Goal: Task Accomplishment & Management: Complete application form

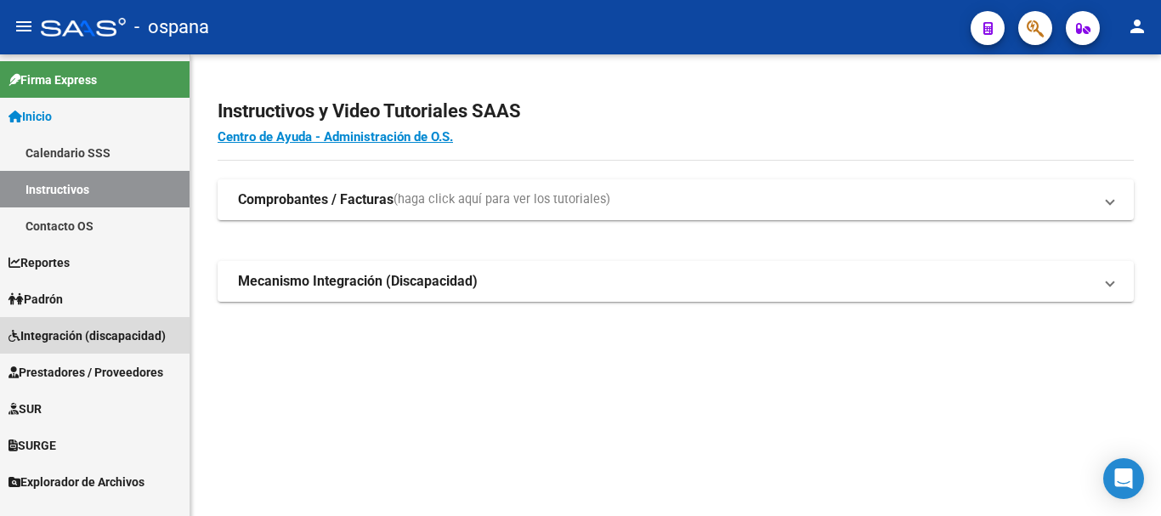
click at [82, 331] on span "Integración (discapacidad)" at bounding box center [86, 335] width 157 height 19
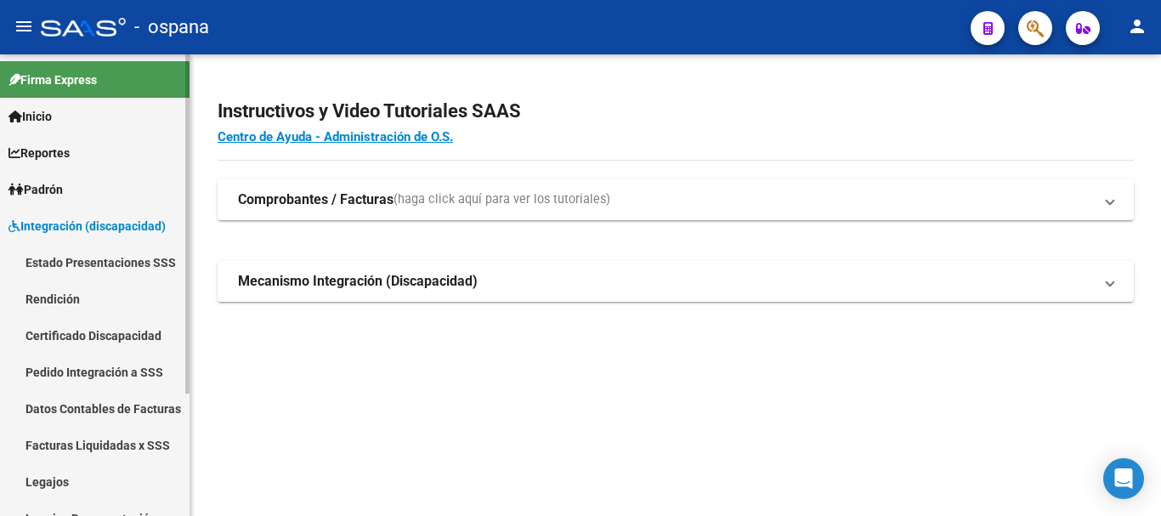
click at [104, 224] on span "Integración (discapacidad)" at bounding box center [86, 226] width 157 height 19
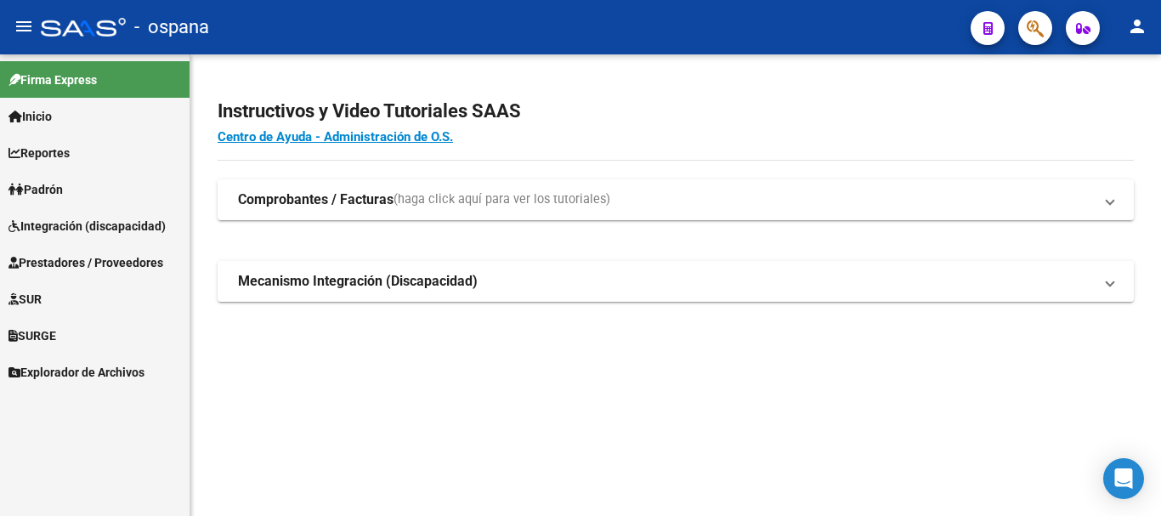
click at [95, 263] on span "Prestadores / Proveedores" at bounding box center [85, 262] width 155 height 19
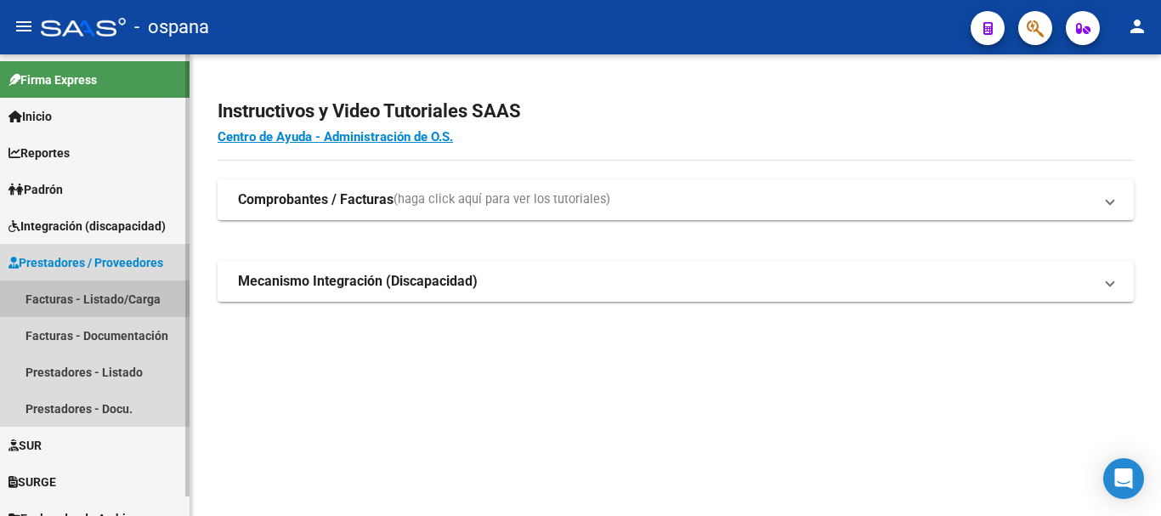
click at [88, 297] on link "Facturas - Listado/Carga" at bounding box center [95, 298] width 190 height 37
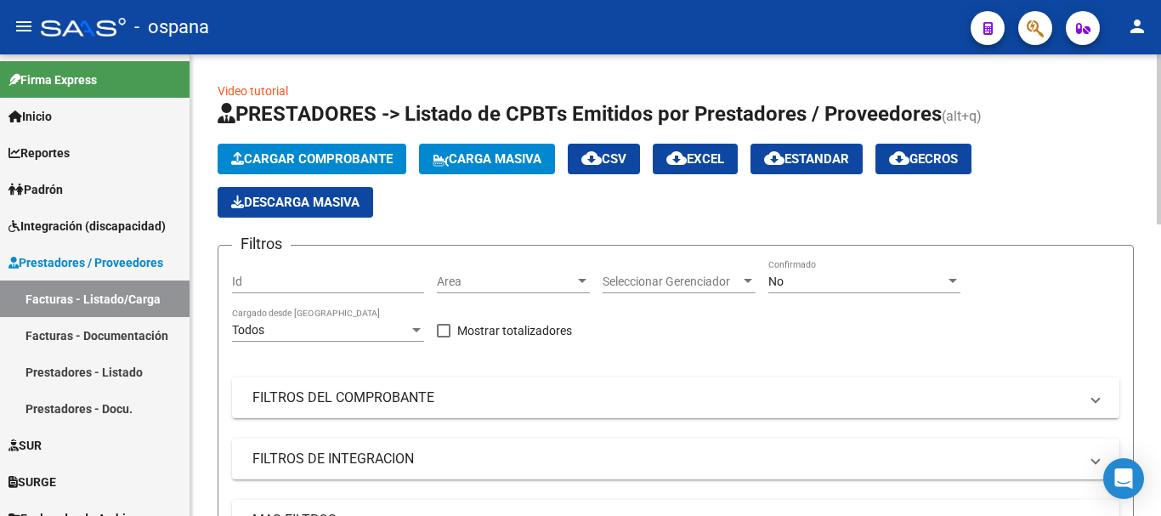
click at [335, 160] on span "Cargar Comprobante" at bounding box center [311, 158] width 161 height 15
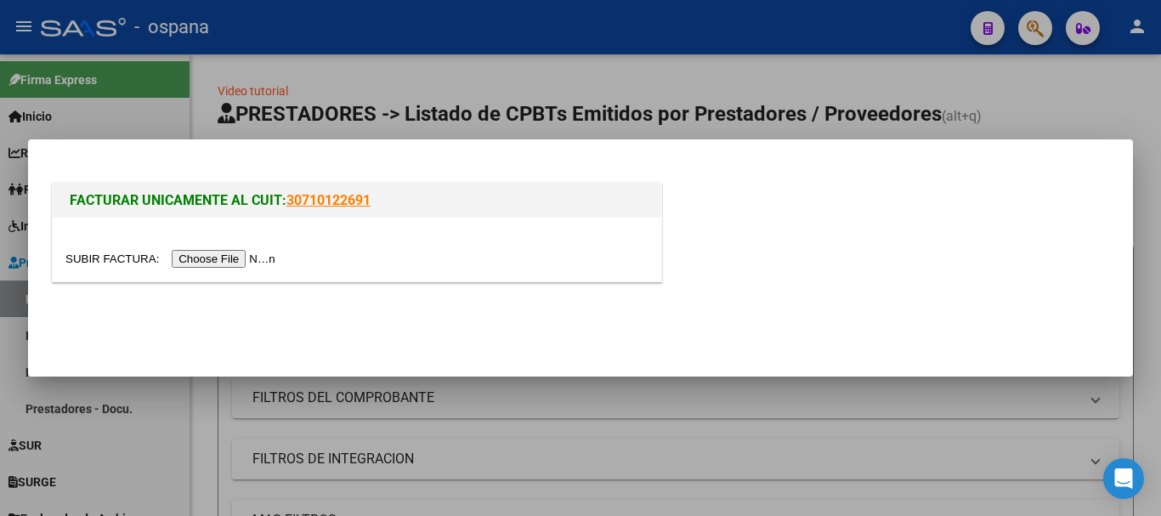
click at [246, 258] on input "file" at bounding box center [172, 259] width 215 height 18
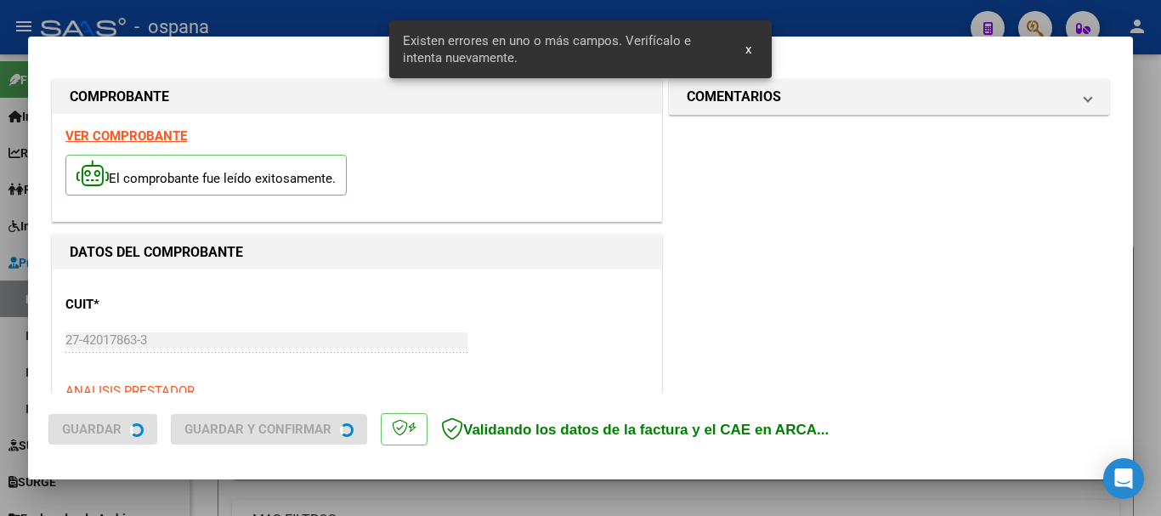
scroll to position [511, 0]
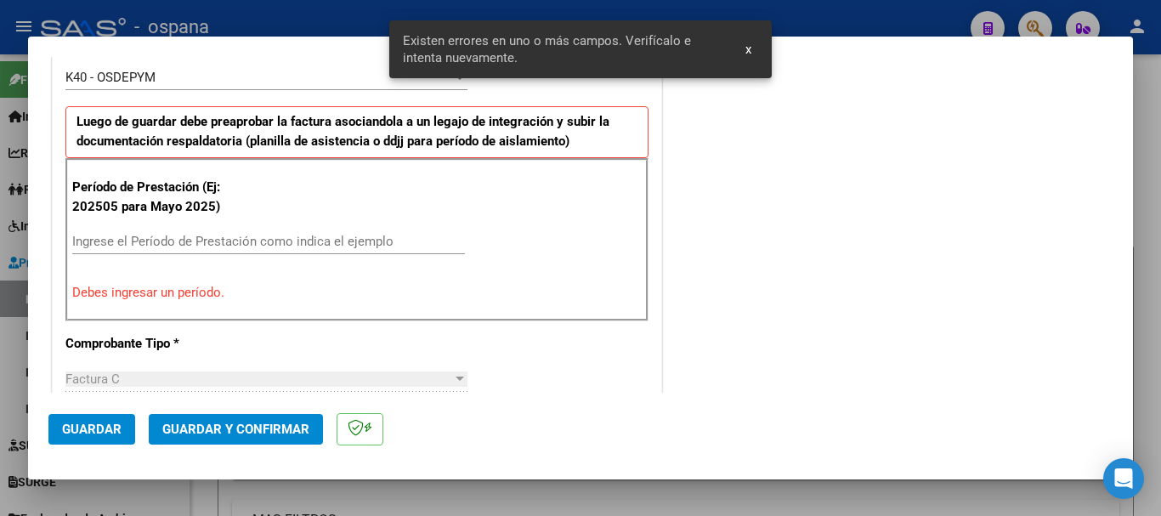
click at [134, 235] on input "Ingrese el Período de Prestación como indica el ejemplo" at bounding box center [268, 241] width 393 height 15
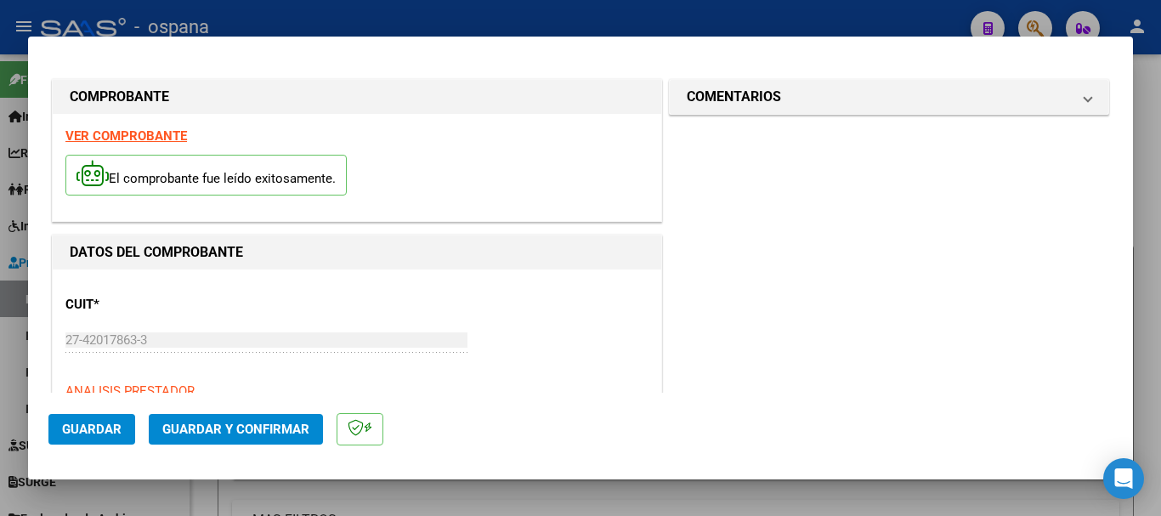
scroll to position [255, 0]
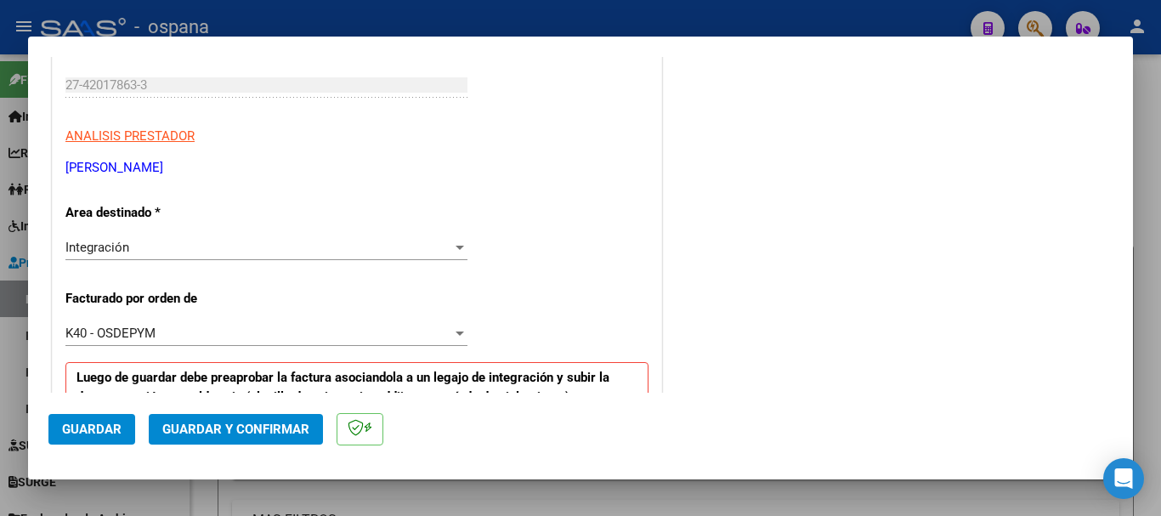
type input "202508"
click at [116, 432] on span "Guardar" at bounding box center [91, 429] width 59 height 15
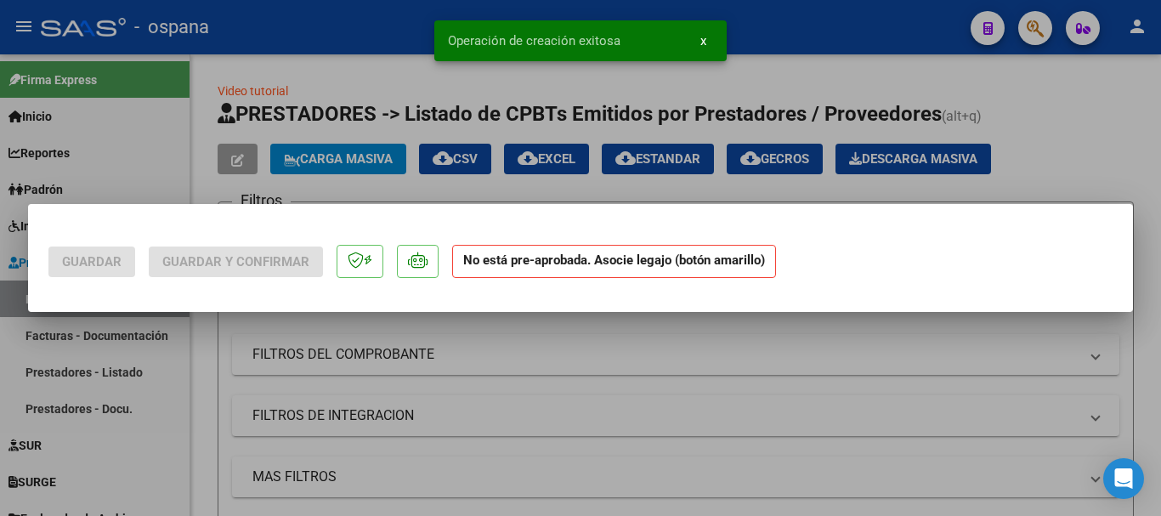
scroll to position [0, 0]
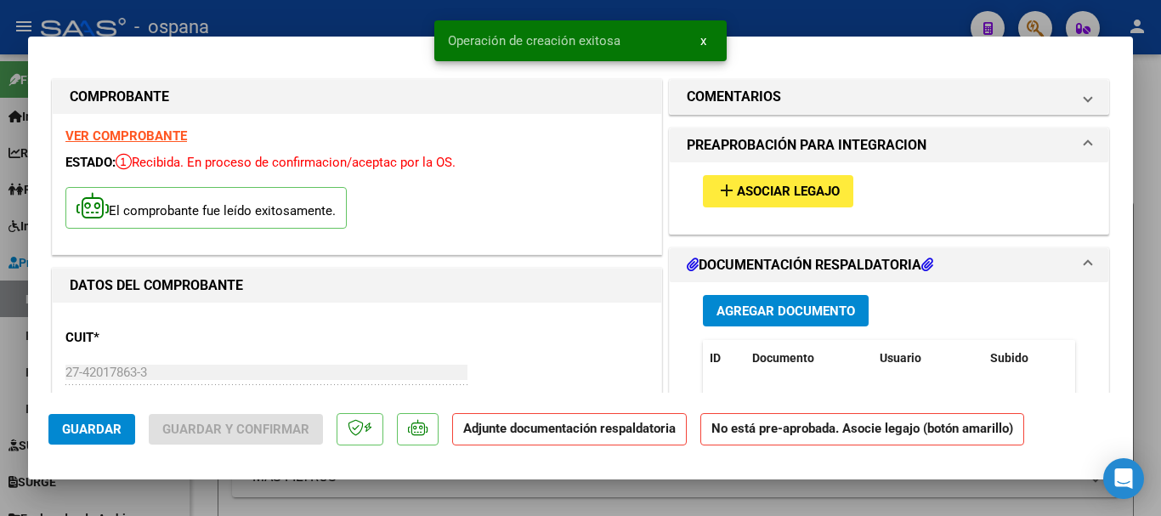
click at [776, 190] on span "Asociar Legajo" at bounding box center [788, 191] width 103 height 15
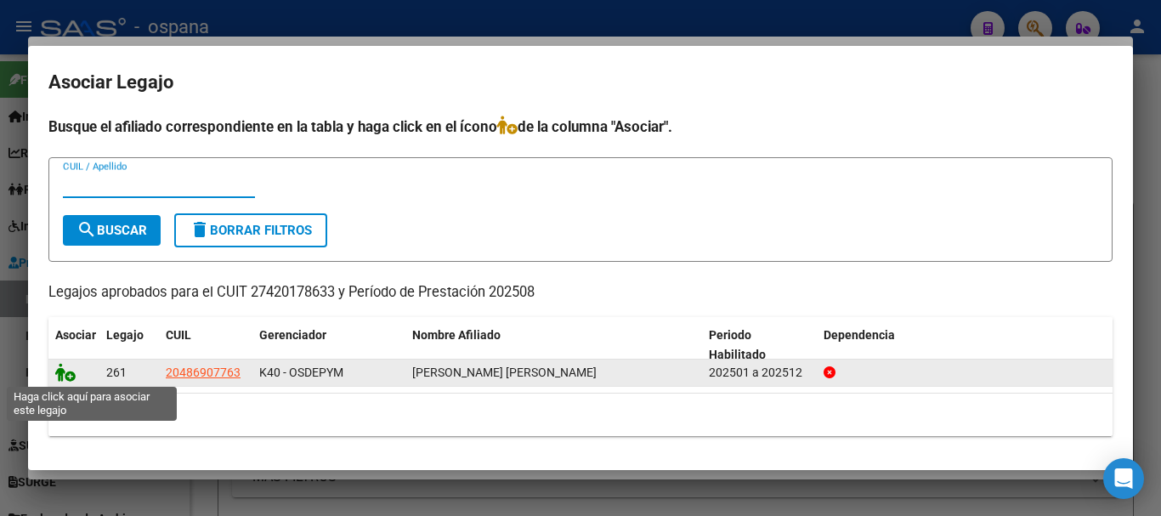
click at [66, 374] on icon at bounding box center [65, 372] width 20 height 19
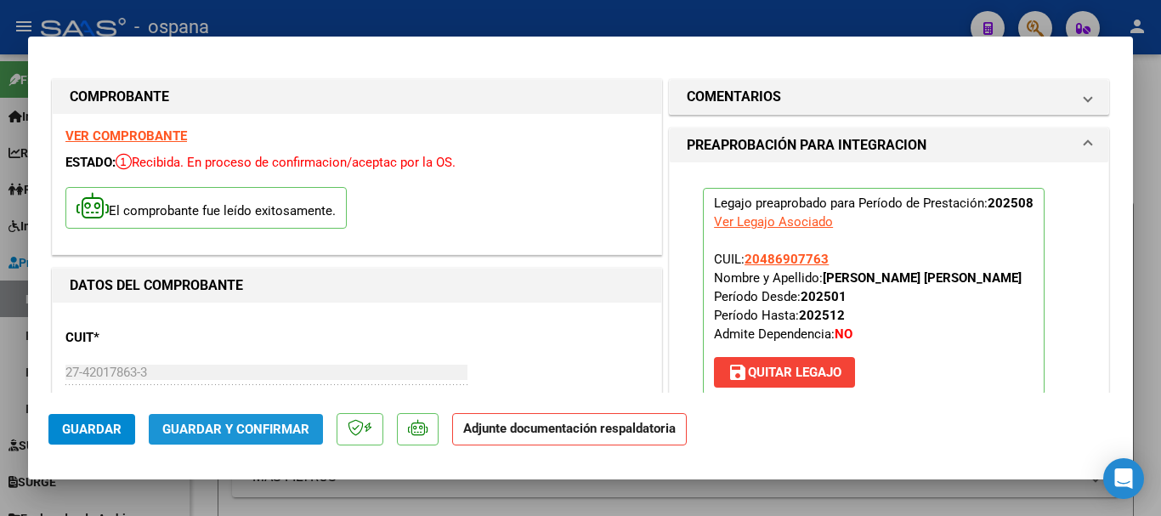
click at [260, 428] on span "Guardar y Confirmar" at bounding box center [235, 429] width 147 height 15
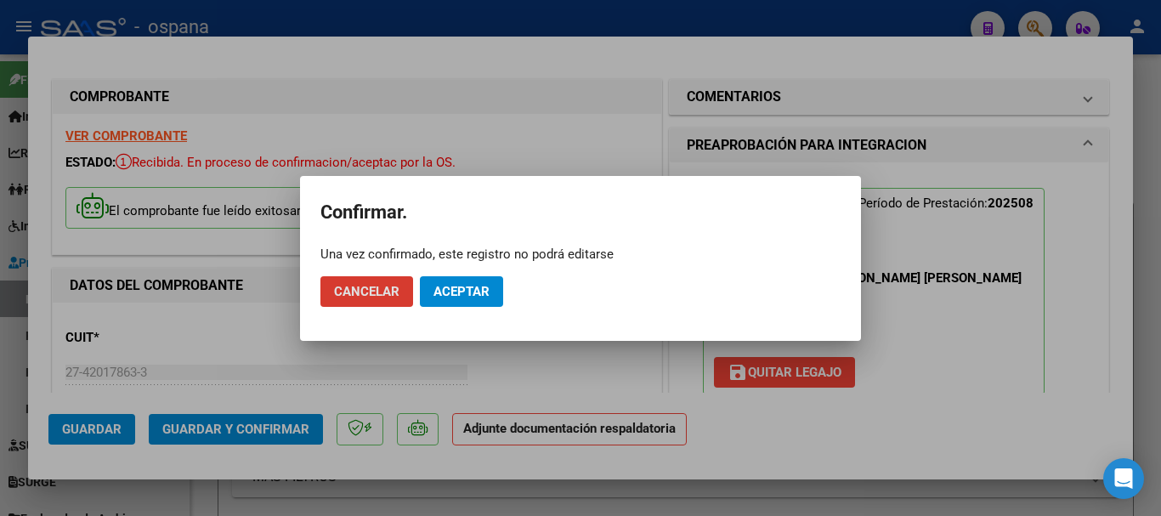
click at [459, 291] on span "Aceptar" at bounding box center [461, 291] width 56 height 15
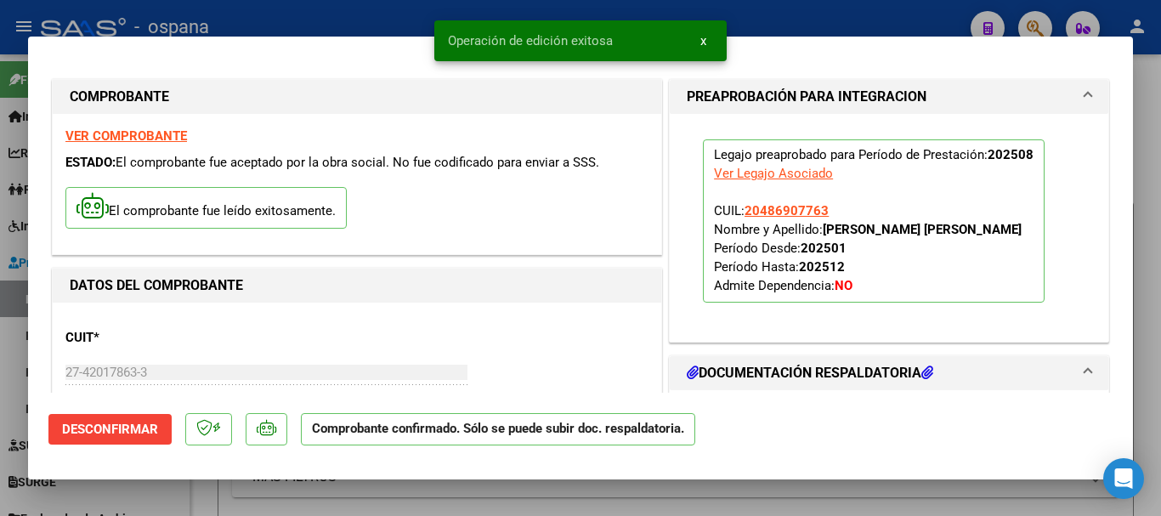
click at [402, 8] on div at bounding box center [580, 258] width 1161 height 516
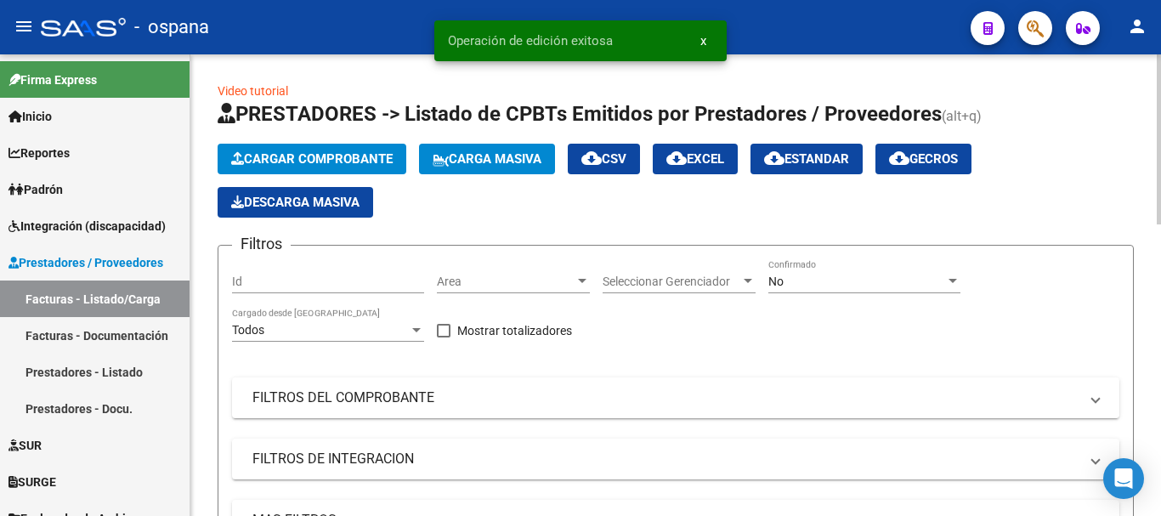
scroll to position [255, 0]
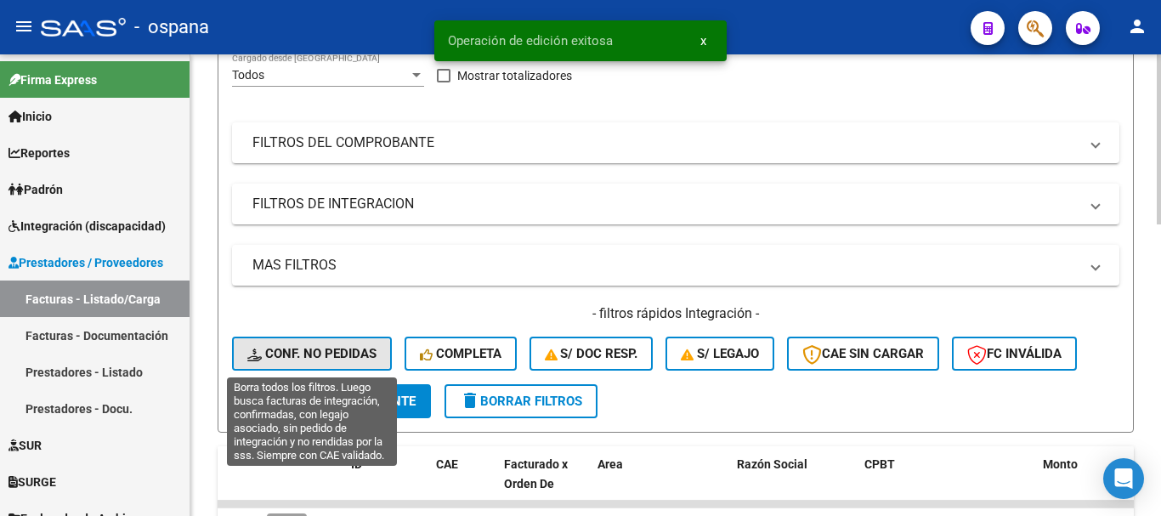
click at [314, 346] on span "Conf. no pedidas" at bounding box center [311, 353] width 129 height 15
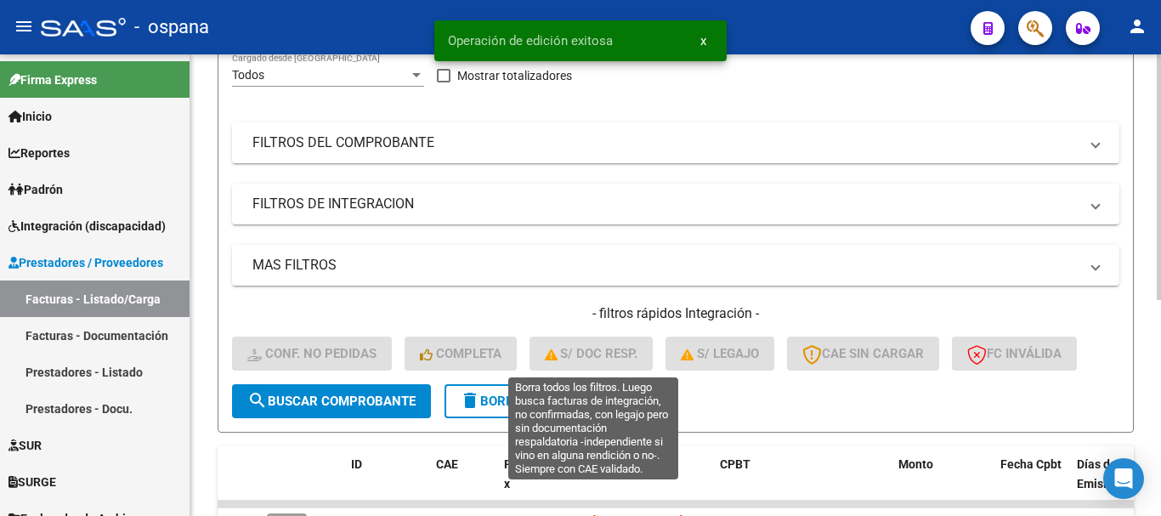
scroll to position [406, 0]
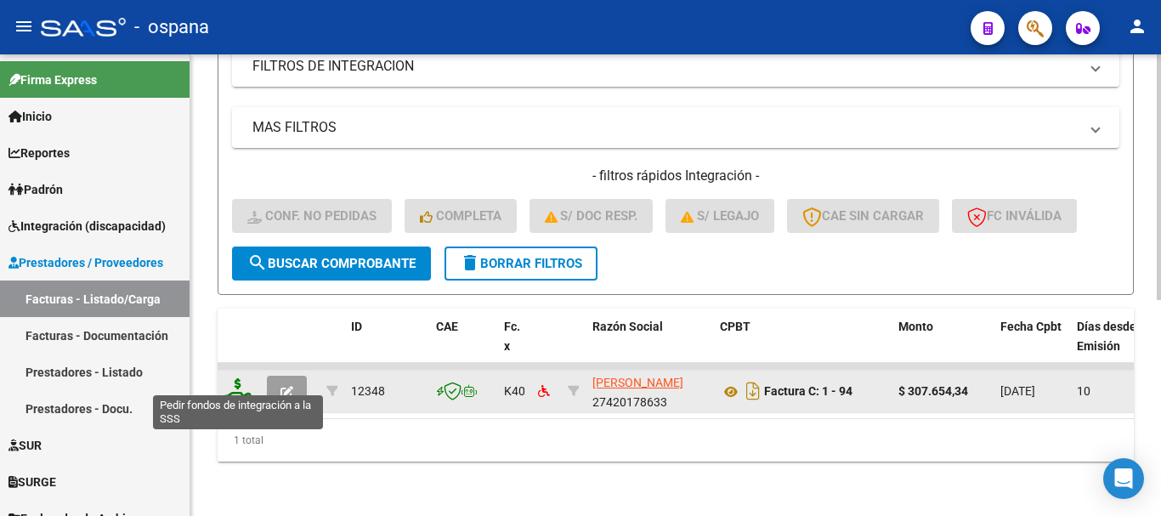
click at [240, 378] on icon at bounding box center [237, 390] width 27 height 24
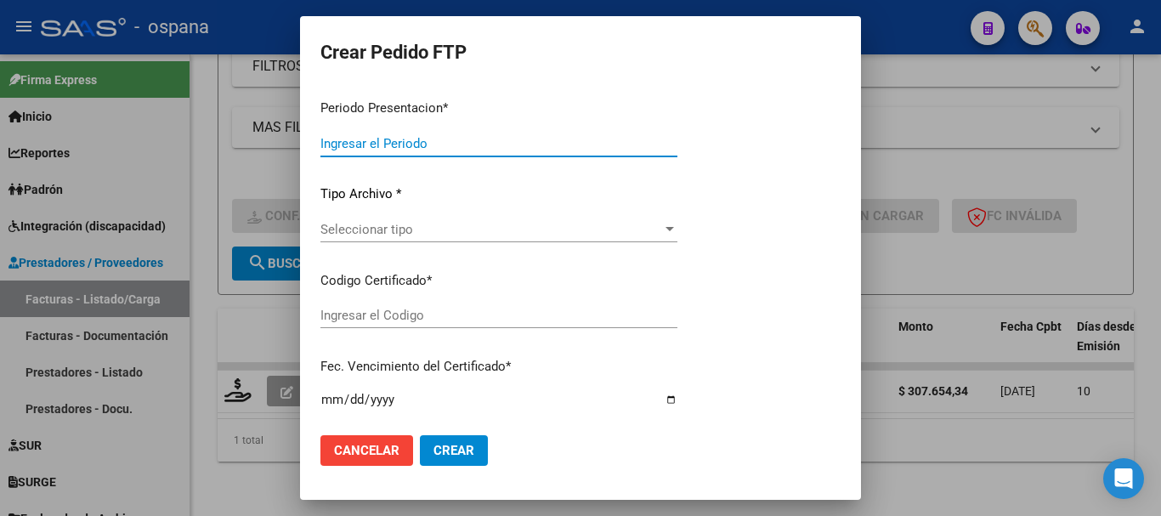
type input "202508"
type input "$ 307.654,34"
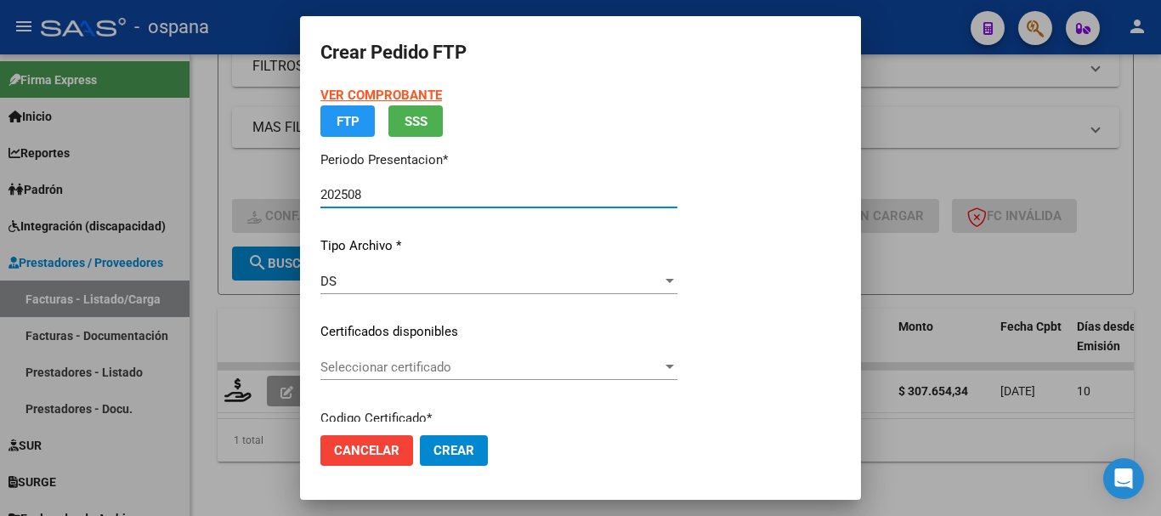
type input "ARG02000486907762022081220270812SAL123"
type input "[DATE]"
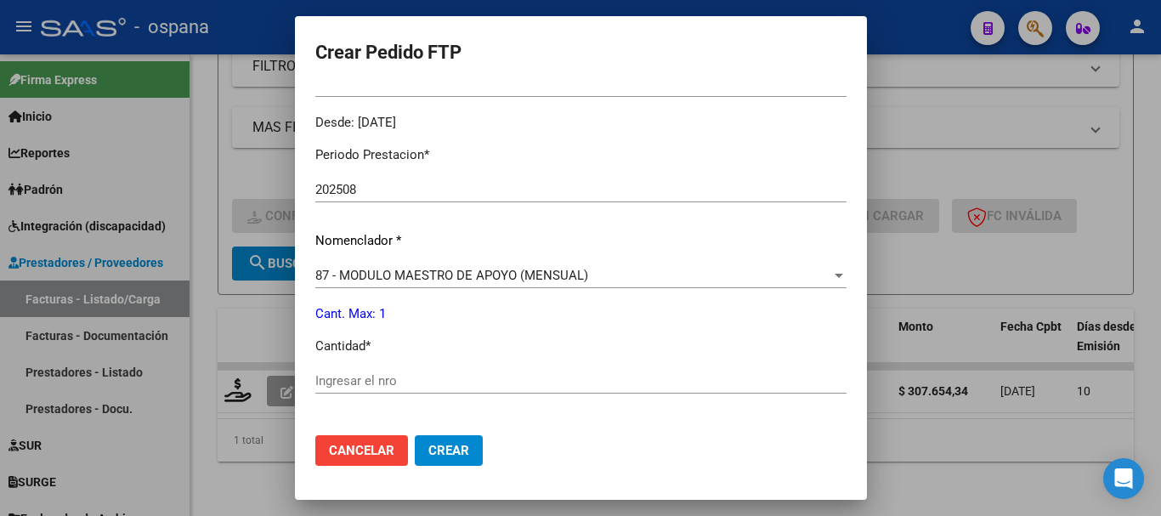
scroll to position [595, 0]
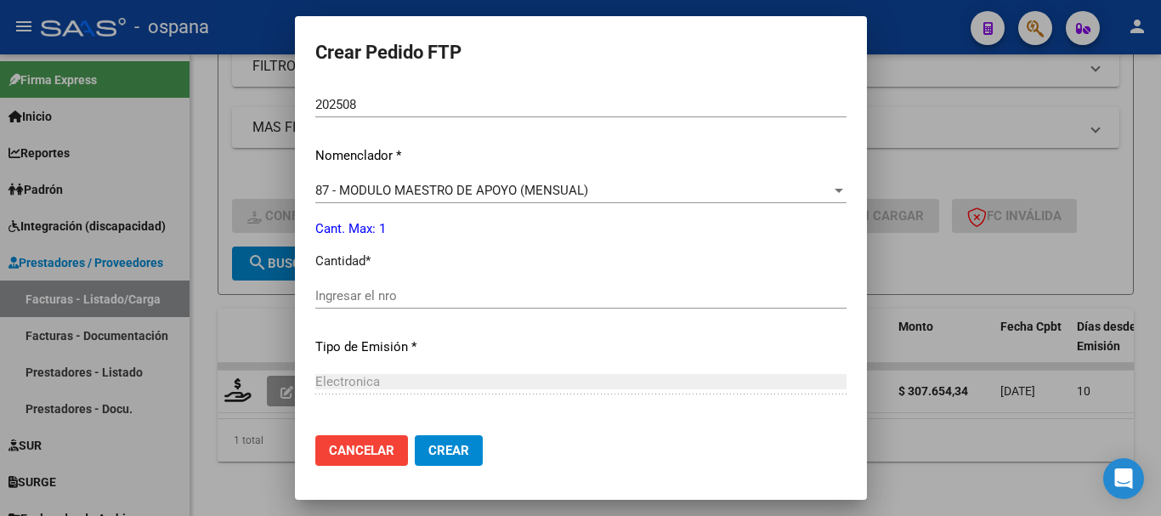
click at [392, 286] on div "Ingresar el nro" at bounding box center [580, 295] width 531 height 25
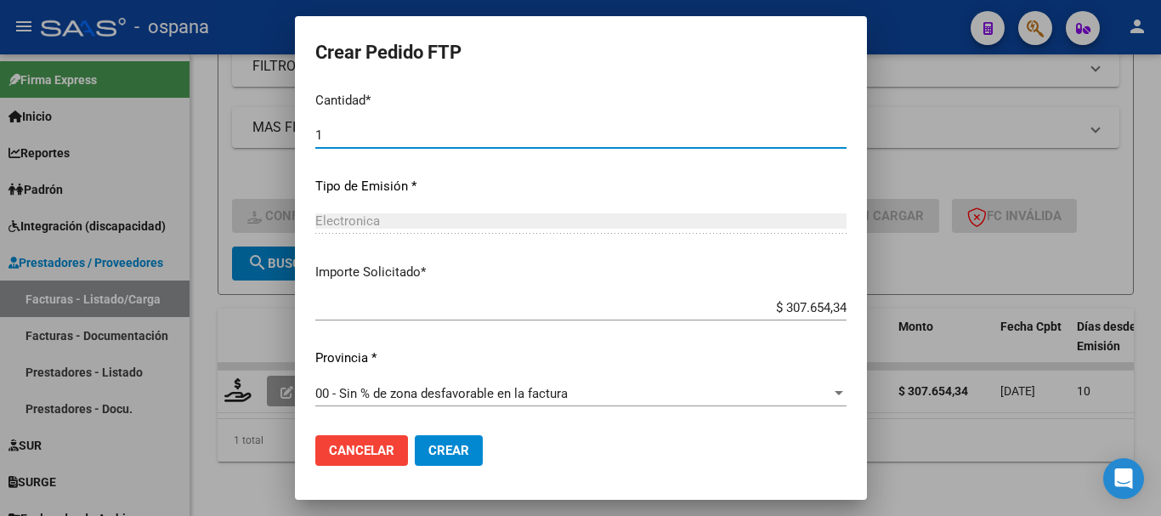
type input "1"
click at [446, 450] on span "Crear" at bounding box center [448, 450] width 41 height 15
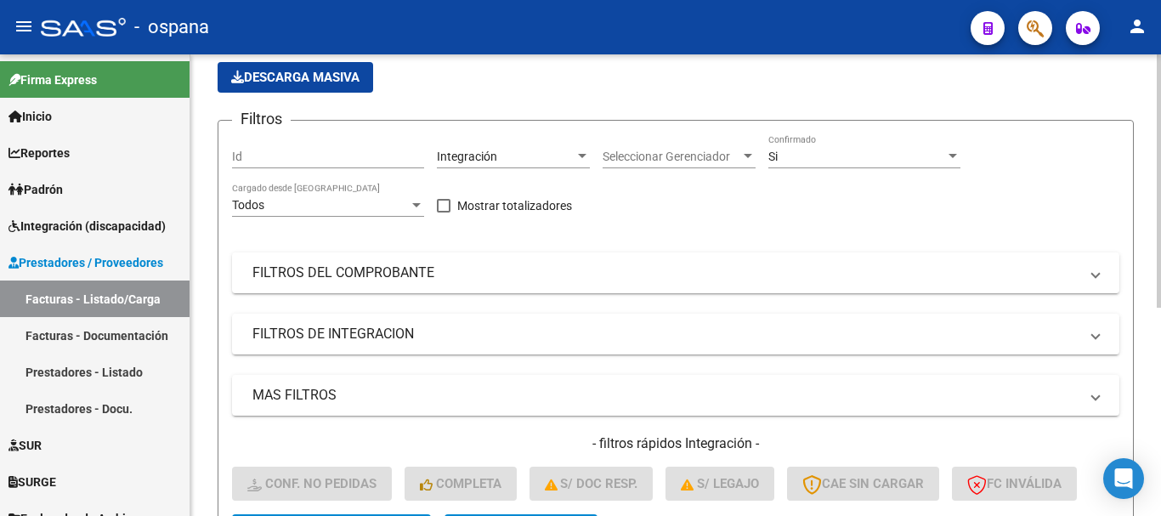
scroll to position [40, 0]
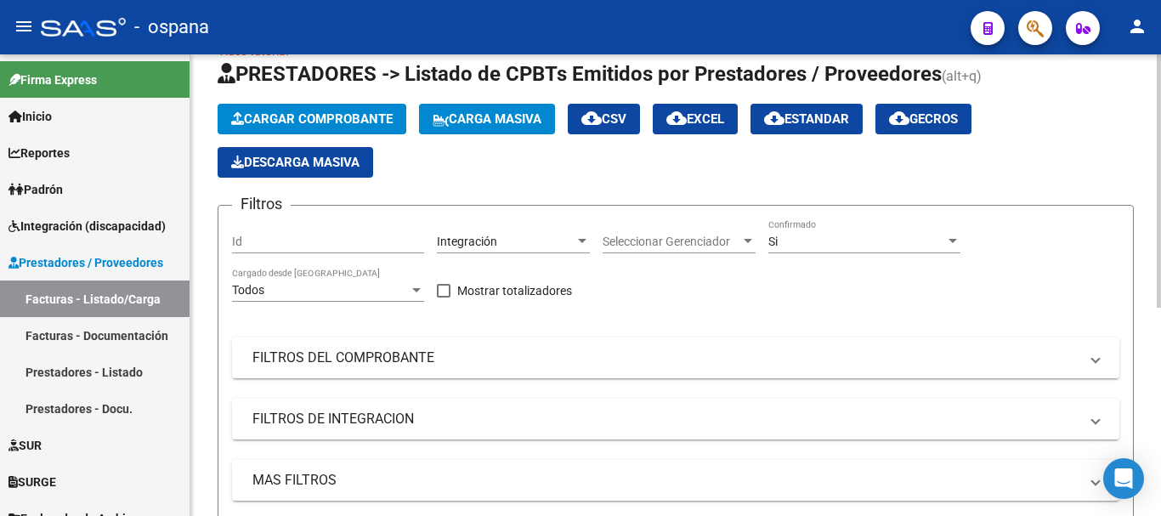
click at [495, 115] on span "Carga Masiva" at bounding box center [487, 118] width 109 height 15
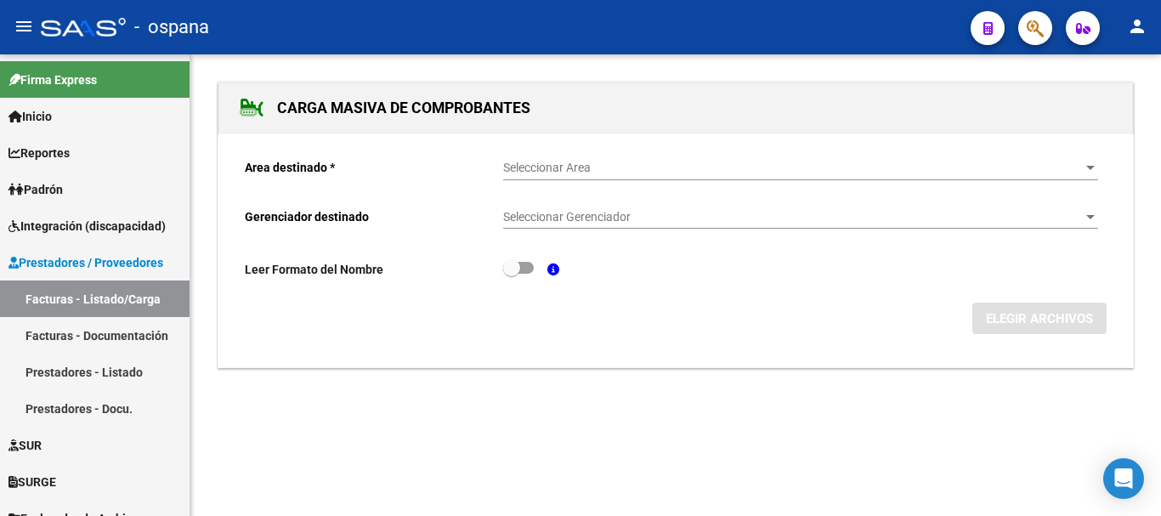
click at [580, 164] on span "Seleccionar Area" at bounding box center [793, 168] width 580 height 14
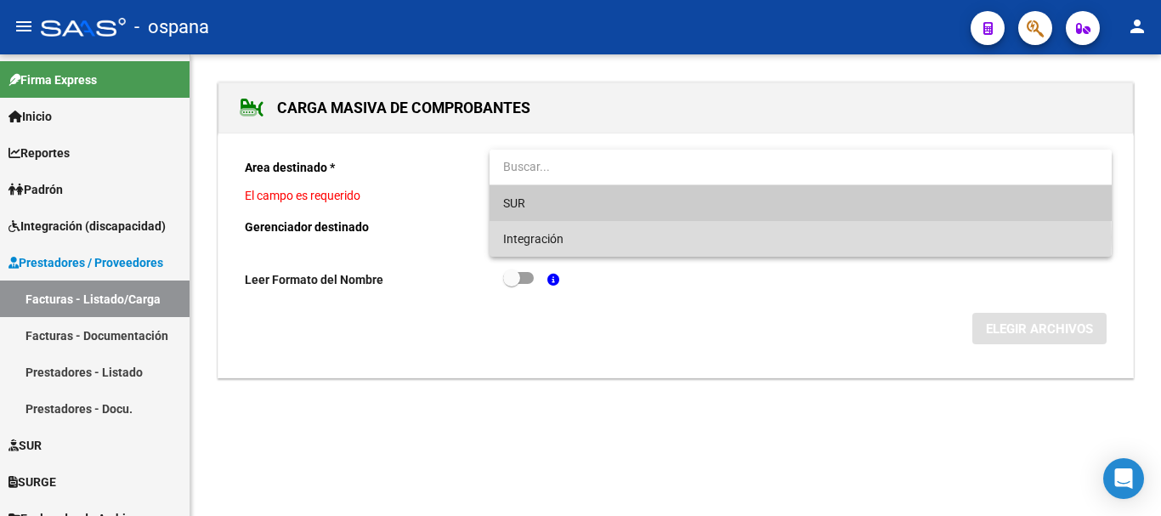
click at [584, 237] on span "Integración" at bounding box center [800, 239] width 595 height 36
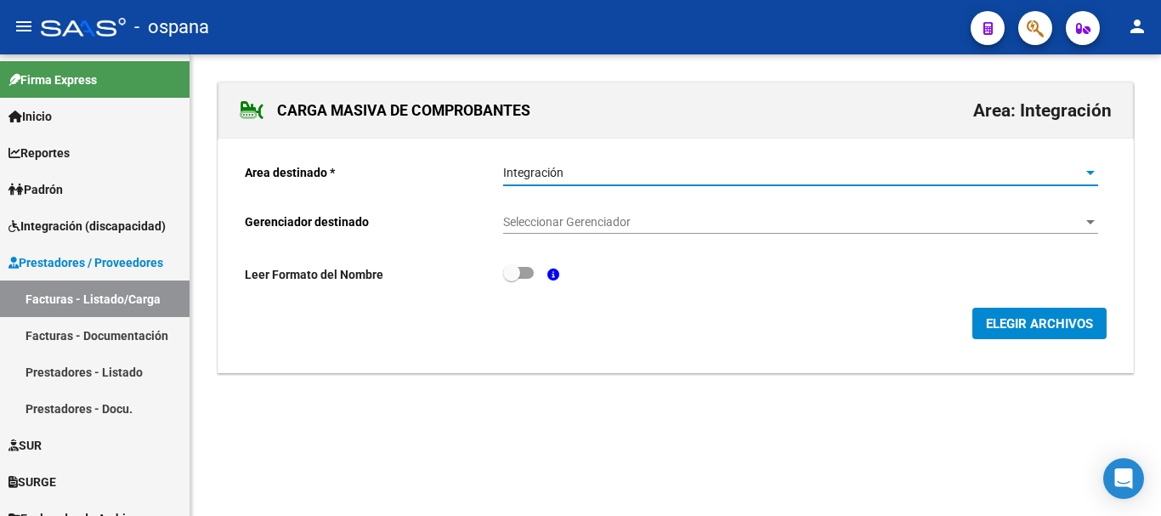
click at [580, 221] on span "Seleccionar Gerenciador" at bounding box center [793, 222] width 580 height 14
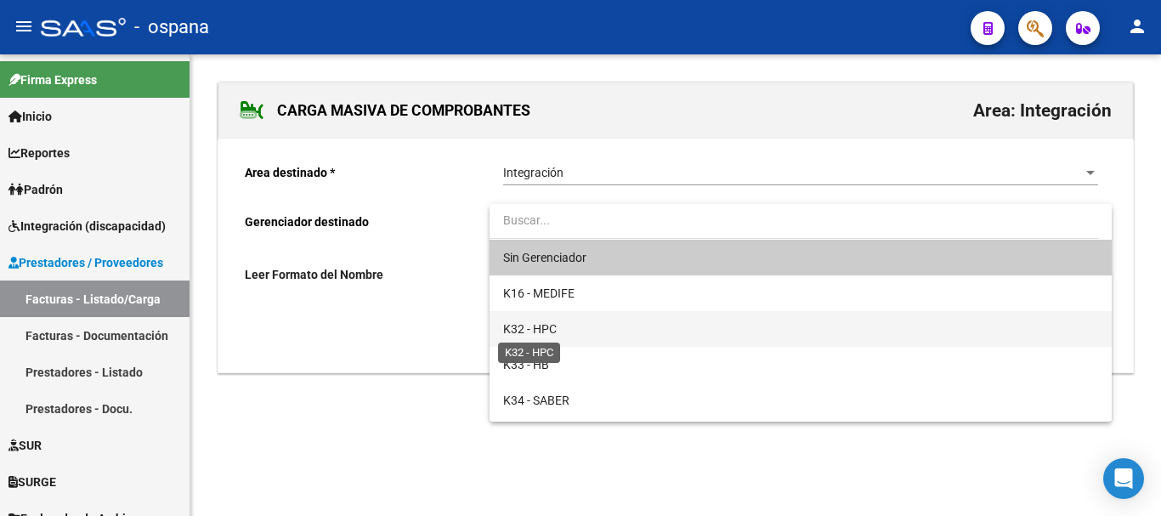
click at [556, 327] on span "K32 - HPC" at bounding box center [530, 329] width 54 height 14
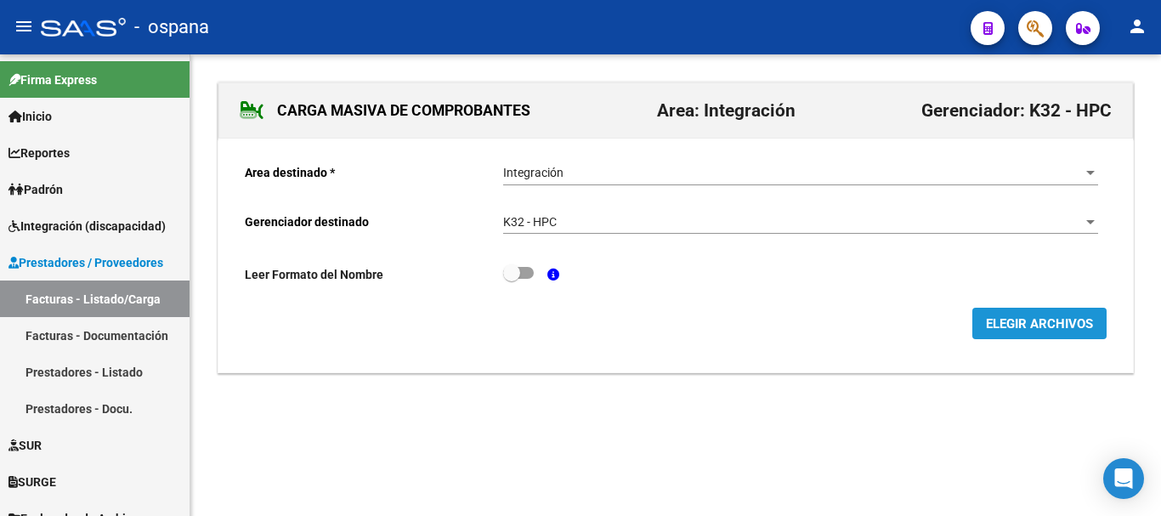
click at [1024, 326] on span "ELEGIR ARCHIVOS" at bounding box center [1039, 323] width 107 height 15
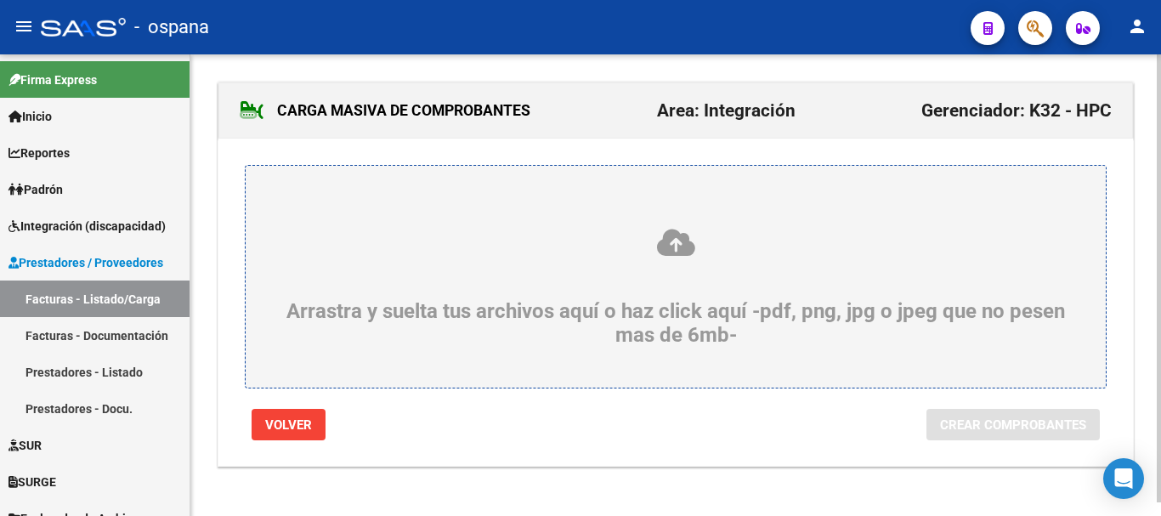
click at [673, 241] on icon at bounding box center [675, 242] width 779 height 31
click at [0, 0] on input "Arrastra y suelta tus archivos aquí o haz click aquí -pdf, png, jpg o jpeg que …" at bounding box center [0, 0] width 0 height 0
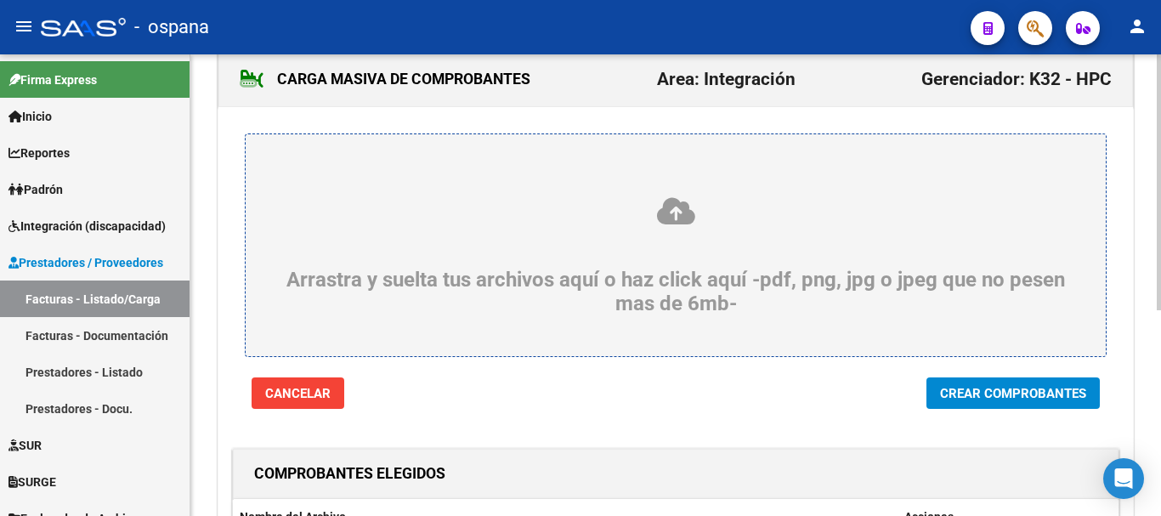
scroll to position [116, 0]
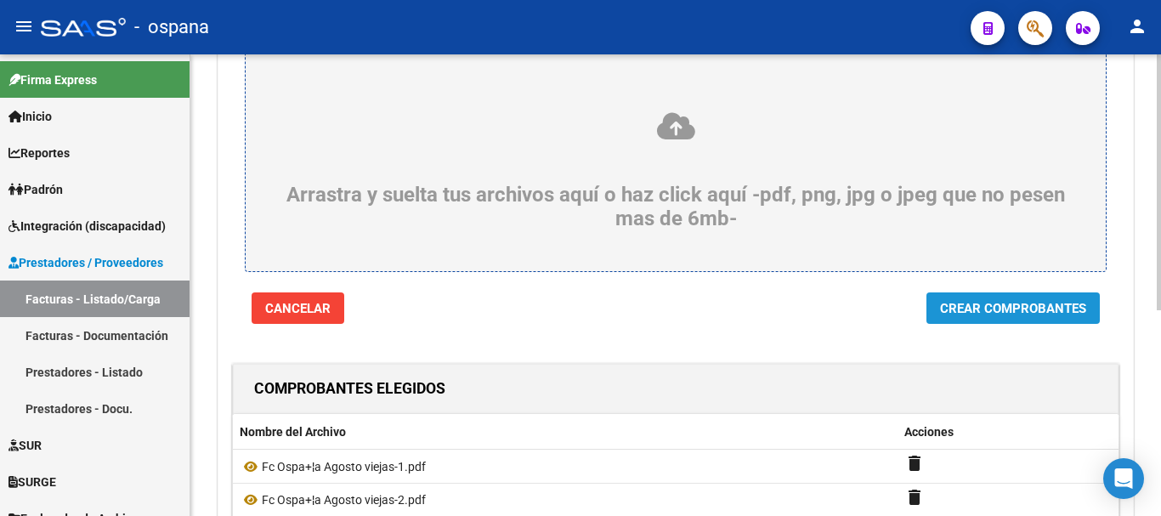
click at [1023, 304] on span "Crear Comprobantes" at bounding box center [1013, 308] width 146 height 15
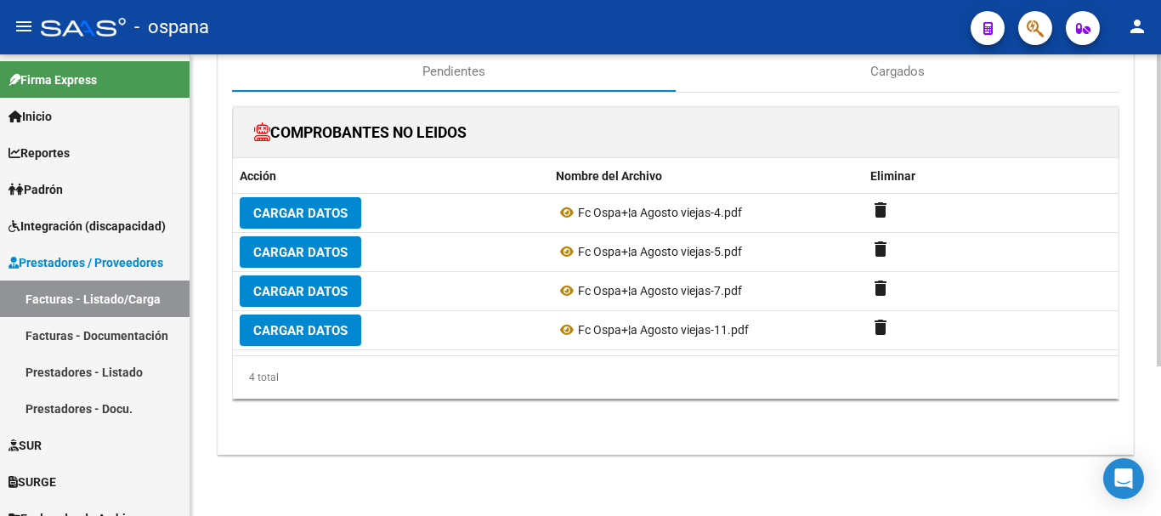
scroll to position [0, 0]
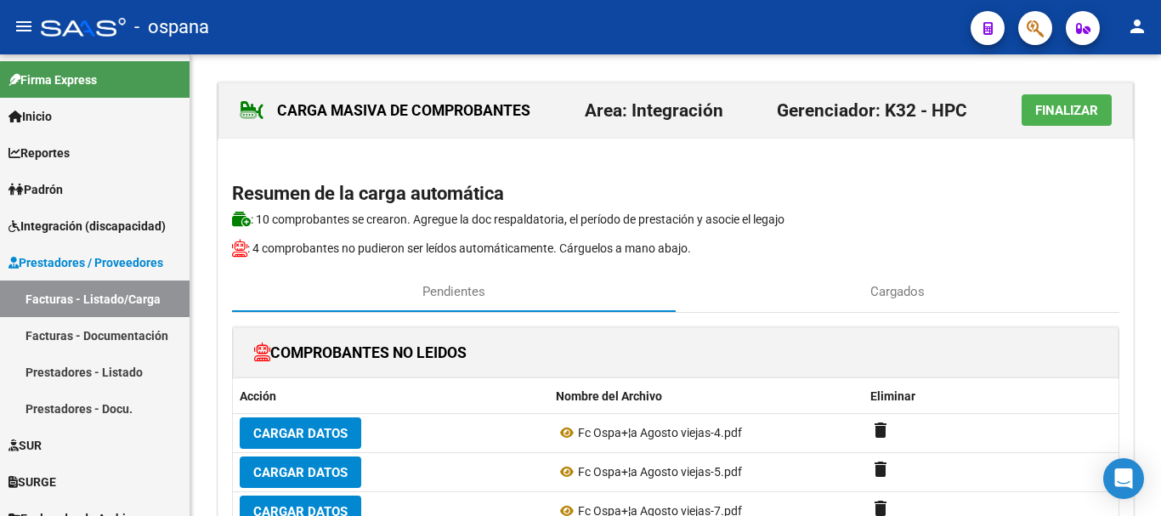
click at [1045, 105] on span "Finalizar" at bounding box center [1066, 110] width 63 height 15
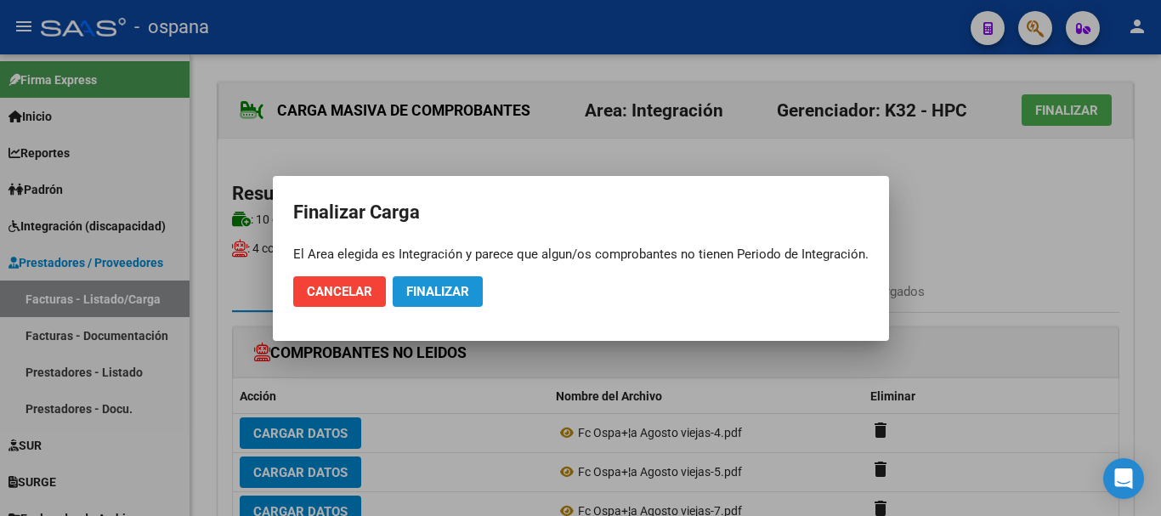
click at [436, 290] on span "Finalizar" at bounding box center [437, 291] width 63 height 15
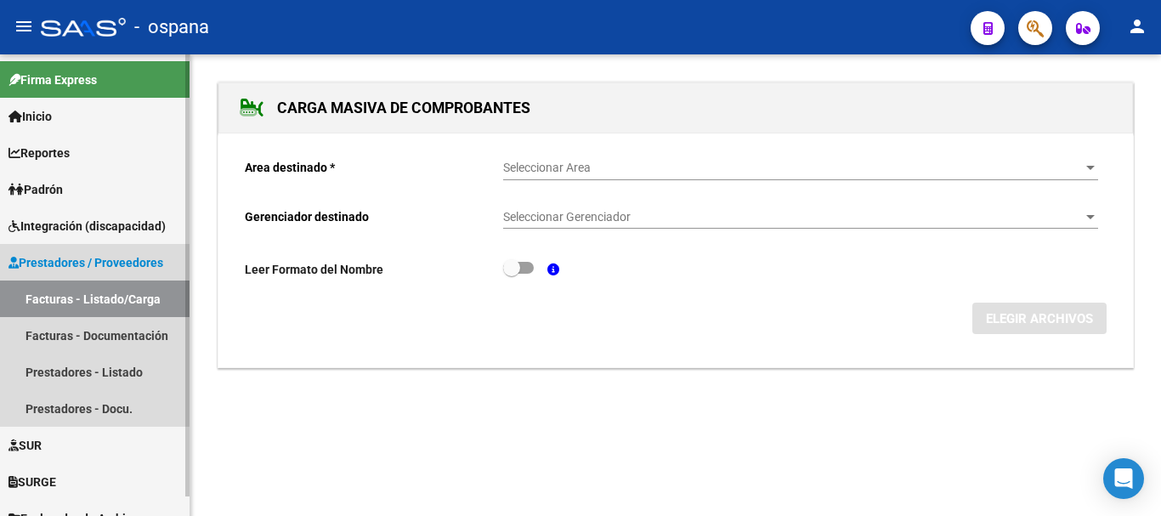
click at [111, 302] on link "Facturas - Listado/Carga" at bounding box center [95, 298] width 190 height 37
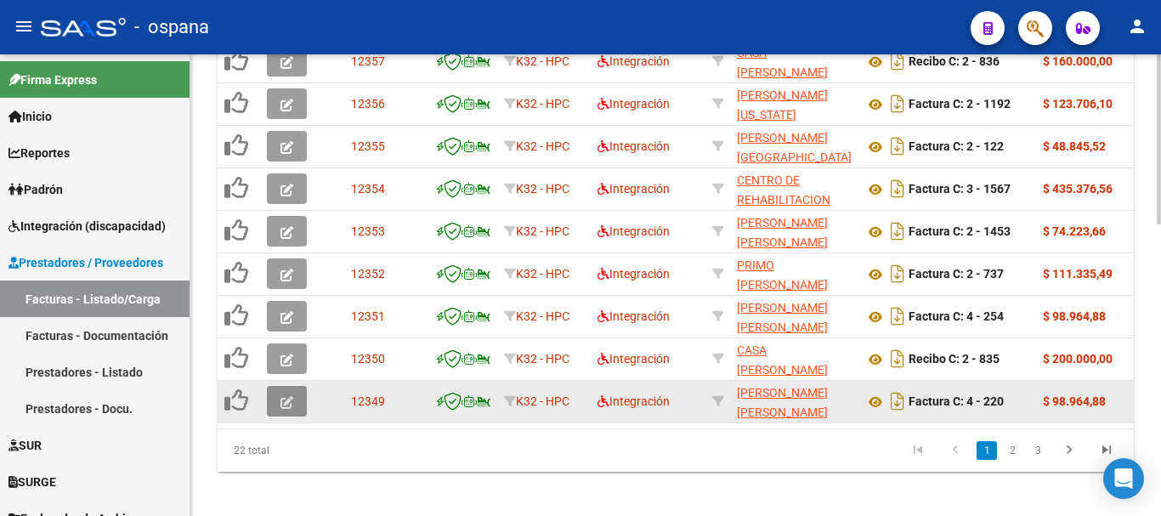
click at [288, 397] on icon "button" at bounding box center [286, 402] width 13 height 13
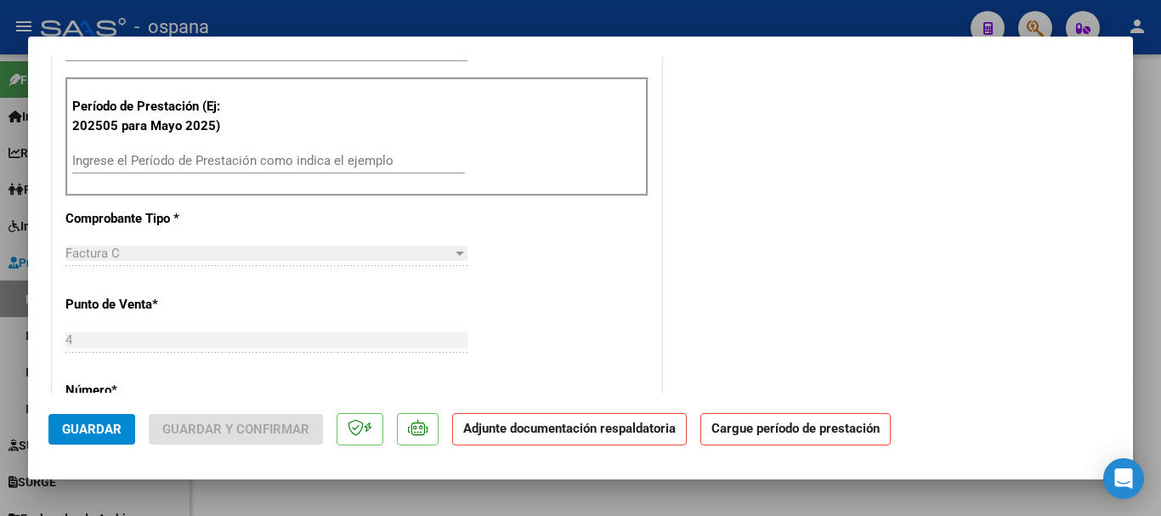
scroll to position [425, 0]
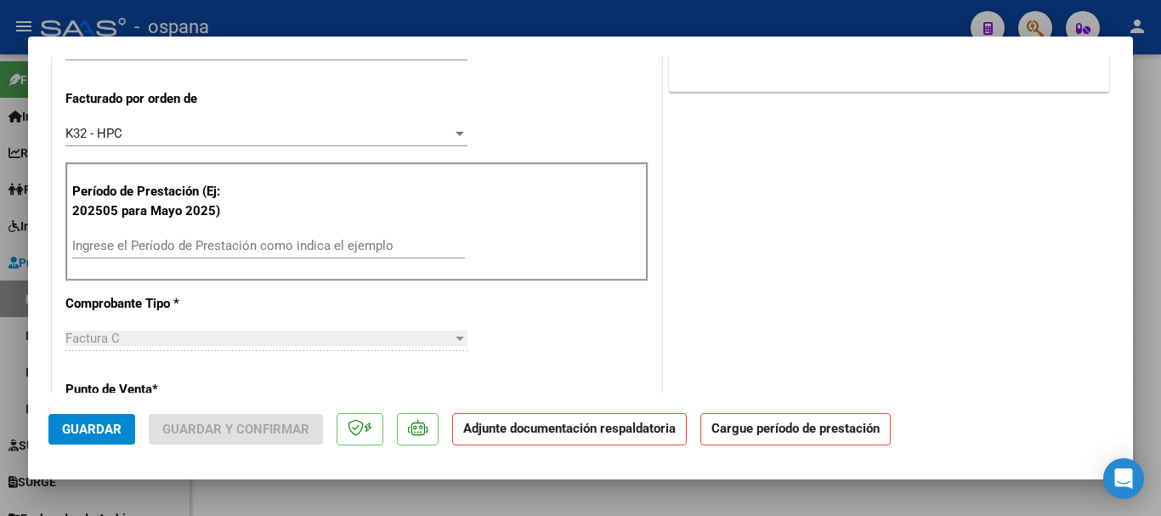
click at [173, 249] on input "Ingrese el Período de Prestación como indica el ejemplo" at bounding box center [268, 245] width 393 height 15
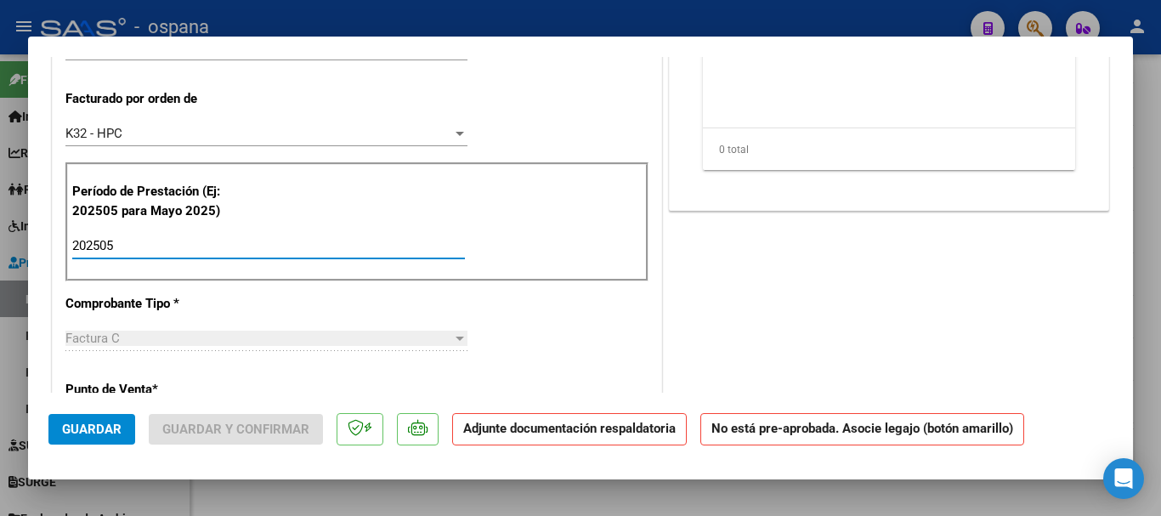
type input "202505"
click at [367, 309] on div "CUIT * 27-24998773-0 Ingresar CUIT ANALISIS PRESTADOR [PERSON_NAME] [PERSON_NAM…" at bounding box center [357, 520] width 609 height 1410
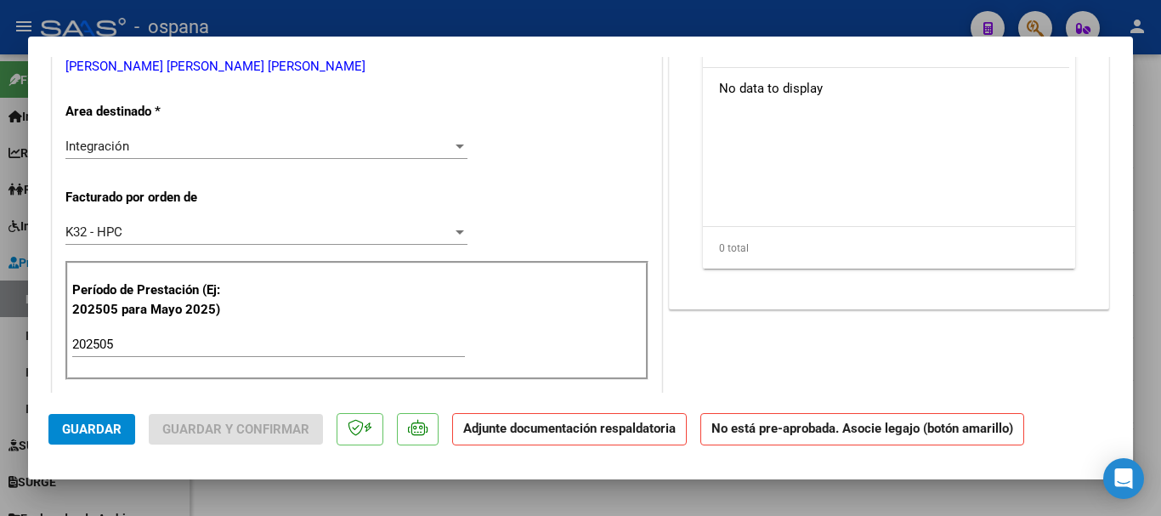
scroll to position [0, 0]
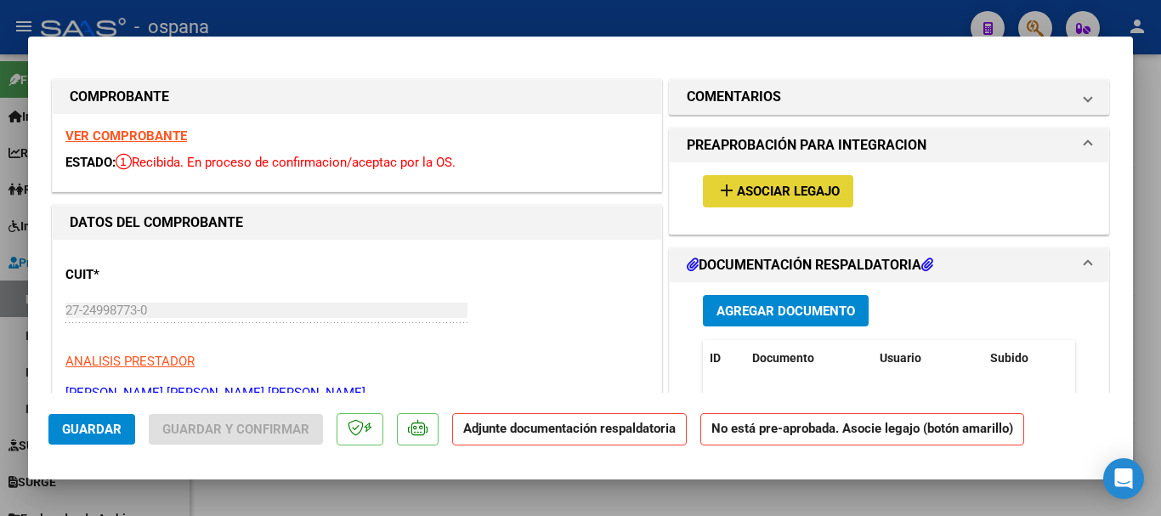
click at [764, 192] on span "Asociar Legajo" at bounding box center [788, 191] width 103 height 15
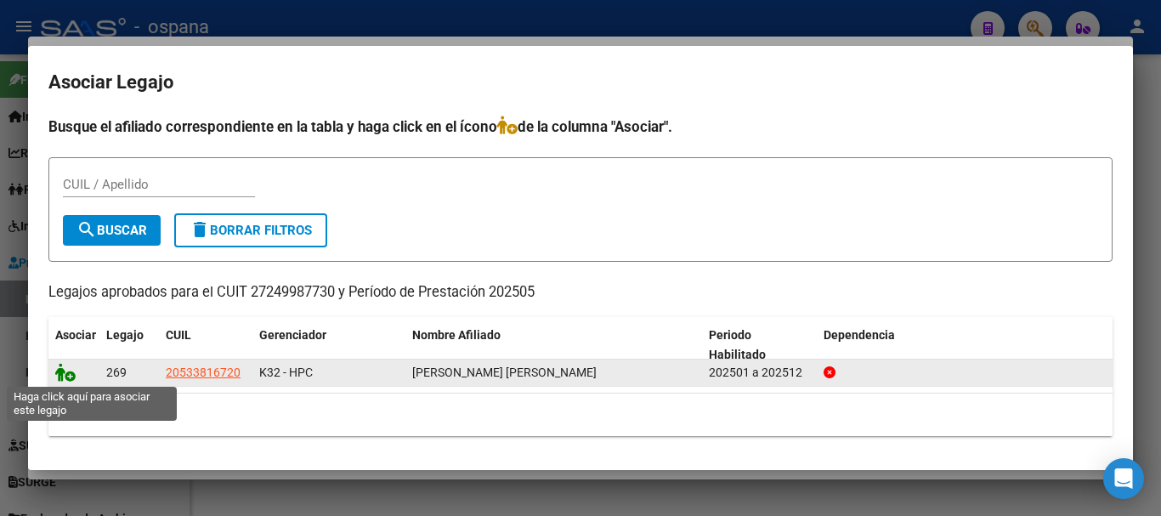
click at [66, 371] on icon at bounding box center [65, 372] width 20 height 19
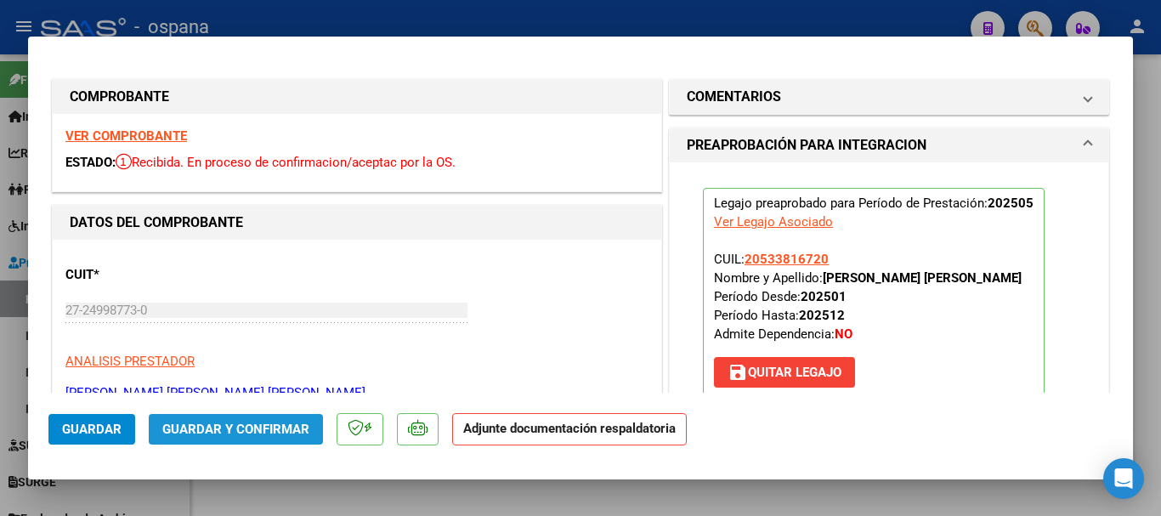
click at [243, 428] on span "Guardar y Confirmar" at bounding box center [235, 429] width 147 height 15
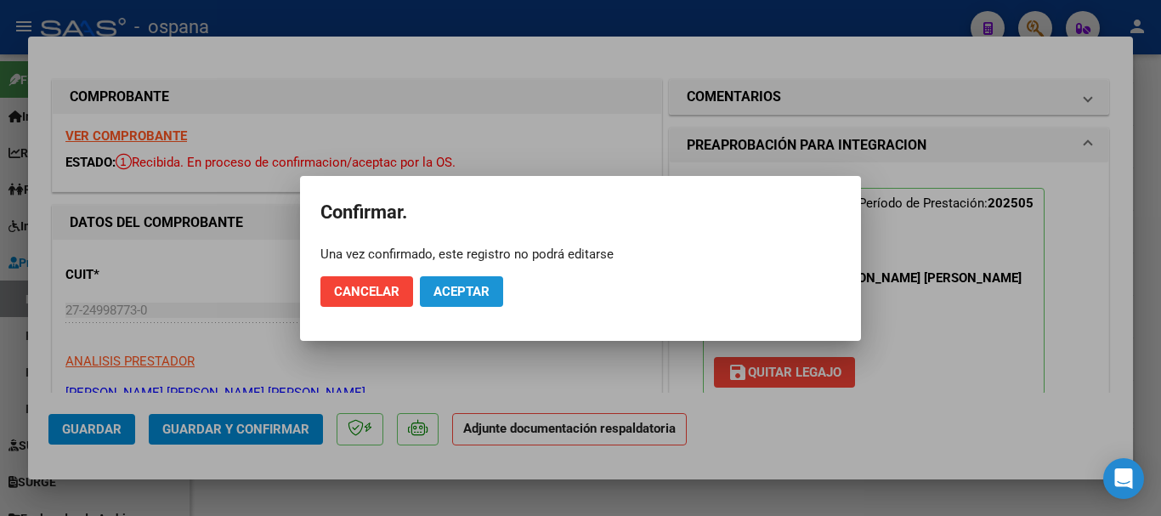
click at [450, 286] on span "Aceptar" at bounding box center [461, 291] width 56 height 15
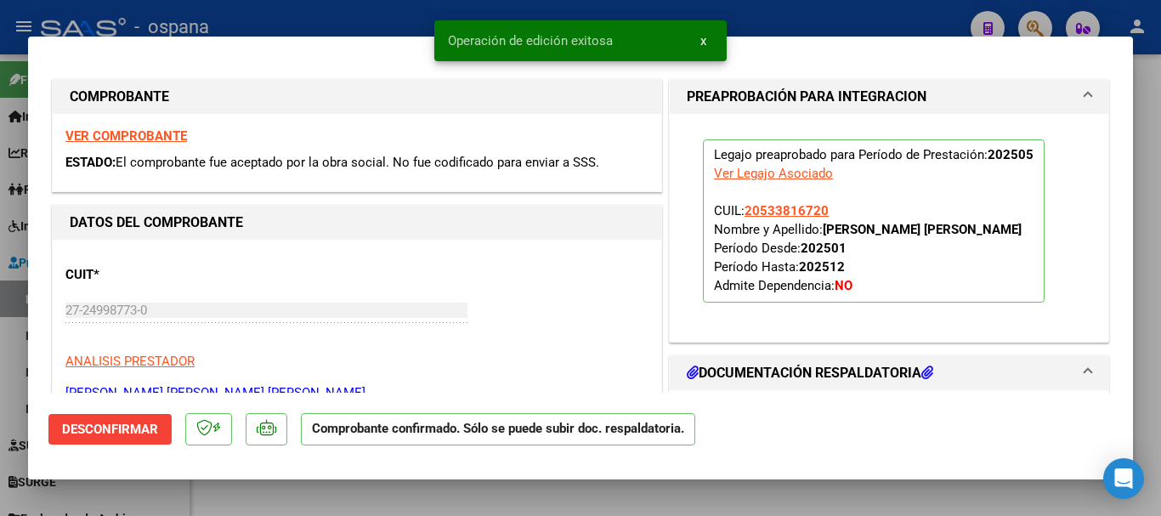
click at [321, 19] on div at bounding box center [580, 258] width 1161 height 516
type input "$ 0,00"
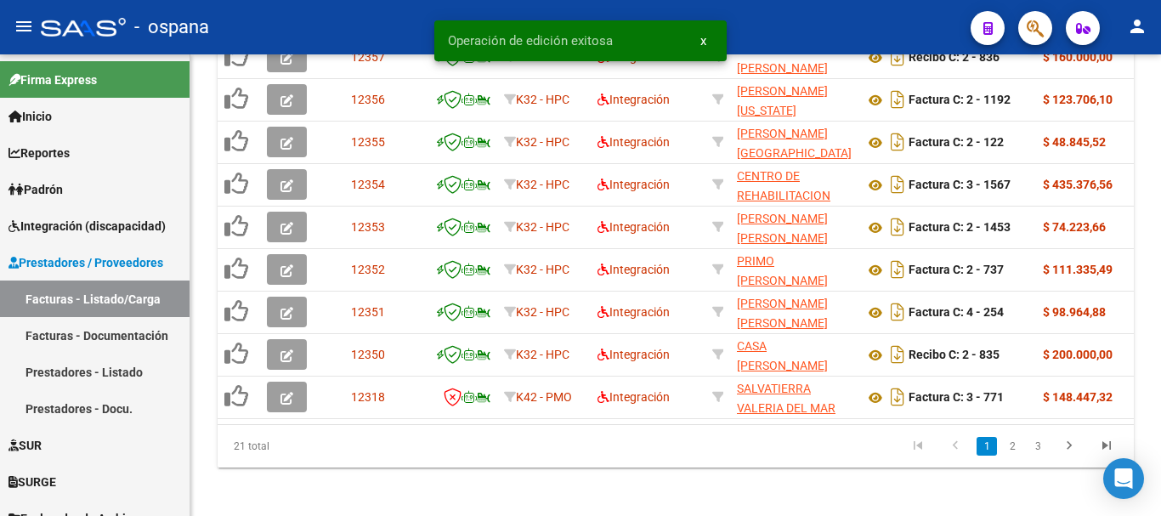
scroll to position [765, 0]
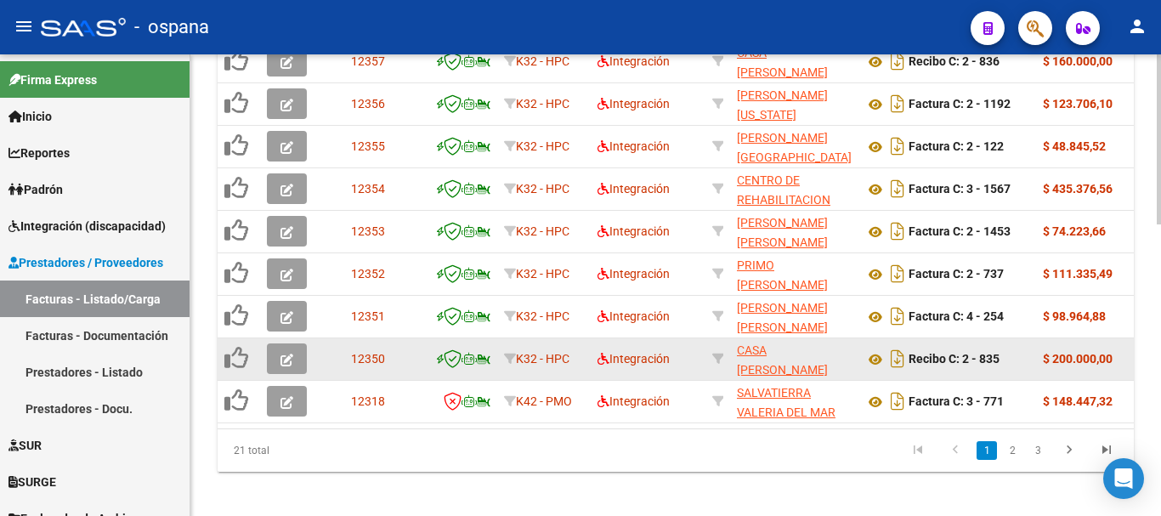
click at [289, 351] on span "button" at bounding box center [286, 358] width 13 height 15
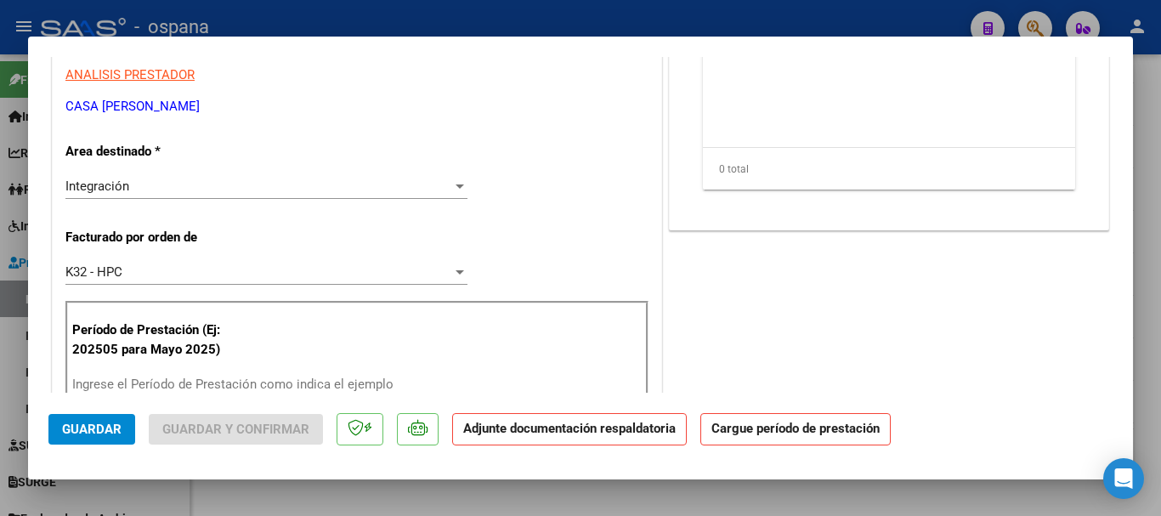
scroll to position [541, 0]
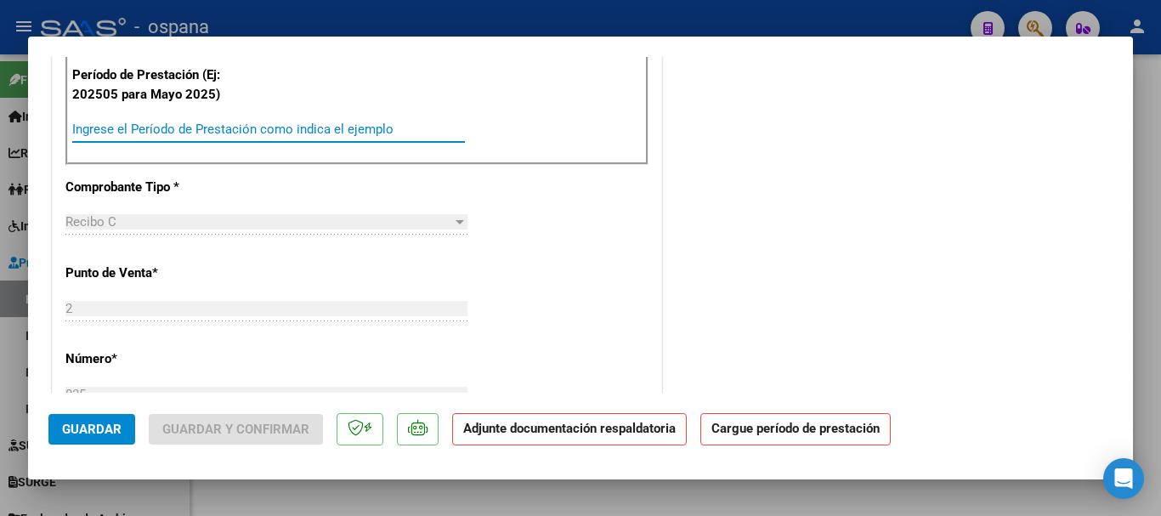
click at [195, 122] on input "Ingrese el Período de Prestación como indica el ejemplo" at bounding box center [268, 129] width 393 height 15
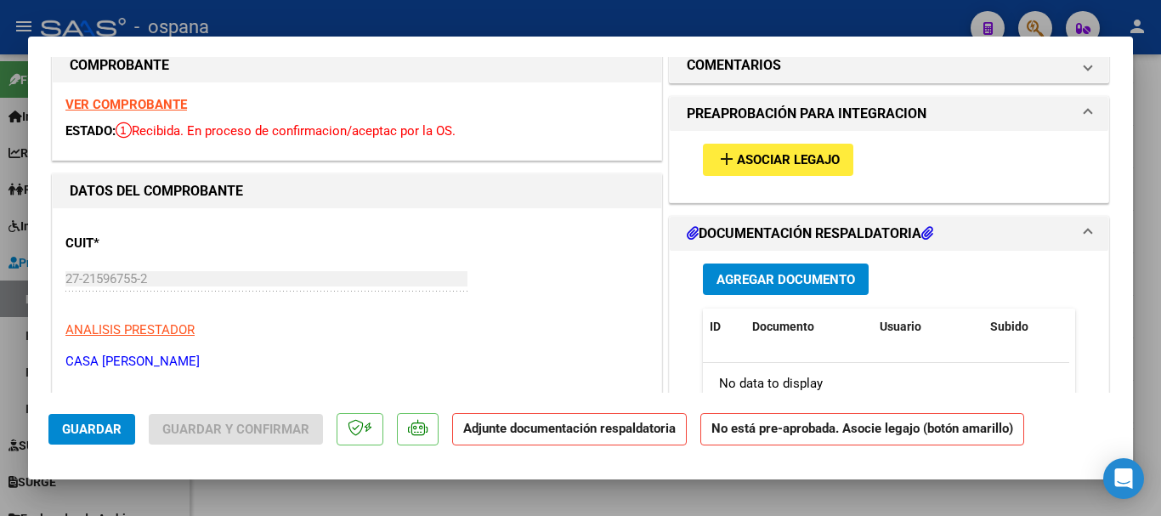
scroll to position [0, 0]
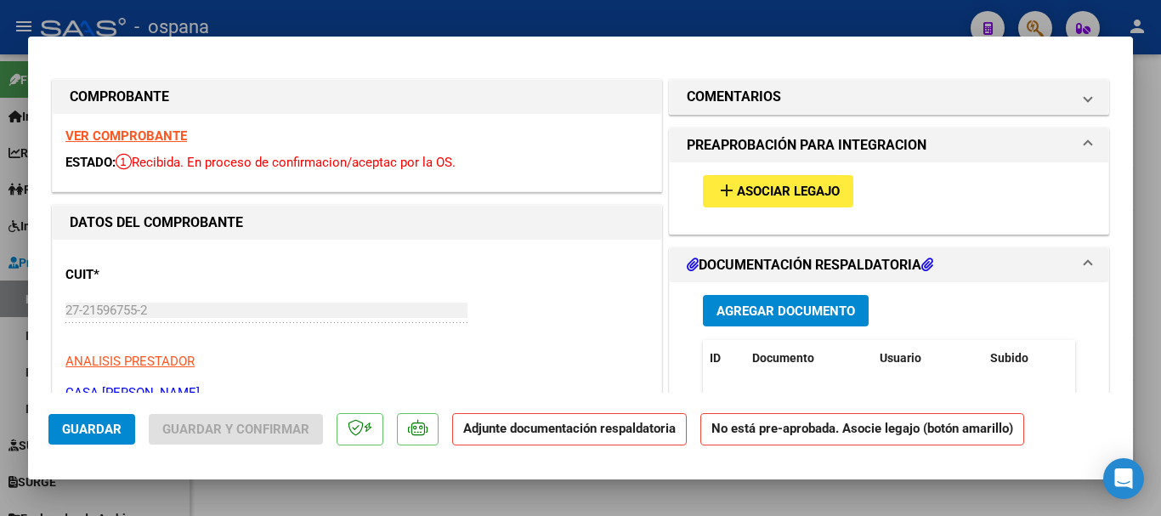
type input "202506"
click at [777, 187] on span "Asociar Legajo" at bounding box center [788, 191] width 103 height 15
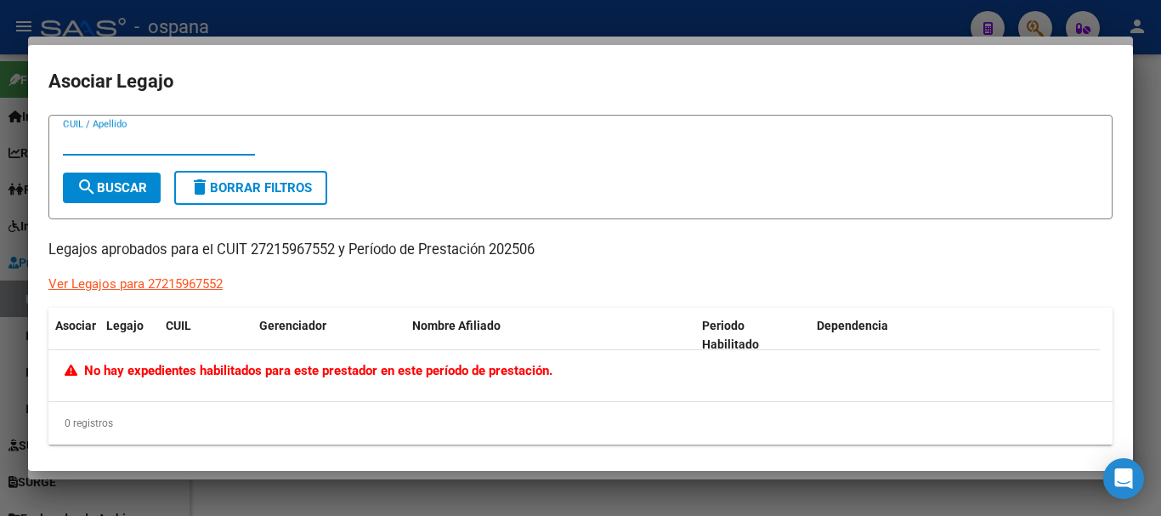
click at [433, 21] on div at bounding box center [580, 258] width 1161 height 516
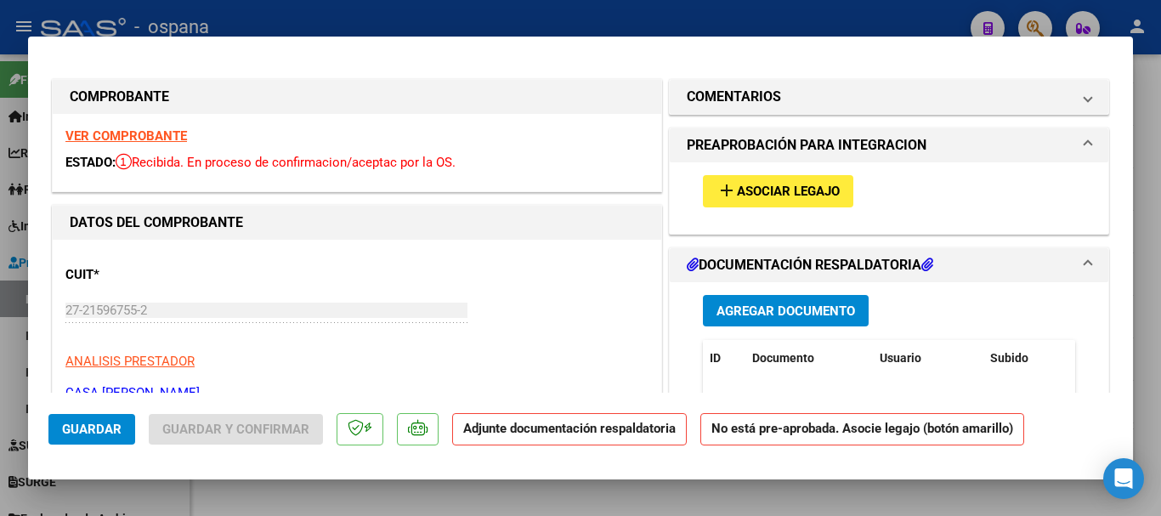
click at [433, 21] on div at bounding box center [580, 258] width 1161 height 516
type input "$ 0,00"
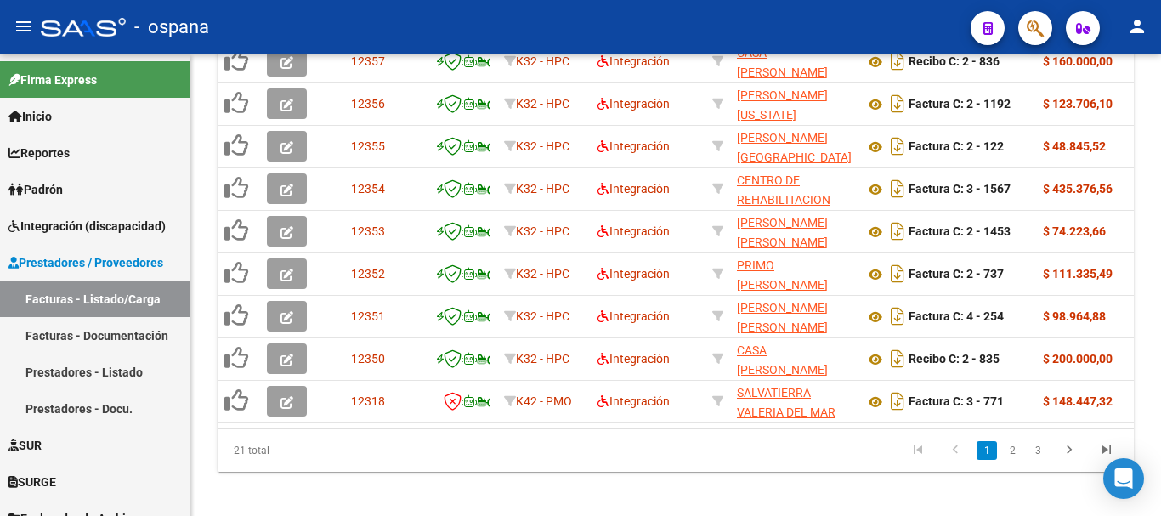
scroll to position [765, 0]
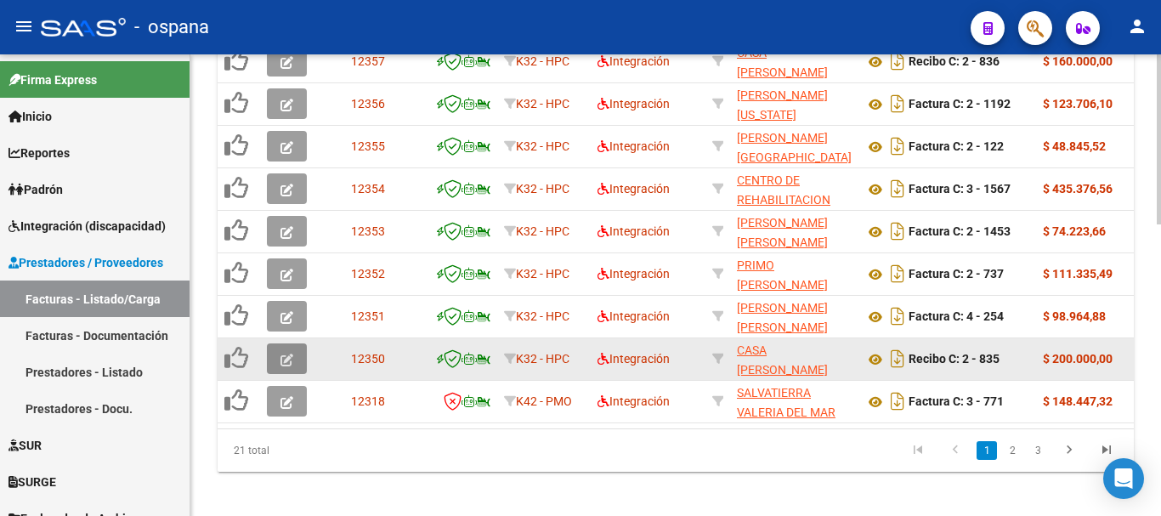
click at [290, 359] on icon "button" at bounding box center [286, 360] width 13 height 13
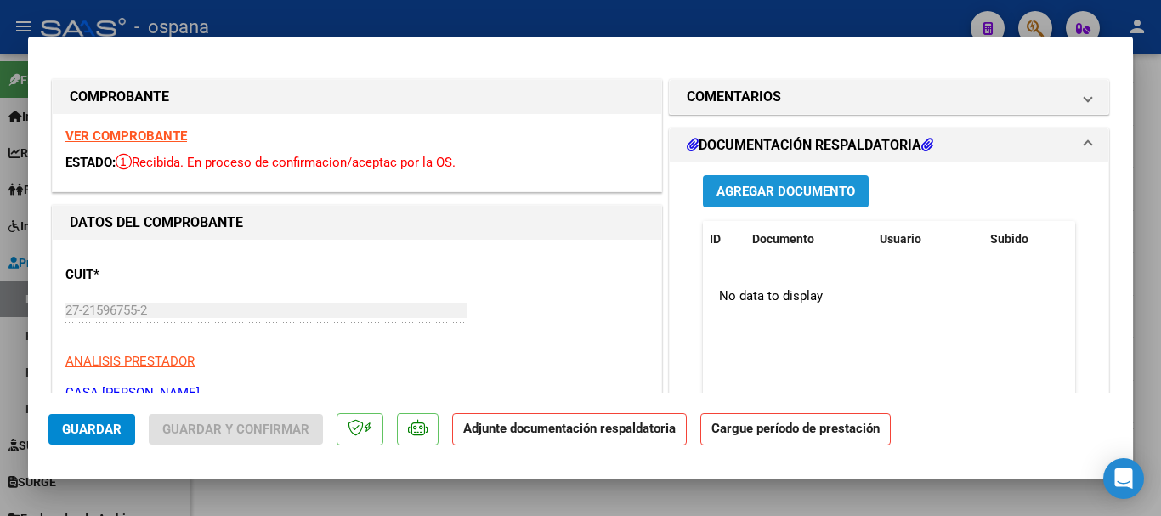
click at [775, 183] on span "Agregar Documento" at bounding box center [785, 190] width 139 height 15
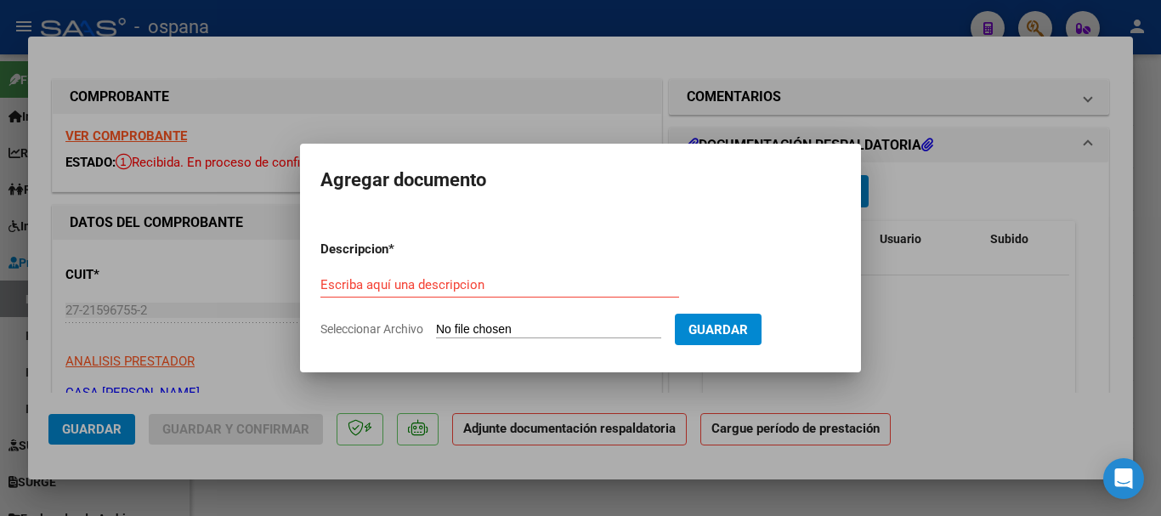
click at [897, 334] on div at bounding box center [580, 258] width 1161 height 516
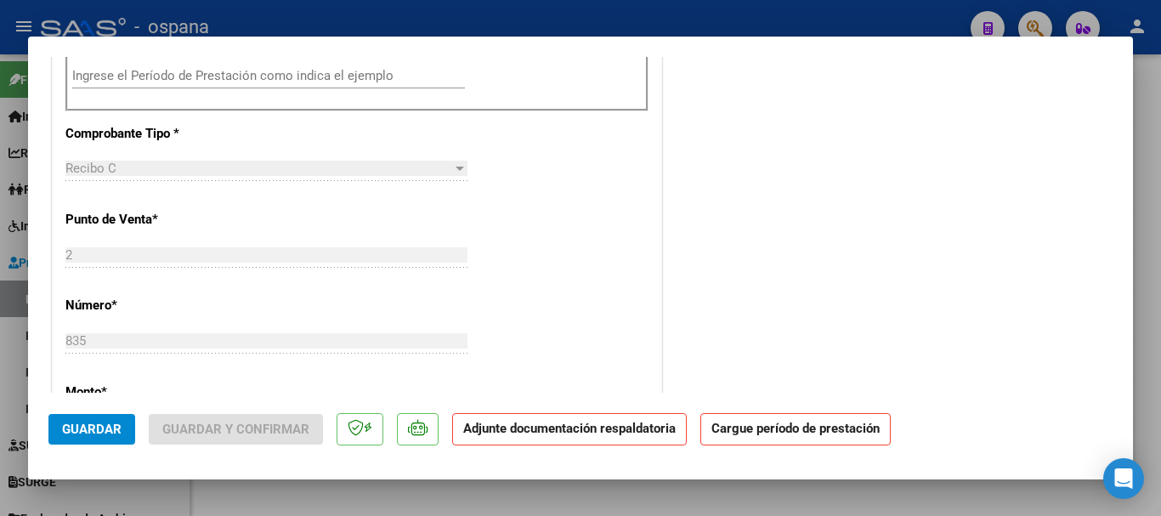
scroll to position [510, 0]
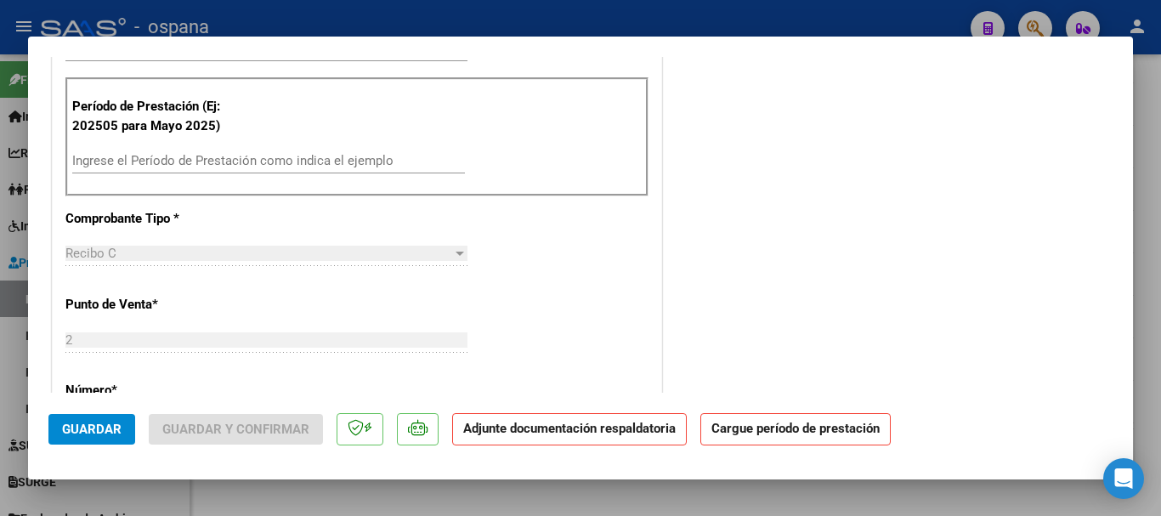
click at [163, 157] on input "Ingrese el Período de Prestación como indica el ejemplo" at bounding box center [268, 160] width 393 height 15
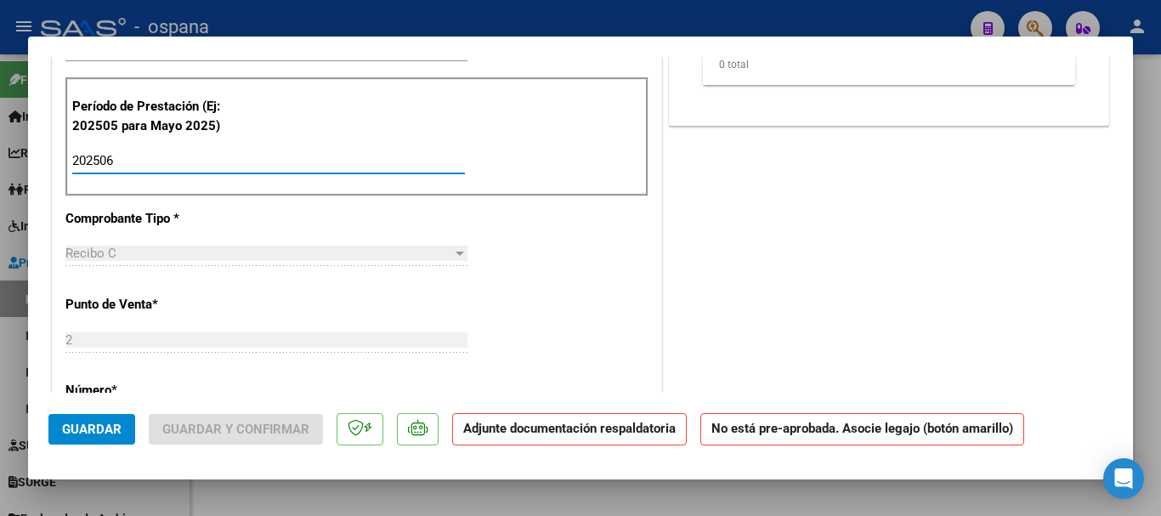
scroll to position [0, 0]
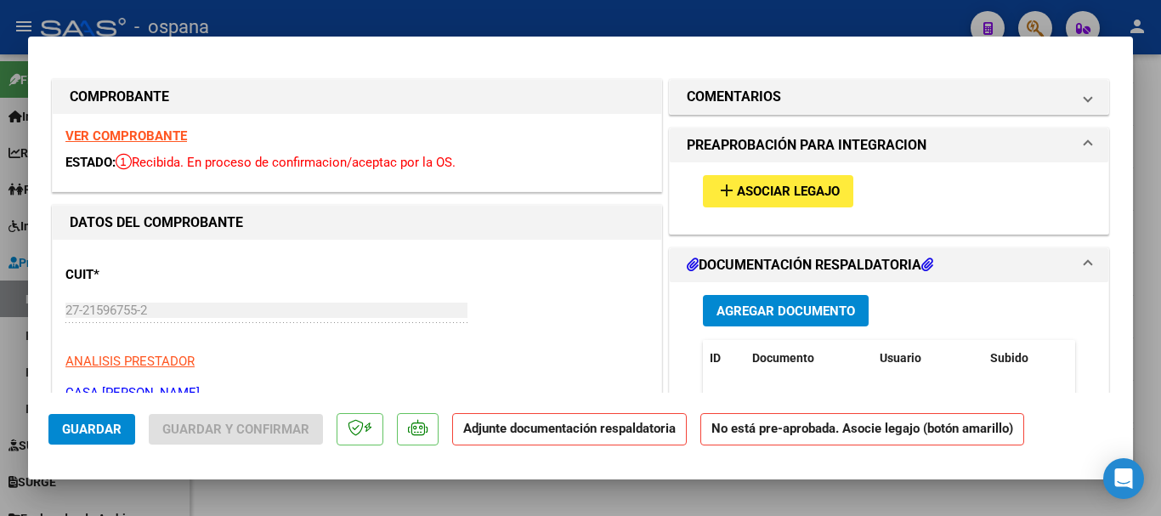
type input "202506"
click at [791, 185] on span "Asociar Legajo" at bounding box center [788, 191] width 103 height 15
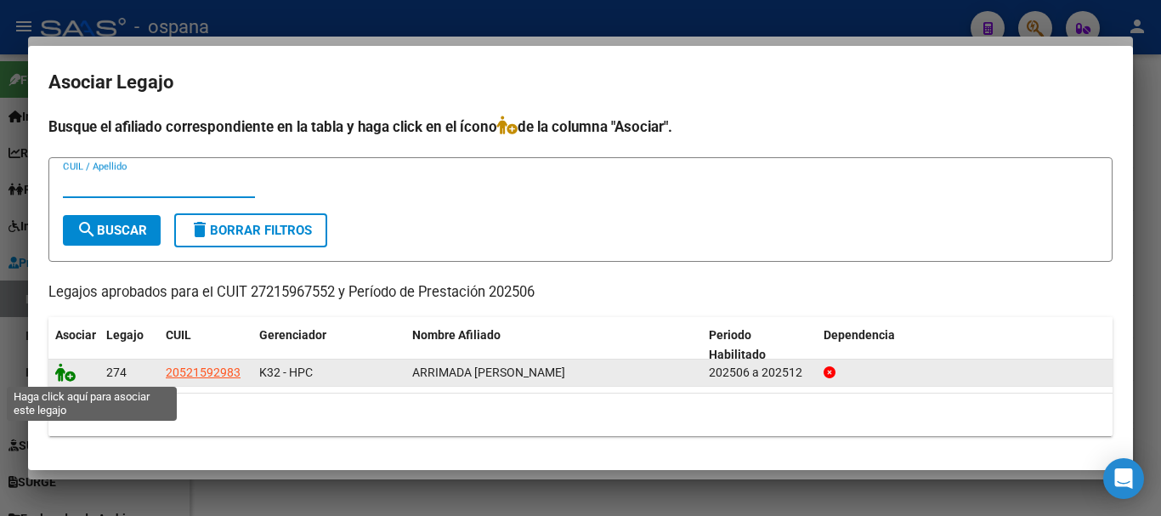
click at [70, 376] on icon at bounding box center [65, 372] width 20 height 19
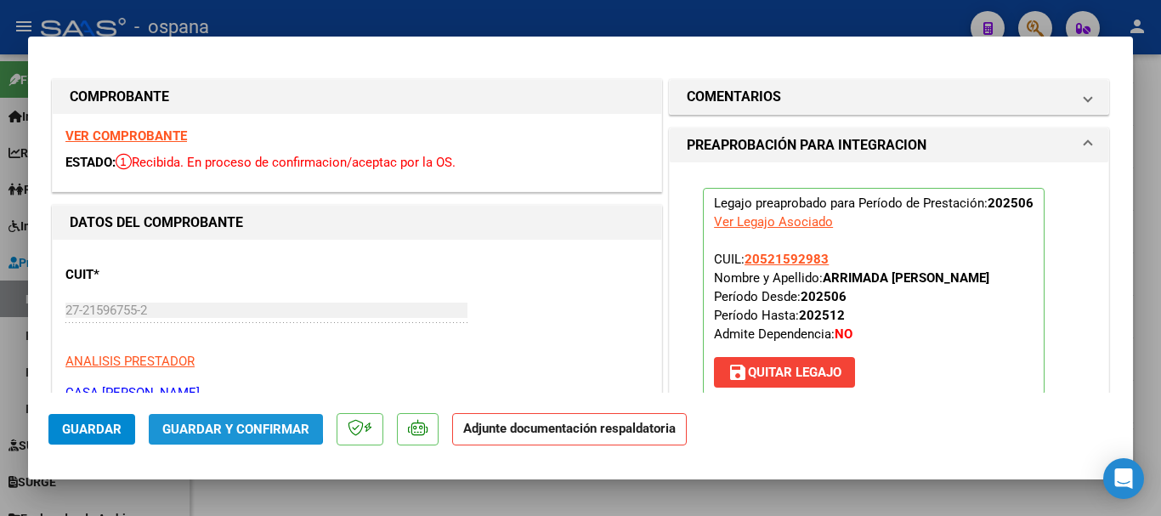
click at [220, 422] on span "Guardar y Confirmar" at bounding box center [235, 429] width 147 height 15
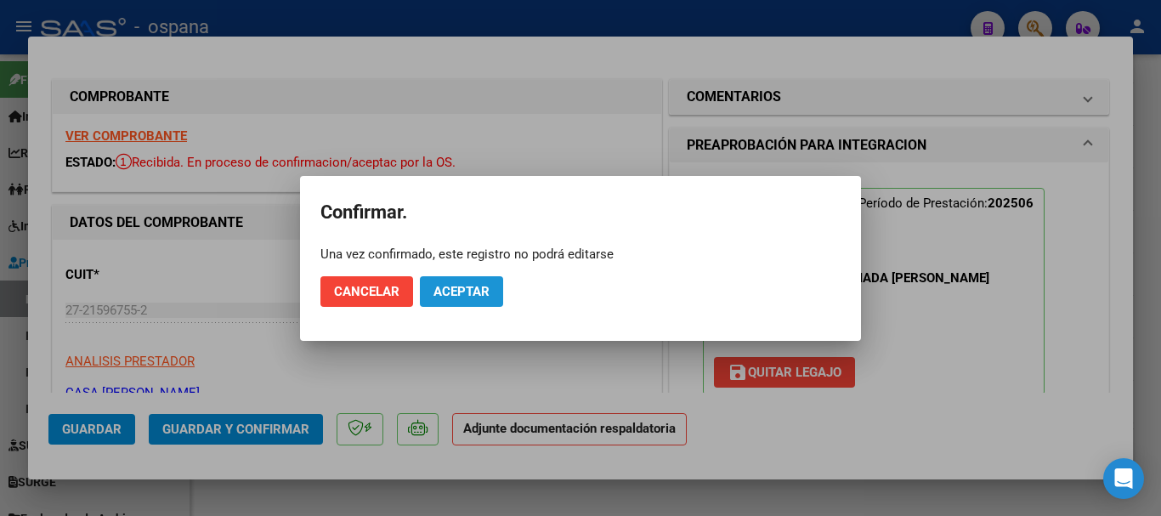
click at [455, 292] on span "Aceptar" at bounding box center [461, 291] width 56 height 15
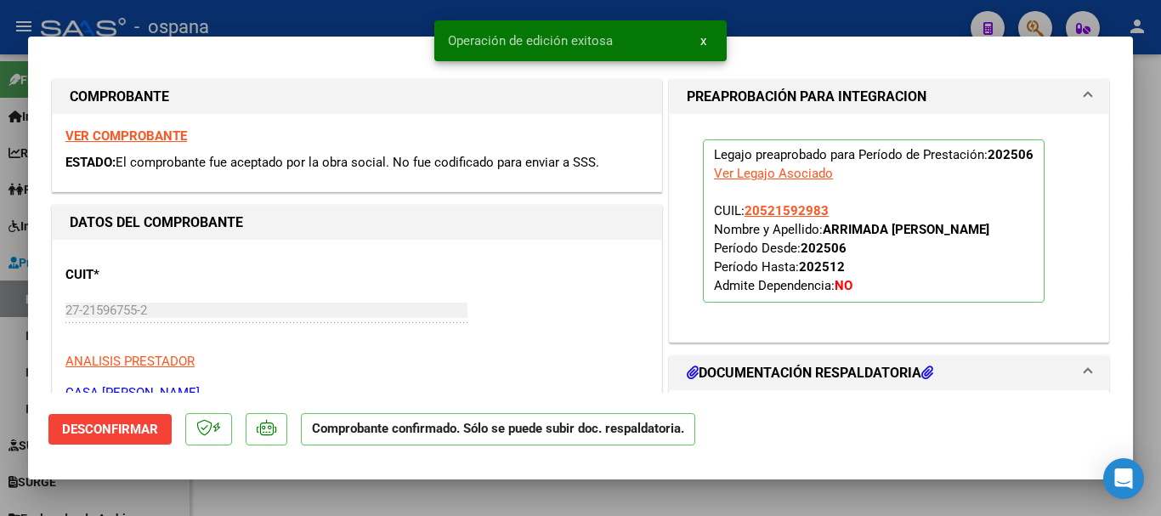
click at [377, 19] on div at bounding box center [580, 258] width 1161 height 516
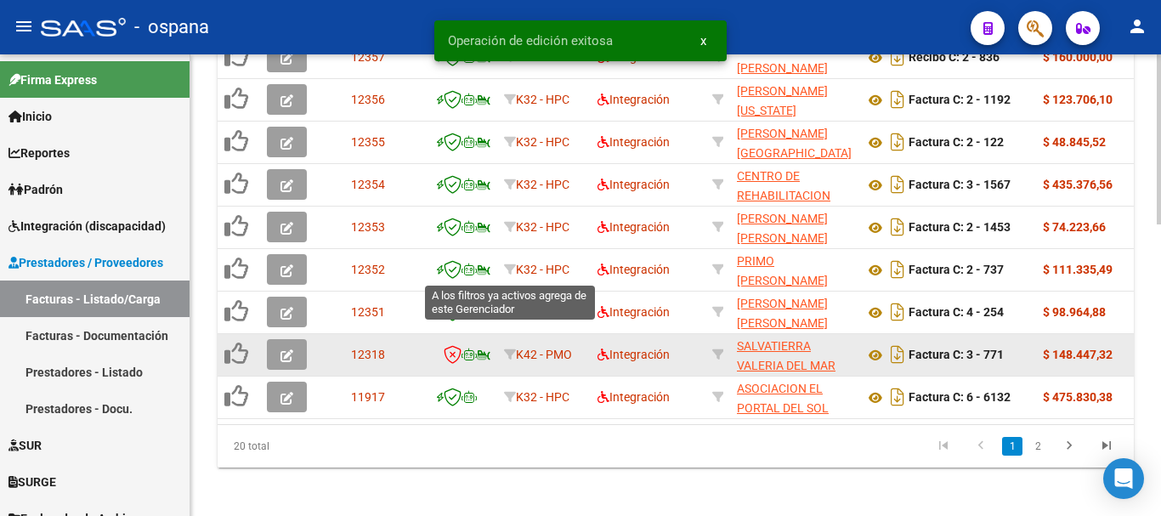
scroll to position [765, 0]
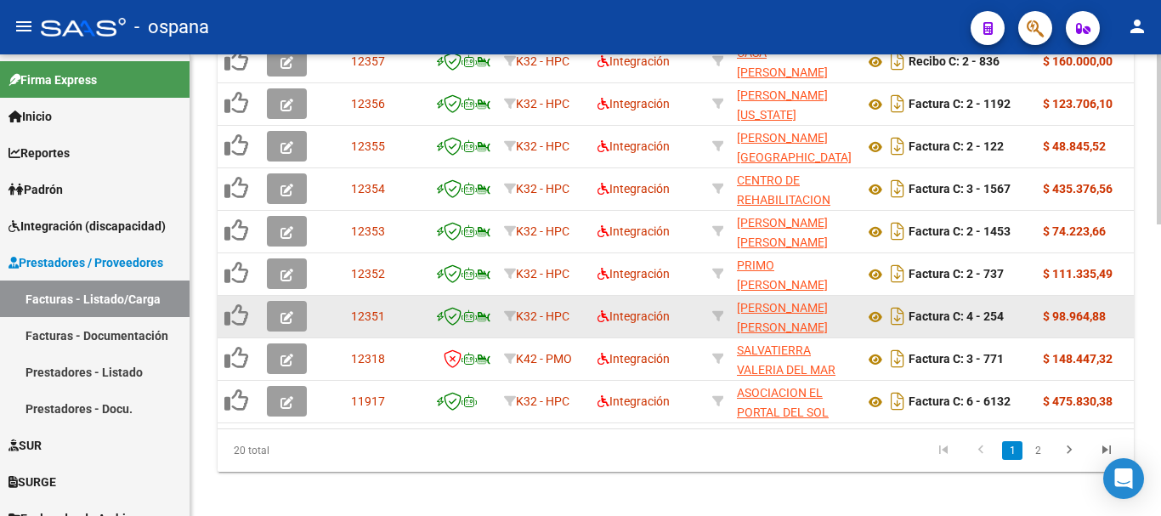
click at [279, 317] on button "button" at bounding box center [287, 316] width 40 height 31
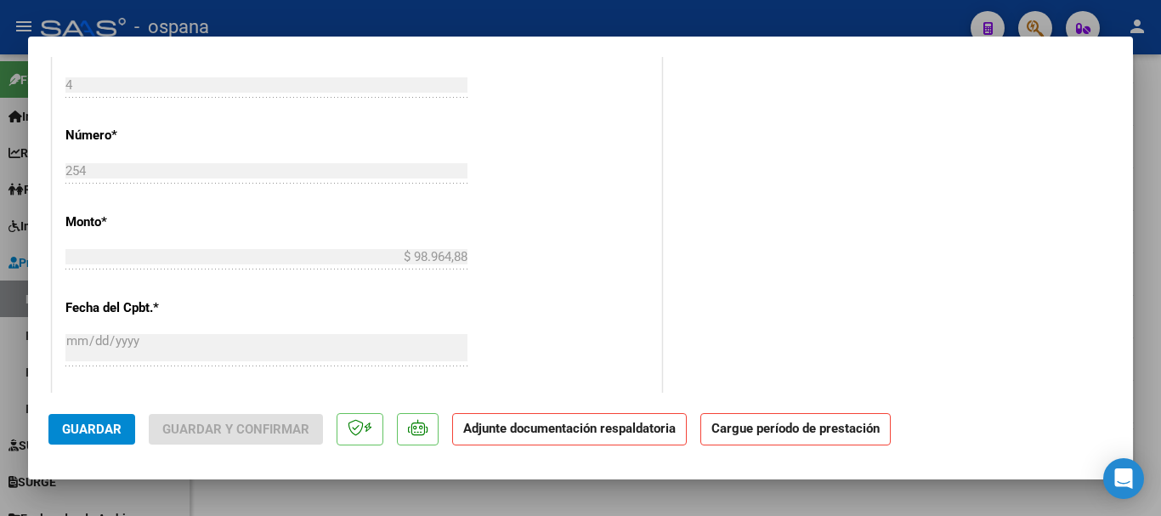
scroll to position [425, 0]
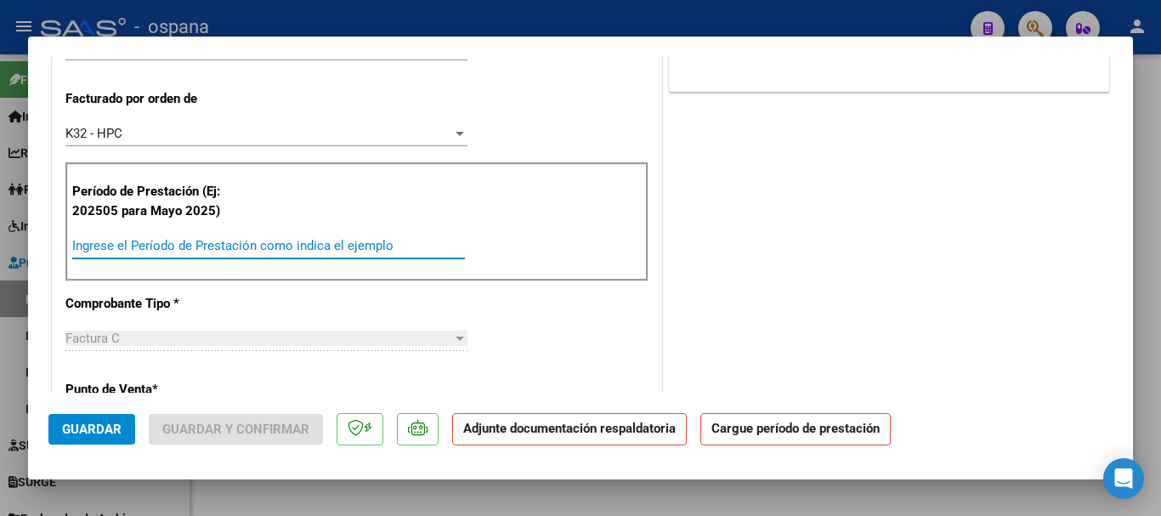
click at [190, 247] on input "Ingrese el Período de Prestación como indica el ejemplo" at bounding box center [268, 245] width 393 height 15
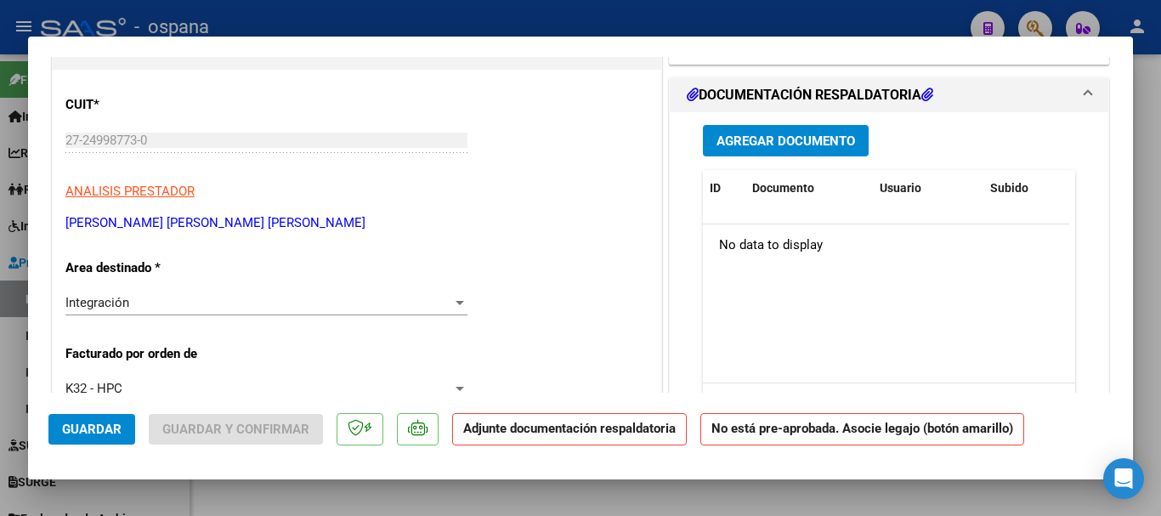
scroll to position [85, 0]
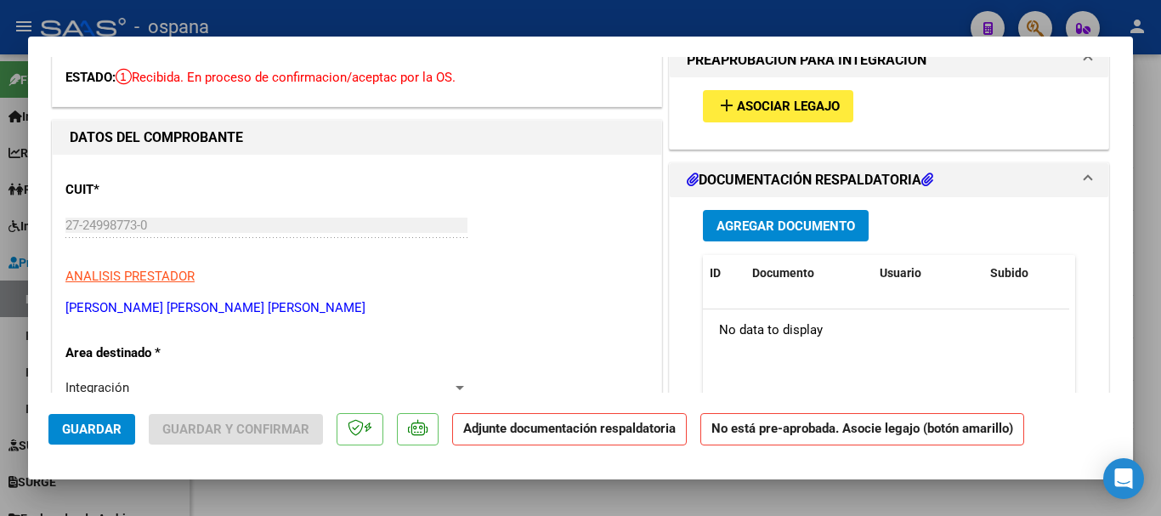
type input "202506"
click at [769, 105] on span "Asociar Legajo" at bounding box center [788, 106] width 103 height 15
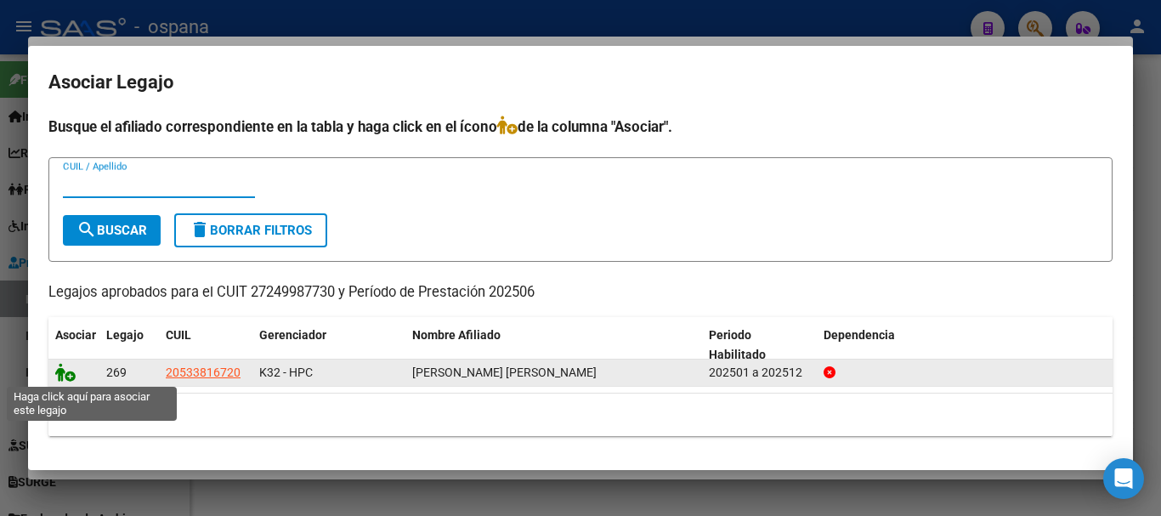
click at [67, 372] on icon at bounding box center [65, 372] width 20 height 19
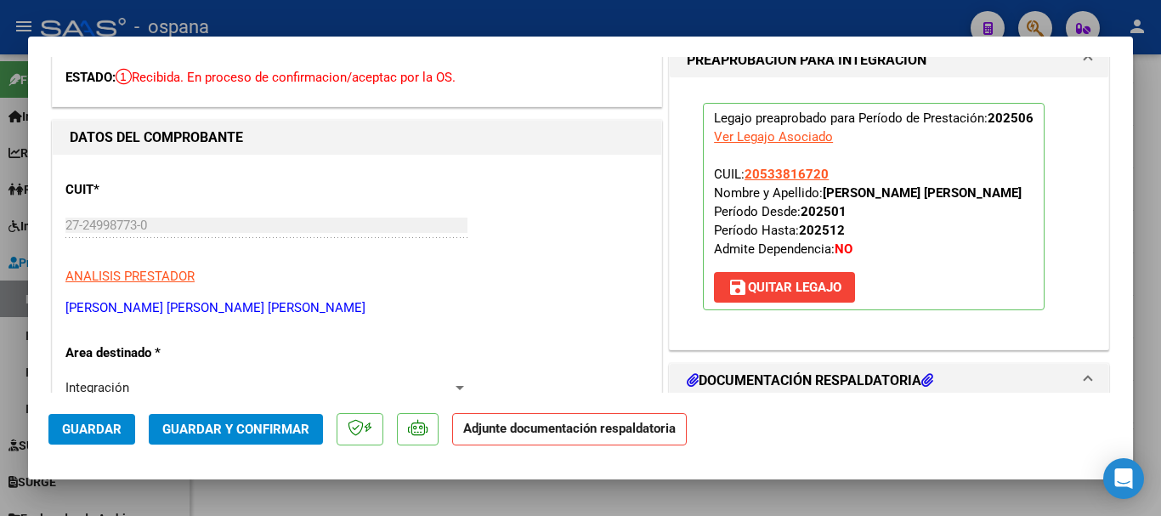
click at [241, 427] on span "Guardar y Confirmar" at bounding box center [235, 429] width 147 height 15
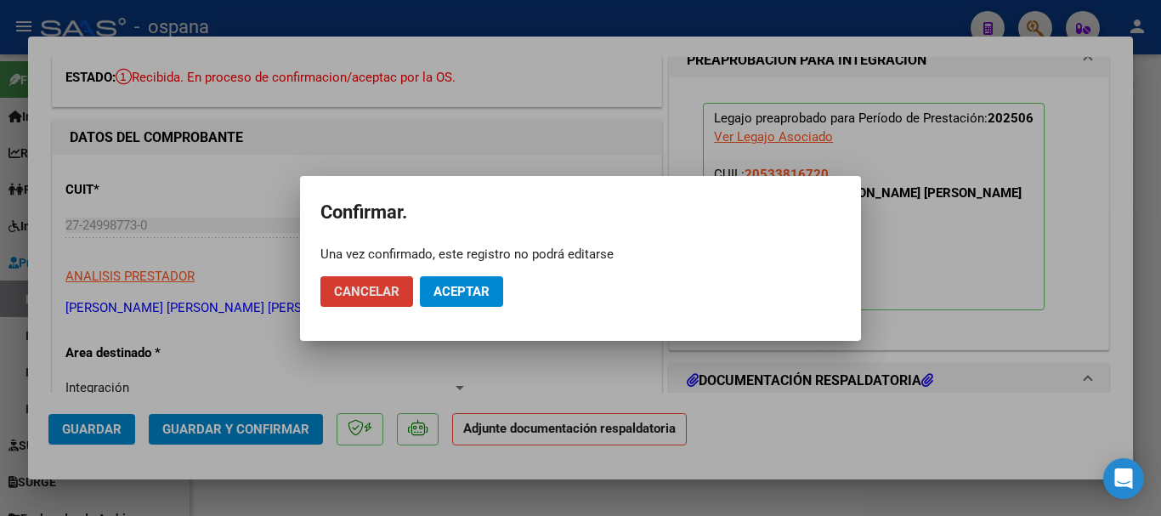
click at [461, 293] on span "Aceptar" at bounding box center [461, 291] width 56 height 15
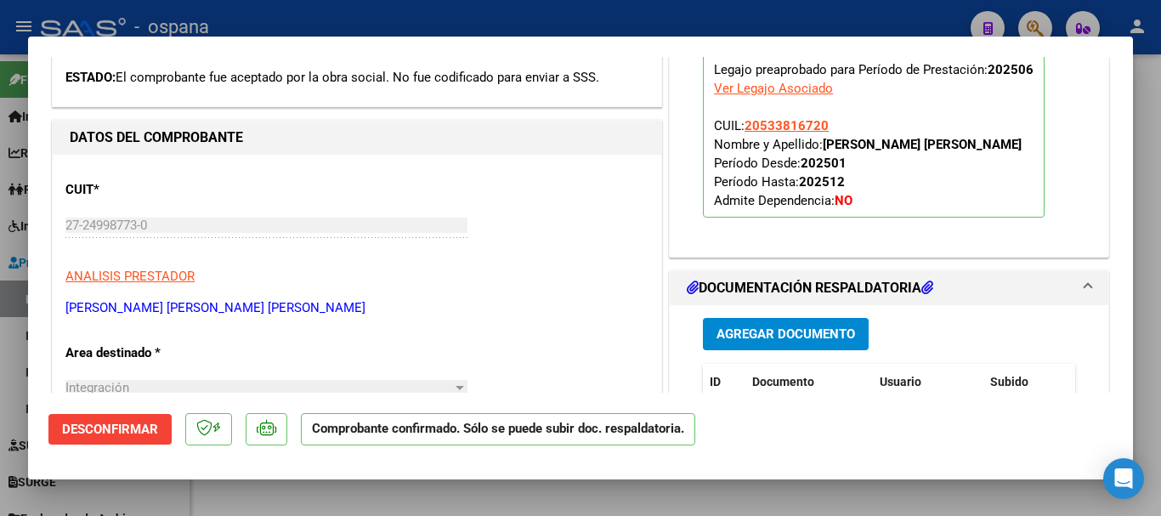
scroll to position [170, 0]
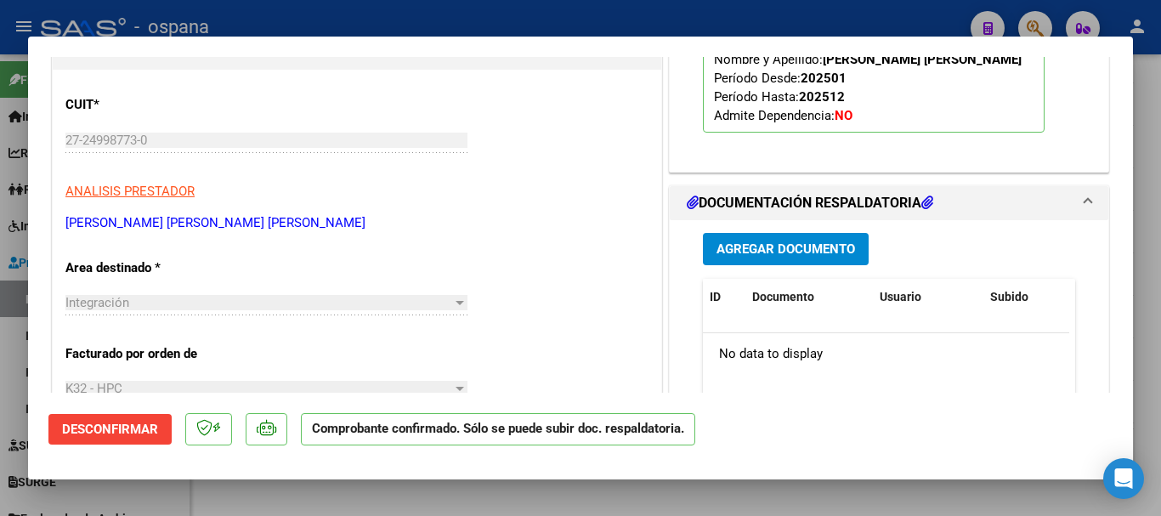
click at [686, 19] on div at bounding box center [580, 258] width 1161 height 516
type input "$ 0,00"
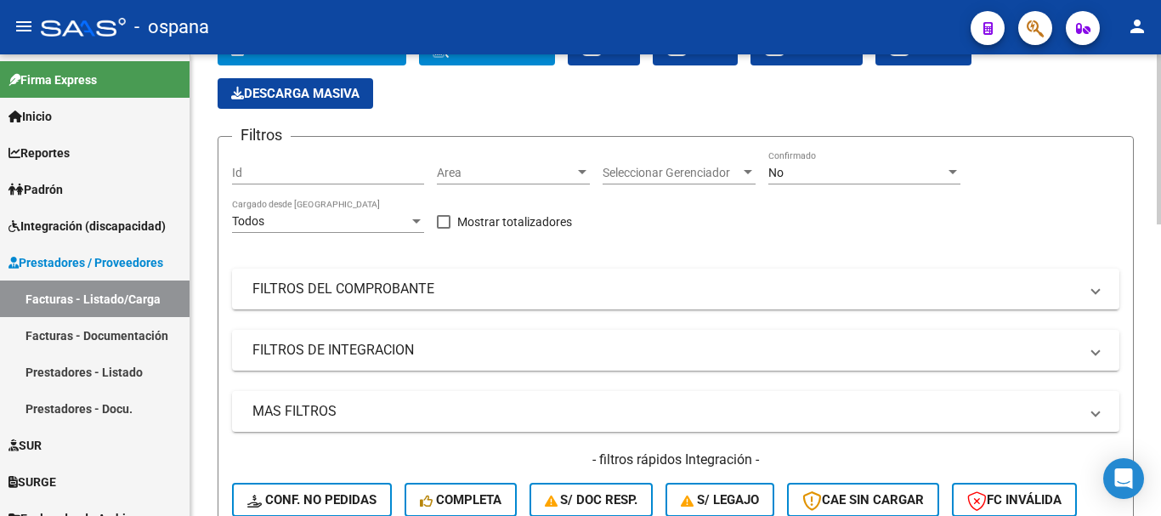
scroll to position [0, 0]
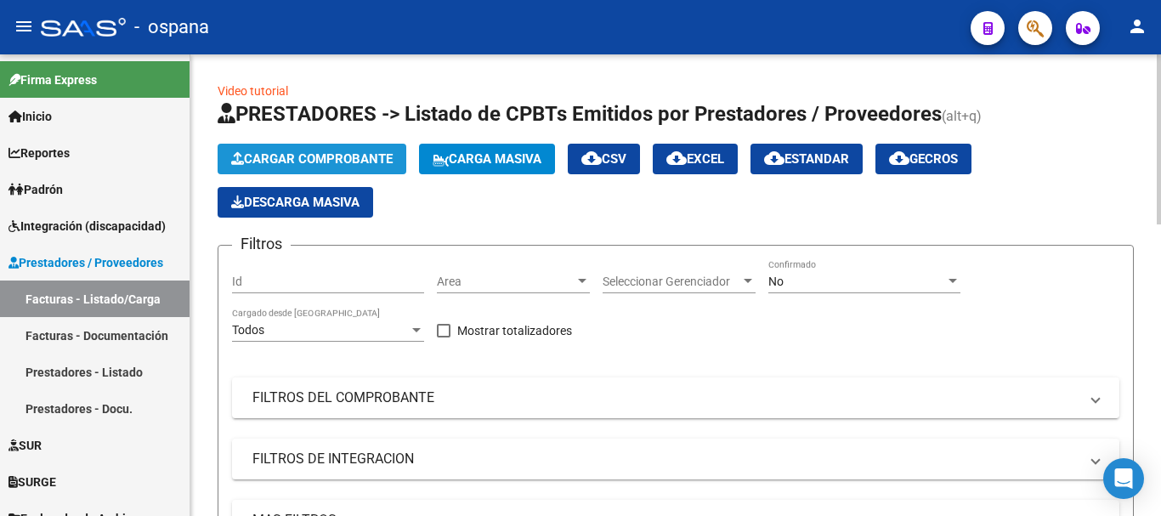
click at [366, 156] on span "Cargar Comprobante" at bounding box center [311, 158] width 161 height 15
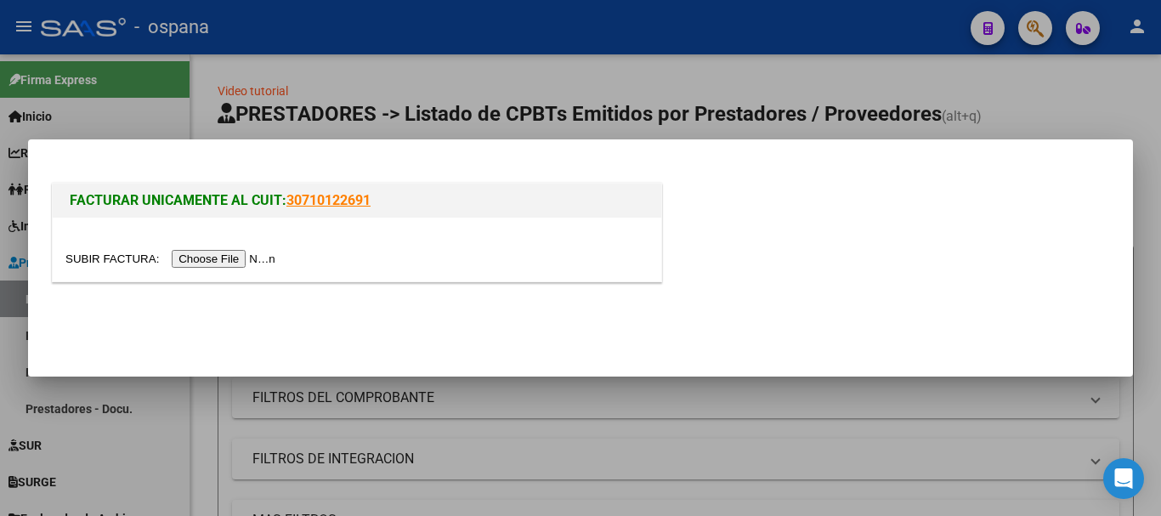
click at [249, 260] on input "file" at bounding box center [172, 259] width 215 height 18
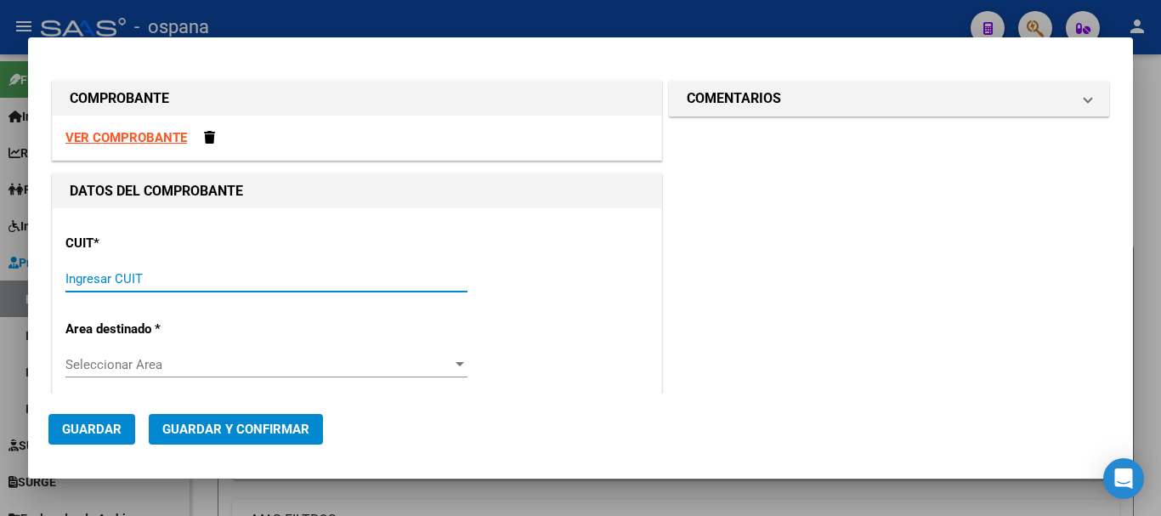
click at [131, 275] on input "Ingresar CUIT" at bounding box center [266, 278] width 402 height 15
type input "27-37178098-5"
type input "1"
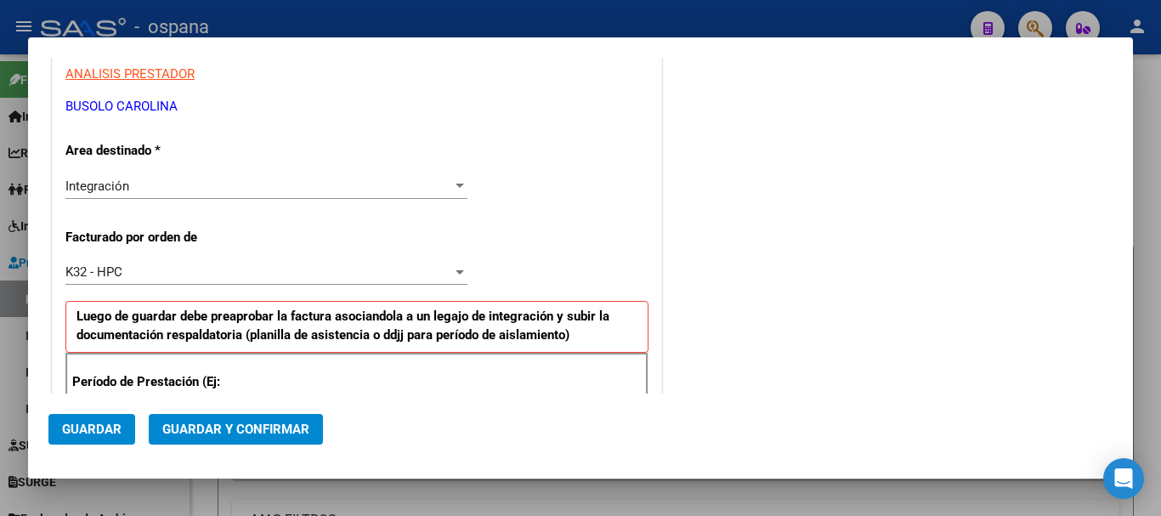
scroll to position [340, 0]
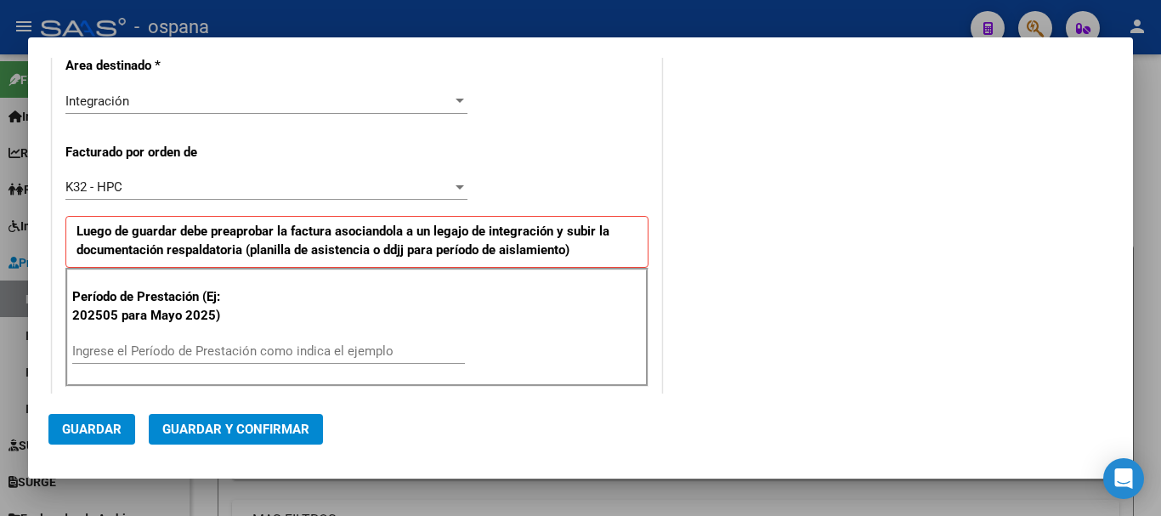
type input "27-37178098-5"
click at [171, 355] on input "Ingrese el Período de Prestación como indica el ejemplo" at bounding box center [268, 350] width 393 height 15
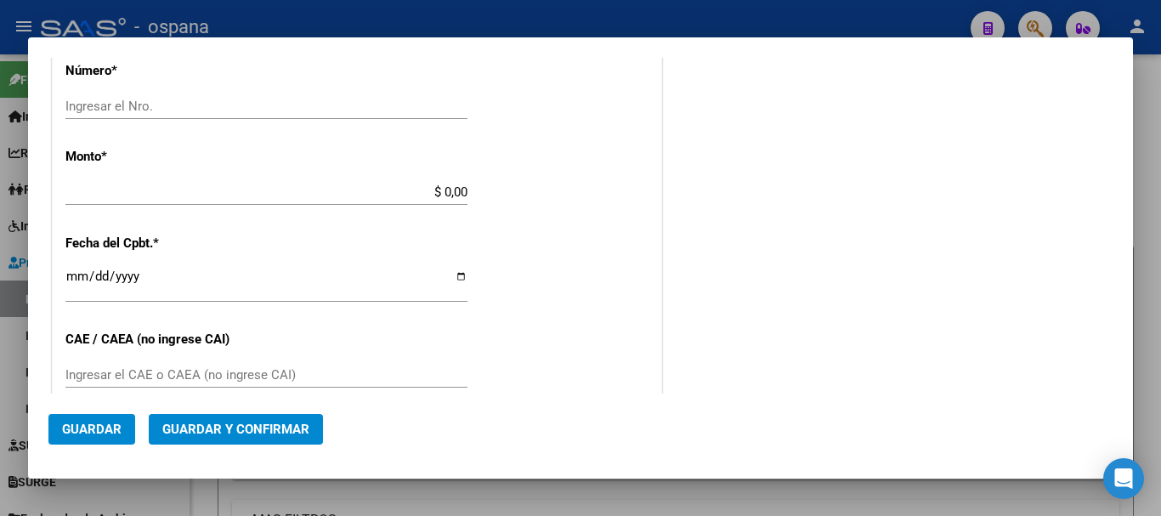
scroll to position [765, 0]
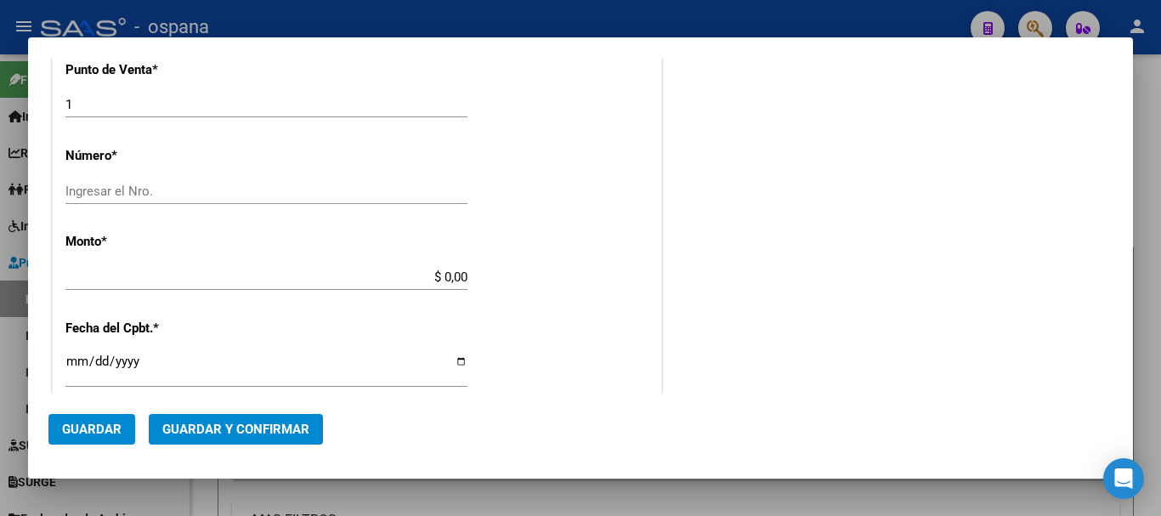
type input "202507"
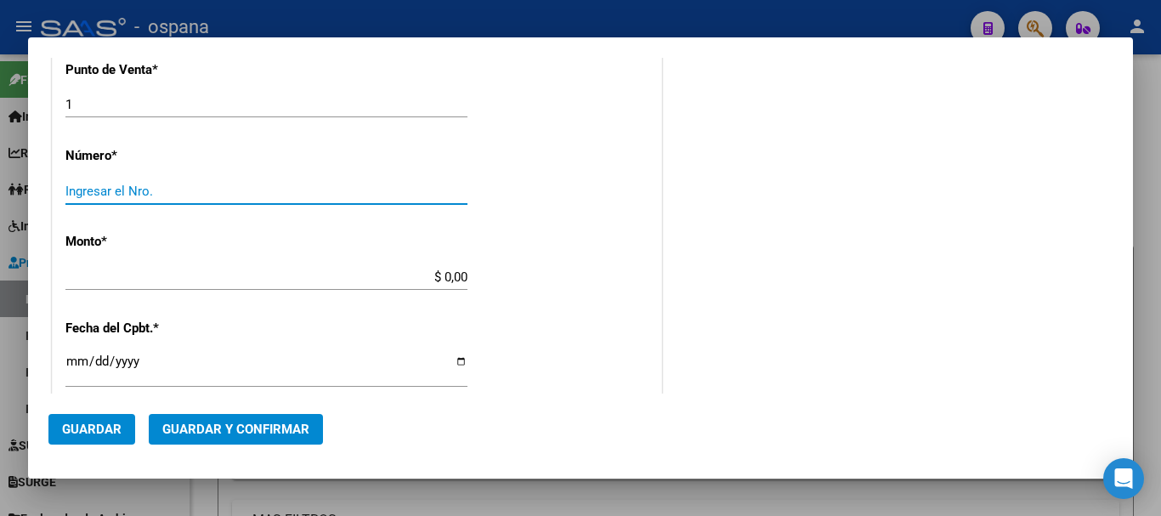
click at [150, 188] on input "Ingresar el Nro." at bounding box center [266, 191] width 402 height 15
type input "1951"
click at [166, 274] on input "$ 0,00" at bounding box center [266, 276] width 402 height 15
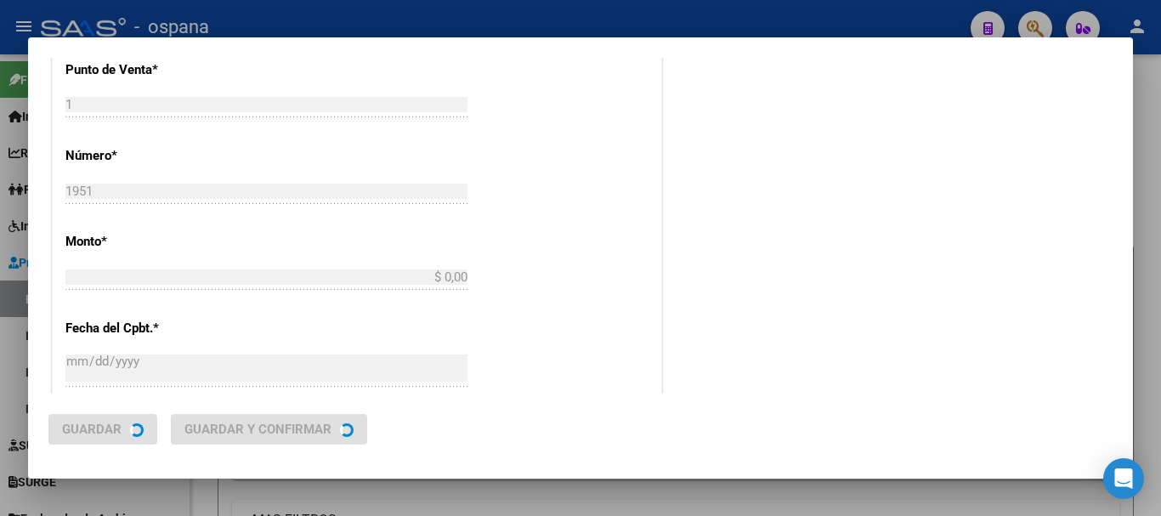
type input "$ 111.335,49"
type input "[DATE]"
type input "75345962053826"
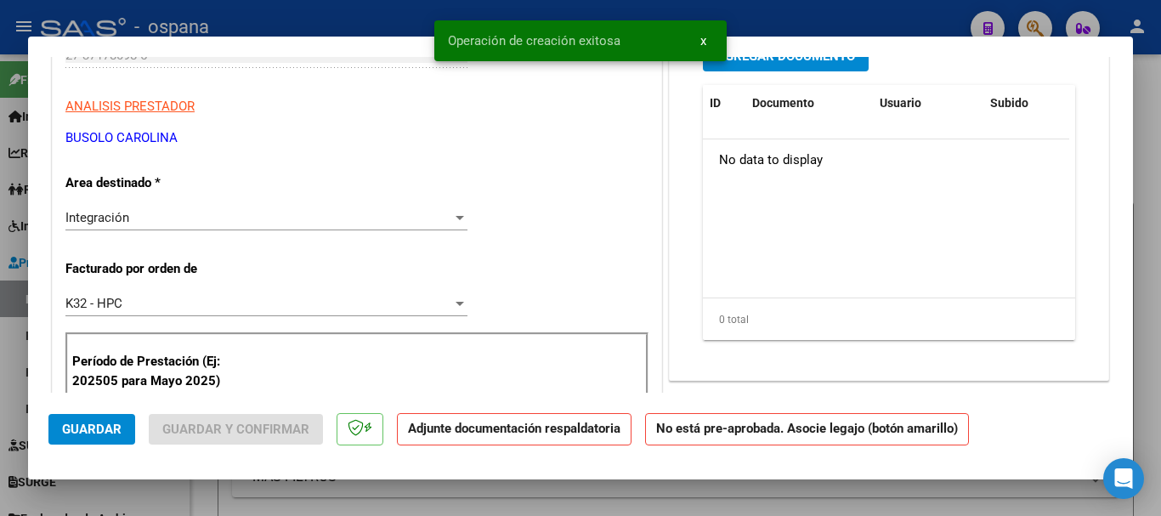
scroll to position [0, 0]
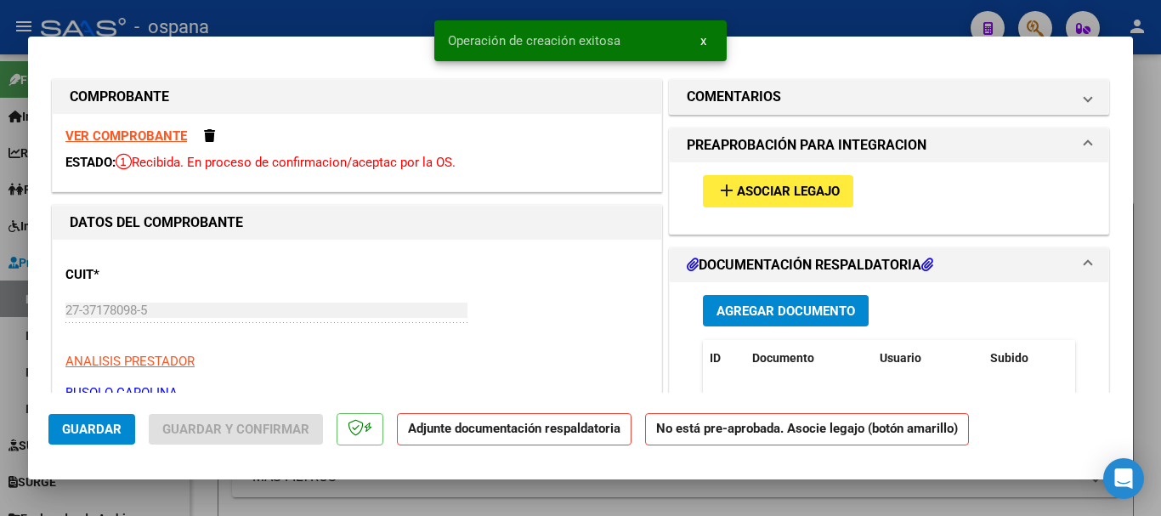
click at [759, 190] on span "Asociar Legajo" at bounding box center [788, 191] width 103 height 15
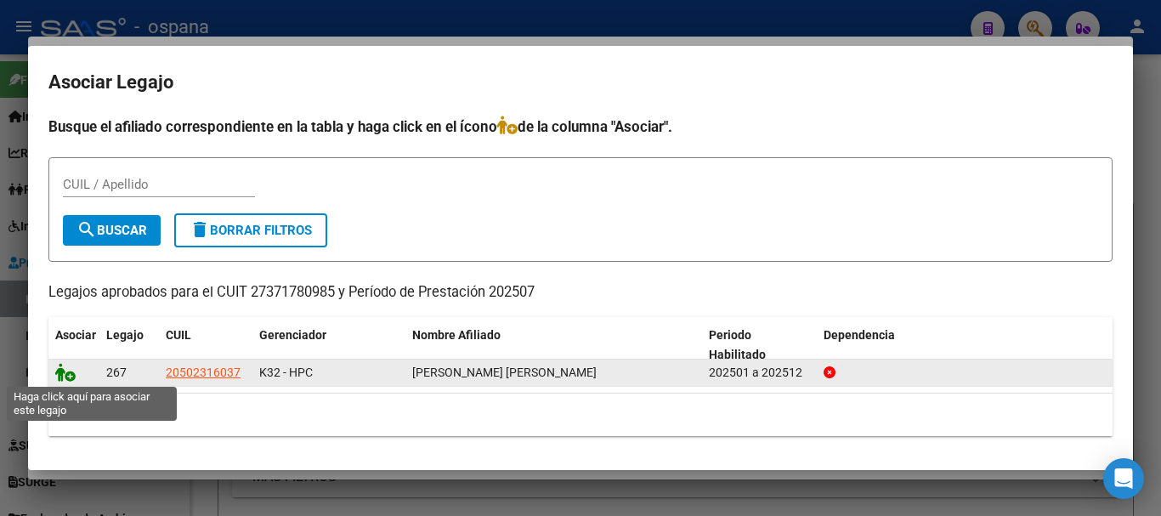
click at [71, 376] on icon at bounding box center [65, 372] width 20 height 19
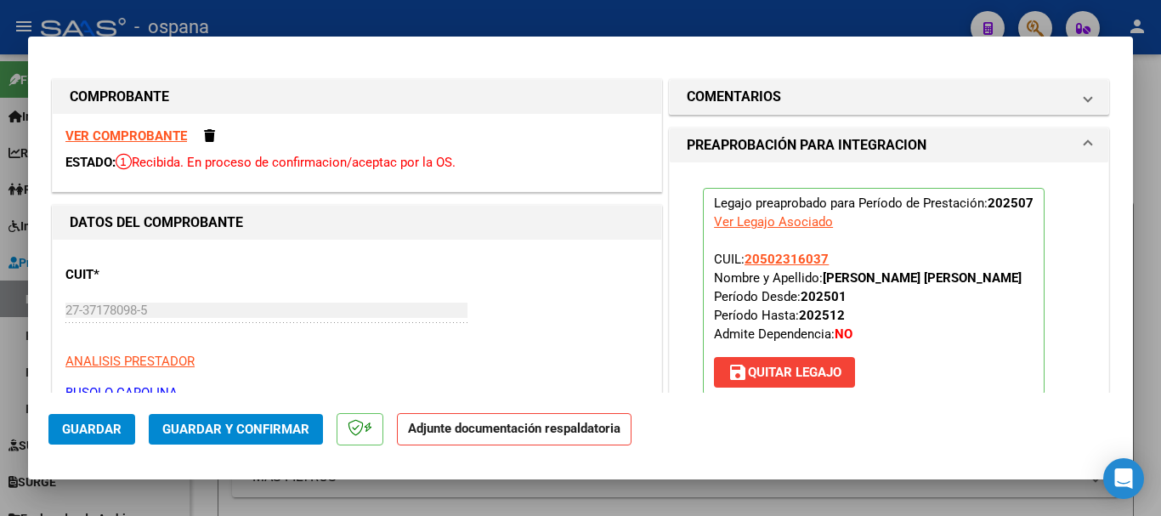
click at [232, 423] on span "Guardar y Confirmar" at bounding box center [235, 429] width 147 height 15
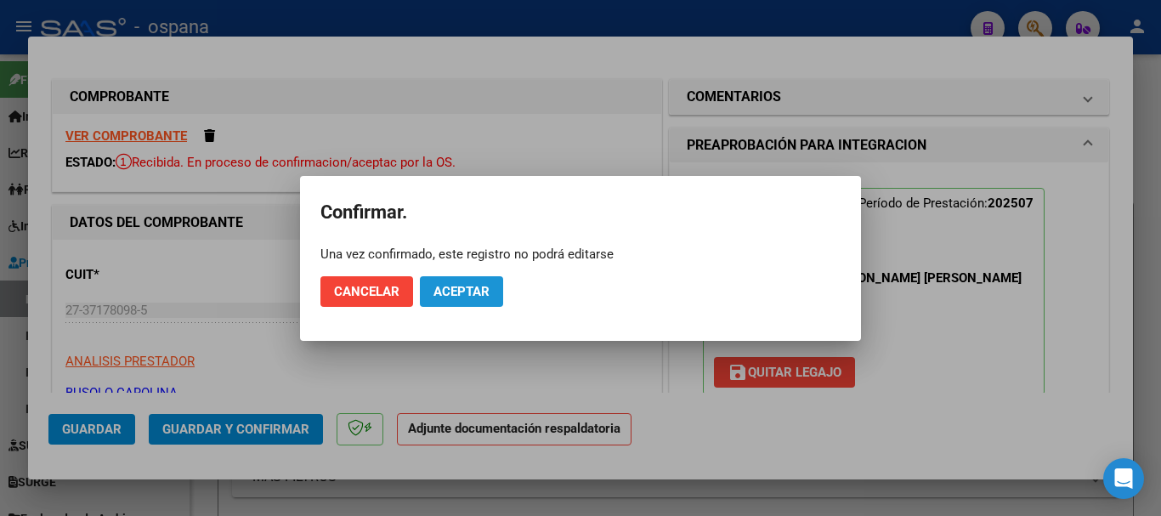
click at [466, 280] on button "Aceptar" at bounding box center [461, 291] width 83 height 31
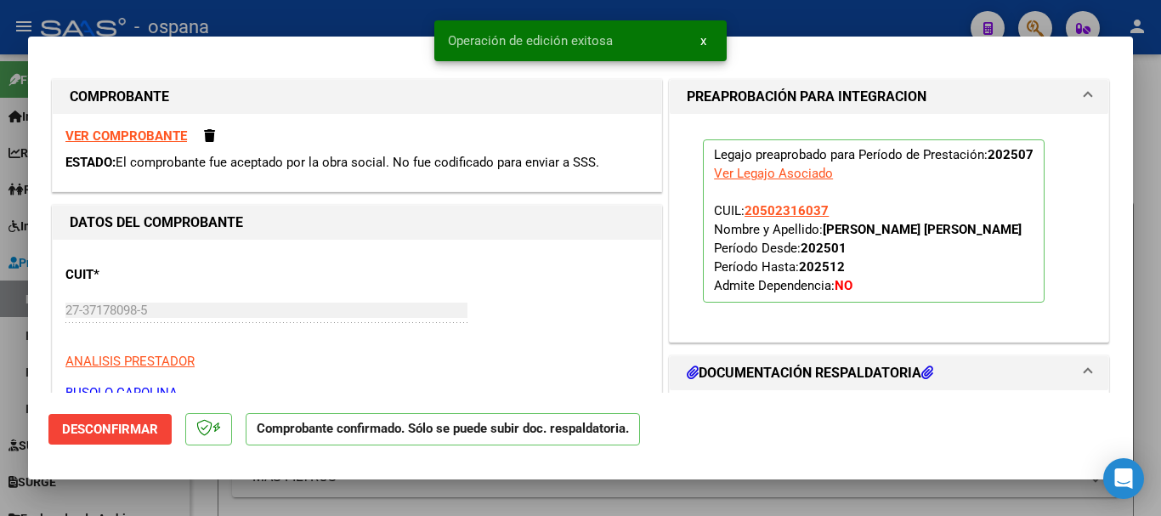
click at [364, 17] on div at bounding box center [580, 258] width 1161 height 516
type input "$ 0,00"
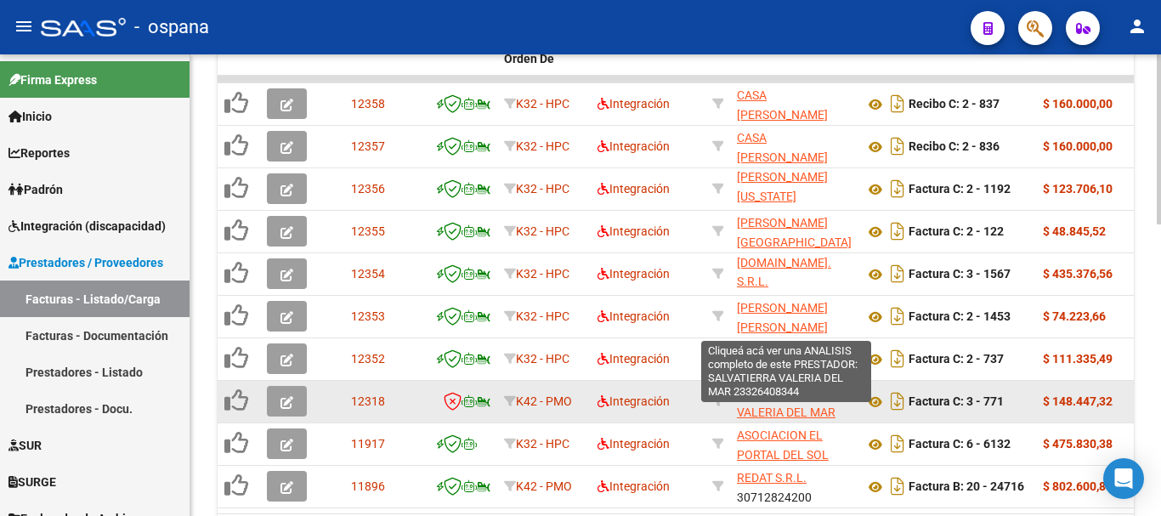
scroll to position [789, 0]
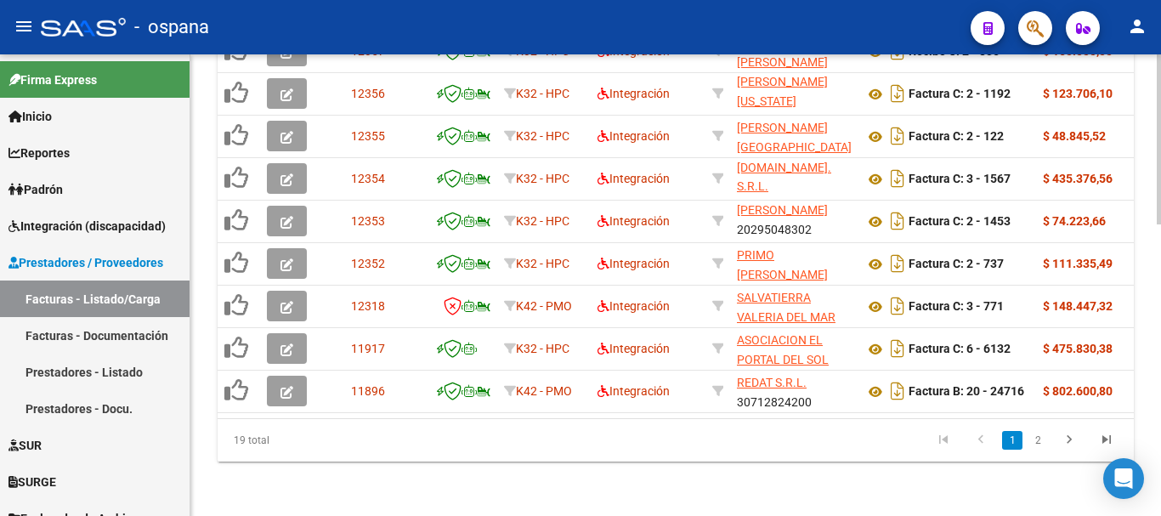
click at [1040, 440] on link "2" at bounding box center [1038, 440] width 20 height 19
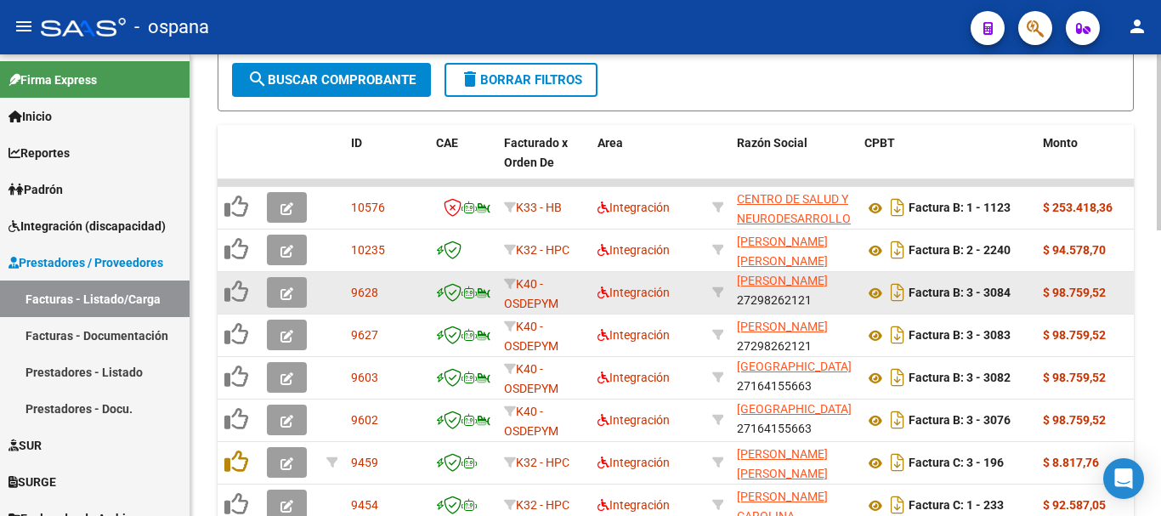
scroll to position [746, 0]
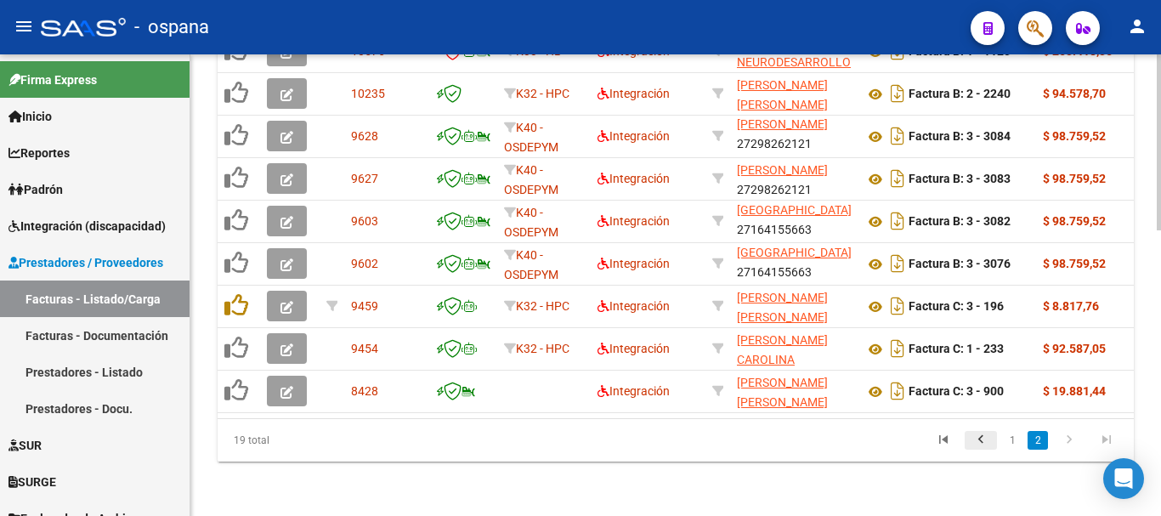
click at [983, 440] on icon "go to previous page" at bounding box center [981, 442] width 22 height 20
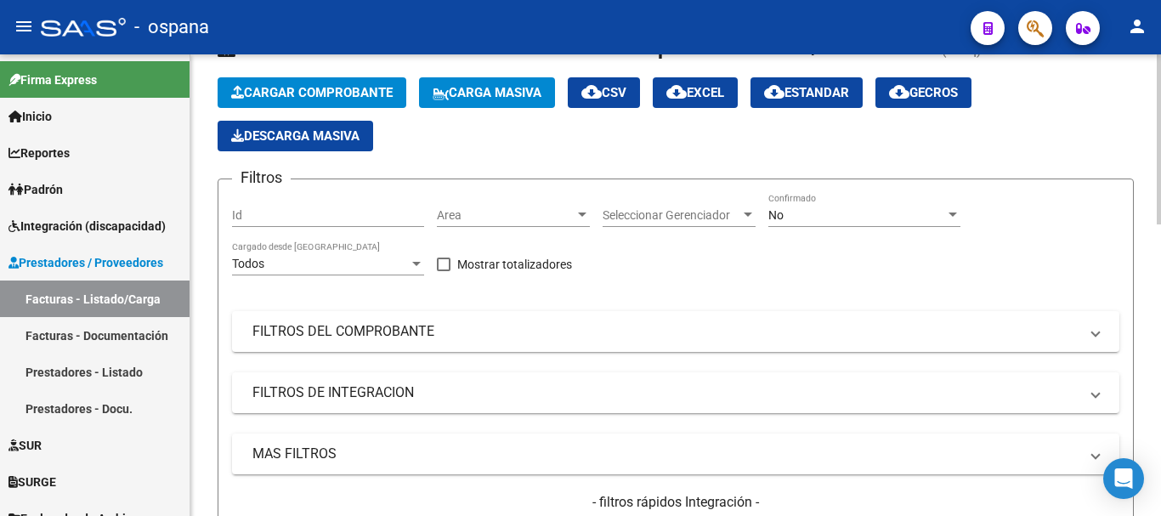
scroll to position [0, 0]
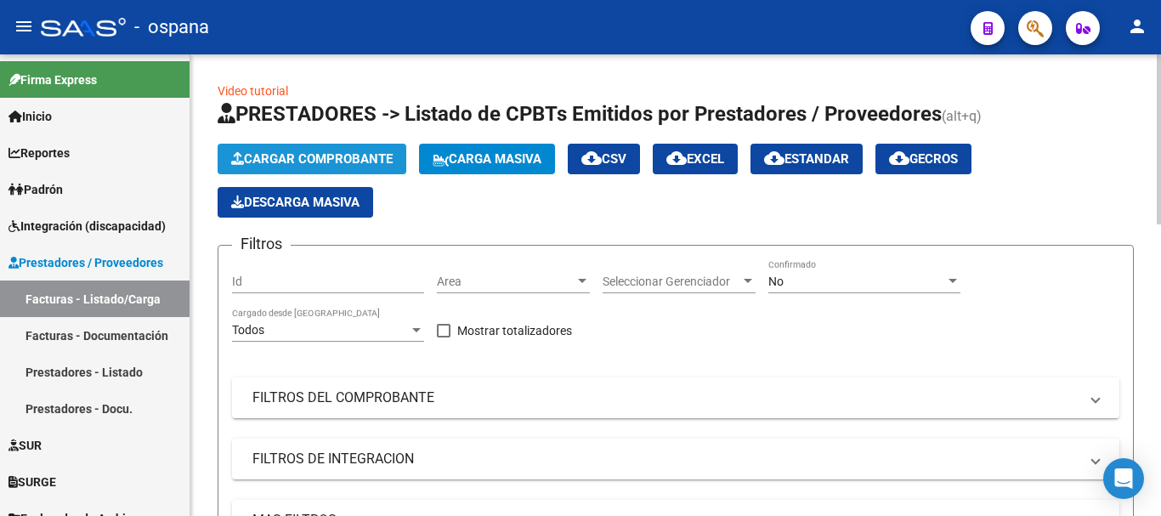
click at [332, 158] on span "Cargar Comprobante" at bounding box center [311, 158] width 161 height 15
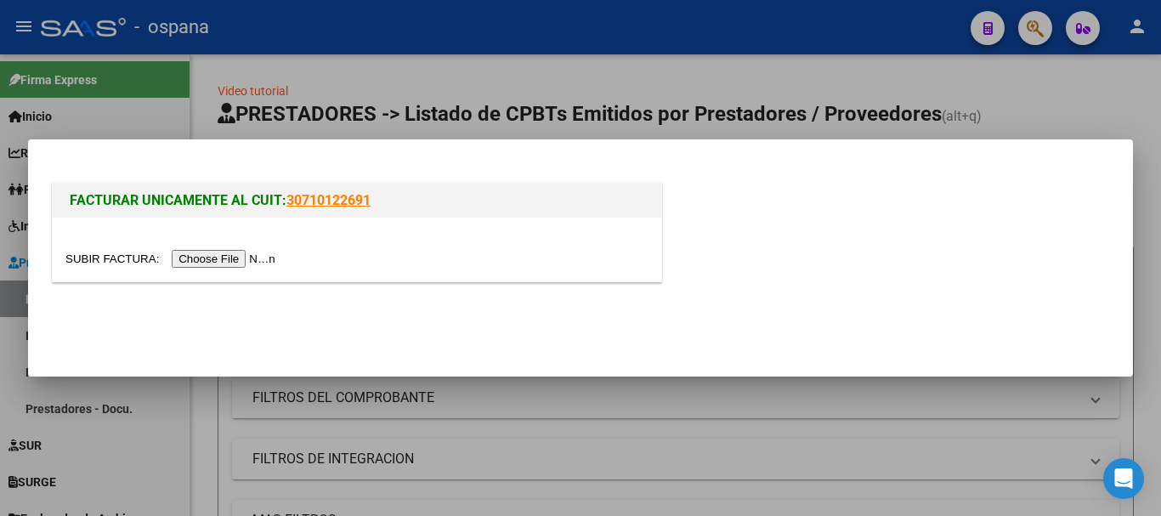
click at [236, 259] on input "file" at bounding box center [172, 259] width 215 height 18
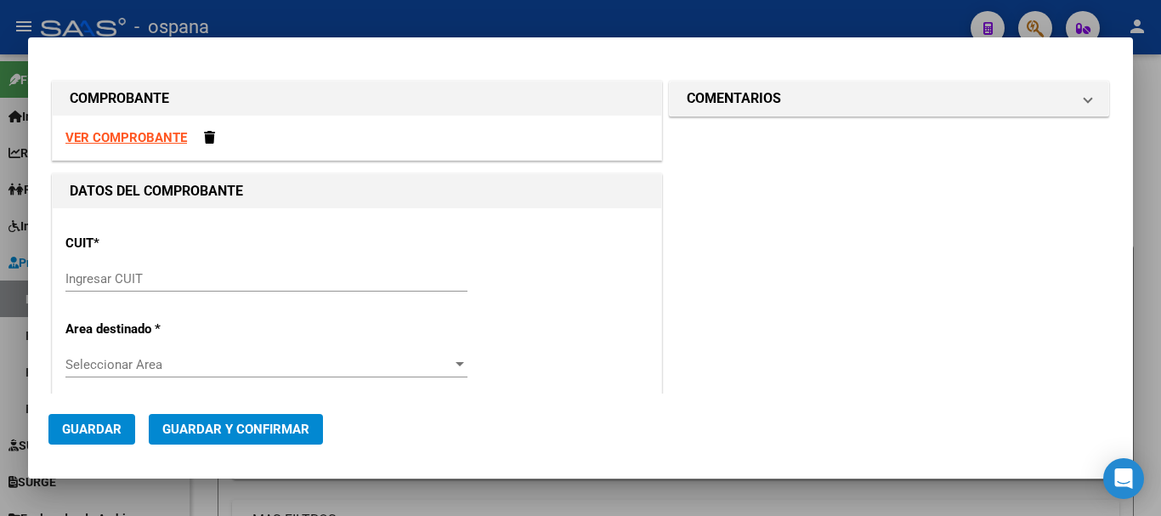
click at [246, 279] on input "Ingresar CUIT" at bounding box center [266, 278] width 402 height 15
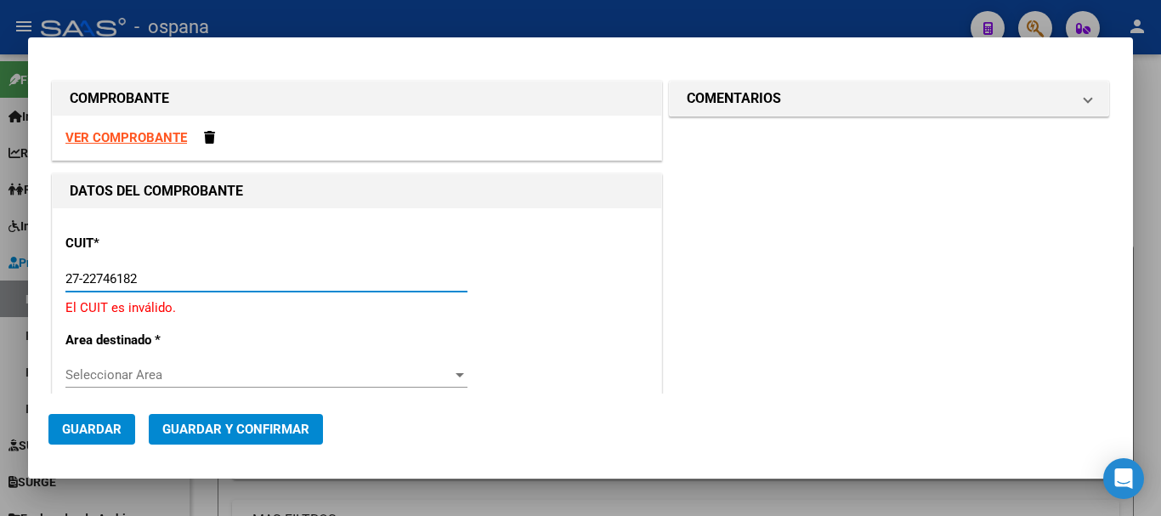
type input "27-22746182-4"
type input "2"
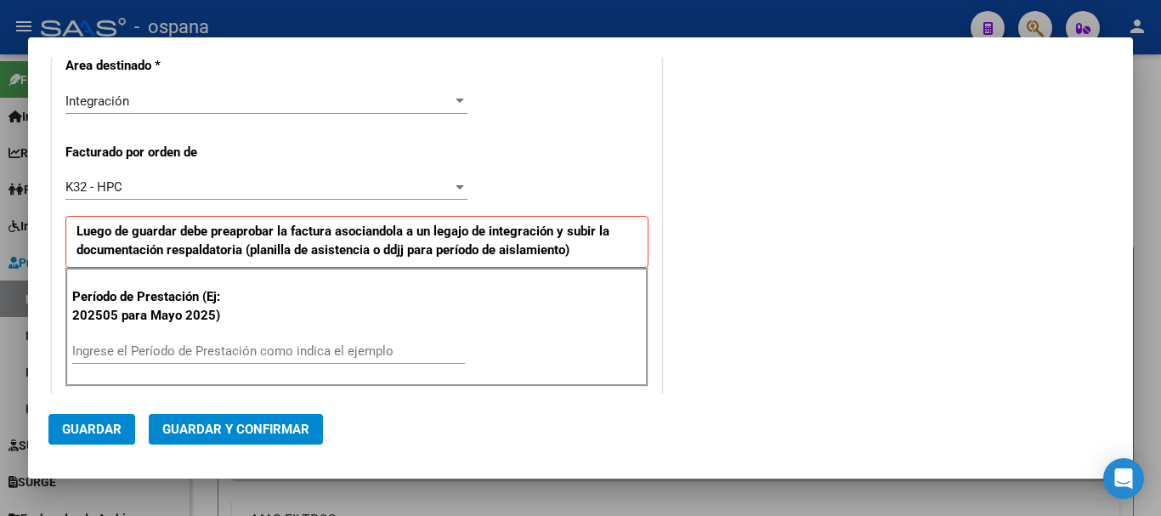
scroll to position [425, 0]
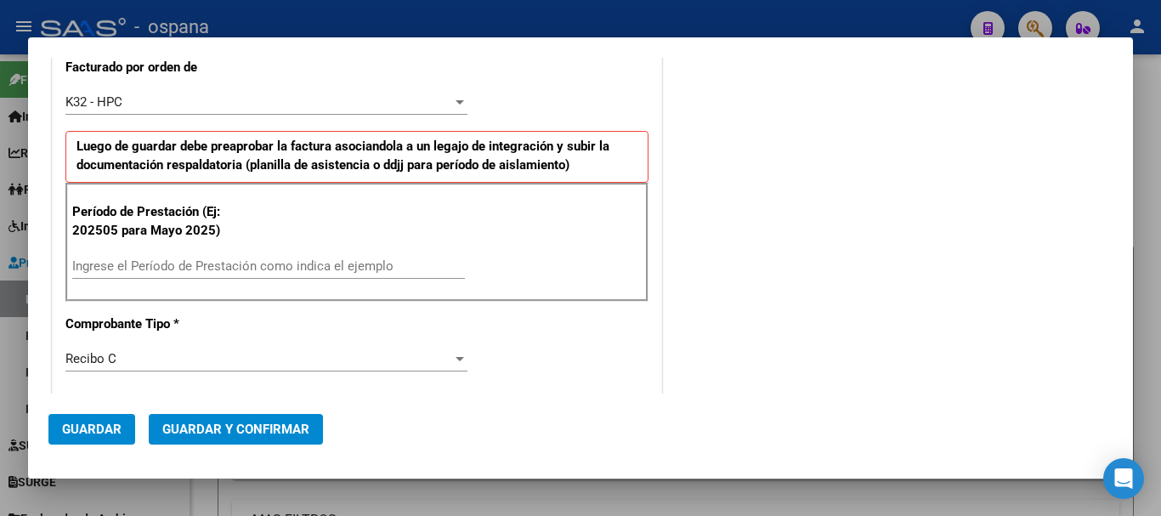
type input "27-22746182-4"
click at [205, 262] on input "Ingrese el Período de Prestación como indica el ejemplo" at bounding box center [268, 265] width 393 height 15
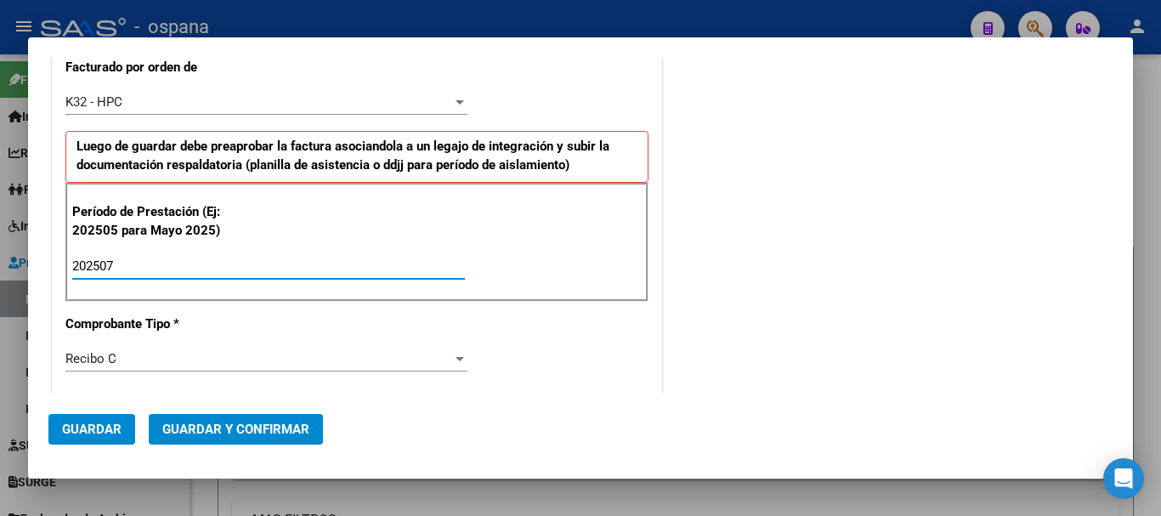
type input "202507"
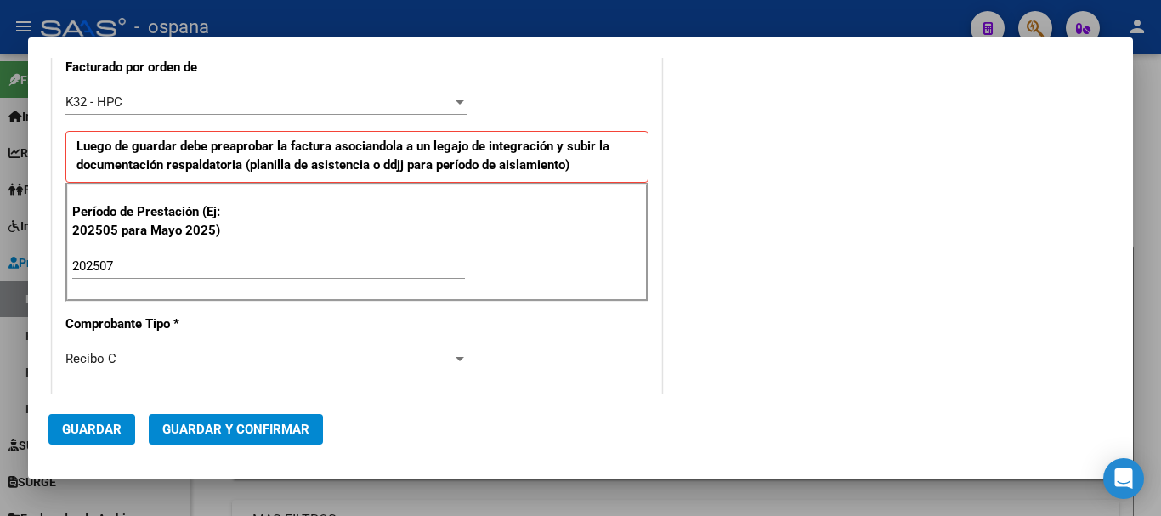
scroll to position [765, 0]
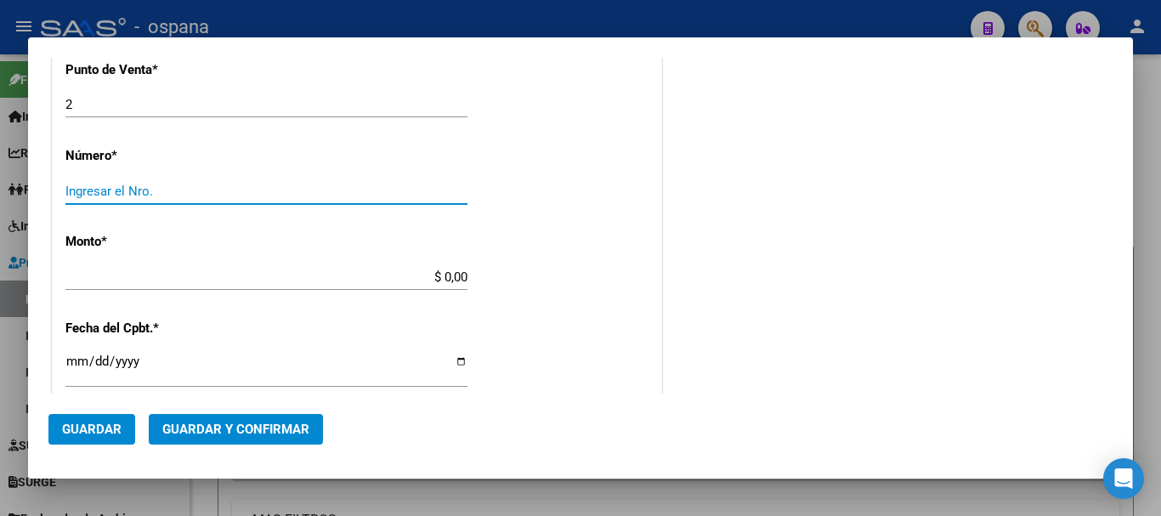
click at [220, 187] on input "Ingresar el Nro." at bounding box center [266, 191] width 402 height 15
type input "279"
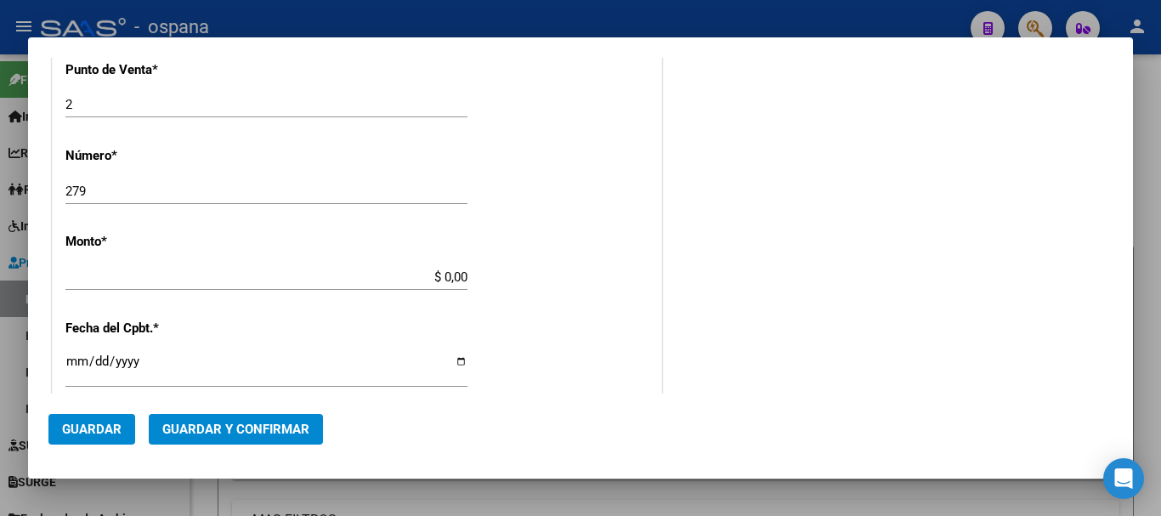
click at [261, 256] on div "CUIT * 27-22746182-4 Ingresar CUIT ANALISIS PRESTADOR [PERSON_NAME] [PERSON_NAM…" at bounding box center [357, 174] width 609 height 1462
type input "$ 49.482,44"
type input "[DATE]"
type input "75324940080708"
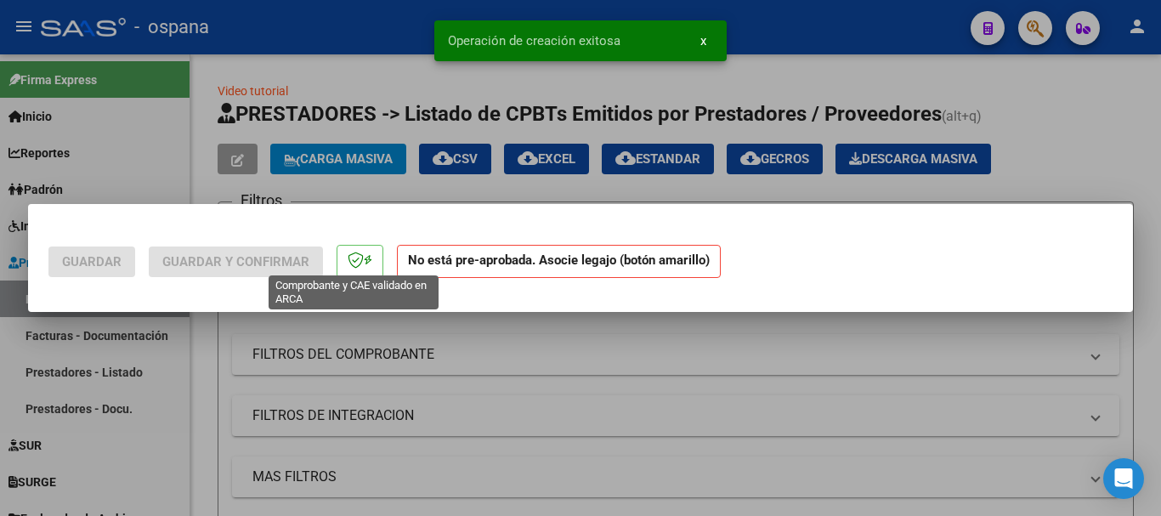
scroll to position [0, 0]
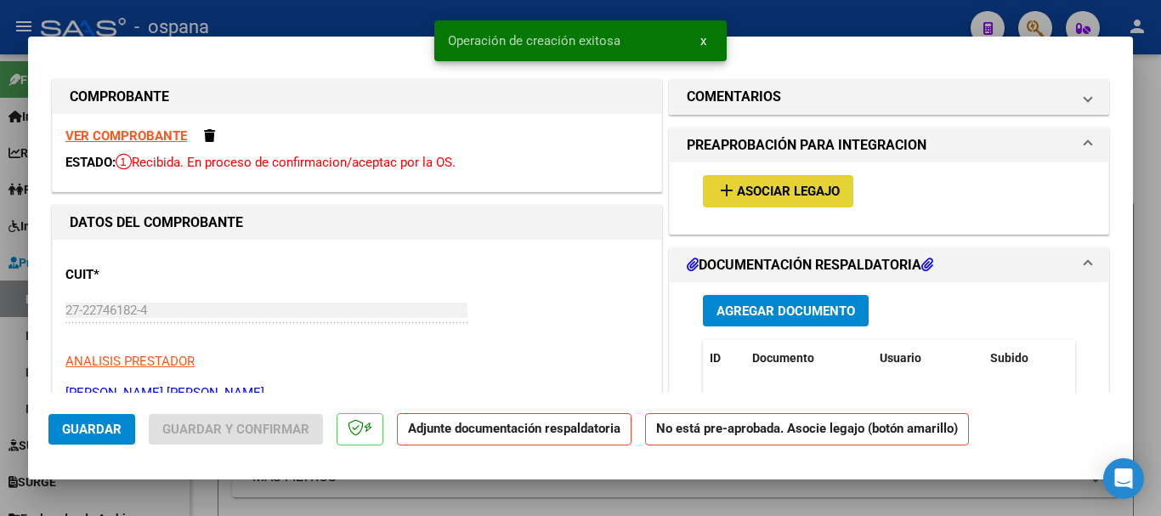
click at [776, 188] on span "Asociar Legajo" at bounding box center [788, 191] width 103 height 15
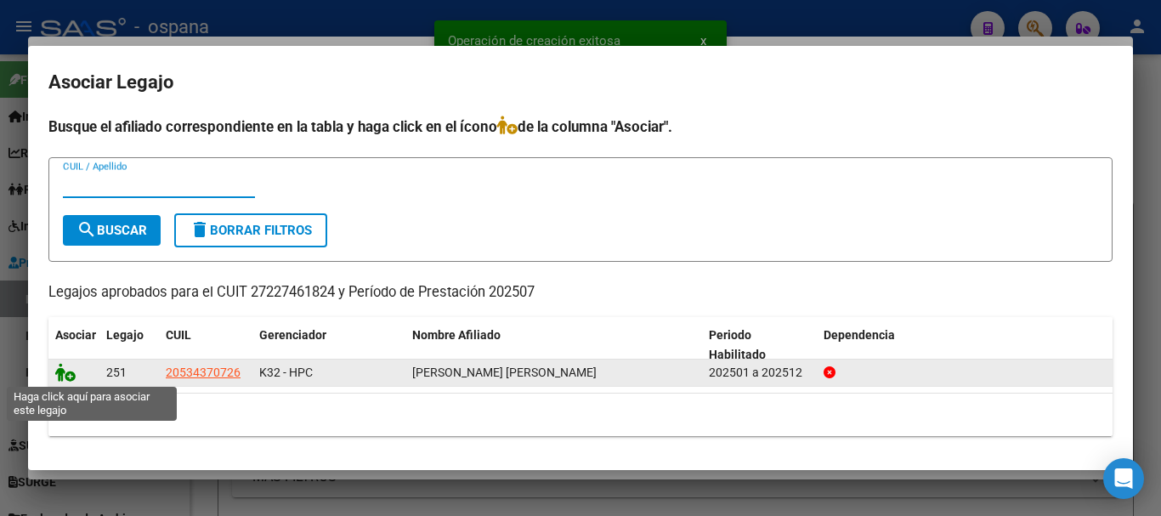
click at [63, 371] on icon at bounding box center [65, 372] width 20 height 19
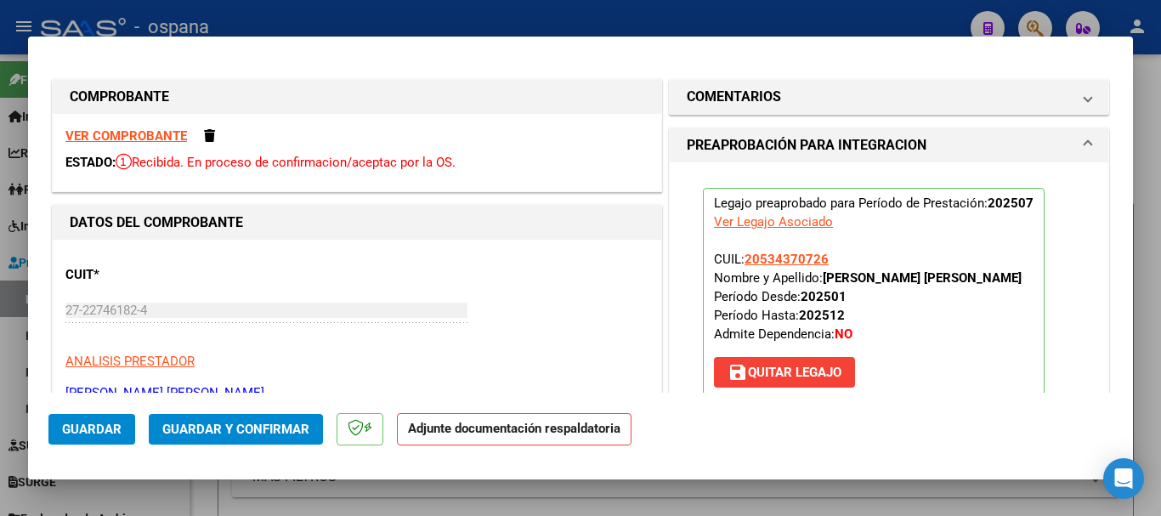
click at [258, 427] on span "Guardar y Confirmar" at bounding box center [235, 429] width 147 height 15
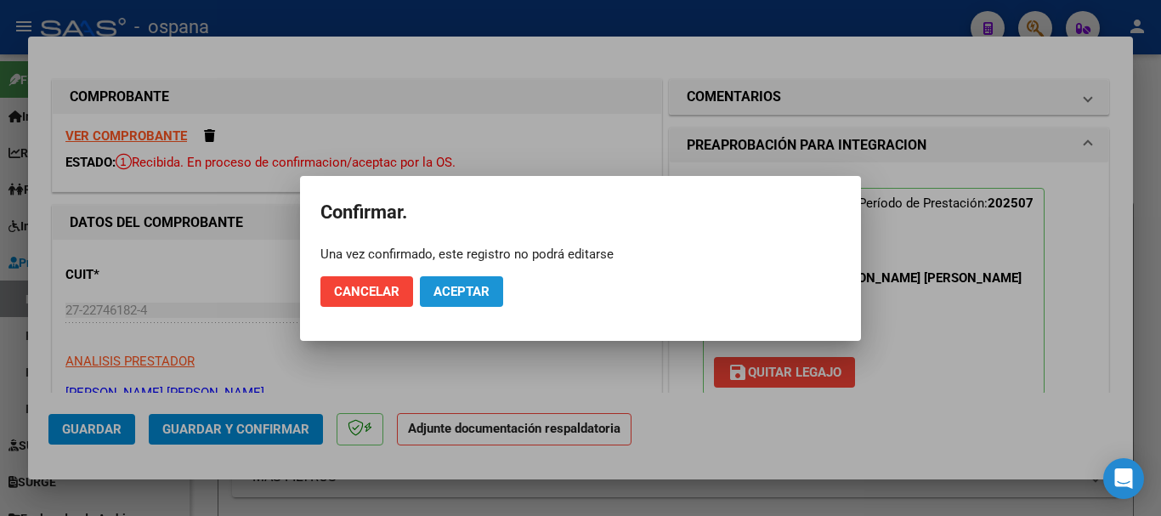
click at [475, 292] on span "Aceptar" at bounding box center [461, 291] width 56 height 15
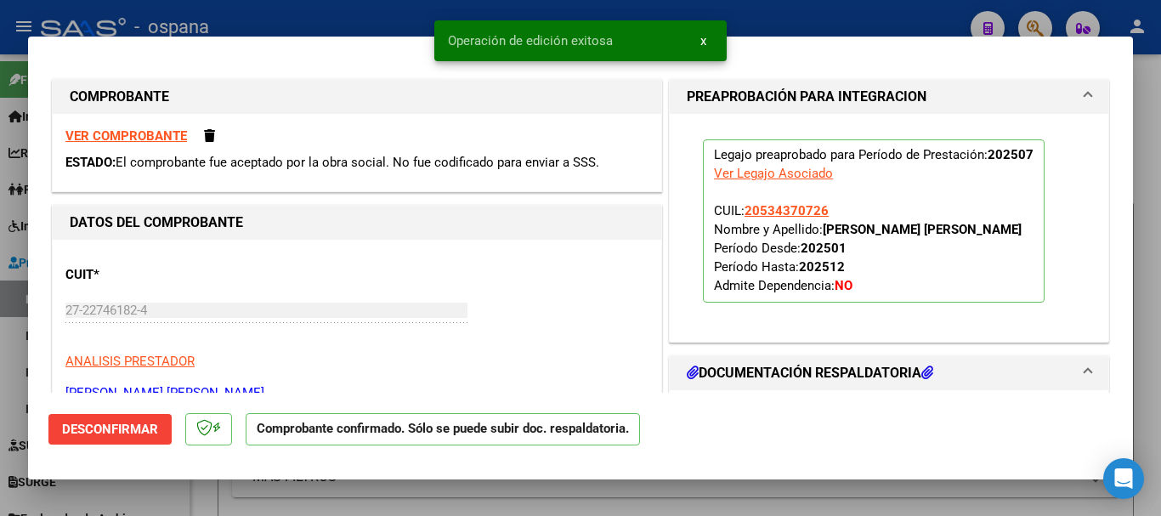
click at [398, 22] on div at bounding box center [580, 258] width 1161 height 516
type input "$ 0,00"
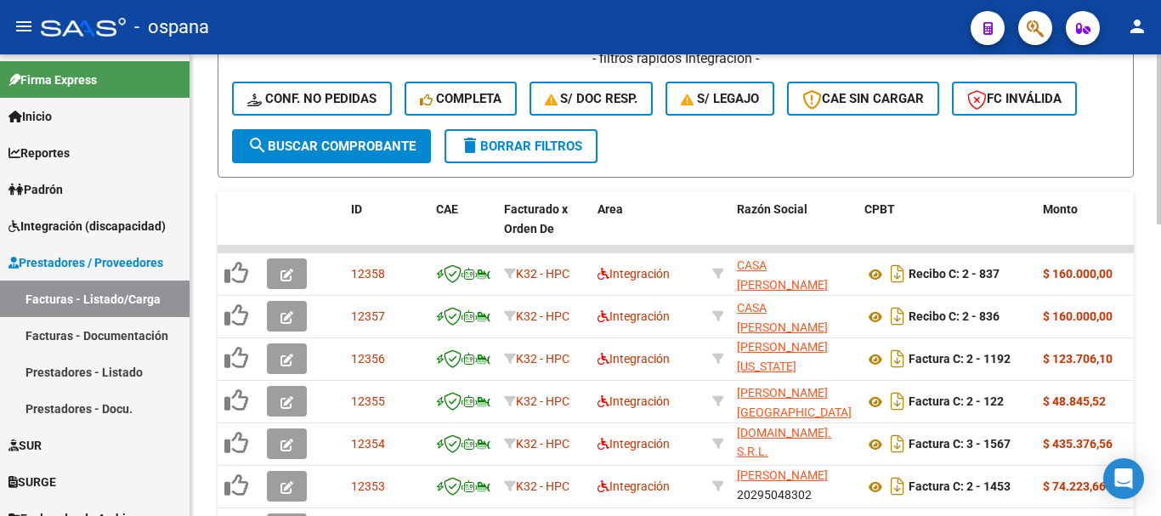
scroll to position [595, 0]
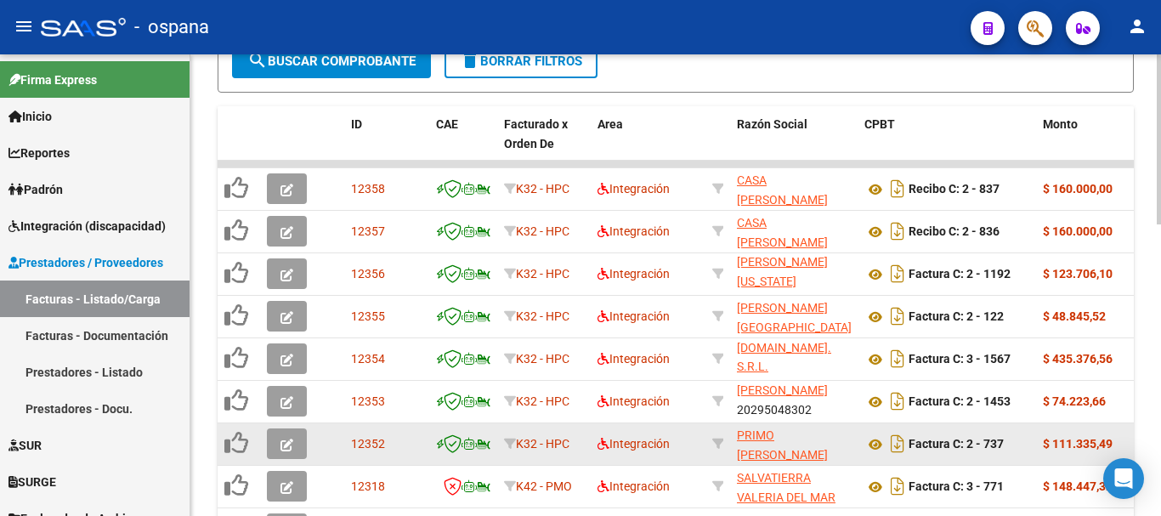
click at [278, 444] on button "button" at bounding box center [287, 443] width 40 height 31
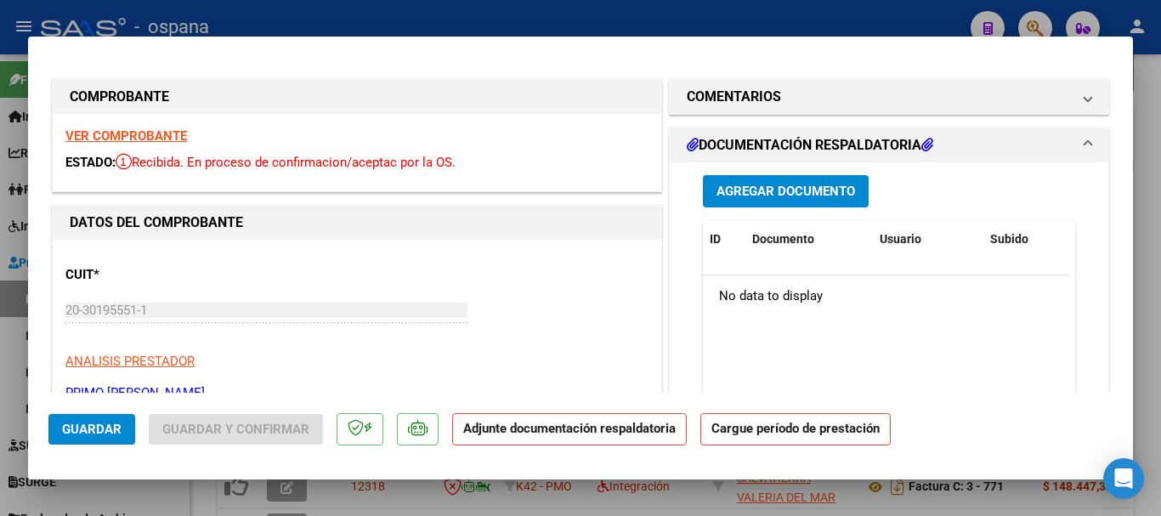
scroll to position [340, 0]
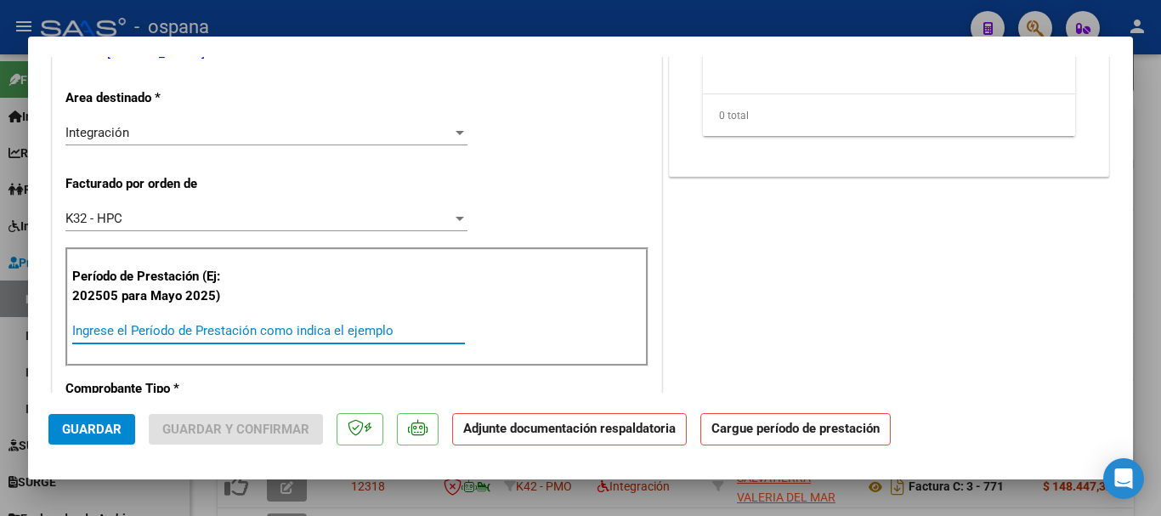
click at [166, 328] on input "Ingrese el Período de Prestación como indica el ejemplo" at bounding box center [268, 330] width 393 height 15
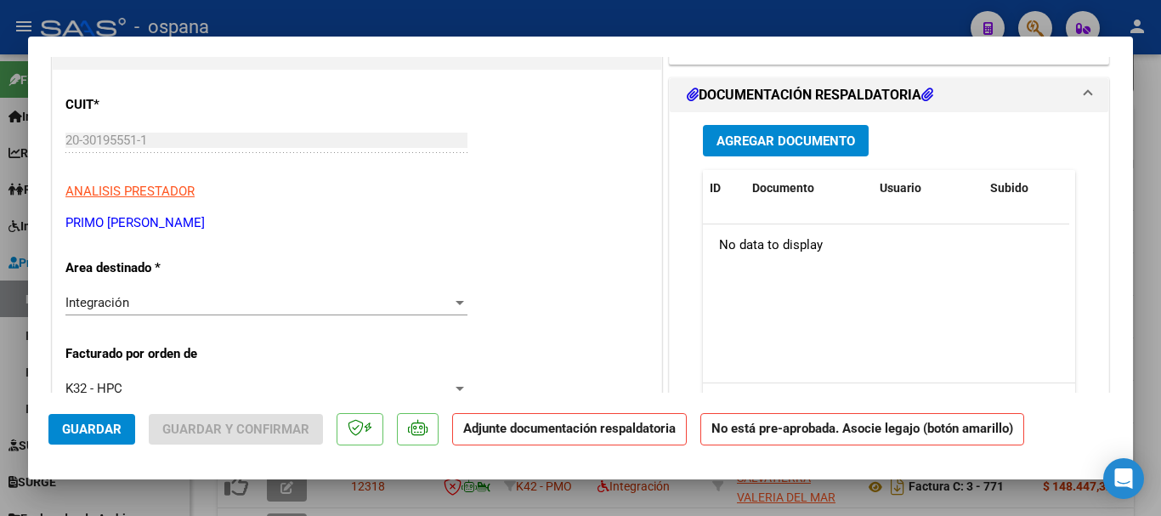
scroll to position [85, 0]
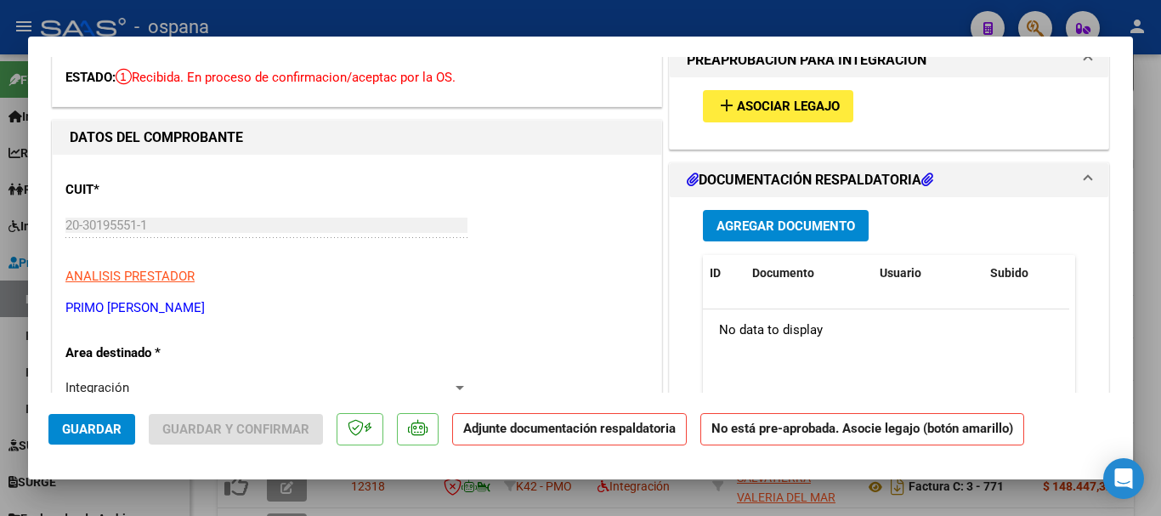
type input "202507"
click at [752, 103] on span "Asociar Legajo" at bounding box center [788, 106] width 103 height 15
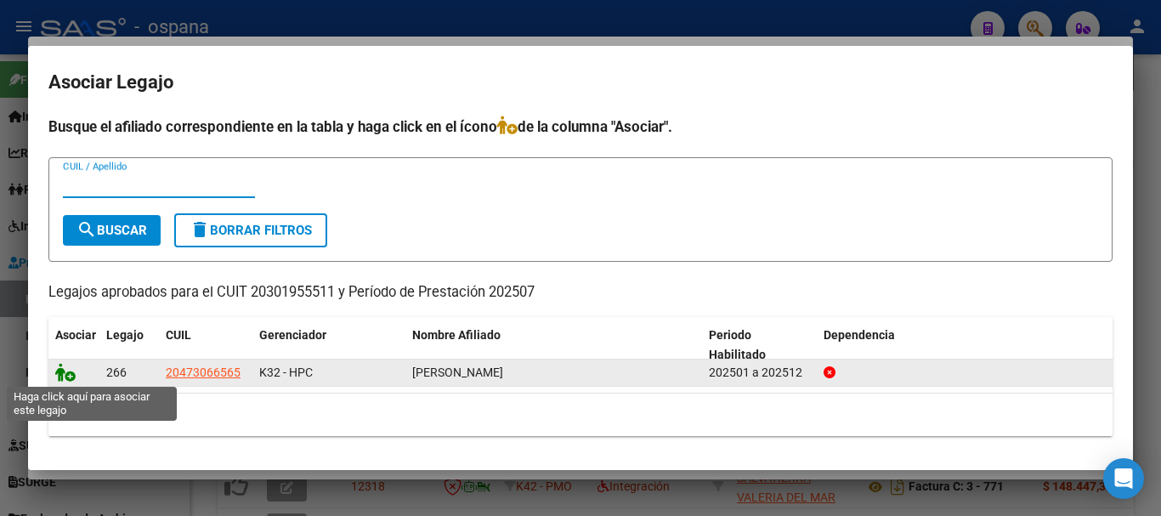
click at [69, 370] on icon at bounding box center [65, 372] width 20 height 19
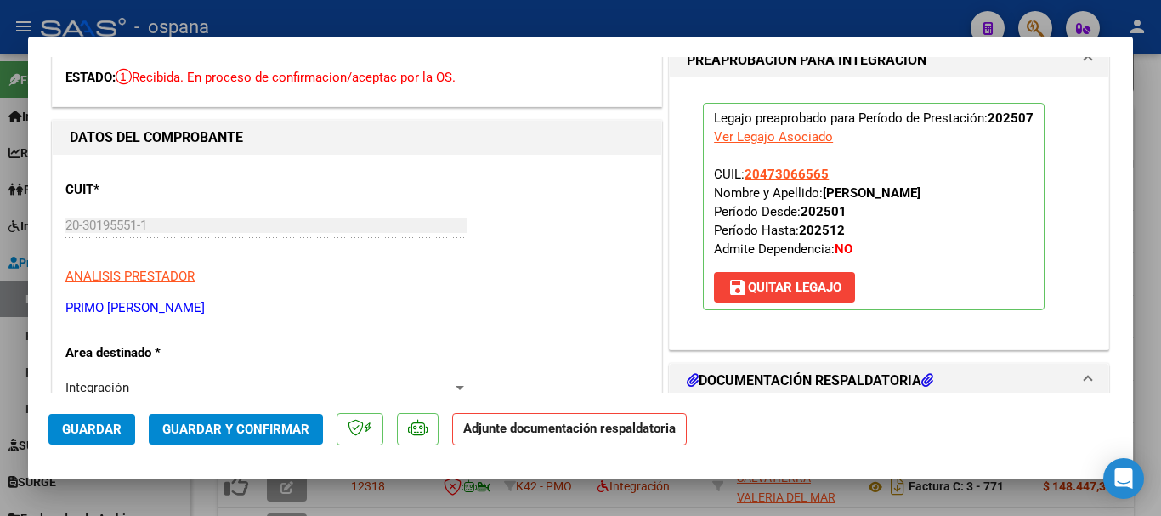
click at [266, 422] on span "Guardar y Confirmar" at bounding box center [235, 429] width 147 height 15
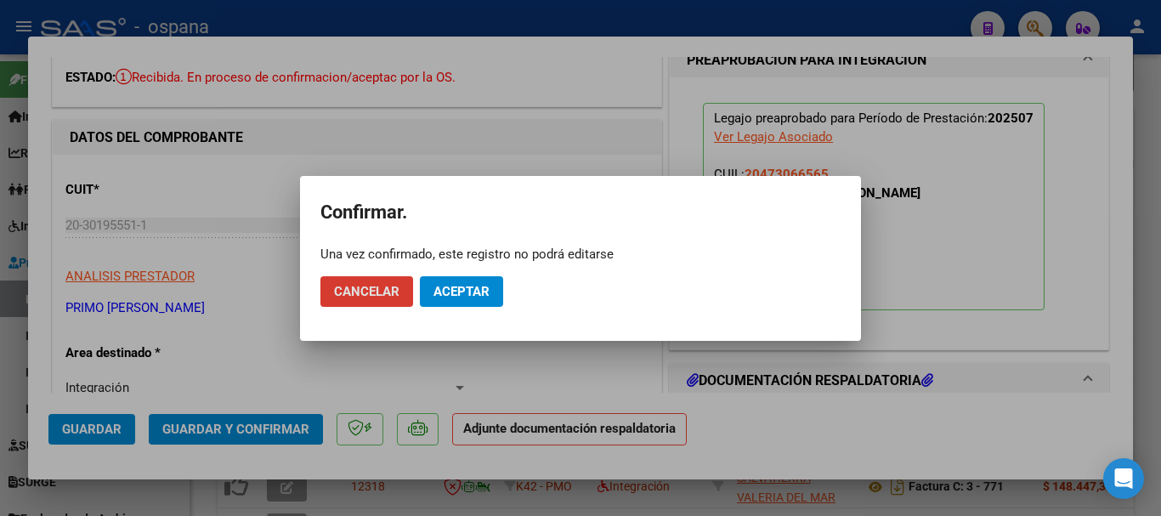
click at [471, 289] on span "Aceptar" at bounding box center [461, 291] width 56 height 15
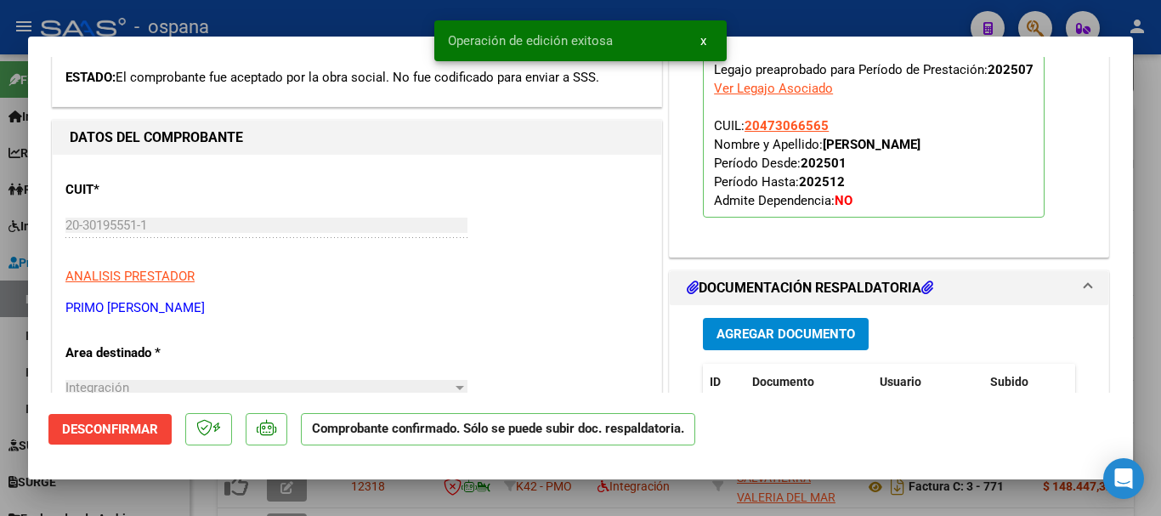
click at [388, 19] on div at bounding box center [580, 258] width 1161 height 516
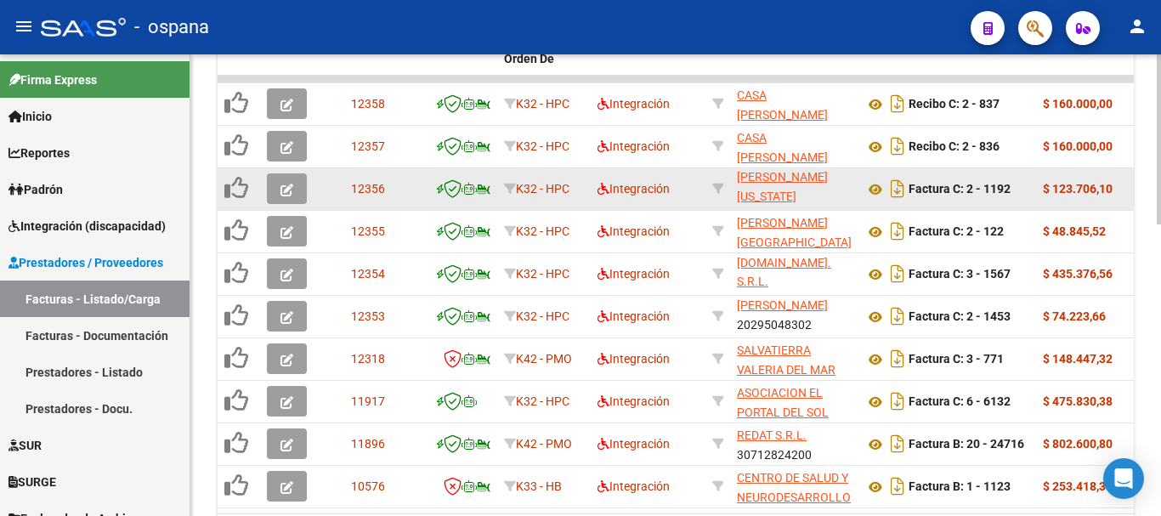
scroll to position [765, 0]
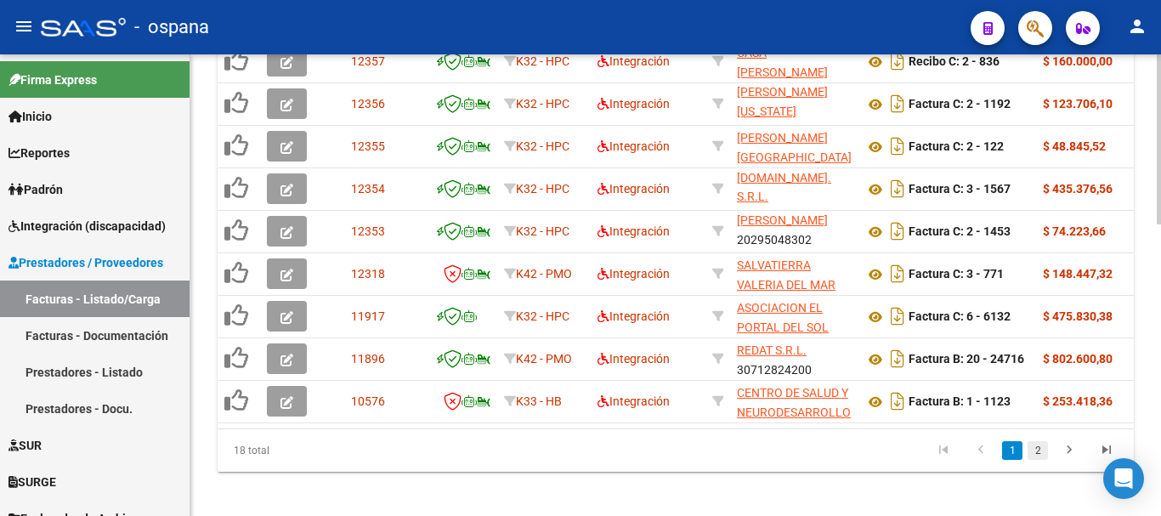
click at [1040, 460] on link "2" at bounding box center [1038, 450] width 20 height 19
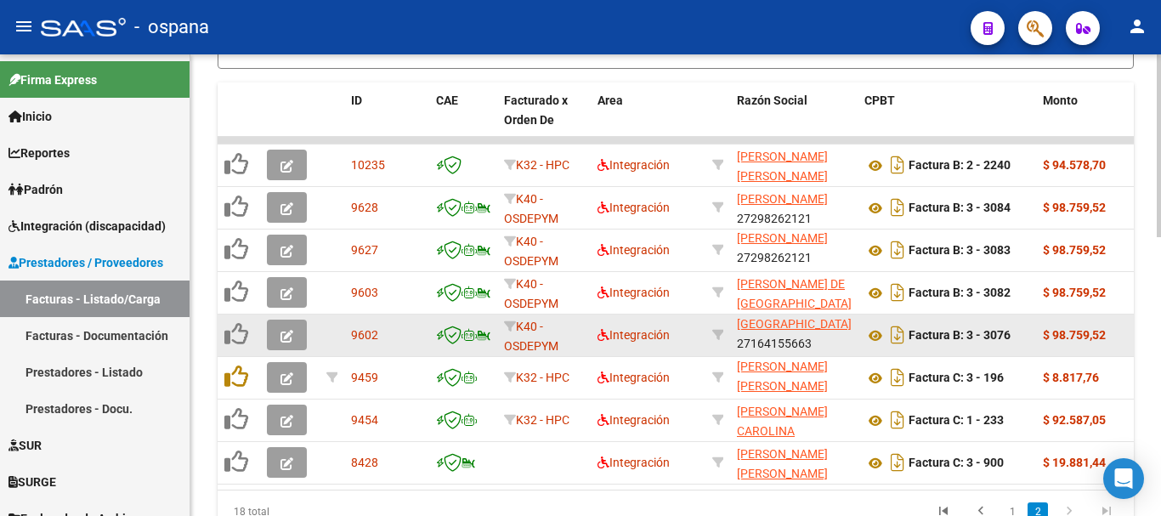
scroll to position [704, 0]
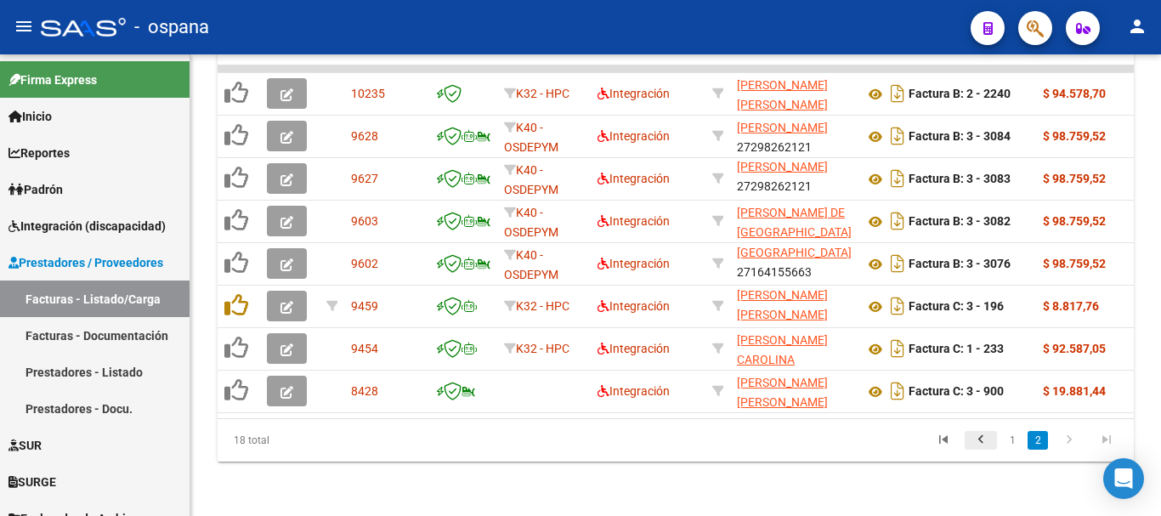
click at [982, 441] on icon "go to previous page" at bounding box center [981, 442] width 22 height 20
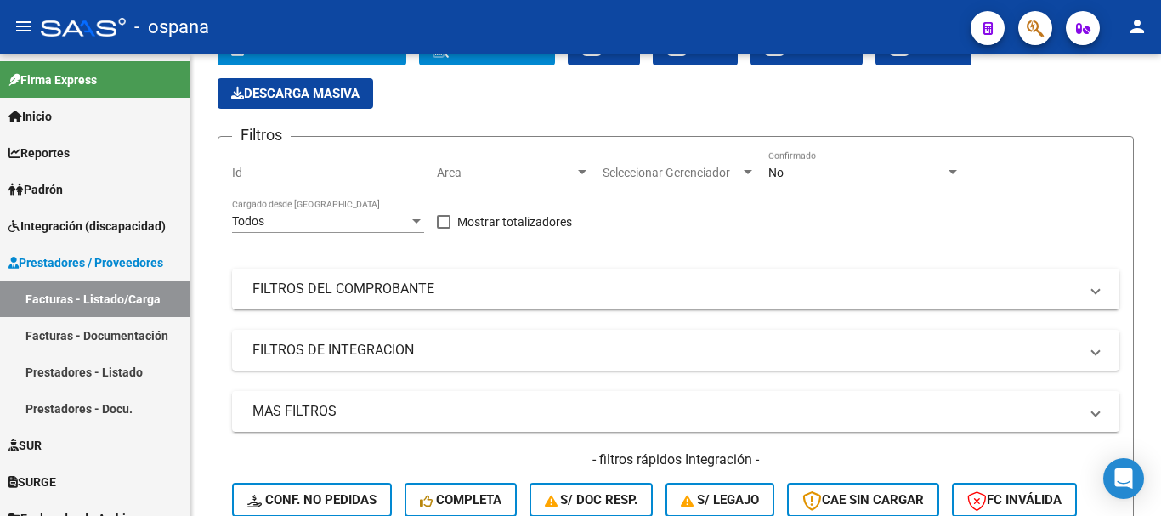
scroll to position [0, 0]
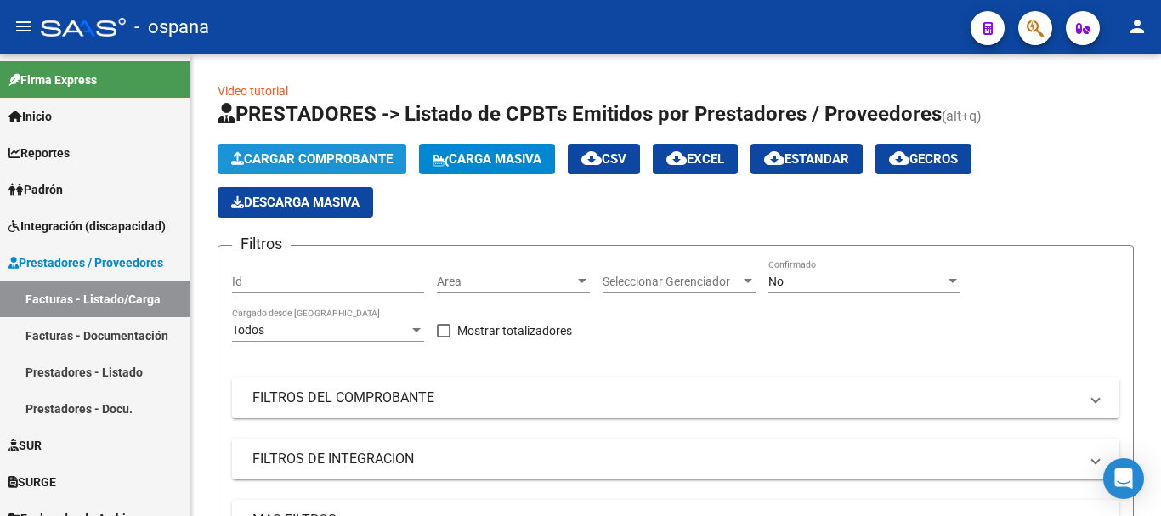
click at [368, 155] on span "Cargar Comprobante" at bounding box center [311, 158] width 161 height 15
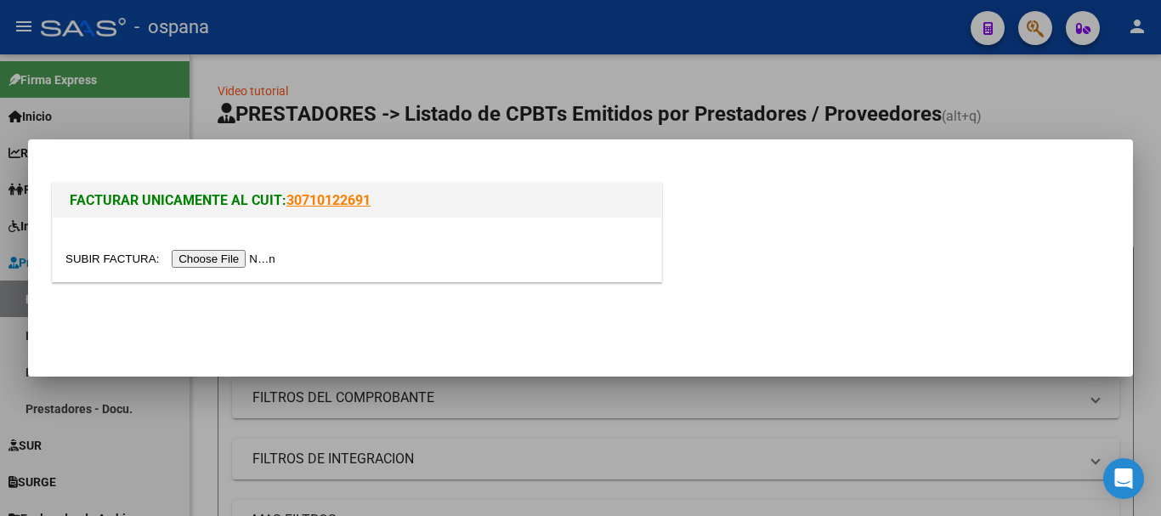
click at [252, 262] on input "file" at bounding box center [172, 259] width 215 height 18
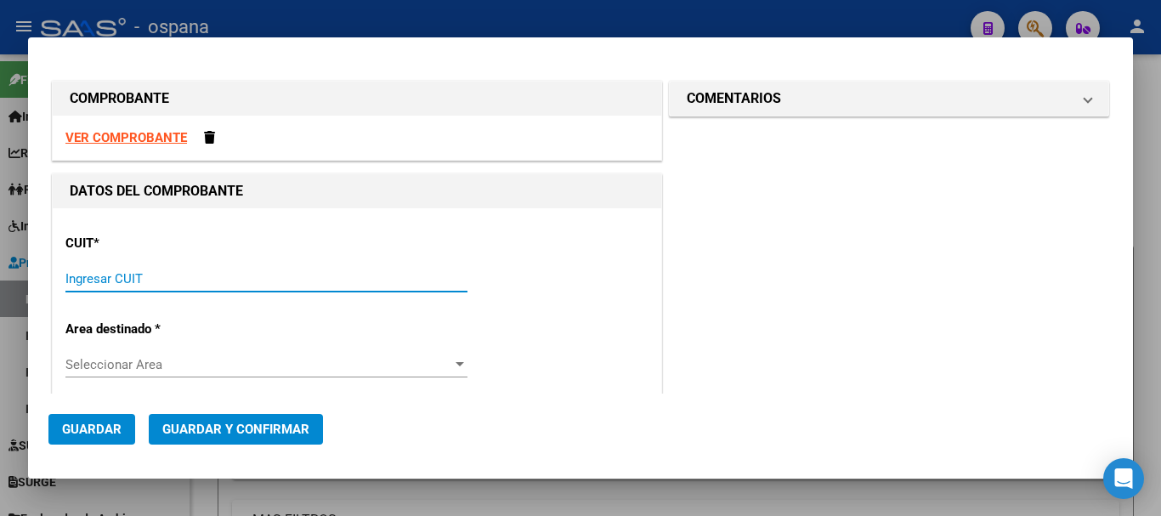
click at [209, 272] on input "Ingresar CUIT" at bounding box center [266, 278] width 402 height 15
type input "27-24186720-5"
type input "2"
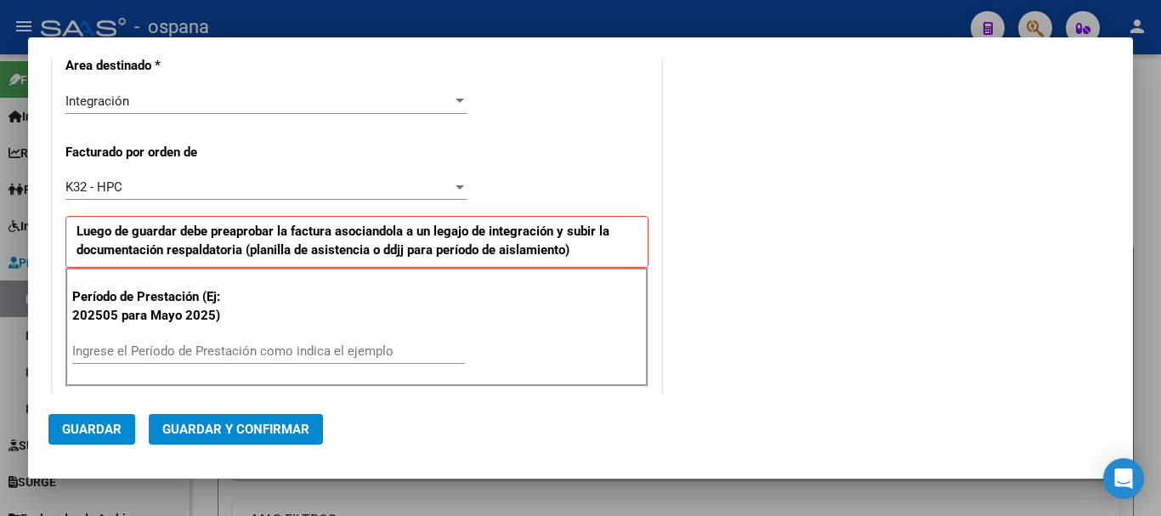
scroll to position [425, 0]
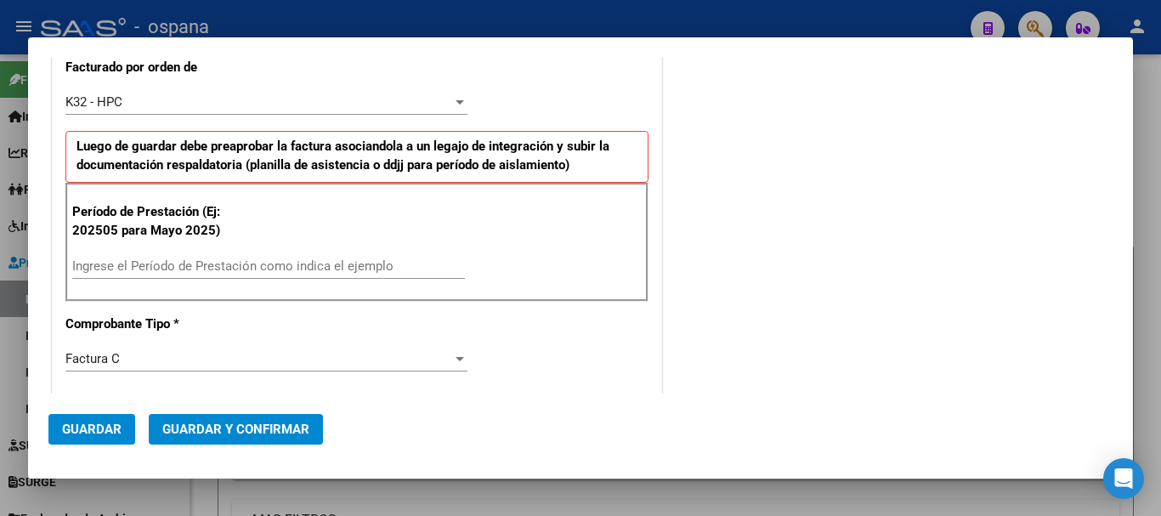
type input "27-24186720-5"
click at [201, 263] on input "Ingrese el Período de Prestación como indica el ejemplo" at bounding box center [268, 265] width 393 height 15
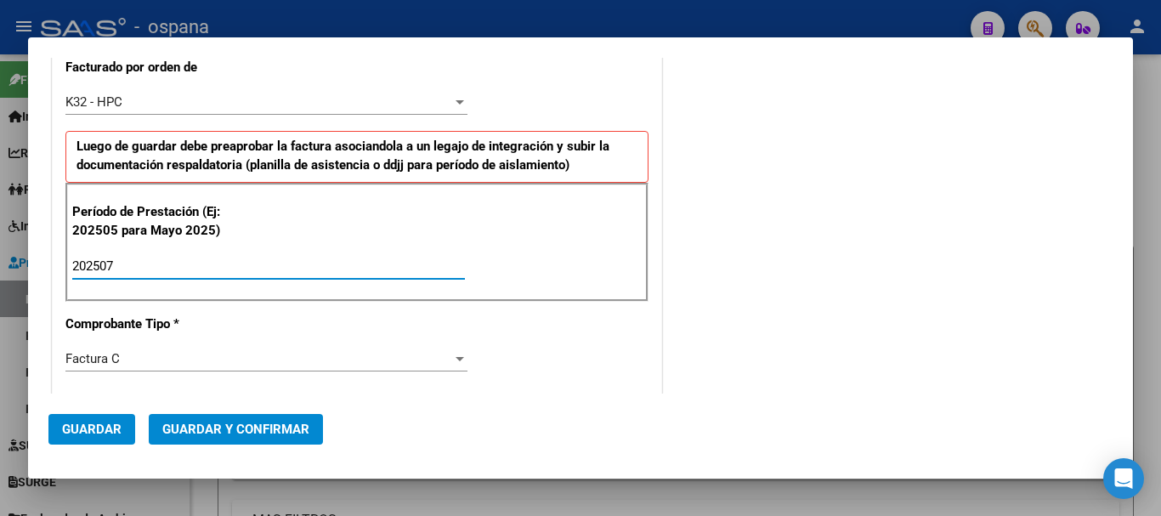
type input "202507"
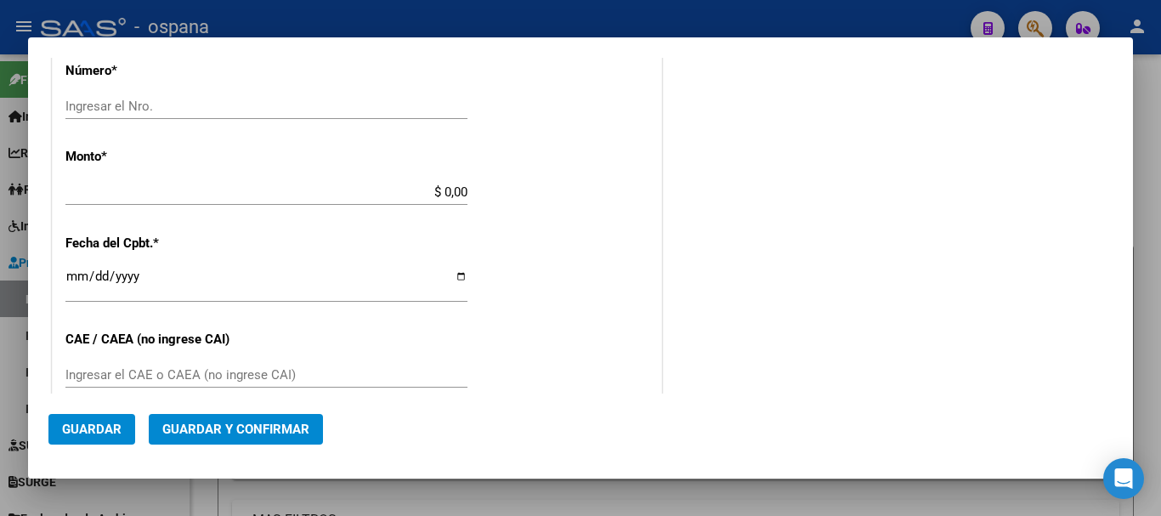
scroll to position [680, 0]
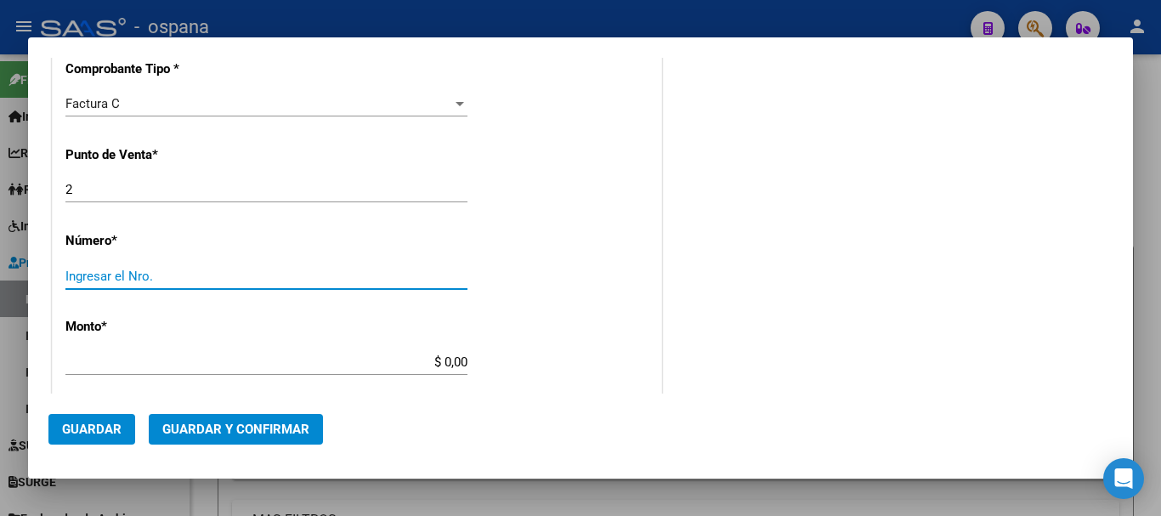
click at [174, 275] on input "Ingresar el Nro." at bounding box center [266, 276] width 402 height 15
type input "305"
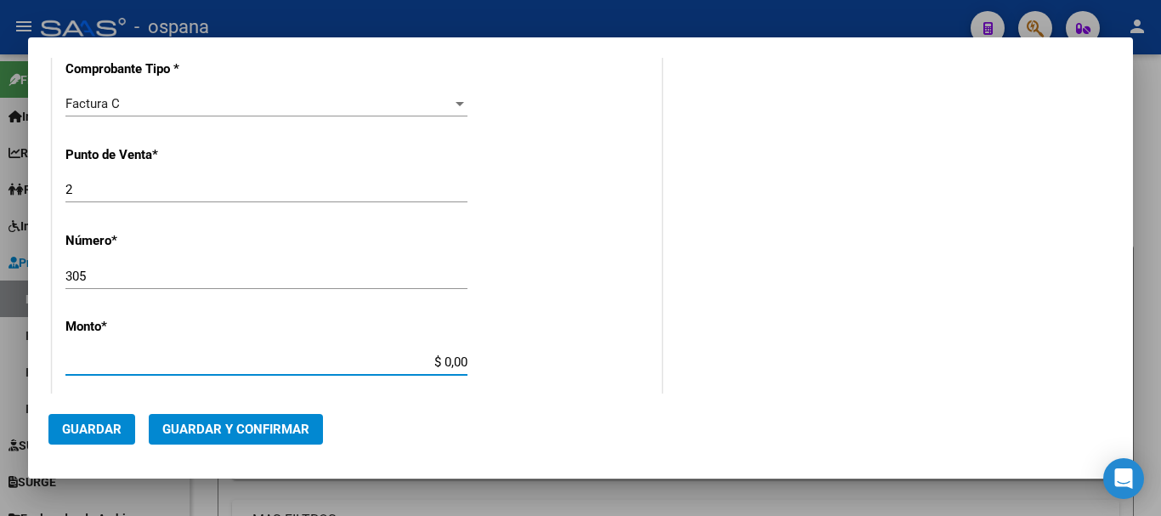
click at [314, 365] on input "$ 0,00" at bounding box center [266, 361] width 402 height 15
type input "$ 123.706,10"
type input "[DATE]"
type input "75325836881603"
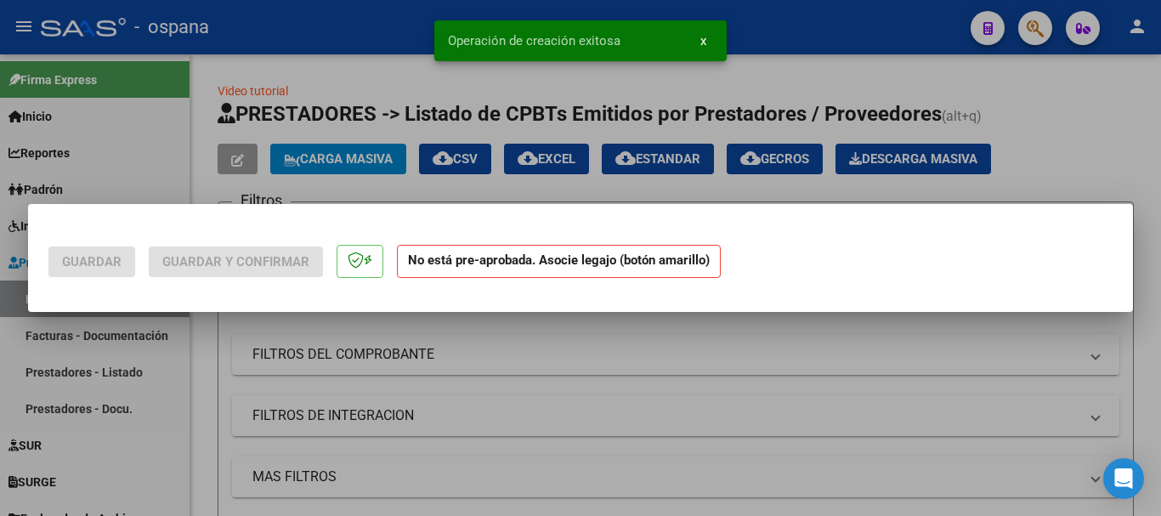
scroll to position [0, 0]
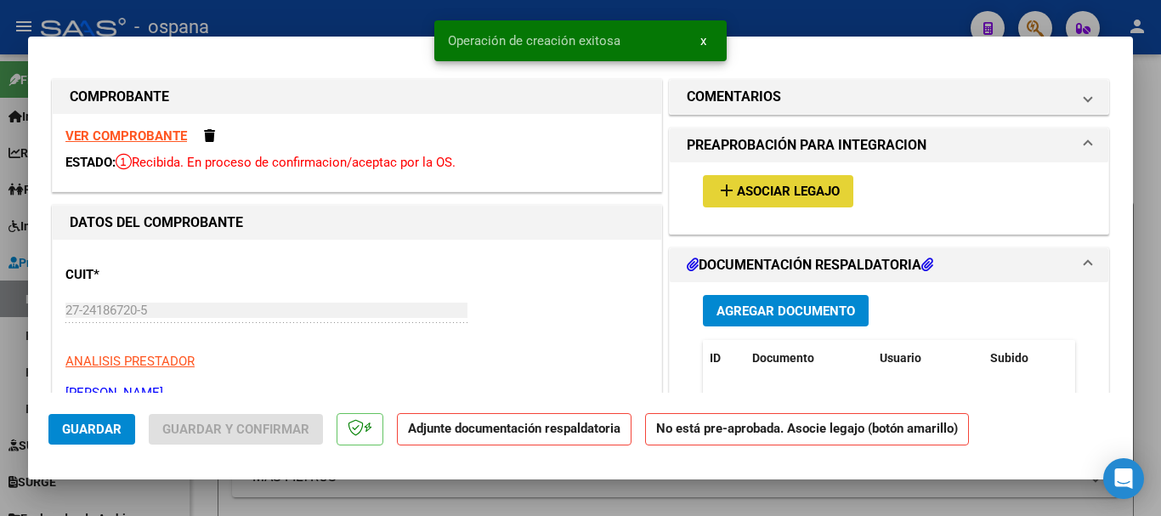
click at [780, 191] on span "Asociar Legajo" at bounding box center [788, 191] width 103 height 15
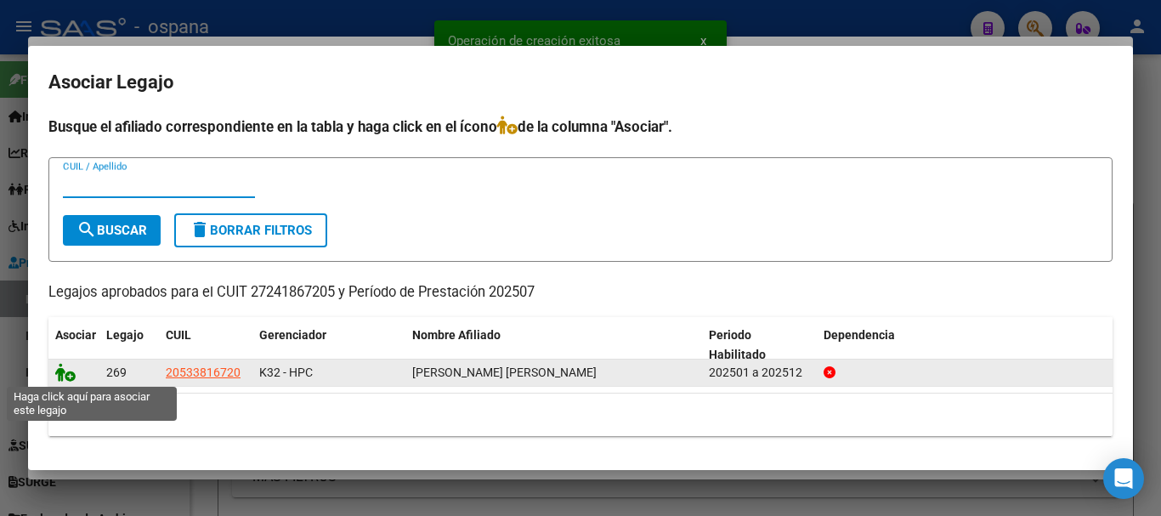
click at [65, 371] on icon at bounding box center [65, 372] width 20 height 19
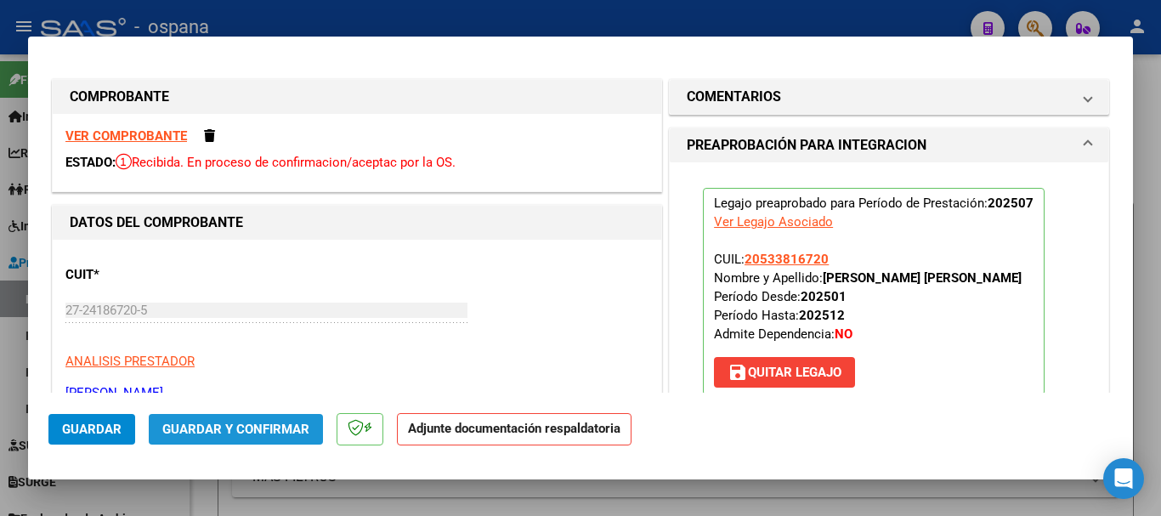
click at [254, 431] on span "Guardar y Confirmar" at bounding box center [235, 429] width 147 height 15
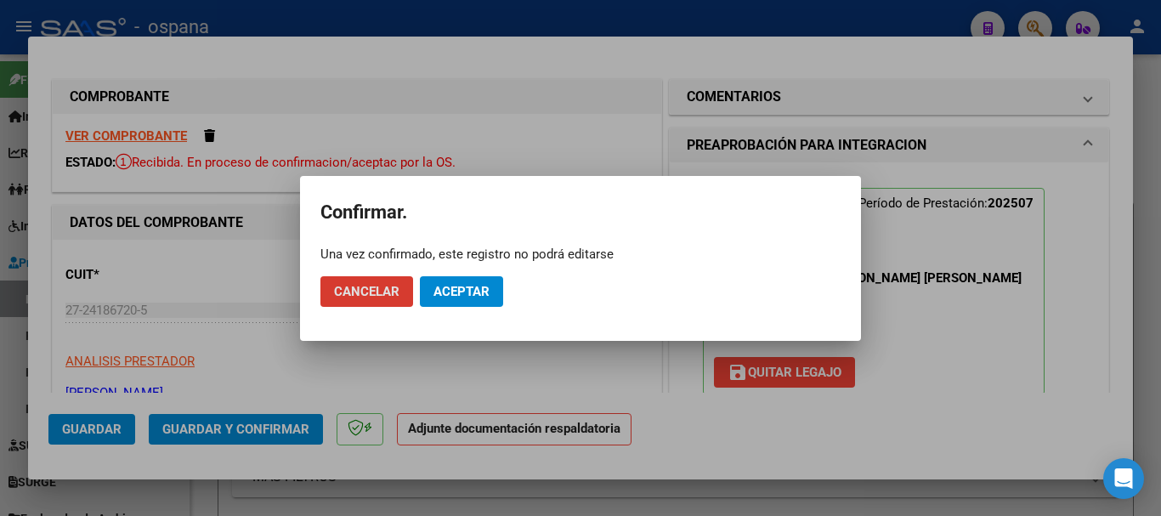
click at [478, 287] on span "Aceptar" at bounding box center [461, 291] width 56 height 15
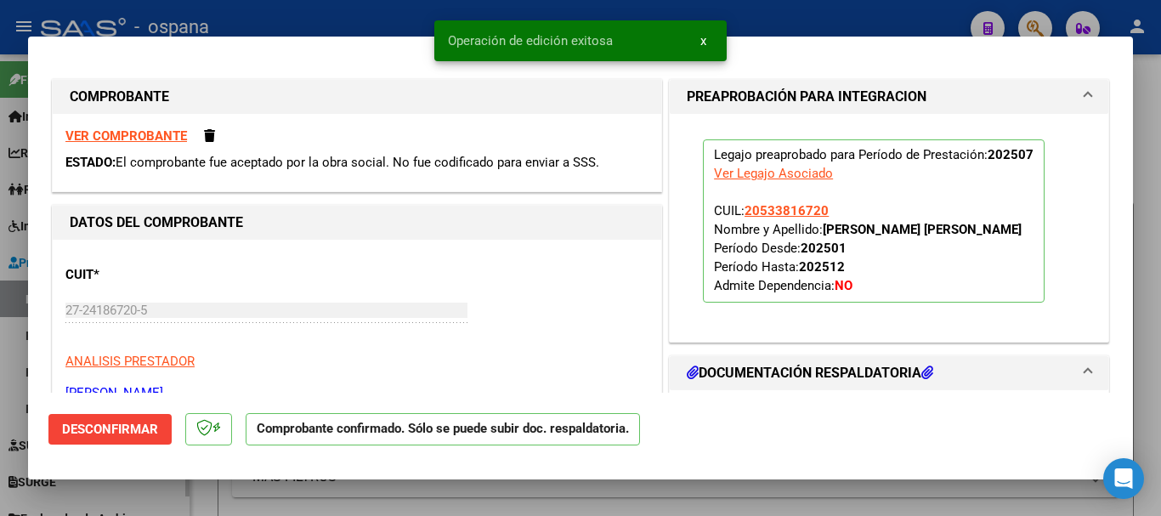
click at [332, 19] on div at bounding box center [580, 258] width 1161 height 516
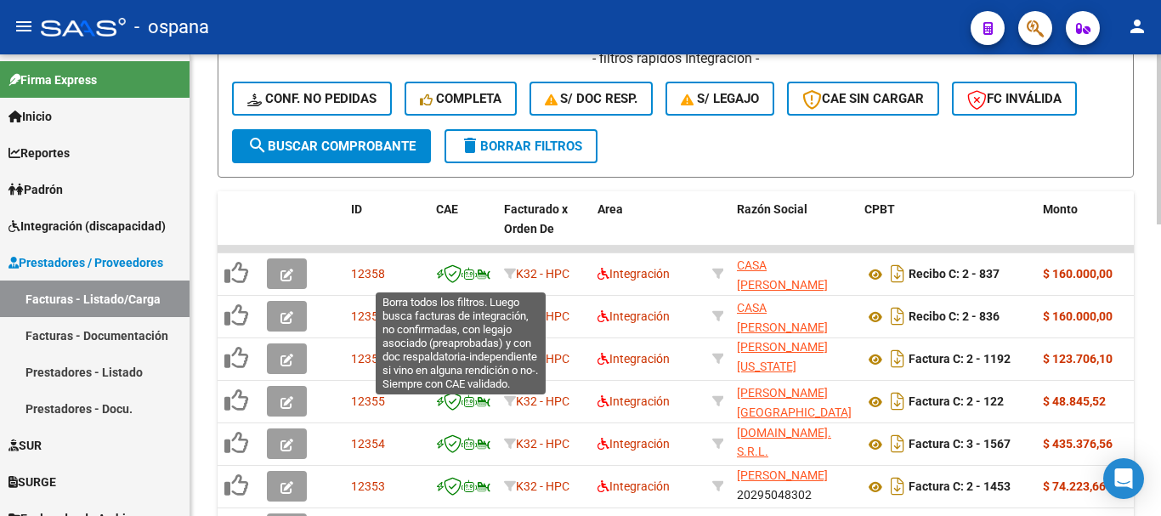
scroll to position [595, 0]
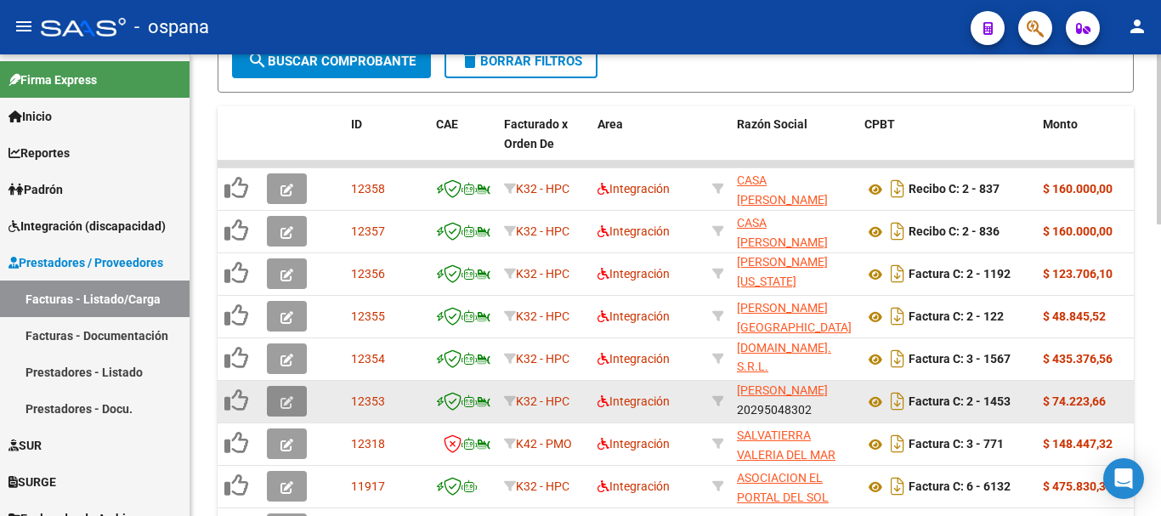
click at [293, 398] on button "button" at bounding box center [287, 401] width 40 height 31
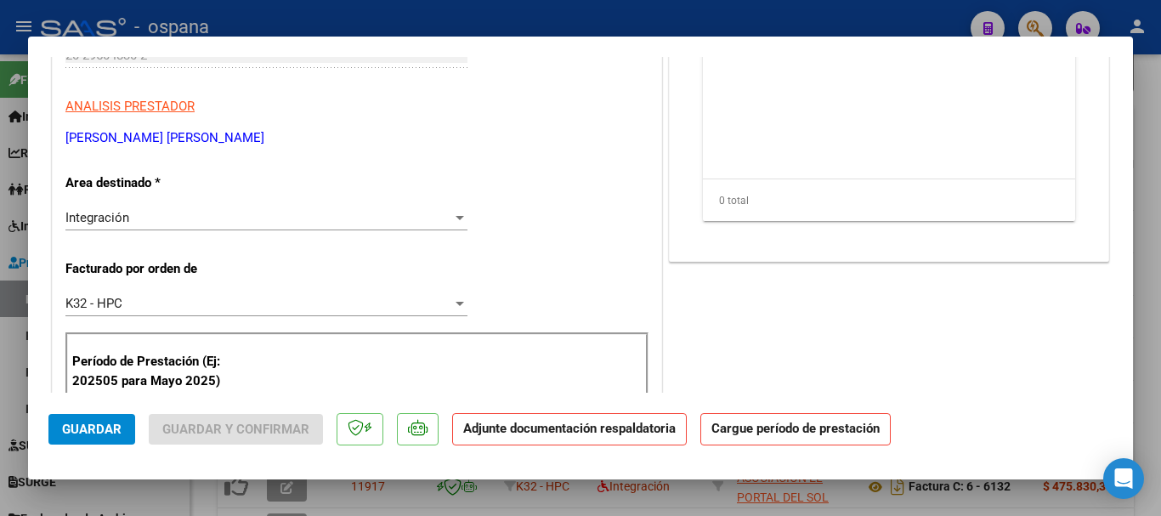
scroll to position [340, 0]
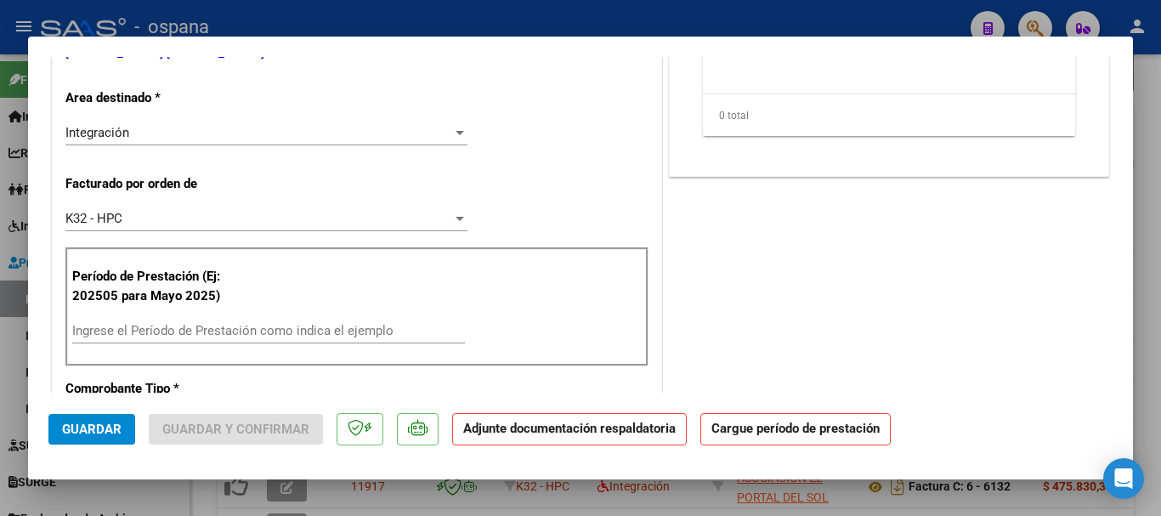
click at [164, 331] on input "Ingrese el Período de Prestación como indica el ejemplo" at bounding box center [268, 330] width 393 height 15
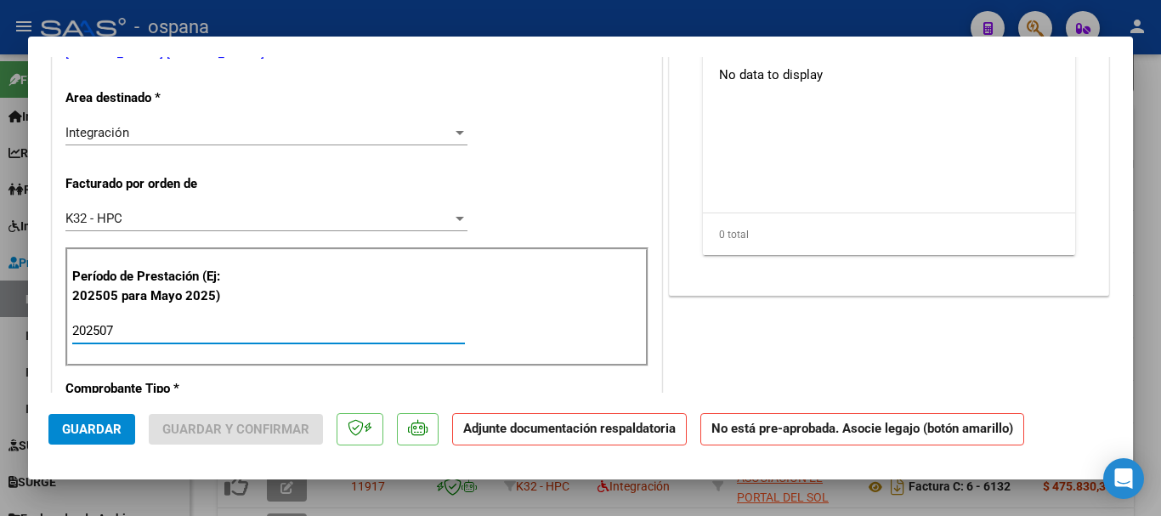
type input "202507"
click at [110, 425] on span "Guardar" at bounding box center [91, 429] width 59 height 15
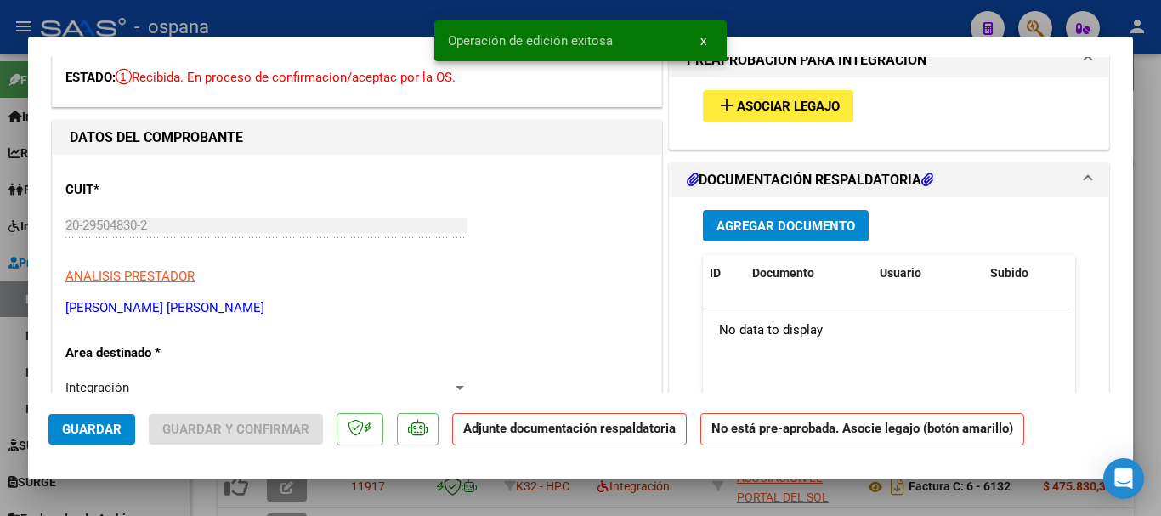
scroll to position [0, 0]
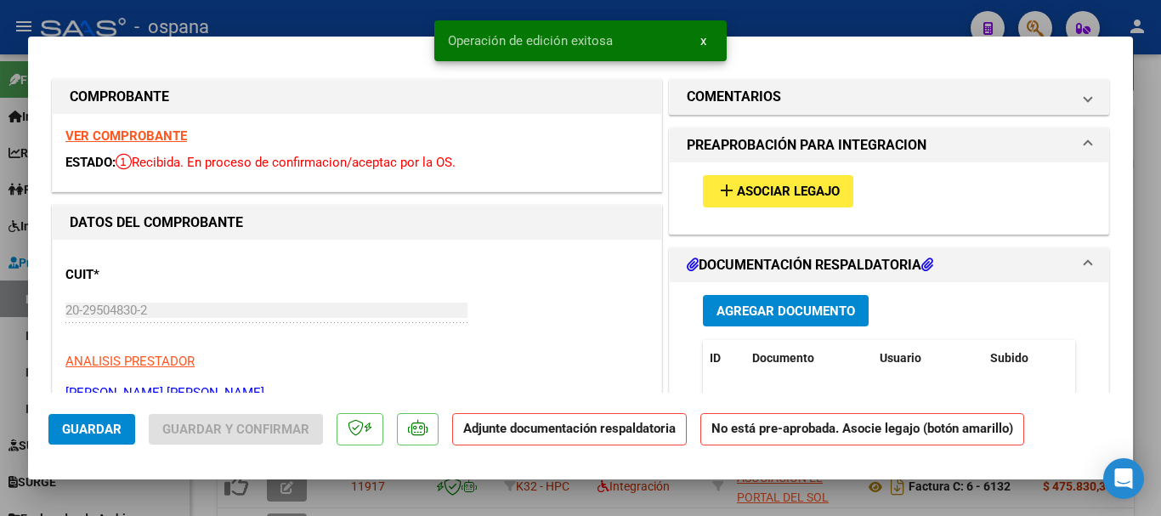
click at [771, 192] on span "Asociar Legajo" at bounding box center [788, 191] width 103 height 15
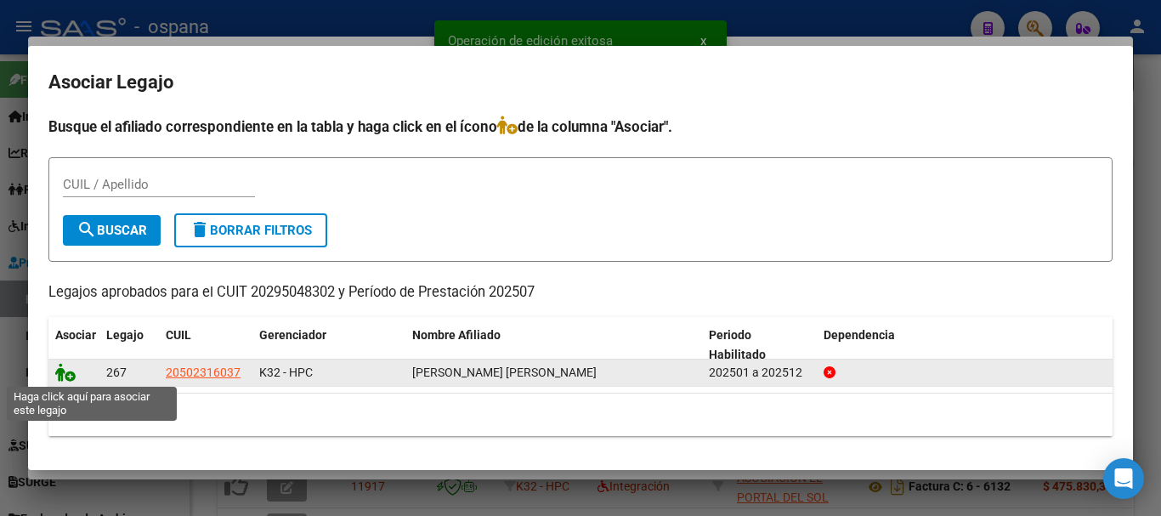
click at [65, 375] on icon at bounding box center [65, 372] width 20 height 19
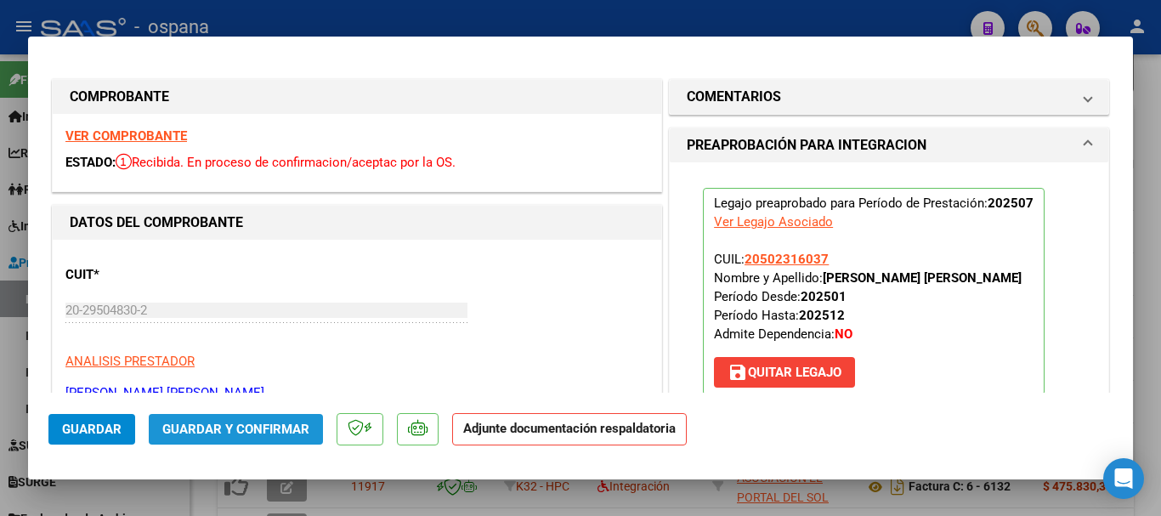
click at [273, 426] on span "Guardar y Confirmar" at bounding box center [235, 429] width 147 height 15
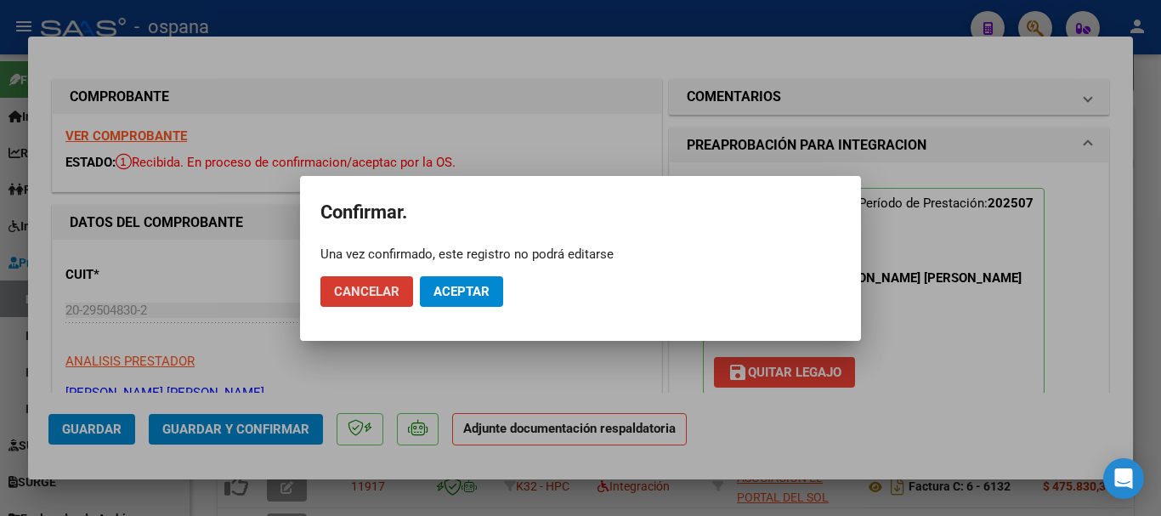
click at [449, 282] on button "Aceptar" at bounding box center [461, 291] width 83 height 31
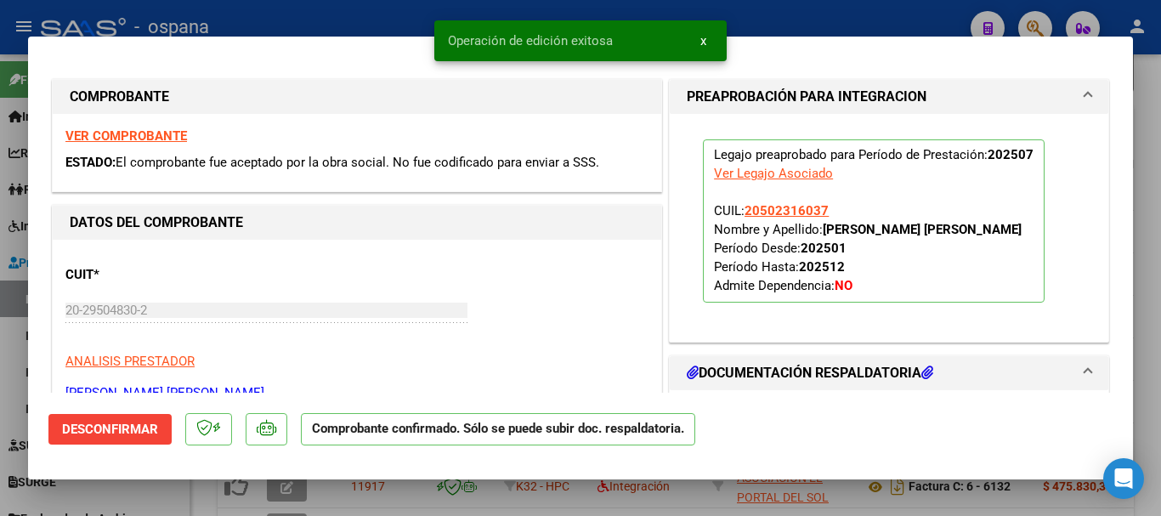
click at [355, 20] on div at bounding box center [580, 258] width 1161 height 516
type input "$ 0,00"
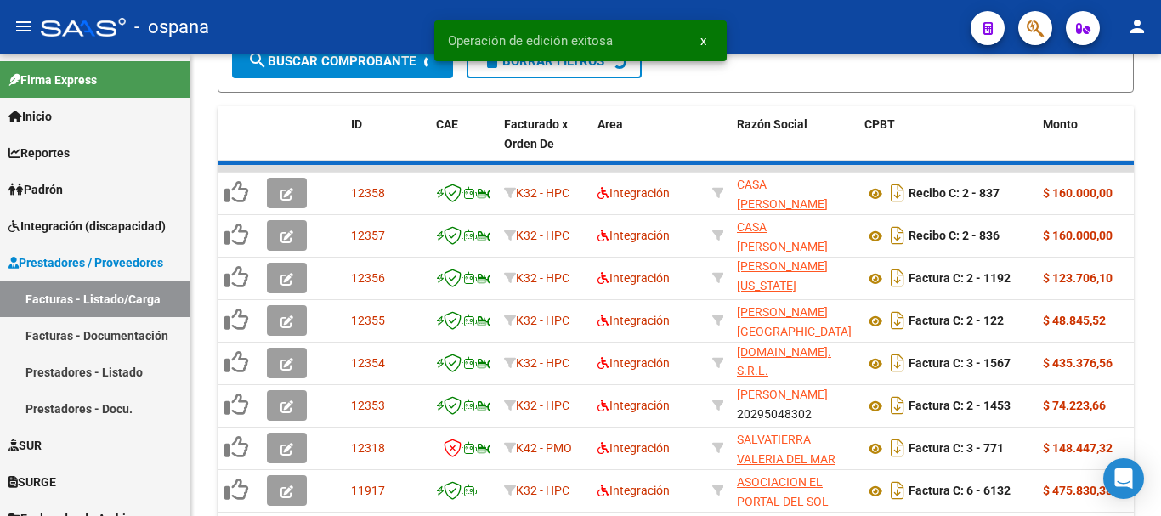
scroll to position [595, 0]
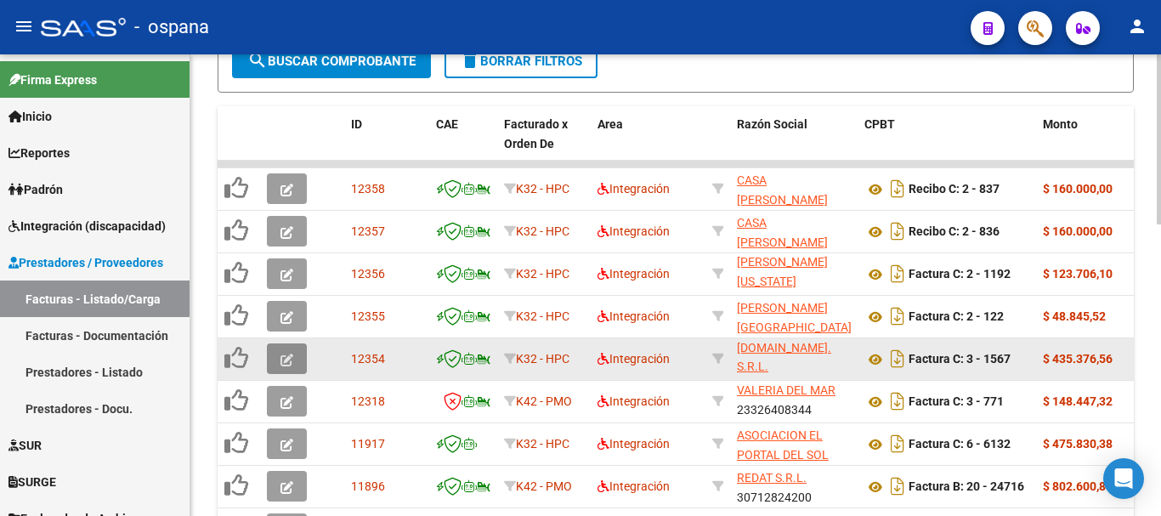
click at [280, 359] on button "button" at bounding box center [287, 358] width 40 height 31
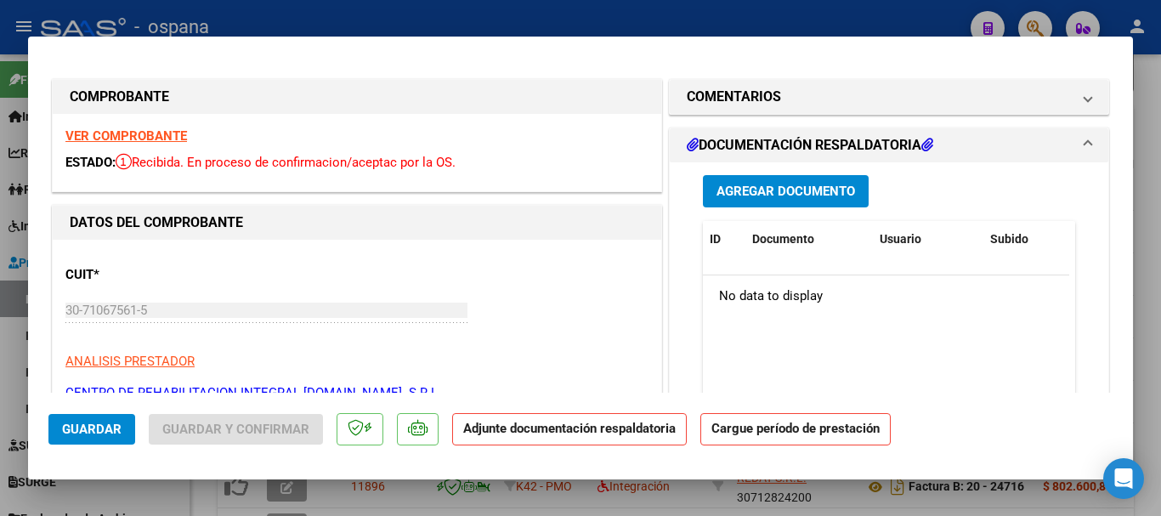
scroll to position [340, 0]
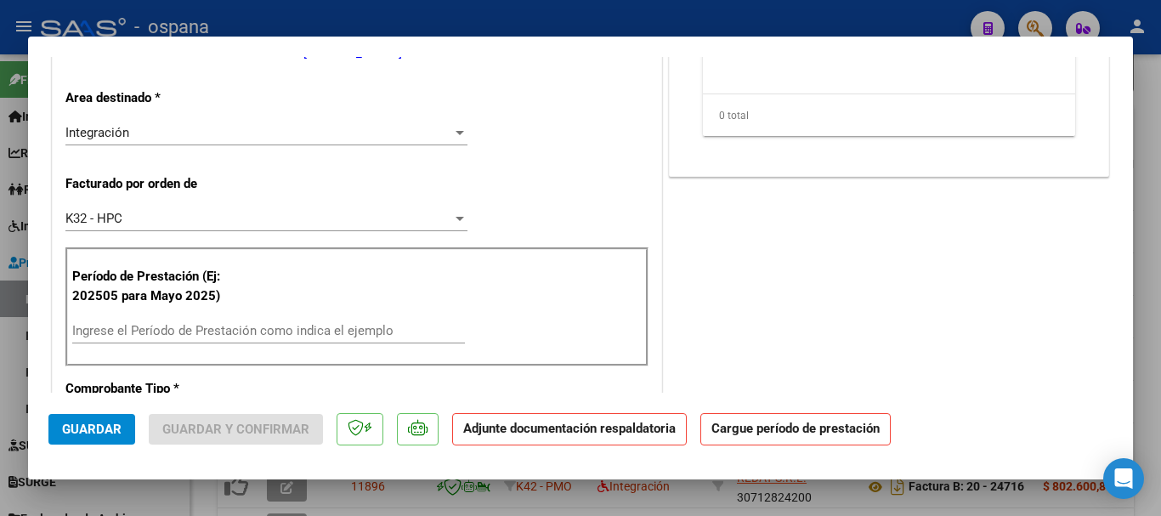
click at [148, 337] on input "Ingrese el Período de Prestación como indica el ejemplo" at bounding box center [268, 330] width 393 height 15
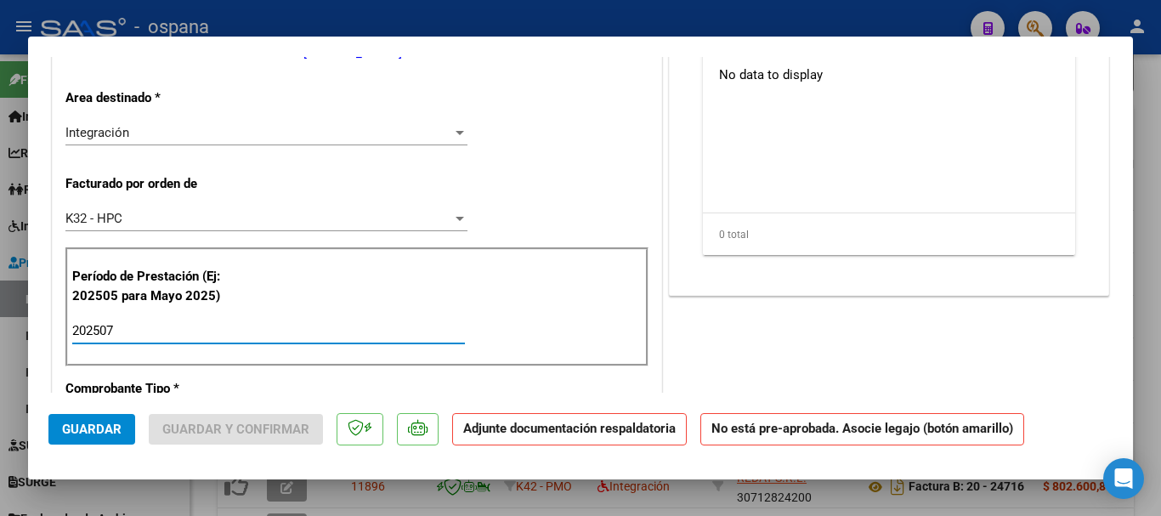
scroll to position [0, 0]
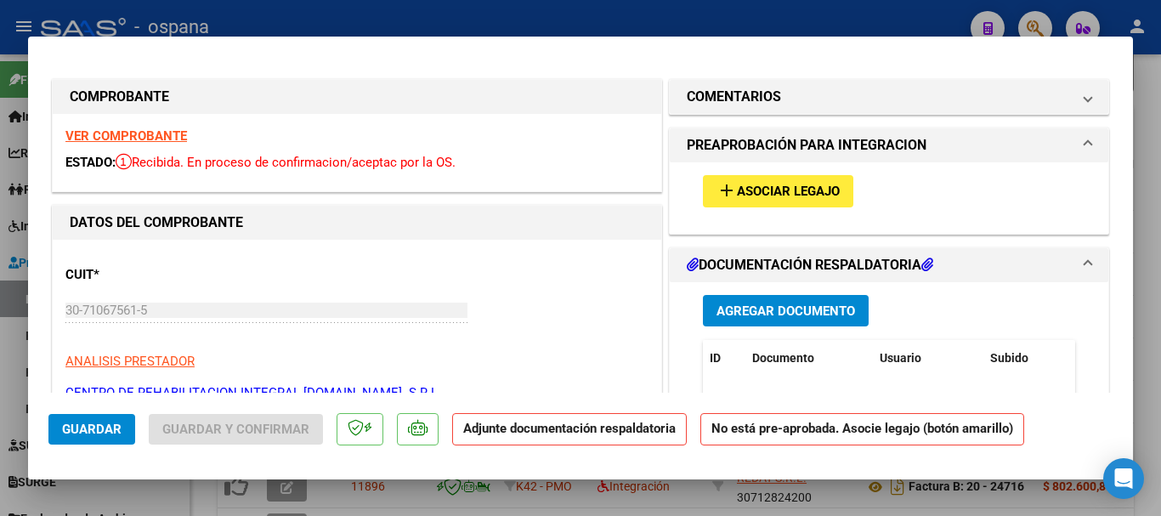
type input "202507"
click at [791, 190] on span "Asociar Legajo" at bounding box center [788, 191] width 103 height 15
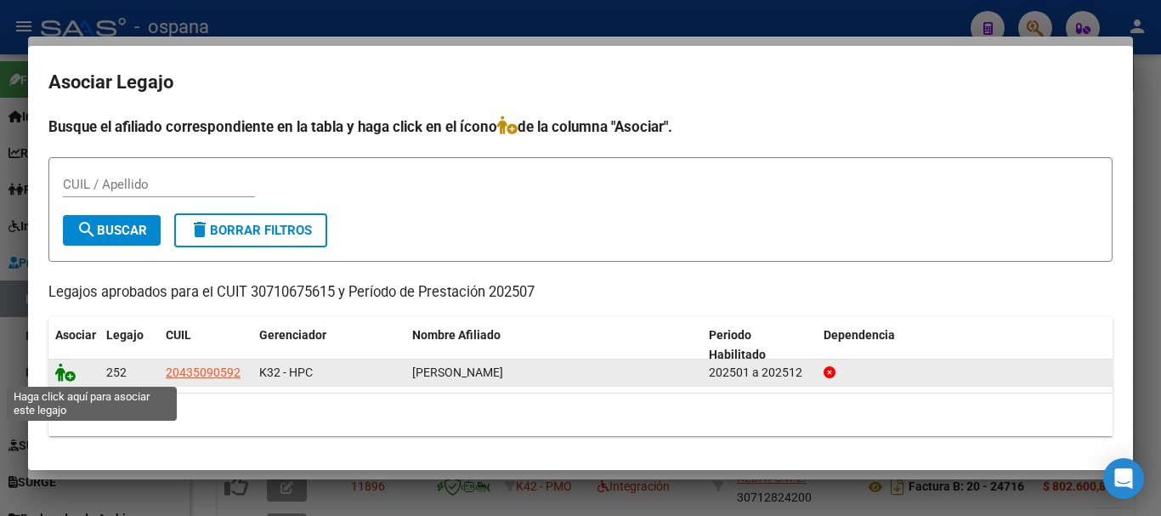
click at [69, 375] on icon at bounding box center [65, 372] width 20 height 19
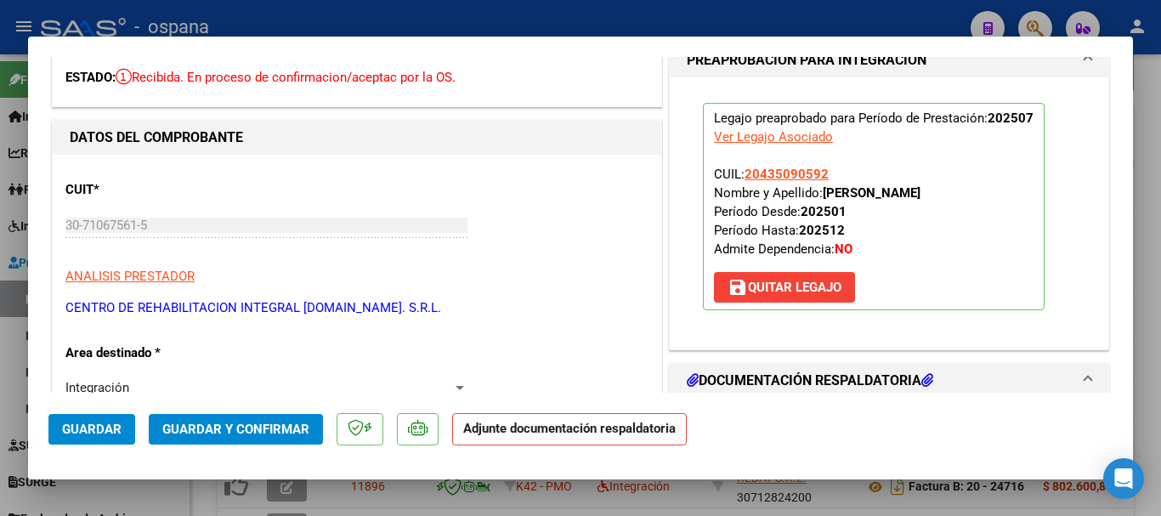
scroll to position [255, 0]
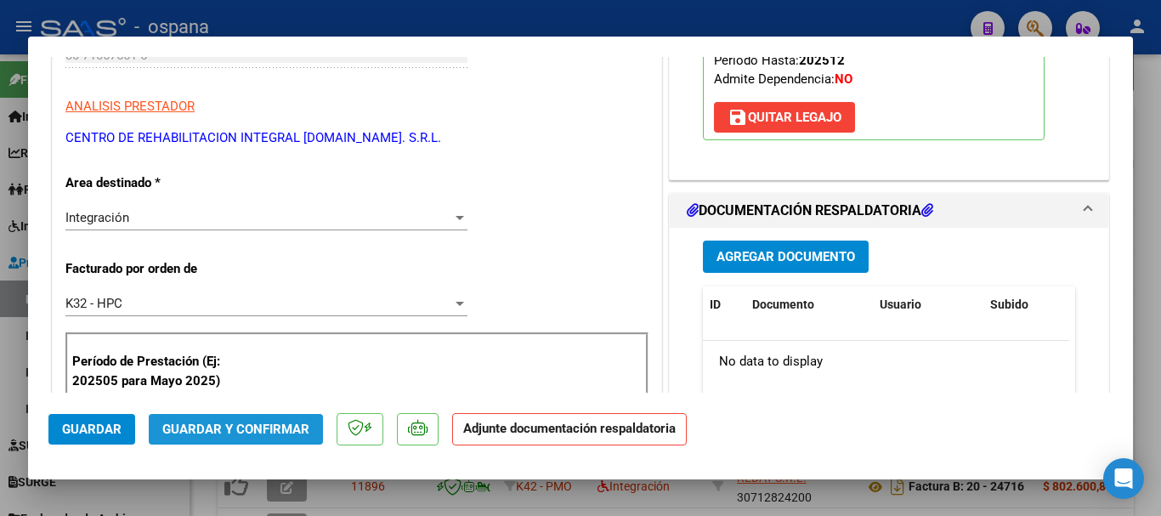
click at [248, 433] on span "Guardar y Confirmar" at bounding box center [235, 429] width 147 height 15
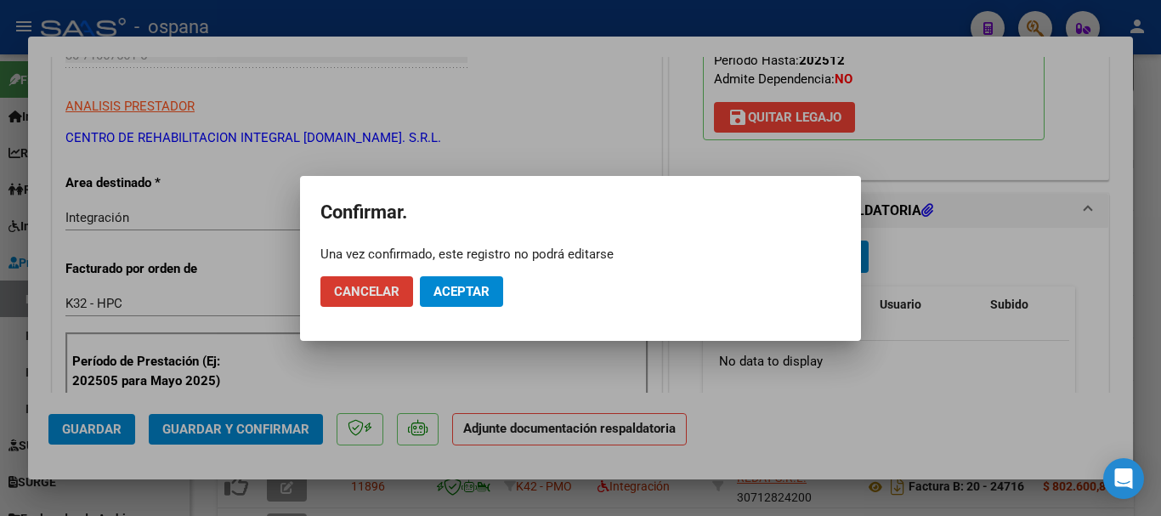
click at [468, 291] on span "Aceptar" at bounding box center [461, 291] width 56 height 15
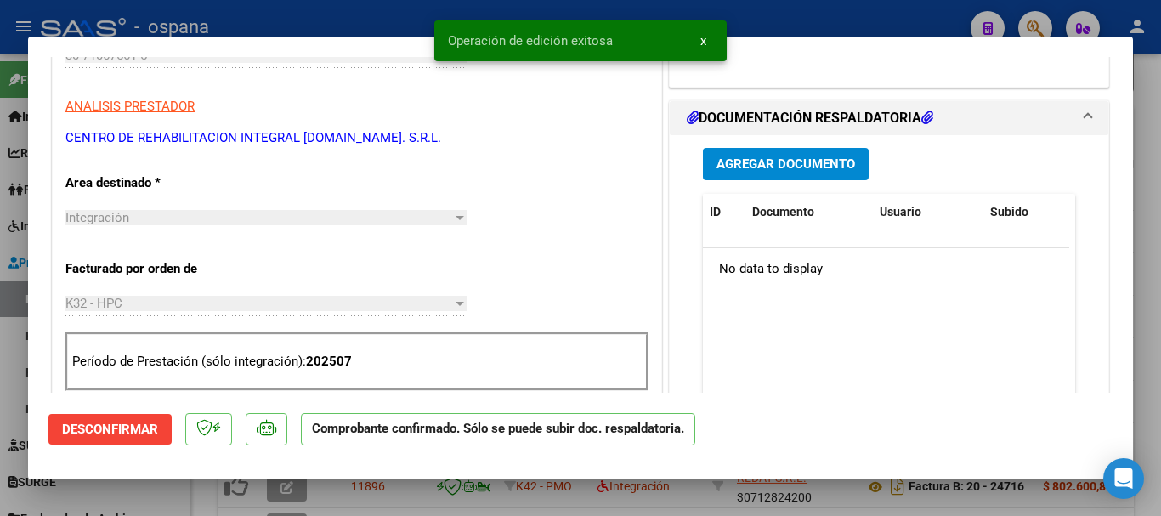
click at [294, 17] on div at bounding box center [580, 258] width 1161 height 516
type input "$ 0,00"
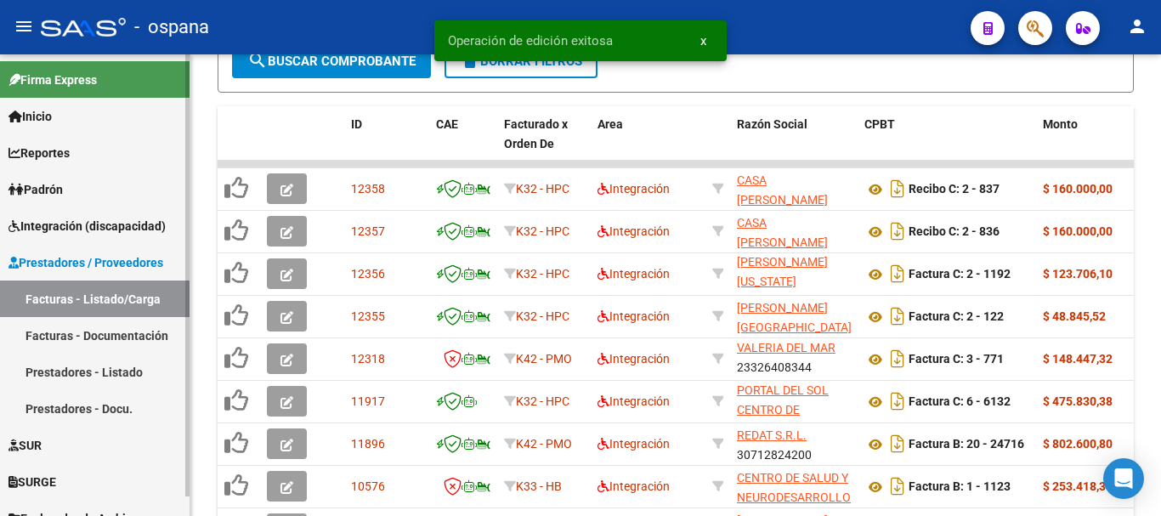
scroll to position [22, 0]
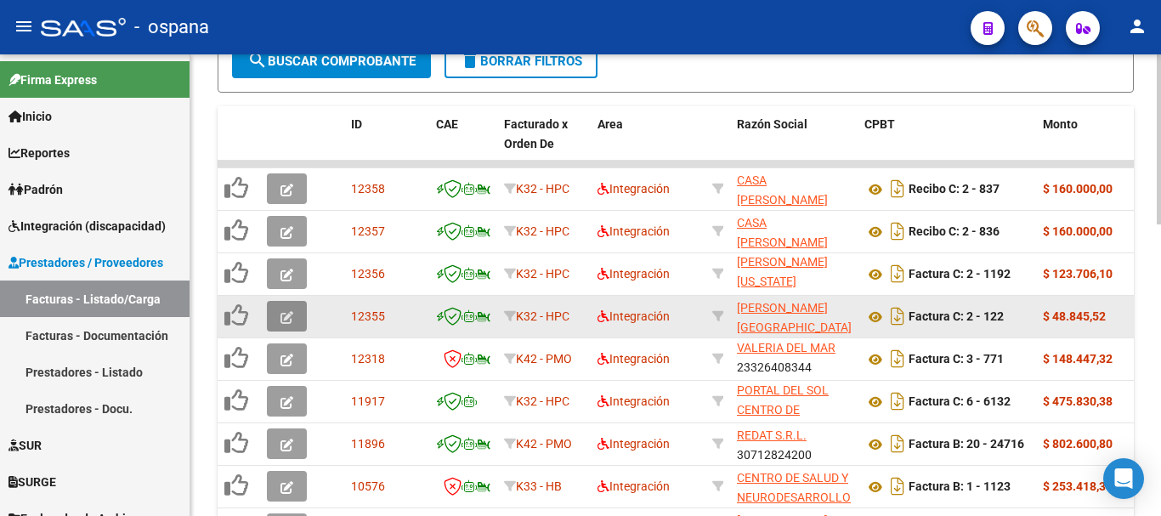
click at [292, 314] on icon "button" at bounding box center [286, 317] width 13 height 13
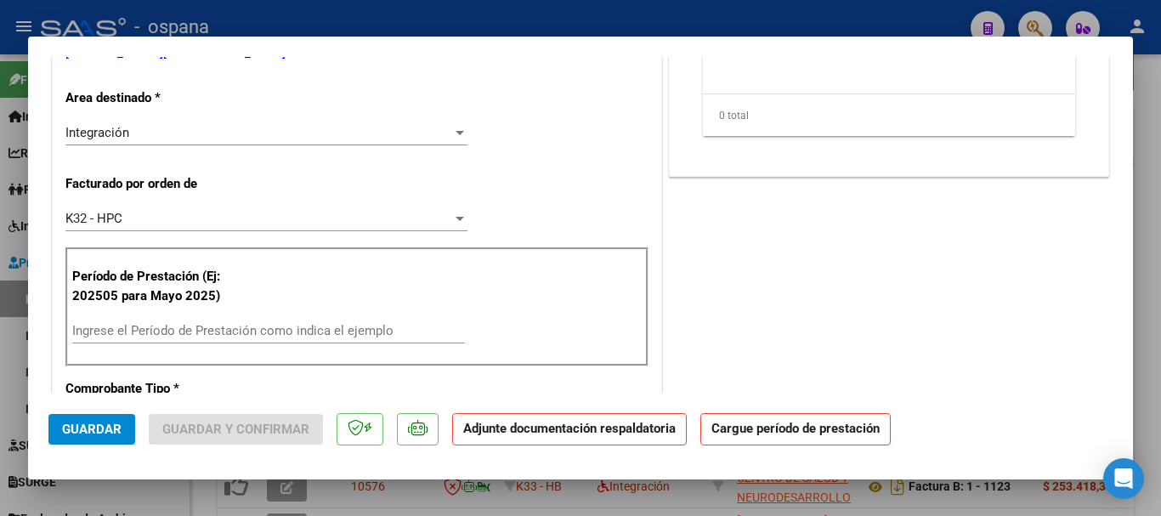
scroll to position [425, 0]
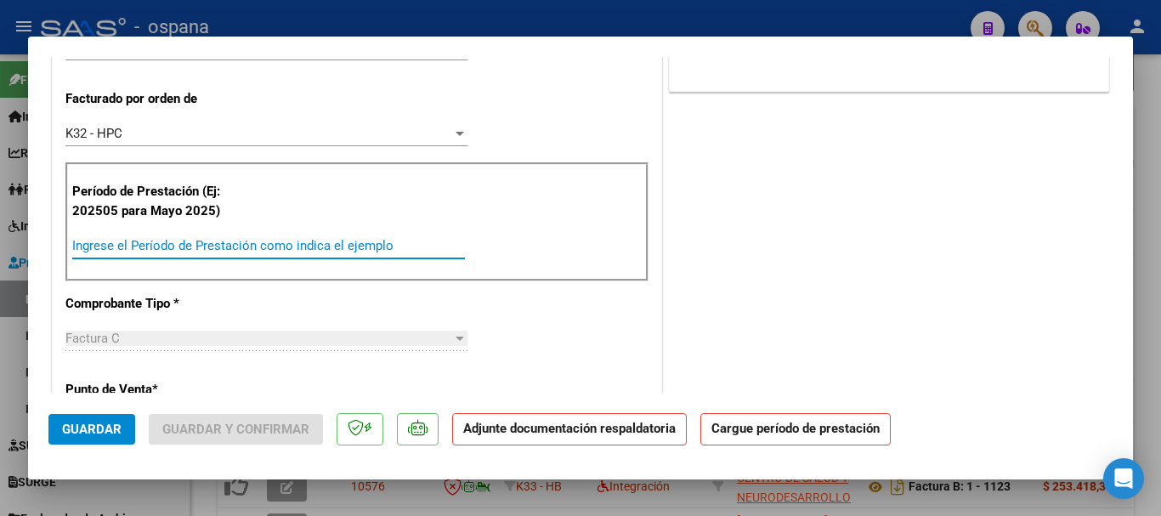
click at [252, 241] on input "Ingrese el Período de Prestación como indica el ejemplo" at bounding box center [268, 245] width 393 height 15
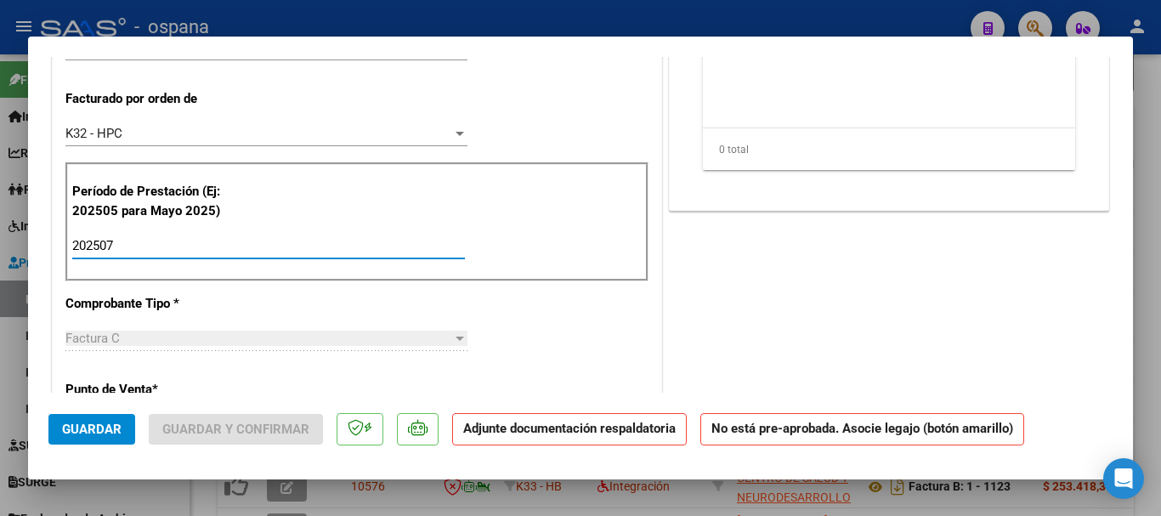
type input "202507"
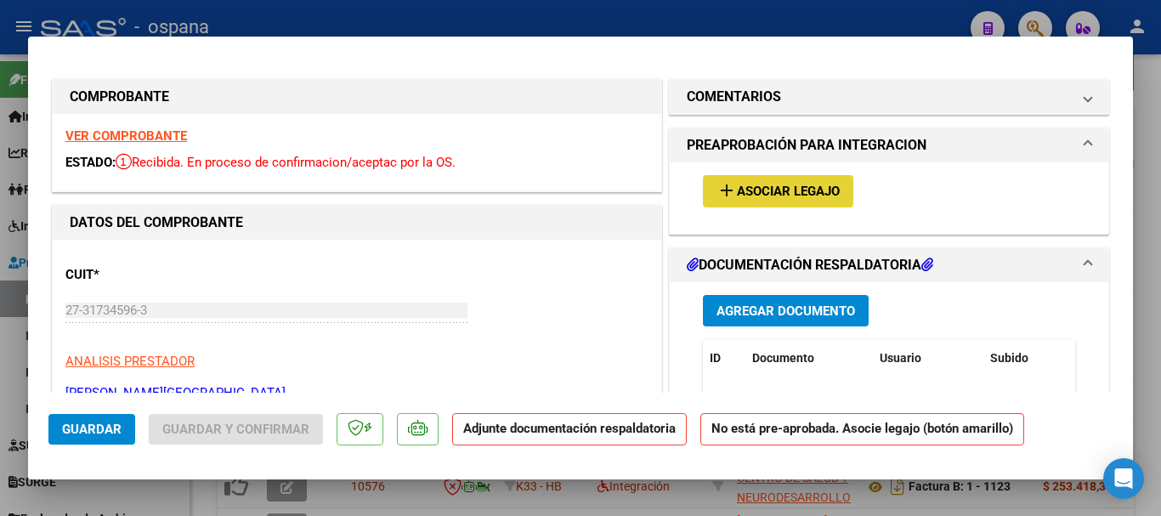
click at [767, 186] on span "Asociar Legajo" at bounding box center [788, 191] width 103 height 15
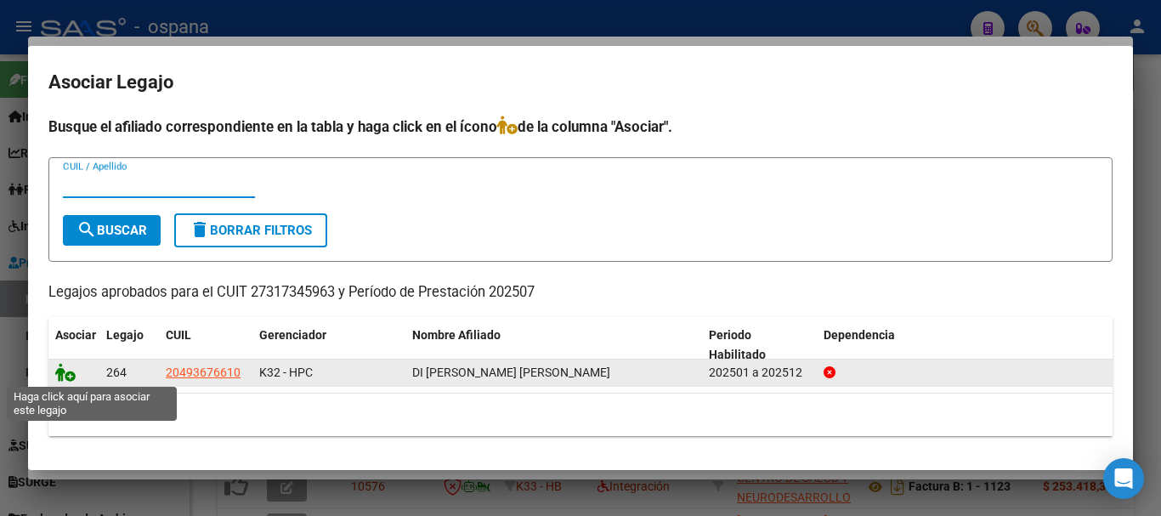
click at [66, 375] on icon at bounding box center [65, 372] width 20 height 19
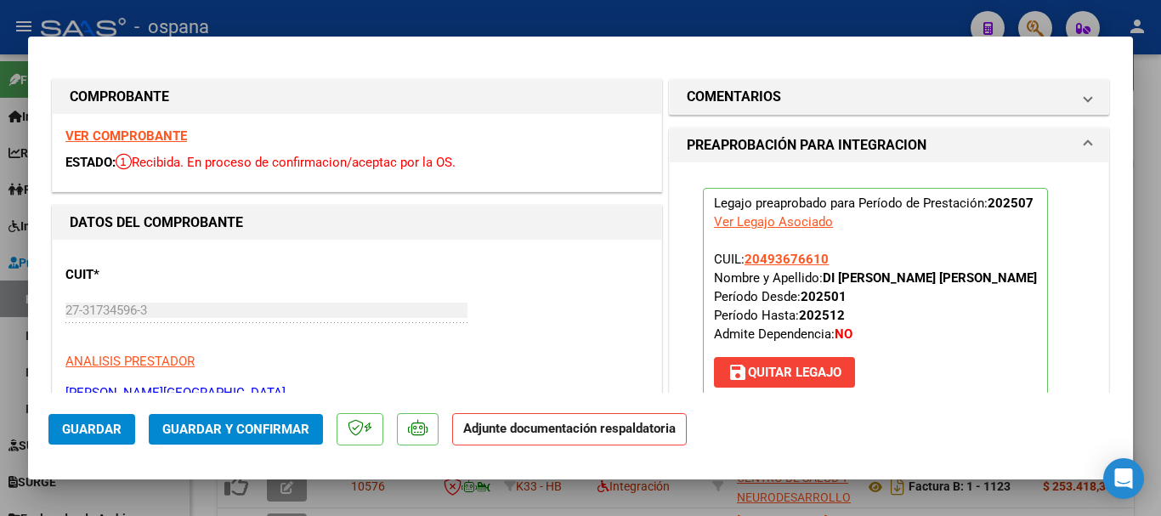
click at [212, 435] on span "Guardar y Confirmar" at bounding box center [235, 429] width 147 height 15
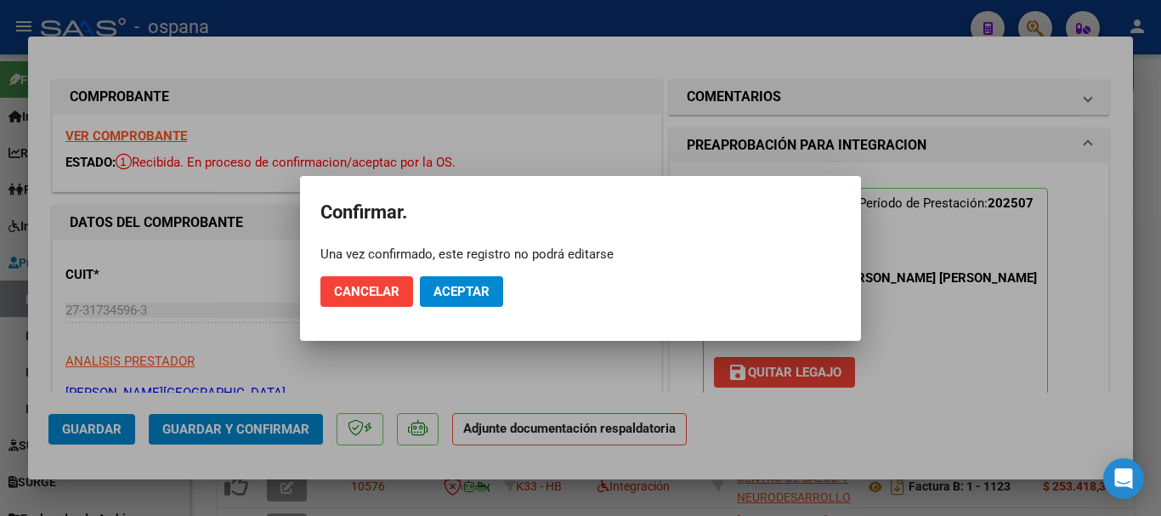
click at [462, 295] on span "Aceptar" at bounding box center [461, 291] width 56 height 15
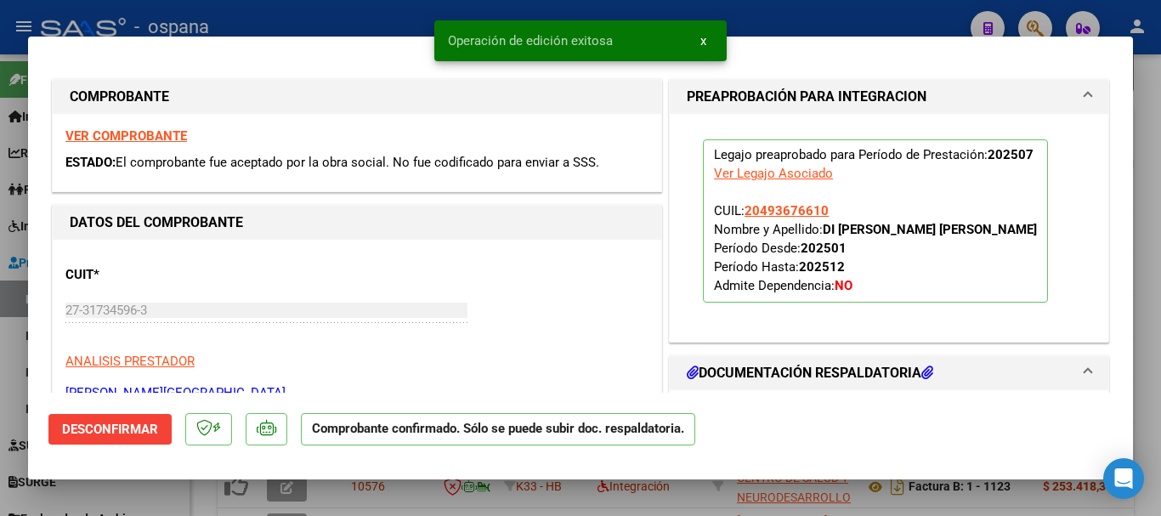
click at [381, 16] on div at bounding box center [580, 258] width 1161 height 516
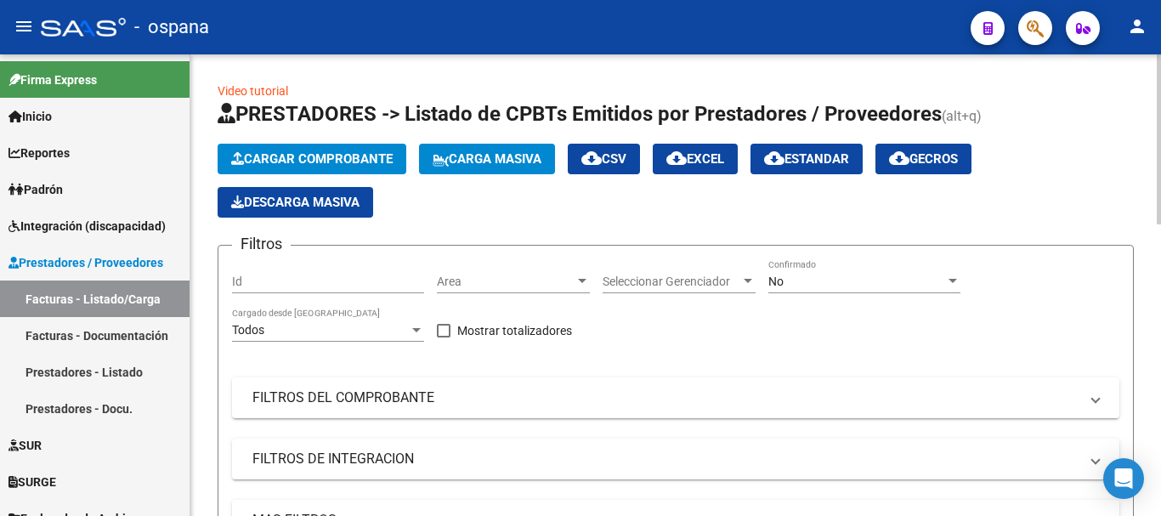
click at [359, 154] on span "Cargar Comprobante" at bounding box center [311, 158] width 161 height 15
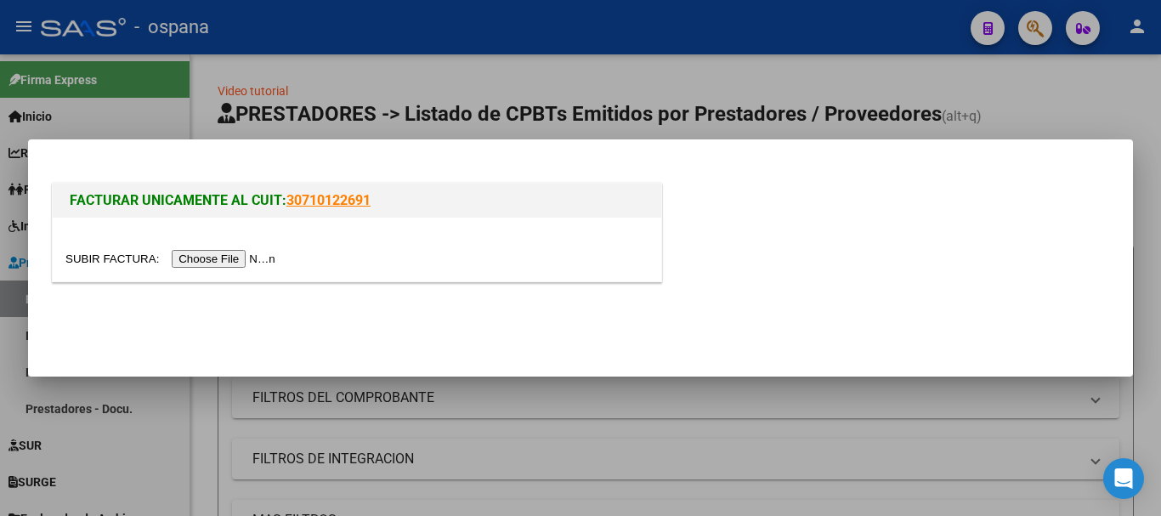
click at [248, 261] on input "file" at bounding box center [172, 259] width 215 height 18
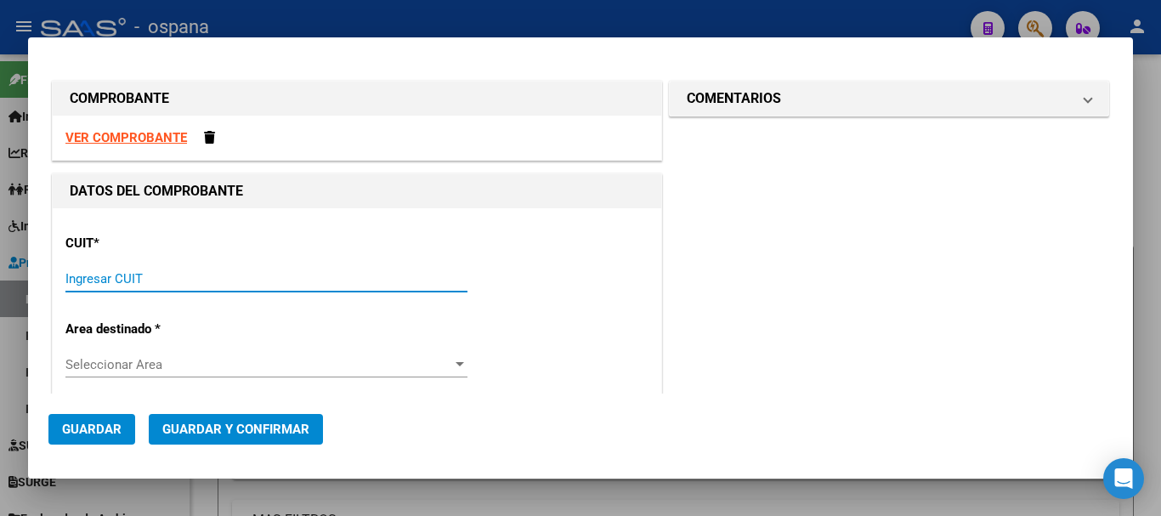
click at [174, 276] on input "Ingresar CUIT" at bounding box center [266, 278] width 402 height 15
type input "27-36834277-2"
type input "2"
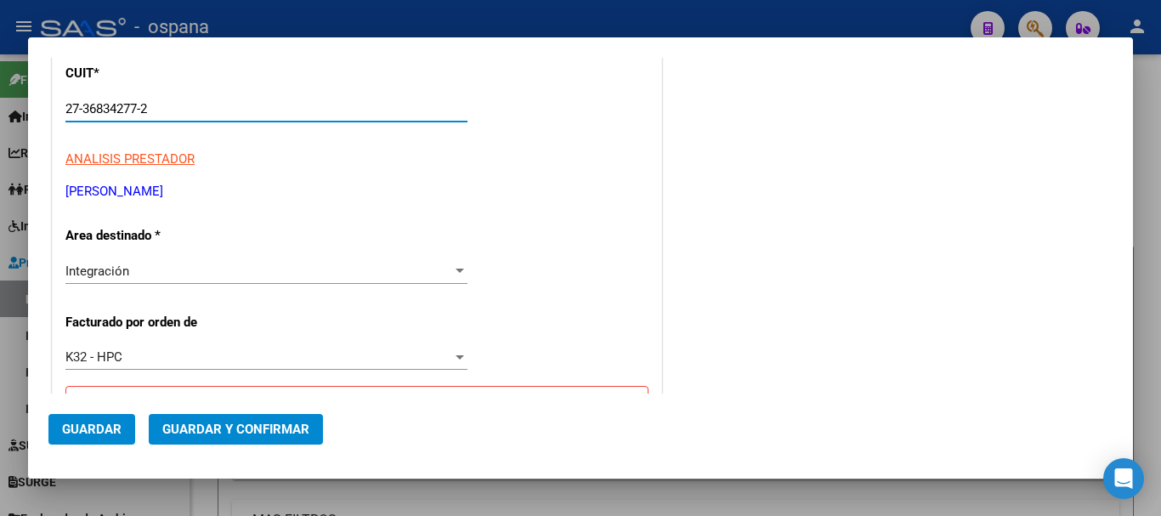
scroll to position [340, 0]
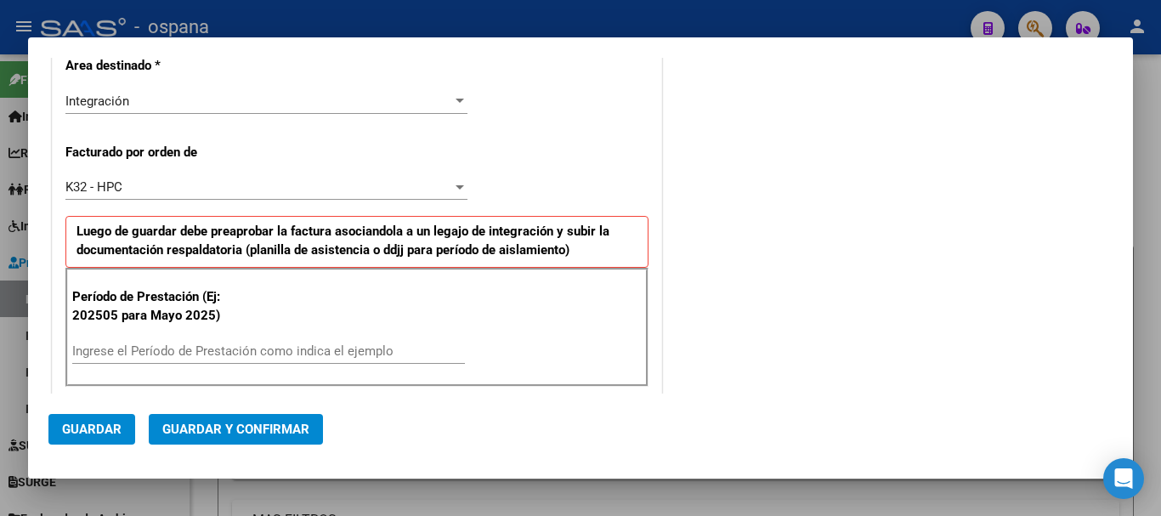
type input "27-36834277-2"
click at [139, 347] on input "Ingrese el Período de Prestación como indica el ejemplo" at bounding box center [268, 350] width 393 height 15
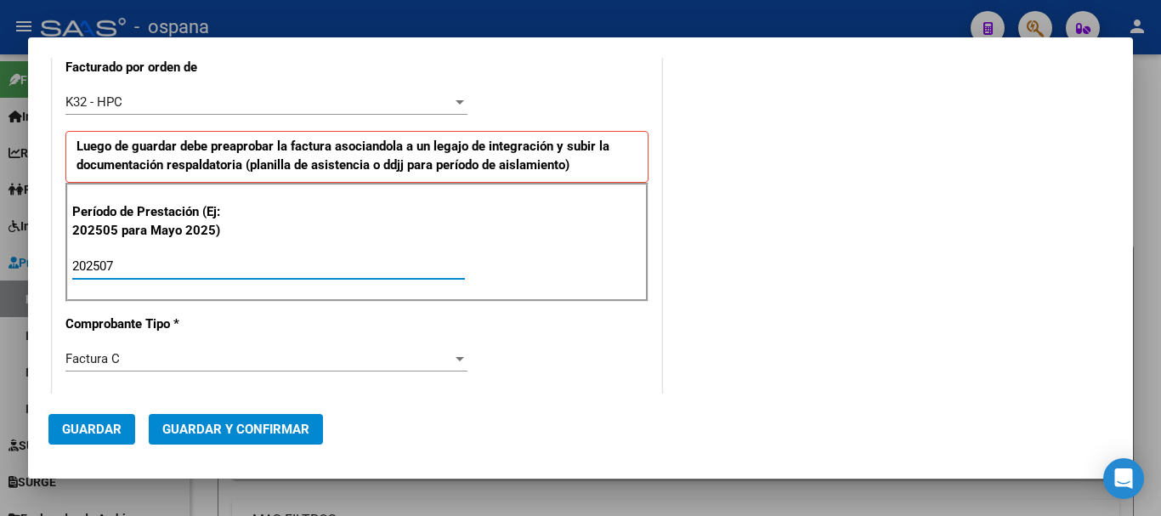
scroll to position [765, 0]
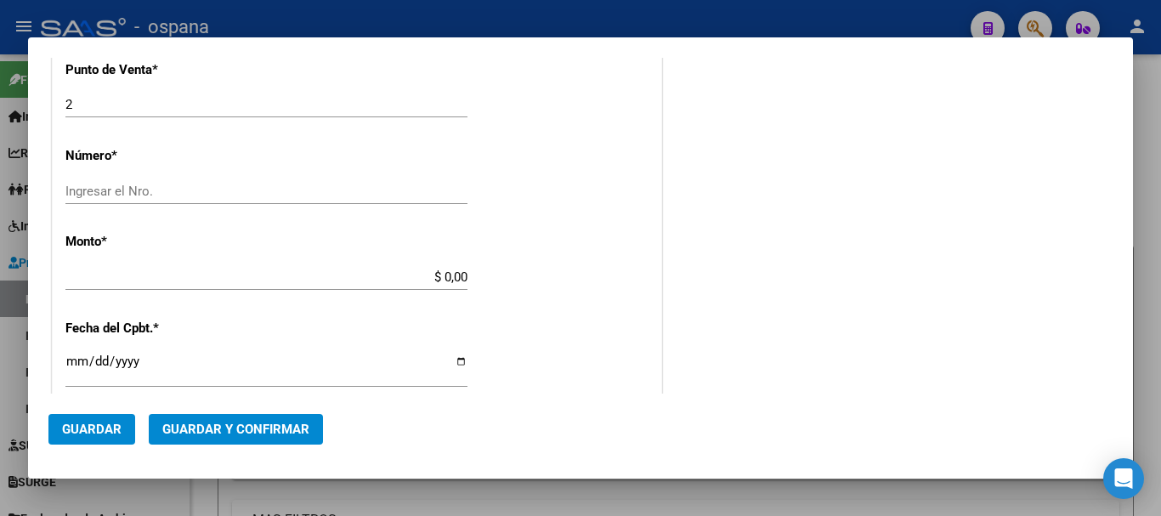
type input "202507"
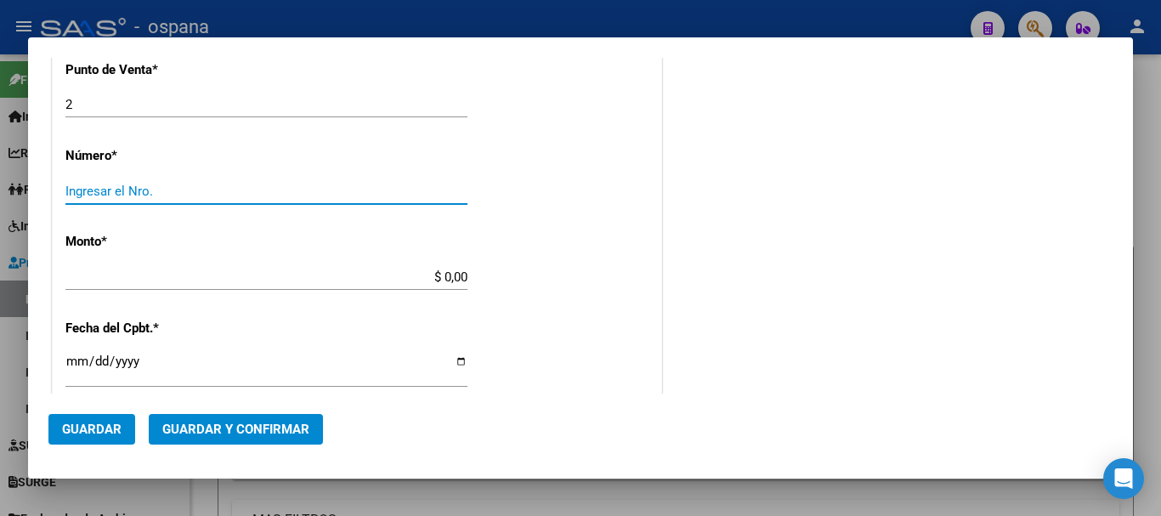
click at [178, 186] on input "Ingresar el Nro." at bounding box center [266, 191] width 402 height 15
type input "547"
click at [425, 274] on input "$ 0,00" at bounding box center [266, 276] width 402 height 15
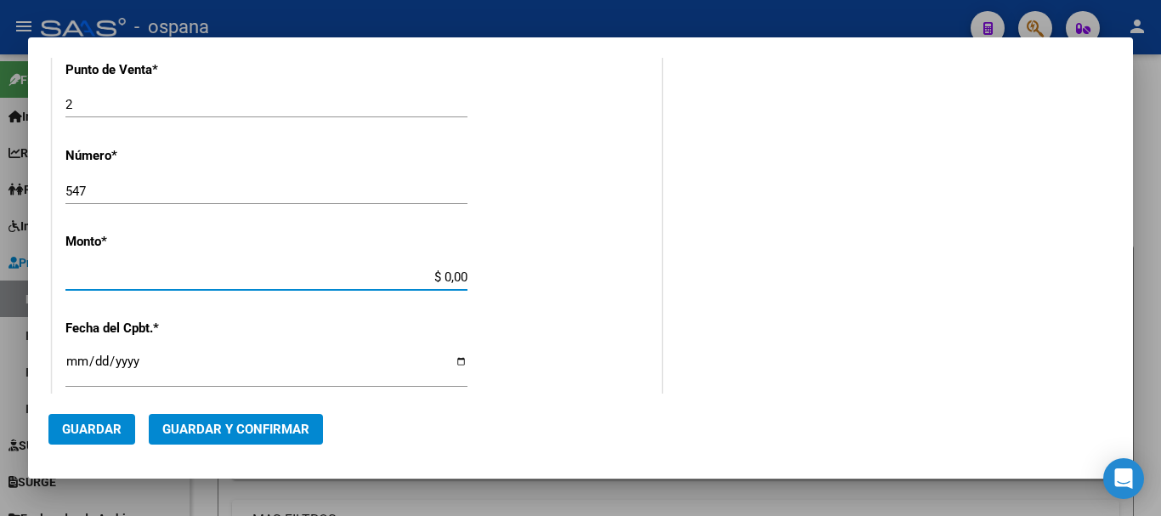
type input "$ 123.706,10"
type input "[DATE]"
type input "75312784972150"
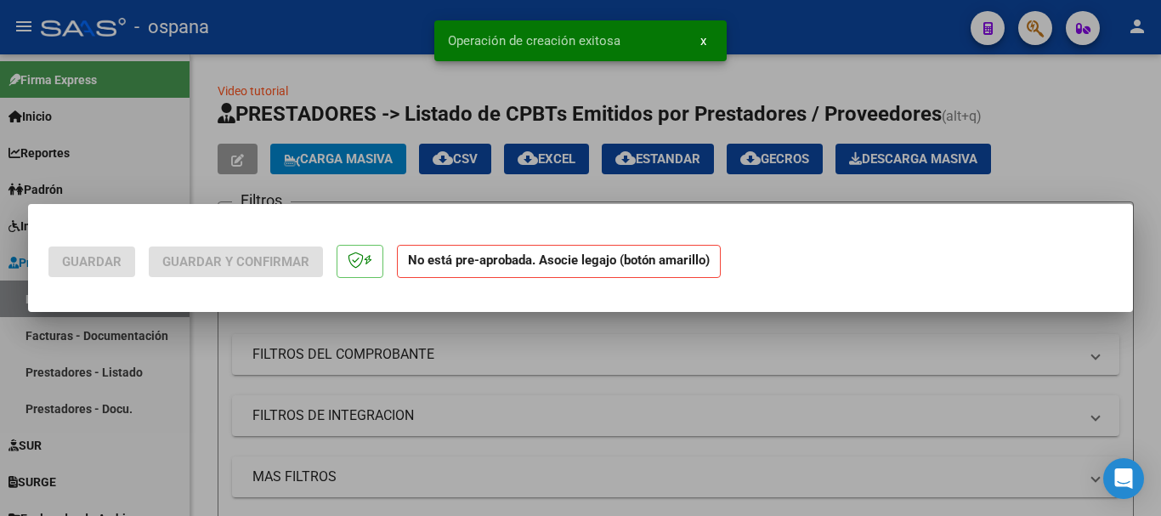
scroll to position [0, 0]
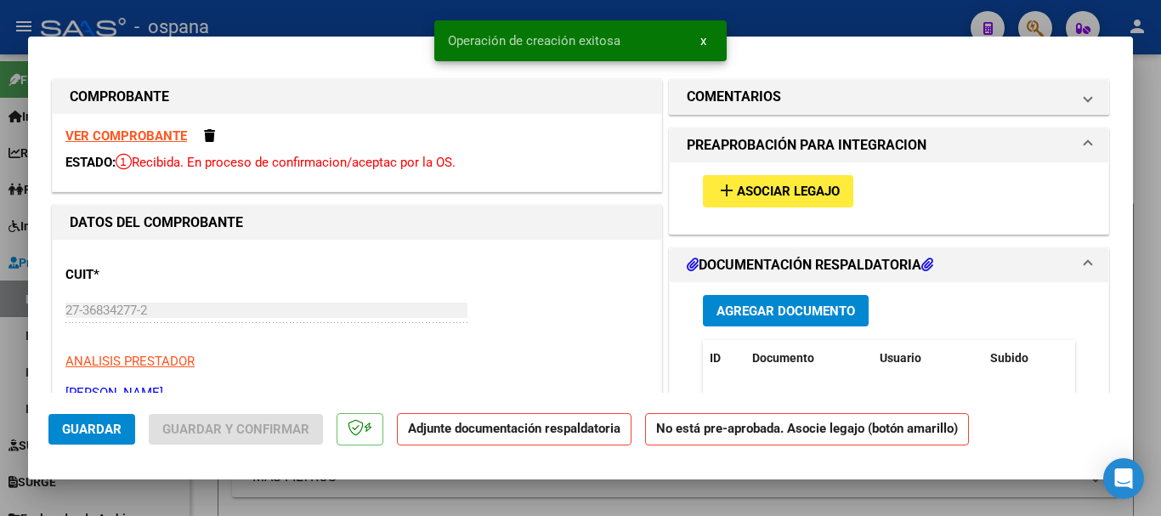
click at [760, 186] on span "Asociar Legajo" at bounding box center [788, 191] width 103 height 15
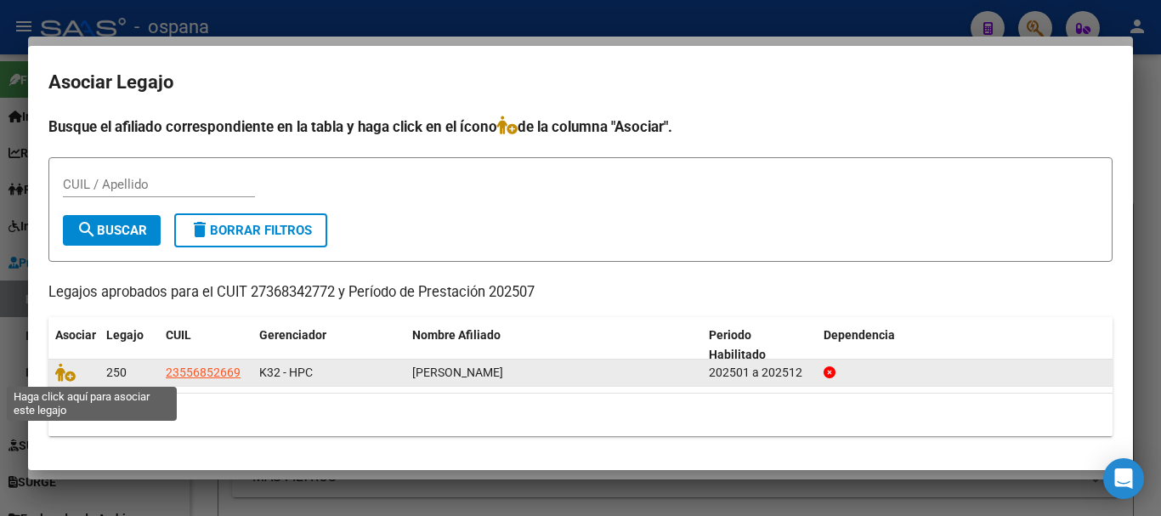
drag, startPoint x: 69, startPoint y: 377, endPoint x: 76, endPoint y: 366, distance: 12.7
click at [68, 377] on icon at bounding box center [65, 372] width 20 height 19
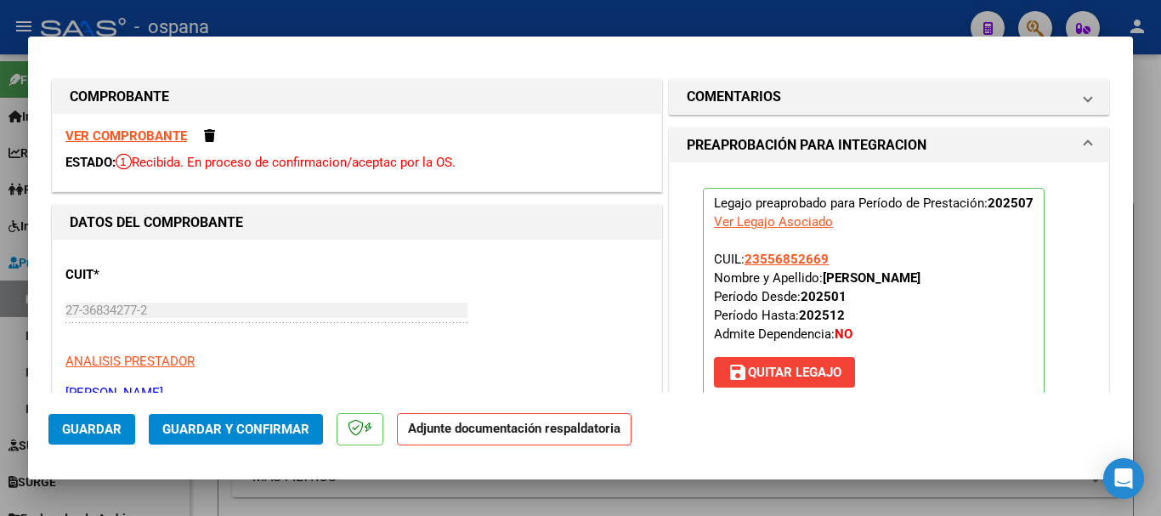
scroll to position [170, 0]
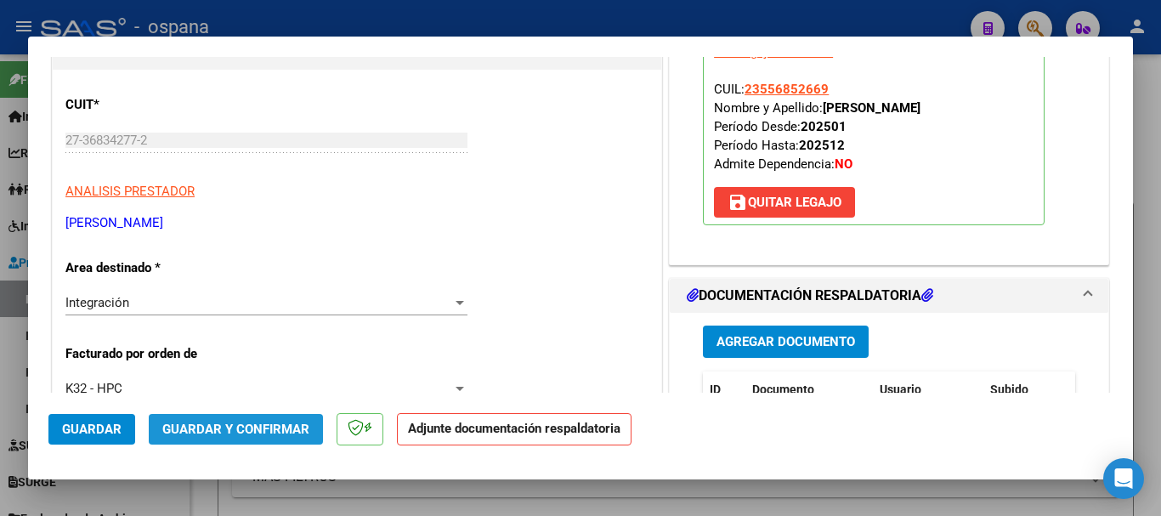
click at [236, 431] on span "Guardar y Confirmar" at bounding box center [235, 429] width 147 height 15
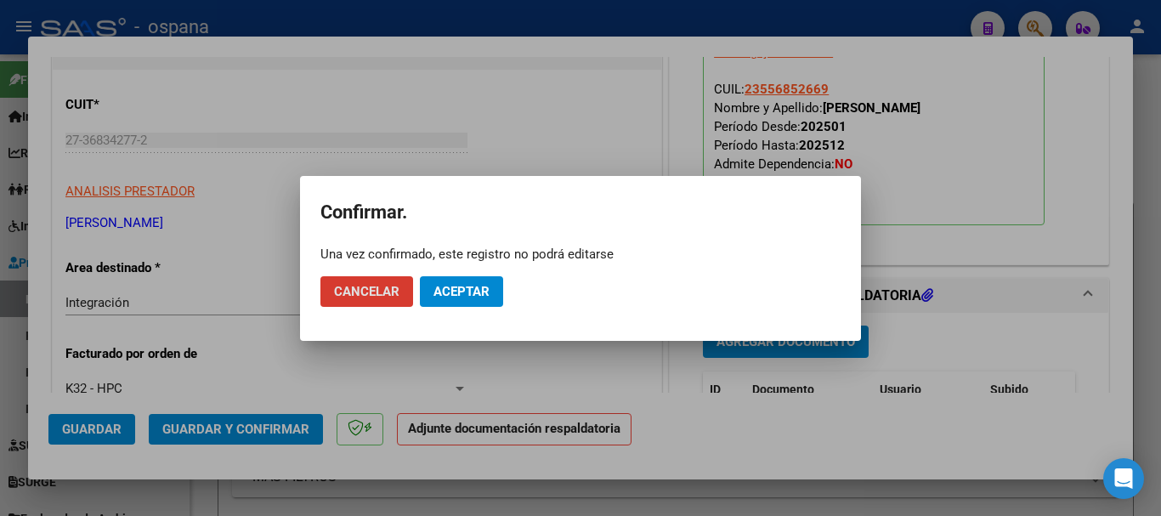
click at [458, 280] on button "Aceptar" at bounding box center [461, 291] width 83 height 31
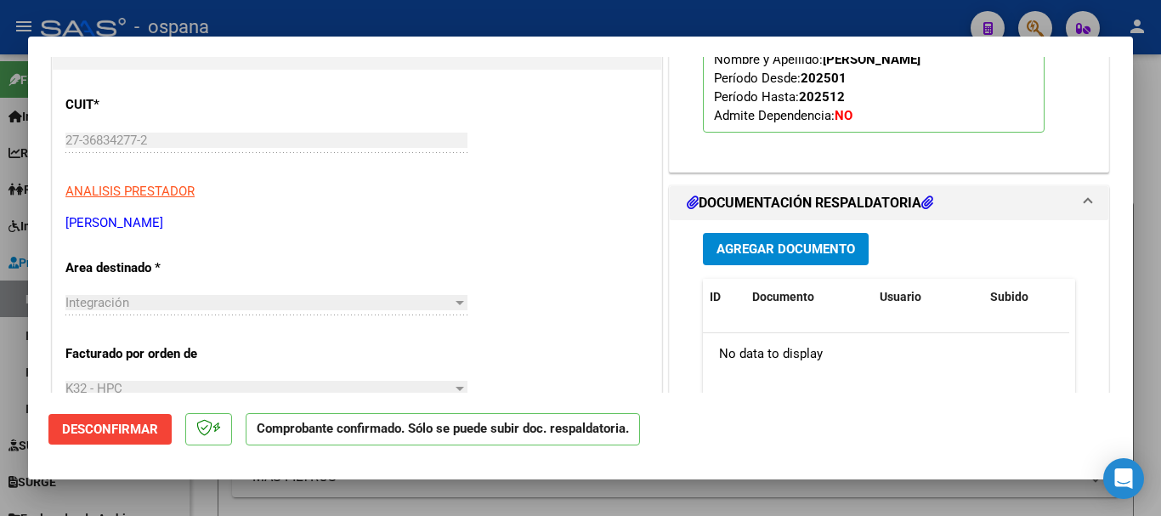
click at [449, 16] on div at bounding box center [580, 258] width 1161 height 516
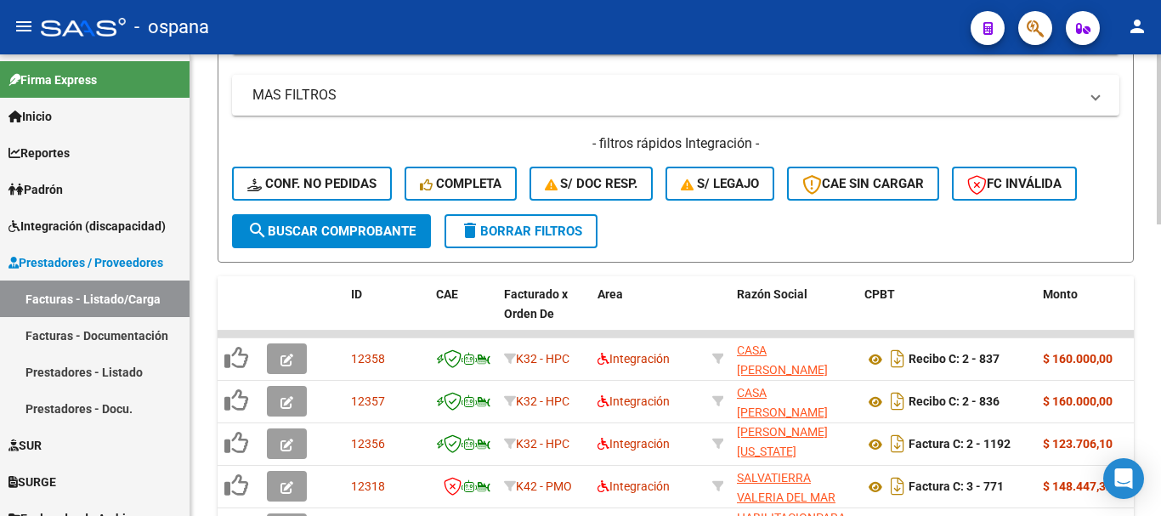
scroll to position [510, 0]
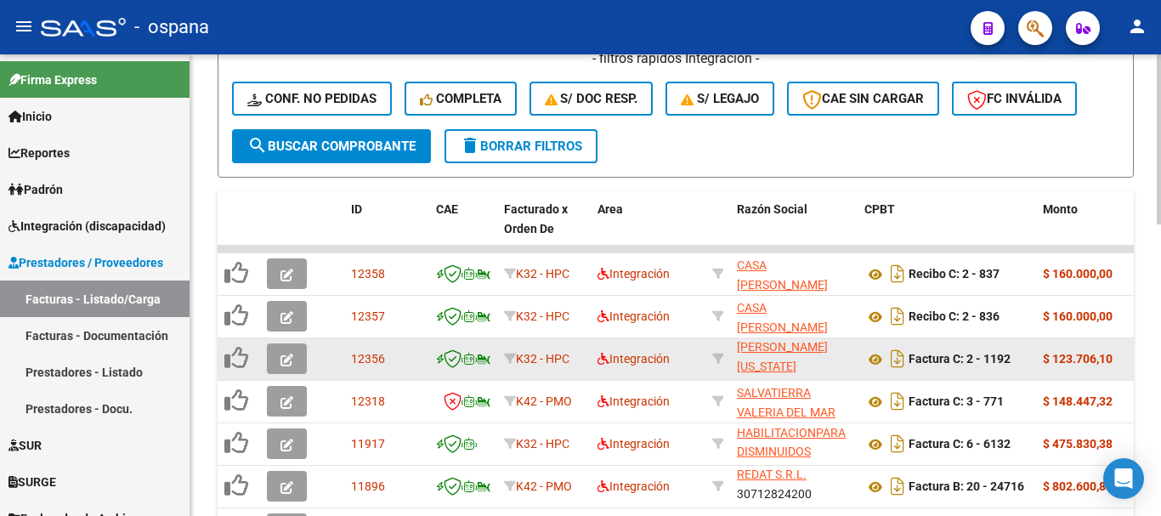
click at [279, 358] on button "button" at bounding box center [287, 358] width 40 height 31
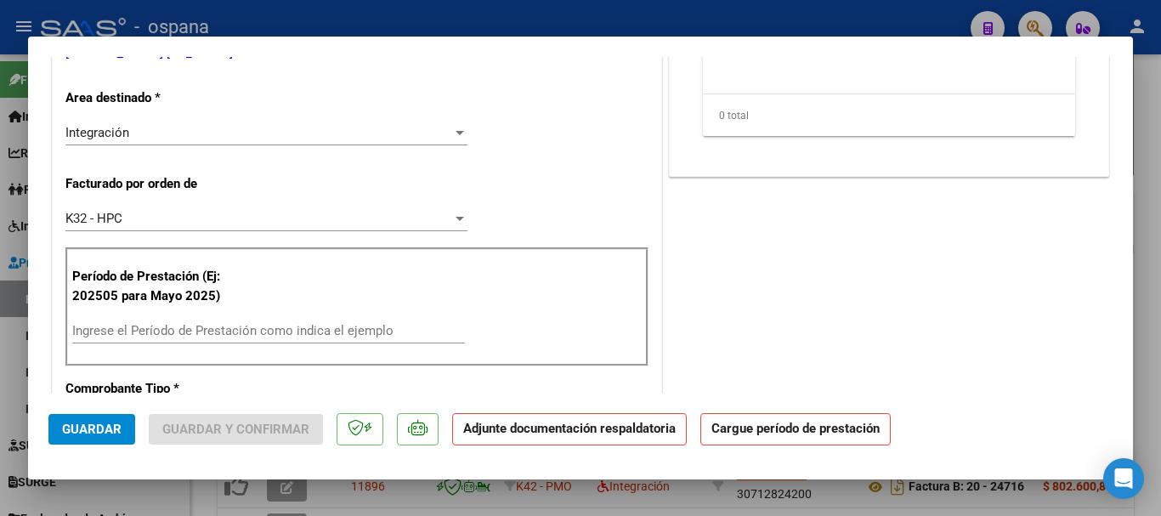
scroll to position [425, 0]
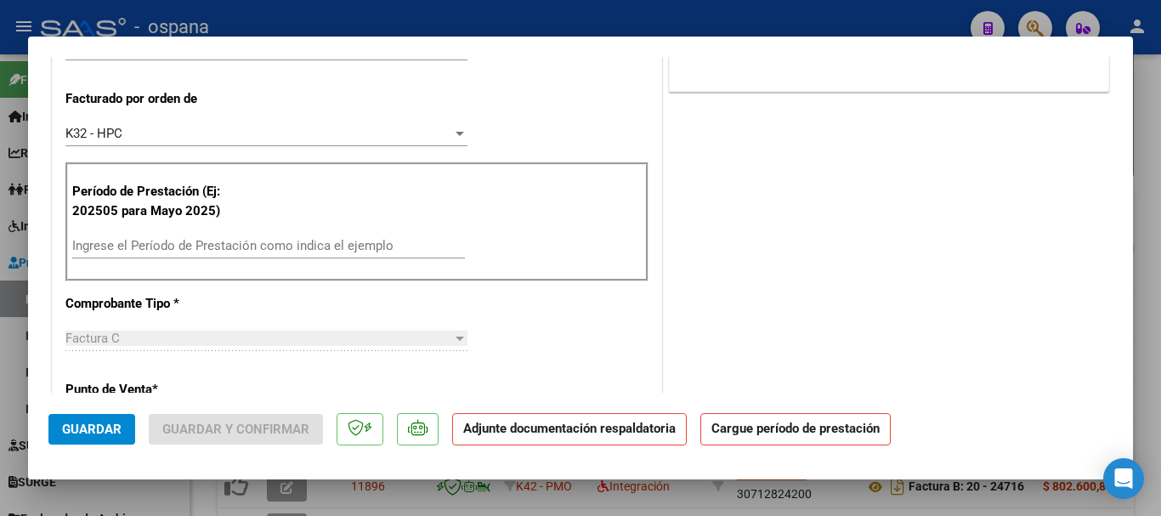
click at [190, 241] on input "Ingrese el Período de Prestación como indica el ejemplo" at bounding box center [268, 245] width 393 height 15
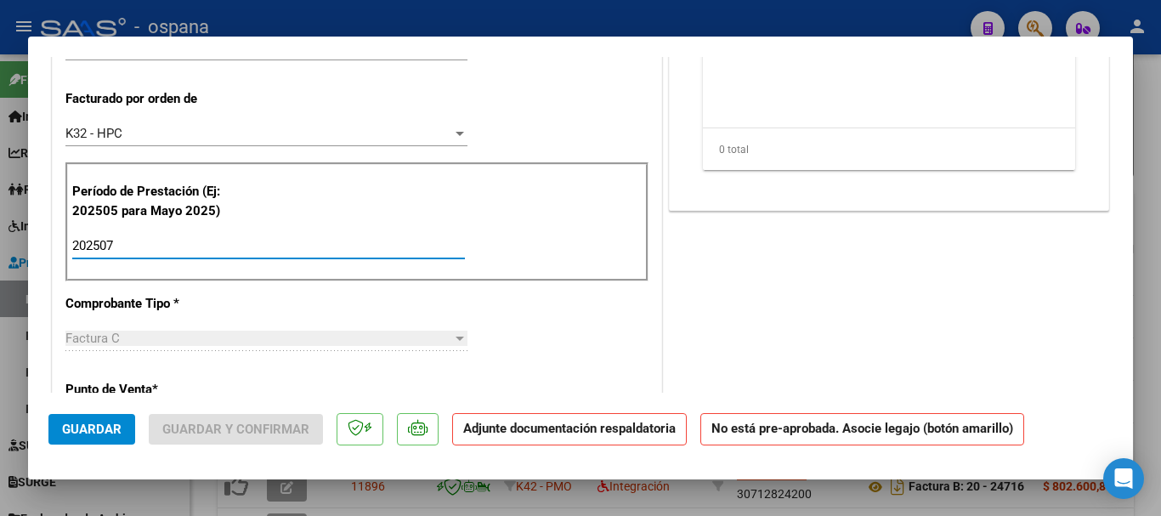
type input "202507"
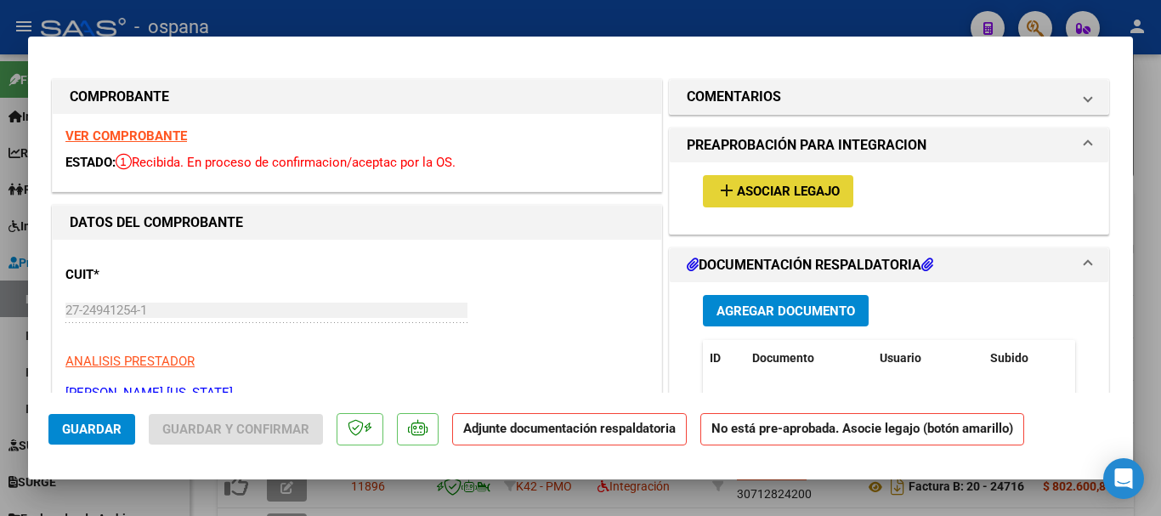
click at [764, 178] on button "add Asociar Legajo" at bounding box center [778, 190] width 150 height 31
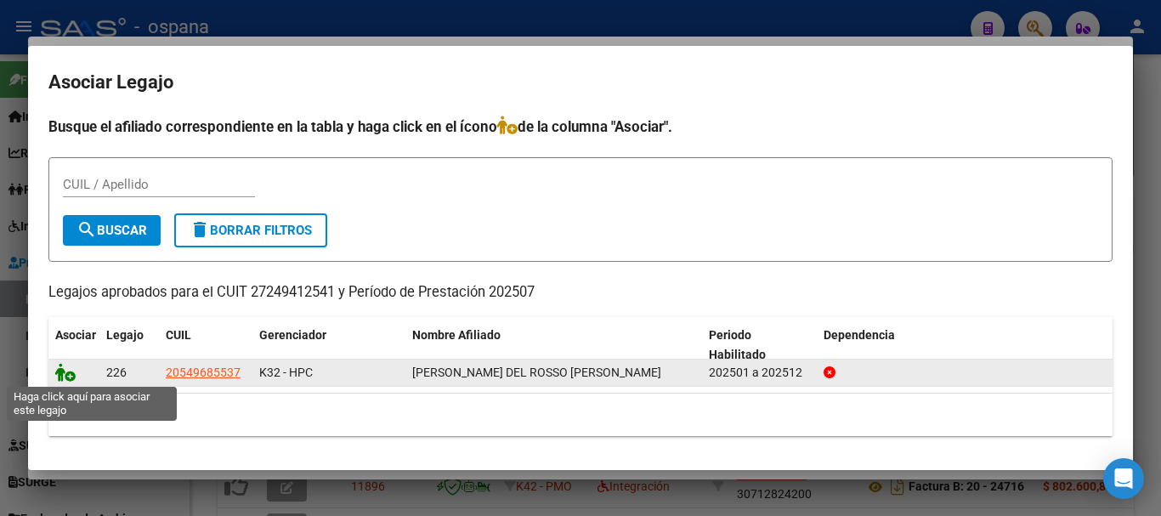
click at [65, 377] on icon at bounding box center [65, 372] width 20 height 19
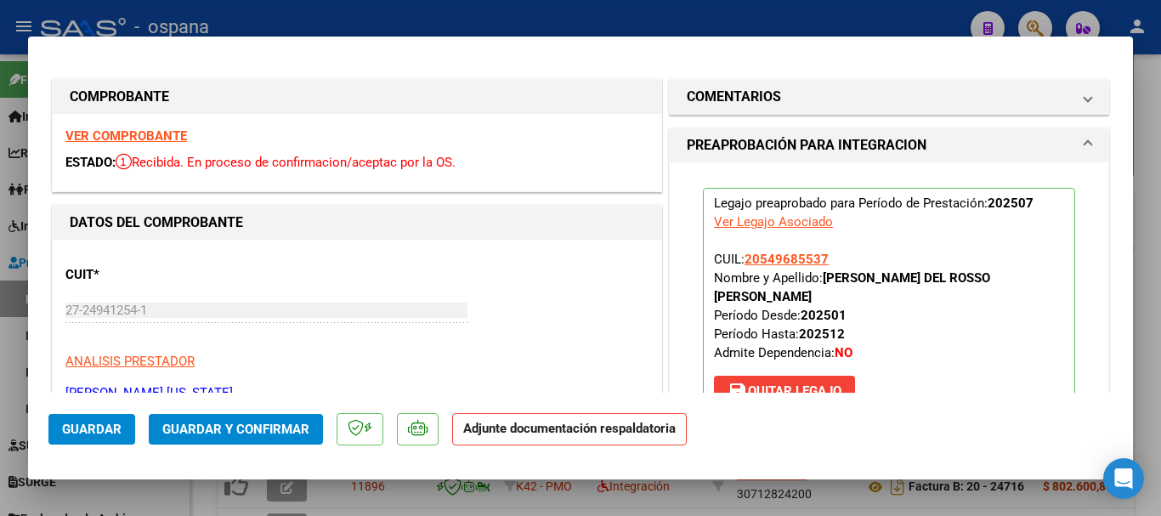
click at [252, 427] on span "Guardar y Confirmar" at bounding box center [235, 429] width 147 height 15
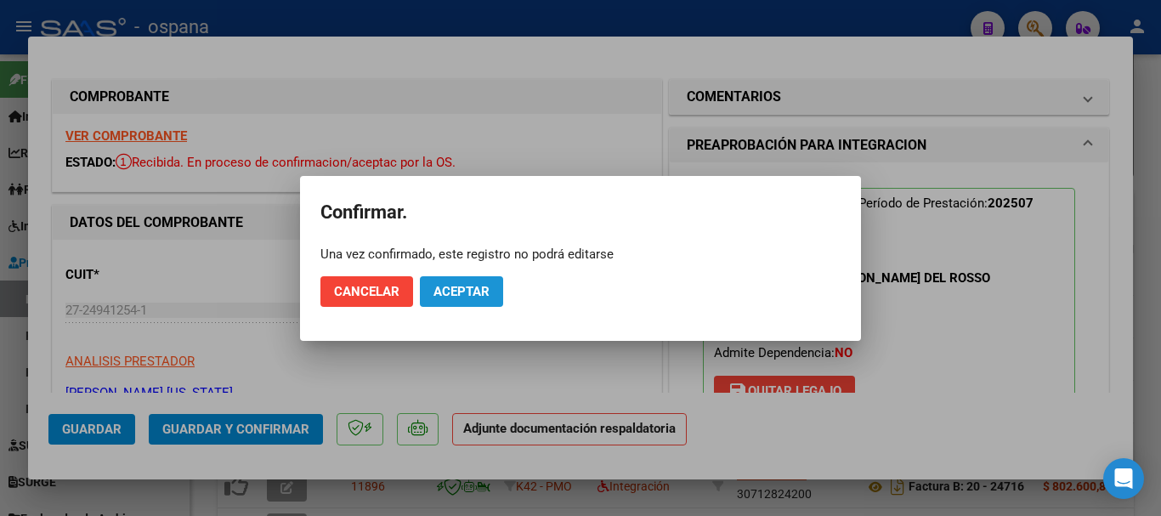
click at [486, 291] on span "Aceptar" at bounding box center [461, 291] width 56 height 15
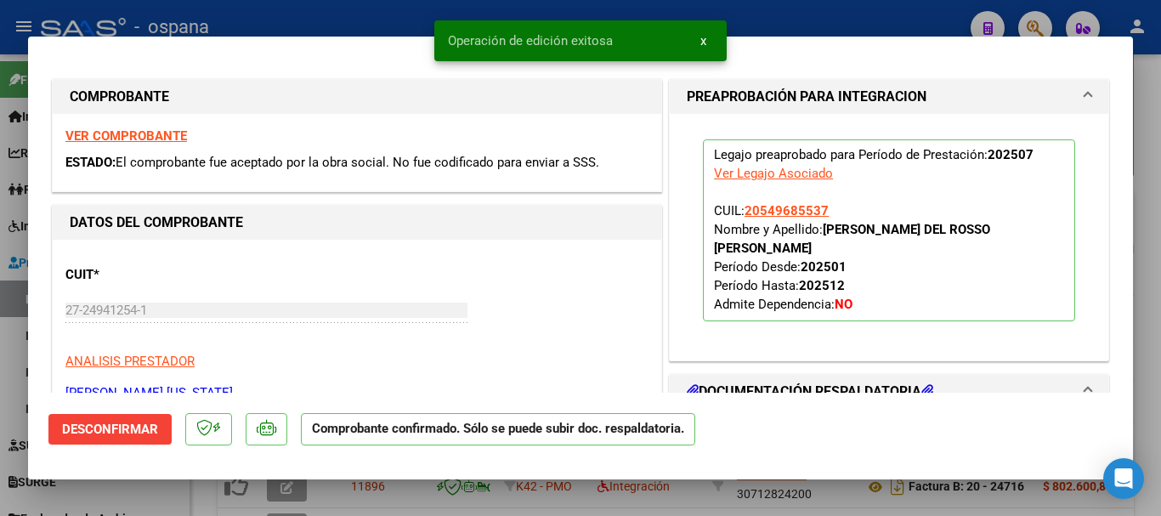
click at [403, 19] on div at bounding box center [580, 258] width 1161 height 516
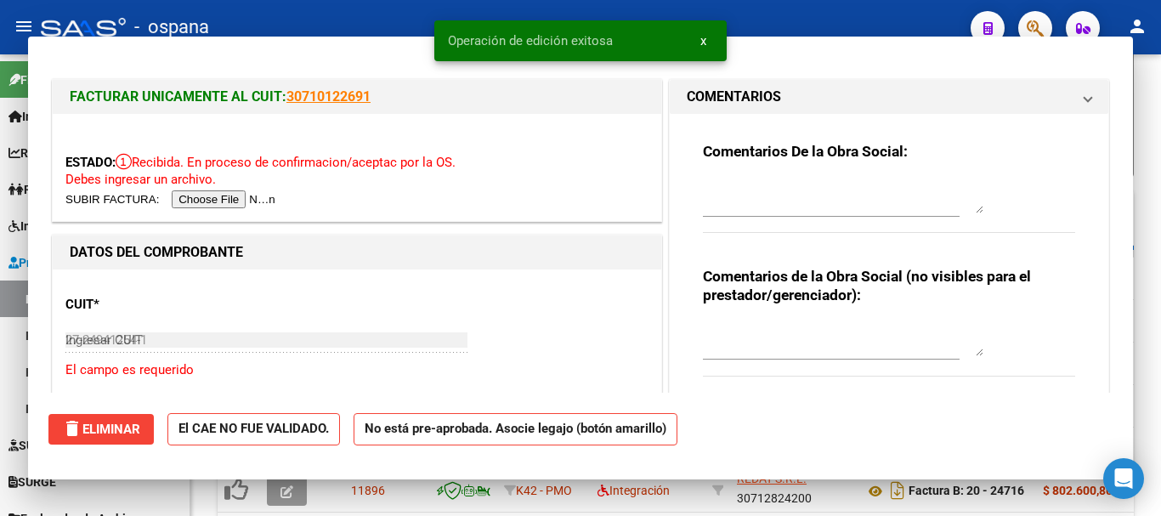
type input "$ 0,00"
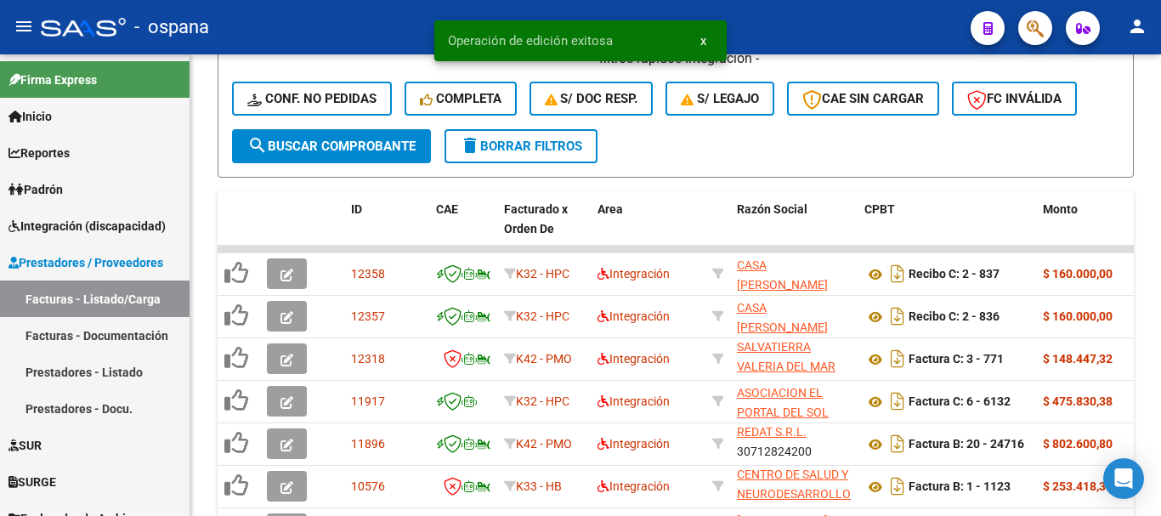
scroll to position [22, 0]
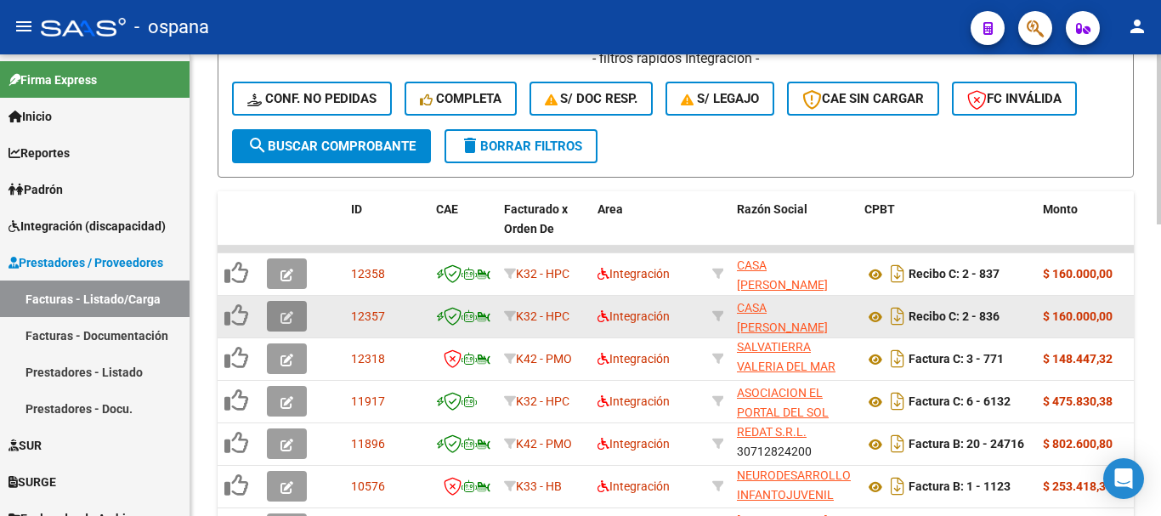
click at [269, 309] on button "button" at bounding box center [287, 316] width 40 height 31
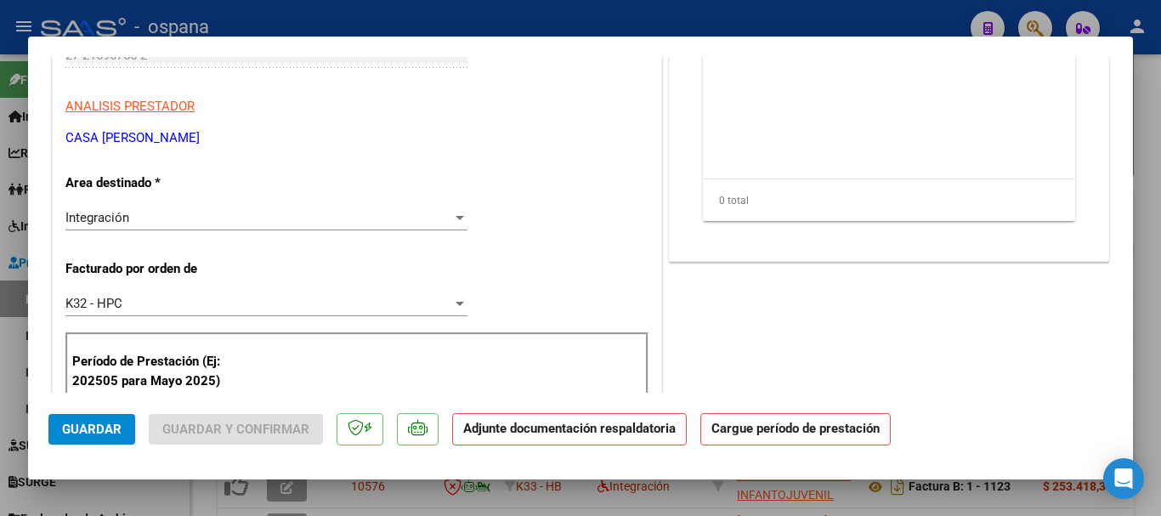
scroll to position [425, 0]
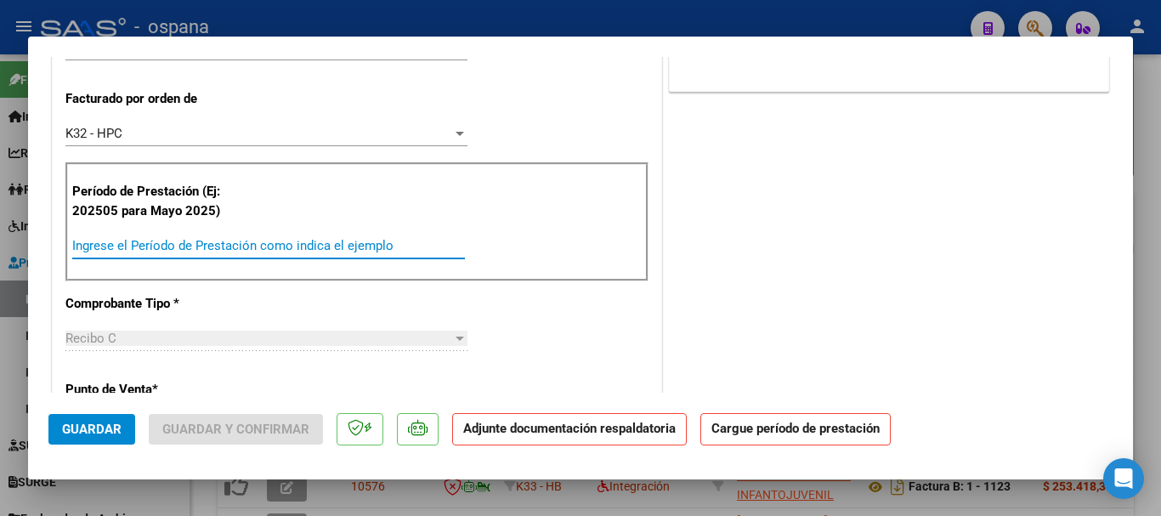
click at [214, 243] on input "Ingrese el Período de Prestación como indica el ejemplo" at bounding box center [268, 245] width 393 height 15
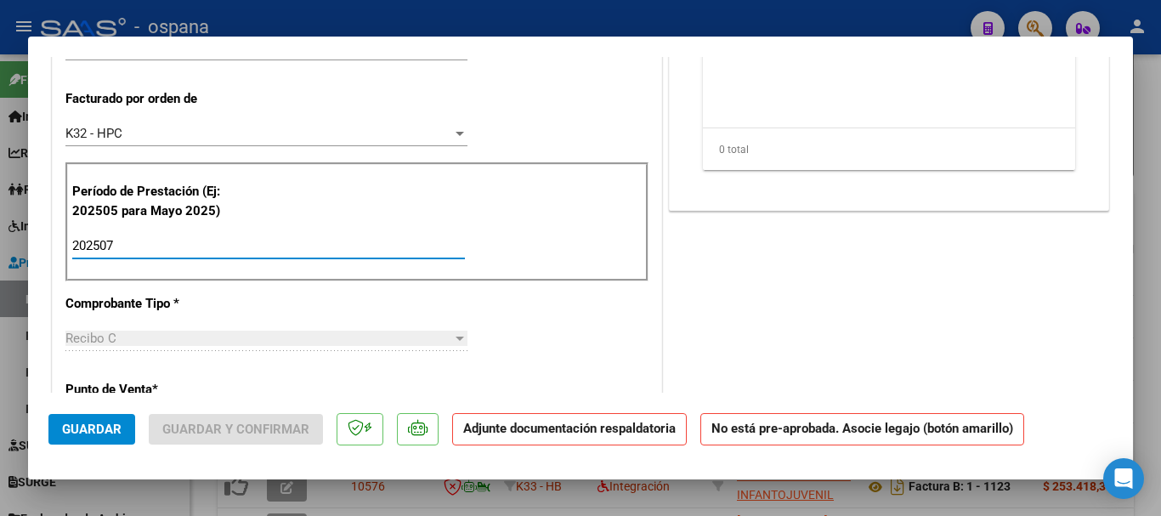
scroll to position [0, 0]
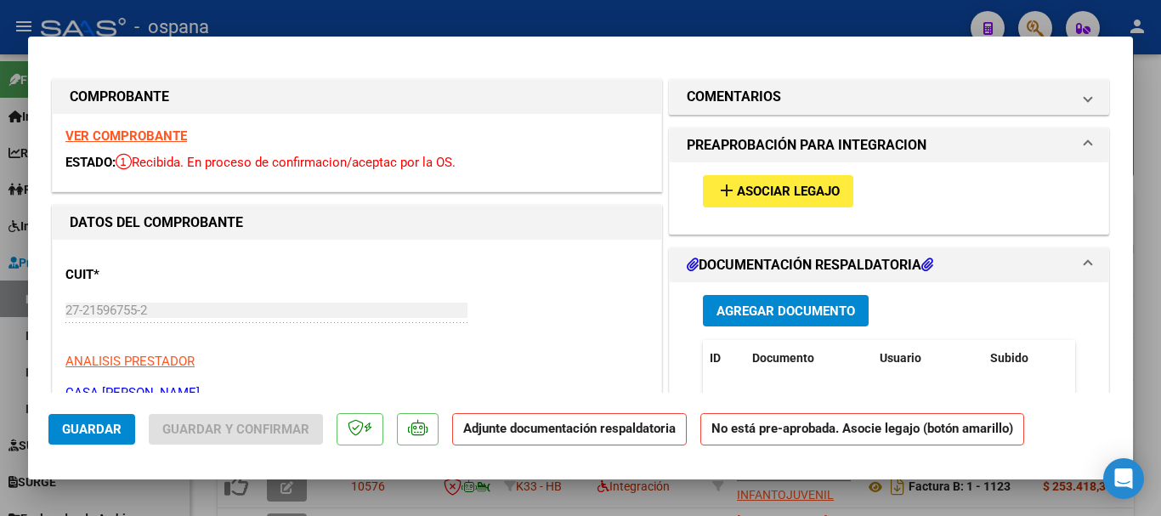
type input "202507"
click at [772, 187] on span "Asociar Legajo" at bounding box center [788, 191] width 103 height 15
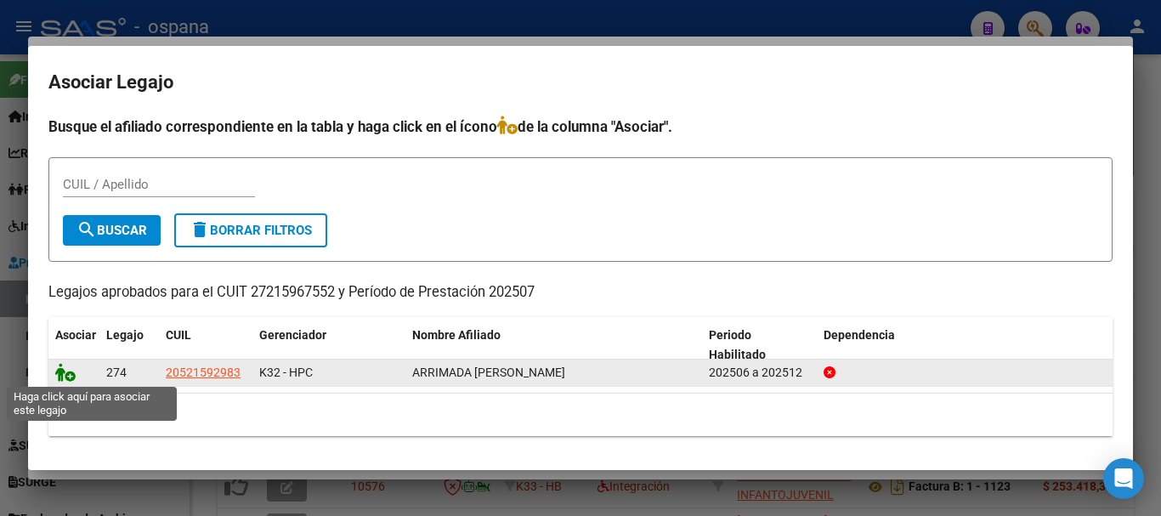
click at [71, 371] on icon at bounding box center [65, 372] width 20 height 19
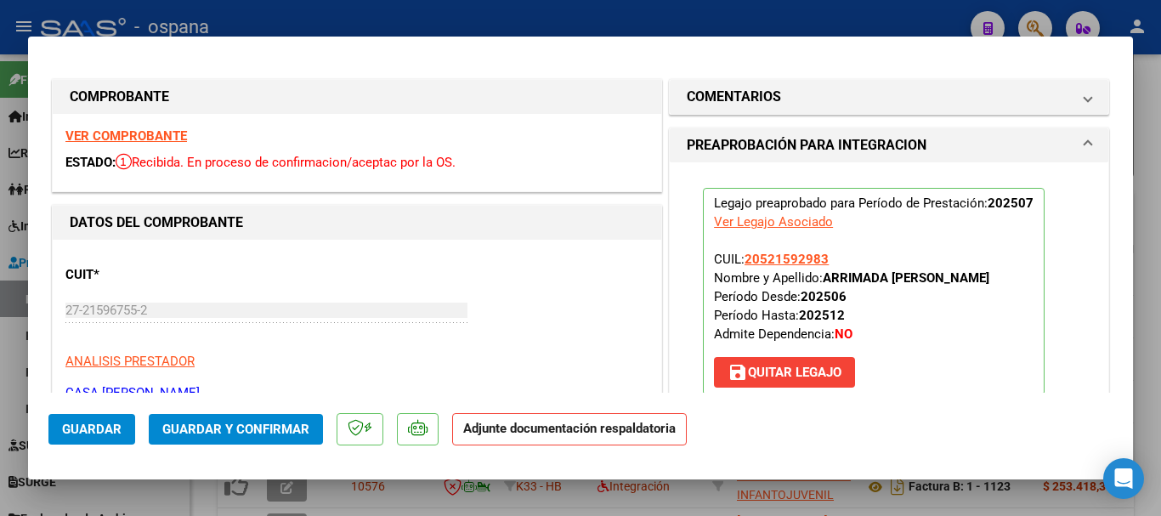
scroll to position [170, 0]
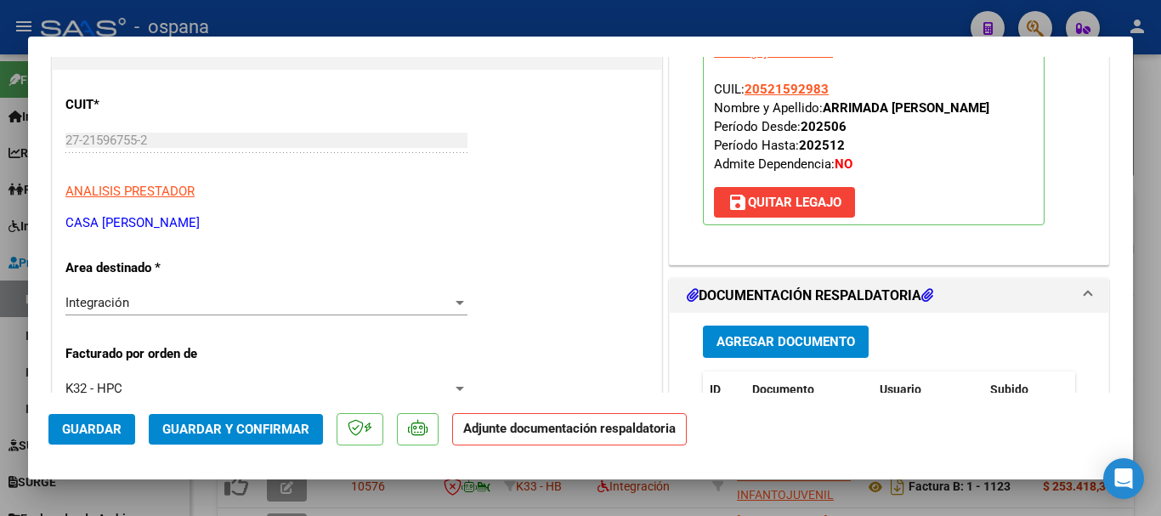
click at [269, 416] on button "Guardar y Confirmar" at bounding box center [236, 429] width 174 height 31
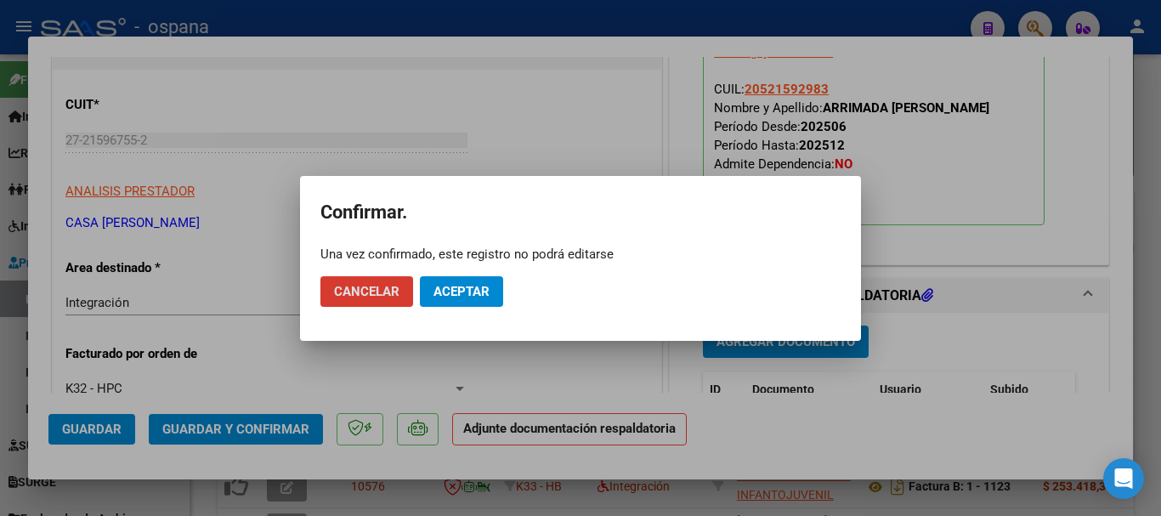
click at [467, 292] on span "Aceptar" at bounding box center [461, 291] width 56 height 15
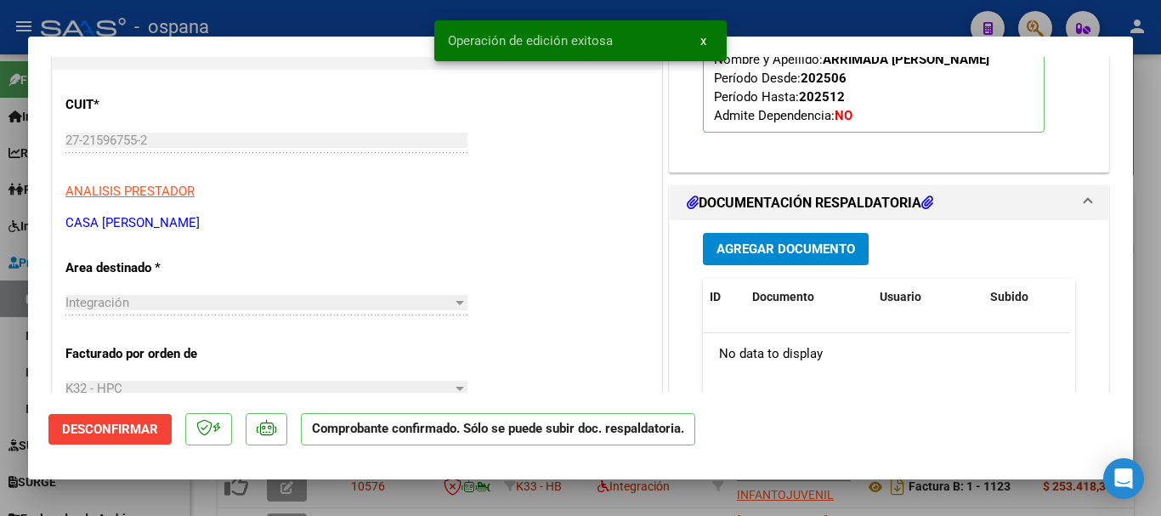
click at [345, 15] on div at bounding box center [580, 258] width 1161 height 516
type input "$ 0,00"
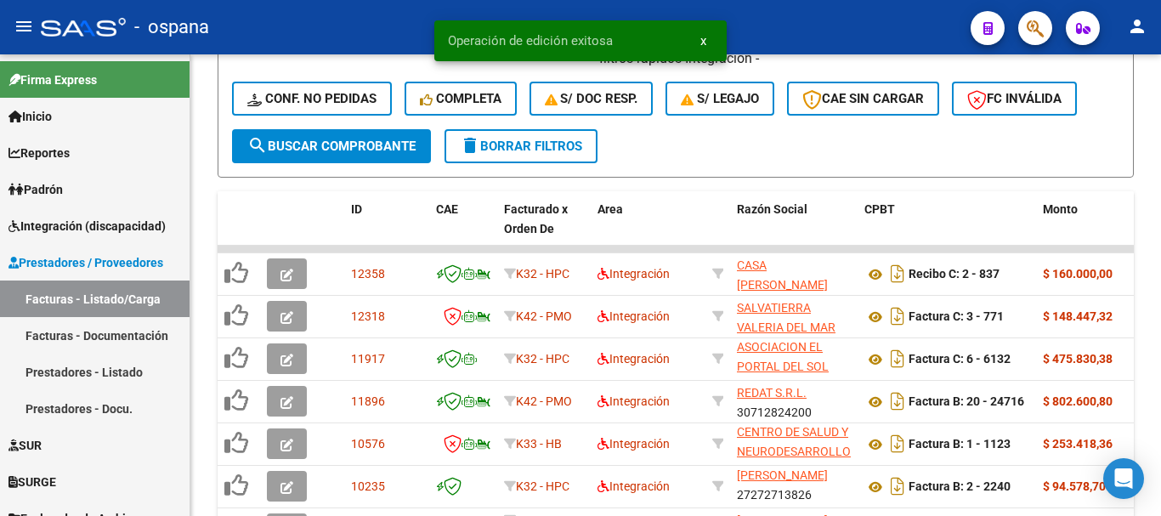
scroll to position [61, 0]
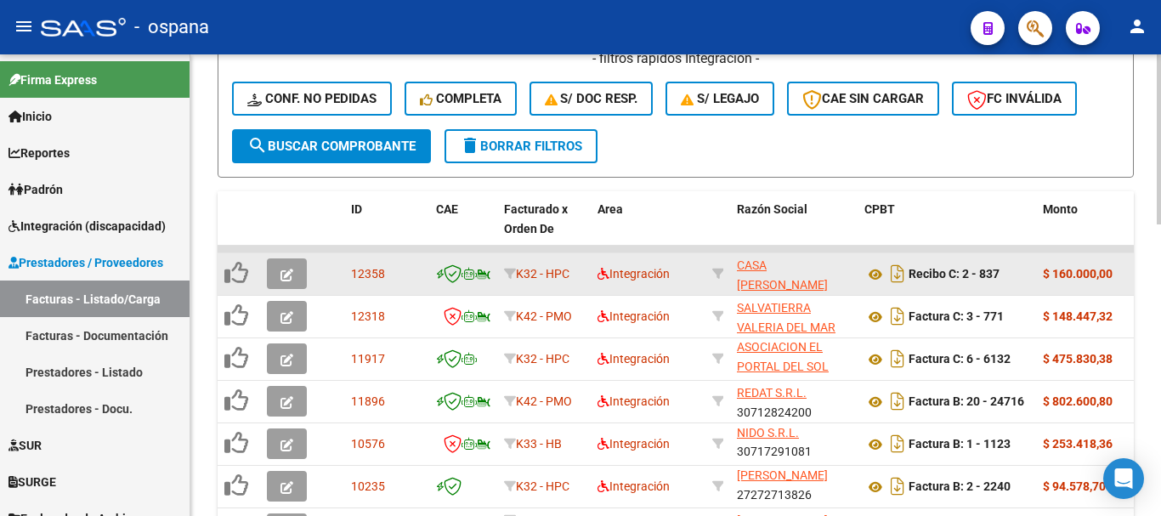
click at [288, 275] on icon "button" at bounding box center [286, 275] width 13 height 13
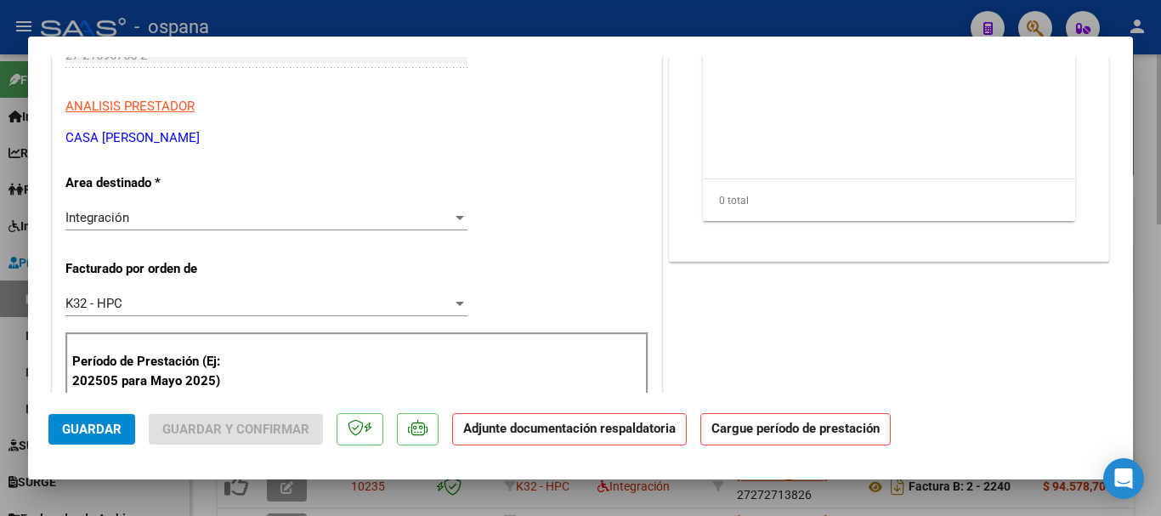
scroll to position [340, 0]
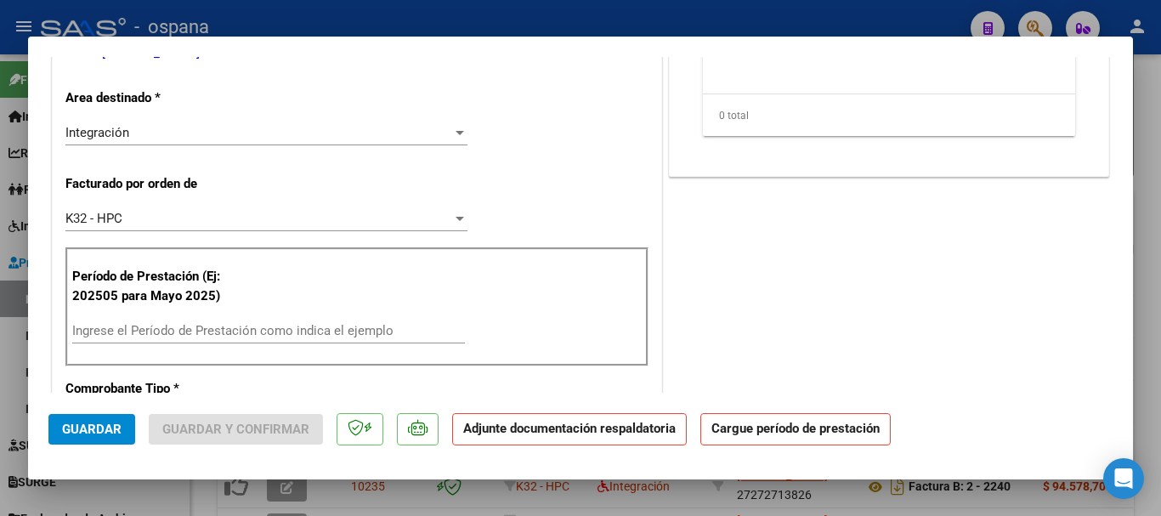
click at [195, 327] on input "Ingrese el Período de Prestación como indica el ejemplo" at bounding box center [268, 330] width 393 height 15
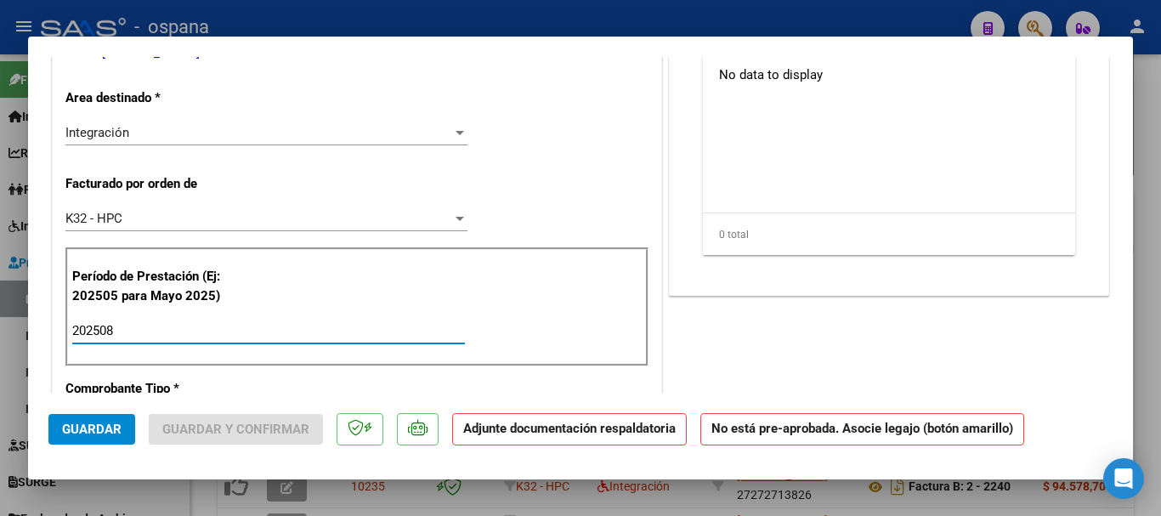
type input "202508"
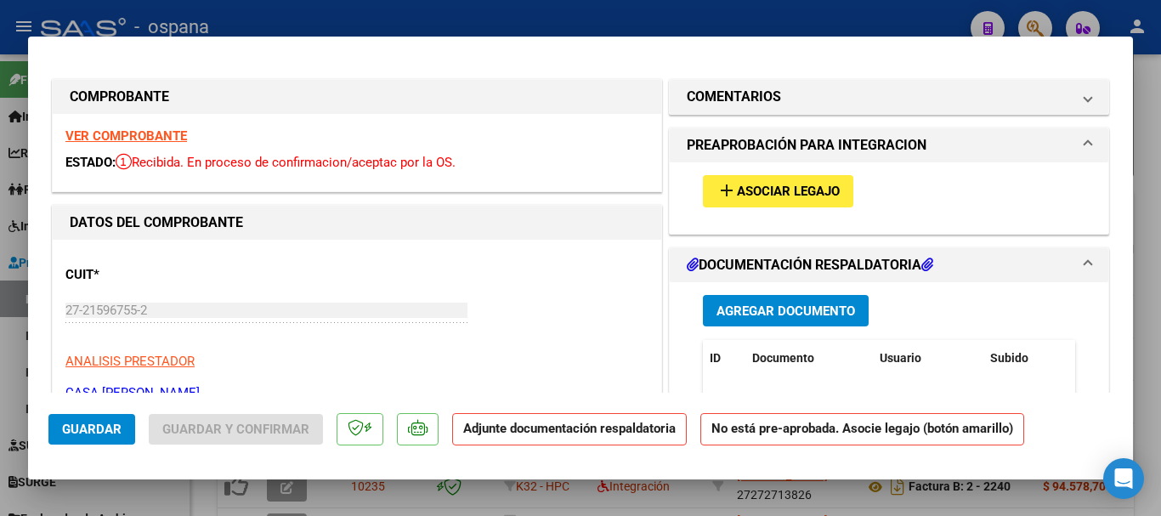
click at [776, 179] on button "add Asociar Legajo" at bounding box center [778, 190] width 150 height 31
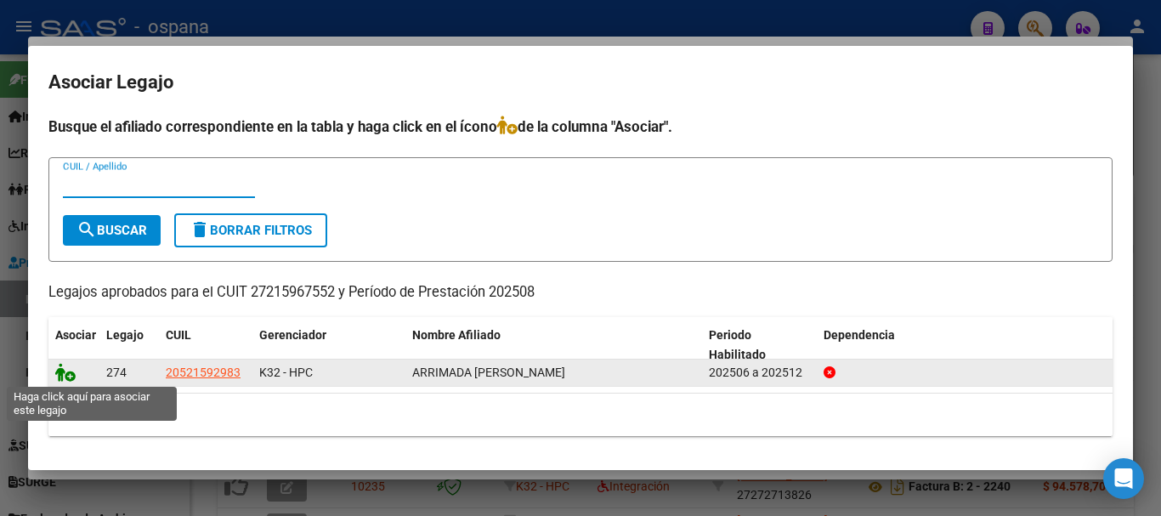
click at [62, 371] on icon at bounding box center [65, 372] width 20 height 19
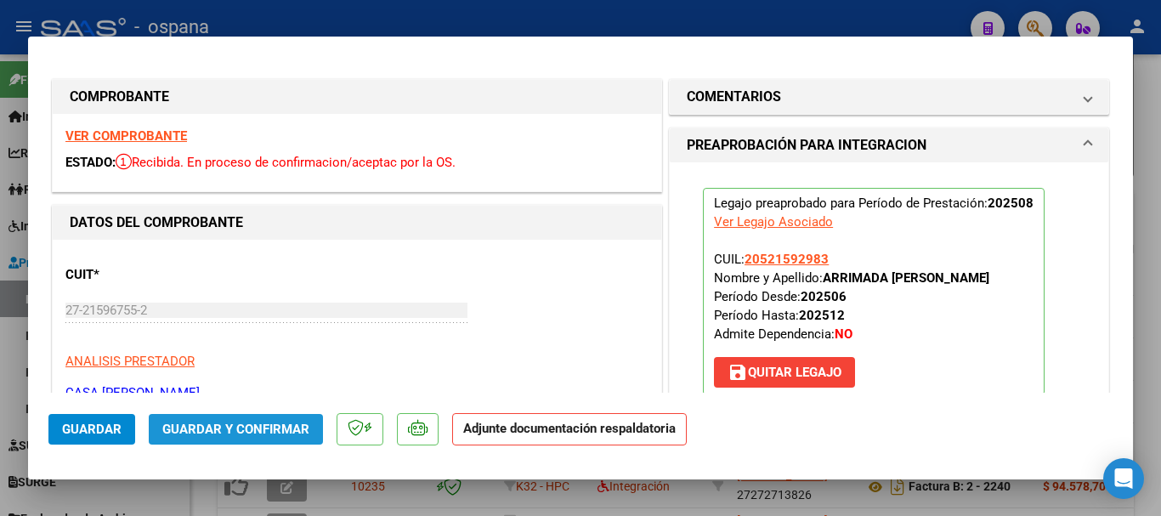
click at [236, 423] on span "Guardar y Confirmar" at bounding box center [235, 429] width 147 height 15
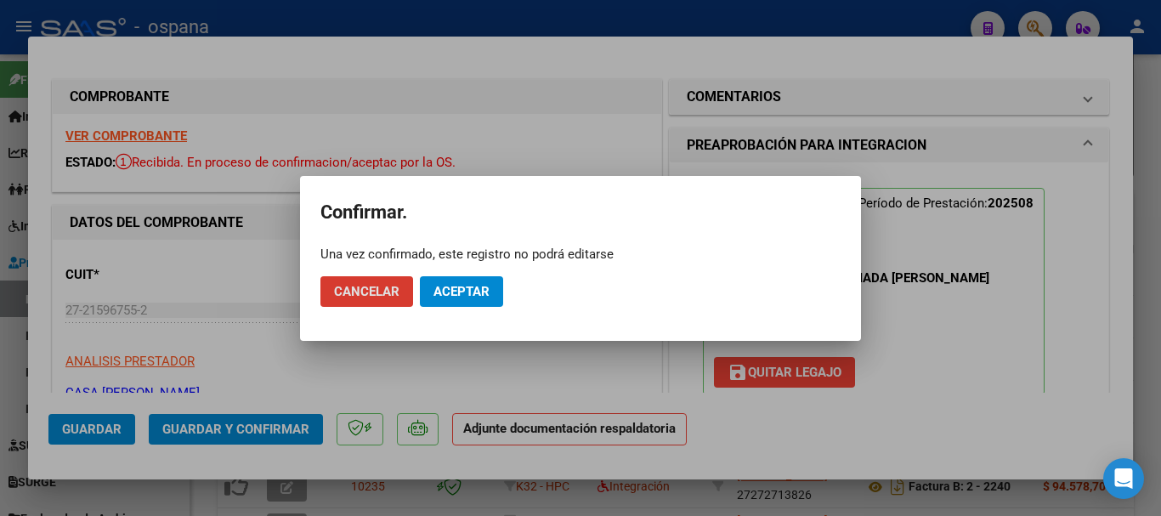
click at [476, 282] on button "Aceptar" at bounding box center [461, 291] width 83 height 31
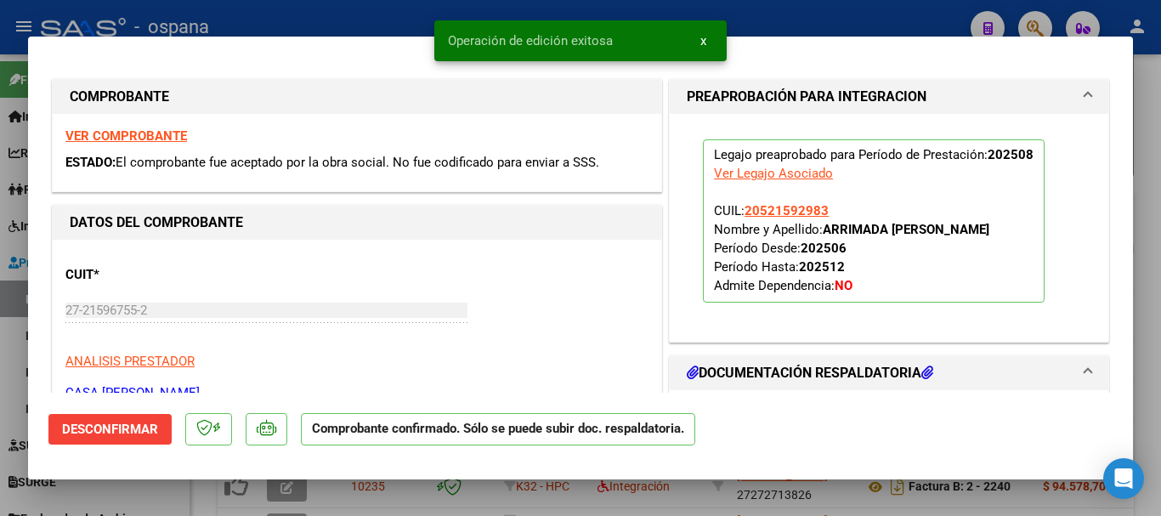
click at [349, 21] on div at bounding box center [580, 258] width 1161 height 516
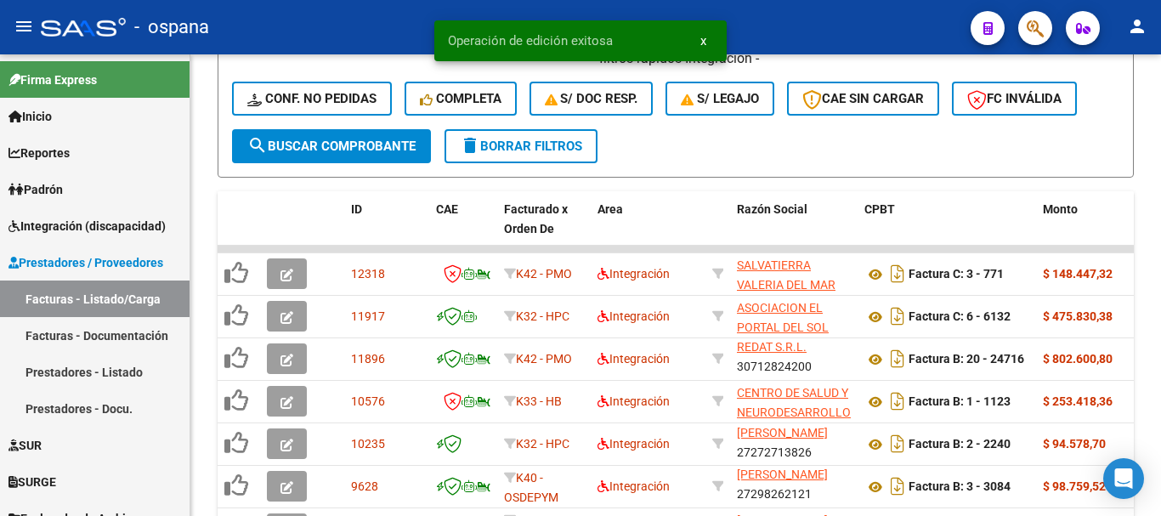
scroll to position [3, 0]
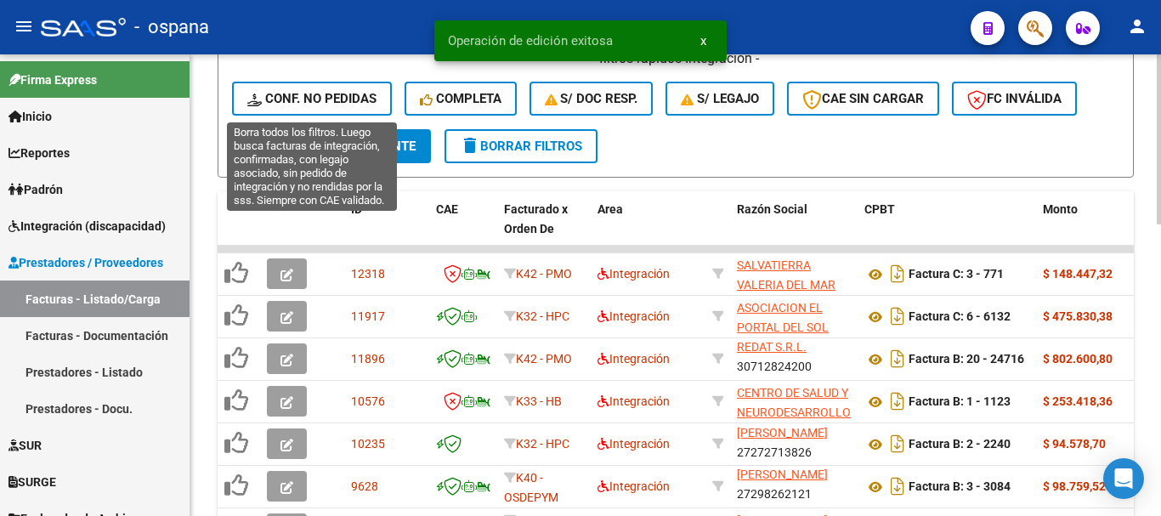
click at [313, 99] on span "Conf. no pedidas" at bounding box center [311, 98] width 129 height 15
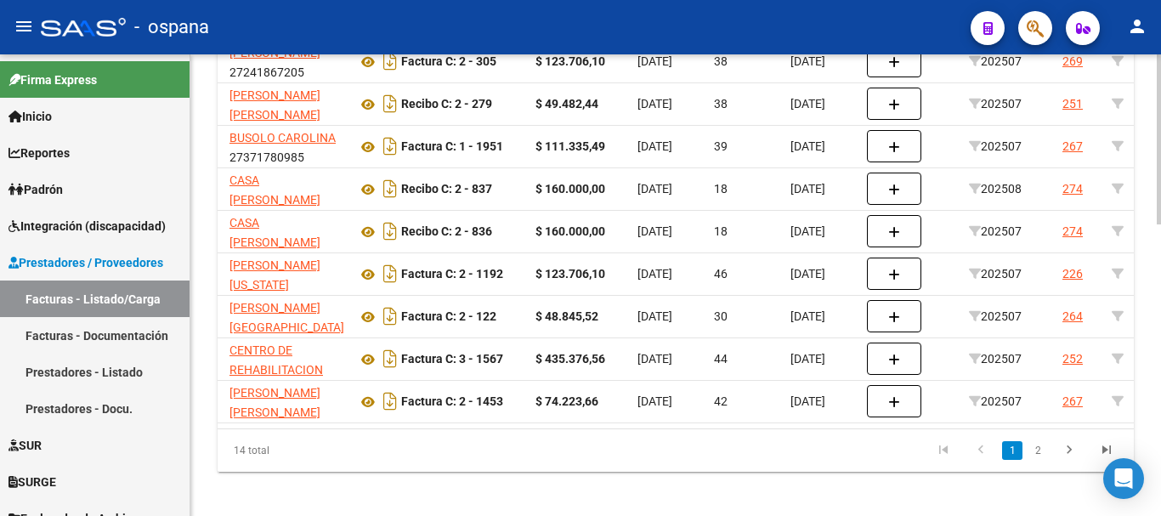
scroll to position [0, 358]
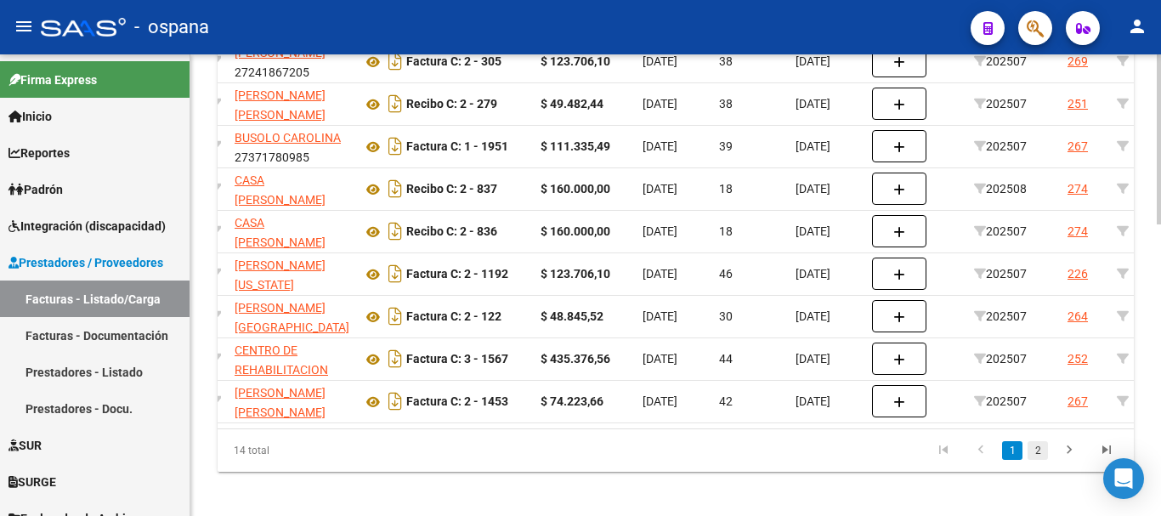
click at [1040, 460] on link "2" at bounding box center [1038, 450] width 20 height 19
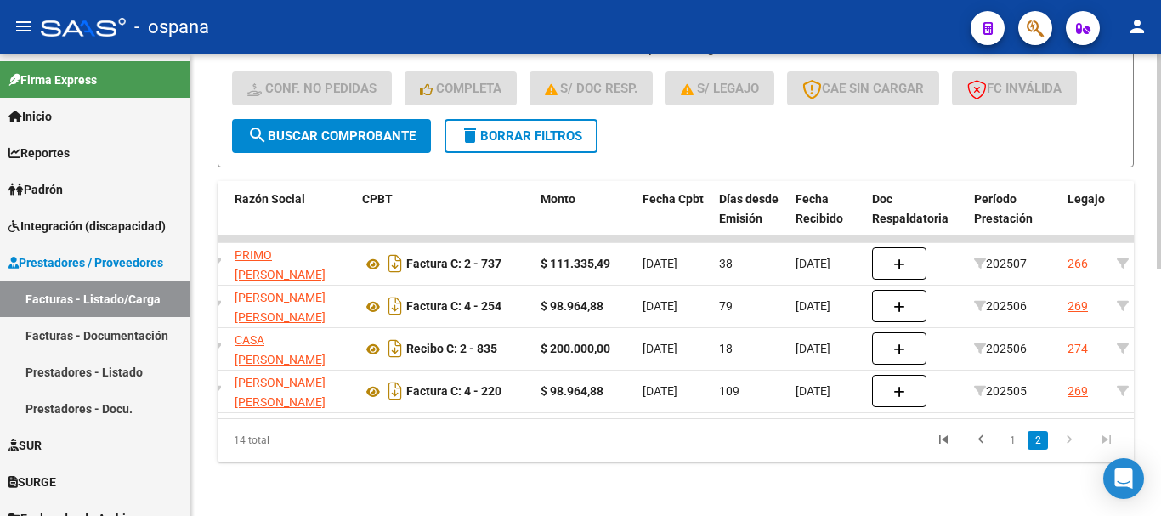
scroll to position [0, 0]
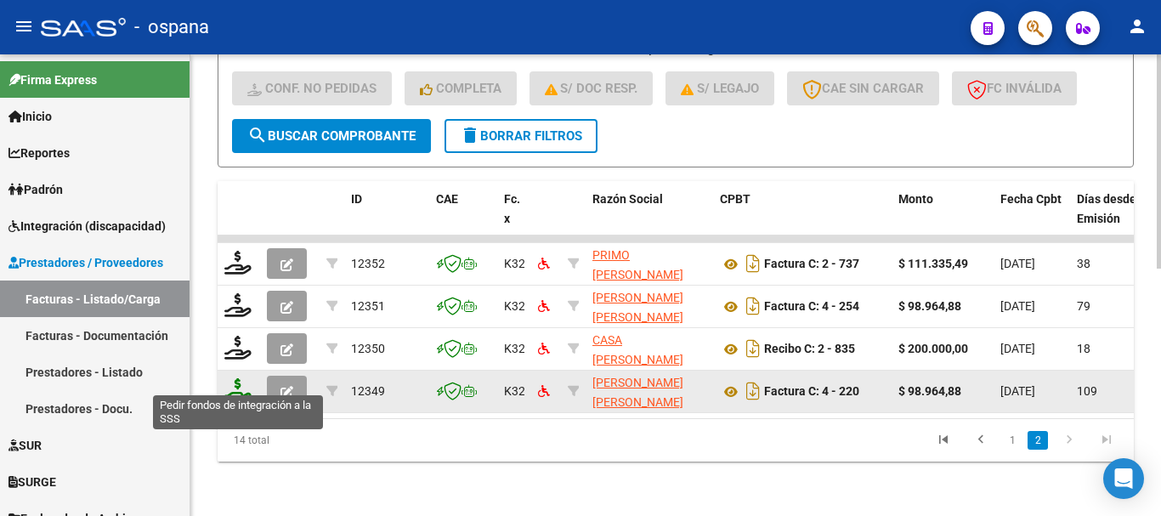
click at [229, 378] on icon at bounding box center [237, 390] width 27 height 24
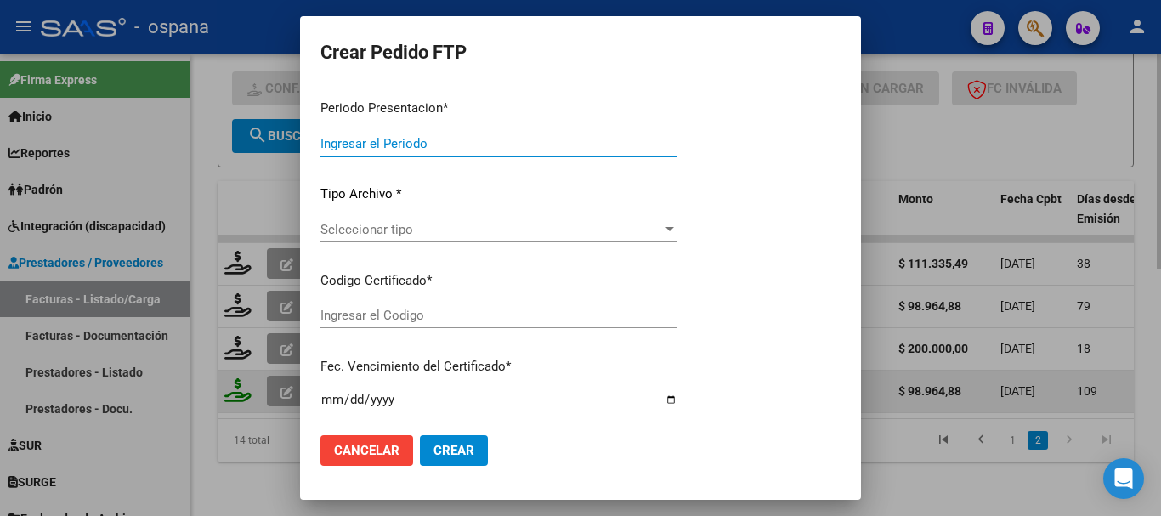
type input "202508"
type input "202505"
type input "$ 98.964,88"
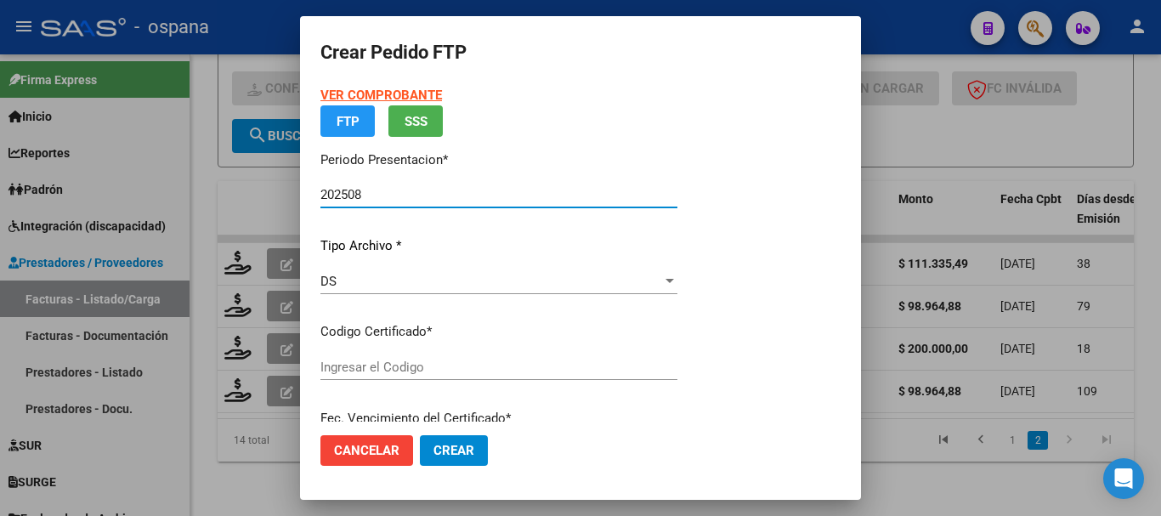
type input "ARG02000533816722019111120221111BS389"
type input "[DATE]"
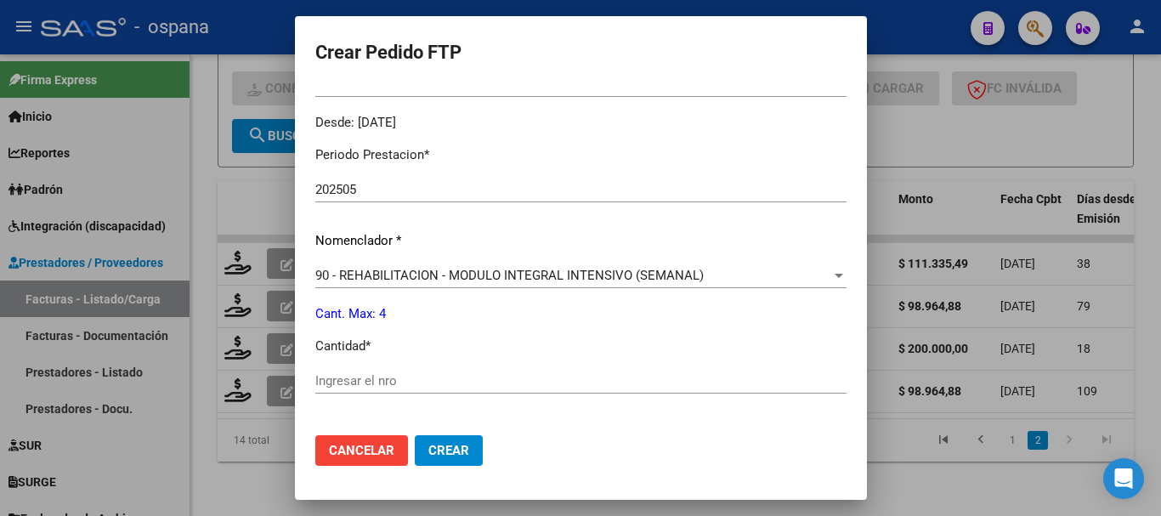
scroll to position [595, 0]
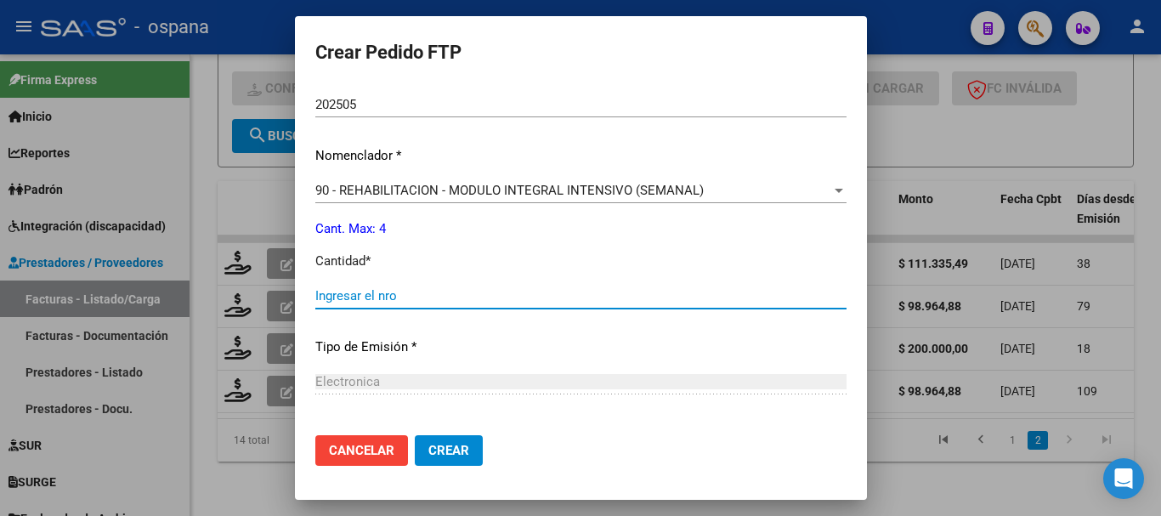
click at [425, 292] on input "Ingresar el nro" at bounding box center [580, 295] width 531 height 15
type input "4"
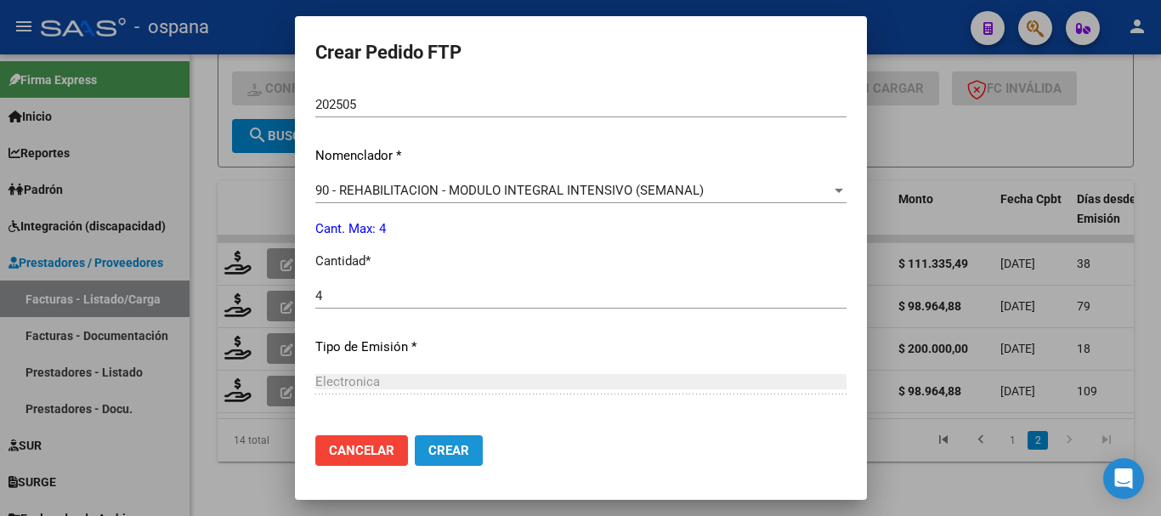
click at [453, 450] on span "Crear" at bounding box center [448, 450] width 41 height 15
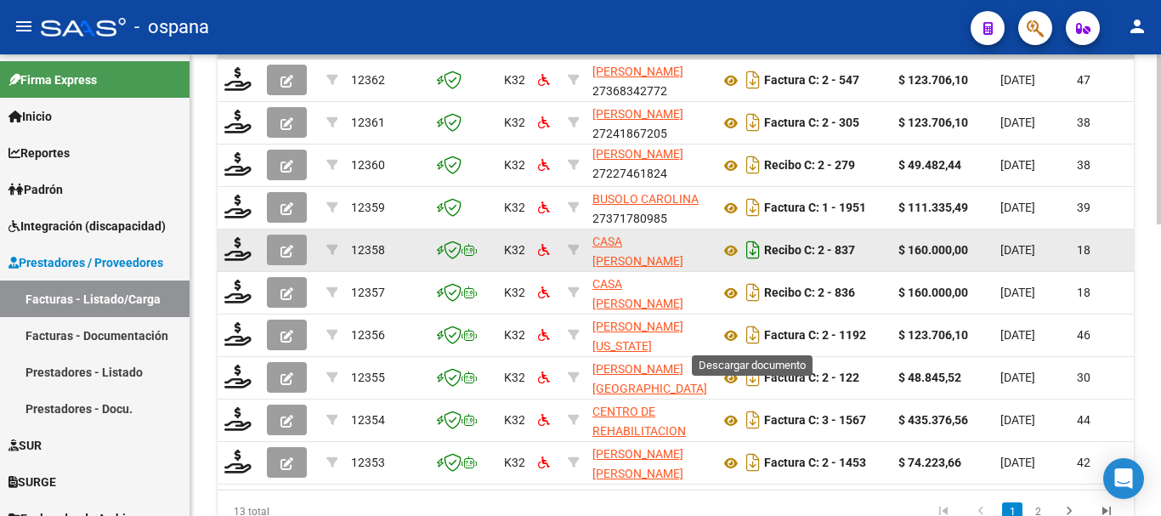
scroll to position [789, 0]
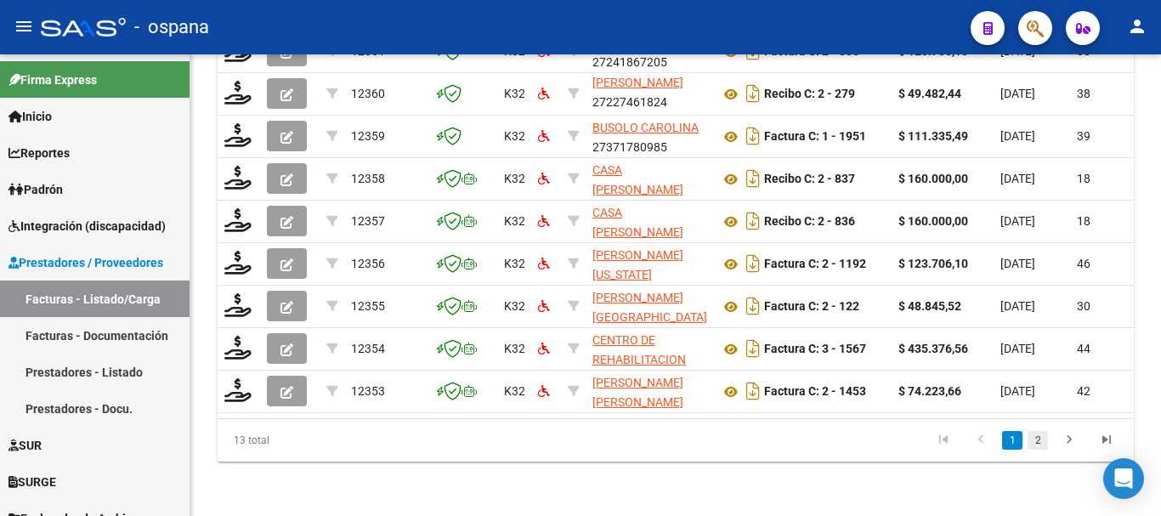
click at [1039, 437] on link "2" at bounding box center [1038, 440] width 20 height 19
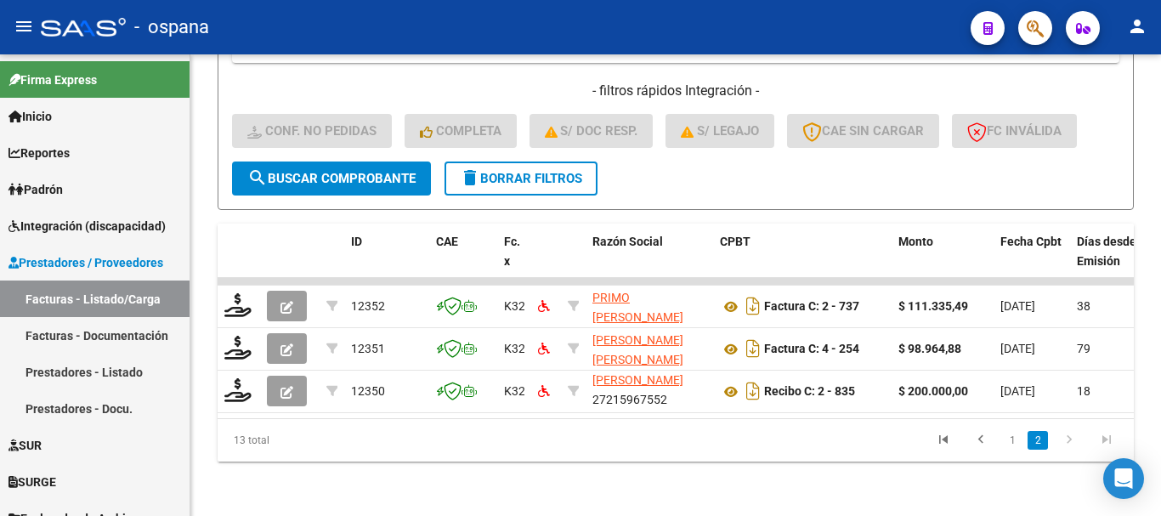
scroll to position [491, 0]
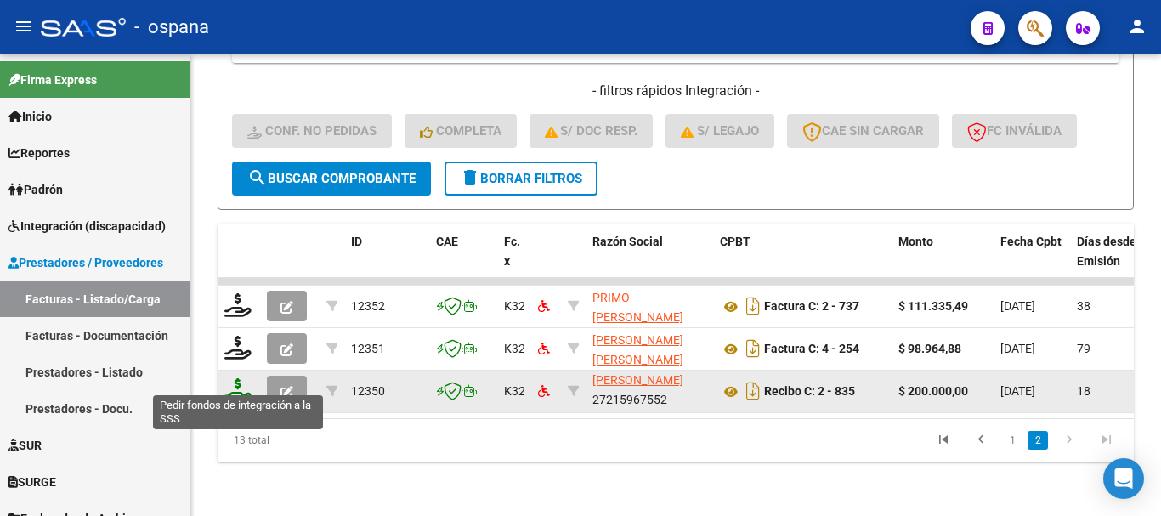
click at [241, 378] on icon at bounding box center [237, 390] width 27 height 24
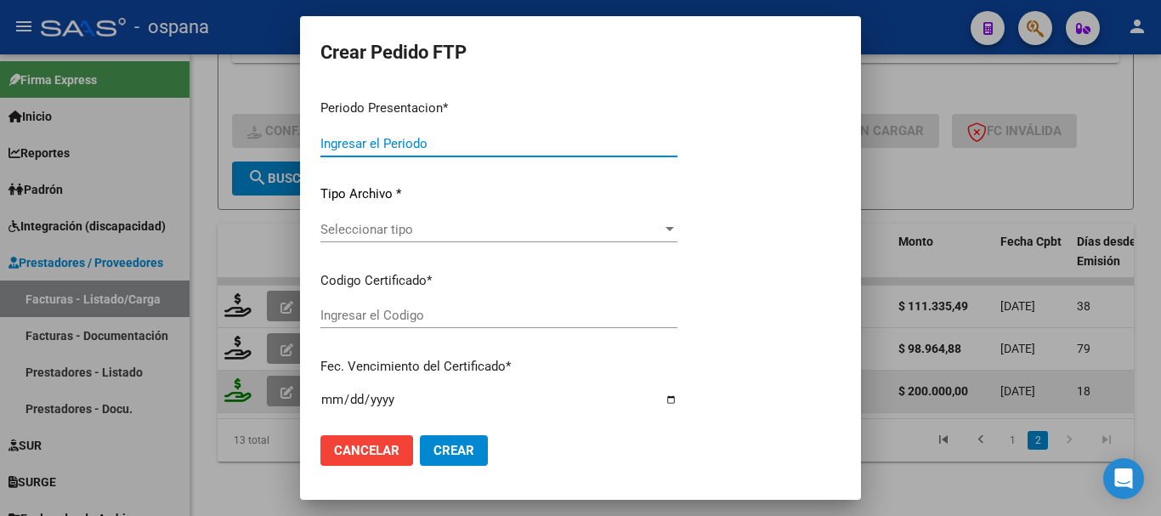
type input "202508"
type input "202506"
type input "$ 200.000,00"
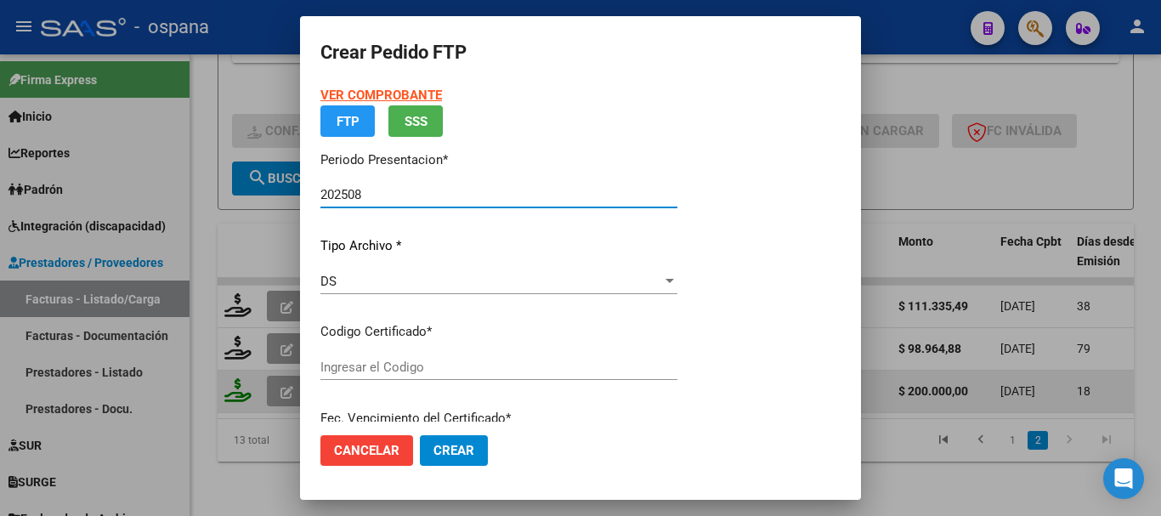
type input "ARG02000521592982020070220250702BS389"
type input "[DATE]"
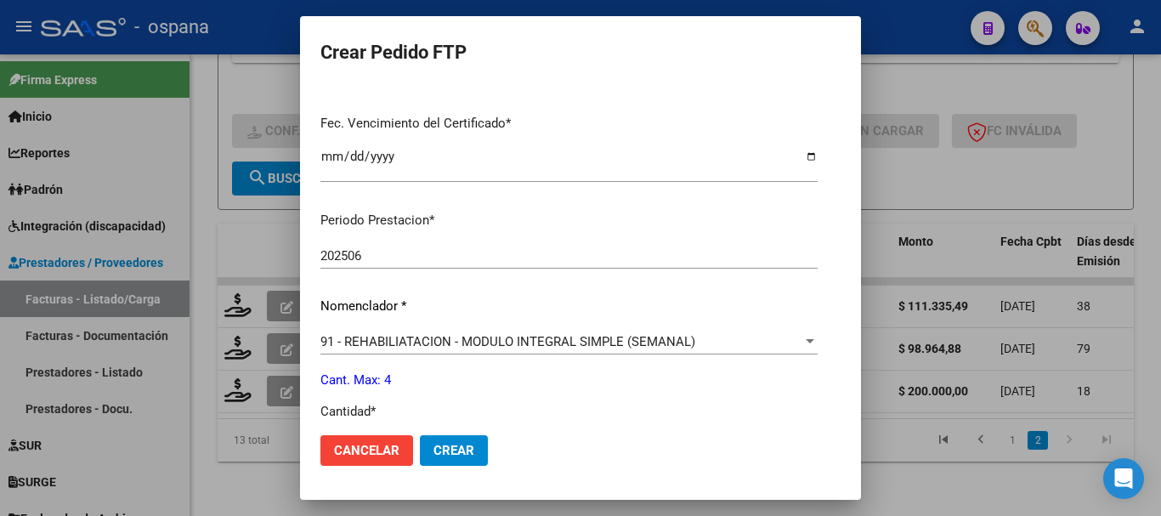
scroll to position [510, 0]
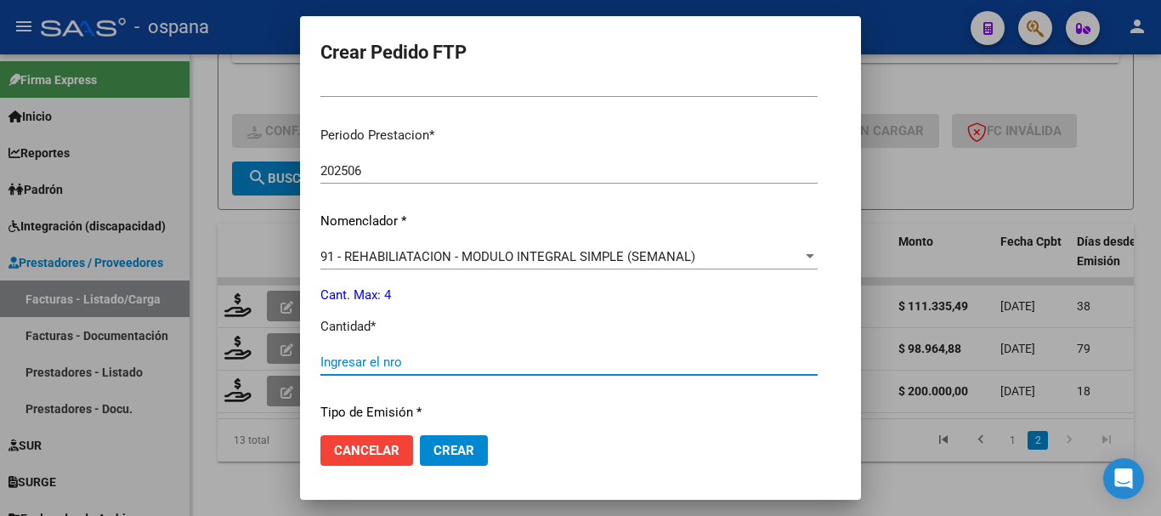
click at [407, 365] on input "Ingresar el nro" at bounding box center [568, 361] width 497 height 15
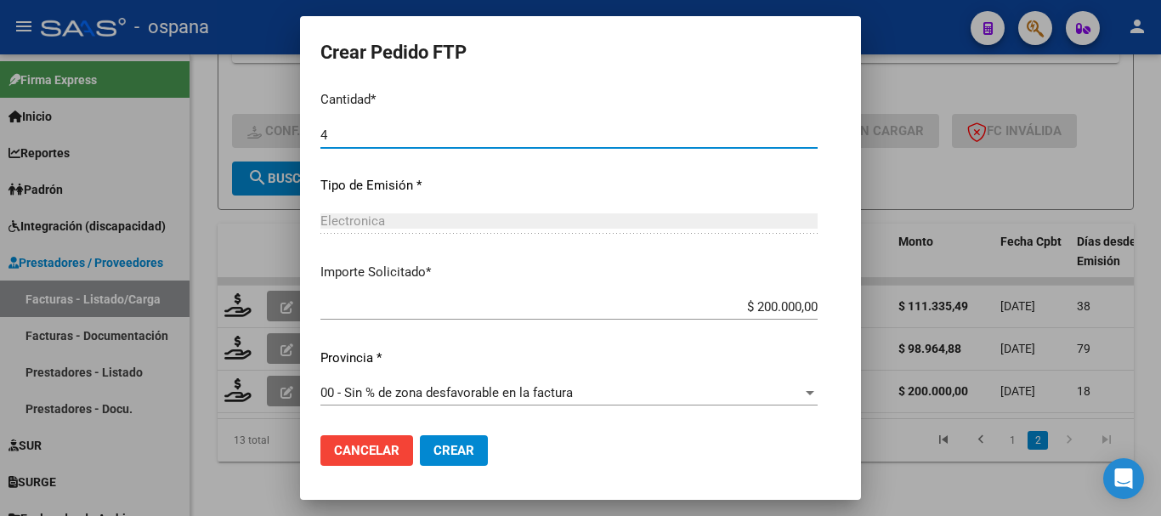
type input "4"
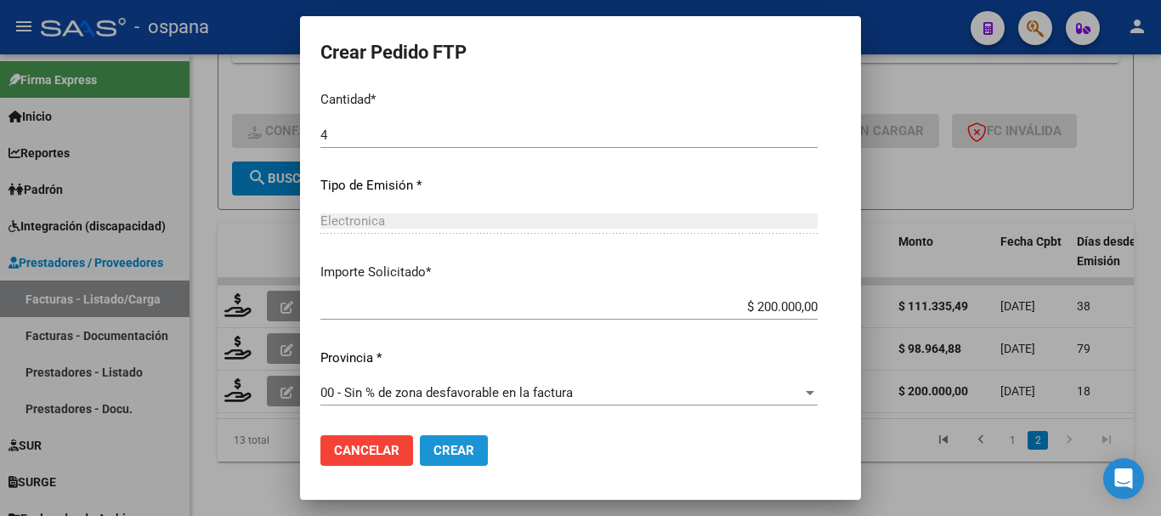
click at [454, 448] on span "Crear" at bounding box center [453, 450] width 41 height 15
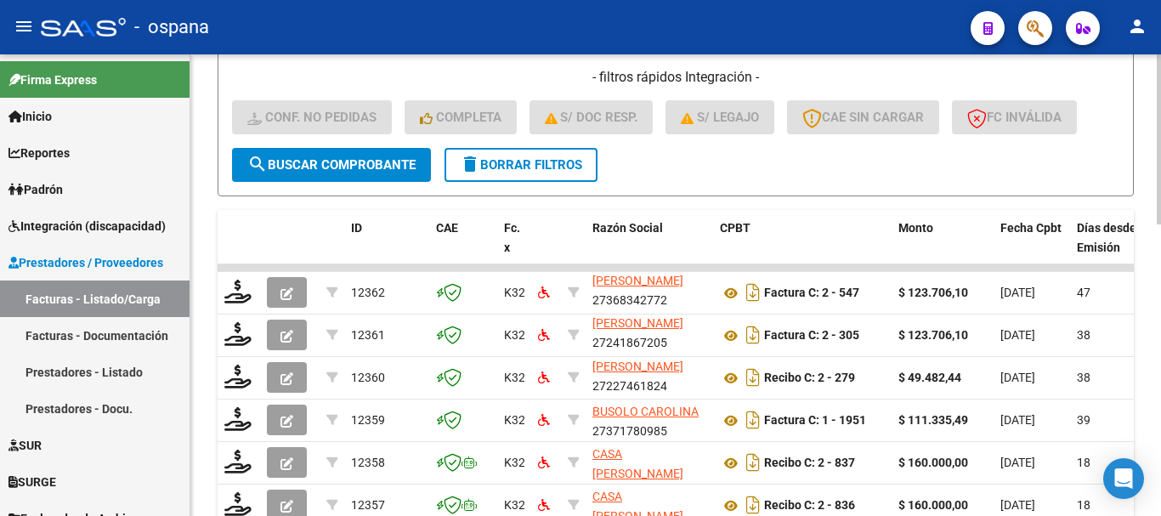
scroll to position [789, 0]
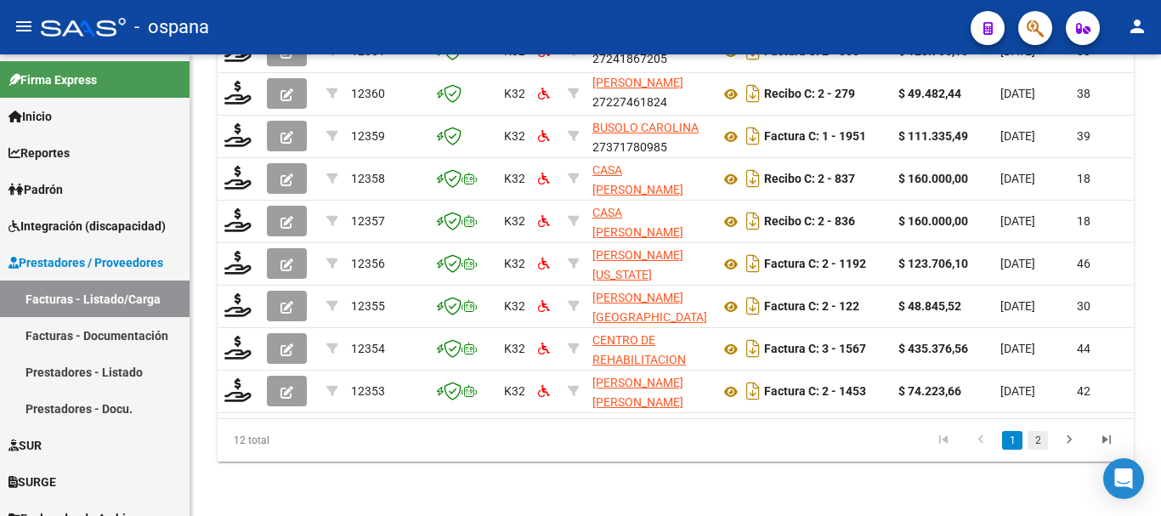
click at [1039, 437] on link "2" at bounding box center [1038, 440] width 20 height 19
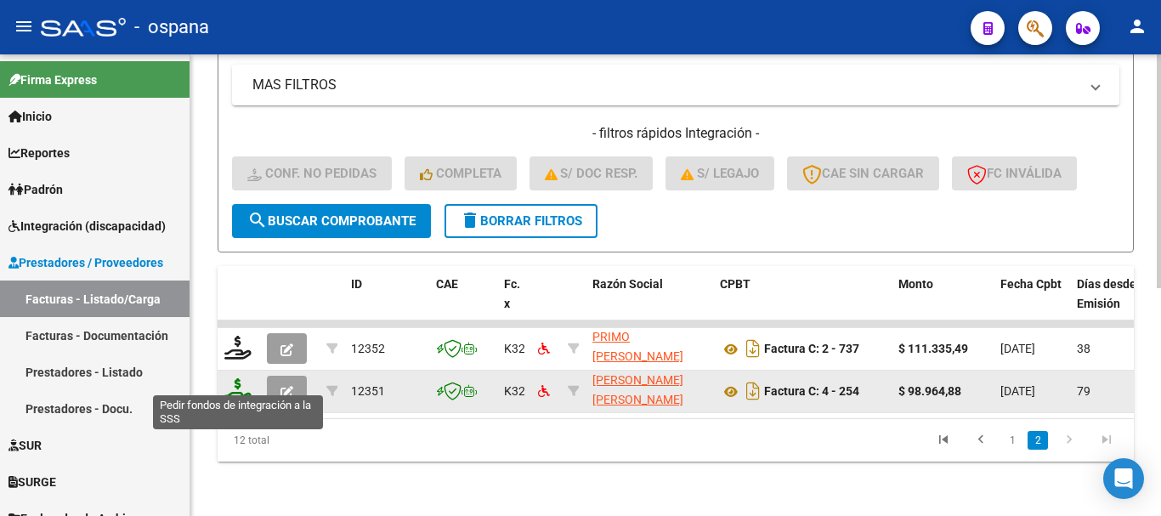
click at [230, 382] on icon at bounding box center [237, 390] width 27 height 24
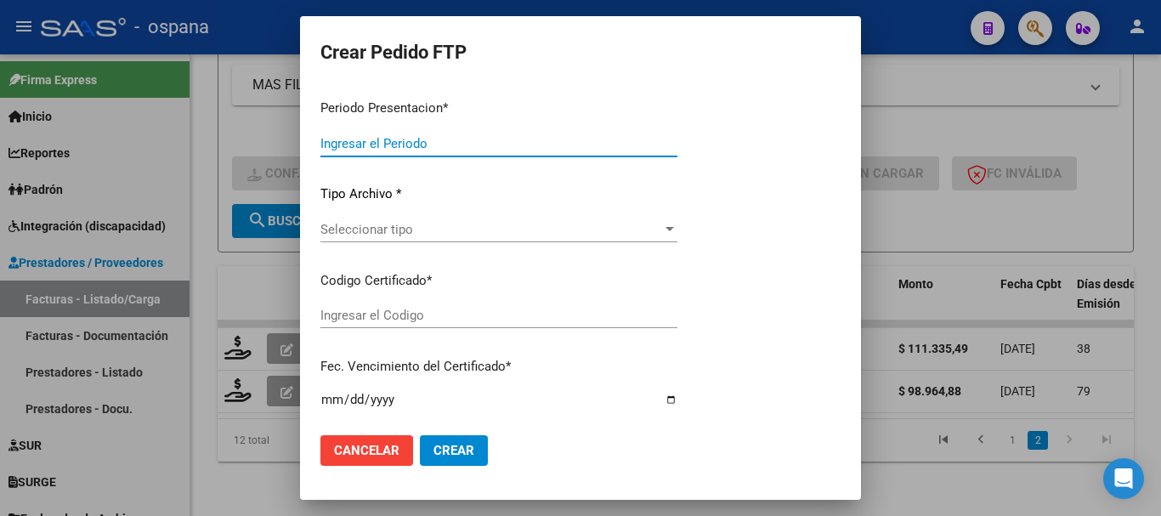
type input "202508"
type input "202506"
type input "$ 98.964,88"
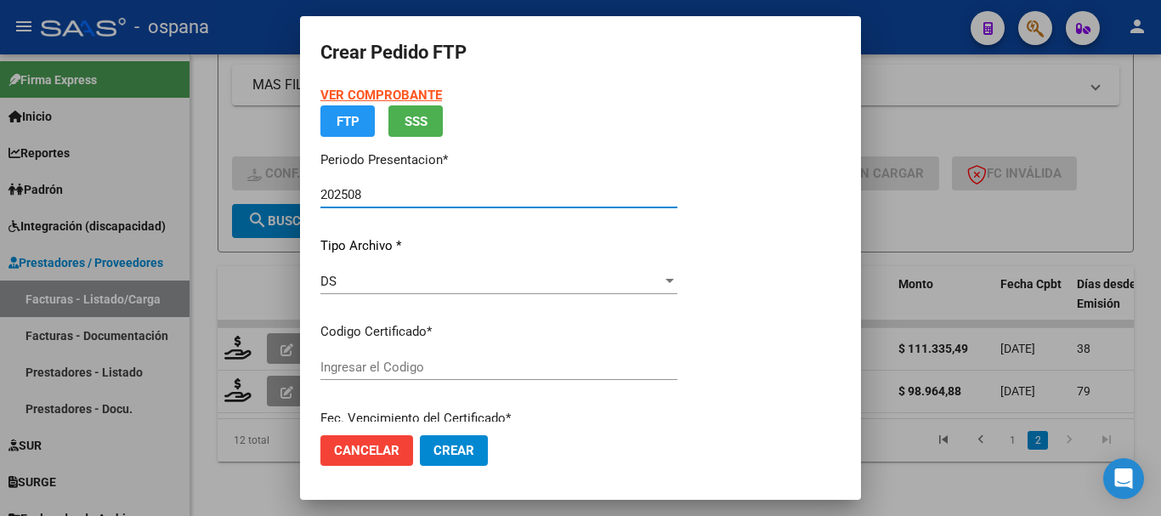
type input "ARG02000533816722019111120221111BS389"
type input "[DATE]"
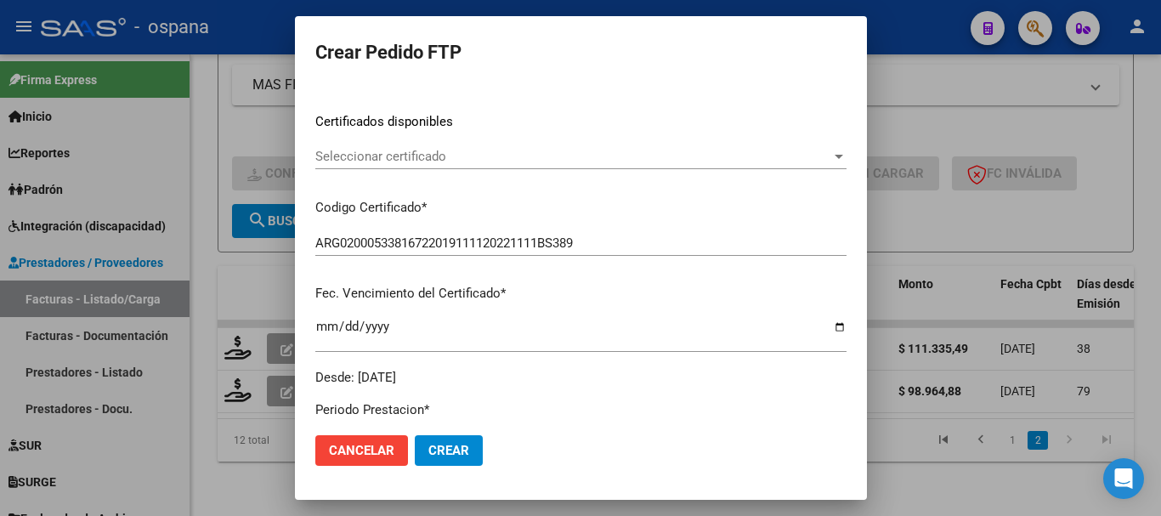
scroll to position [510, 0]
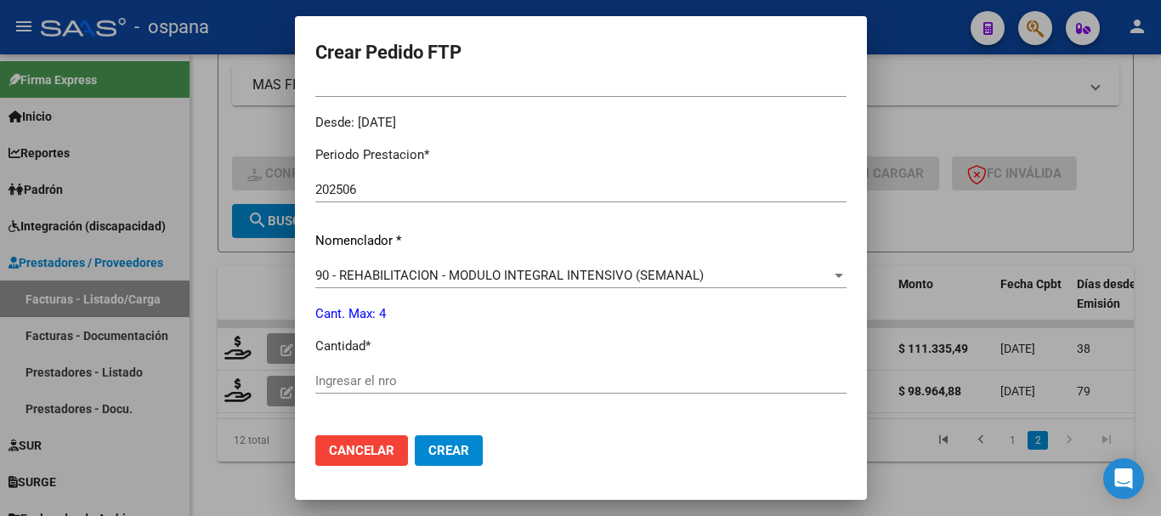
click at [420, 382] on input "Ingresar el nro" at bounding box center [580, 380] width 531 height 15
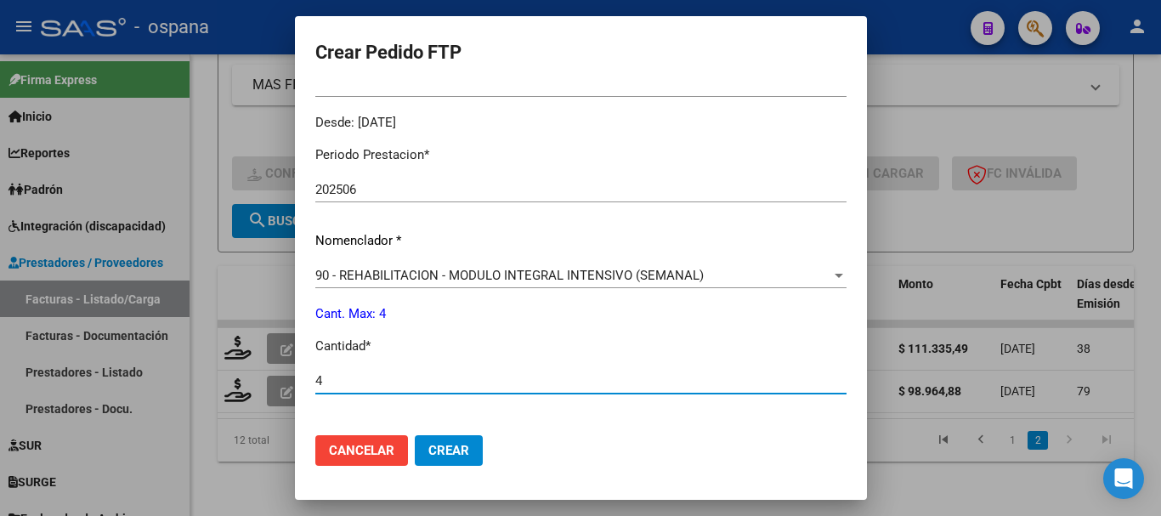
type input "4"
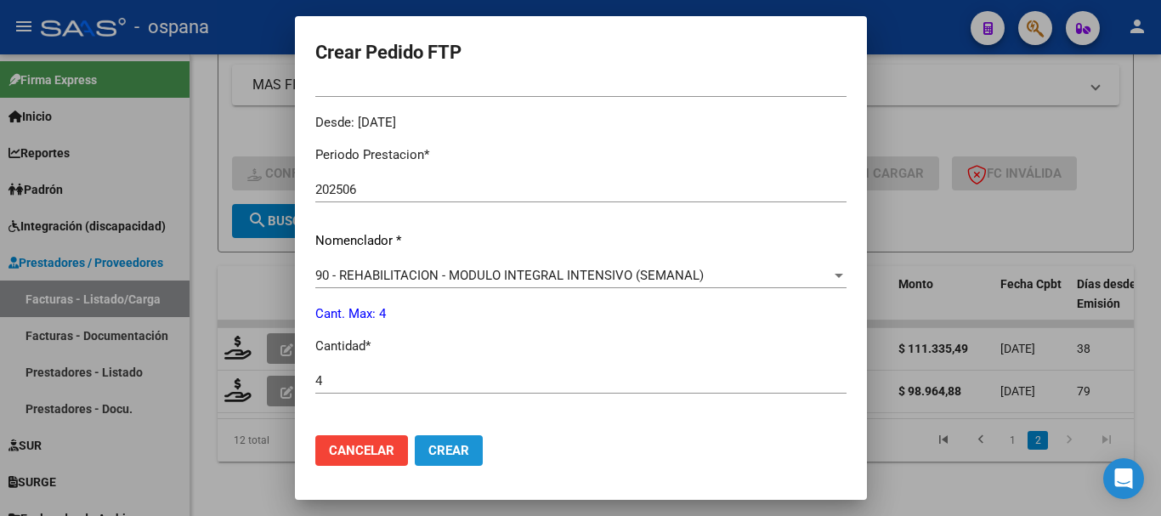
click at [451, 439] on button "Crear" at bounding box center [449, 450] width 68 height 31
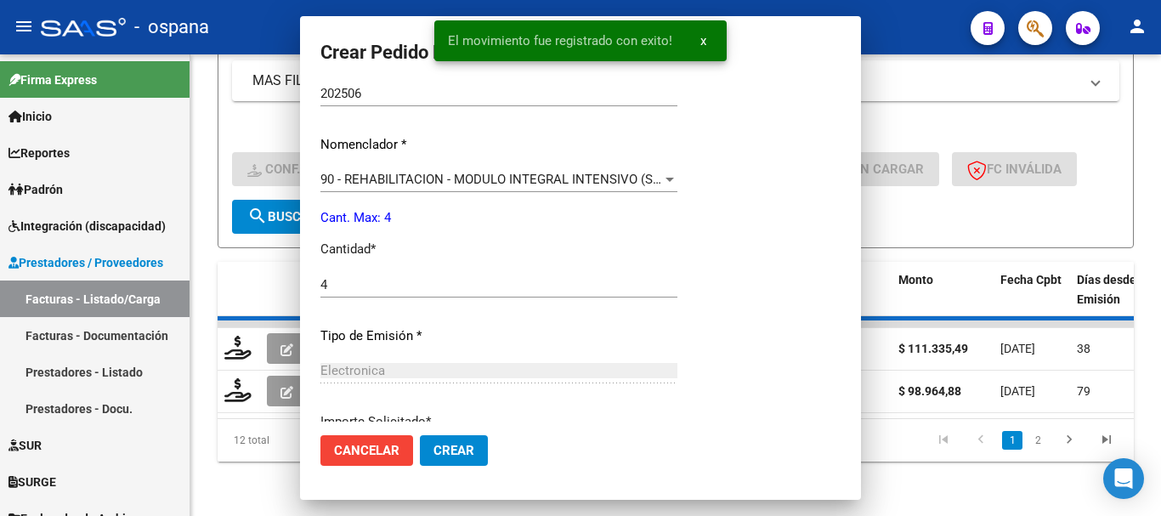
scroll to position [0, 0]
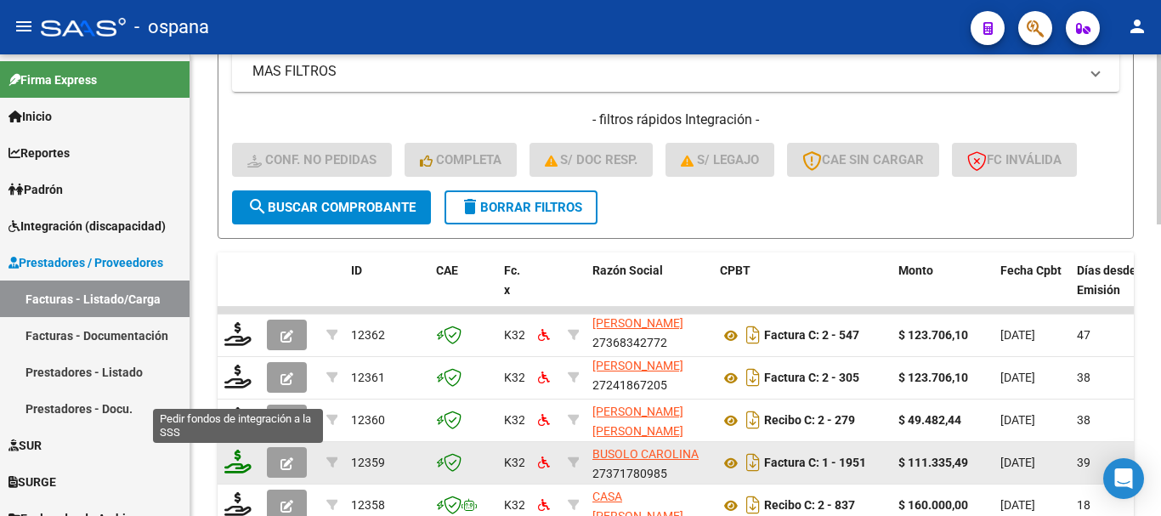
click at [243, 464] on icon at bounding box center [237, 462] width 27 height 24
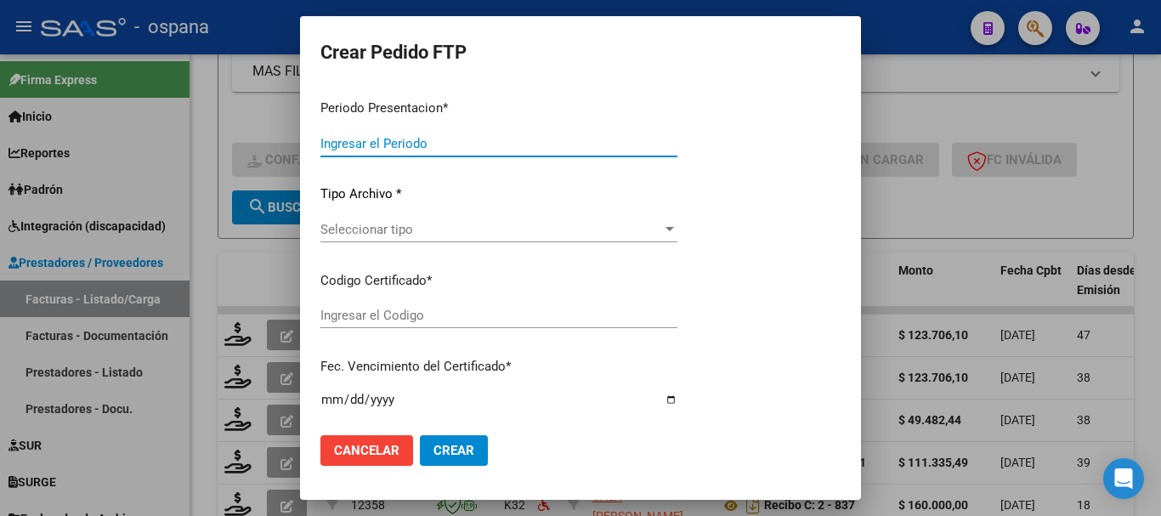
type input "202508"
type input "202507"
type input "$ 111.335,49"
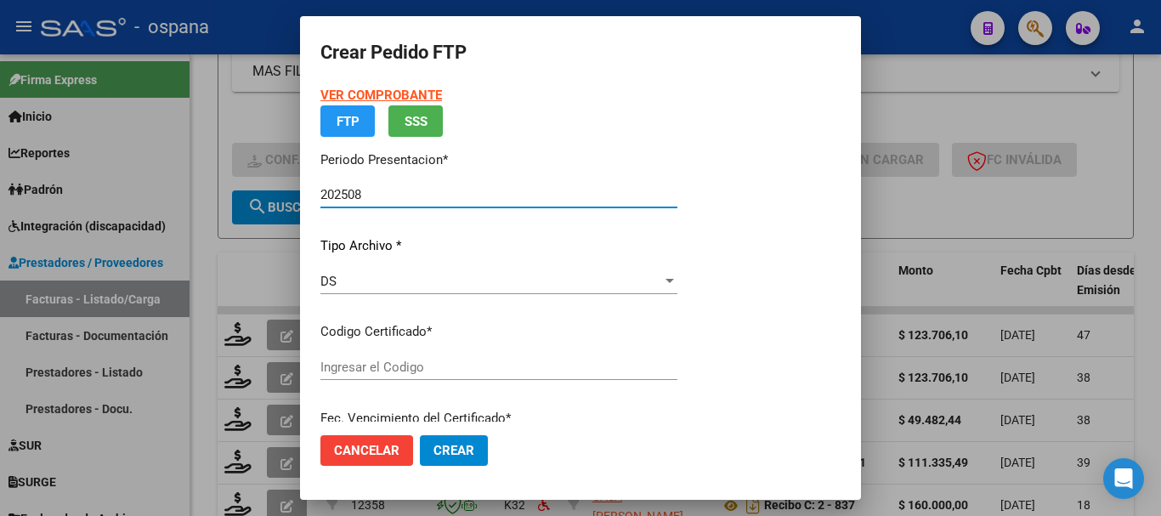
type input "ARG02000502316032023030920280309BS516"
type input "[DATE]"
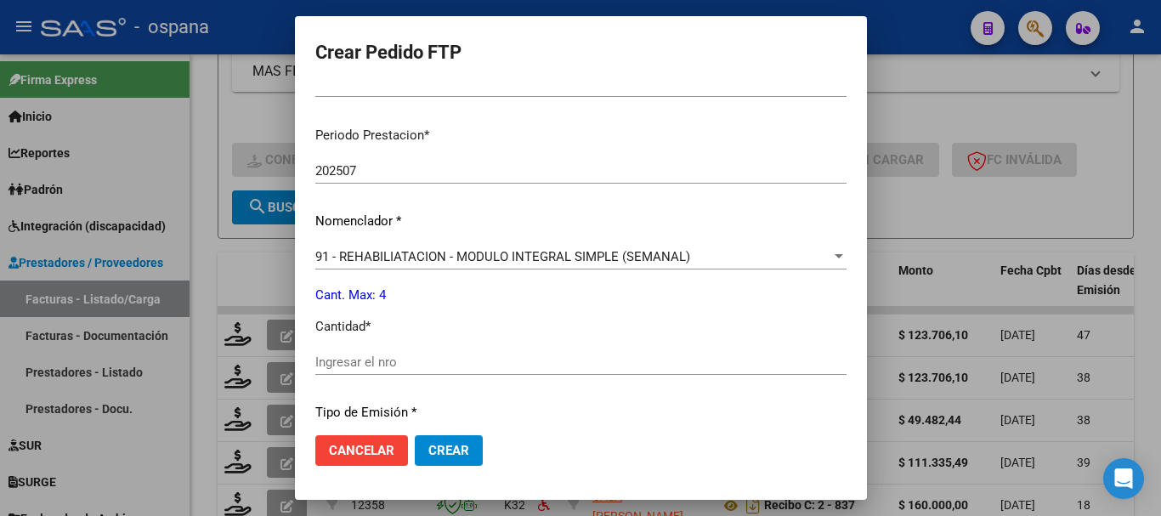
scroll to position [595, 0]
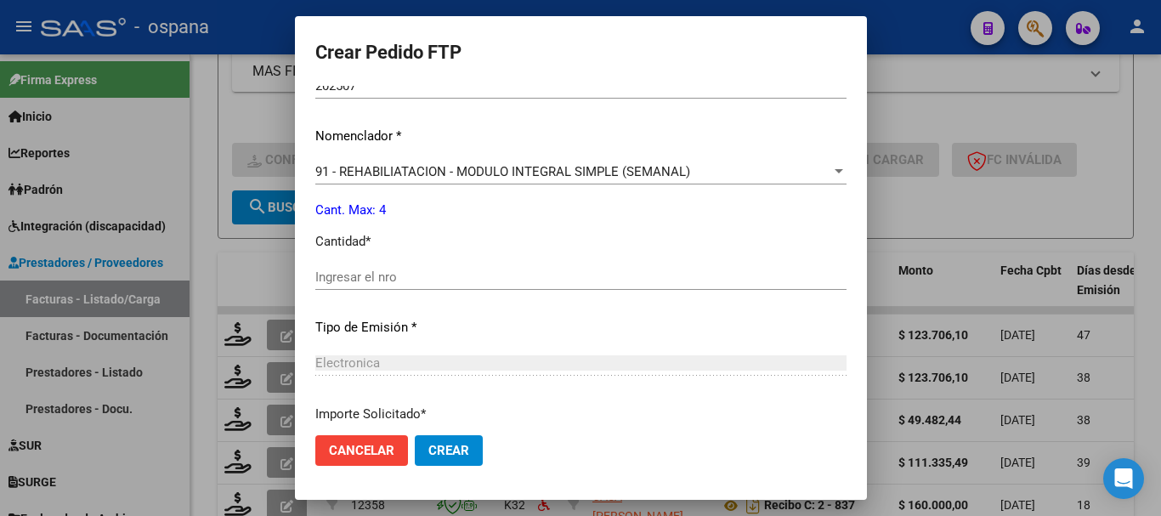
click at [412, 275] on input "Ingresar el nro" at bounding box center [580, 276] width 531 height 15
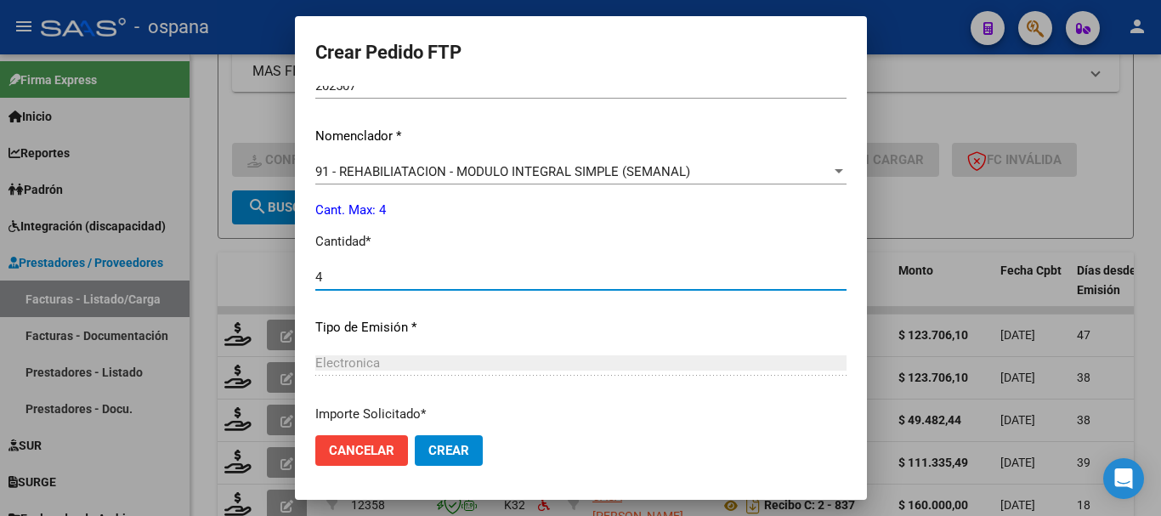
type input "4"
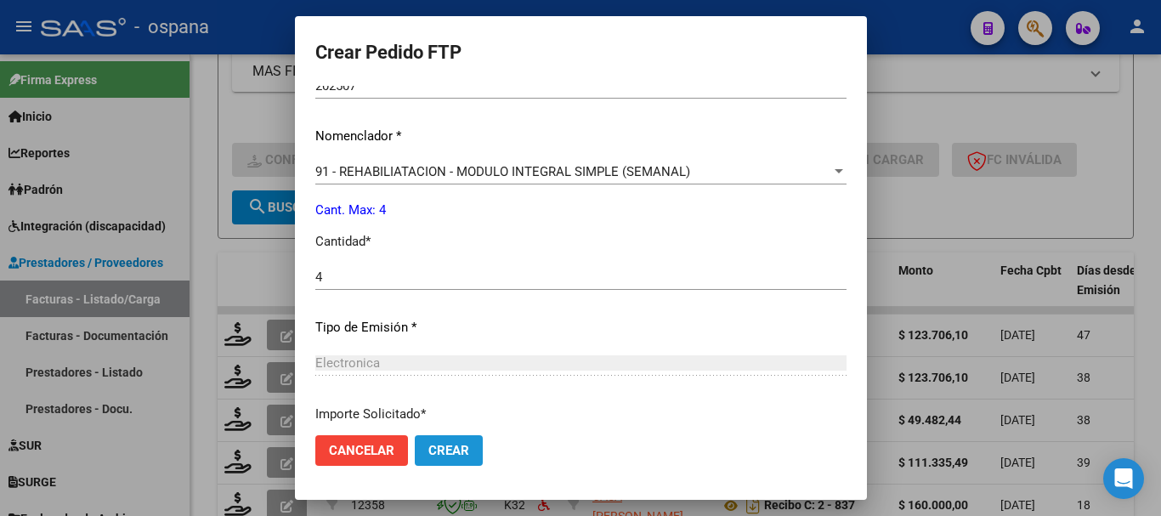
click at [460, 447] on span "Crear" at bounding box center [448, 450] width 41 height 15
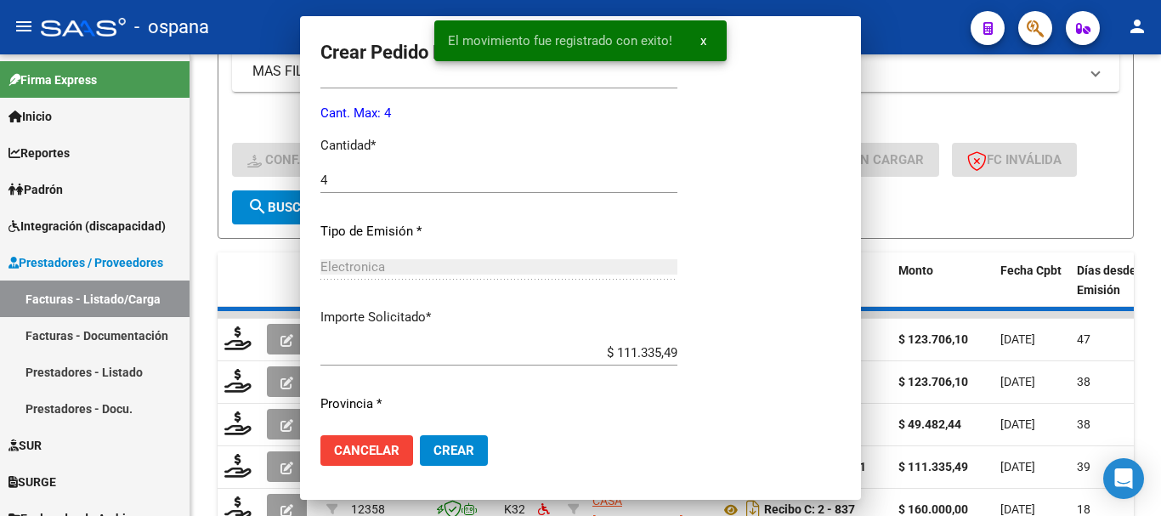
scroll to position [0, 0]
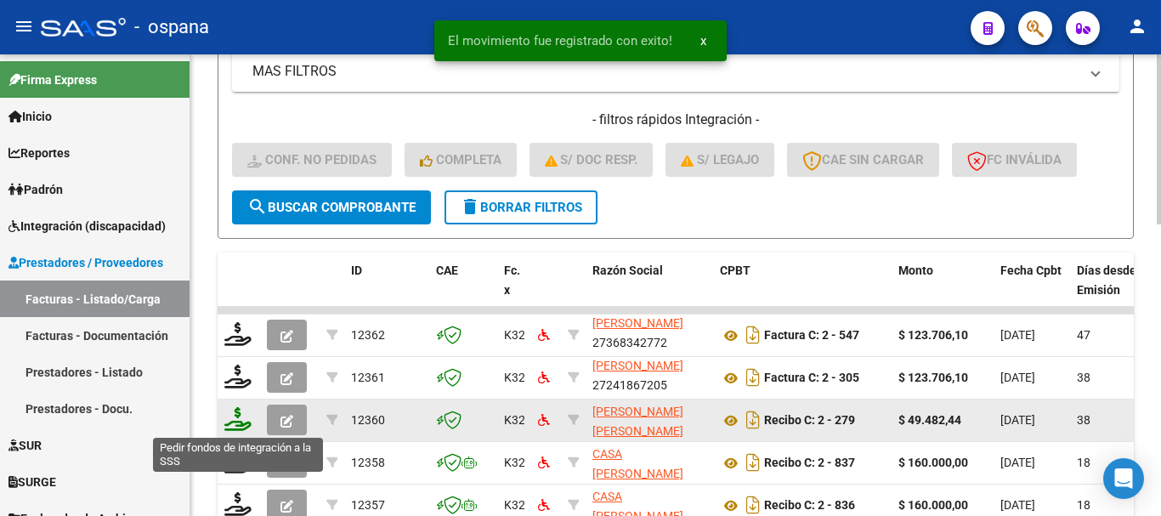
click at [241, 423] on icon at bounding box center [237, 419] width 27 height 24
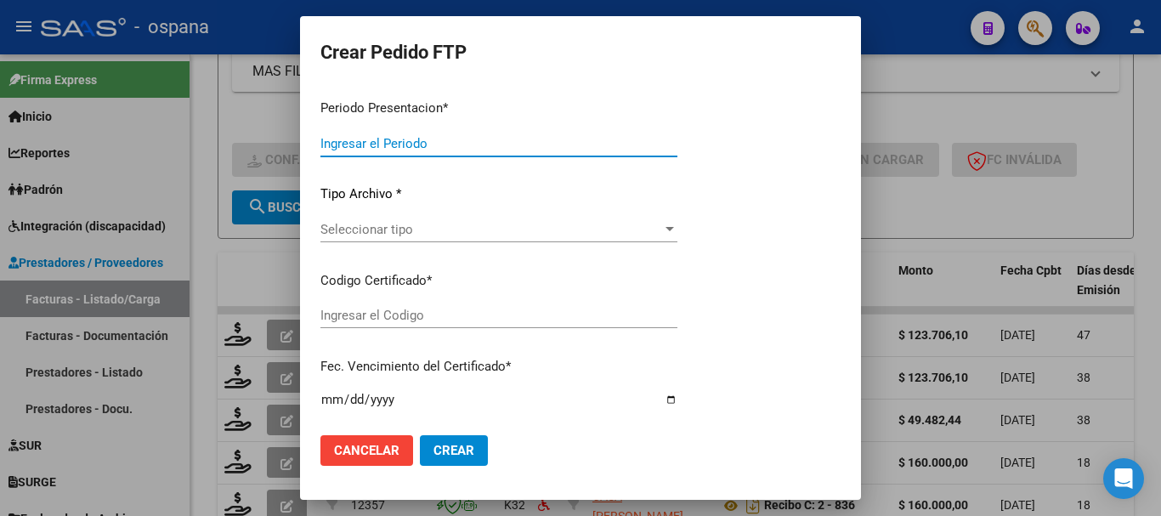
type input "202508"
type input "202507"
type input "$ 49.482,44"
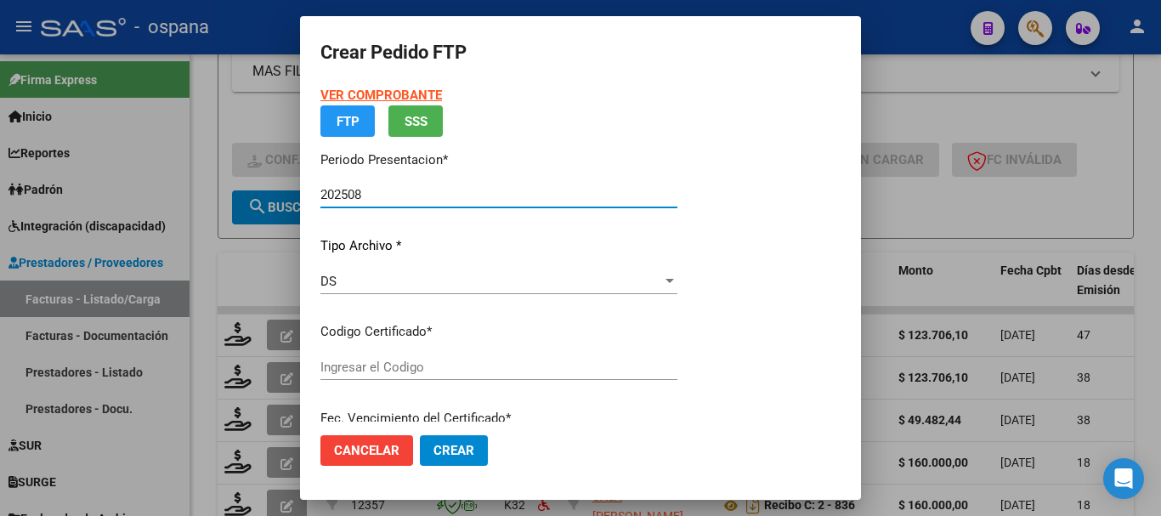
type input "ARG02000534370722024011820290118BUE389"
type input "[DATE]"
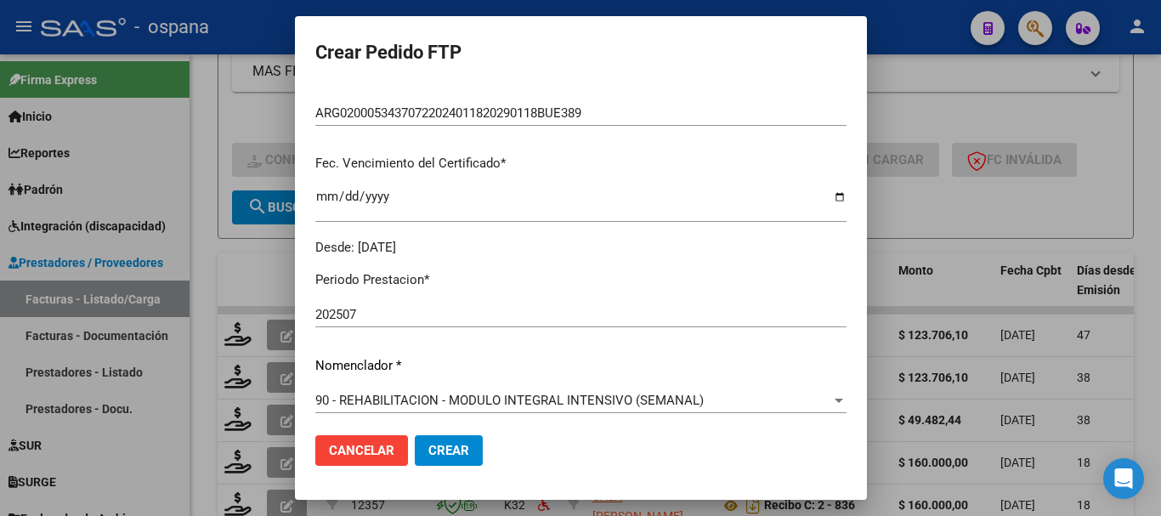
scroll to position [640, 0]
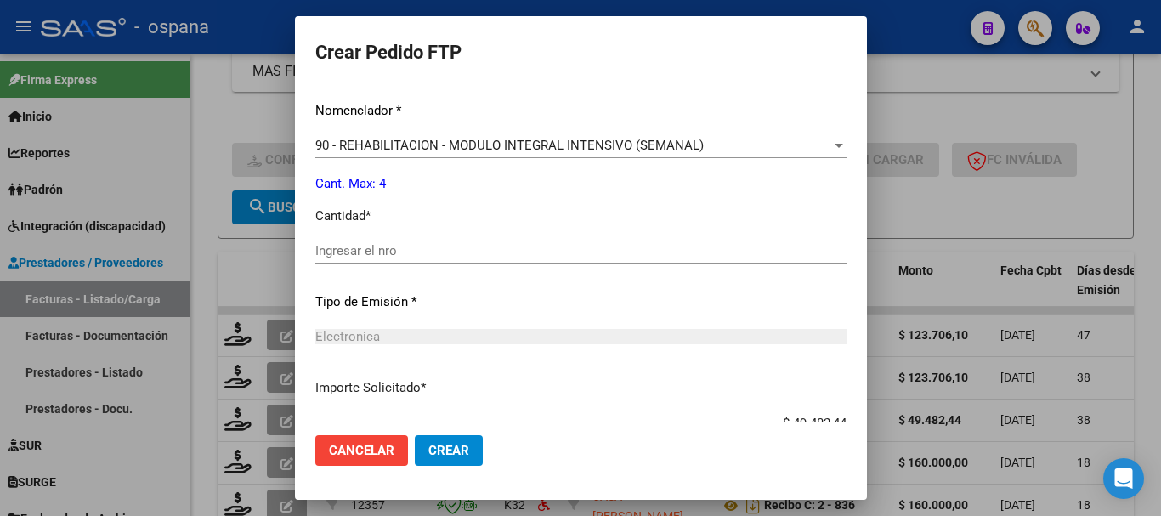
click at [409, 263] on div "Ingresar el nro" at bounding box center [580, 250] width 531 height 25
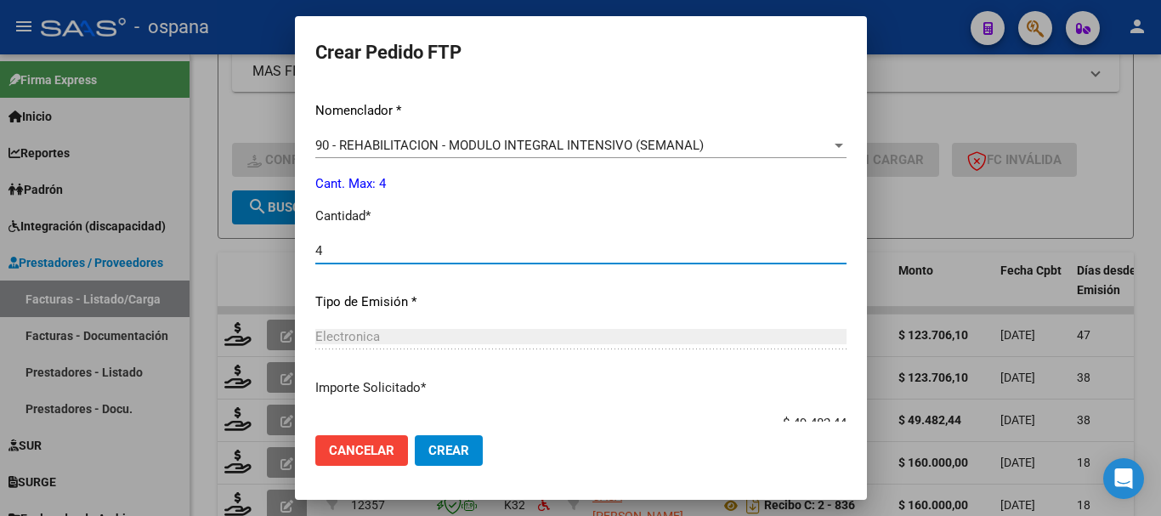
type input "4"
drag, startPoint x: 455, startPoint y: 456, endPoint x: 445, endPoint y: 453, distance: 9.9
click at [452, 456] on span "Crear" at bounding box center [448, 450] width 41 height 15
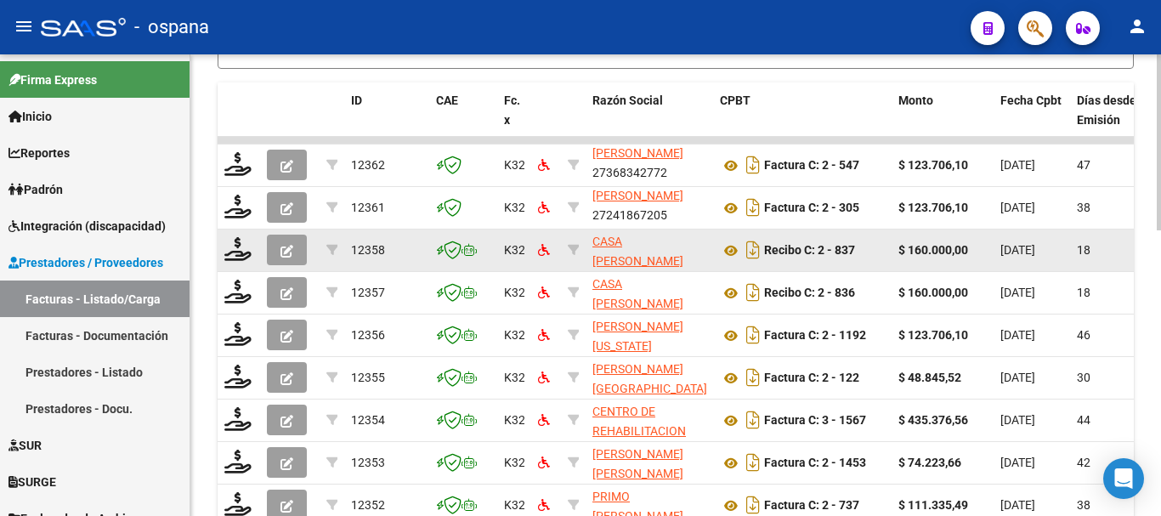
scroll to position [704, 0]
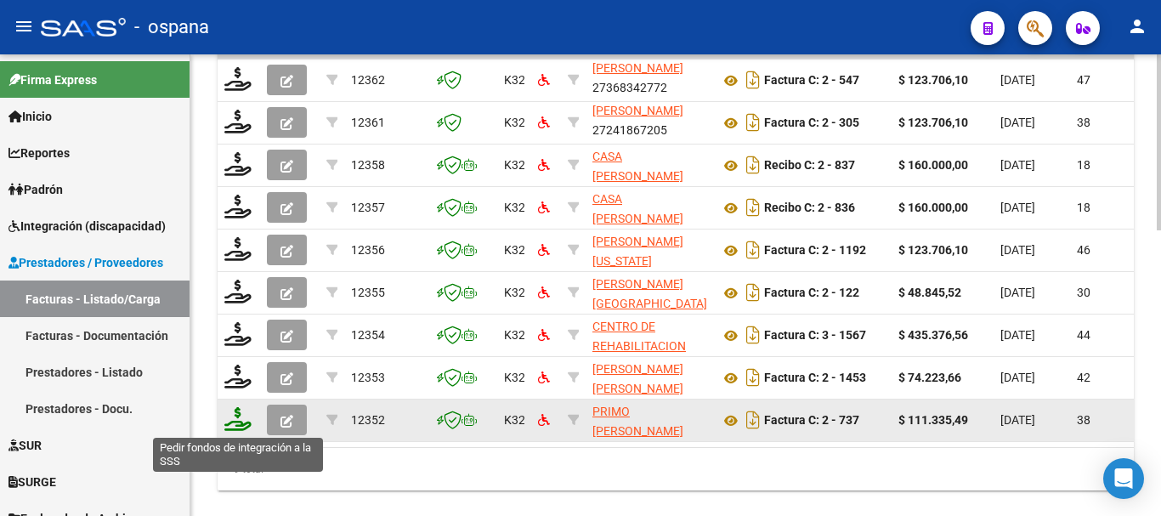
click at [241, 421] on icon at bounding box center [237, 419] width 27 height 24
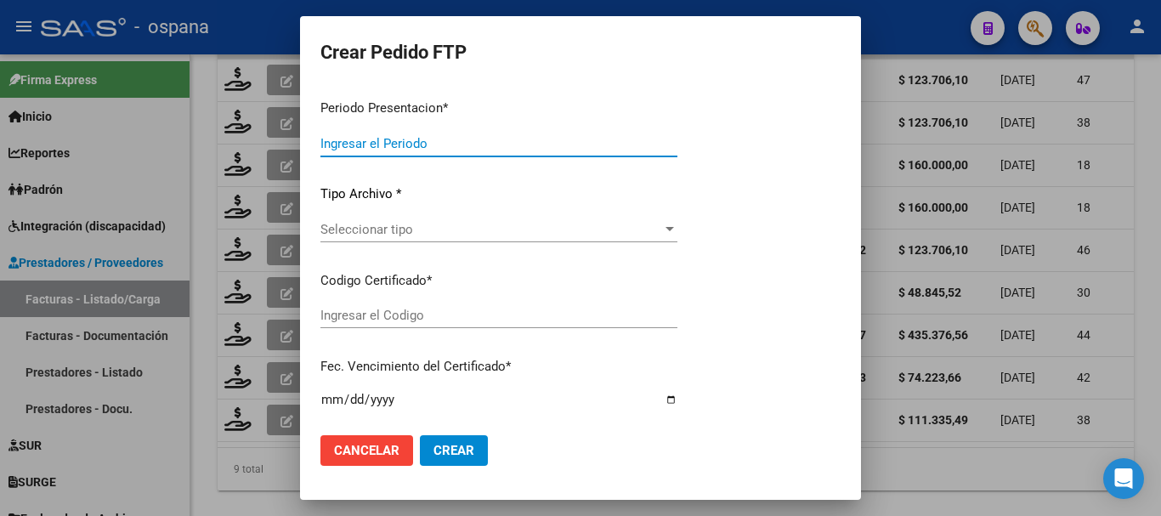
type input "202508"
type input "202507"
type input "$ 111.335,49"
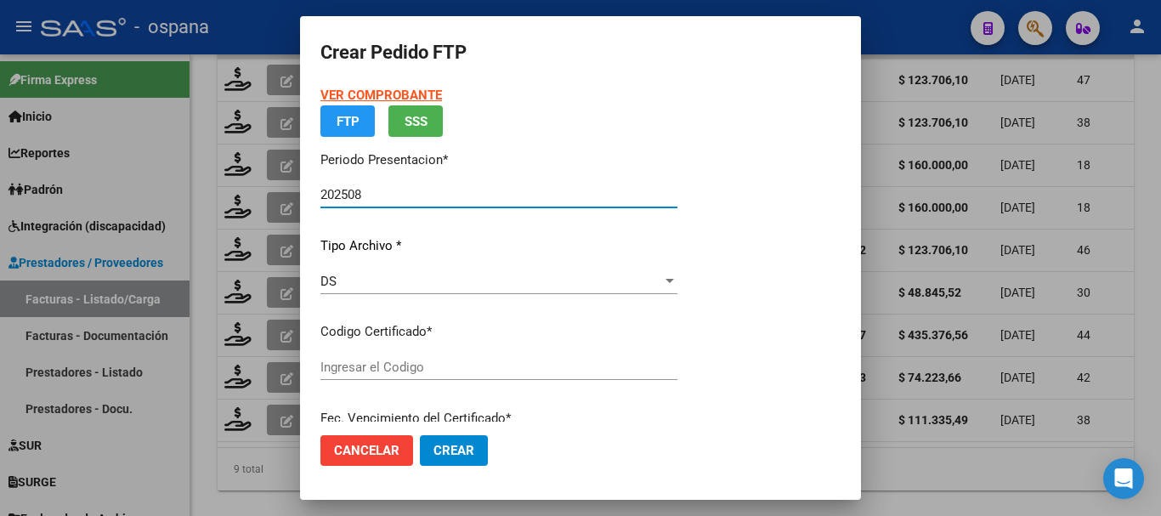
type input "ARG02000473066562018110620241106BS389"
type input "[DATE]"
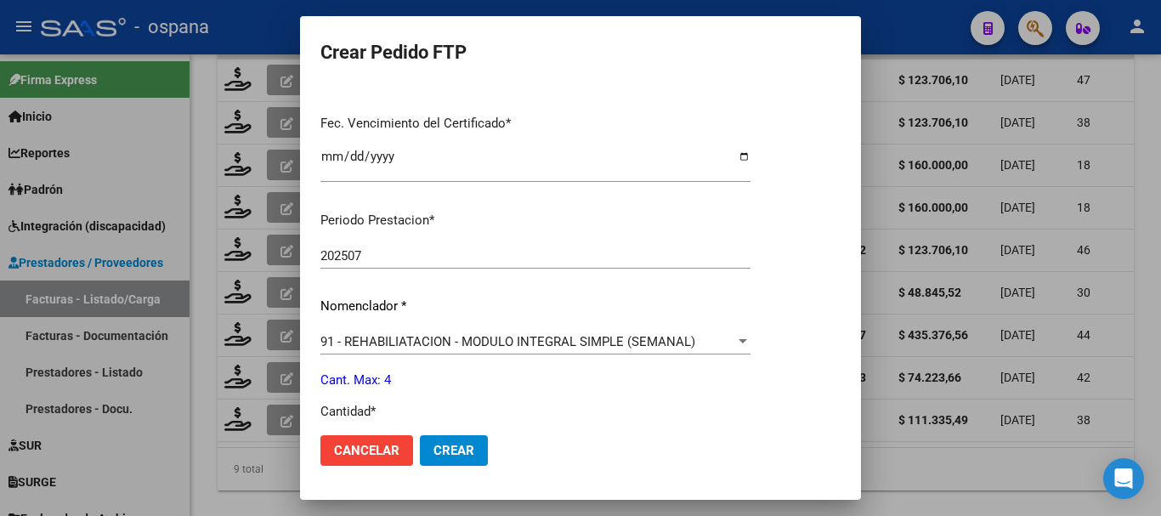
scroll to position [595, 0]
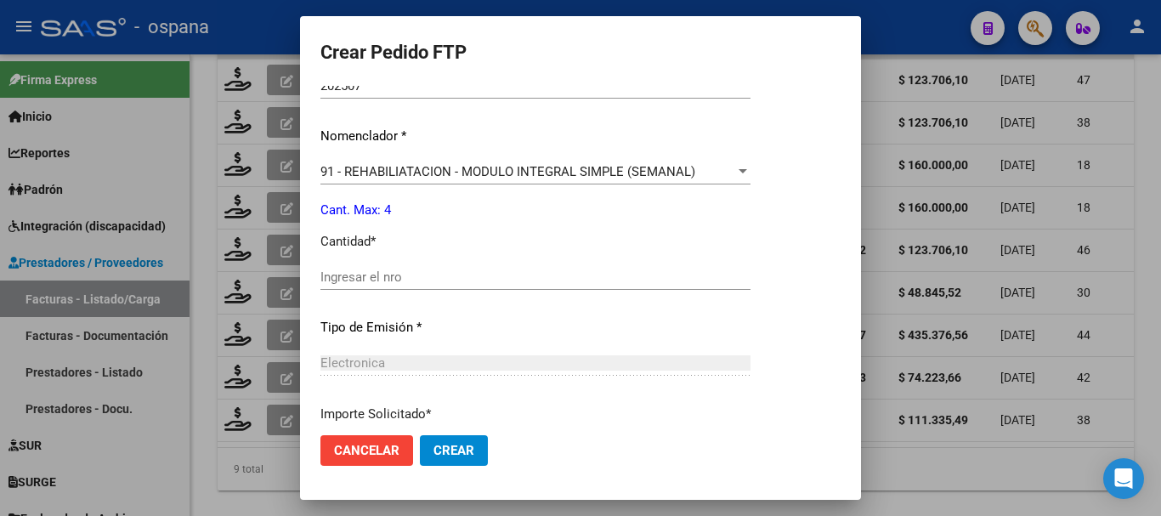
click at [422, 278] on input "Ingresar el nro" at bounding box center [535, 276] width 430 height 15
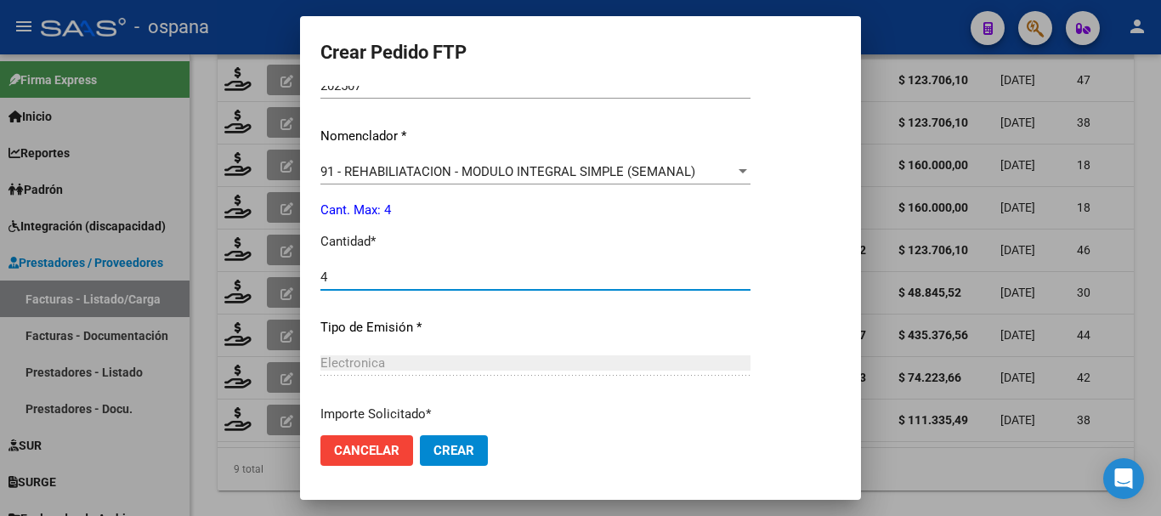
type input "4"
click at [461, 448] on span "Crear" at bounding box center [453, 450] width 41 height 15
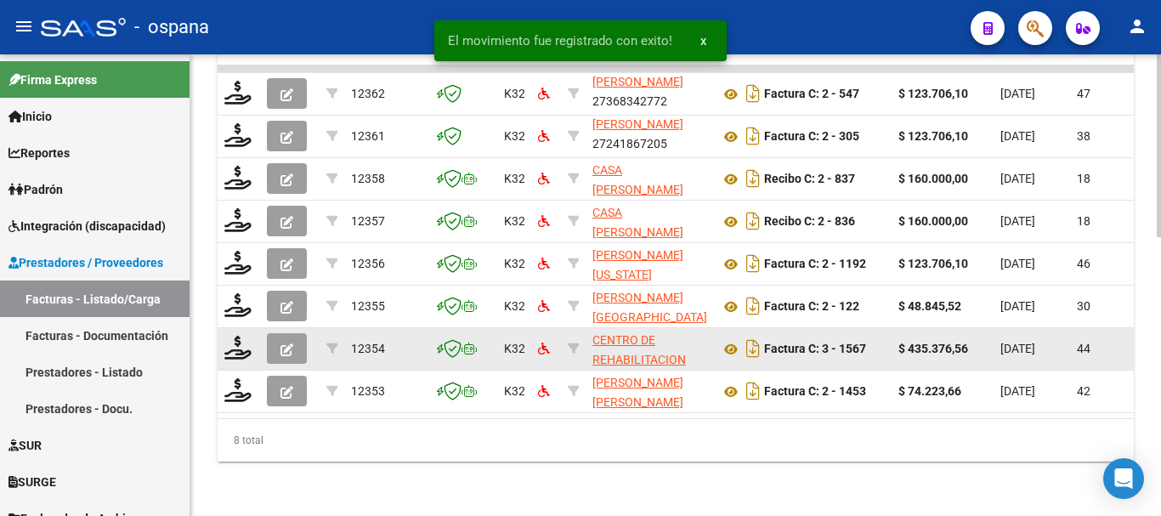
scroll to position [704, 0]
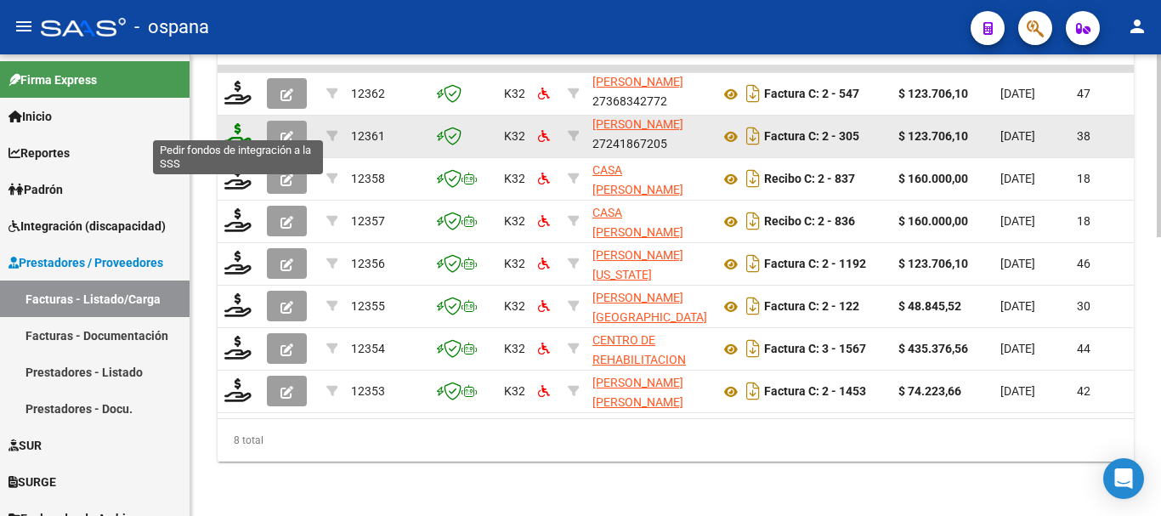
click at [238, 123] on icon at bounding box center [237, 135] width 27 height 24
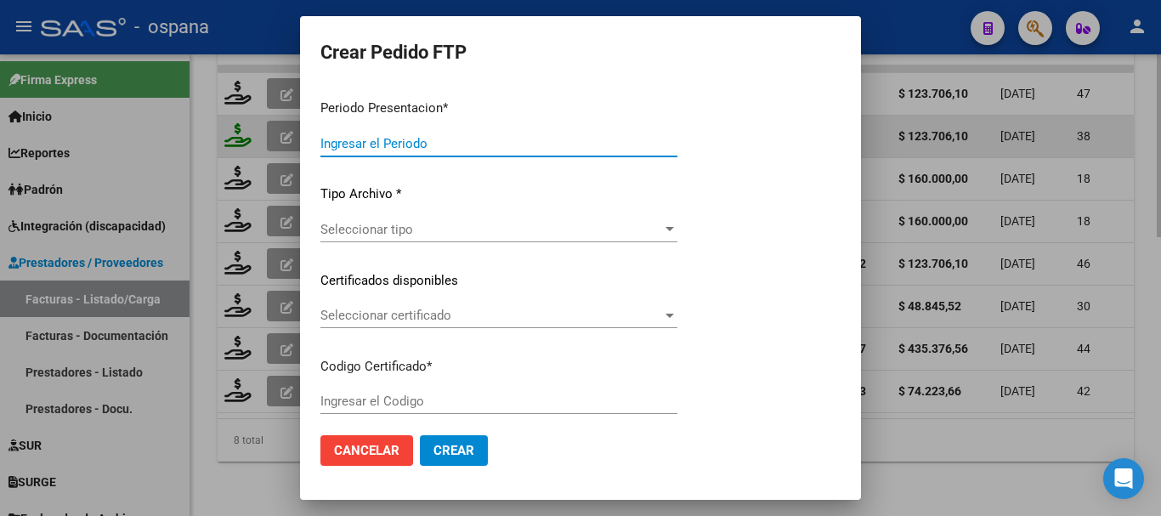
type input "202508"
type input "202507"
type input "$ 123.706,10"
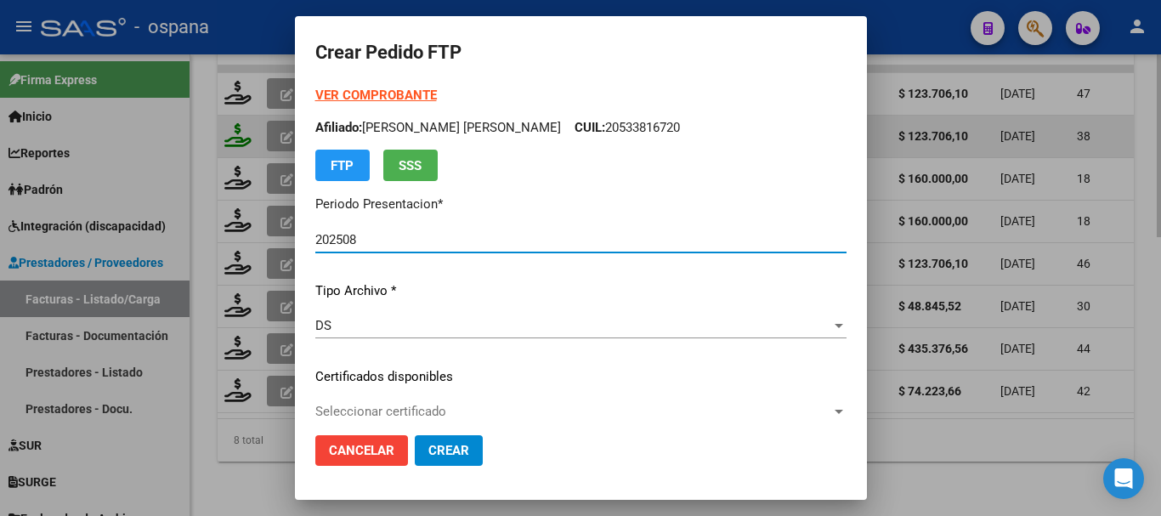
type input "ARG02000533816722019111120221111BS389"
type input "[DATE]"
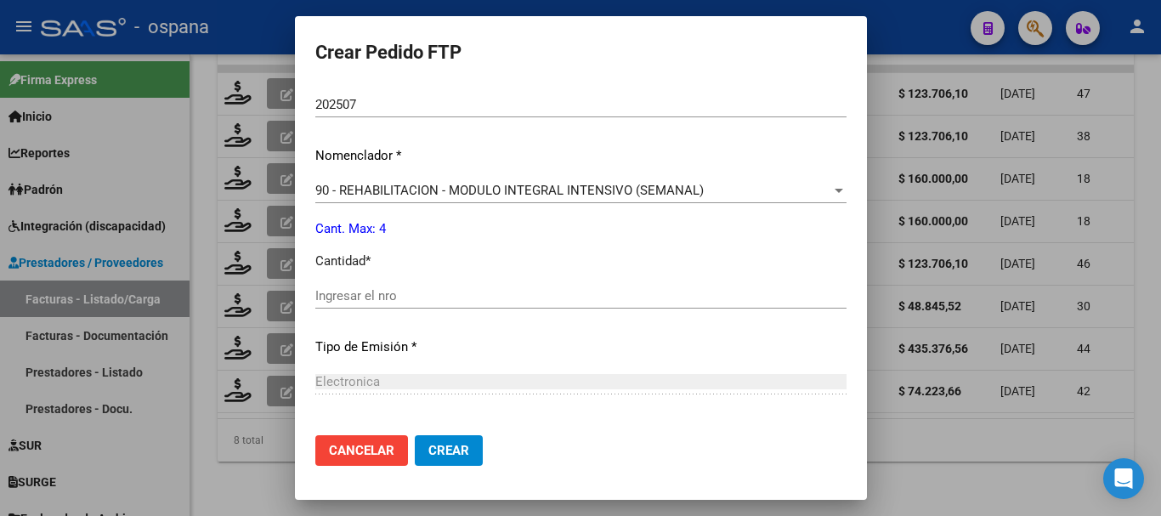
scroll to position [680, 0]
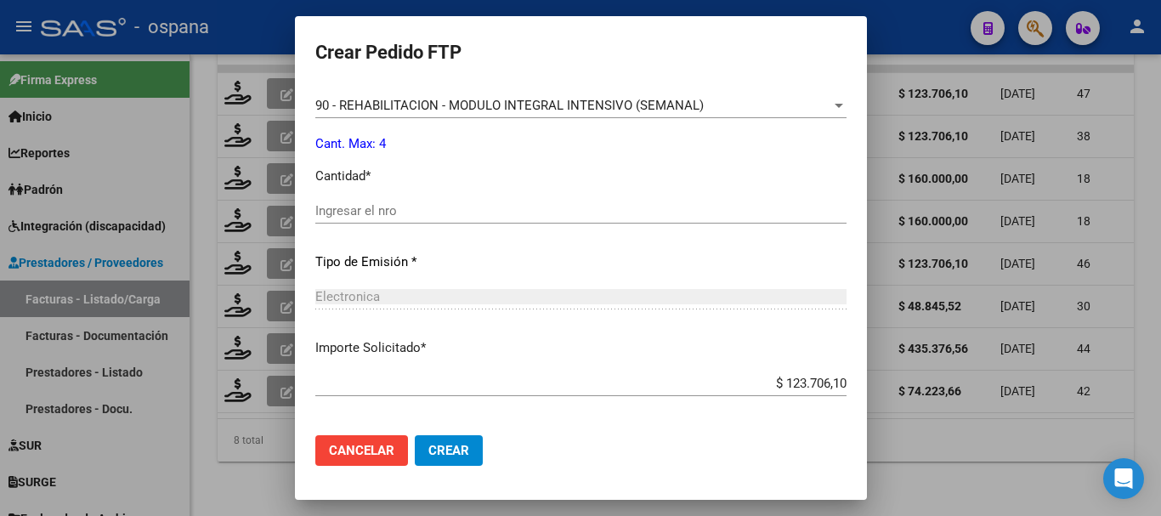
click at [372, 201] on div "Ingresar el nro" at bounding box center [580, 210] width 531 height 25
type input "4"
click at [439, 447] on span "Crear" at bounding box center [448, 450] width 41 height 15
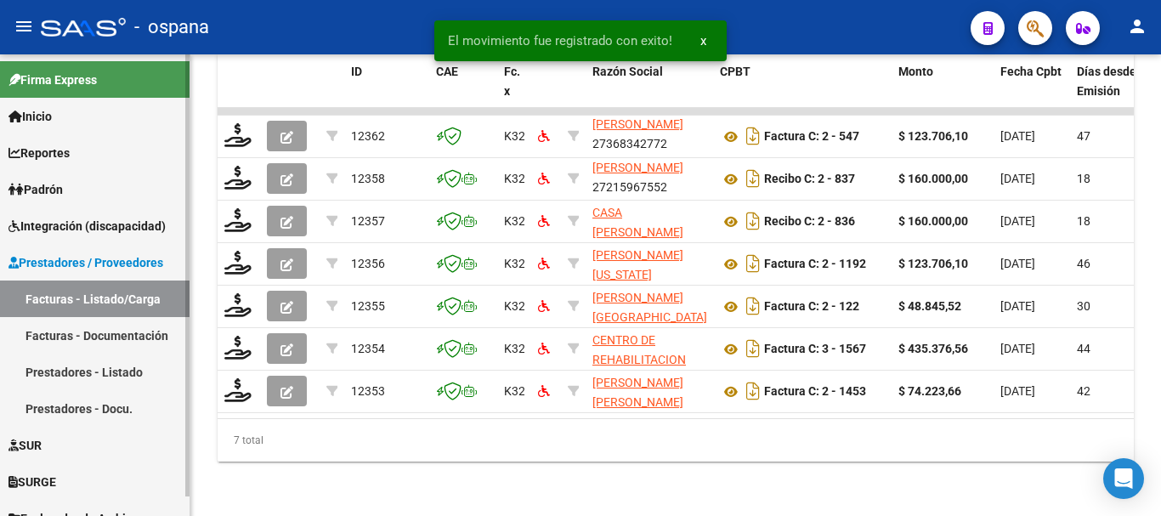
scroll to position [661, 0]
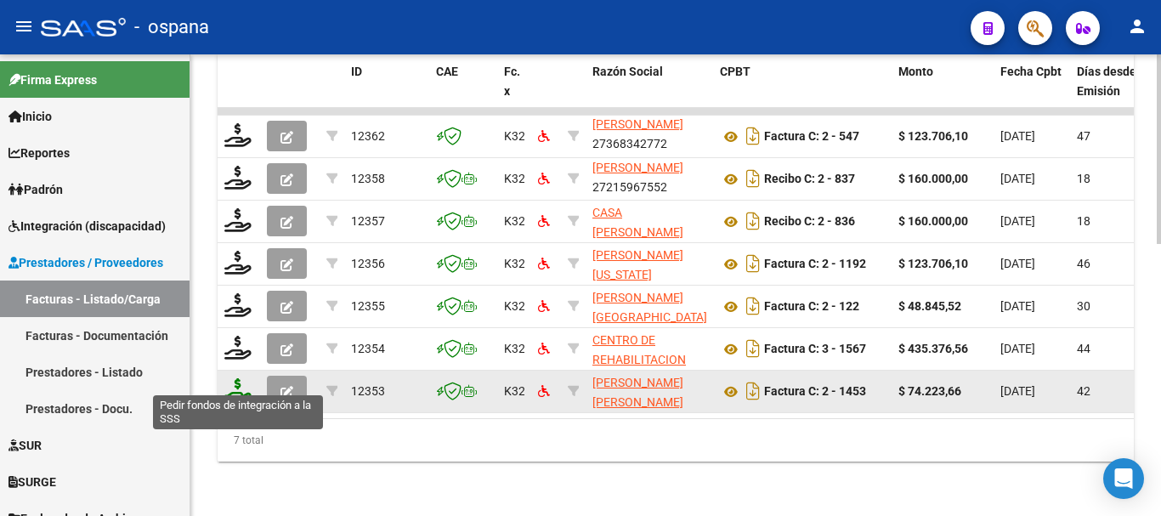
click at [235, 382] on icon at bounding box center [237, 390] width 27 height 24
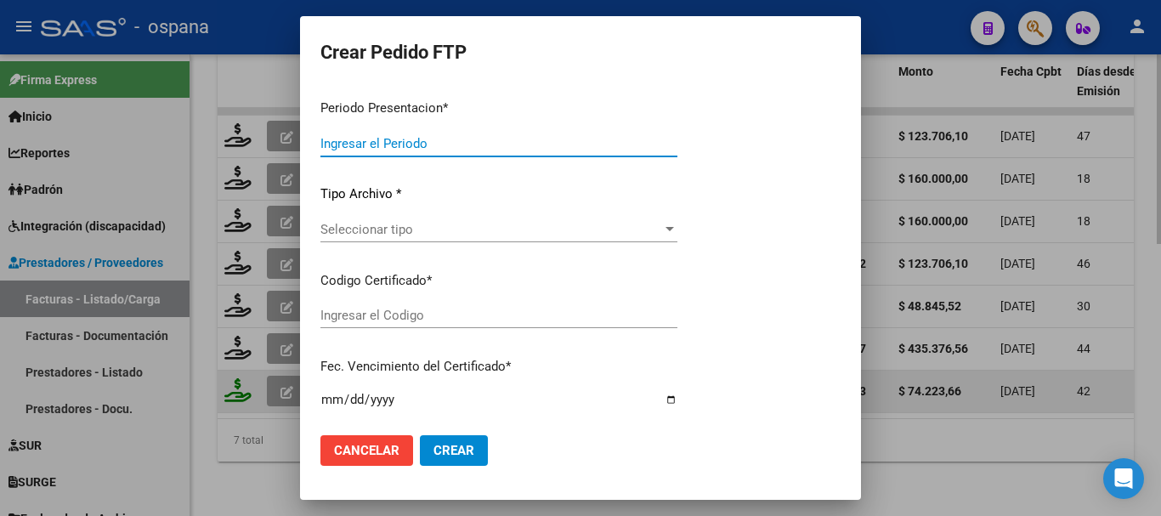
type input "202508"
type input "202507"
type input "$ 74.223,66"
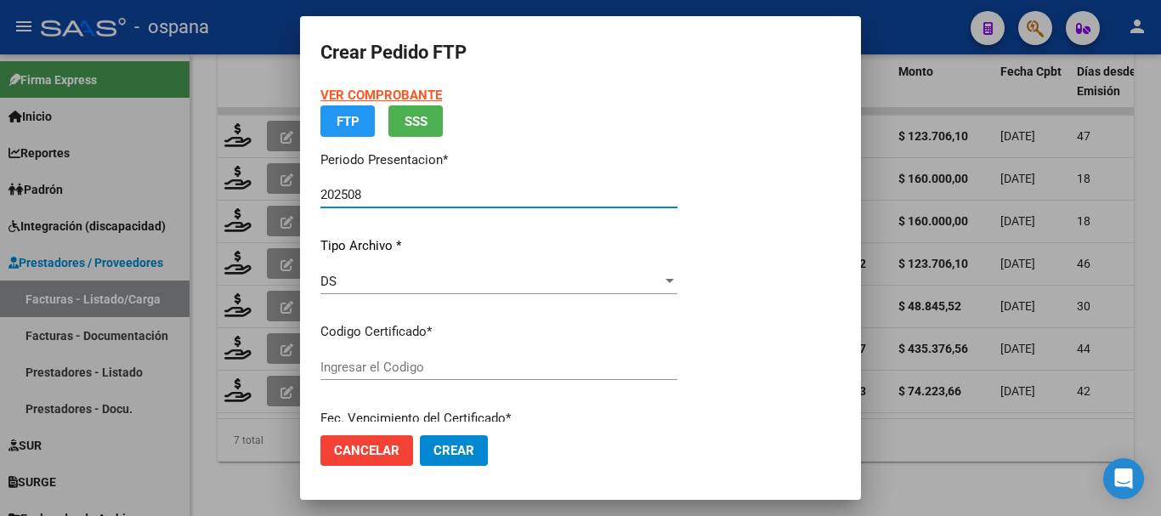
type input "ARG02000502316032023030920280309BS516"
type input "[DATE]"
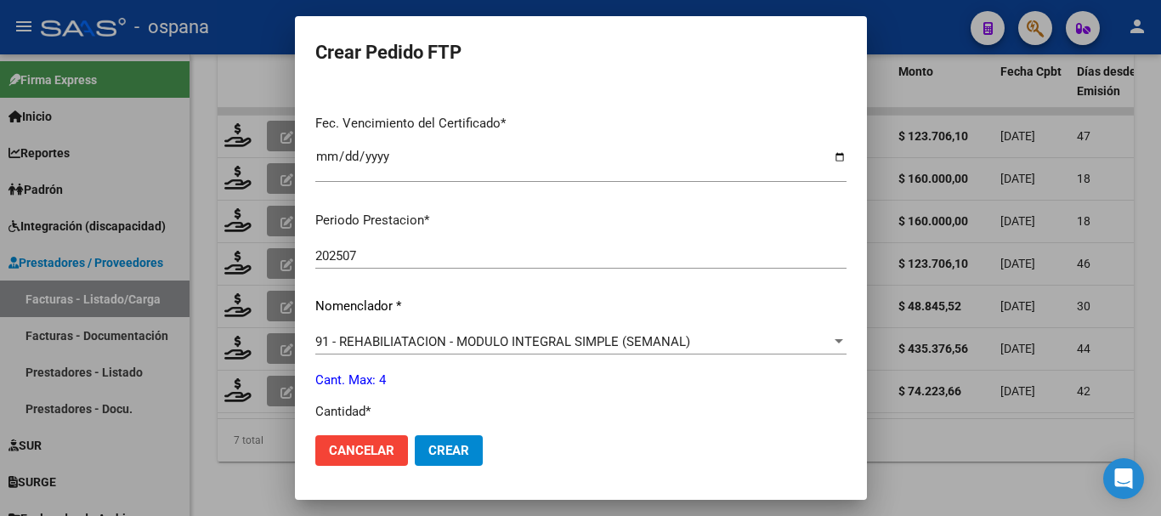
scroll to position [595, 0]
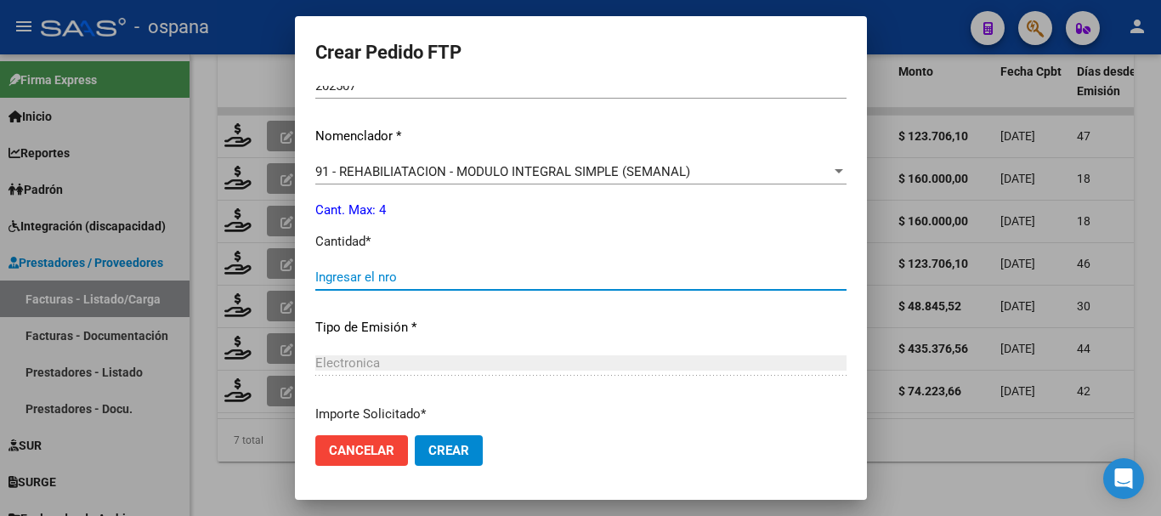
click at [430, 274] on input "Ingresar el nro" at bounding box center [580, 276] width 531 height 15
type input "4"
drag, startPoint x: 440, startPoint y: 448, endPoint x: 424, endPoint y: 453, distance: 16.9
click at [439, 449] on span "Crear" at bounding box center [448, 450] width 41 height 15
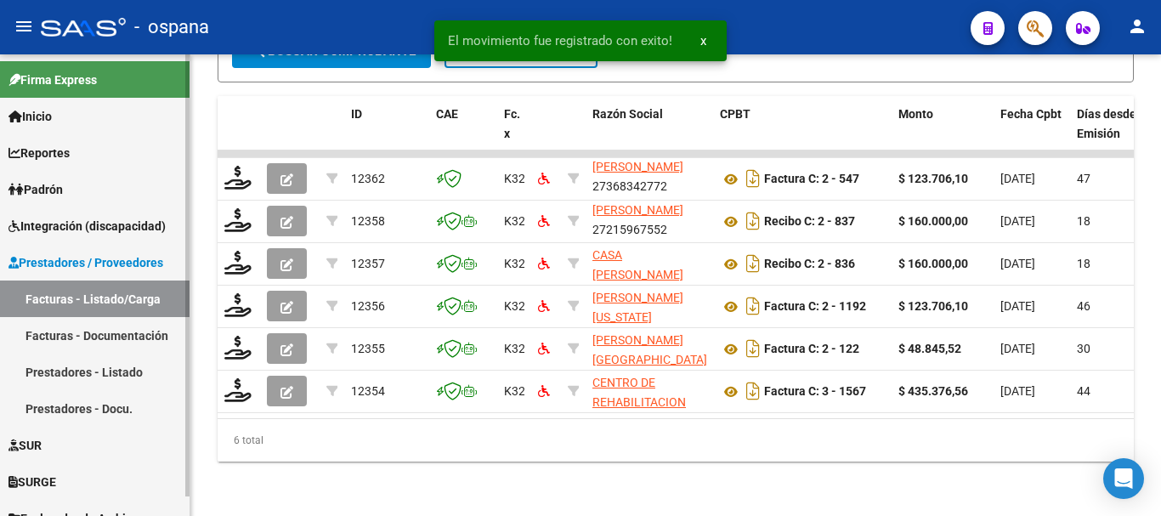
scroll to position [619, 0]
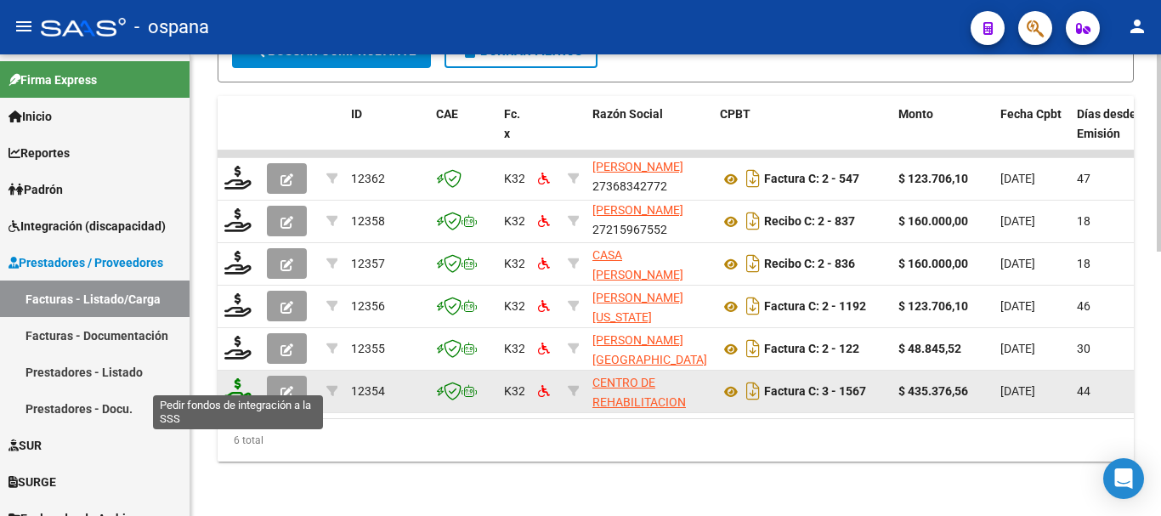
click at [238, 378] on icon at bounding box center [237, 390] width 27 height 24
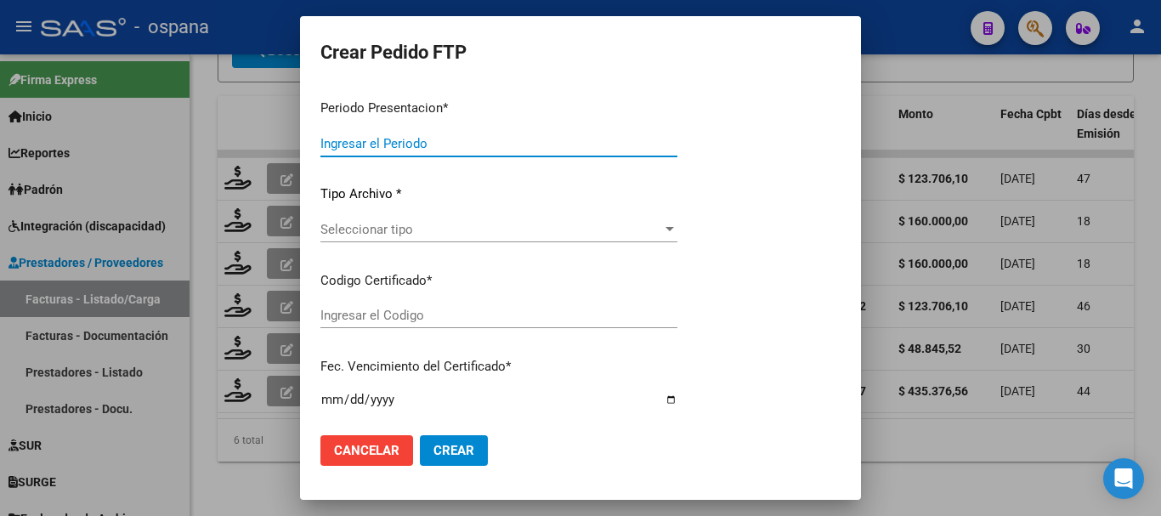
type input "202508"
type input "202507"
type input "$ 435.376,56"
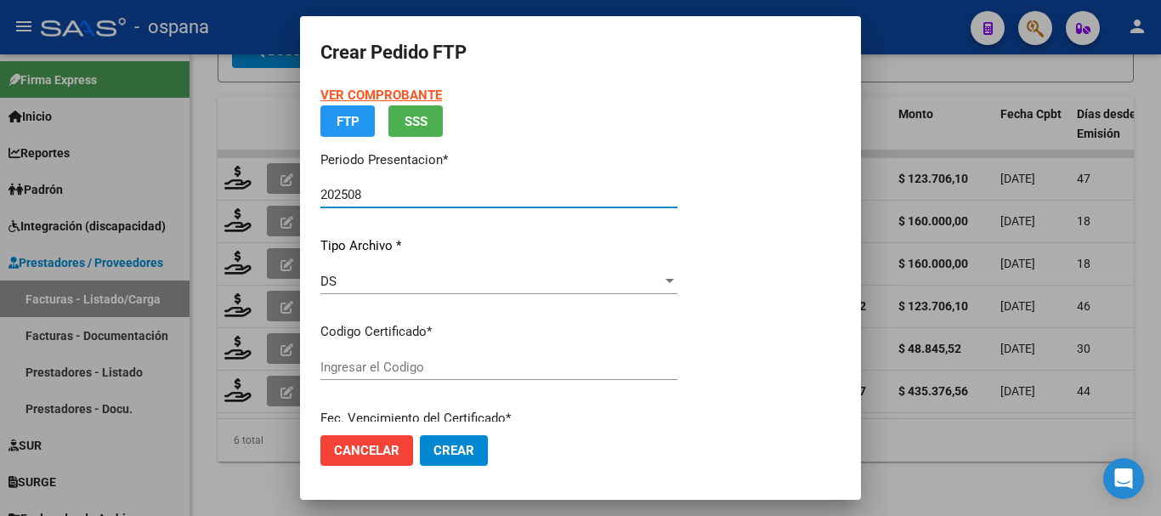
type input "ARG02000435090592024050220260502IPS248"
type input "[DATE]"
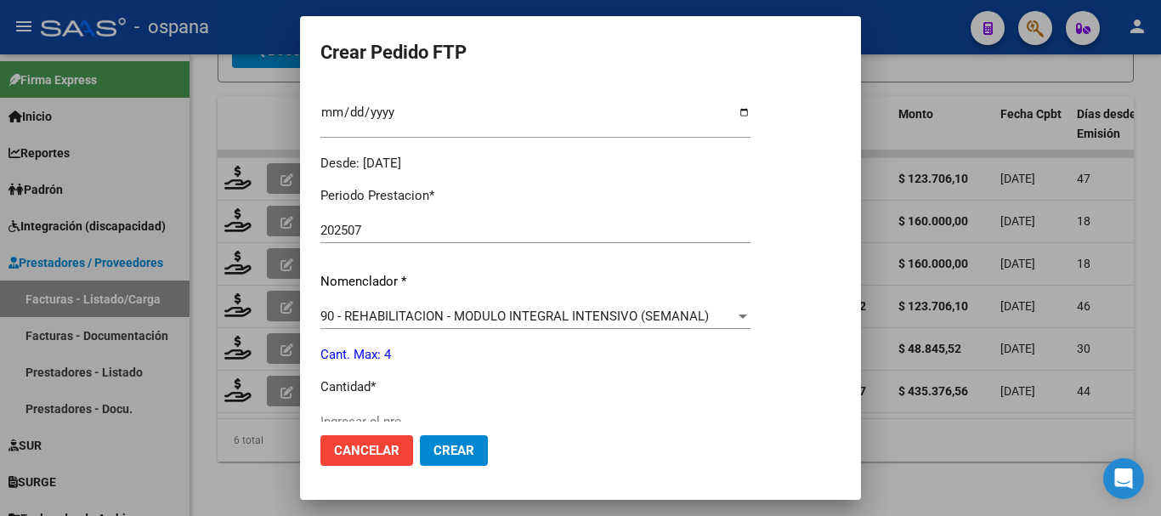
scroll to position [639, 0]
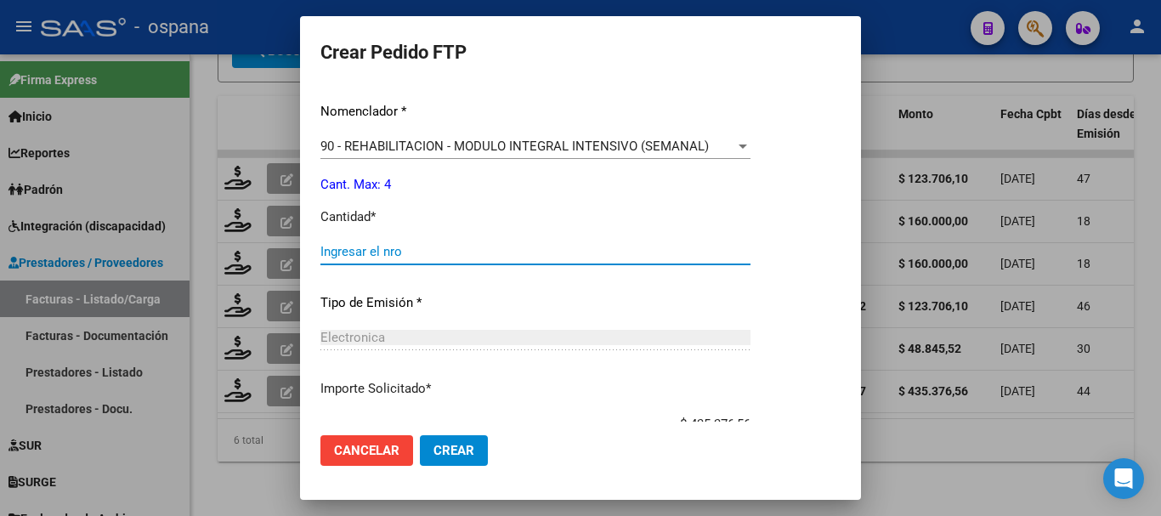
click at [425, 248] on input "Ingresar el nro" at bounding box center [535, 251] width 430 height 15
type input "4"
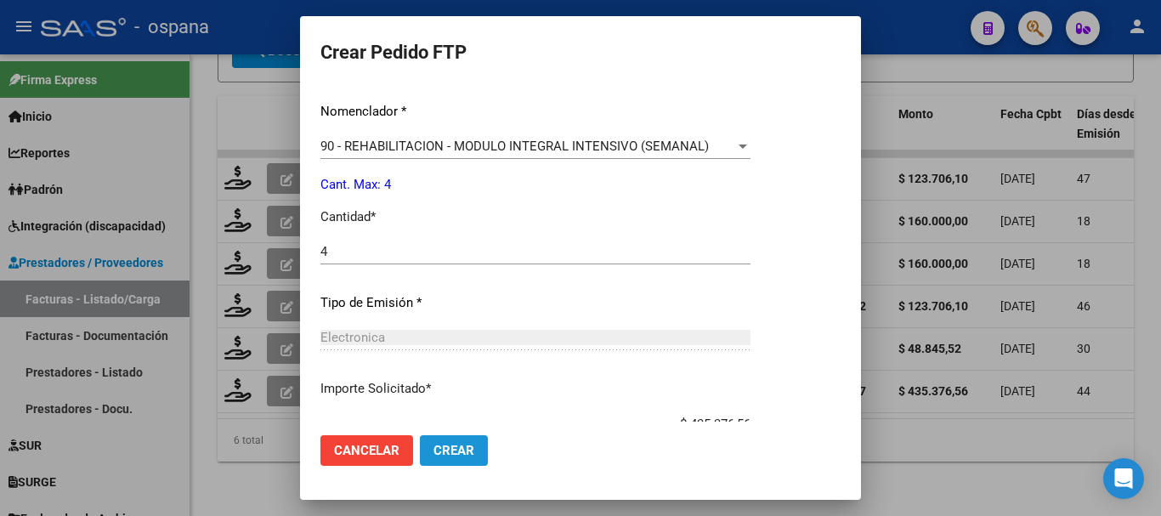
click at [444, 449] on span "Crear" at bounding box center [453, 450] width 41 height 15
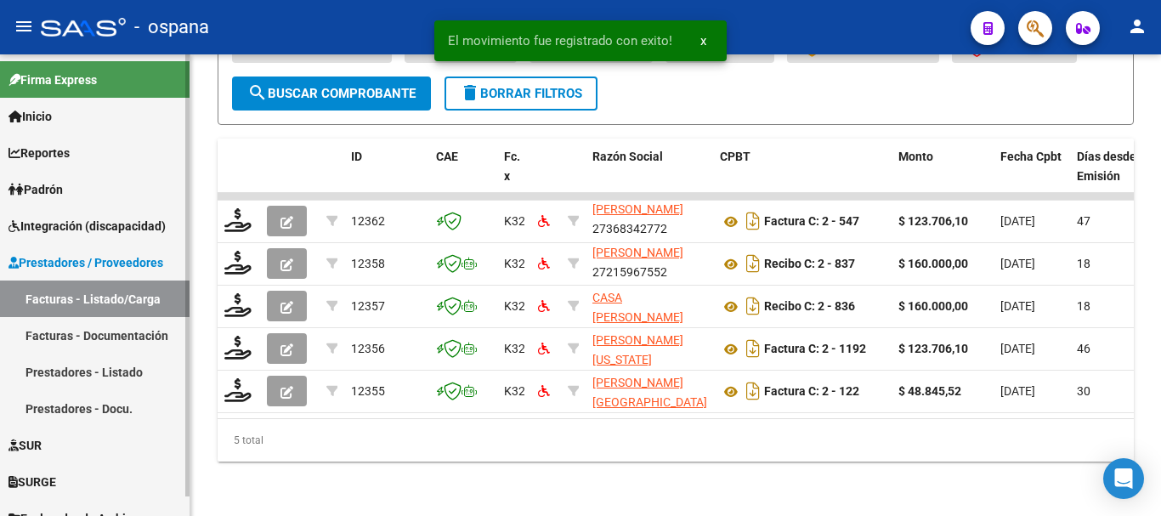
scroll to position [576, 0]
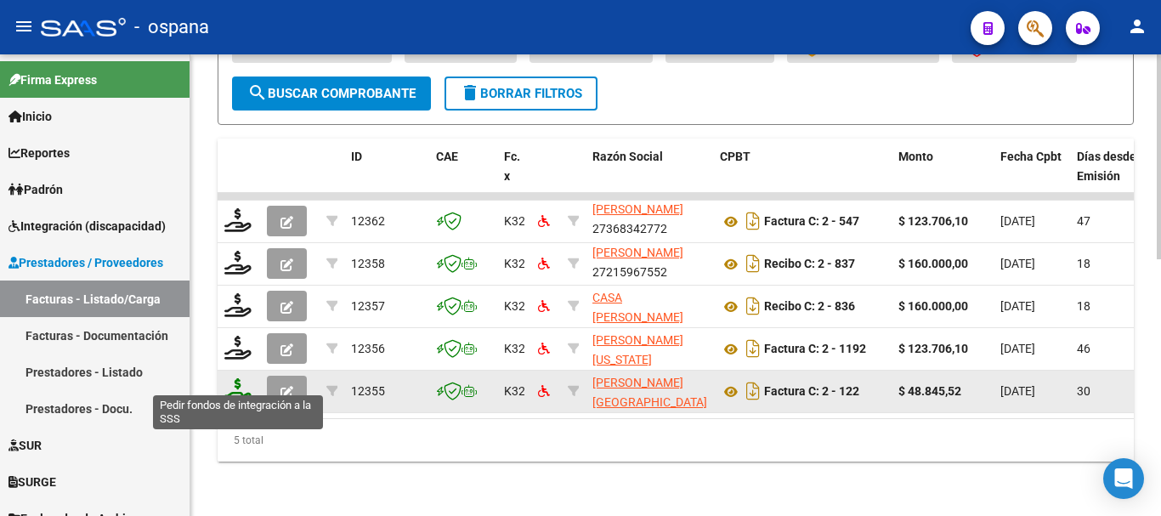
click at [232, 382] on icon at bounding box center [237, 390] width 27 height 24
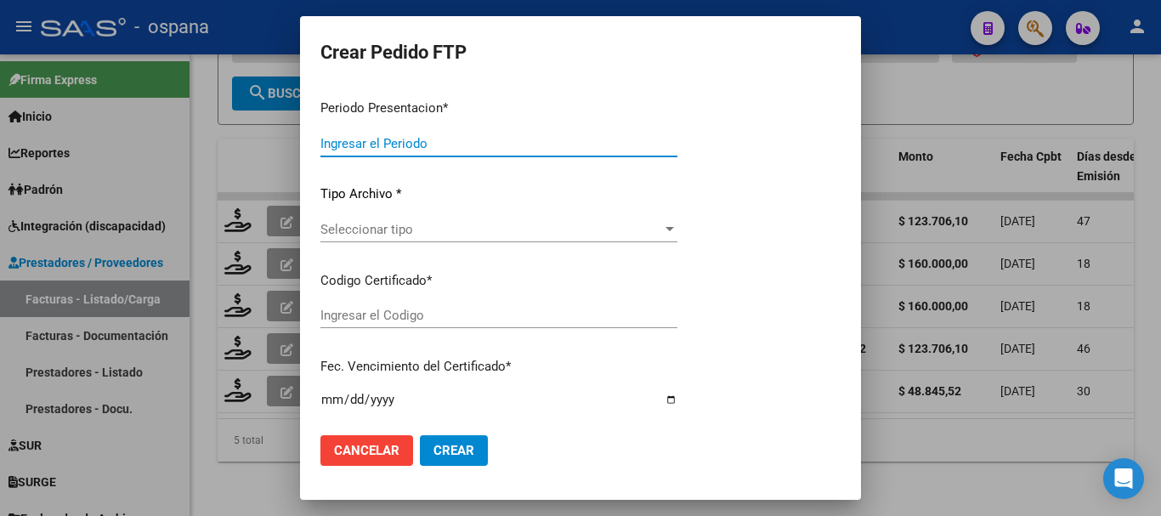
type input "202508"
type input "202507"
type input "$ 48.845,52"
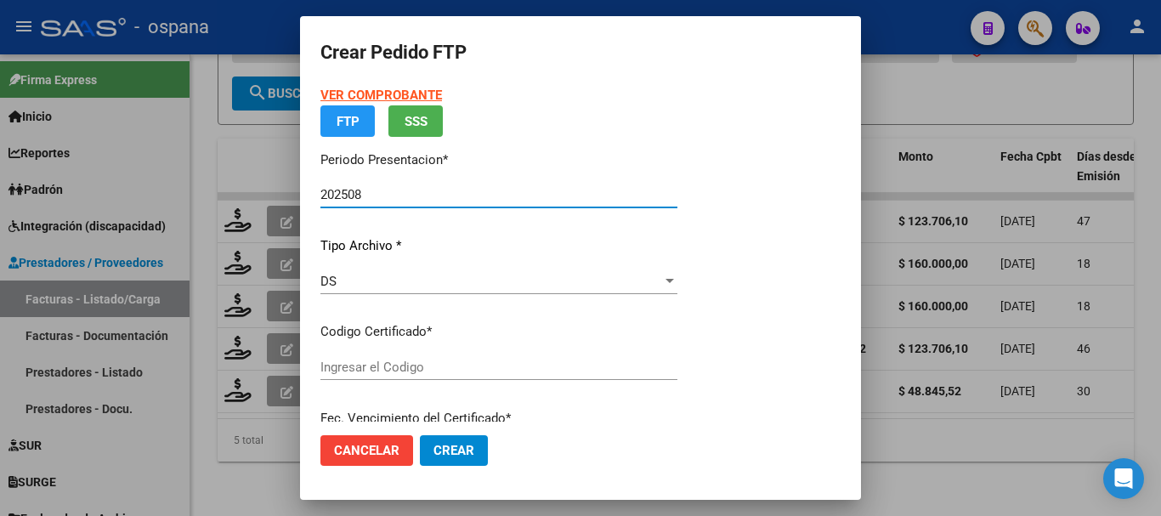
type input "ARG0200049367661202107142031077BS389"
type input "[DATE]"
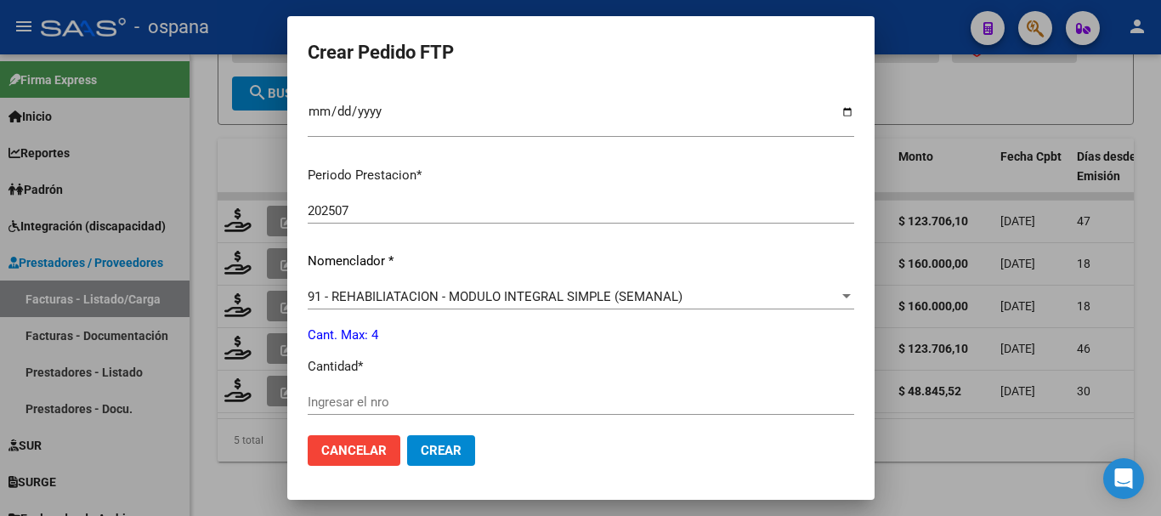
scroll to position [640, 0]
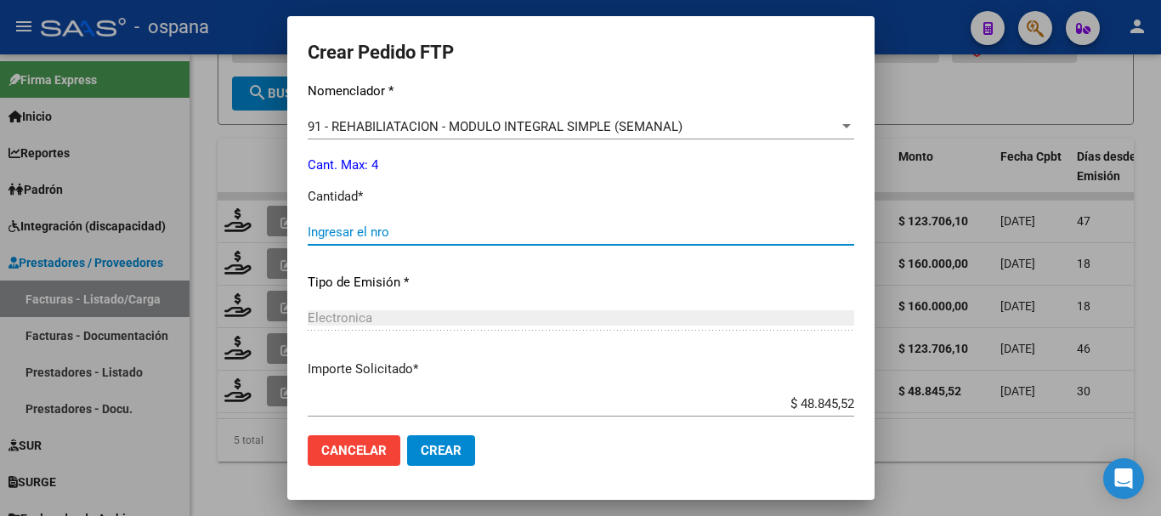
click at [416, 224] on input "Ingresar el nro" at bounding box center [581, 231] width 546 height 15
type input "4"
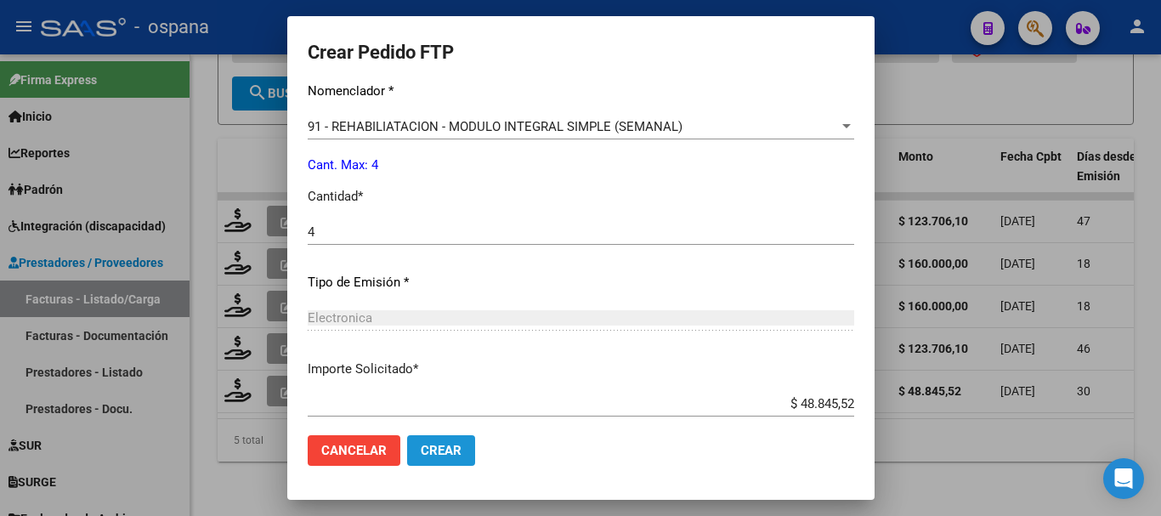
click at [443, 446] on span "Crear" at bounding box center [441, 450] width 41 height 15
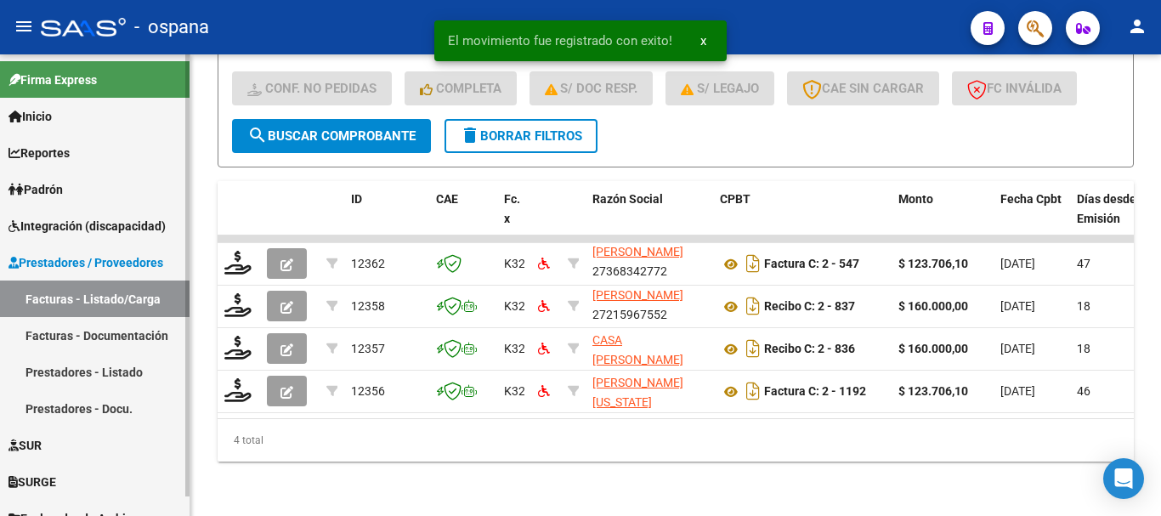
scroll to position [20, 0]
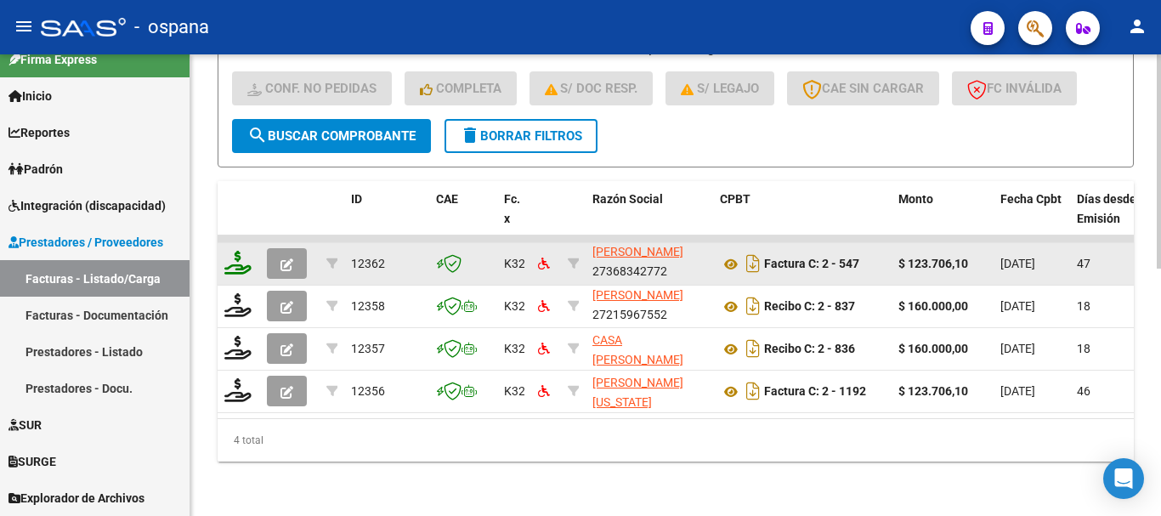
click at [233, 251] on icon at bounding box center [237, 263] width 27 height 24
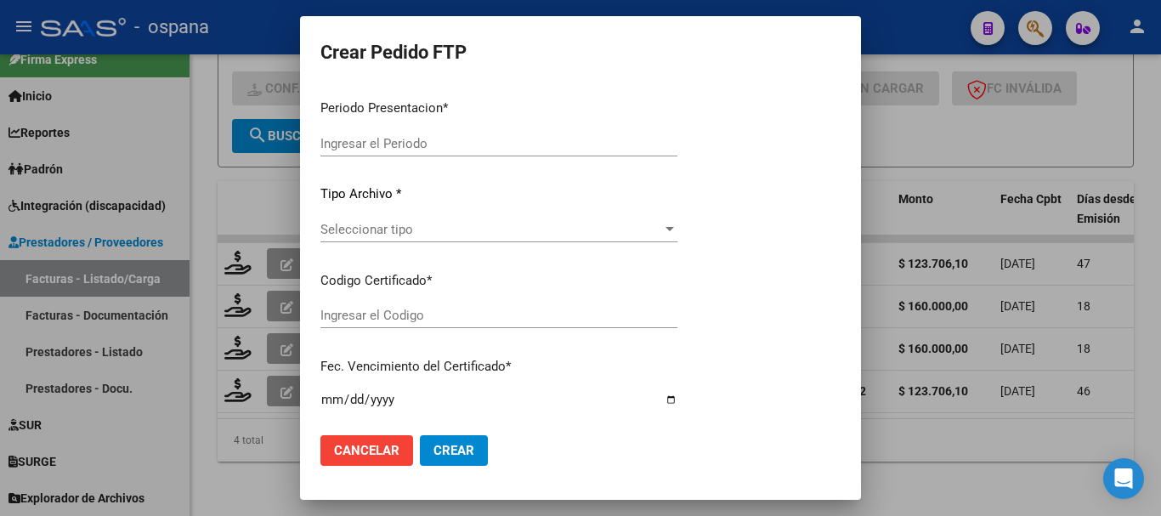
click at [237, 250] on div at bounding box center [580, 258] width 1161 height 516
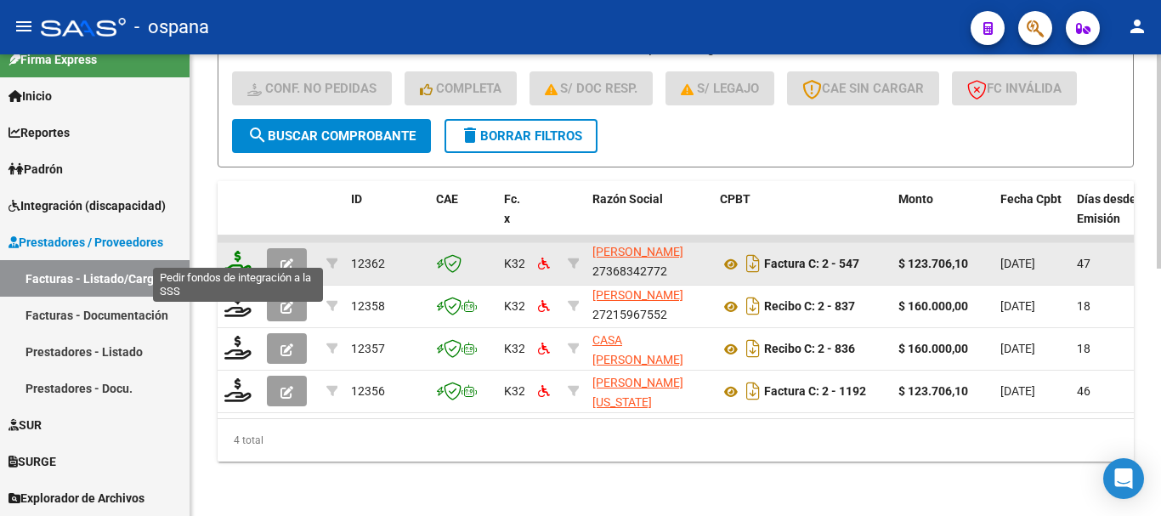
click at [238, 251] on icon at bounding box center [237, 263] width 27 height 24
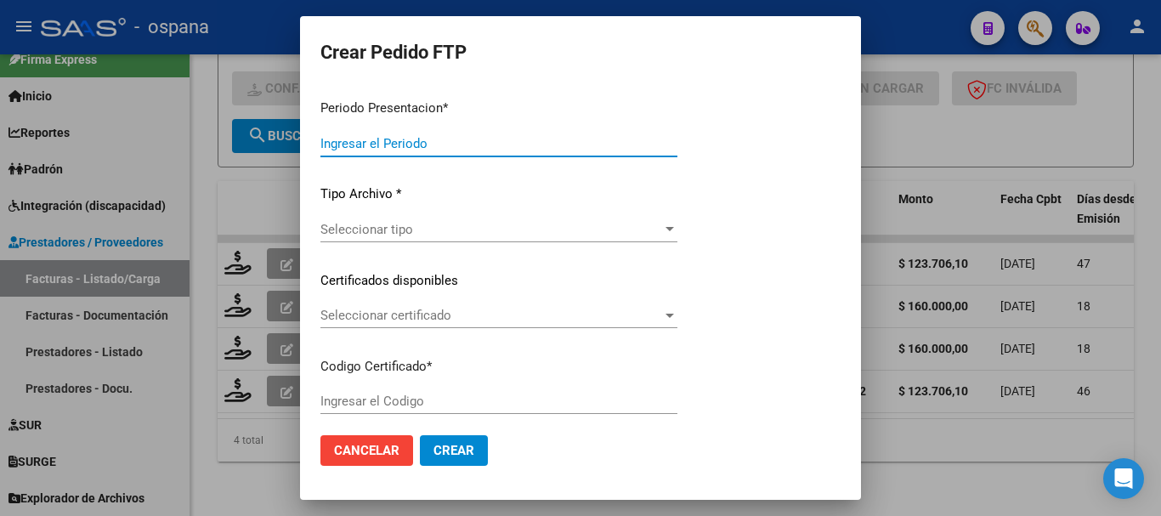
type input "202508"
type input "202507"
type input "$ 123.706,10"
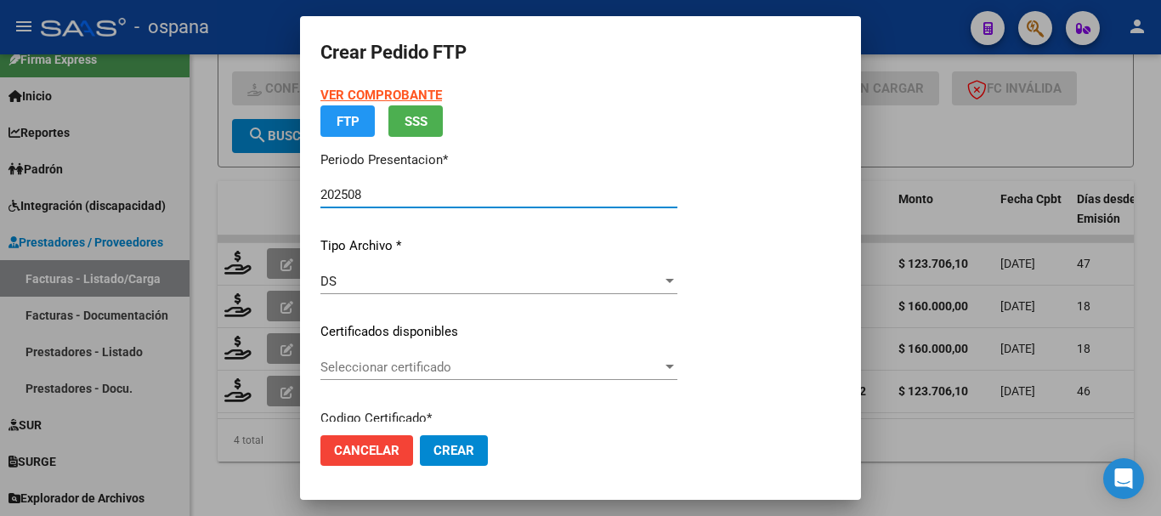
type input "ARG02000556852662025022120280221BUE389"
type input "[DATE]"
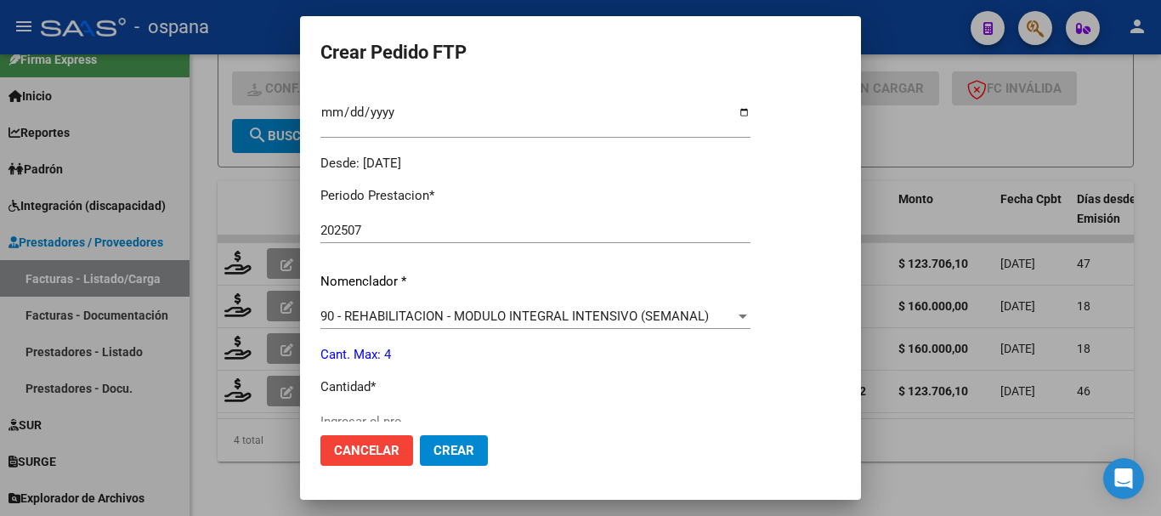
scroll to position [639, 0]
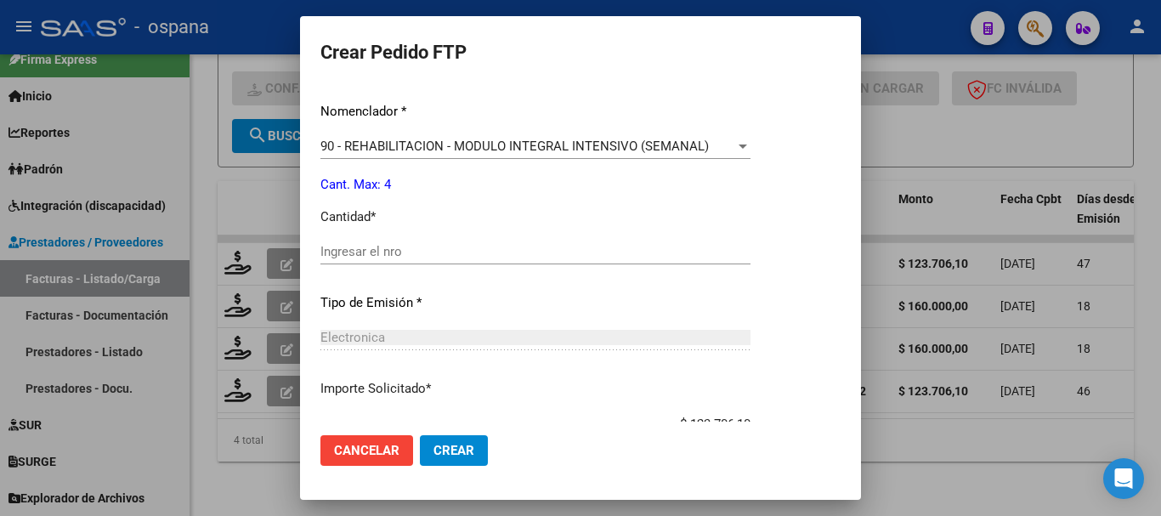
click at [459, 256] on input "Ingresar el nro" at bounding box center [535, 251] width 430 height 15
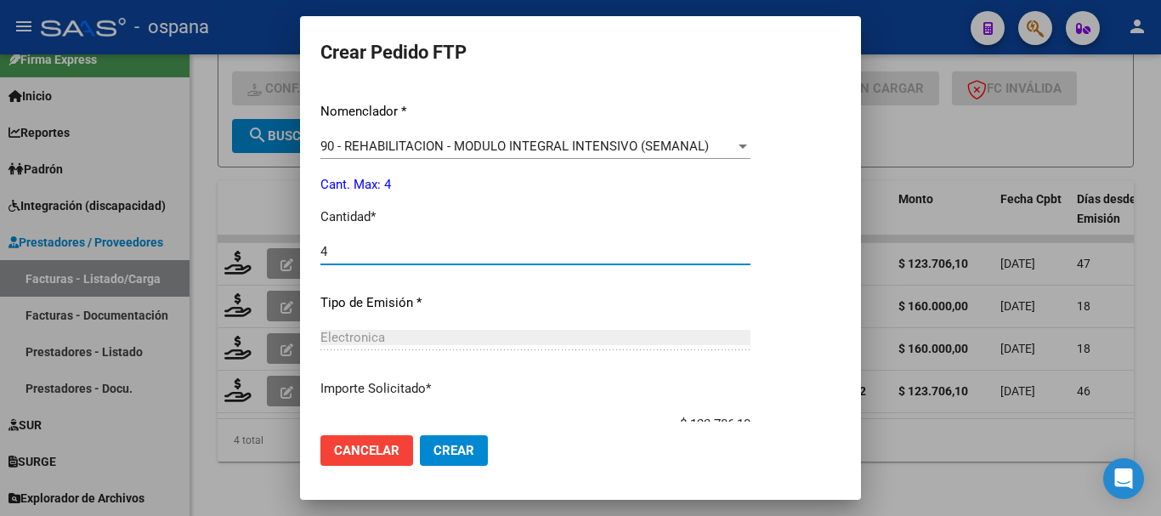
type input "4"
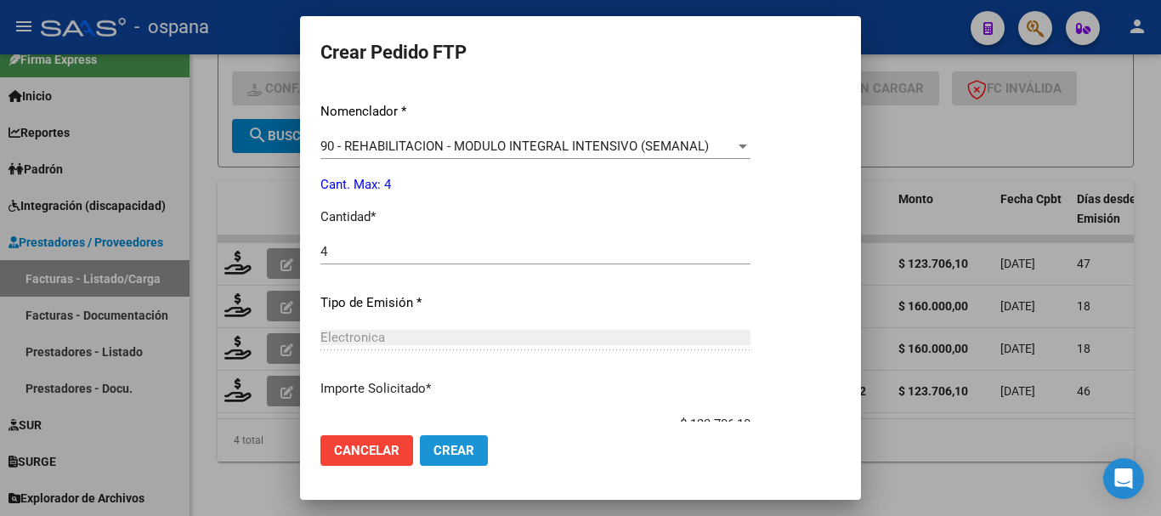
click at [463, 451] on span "Crear" at bounding box center [453, 450] width 41 height 15
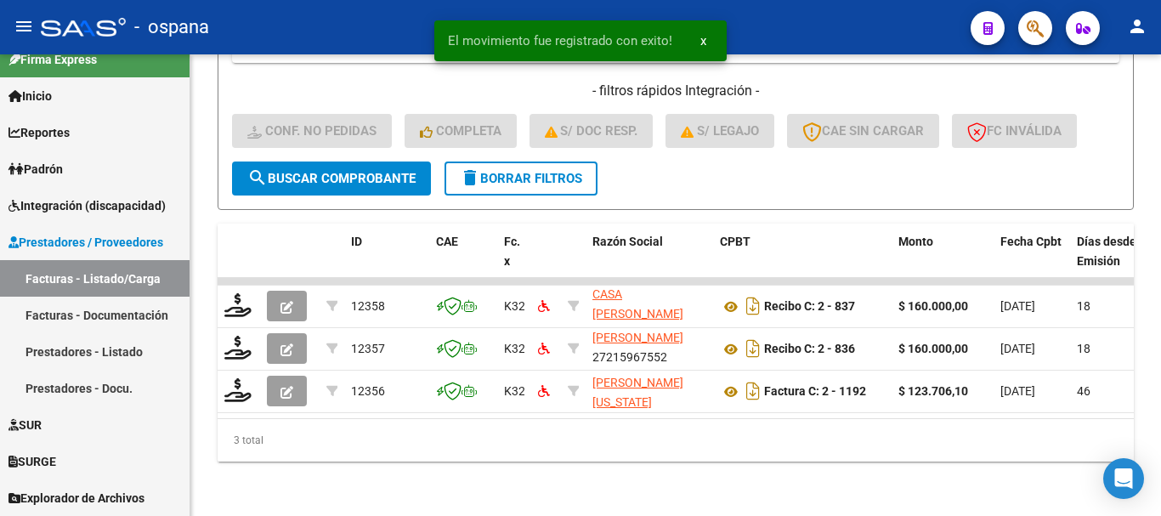
scroll to position [491, 0]
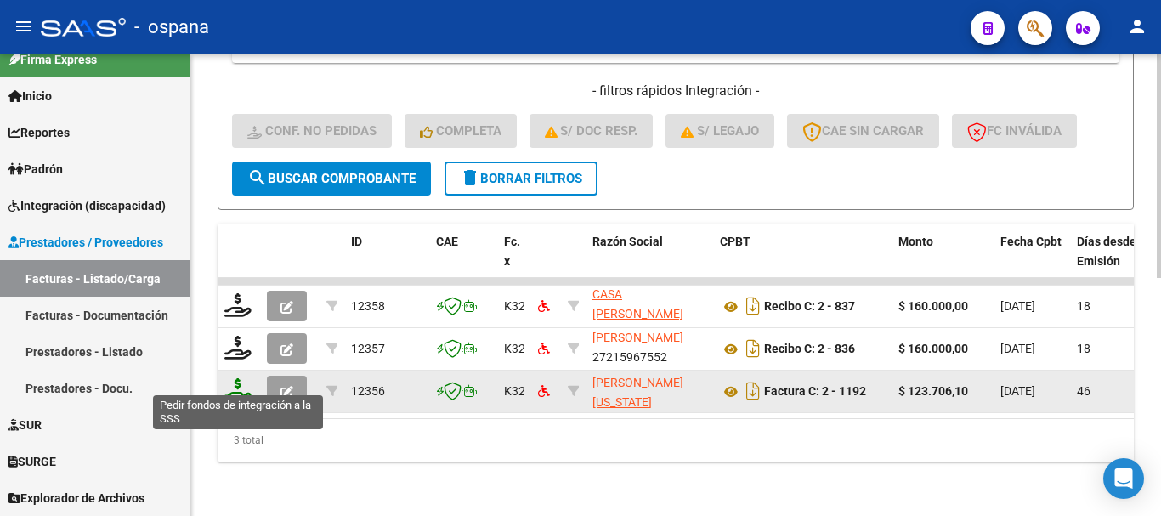
click at [237, 385] on icon at bounding box center [237, 390] width 27 height 24
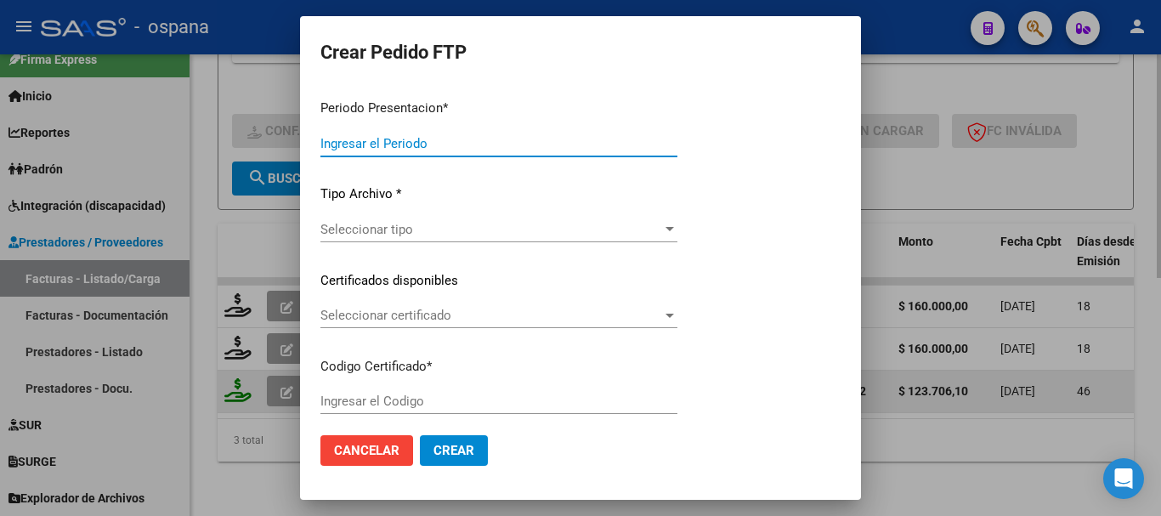
type input "202508"
type input "202507"
type input "$ 123.706,10"
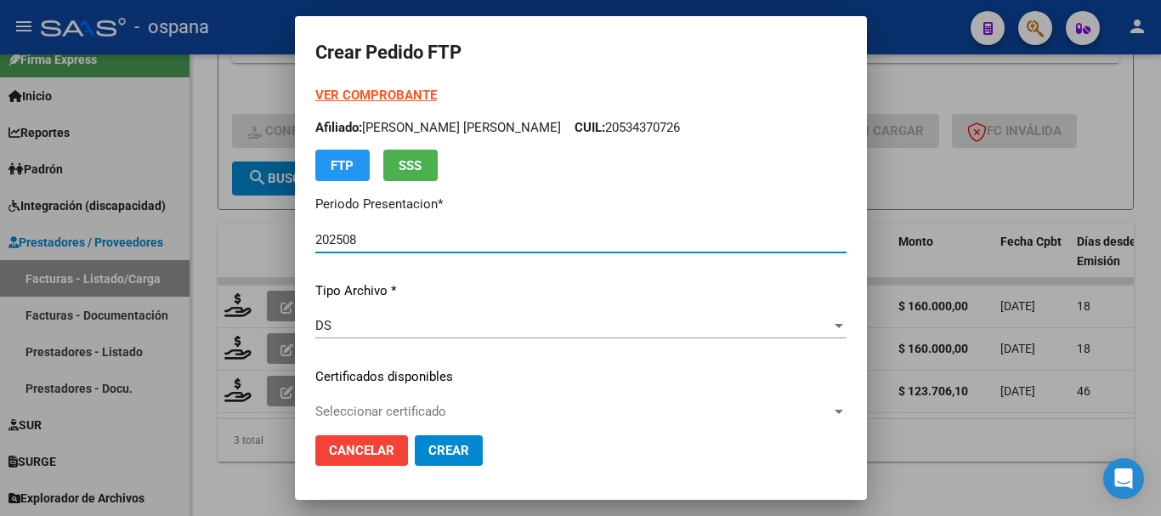
type input "ARG02000549685532022012720270127IPS248"
type input "[DATE]"
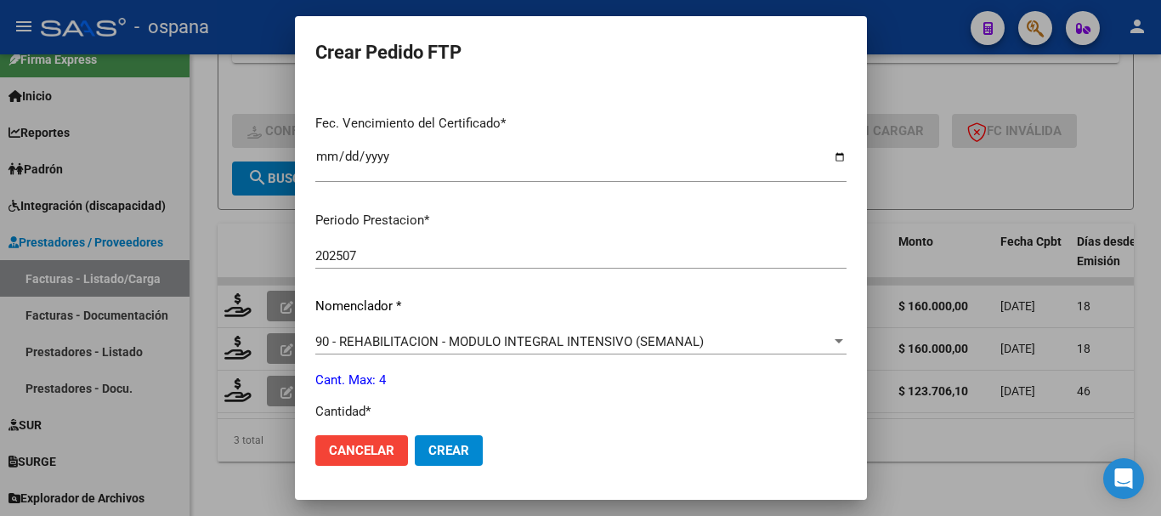
scroll to position [595, 0]
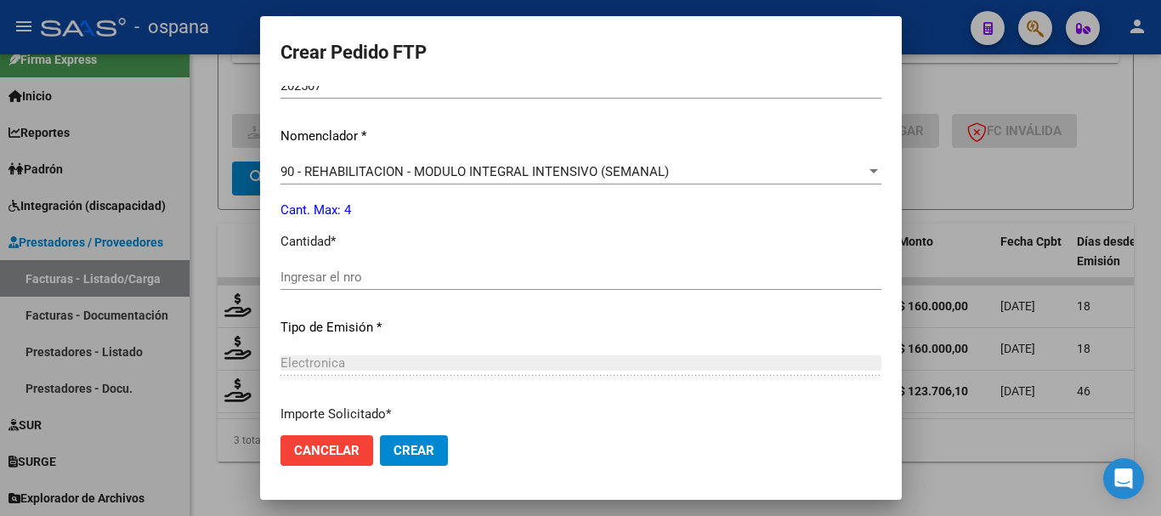
click at [408, 274] on input "Ingresar el nro" at bounding box center [580, 276] width 601 height 15
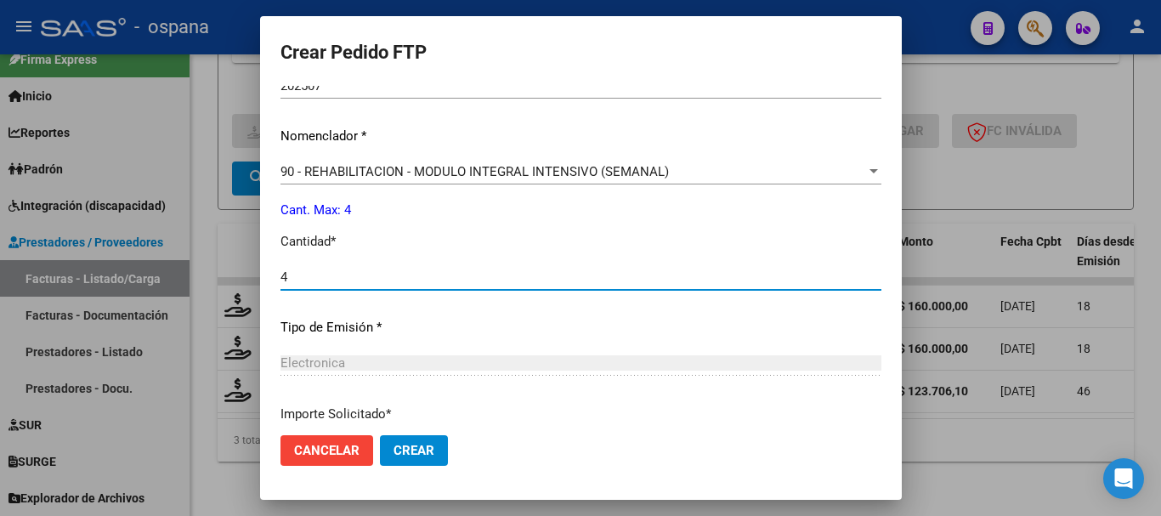
type input "4"
click at [434, 445] on span "Crear" at bounding box center [414, 450] width 41 height 15
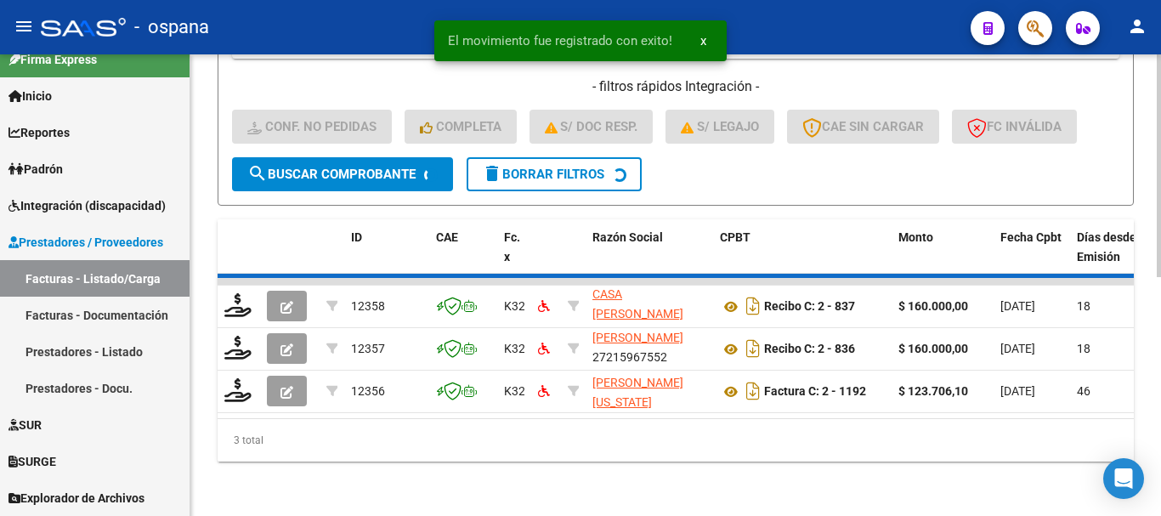
scroll to position [449, 0]
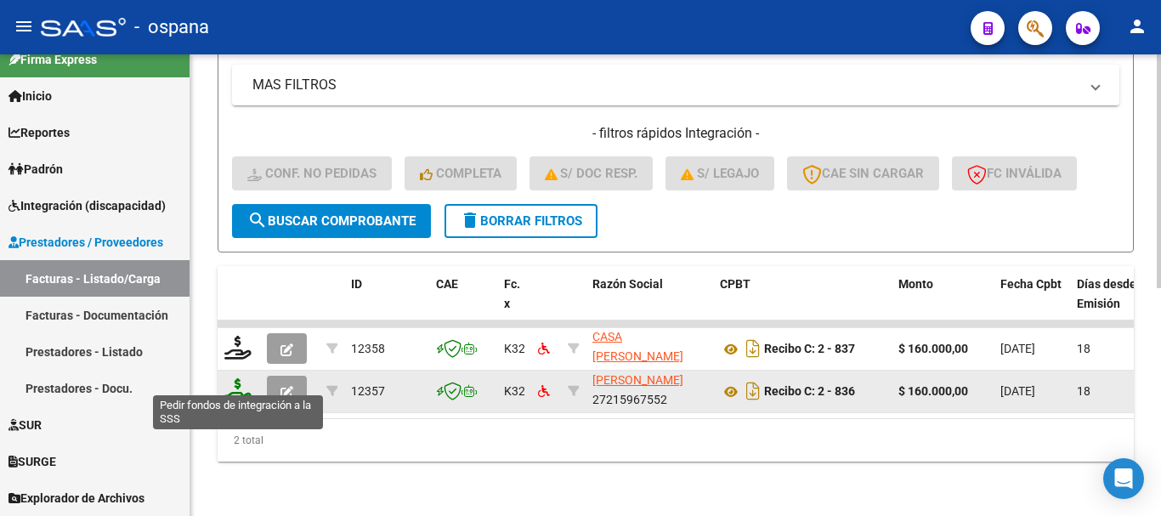
click at [241, 378] on icon at bounding box center [237, 390] width 27 height 24
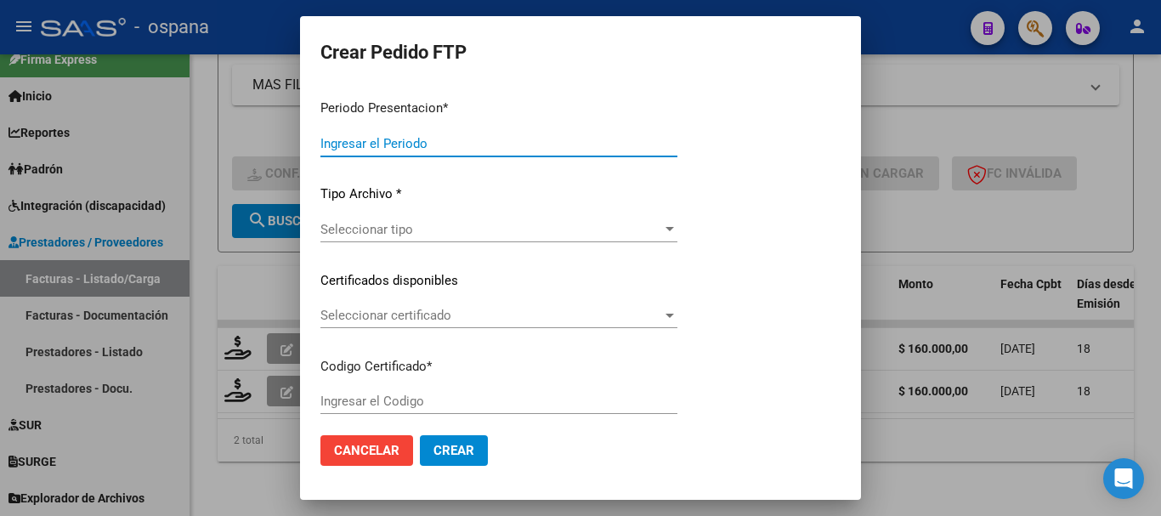
type input "202508"
type input "202507"
type input "$ 160.000,00"
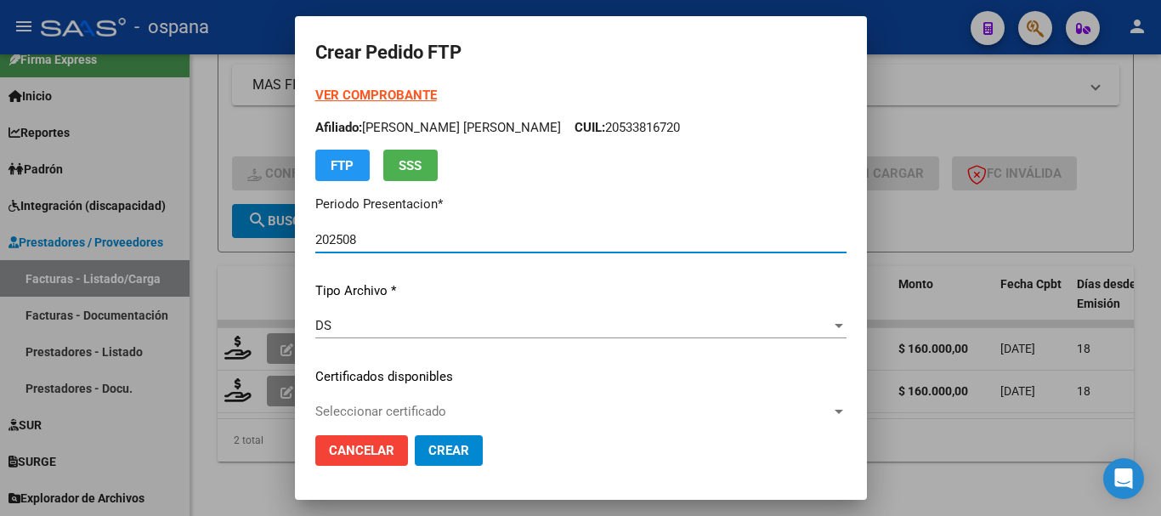
type input "ARG02000521592982020070220250702BS389"
type input "[DATE]"
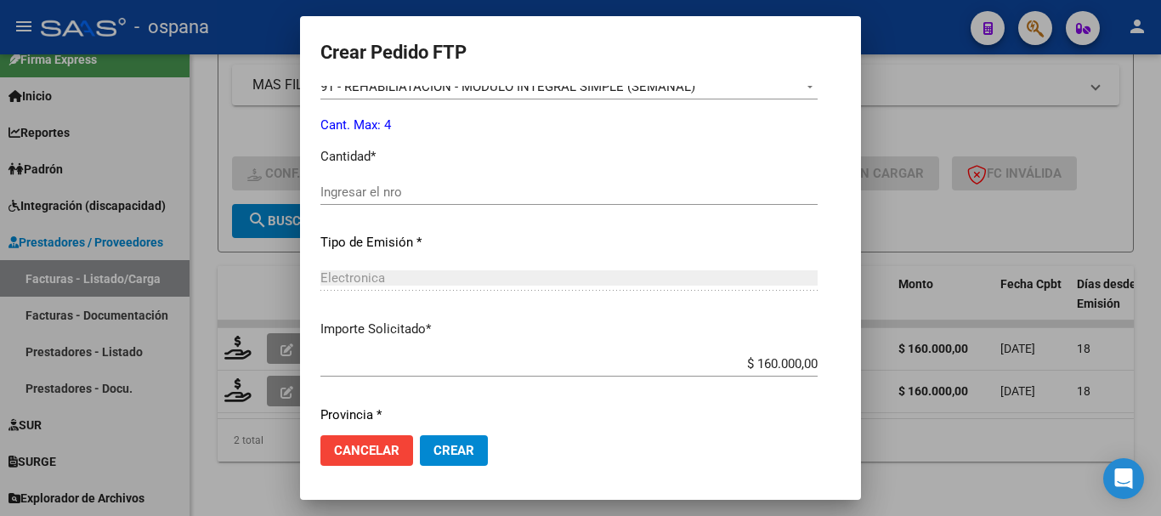
scroll to position [595, 0]
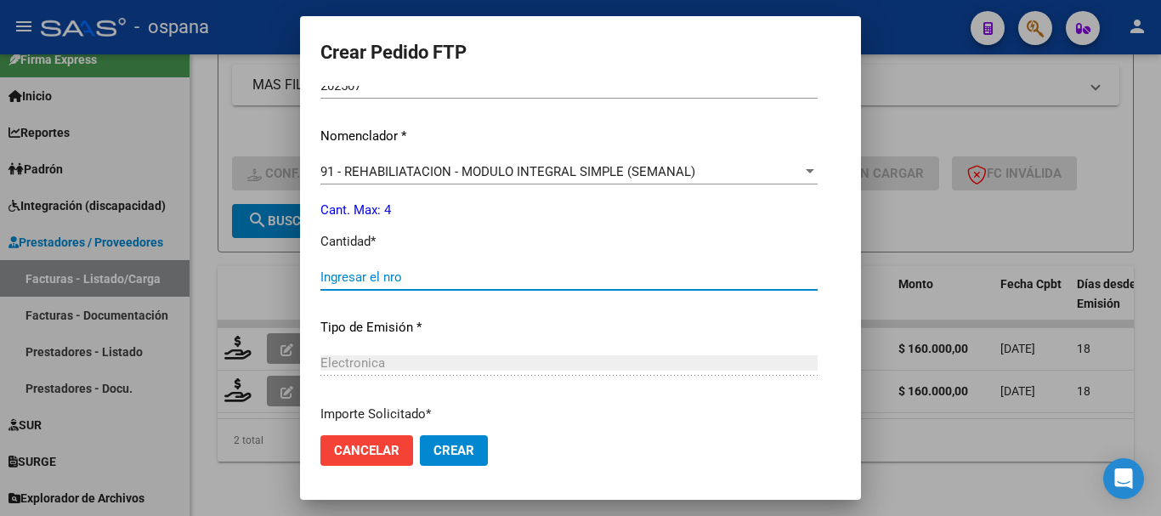
click at [386, 278] on input "Ingresar el nro" at bounding box center [568, 276] width 497 height 15
type input "4"
click at [434, 452] on span "Crear" at bounding box center [453, 450] width 41 height 15
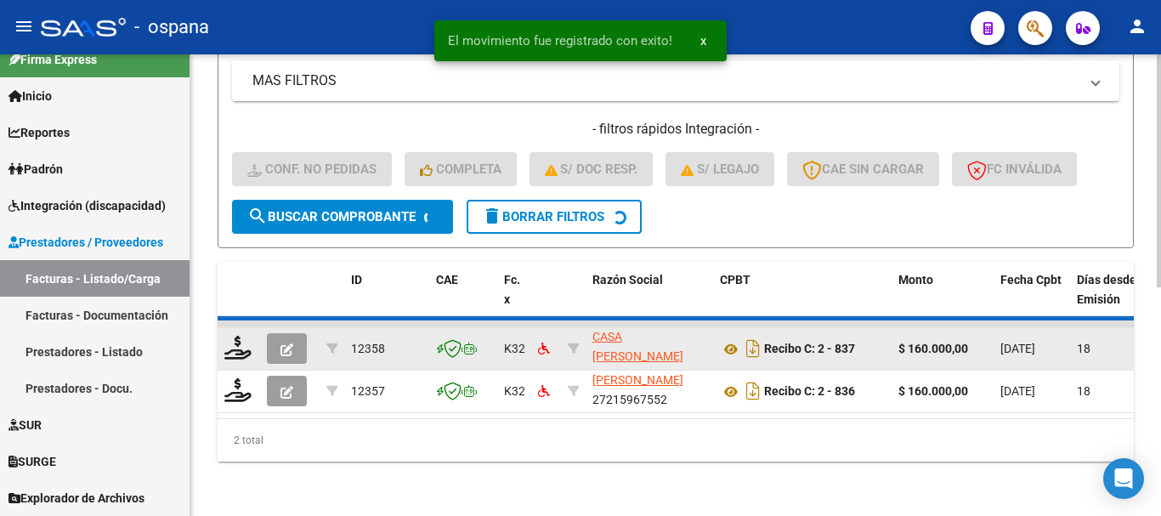
scroll to position [406, 0]
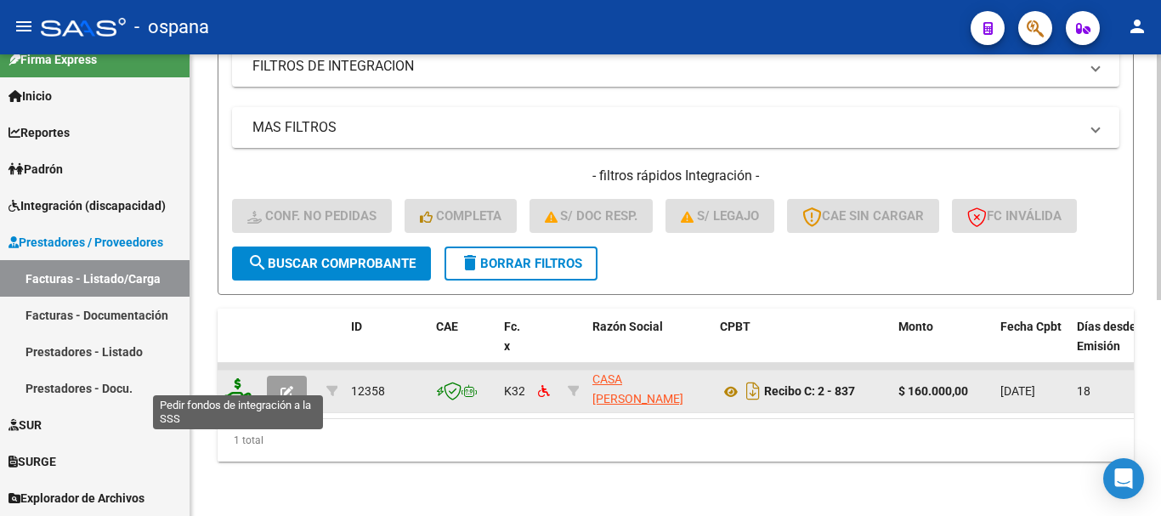
click at [238, 378] on icon at bounding box center [237, 390] width 27 height 24
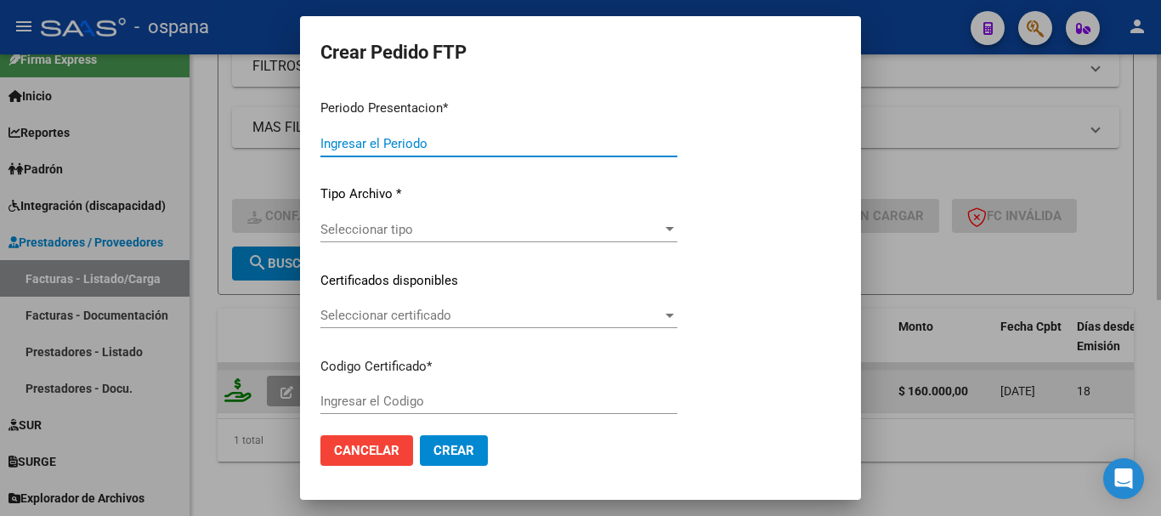
type input "202508"
type input "$ 160.000,00"
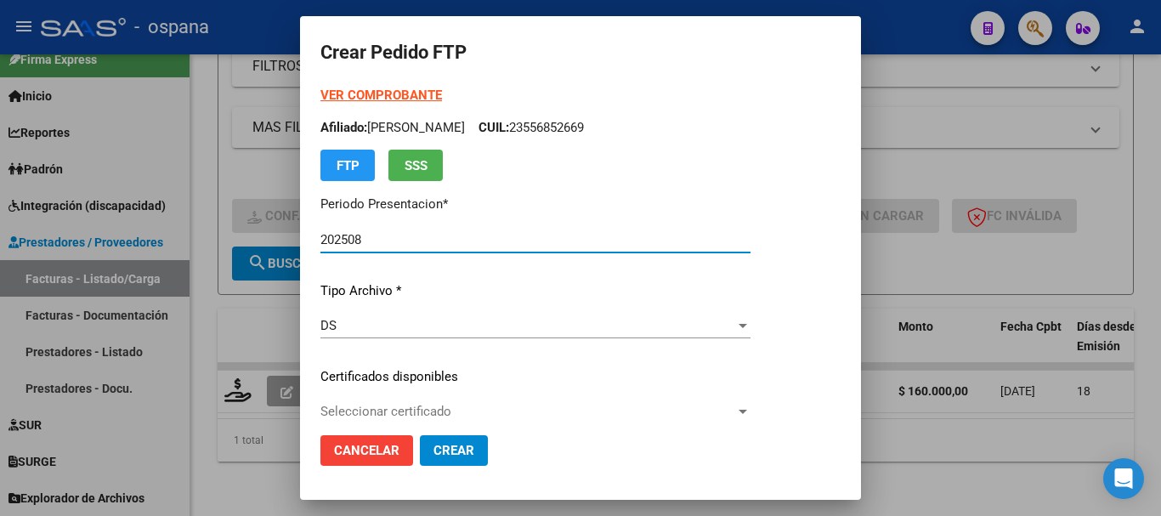
type input "ARG02000521592982020070220250702BS389"
type input "[DATE]"
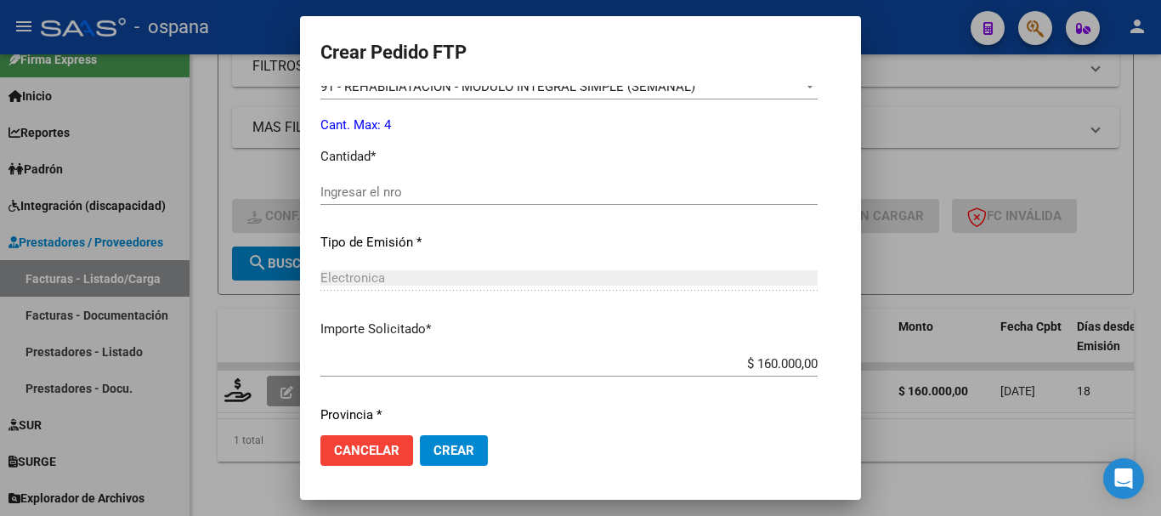
scroll to position [510, 0]
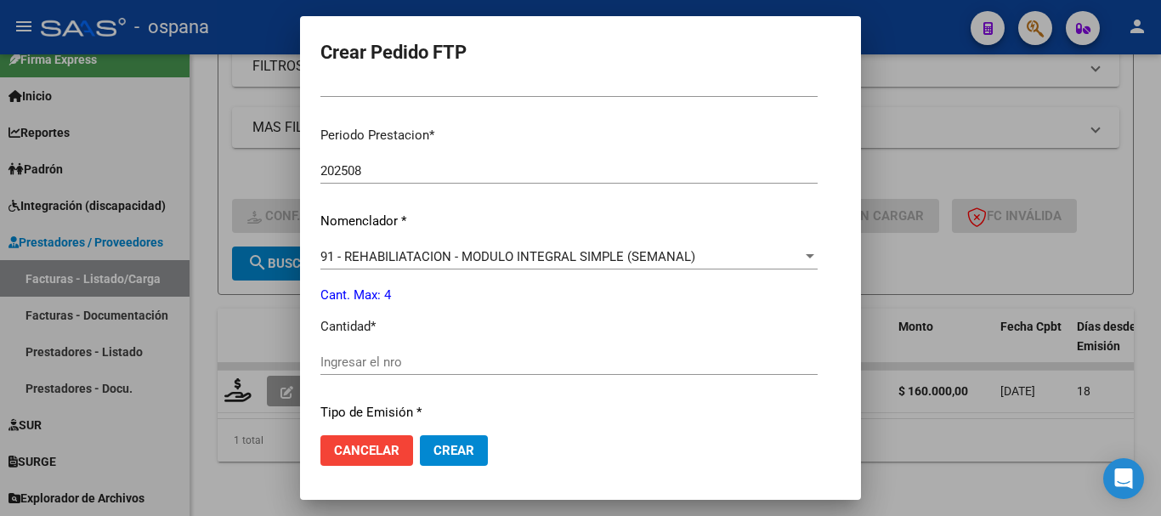
click at [365, 359] on input "Ingresar el nro" at bounding box center [568, 361] width 497 height 15
type input "4"
click at [450, 452] on span "Crear" at bounding box center [453, 450] width 41 height 15
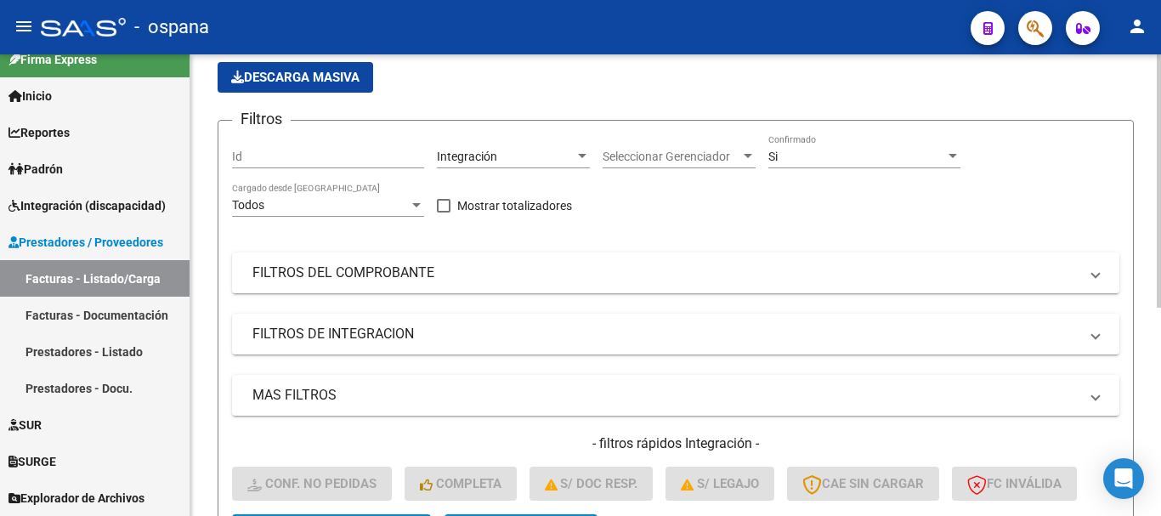
scroll to position [40, 0]
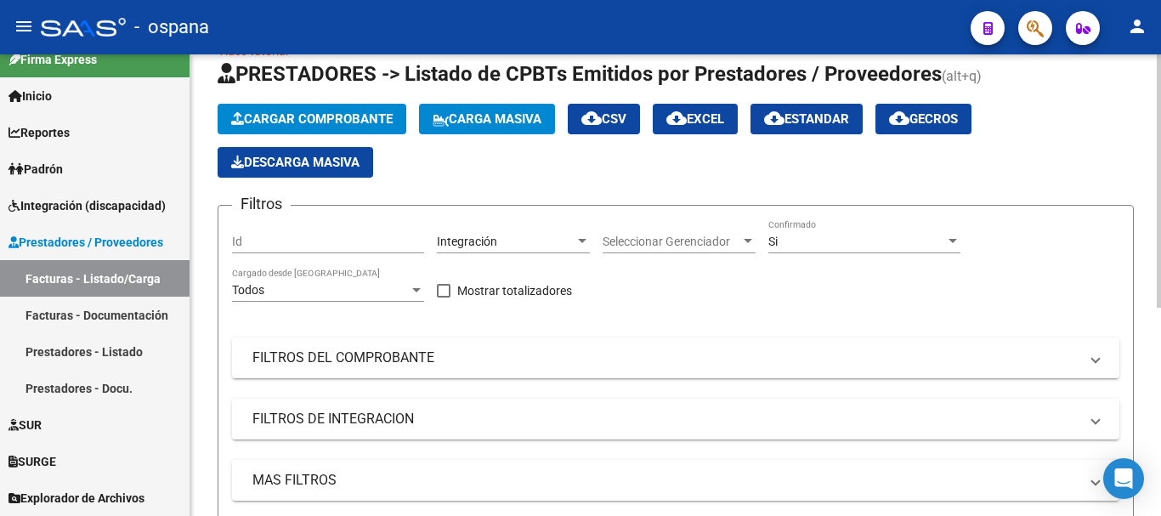
click at [501, 116] on span "Carga Masiva" at bounding box center [487, 118] width 109 height 15
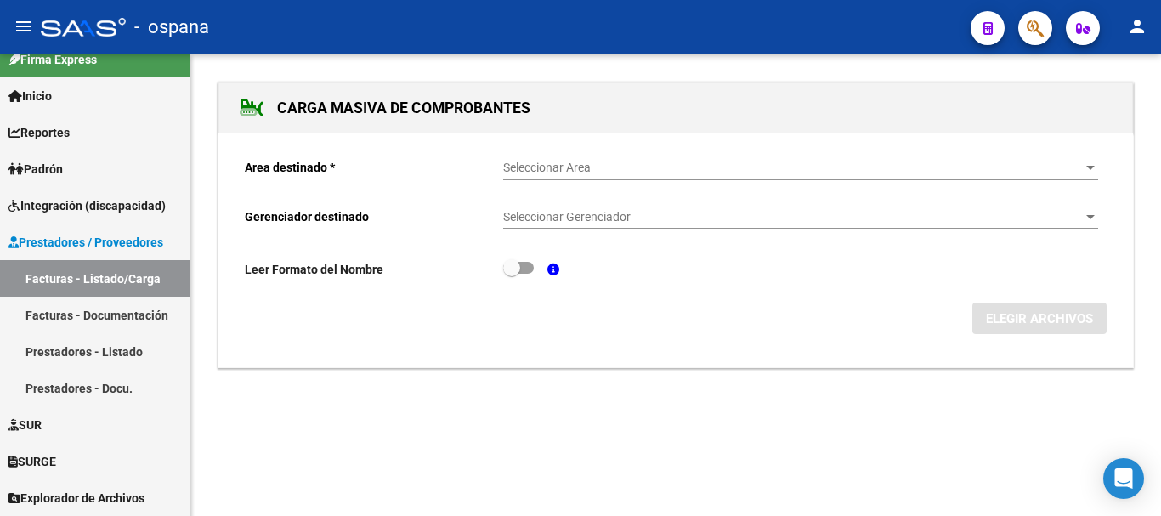
click at [552, 165] on span "Seleccionar Area" at bounding box center [793, 168] width 580 height 14
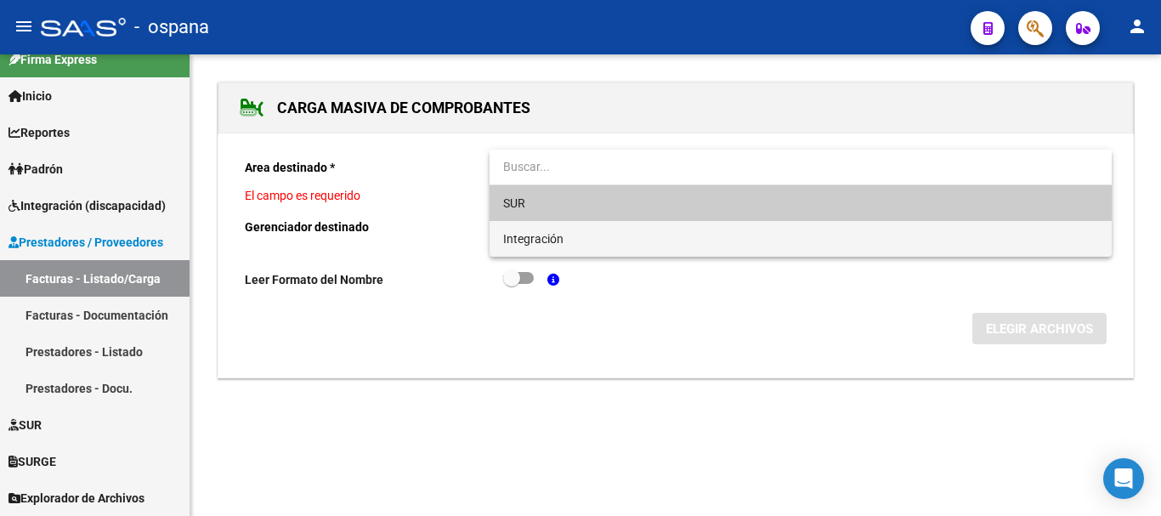
click at [573, 238] on span "Integración" at bounding box center [800, 239] width 595 height 36
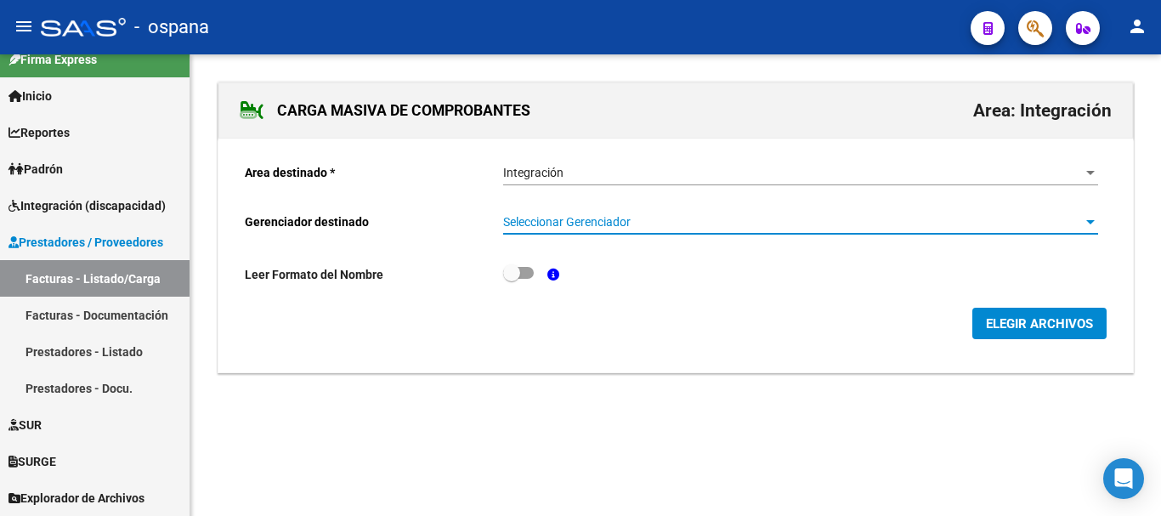
click at [573, 217] on span "Seleccionar Gerenciador" at bounding box center [793, 222] width 580 height 14
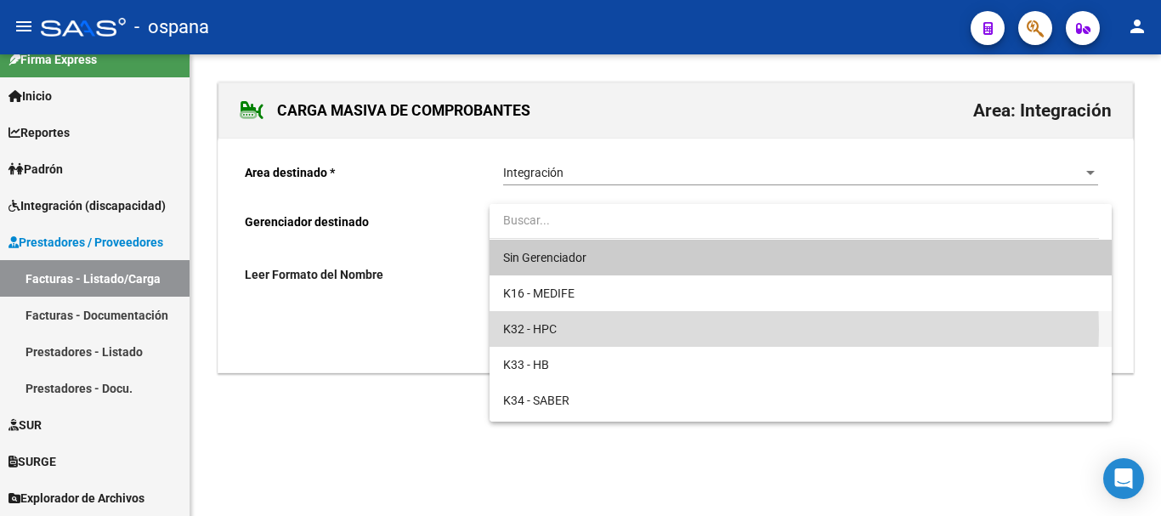
click at [572, 330] on span "K32 - HPC" at bounding box center [800, 329] width 595 height 36
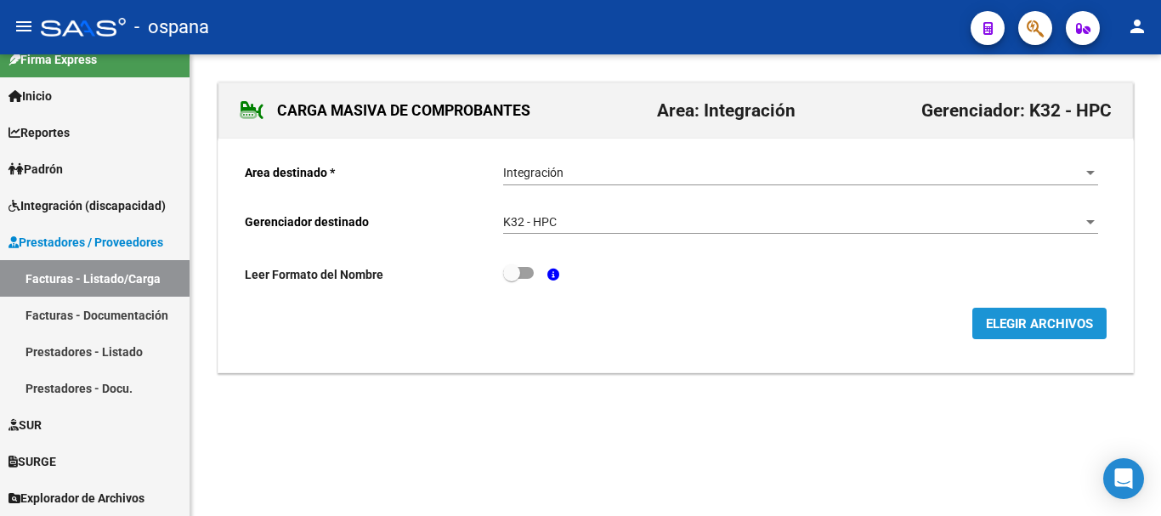
click at [1016, 320] on span "ELEGIR ARCHIVOS" at bounding box center [1039, 323] width 107 height 15
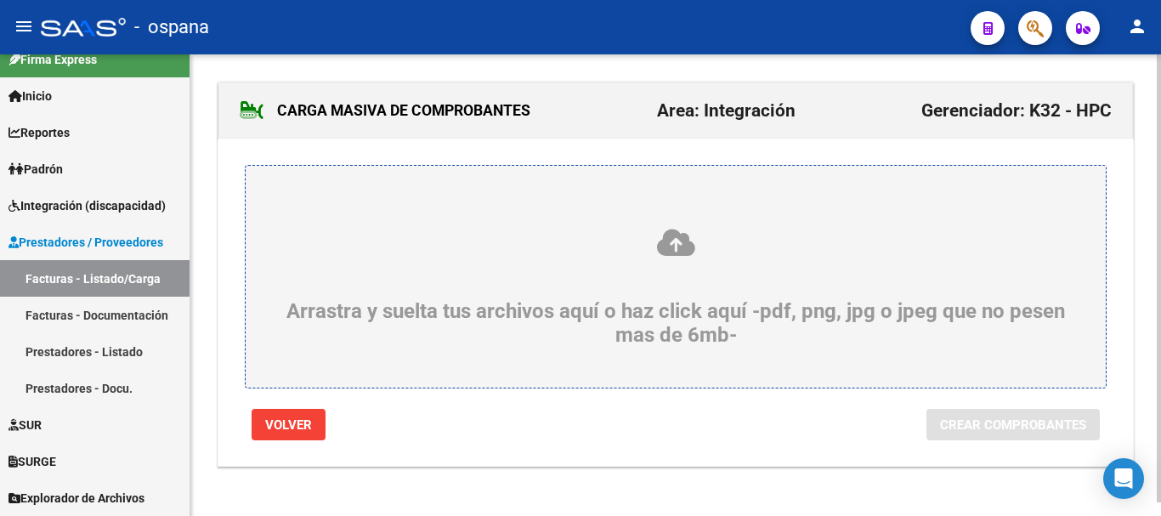
click at [679, 246] on icon at bounding box center [675, 242] width 779 height 31
click at [0, 0] on input "Arrastra y suelta tus archivos aquí o haz click aquí -pdf, png, jpg o jpeg que …" at bounding box center [0, 0] width 0 height 0
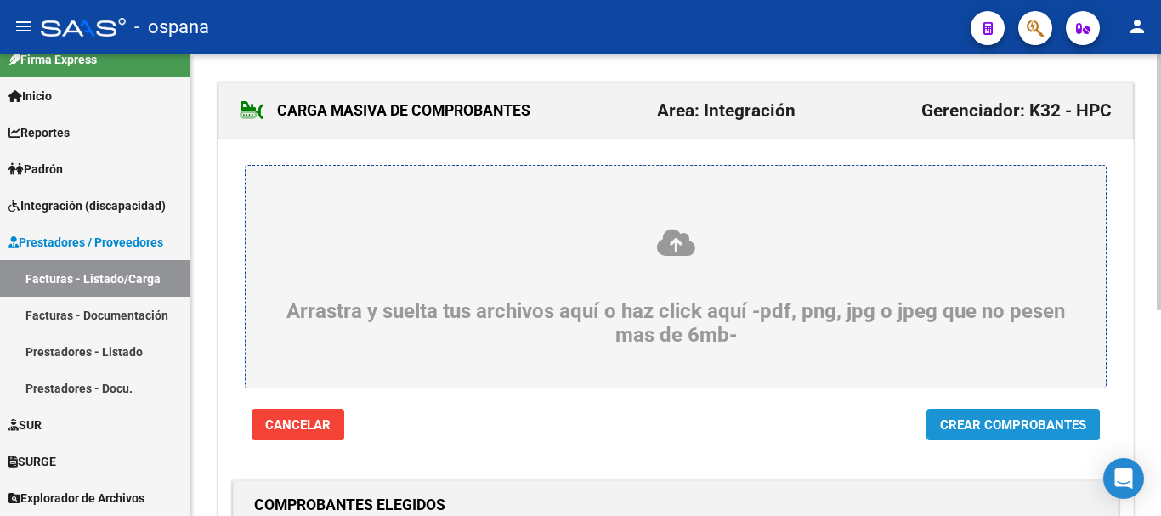
click at [960, 417] on span "Crear Comprobantes" at bounding box center [1013, 423] width 146 height 15
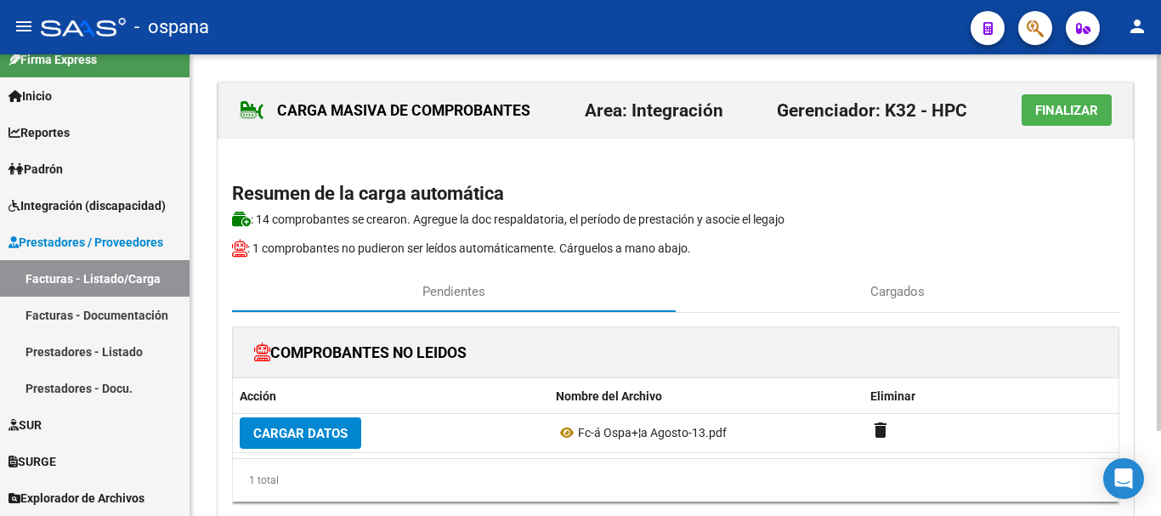
scroll to position [105, 0]
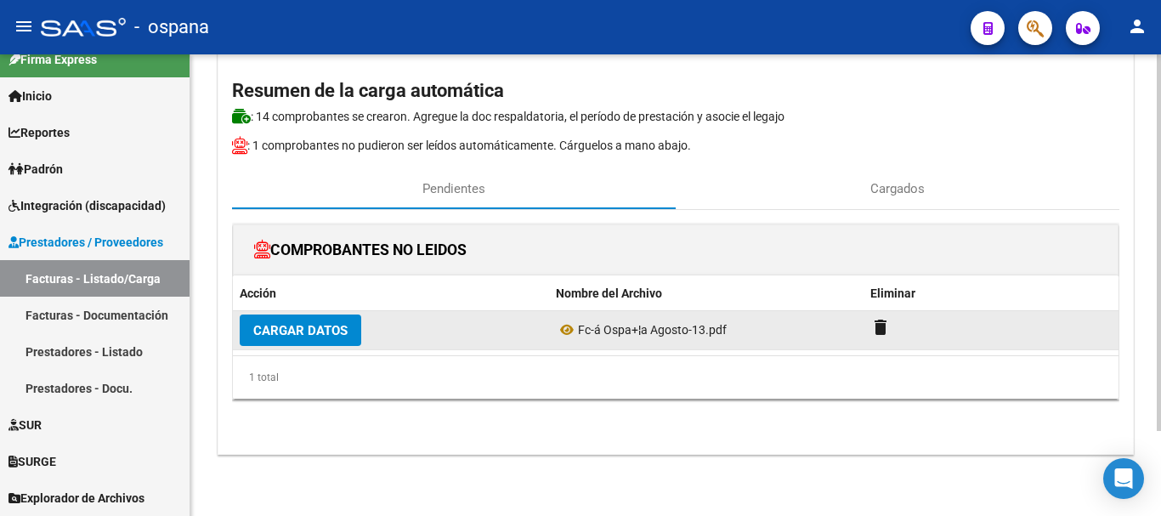
click at [316, 326] on span "Cargar Datos" at bounding box center [300, 330] width 94 height 15
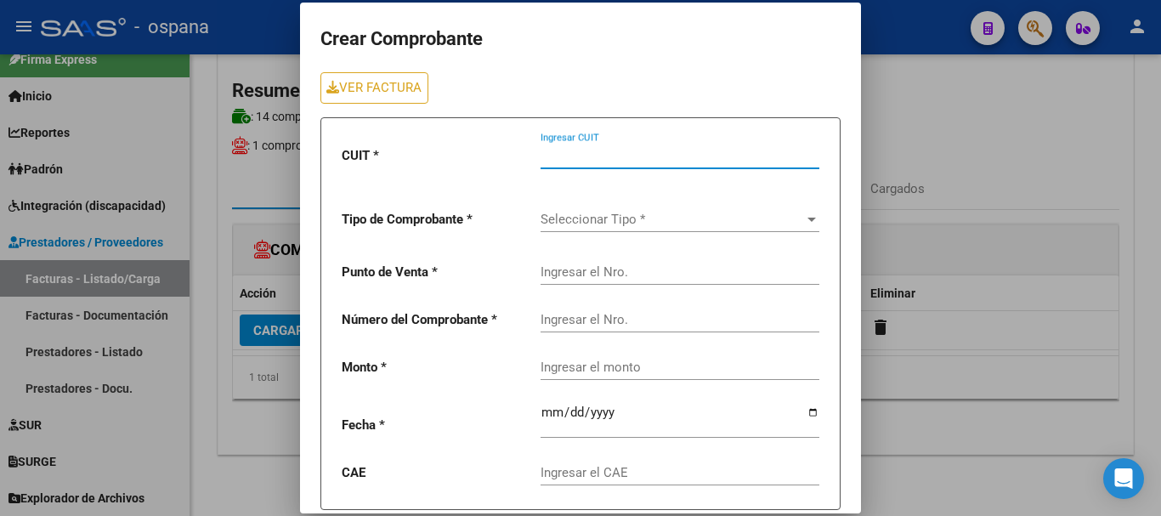
click at [569, 155] on input "Ingresar CUIT" at bounding box center [680, 155] width 279 height 15
type input "30-68562045-2"
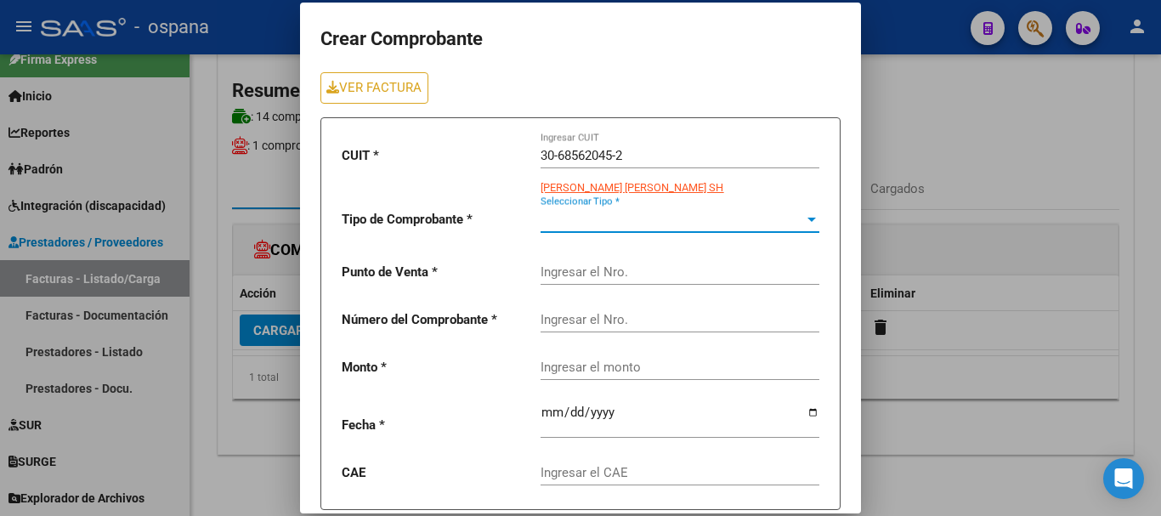
click at [596, 217] on span "Seleccionar Tipo *" at bounding box center [672, 219] width 263 height 15
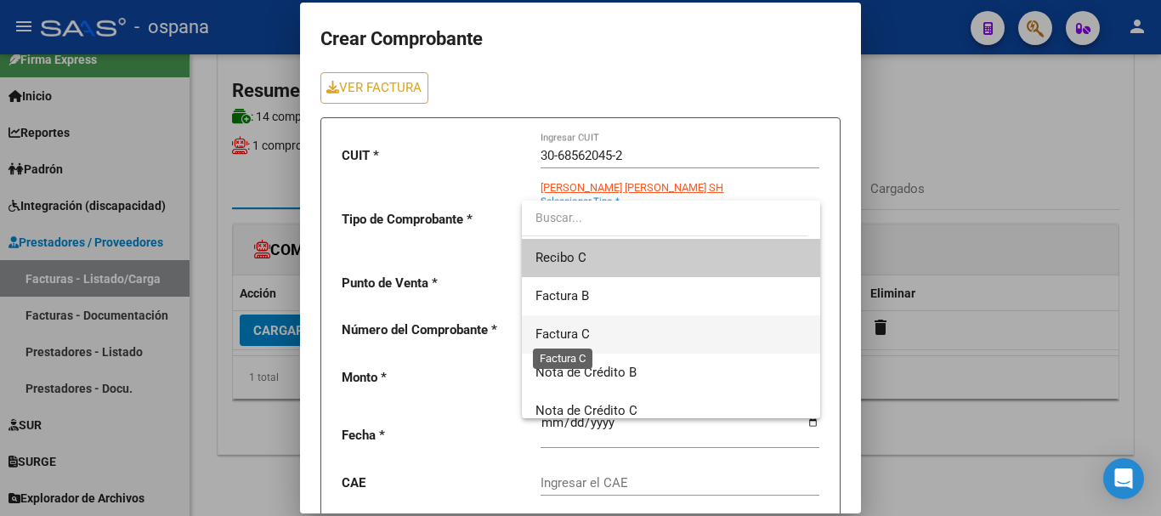
click at [578, 331] on span "Factura C" at bounding box center [562, 333] width 54 height 15
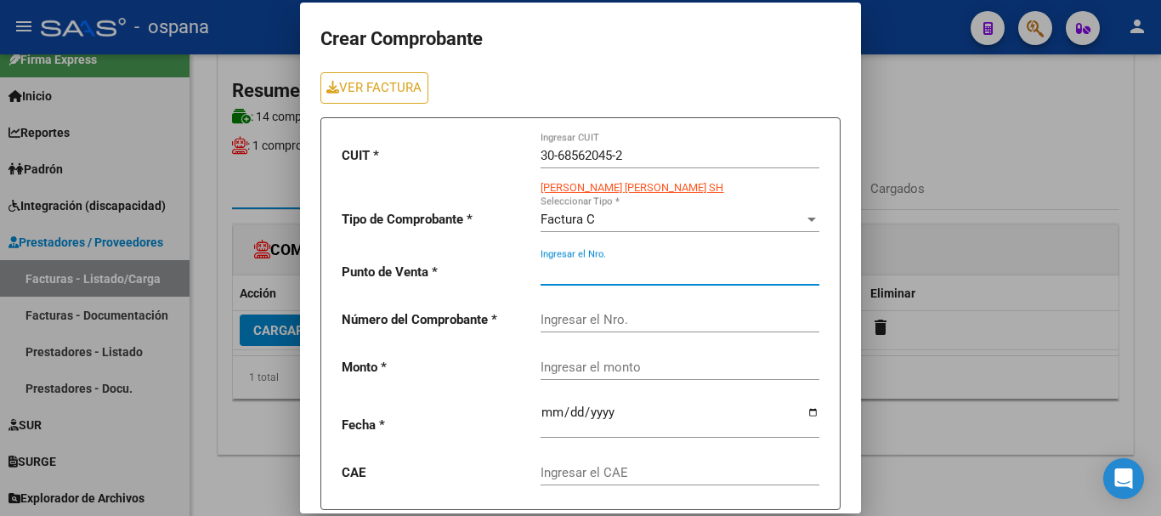
click at [580, 269] on input "Ingresar el Nro." at bounding box center [680, 271] width 279 height 15
type input "5"
click at [589, 316] on input "Ingresar el Nro." at bounding box center [680, 319] width 279 height 15
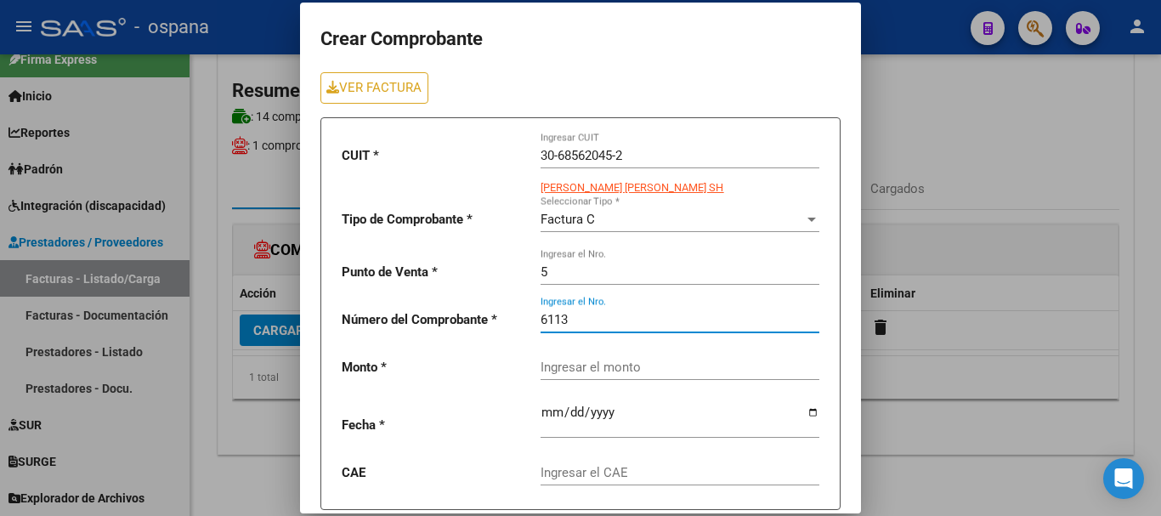
click at [584, 364] on input "Ingresar el monto" at bounding box center [680, 367] width 279 height 15
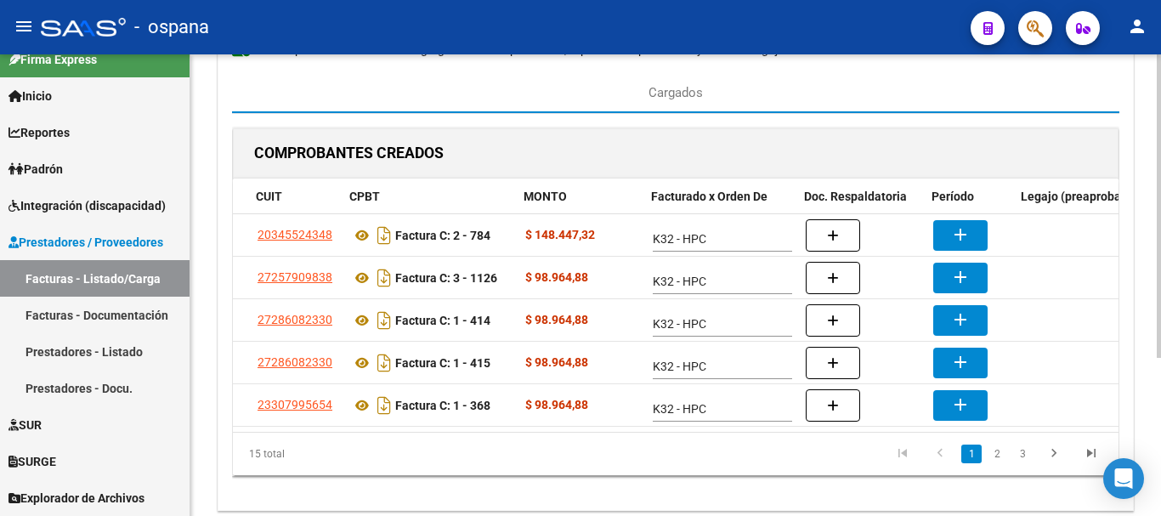
scroll to position [0, 111]
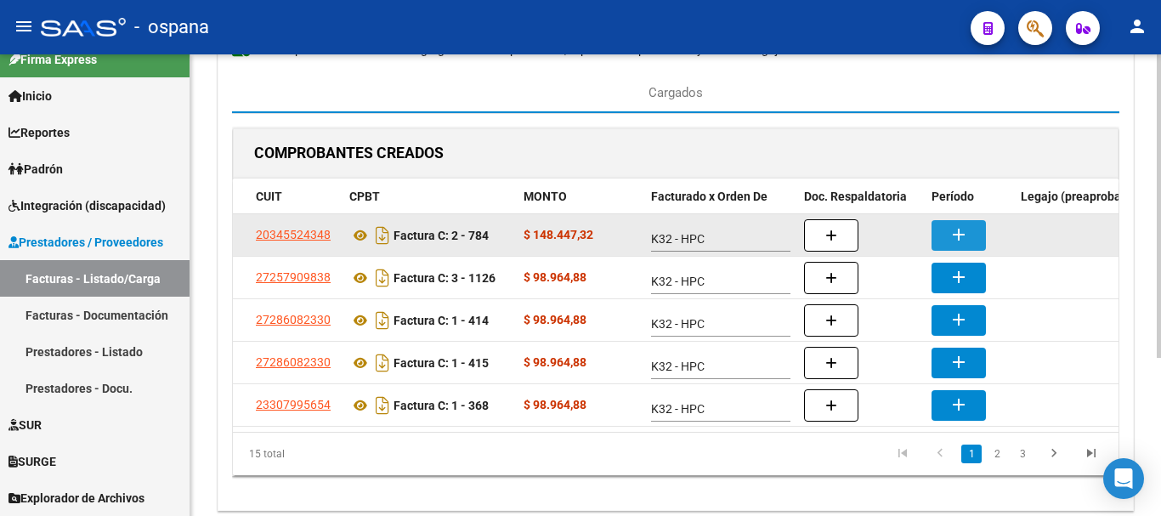
click at [955, 229] on mat-icon "add" at bounding box center [958, 234] width 20 height 20
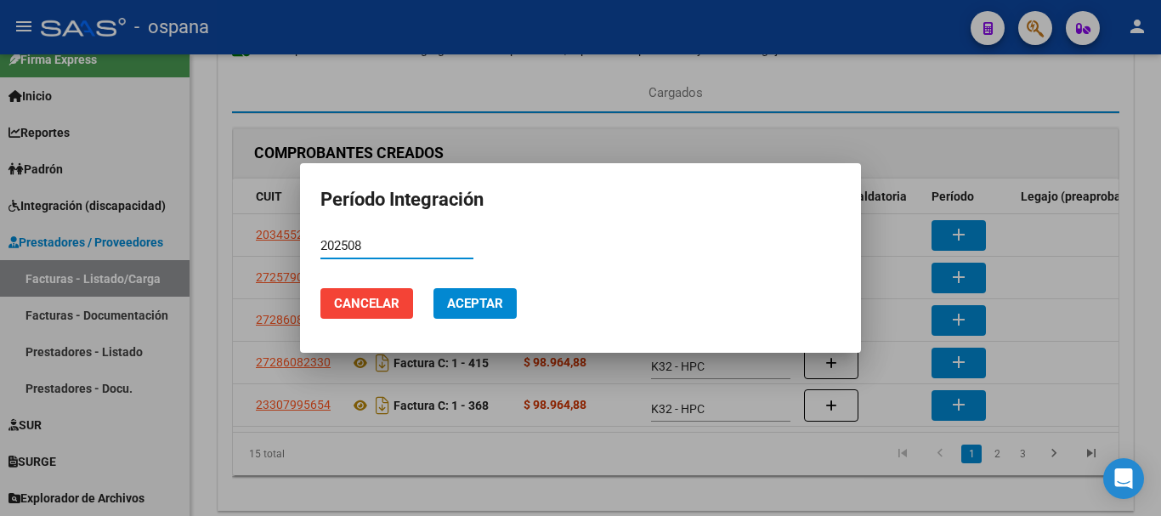
drag, startPoint x: 497, startPoint y: 303, endPoint x: 463, endPoint y: 296, distance: 34.8
click at [494, 303] on span "Aceptar" at bounding box center [475, 303] width 56 height 15
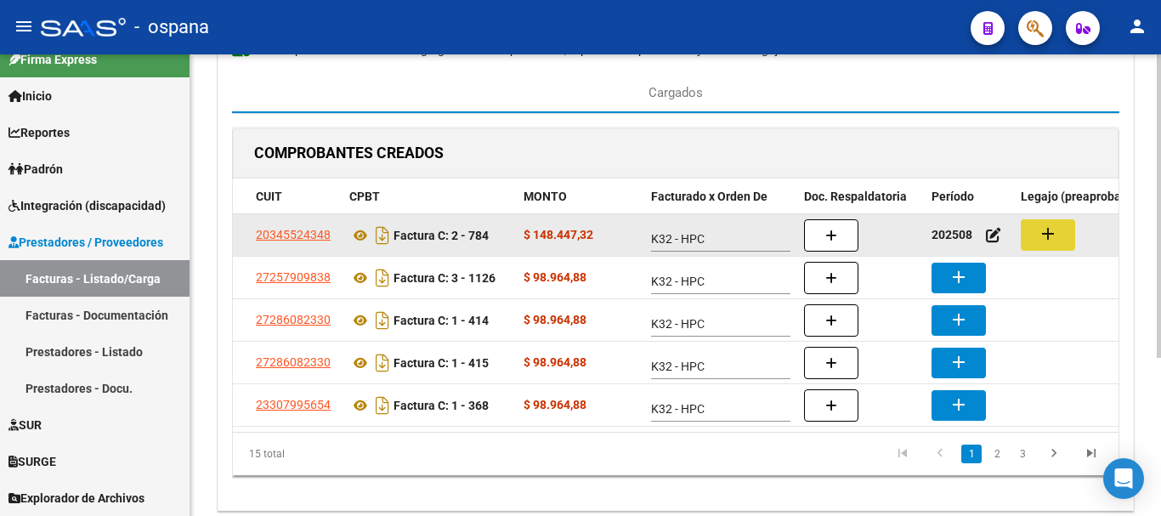
click at [1047, 231] on mat-icon "add" at bounding box center [1048, 234] width 20 height 20
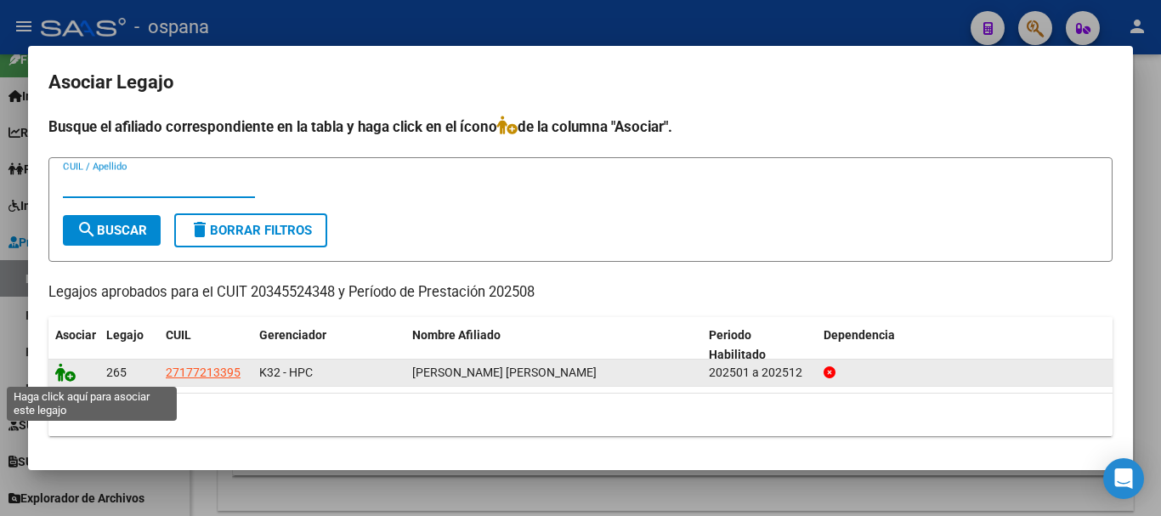
click at [70, 372] on icon at bounding box center [65, 372] width 20 height 19
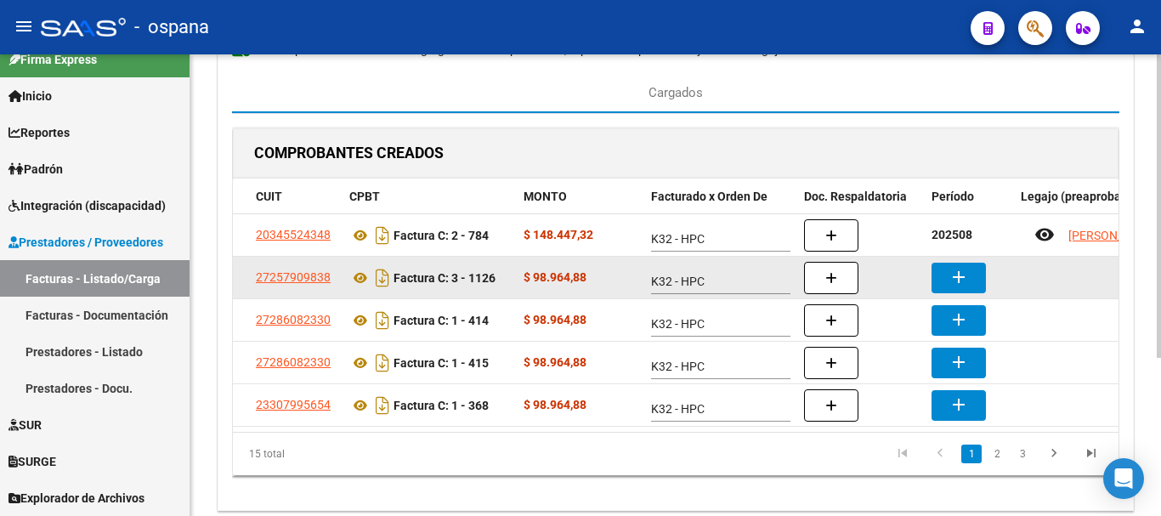
click at [953, 276] on mat-icon "add" at bounding box center [958, 277] width 20 height 20
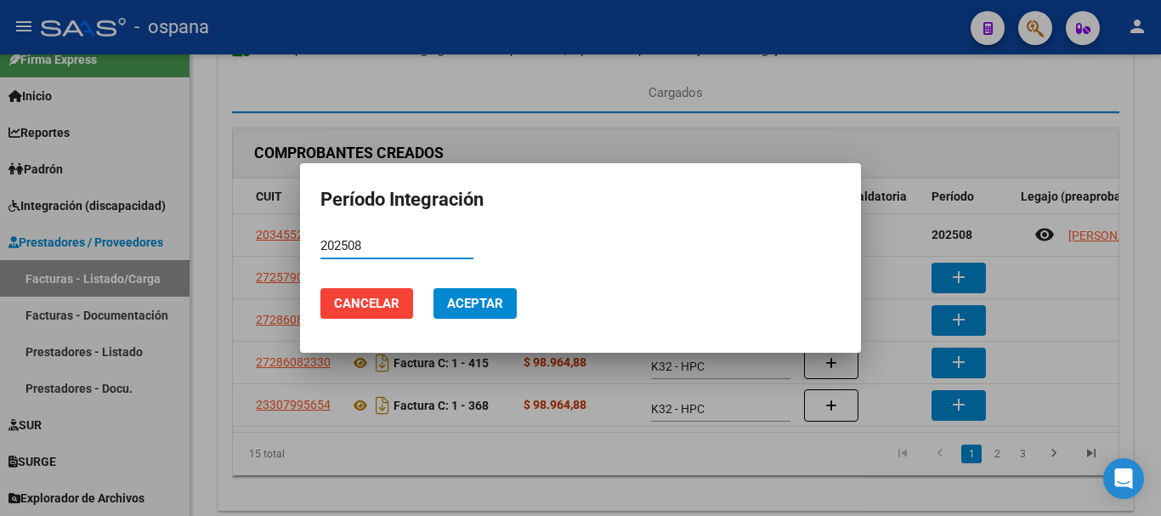
click at [482, 294] on button "Aceptar" at bounding box center [474, 303] width 83 height 31
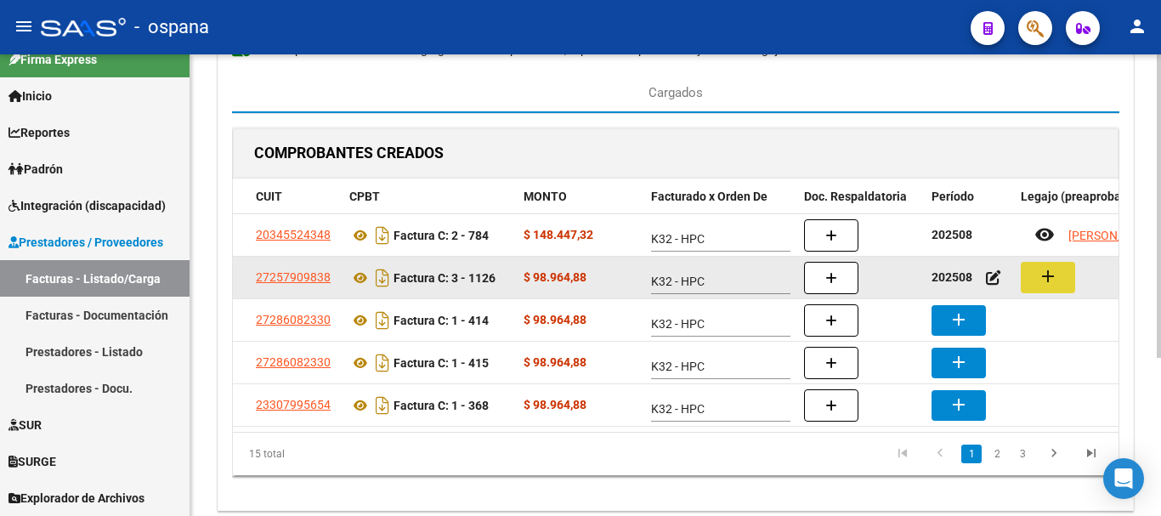
click at [1046, 281] on mat-icon "add" at bounding box center [1048, 276] width 20 height 20
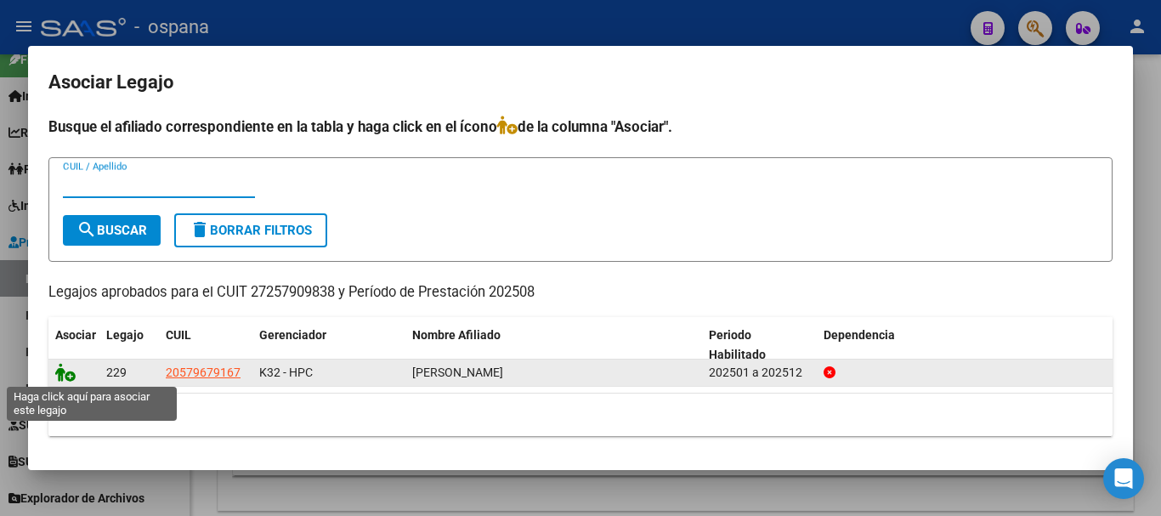
click at [66, 373] on icon at bounding box center [65, 372] width 20 height 19
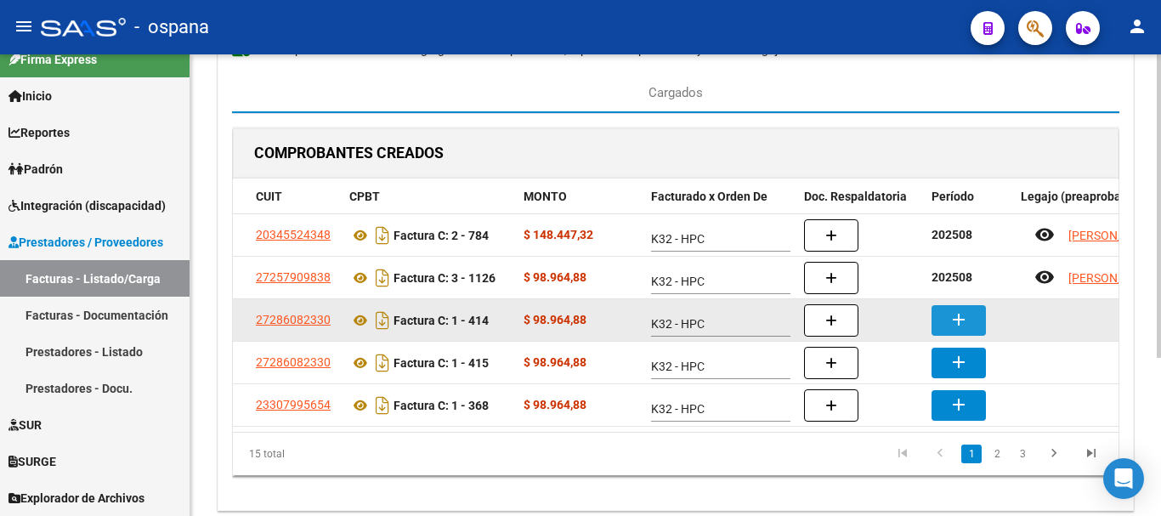
click at [960, 316] on mat-icon "add" at bounding box center [958, 319] width 20 height 20
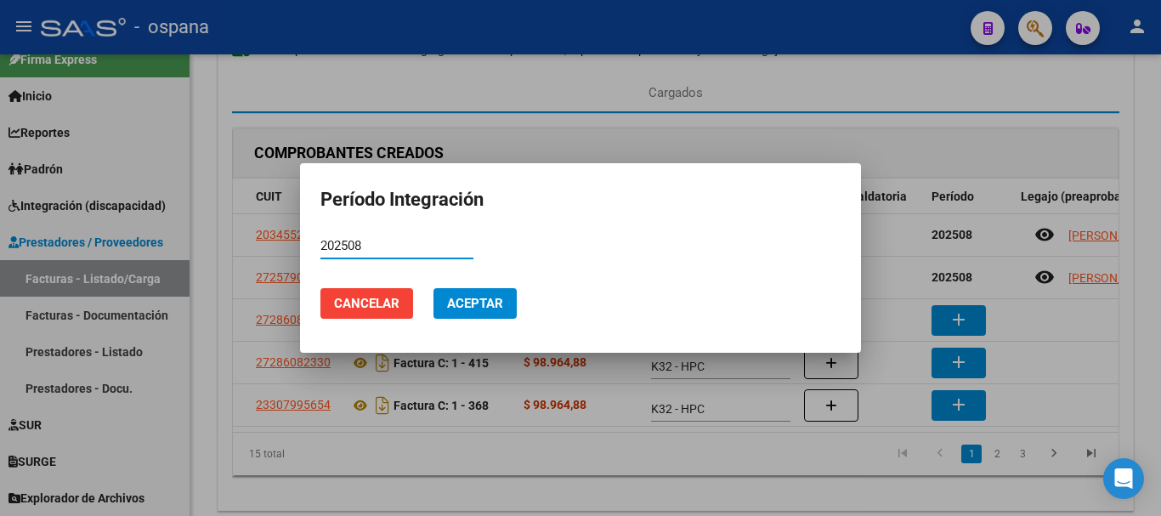
click at [479, 286] on mat-dialog-actions "Cancelar Aceptar" at bounding box center [580, 304] width 520 height 58
click at [476, 301] on span "Aceptar" at bounding box center [475, 303] width 56 height 15
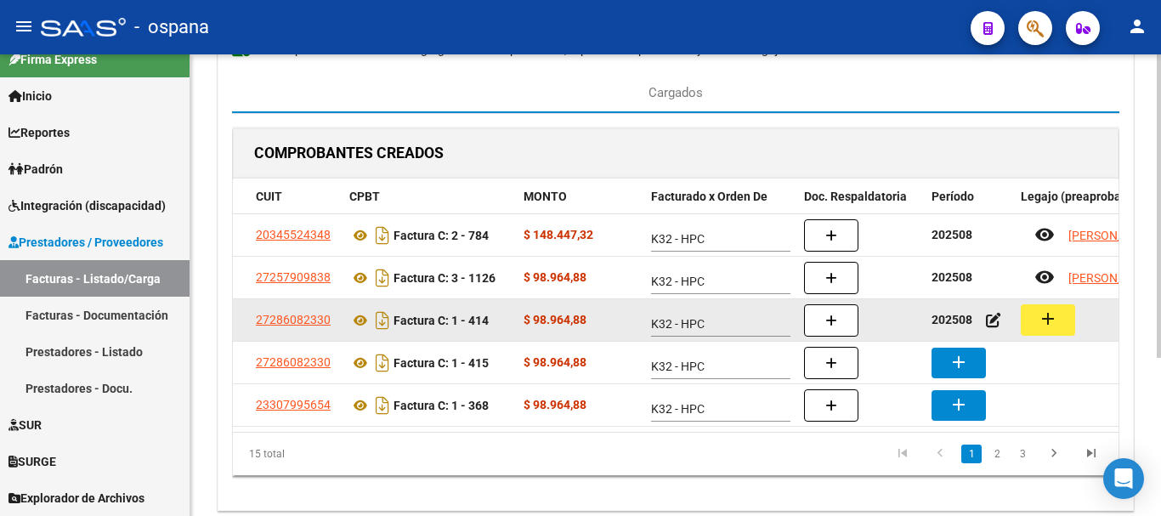
click at [1044, 321] on mat-icon "add" at bounding box center [1048, 319] width 20 height 20
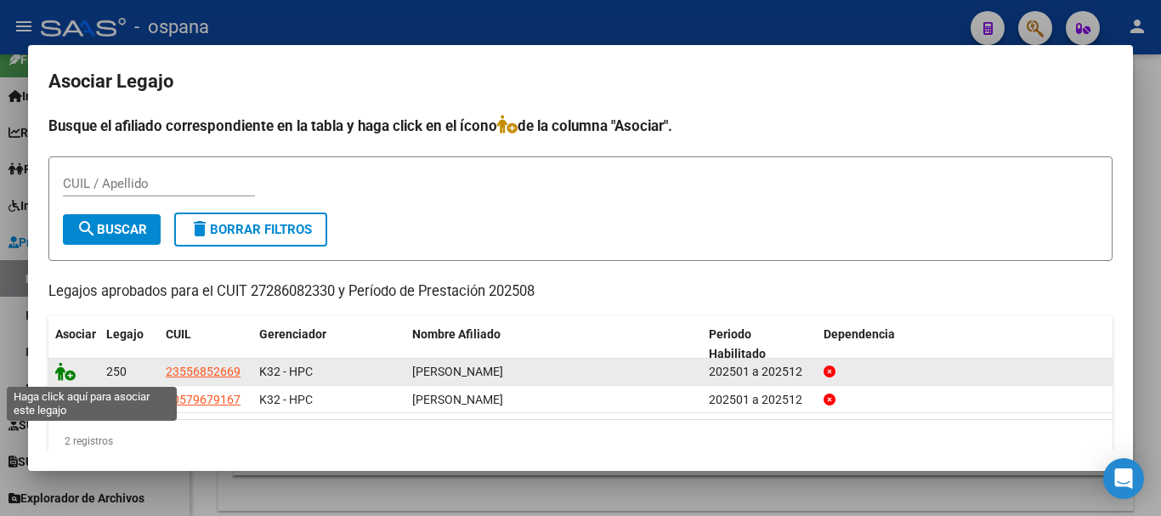
click at [58, 374] on icon at bounding box center [65, 371] width 20 height 19
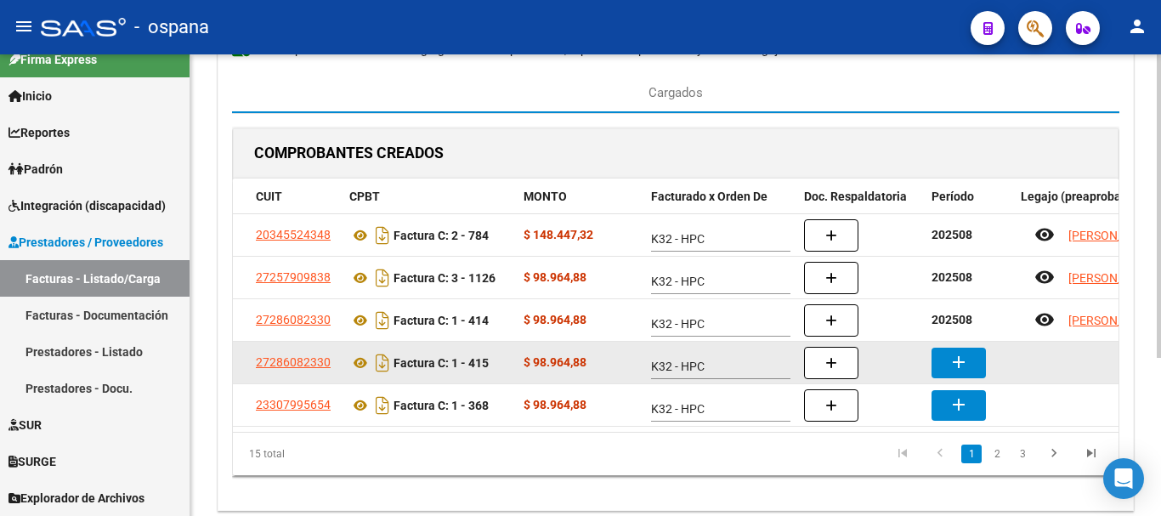
click at [985, 358] on button "add" at bounding box center [958, 363] width 54 height 31
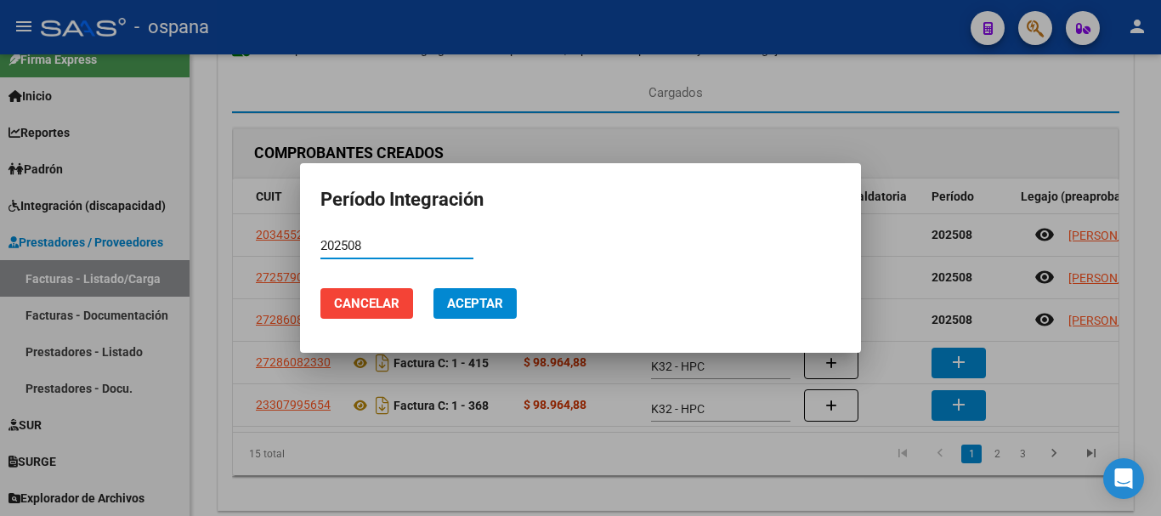
click at [493, 307] on span "Aceptar" at bounding box center [475, 303] width 56 height 15
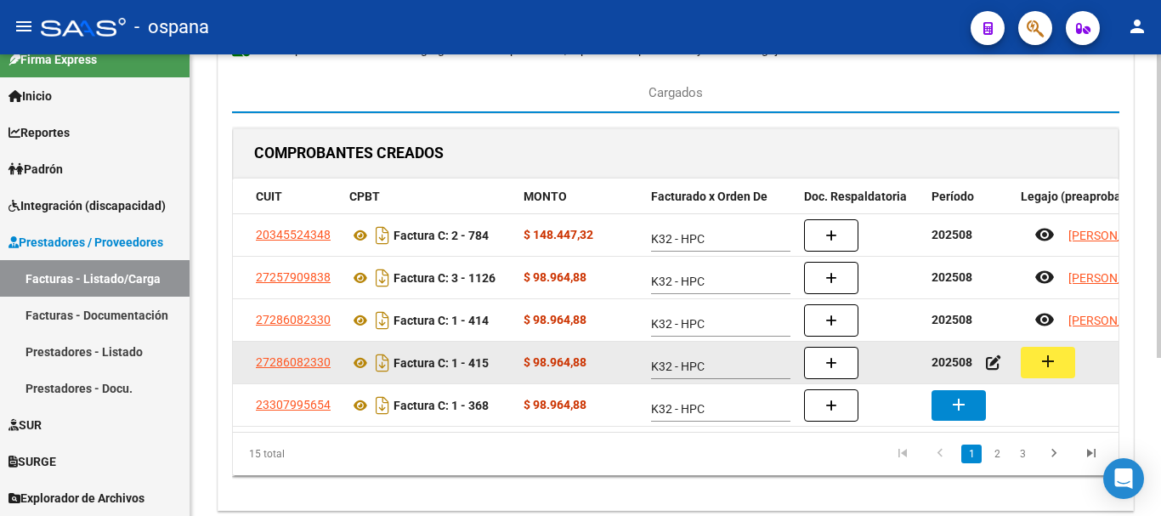
click at [1048, 360] on mat-icon "add" at bounding box center [1048, 361] width 20 height 20
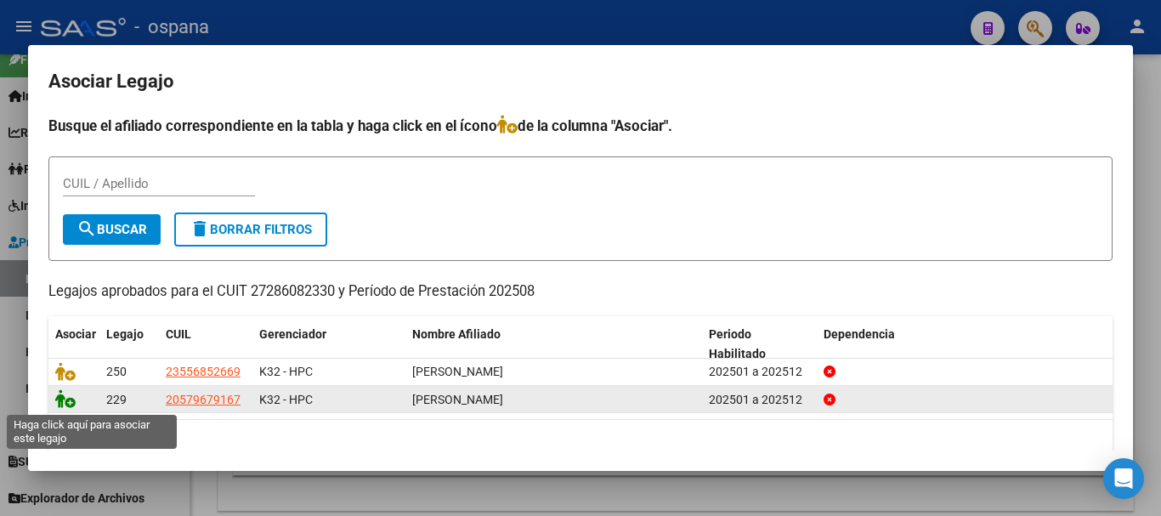
click at [66, 405] on icon at bounding box center [65, 398] width 20 height 19
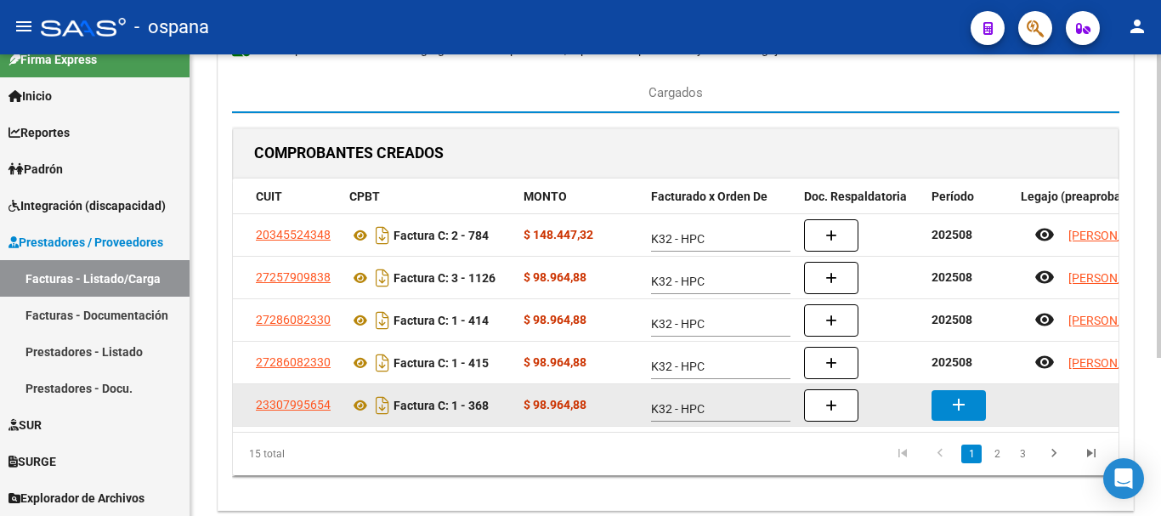
click at [980, 401] on button "add" at bounding box center [958, 405] width 54 height 31
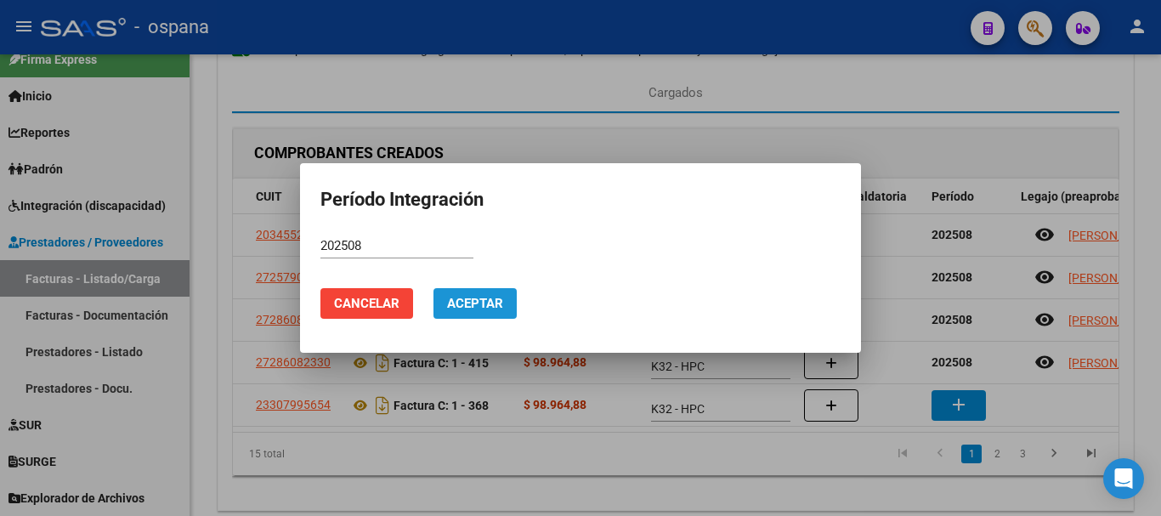
click at [492, 297] on span "Aceptar" at bounding box center [475, 303] width 56 height 15
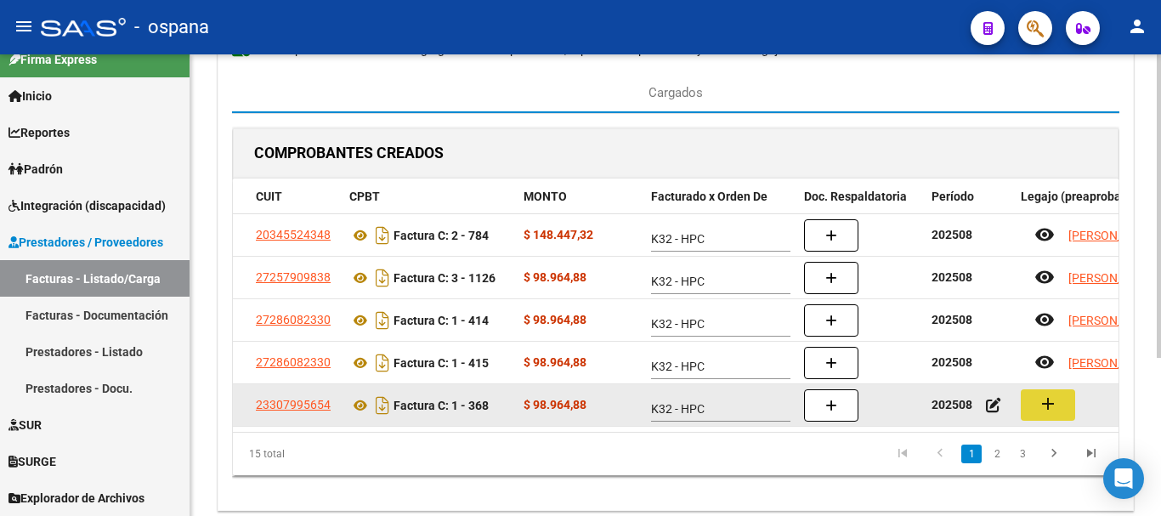
click at [1057, 402] on mat-icon "add" at bounding box center [1048, 404] width 20 height 20
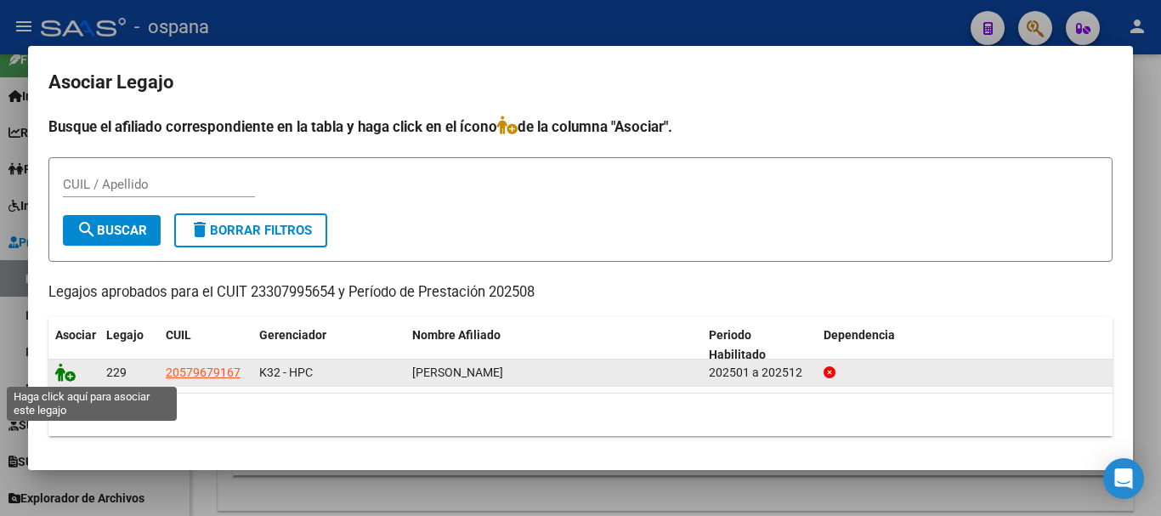
click at [67, 375] on icon at bounding box center [65, 372] width 20 height 19
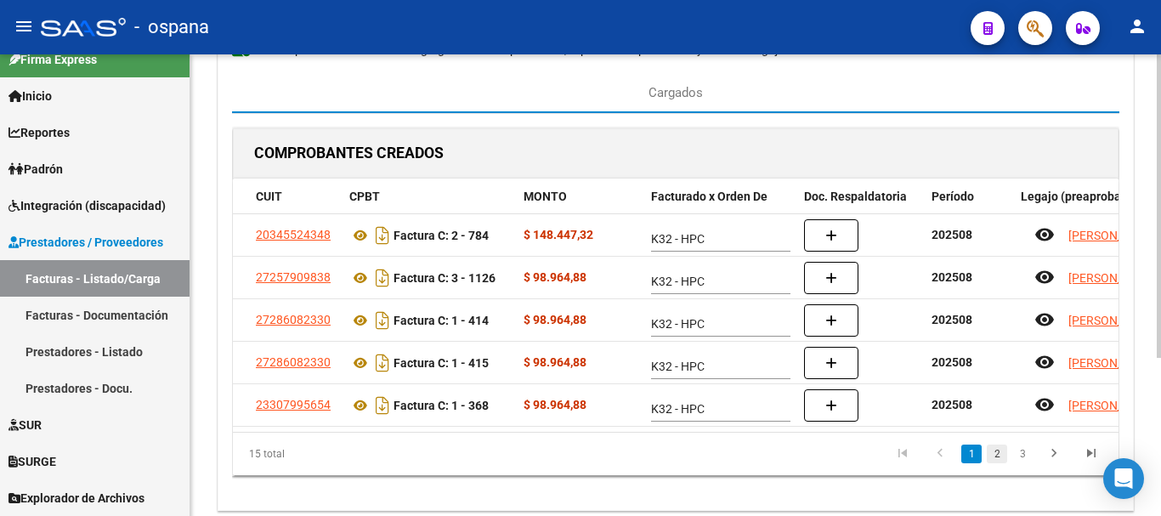
click at [998, 461] on link "2" at bounding box center [997, 453] width 20 height 19
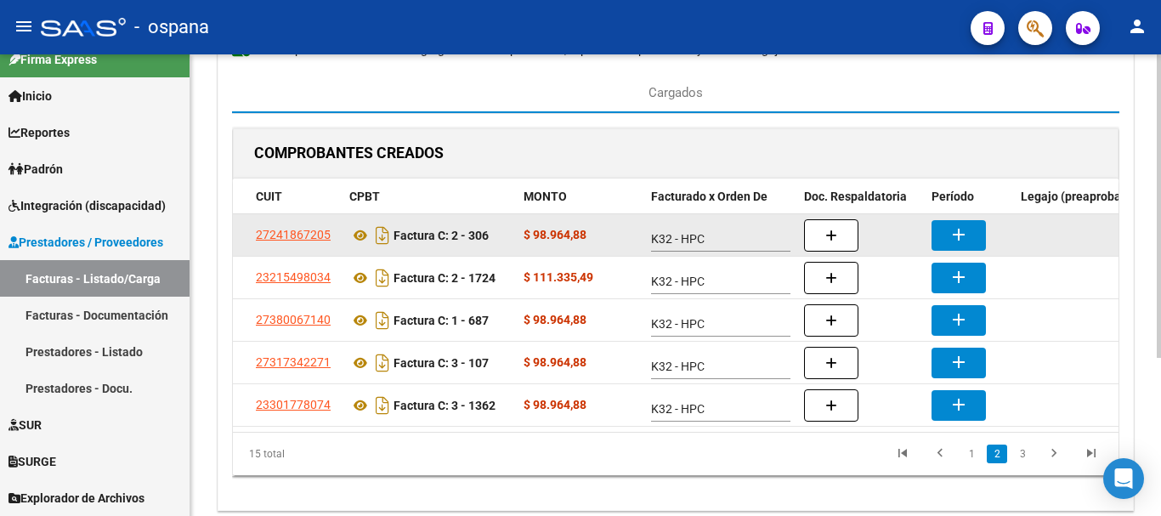
click at [960, 229] on mat-icon "add" at bounding box center [958, 234] width 20 height 20
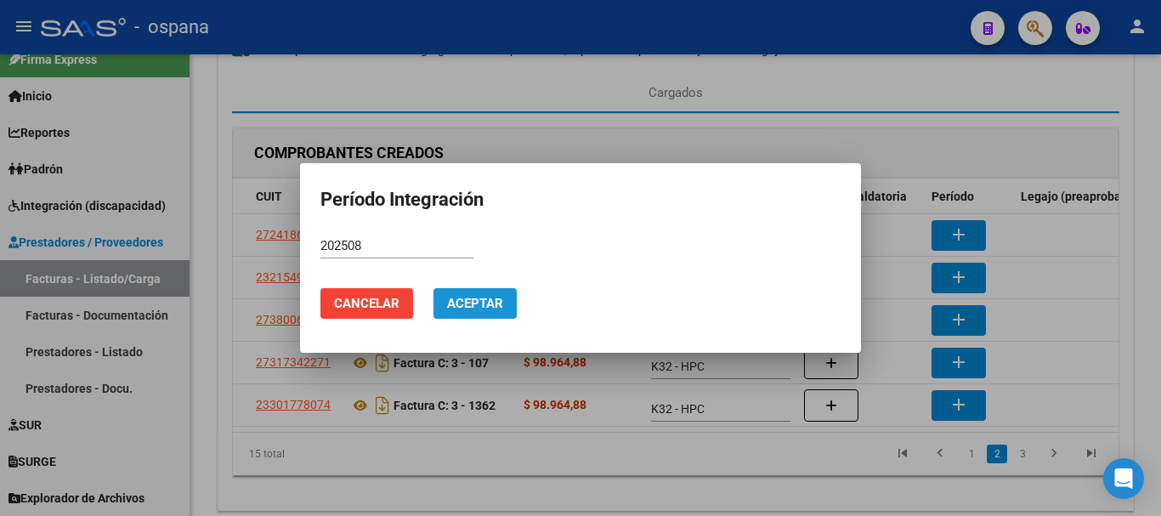
click at [486, 303] on span "Aceptar" at bounding box center [475, 303] width 56 height 15
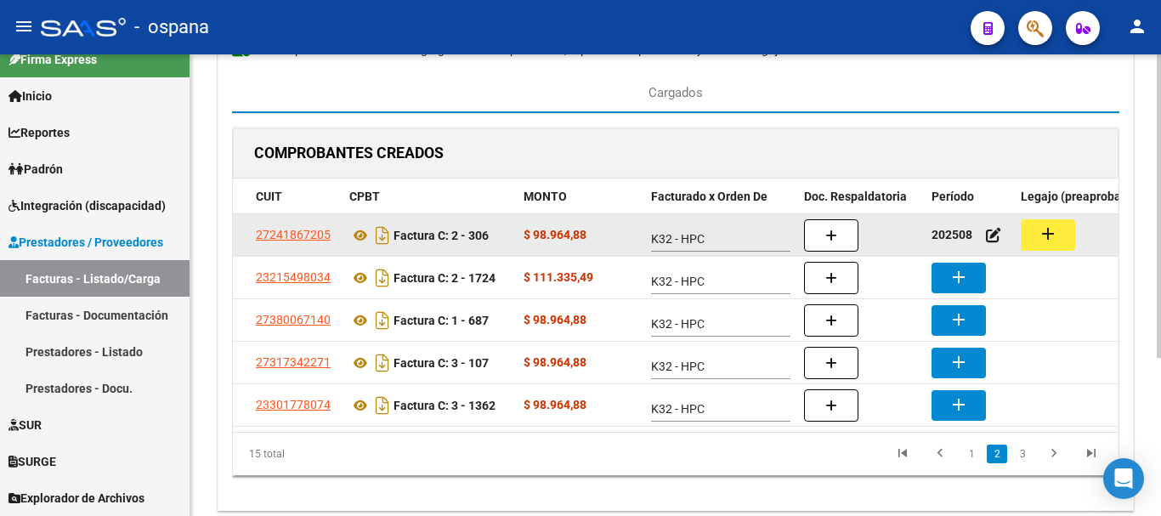
click at [1056, 237] on mat-icon "add" at bounding box center [1048, 234] width 20 height 20
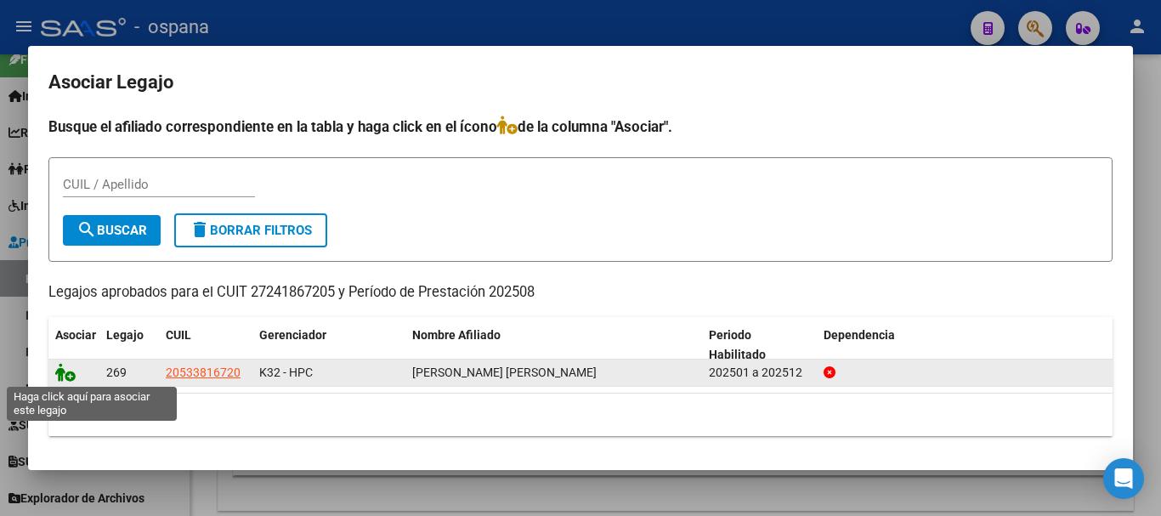
click at [64, 368] on icon at bounding box center [65, 372] width 20 height 19
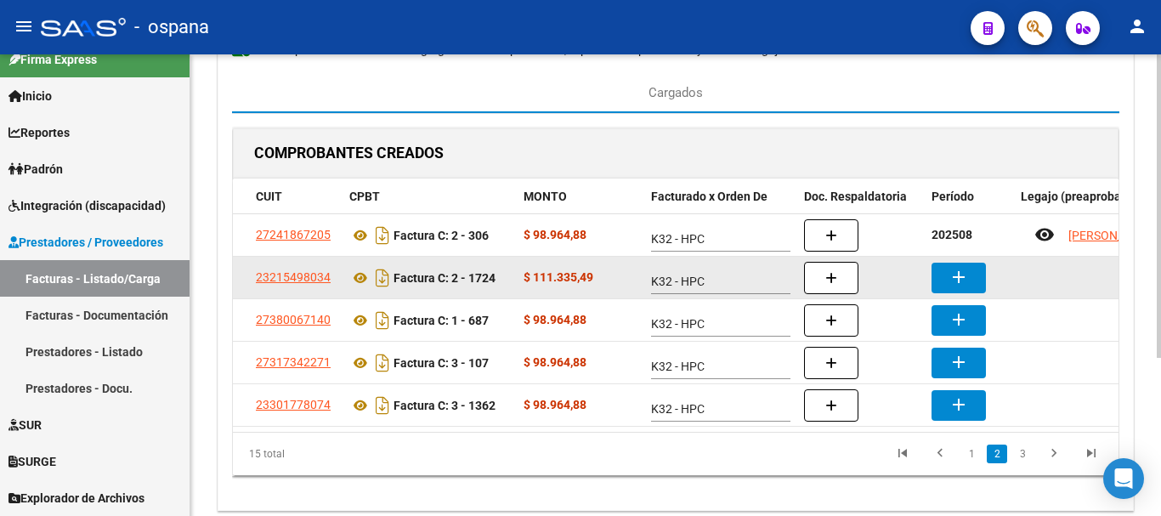
click at [965, 275] on mat-icon "add" at bounding box center [958, 277] width 20 height 20
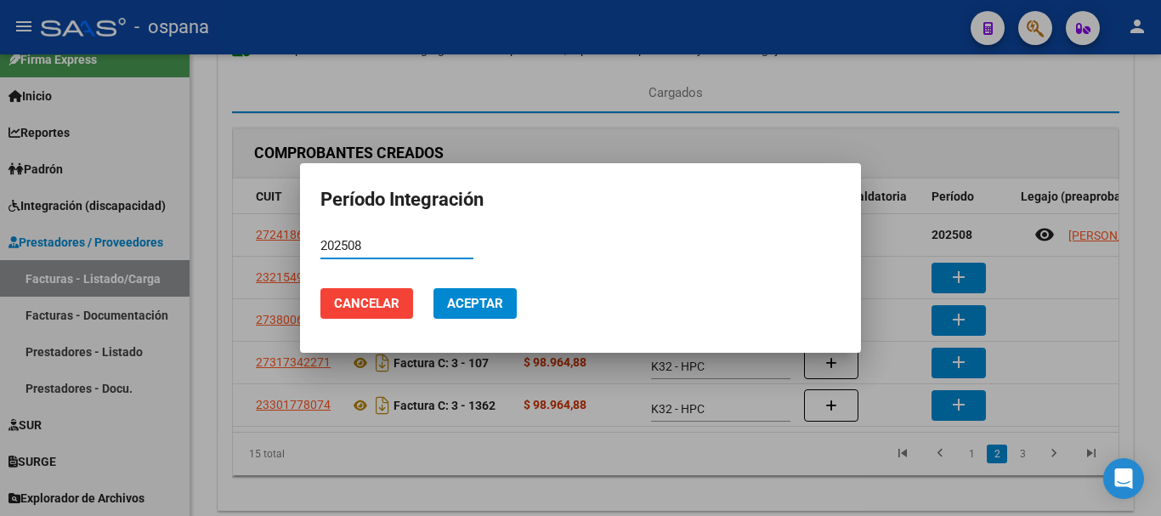
click at [484, 294] on button "Aceptar" at bounding box center [474, 303] width 83 height 31
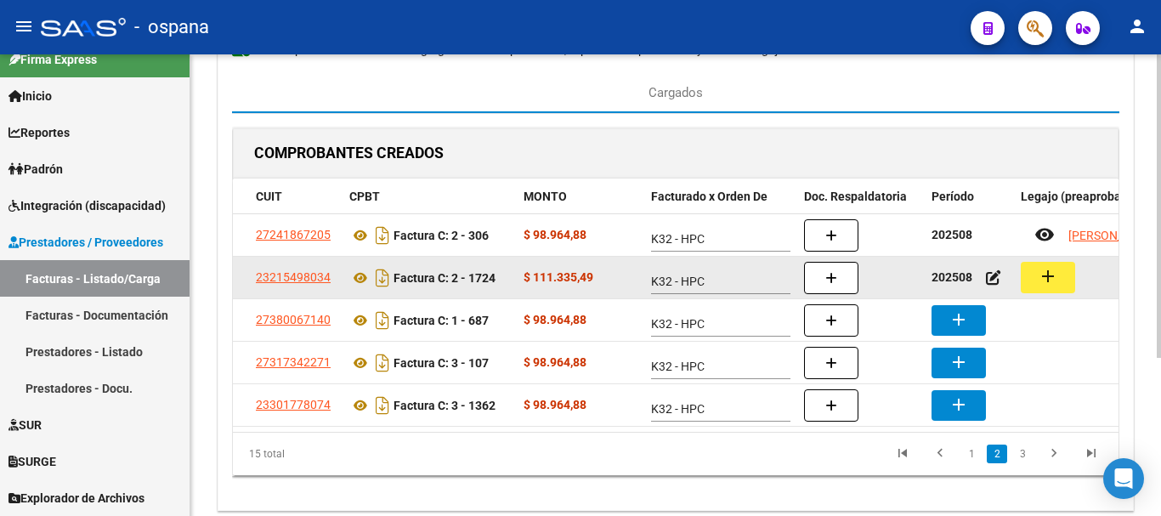
click at [1040, 277] on mat-icon "add" at bounding box center [1048, 276] width 20 height 20
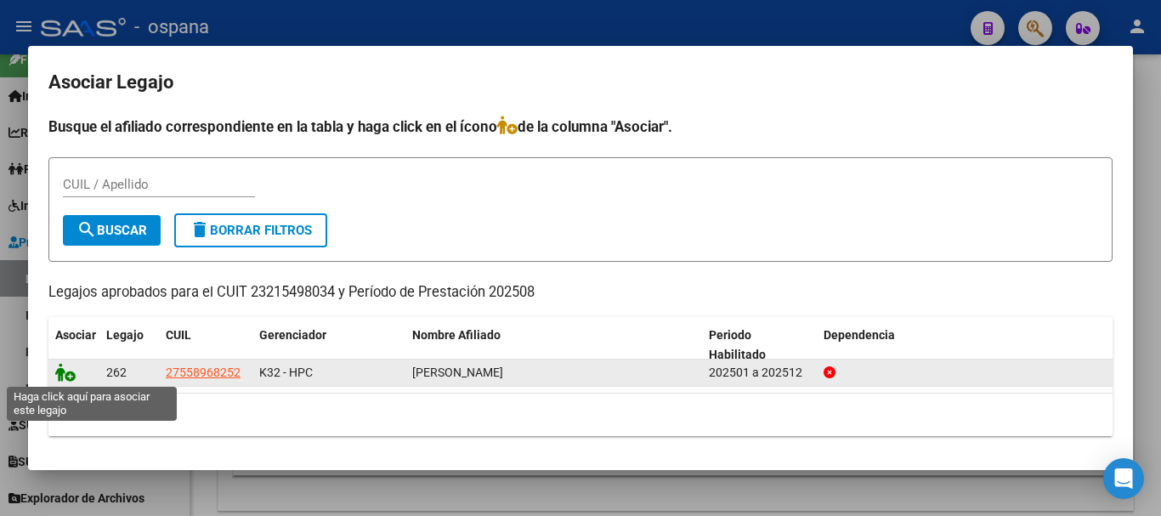
click at [58, 366] on icon at bounding box center [65, 372] width 20 height 19
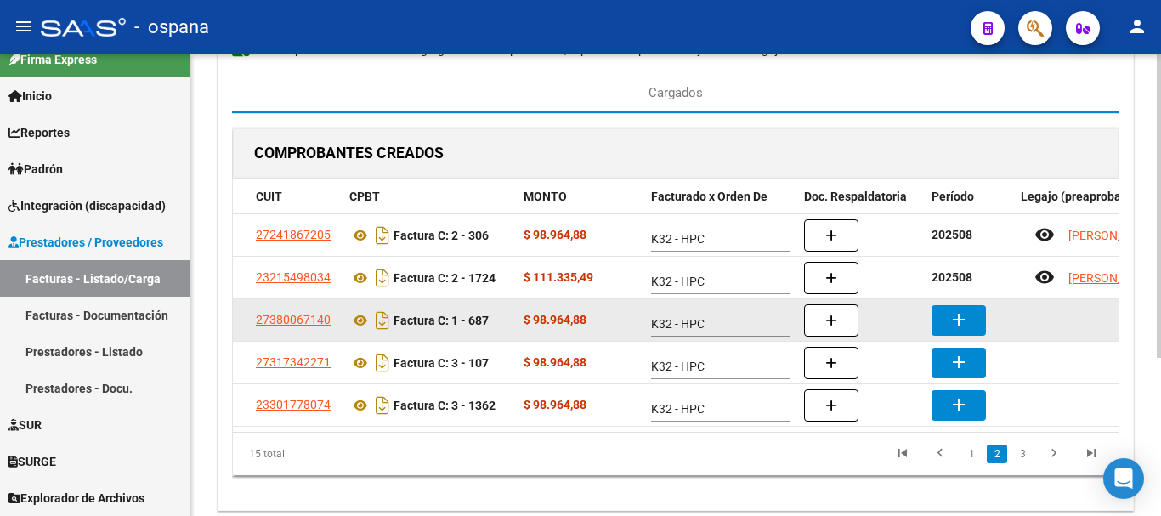
click at [977, 319] on button "add" at bounding box center [958, 320] width 54 height 31
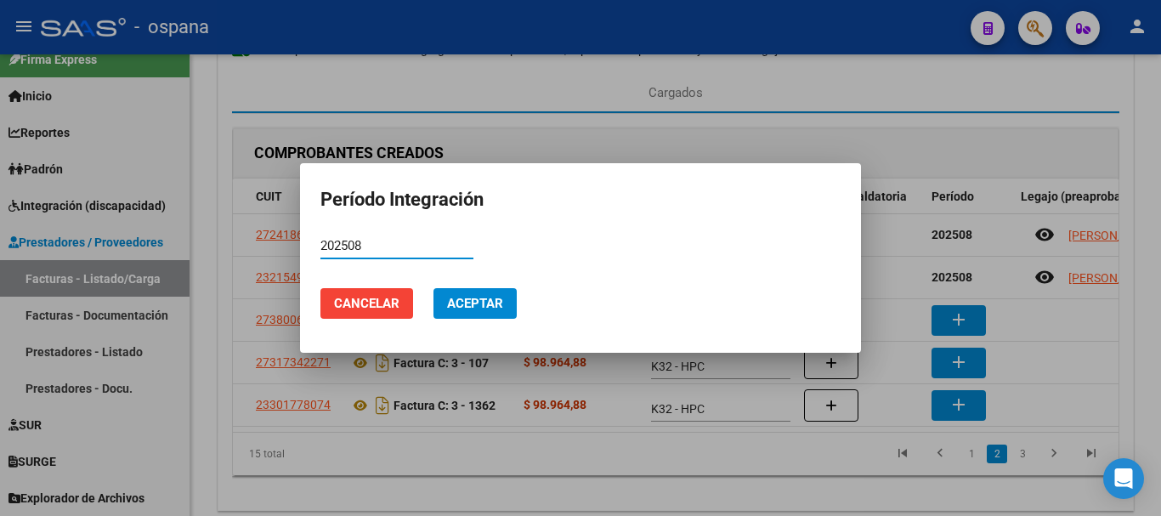
click at [499, 297] on span "Aceptar" at bounding box center [475, 303] width 56 height 15
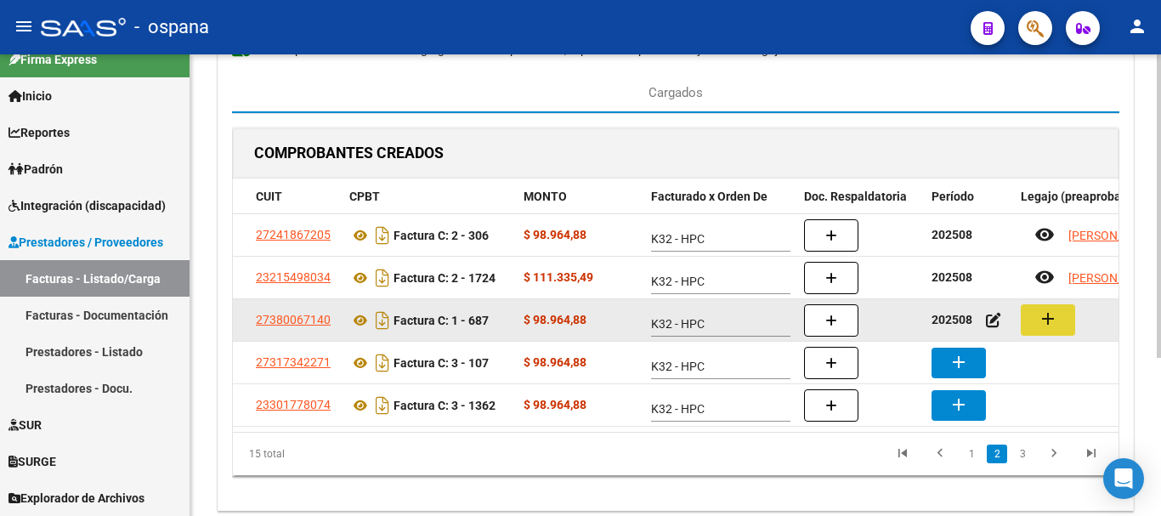
click at [1043, 314] on mat-icon "add" at bounding box center [1048, 319] width 20 height 20
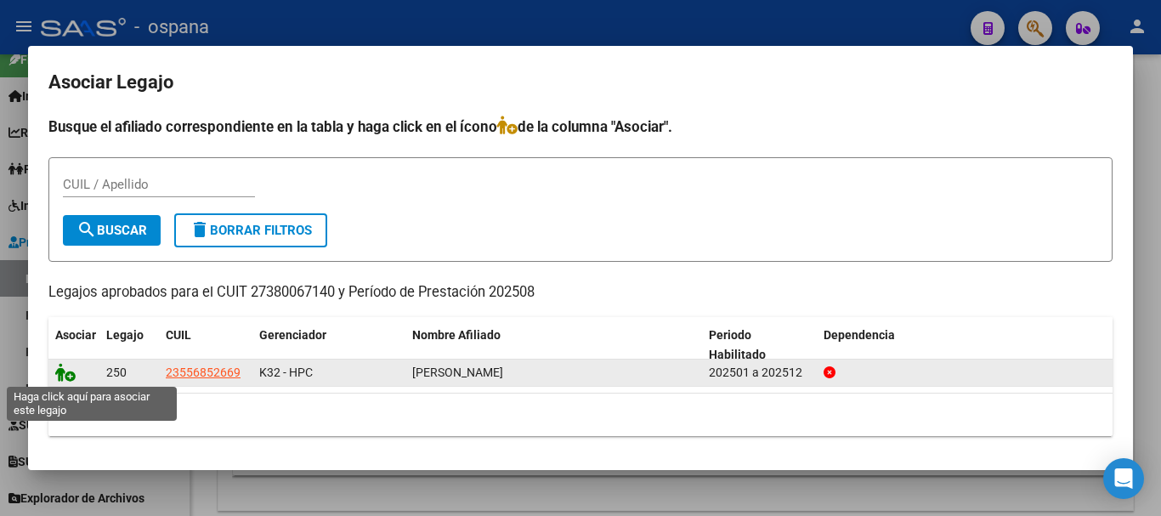
click at [66, 376] on icon at bounding box center [65, 372] width 20 height 19
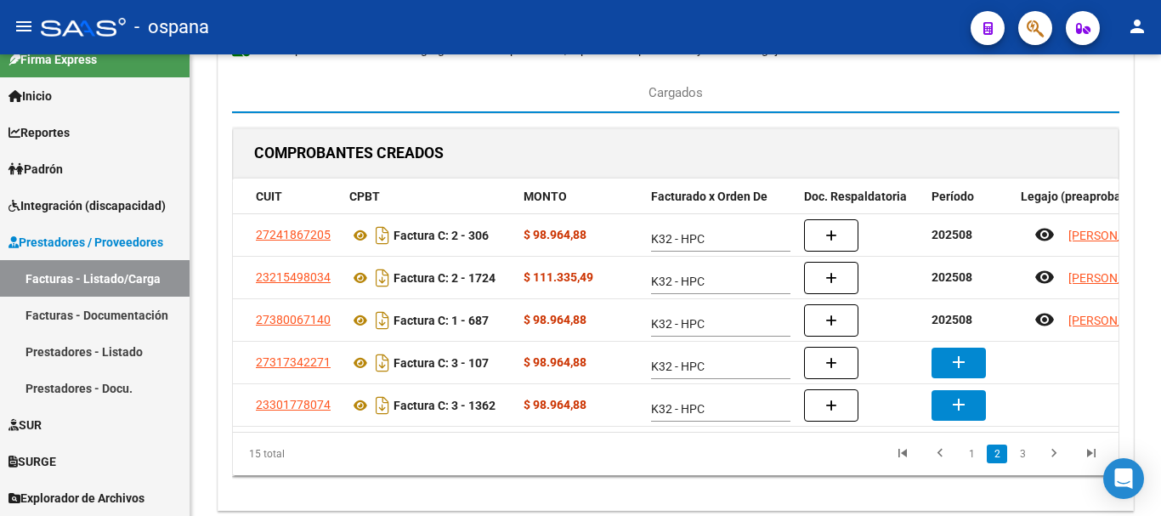
scroll to position [13, 0]
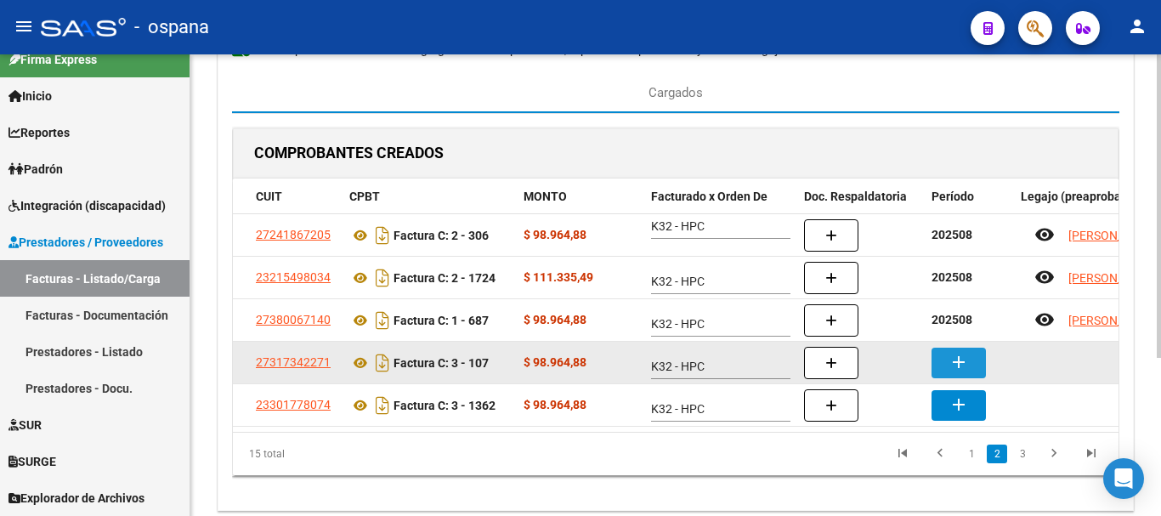
click at [958, 352] on mat-icon "add" at bounding box center [958, 362] width 20 height 20
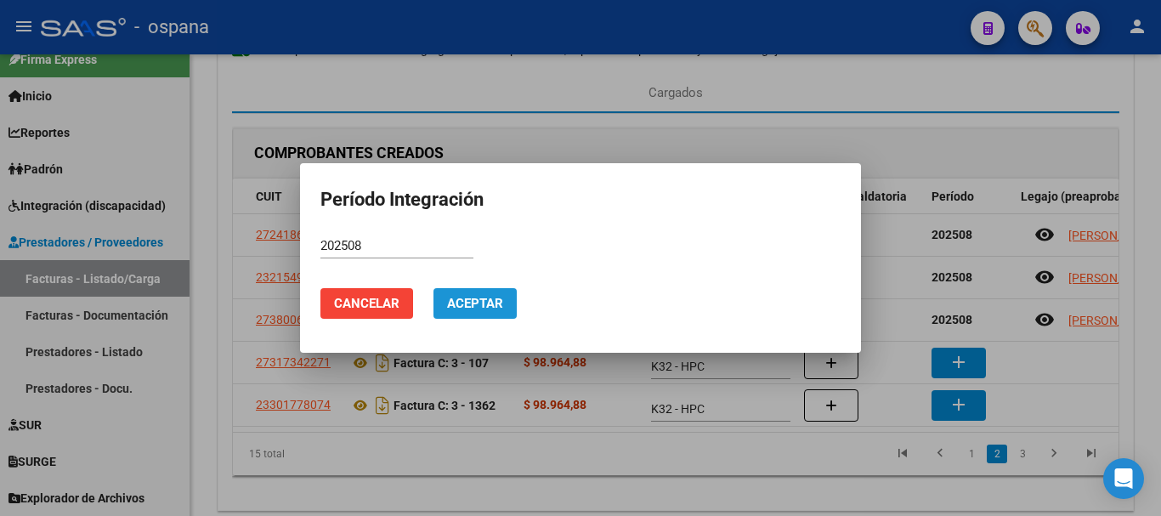
click at [467, 315] on button "Aceptar" at bounding box center [474, 303] width 83 height 31
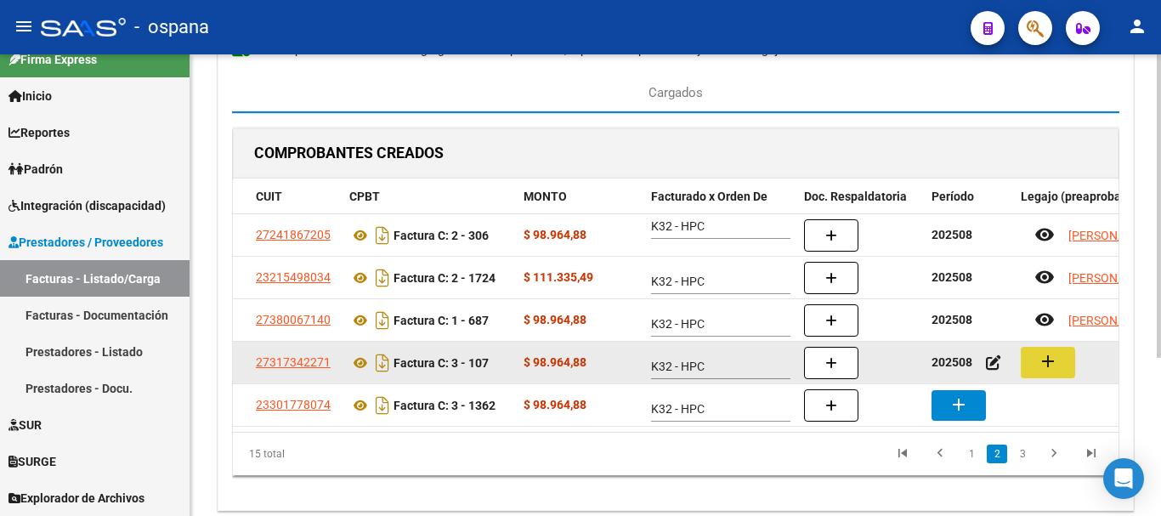
click at [1055, 362] on mat-icon "add" at bounding box center [1048, 361] width 20 height 20
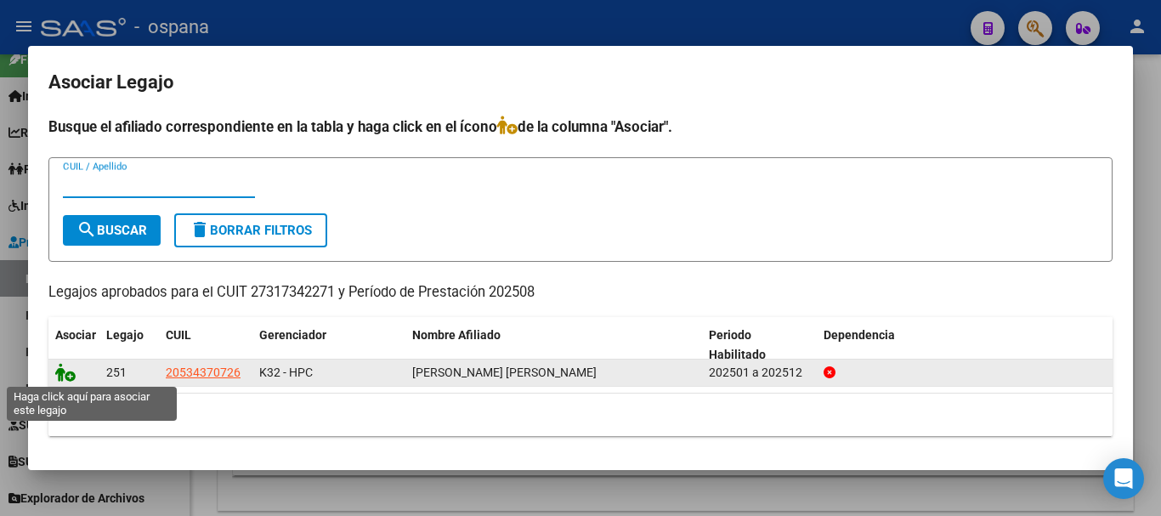
click at [69, 376] on icon at bounding box center [65, 372] width 20 height 19
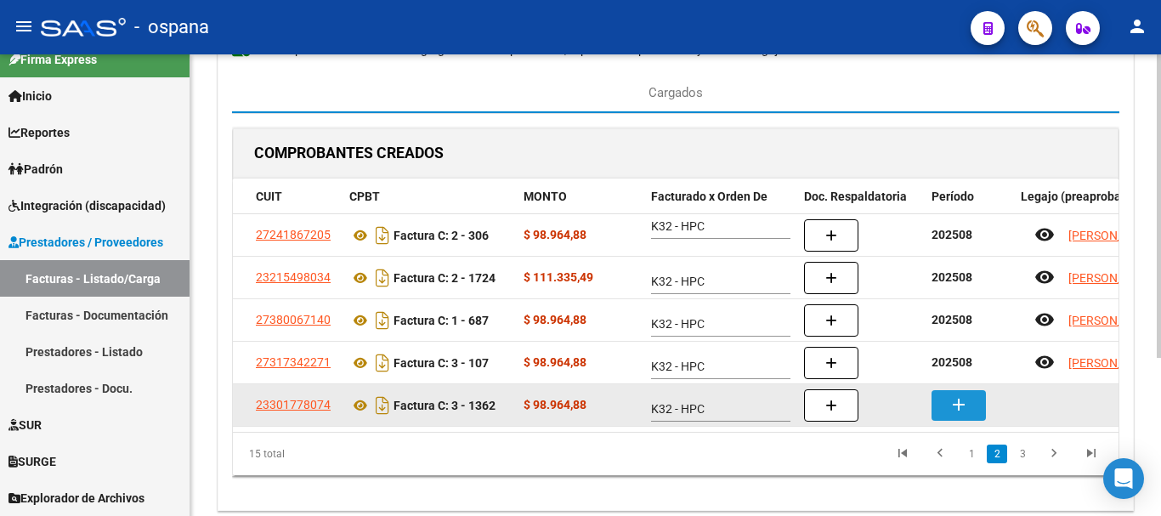
click at [950, 404] on mat-icon "add" at bounding box center [958, 404] width 20 height 20
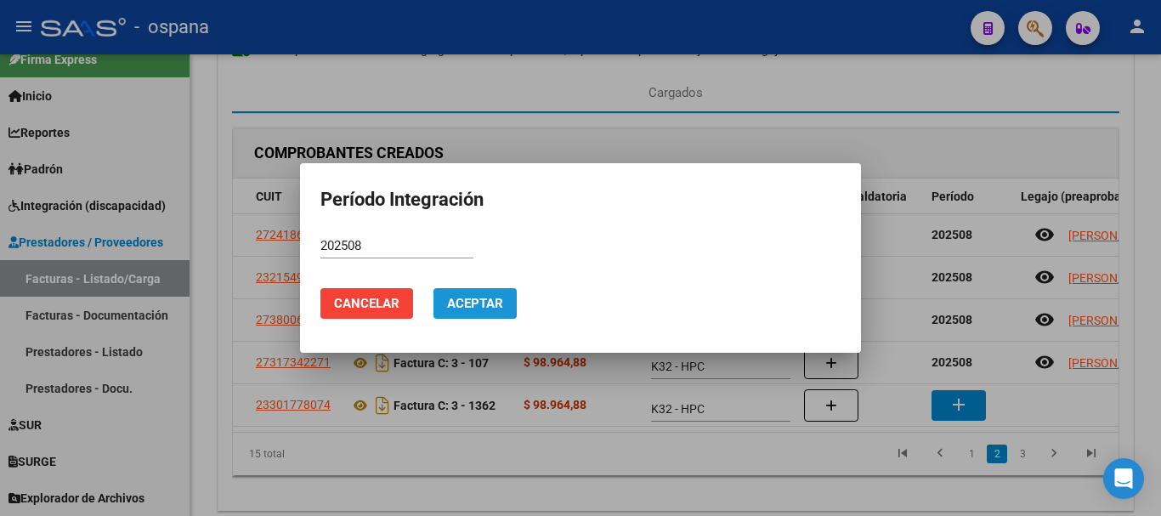
click at [475, 300] on span "Aceptar" at bounding box center [475, 303] width 56 height 15
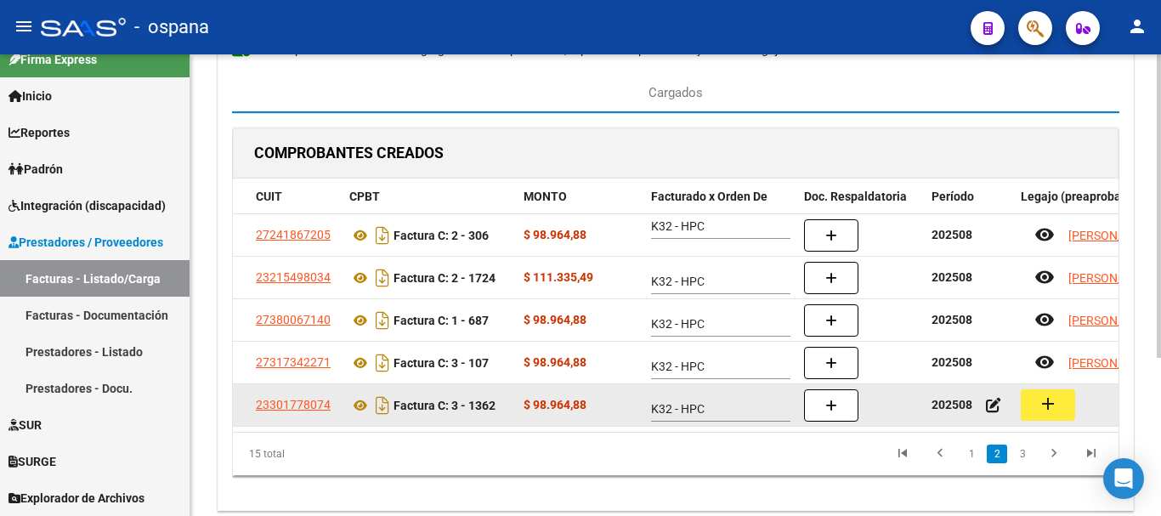
click at [1036, 396] on button "add" at bounding box center [1048, 404] width 54 height 31
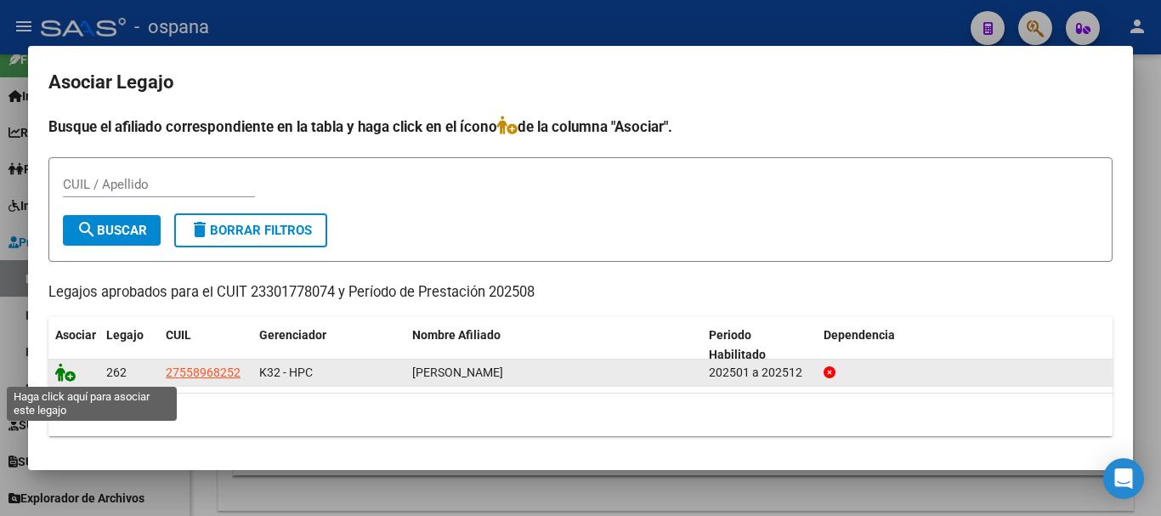
click at [62, 371] on icon at bounding box center [65, 372] width 20 height 19
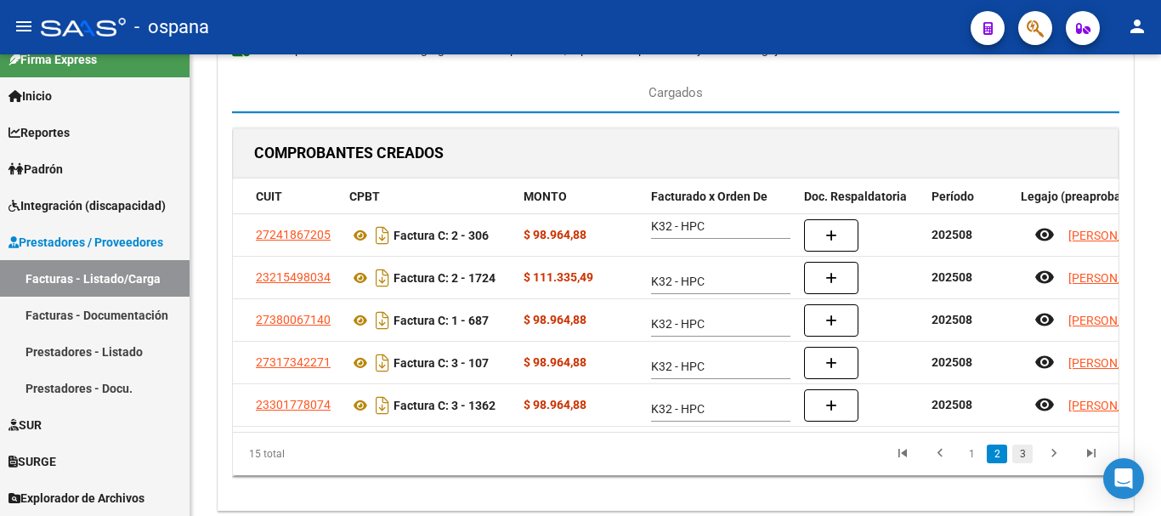
click at [1022, 463] on link "3" at bounding box center [1022, 453] width 20 height 19
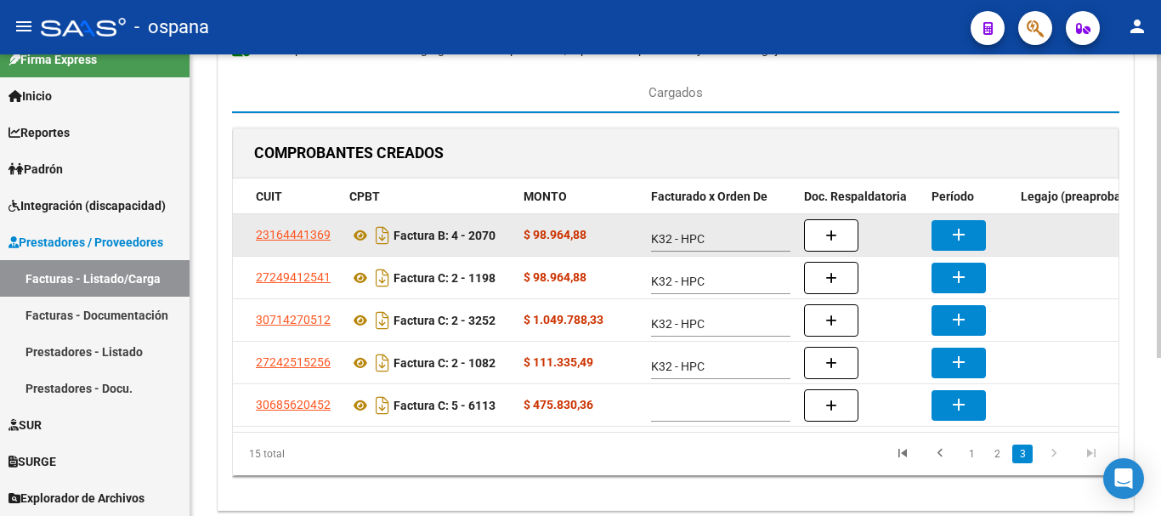
click at [967, 229] on mat-icon "add" at bounding box center [958, 234] width 20 height 20
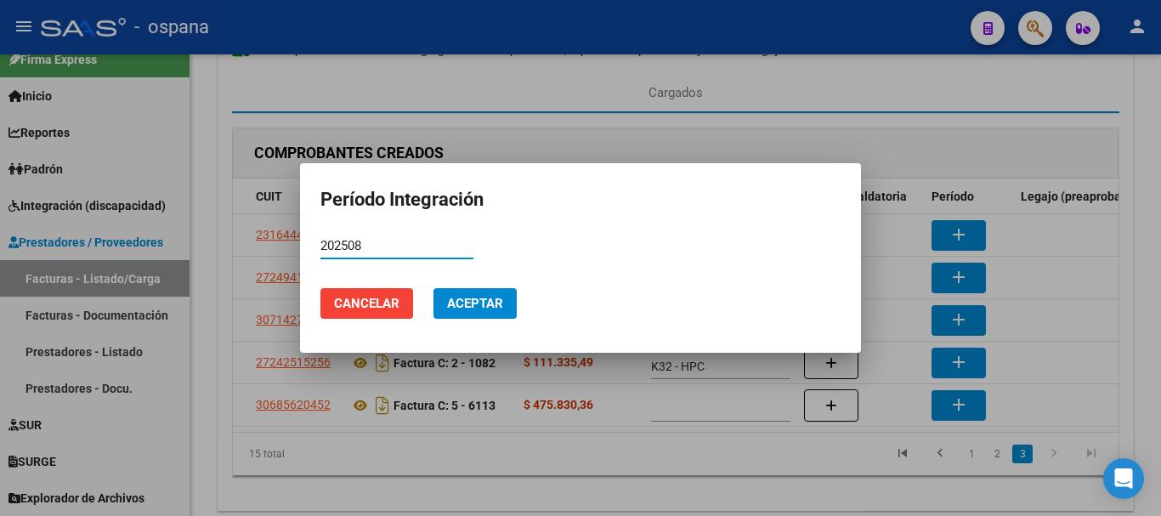
click at [484, 296] on span "Aceptar" at bounding box center [475, 303] width 56 height 15
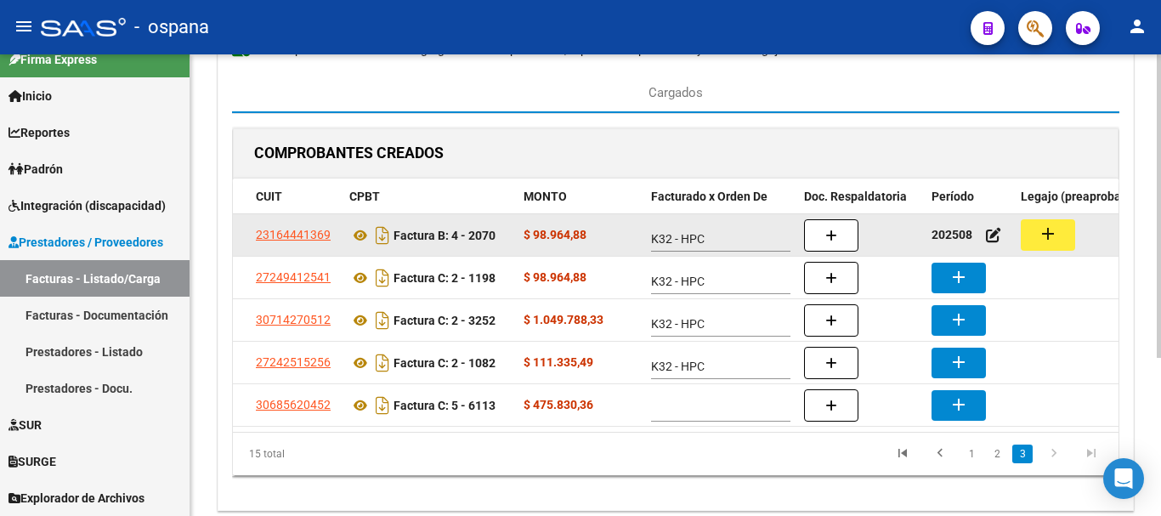
click at [1063, 226] on button "add" at bounding box center [1048, 234] width 54 height 31
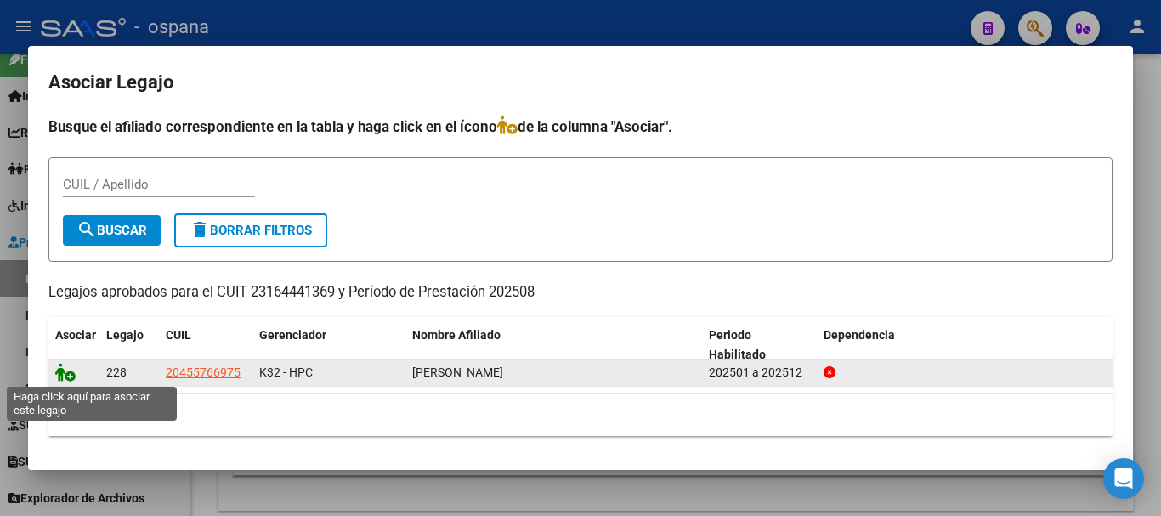
click at [64, 369] on icon at bounding box center [65, 372] width 20 height 19
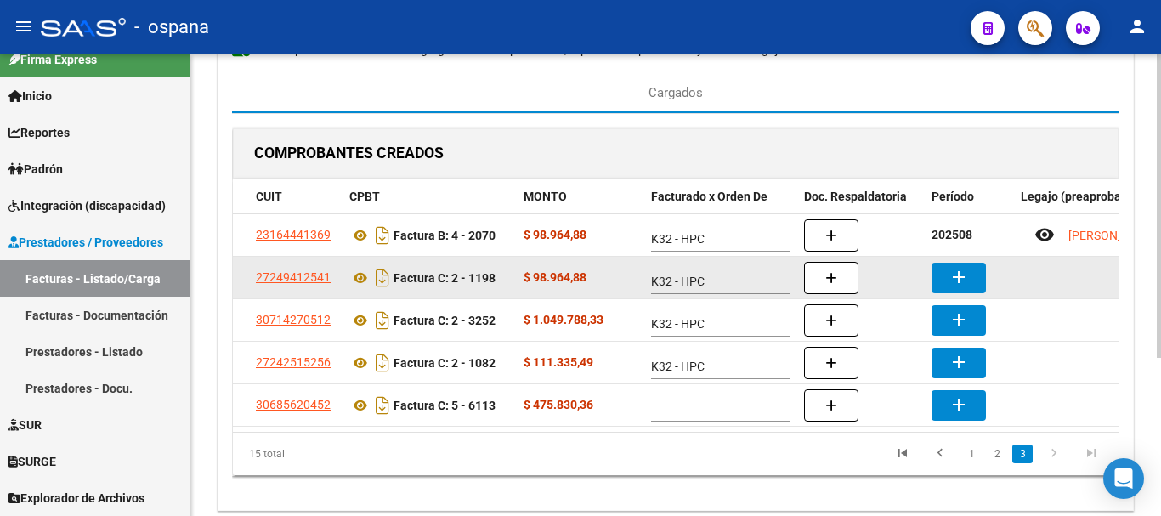
click at [976, 280] on button "add" at bounding box center [958, 278] width 54 height 31
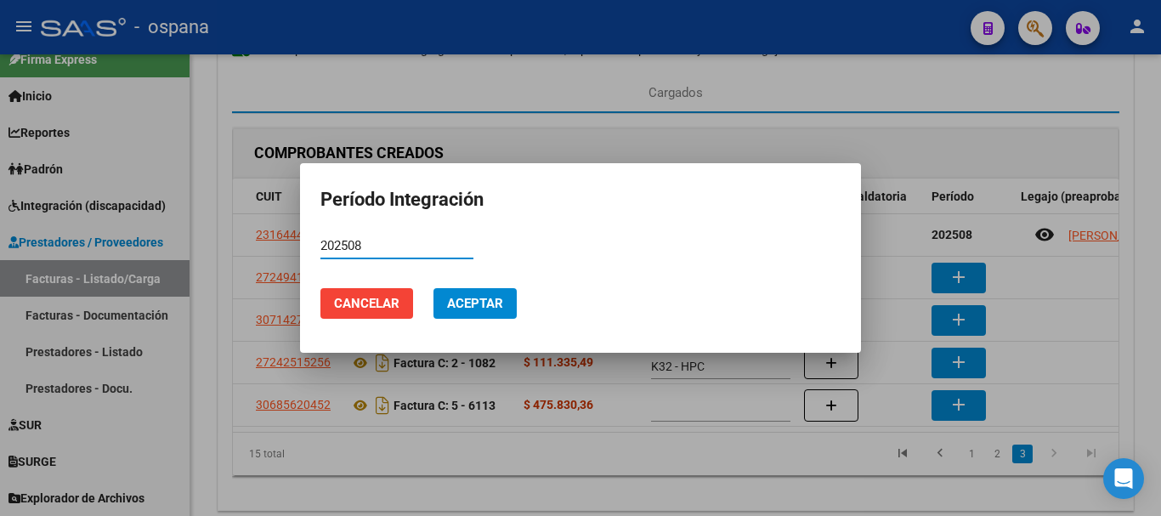
click at [468, 303] on span "Aceptar" at bounding box center [475, 303] width 56 height 15
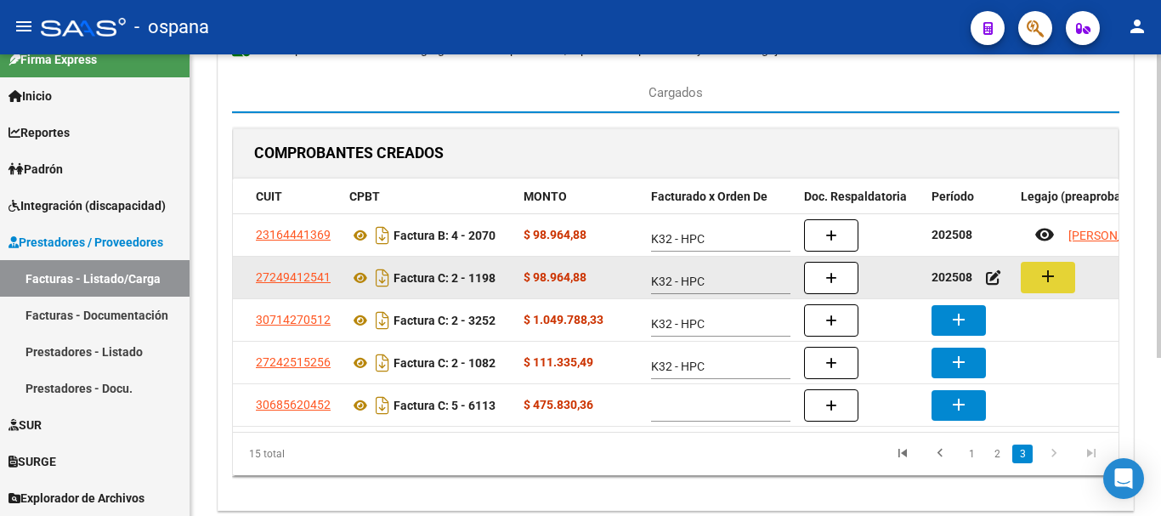
click at [1042, 270] on mat-icon "add" at bounding box center [1048, 276] width 20 height 20
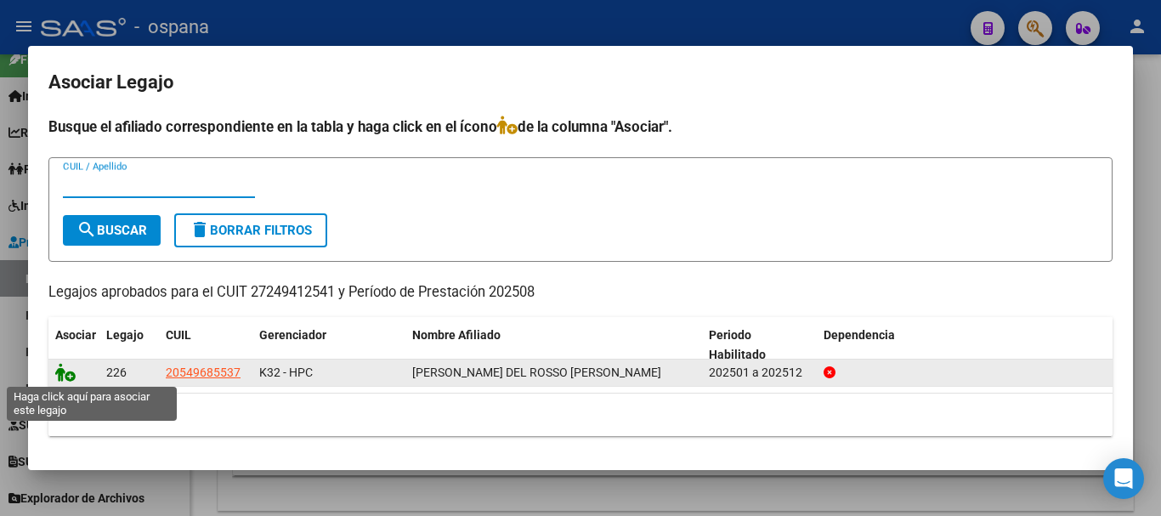
click at [67, 371] on icon at bounding box center [65, 372] width 20 height 19
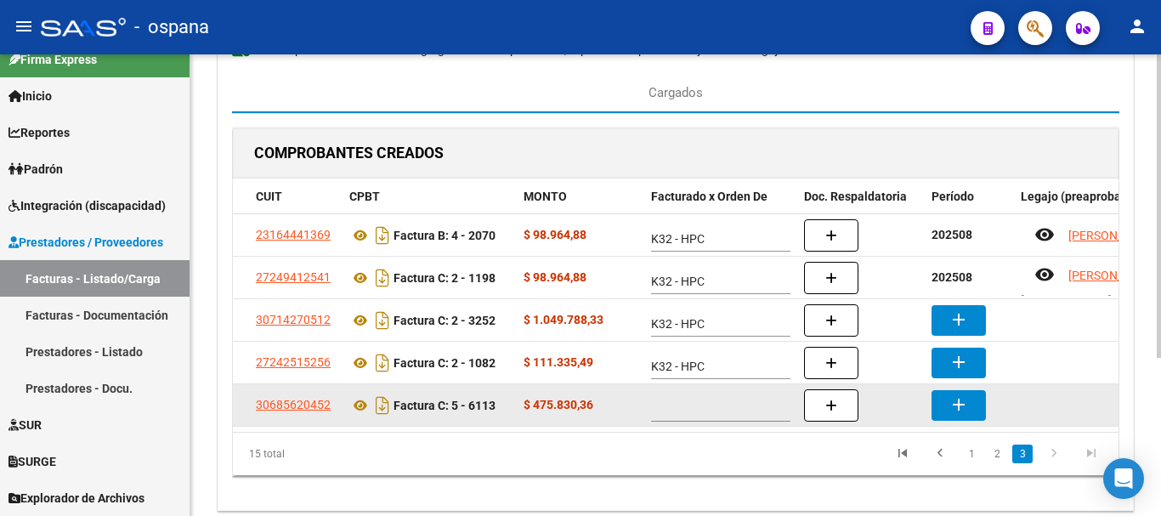
click at [728, 398] on div at bounding box center [727, 405] width 153 height 34
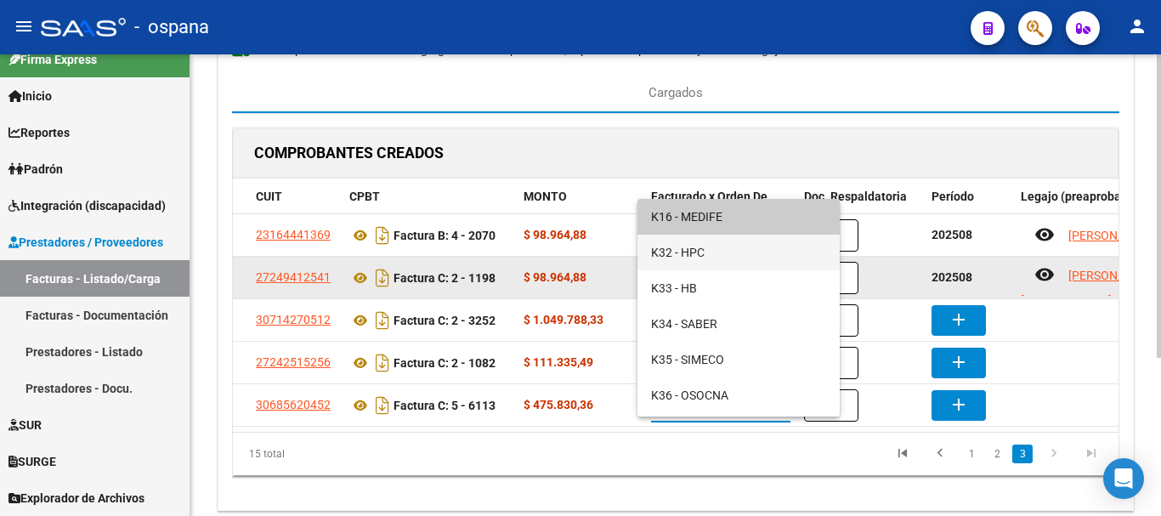
drag, startPoint x: 694, startPoint y: 252, endPoint x: 799, endPoint y: 275, distance: 108.0
click at [694, 251] on span "K32 - HPC" at bounding box center [738, 253] width 175 height 36
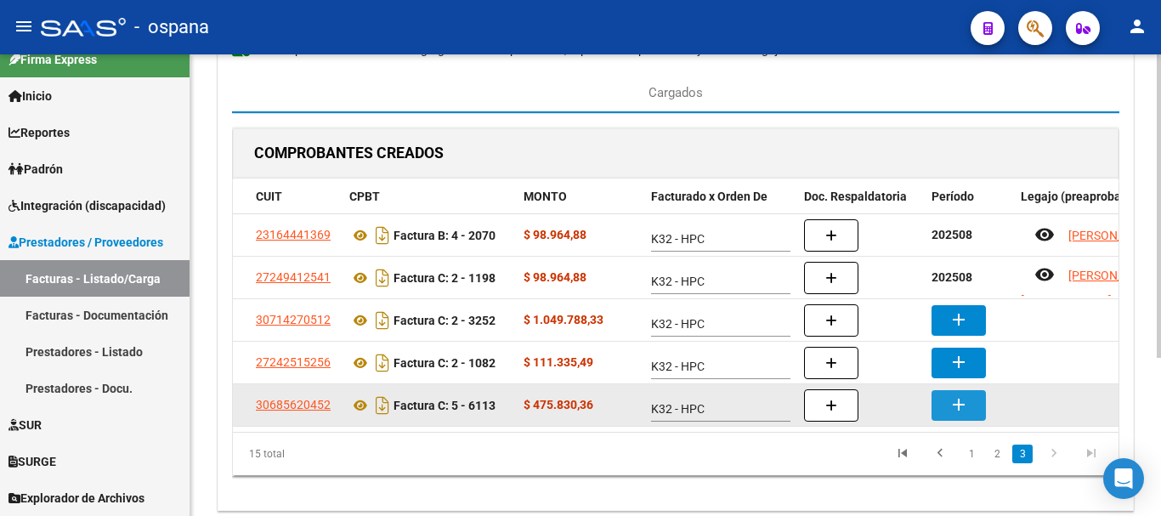
click at [957, 405] on mat-icon "add" at bounding box center [958, 404] width 20 height 20
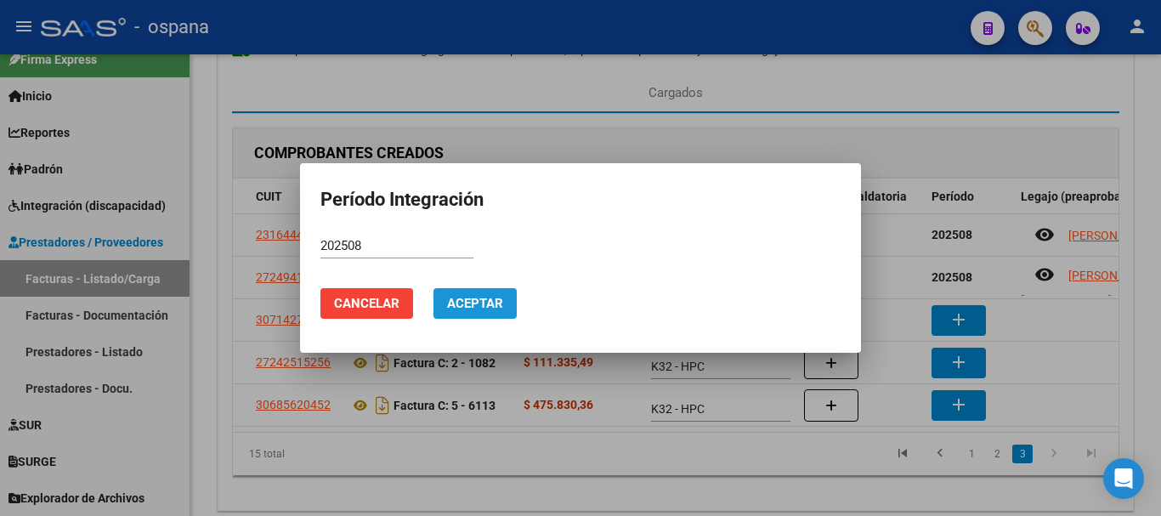
click at [480, 297] on span "Aceptar" at bounding box center [475, 303] width 56 height 15
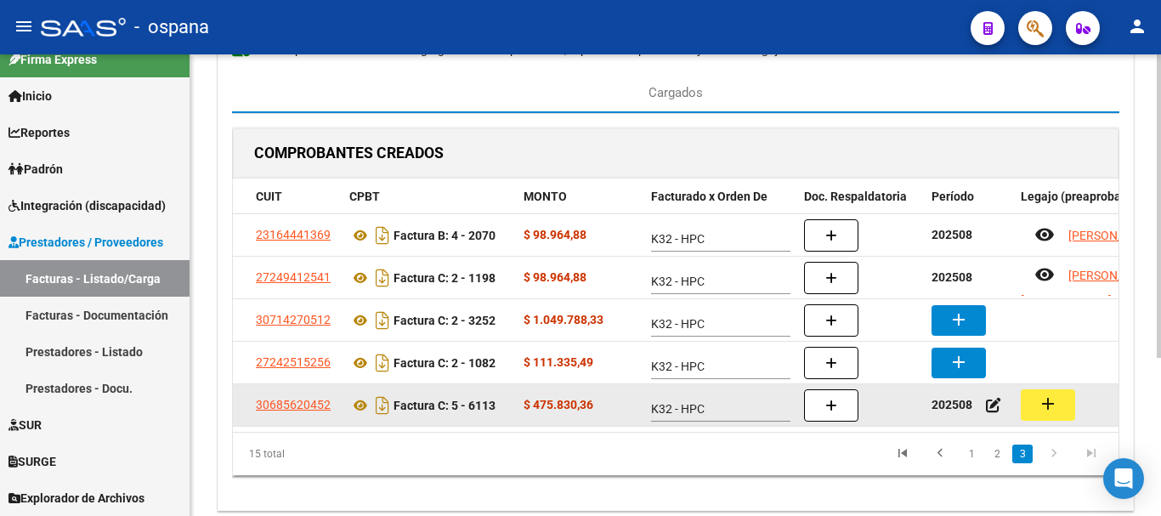
click at [1062, 400] on button "add" at bounding box center [1048, 404] width 54 height 31
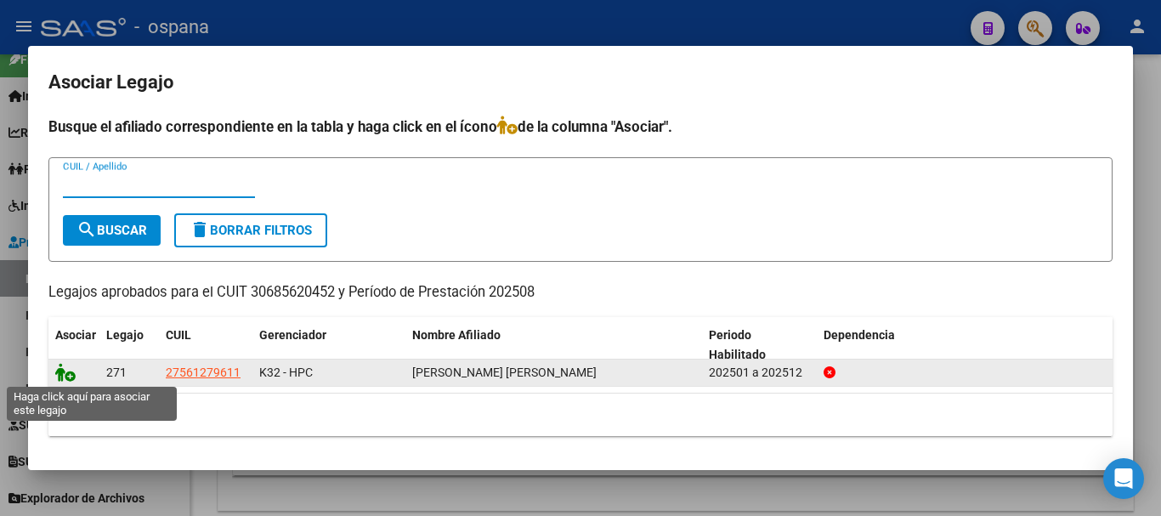
click at [65, 372] on icon at bounding box center [65, 372] width 20 height 19
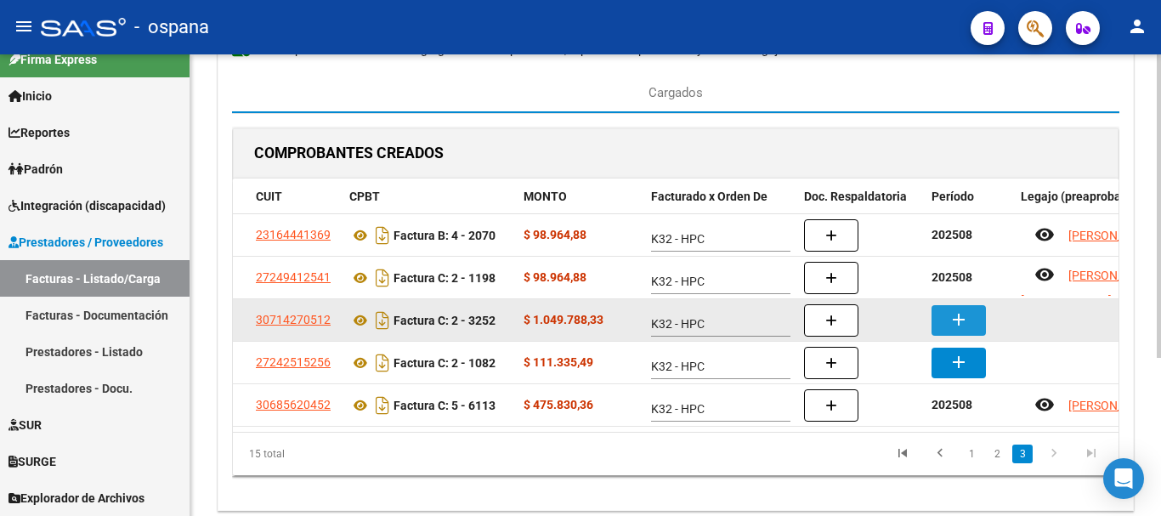
click at [953, 320] on mat-icon "add" at bounding box center [958, 319] width 20 height 20
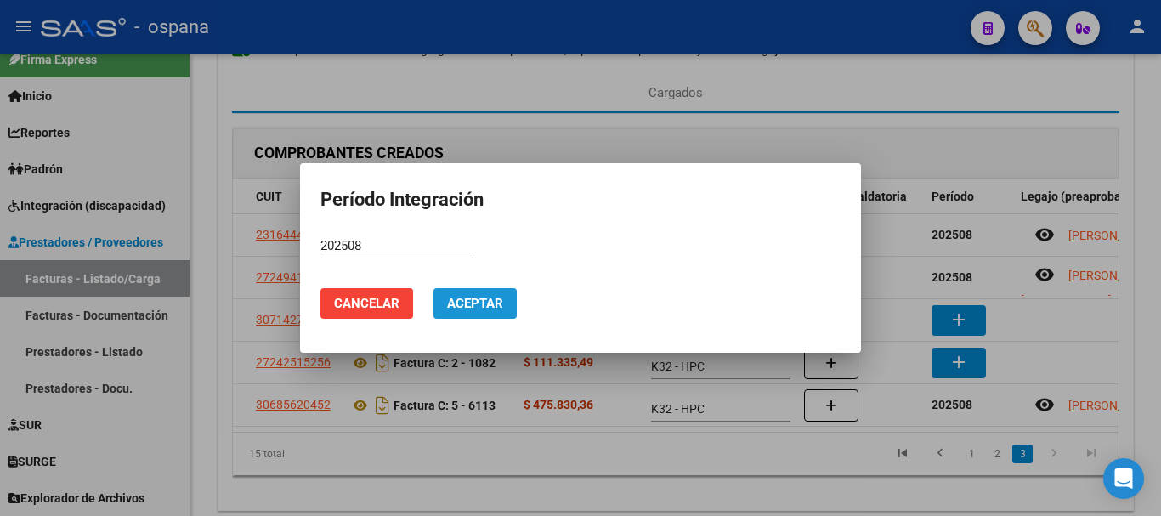
click at [501, 310] on span "Aceptar" at bounding box center [475, 303] width 56 height 15
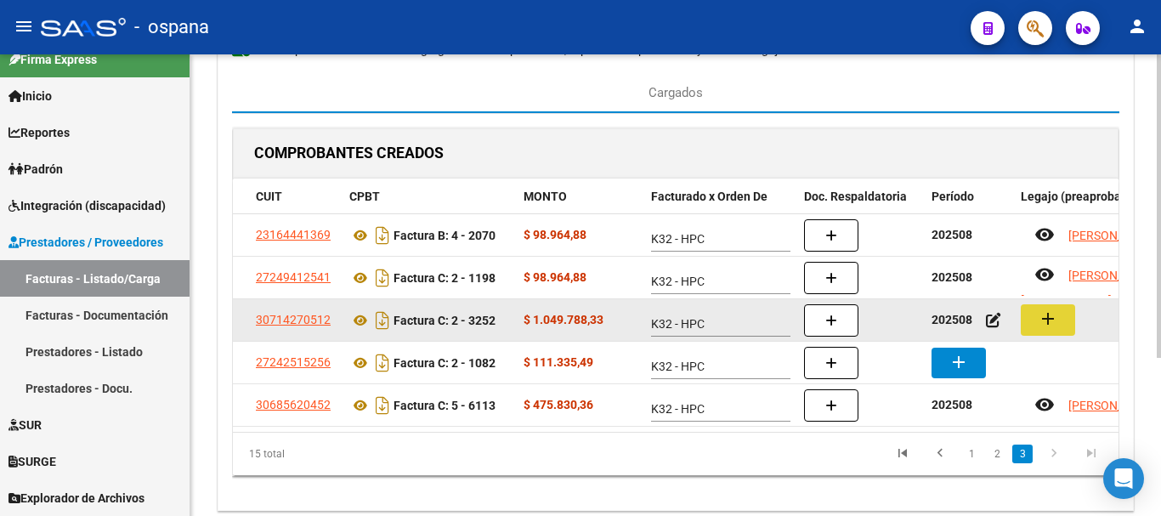
click at [1029, 320] on button "add" at bounding box center [1048, 319] width 54 height 31
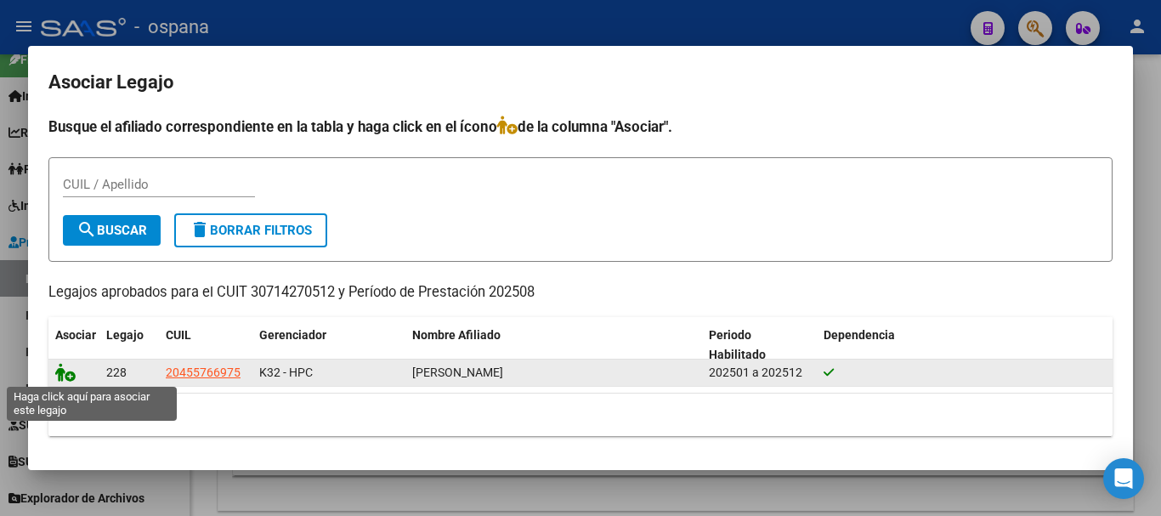
click at [59, 374] on icon at bounding box center [65, 372] width 20 height 19
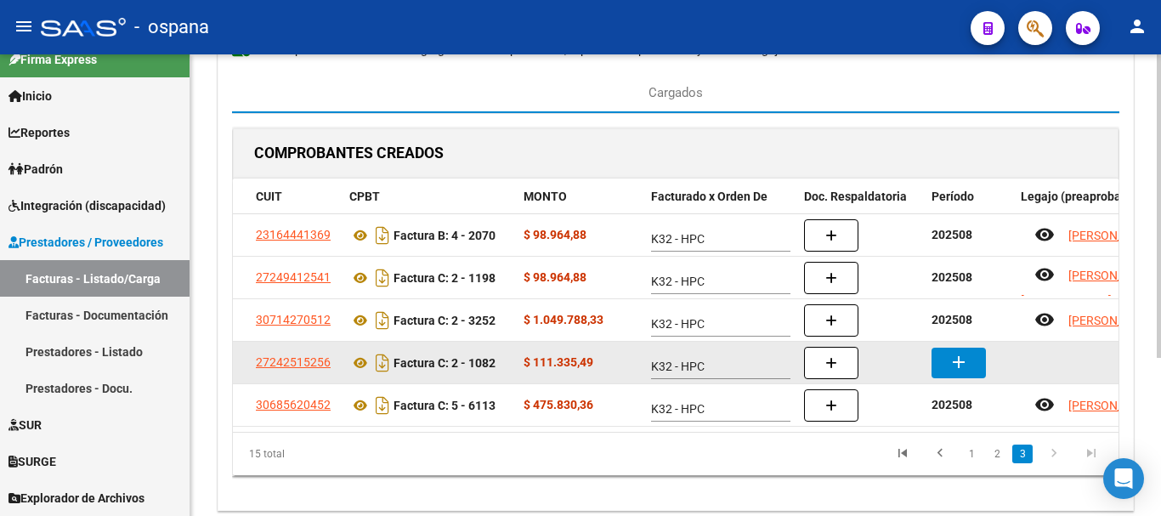
click at [965, 352] on mat-icon "add" at bounding box center [958, 362] width 20 height 20
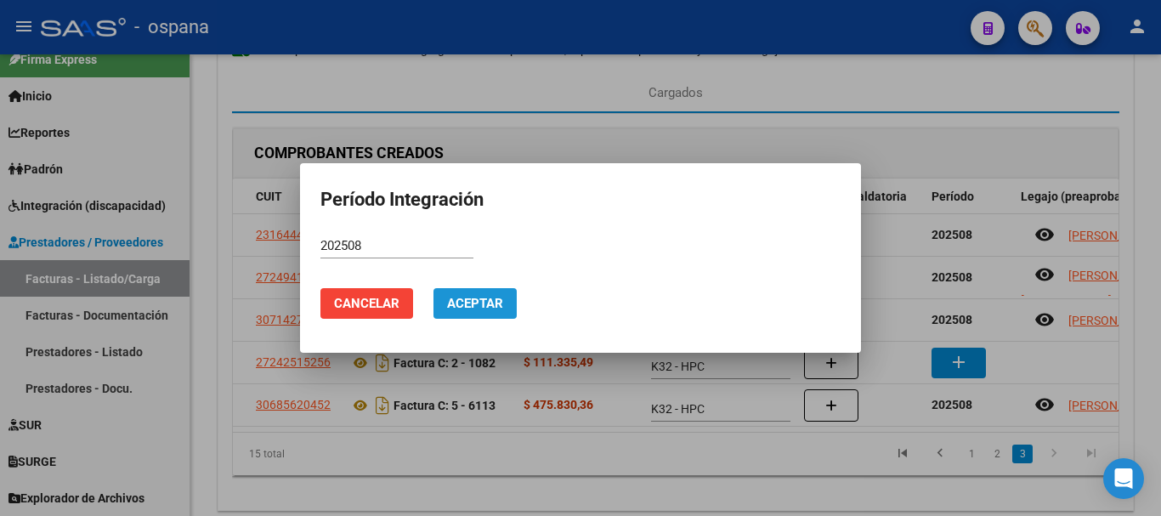
click at [449, 288] on button "Aceptar" at bounding box center [474, 303] width 83 height 31
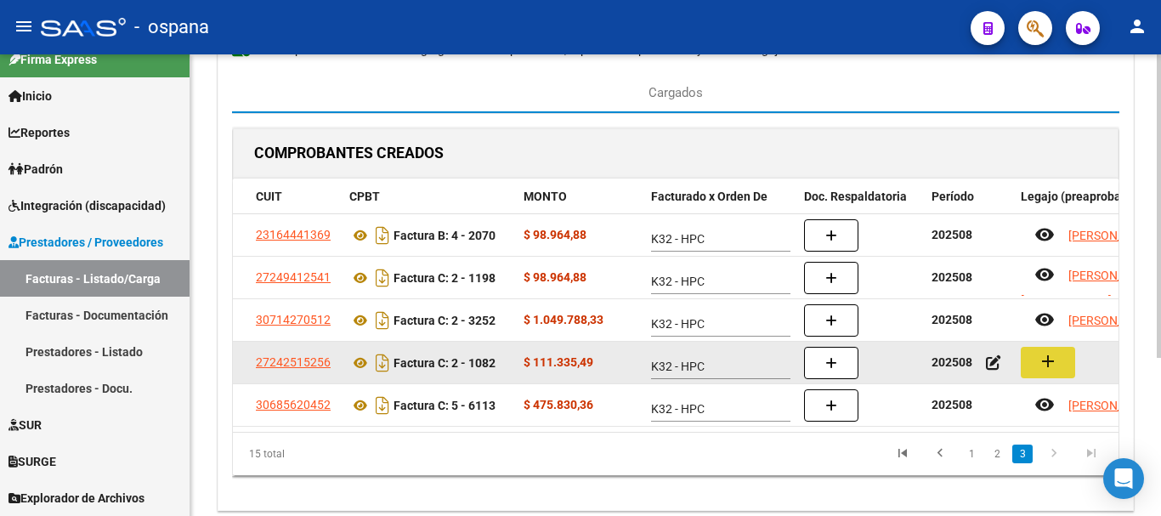
click at [1056, 362] on mat-icon "add" at bounding box center [1048, 361] width 20 height 20
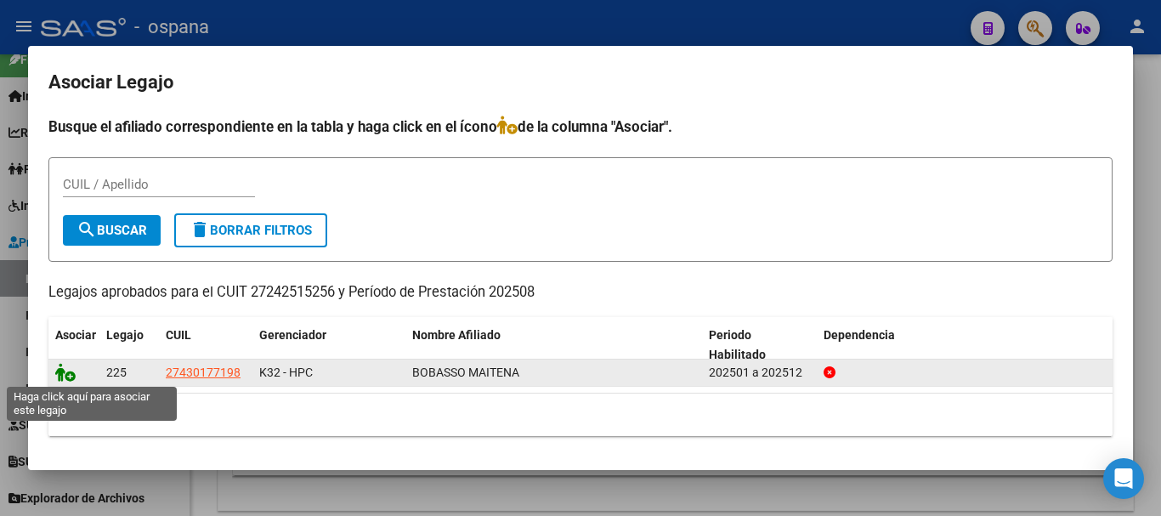
click at [65, 365] on icon at bounding box center [65, 372] width 20 height 19
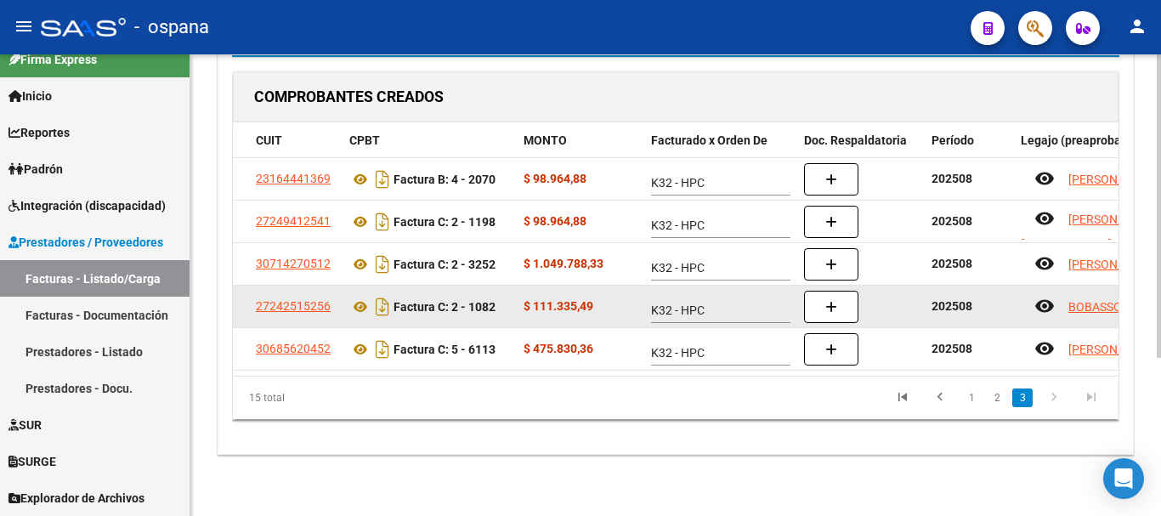
scroll to position [0, 0]
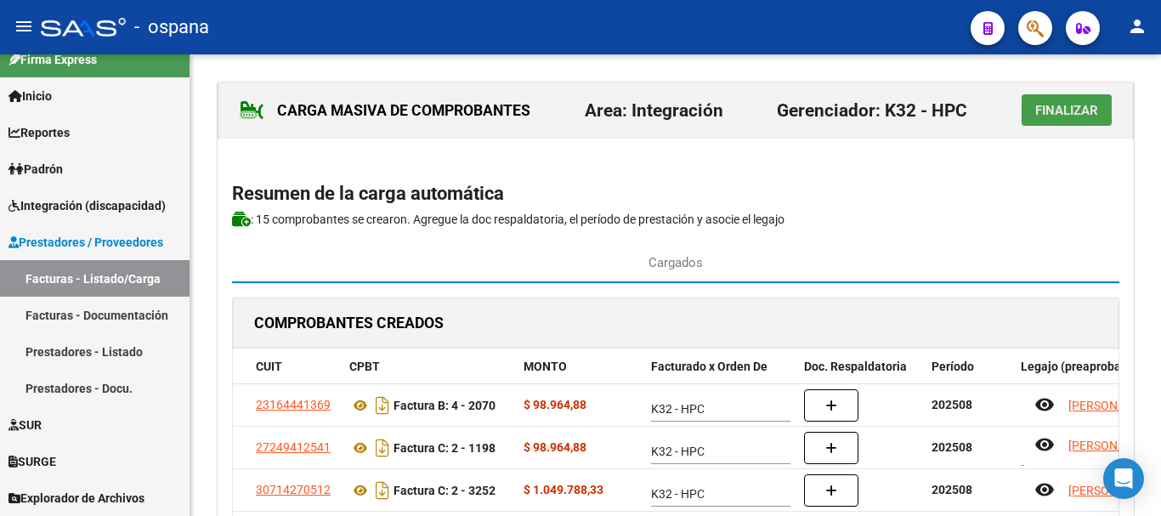
click at [1053, 111] on span "Finalizar" at bounding box center [1066, 110] width 63 height 15
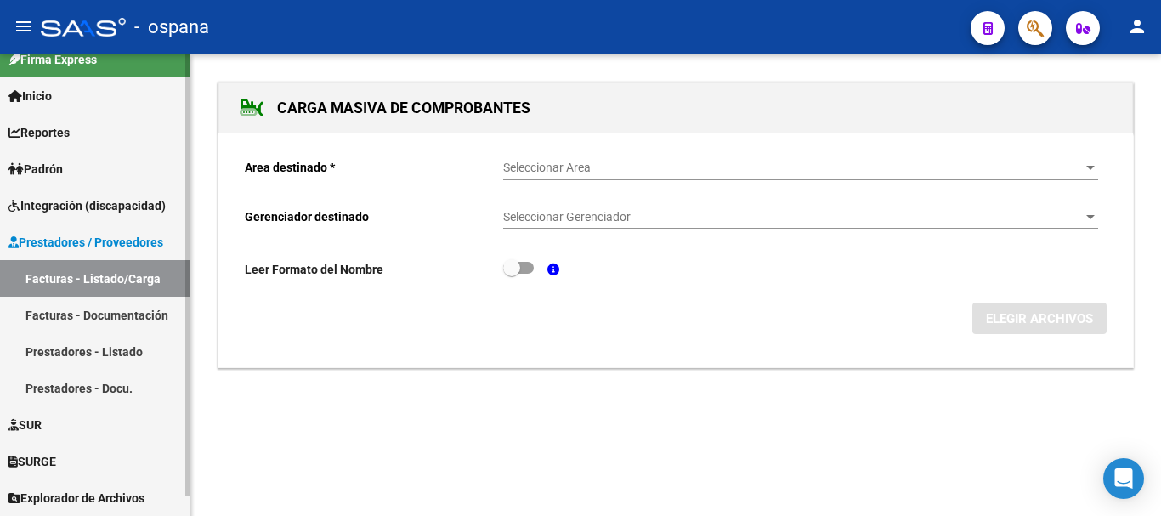
click at [156, 282] on link "Facturas - Listado/Carga" at bounding box center [95, 278] width 190 height 37
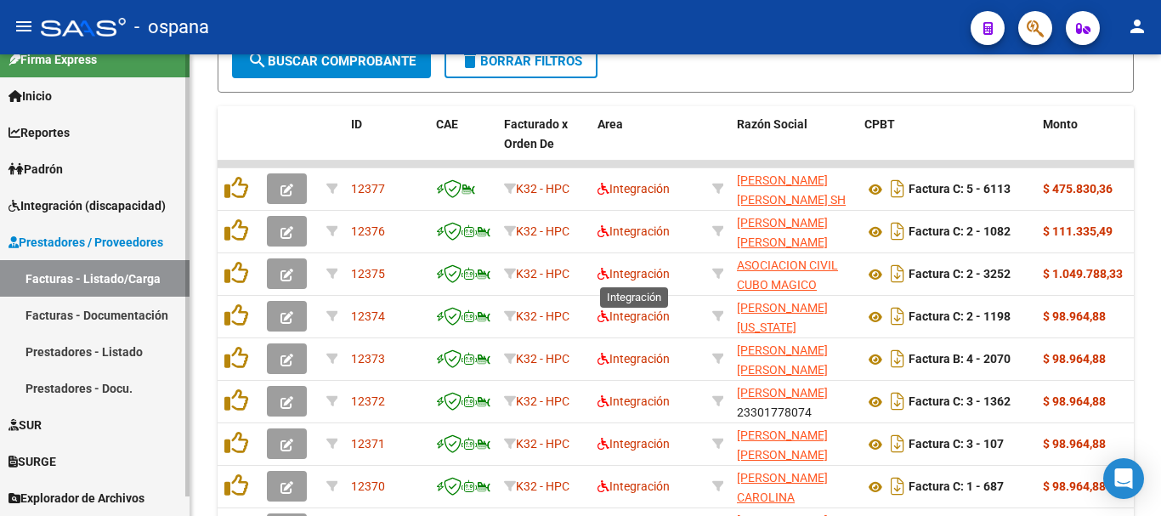
scroll to position [425, 0]
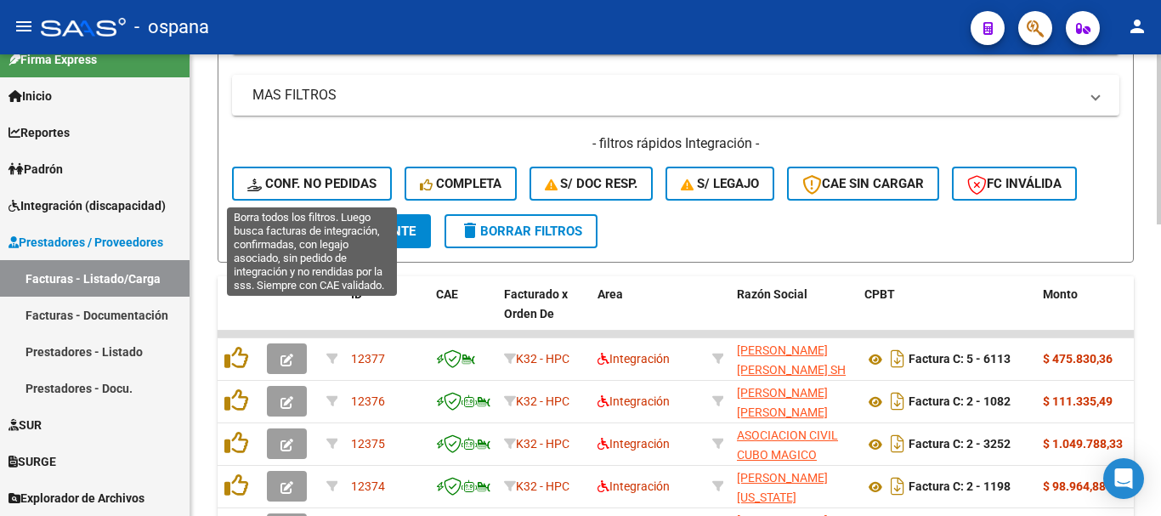
click at [358, 179] on span "Conf. no pedidas" at bounding box center [311, 183] width 129 height 15
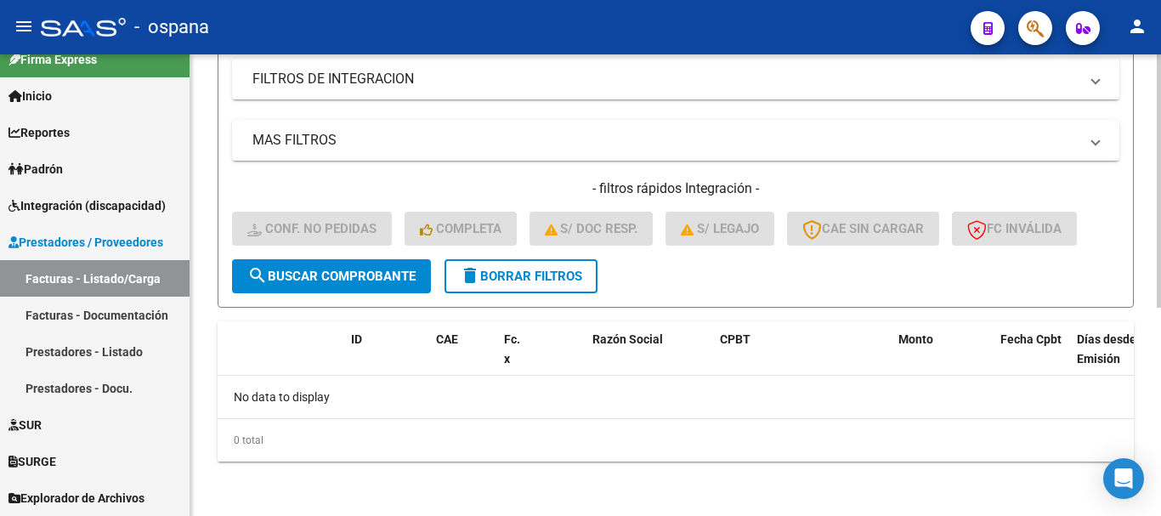
scroll to position [380, 0]
click at [93, 273] on link "Facturas - Listado/Carga" at bounding box center [95, 278] width 190 height 37
click at [512, 276] on span "delete Borrar Filtros" at bounding box center [521, 276] width 122 height 15
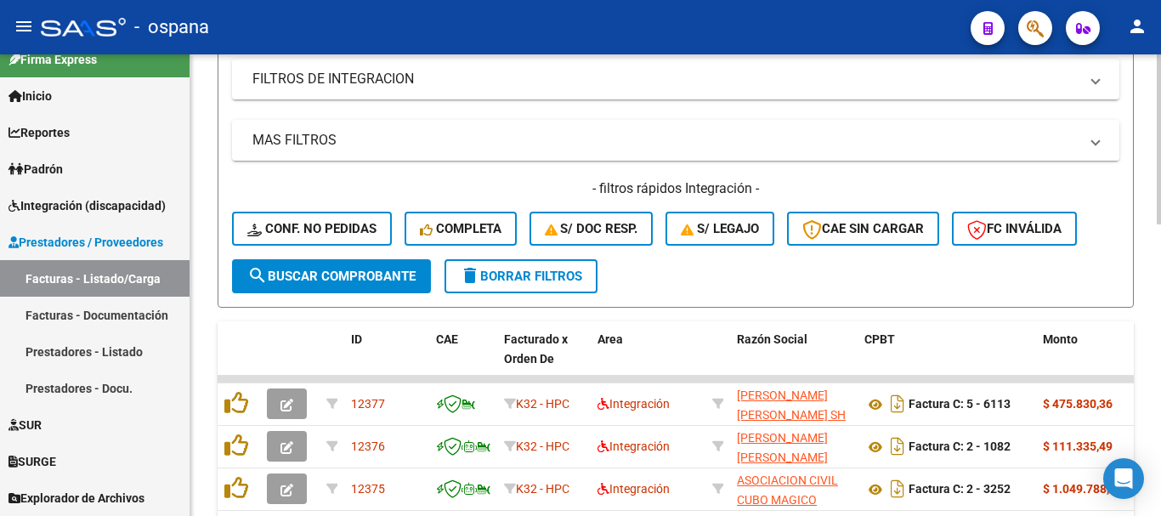
scroll to position [465, 0]
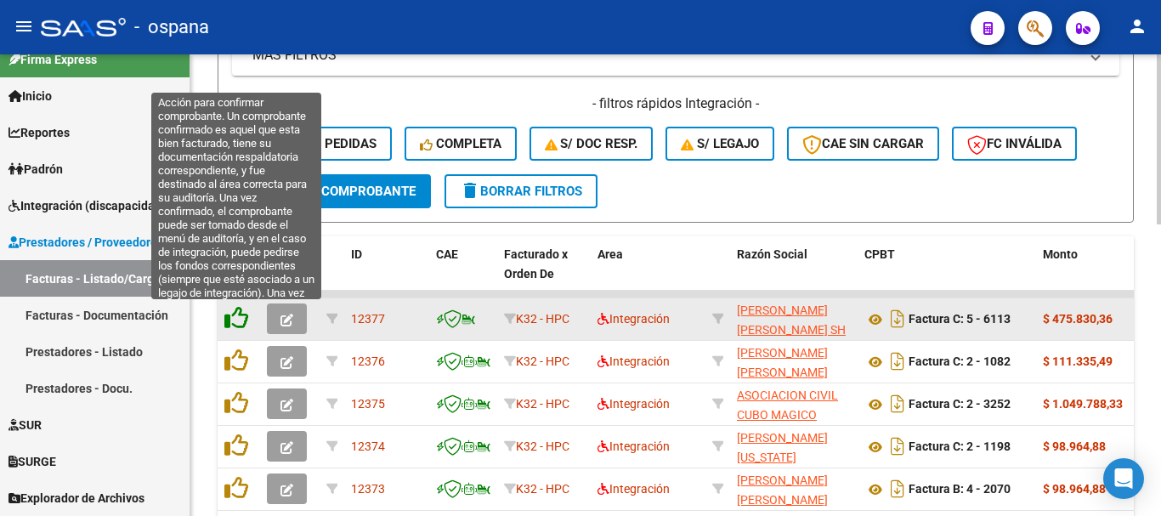
click at [236, 317] on icon at bounding box center [236, 318] width 24 height 24
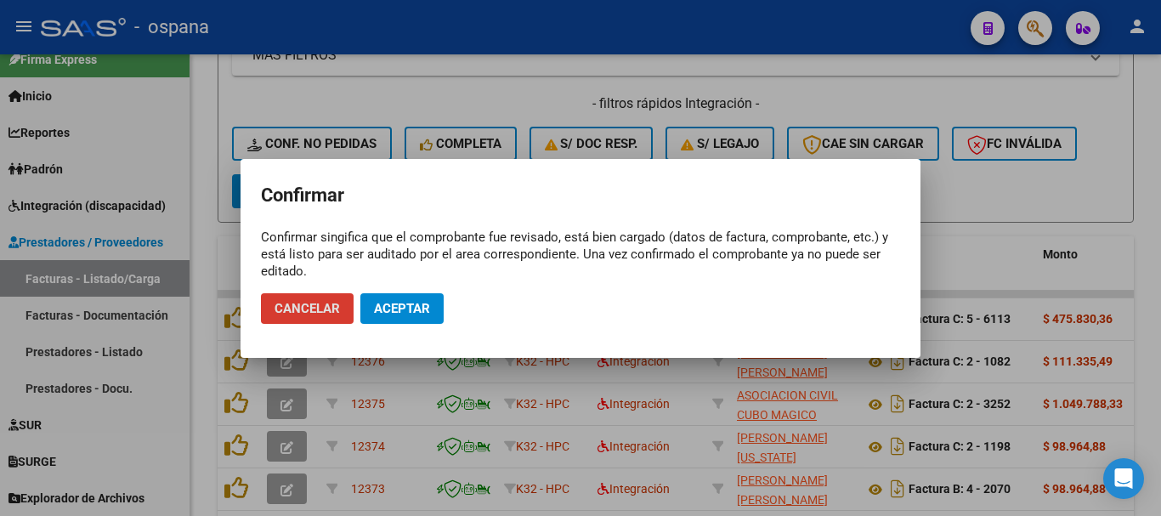
click at [399, 309] on span "Aceptar" at bounding box center [402, 308] width 56 height 15
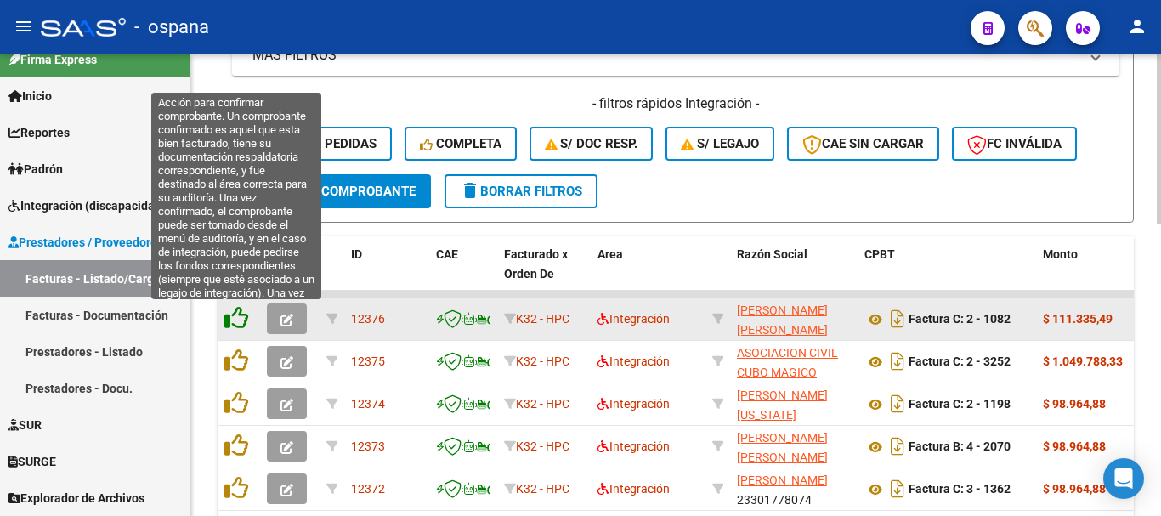
click at [237, 316] on icon at bounding box center [236, 318] width 24 height 24
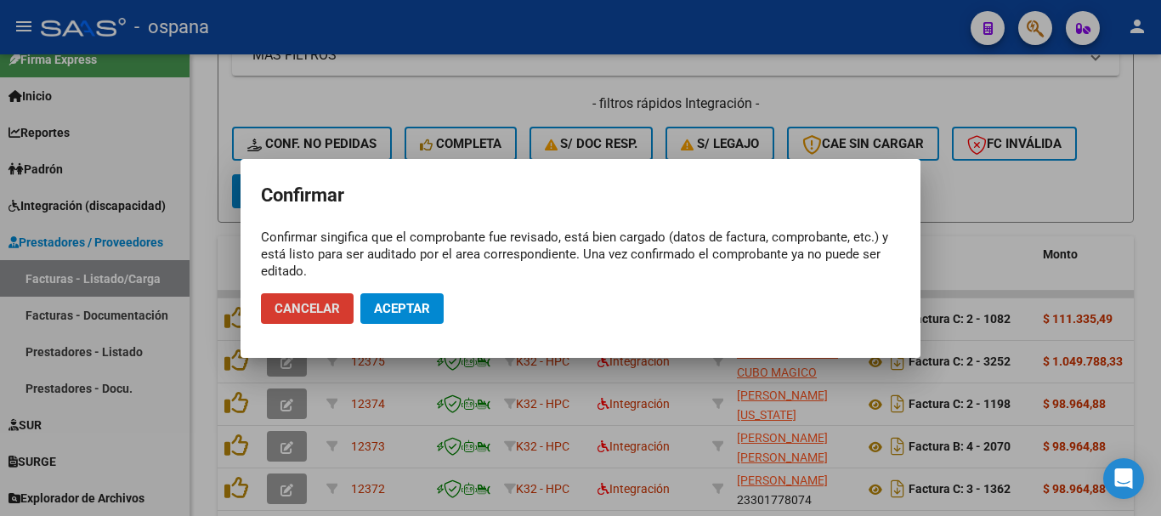
click at [378, 312] on span "Aceptar" at bounding box center [402, 308] width 56 height 15
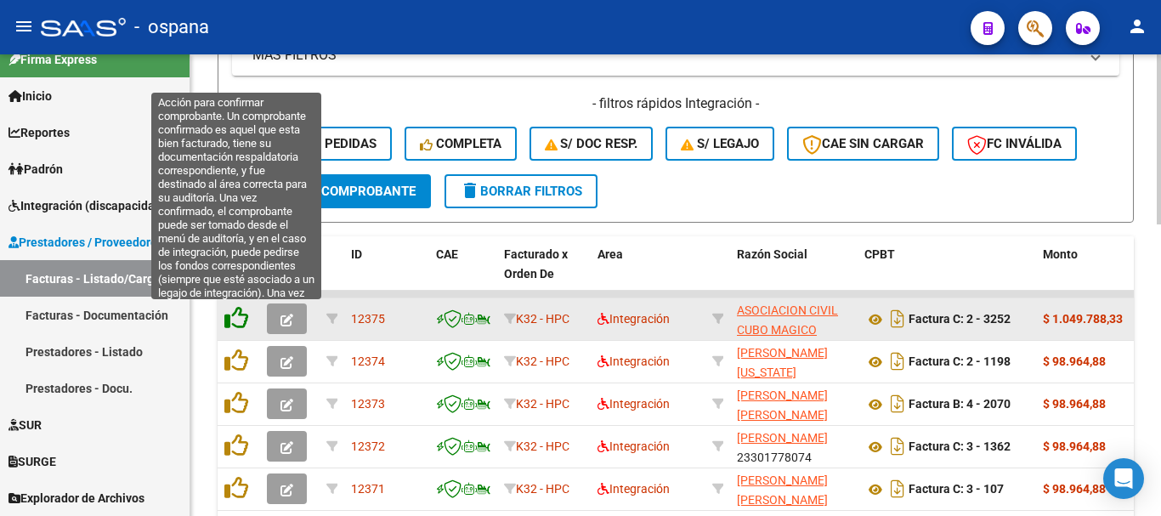
click at [238, 318] on icon at bounding box center [236, 318] width 24 height 24
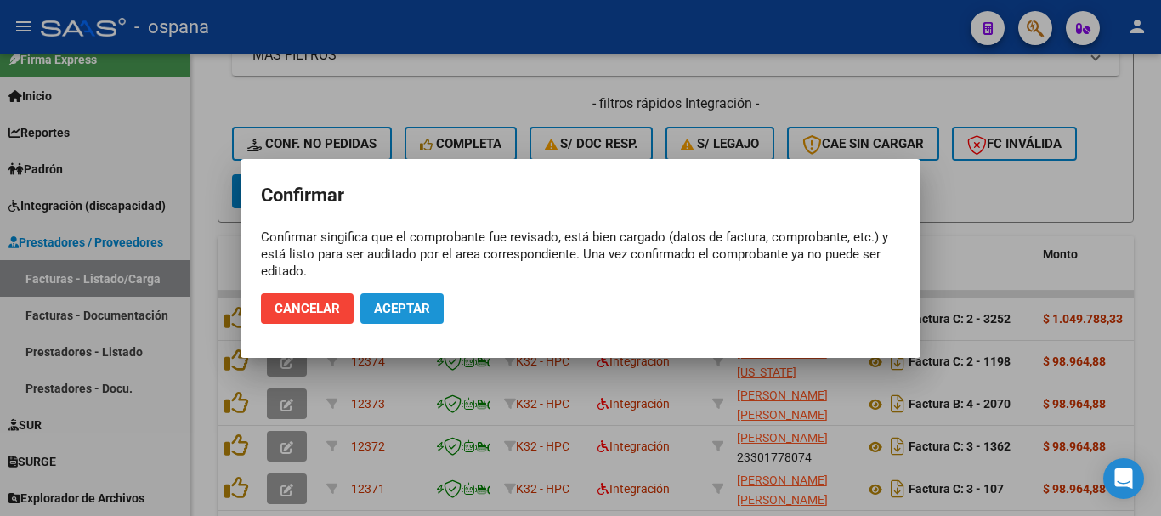
click at [416, 304] on span "Aceptar" at bounding box center [402, 308] width 56 height 15
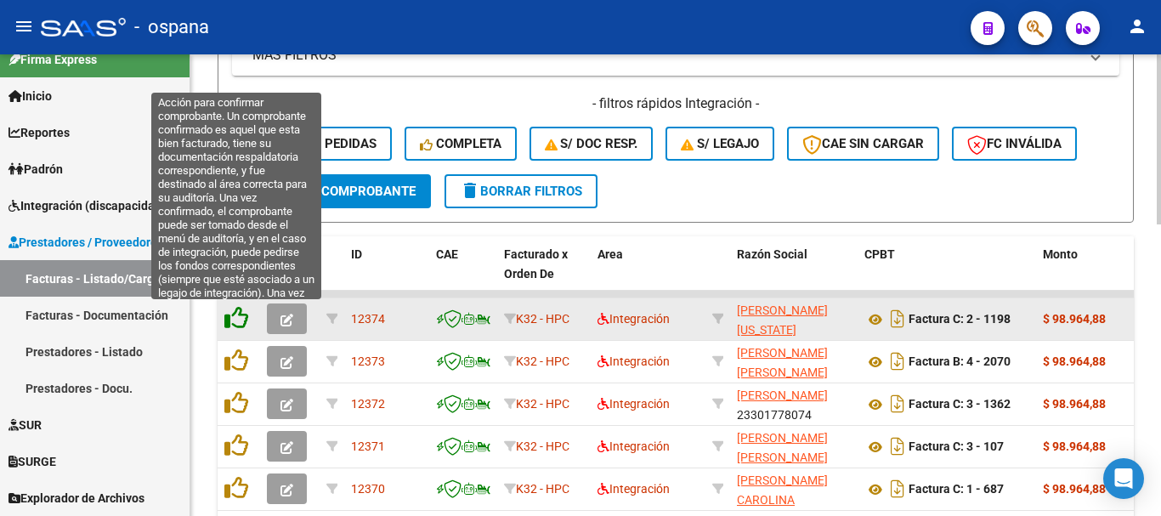
click at [235, 314] on icon at bounding box center [236, 318] width 24 height 24
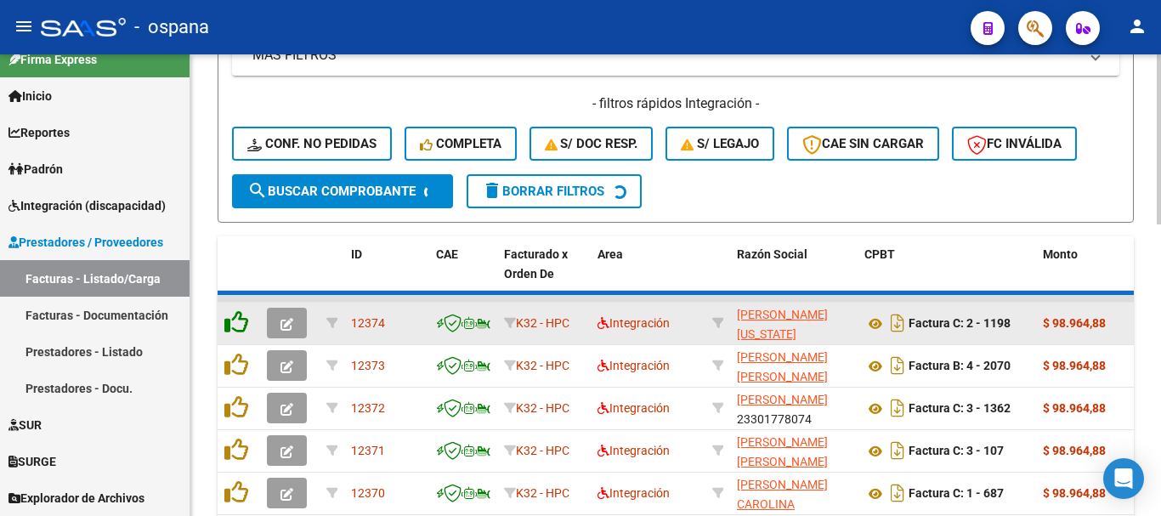
click at [235, 314] on icon at bounding box center [236, 322] width 24 height 24
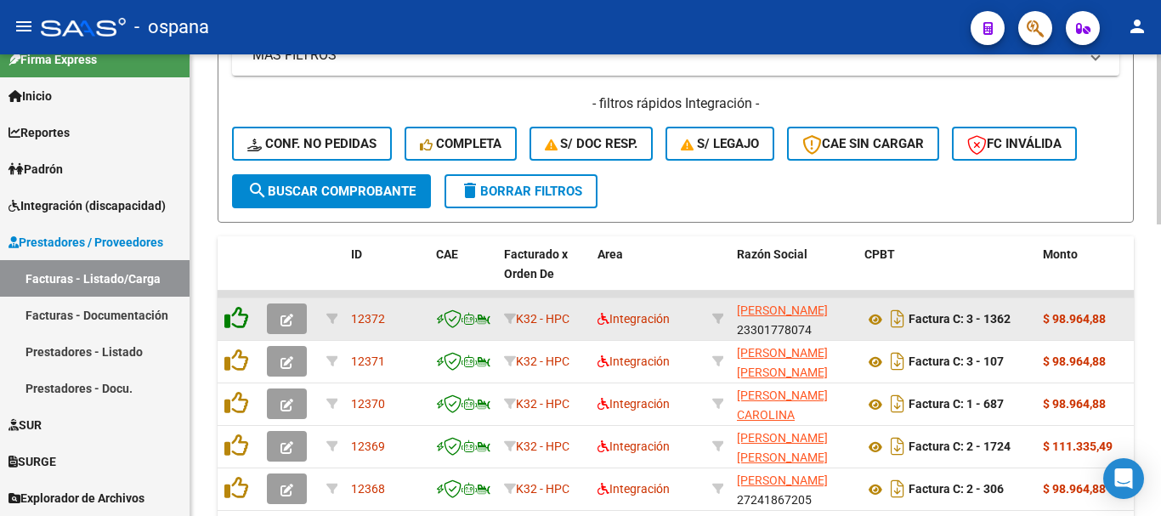
click at [235, 314] on icon at bounding box center [236, 318] width 24 height 24
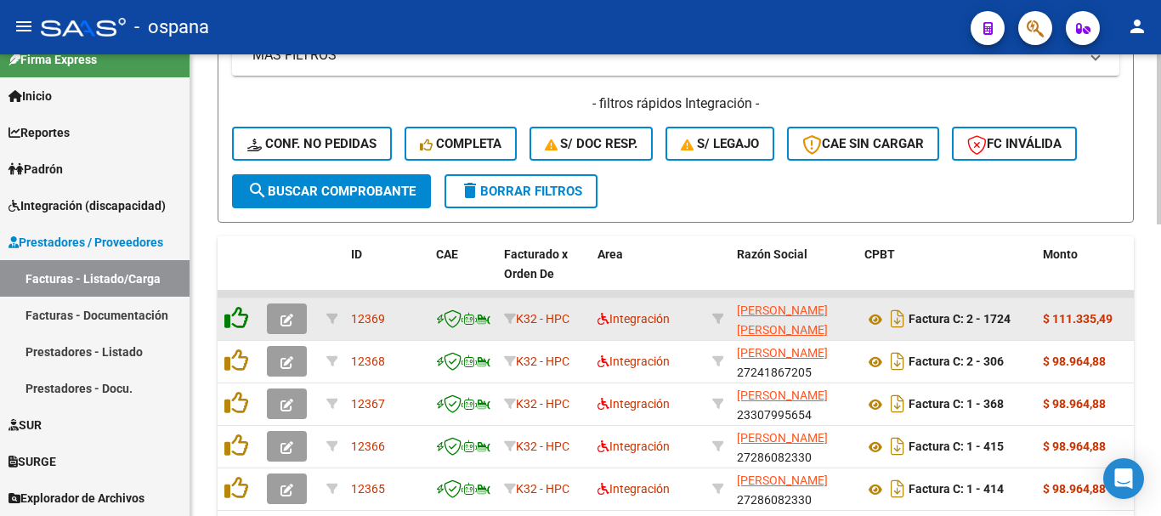
click at [235, 314] on icon at bounding box center [236, 318] width 24 height 24
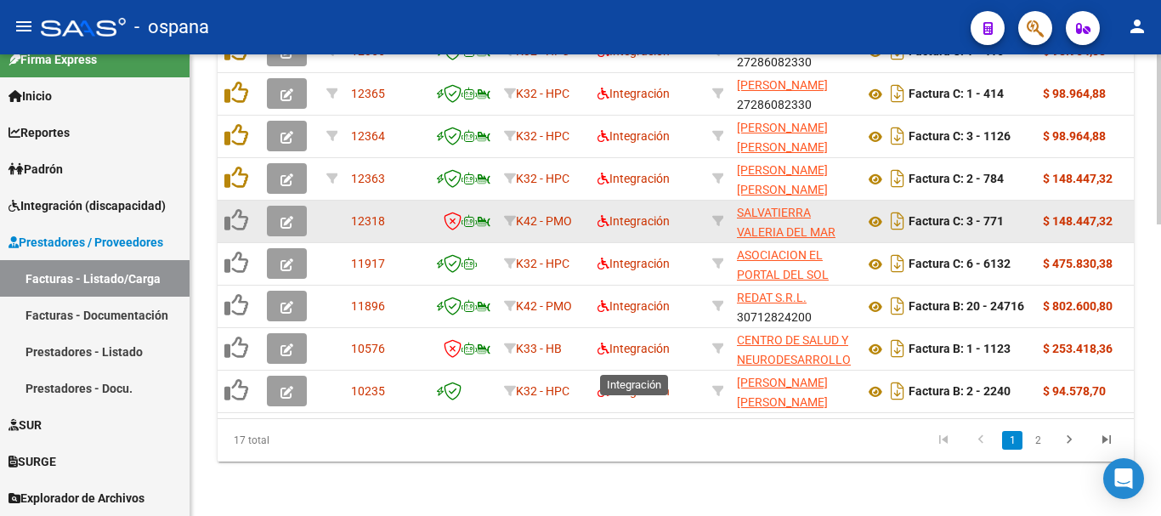
scroll to position [619, 0]
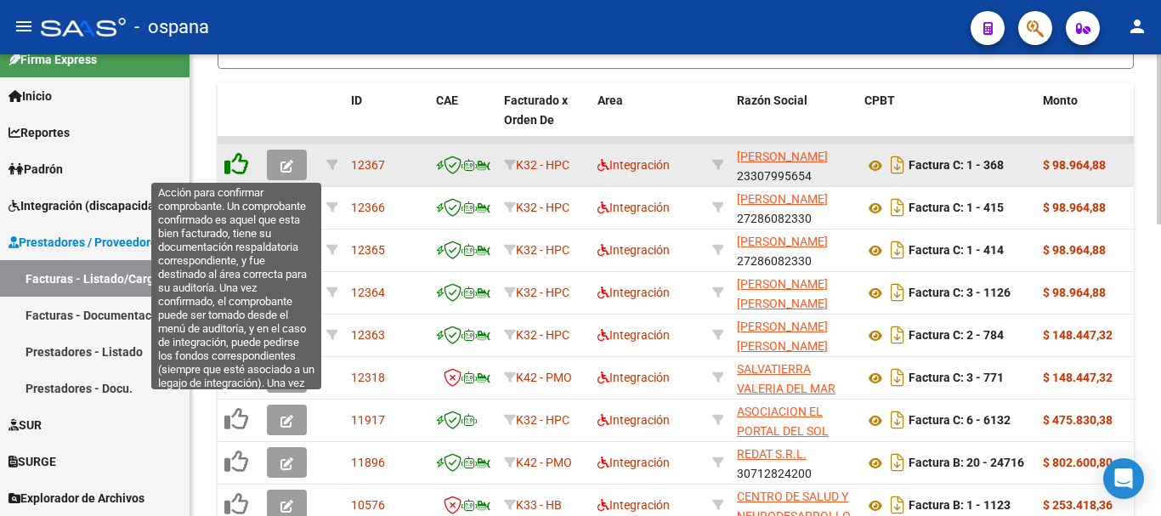
click at [241, 163] on icon at bounding box center [236, 164] width 24 height 24
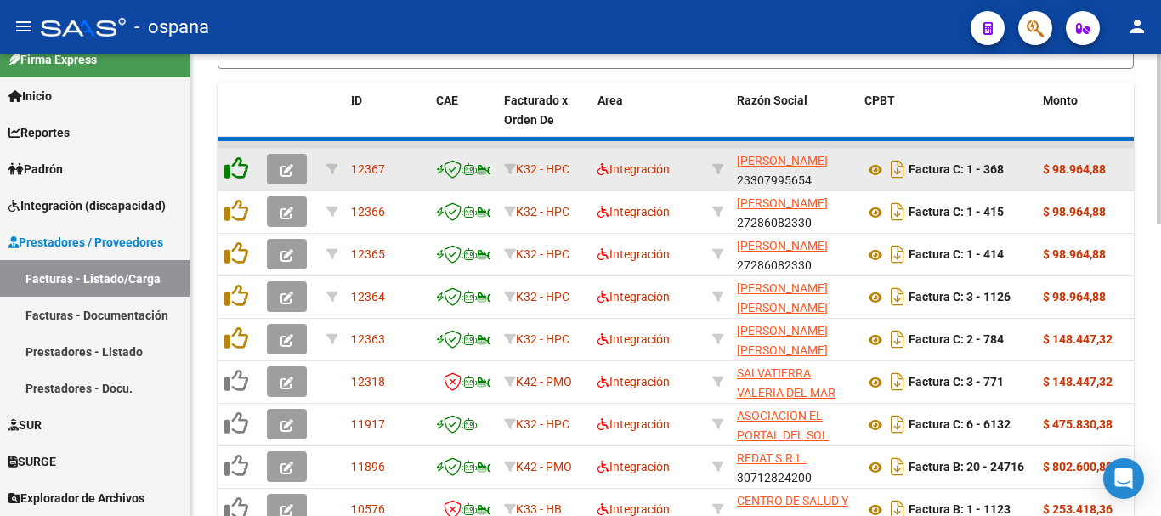
click at [241, 163] on icon at bounding box center [236, 168] width 24 height 24
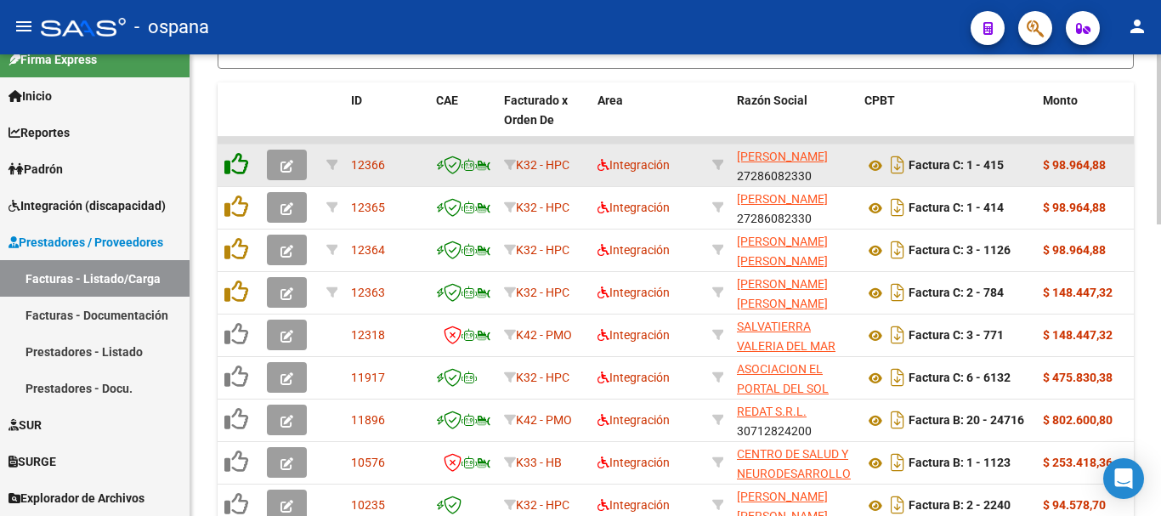
click at [241, 163] on icon at bounding box center [236, 164] width 24 height 24
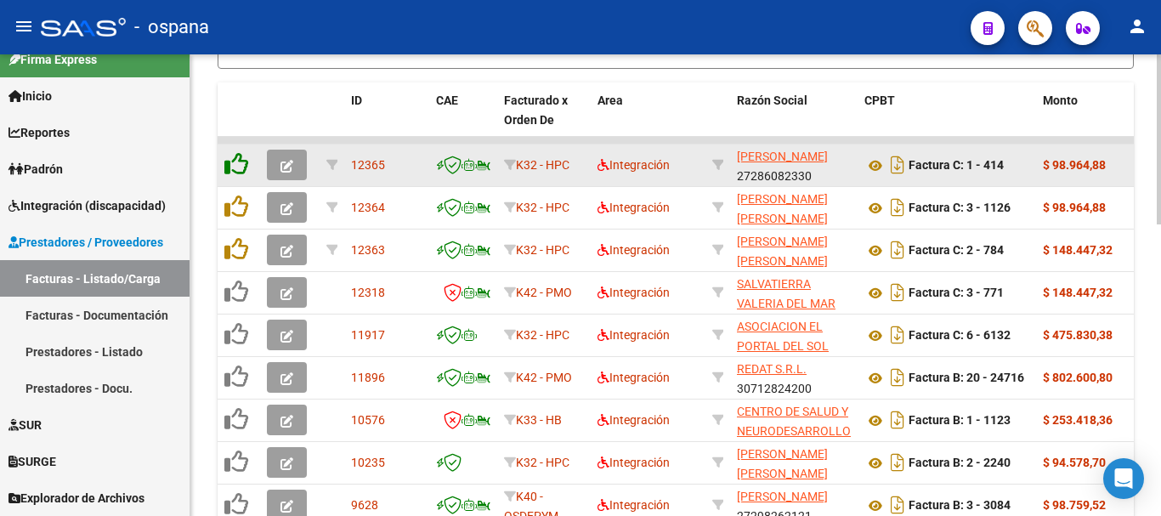
click at [241, 163] on icon at bounding box center [236, 164] width 24 height 24
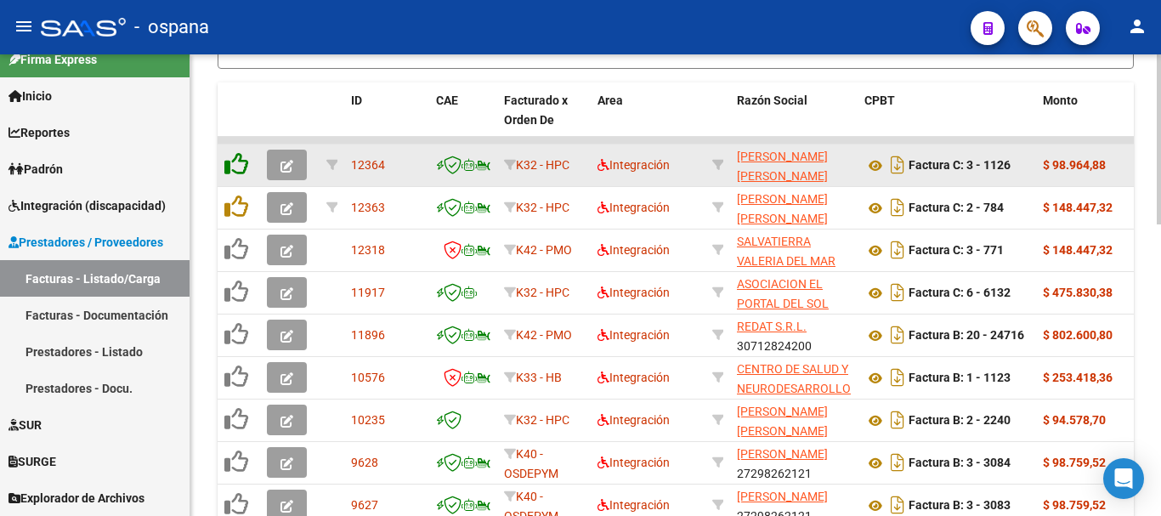
click at [241, 163] on icon at bounding box center [236, 164] width 24 height 24
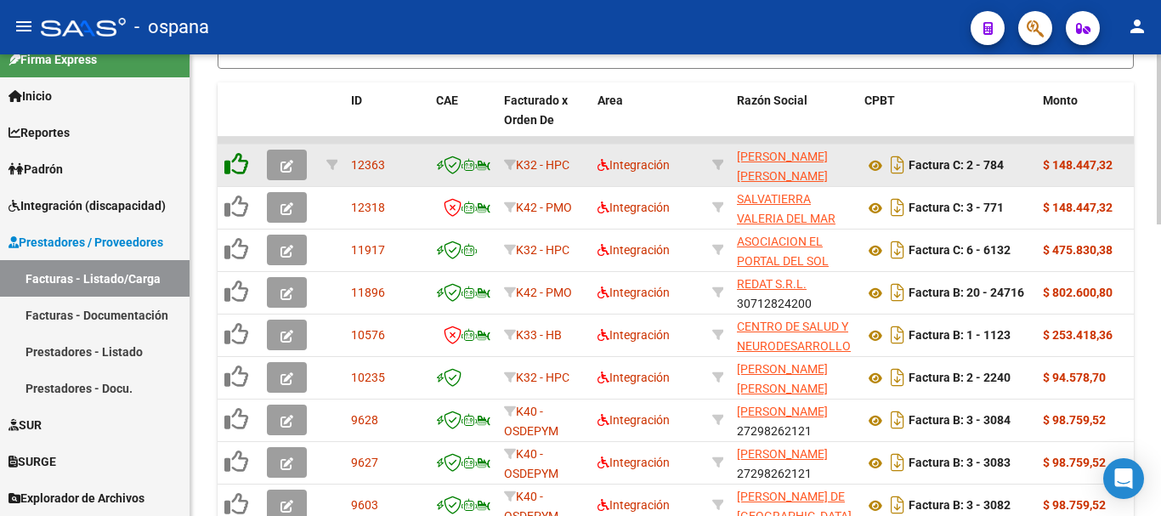
click at [241, 163] on icon at bounding box center [236, 164] width 24 height 24
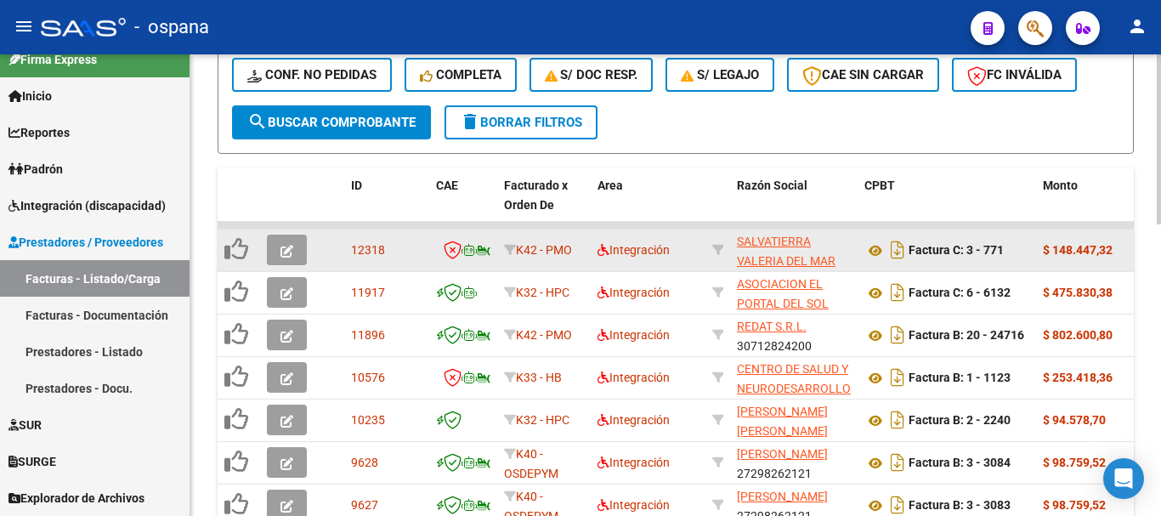
scroll to position [449, 0]
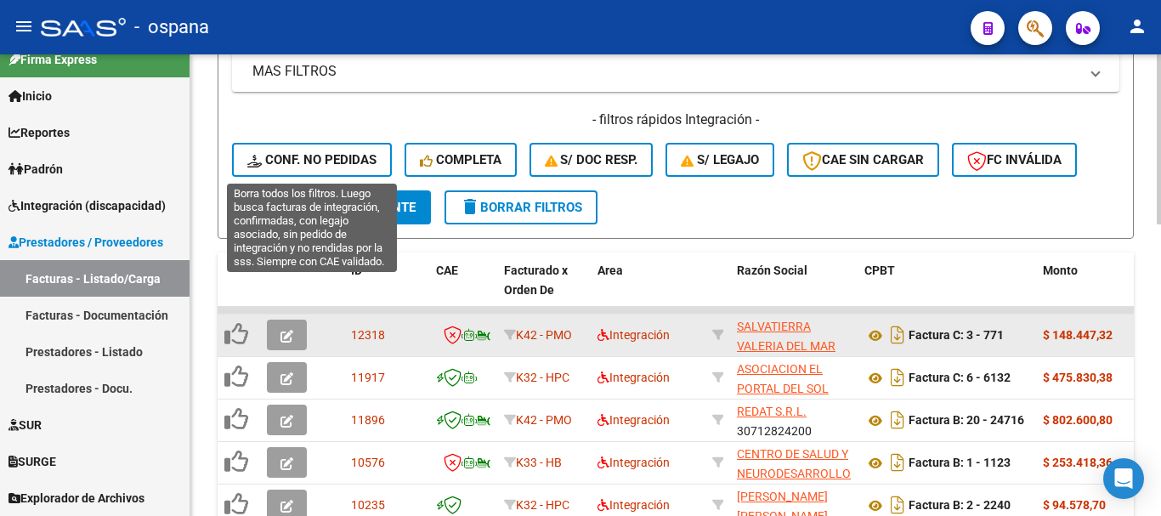
click at [292, 161] on span "Conf. no pedidas" at bounding box center [311, 159] width 129 height 15
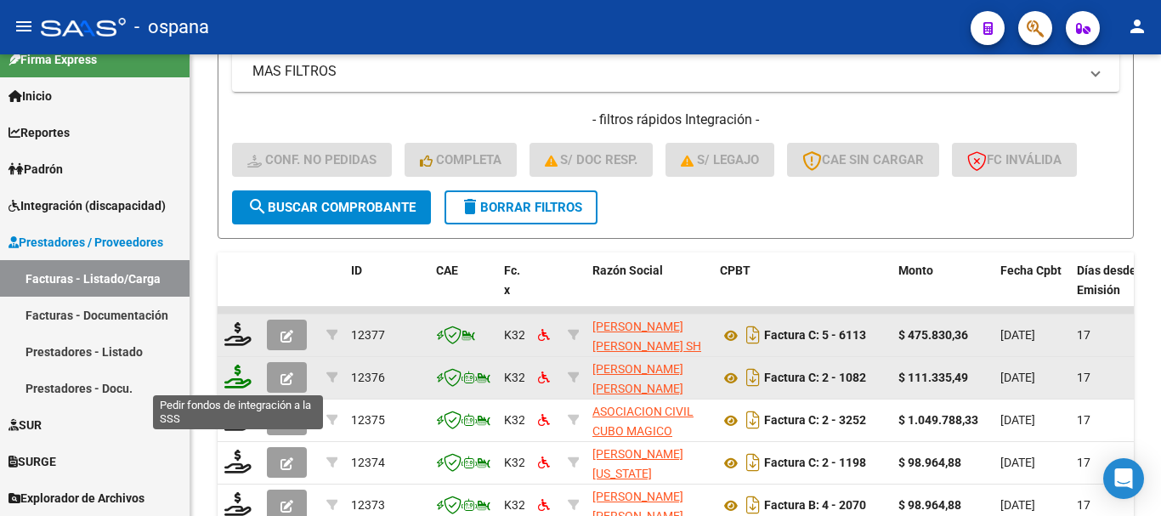
click at [241, 378] on icon at bounding box center [237, 377] width 27 height 24
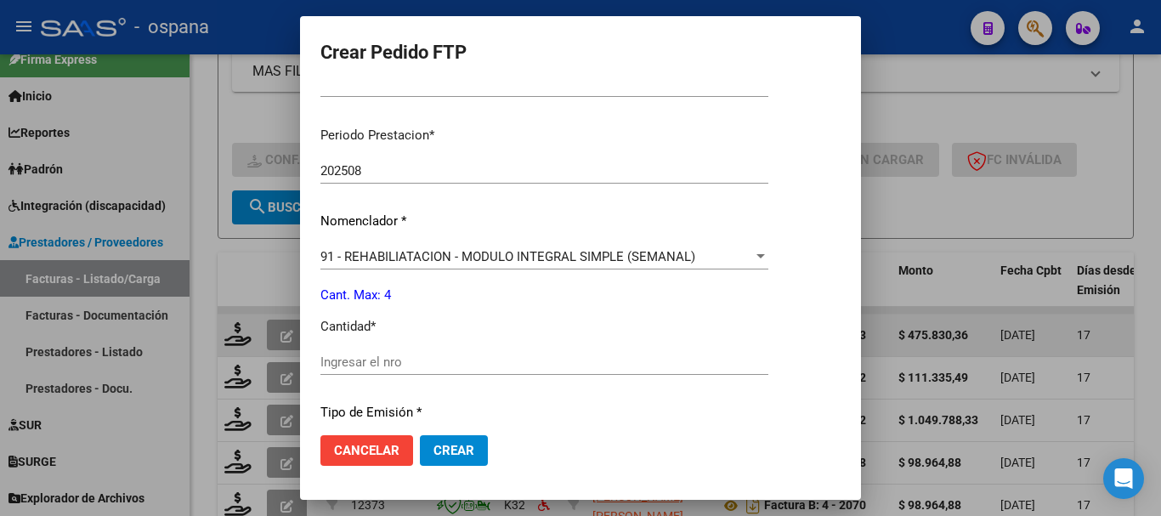
scroll to position [595, 0]
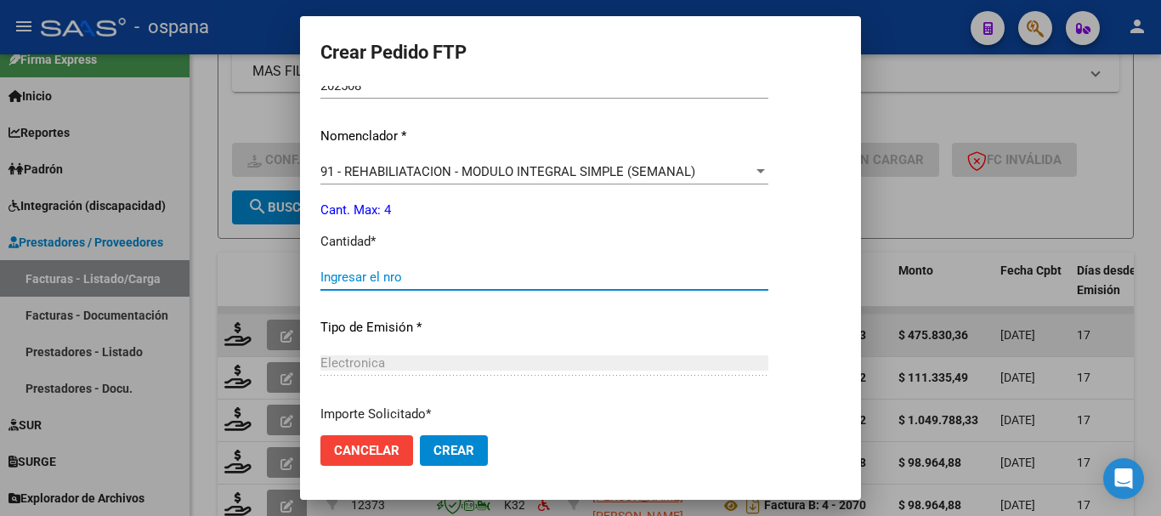
click at [398, 272] on input "Ingresar el nro" at bounding box center [544, 276] width 448 height 15
click at [444, 447] on span "Crear" at bounding box center [453, 450] width 41 height 15
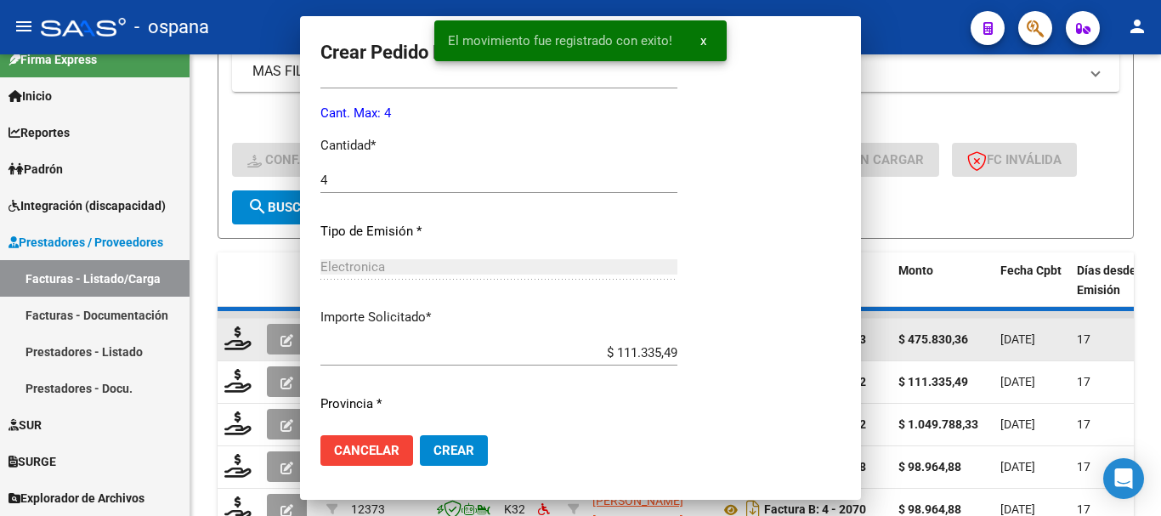
scroll to position [0, 0]
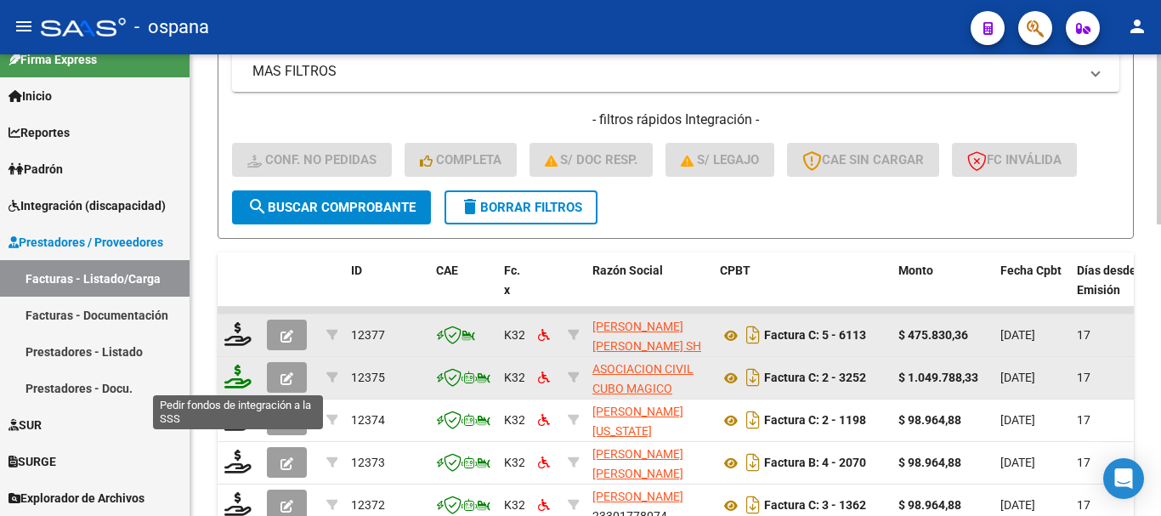
click at [238, 380] on icon at bounding box center [237, 377] width 27 height 24
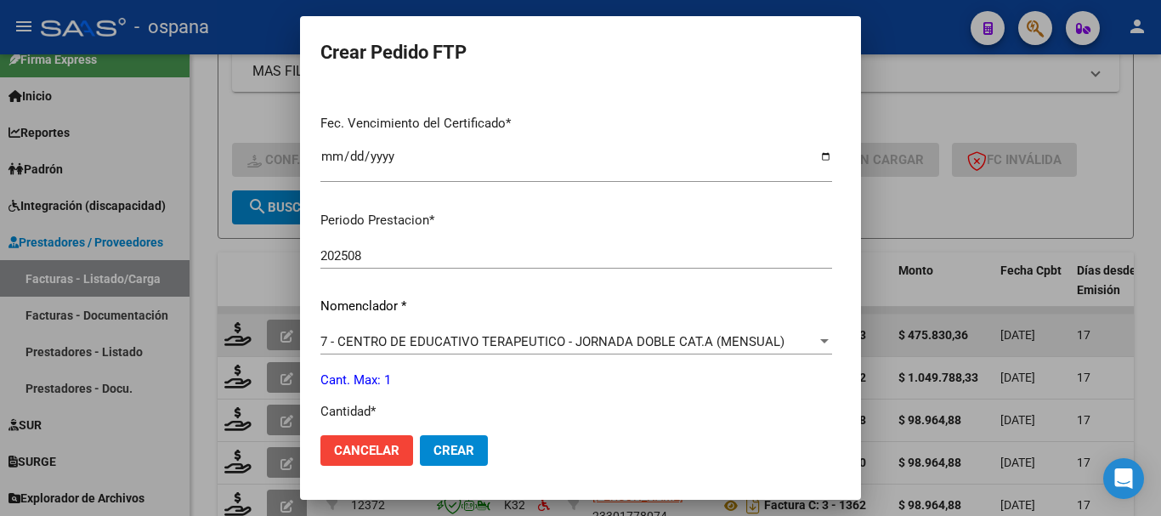
scroll to position [595, 0]
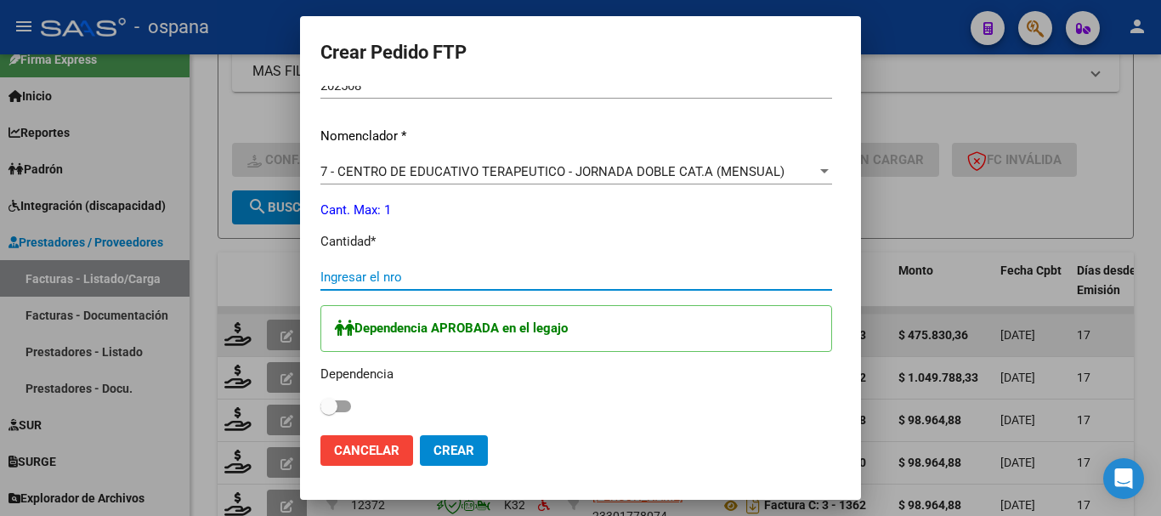
click at [403, 277] on input "Ingresar el nro" at bounding box center [576, 276] width 512 height 15
click at [335, 405] on span at bounding box center [335, 406] width 31 height 12
click at [329, 412] on input "checkbox" at bounding box center [328, 412] width 1 height 1
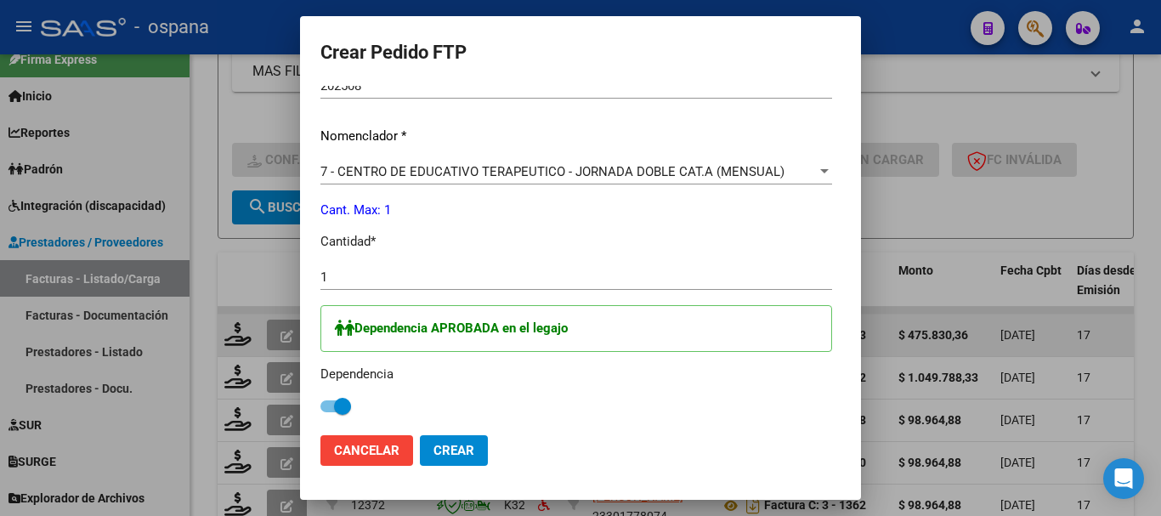
click at [468, 448] on button "Crear" at bounding box center [454, 450] width 68 height 31
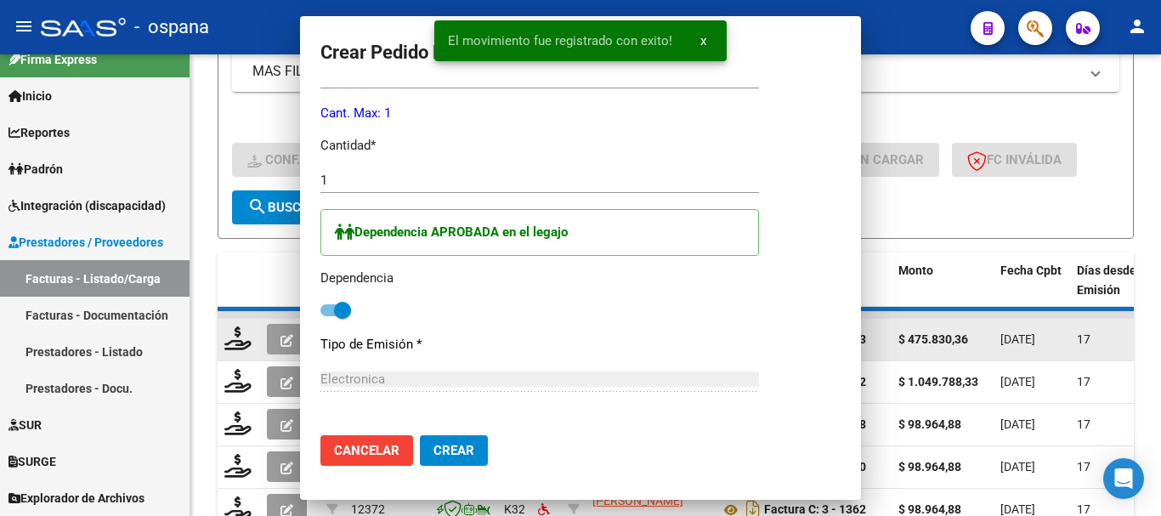
scroll to position [0, 0]
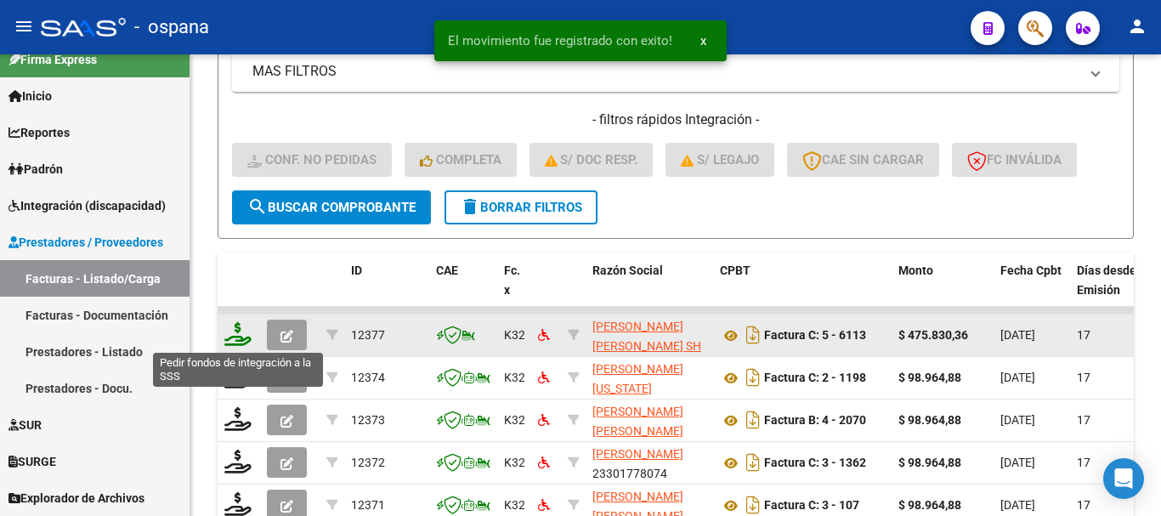
click at [244, 337] on icon at bounding box center [237, 334] width 27 height 24
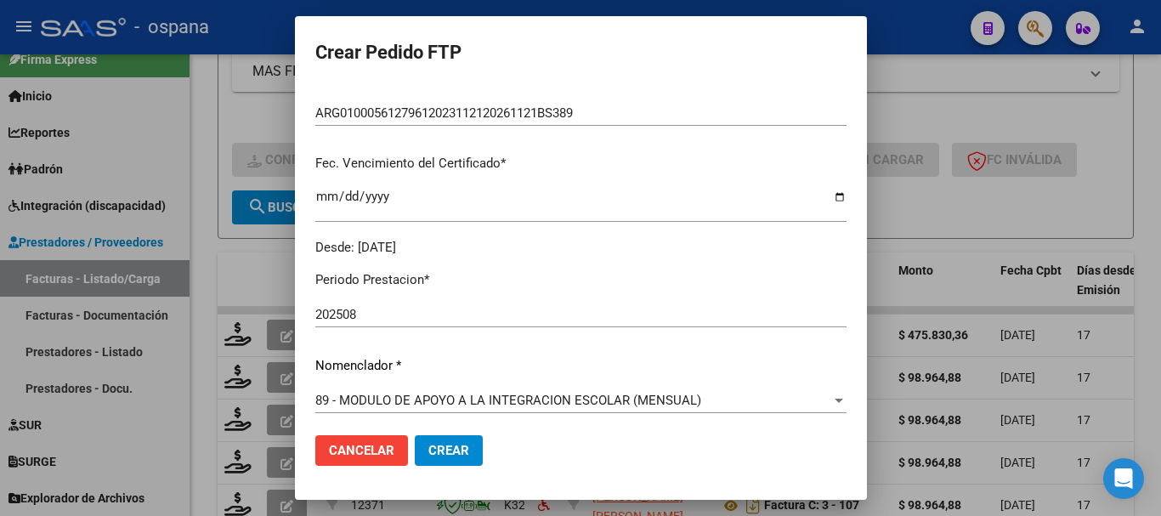
scroll to position [555, 0]
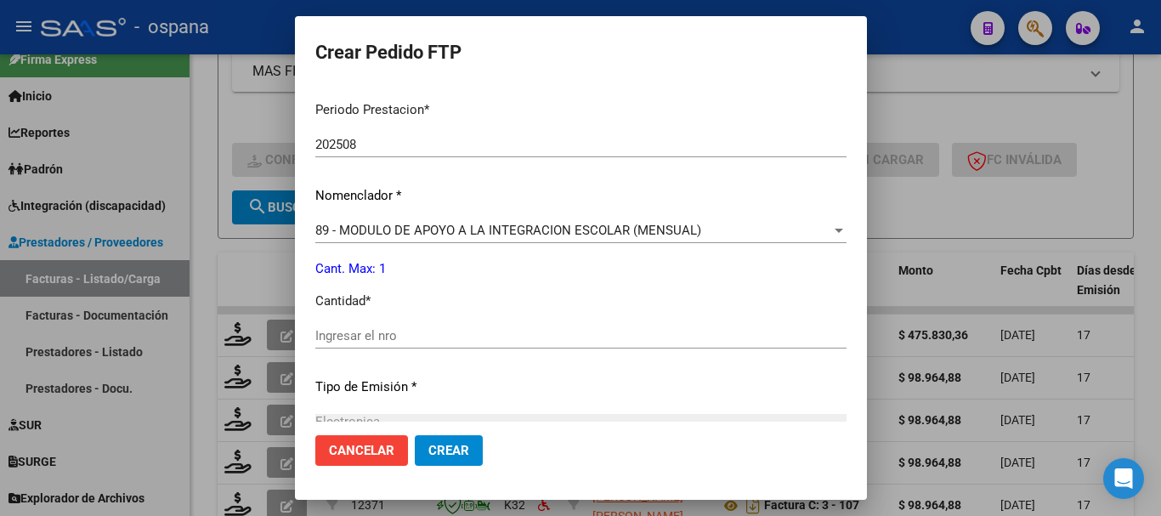
click at [402, 333] on input "Ingresar el nro" at bounding box center [580, 335] width 531 height 15
click at [455, 448] on span "Crear" at bounding box center [448, 450] width 41 height 15
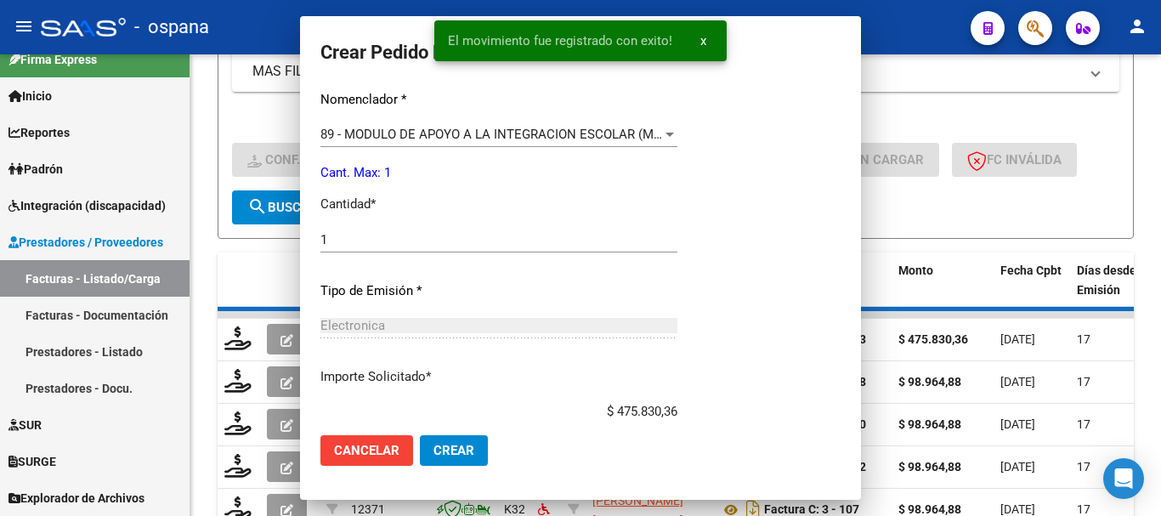
scroll to position [0, 0]
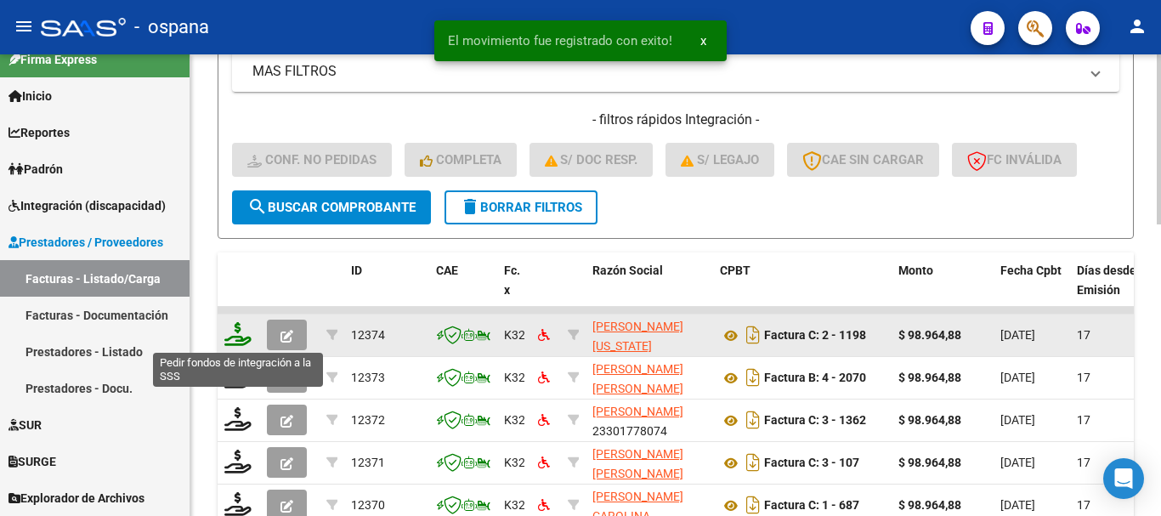
click at [235, 341] on icon at bounding box center [237, 334] width 27 height 24
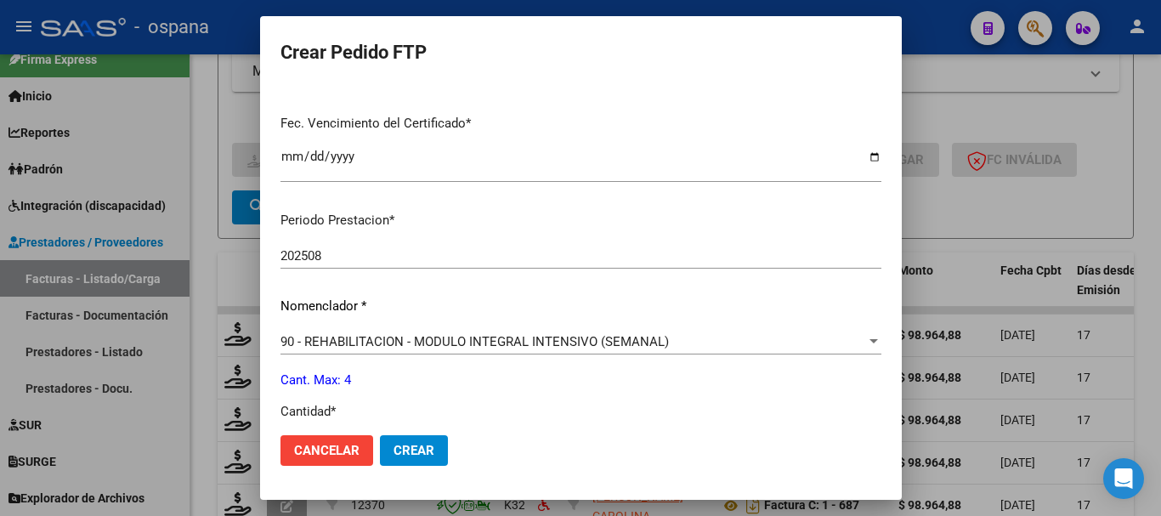
scroll to position [510, 0]
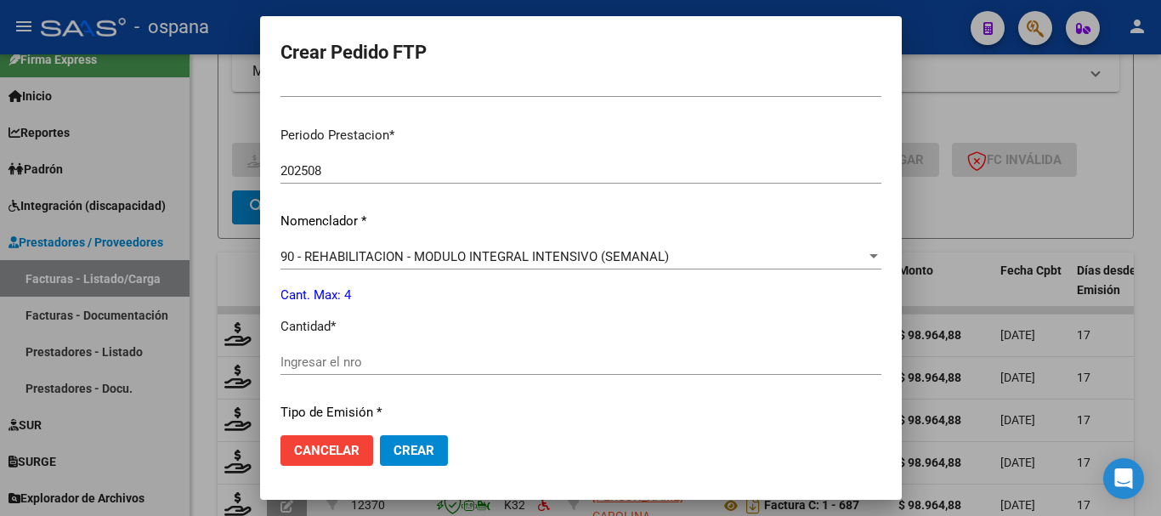
click at [438, 357] on input "Ingresar el nro" at bounding box center [580, 361] width 601 height 15
click at [434, 444] on span "Crear" at bounding box center [414, 450] width 41 height 15
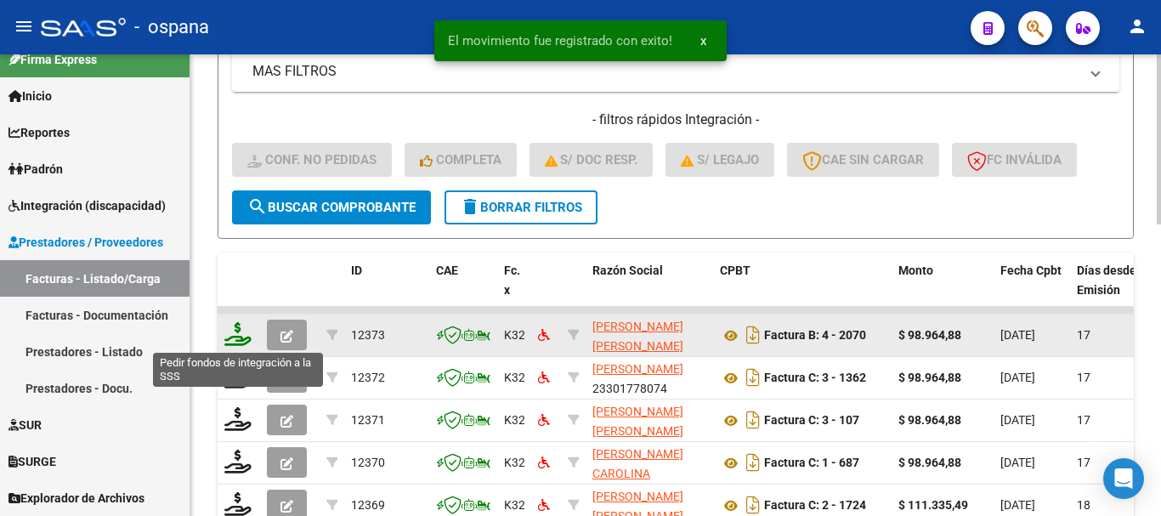
click at [239, 329] on icon at bounding box center [237, 334] width 27 height 24
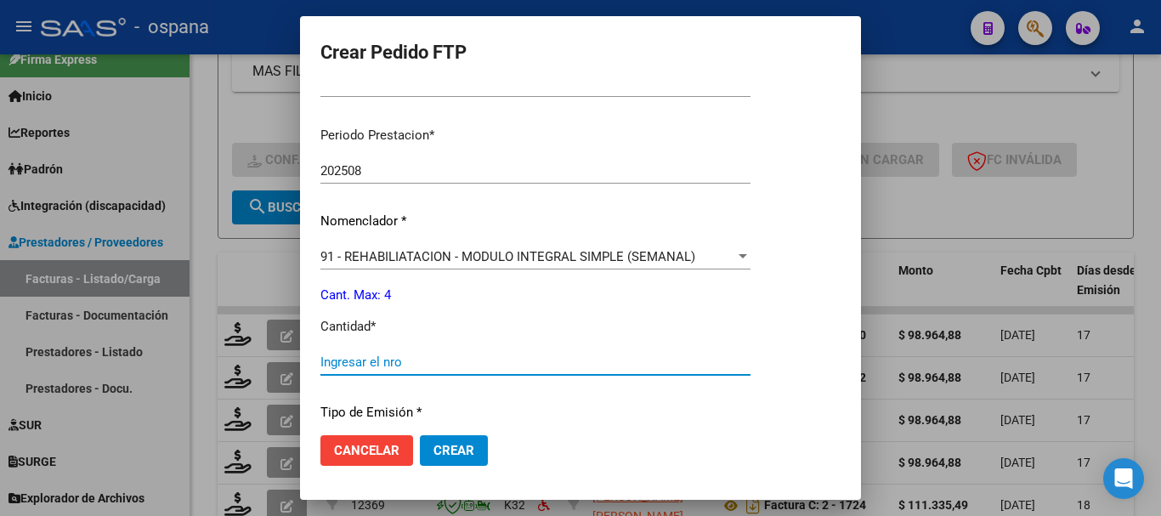
click at [399, 358] on input "Ingresar el nro" at bounding box center [535, 361] width 430 height 15
click at [448, 450] on span "Crear" at bounding box center [453, 450] width 41 height 15
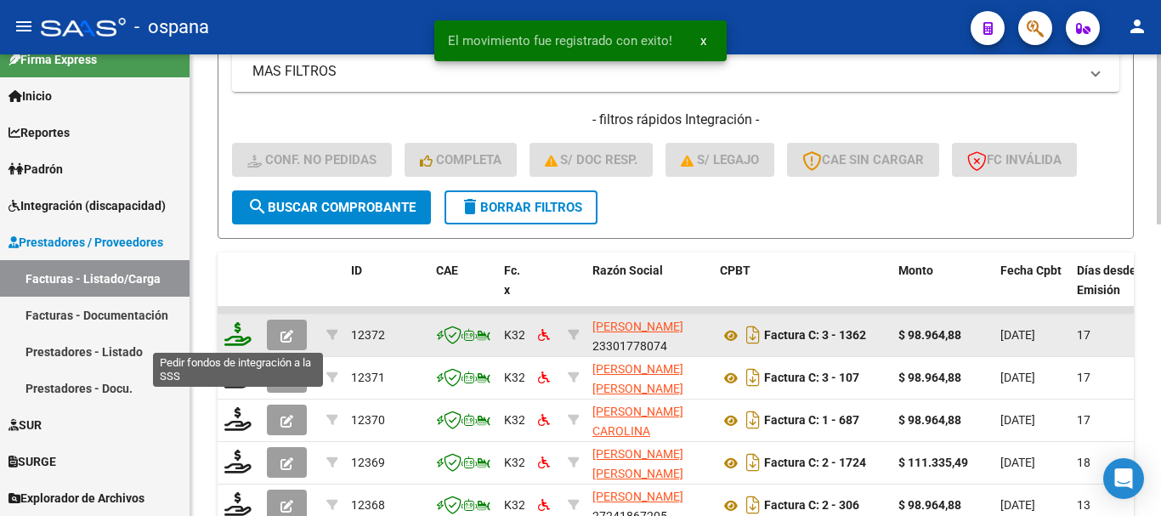
click at [236, 331] on icon at bounding box center [237, 334] width 27 height 24
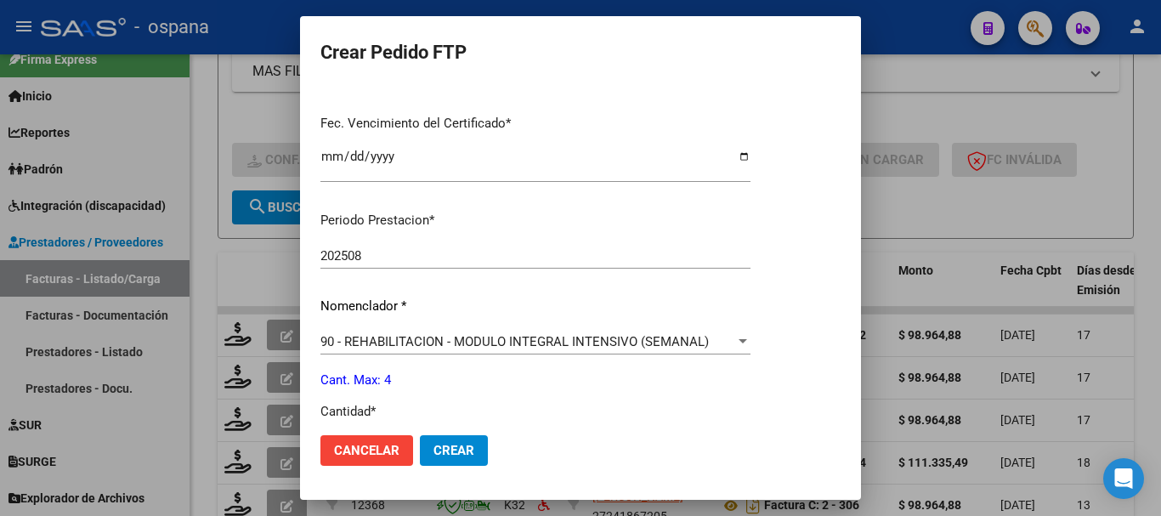
scroll to position [595, 0]
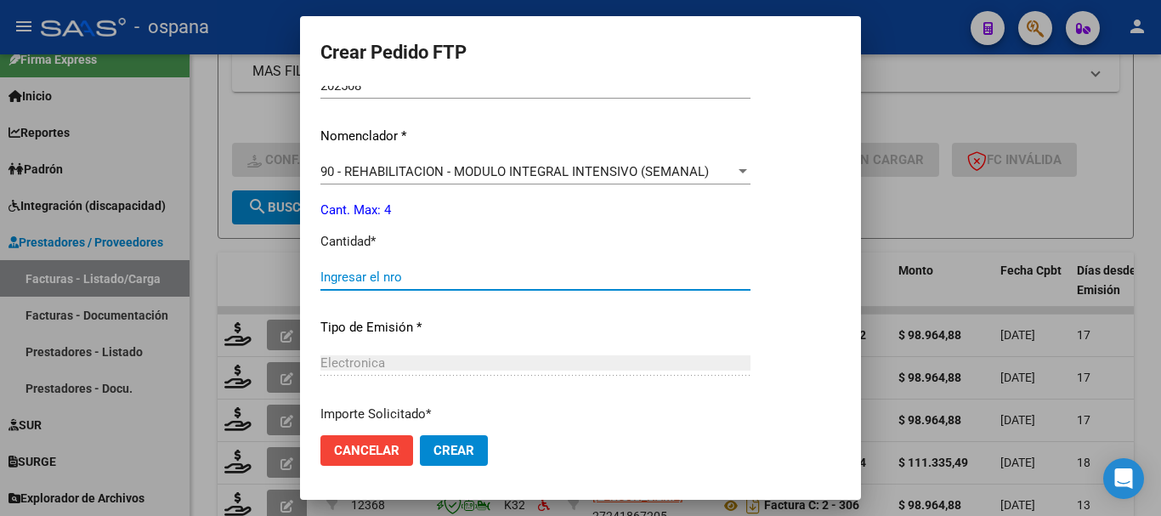
click at [472, 276] on input "Ingresar el nro" at bounding box center [535, 276] width 430 height 15
click at [447, 449] on span "Crear" at bounding box center [453, 450] width 41 height 15
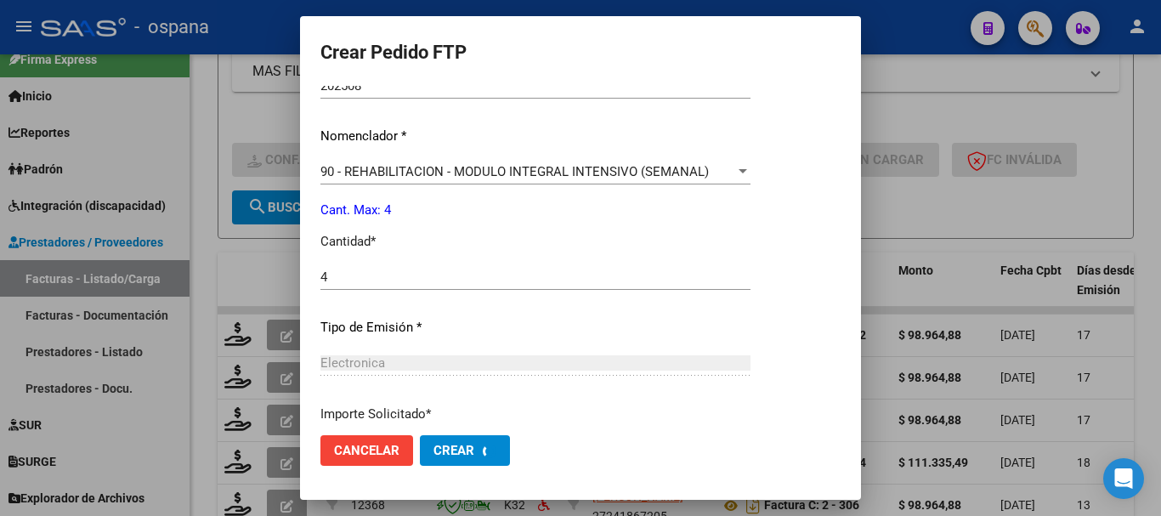
scroll to position [0, 0]
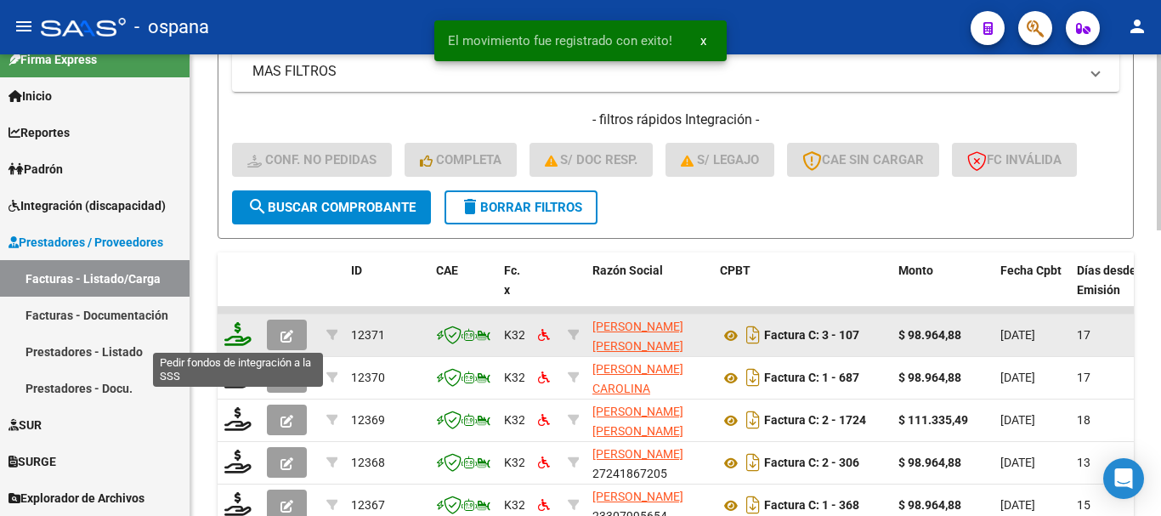
click at [240, 336] on icon at bounding box center [237, 334] width 27 height 24
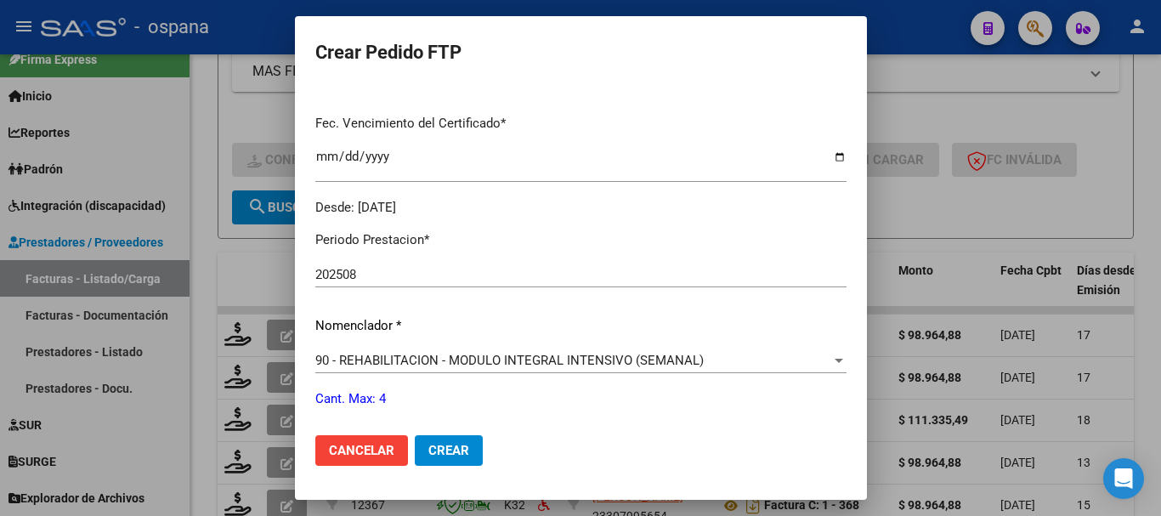
scroll to position [595, 0]
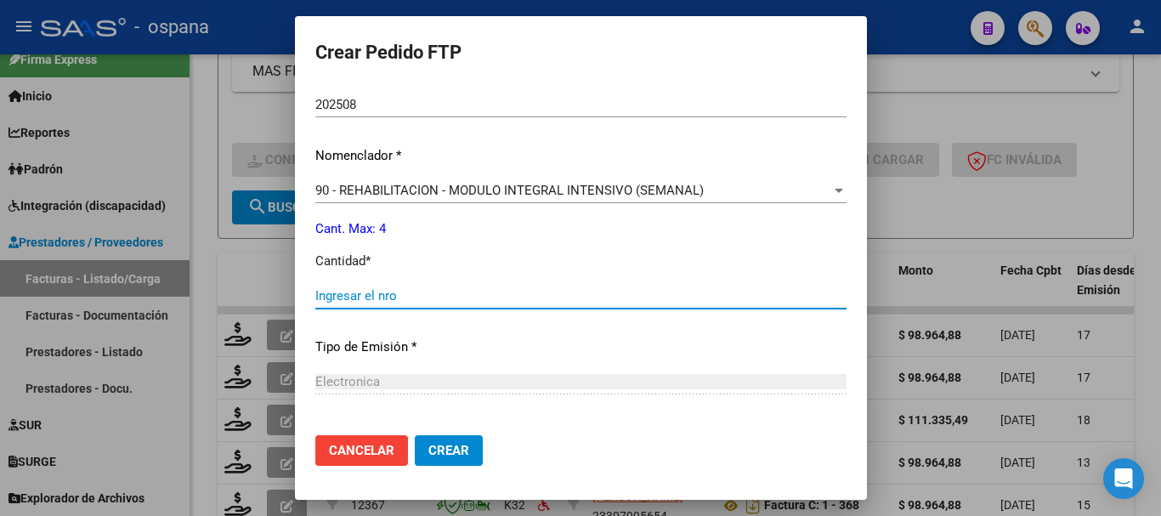
click at [434, 297] on input "Ingresar el nro" at bounding box center [580, 295] width 531 height 15
click at [456, 449] on span "Crear" at bounding box center [448, 450] width 41 height 15
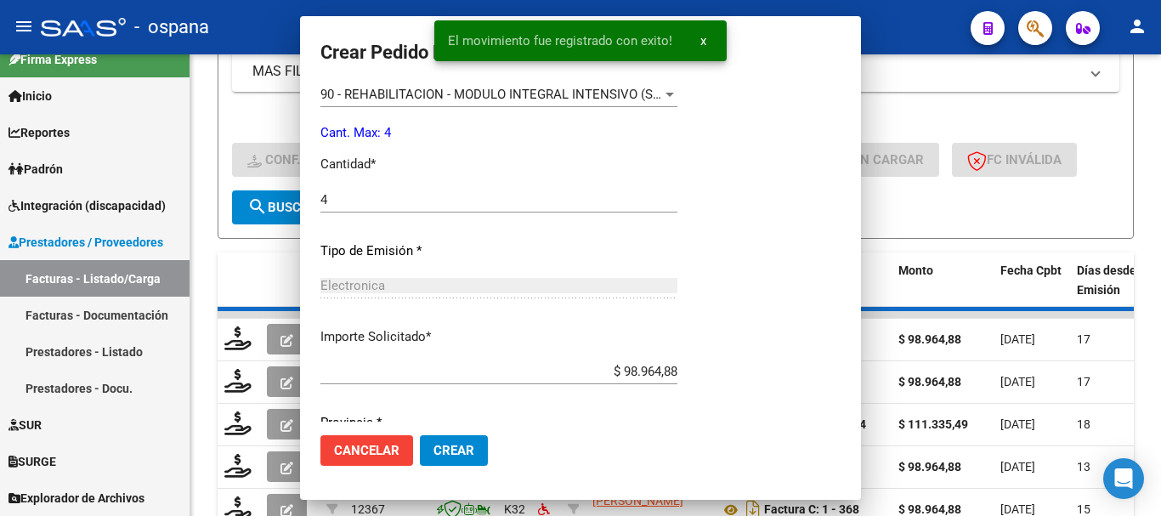
scroll to position [0, 0]
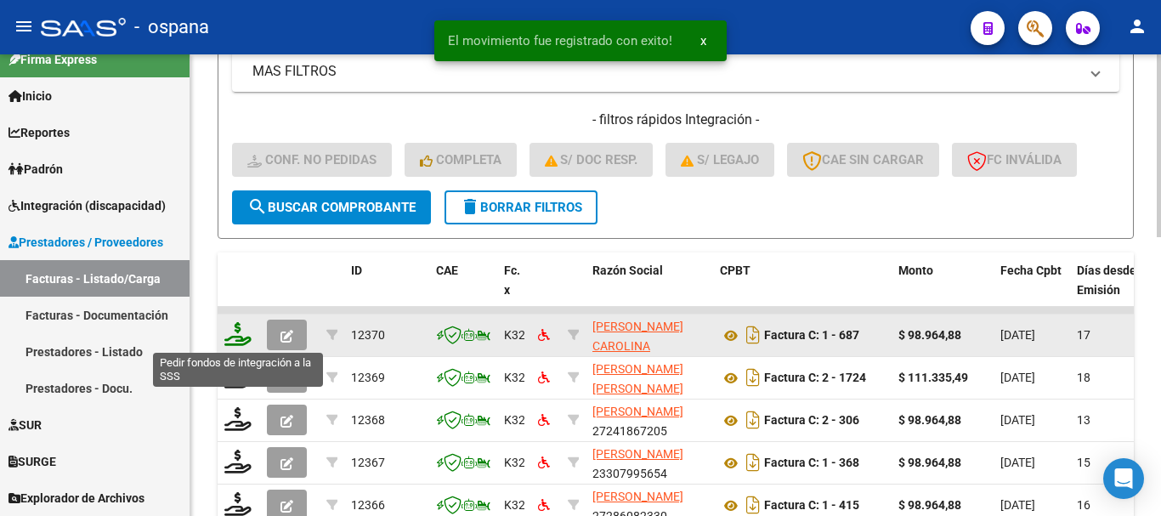
click at [231, 342] on icon at bounding box center [237, 334] width 27 height 24
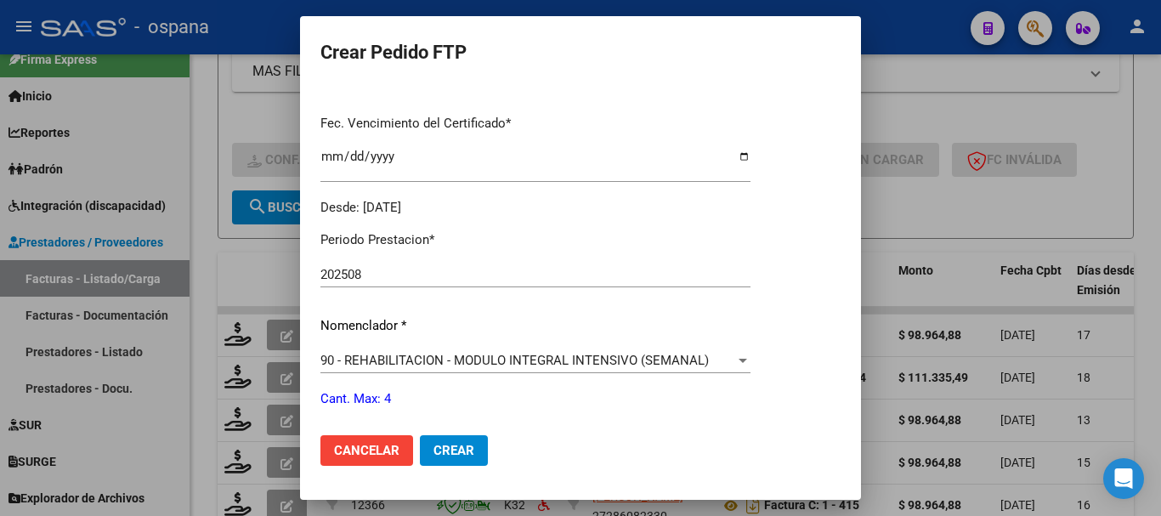
scroll to position [595, 0]
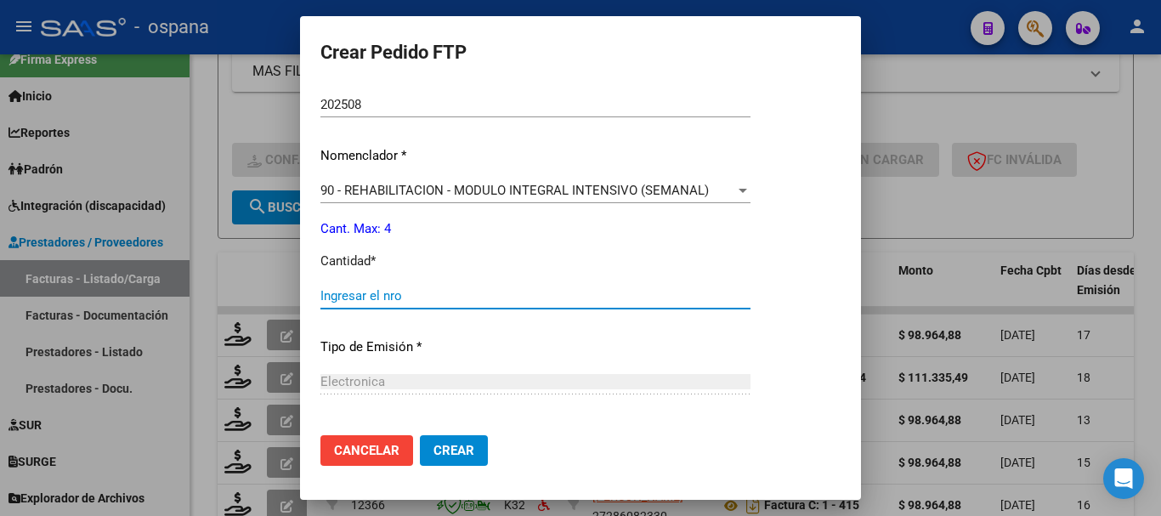
click at [434, 292] on input "Ingresar el nro" at bounding box center [535, 295] width 430 height 15
click at [444, 452] on span "Crear" at bounding box center [453, 450] width 41 height 15
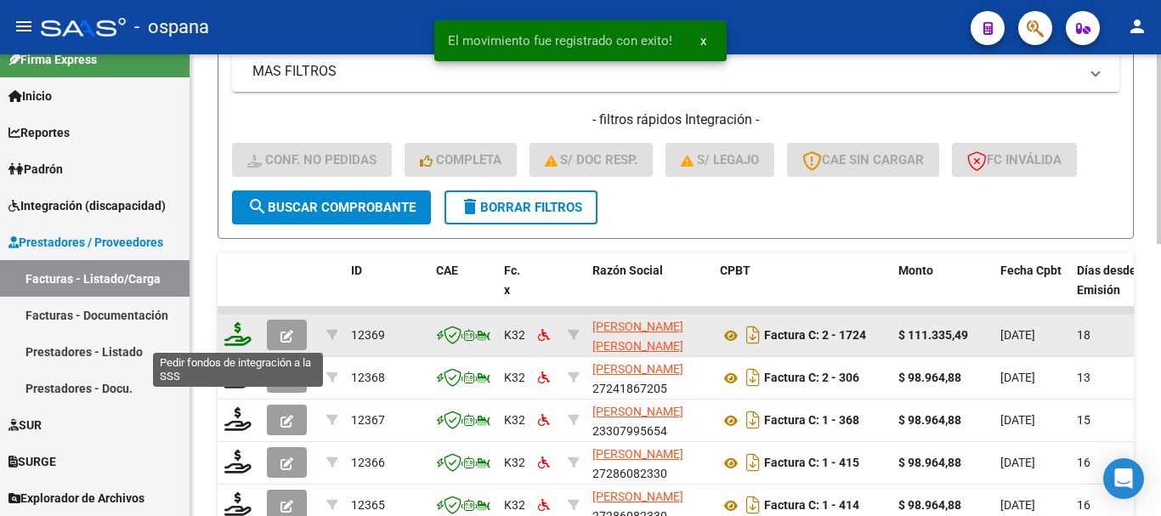
click at [237, 334] on icon at bounding box center [237, 334] width 27 height 24
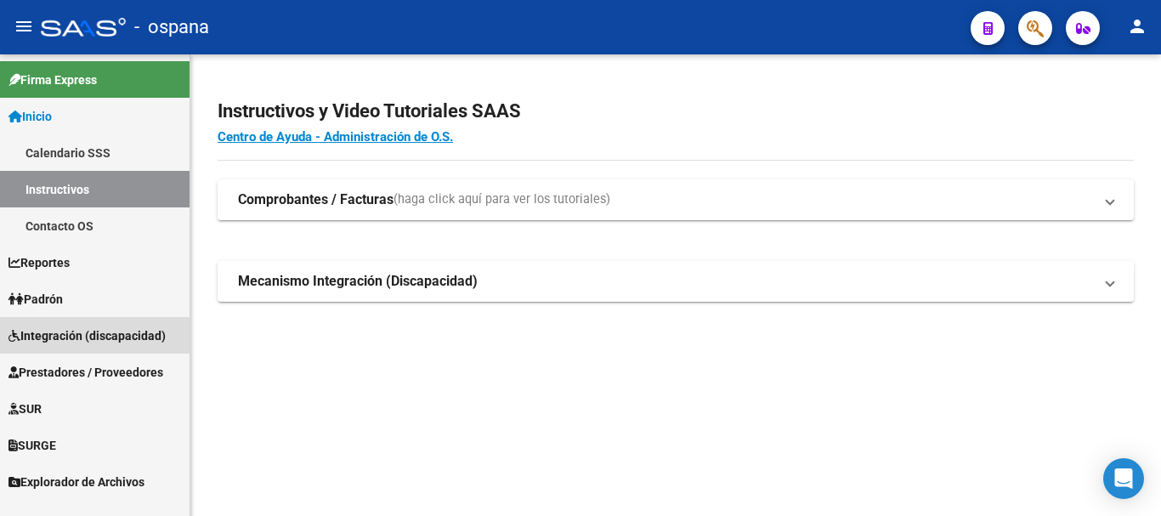
click at [71, 329] on span "Integración (discapacidad)" at bounding box center [86, 335] width 157 height 19
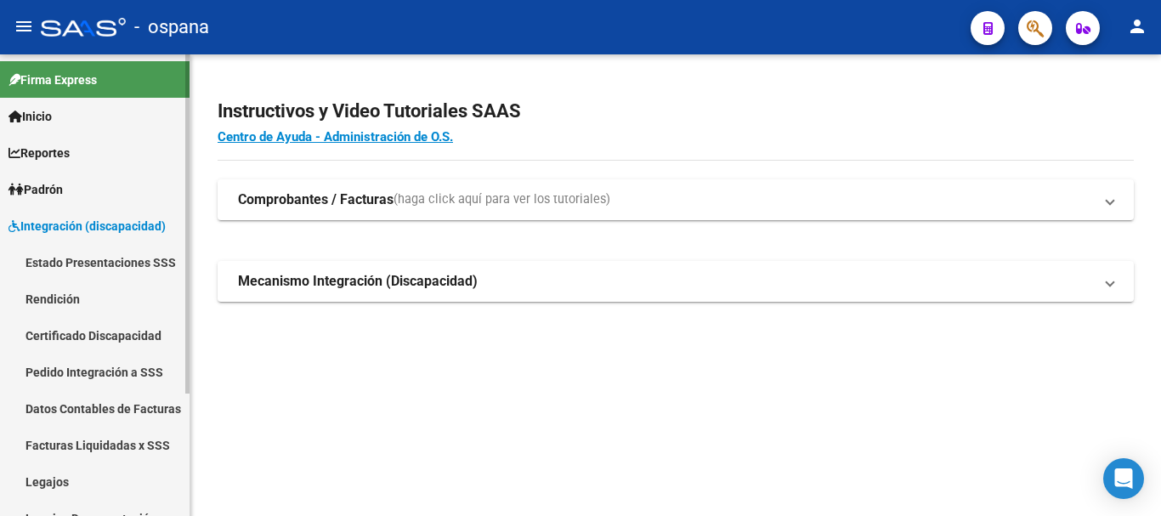
scroll to position [85, 0]
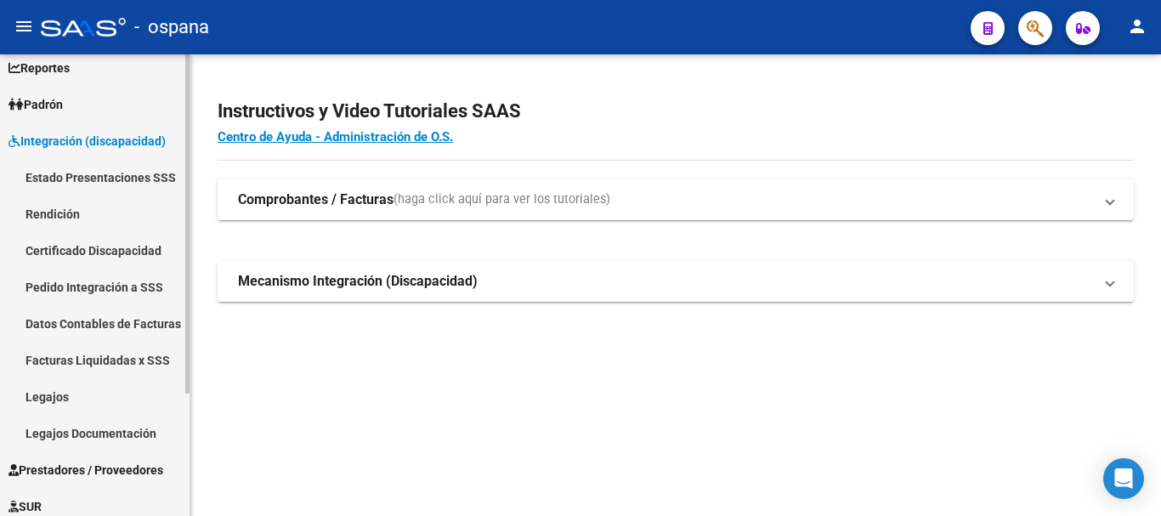
click at [77, 393] on link "Legajos" at bounding box center [95, 396] width 190 height 37
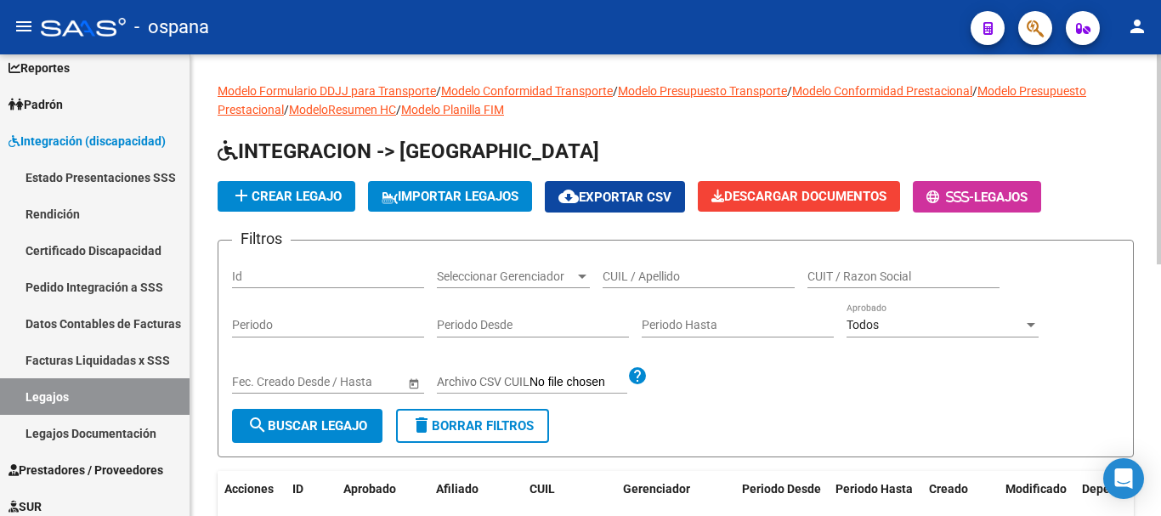
scroll to position [85, 0]
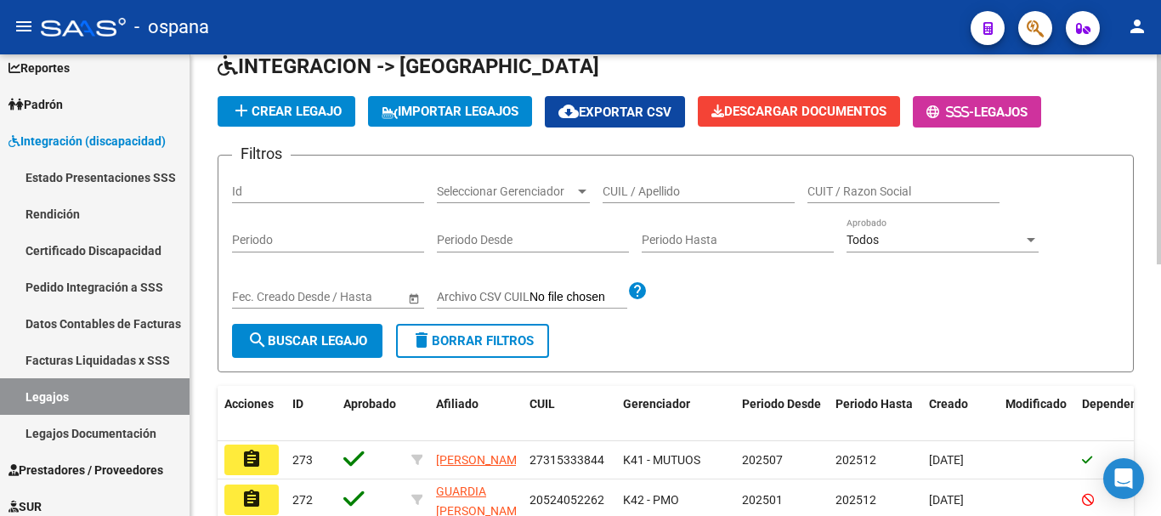
click at [648, 189] on input "CUIL / Apellido" at bounding box center [699, 191] width 192 height 14
type input "arrimada"
click at [320, 342] on span "search Buscar Legajo" at bounding box center [307, 340] width 120 height 15
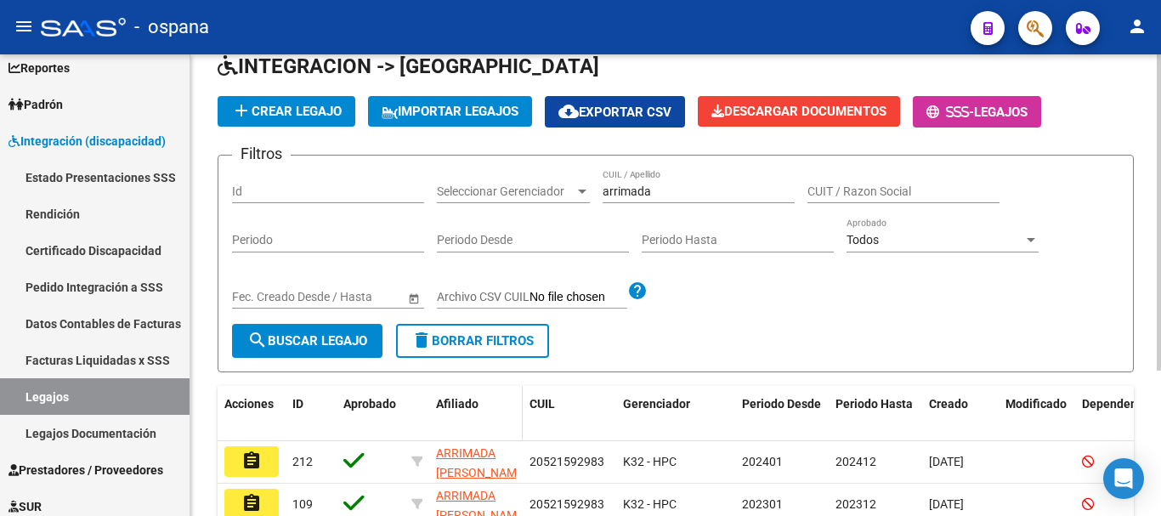
scroll to position [170, 0]
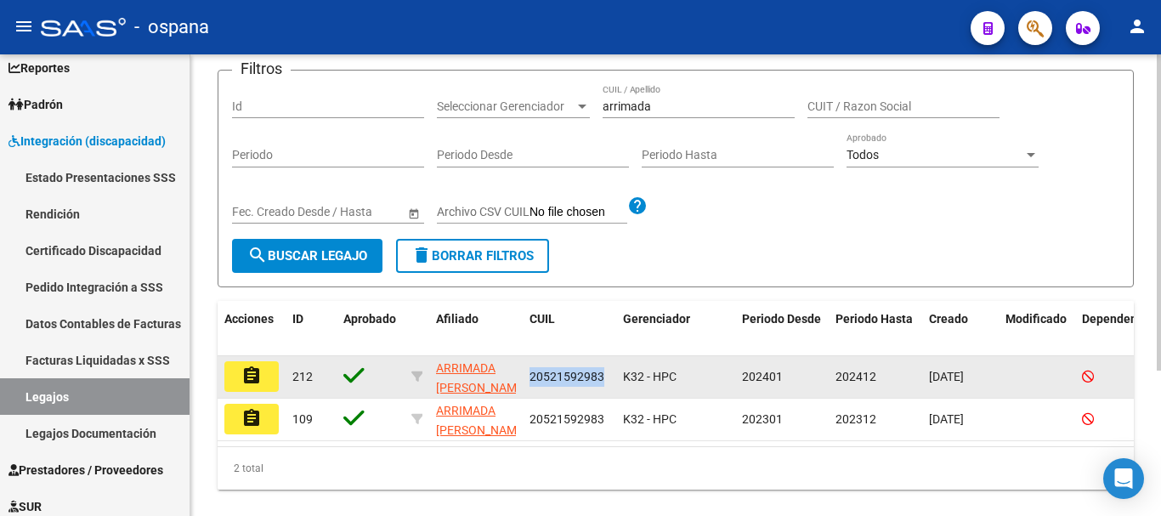
drag, startPoint x: 529, startPoint y: 375, endPoint x: 603, endPoint y: 377, distance: 74.0
click at [603, 377] on div "20521592983" at bounding box center [569, 377] width 80 height 20
copy span "20521592983"
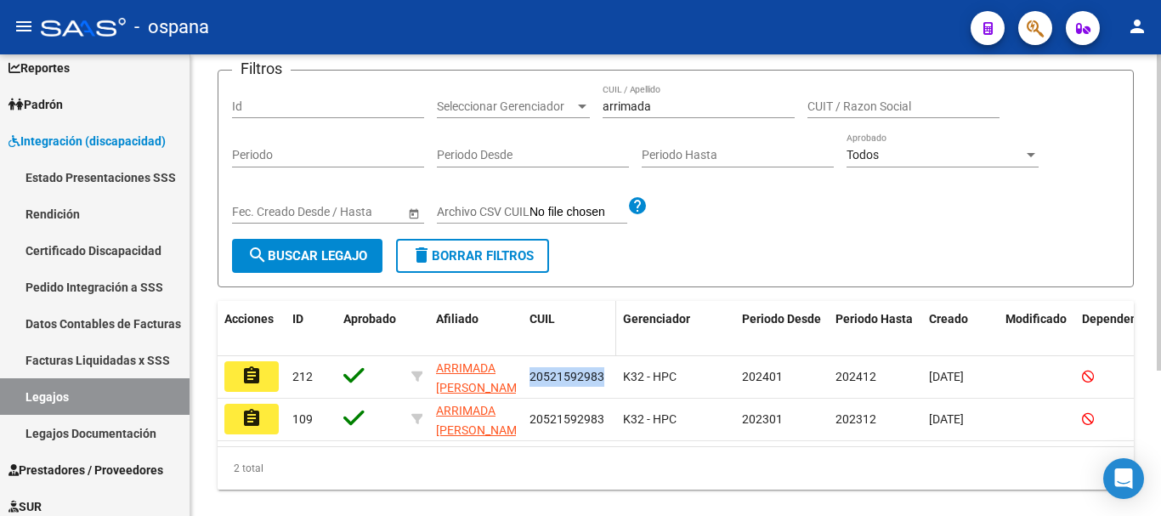
scroll to position [0, 0]
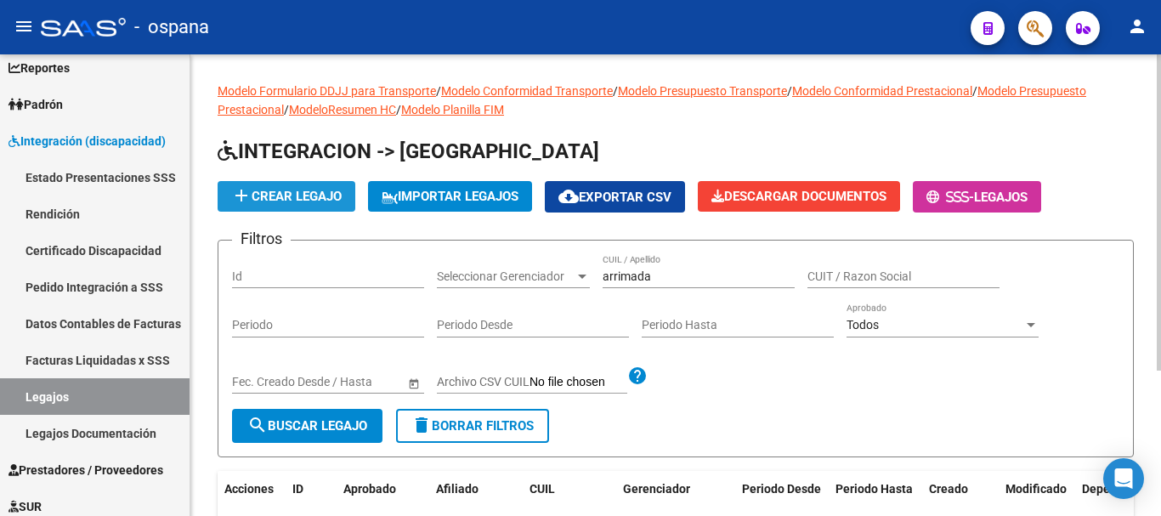
click at [332, 192] on span "add Crear Legajo" at bounding box center [286, 196] width 110 height 15
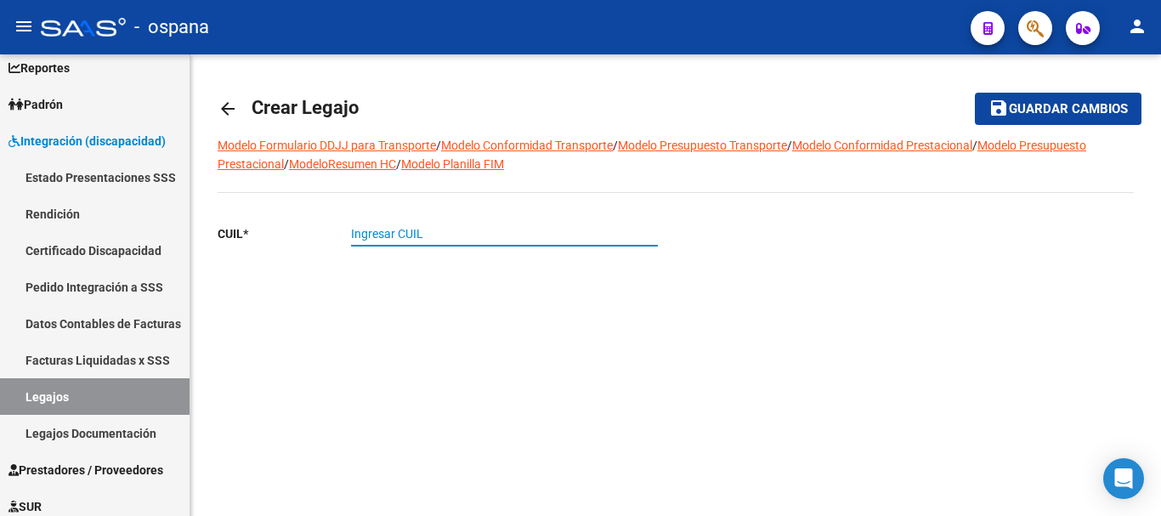
paste input "20-52159298-3"
type input "20-52159298-3"
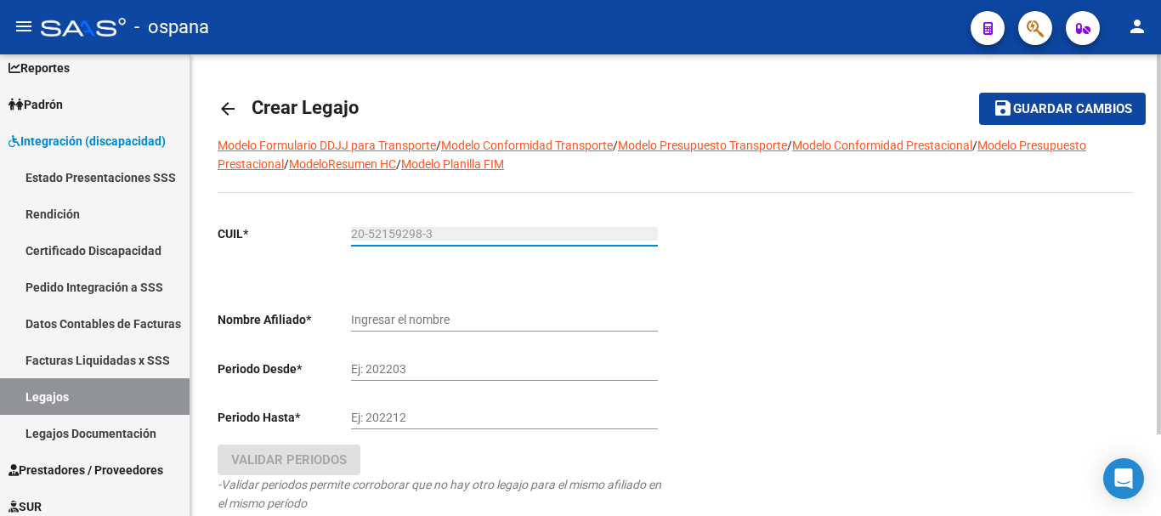
type input "ARRIMADA [PERSON_NAME]"
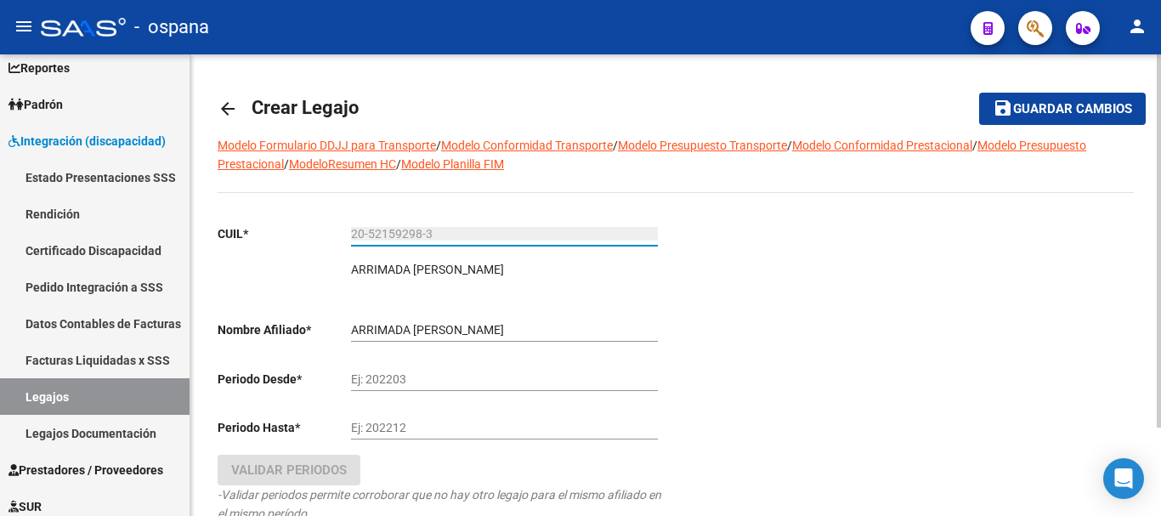
type input "20-52159298-3"
click at [411, 382] on input "Ej: 202203" at bounding box center [504, 379] width 307 height 14
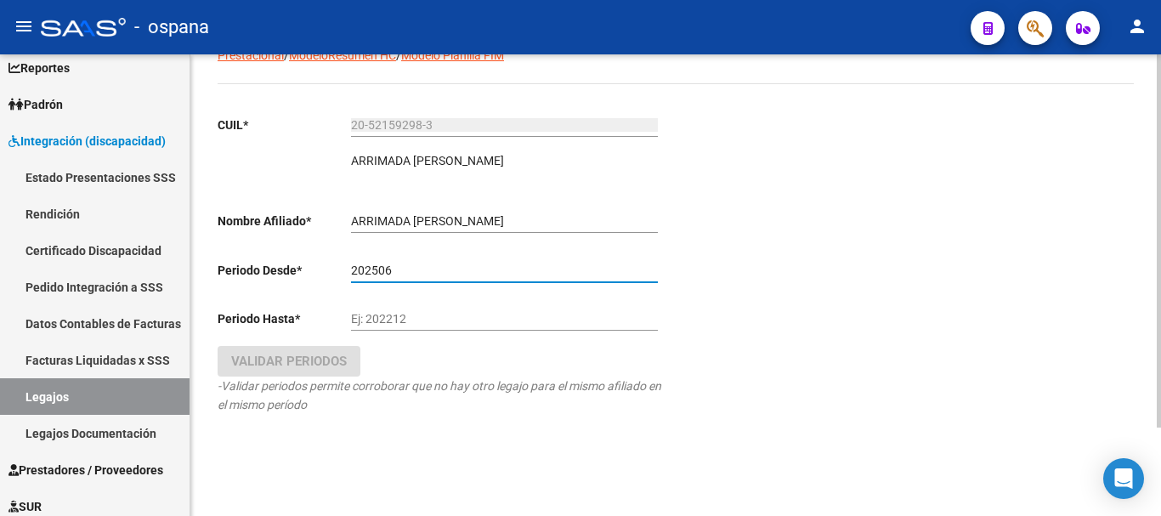
type input "202506"
click at [426, 320] on input "Ej: 202212" at bounding box center [504, 319] width 307 height 14
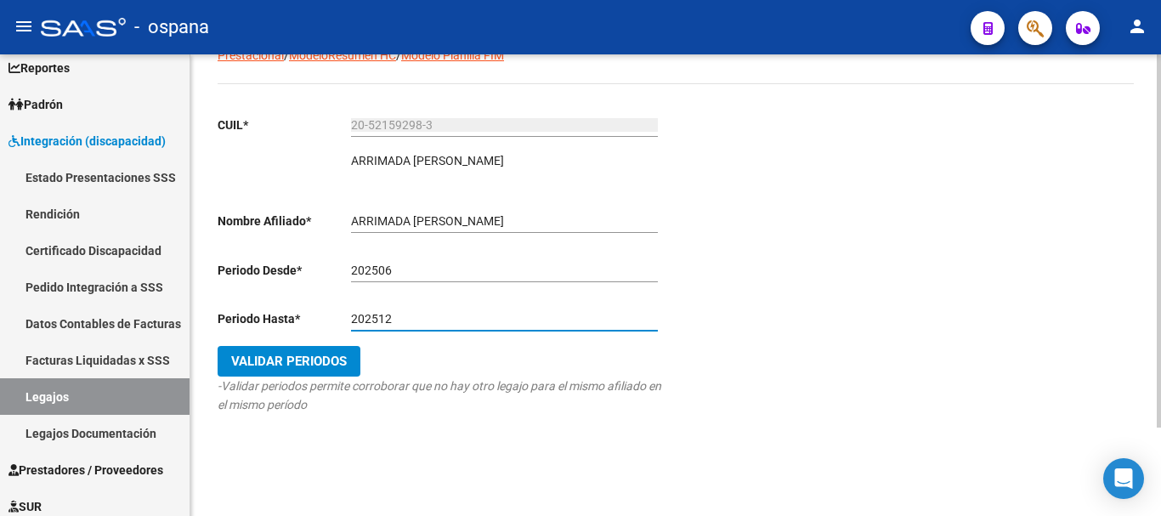
type input "202512"
drag, startPoint x: 311, startPoint y: 358, endPoint x: 295, endPoint y: 361, distance: 16.5
click at [310, 359] on span "Validar Periodos" at bounding box center [289, 361] width 116 height 15
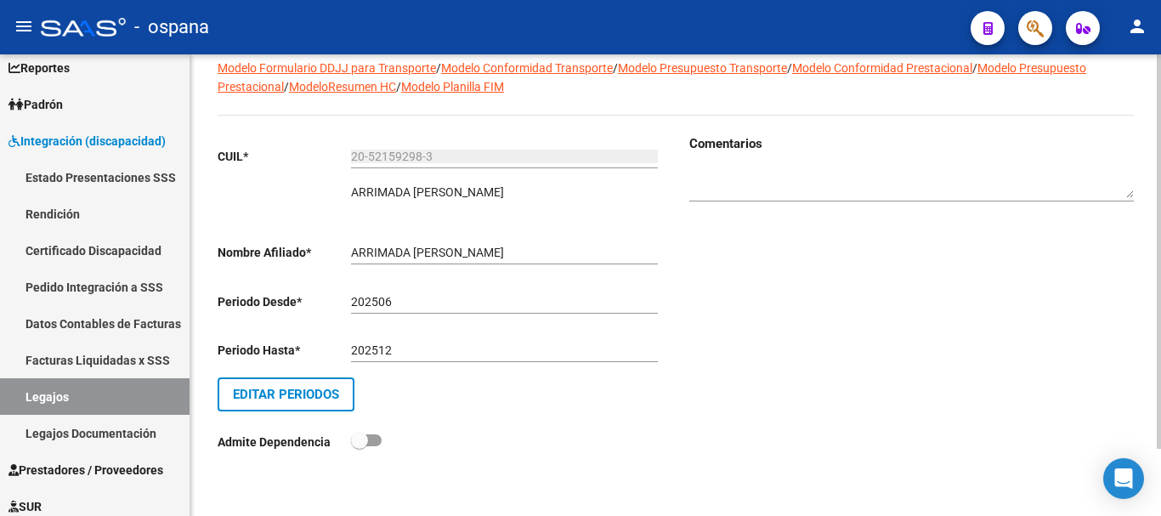
scroll to position [0, 0]
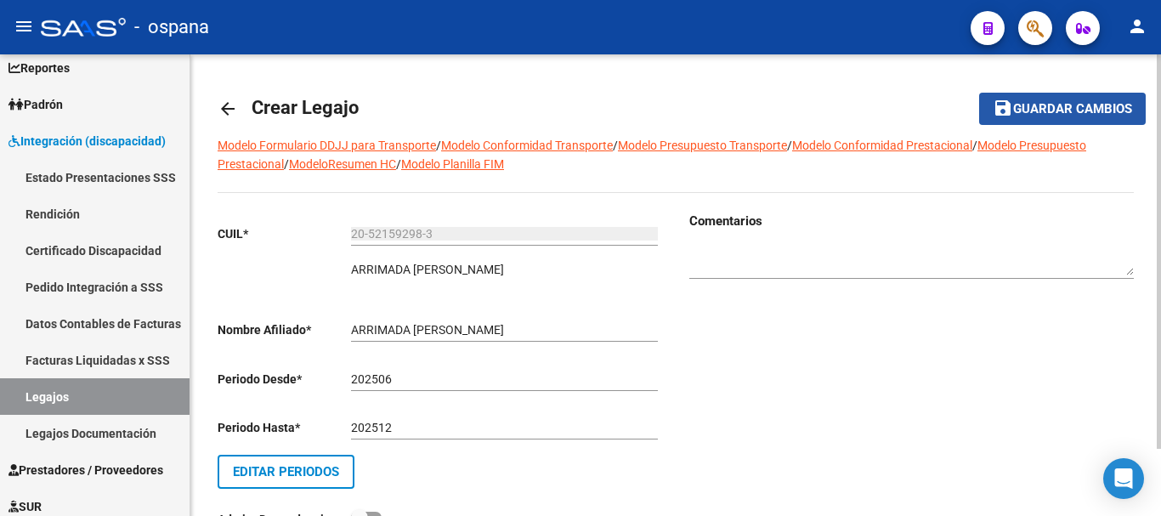
click at [1045, 109] on span "Guardar cambios" at bounding box center [1072, 109] width 119 height 15
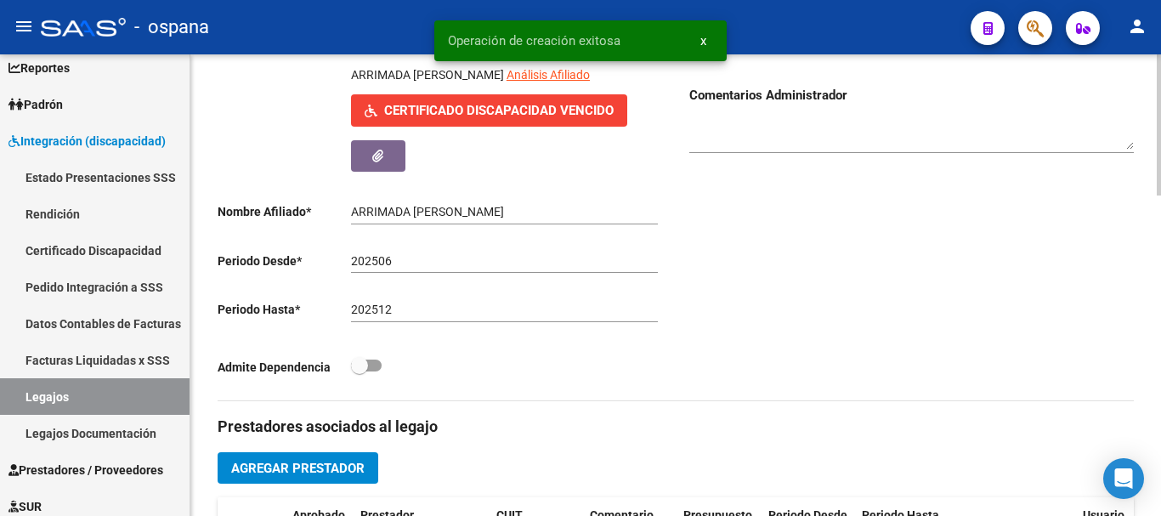
scroll to position [510, 0]
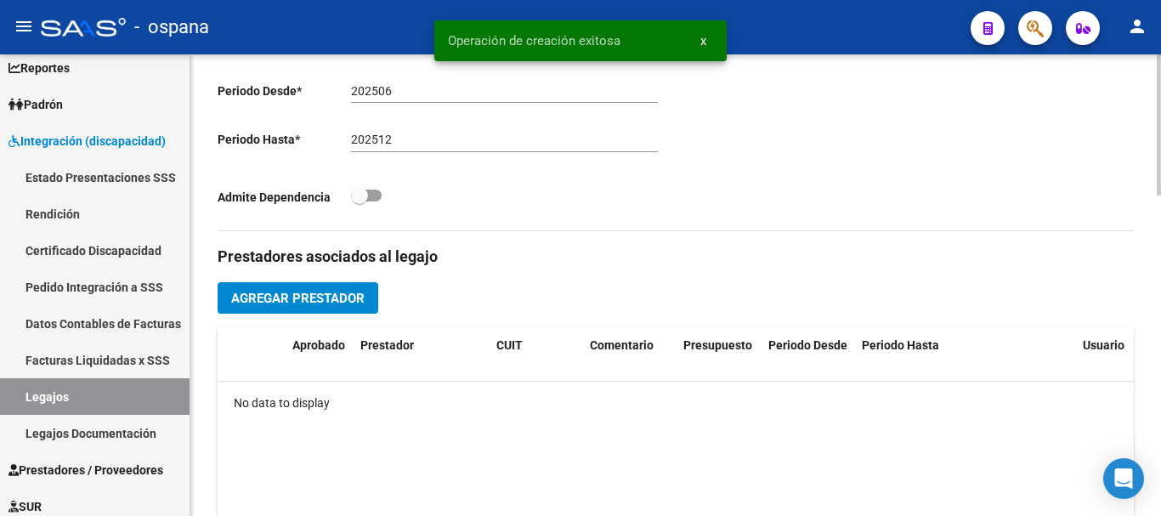
click at [344, 297] on span "Agregar Prestador" at bounding box center [297, 298] width 133 height 15
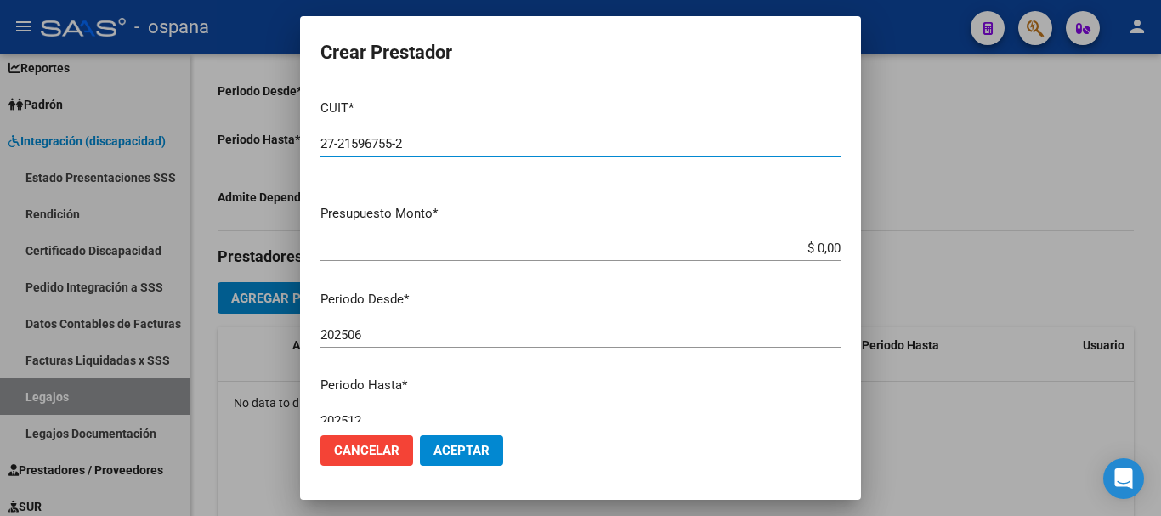
type input "27-21596755-2"
click at [804, 250] on input "$ 0,00" at bounding box center [580, 248] width 520 height 15
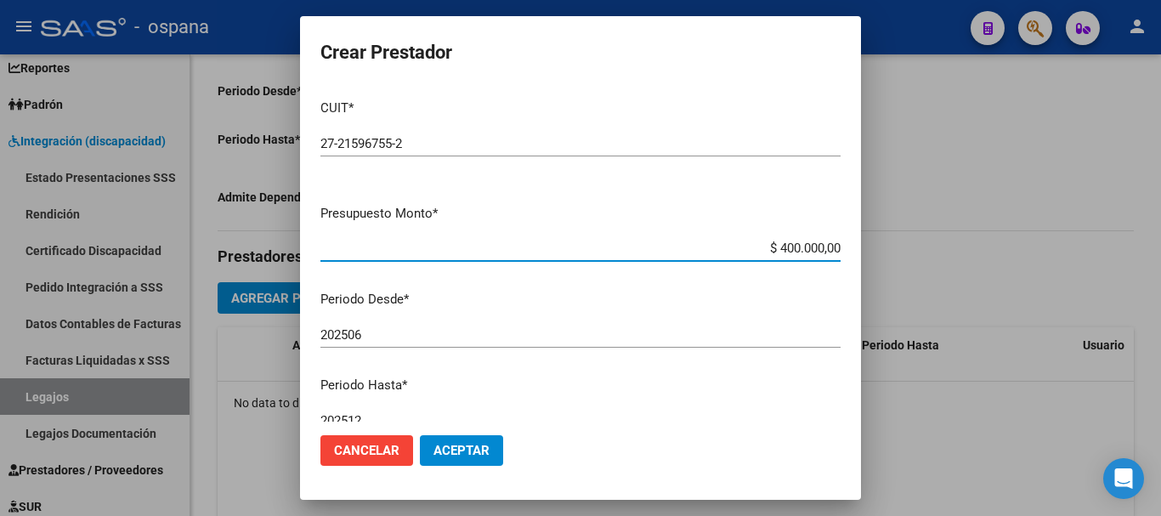
type input "$ 40.000,00"
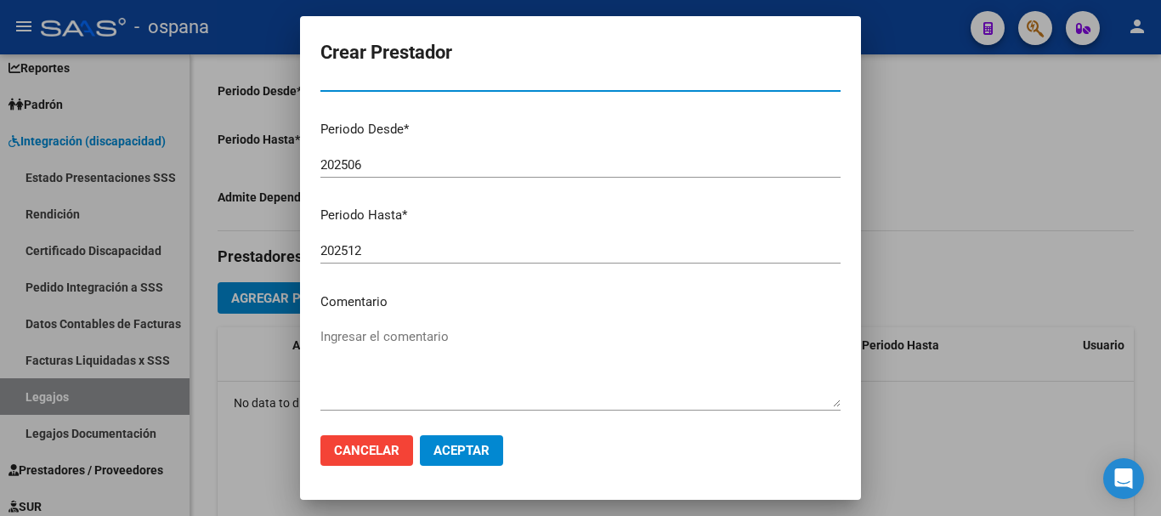
scroll to position [246, 0]
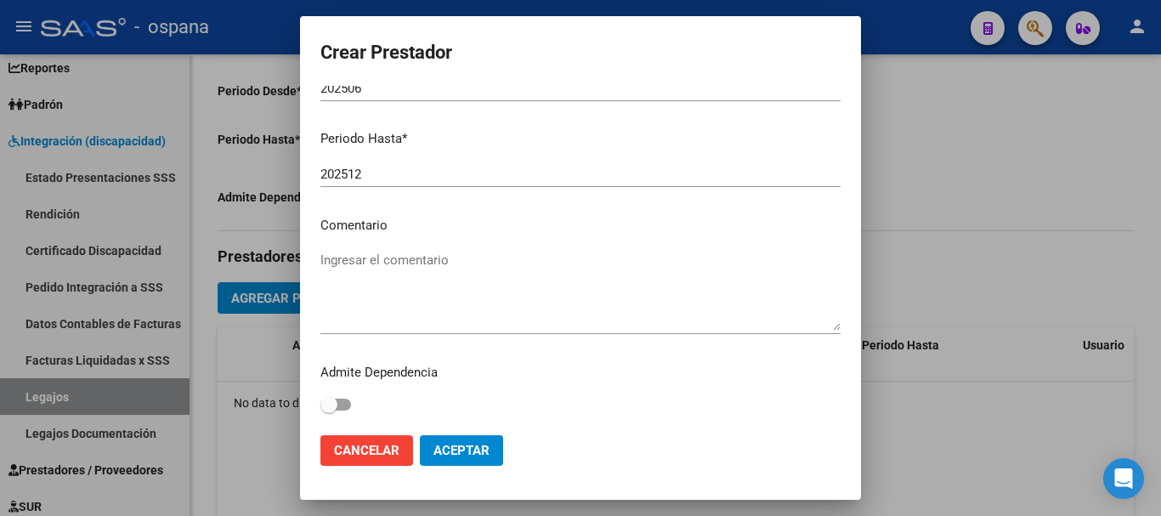
click at [483, 448] on span "Aceptar" at bounding box center [461, 450] width 56 height 15
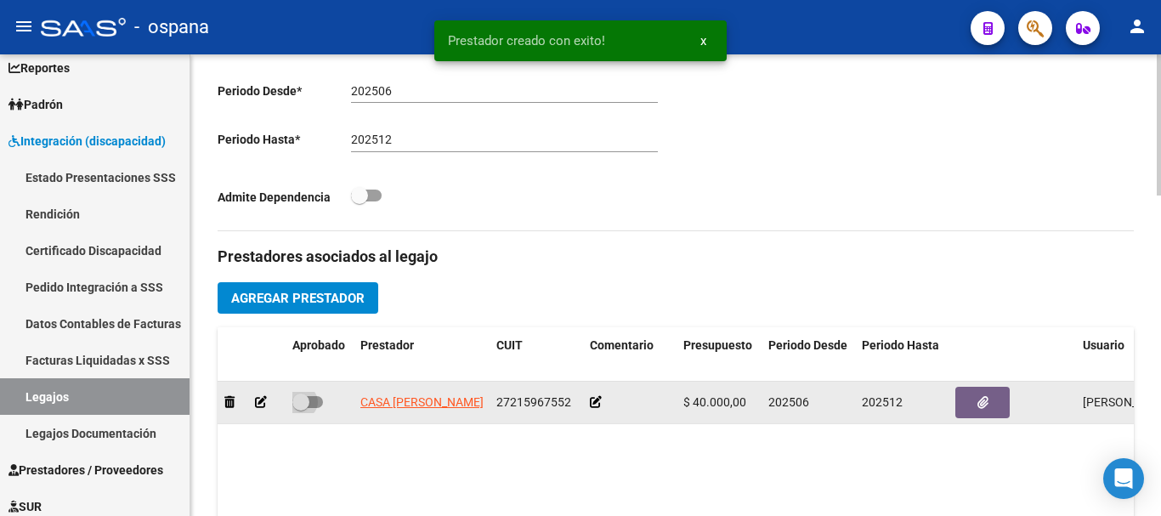
click at [319, 400] on span at bounding box center [307, 402] width 31 height 12
click at [301, 408] on input "checkbox" at bounding box center [300, 408] width 1 height 1
checkbox input "true"
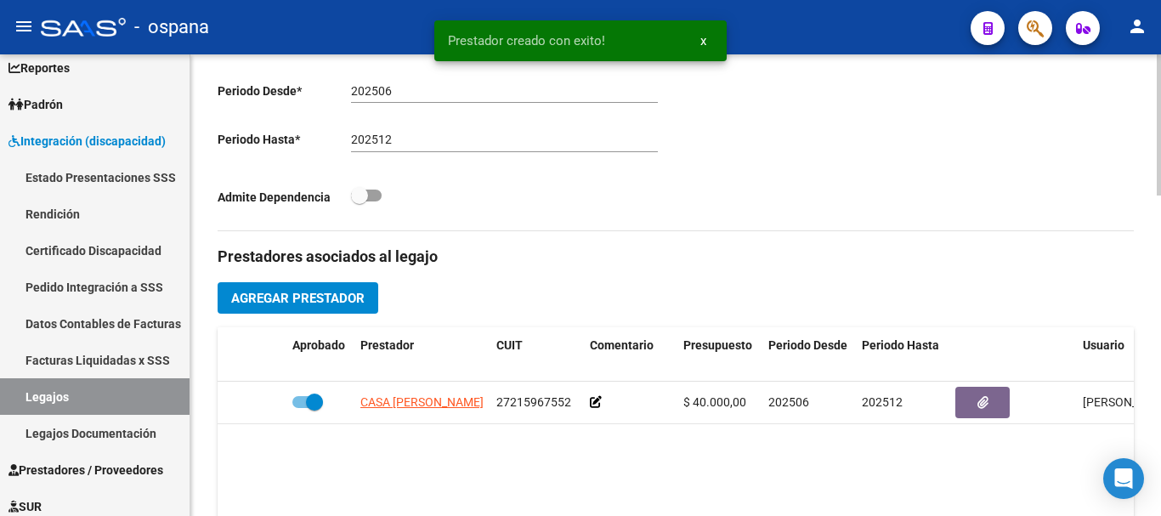
scroll to position [255, 0]
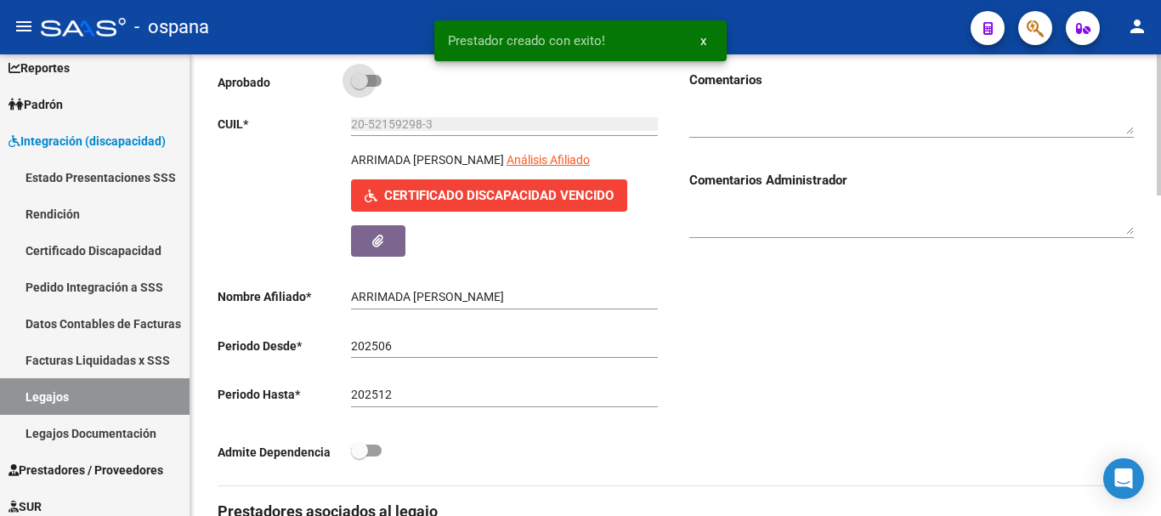
click at [365, 73] on span at bounding box center [359, 80] width 17 height 17
click at [360, 87] on input "checkbox" at bounding box center [359, 87] width 1 height 1
checkbox input "true"
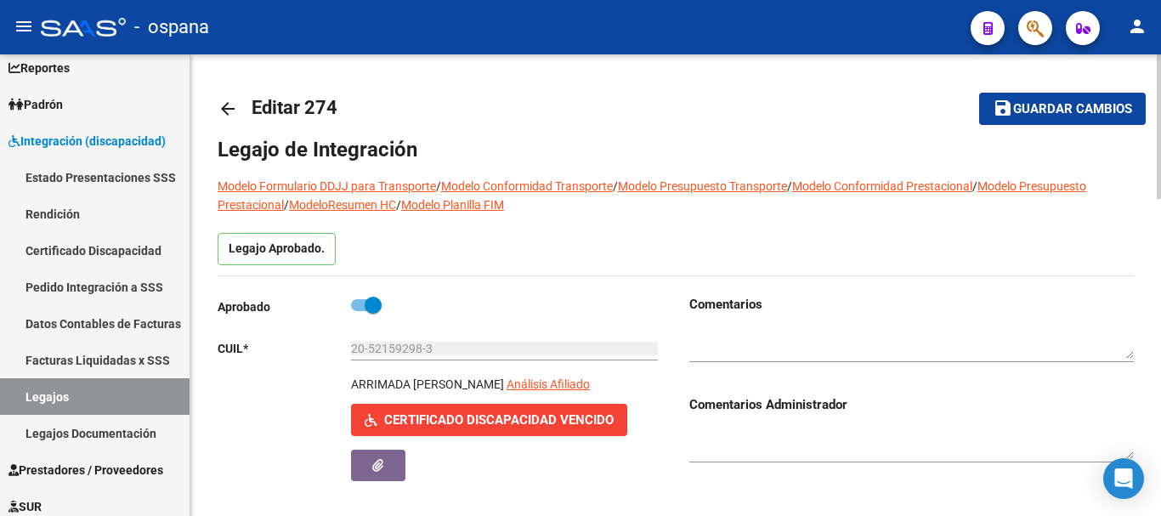
click at [1053, 109] on span "Guardar cambios" at bounding box center [1072, 109] width 119 height 15
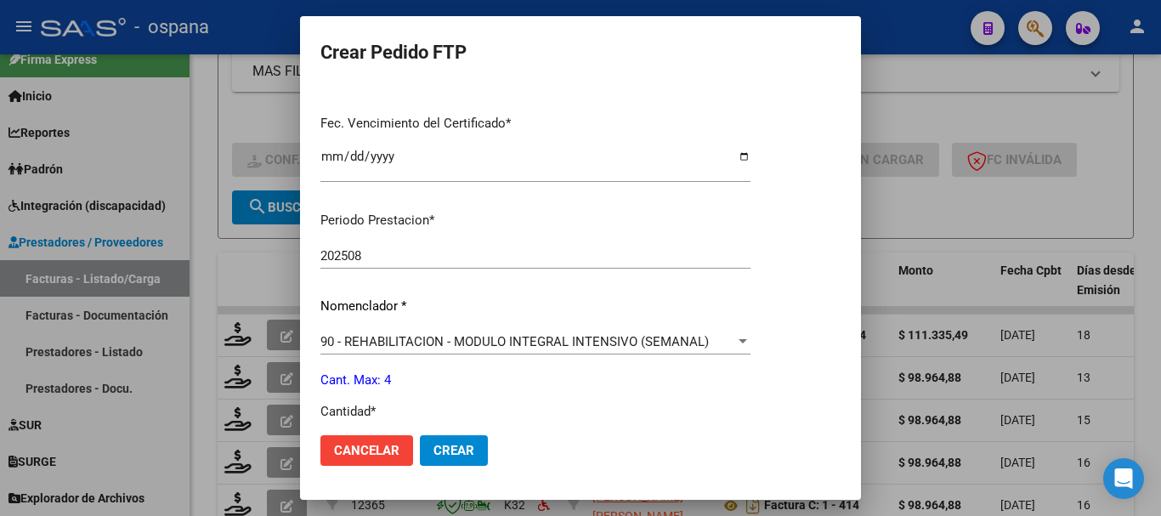
scroll to position [595, 0]
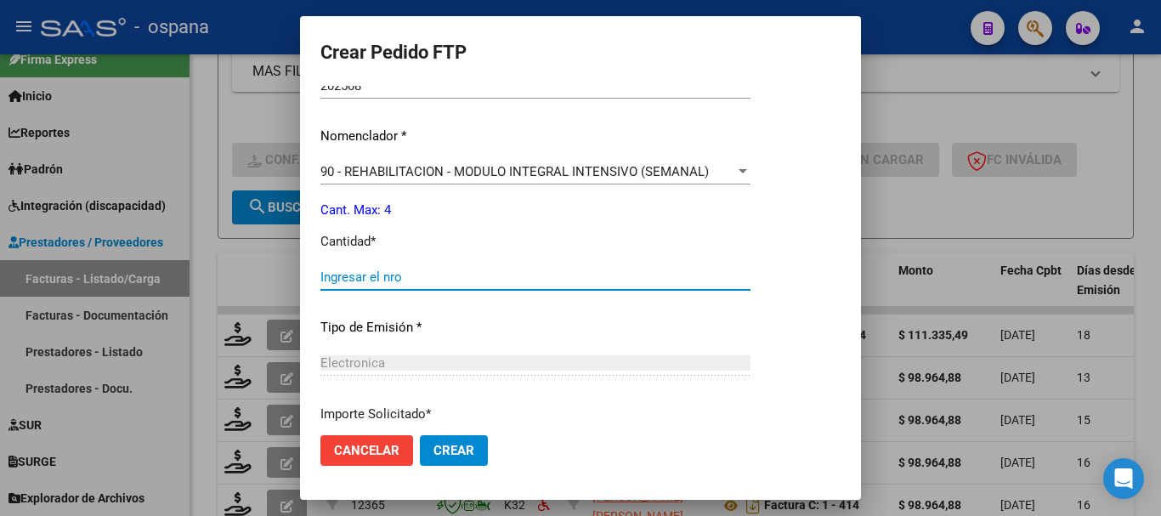
click at [447, 275] on input "Ingresar el nro" at bounding box center [535, 276] width 430 height 15
type input "4"
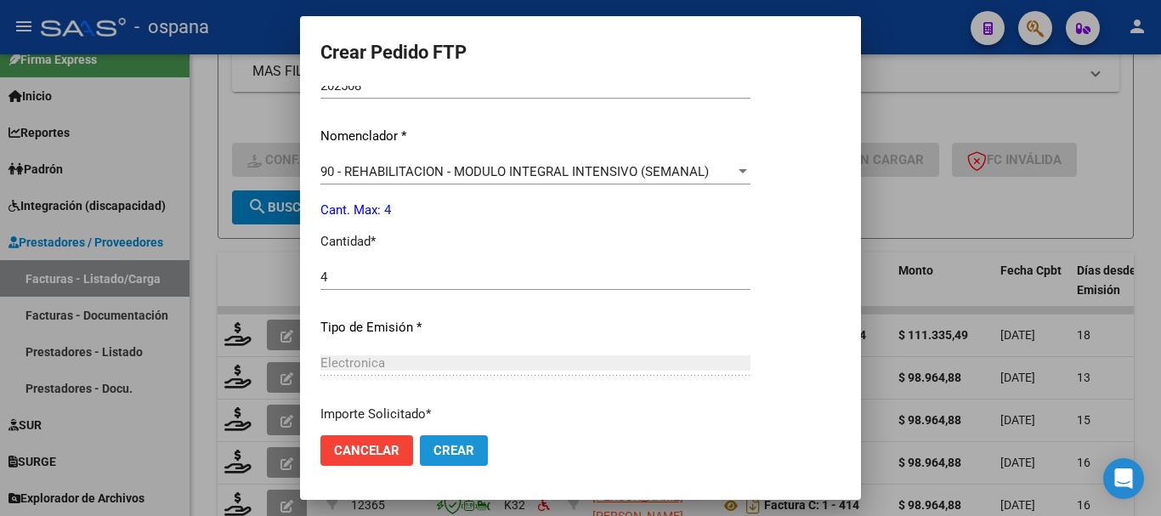
click at [465, 448] on span "Crear" at bounding box center [453, 450] width 41 height 15
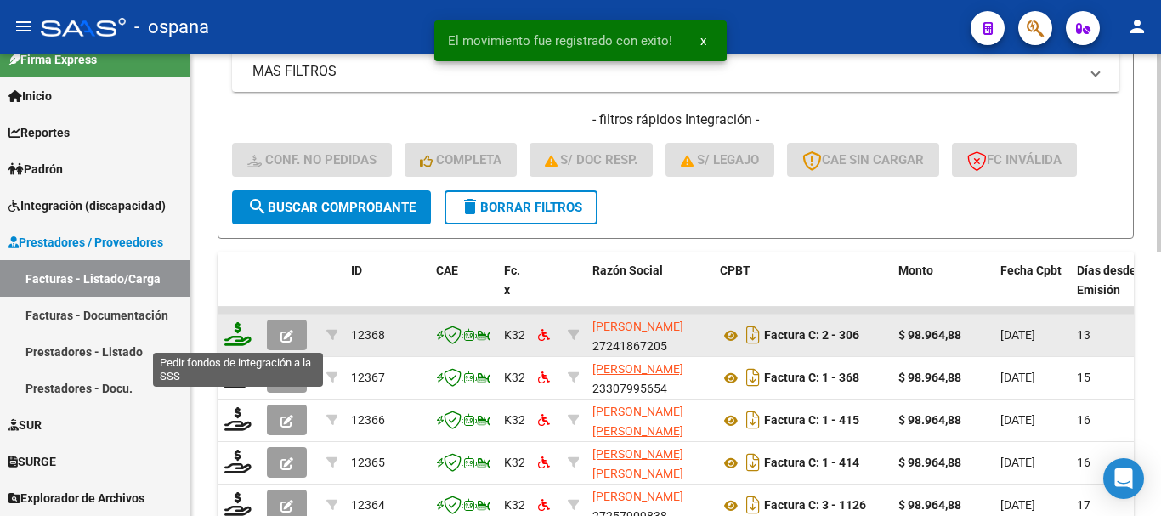
click at [240, 335] on icon at bounding box center [237, 334] width 27 height 24
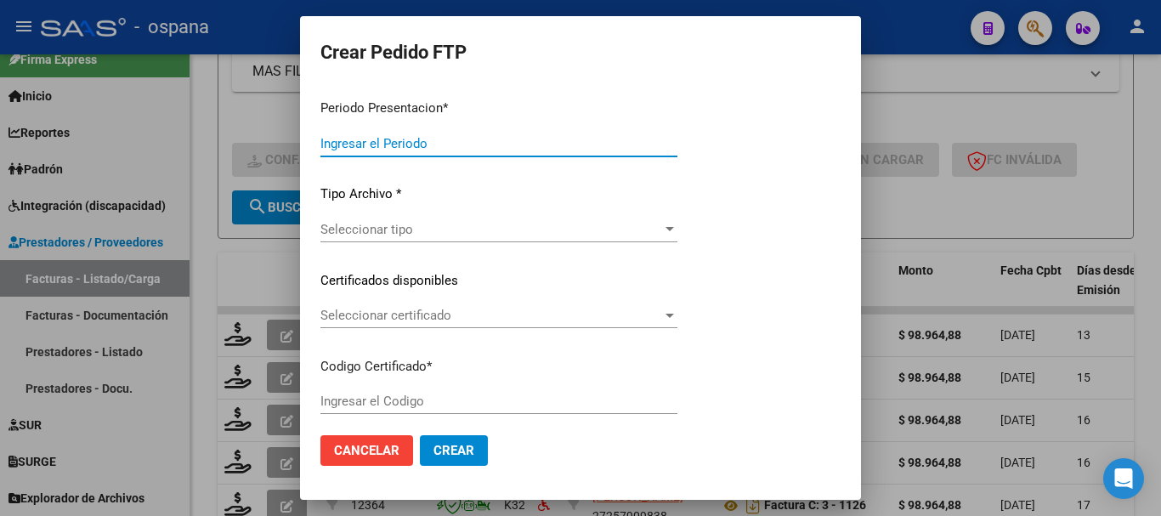
type input "202508"
type input "$ 98.964,88"
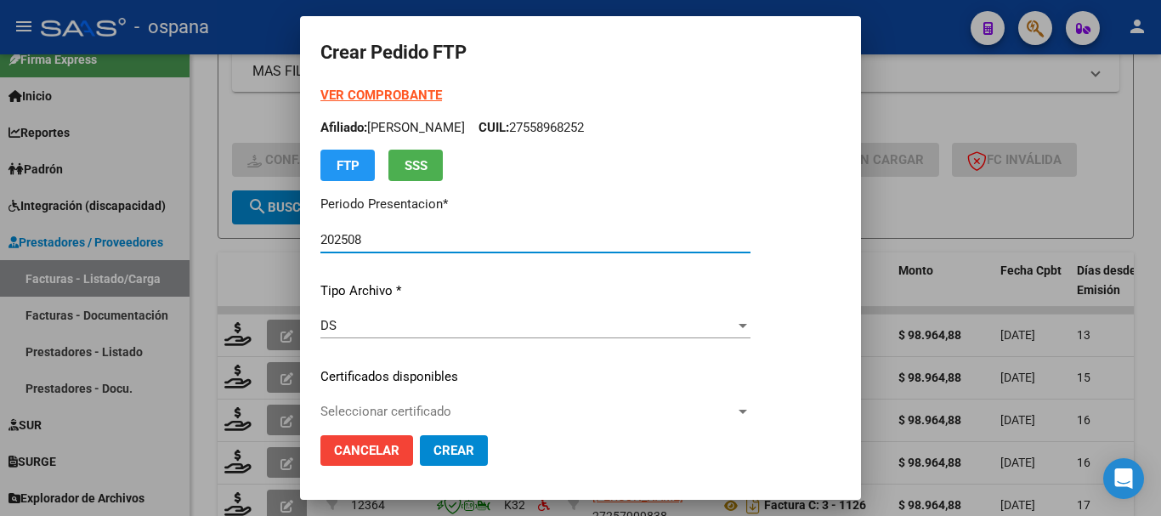
type input "ARG02000533816722019111120221111BS389"
type input "[DATE]"
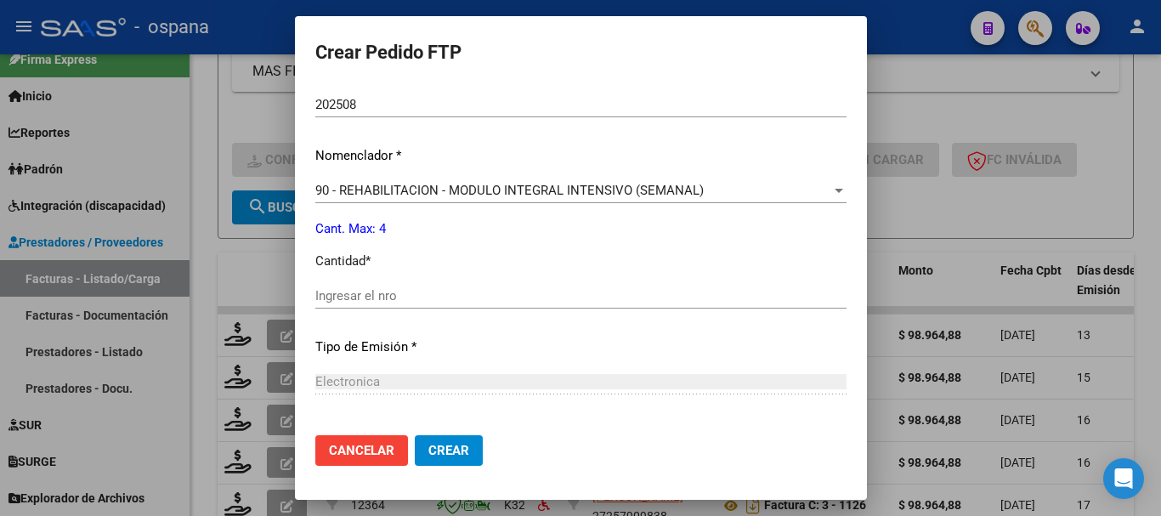
click at [428, 288] on input "Ingresar el nro" at bounding box center [580, 295] width 531 height 15
type input "4"
click at [443, 451] on span "Crear" at bounding box center [448, 450] width 41 height 15
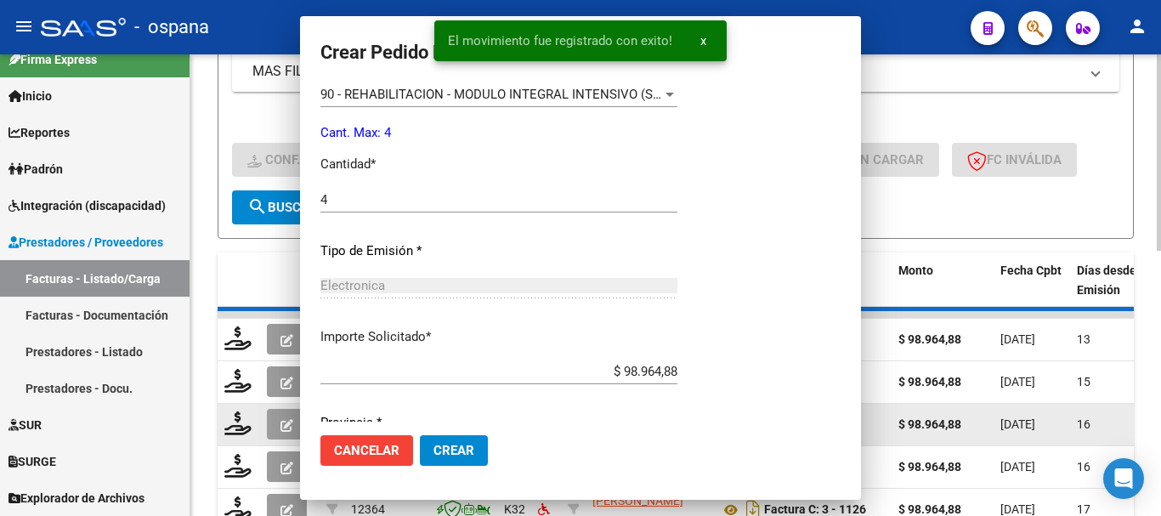
scroll to position [0, 0]
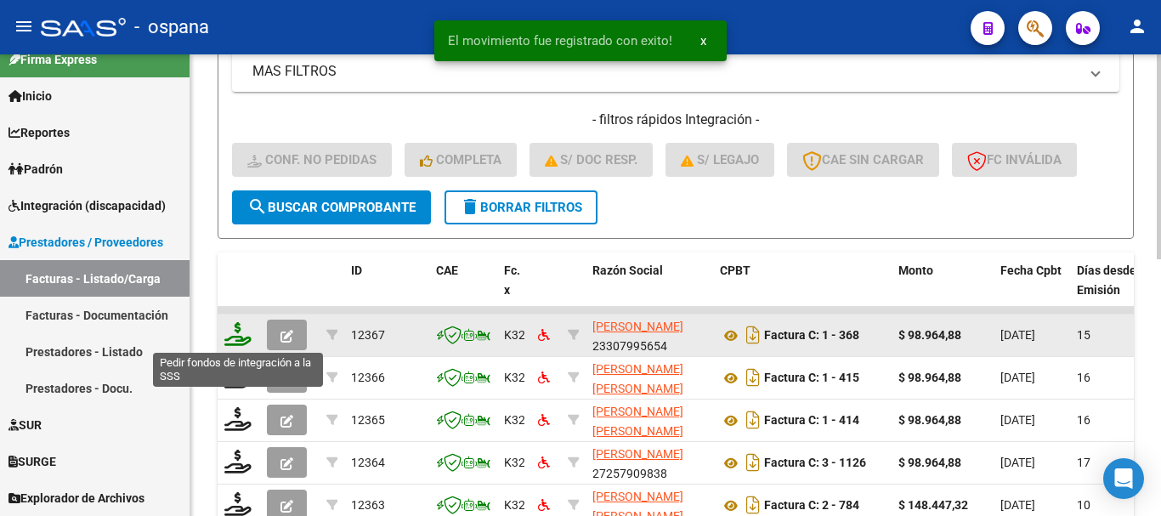
click at [239, 334] on icon at bounding box center [237, 334] width 27 height 24
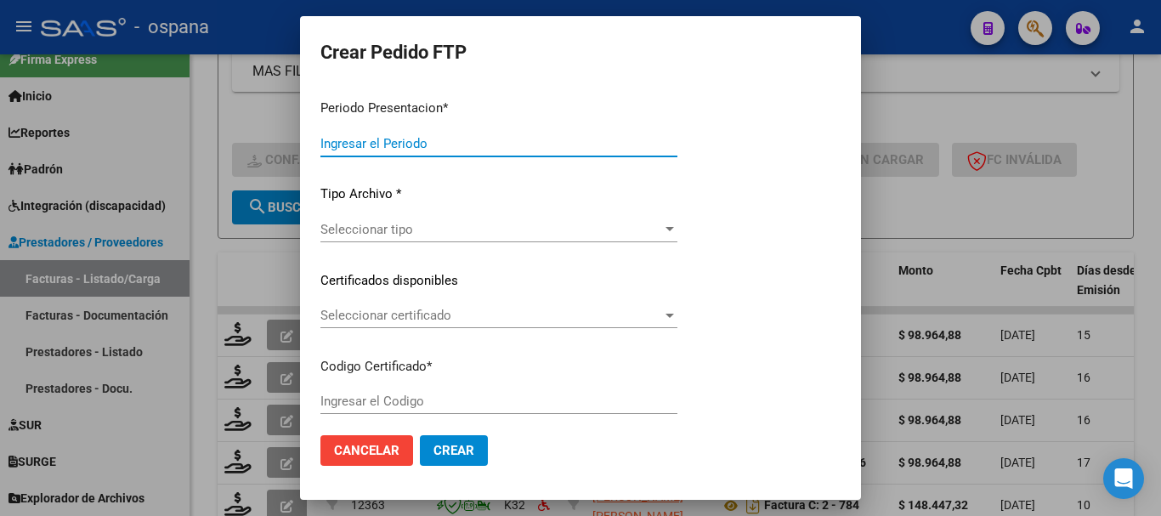
type input "202508"
type input "$ 98.964,88"
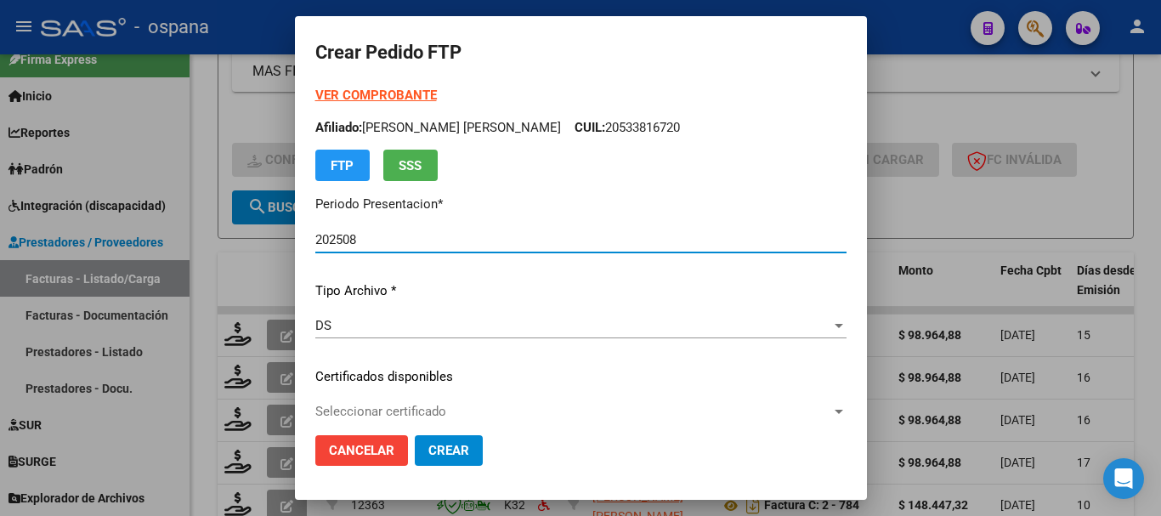
type input "ARG02000579679162023032920280329BS389"
type input "2028-03-29"
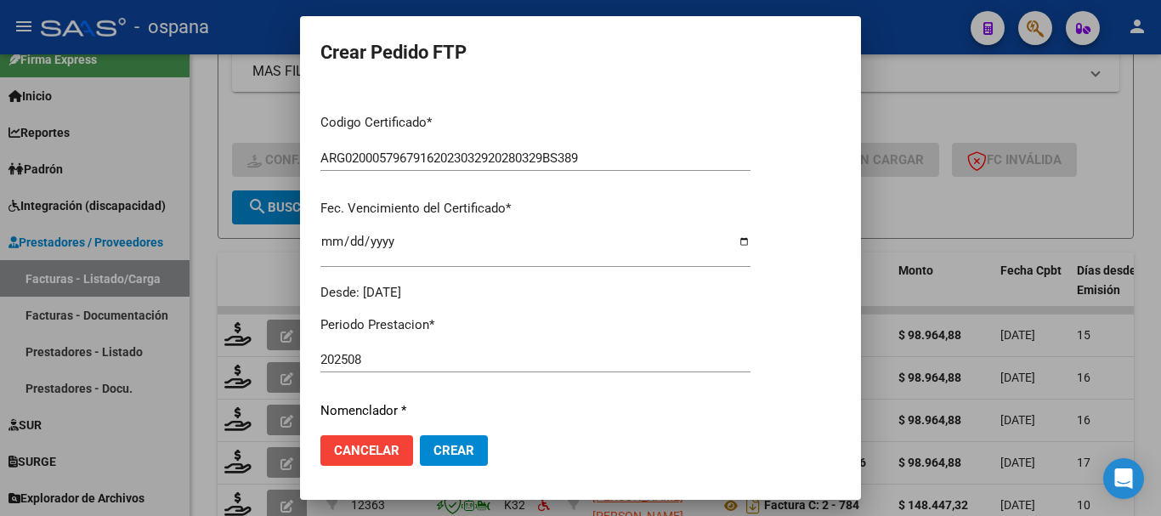
scroll to position [510, 0]
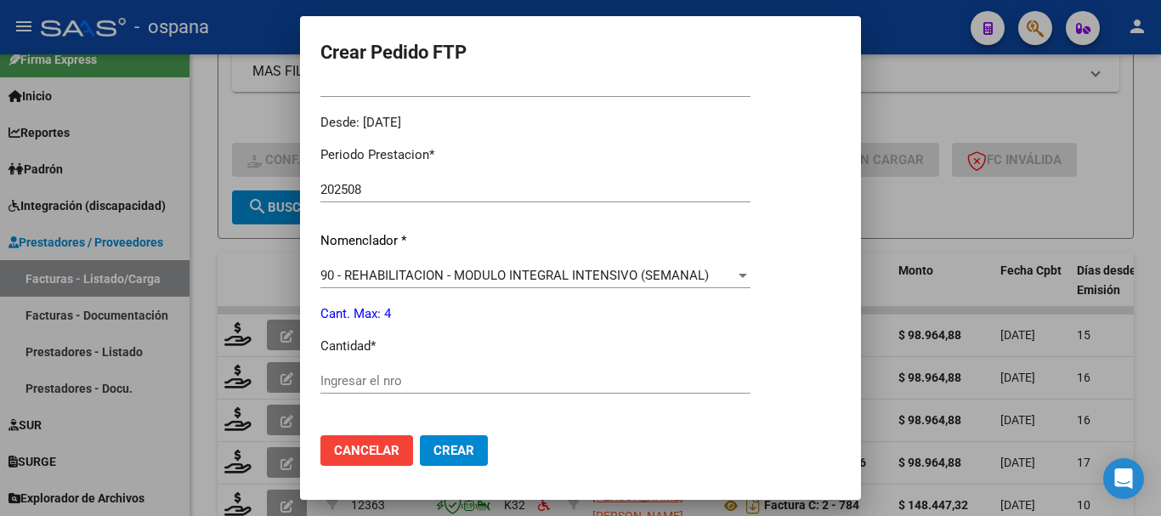
click at [341, 377] on input "Ingresar el nro" at bounding box center [535, 380] width 430 height 15
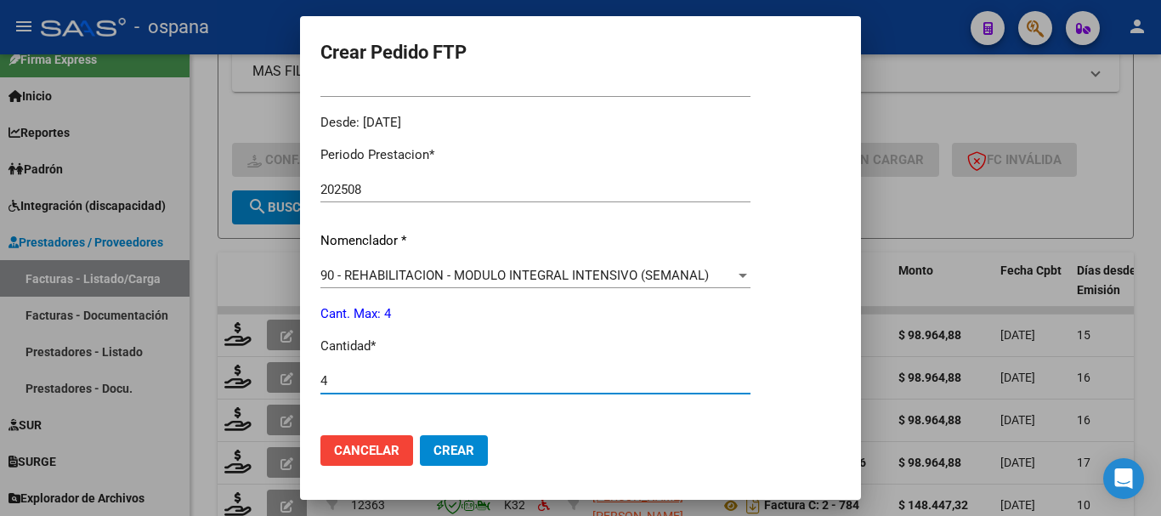
type input "4"
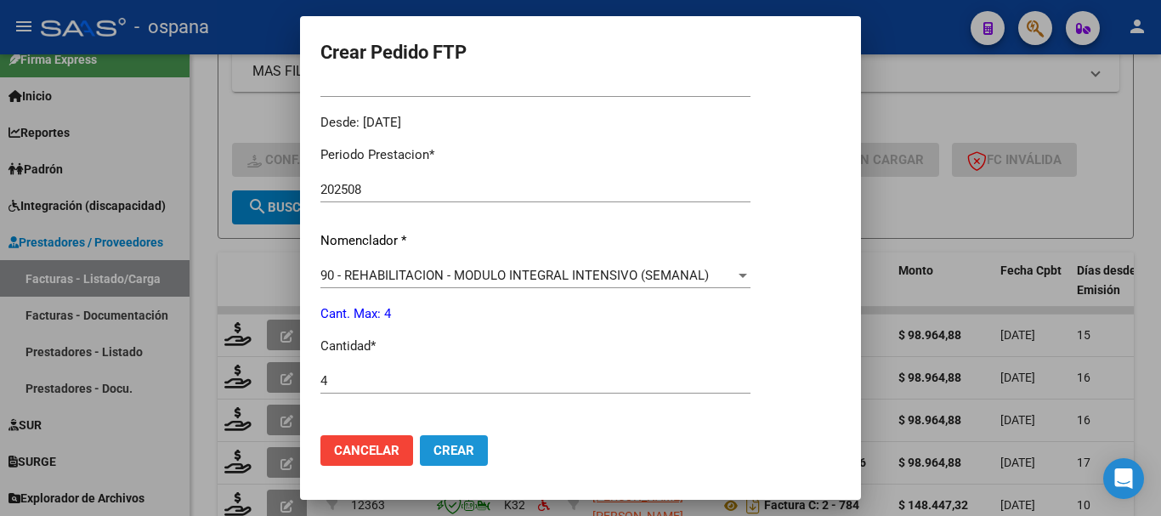
drag, startPoint x: 448, startPoint y: 448, endPoint x: 439, endPoint y: 446, distance: 9.5
click at [446, 448] on span "Crear" at bounding box center [453, 450] width 41 height 15
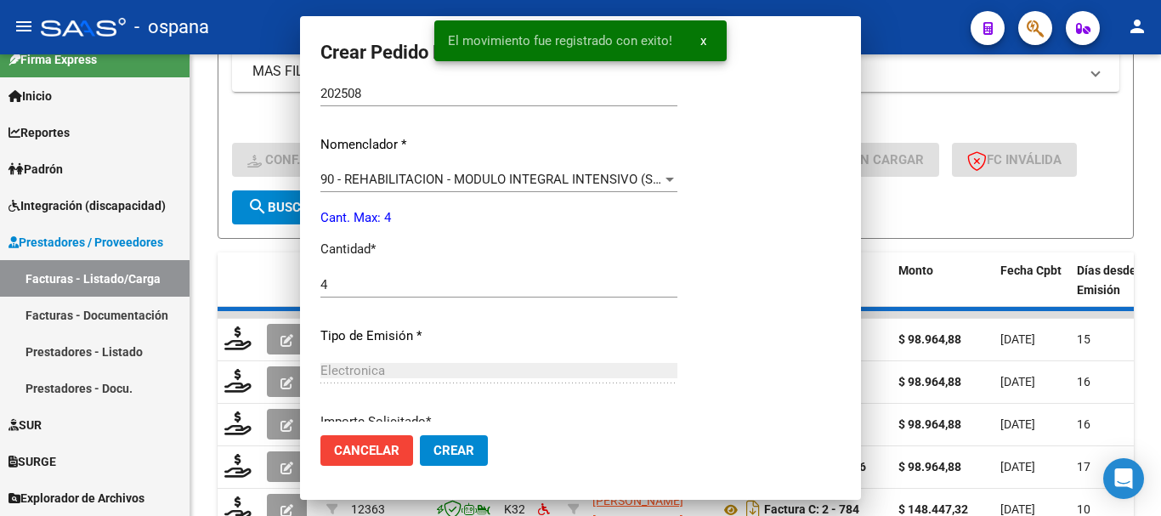
scroll to position [0, 0]
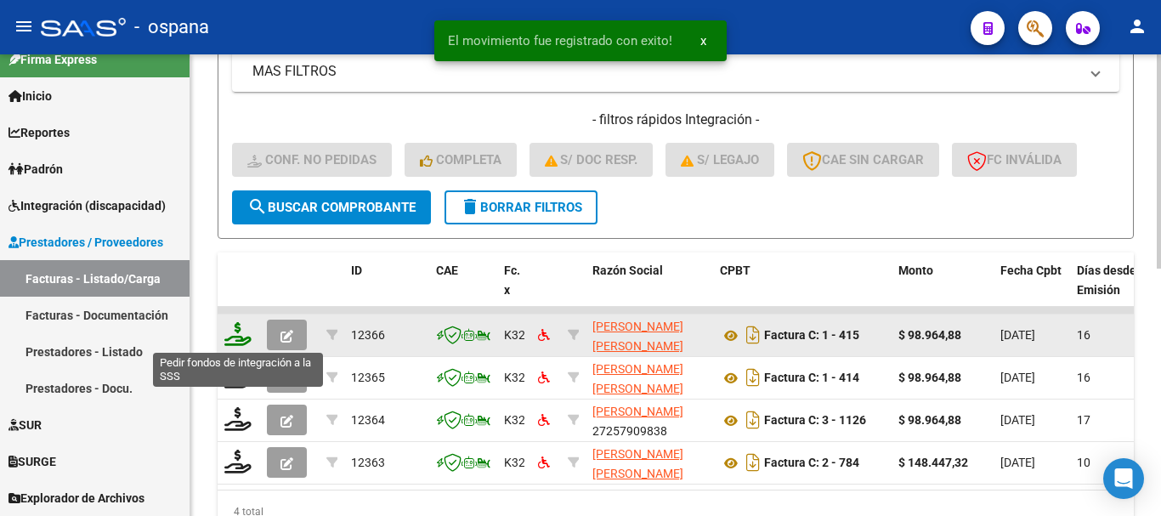
click at [240, 334] on icon at bounding box center [237, 334] width 27 height 24
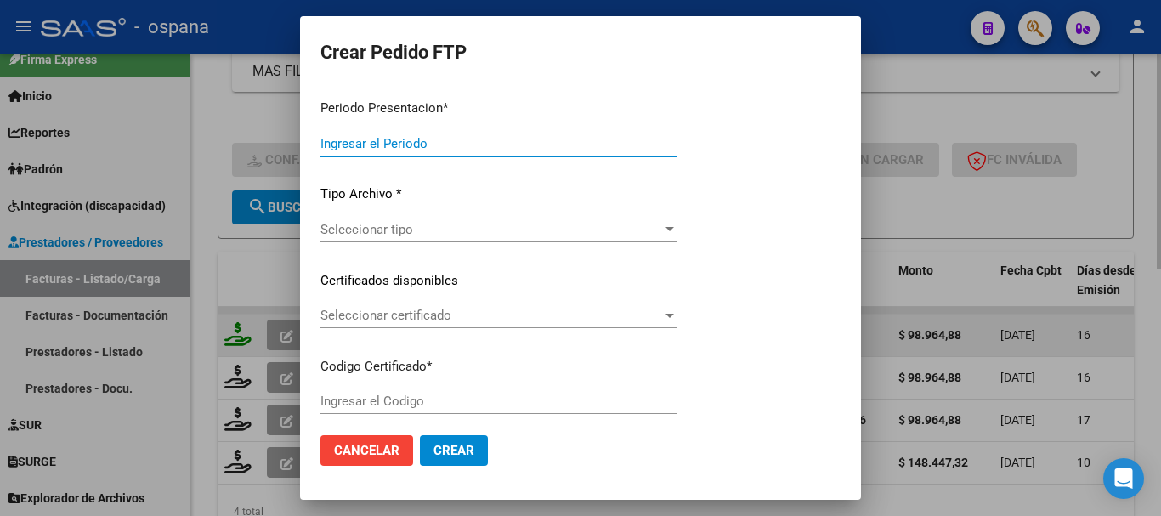
type input "202508"
type input "$ 98.964,88"
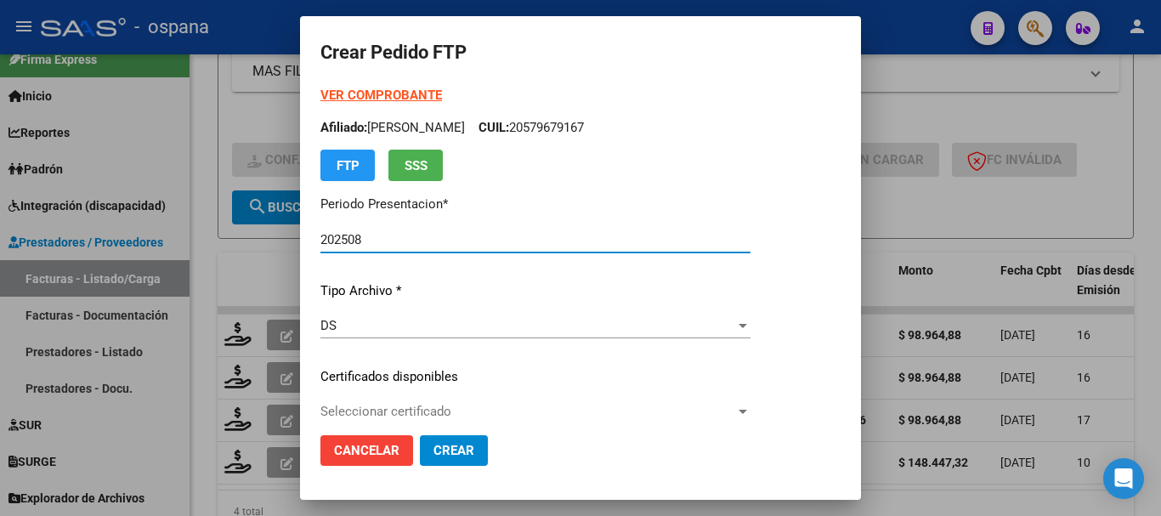
type input "ARG02000579679162023032920280329BS389"
type input "2028-03-29"
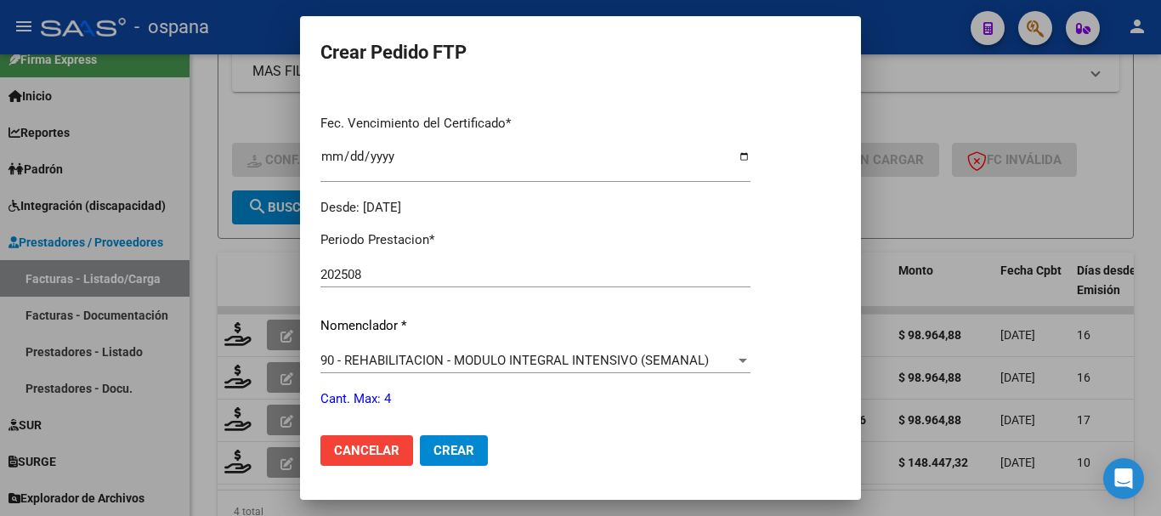
scroll to position [595, 0]
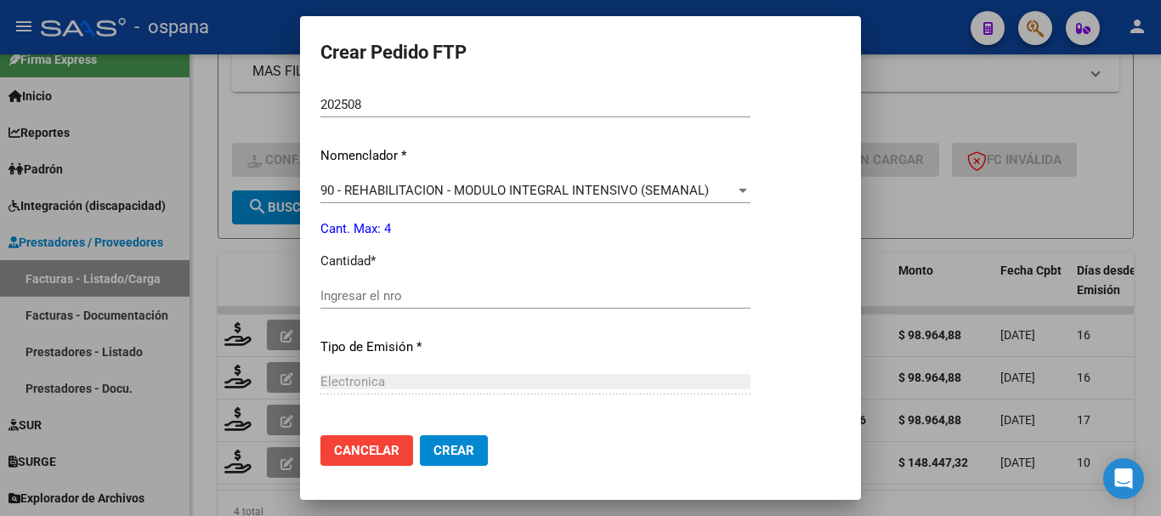
click at [467, 302] on input "Ingresar el nro" at bounding box center [535, 295] width 430 height 15
type input "4"
drag, startPoint x: 457, startPoint y: 445, endPoint x: 446, endPoint y: 447, distance: 11.2
click at [457, 446] on span "Crear" at bounding box center [453, 450] width 41 height 15
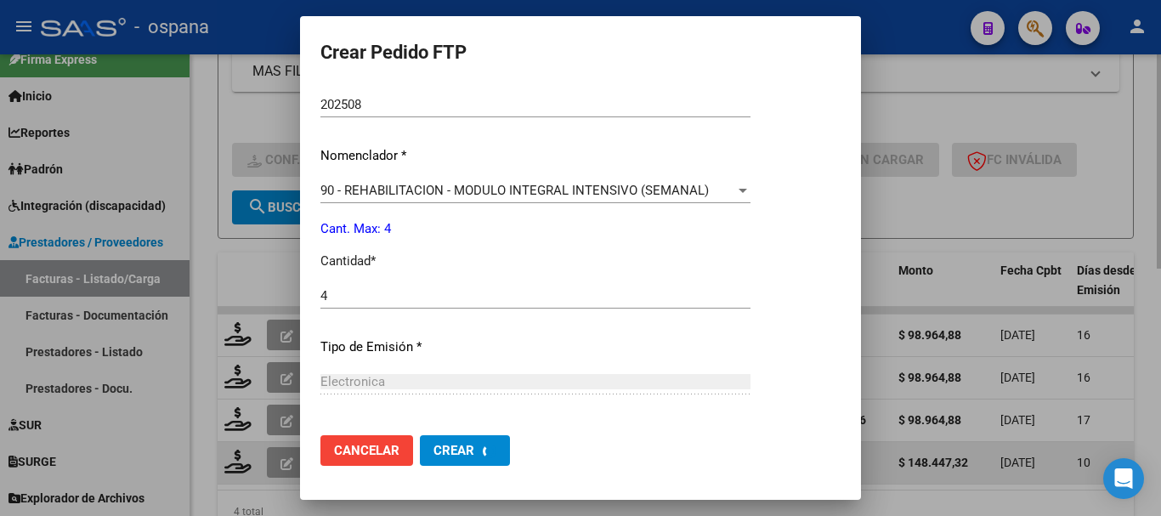
scroll to position [0, 0]
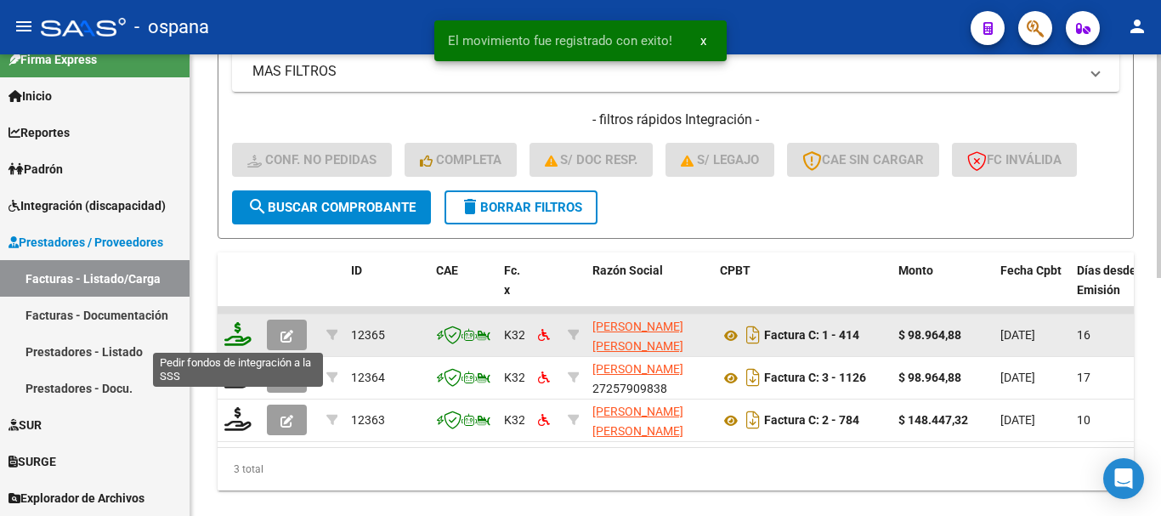
click at [242, 337] on icon at bounding box center [237, 334] width 27 height 24
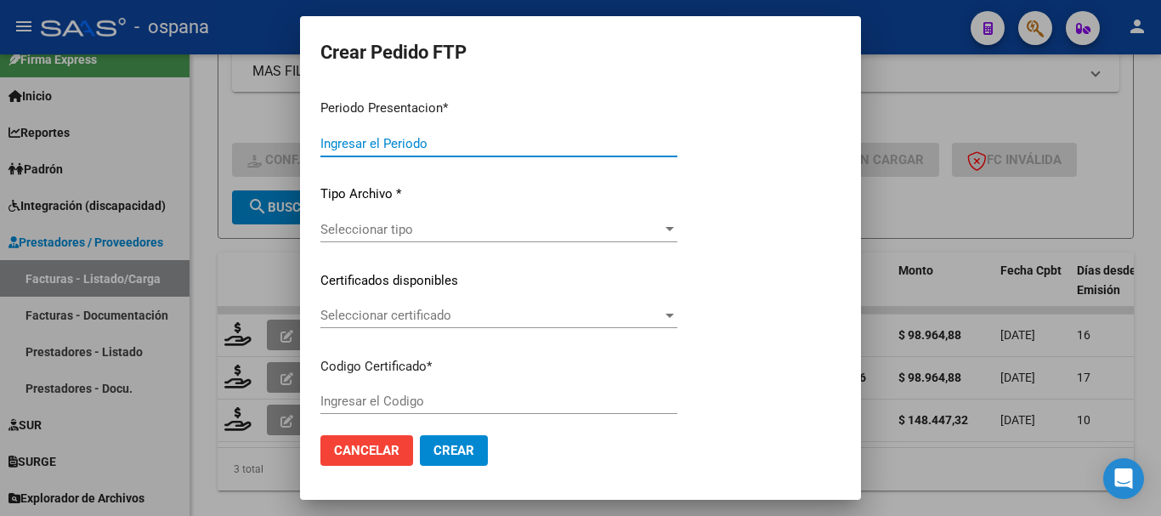
type input "202508"
type input "$ 98.964,88"
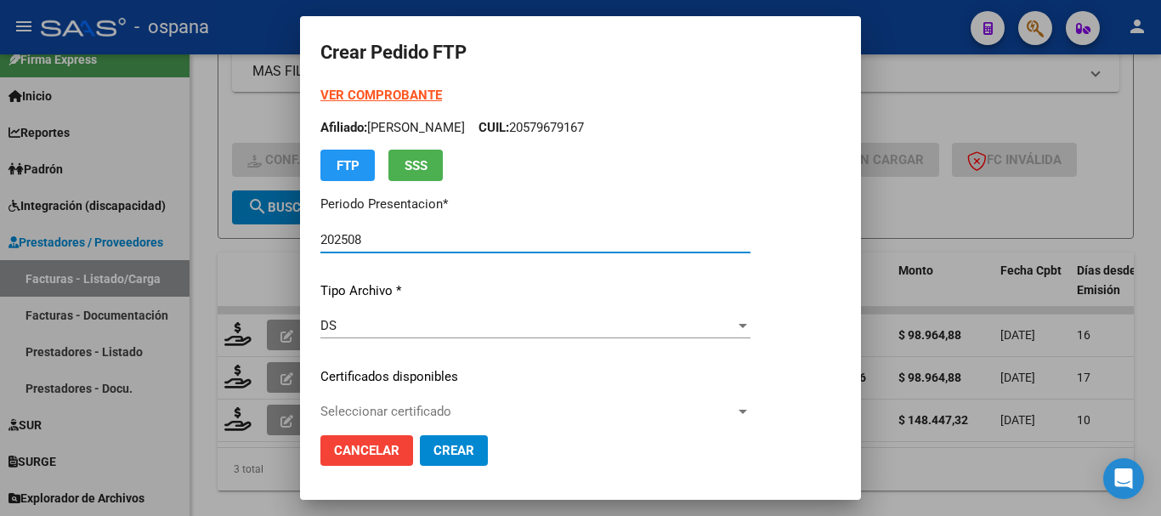
type input "ARG02000556852662025022120280221BUE389"
type input "[DATE]"
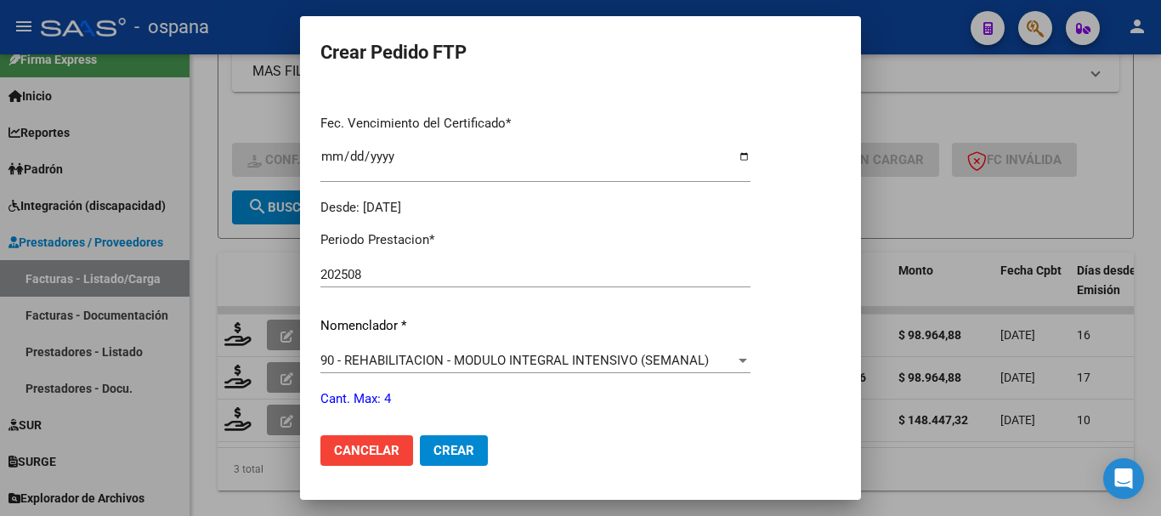
scroll to position [510, 0]
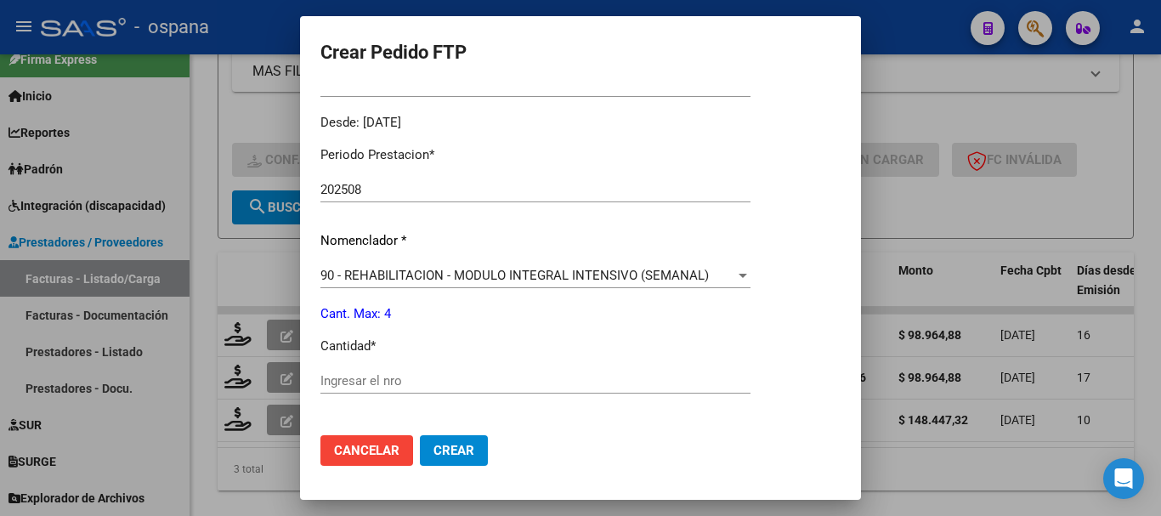
click at [394, 386] on input "Ingresar el nro" at bounding box center [535, 380] width 430 height 15
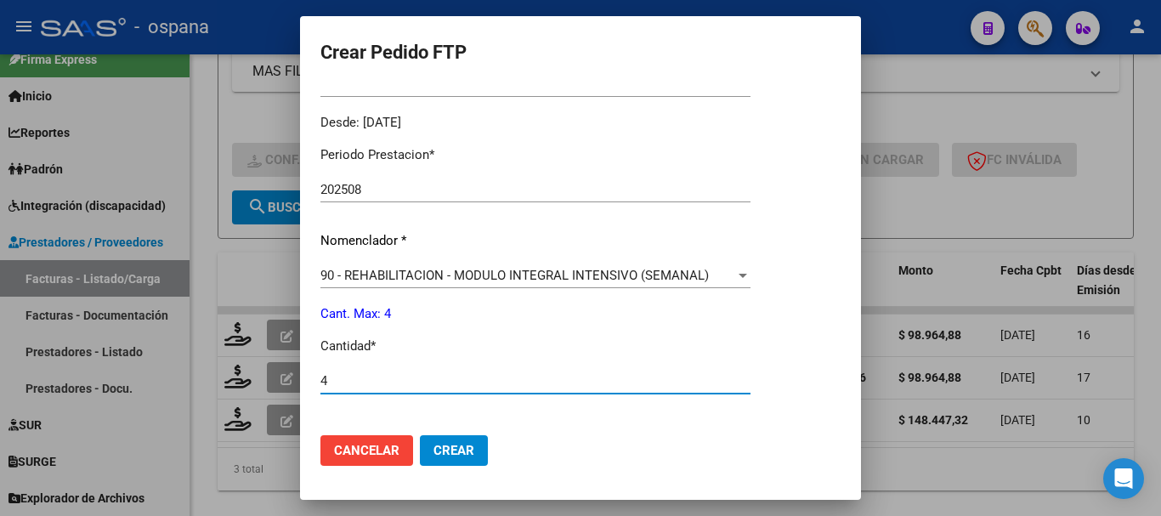
type input "4"
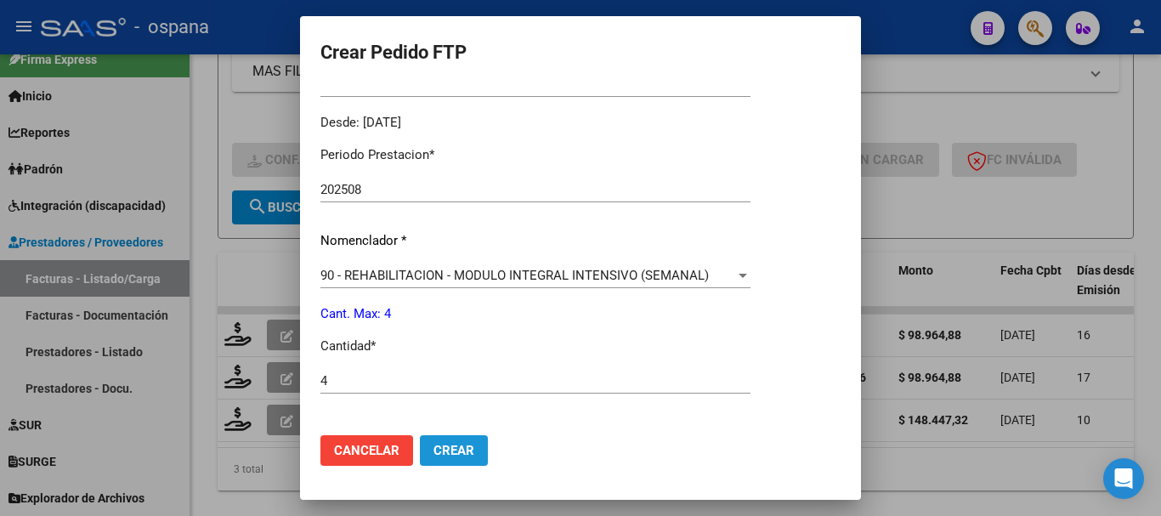
drag, startPoint x: 469, startPoint y: 446, endPoint x: 461, endPoint y: 440, distance: 9.7
click at [467, 445] on span "Crear" at bounding box center [453, 450] width 41 height 15
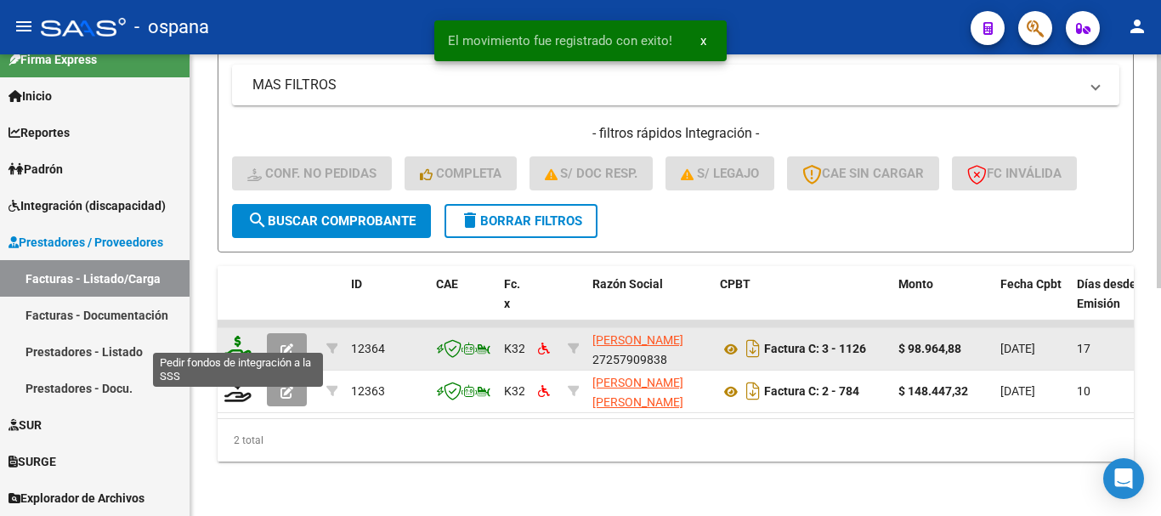
click at [241, 336] on icon at bounding box center [237, 348] width 27 height 24
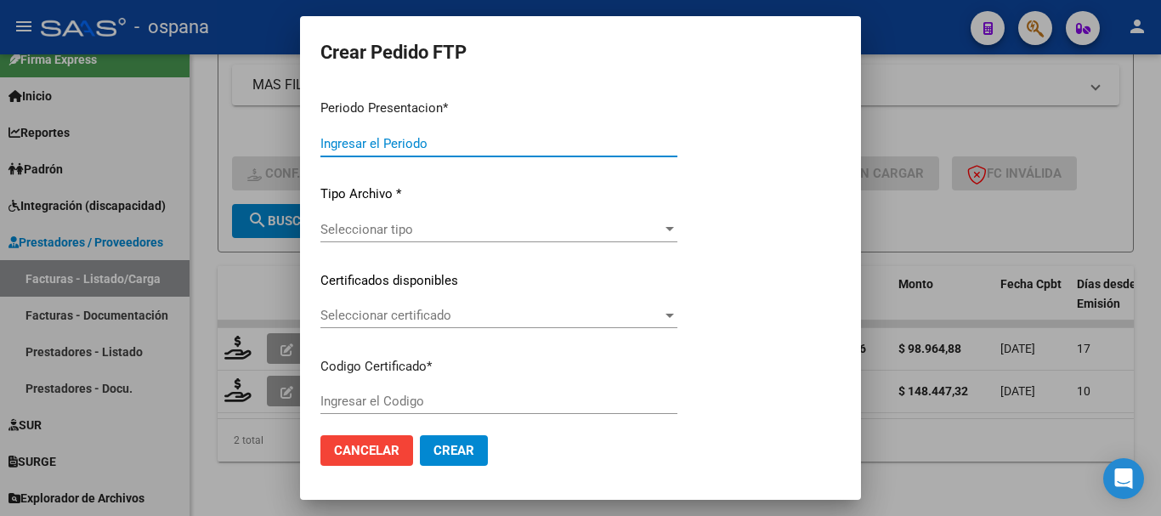
type input "202508"
type input "$ 98.964,88"
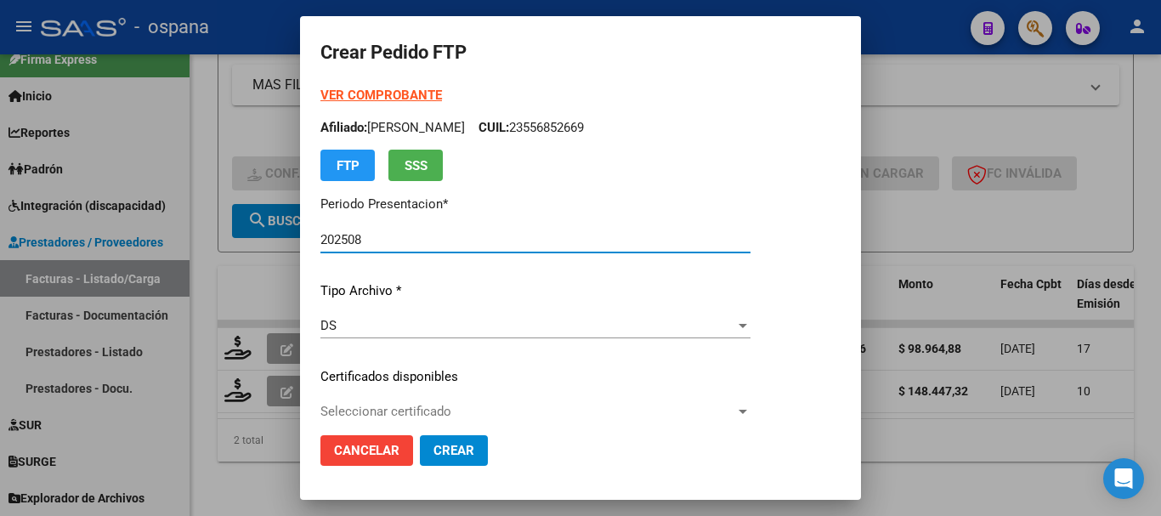
type input "ARG02000579679162023032920280329BS389"
type input "2028-03-29"
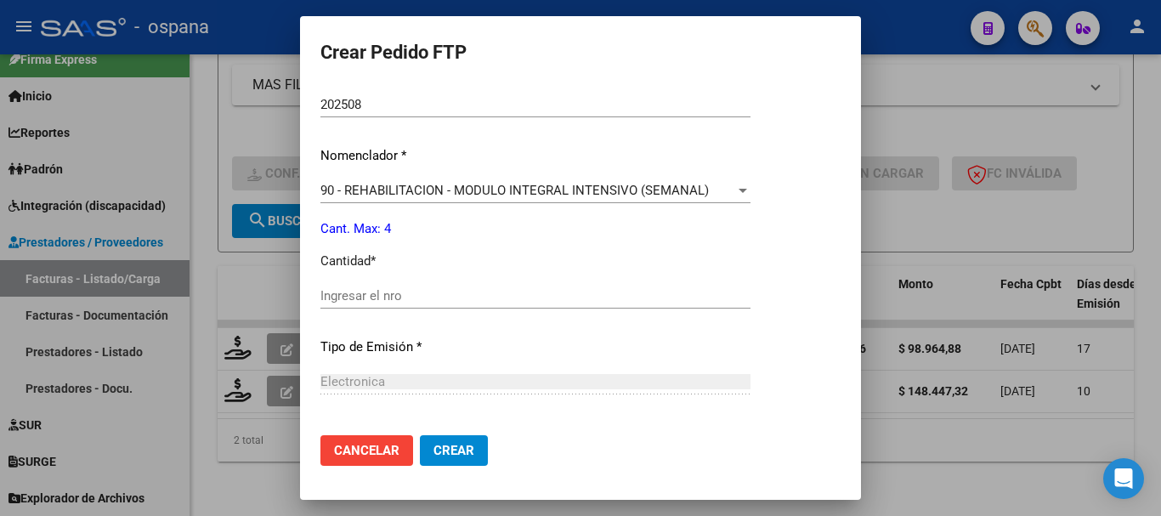
scroll to position [680, 0]
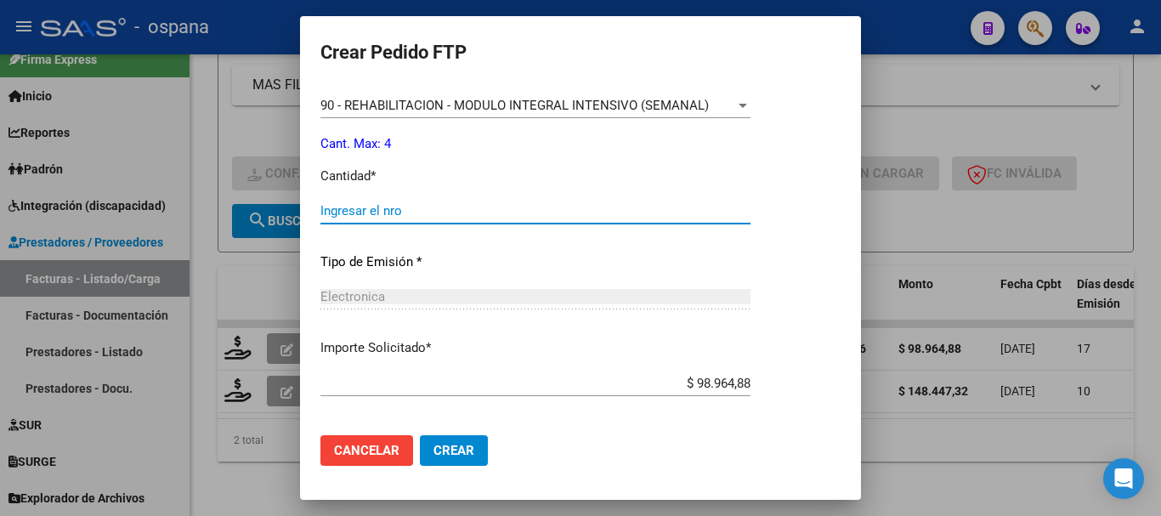
click at [431, 211] on input "Ingresar el nro" at bounding box center [535, 210] width 430 height 15
type input "4"
click at [451, 452] on span "Crear" at bounding box center [453, 450] width 41 height 15
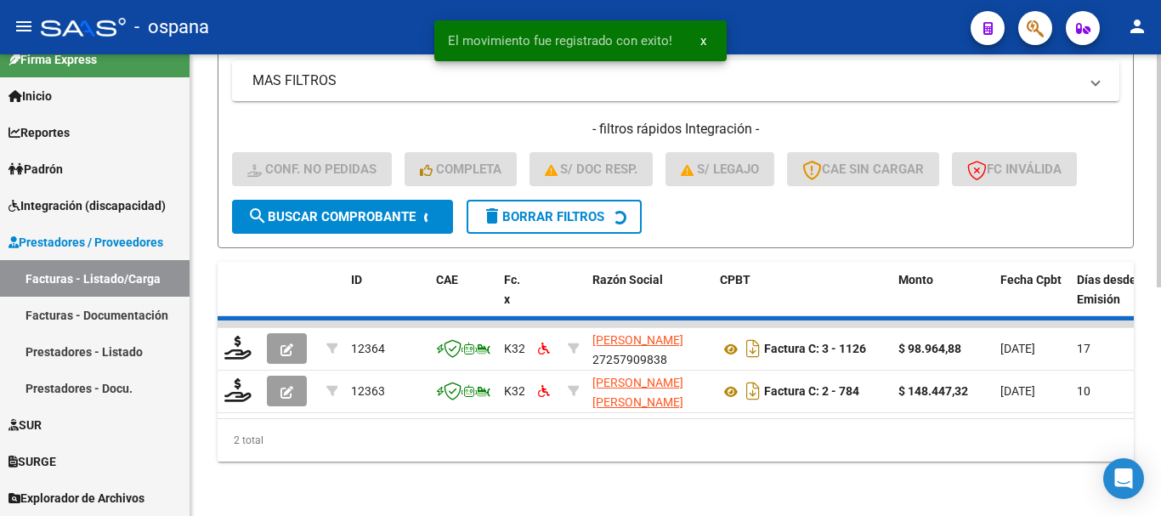
scroll to position [406, 0]
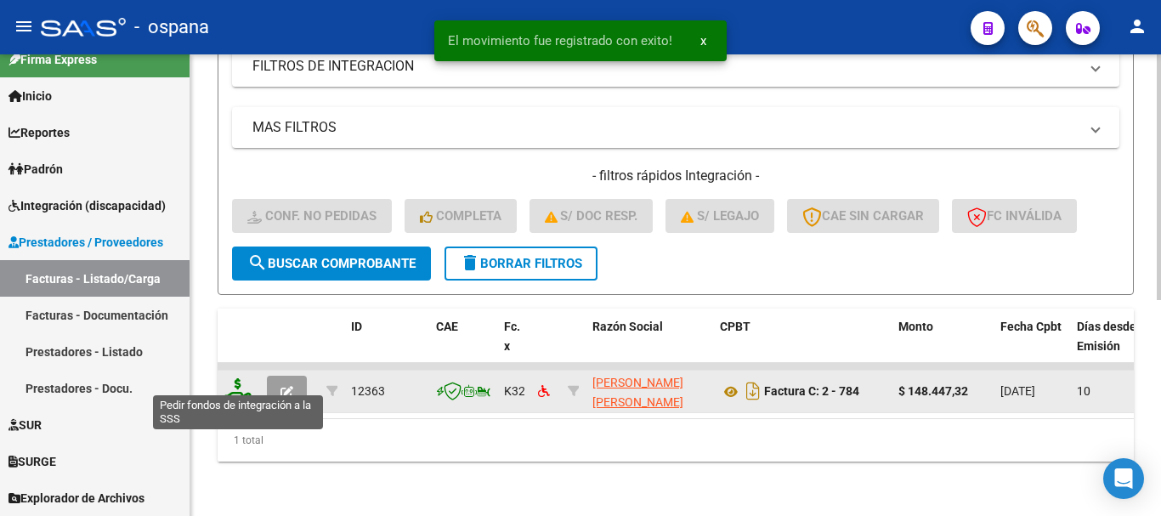
click at [238, 379] on icon at bounding box center [237, 390] width 27 height 24
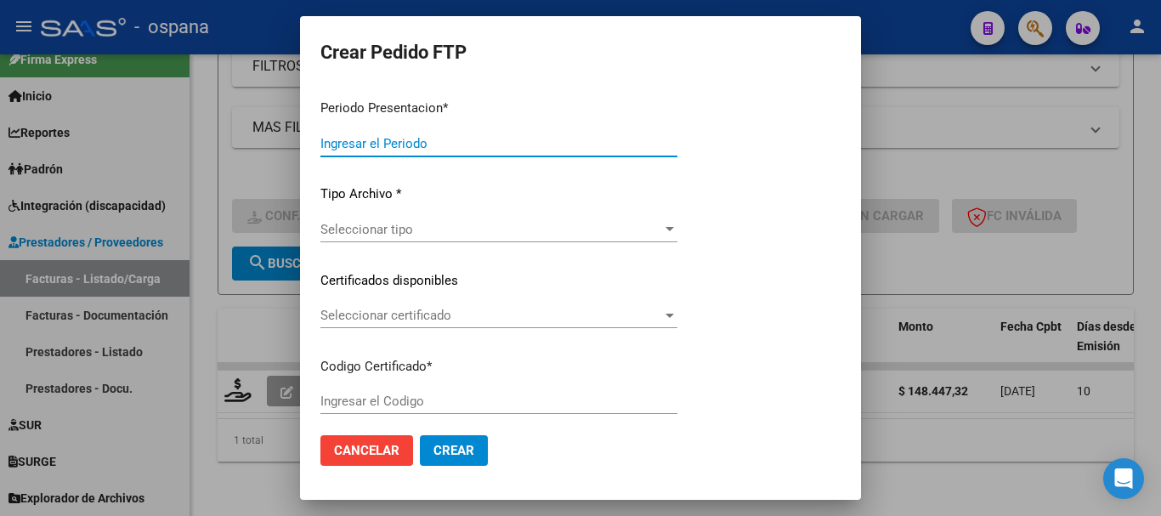
type input "202508"
type input "$ 148.447,32"
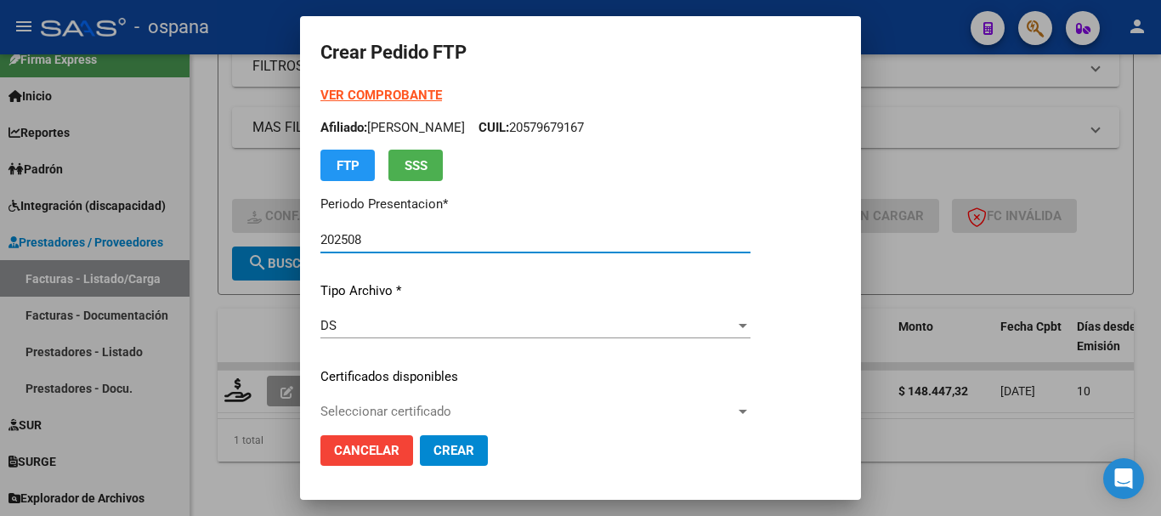
type input "ARG01000177213392024061020390610BUE389"
type input "2039-06-10"
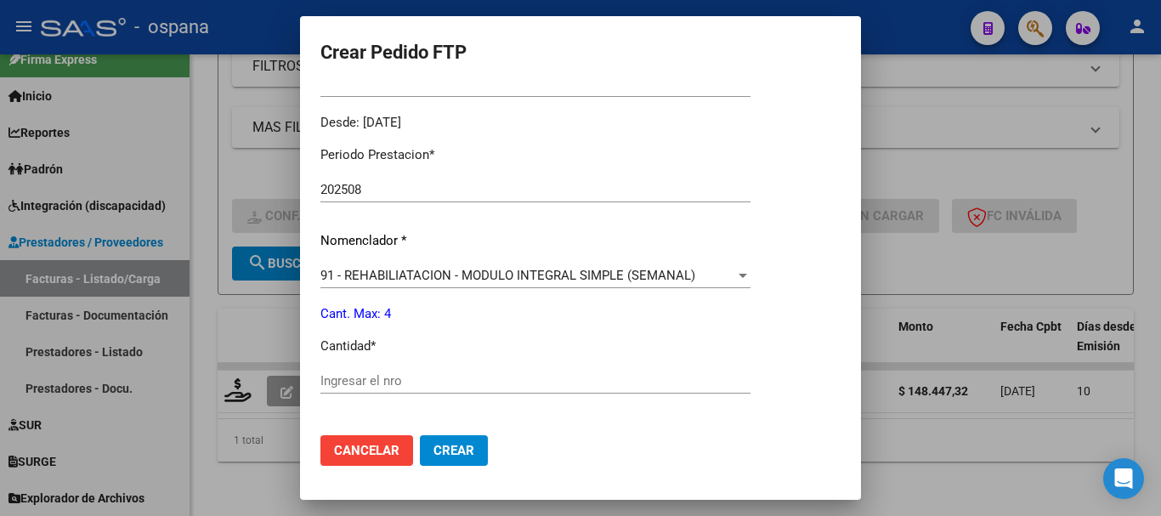
scroll to position [595, 0]
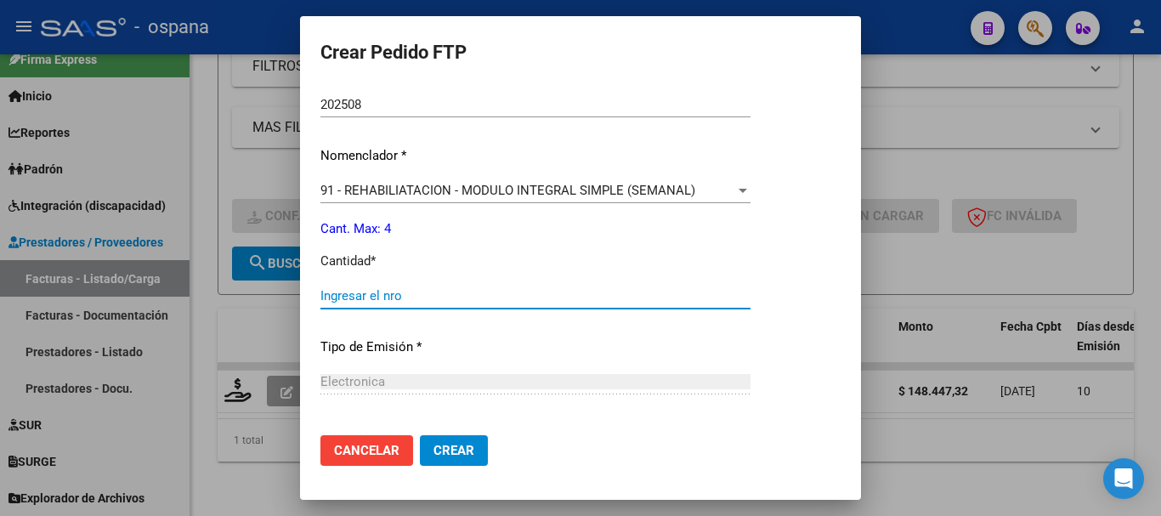
click at [416, 292] on input "Ingresar el nro" at bounding box center [535, 295] width 430 height 15
type input "4"
click at [455, 458] on button "Crear" at bounding box center [454, 450] width 68 height 31
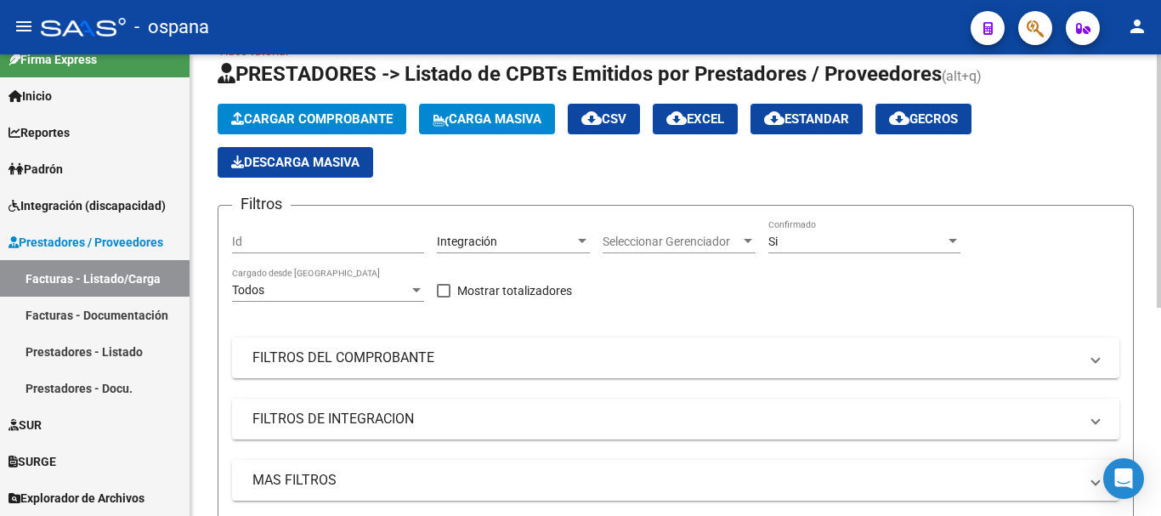
scroll to position [0, 0]
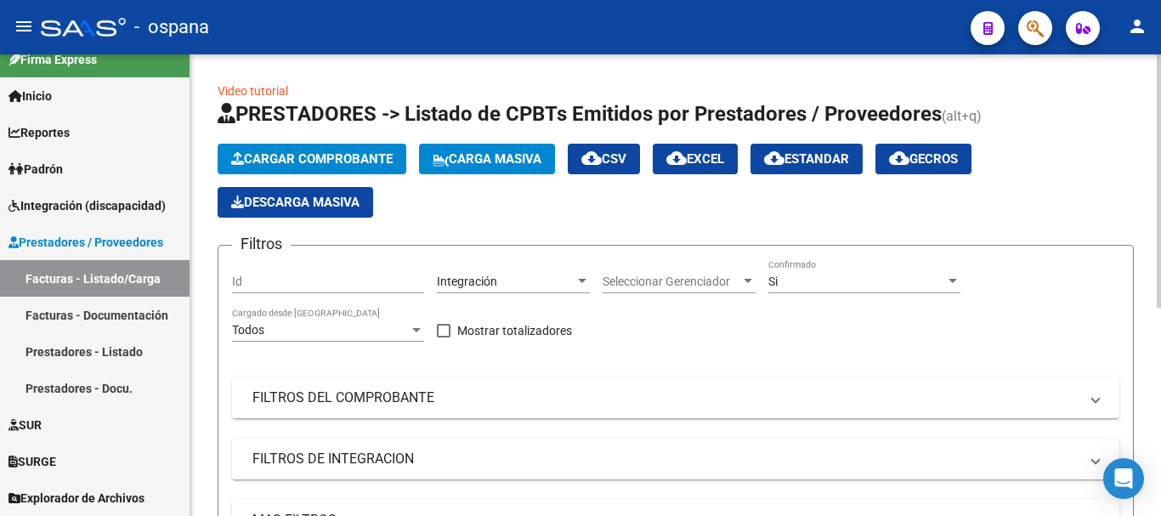
click at [459, 157] on span "Carga Masiva" at bounding box center [487, 158] width 109 height 15
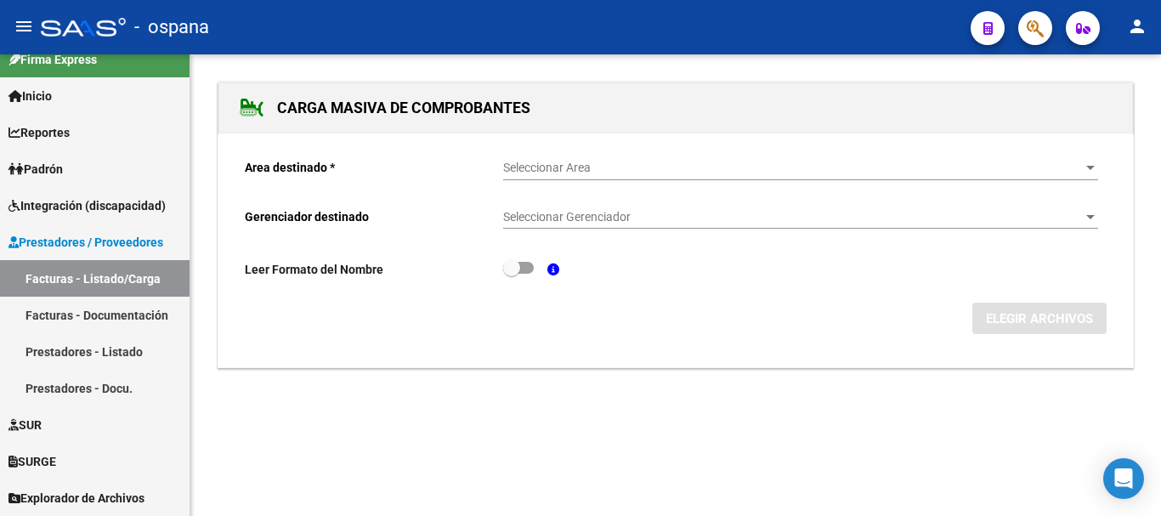
click at [554, 171] on span "Seleccionar Area" at bounding box center [793, 168] width 580 height 14
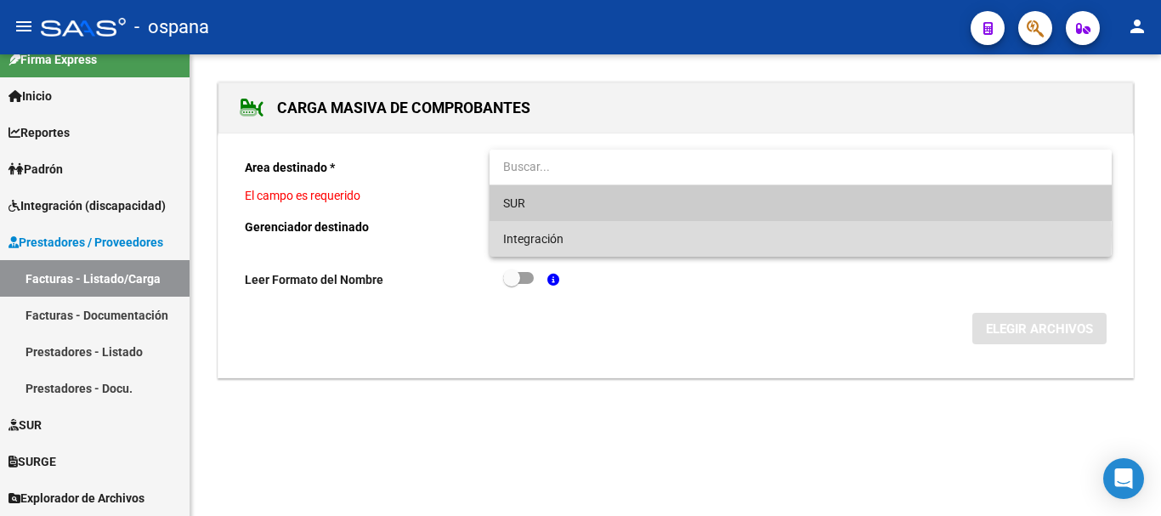
click at [574, 235] on span "Integración" at bounding box center [800, 239] width 595 height 36
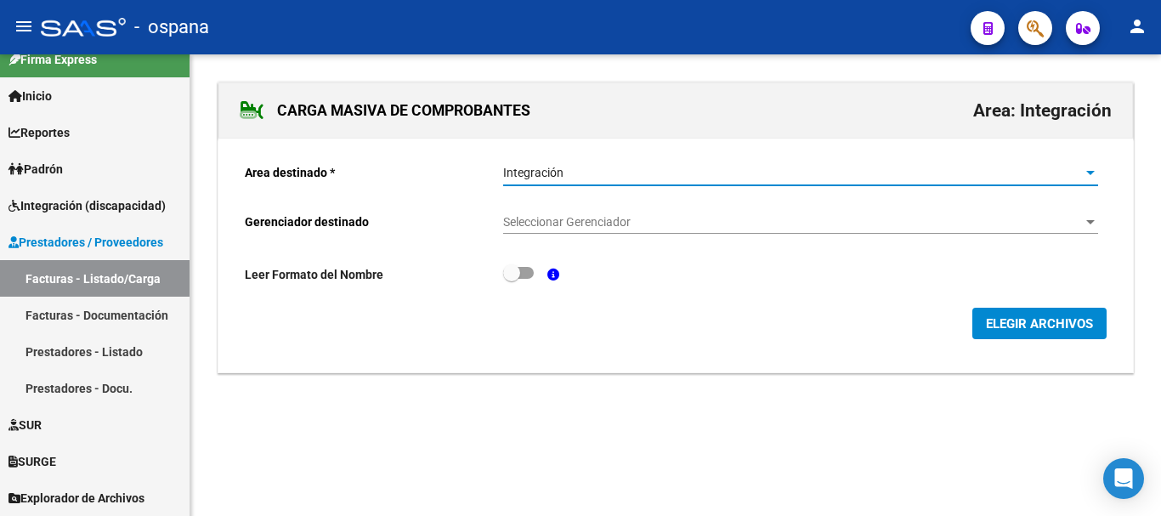
click at [574, 219] on span "Seleccionar Gerenciador" at bounding box center [793, 222] width 580 height 14
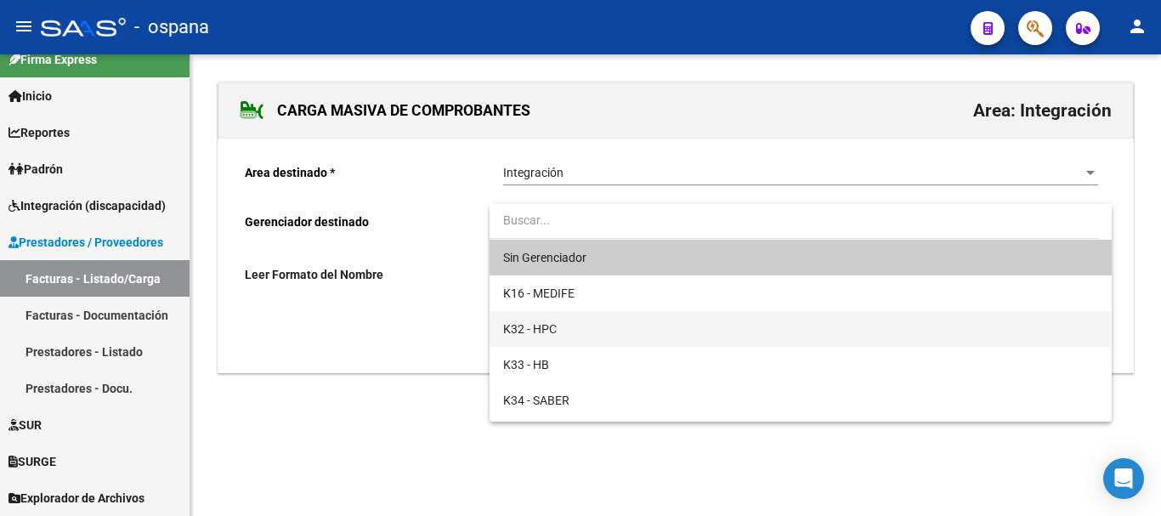
click at [569, 333] on span "K32 - HPC" at bounding box center [800, 329] width 595 height 36
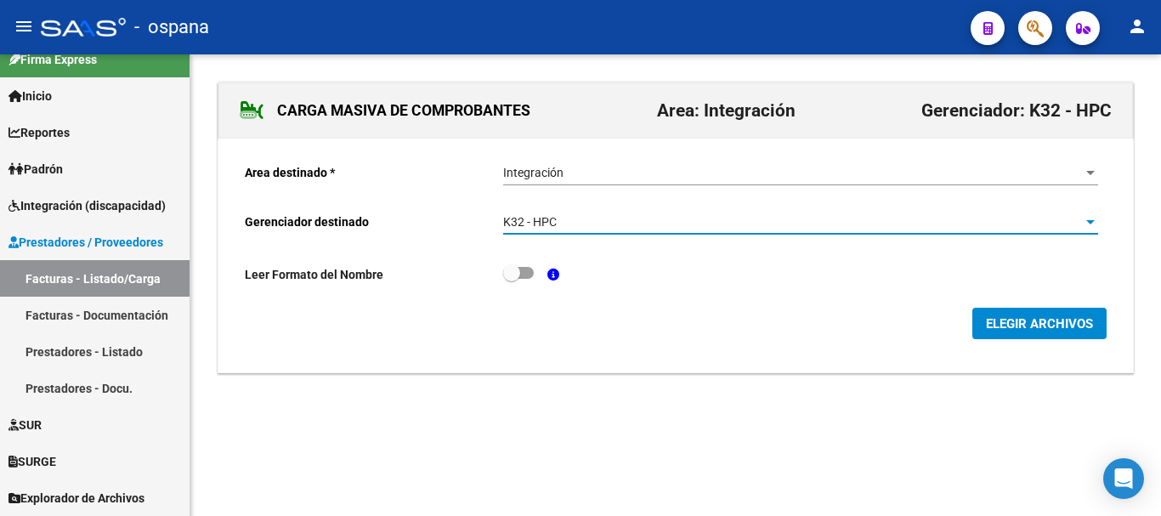
click at [1018, 320] on span "ELEGIR ARCHIVOS" at bounding box center [1039, 323] width 107 height 15
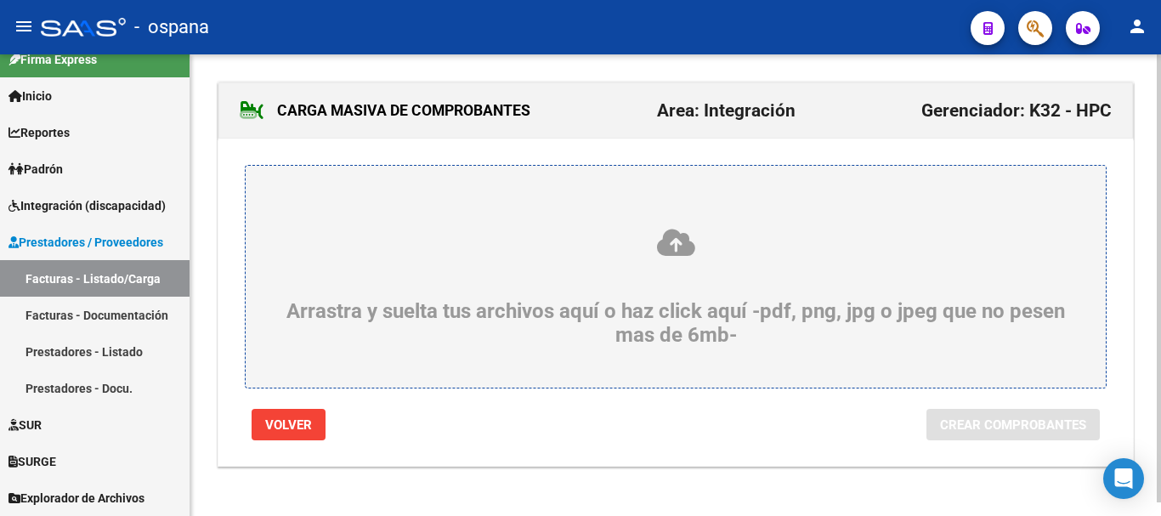
click at [669, 249] on icon at bounding box center [675, 242] width 779 height 31
click at [0, 0] on input "Arrastra y suelta tus archivos aquí o haz click aquí -pdf, png, jpg o jpeg que …" at bounding box center [0, 0] width 0 height 0
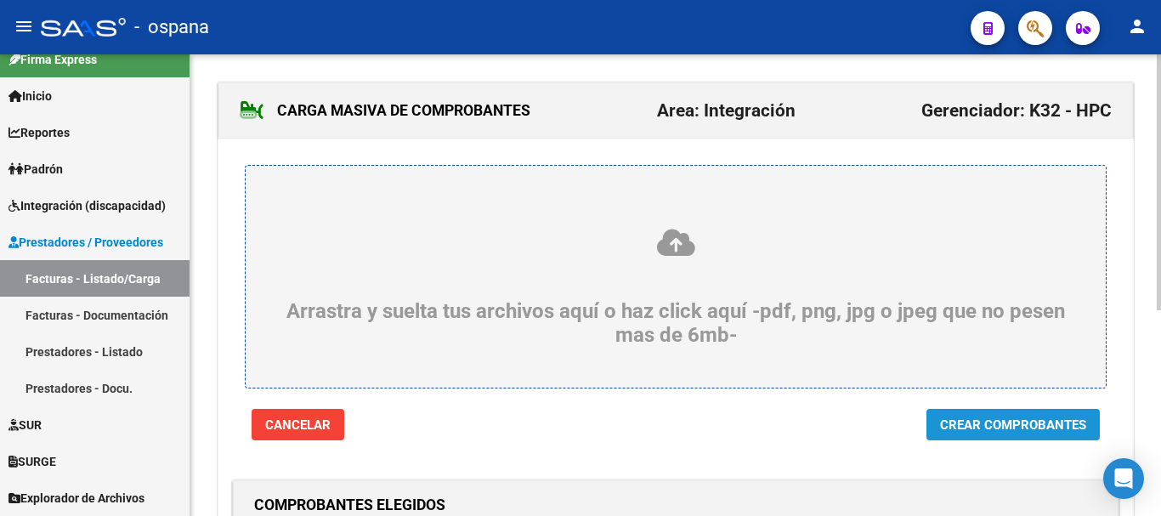
click at [982, 425] on span "Crear Comprobantes" at bounding box center [1013, 424] width 146 height 15
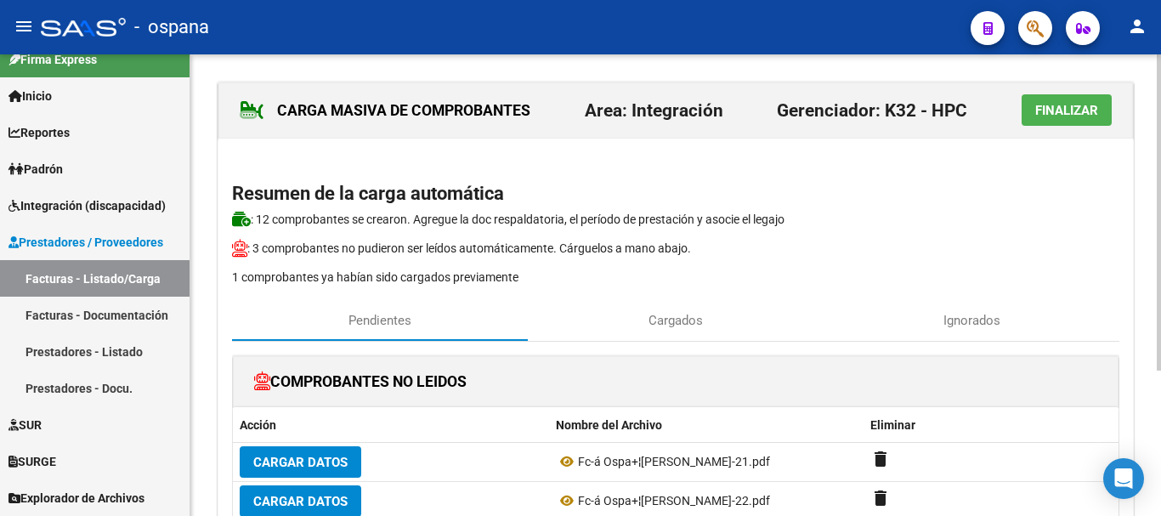
scroll to position [170, 0]
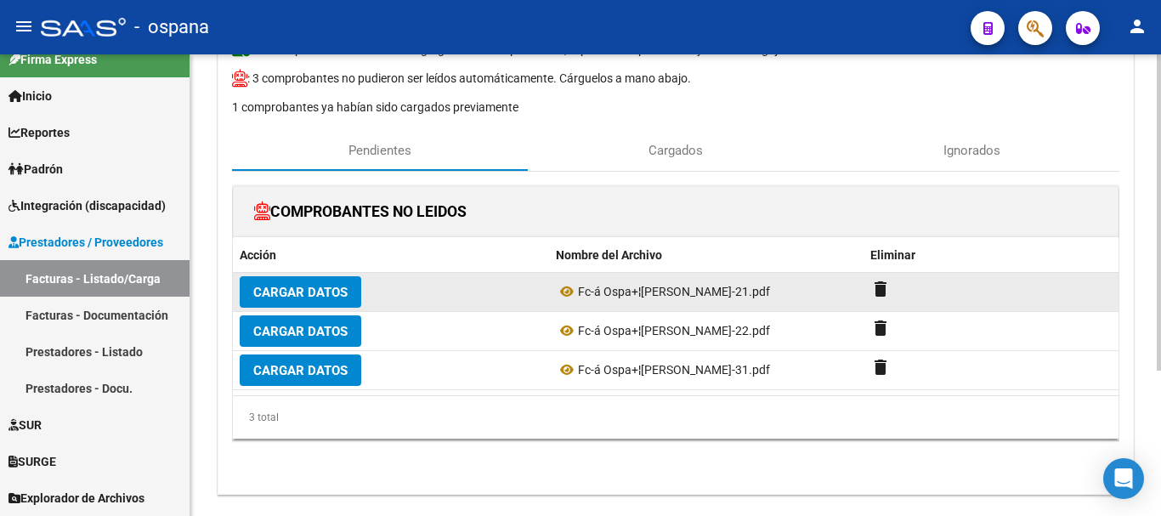
click at [331, 289] on span "Cargar Datos" at bounding box center [300, 292] width 94 height 15
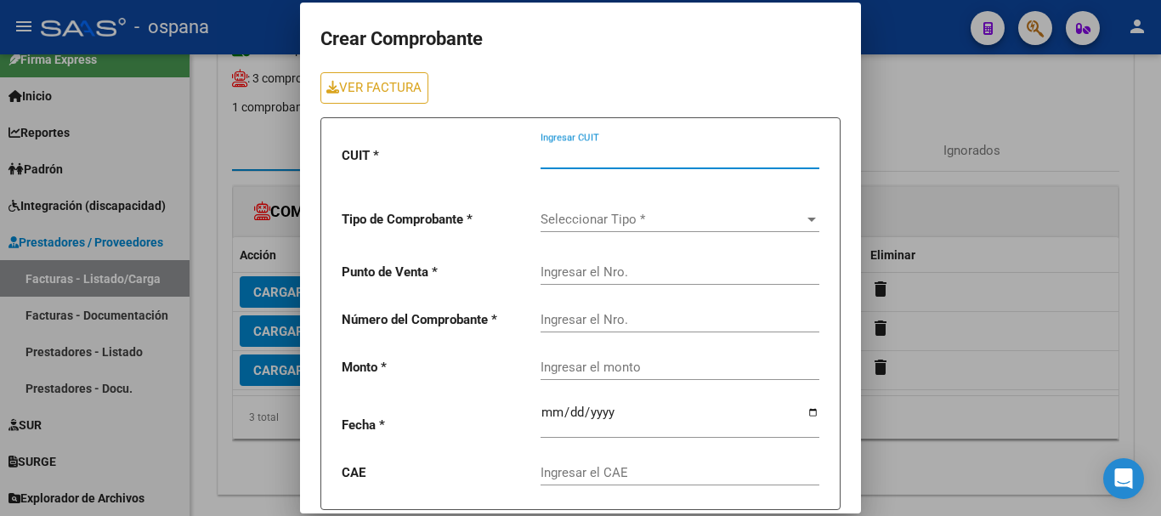
click at [599, 154] on input "Ingresar CUIT" at bounding box center [680, 155] width 279 height 15
type input "27-13545444-9"
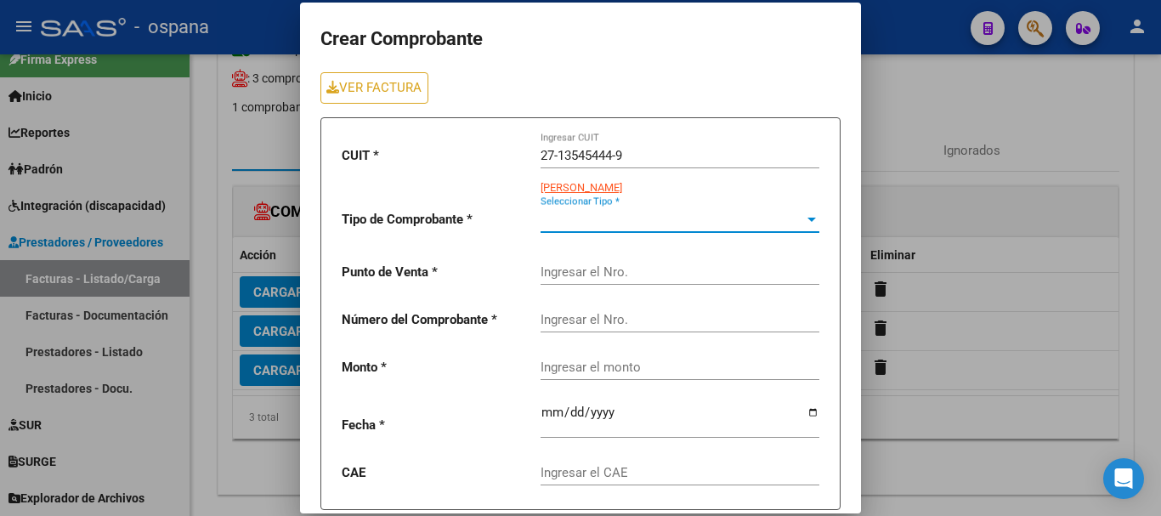
click at [620, 216] on span "Seleccionar Tipo *" at bounding box center [672, 219] width 263 height 15
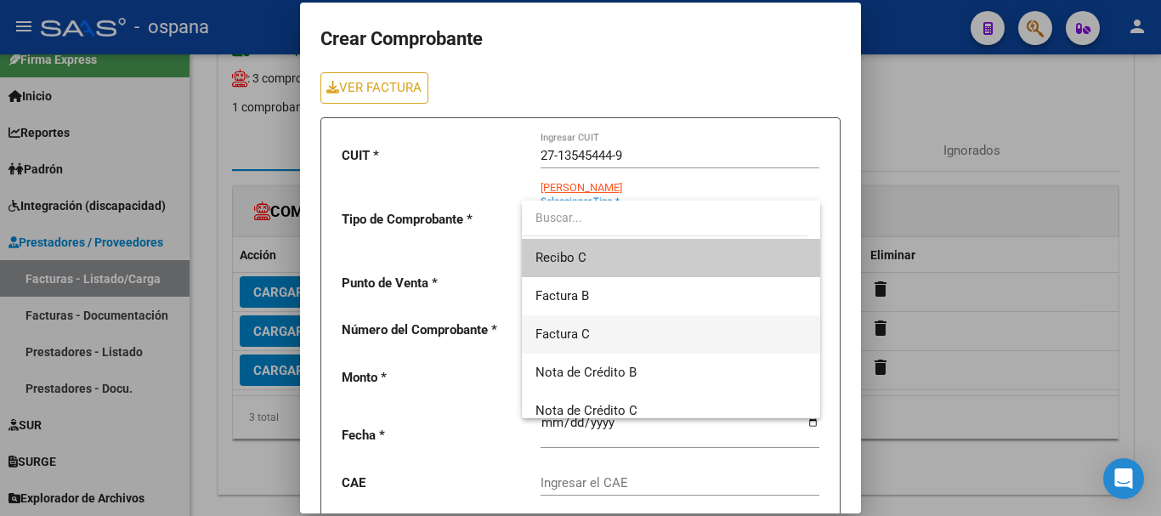
click at [597, 327] on span "Factura C" at bounding box center [670, 334] width 271 height 38
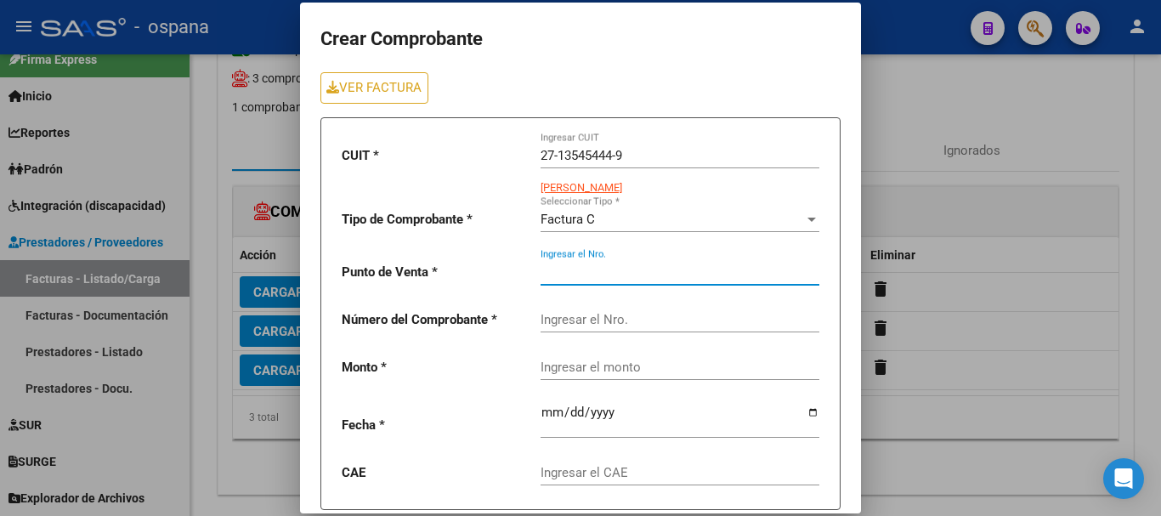
click at [603, 273] on input "Ingresar el Nro." at bounding box center [680, 271] width 279 height 15
type input "2"
click at [586, 320] on input "Ingresar el Nro." at bounding box center [680, 319] width 279 height 15
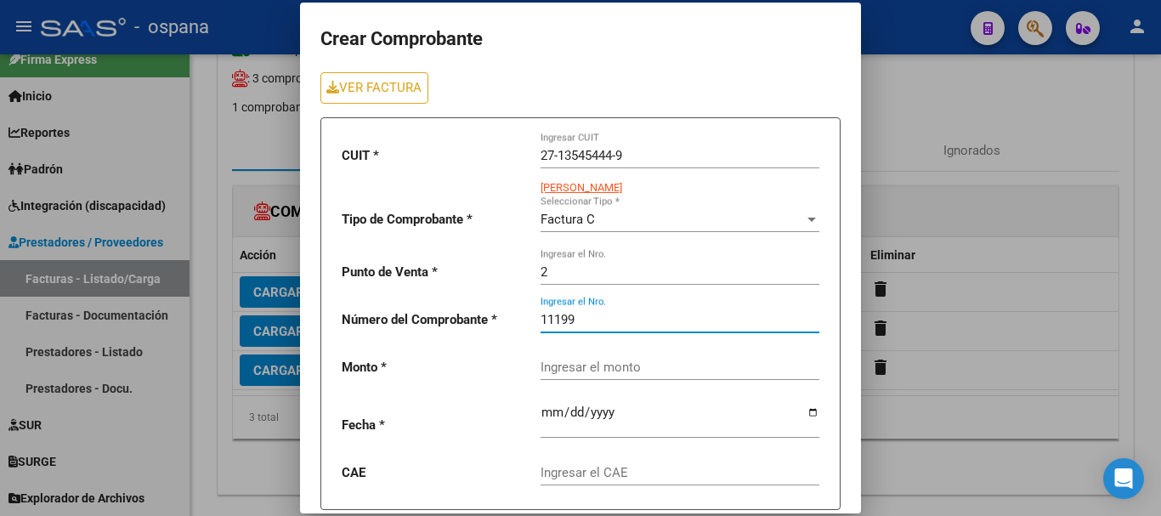
type input "11199"
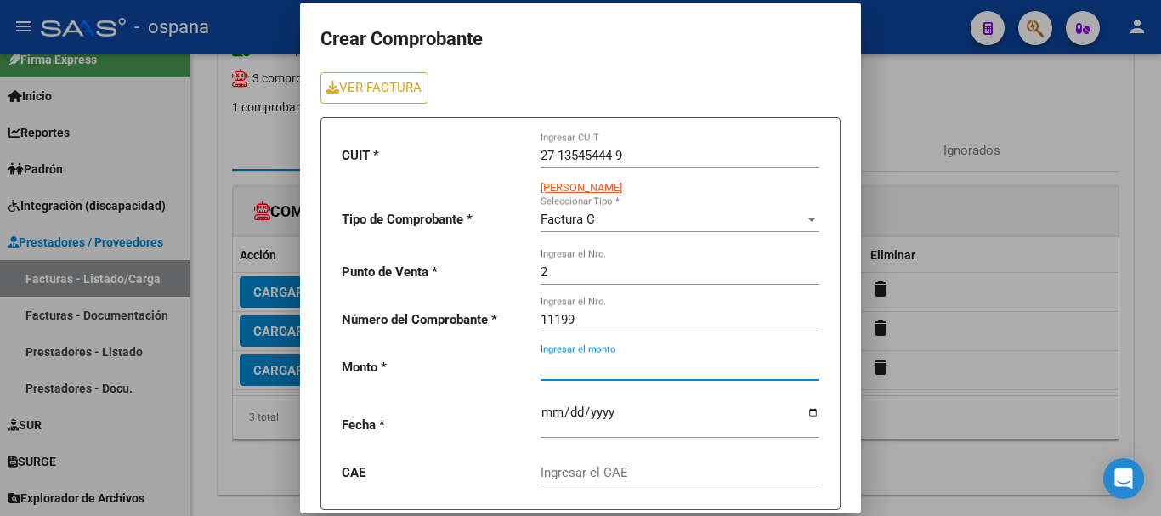
click at [605, 365] on input "Ingresar el monto" at bounding box center [680, 367] width 279 height 15
type input "475830.36"
type input "[DATE]"
type input "75349250433427"
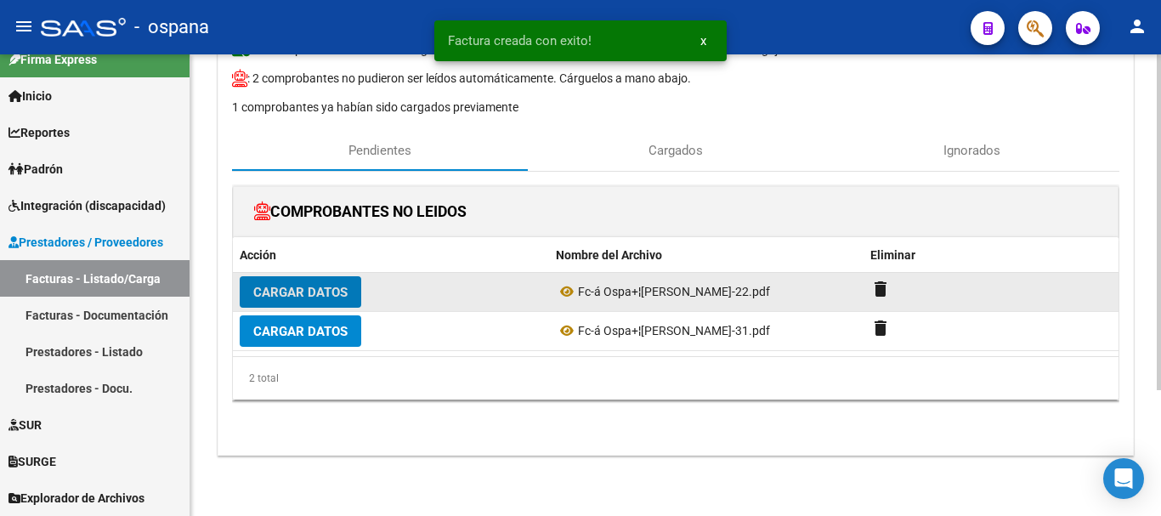
click at [264, 284] on button "Cargar Datos" at bounding box center [301, 291] width 122 height 31
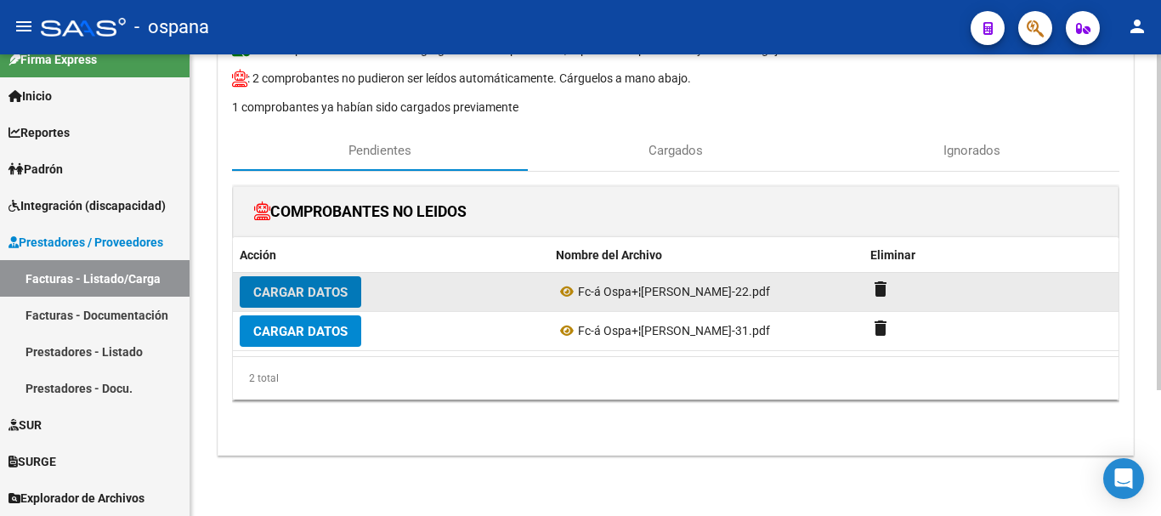
click at [329, 288] on span "Cargar Datos" at bounding box center [300, 292] width 94 height 15
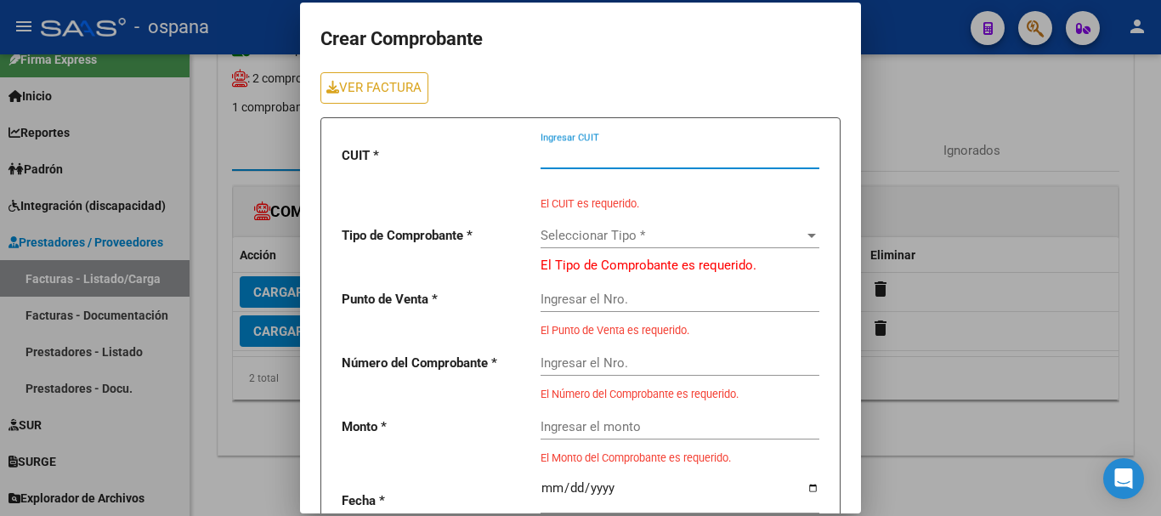
click at [589, 153] on input "Ingresar CUIT" at bounding box center [680, 155] width 279 height 15
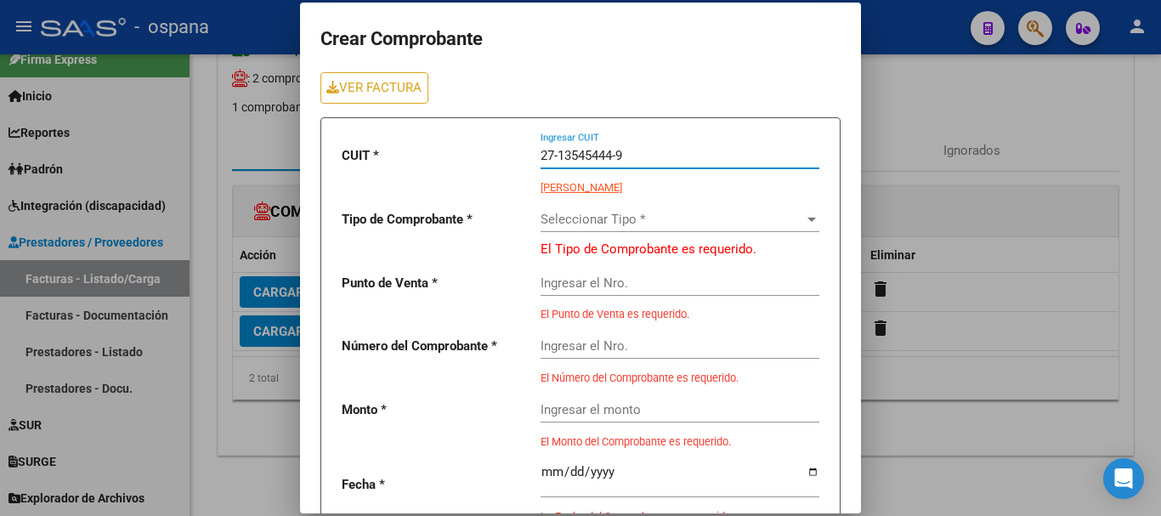
type input "27-13545444-9"
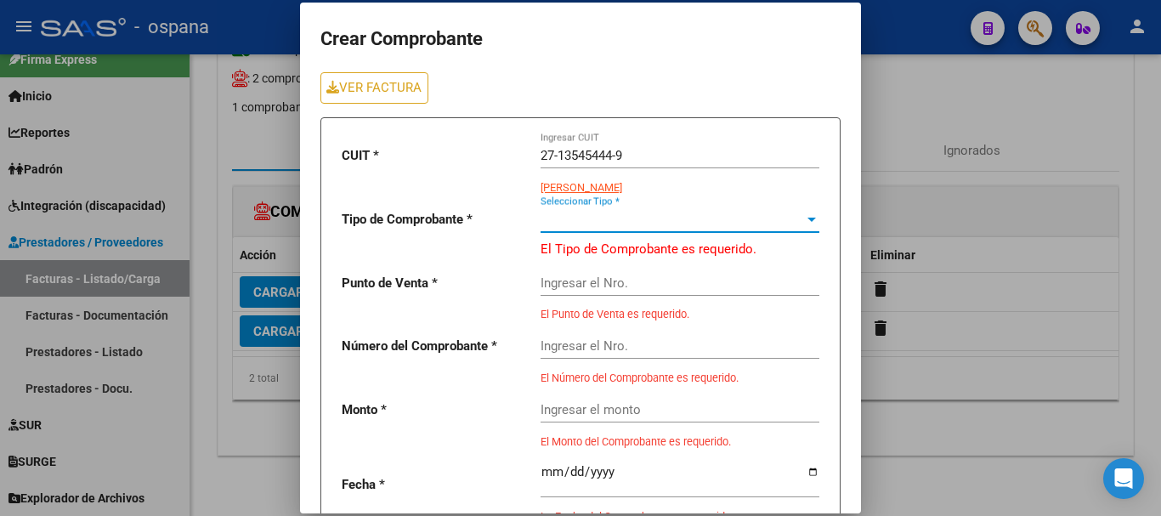
click at [599, 220] on span "Seleccionar Tipo *" at bounding box center [672, 219] width 263 height 15
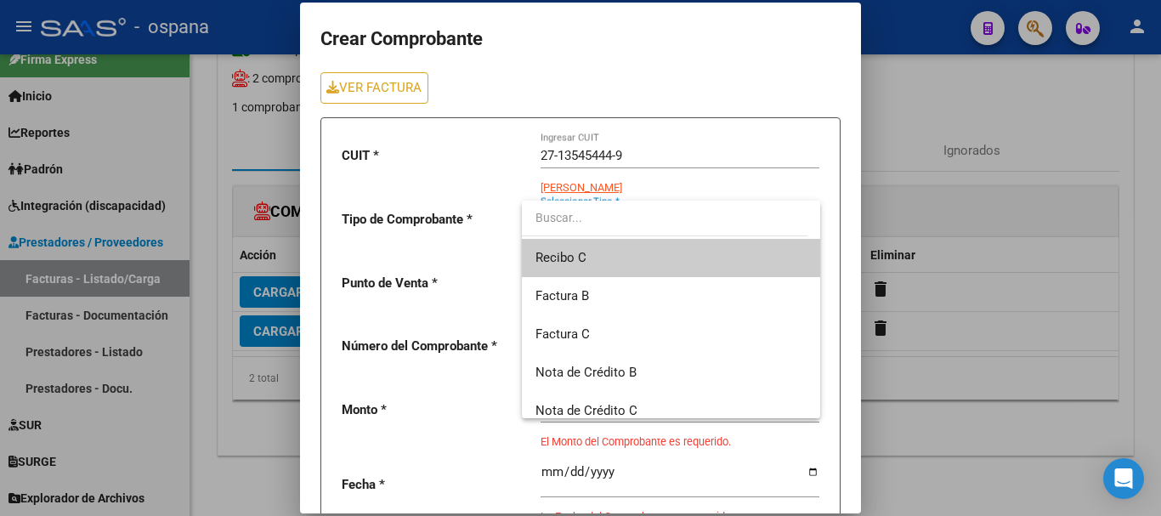
click at [894, 134] on div at bounding box center [580, 258] width 1161 height 516
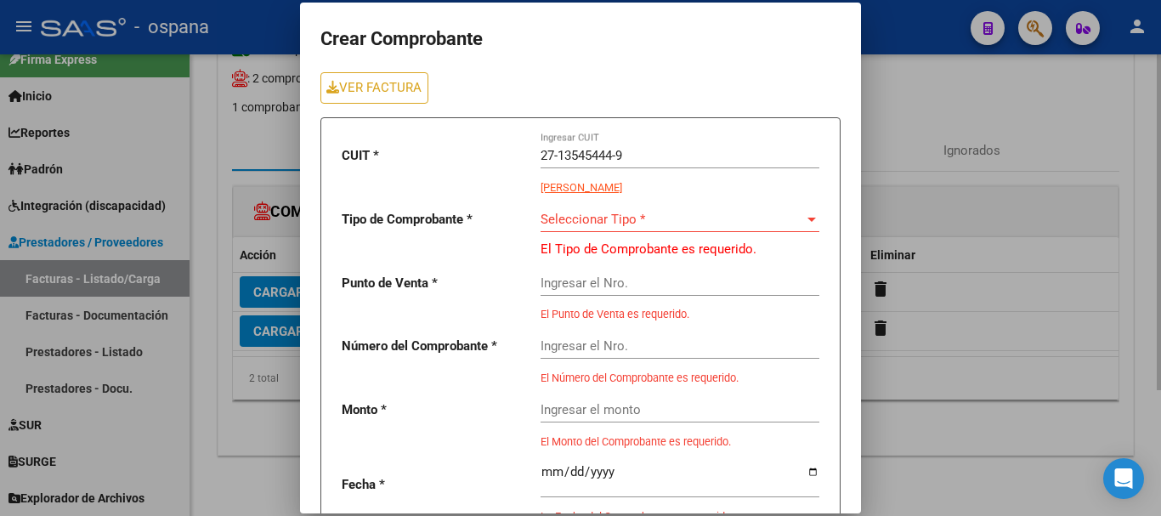
click at [889, 67] on div at bounding box center [580, 258] width 1161 height 516
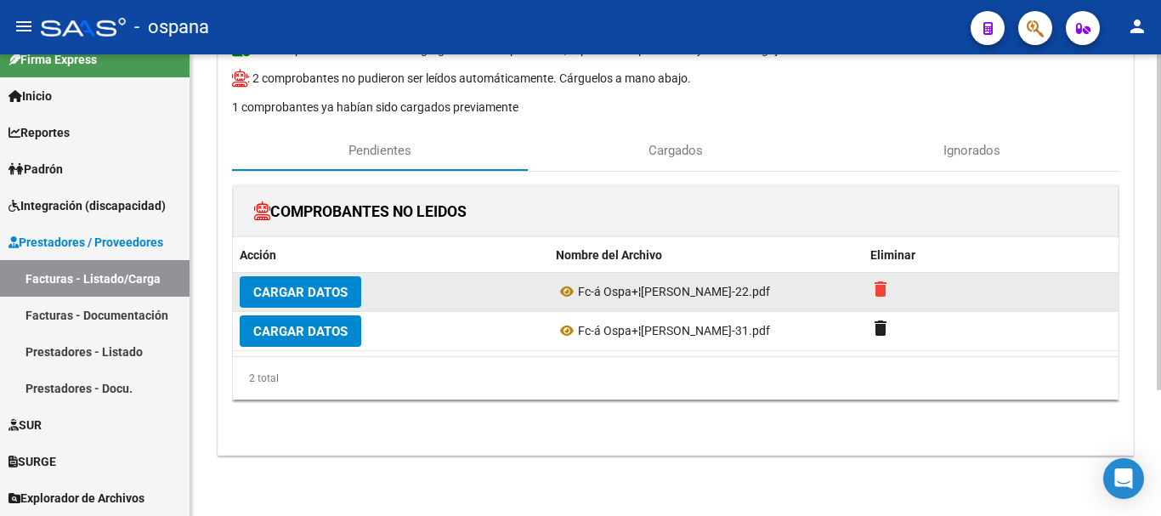
click at [880, 290] on mat-icon "delete" at bounding box center [880, 289] width 20 height 20
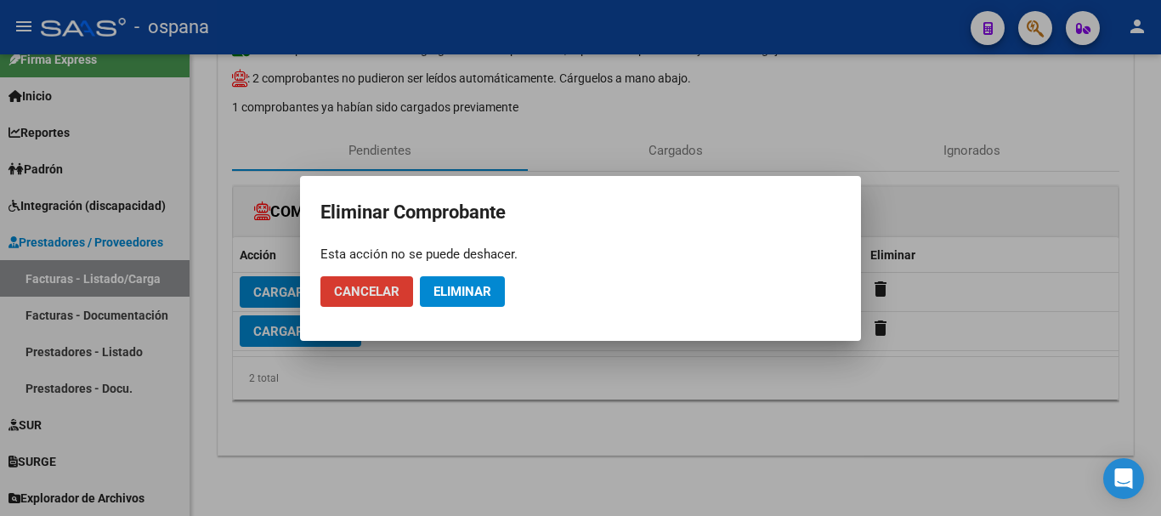
click at [462, 293] on span "Eliminar" at bounding box center [462, 291] width 58 height 15
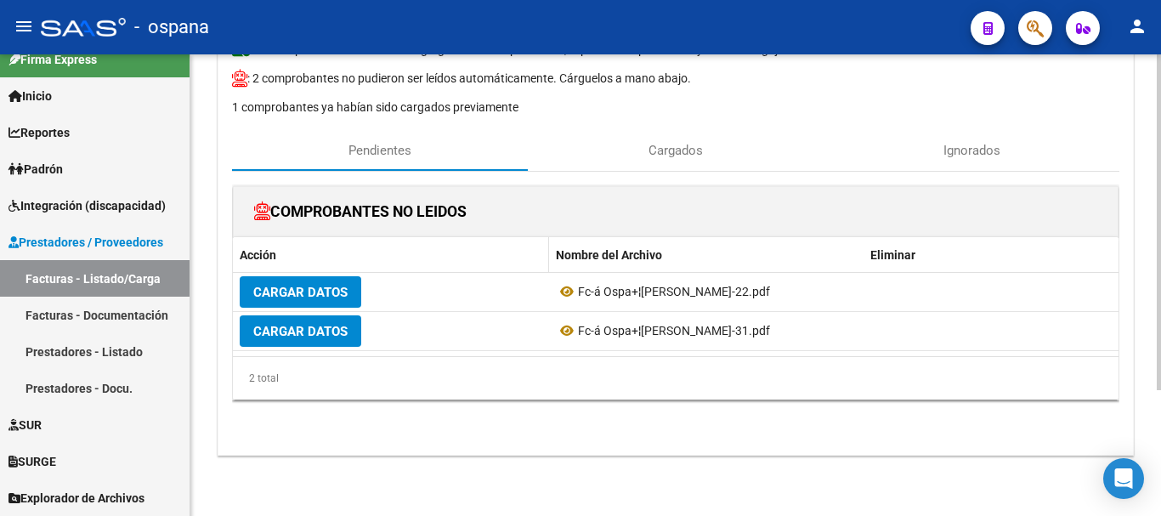
scroll to position [133, 0]
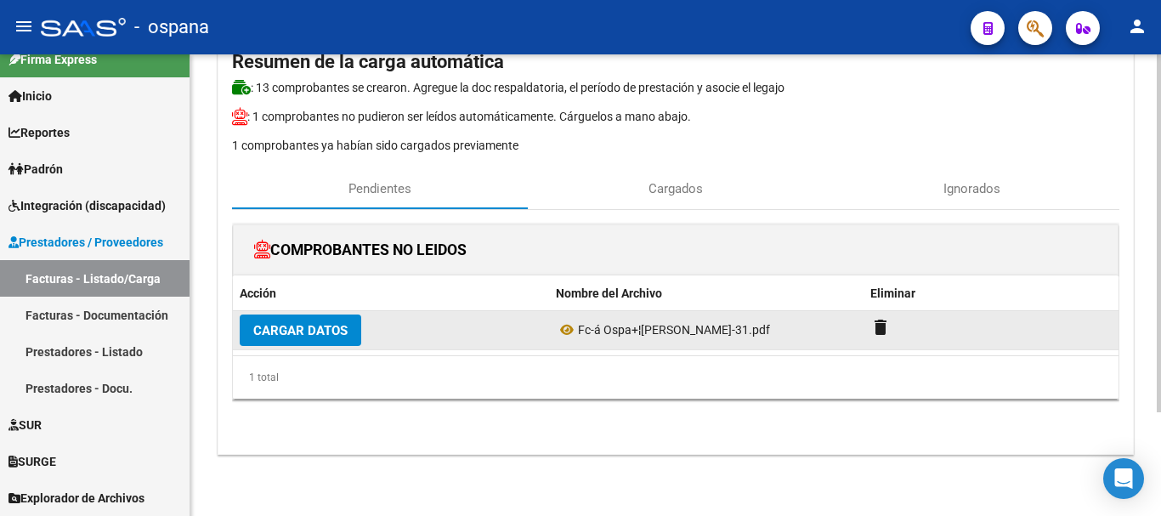
click at [315, 324] on span "Cargar Datos" at bounding box center [300, 330] width 94 height 15
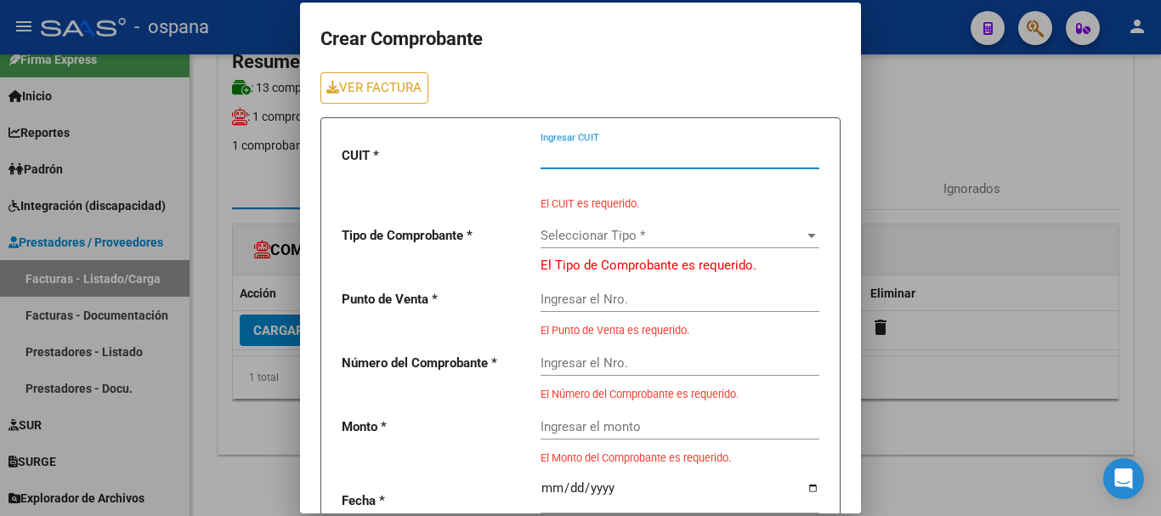
click at [590, 156] on input "Ingresar CUIT" at bounding box center [680, 155] width 279 height 15
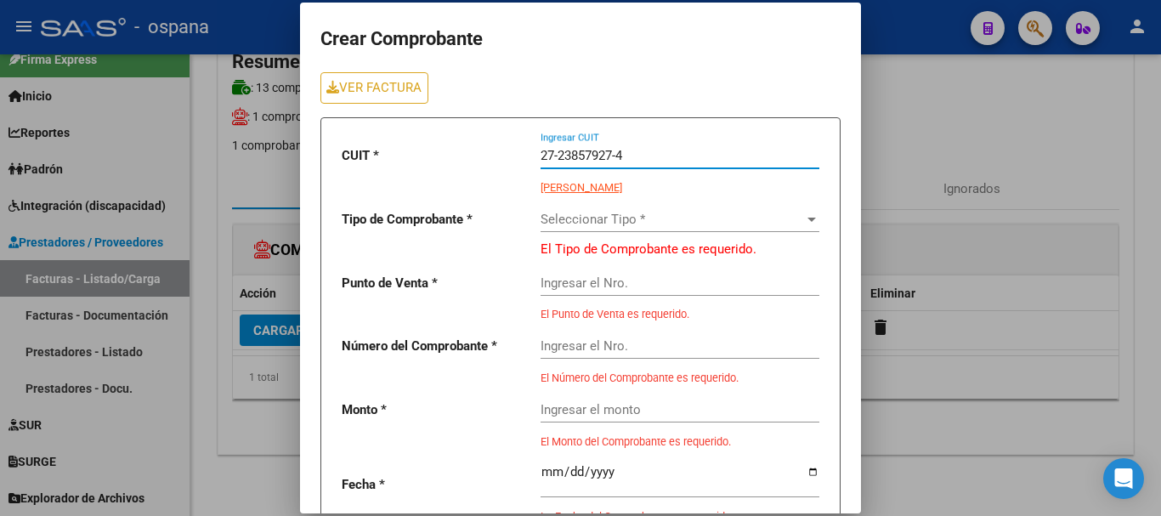
type input "27-23857927-4"
click at [584, 215] on span "Seleccionar Tipo *" at bounding box center [672, 219] width 263 height 15
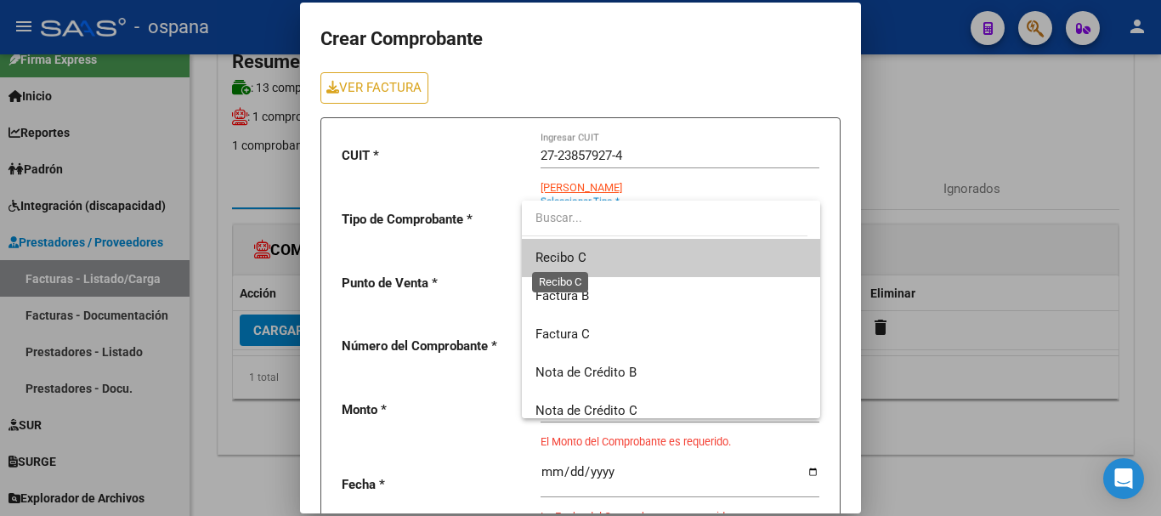
click at [583, 258] on span "Recibo C" at bounding box center [560, 257] width 51 height 15
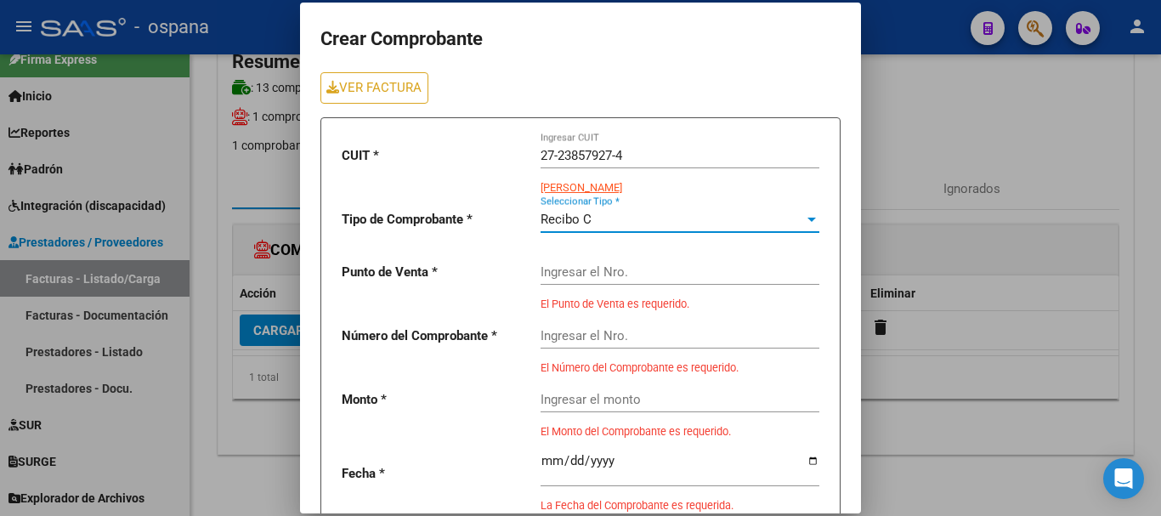
click at [575, 276] on input "Ingresar el Nro." at bounding box center [680, 271] width 279 height 15
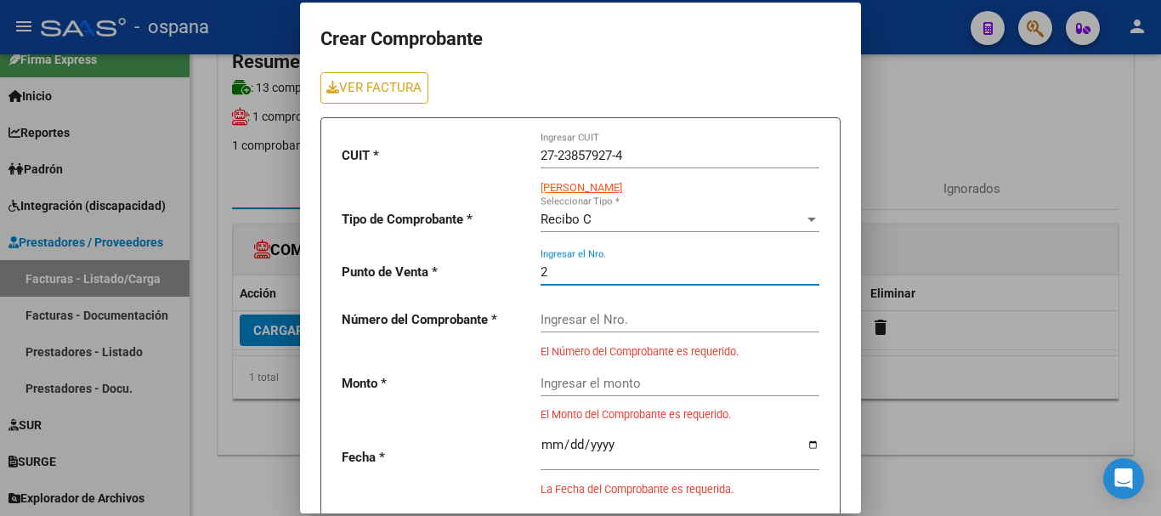
type input "2"
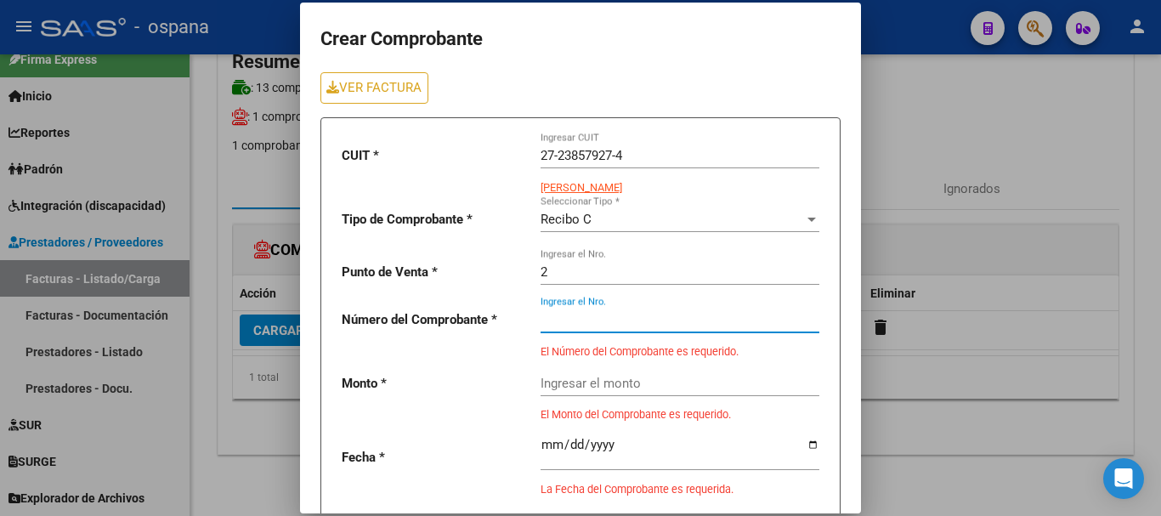
click at [574, 314] on input "Ingresar el Nro." at bounding box center [680, 319] width 279 height 15
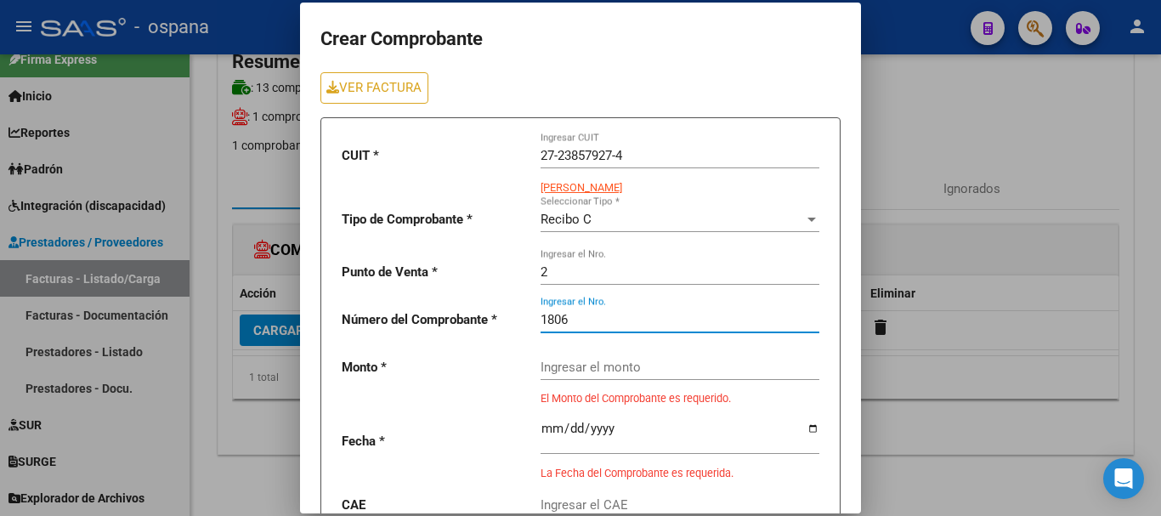
type input "1806"
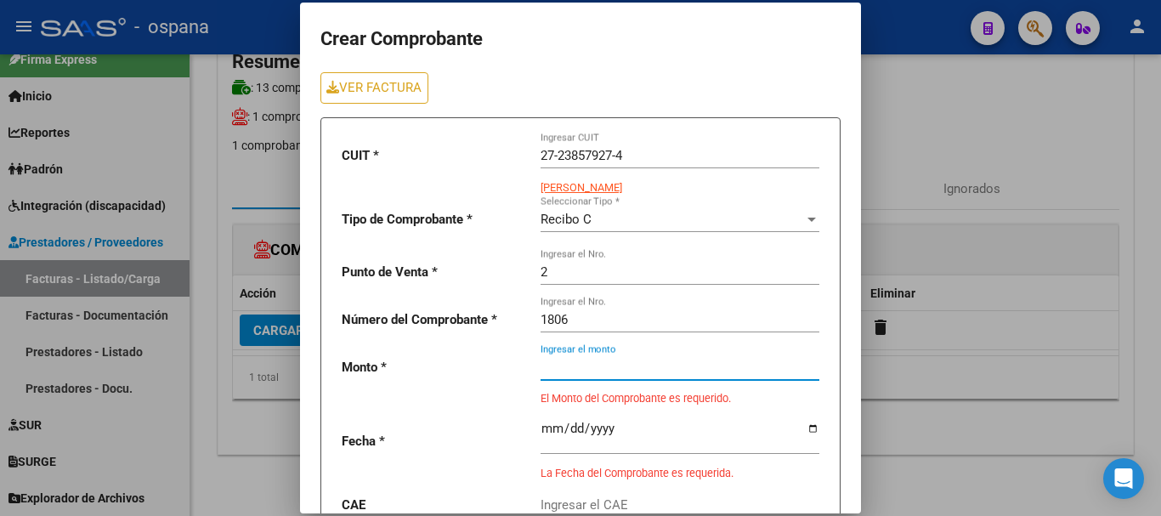
click at [558, 363] on input "Ingresar el monto" at bounding box center [680, 367] width 279 height 15
type input "98964.88"
type input "[DATE]"
type input "75354355286494"
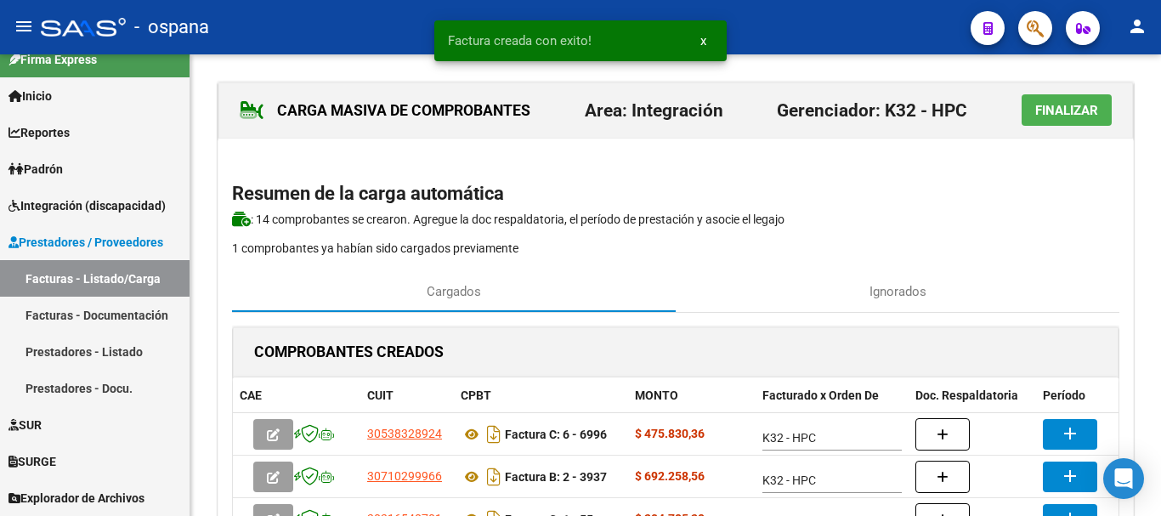
scroll to position [85, 0]
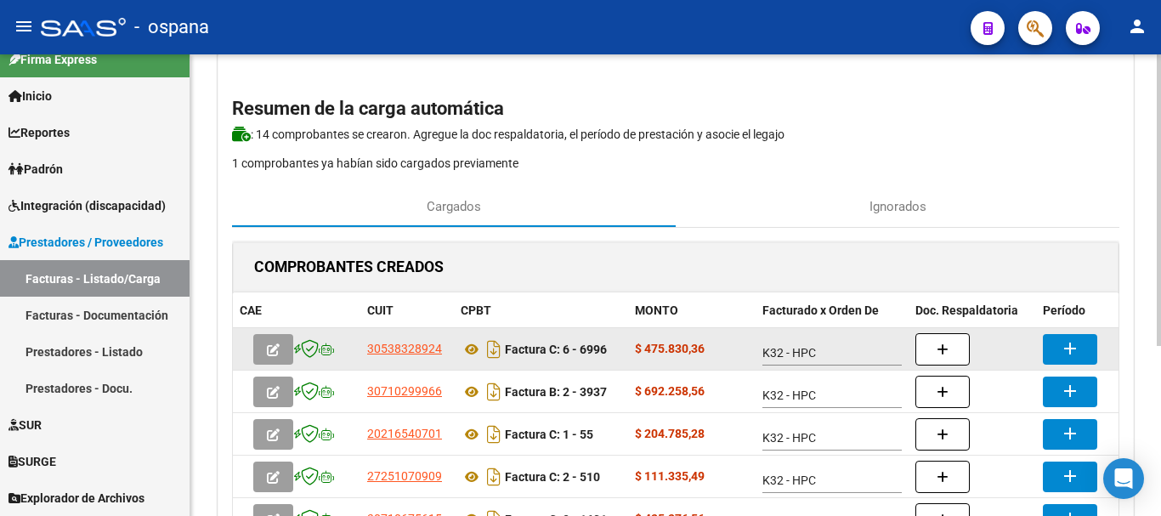
click at [1054, 343] on button "add" at bounding box center [1070, 349] width 54 height 31
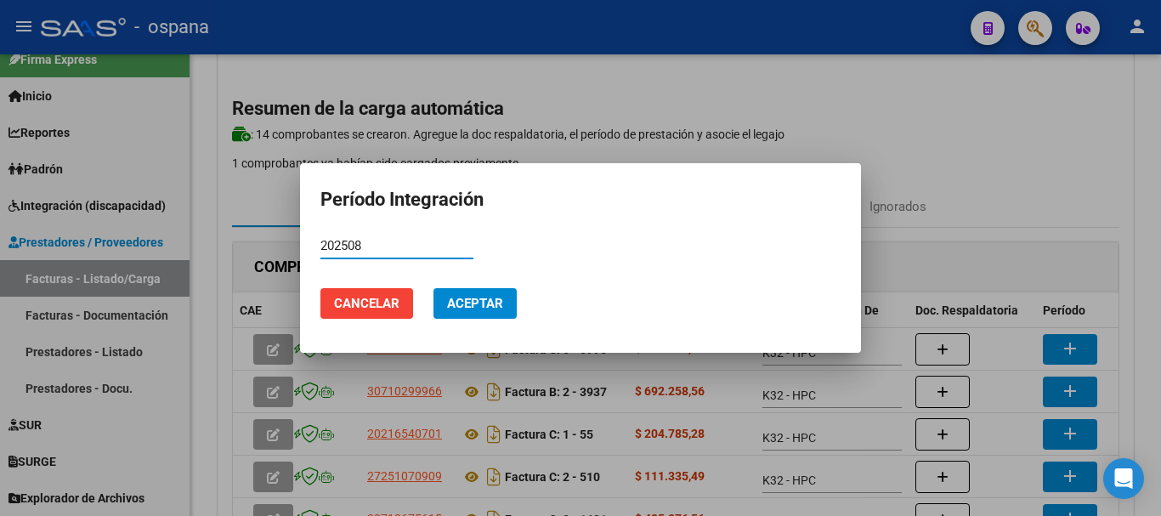
type input "202508"
click at [470, 297] on span "Aceptar" at bounding box center [475, 303] width 56 height 15
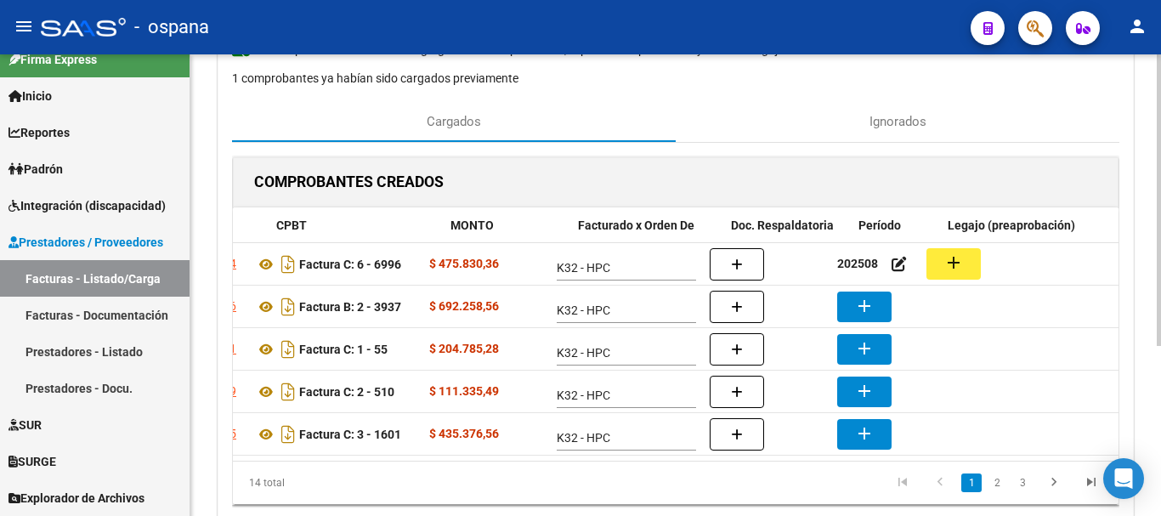
scroll to position [0, 231]
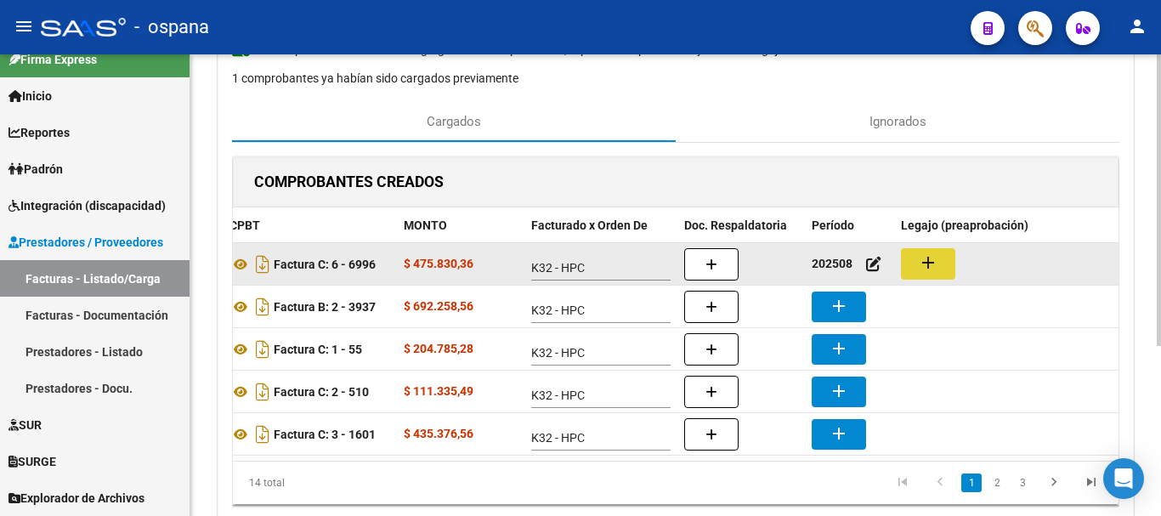
click at [917, 258] on button "add" at bounding box center [928, 263] width 54 height 31
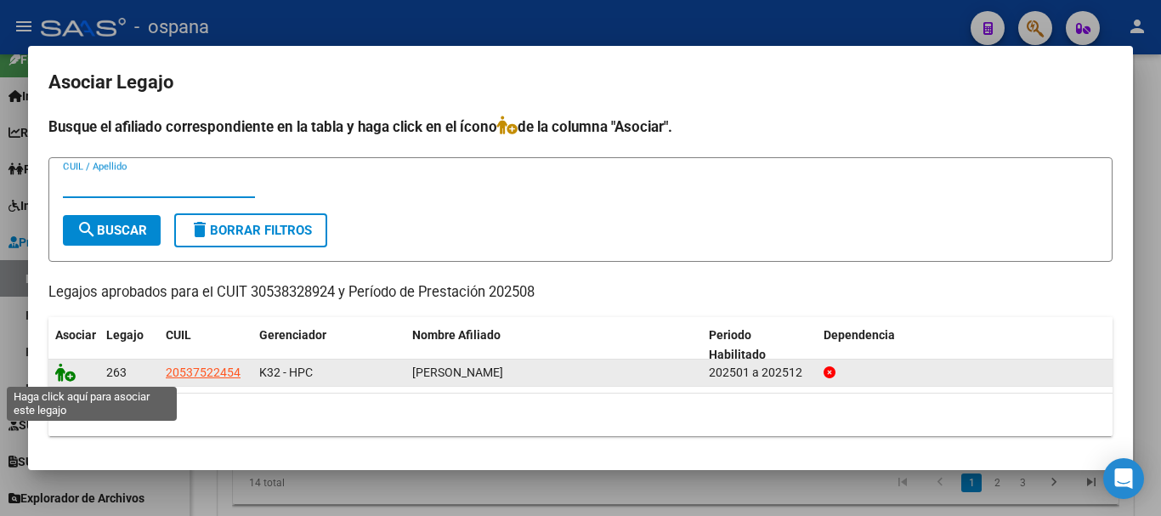
click at [60, 372] on icon at bounding box center [65, 372] width 20 height 19
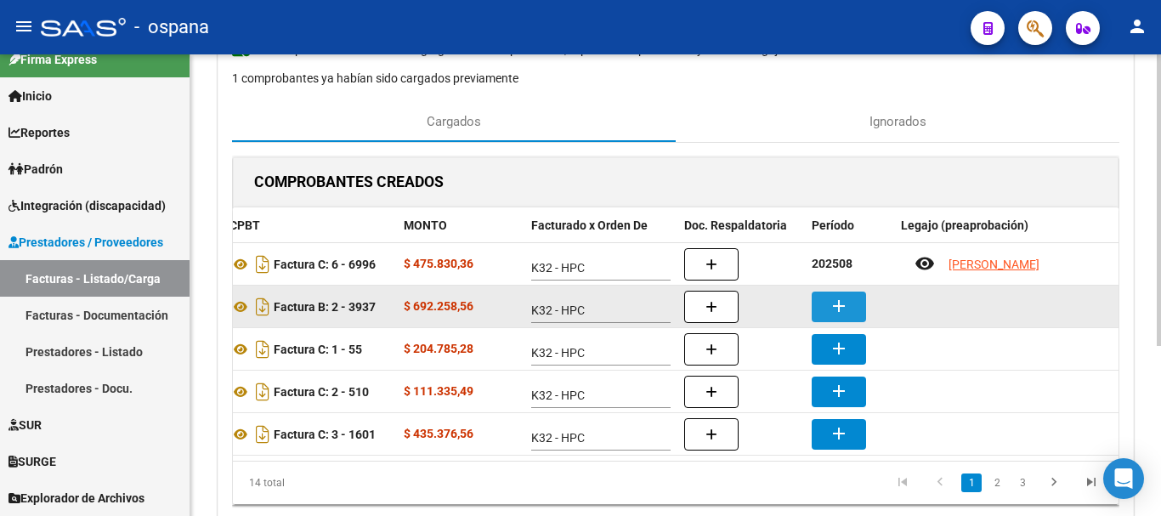
click at [831, 309] on mat-icon "add" at bounding box center [839, 306] width 20 height 20
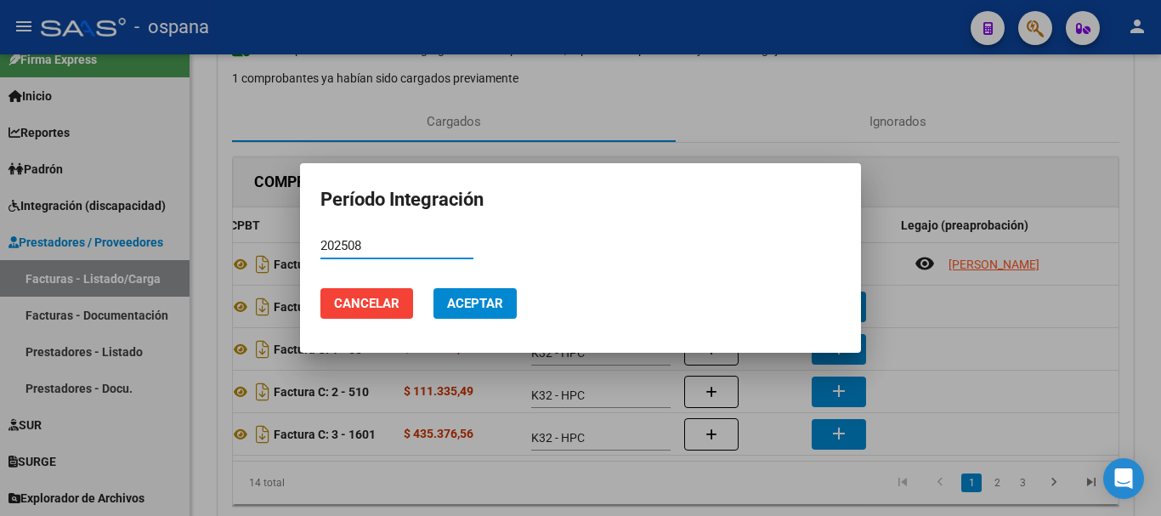
type input "202508"
click at [479, 302] on span "Aceptar" at bounding box center [475, 303] width 56 height 15
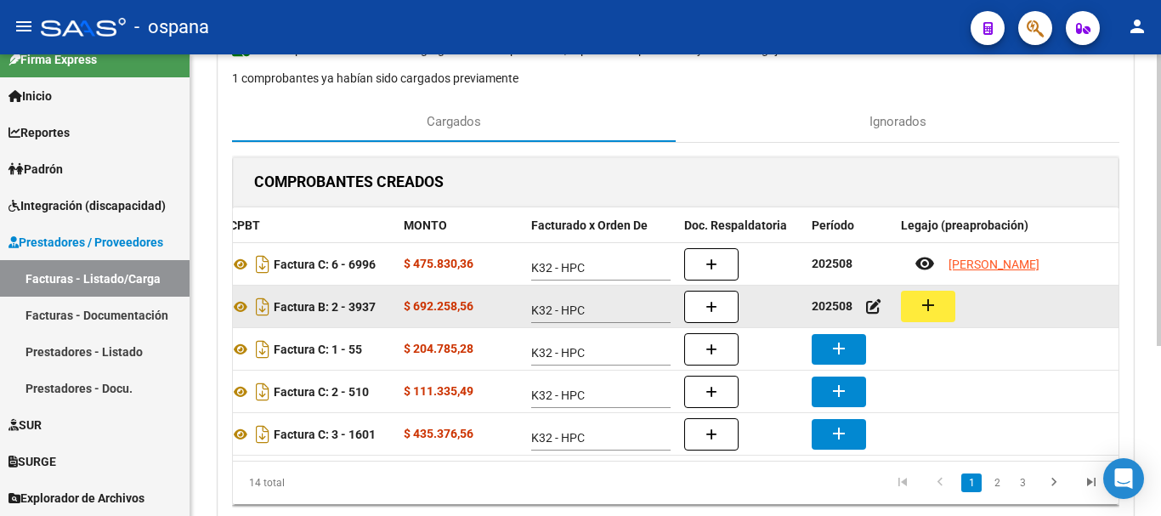
click at [944, 304] on button "add" at bounding box center [928, 306] width 54 height 31
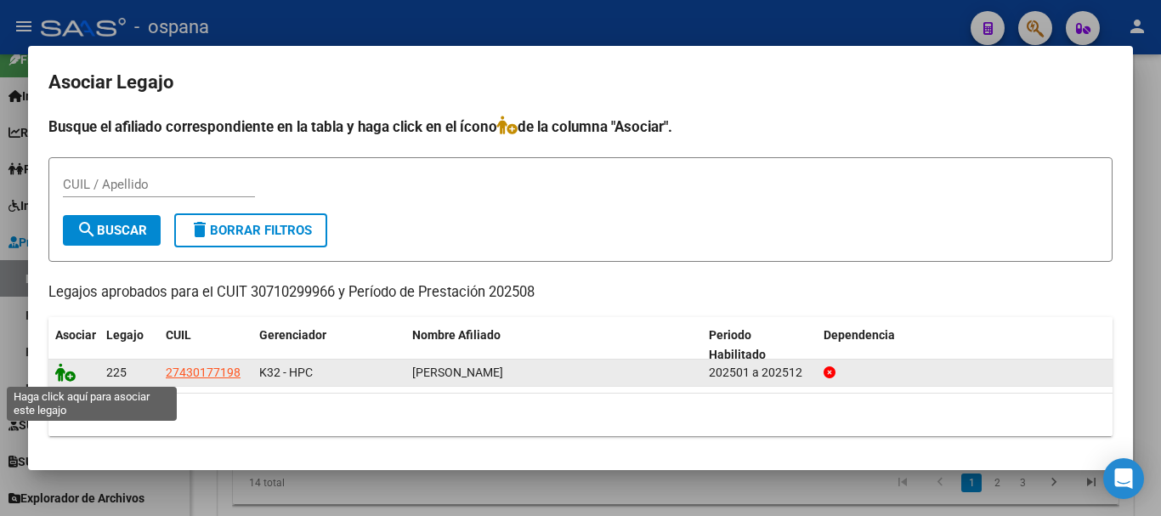
click at [57, 369] on icon at bounding box center [65, 372] width 20 height 19
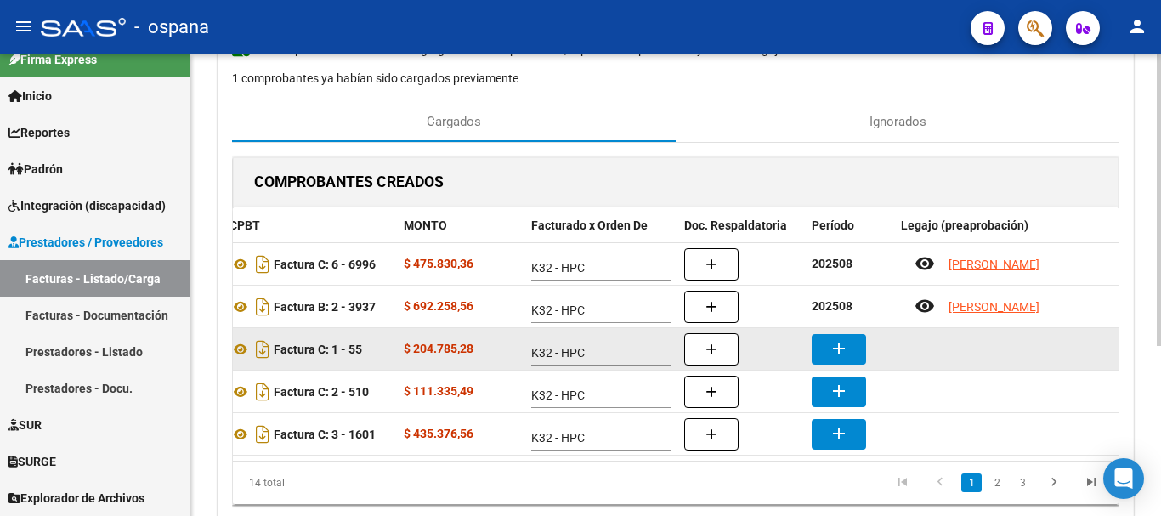
click at [839, 348] on mat-icon "add" at bounding box center [839, 348] width 20 height 20
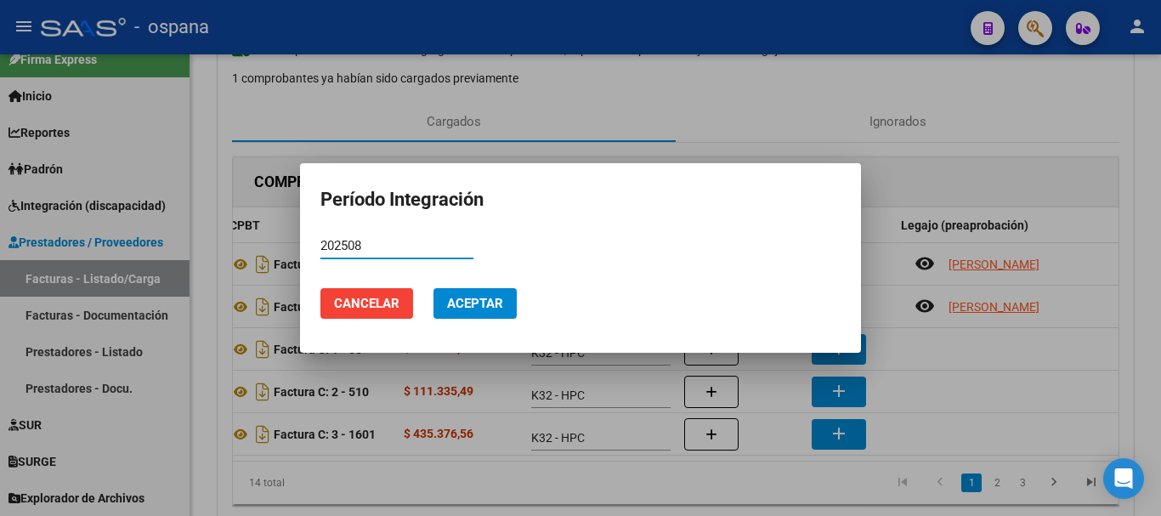
type input "202508"
click at [494, 298] on span "Aceptar" at bounding box center [475, 303] width 56 height 15
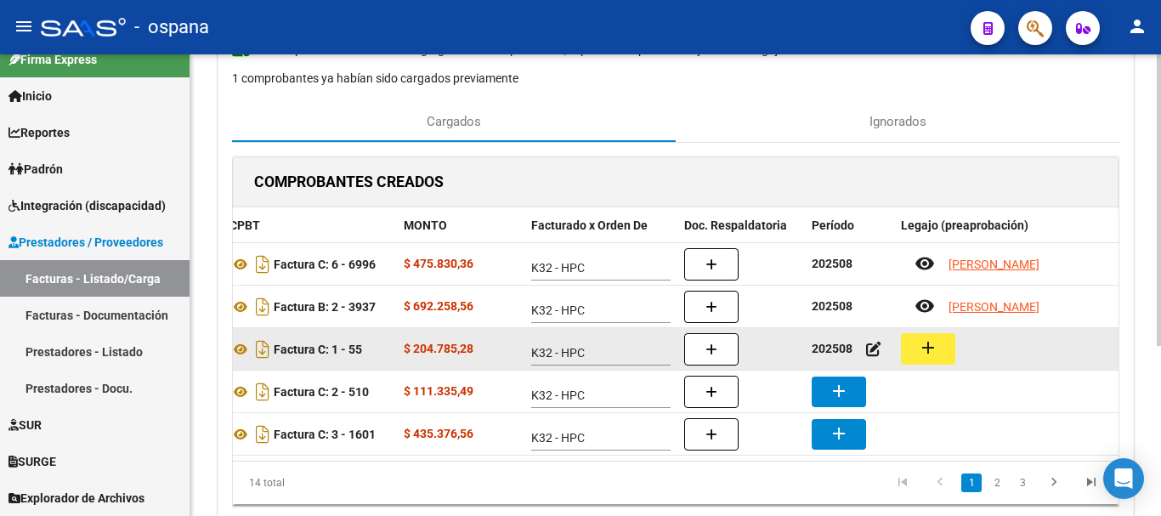
click at [944, 352] on button "add" at bounding box center [928, 348] width 54 height 31
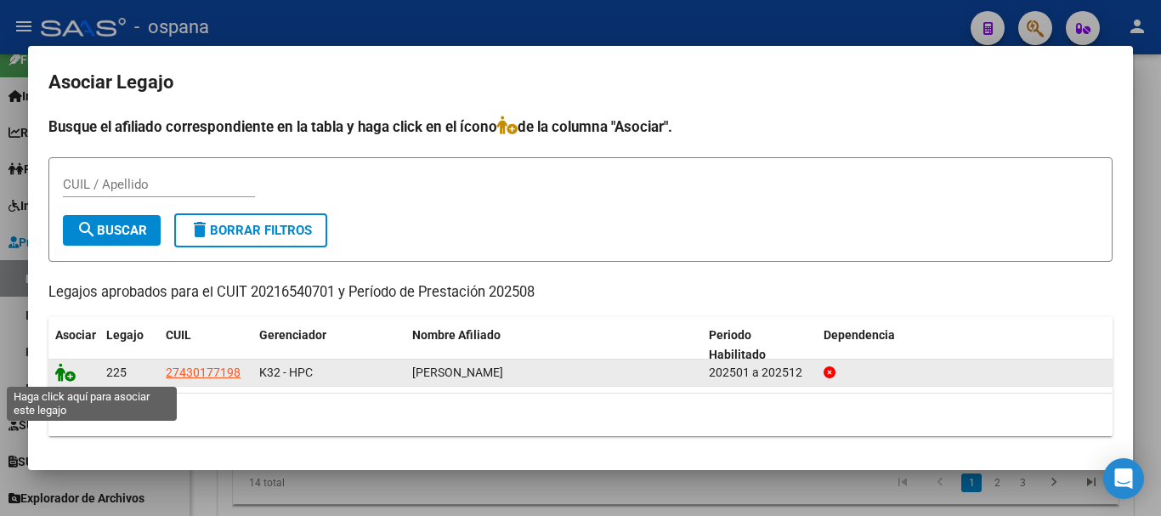
click at [68, 377] on icon at bounding box center [65, 372] width 20 height 19
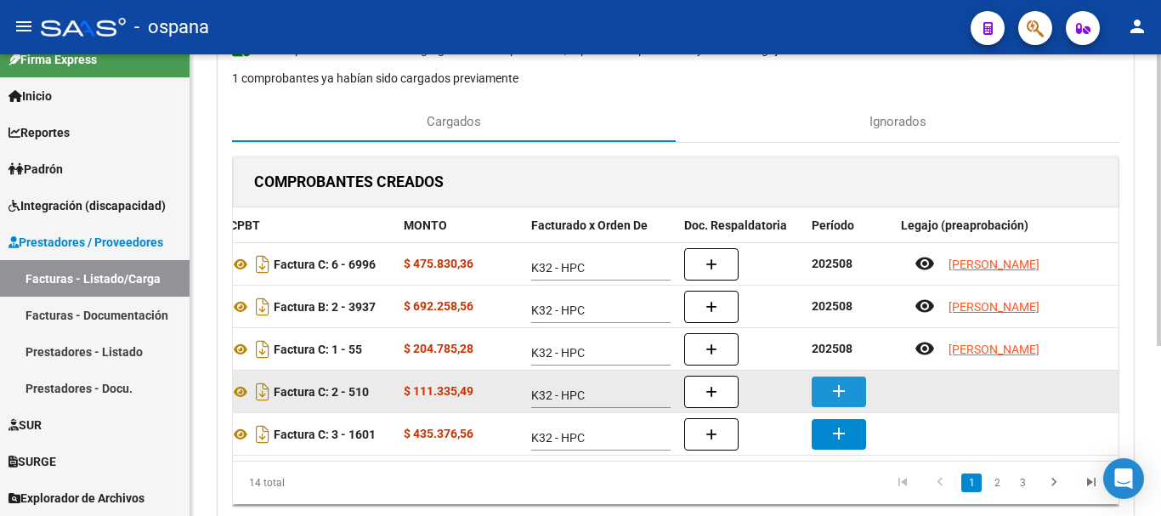
click at [844, 386] on mat-icon "add" at bounding box center [839, 391] width 20 height 20
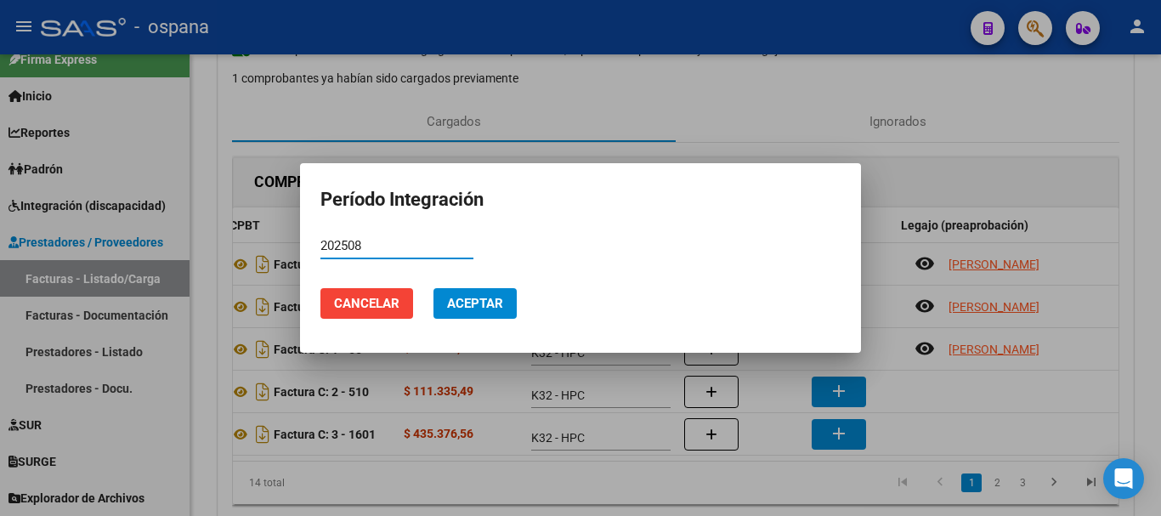
type input "202508"
click at [495, 303] on span "Aceptar" at bounding box center [475, 303] width 56 height 15
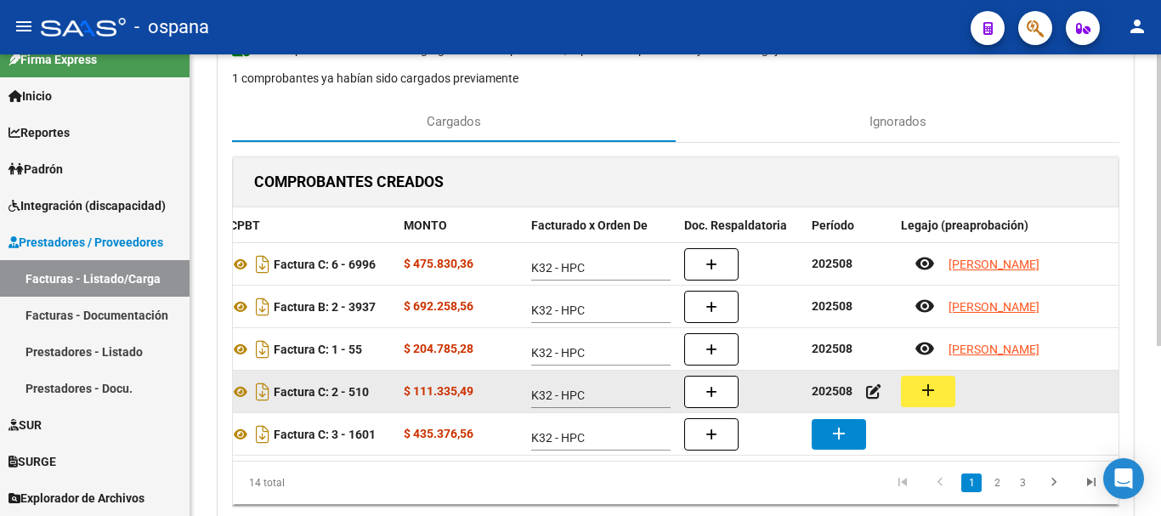
click at [935, 391] on mat-icon "add" at bounding box center [928, 390] width 20 height 20
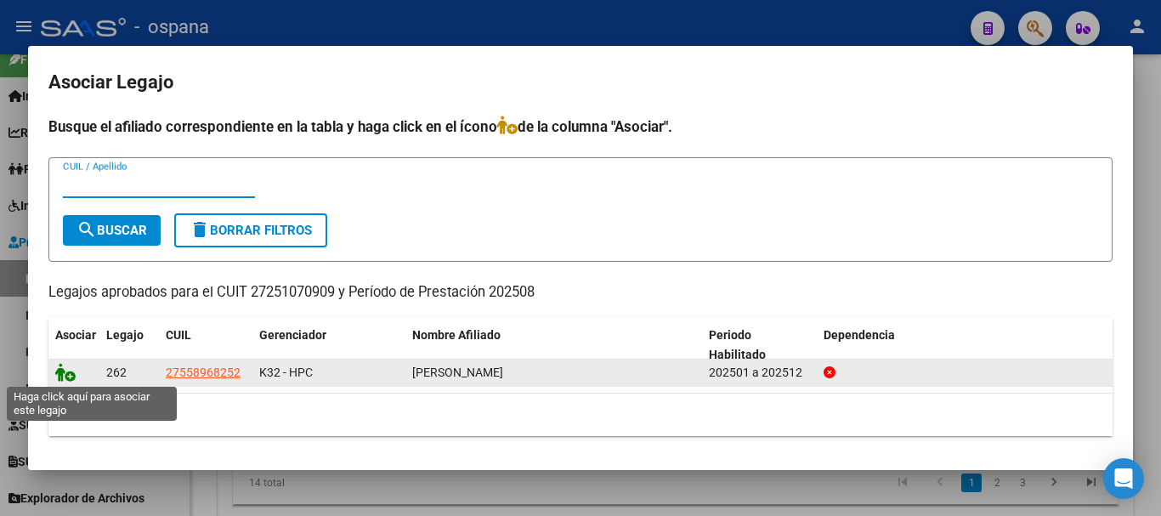
click at [62, 370] on icon at bounding box center [65, 372] width 20 height 19
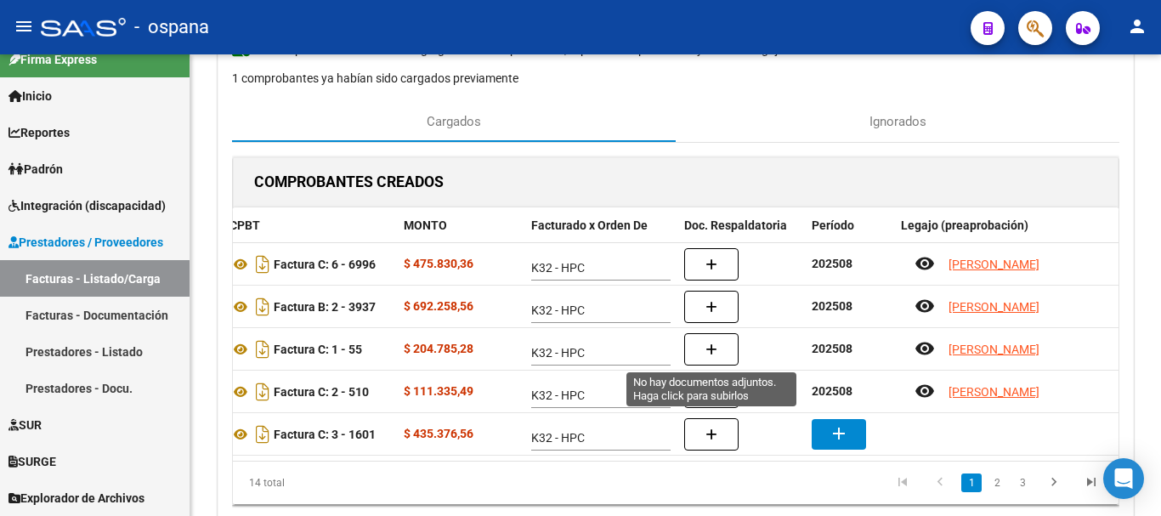
scroll to position [269, 0]
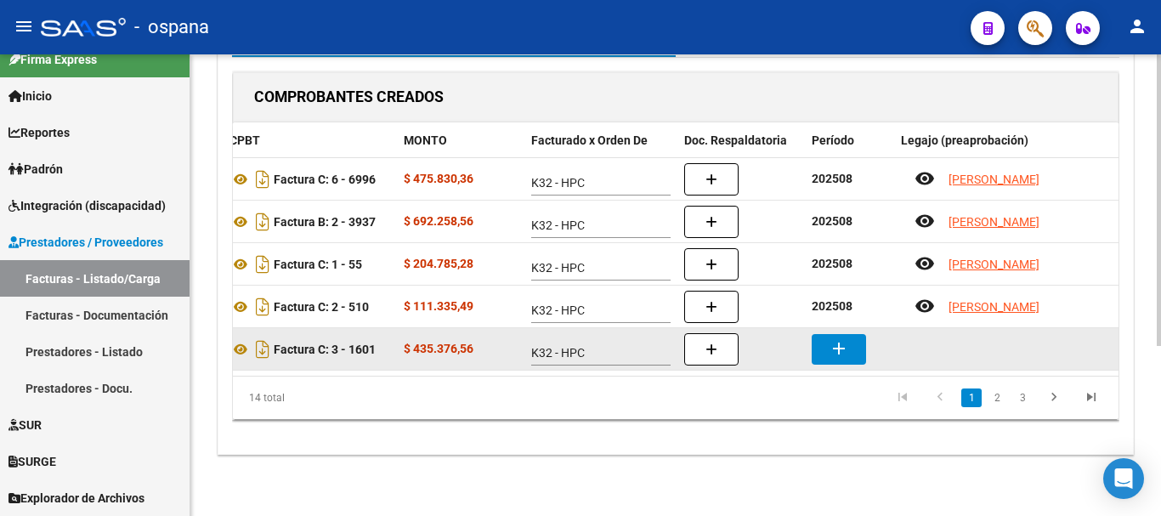
click at [850, 334] on button "add" at bounding box center [839, 349] width 54 height 31
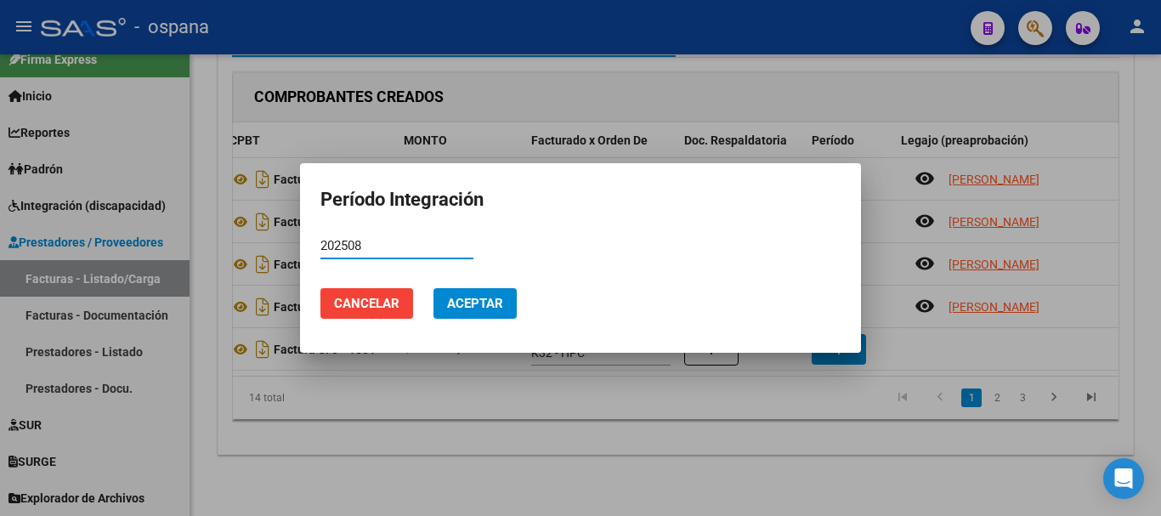
type input "202508"
click at [480, 291] on button "Aceptar" at bounding box center [474, 303] width 83 height 31
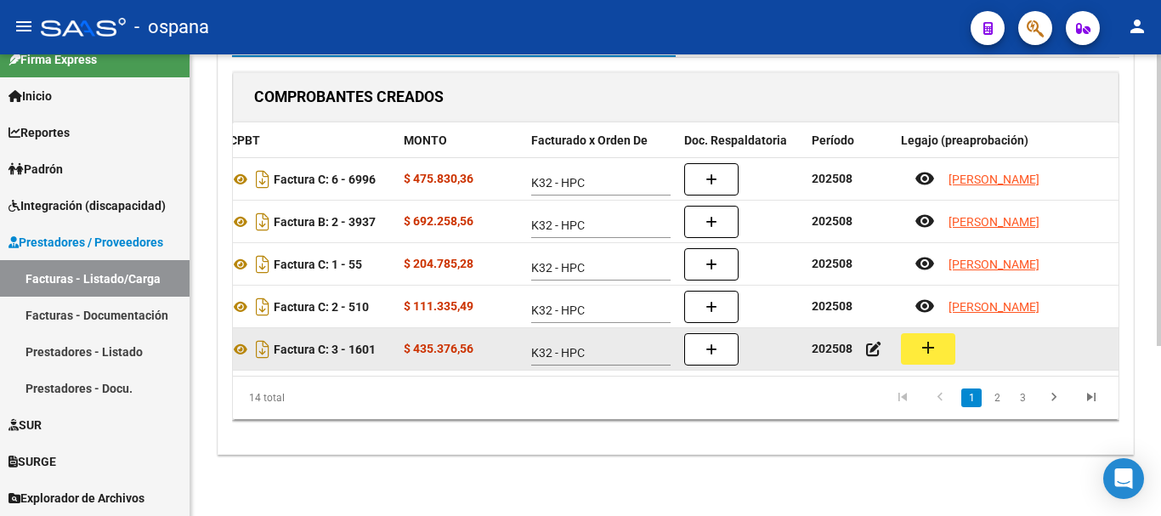
click at [942, 333] on button "add" at bounding box center [928, 348] width 54 height 31
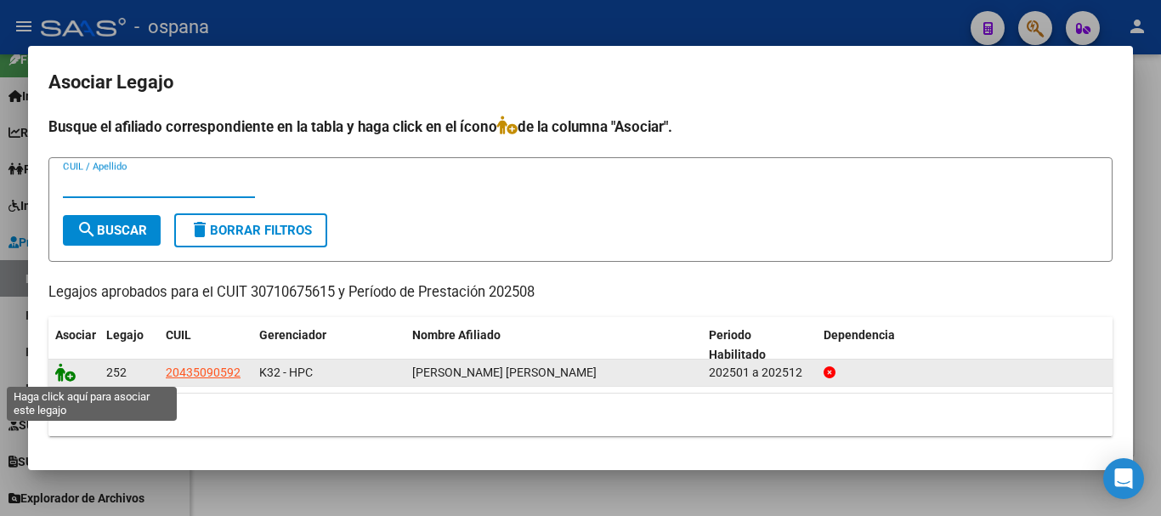
click at [62, 377] on icon at bounding box center [65, 372] width 20 height 19
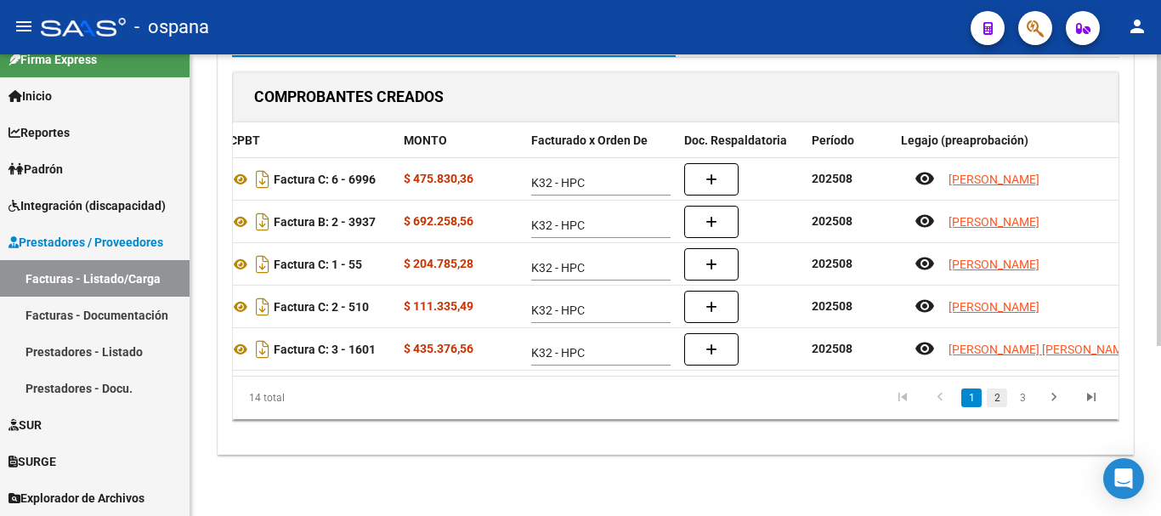
click at [1005, 394] on link "2" at bounding box center [997, 397] width 20 height 19
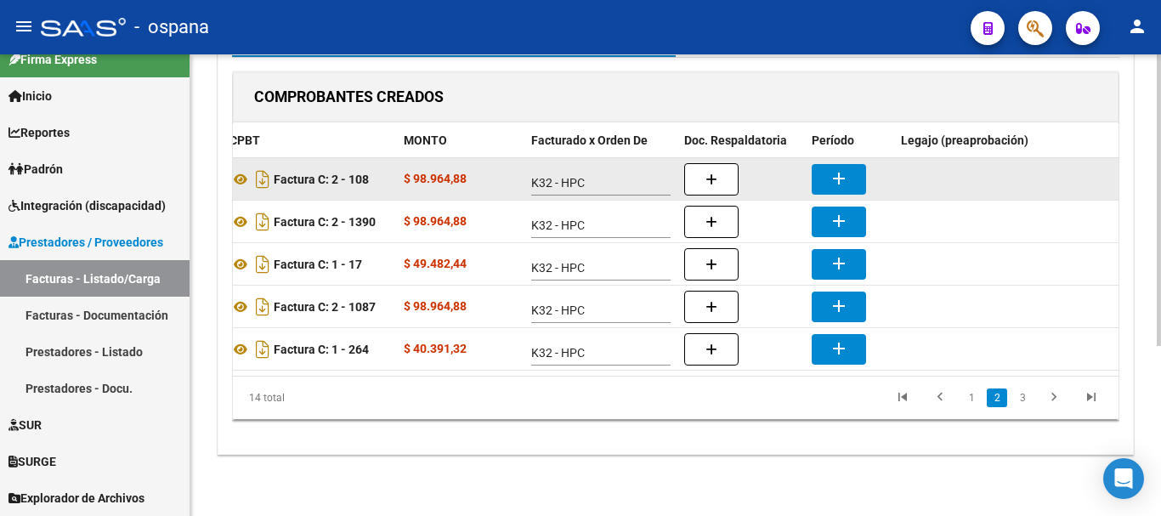
click at [832, 168] on mat-icon "add" at bounding box center [839, 178] width 20 height 20
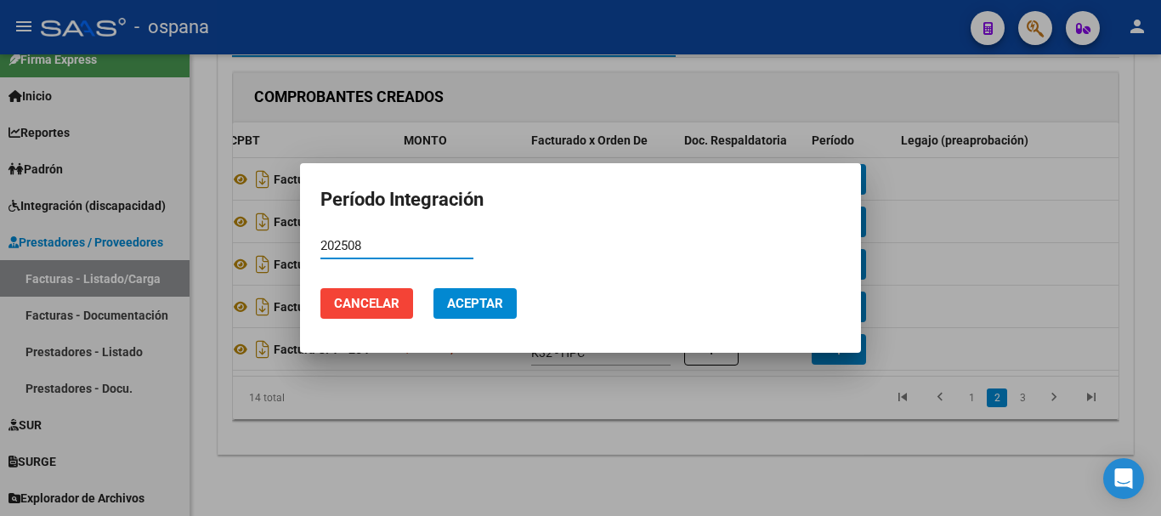
type input "202508"
drag, startPoint x: 489, startPoint y: 303, endPoint x: 455, endPoint y: 300, distance: 34.1
click at [487, 303] on span "Aceptar" at bounding box center [475, 303] width 56 height 15
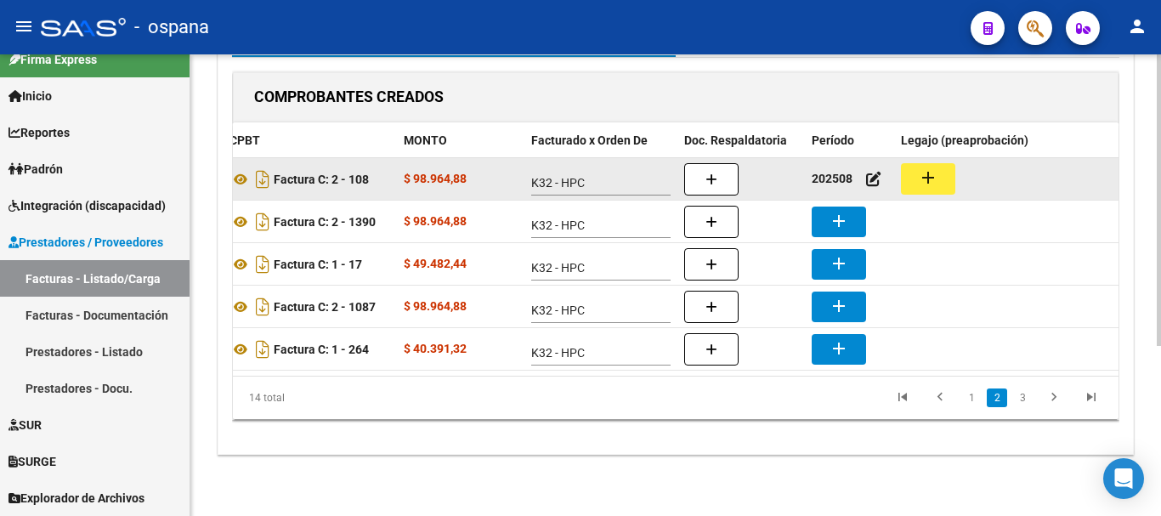
click at [921, 167] on mat-icon "add" at bounding box center [928, 177] width 20 height 20
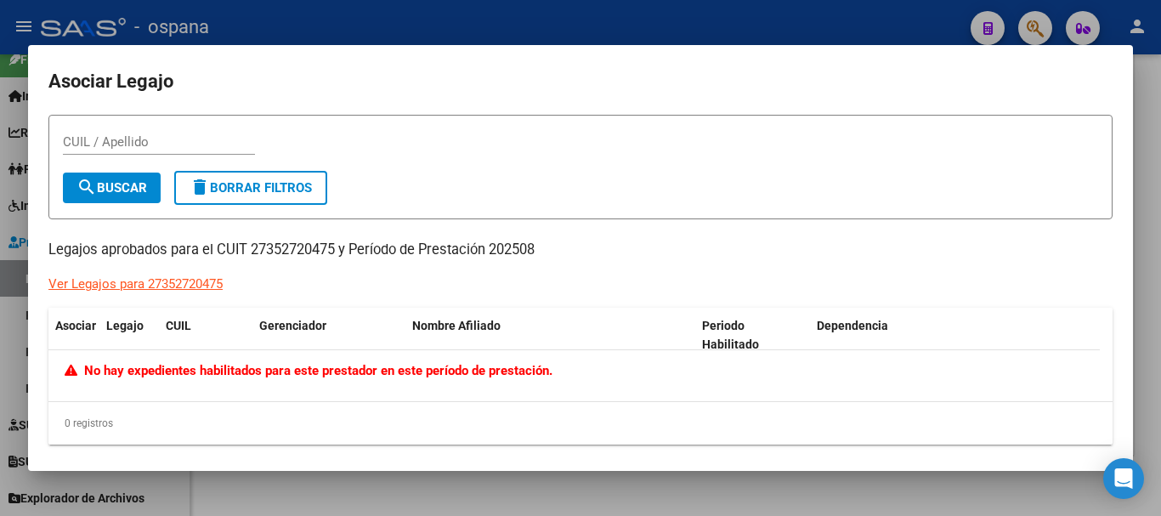
click at [623, 29] on div at bounding box center [580, 258] width 1161 height 516
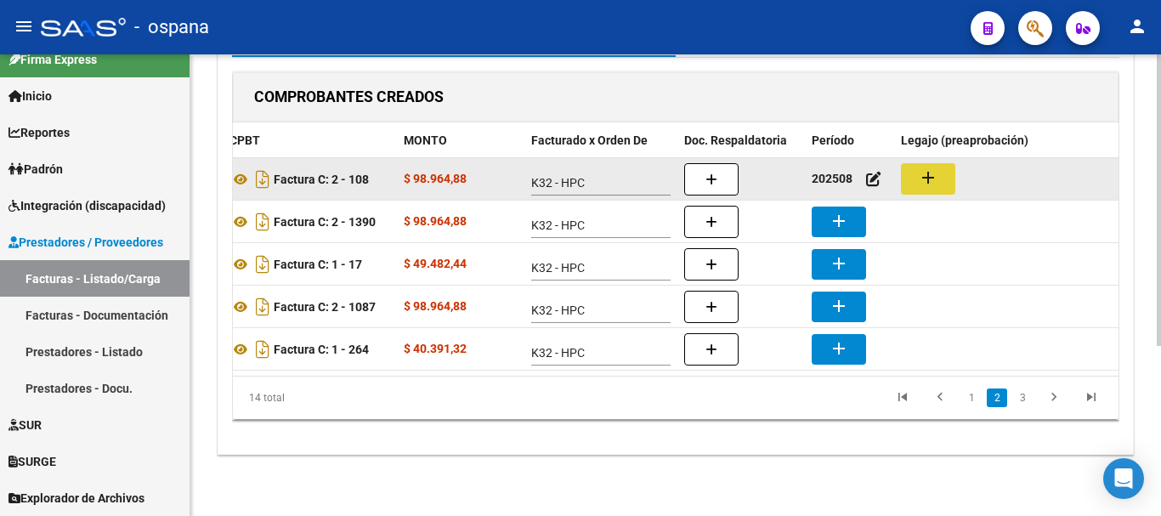
click at [927, 167] on mat-icon "add" at bounding box center [928, 177] width 20 height 20
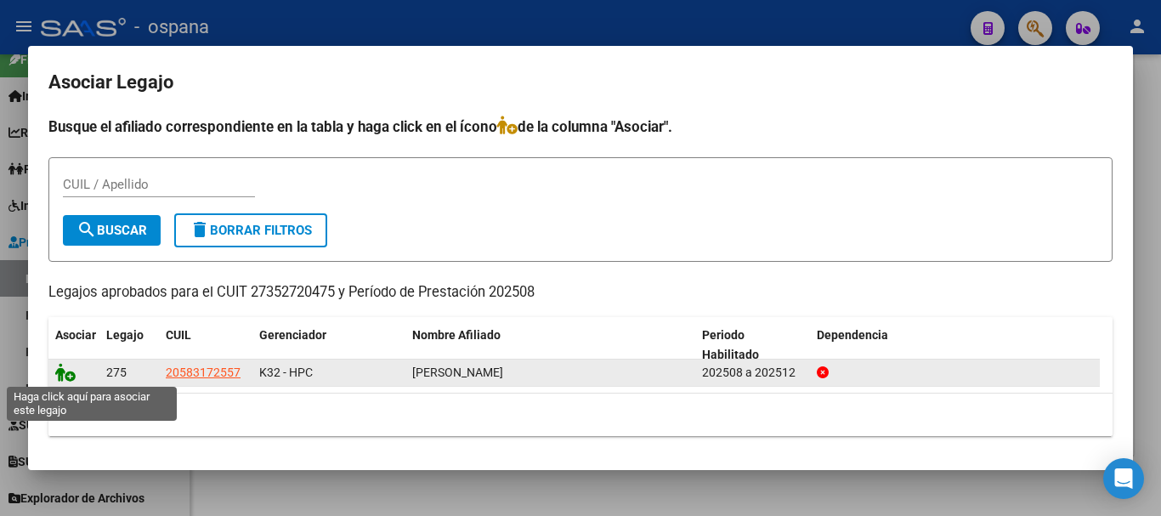
click at [63, 370] on icon at bounding box center [65, 372] width 20 height 19
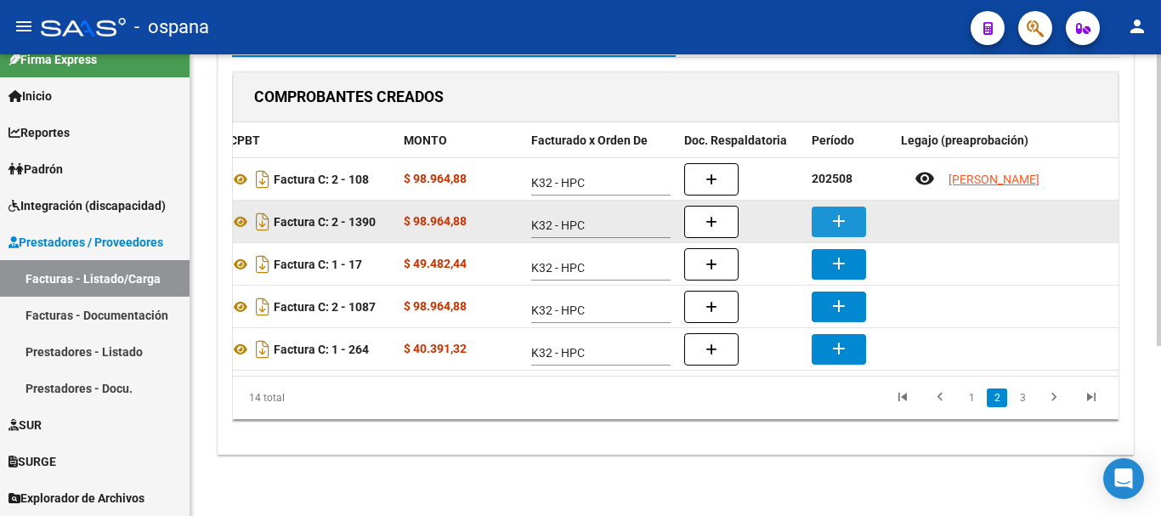
click at [846, 211] on mat-icon "add" at bounding box center [839, 221] width 20 height 20
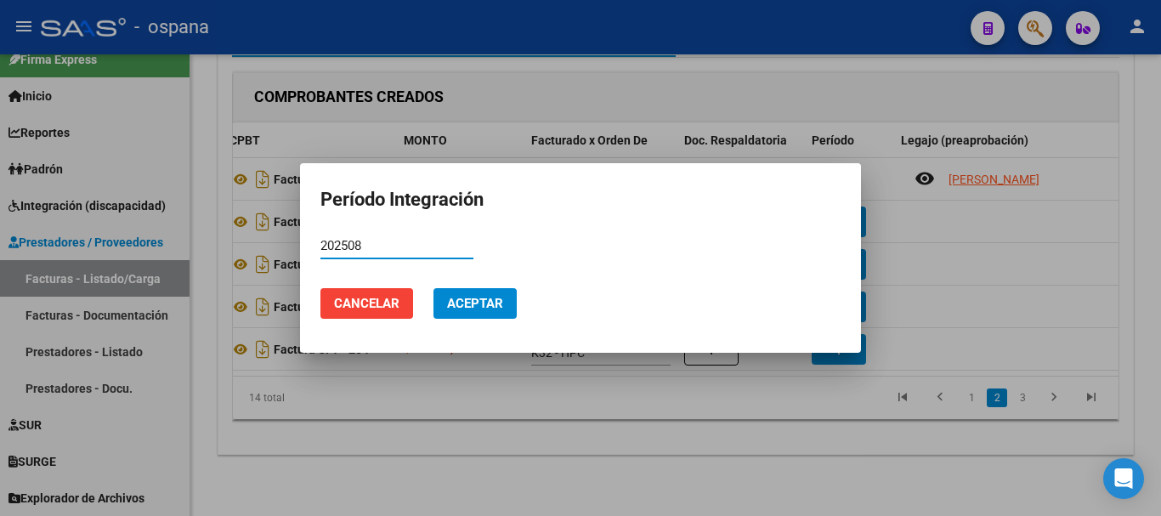
type input "202508"
click at [477, 303] on span "Aceptar" at bounding box center [475, 303] width 56 height 15
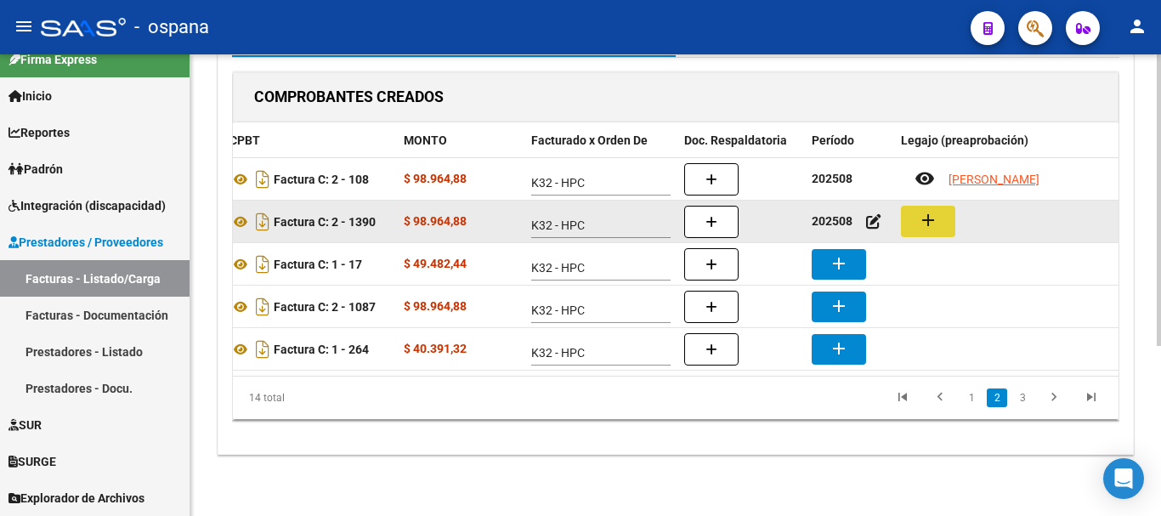
click at [948, 206] on button "add" at bounding box center [928, 221] width 54 height 31
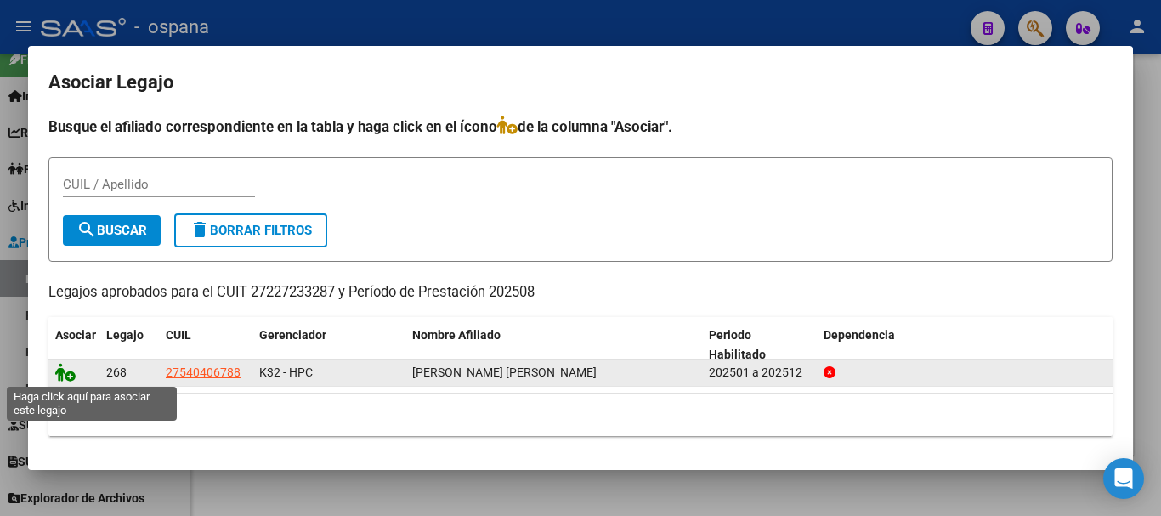
click at [65, 369] on icon at bounding box center [65, 372] width 20 height 19
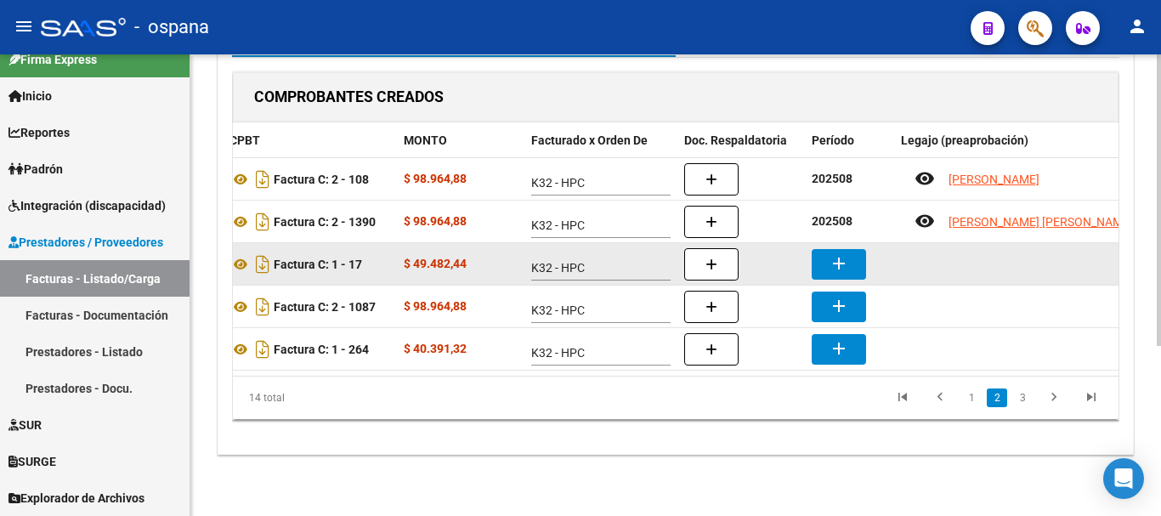
click at [840, 253] on mat-icon "add" at bounding box center [839, 263] width 20 height 20
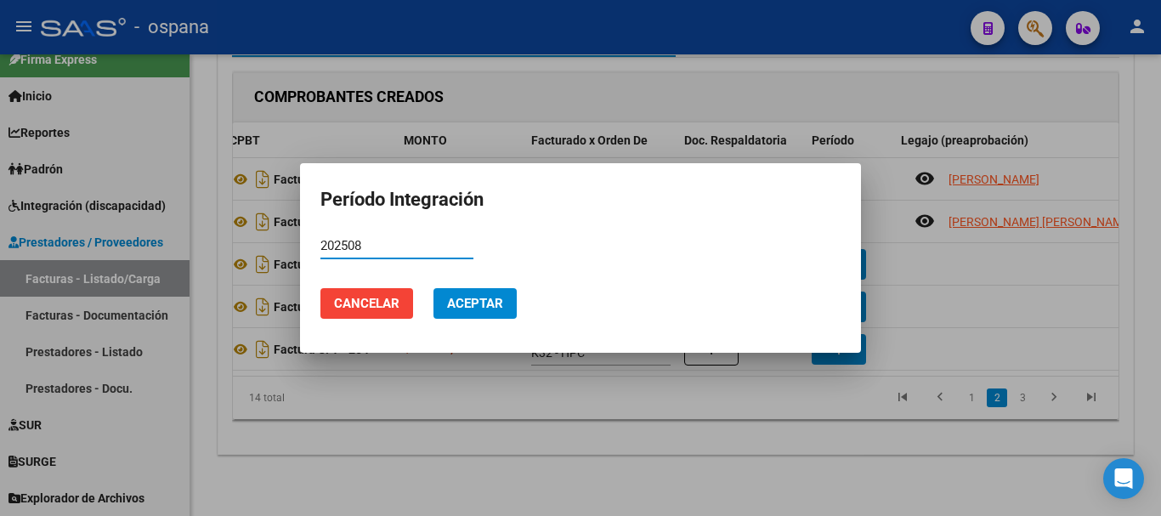
type input "202508"
click at [507, 299] on button "Aceptar" at bounding box center [474, 303] width 83 height 31
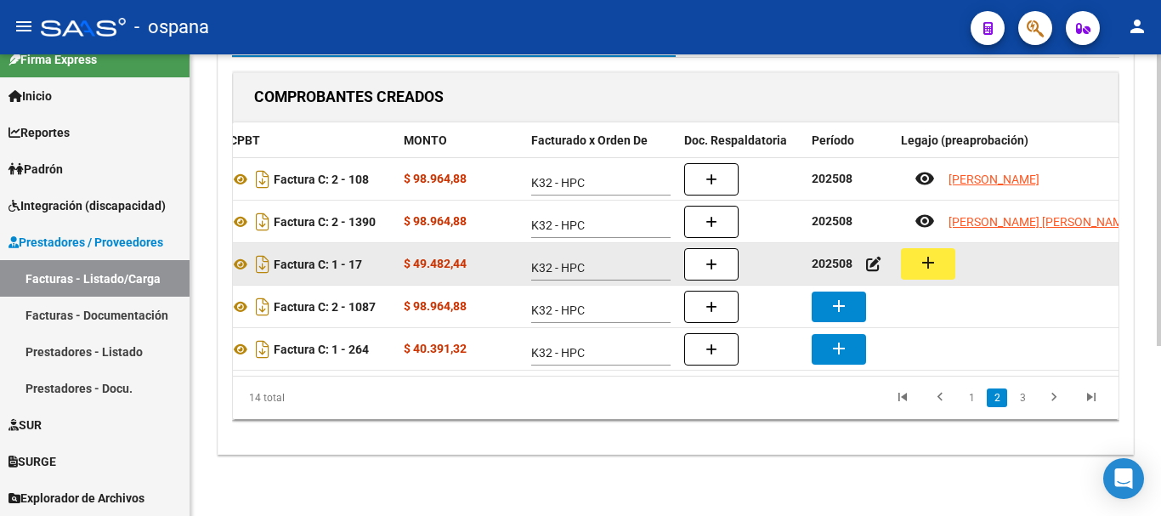
click at [933, 252] on mat-icon "add" at bounding box center [928, 262] width 20 height 20
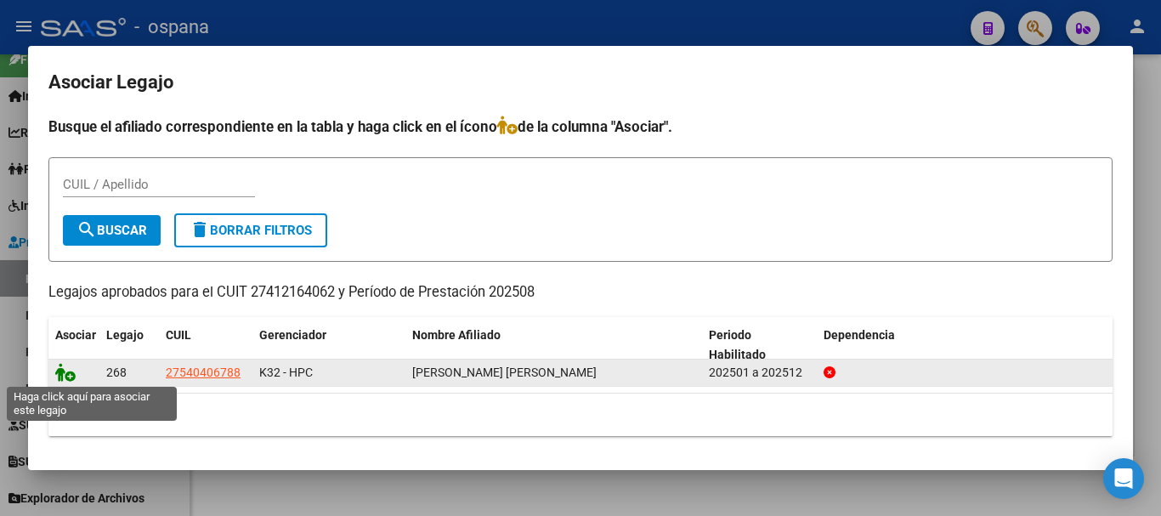
click at [71, 376] on icon at bounding box center [65, 372] width 20 height 19
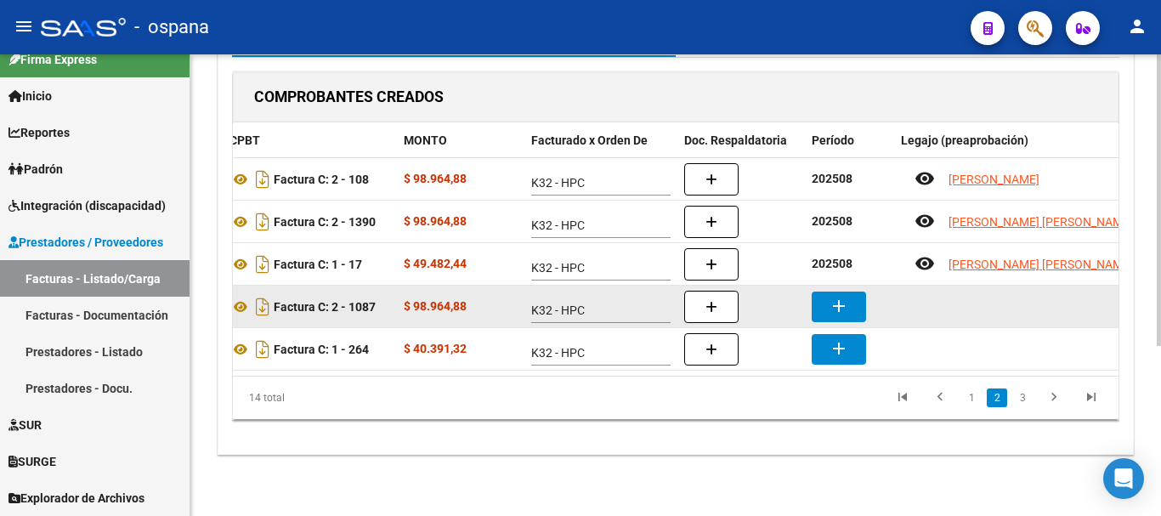
click at [830, 296] on mat-icon "add" at bounding box center [839, 306] width 20 height 20
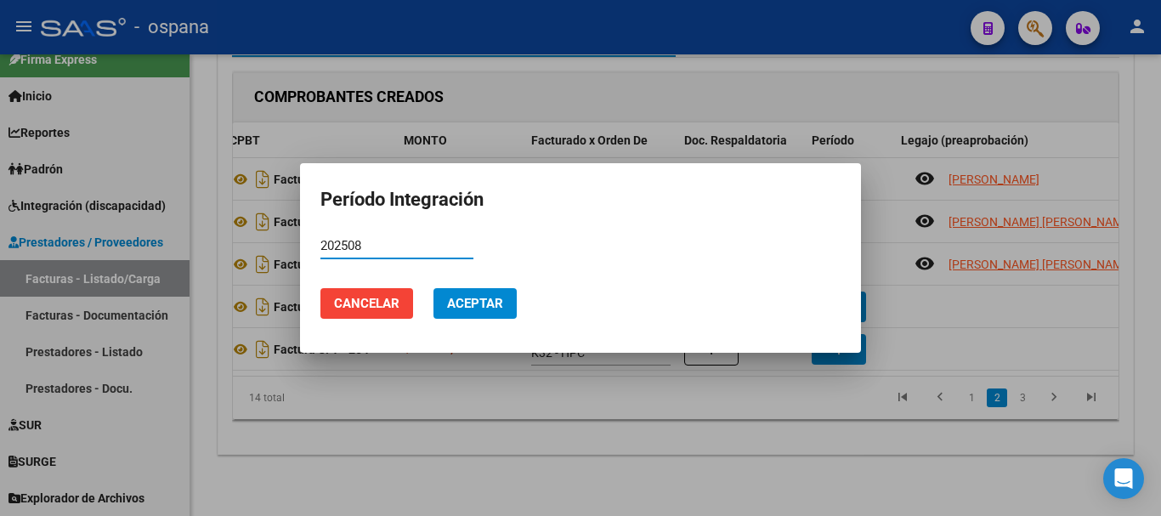
type input "202508"
click at [477, 309] on span "Aceptar" at bounding box center [475, 303] width 56 height 15
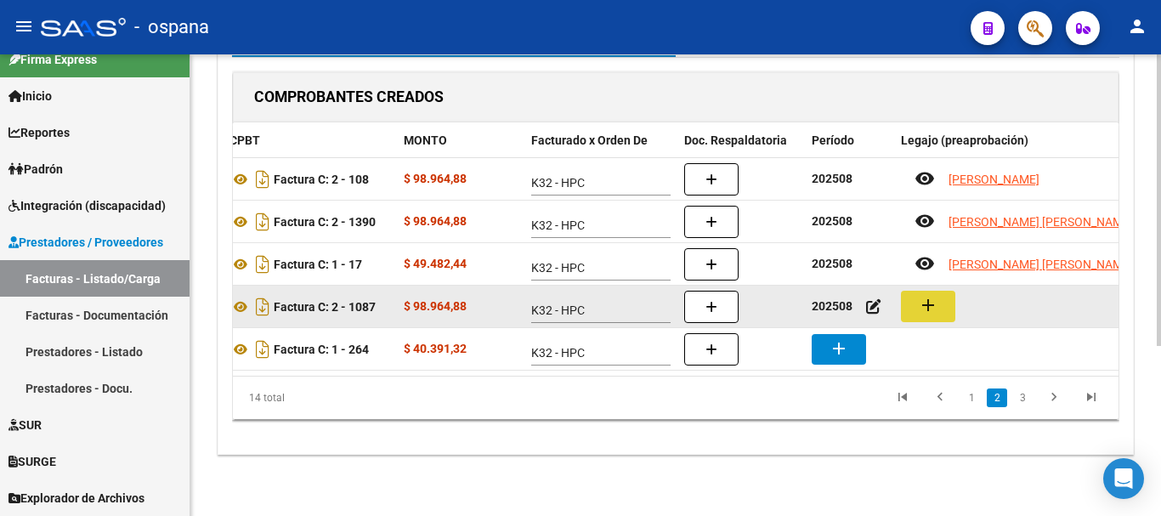
click at [942, 291] on button "add" at bounding box center [928, 306] width 54 height 31
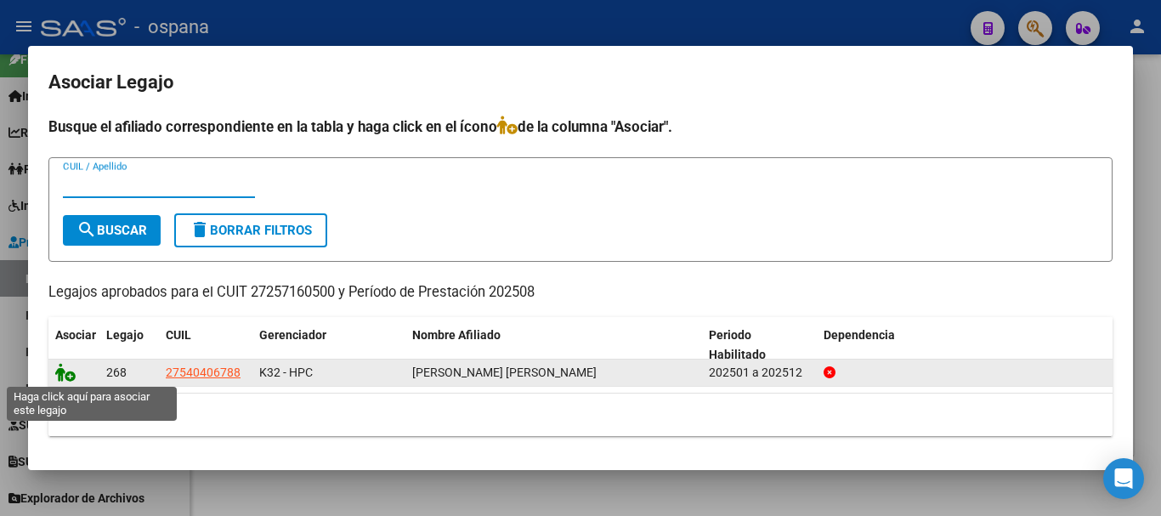
click at [70, 374] on icon at bounding box center [65, 372] width 20 height 19
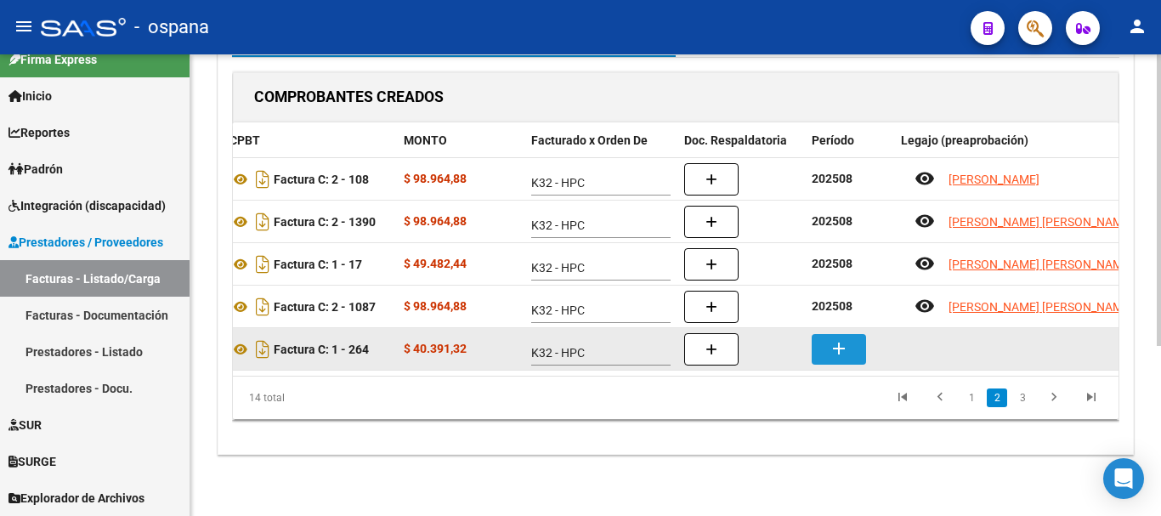
click at [847, 334] on button "add" at bounding box center [839, 349] width 54 height 31
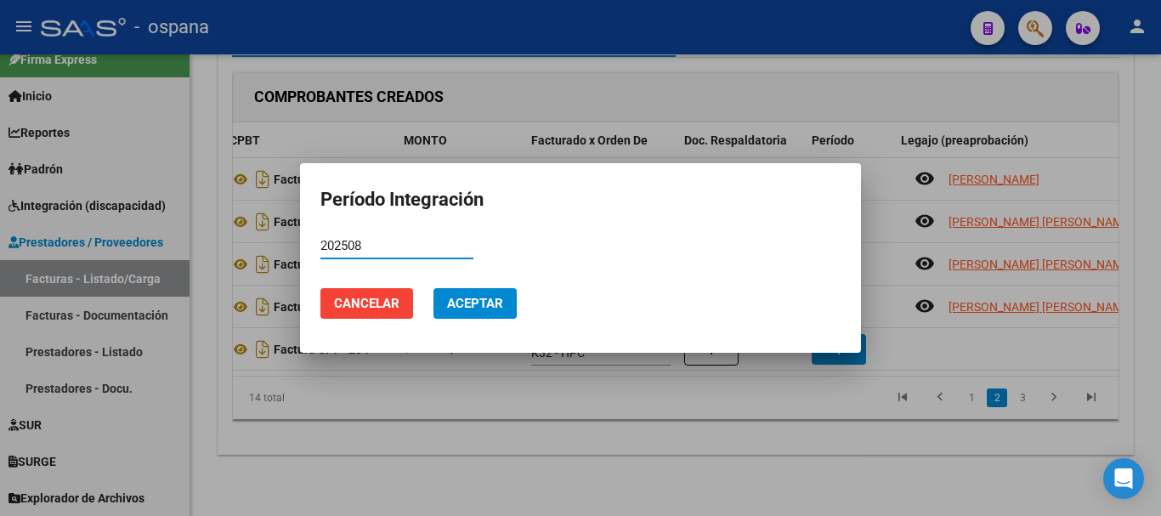
type input "202508"
click at [493, 297] on span "Aceptar" at bounding box center [475, 303] width 56 height 15
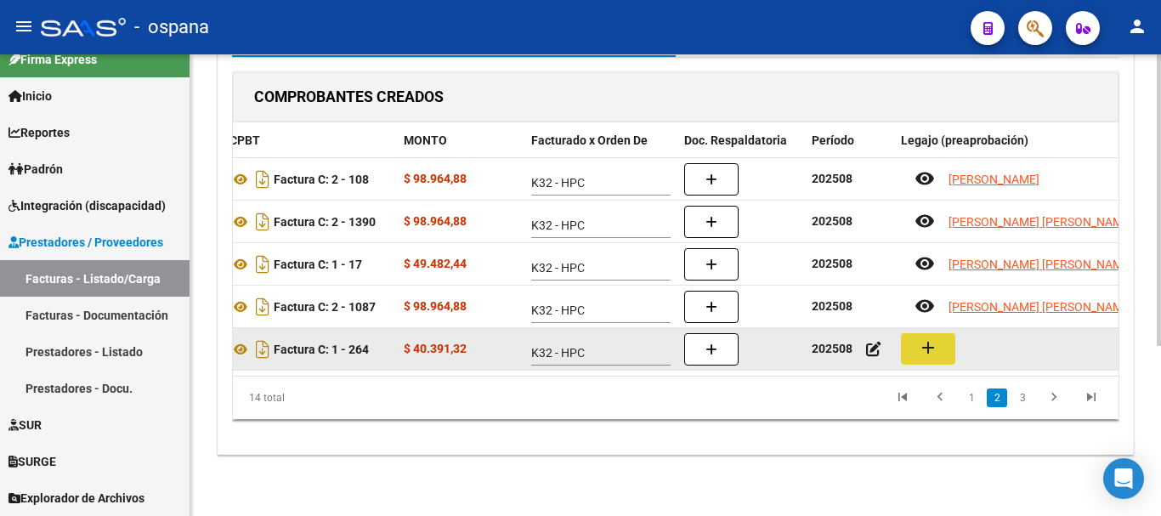
click at [931, 337] on mat-icon "add" at bounding box center [928, 347] width 20 height 20
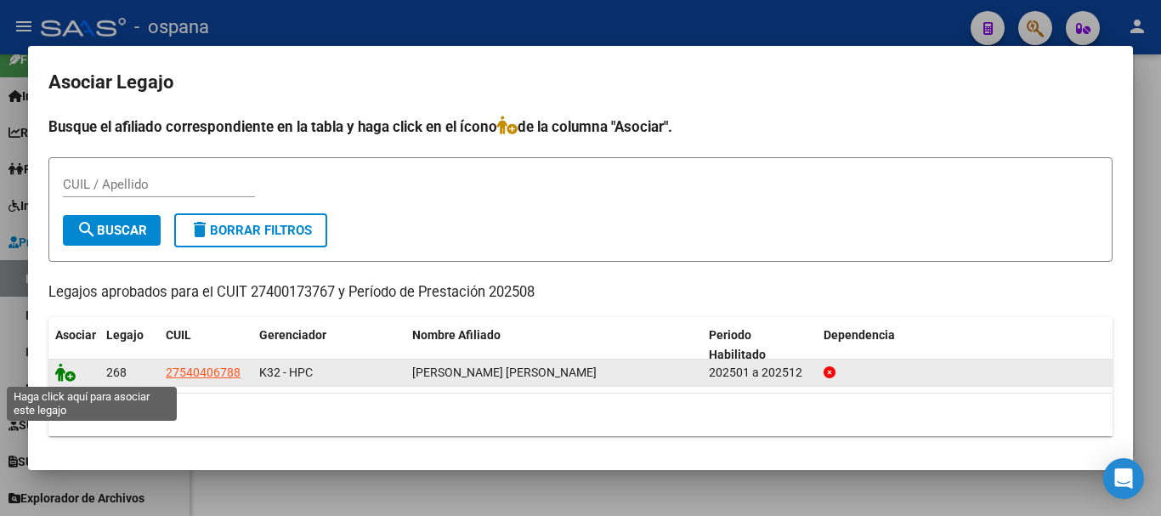
click at [56, 374] on icon at bounding box center [65, 372] width 20 height 19
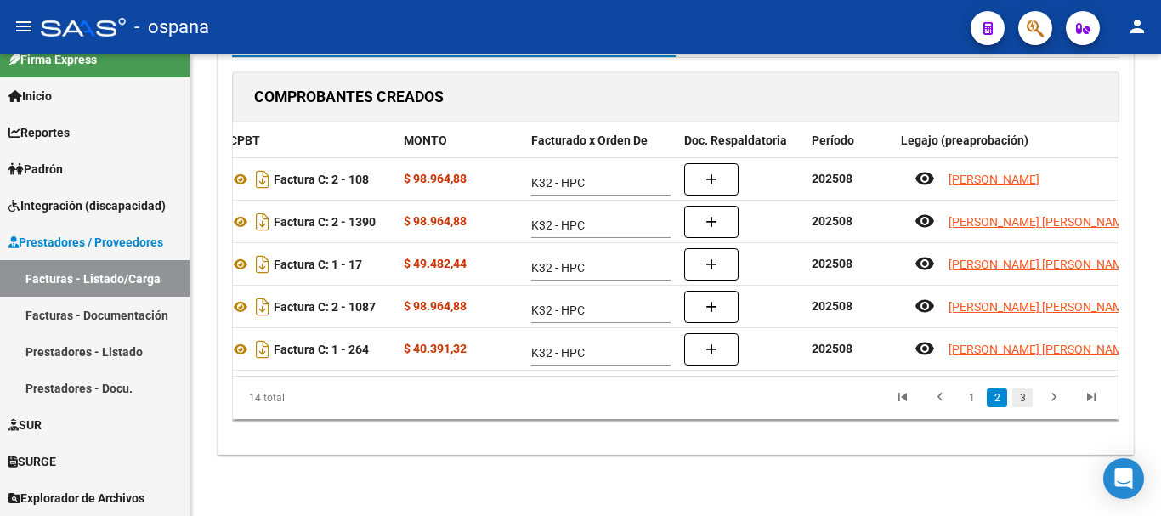
click at [1023, 395] on link "3" at bounding box center [1022, 397] width 20 height 19
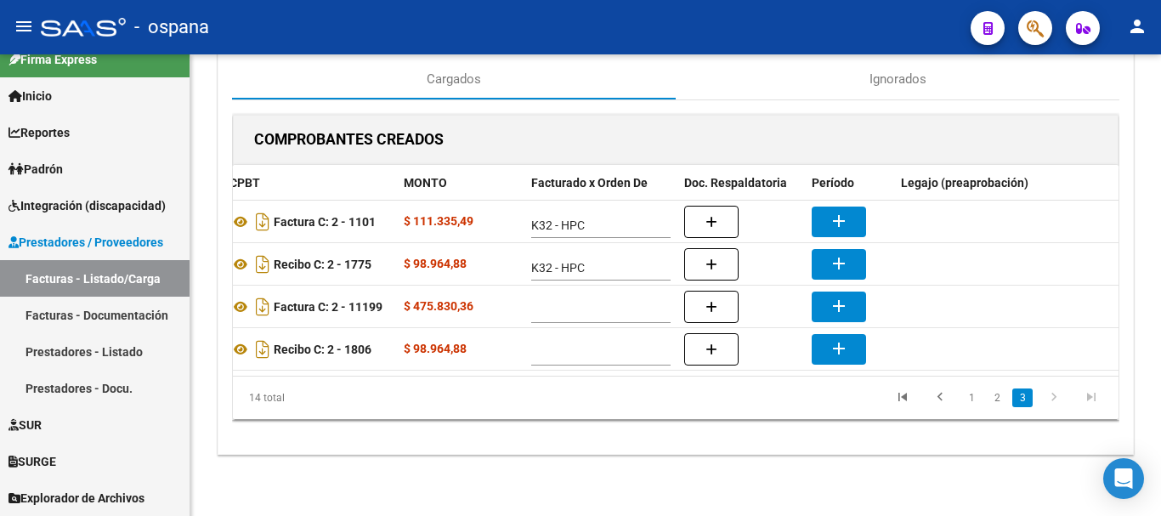
scroll to position [226, 0]
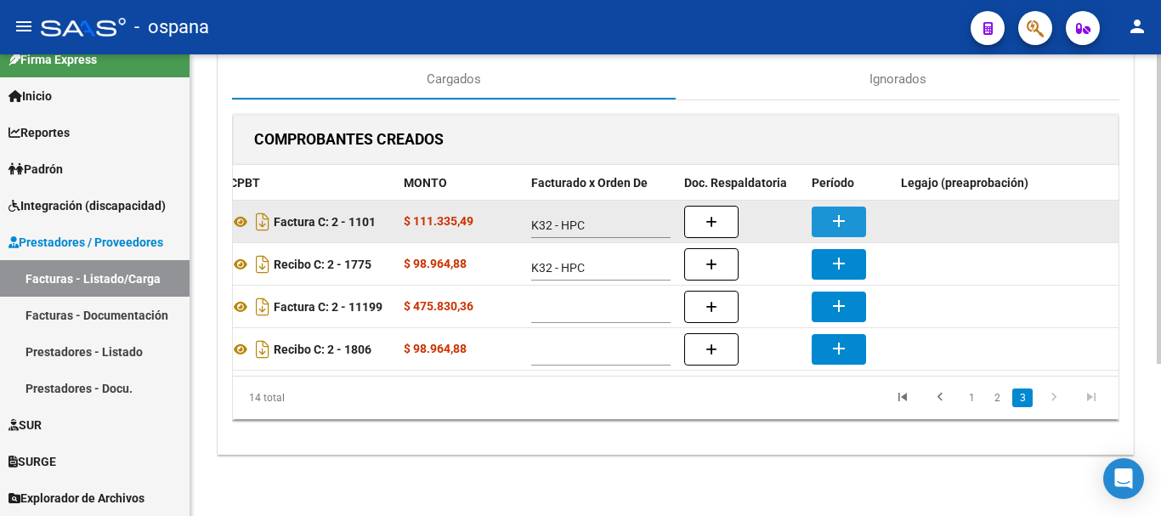
click at [841, 211] on mat-icon "add" at bounding box center [839, 221] width 20 height 20
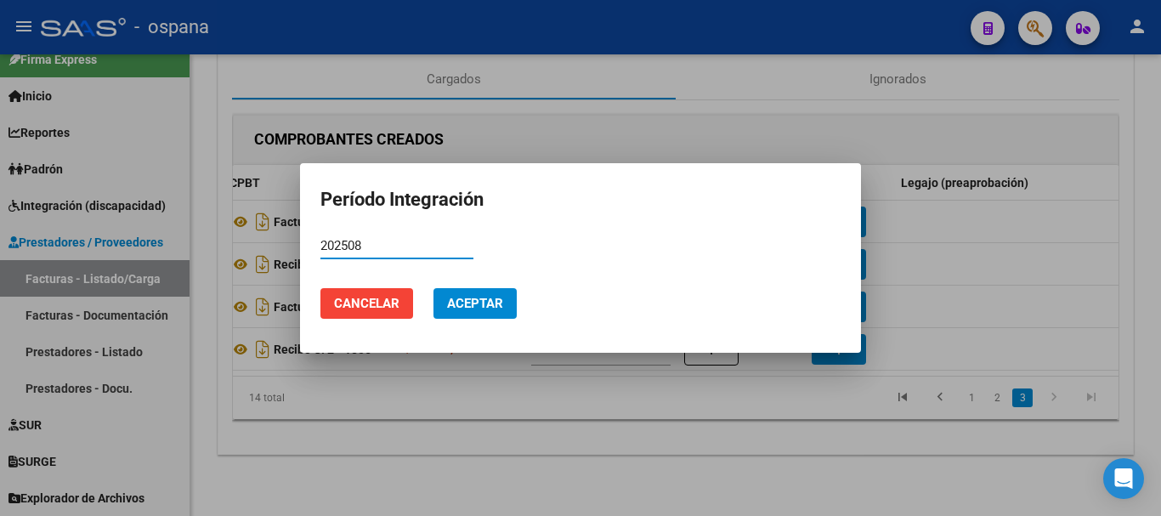
type input "202508"
click at [460, 310] on span "Aceptar" at bounding box center [475, 303] width 56 height 15
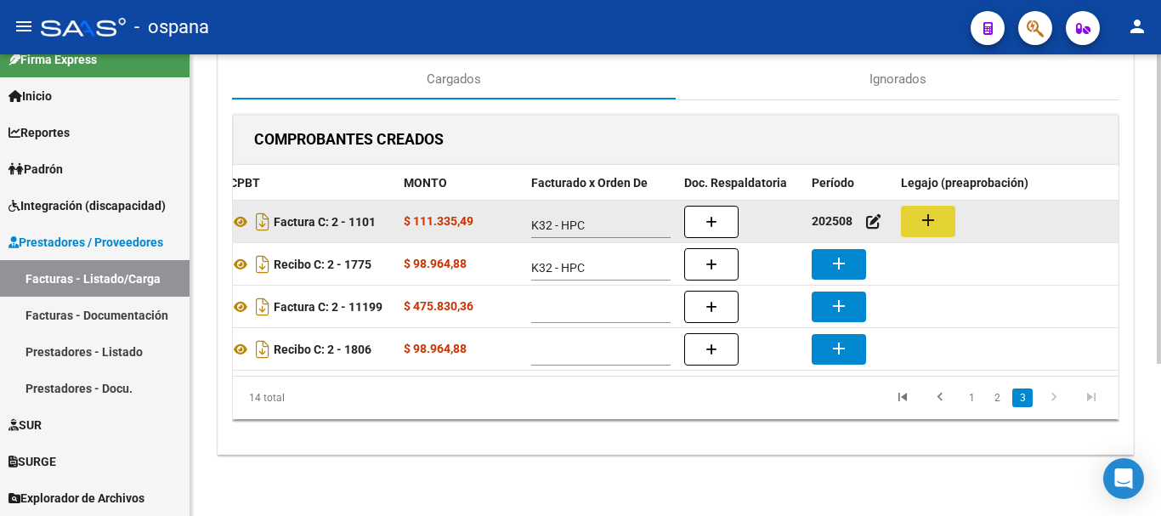
click at [927, 210] on mat-icon "add" at bounding box center [928, 220] width 20 height 20
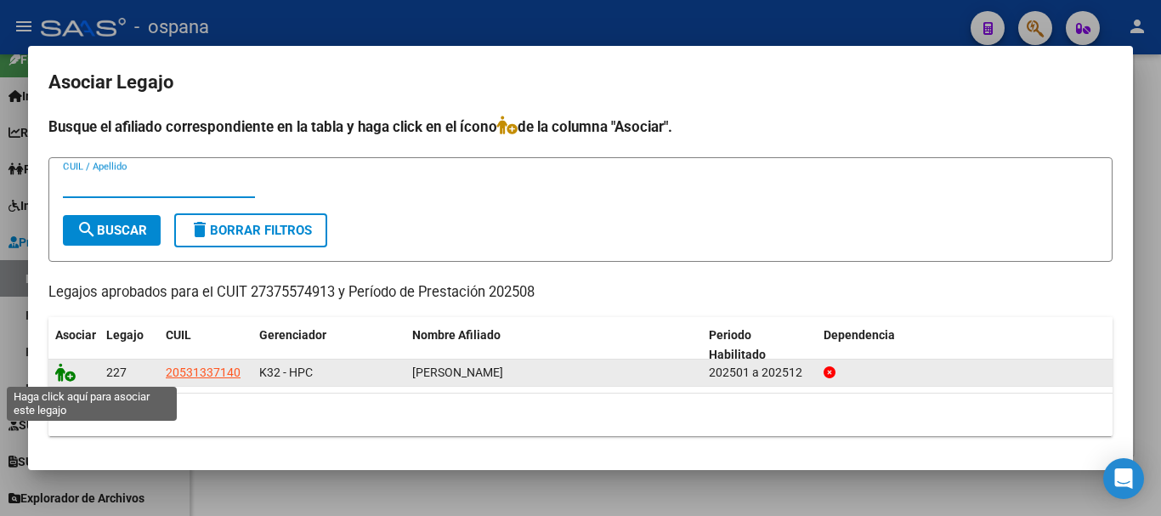
click at [67, 375] on icon at bounding box center [65, 372] width 20 height 19
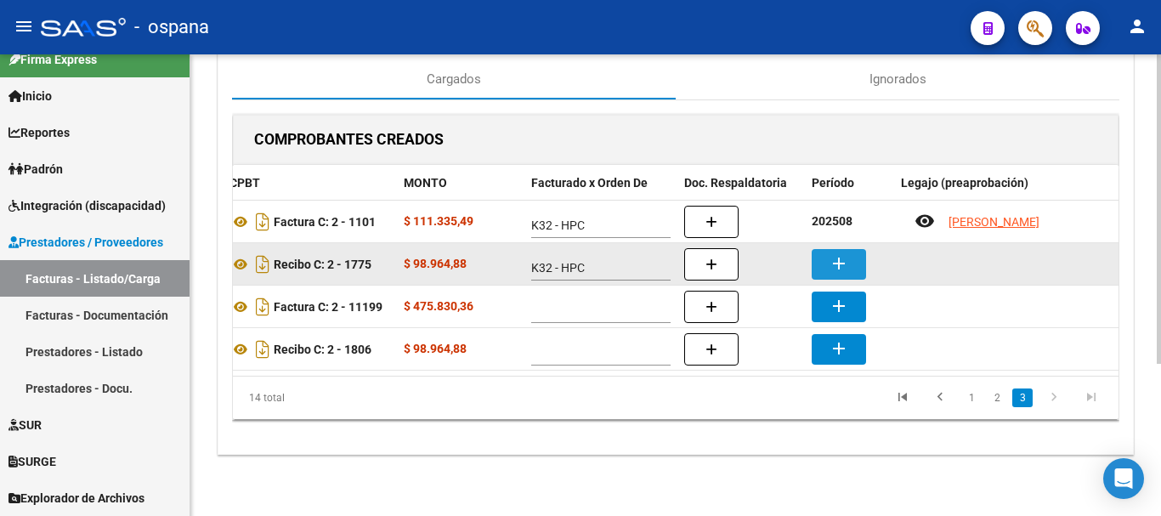
click at [848, 253] on mat-icon "add" at bounding box center [839, 263] width 20 height 20
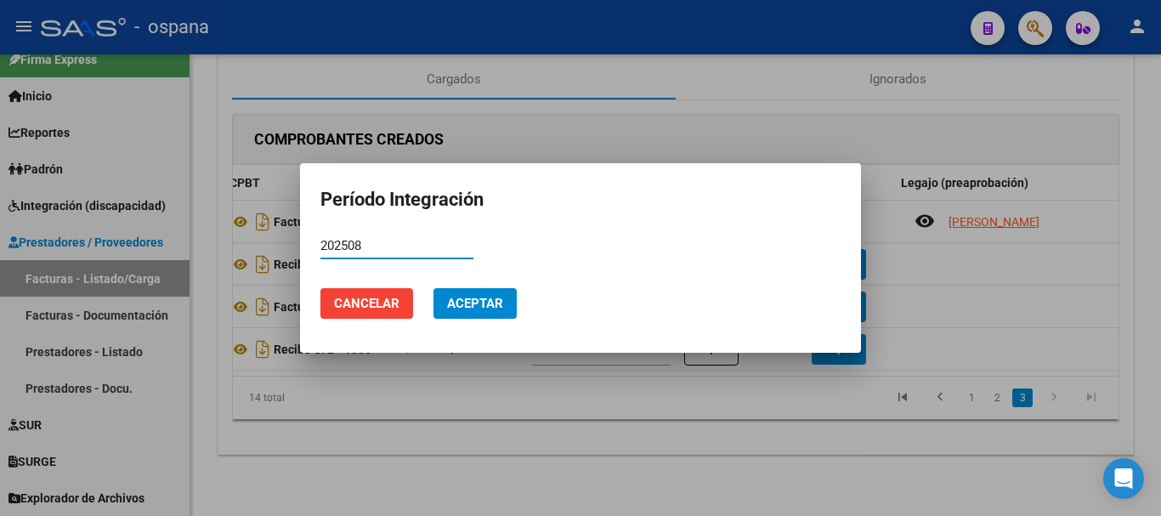
type input "202508"
click at [492, 297] on span "Aceptar" at bounding box center [475, 303] width 56 height 15
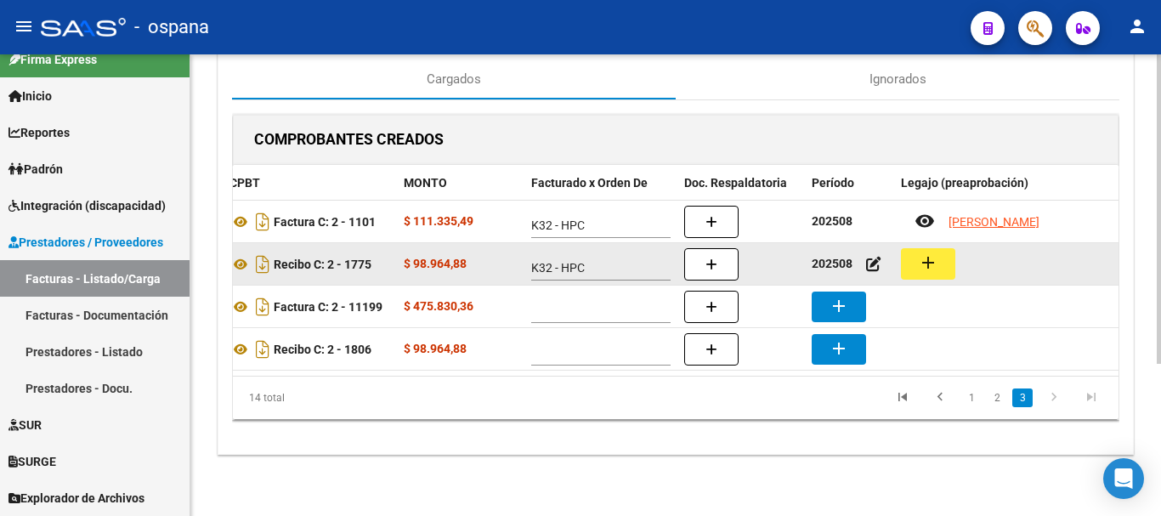
click at [951, 248] on button "add" at bounding box center [928, 263] width 54 height 31
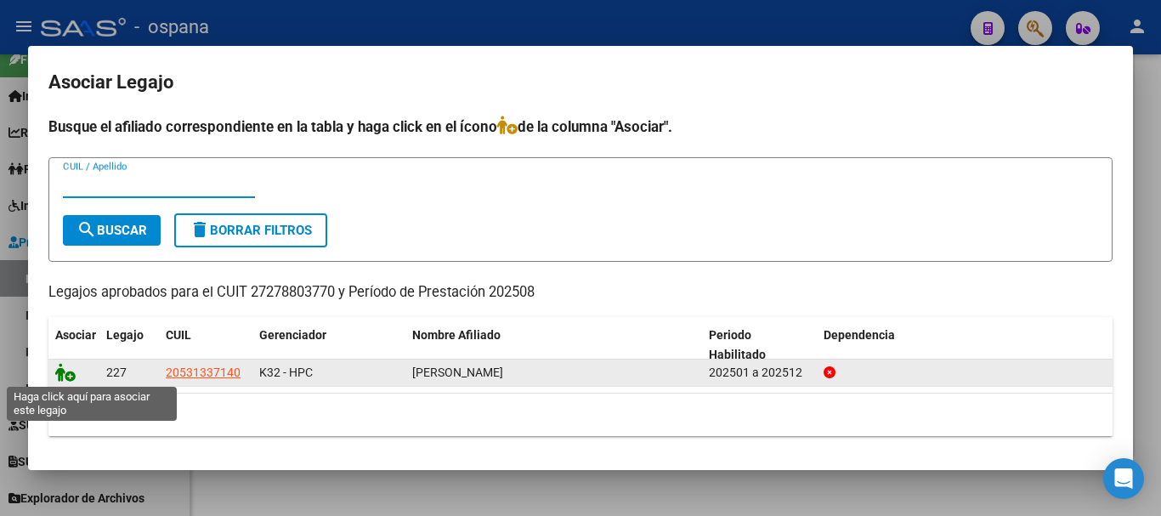
click at [65, 371] on icon at bounding box center [65, 372] width 20 height 19
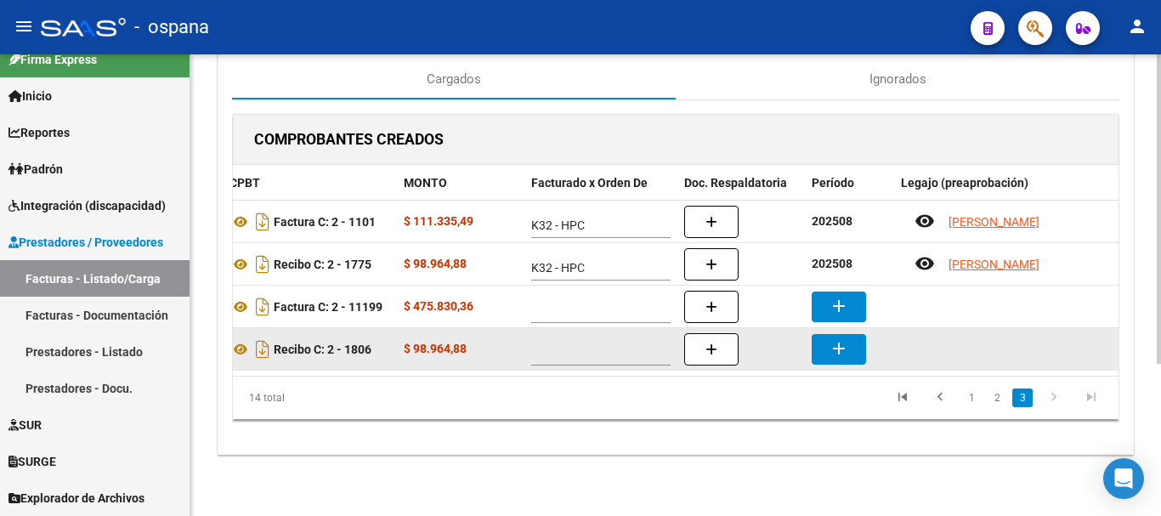
click at [565, 331] on div at bounding box center [607, 348] width 153 height 34
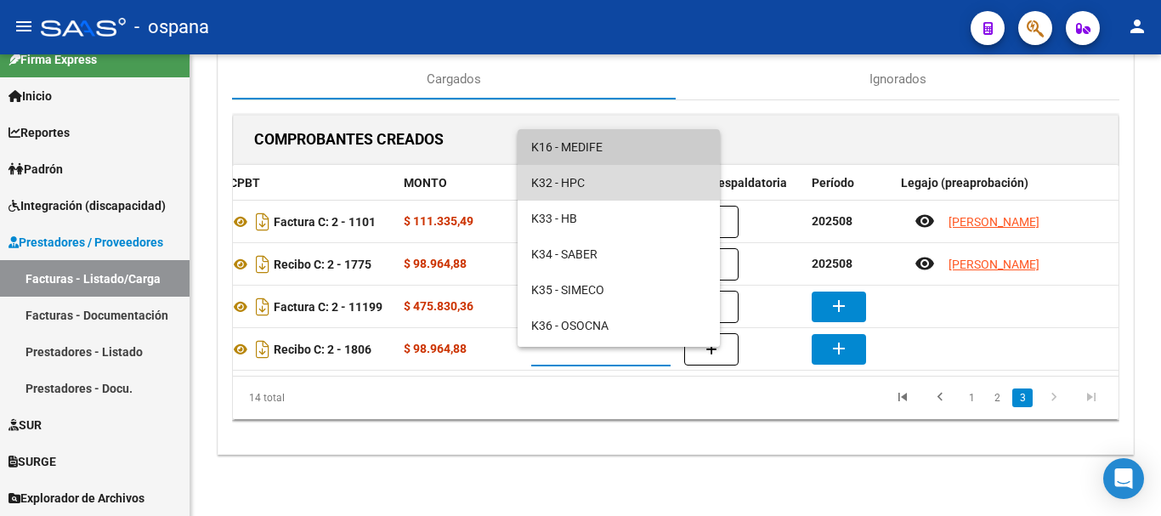
click at [568, 178] on span "K32 - HPC" at bounding box center [618, 183] width 175 height 36
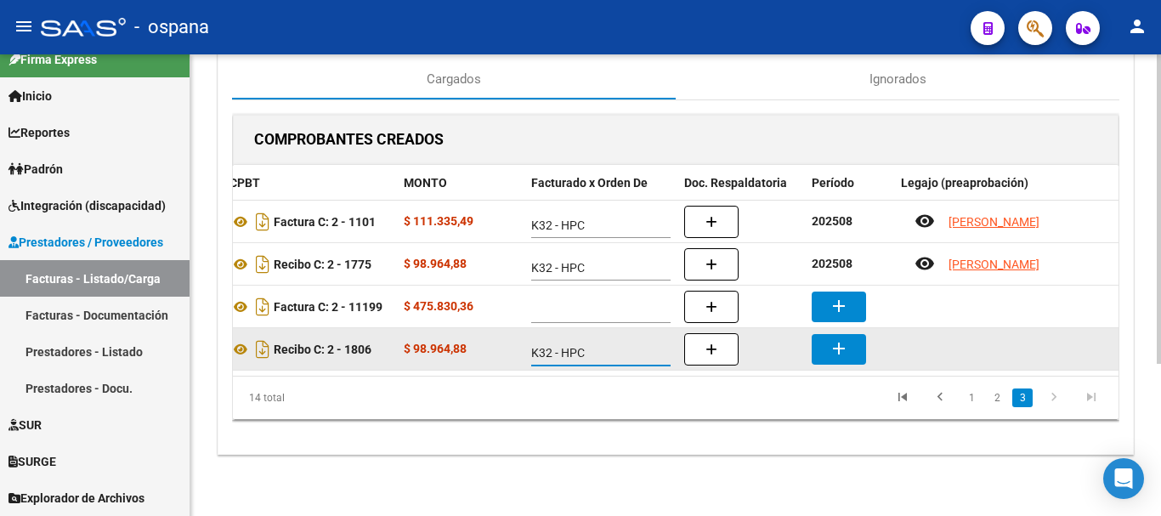
click at [840, 338] on mat-icon "add" at bounding box center [839, 348] width 20 height 20
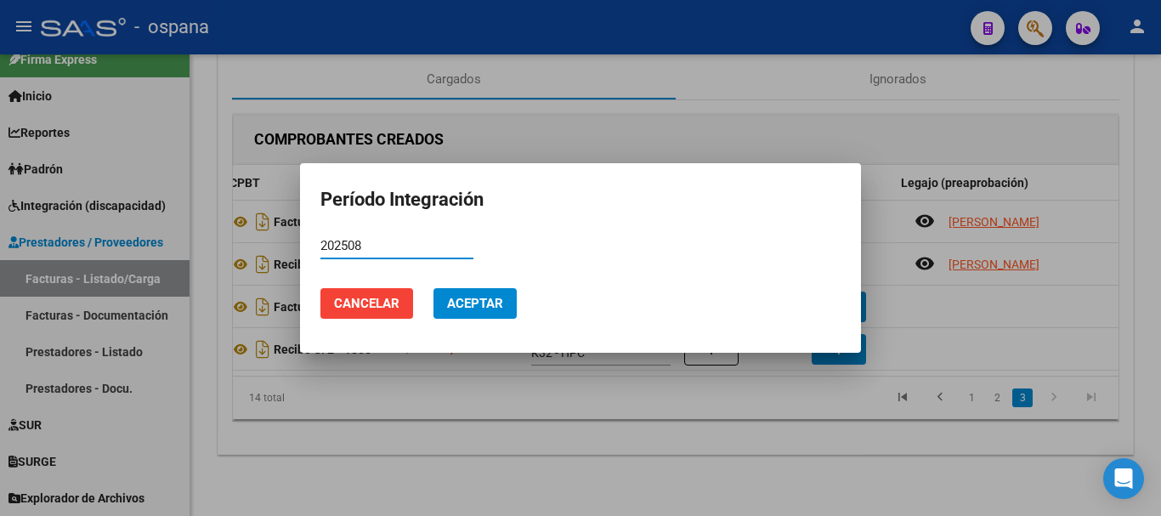
type input "202508"
click at [456, 296] on span "Aceptar" at bounding box center [475, 303] width 56 height 15
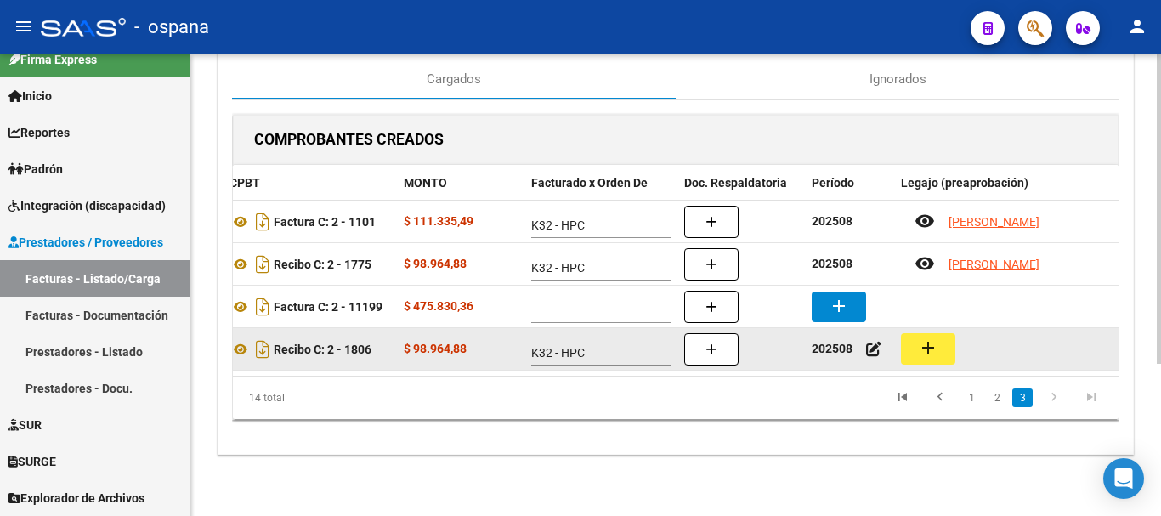
click at [926, 337] on mat-icon "add" at bounding box center [928, 347] width 20 height 20
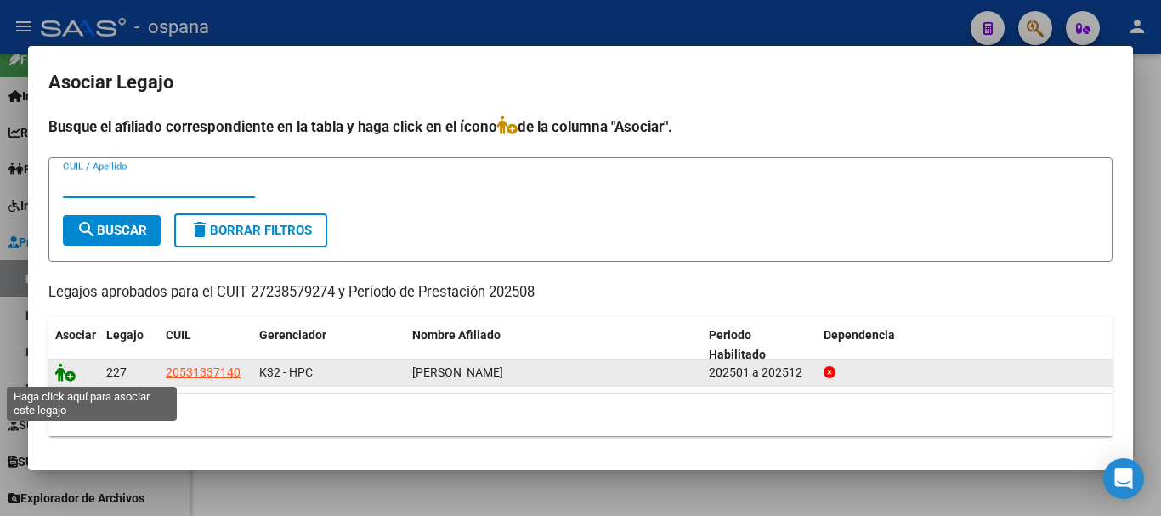
click at [61, 377] on icon at bounding box center [65, 372] width 20 height 19
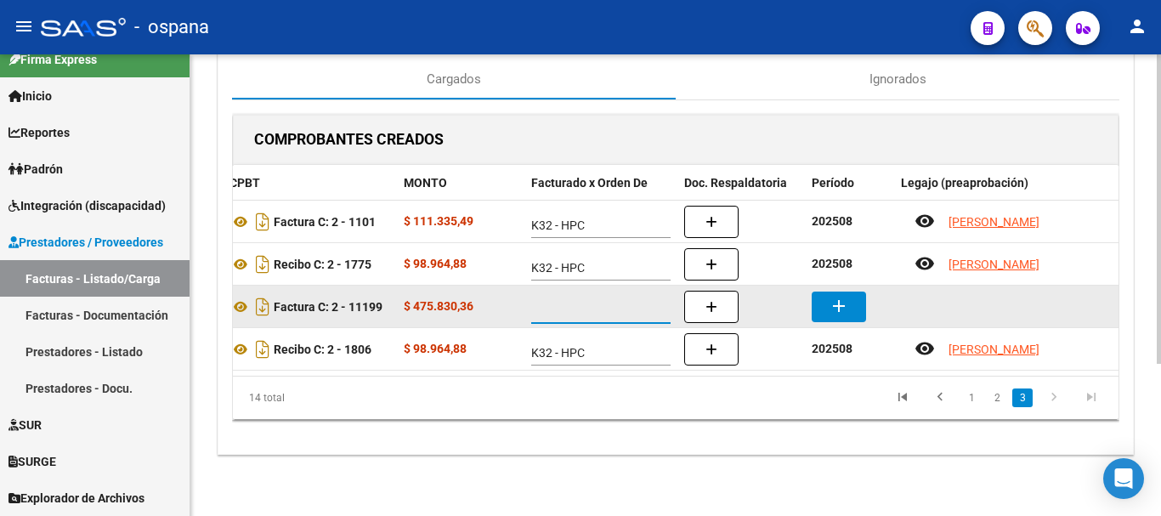
click at [604, 303] on span at bounding box center [600, 310] width 138 height 14
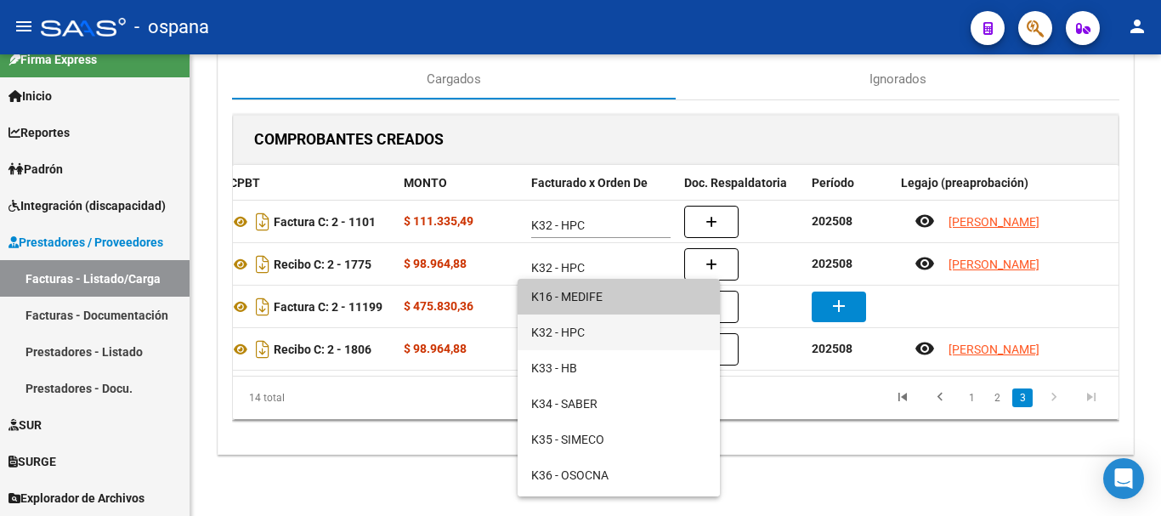
click at [564, 331] on span "K32 - HPC" at bounding box center [618, 332] width 175 height 36
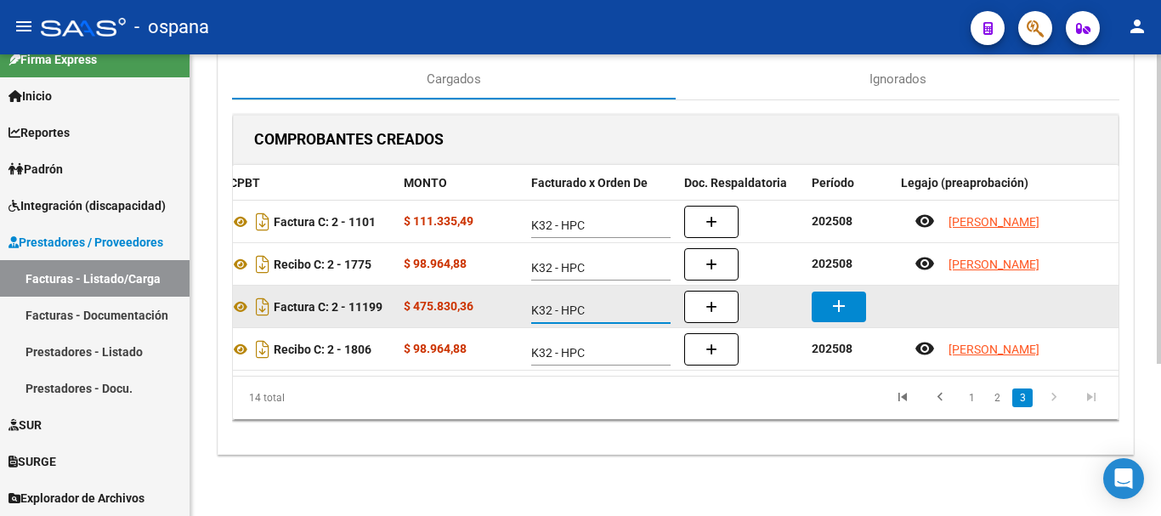
click at [835, 296] on mat-icon "add" at bounding box center [839, 306] width 20 height 20
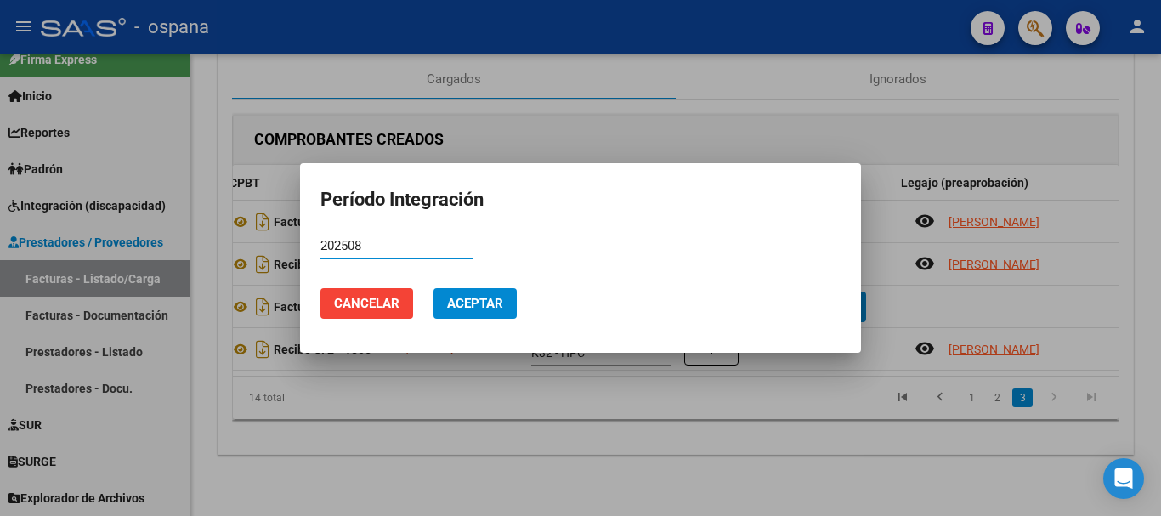
type input "202508"
click at [491, 305] on span "Aceptar" at bounding box center [475, 303] width 56 height 15
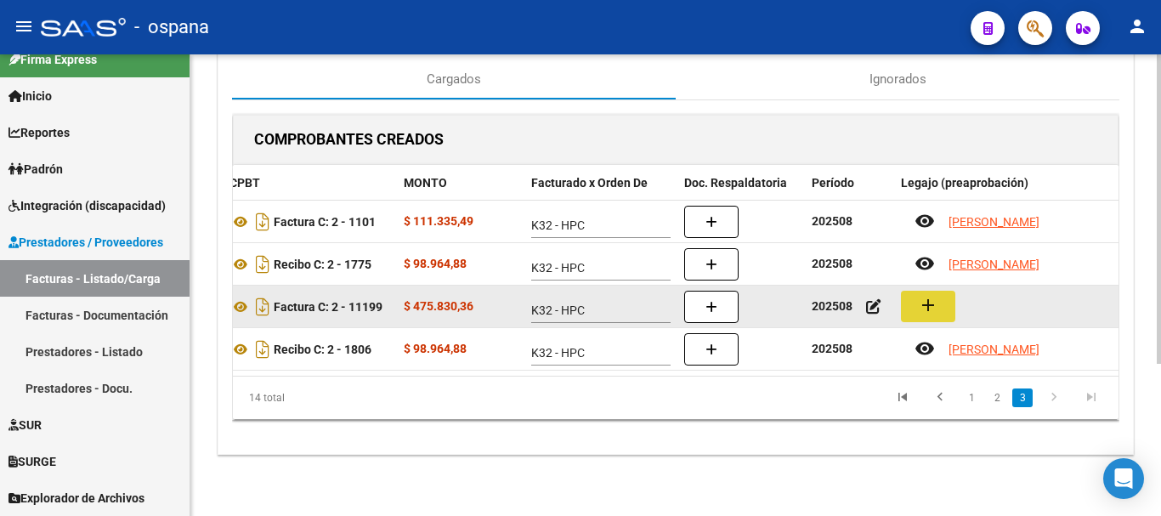
click at [935, 295] on mat-icon "add" at bounding box center [928, 305] width 20 height 20
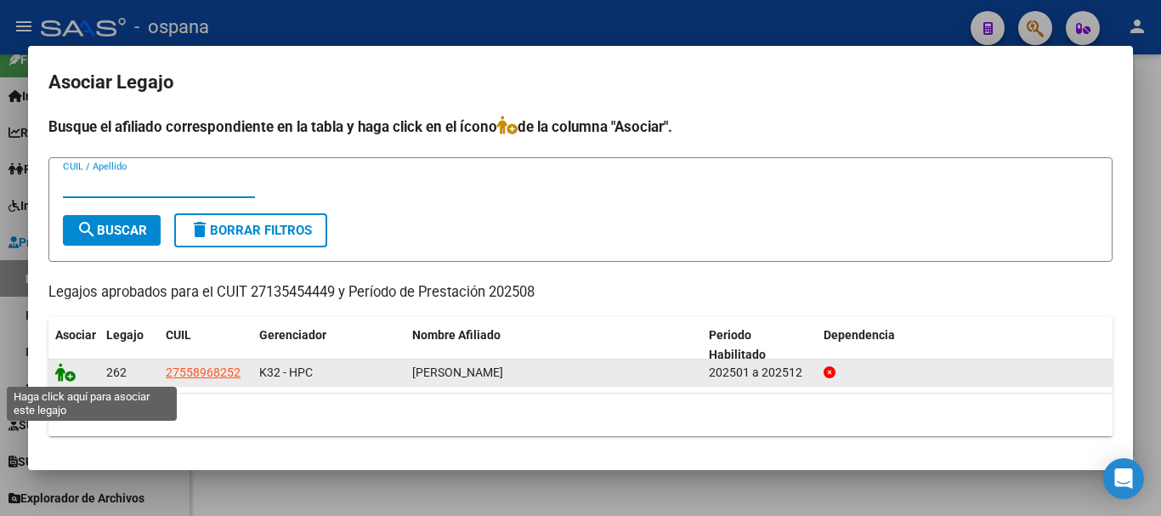
click at [67, 373] on icon at bounding box center [65, 372] width 20 height 19
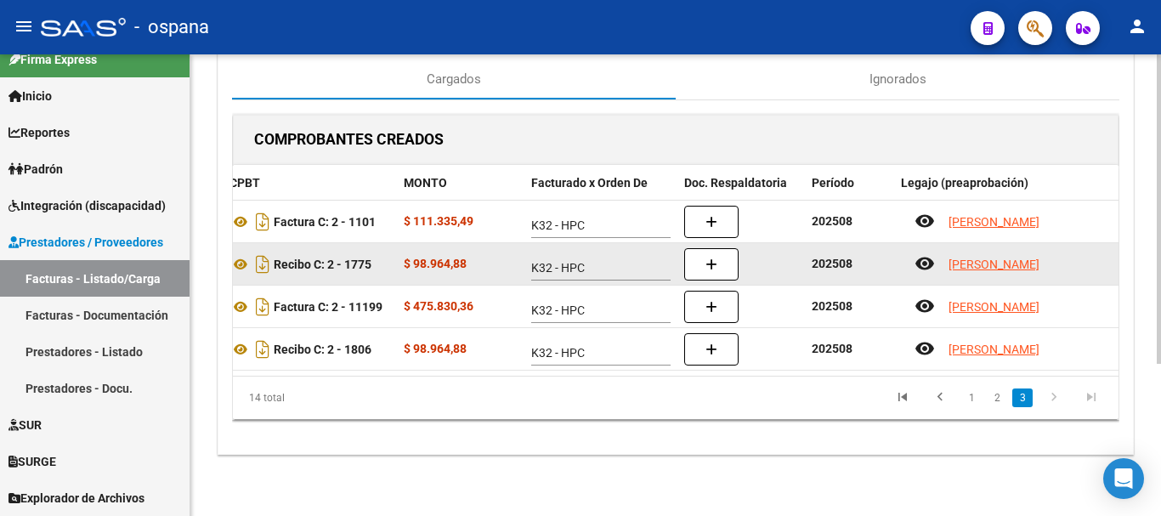
scroll to position [0, 0]
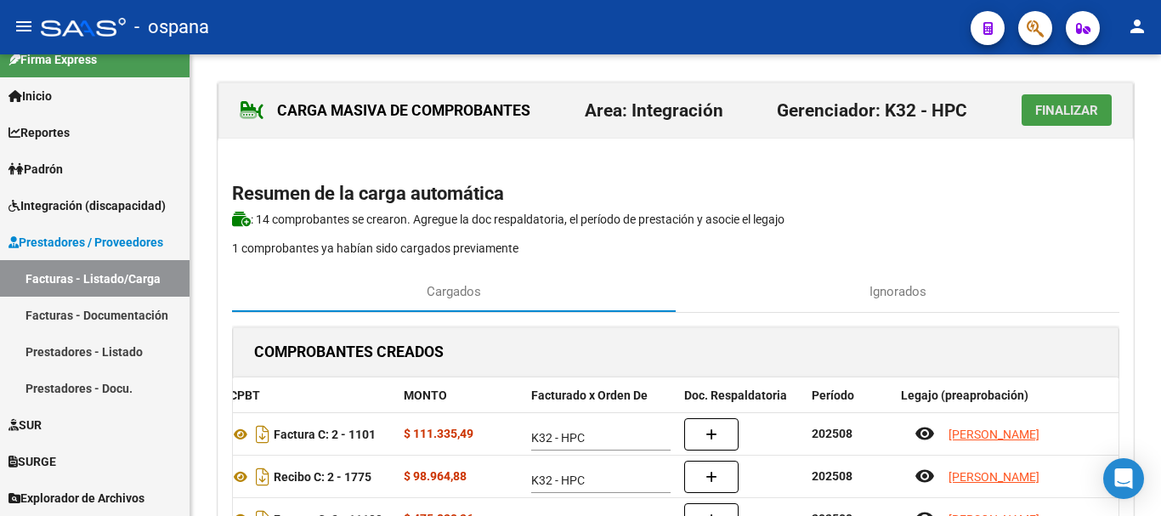
click at [1052, 113] on span "Finalizar" at bounding box center [1066, 110] width 63 height 15
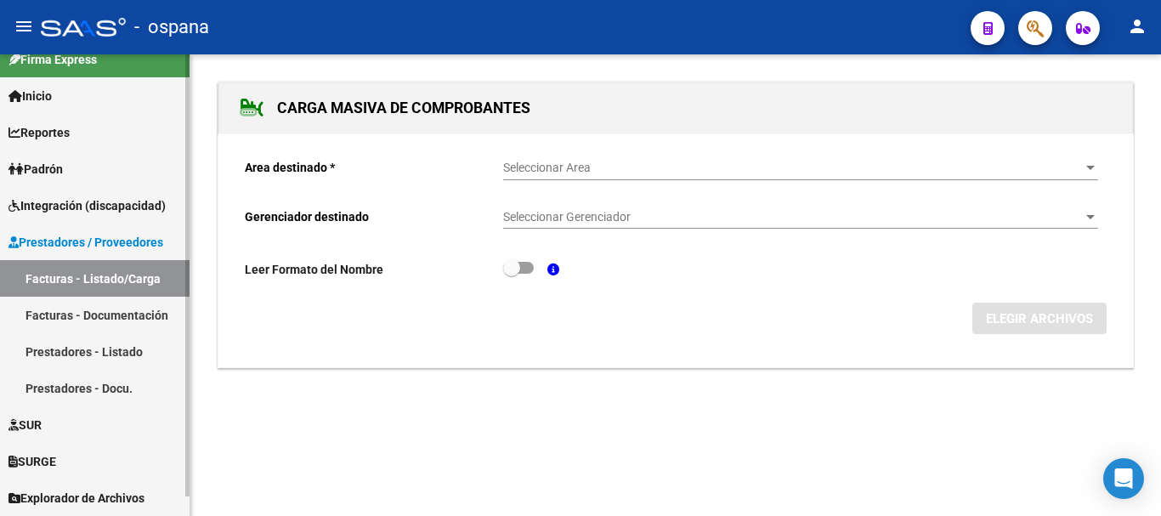
click at [143, 280] on link "Facturas - Listado/Carga" at bounding box center [95, 278] width 190 height 37
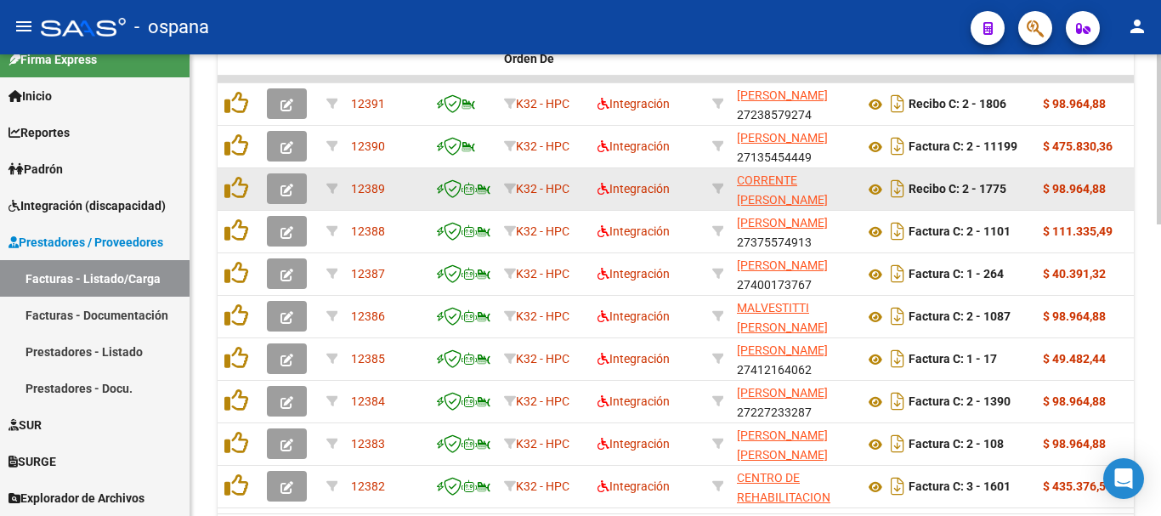
scroll to position [765, 0]
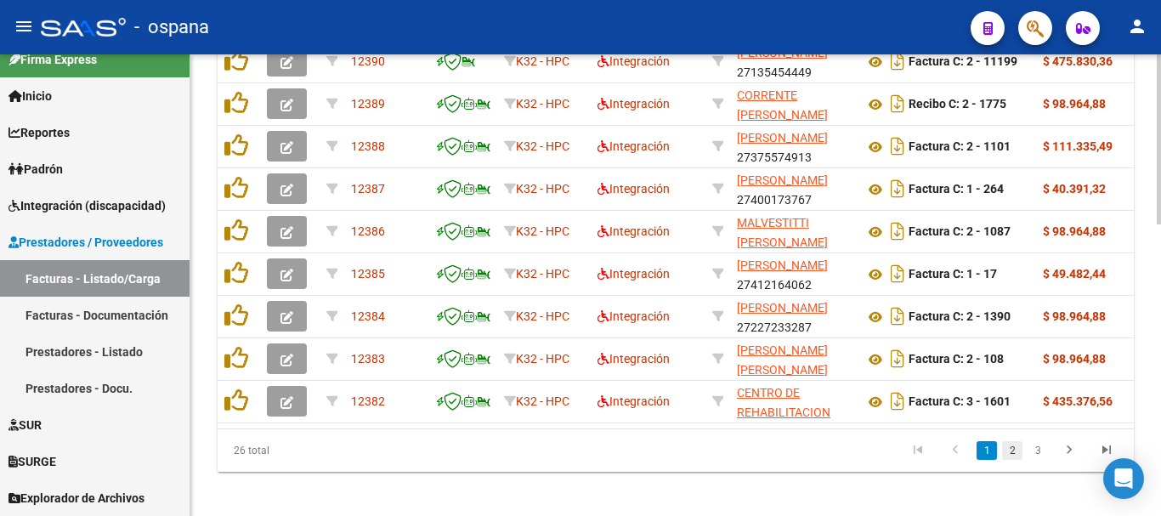
click at [1014, 460] on link "2" at bounding box center [1012, 450] width 20 height 19
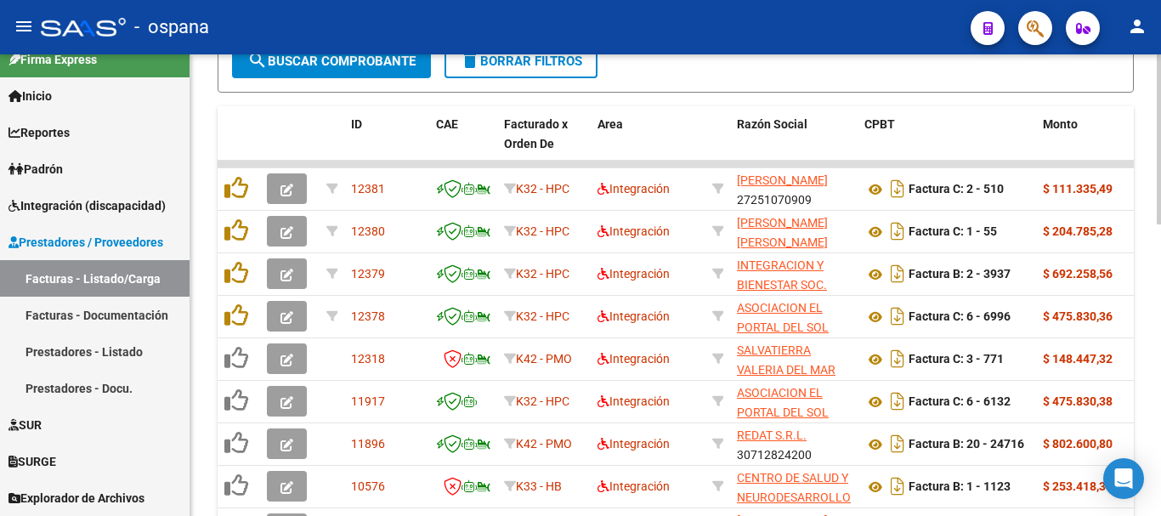
scroll to position [789, 0]
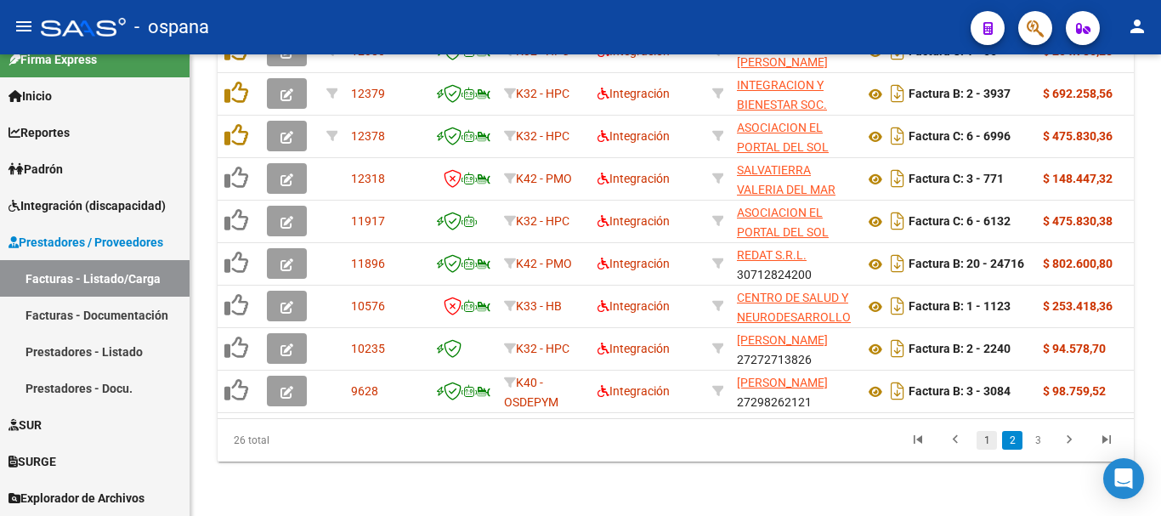
click at [982, 443] on link "1" at bounding box center [987, 440] width 20 height 19
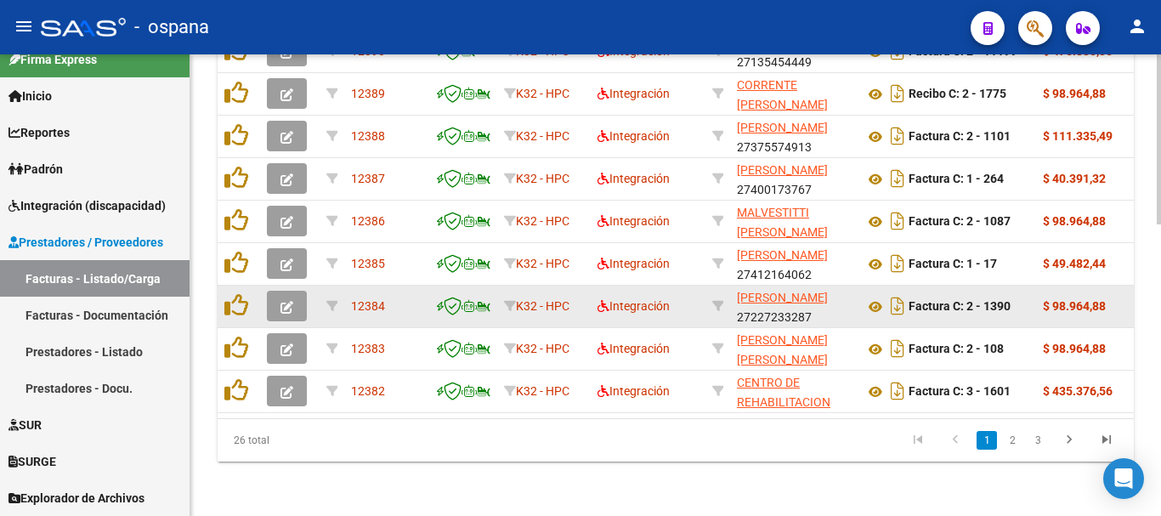
scroll to position [534, 0]
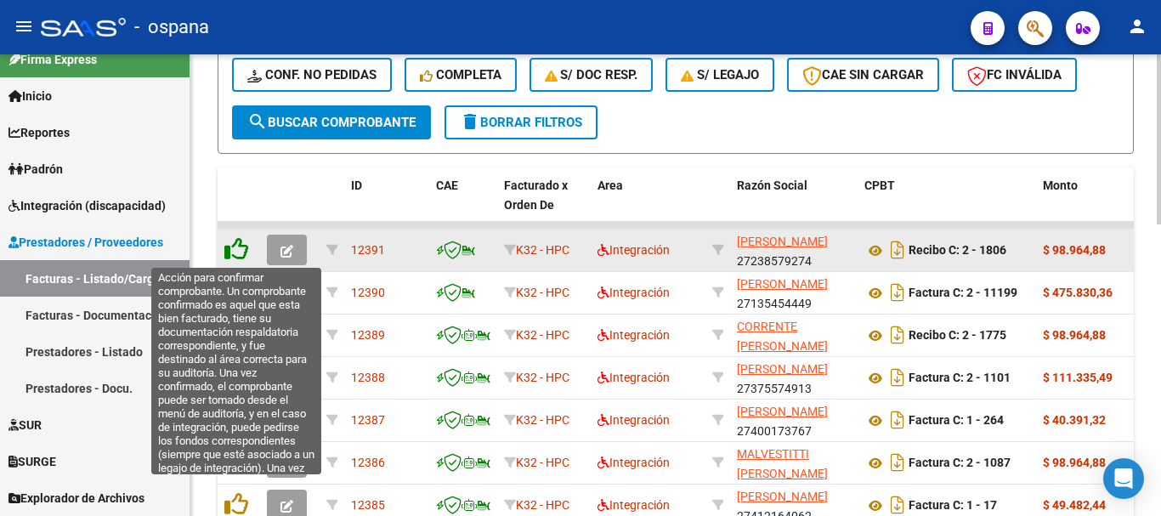
click at [236, 246] on icon at bounding box center [236, 249] width 24 height 24
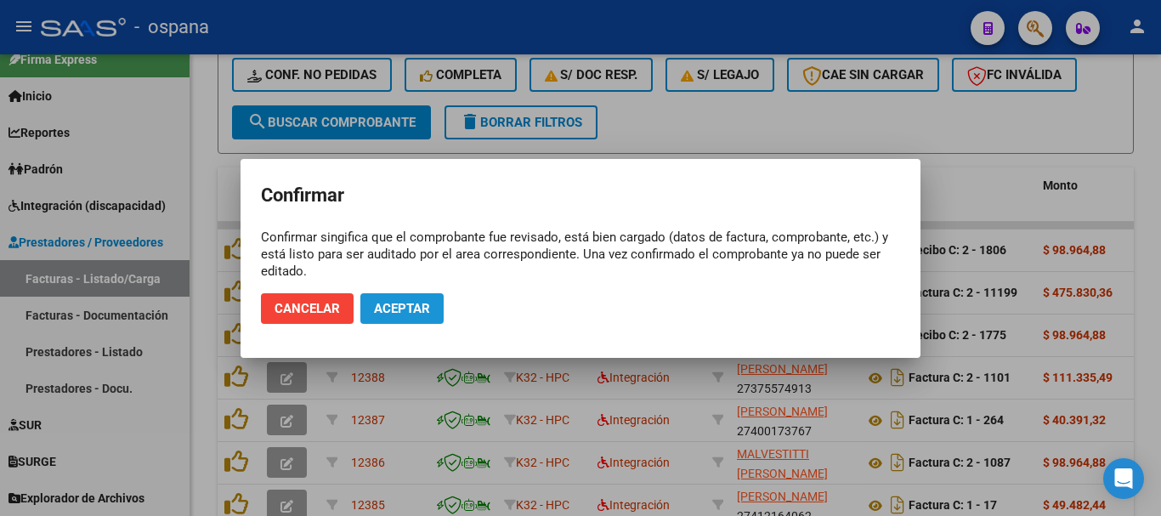
click at [398, 308] on span "Aceptar" at bounding box center [402, 308] width 56 height 15
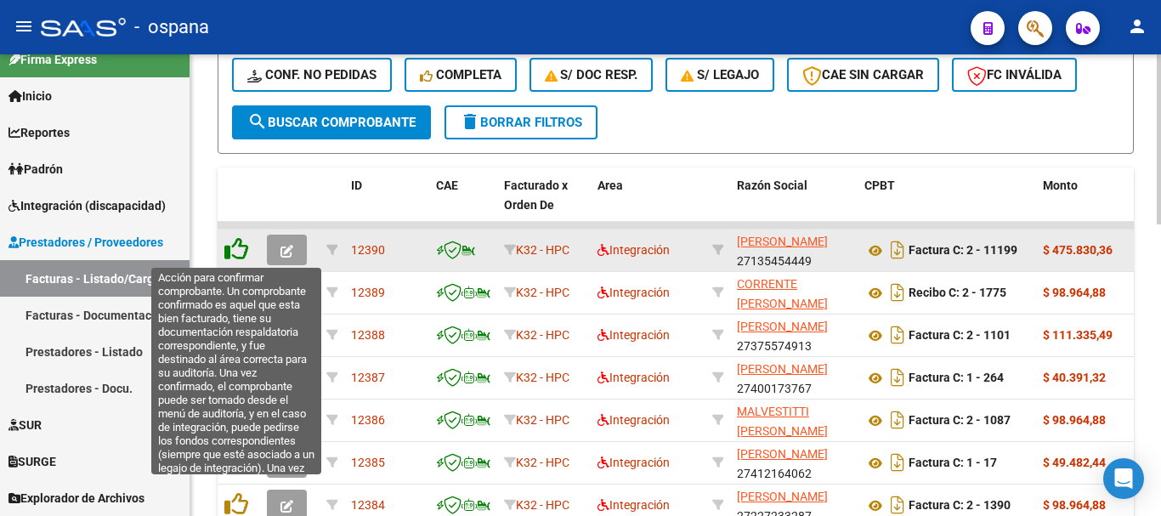
click at [241, 246] on icon at bounding box center [236, 249] width 24 height 24
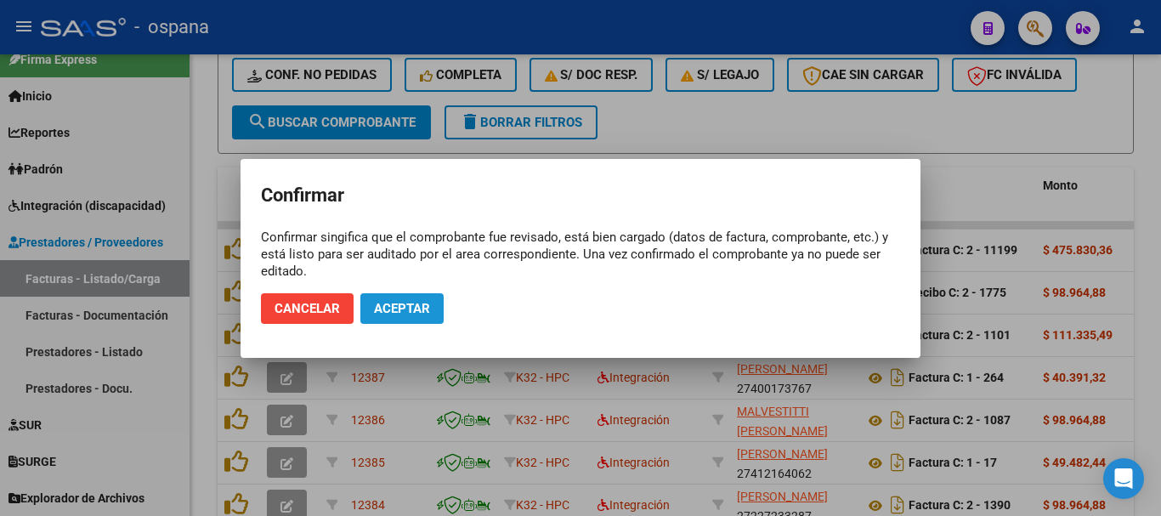
click at [388, 308] on span "Aceptar" at bounding box center [402, 308] width 56 height 15
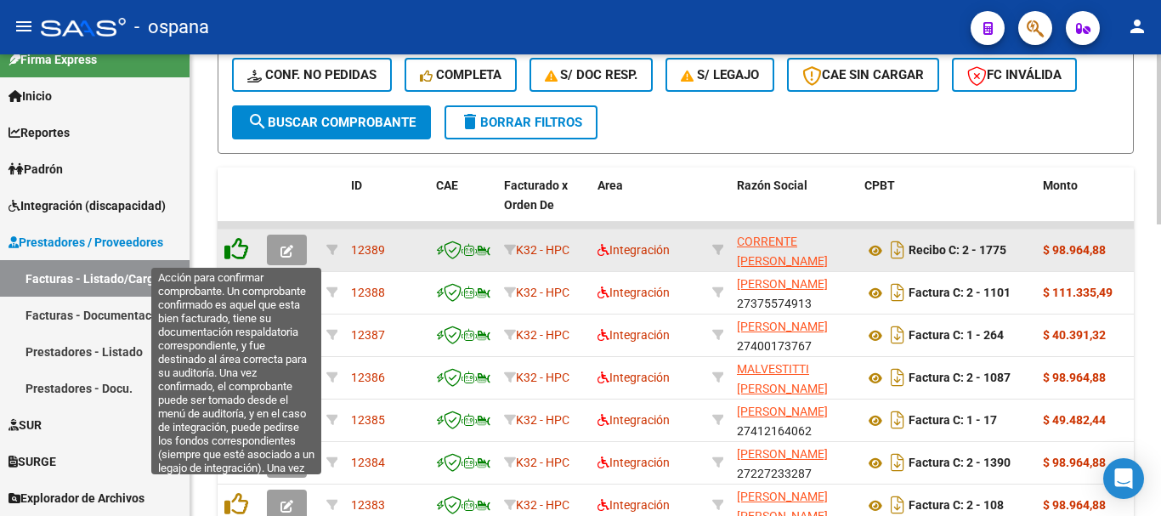
click at [235, 248] on icon at bounding box center [236, 249] width 24 height 24
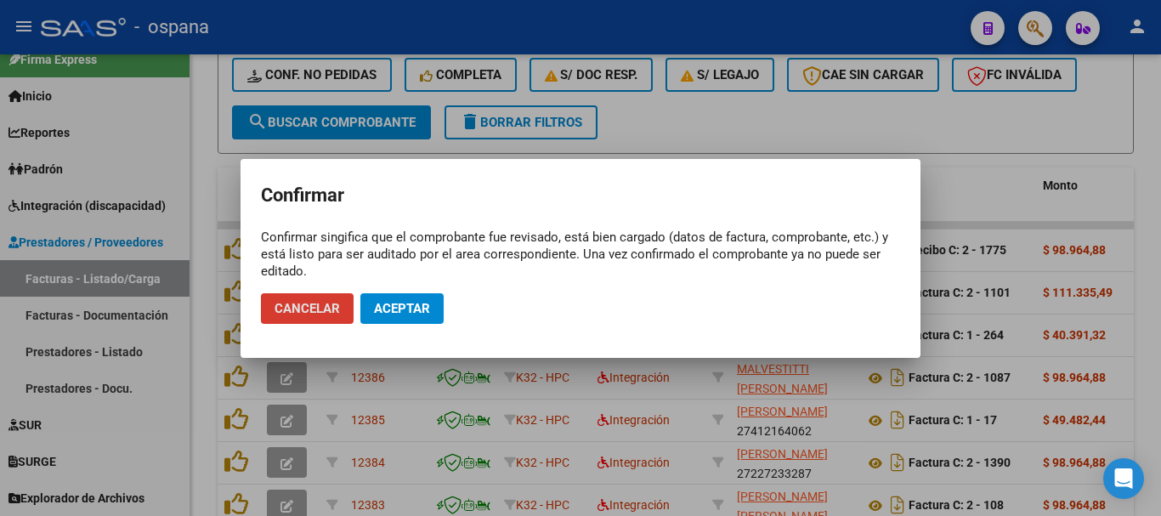
click at [385, 309] on span "Aceptar" at bounding box center [402, 308] width 56 height 15
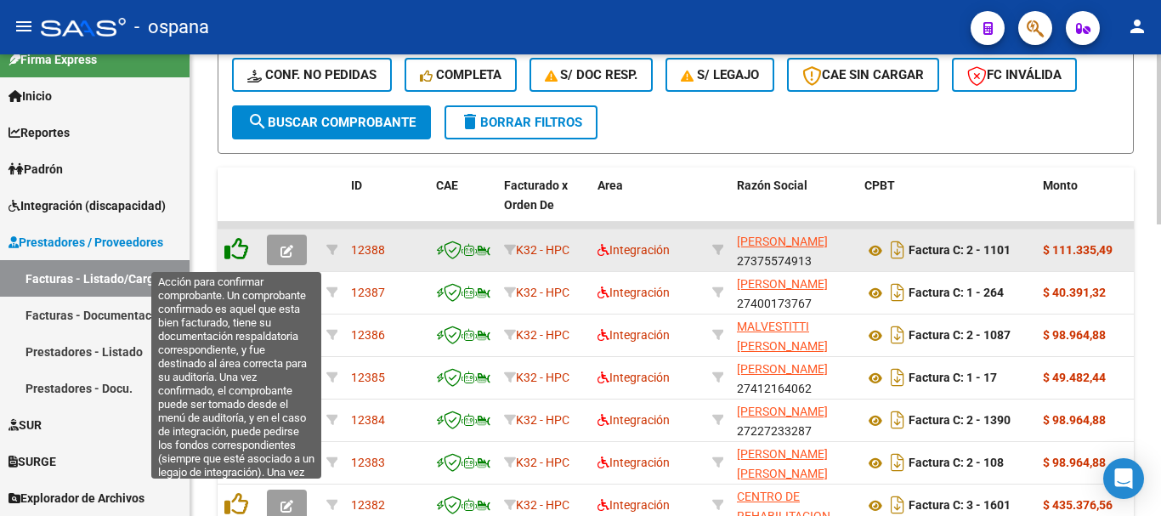
click at [240, 247] on icon at bounding box center [236, 249] width 24 height 24
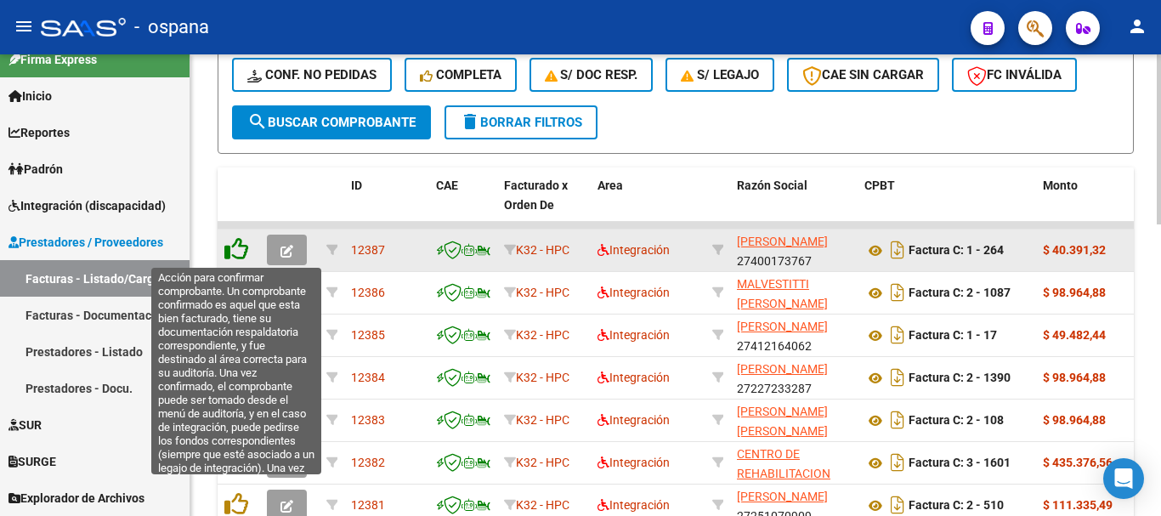
click at [239, 248] on icon at bounding box center [236, 249] width 24 height 24
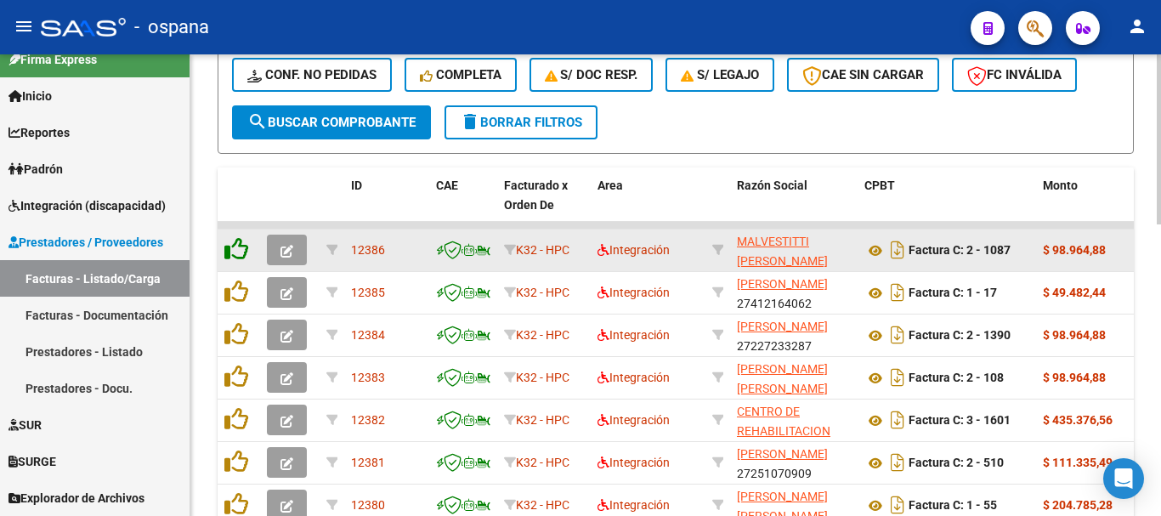
click at [239, 248] on icon at bounding box center [236, 249] width 24 height 24
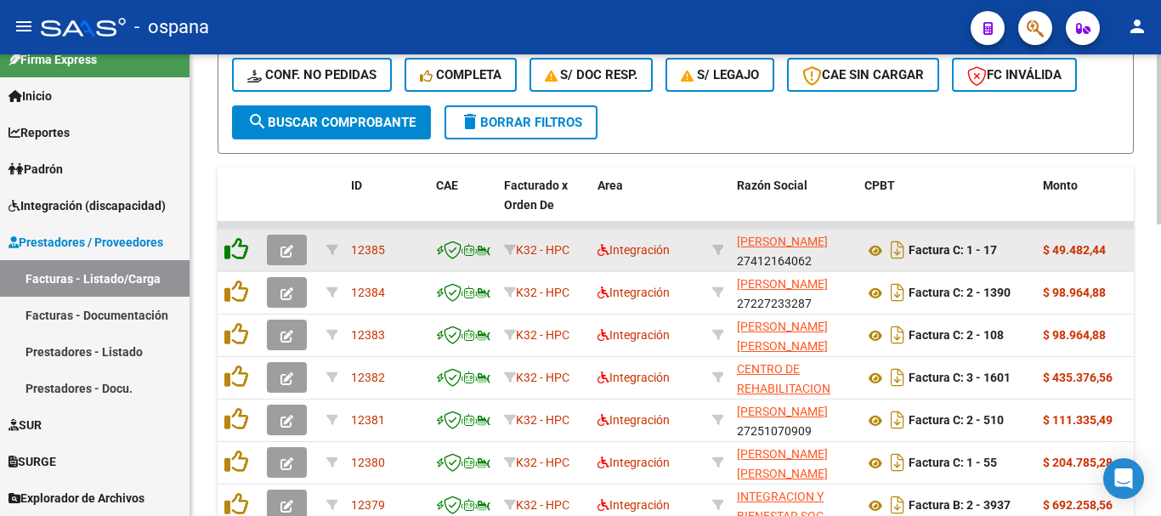
click at [239, 248] on icon at bounding box center [236, 249] width 24 height 24
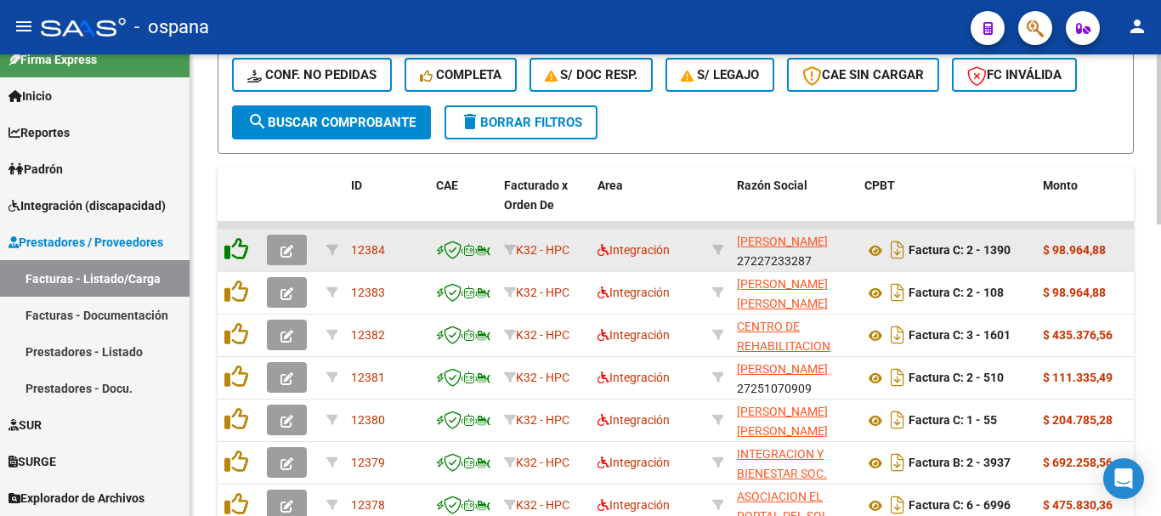
click at [239, 248] on icon at bounding box center [236, 249] width 24 height 24
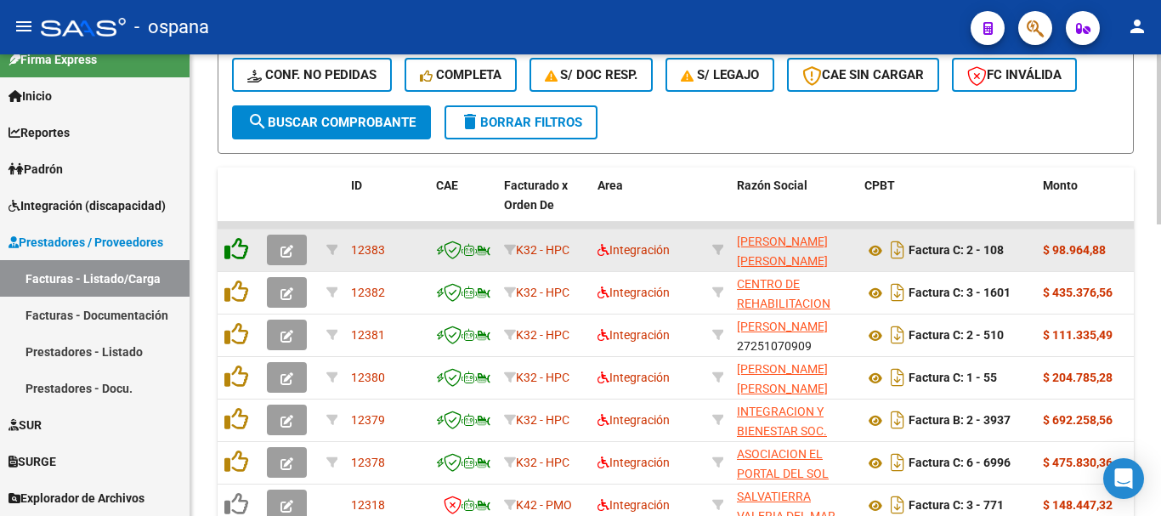
click at [239, 248] on icon at bounding box center [236, 249] width 24 height 24
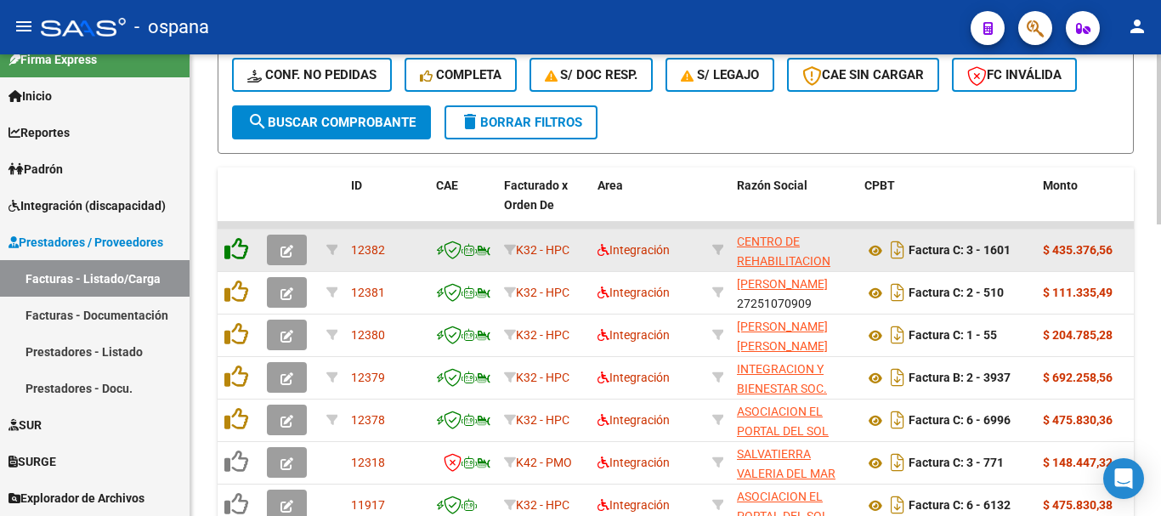
click at [239, 248] on icon at bounding box center [236, 249] width 24 height 24
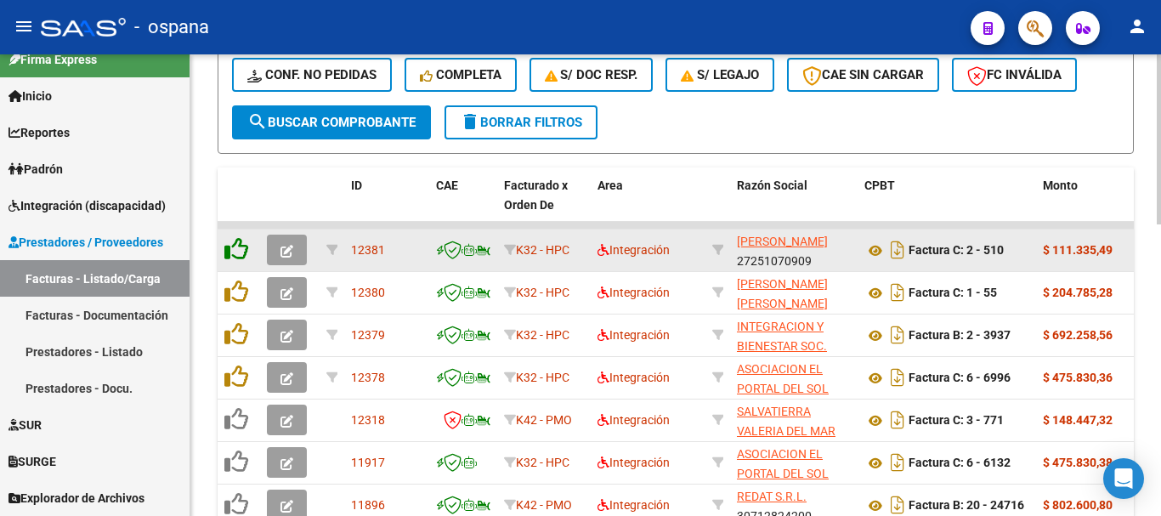
click at [239, 248] on icon at bounding box center [236, 249] width 24 height 24
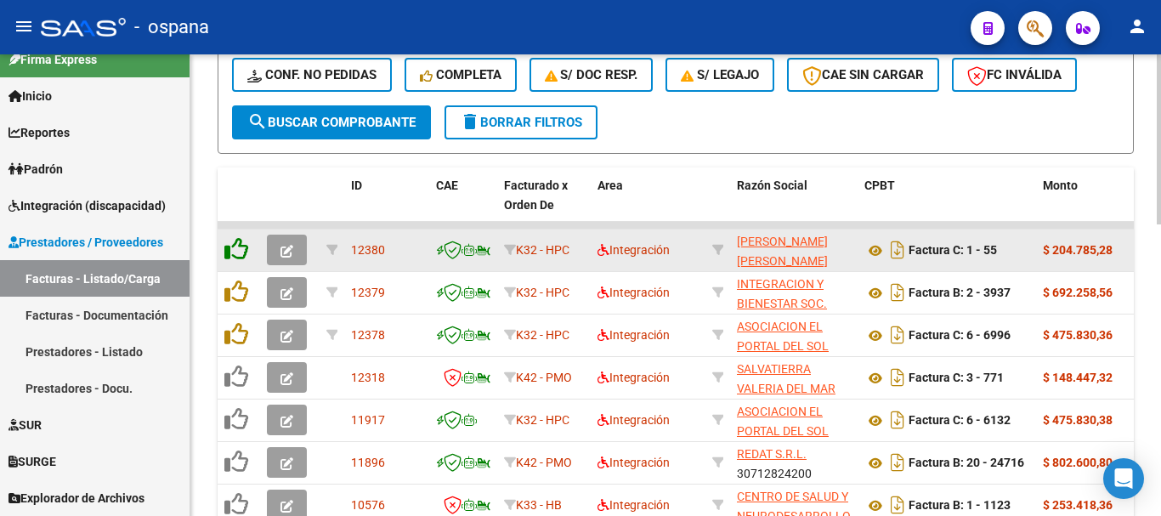
click at [239, 248] on icon at bounding box center [236, 249] width 24 height 24
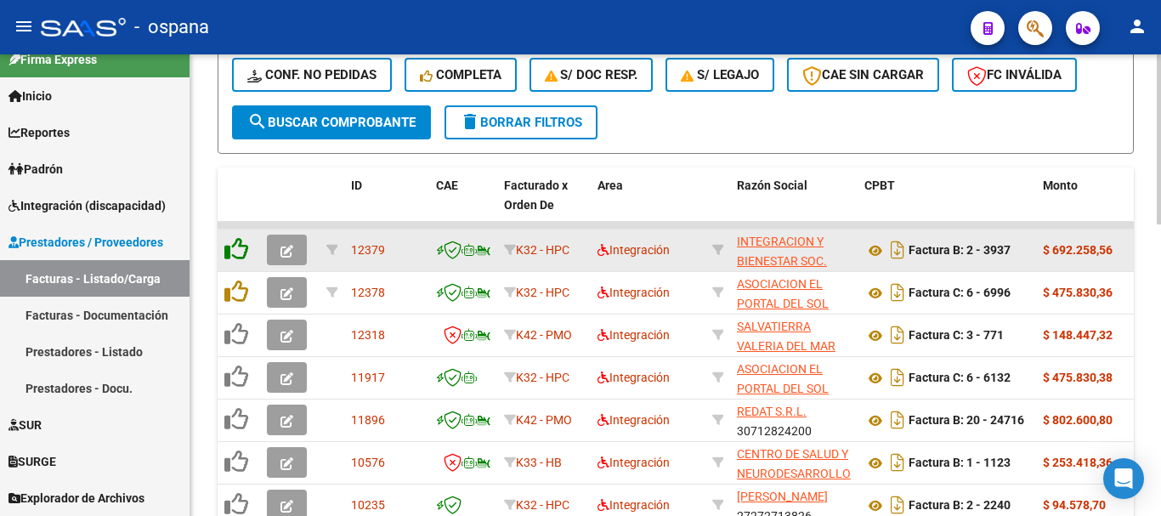
click at [239, 248] on icon at bounding box center [236, 249] width 24 height 24
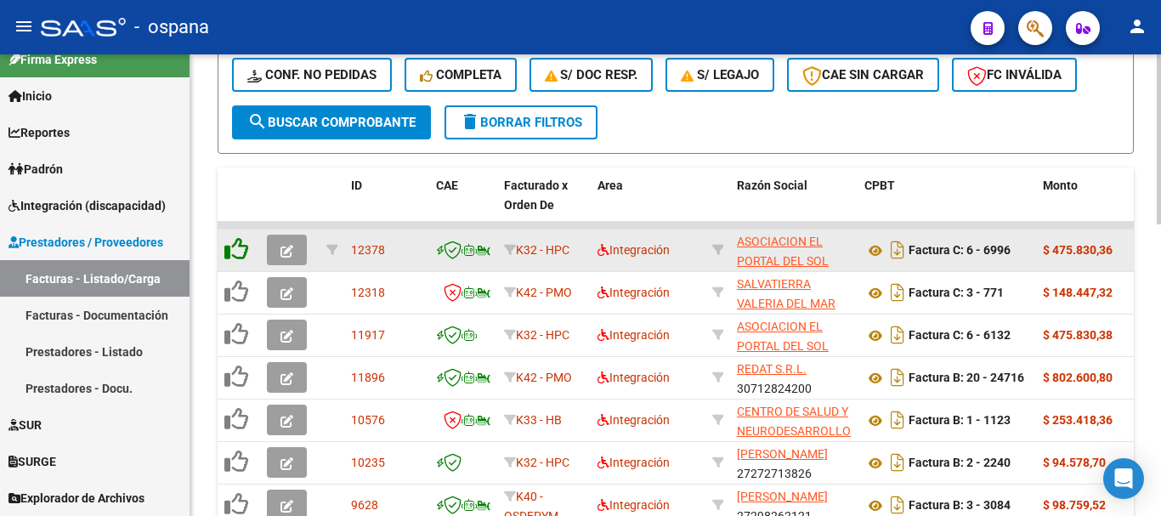
click at [239, 248] on icon at bounding box center [236, 249] width 24 height 24
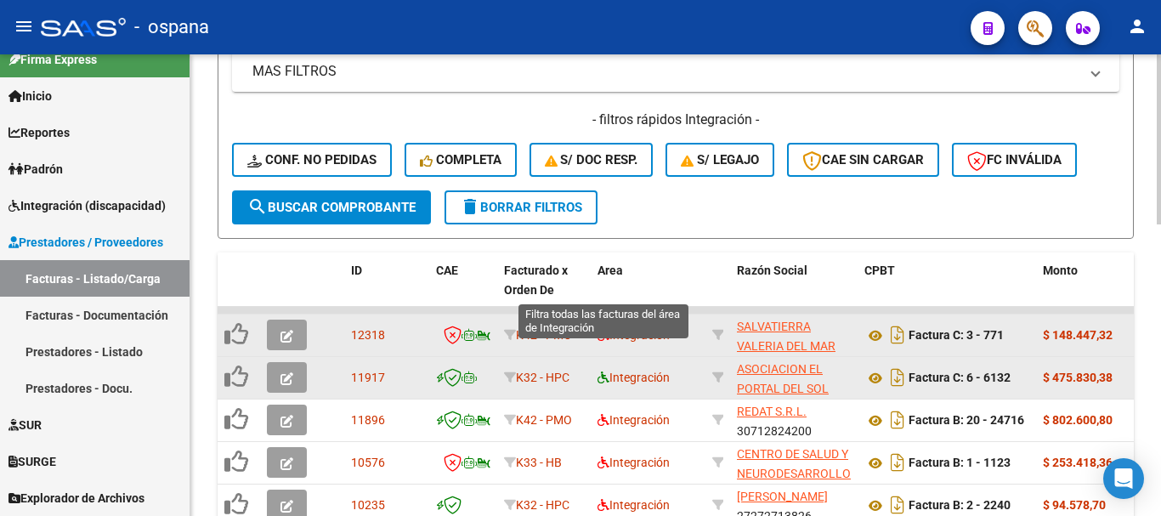
scroll to position [364, 0]
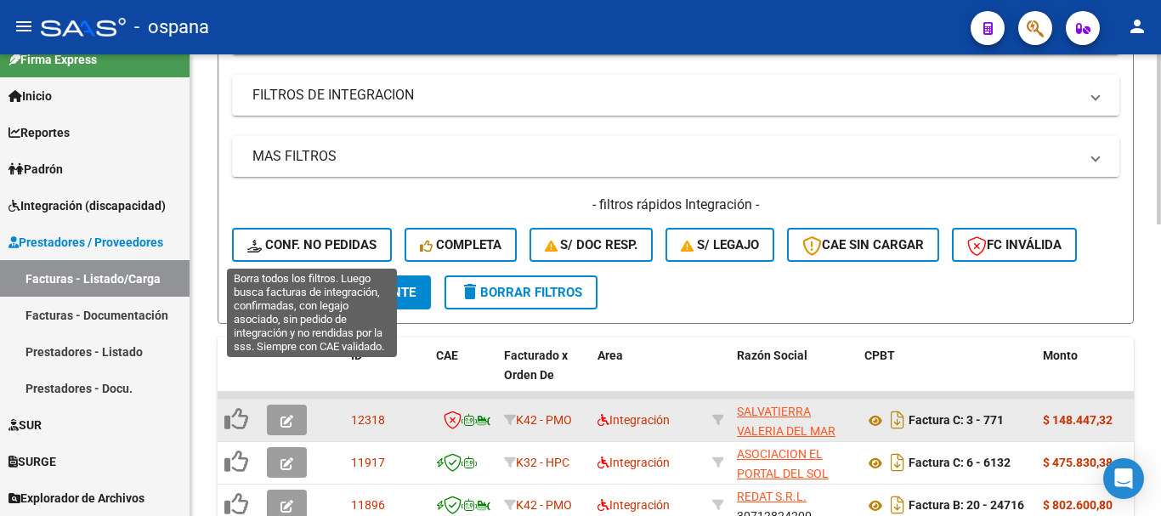
drag, startPoint x: 326, startPoint y: 241, endPoint x: 310, endPoint y: 242, distance: 15.4
click at [326, 241] on span "Conf. no pedidas" at bounding box center [311, 244] width 129 height 15
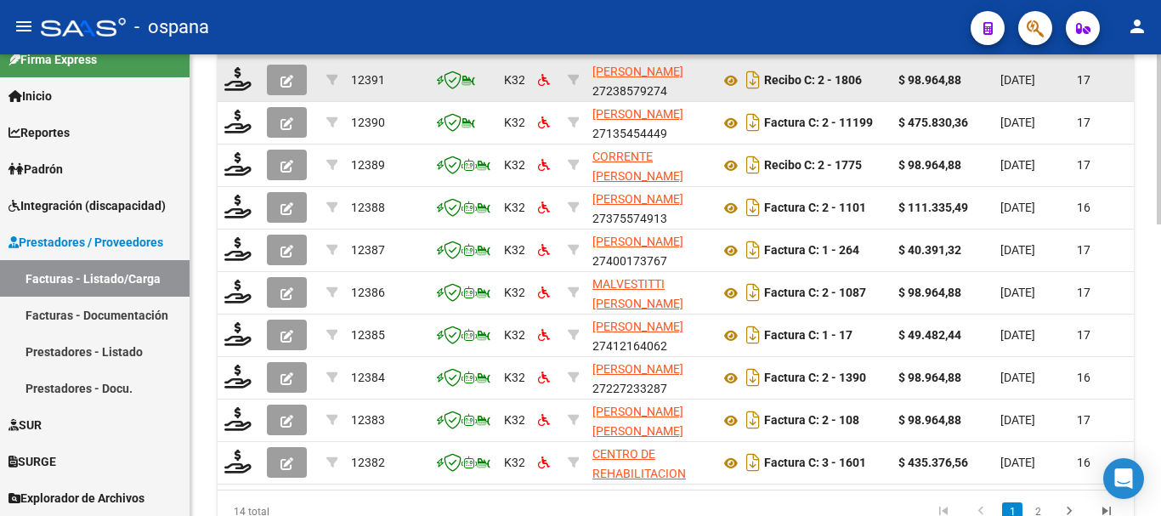
scroll to position [789, 0]
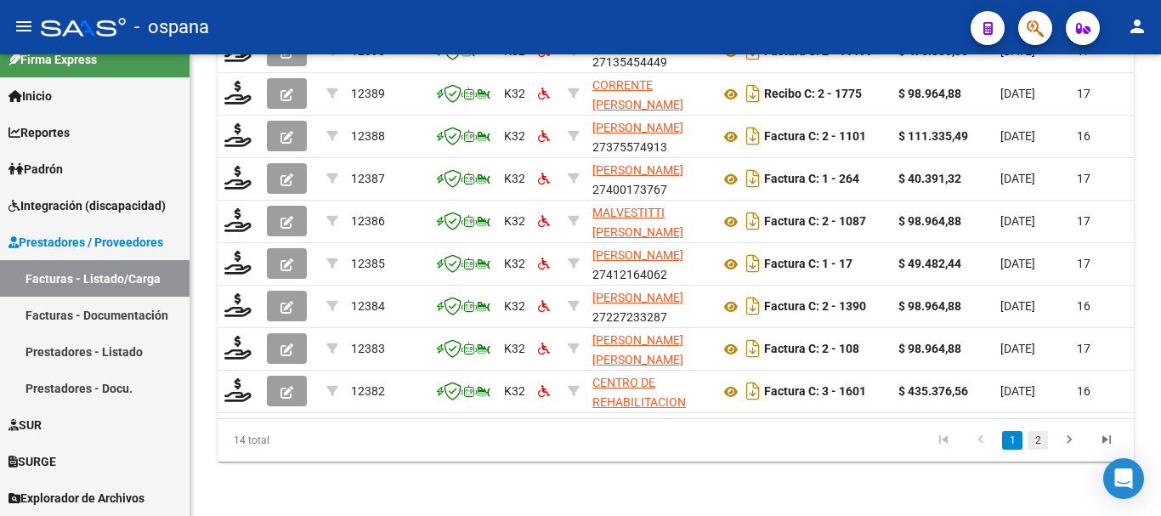
click at [1039, 441] on link "2" at bounding box center [1038, 440] width 20 height 19
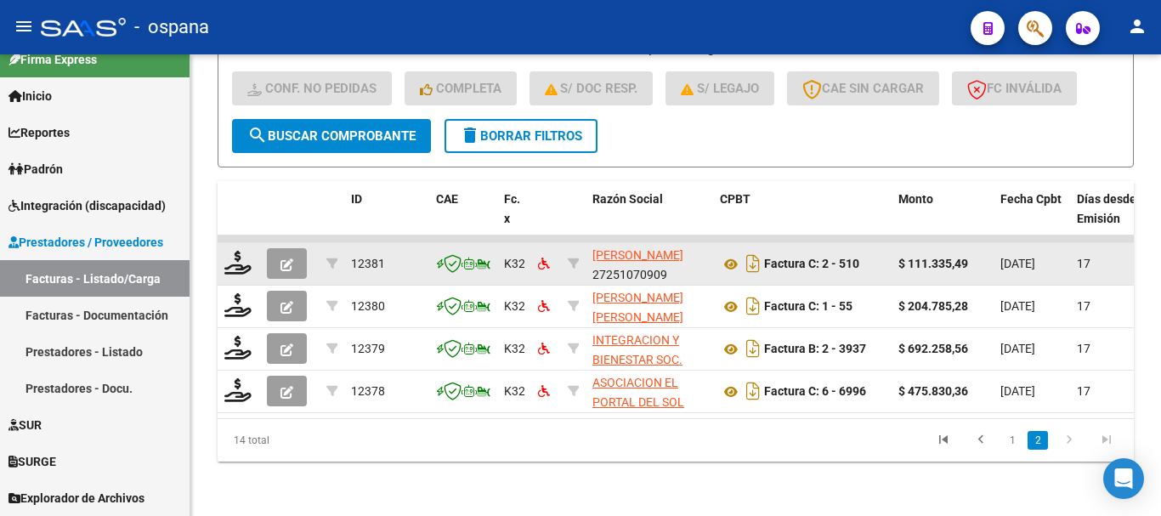
scroll to position [534, 0]
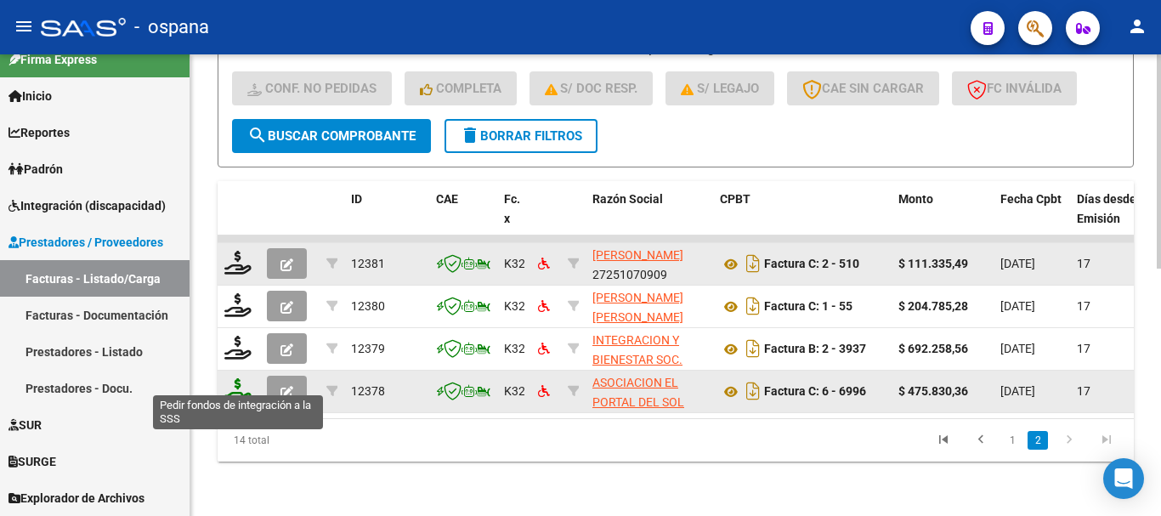
click at [244, 380] on icon at bounding box center [237, 390] width 27 height 24
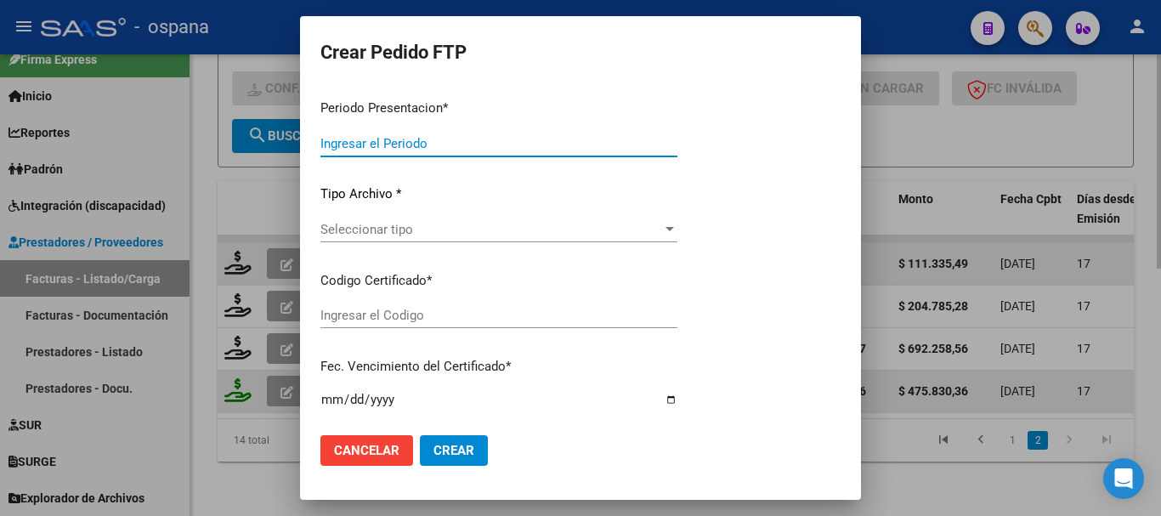
type input "202508"
type input "$ 475.830,36"
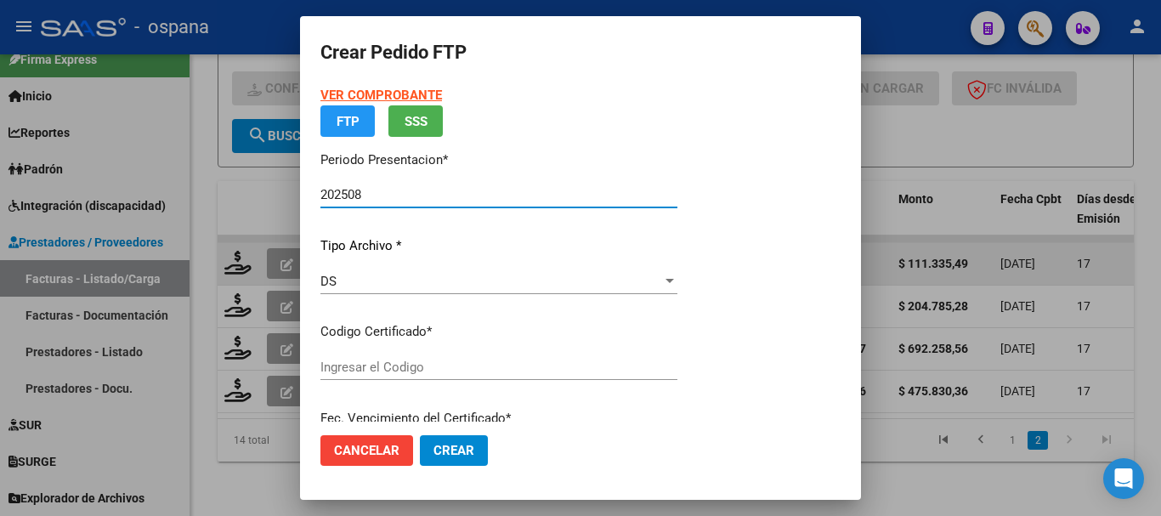
type input "ARG02000537522452019040320220403BS389"
type input "2022-04-03"
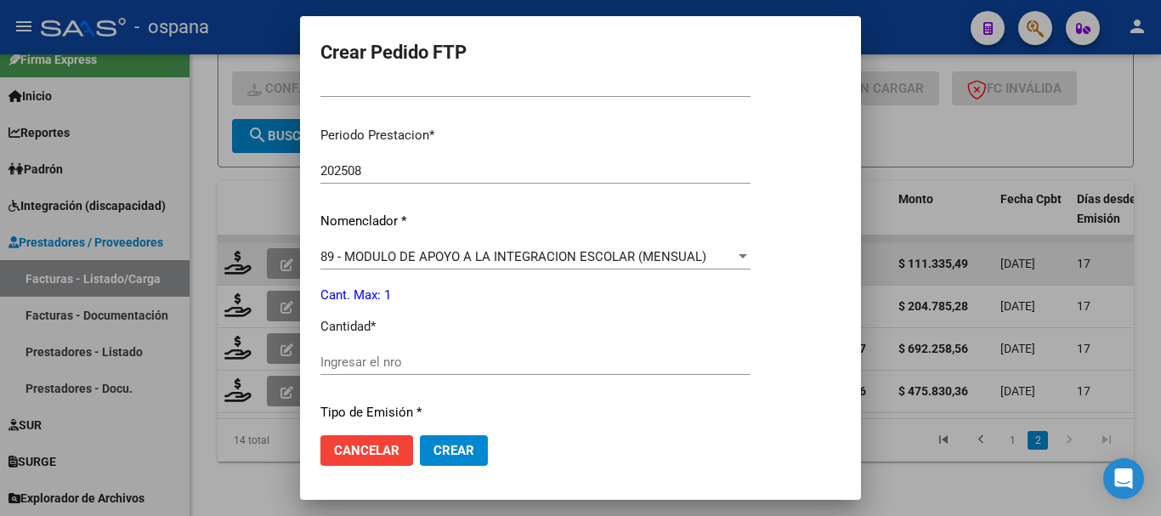
scroll to position [595, 0]
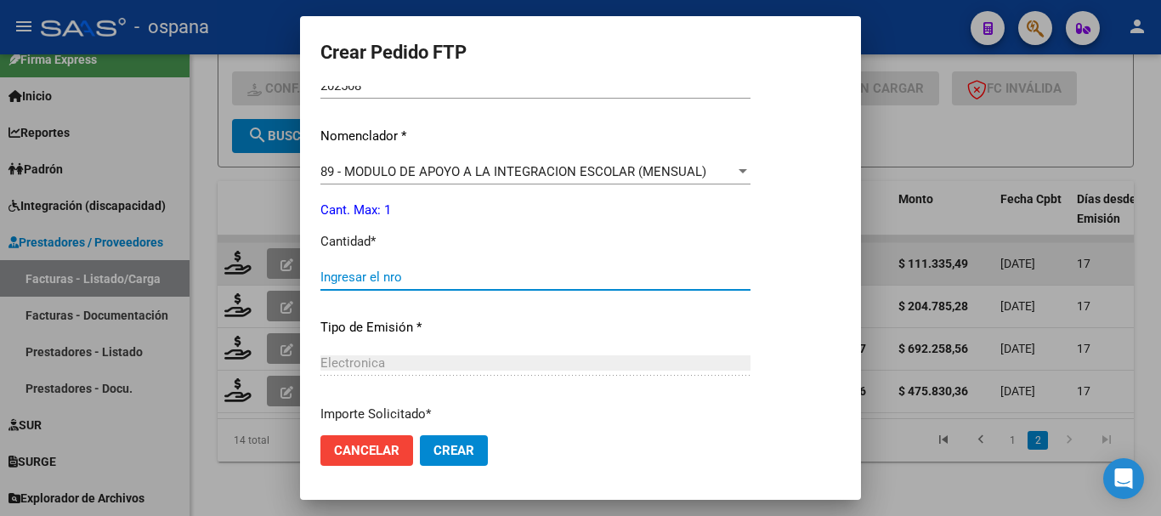
click at [445, 279] on input "Ingresar el nro" at bounding box center [535, 276] width 430 height 15
type input "1"
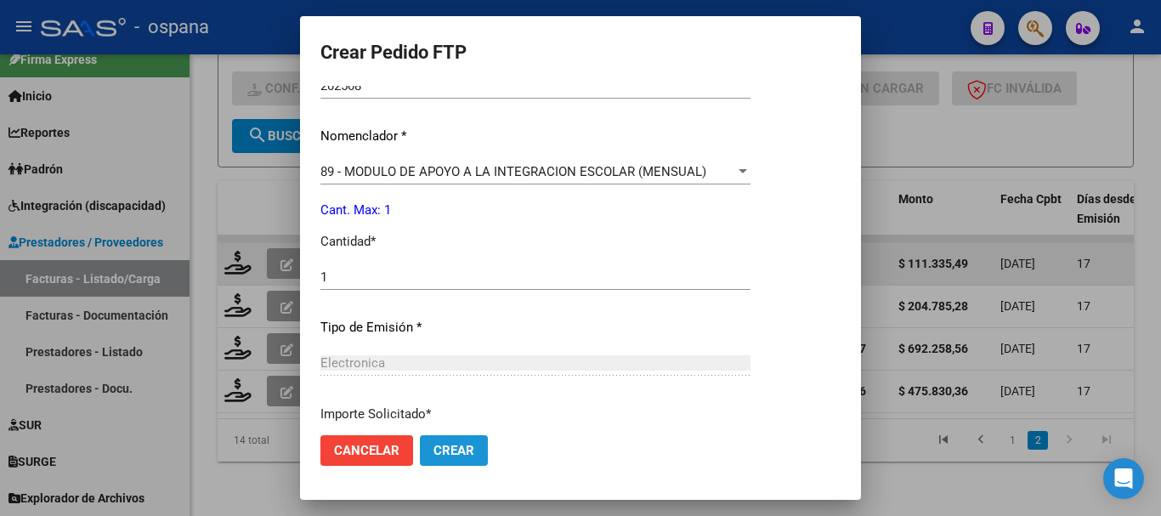
click at [451, 448] on span "Crear" at bounding box center [453, 450] width 41 height 15
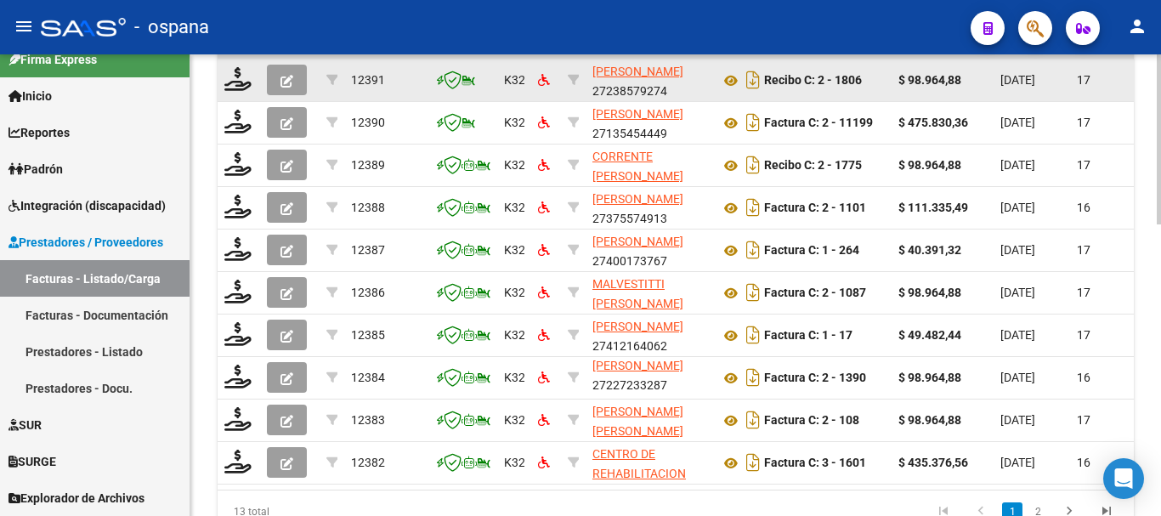
scroll to position [789, 0]
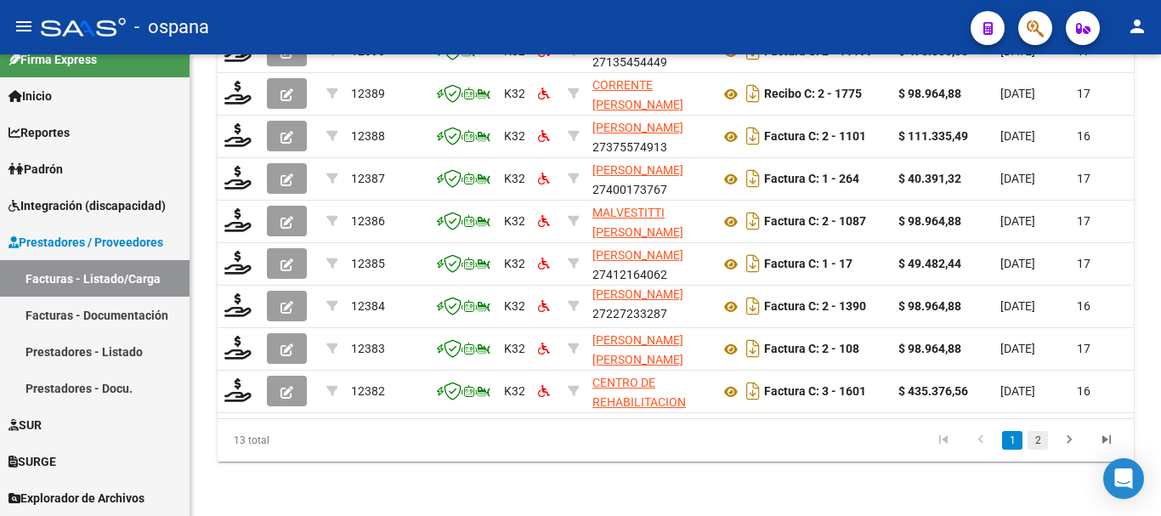
click at [1036, 439] on link "2" at bounding box center [1038, 440] width 20 height 19
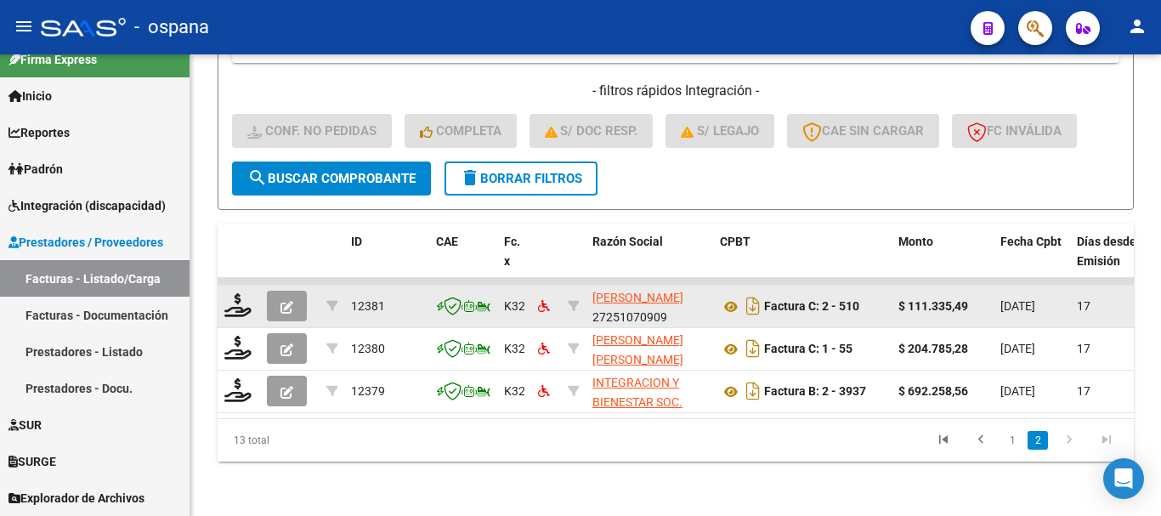
scroll to position [491, 0]
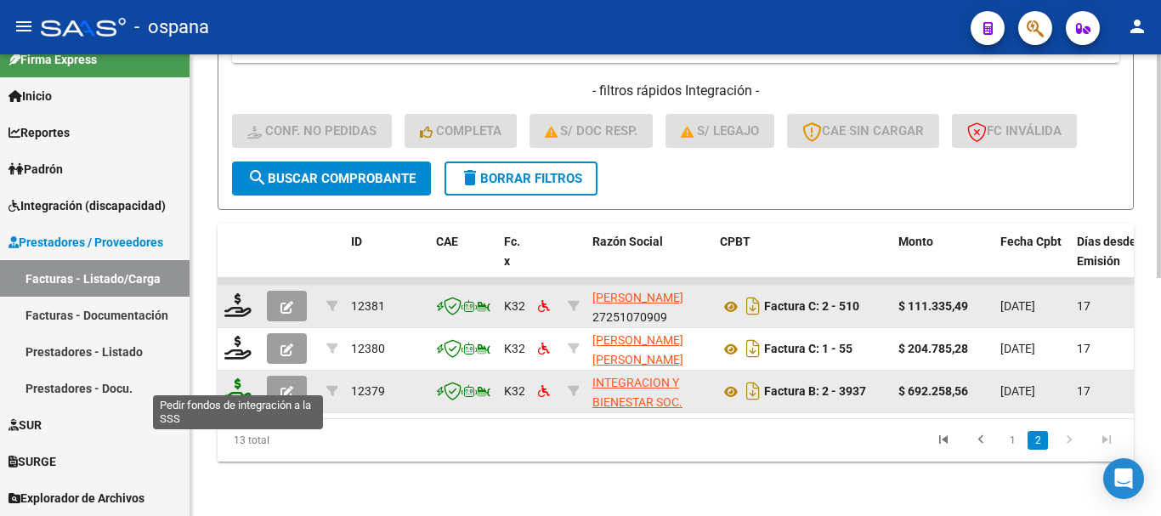
click at [238, 378] on icon at bounding box center [237, 390] width 27 height 24
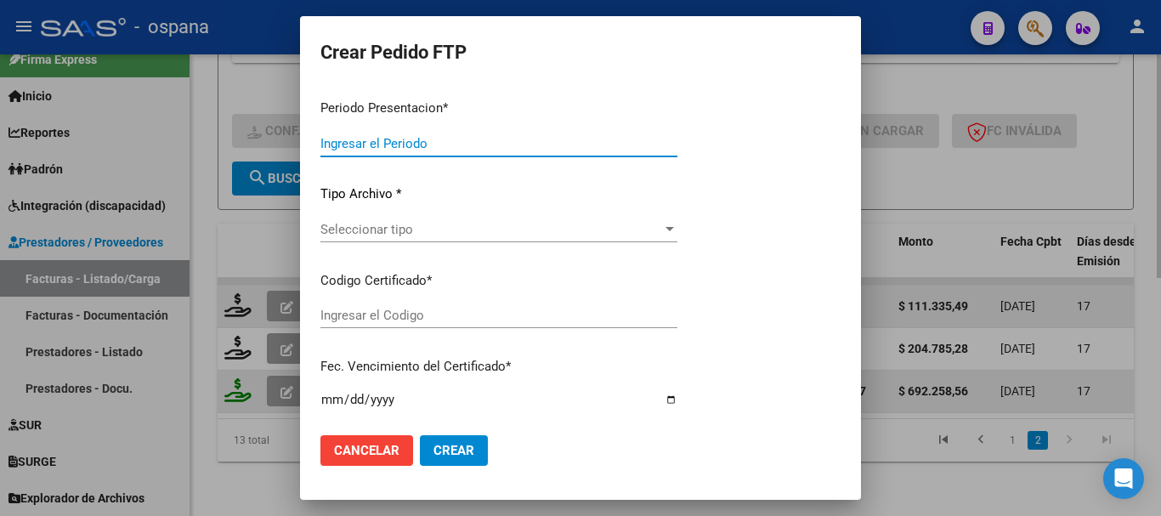
type input "202508"
type input "$ 692.258,56"
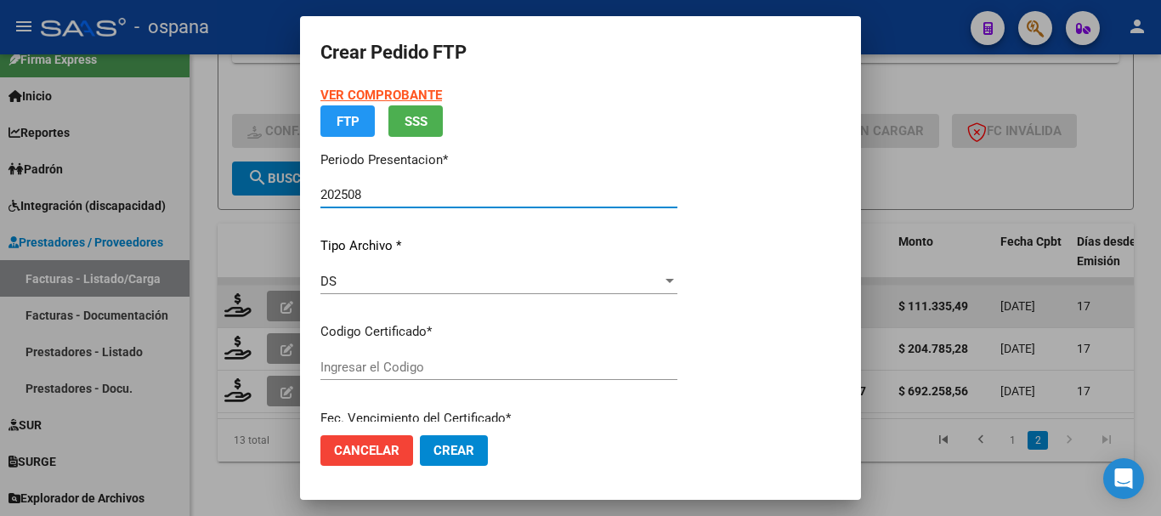
type input "ARG01000430177192019121720291217BS389"
type input "[DATE]"
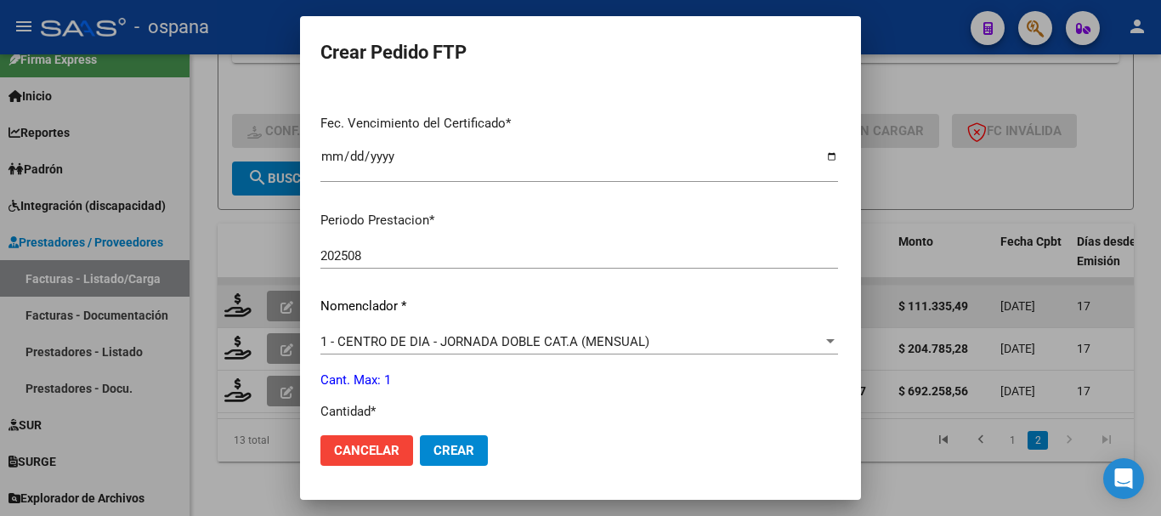
scroll to position [595, 0]
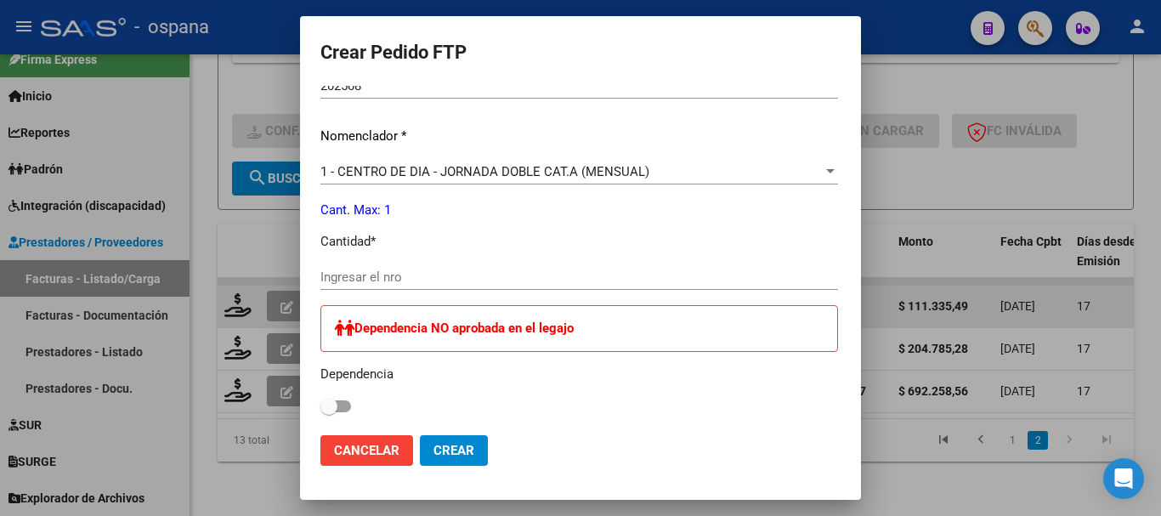
click at [406, 269] on input "Ingresar el nro" at bounding box center [579, 276] width 518 height 15
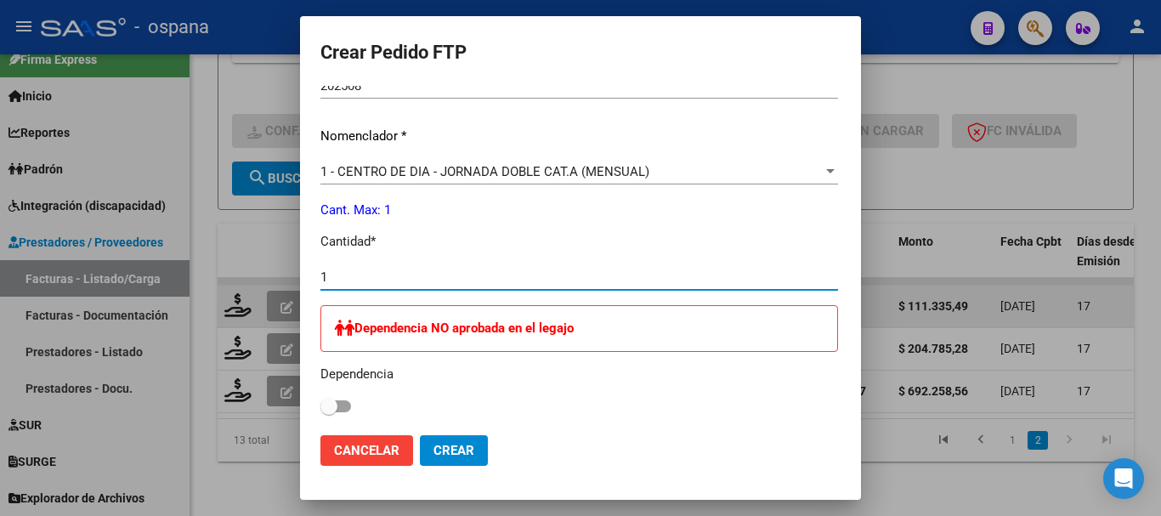
type input "1"
click at [433, 448] on span "Crear" at bounding box center [453, 450] width 41 height 15
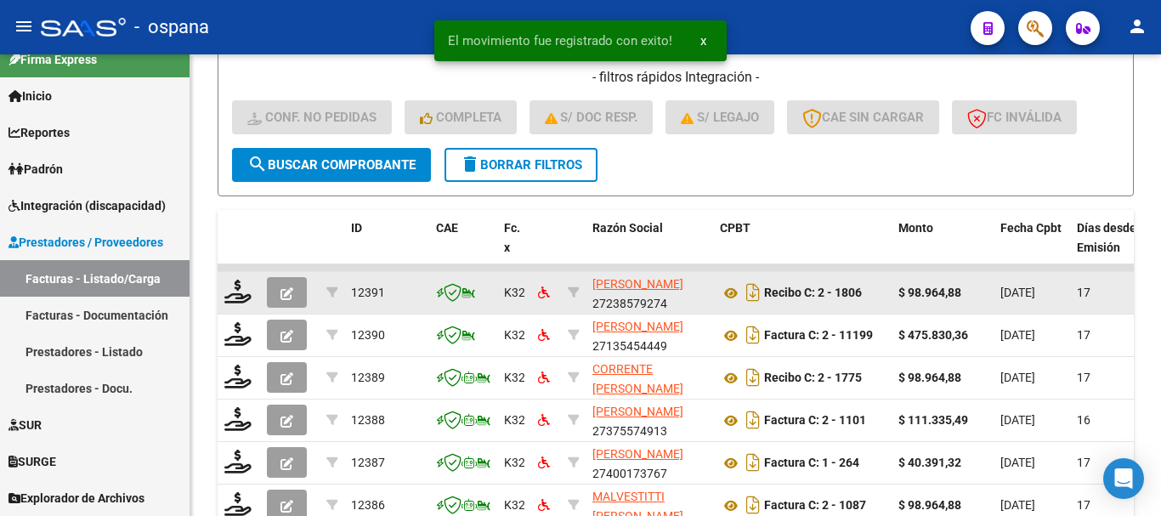
scroll to position [789, 0]
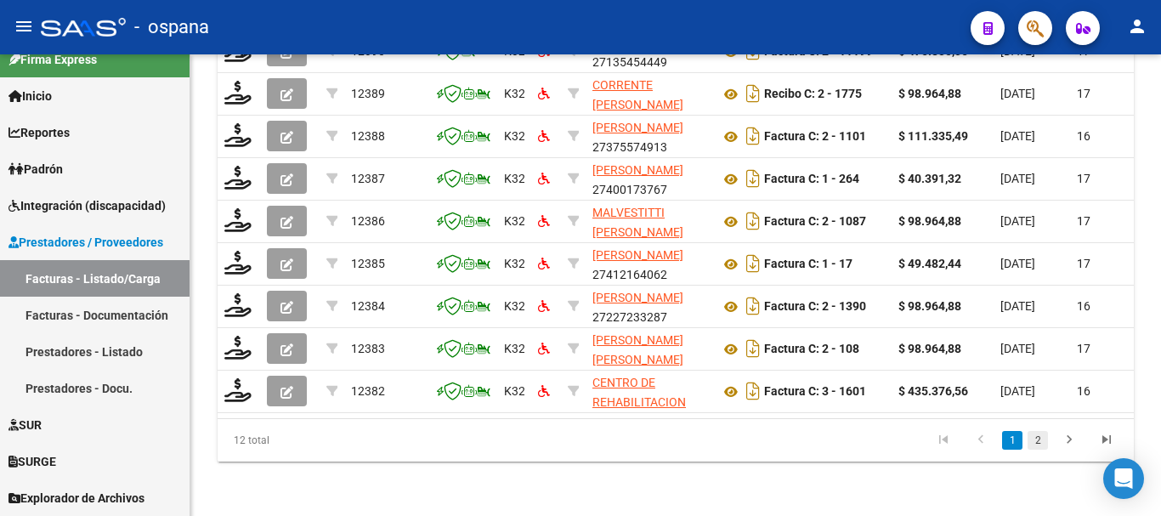
click at [1030, 439] on link "2" at bounding box center [1038, 440] width 20 height 19
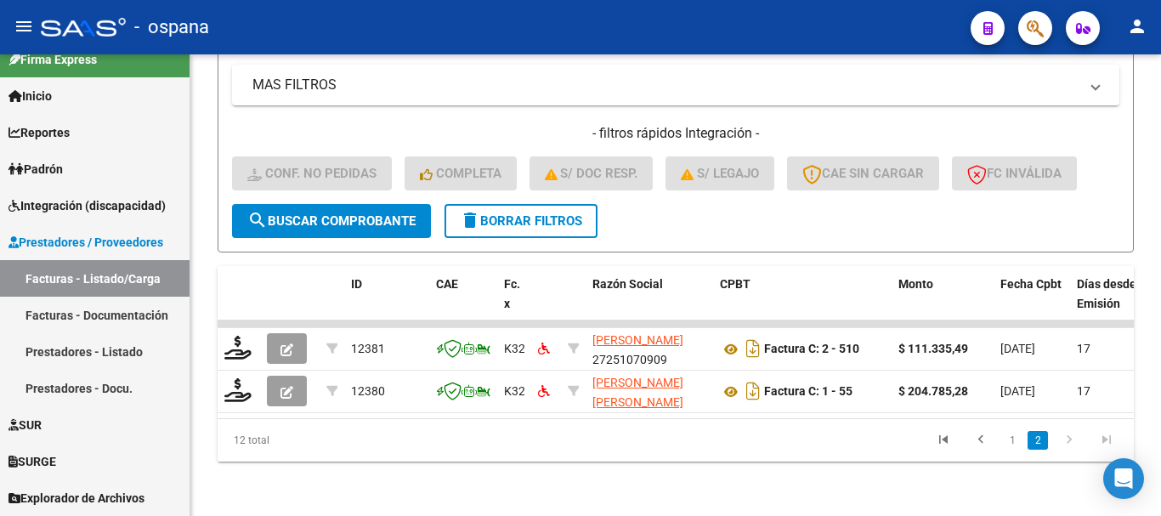
scroll to position [449, 0]
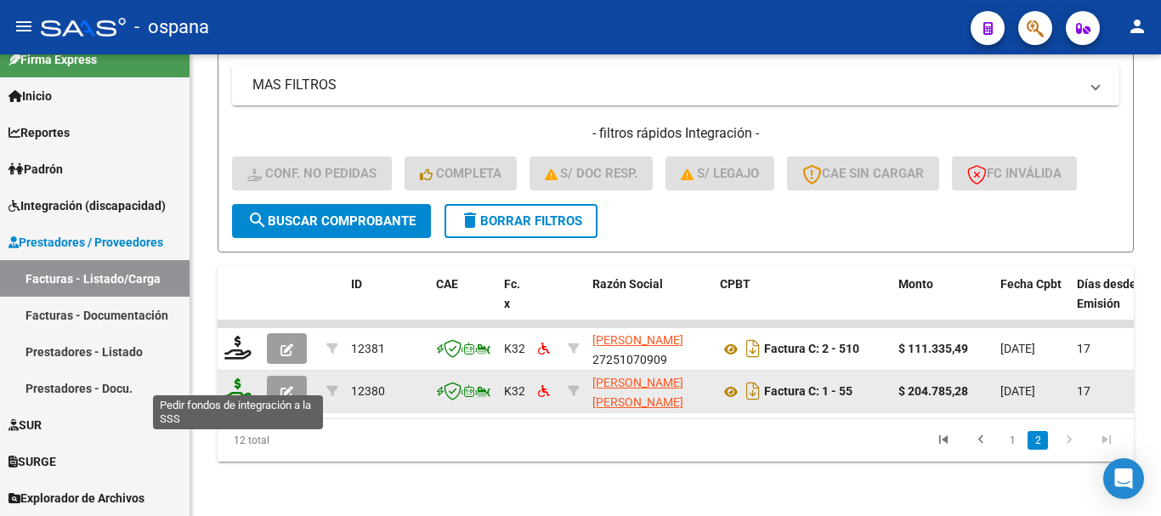
click at [235, 378] on icon at bounding box center [237, 390] width 27 height 24
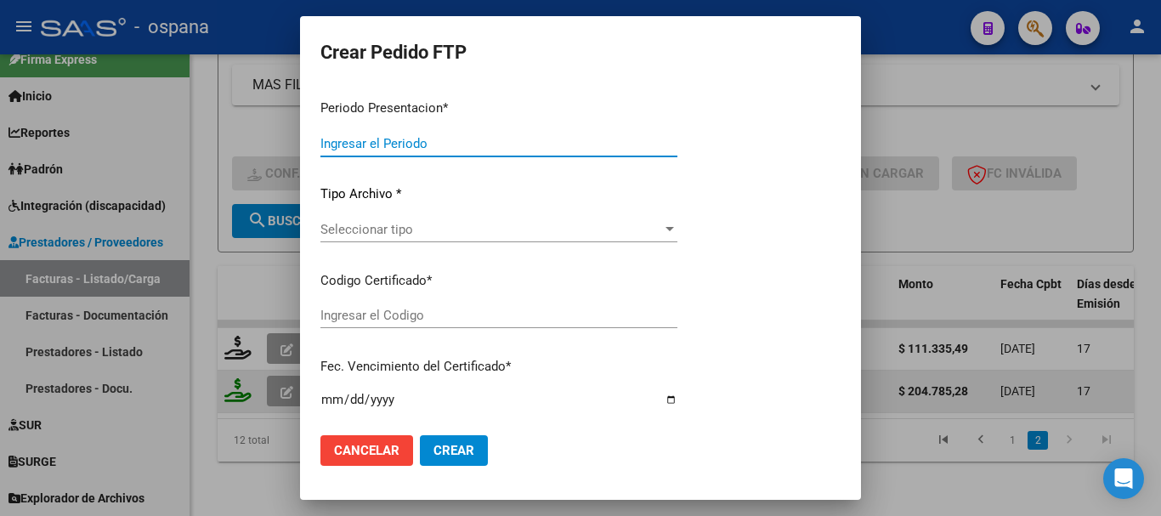
type input "202508"
type input "$ 204.785,28"
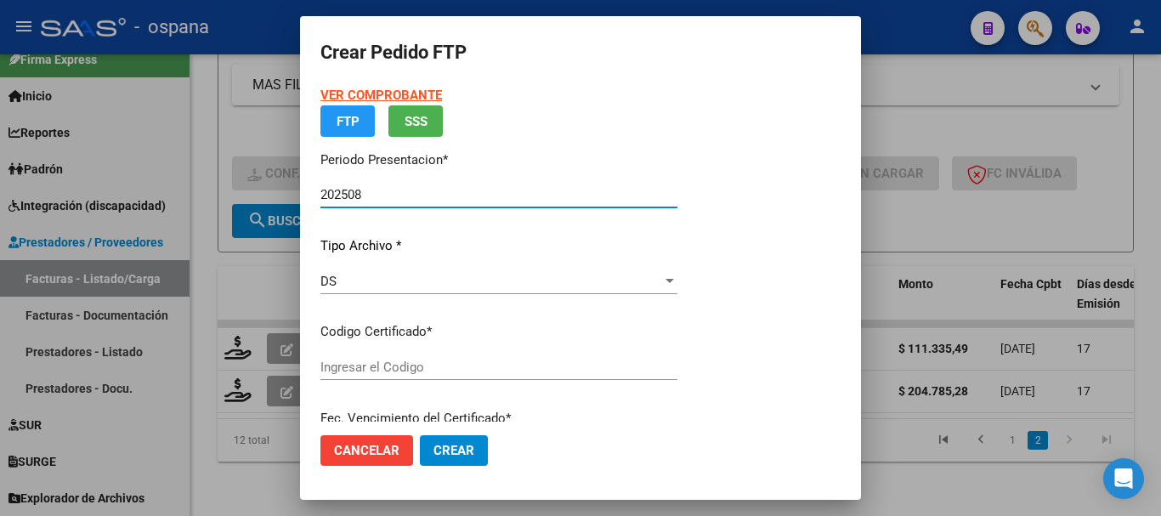
type input "ARG01000430177192019121720291217BS389"
type input "[DATE]"
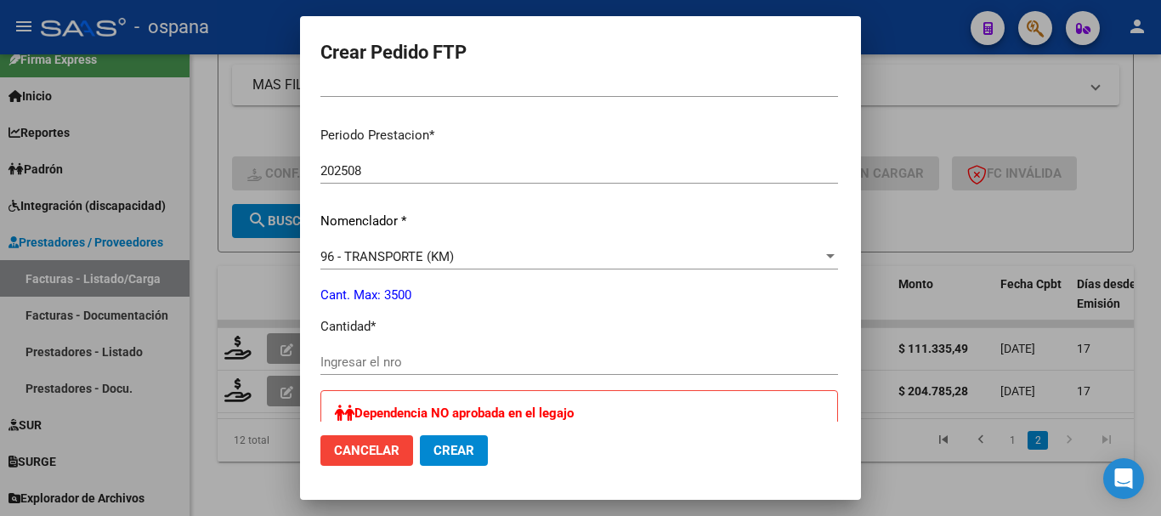
scroll to position [595, 0]
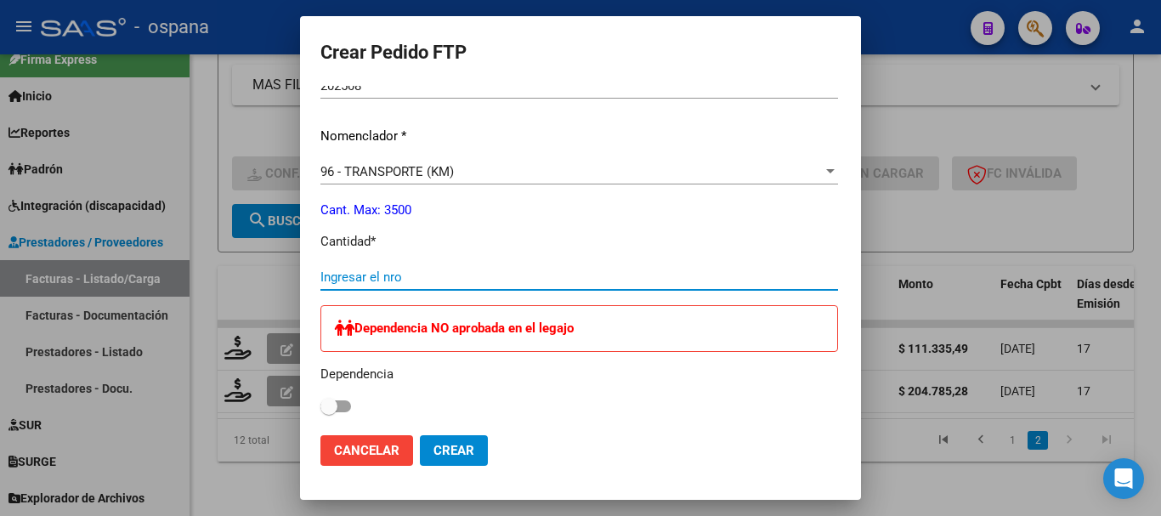
click at [411, 269] on input "Ingresar el nro" at bounding box center [579, 276] width 518 height 15
type input "378"
click at [436, 439] on button "Crear" at bounding box center [454, 450] width 68 height 31
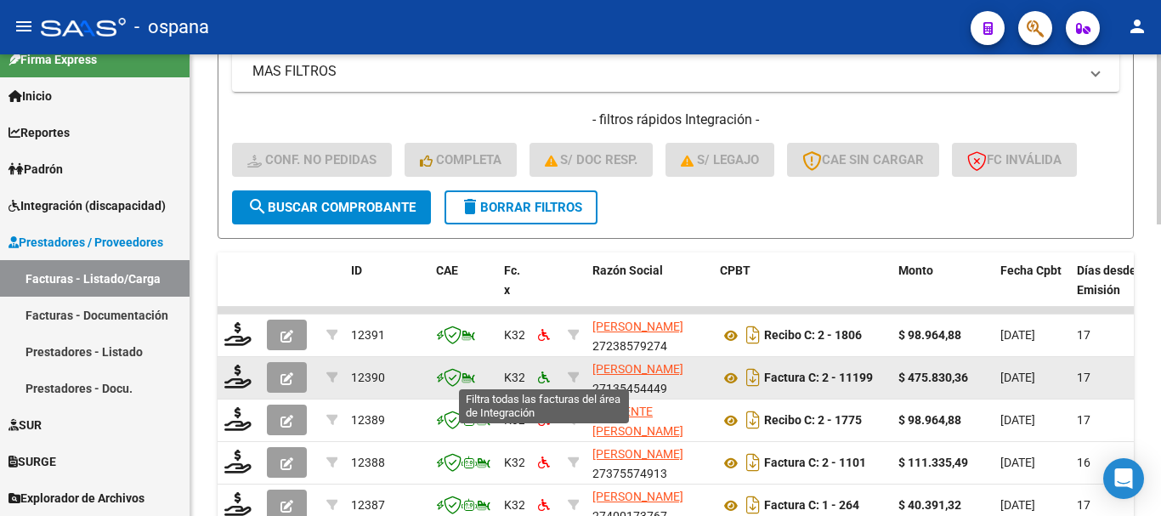
scroll to position [789, 0]
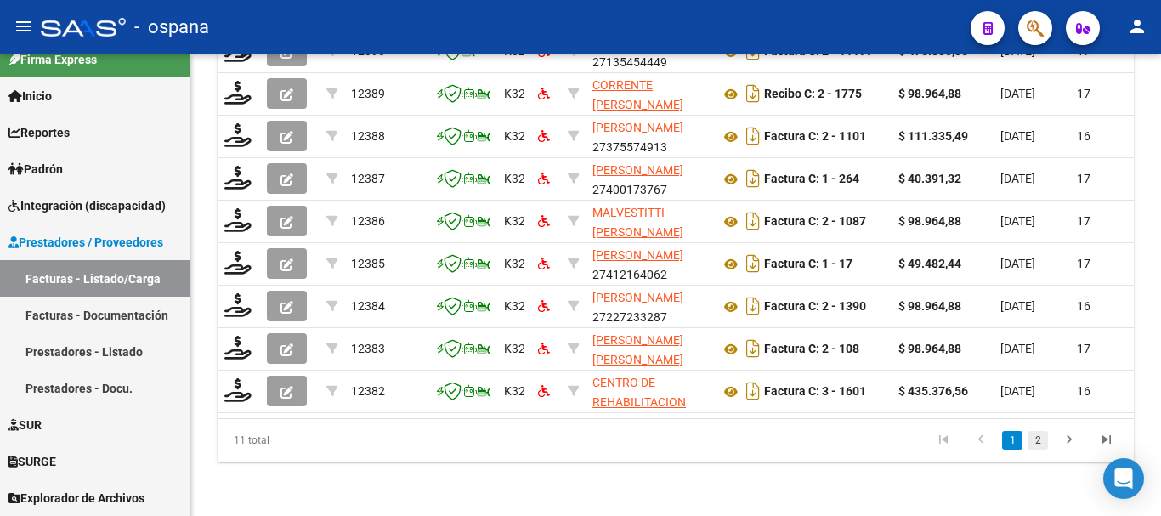
click at [1039, 441] on link "2" at bounding box center [1038, 440] width 20 height 19
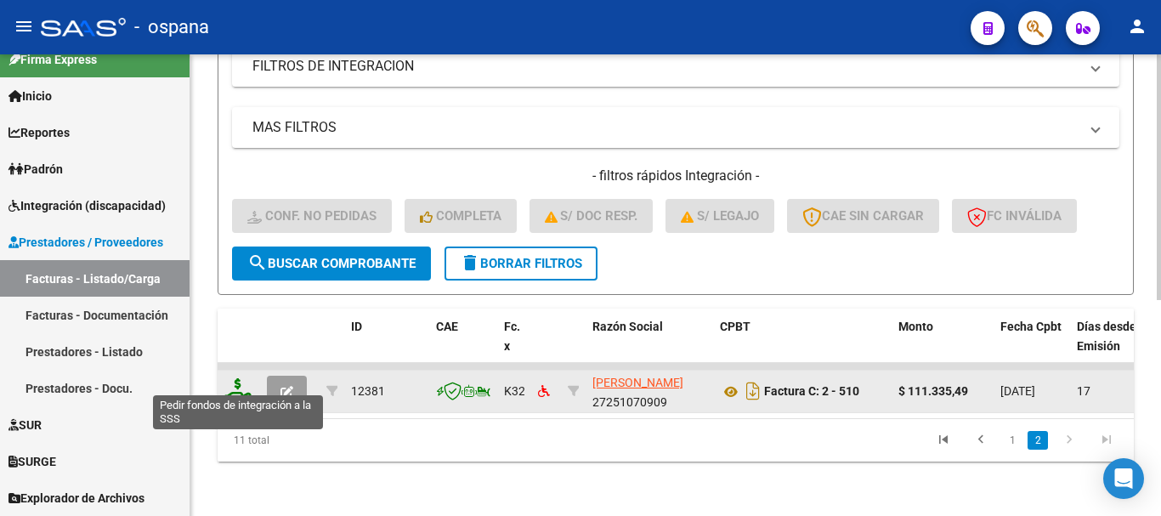
click at [237, 378] on icon at bounding box center [237, 390] width 27 height 24
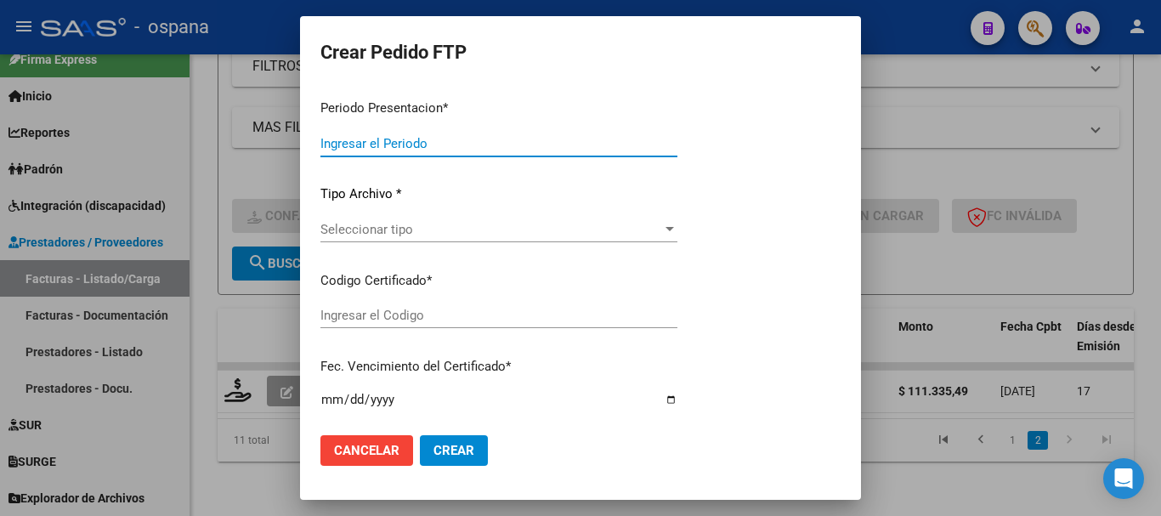
type input "202508"
type input "$ 111.335,49"
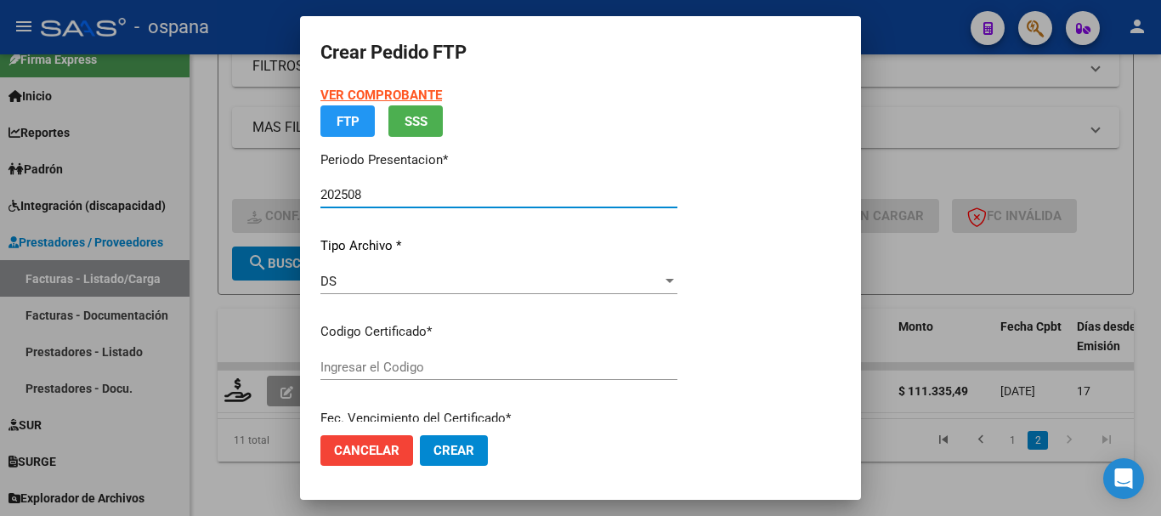
type input "ARG010005588968252021090620260906BS389"
type input "[DATE]"
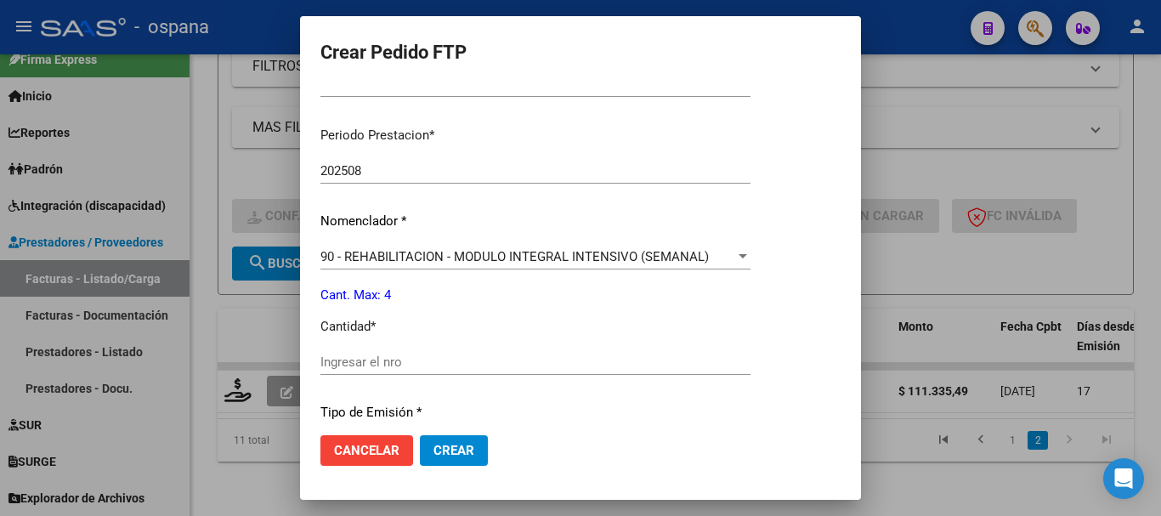
scroll to position [595, 0]
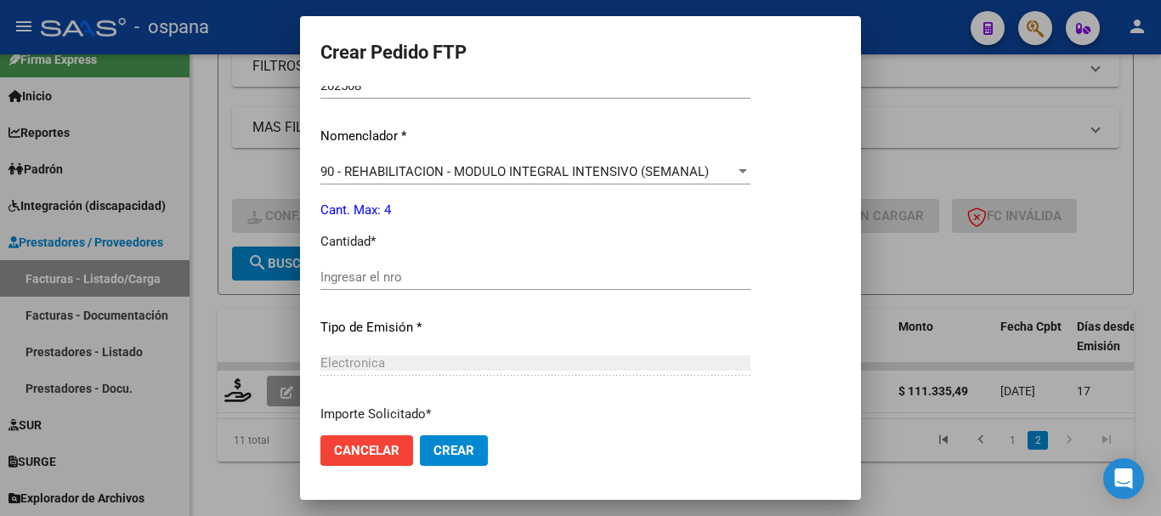
click at [454, 272] on input "Ingresar el nro" at bounding box center [535, 276] width 430 height 15
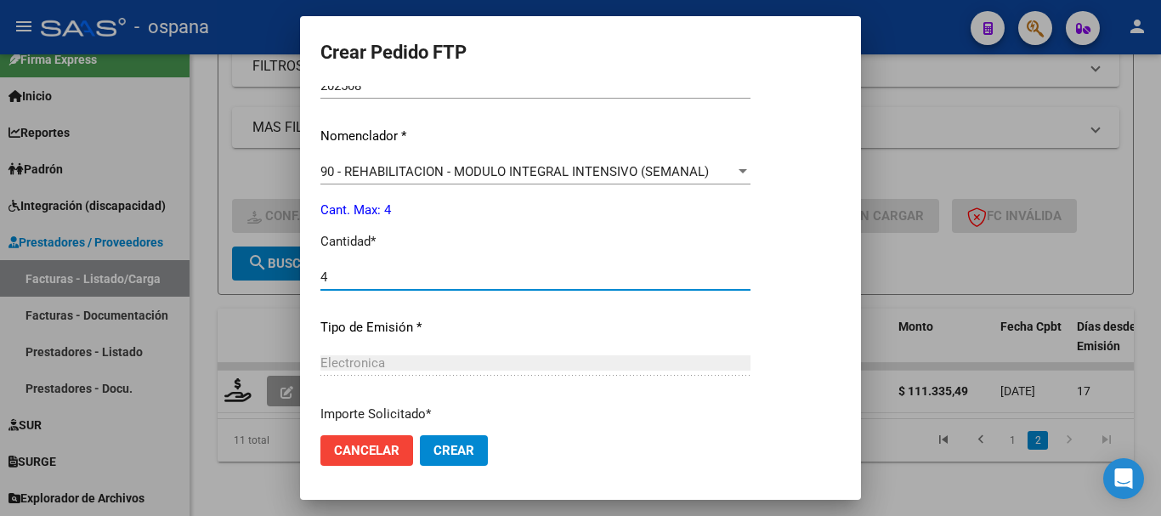
type input "4"
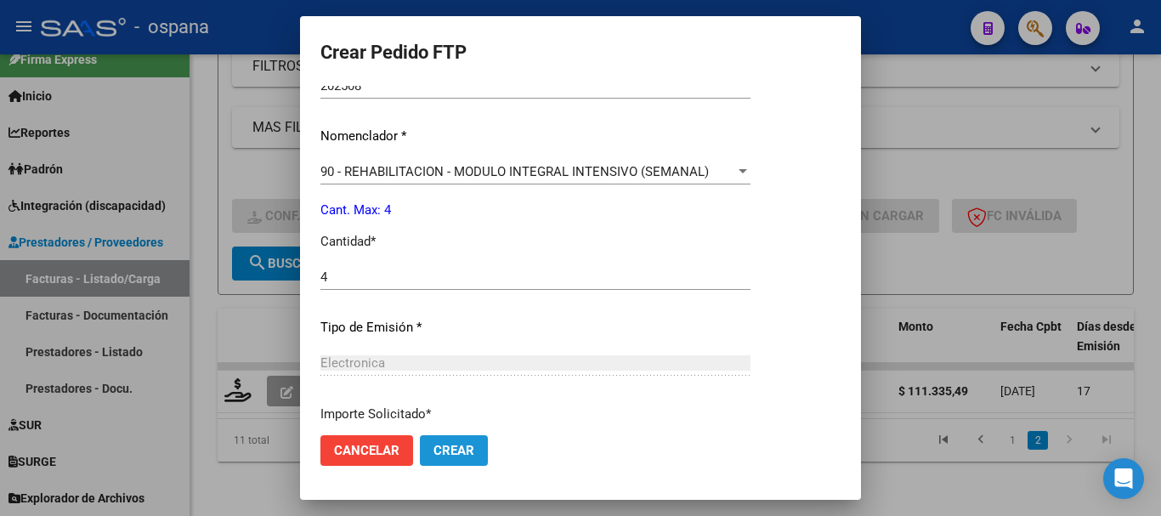
click at [464, 455] on span "Crear" at bounding box center [453, 450] width 41 height 15
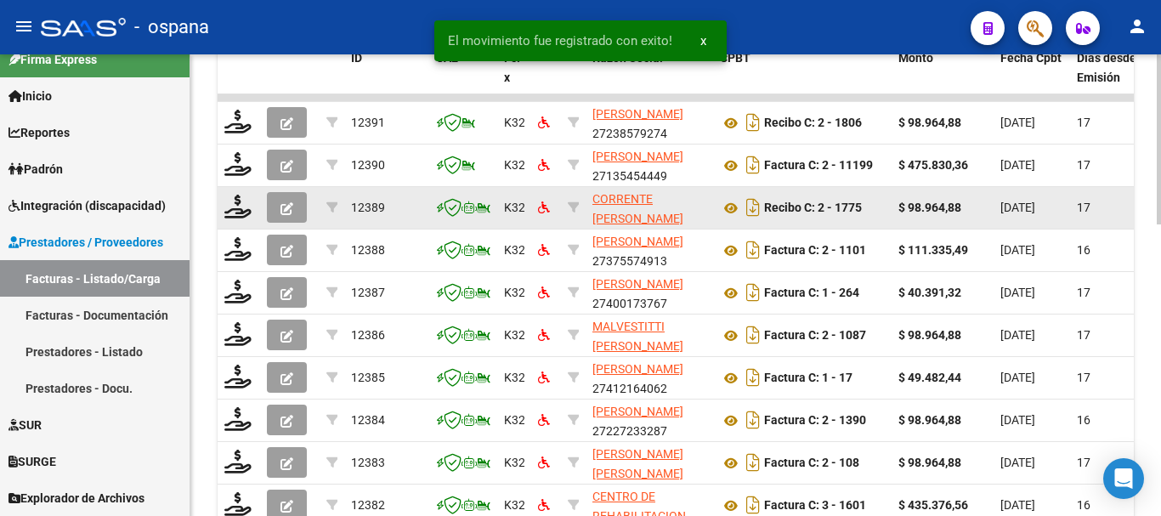
scroll to position [746, 0]
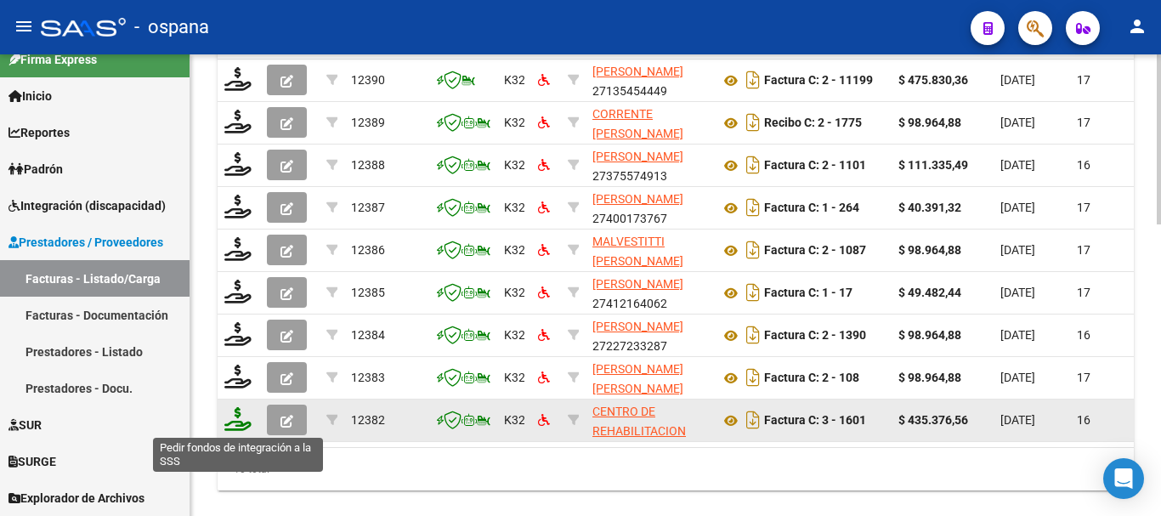
click at [237, 420] on icon at bounding box center [237, 419] width 27 height 24
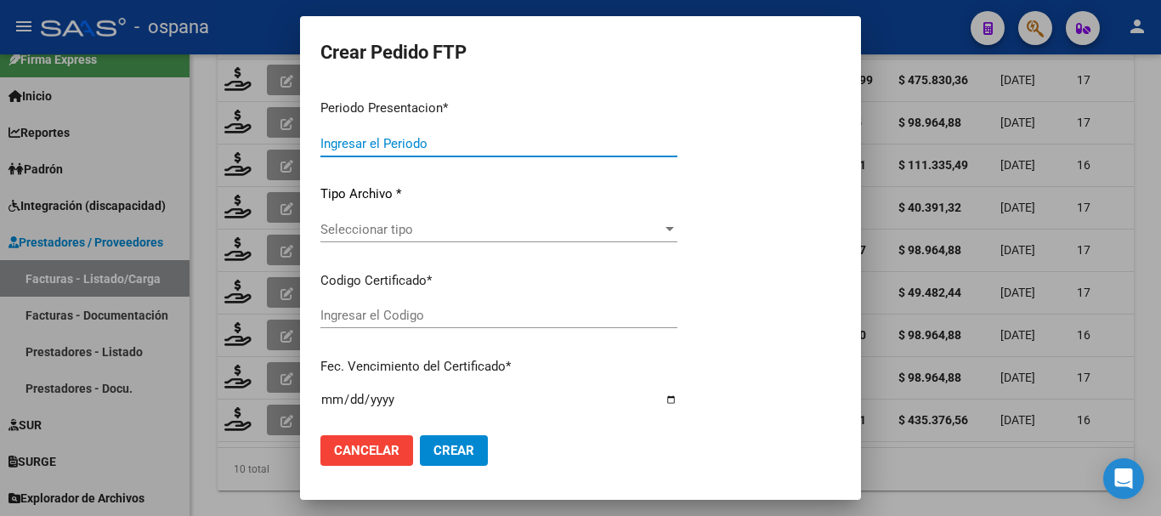
type input "202508"
type input "$ 435.376,56"
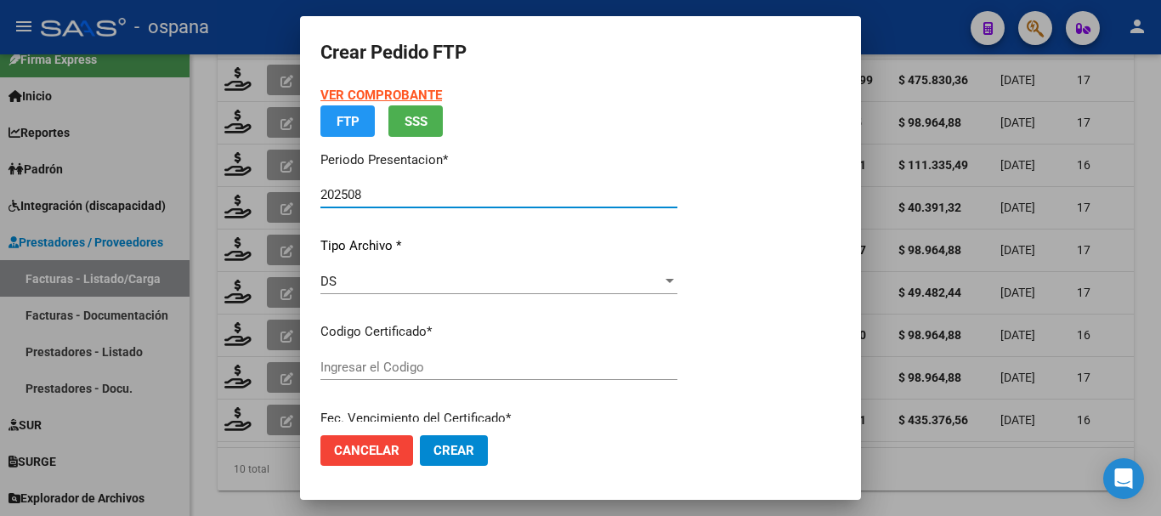
type input "ARG02000435090592024050220260502IPS248"
type input "[DATE]"
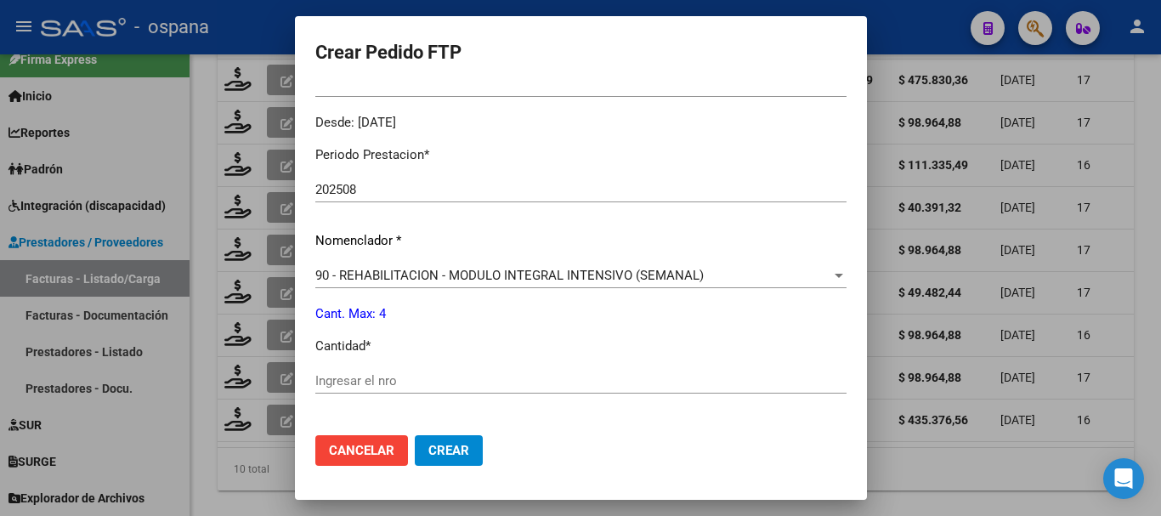
scroll to position [595, 0]
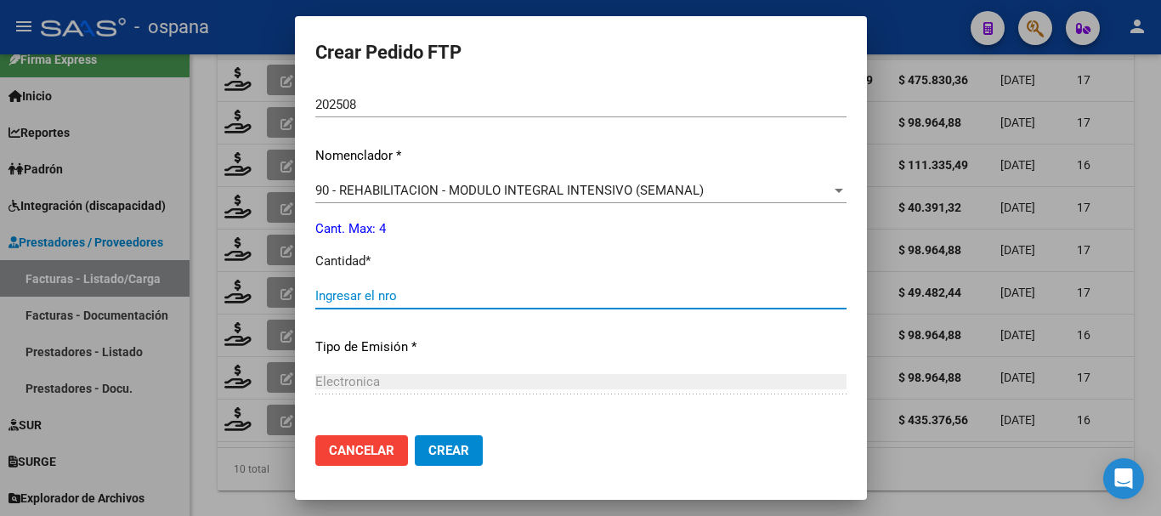
click at [460, 292] on input "Ingresar el nro" at bounding box center [580, 295] width 531 height 15
type input "4"
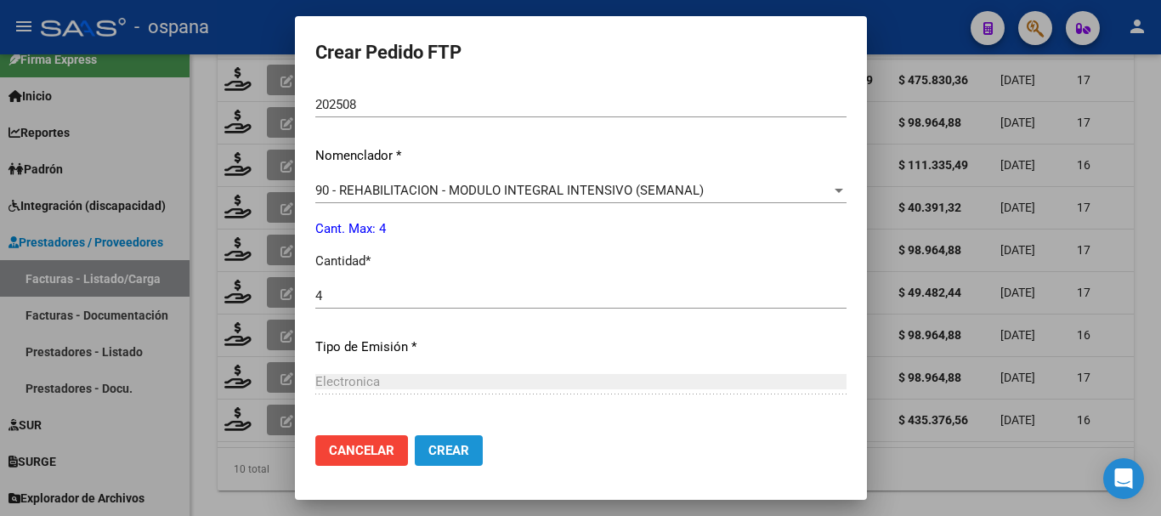
click at [439, 454] on span "Crear" at bounding box center [448, 450] width 41 height 15
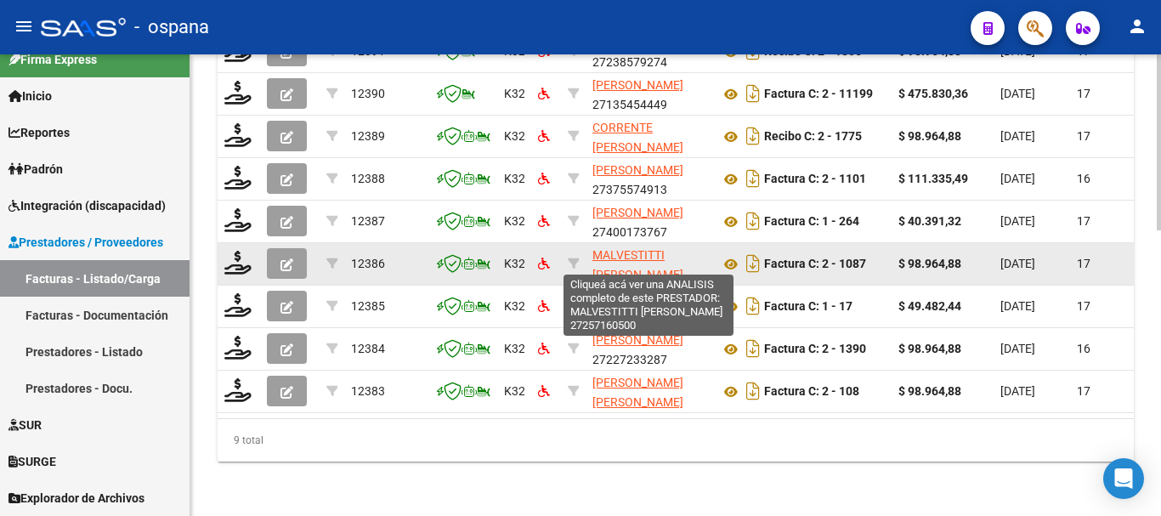
scroll to position [576, 0]
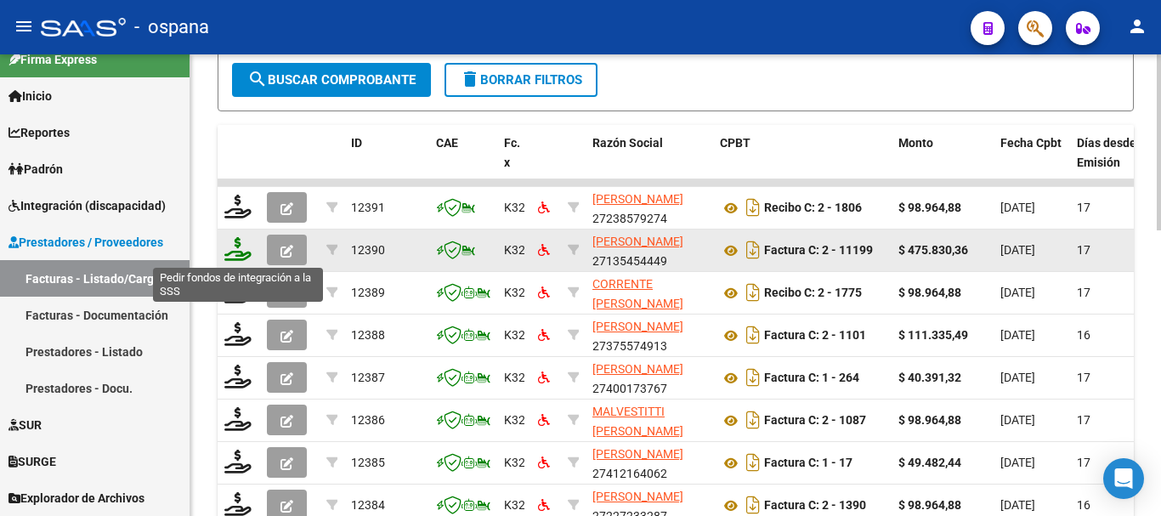
click at [235, 251] on icon at bounding box center [237, 249] width 27 height 24
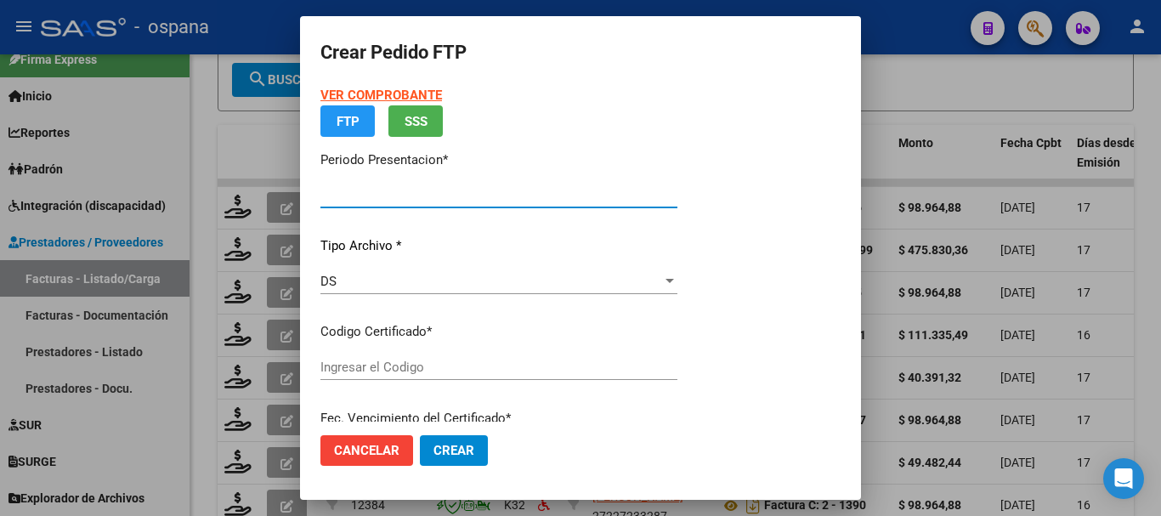
type input "202508"
type input "$ 475.830,36"
type input "ARG010005588968252021090620260906BS389"
type input "[DATE]"
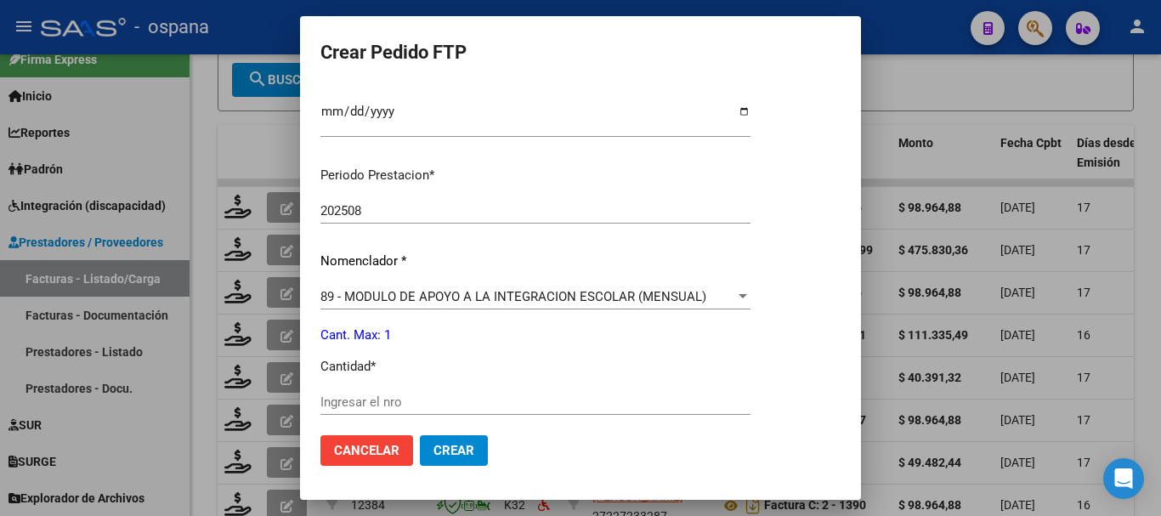
scroll to position [555, 0]
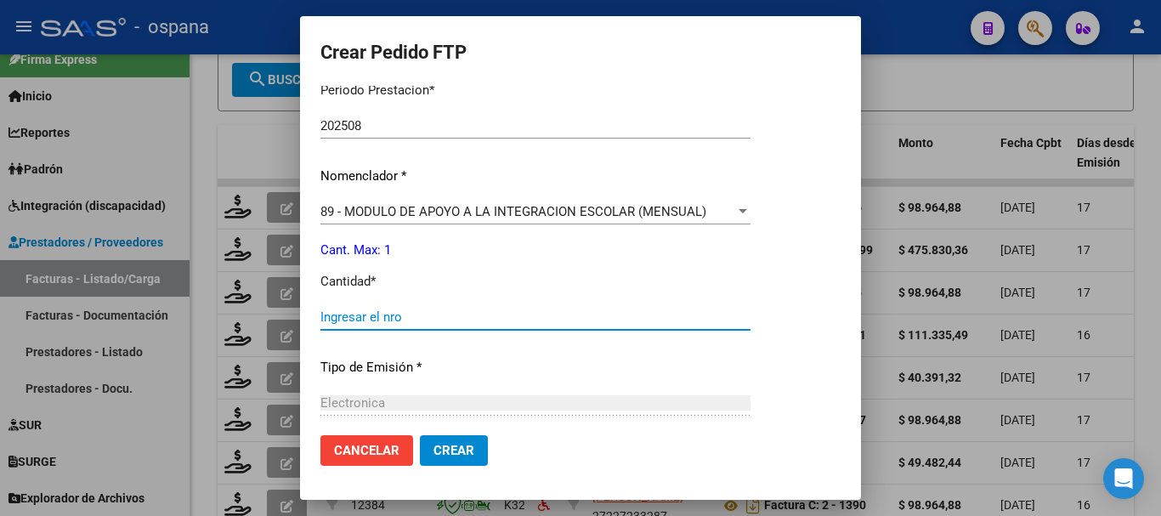
click at [382, 320] on input "Ingresar el nro" at bounding box center [535, 316] width 430 height 15
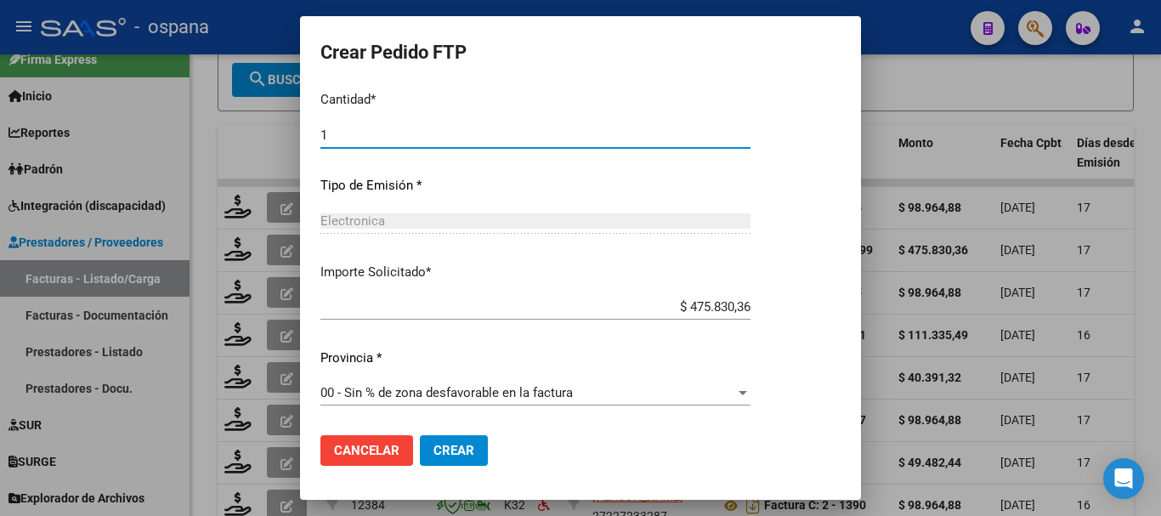
type input "1"
click at [475, 442] on button "Crear" at bounding box center [454, 450] width 68 height 31
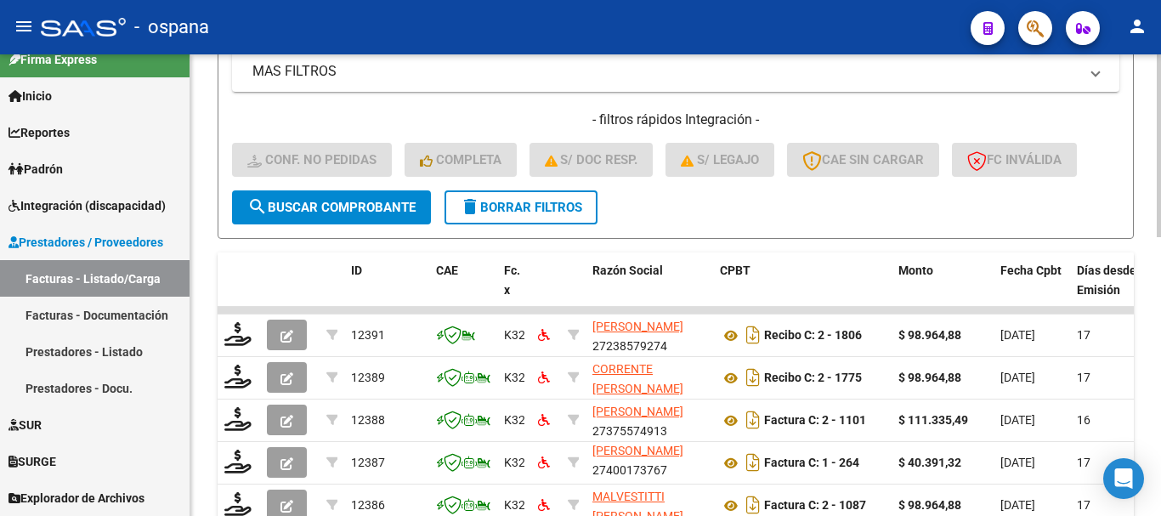
scroll to position [704, 0]
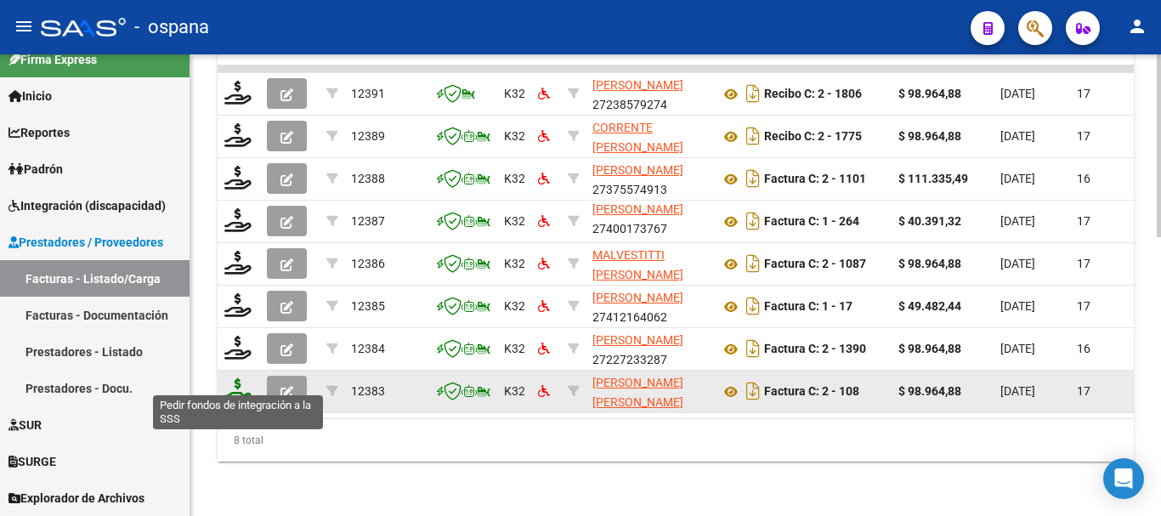
click at [237, 378] on icon at bounding box center [237, 390] width 27 height 24
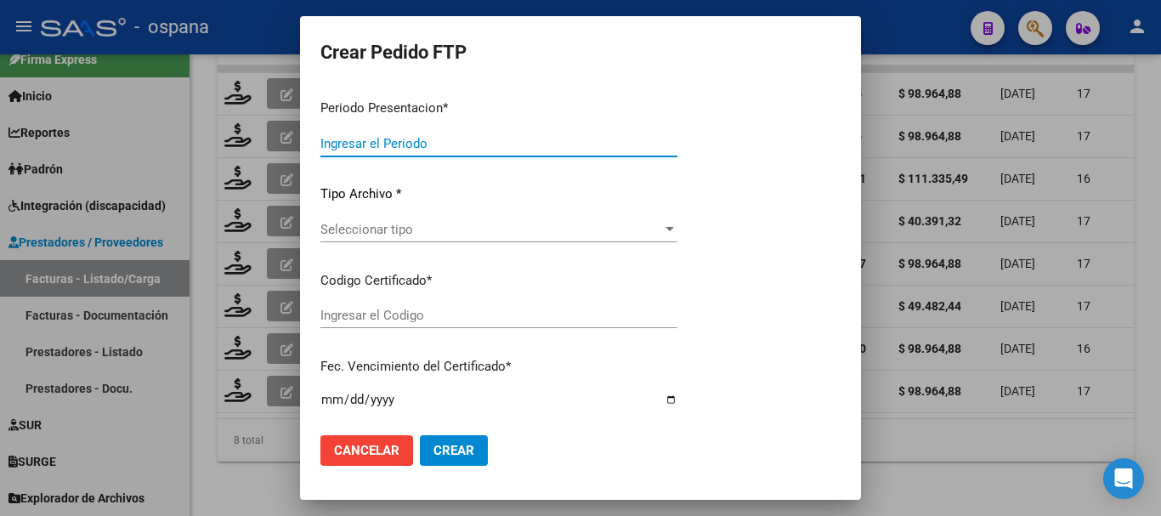
type input "202508"
type input "$ 98.964,88"
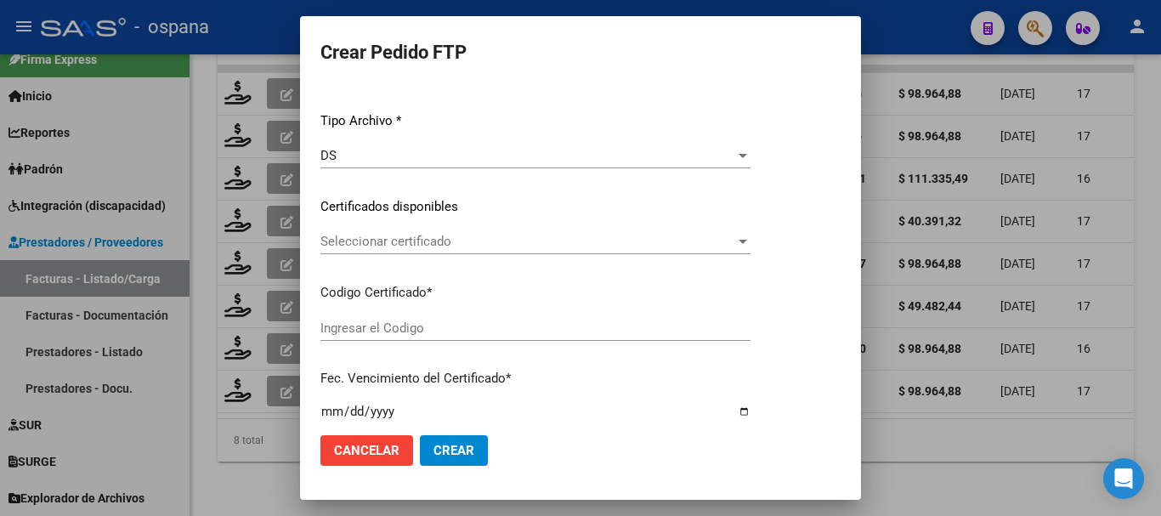
scroll to position [255, 0]
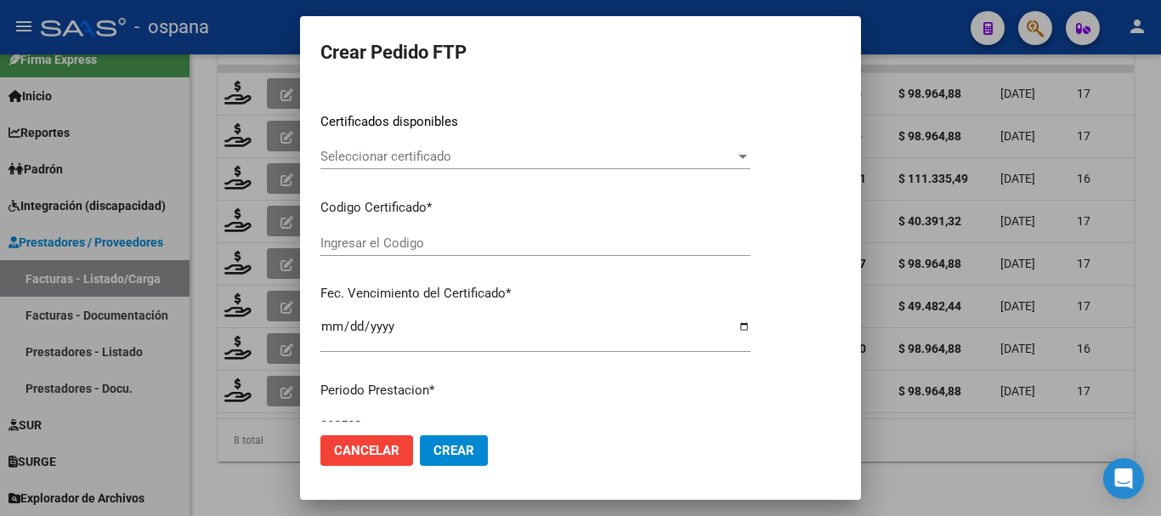
click at [494, 148] on div "Seleccionar certificado Seleccionar certificado" at bounding box center [535, 156] width 430 height 25
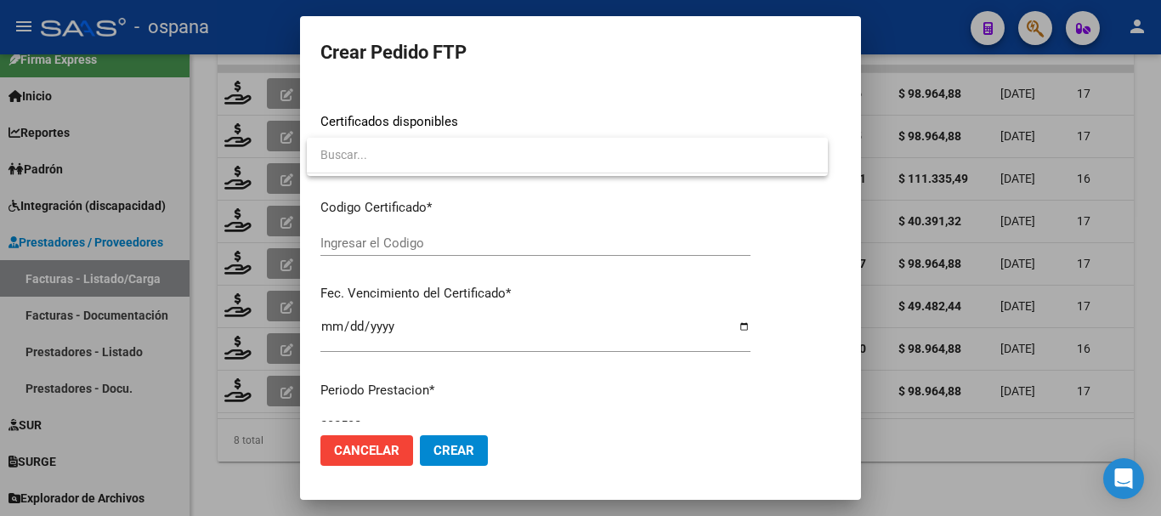
click at [241, 28] on div at bounding box center [580, 258] width 1161 height 516
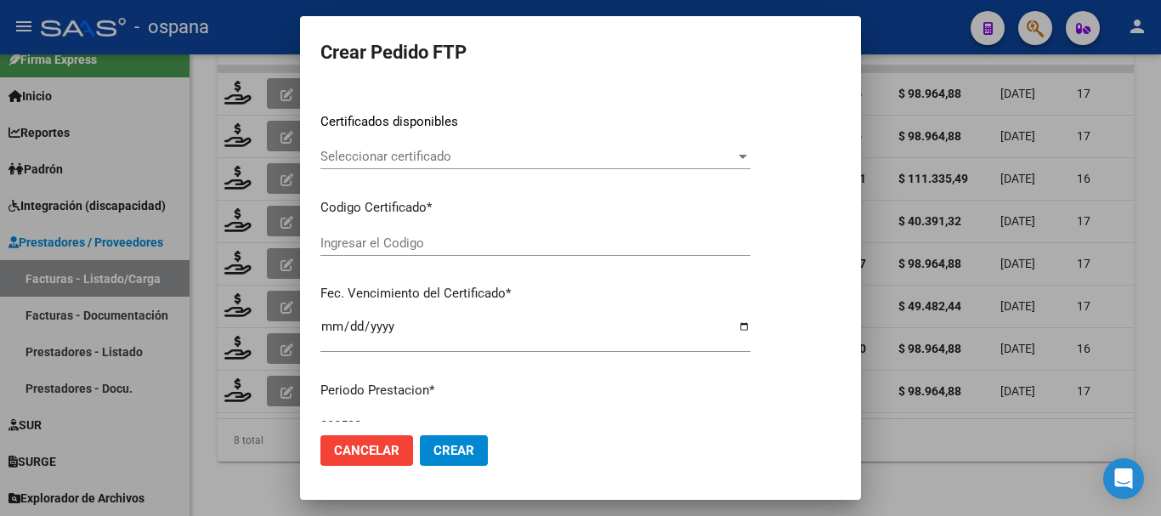
drag, startPoint x: 931, startPoint y: 29, endPoint x: 922, endPoint y: 31, distance: 9.7
click at [931, 31] on div at bounding box center [580, 258] width 1161 height 516
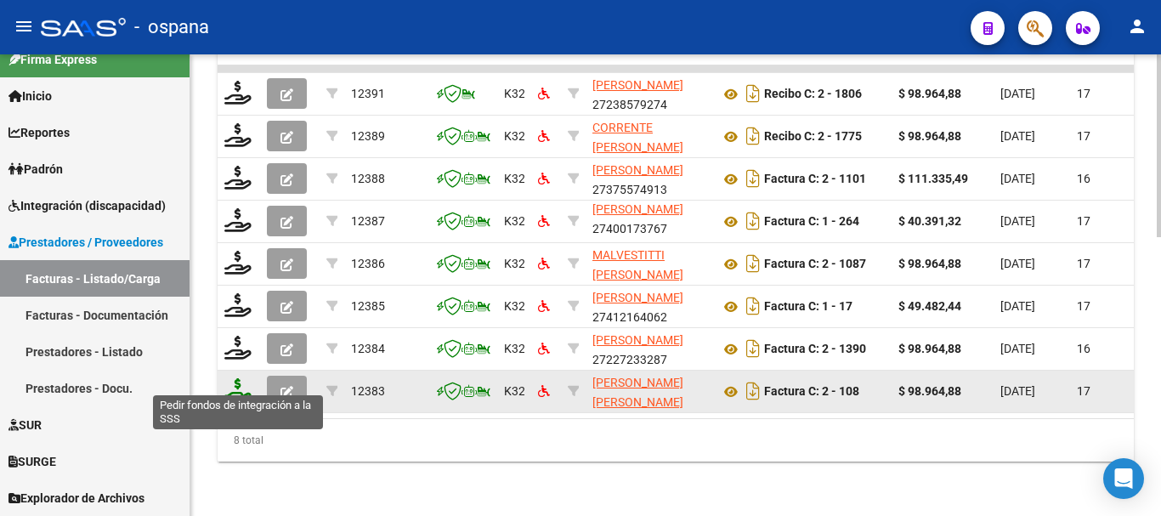
click at [238, 378] on icon at bounding box center [237, 390] width 27 height 24
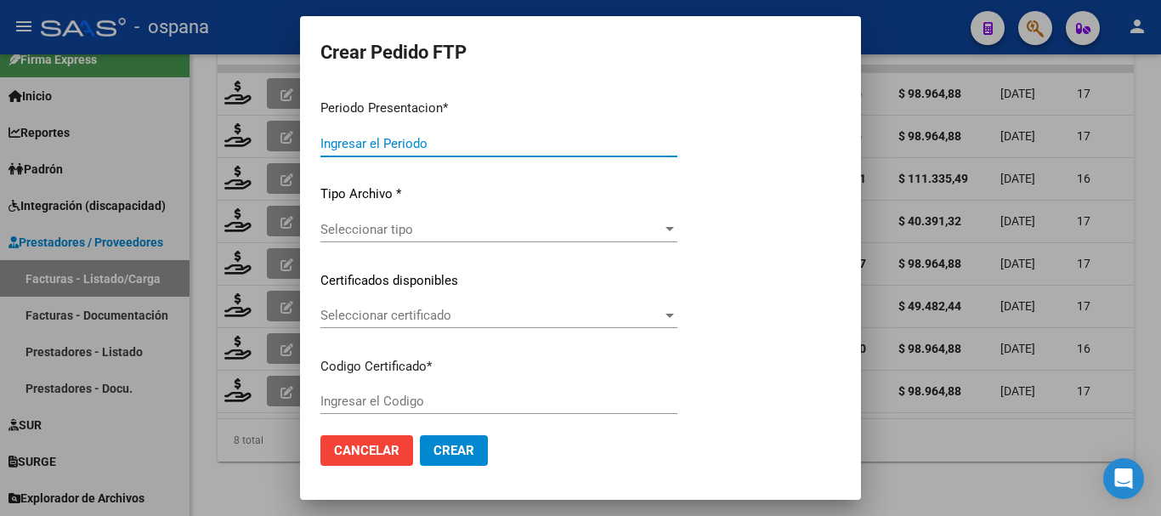
type input "202508"
type input "$ 98.964,88"
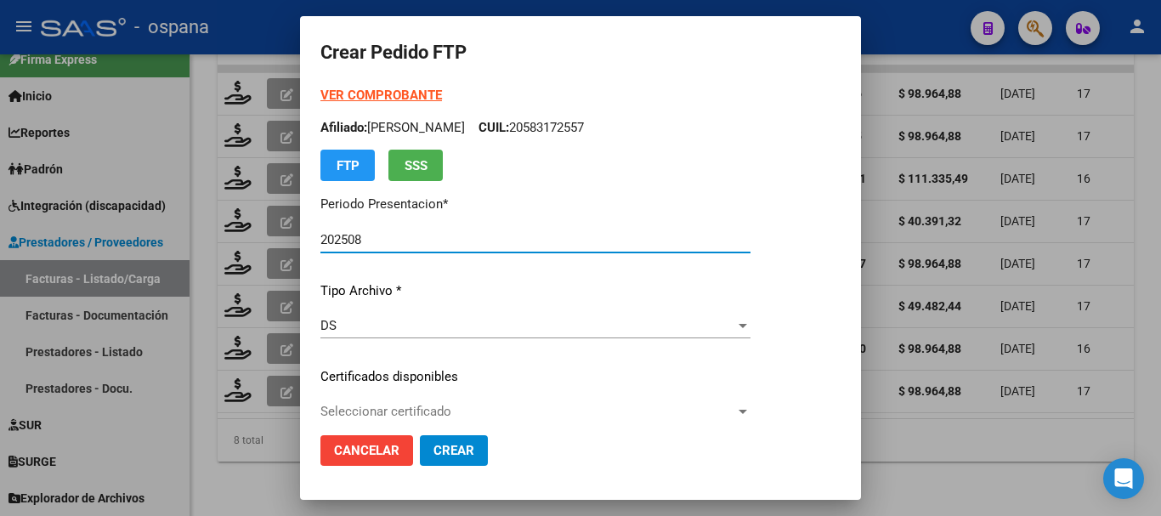
type input "ARG02000583172552025062620270626BUE389"
type input "2027-06-26"
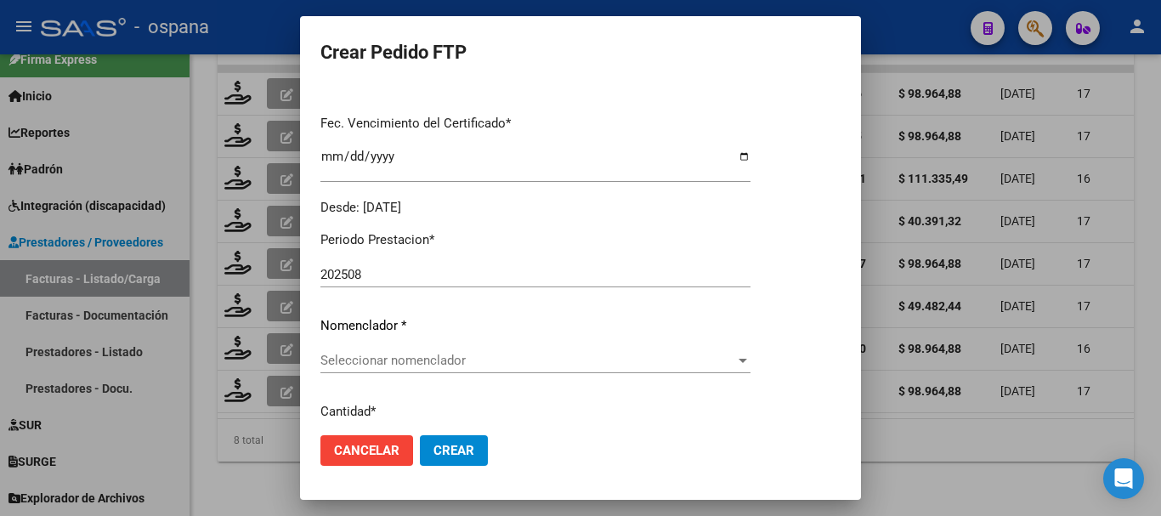
scroll to position [510, 0]
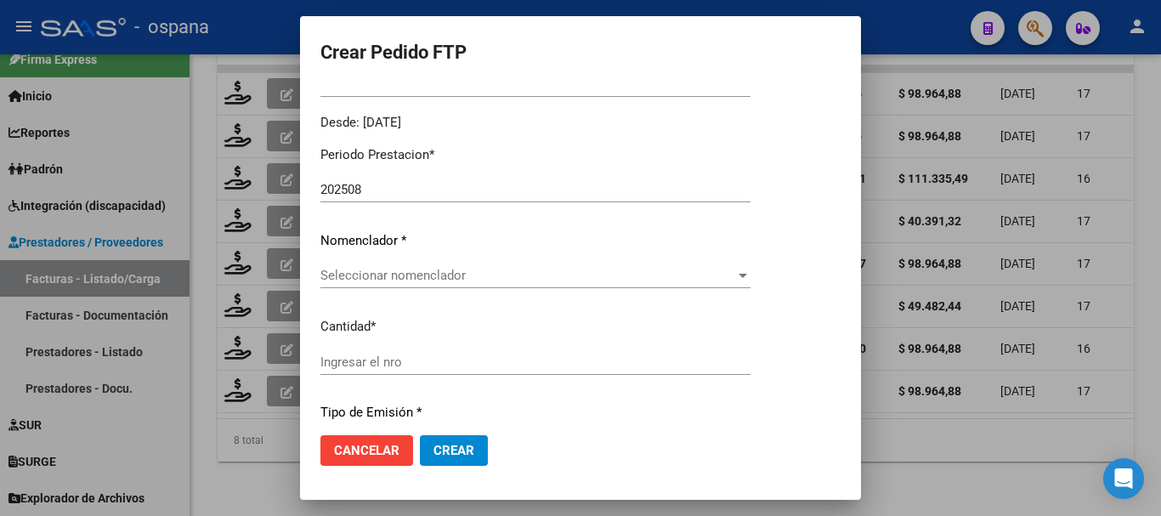
click at [410, 275] on span "Seleccionar nomenclador" at bounding box center [527, 275] width 415 height 15
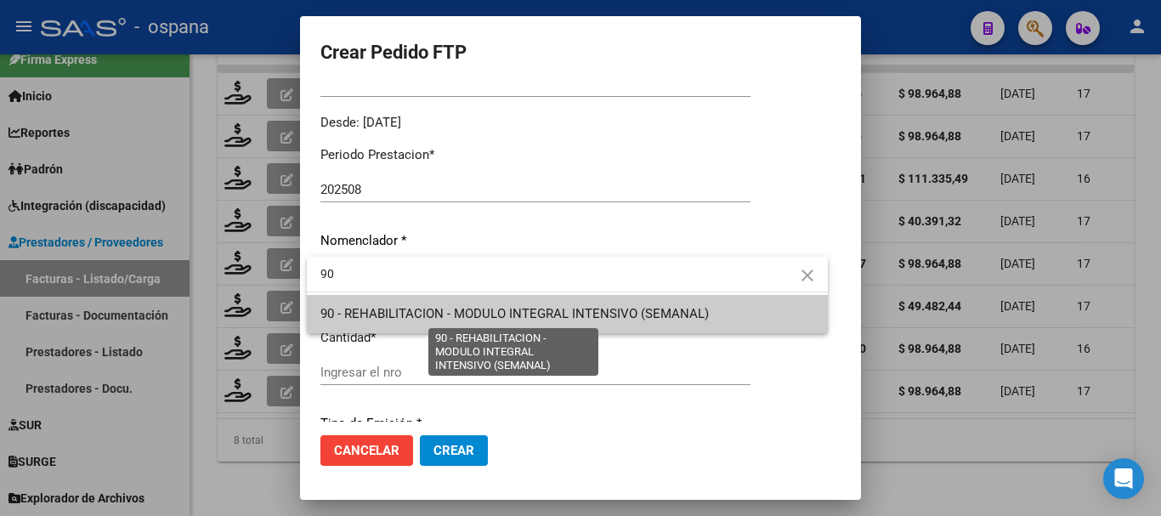
type input "90"
click at [419, 314] on span "90 - REHABILITACION - MODULO INTEGRAL INTENSIVO (SEMANAL)" at bounding box center [514, 313] width 388 height 15
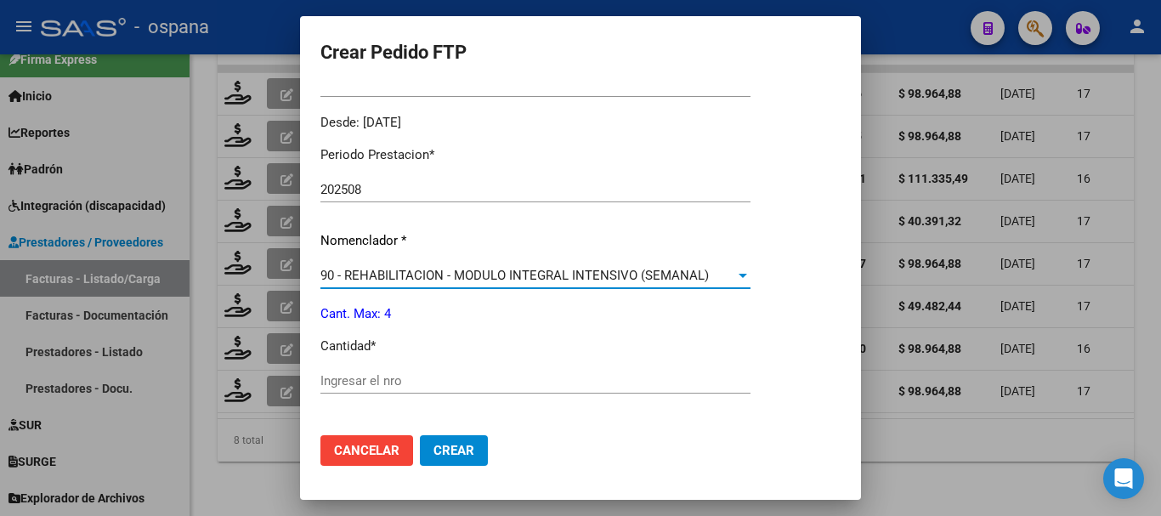
click at [366, 377] on input "Ingresar el nro" at bounding box center [535, 380] width 430 height 15
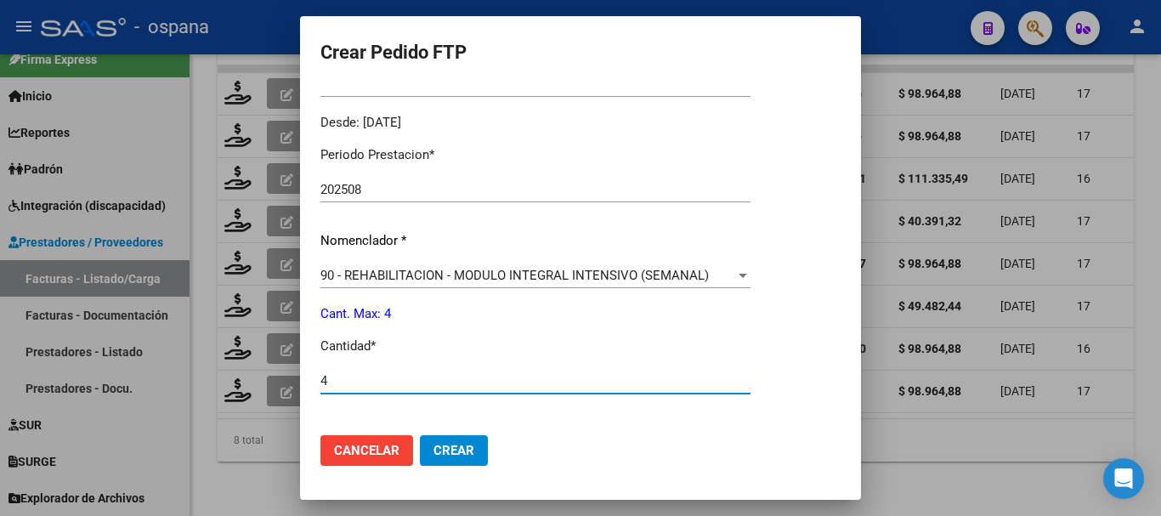
scroll to position [756, 0]
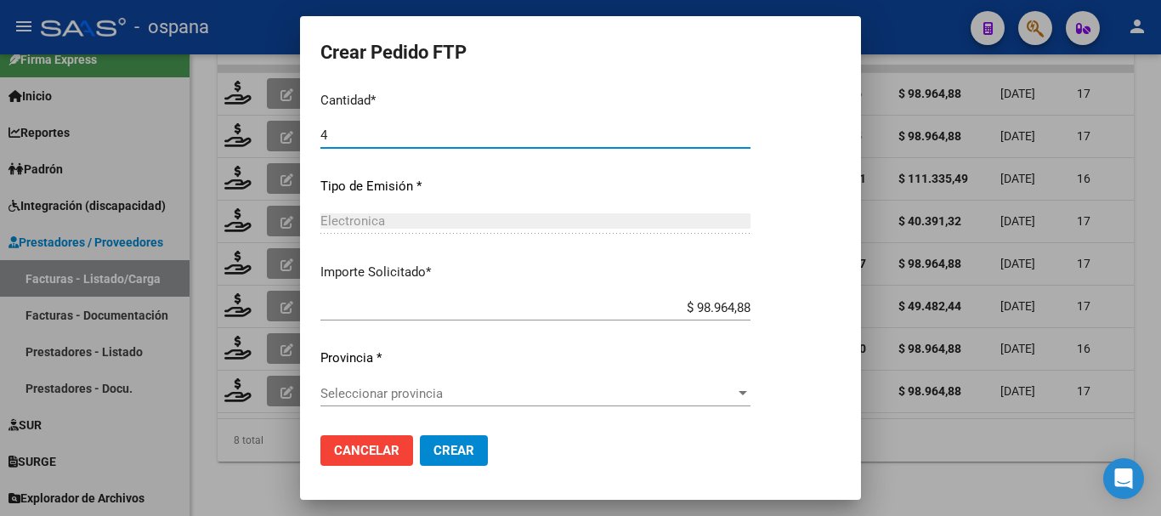
type input "4"
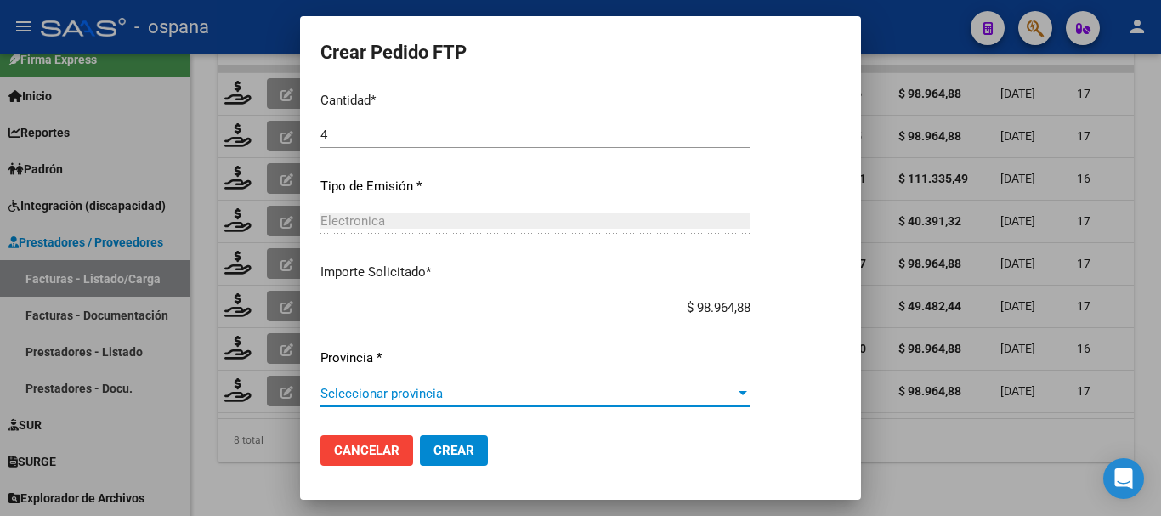
click at [411, 393] on span "Seleccionar provincia" at bounding box center [527, 393] width 415 height 15
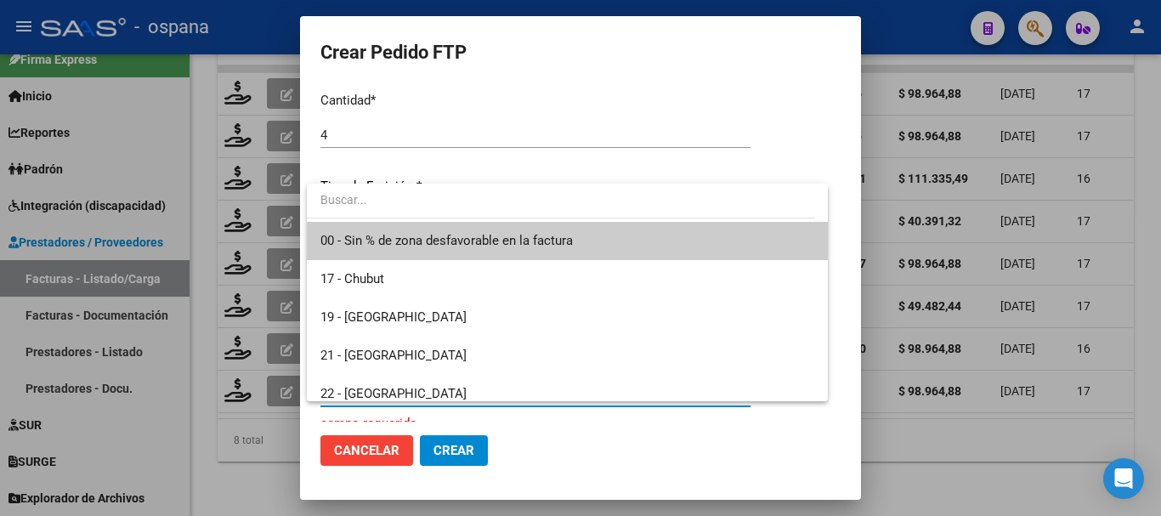
click at [429, 243] on span "00 - Sin % de zona desfavorable en la factura" at bounding box center [446, 240] width 252 height 15
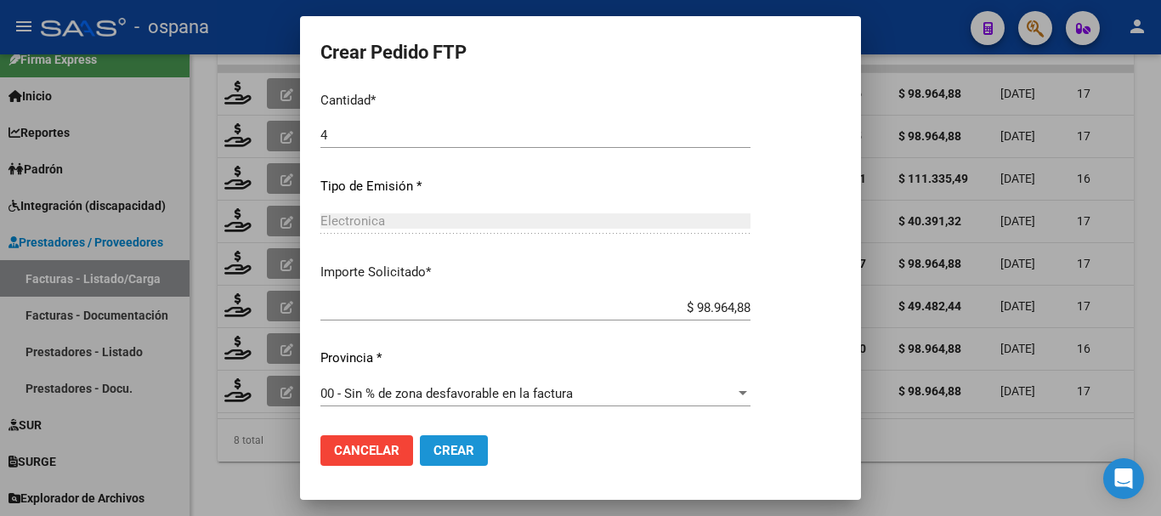
click at [456, 449] on span "Crear" at bounding box center [453, 450] width 41 height 15
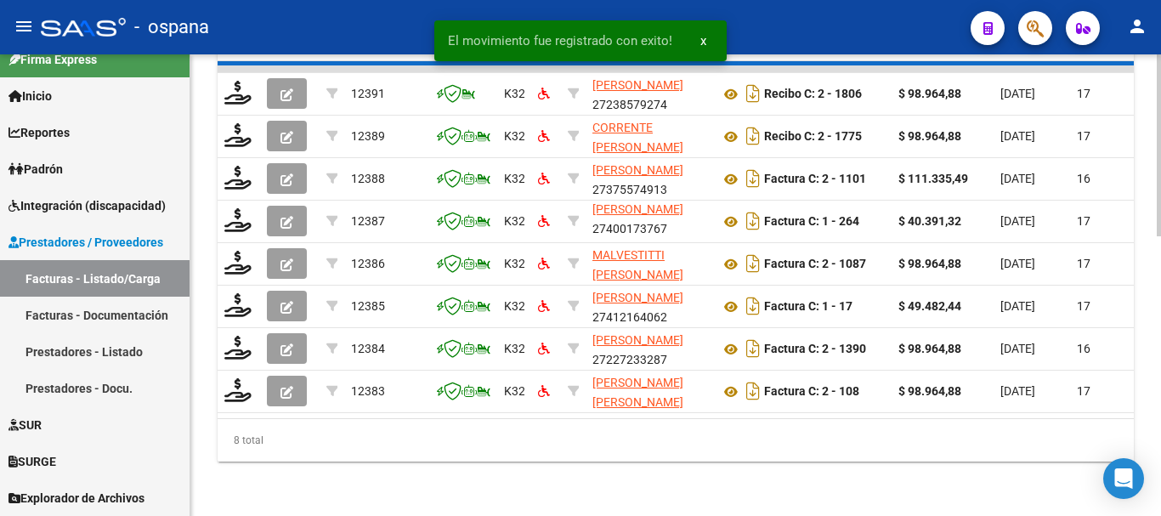
scroll to position [661, 0]
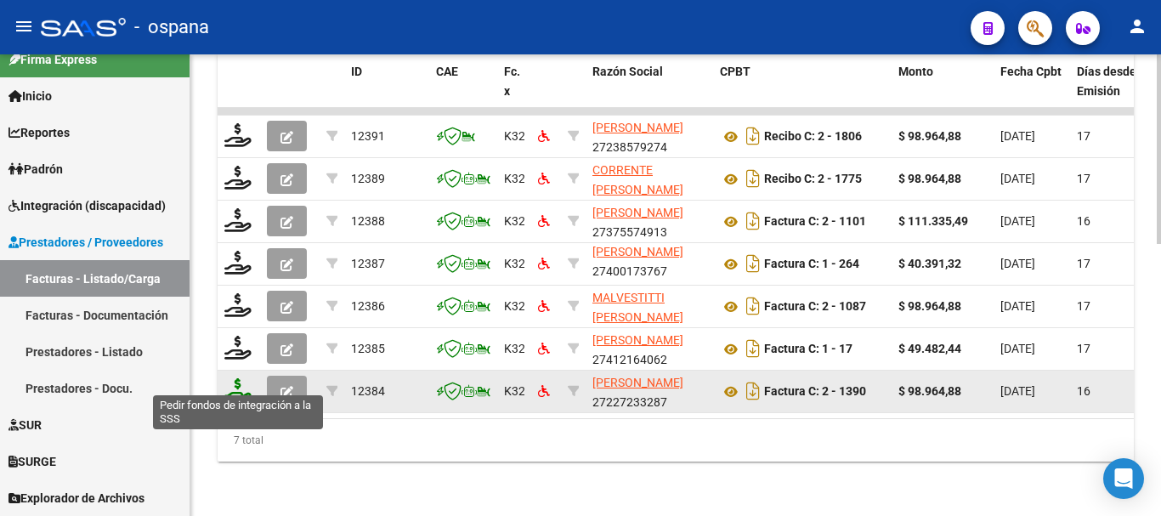
click at [235, 378] on icon at bounding box center [237, 390] width 27 height 24
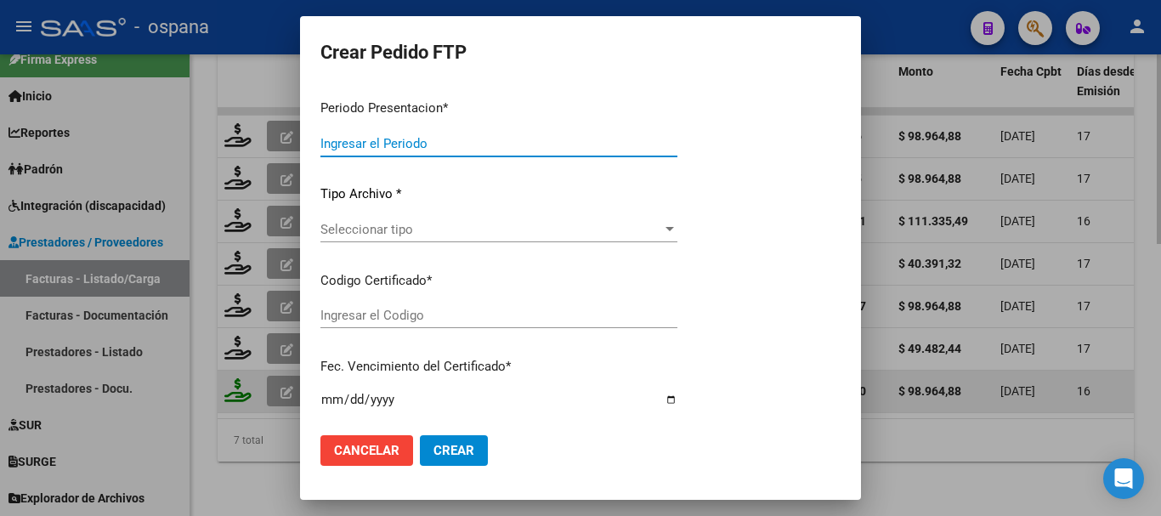
type input "202508"
type input "$ 98.964,88"
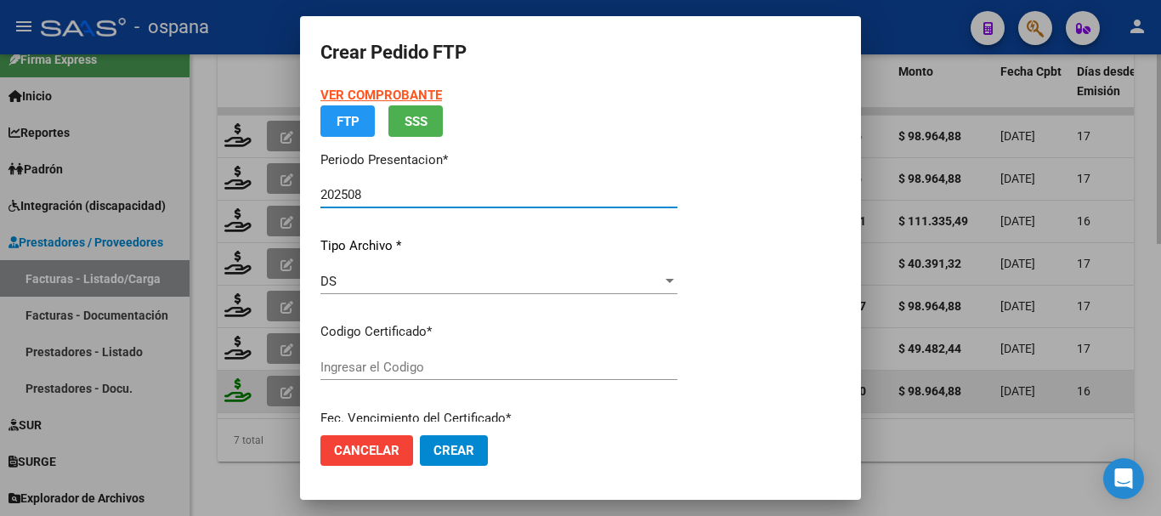
type input "ARG01000540406782022101720321017BS389"
type input "2032-10-17"
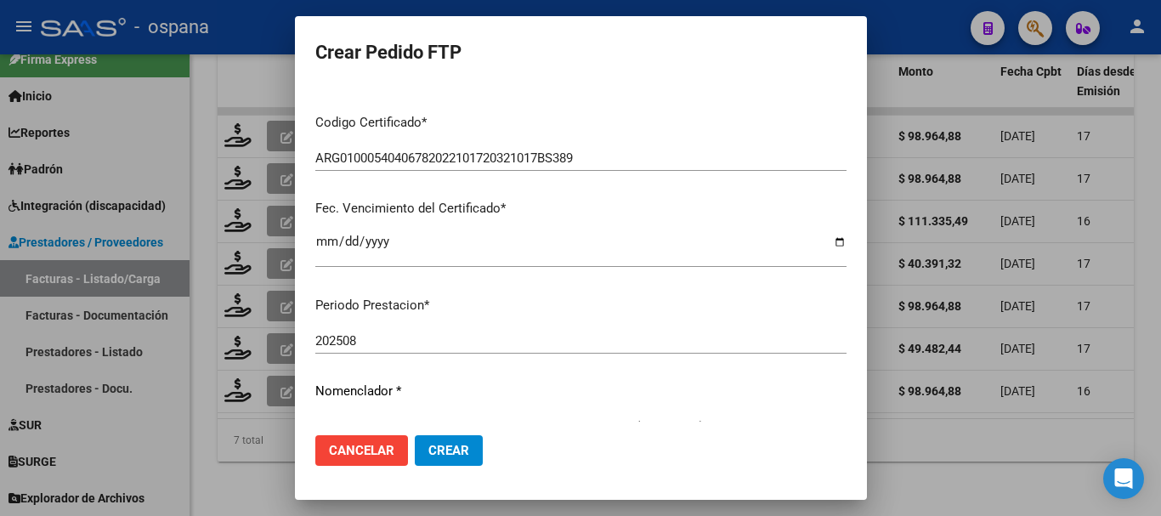
scroll to position [595, 0]
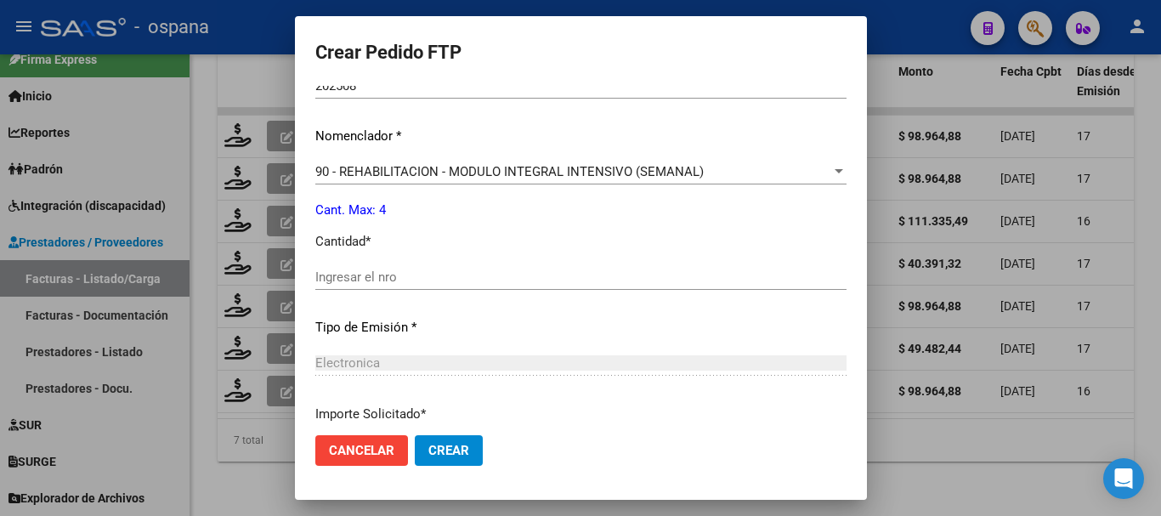
click at [427, 270] on input "Ingresar el nro" at bounding box center [580, 276] width 531 height 15
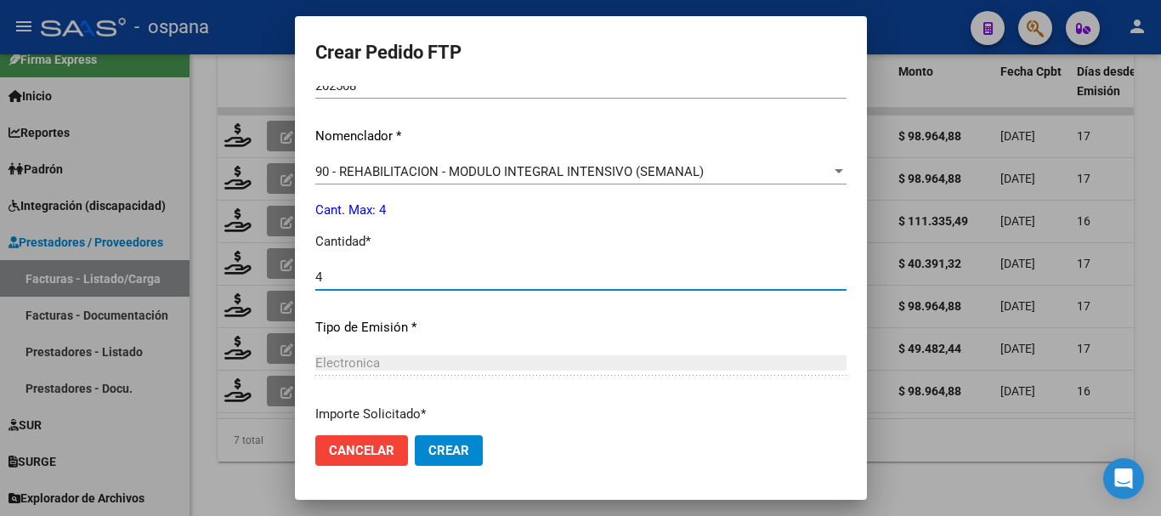
type input "4"
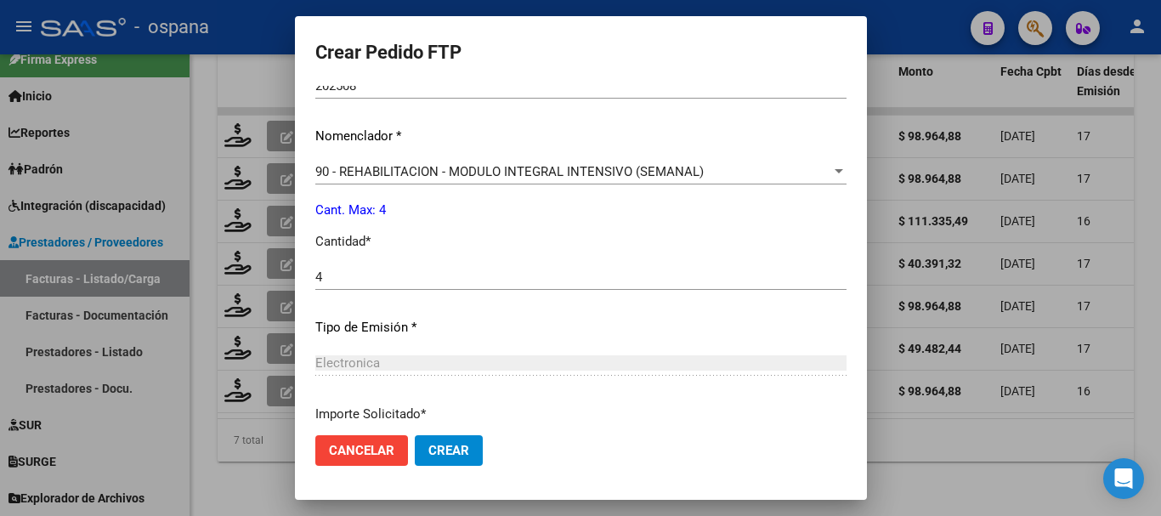
scroll to position [737, 0]
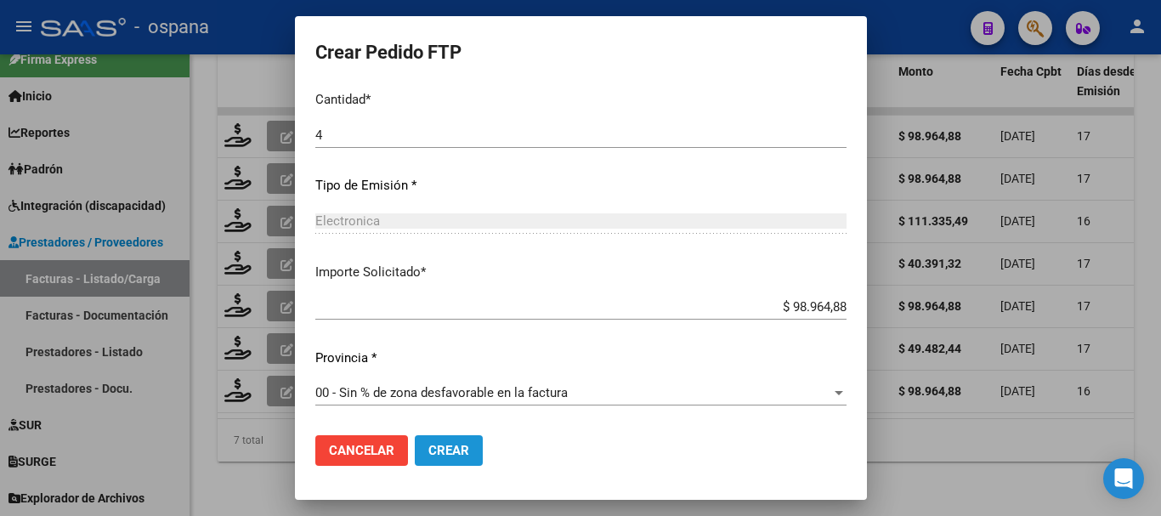
click at [428, 454] on span "Crear" at bounding box center [448, 450] width 41 height 15
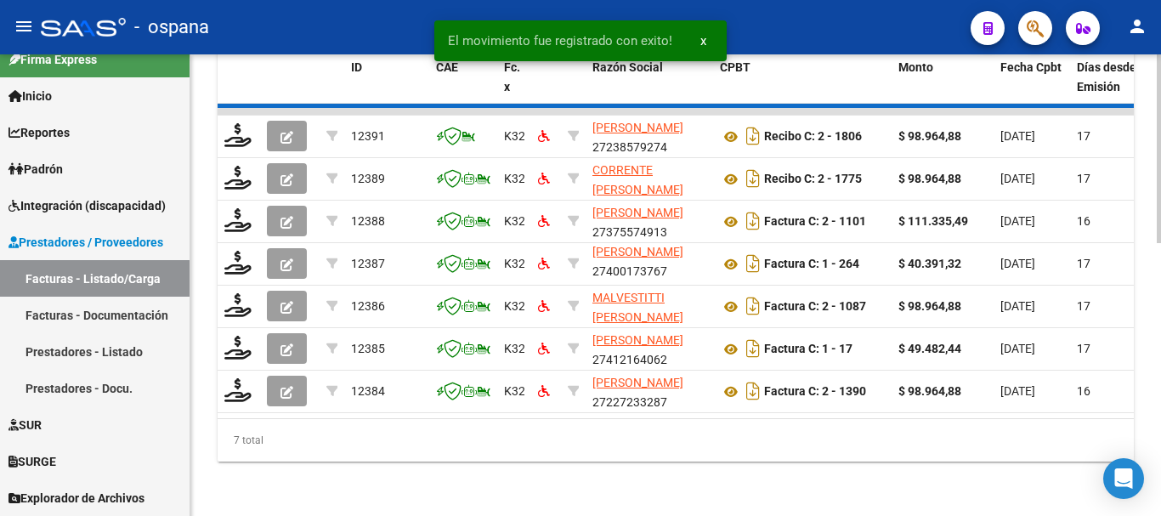
scroll to position [619, 0]
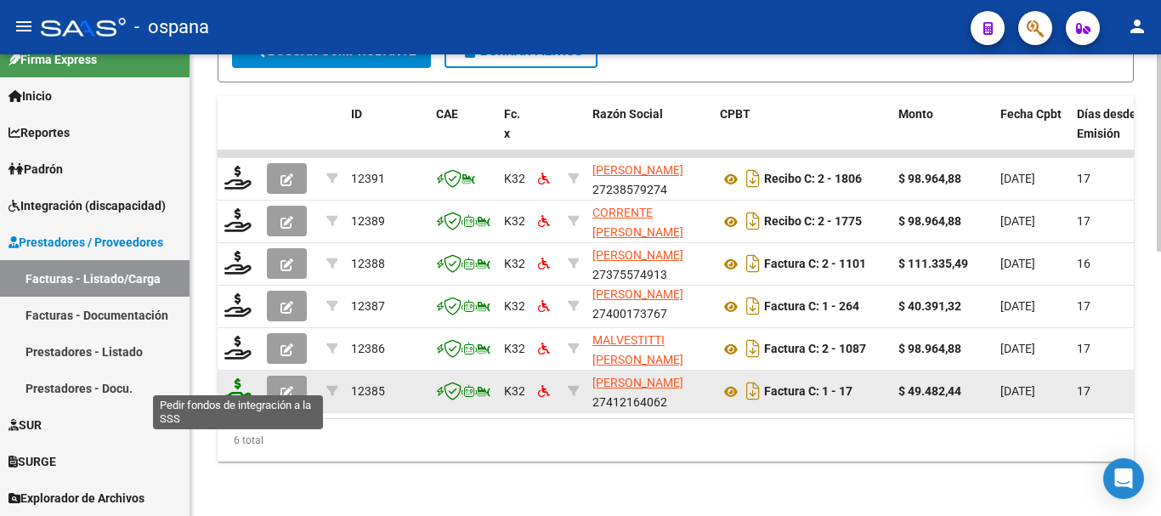
click at [243, 378] on icon at bounding box center [237, 390] width 27 height 24
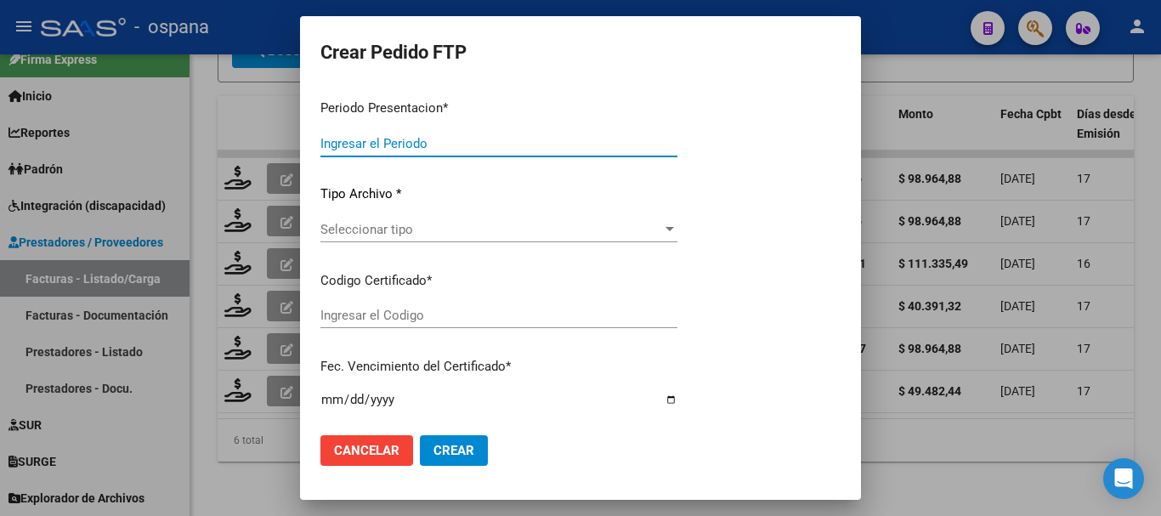
type input "202508"
type input "$ 49.482,44"
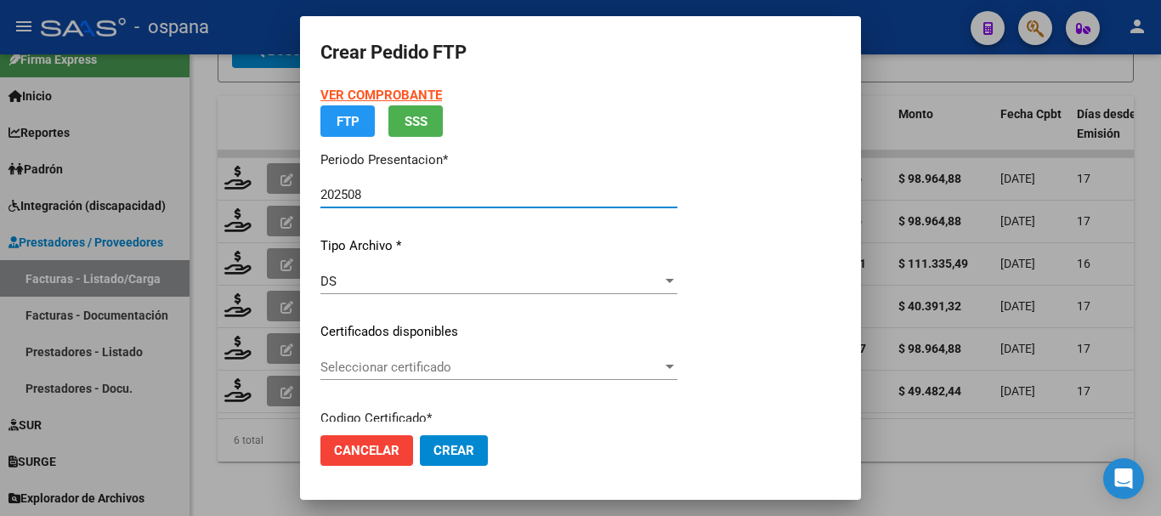
type input "ARG01000540406782022101720321017BS389"
type input "2032-10-17"
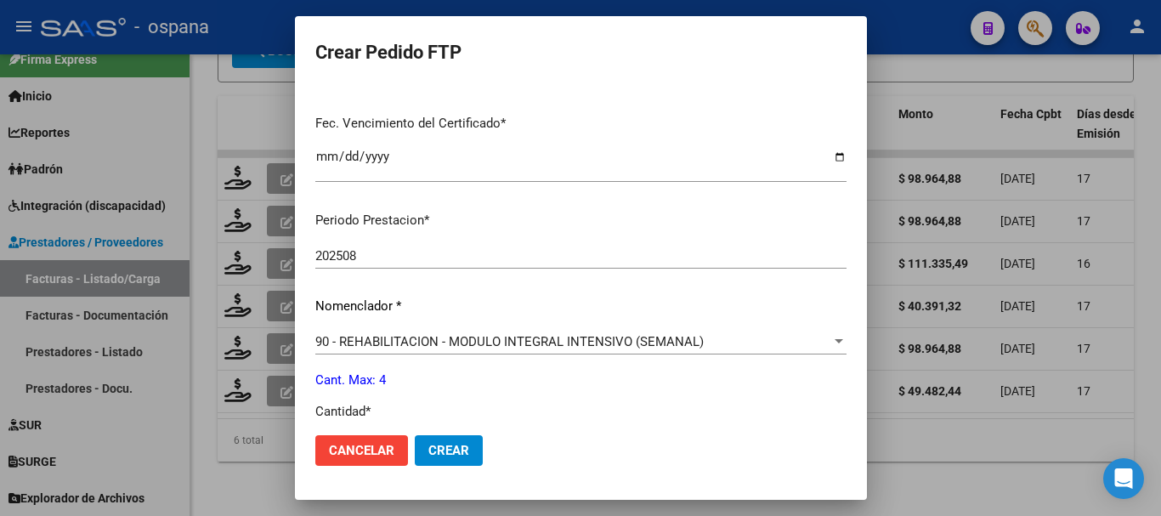
scroll to position [510, 0]
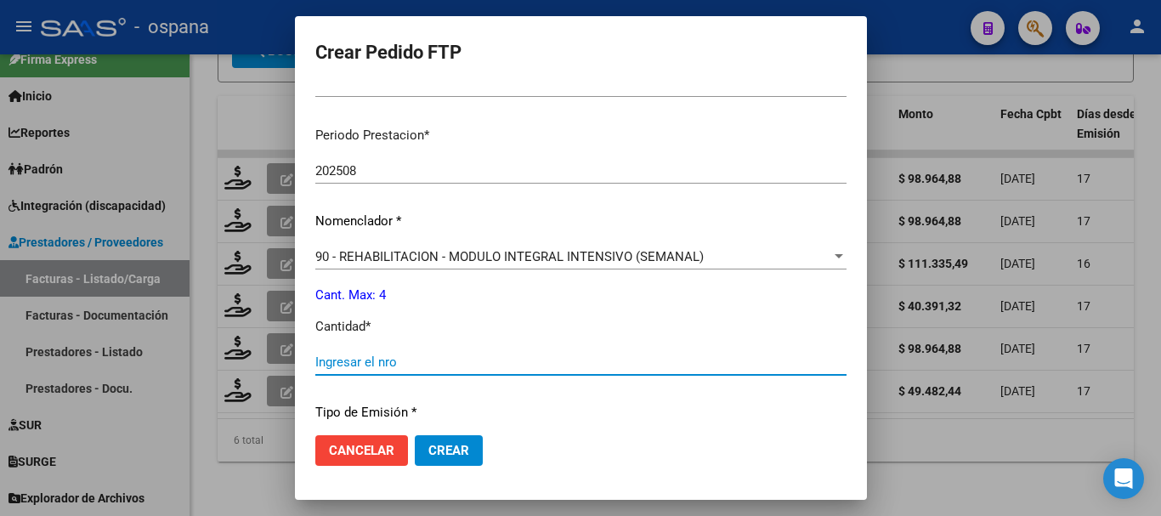
click at [372, 362] on input "Ingresar el nro" at bounding box center [580, 361] width 531 height 15
type input "4"
click at [428, 450] on span "Crear" at bounding box center [448, 450] width 41 height 15
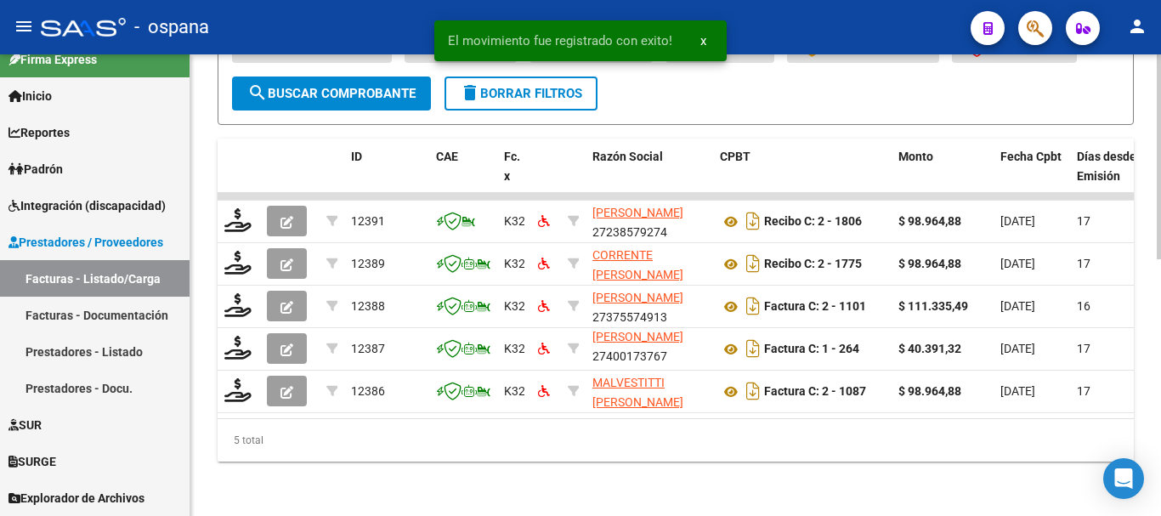
scroll to position [576, 0]
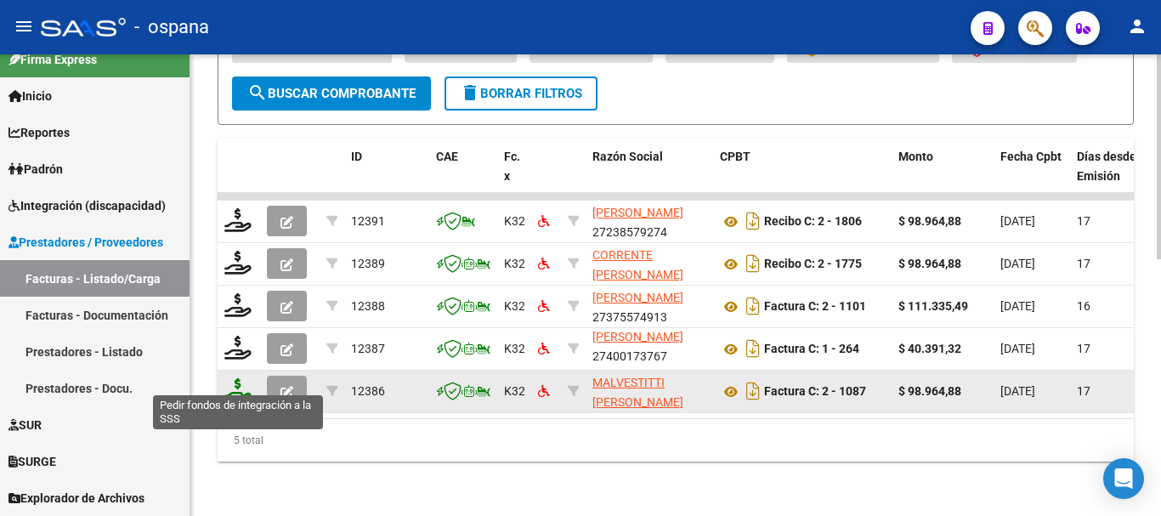
click at [233, 378] on icon at bounding box center [237, 390] width 27 height 24
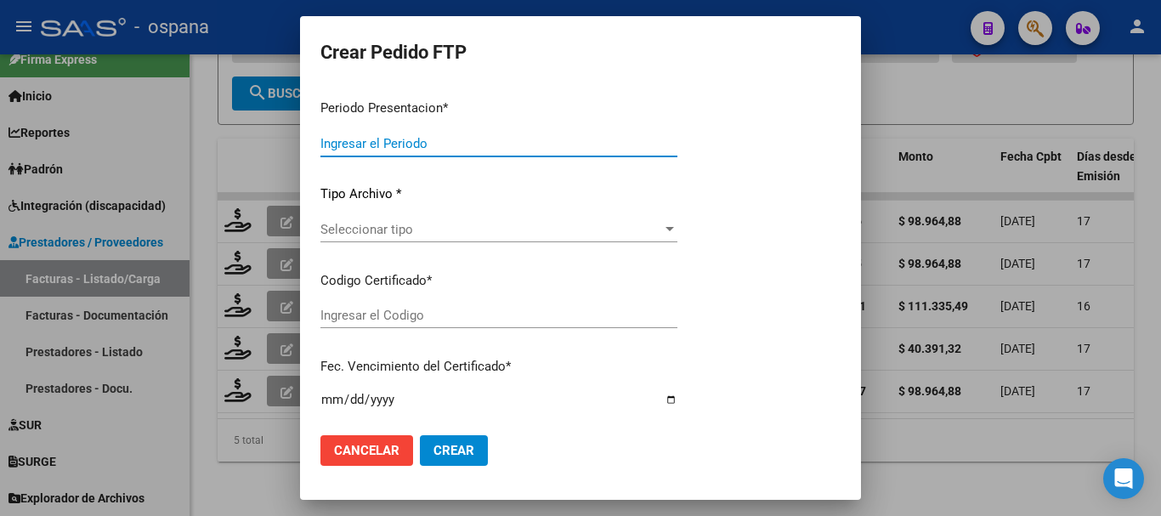
type input "202508"
type input "$ 98.964,88"
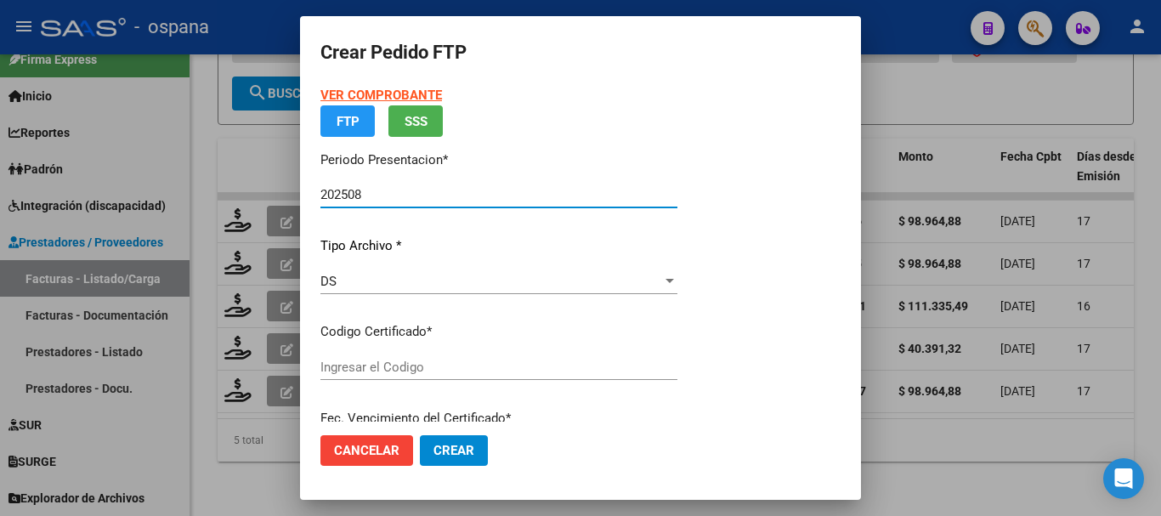
type input "ARG01000540406782022101720321017BS389"
type input "2032-10-17"
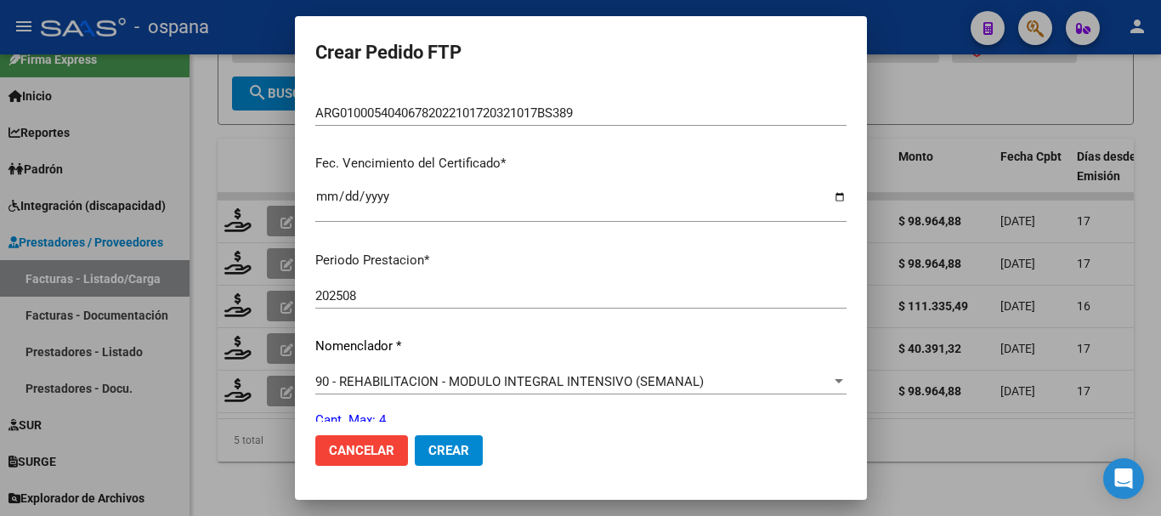
scroll to position [555, 0]
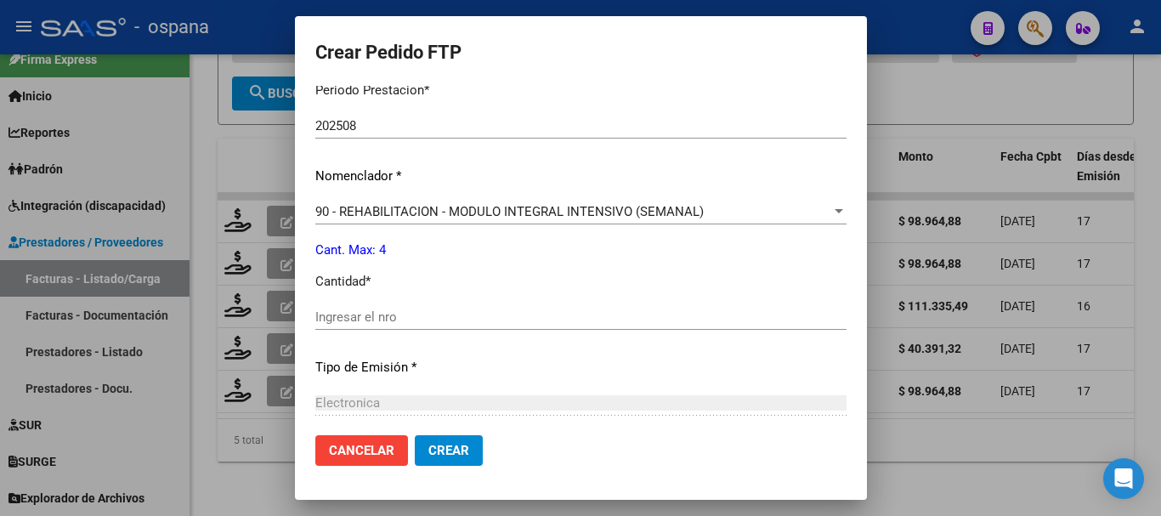
click at [399, 315] on input "Ingresar el nro" at bounding box center [580, 316] width 531 height 15
type input "4"
click at [434, 450] on span "Crear" at bounding box center [448, 450] width 41 height 15
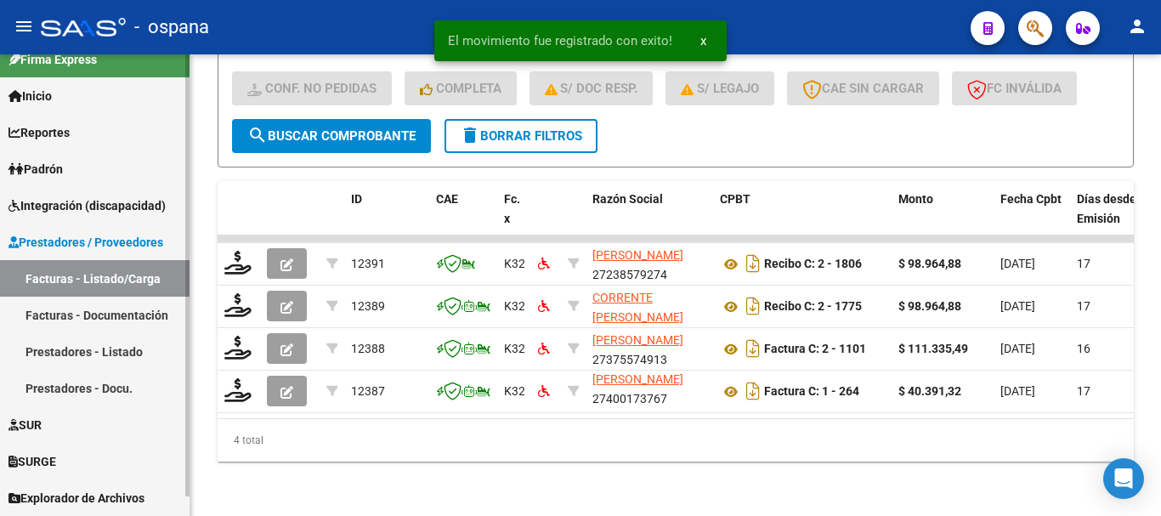
scroll to position [534, 0]
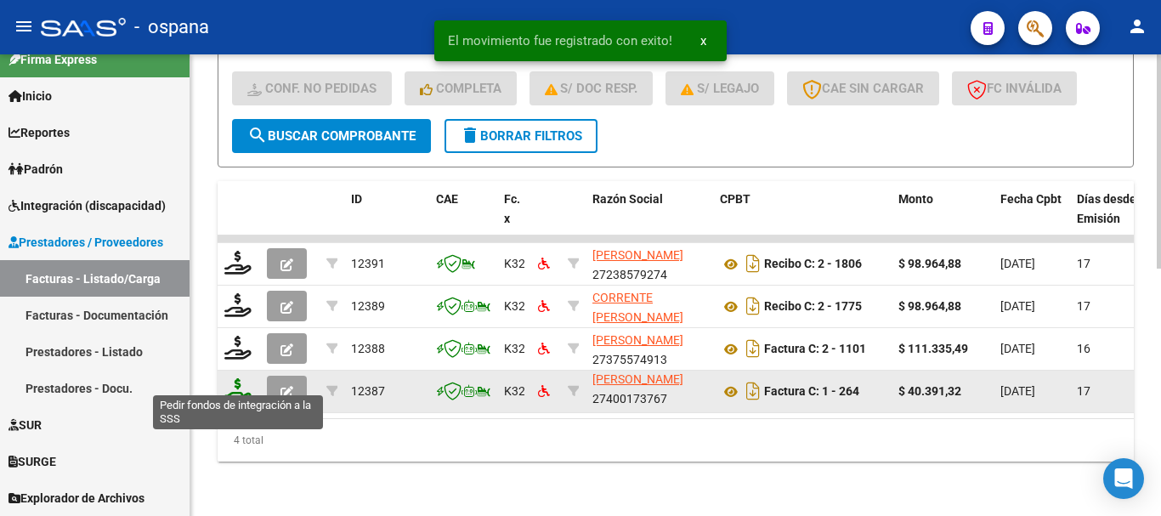
click at [243, 384] on icon at bounding box center [237, 390] width 27 height 24
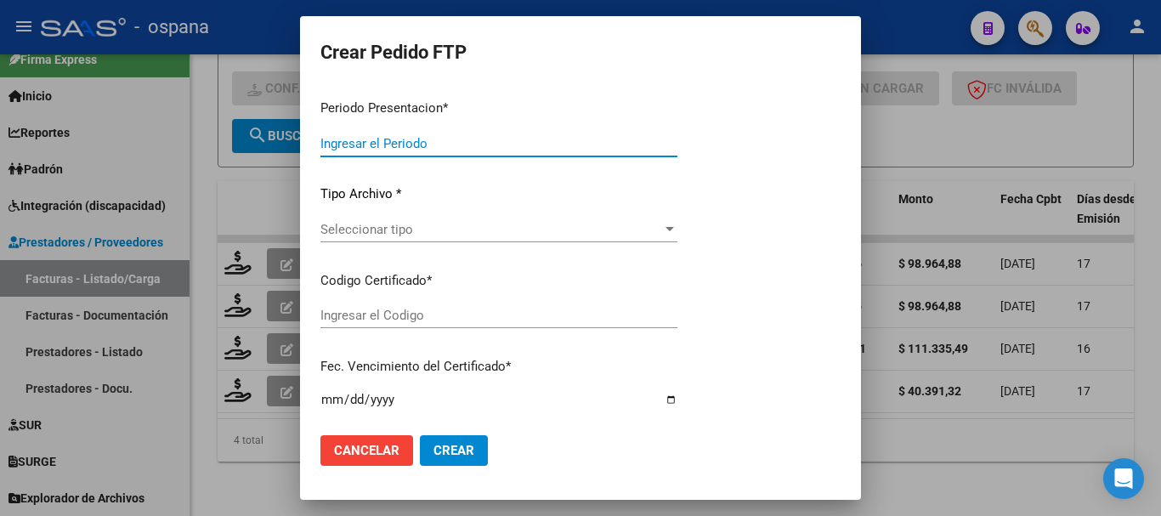
type input "202508"
type input "$ 40.391,32"
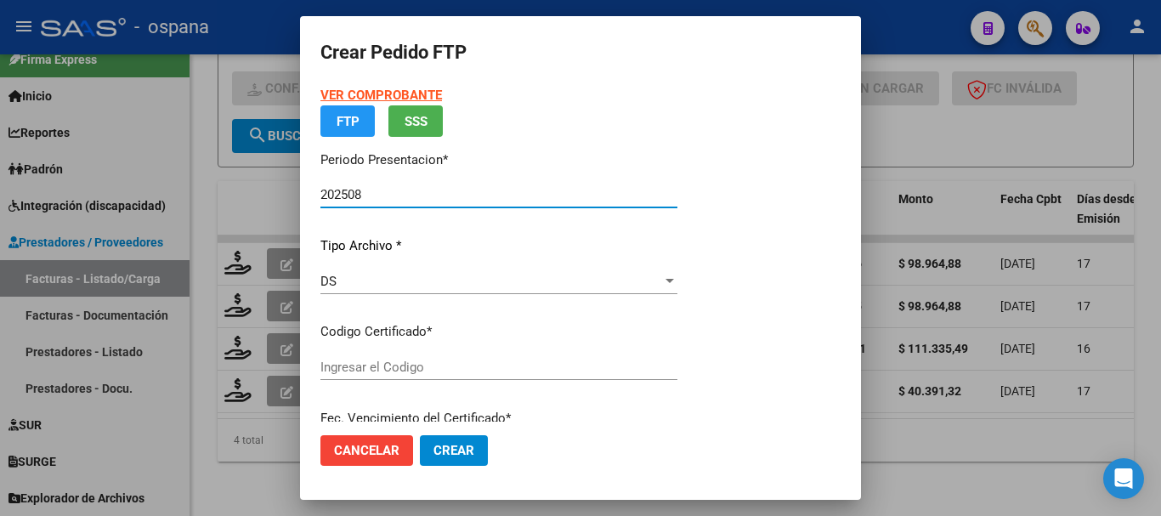
type input "ARG01000540406782022101720321017BS389"
type input "2032-10-17"
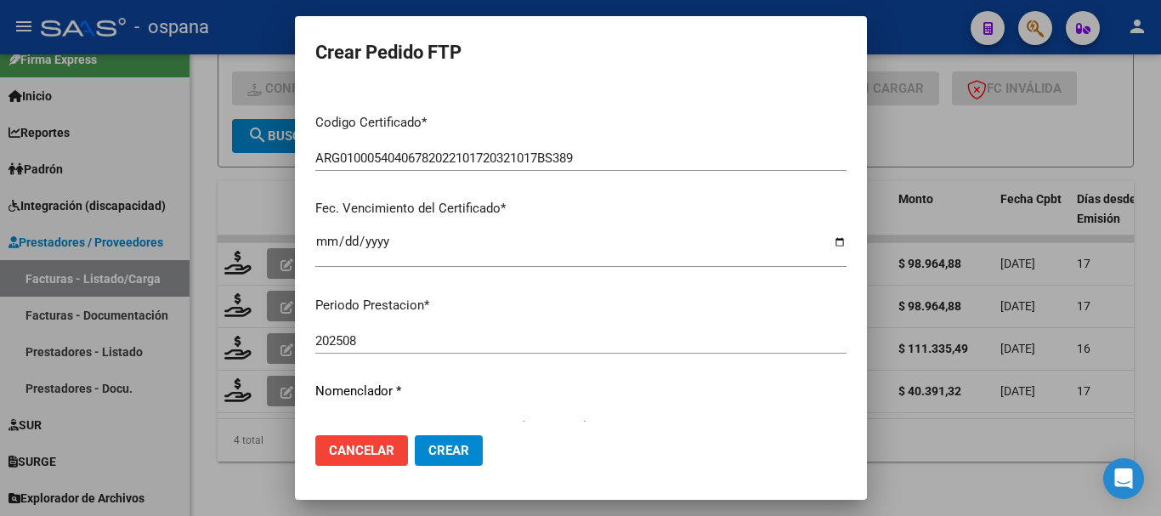
scroll to position [510, 0]
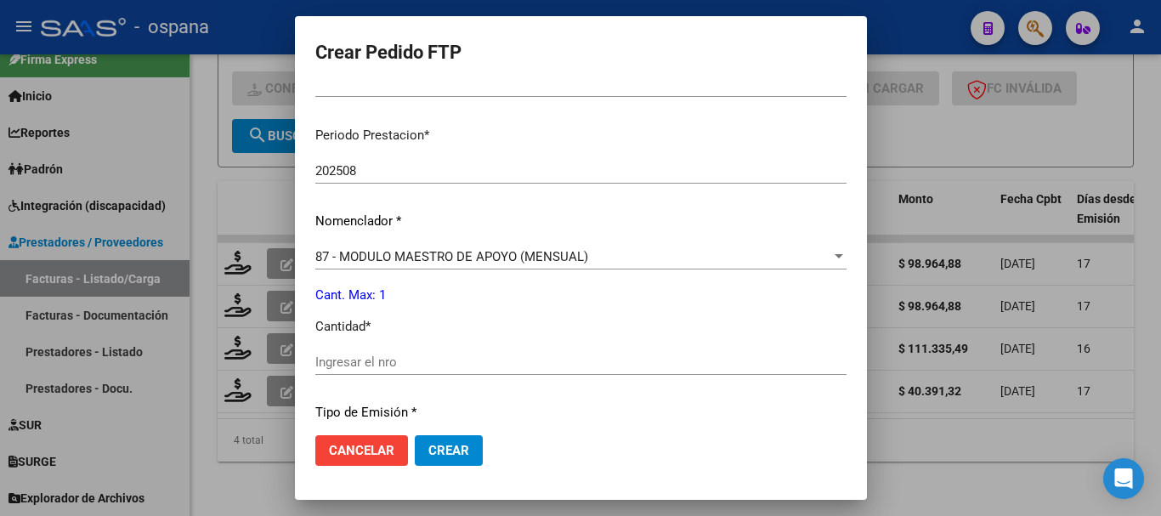
click at [383, 360] on input "Ingresar el nro" at bounding box center [580, 361] width 531 height 15
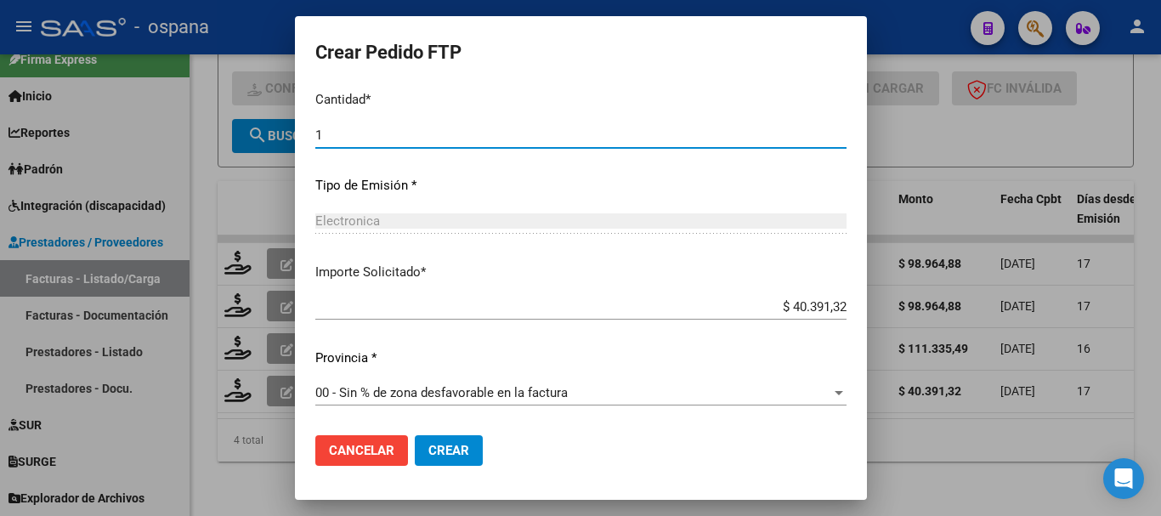
type input "1"
click at [428, 447] on span "Crear" at bounding box center [448, 450] width 41 height 15
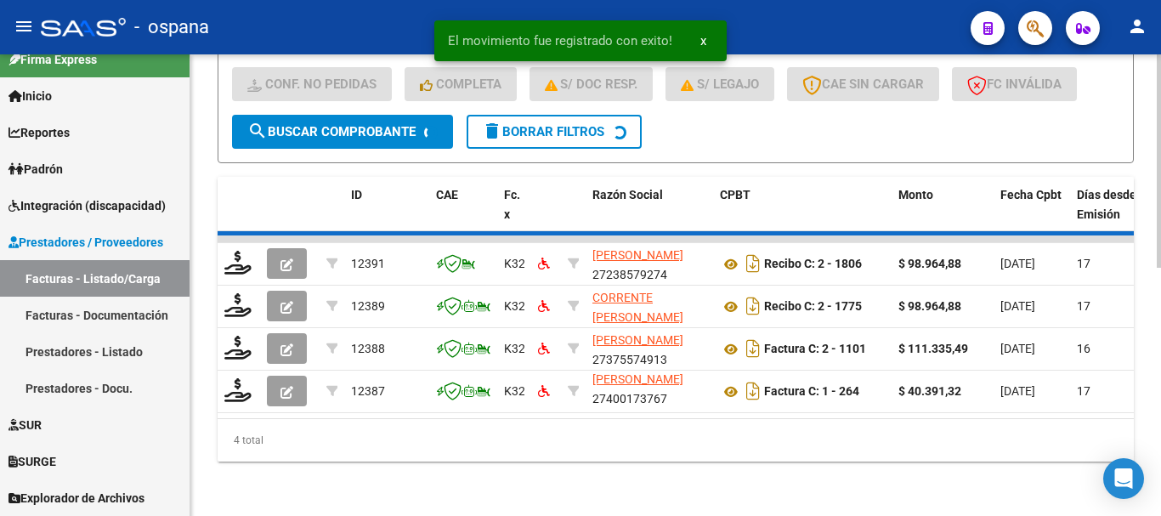
scroll to position [491, 0]
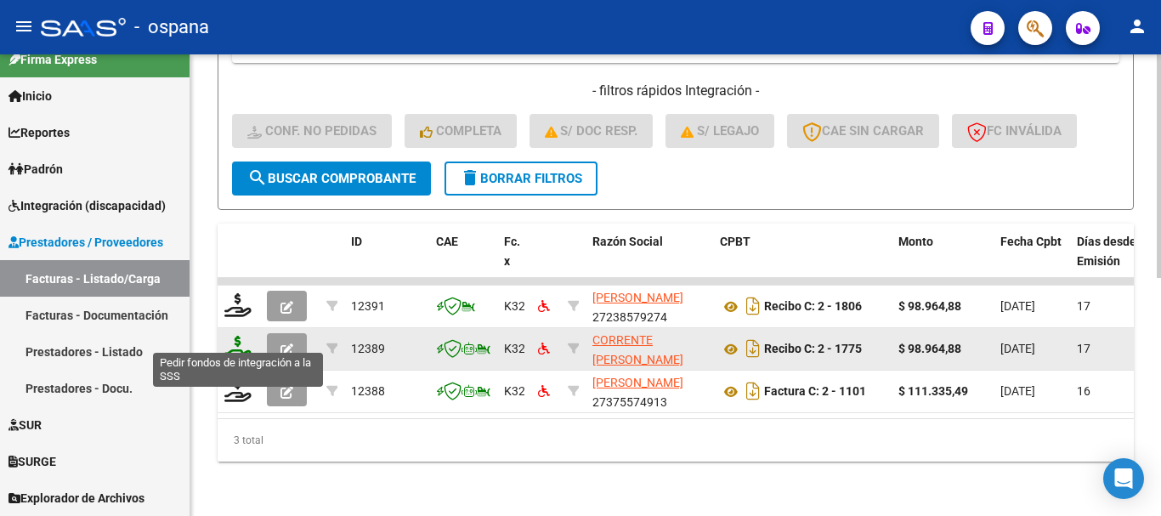
click at [242, 336] on icon at bounding box center [237, 348] width 27 height 24
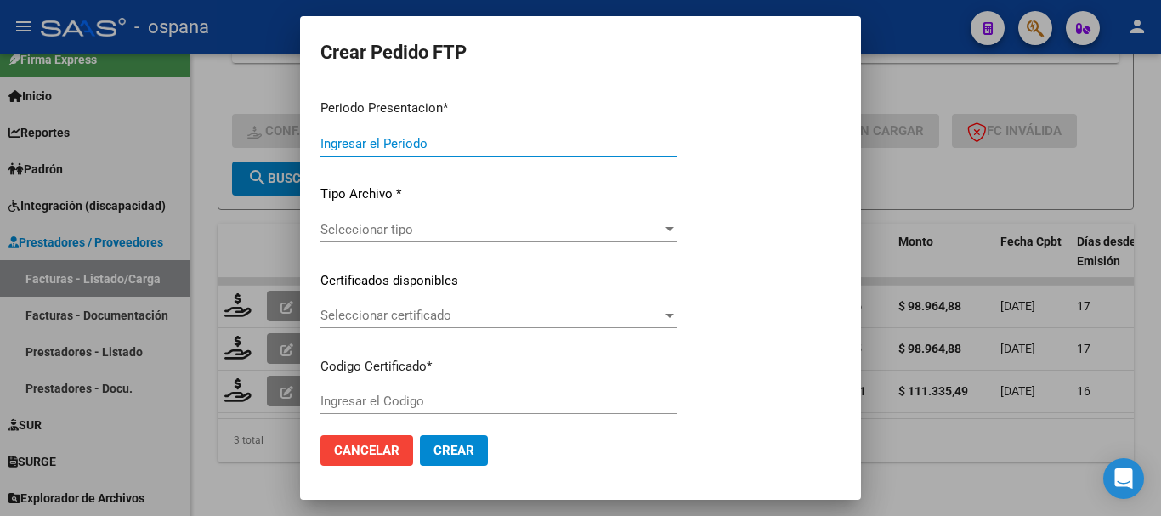
type input "202508"
type input "$ 98.964,88"
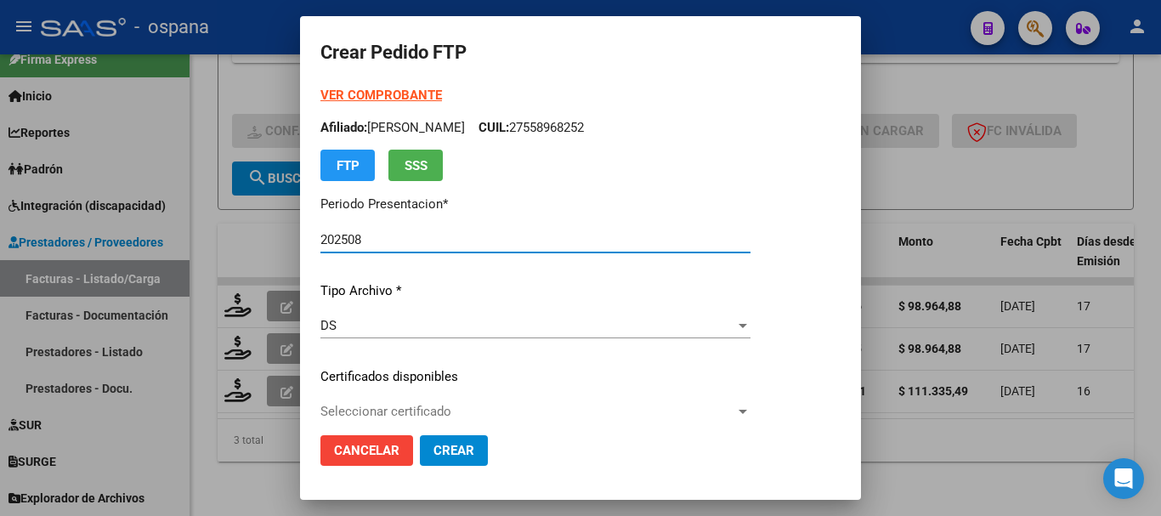
type input "ARG02000531337142018050720230507BS389"
type input "2023-05-07"
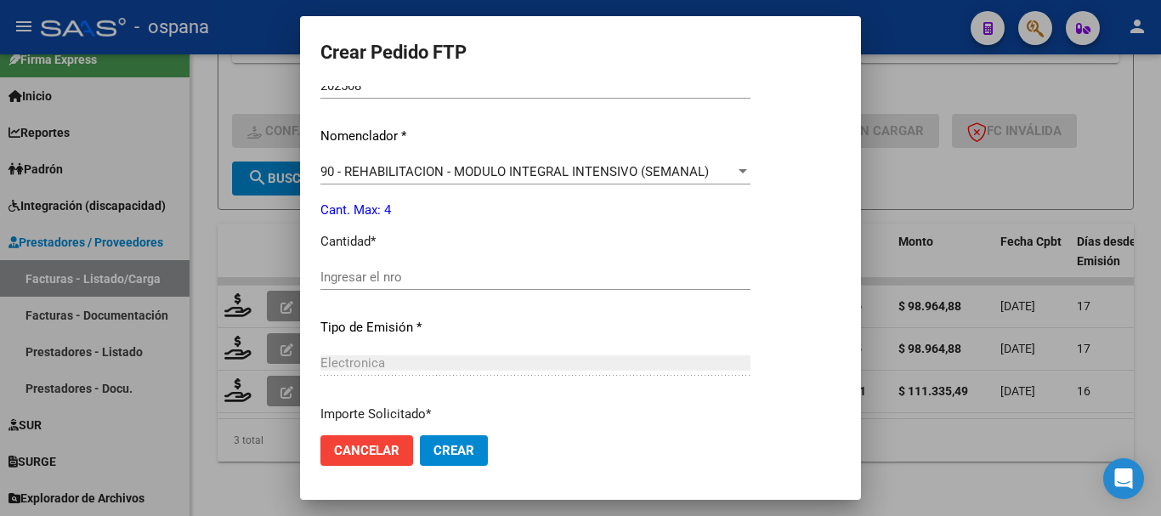
scroll to position [680, 0]
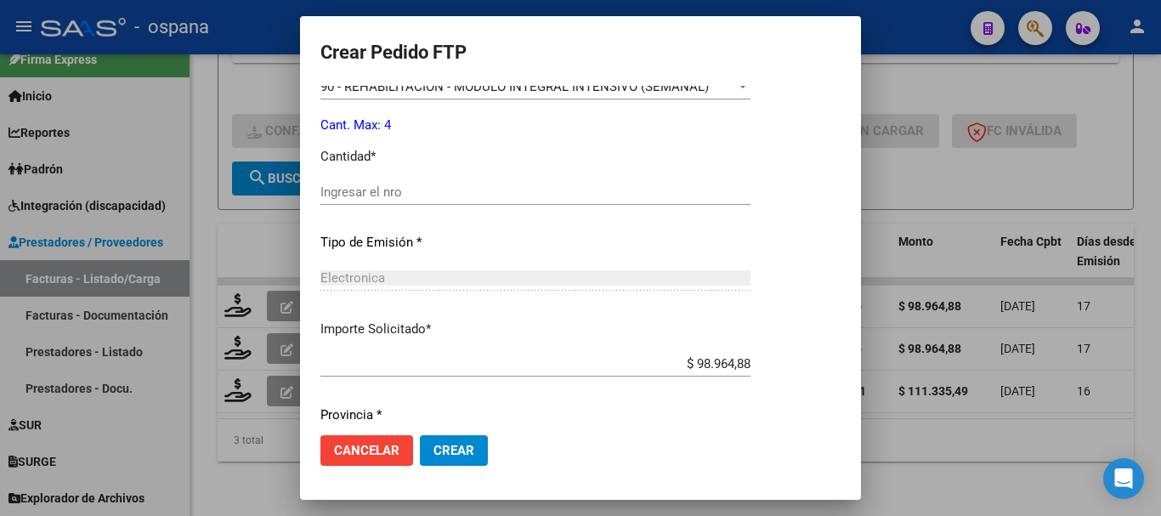
click at [430, 190] on input "Ingresar el nro" at bounding box center [535, 191] width 430 height 15
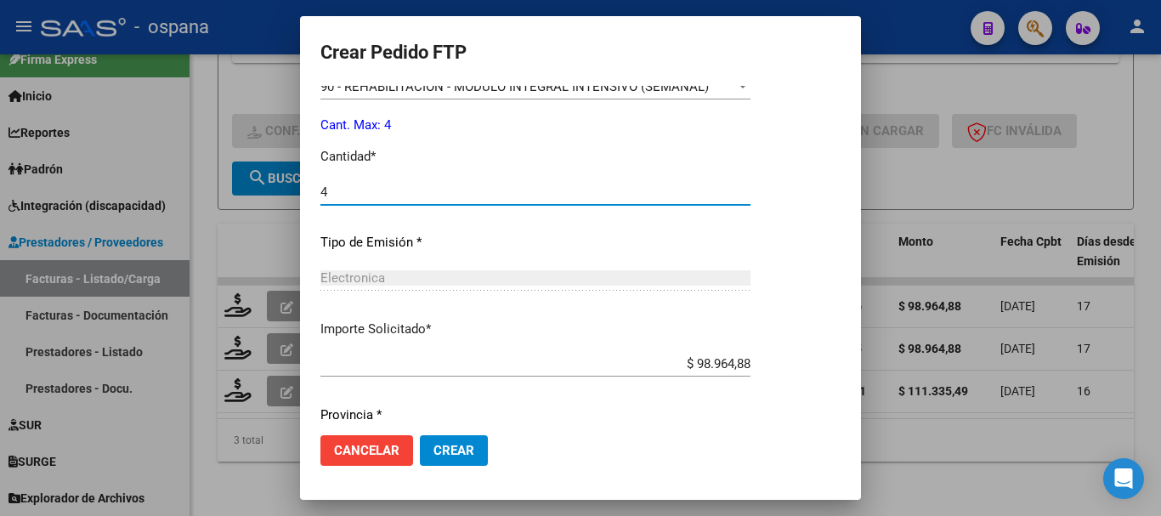
scroll to position [737, 0]
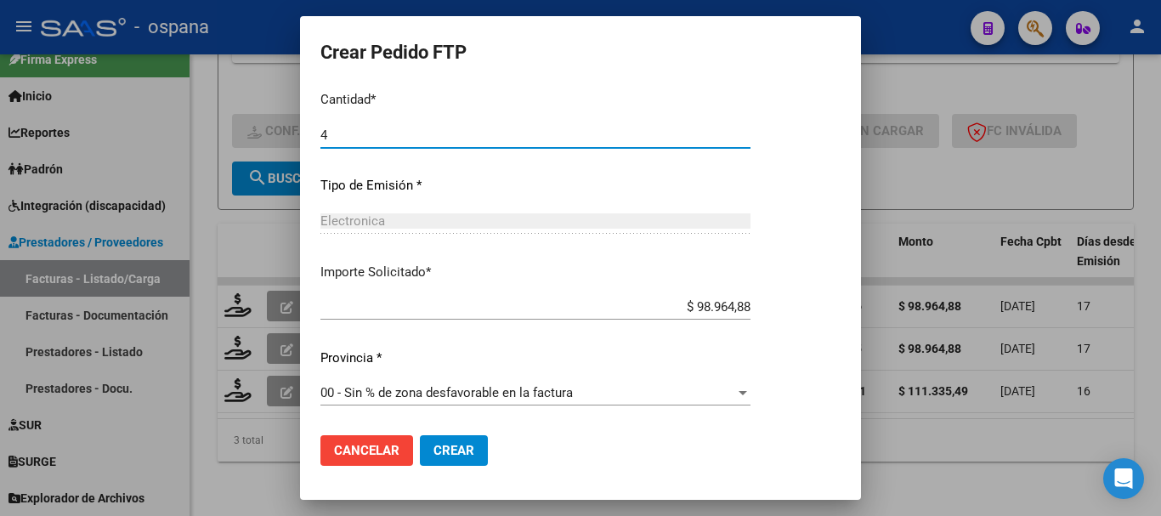
type input "4"
click at [451, 443] on span "Crear" at bounding box center [453, 450] width 41 height 15
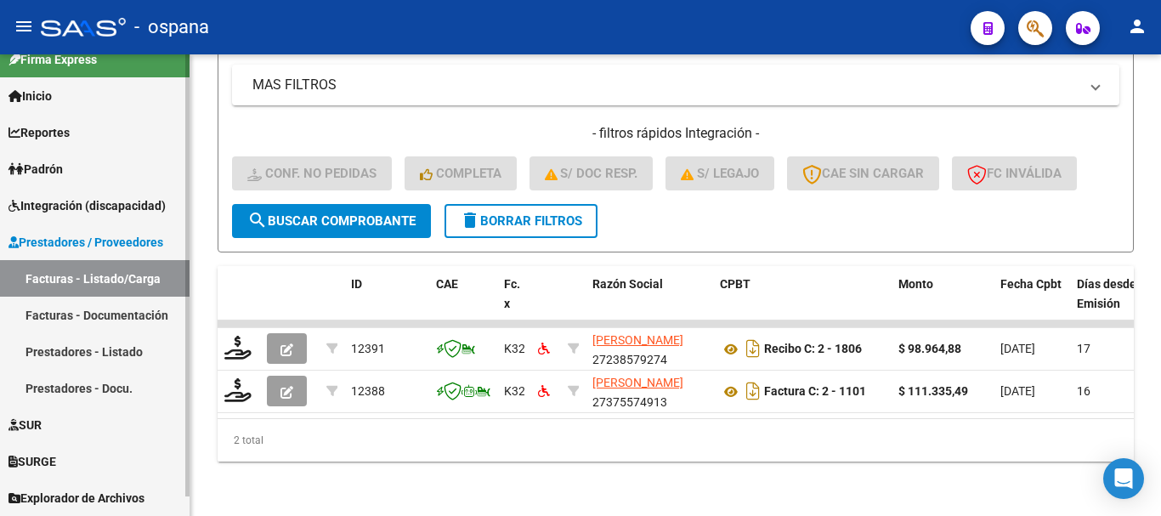
scroll to position [0, 0]
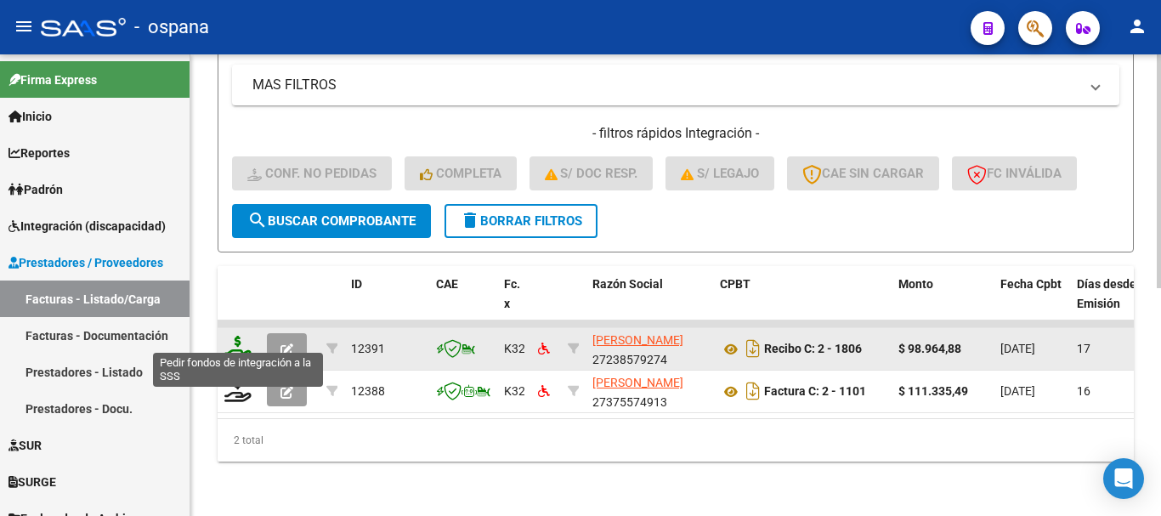
click at [237, 336] on icon at bounding box center [237, 348] width 27 height 24
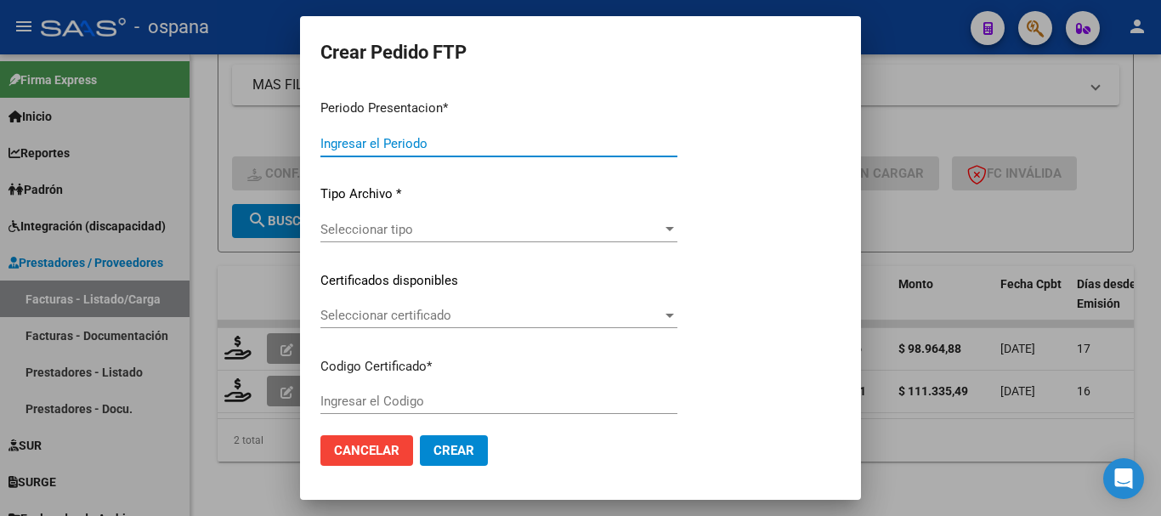
type input "202508"
type input "$ 98.964,88"
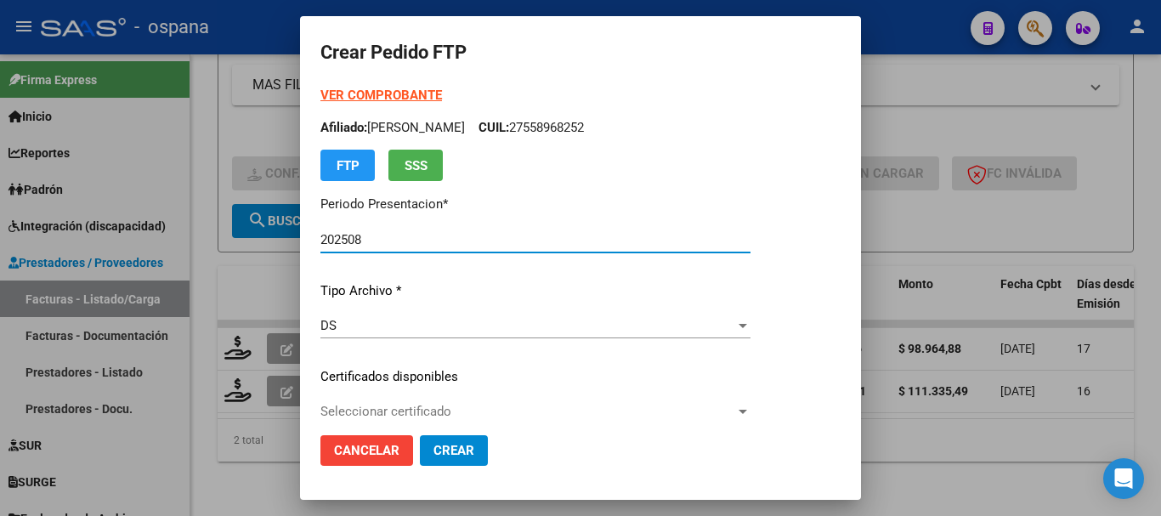
type input "ARG02000531337142018050720230507BS389"
type input "2023-05-07"
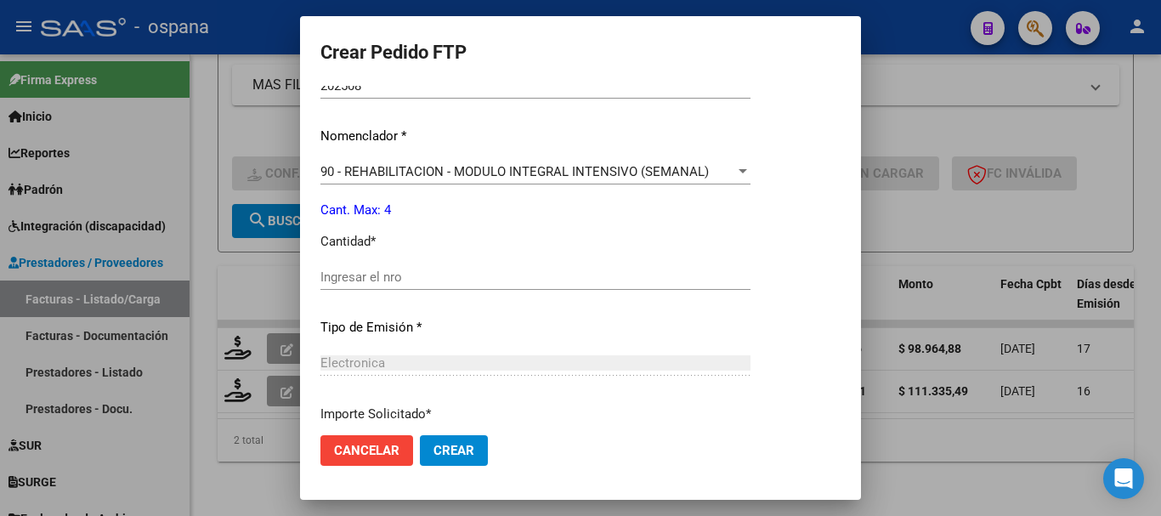
scroll to position [680, 0]
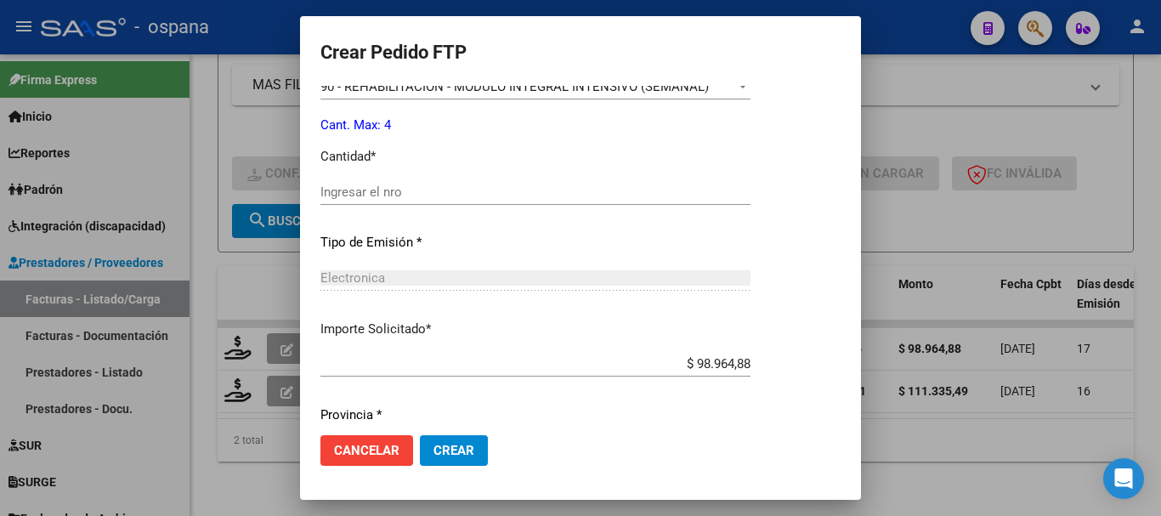
click at [433, 195] on input "Ingresar el nro" at bounding box center [535, 191] width 430 height 15
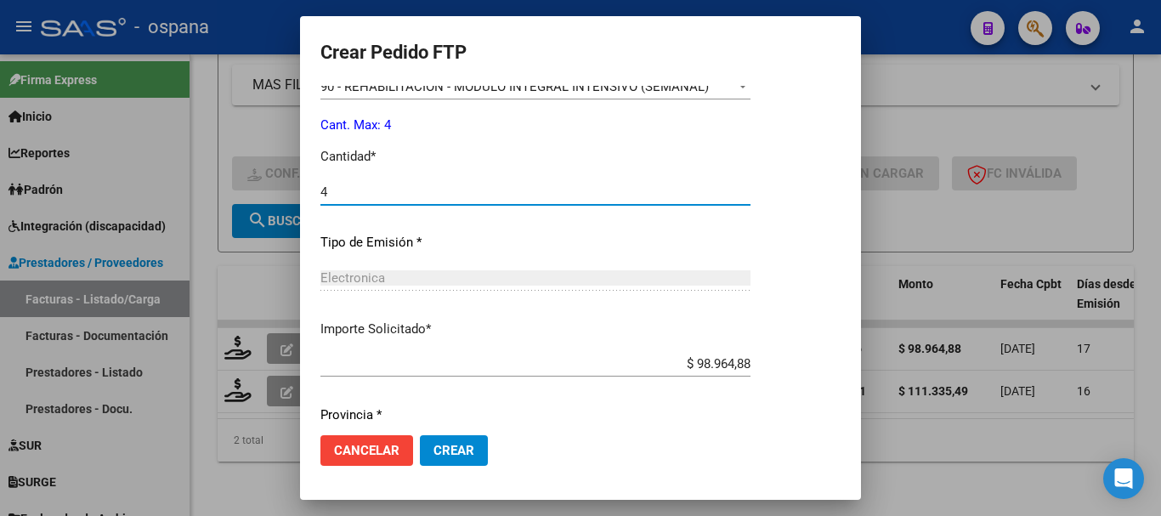
type input "4"
click at [456, 446] on span "Crear" at bounding box center [453, 450] width 41 height 15
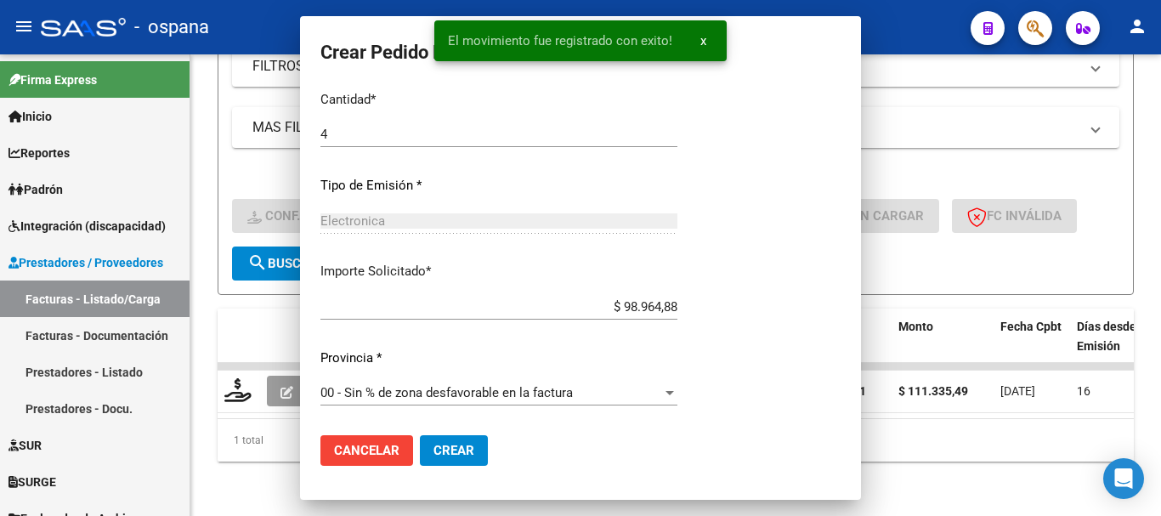
scroll to position [406, 0]
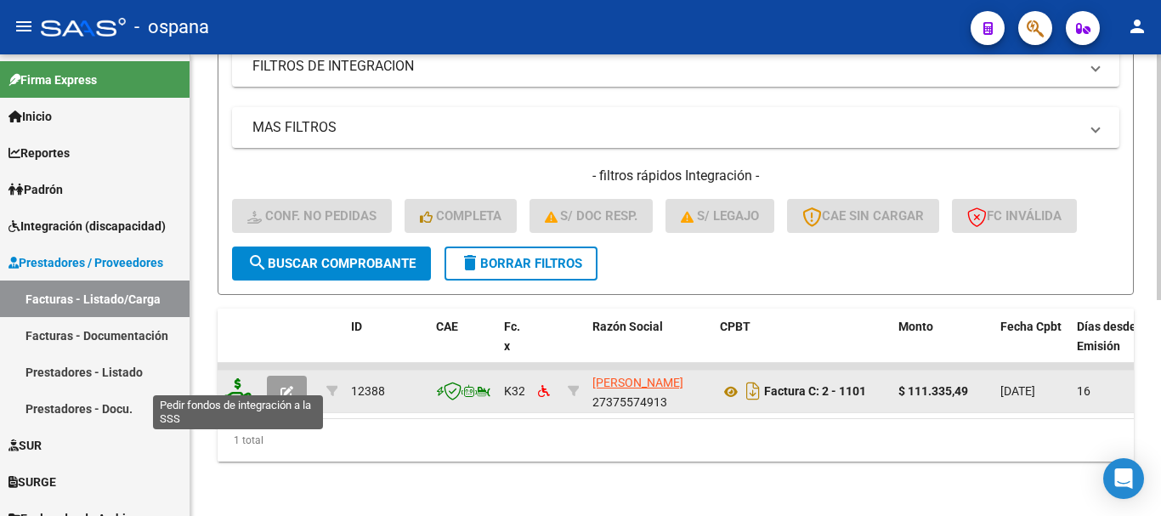
click at [240, 382] on icon at bounding box center [237, 390] width 27 height 24
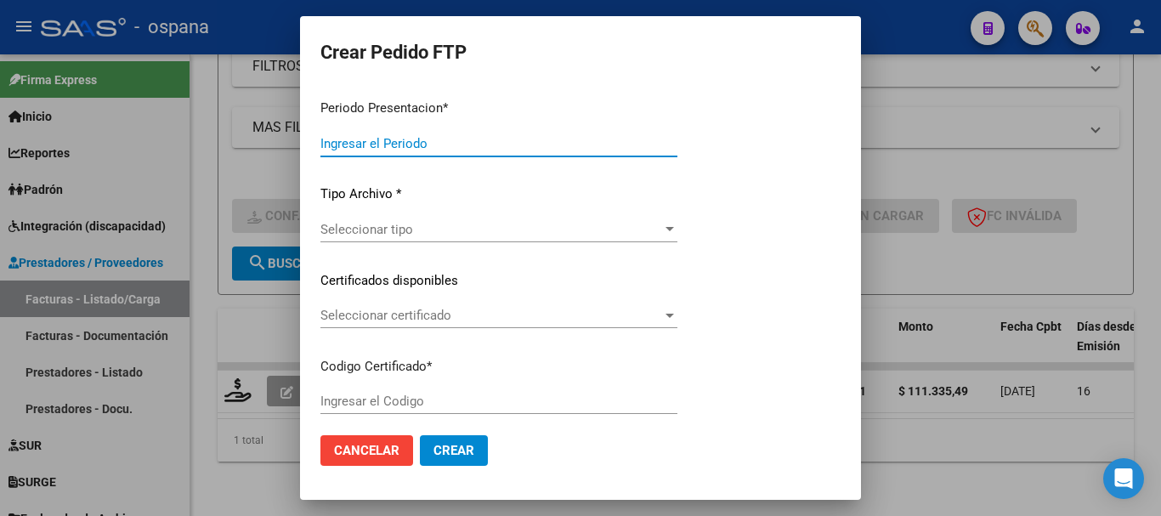
type input "202508"
type input "$ 111.335,49"
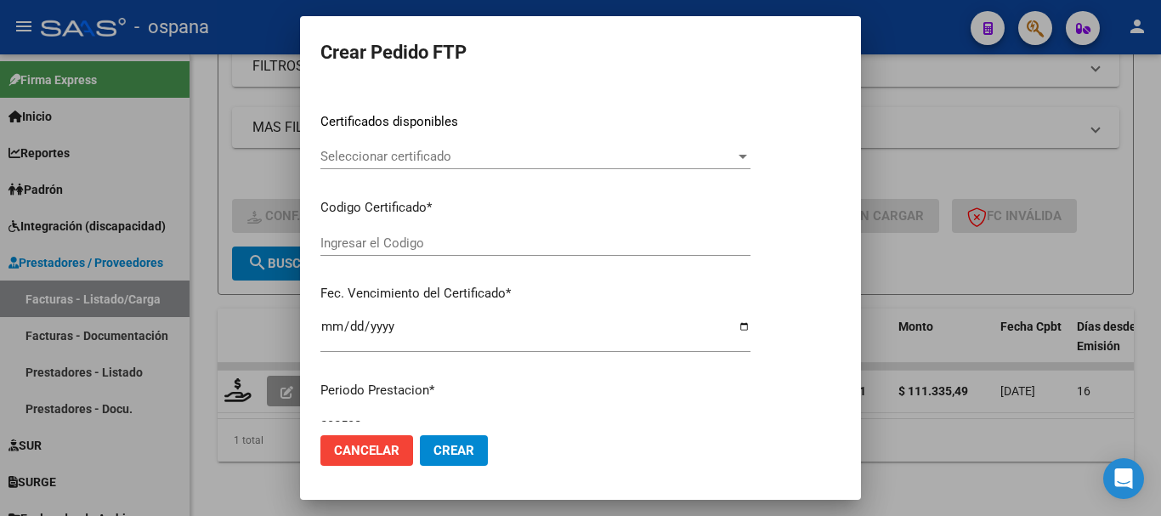
type input "ARG02000531337142018050720230507BS389"
type input "2023-05-07"
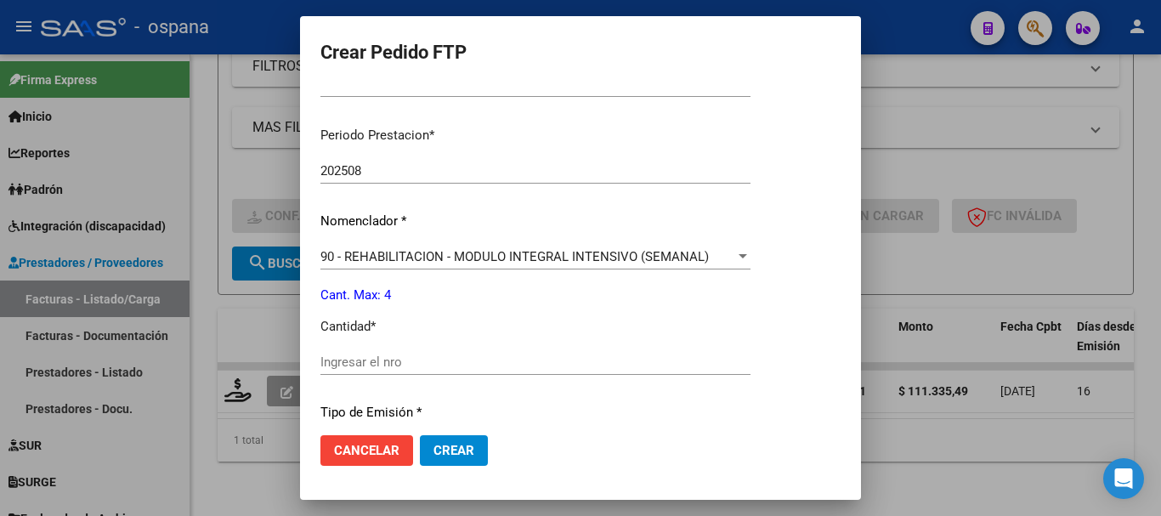
scroll to position [595, 0]
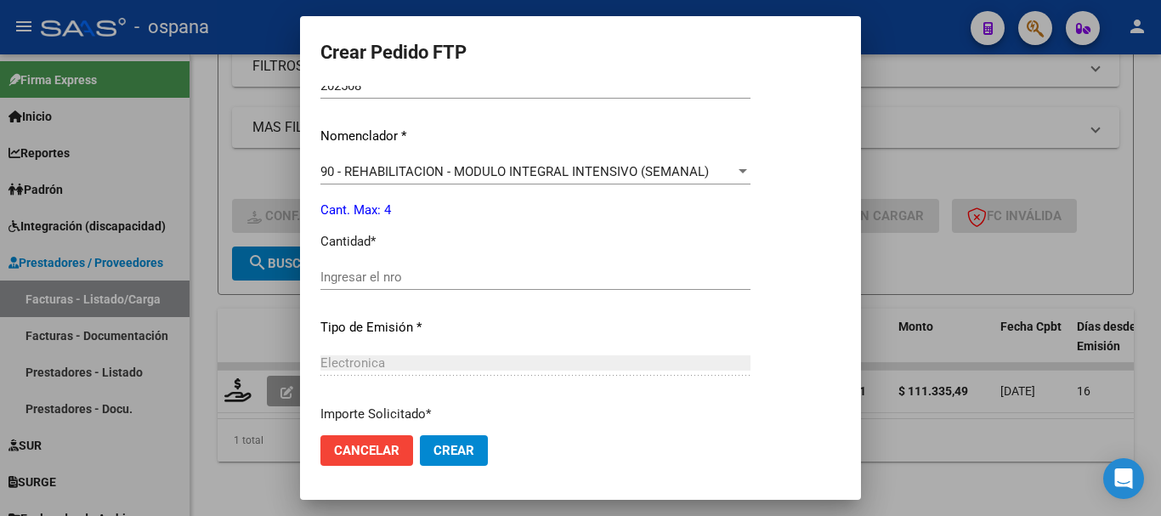
click at [454, 277] on input "Ingresar el nro" at bounding box center [535, 276] width 430 height 15
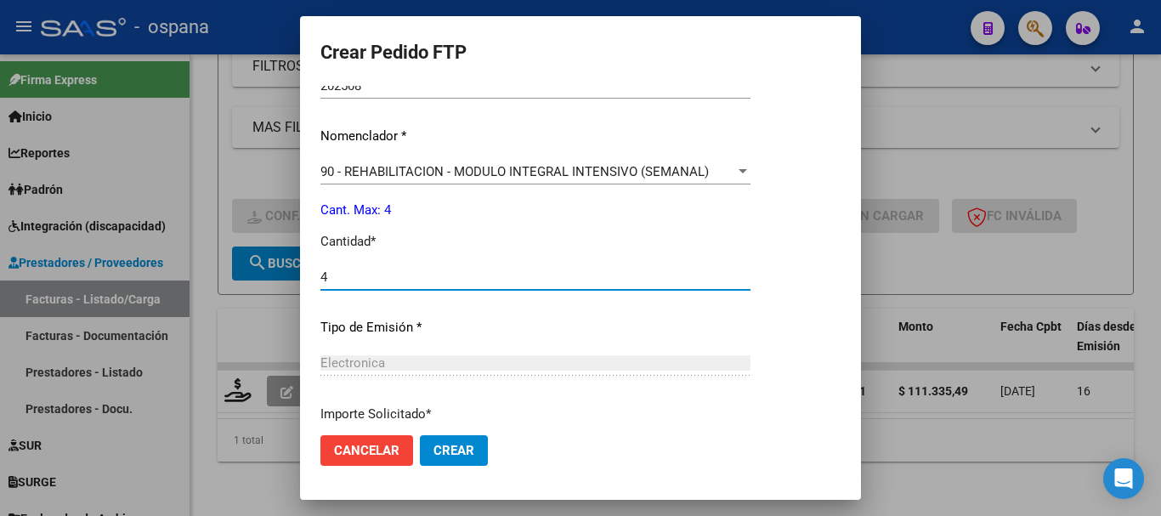
type input "4"
drag, startPoint x: 478, startPoint y: 459, endPoint x: 463, endPoint y: 460, distance: 14.5
click at [476, 459] on button "Crear" at bounding box center [454, 450] width 68 height 31
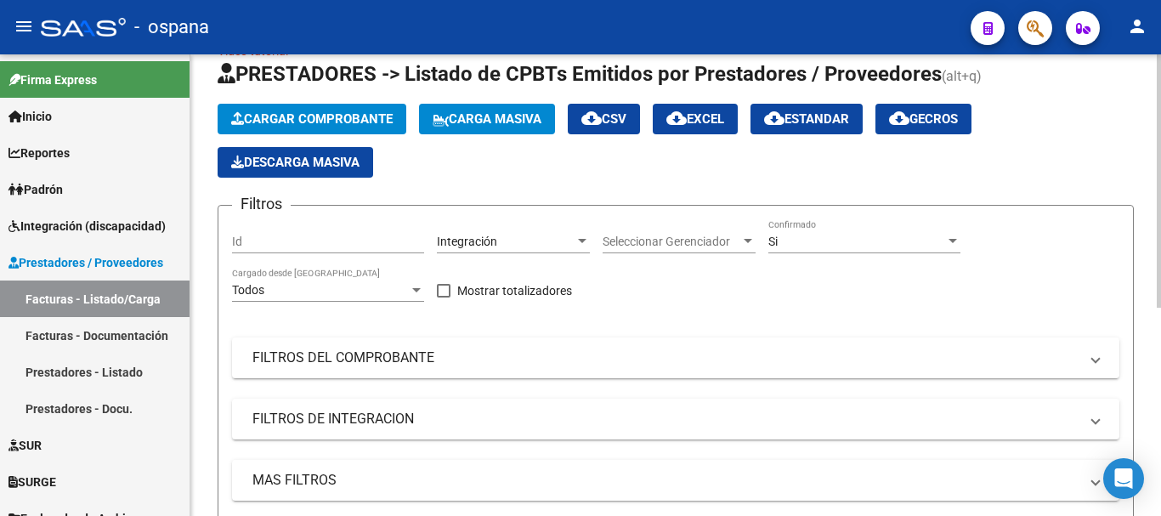
scroll to position [0, 0]
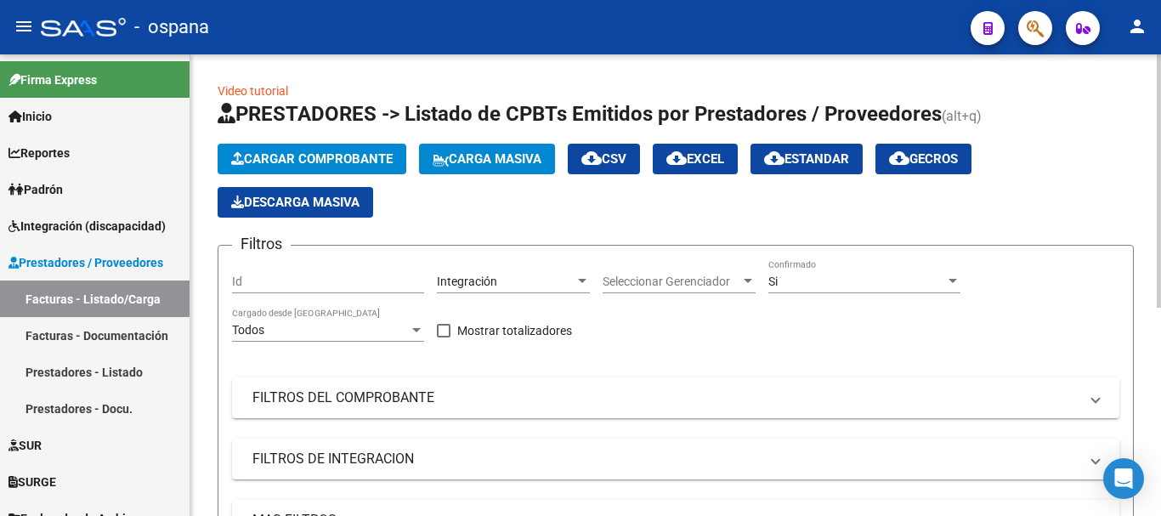
click at [541, 155] on span "Carga Masiva" at bounding box center [487, 158] width 109 height 15
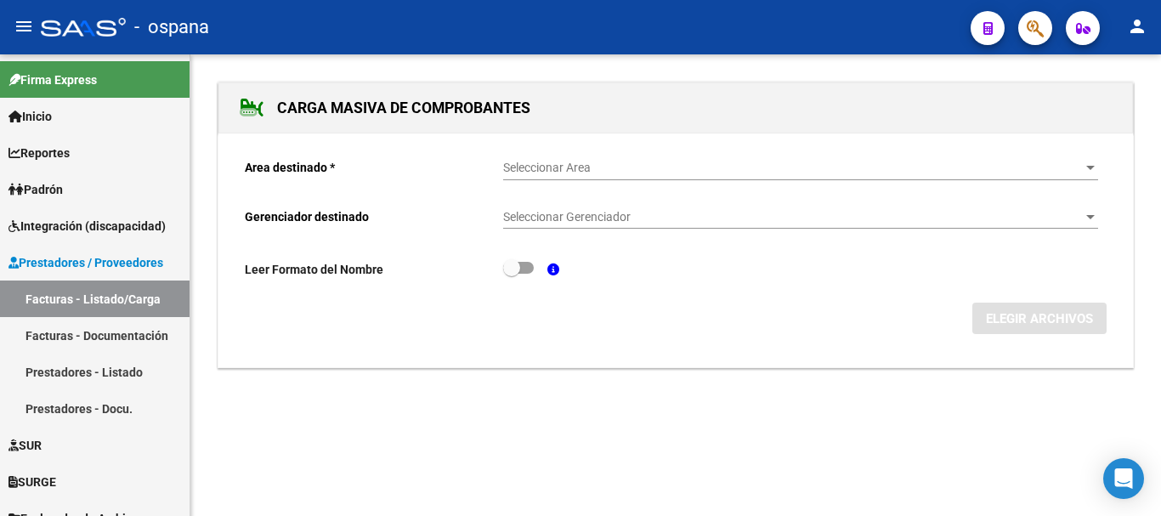
click at [592, 158] on div "Seleccionar Area Seleccionar Area" at bounding box center [800, 163] width 595 height 34
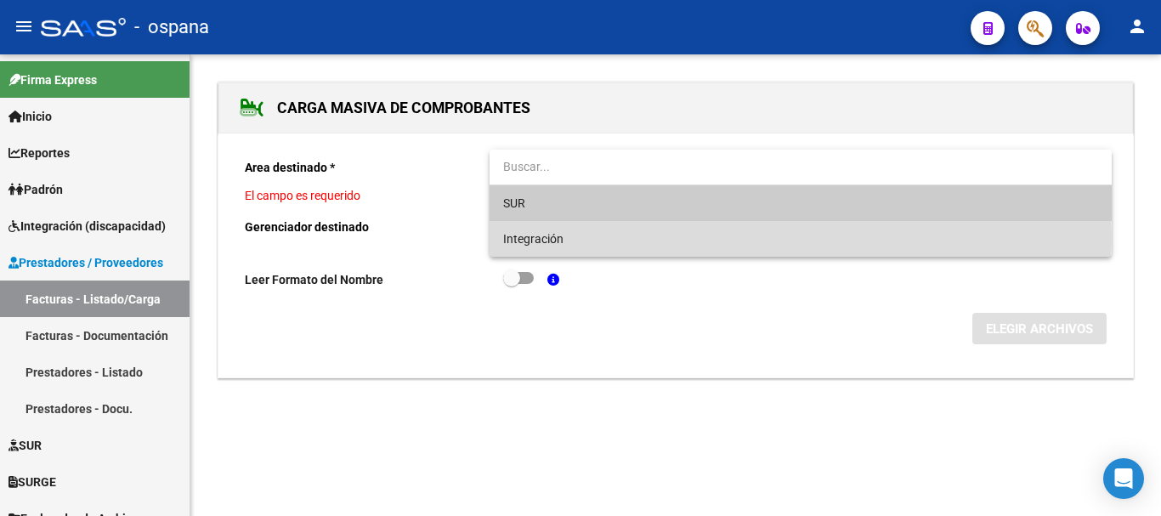
click at [587, 238] on span "Integración" at bounding box center [800, 239] width 595 height 36
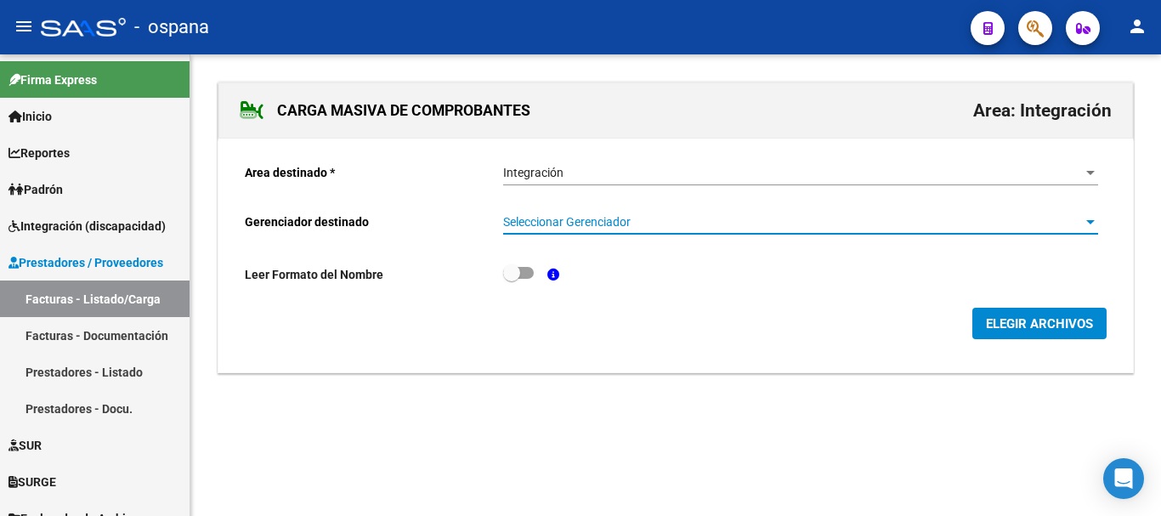
click at [592, 221] on span "Seleccionar Gerenciador" at bounding box center [793, 222] width 580 height 14
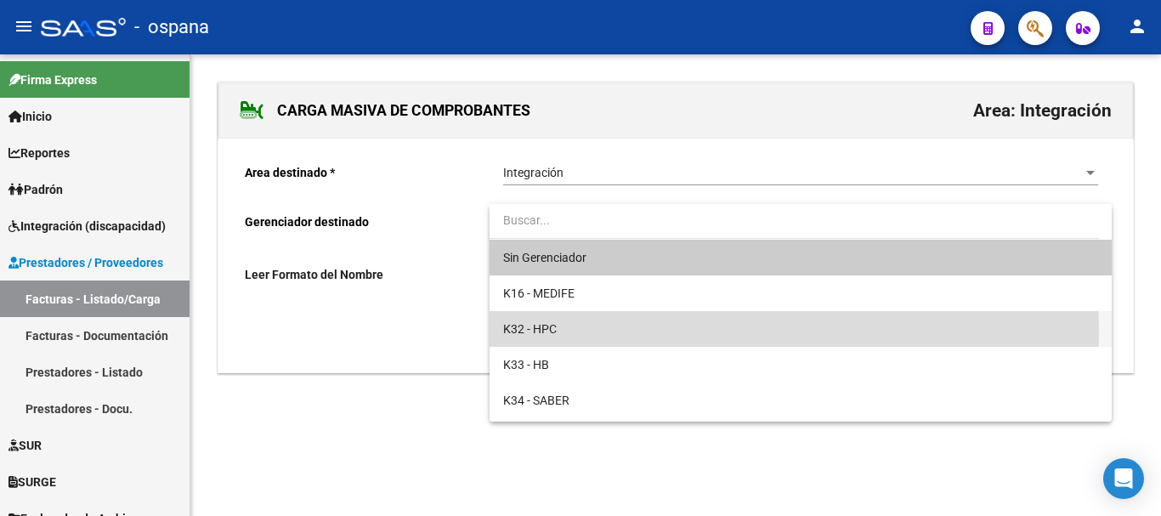
click at [559, 331] on span "K32 - HPC" at bounding box center [800, 329] width 595 height 36
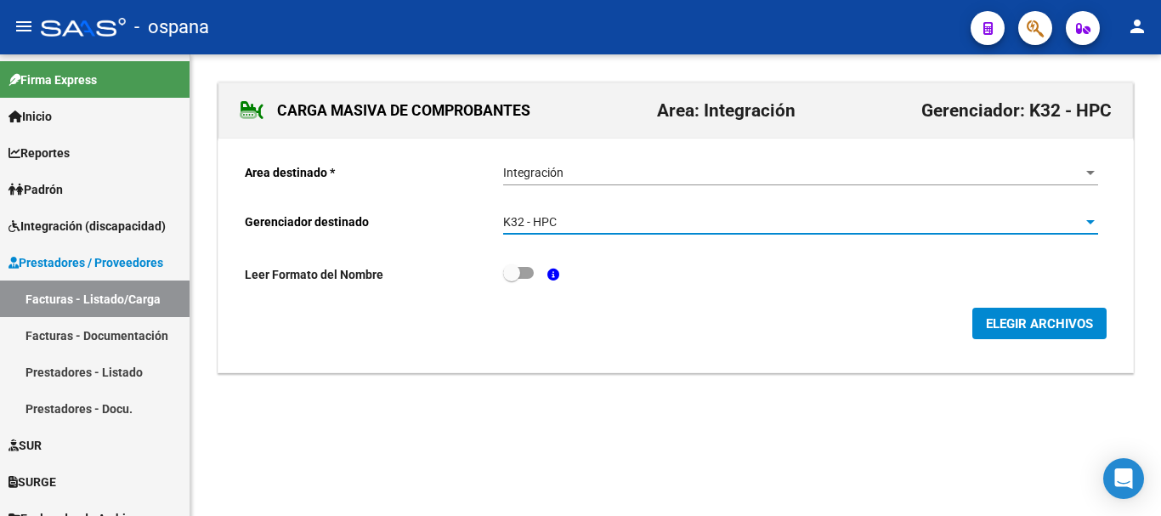
click at [1065, 324] on span "ELEGIR ARCHIVOS" at bounding box center [1039, 323] width 107 height 15
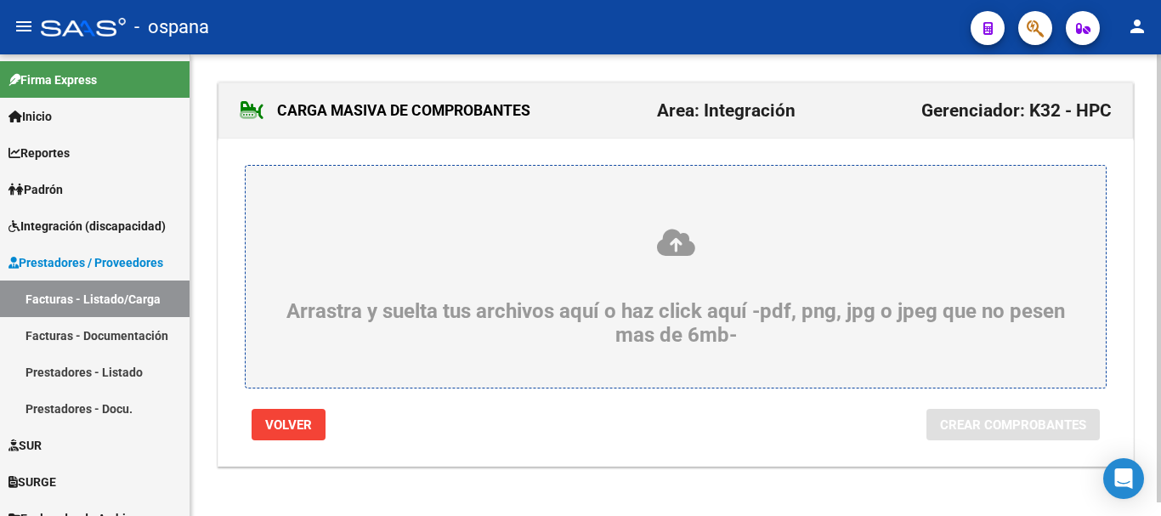
click at [669, 247] on icon at bounding box center [675, 242] width 779 height 31
click at [0, 0] on input "Arrastra y suelta tus archivos aquí o haz click aquí -pdf, png, jpg o jpeg que …" at bounding box center [0, 0] width 0 height 0
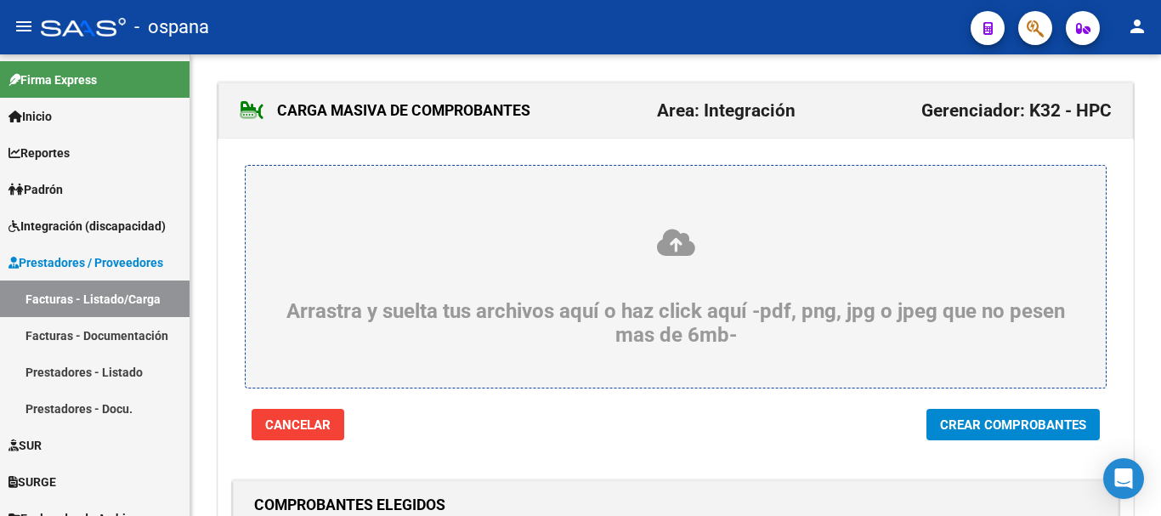
click at [1013, 431] on span "Crear Comprobantes" at bounding box center [1013, 424] width 146 height 15
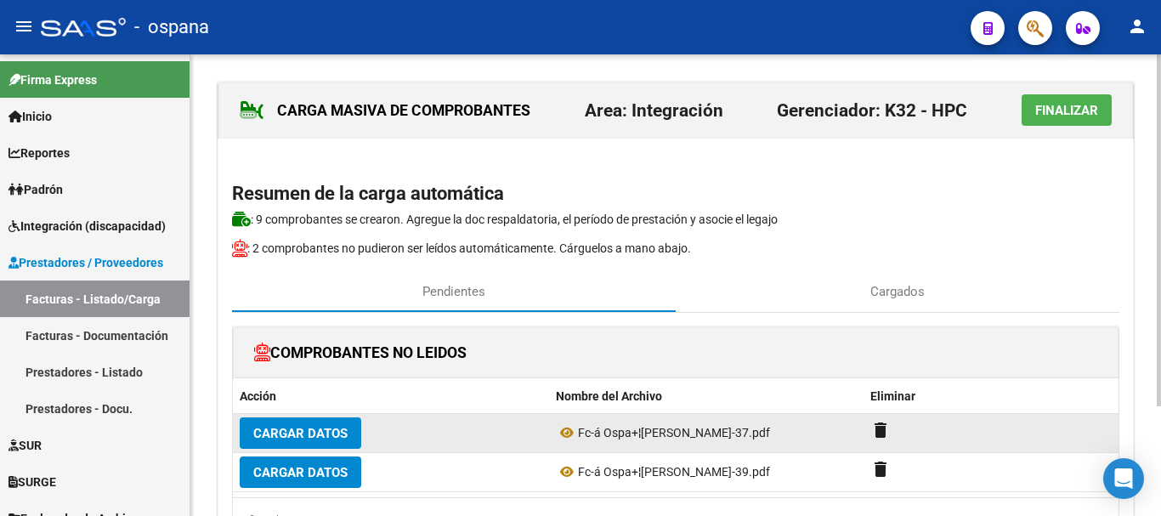
click at [295, 427] on span "Cargar Datos" at bounding box center [300, 433] width 94 height 15
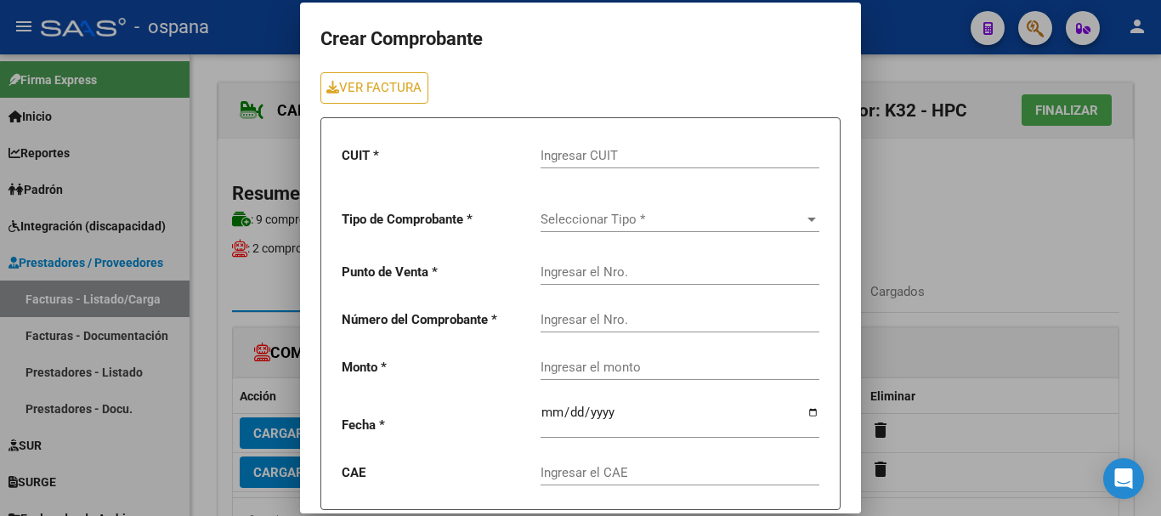
click at [559, 149] on input "Ingresar CUIT" at bounding box center [680, 155] width 279 height 15
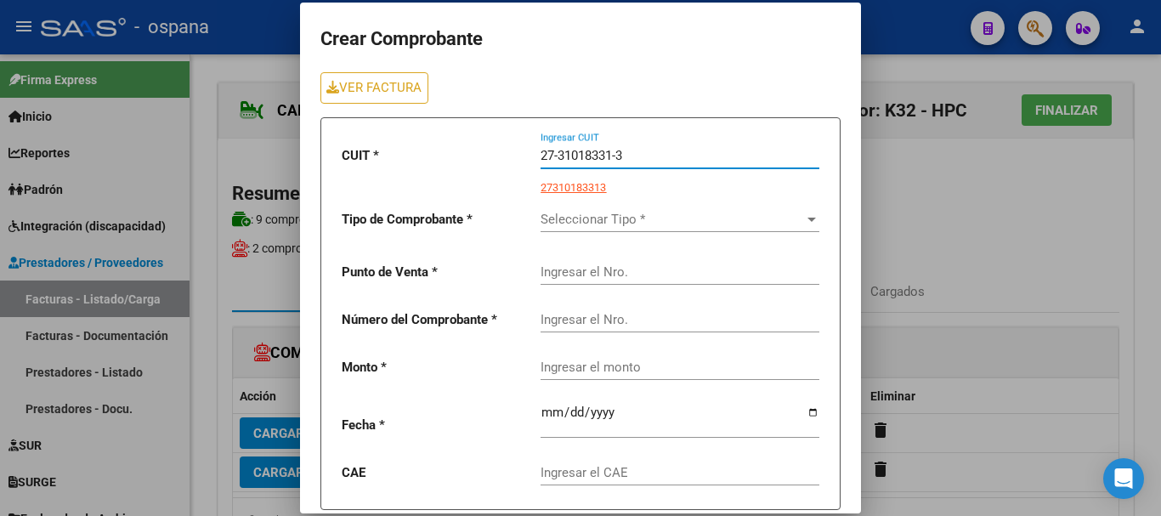
type input "27-31018331-3"
click at [570, 220] on span "Seleccionar Tipo *" at bounding box center [672, 219] width 263 height 15
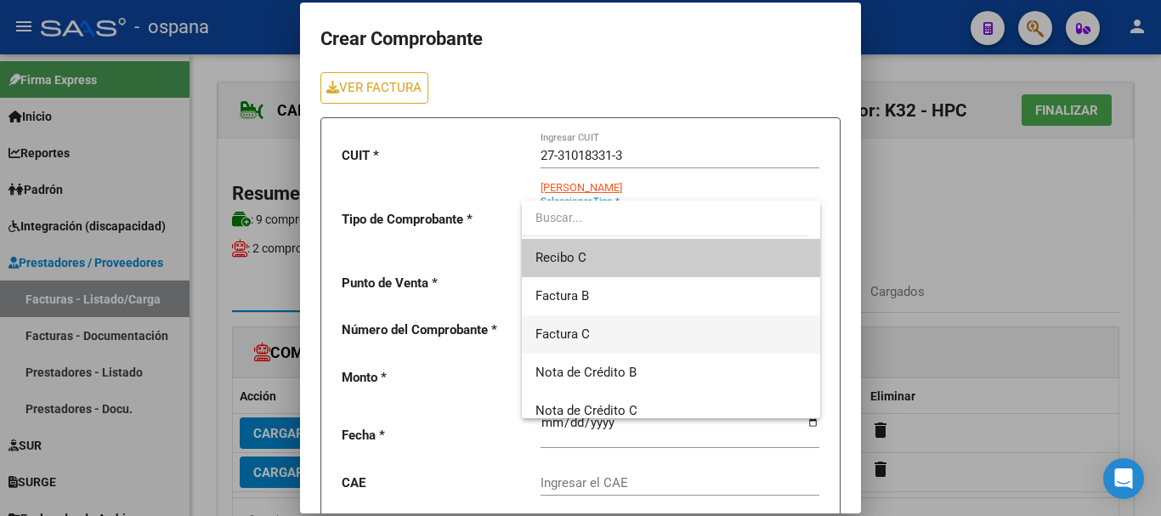
click at [561, 336] on span "Factura C" at bounding box center [562, 333] width 54 height 15
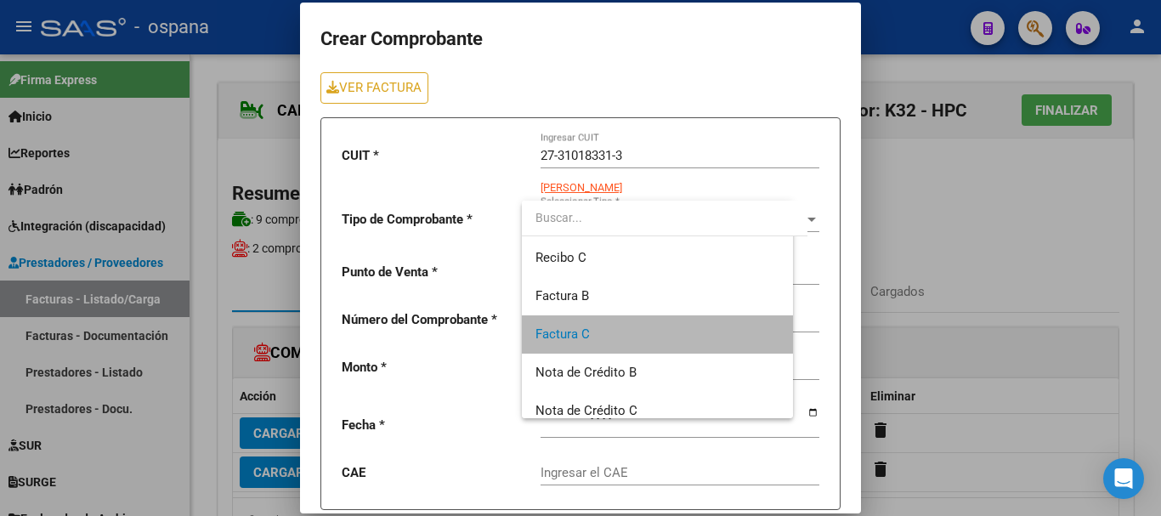
click at [571, 331] on div "Ingresar el Nro." at bounding box center [680, 314] width 279 height 37
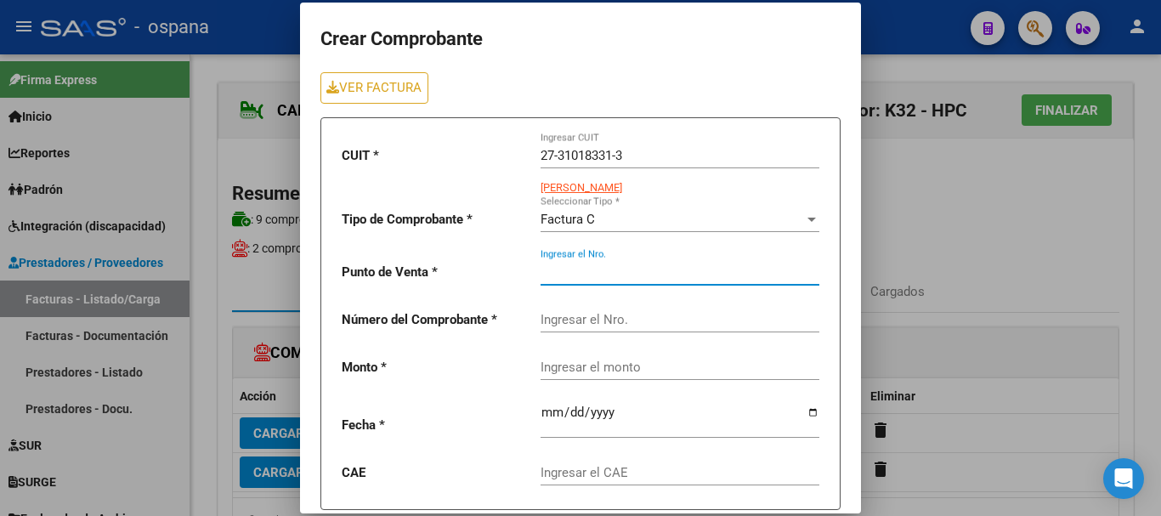
click at [567, 273] on input "Ingresar el Nro." at bounding box center [680, 271] width 279 height 15
type input "4"
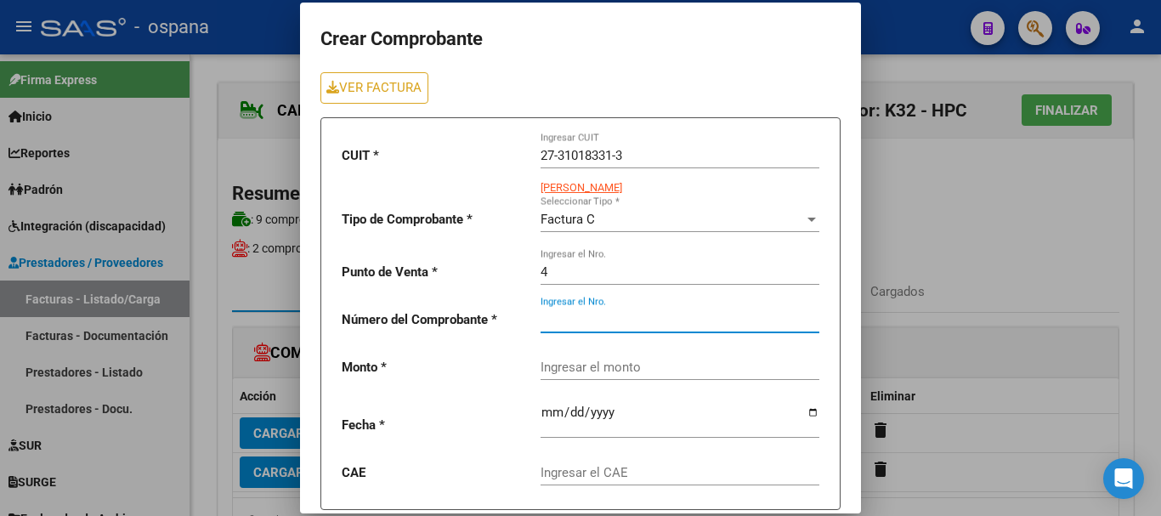
click at [569, 312] on input "Ingresar el Nro." at bounding box center [680, 319] width 279 height 15
click at [728, 490] on div "Ingresar el CAE" at bounding box center [680, 475] width 279 height 53
click at [633, 323] on input "Ingresar el Nro." at bounding box center [680, 319] width 279 height 15
click at [630, 360] on input "Ingresar el monto" at bounding box center [680, 367] width 279 height 15
click at [552, 320] on input "888" at bounding box center [680, 319] width 279 height 15
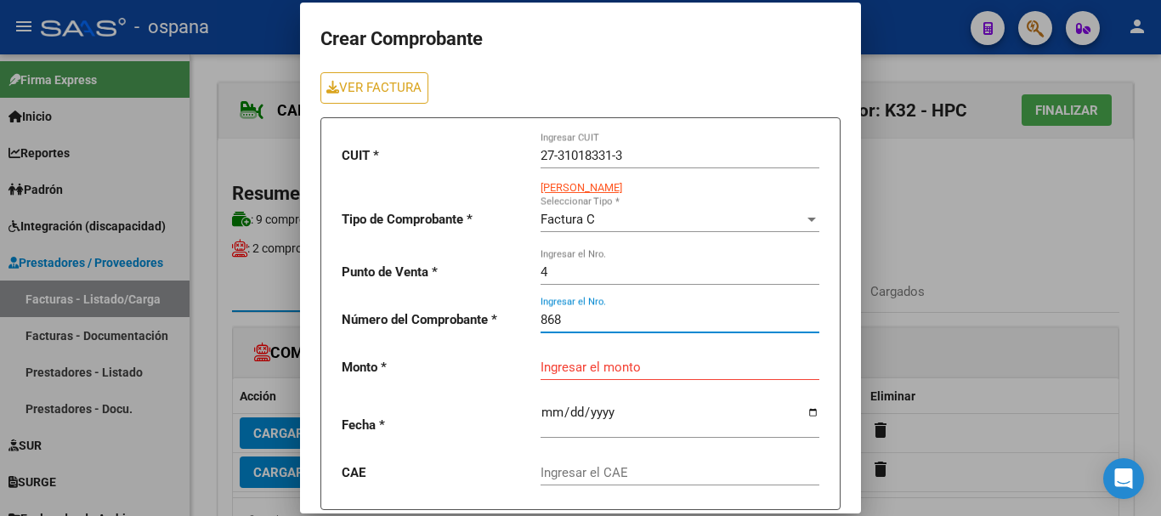
click at [587, 360] on input "Ingresar el monto" at bounding box center [680, 367] width 279 height 15
click at [551, 320] on input "868" at bounding box center [680, 319] width 279 height 15
type input "838"
click at [654, 356] on div "Ingresar el monto" at bounding box center [680, 361] width 279 height 37
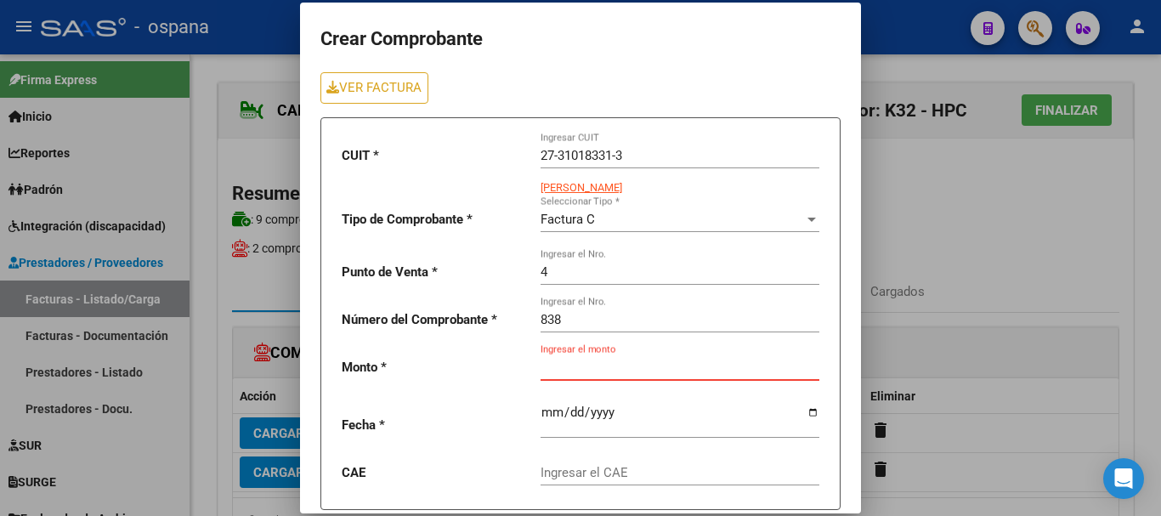
click at [943, 167] on div at bounding box center [580, 258] width 1161 height 516
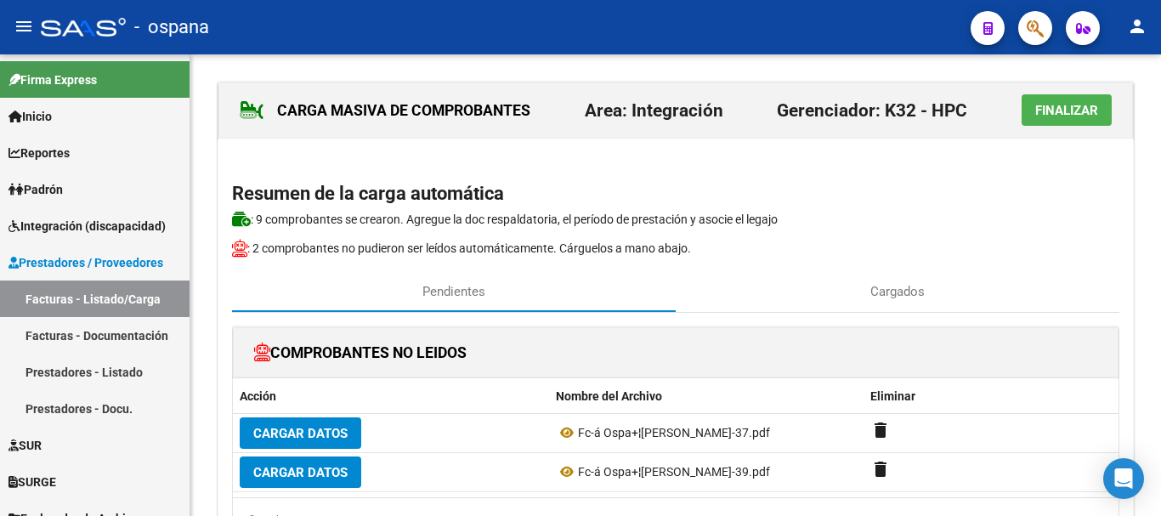
click at [912, 20] on div "- ospana" at bounding box center [499, 26] width 916 height 37
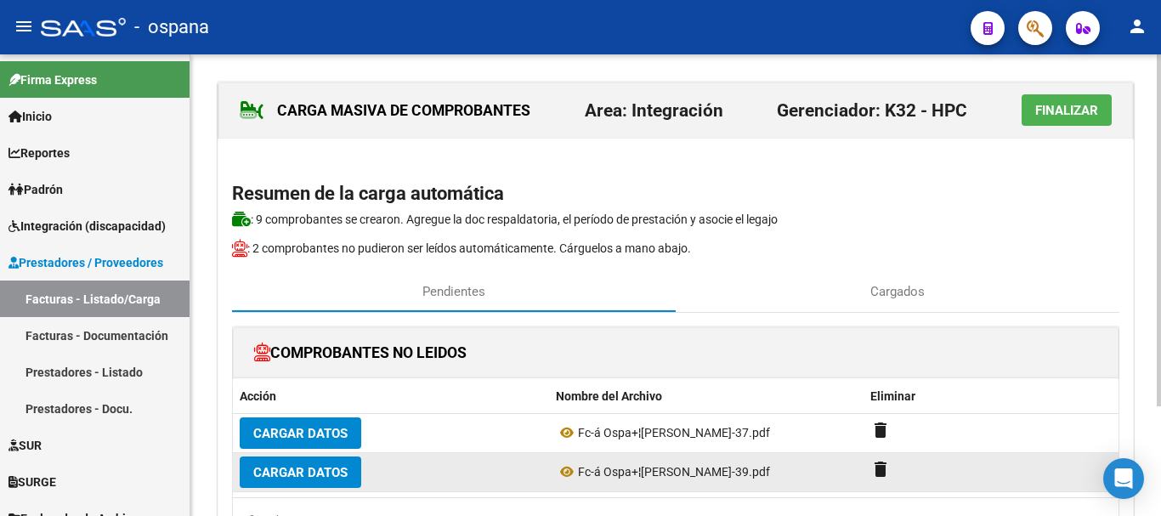
click at [309, 472] on span "Cargar Datos" at bounding box center [300, 472] width 94 height 15
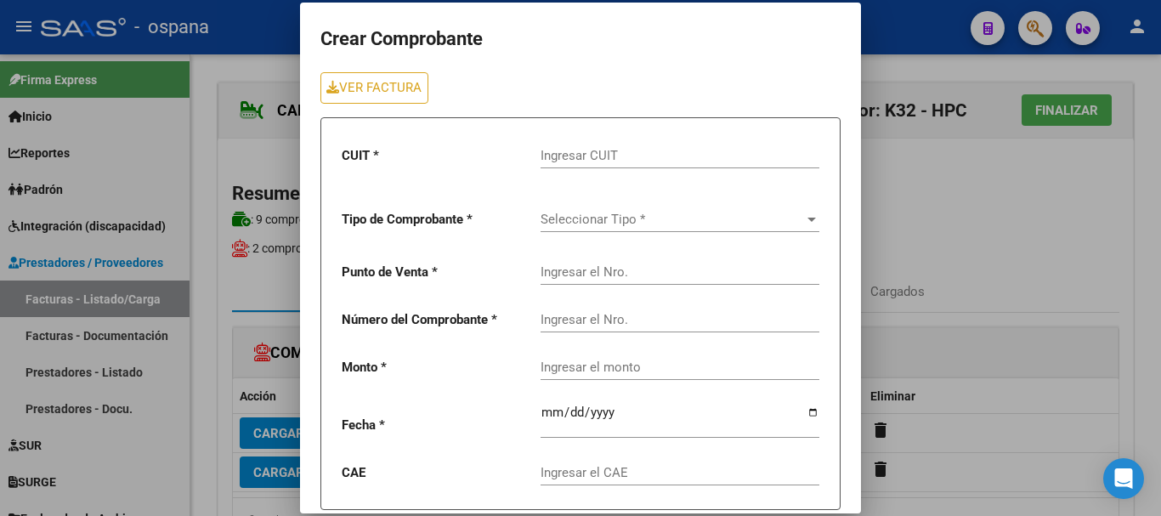
click at [575, 156] on input "Ingresar CUIT" at bounding box center [680, 155] width 279 height 15
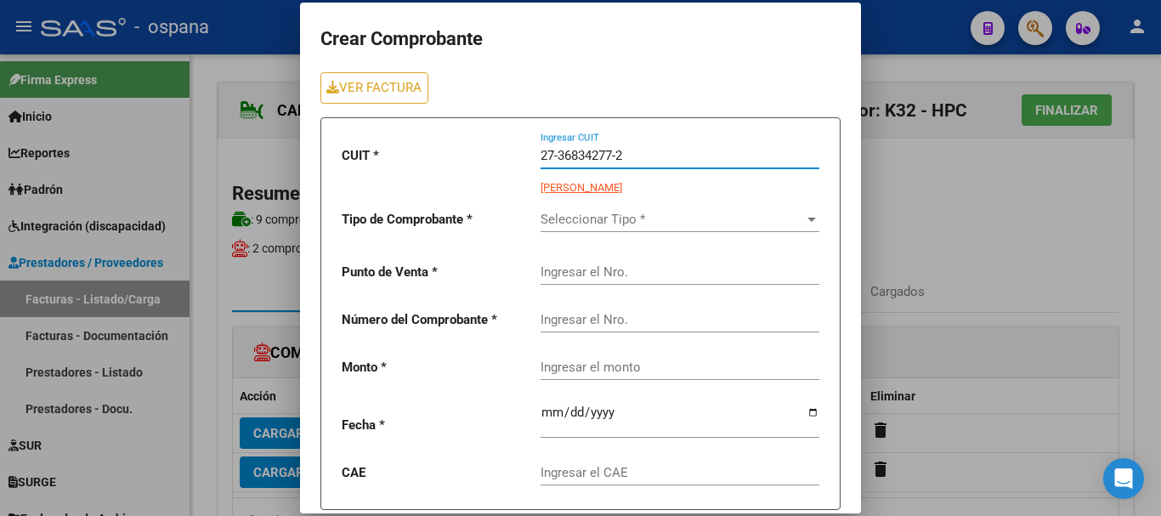
type input "27-36834277-2"
click at [618, 223] on span "Seleccionar Tipo *" at bounding box center [672, 219] width 263 height 15
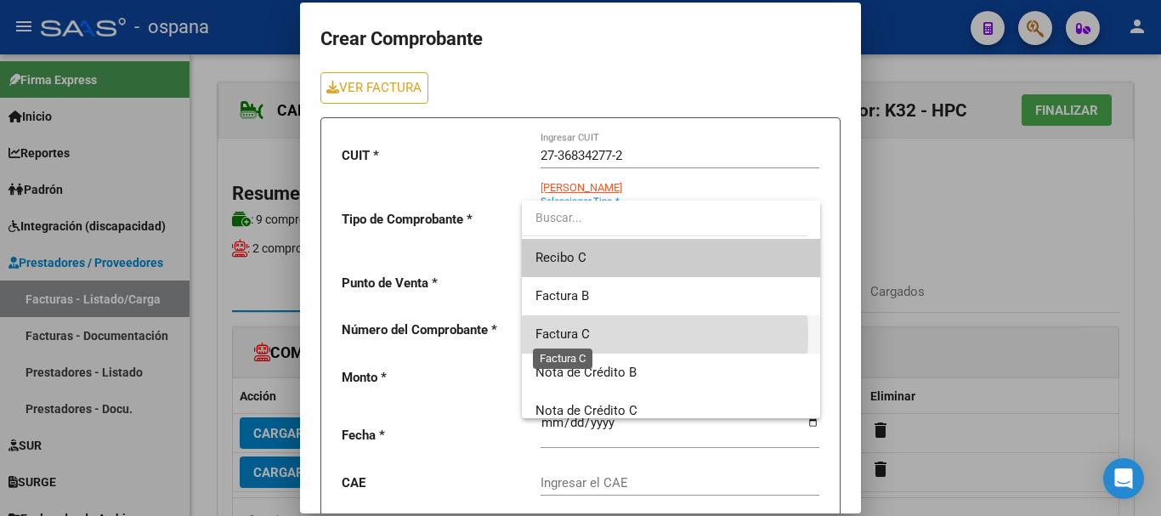
click at [586, 336] on span "Factura C" at bounding box center [562, 333] width 54 height 15
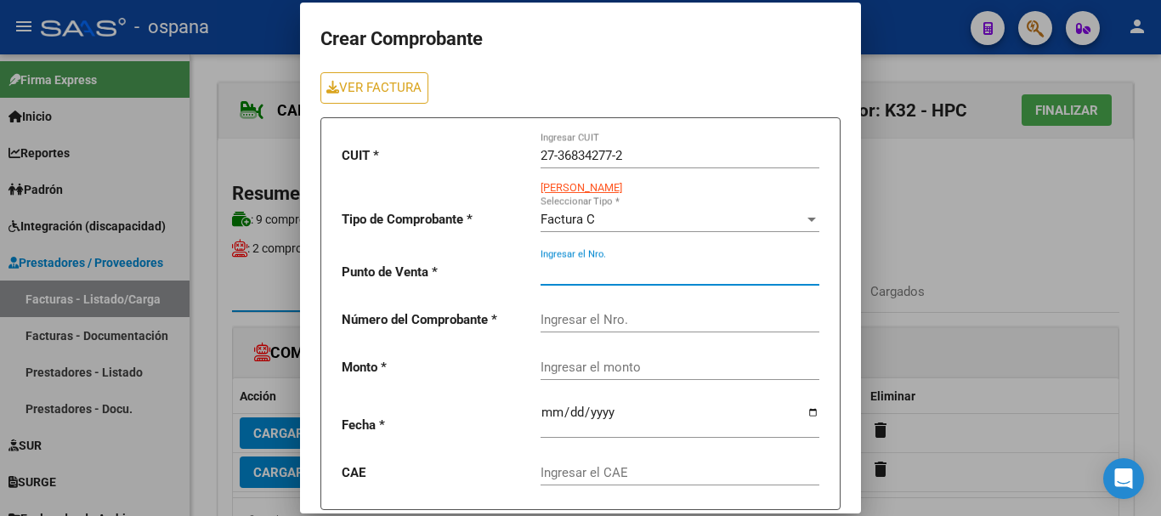
click at [583, 278] on input "Ingresar el Nro." at bounding box center [680, 271] width 279 height 15
type input "2"
click at [590, 314] on input "Ingresar el Nro." at bounding box center [680, 319] width 279 height 15
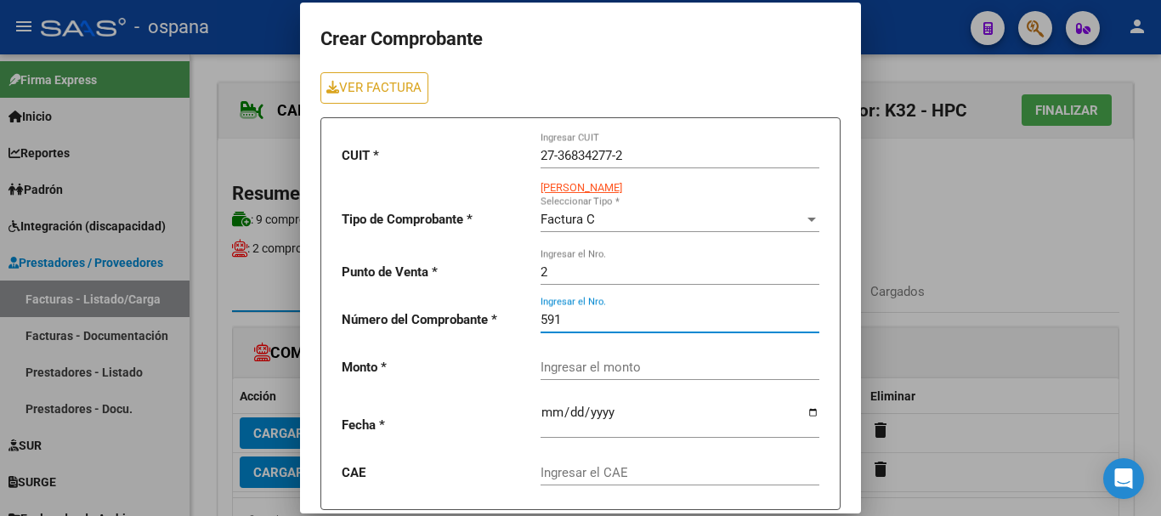
type input "591"
drag, startPoint x: 592, startPoint y: 361, endPoint x: 635, endPoint y: 352, distance: 44.3
click at [592, 362] on input "Ingresar el monto" at bounding box center [680, 367] width 279 height 15
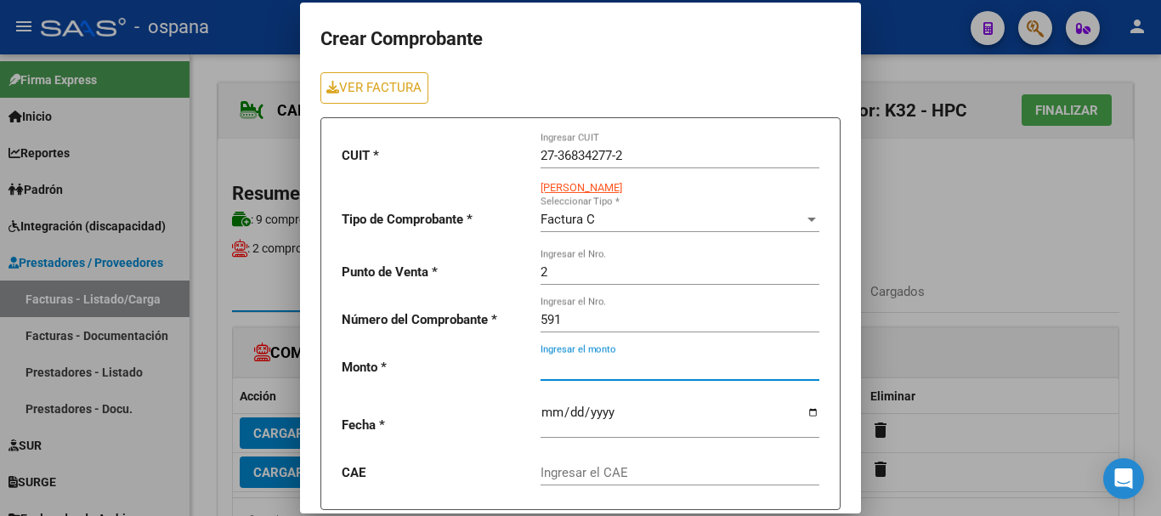
type input "98964.88"
type input "2025-09-06"
type input "75362145729362"
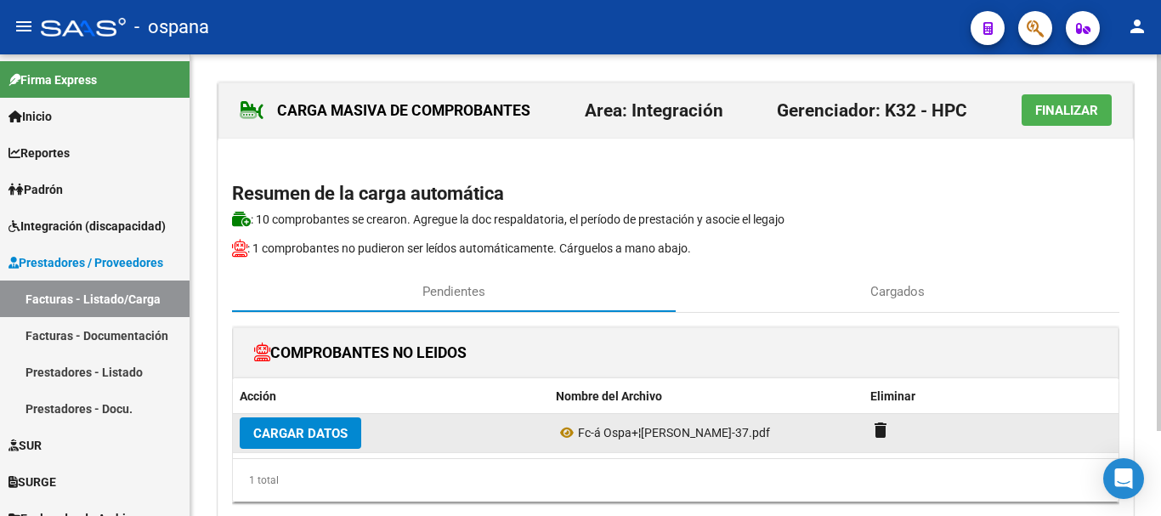
click at [270, 436] on span "Cargar Datos" at bounding box center [300, 433] width 94 height 15
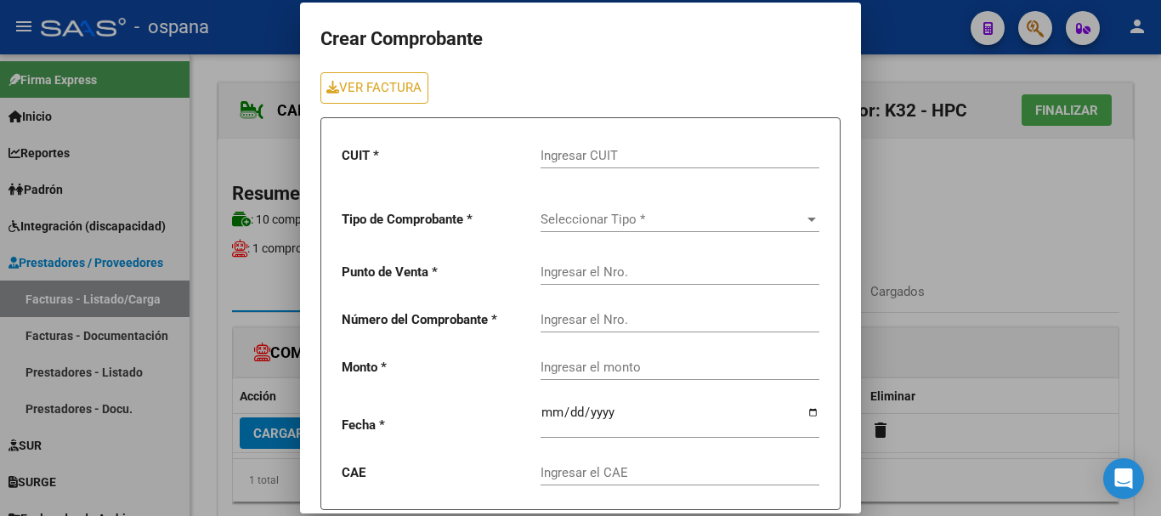
click at [621, 155] on input "Ingresar CUIT" at bounding box center [680, 155] width 279 height 15
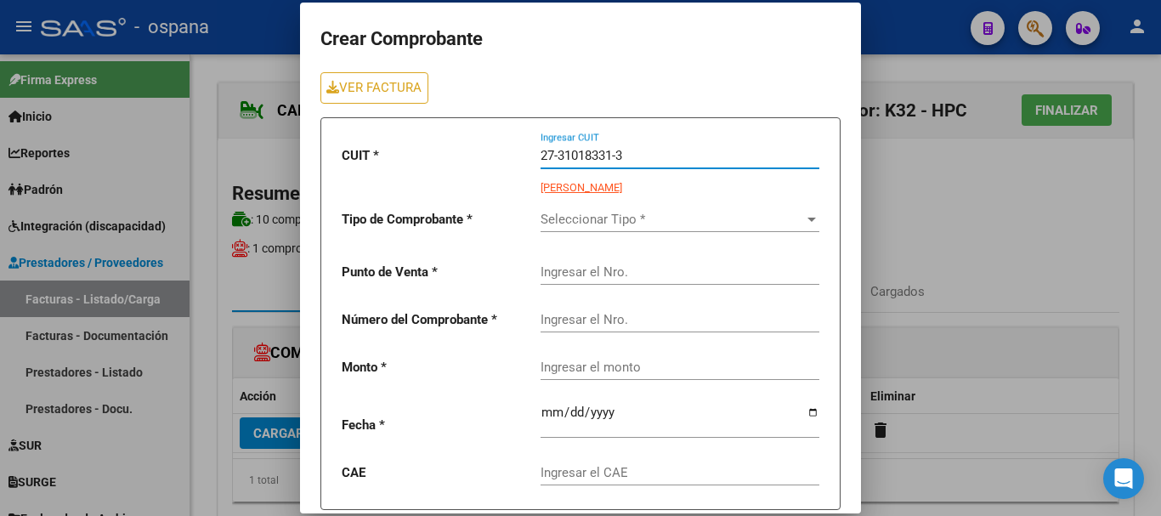
type input "27-31018331-3"
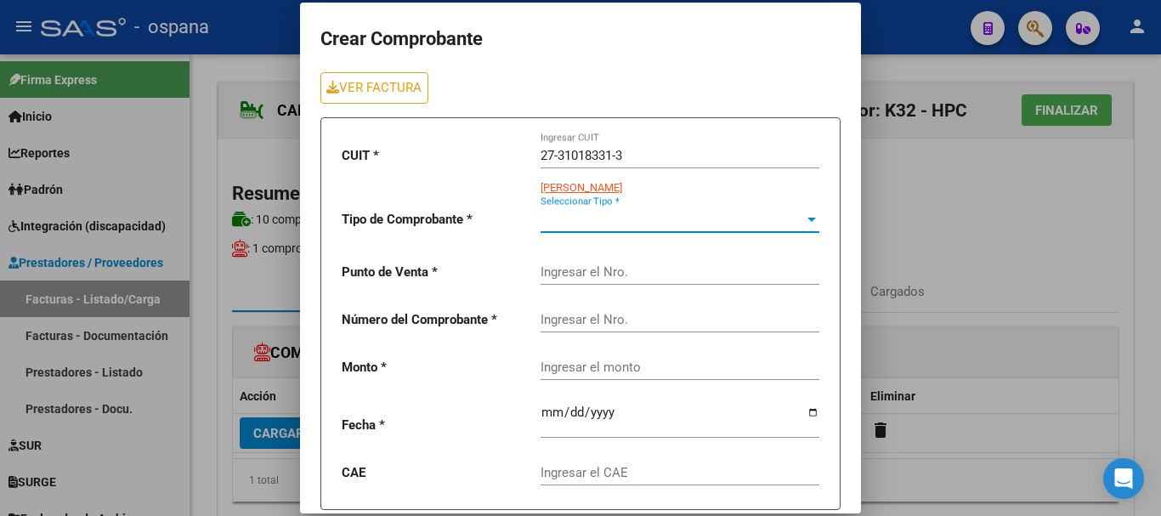
click at [570, 216] on span "Seleccionar Tipo *" at bounding box center [672, 219] width 263 height 15
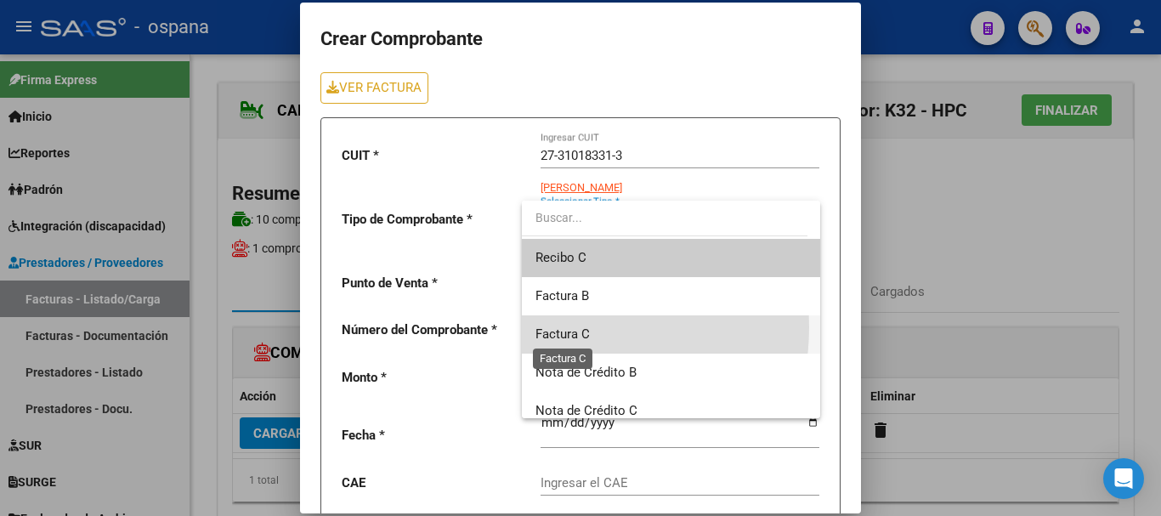
click at [563, 327] on span "Factura C" at bounding box center [562, 333] width 54 height 15
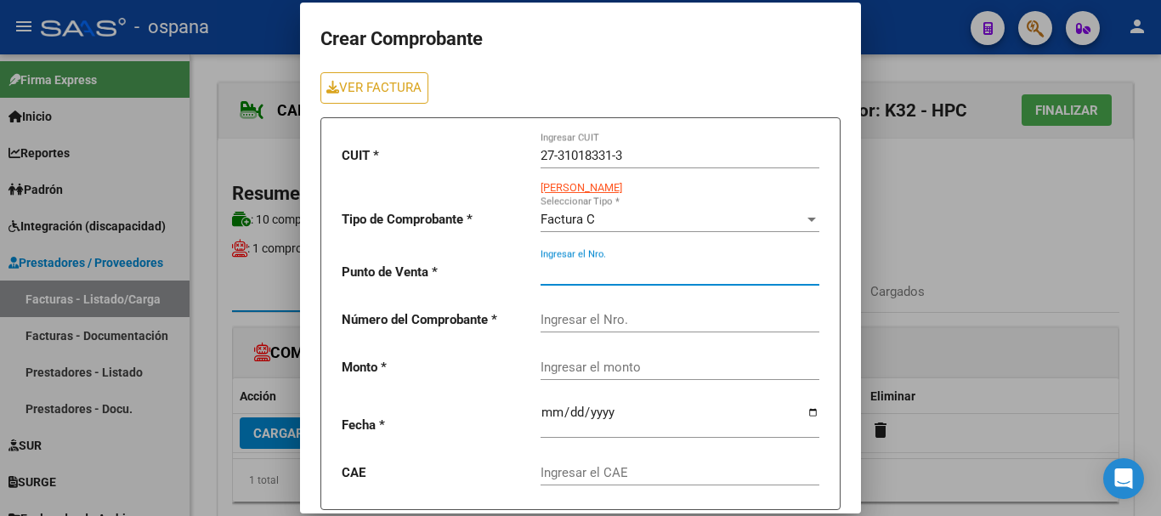
click at [571, 273] on input "Ingresar el Nro." at bounding box center [680, 271] width 279 height 15
type input "4"
click at [571, 324] on input "Ingresar el Nro." at bounding box center [680, 319] width 279 height 15
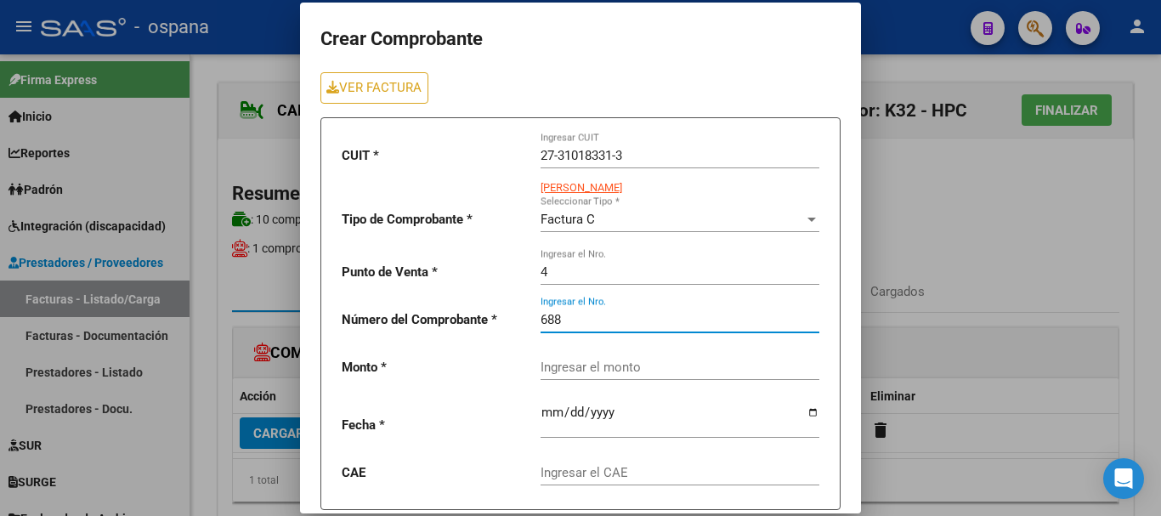
type input "688"
click at [577, 362] on input "Ingresar el monto" at bounding box center [680, 367] width 279 height 15
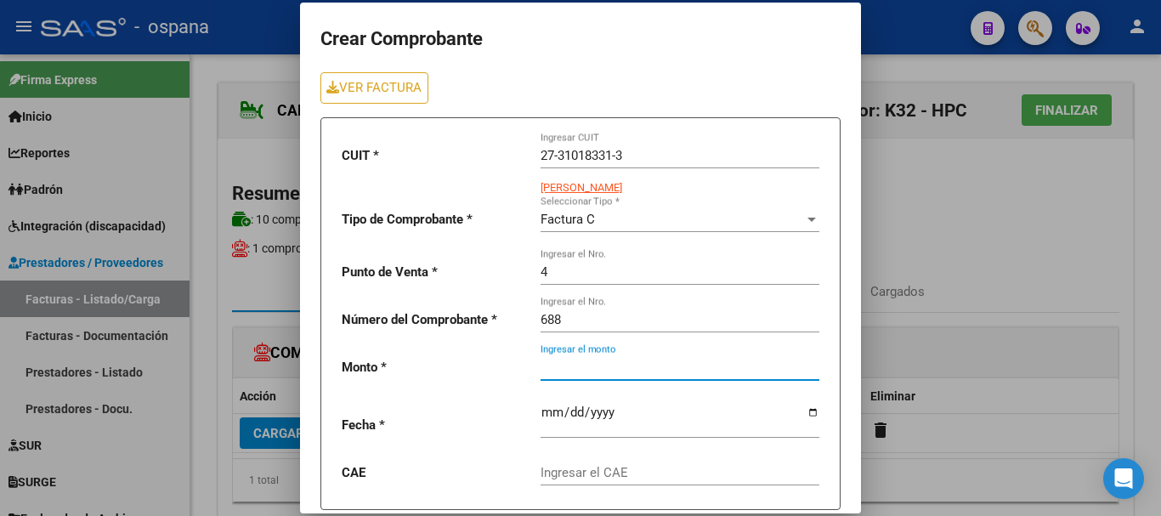
type input "98964.88"
type input "[DATE]"
type input "75353520573703"
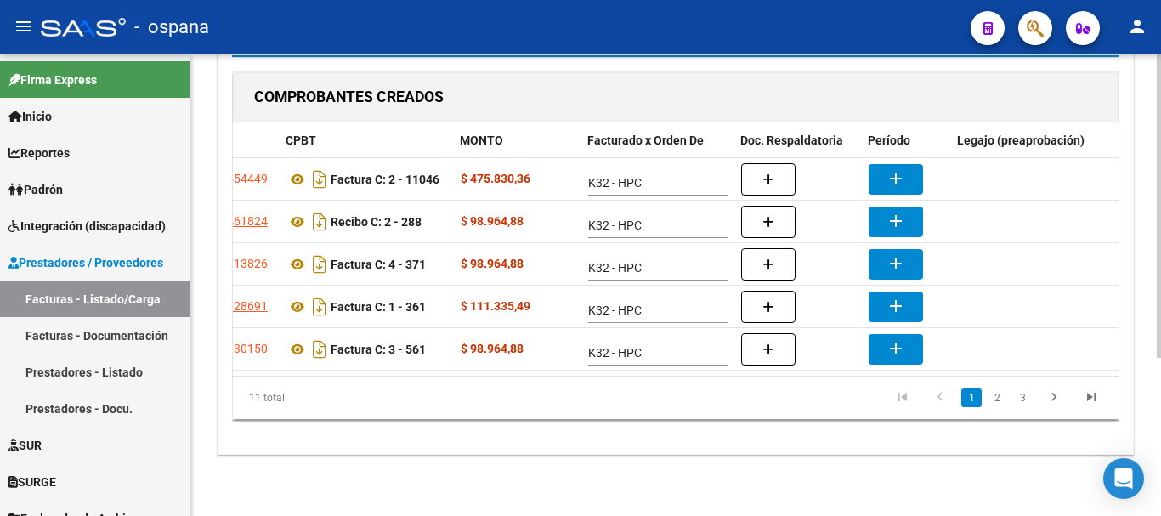
scroll to position [0, 175]
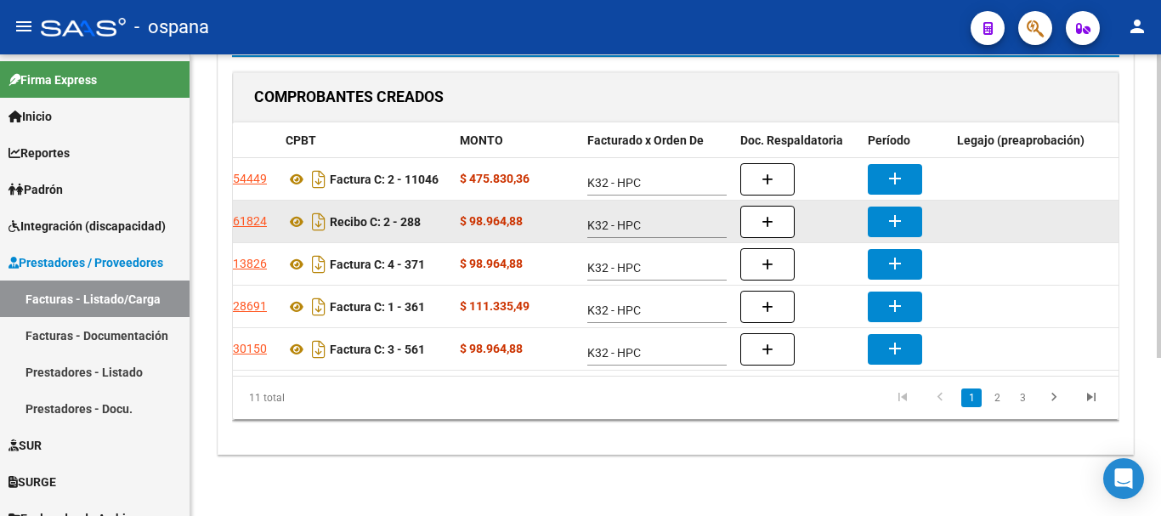
click at [903, 211] on mat-icon "add" at bounding box center [895, 221] width 20 height 20
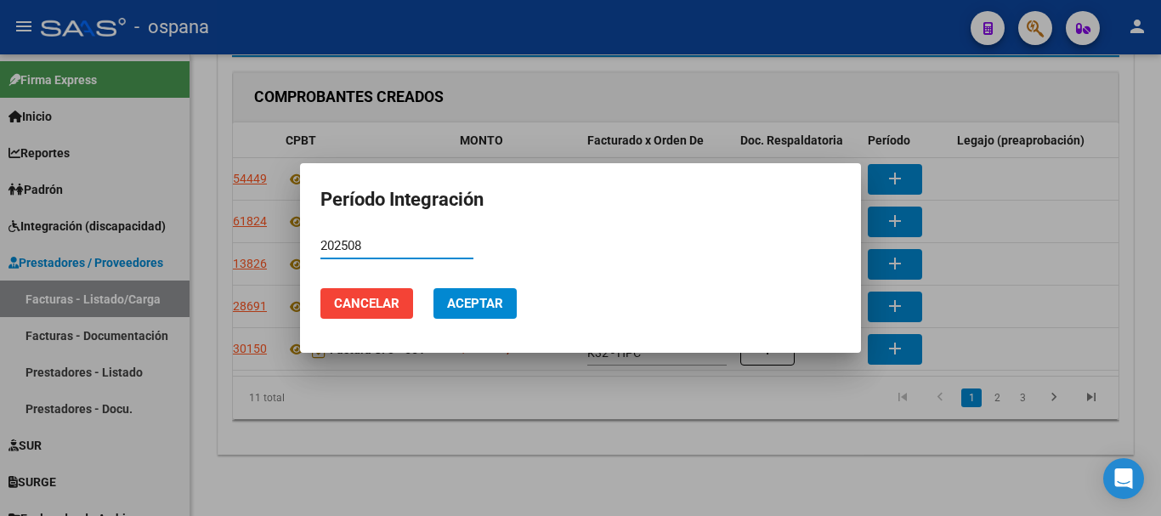
type input "202508"
drag, startPoint x: 494, startPoint y: 300, endPoint x: 467, endPoint y: 303, distance: 26.5
click at [493, 300] on span "Aceptar" at bounding box center [475, 303] width 56 height 15
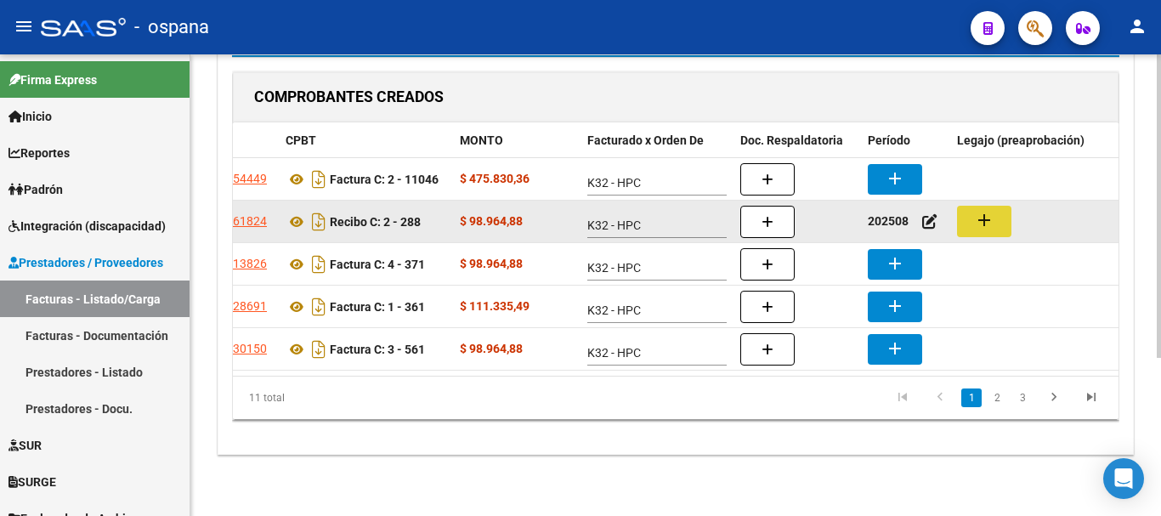
click at [995, 207] on button "add" at bounding box center [984, 221] width 54 height 31
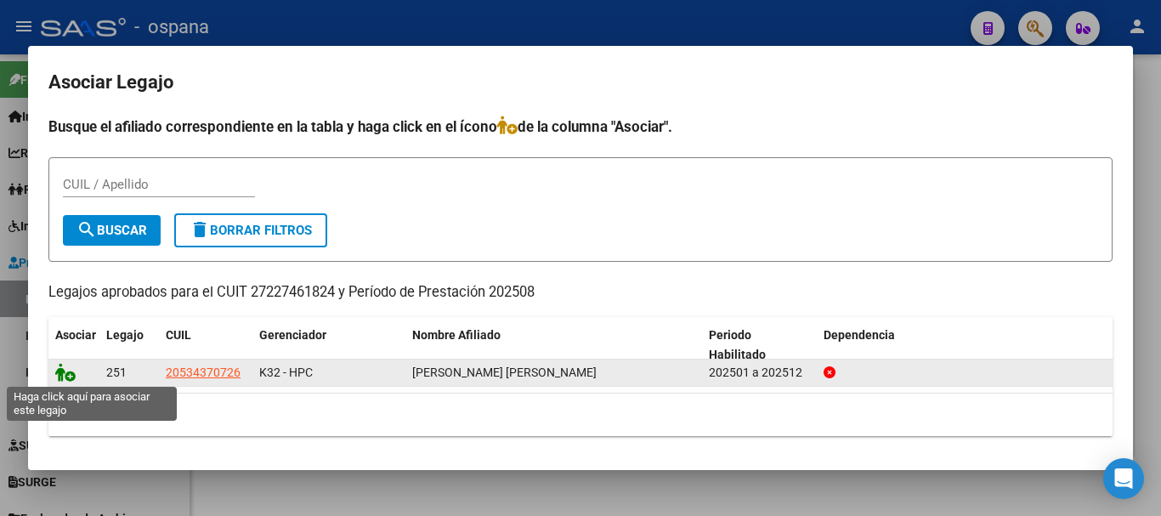
click at [69, 371] on icon at bounding box center [65, 372] width 20 height 19
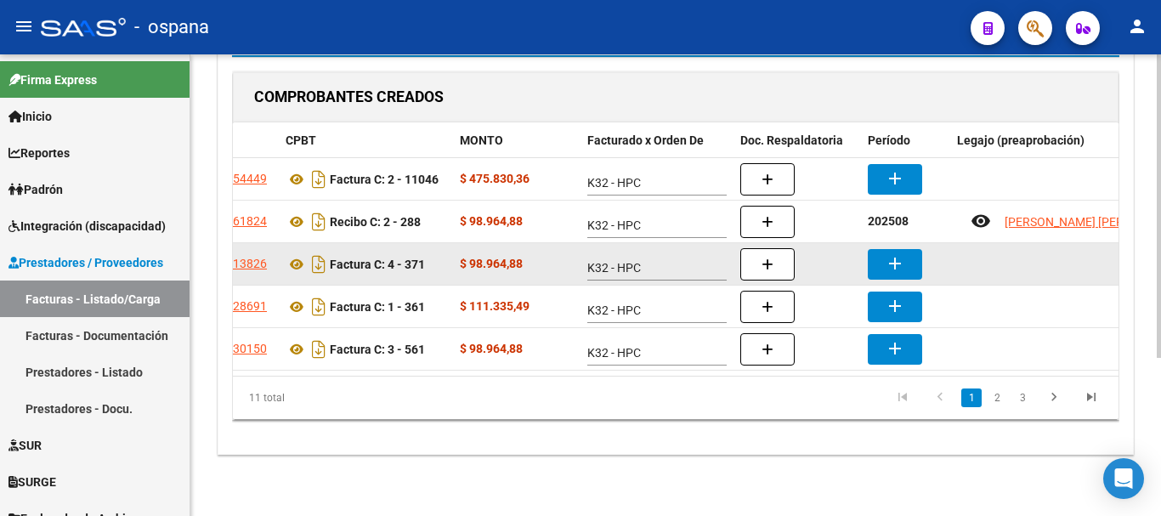
click at [881, 249] on button "add" at bounding box center [895, 264] width 54 height 31
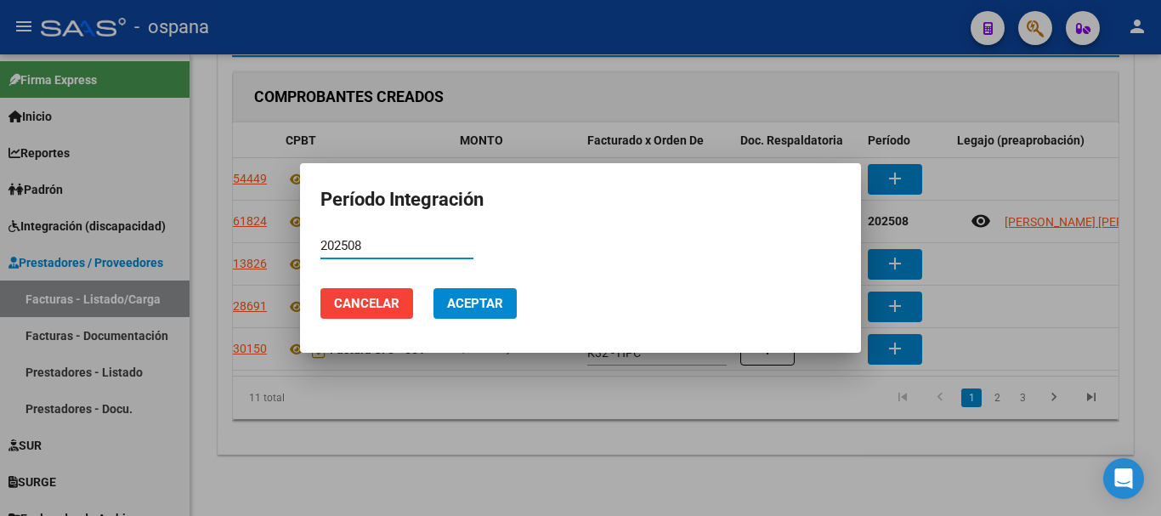
type input "202508"
click at [490, 300] on span "Aceptar" at bounding box center [475, 303] width 56 height 15
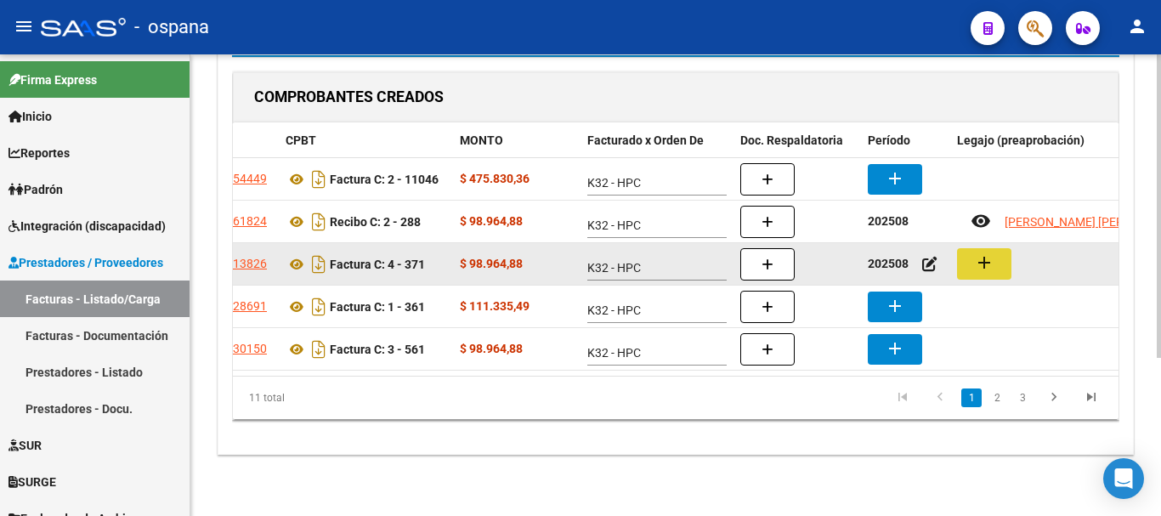
click at [977, 252] on mat-icon "add" at bounding box center [984, 262] width 20 height 20
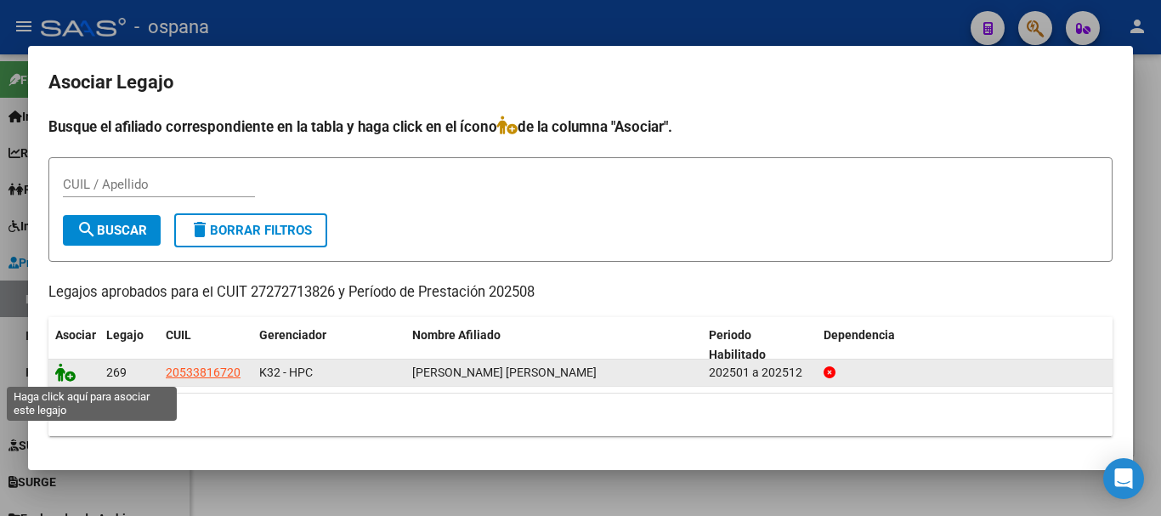
click at [67, 366] on icon at bounding box center [65, 372] width 20 height 19
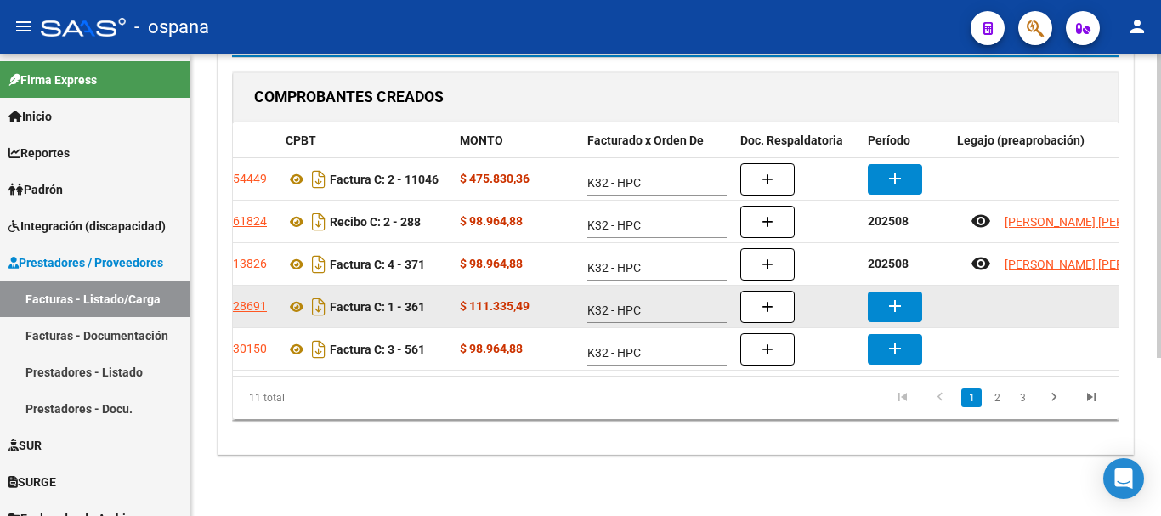
click at [898, 296] on mat-icon "add" at bounding box center [895, 306] width 20 height 20
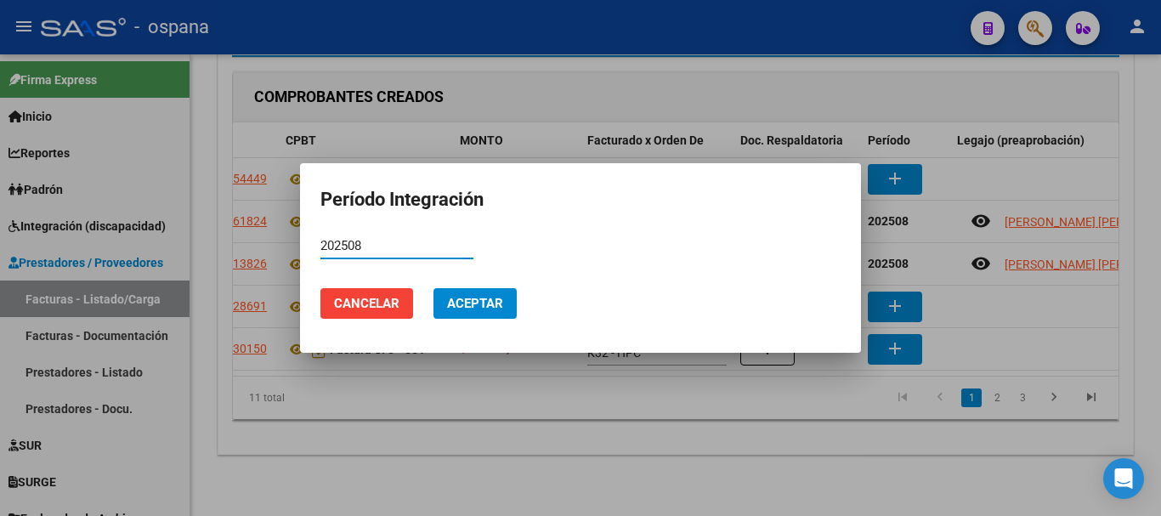
type input "202508"
drag, startPoint x: 495, startPoint y: 300, endPoint x: 463, endPoint y: 298, distance: 31.5
click at [493, 300] on span "Aceptar" at bounding box center [475, 303] width 56 height 15
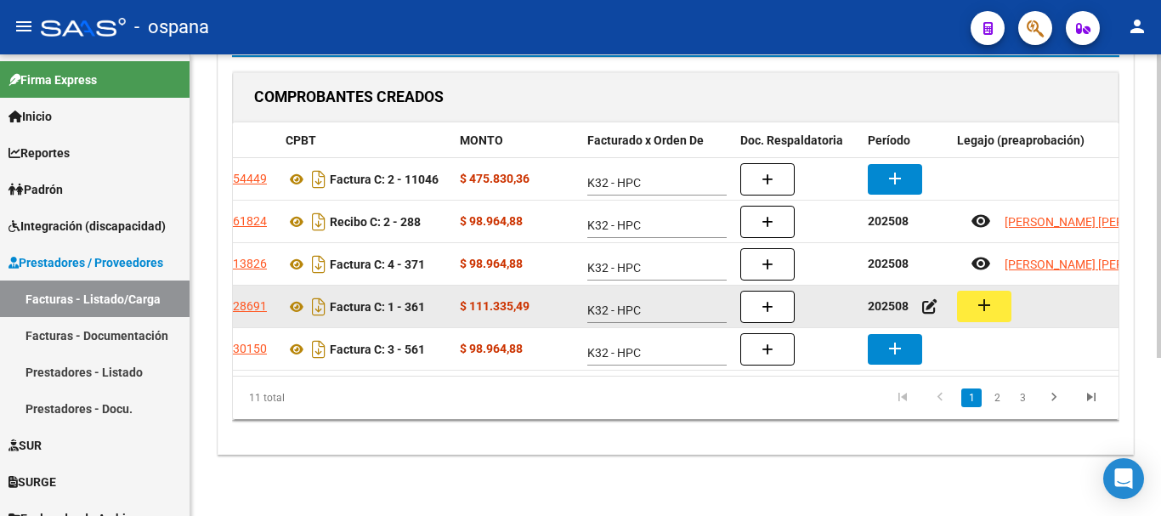
click at [977, 295] on mat-icon "add" at bounding box center [984, 305] width 20 height 20
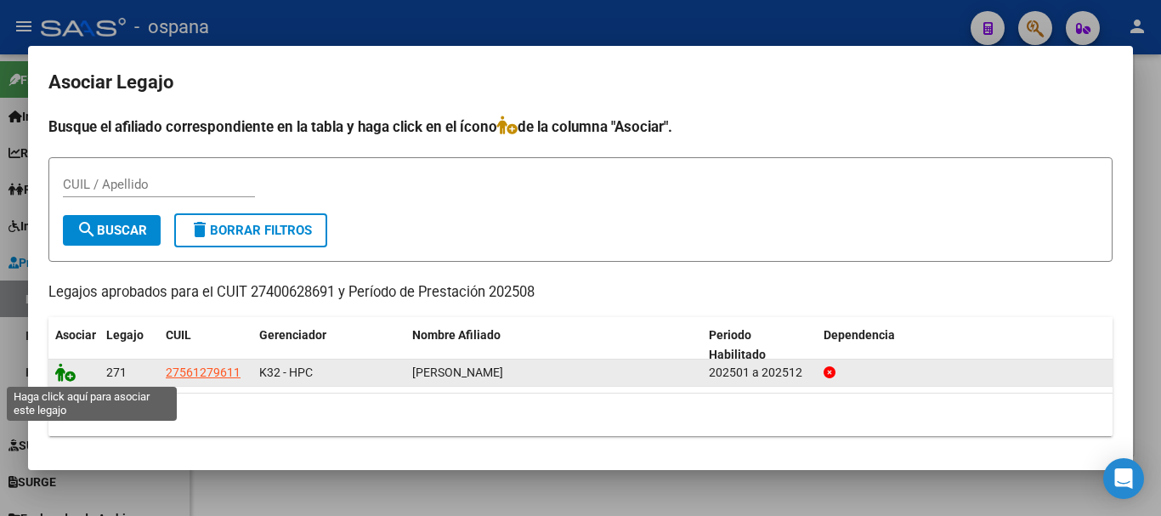
click at [67, 371] on icon at bounding box center [65, 372] width 20 height 19
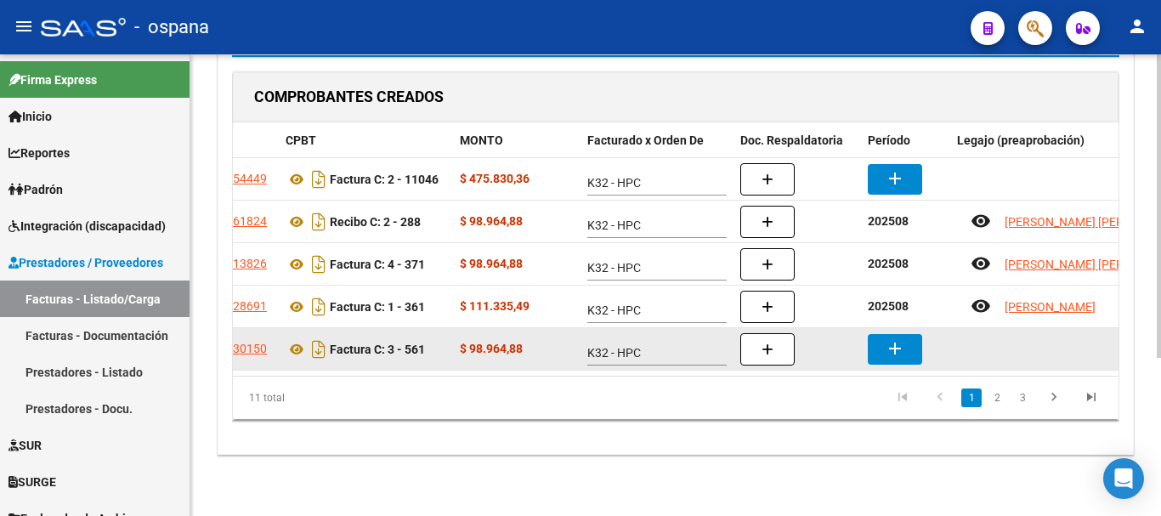
click at [899, 338] on mat-icon "add" at bounding box center [895, 348] width 20 height 20
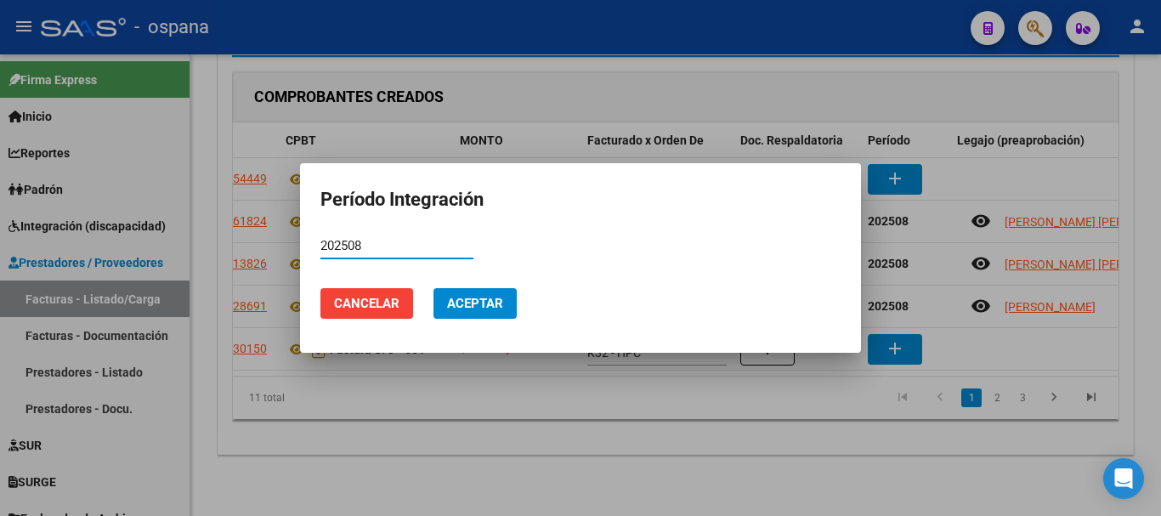
type input "202508"
drag, startPoint x: 499, startPoint y: 302, endPoint x: 468, endPoint y: 298, distance: 30.8
click at [496, 301] on span "Aceptar" at bounding box center [475, 303] width 56 height 15
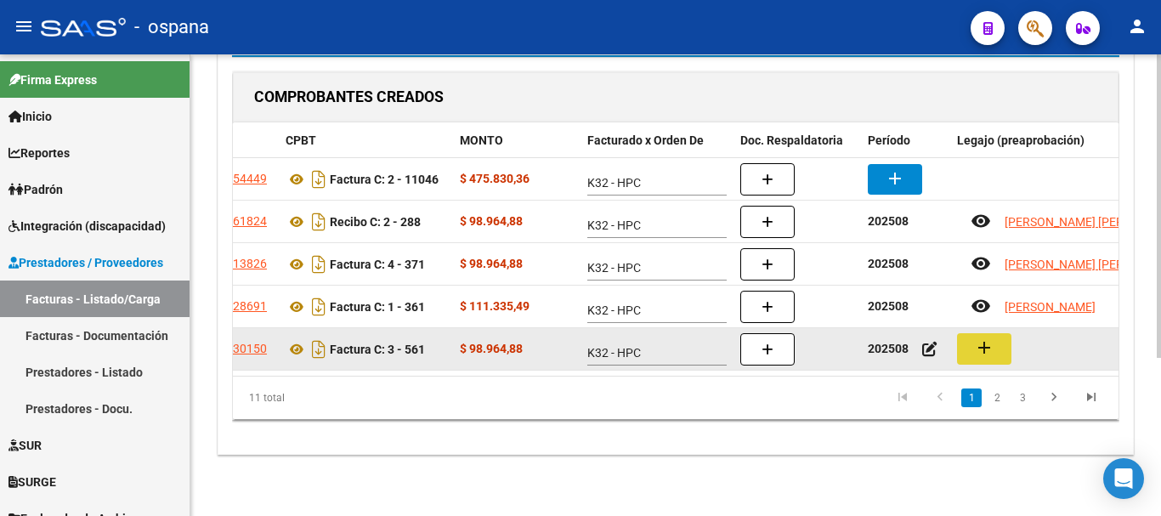
click at [977, 337] on mat-icon "add" at bounding box center [984, 347] width 20 height 20
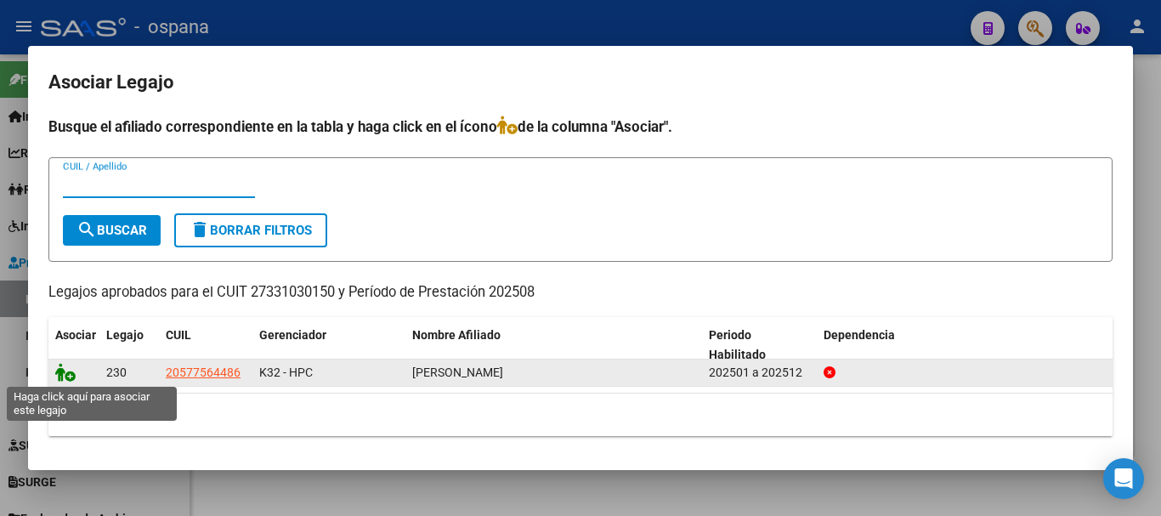
click at [64, 371] on icon at bounding box center [65, 372] width 20 height 19
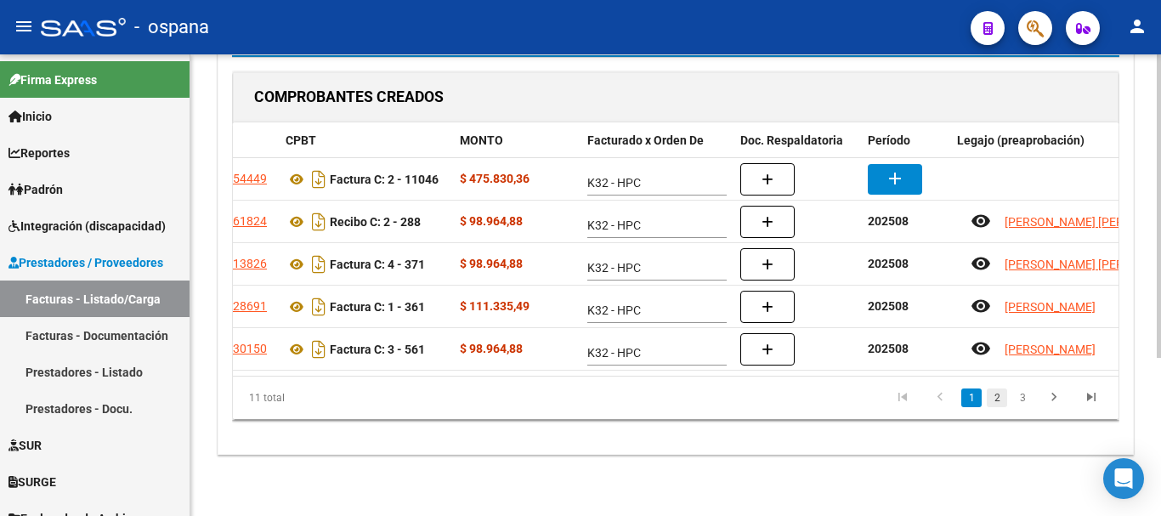
click at [996, 398] on link "2" at bounding box center [997, 397] width 20 height 19
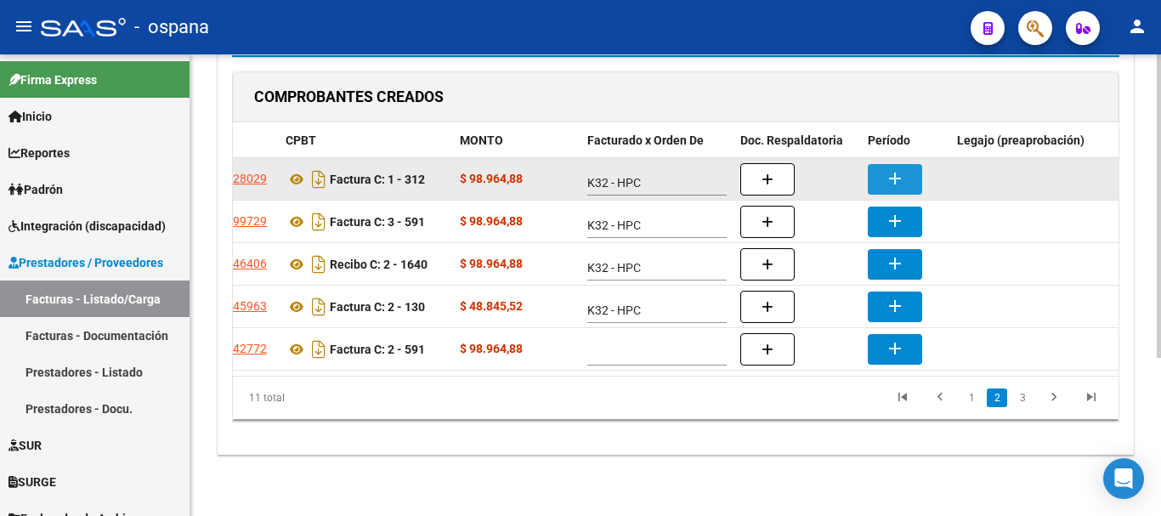
click at [904, 168] on mat-icon "add" at bounding box center [895, 178] width 20 height 20
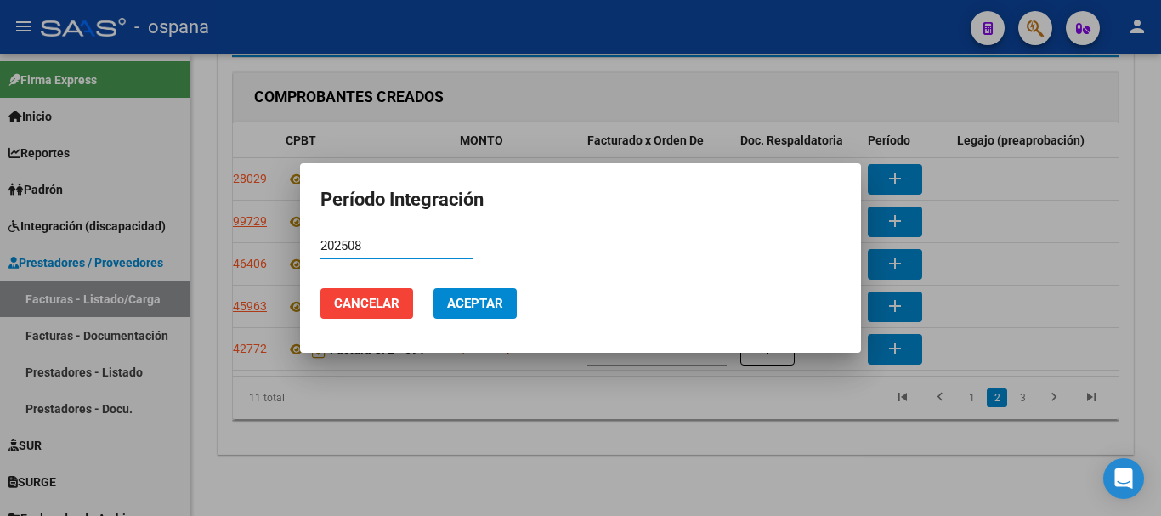
type input "202508"
drag, startPoint x: 467, startPoint y: 309, endPoint x: 426, endPoint y: 305, distance: 41.0
click at [467, 309] on span "Aceptar" at bounding box center [475, 303] width 56 height 15
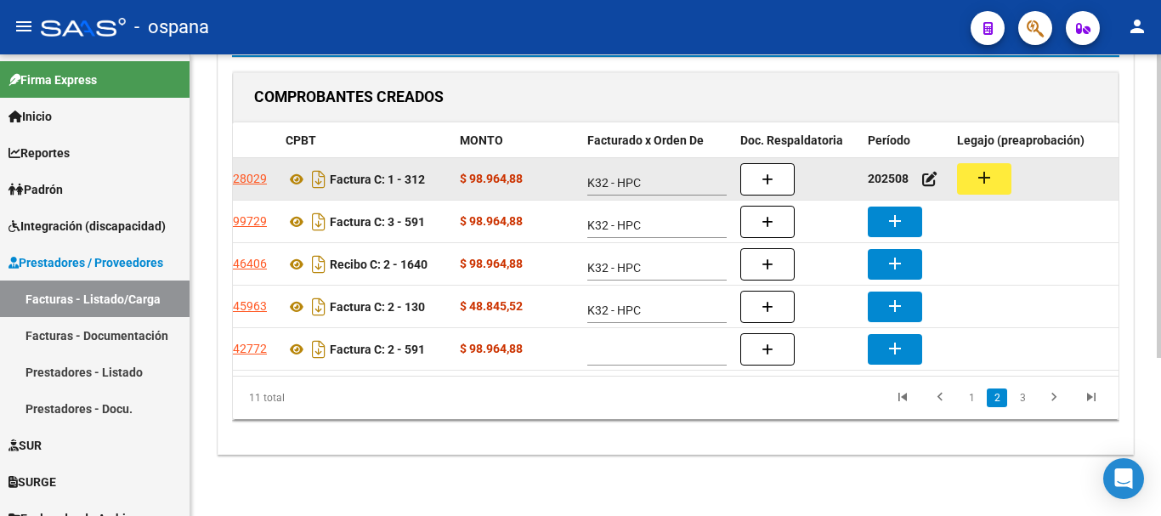
click at [990, 167] on mat-icon "add" at bounding box center [984, 177] width 20 height 20
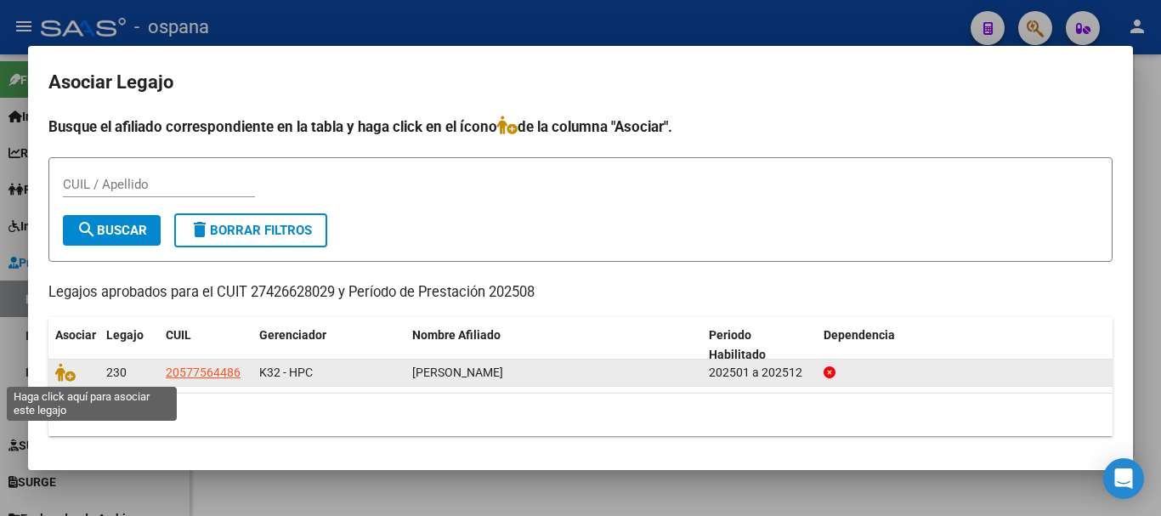
drag, startPoint x: 60, startPoint y: 375, endPoint x: 71, endPoint y: 365, distance: 13.8
click at [61, 374] on icon at bounding box center [65, 372] width 20 height 19
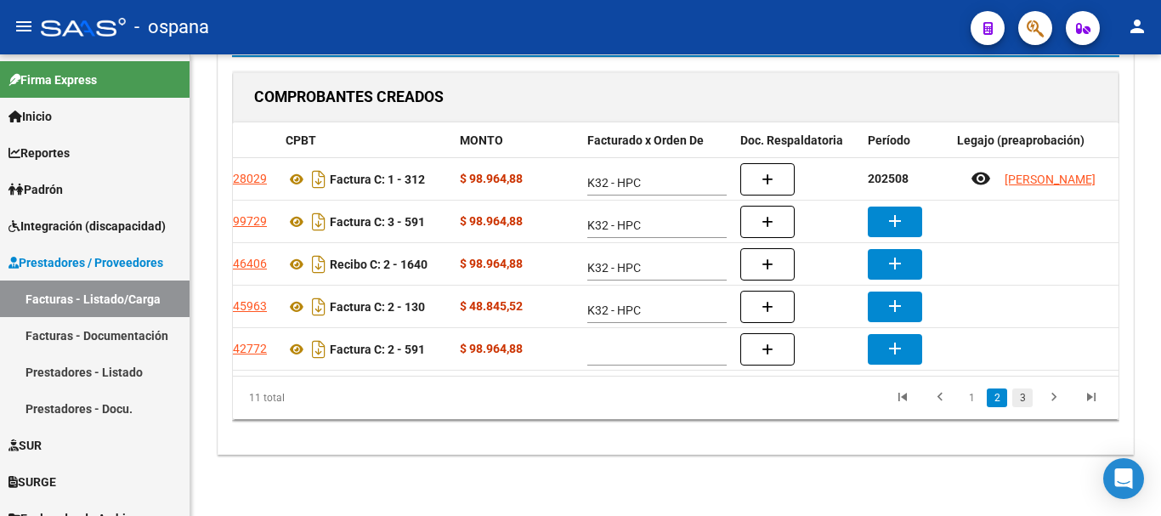
click at [1019, 399] on link "3" at bounding box center [1022, 397] width 20 height 19
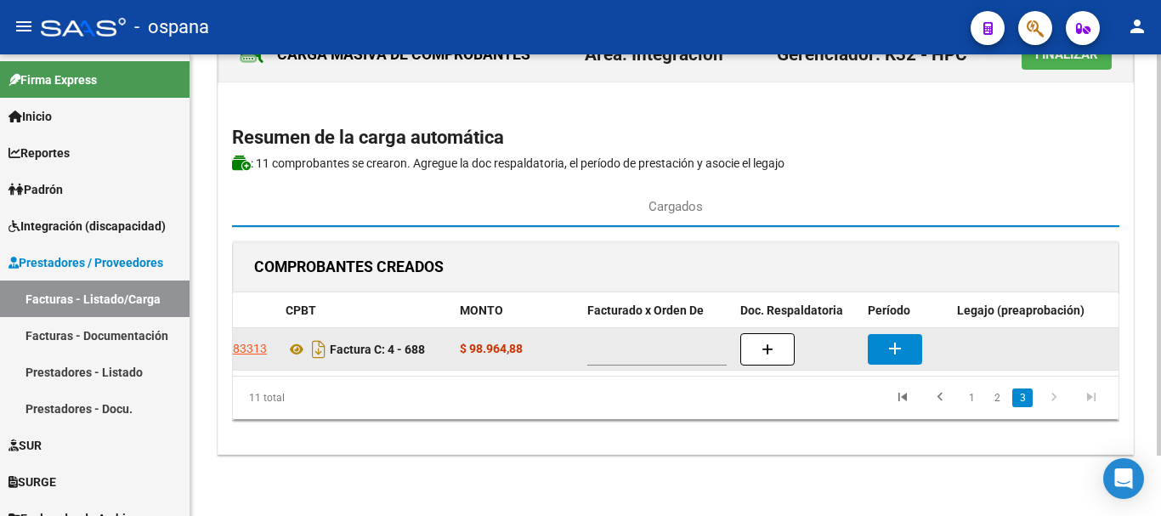
click at [660, 346] on span at bounding box center [656, 353] width 138 height 14
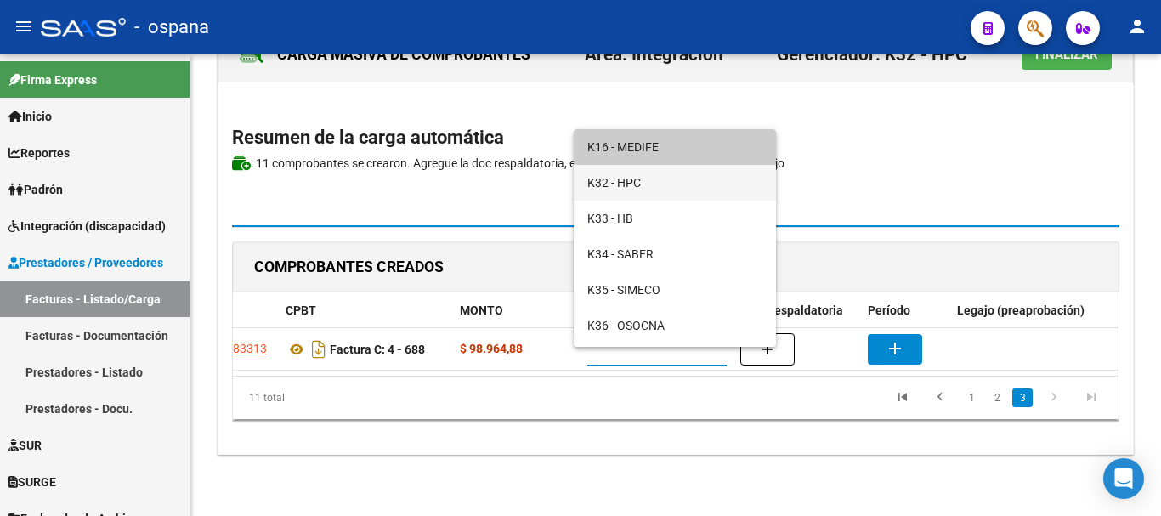
click at [628, 178] on span "K32 - HPC" at bounding box center [674, 183] width 175 height 36
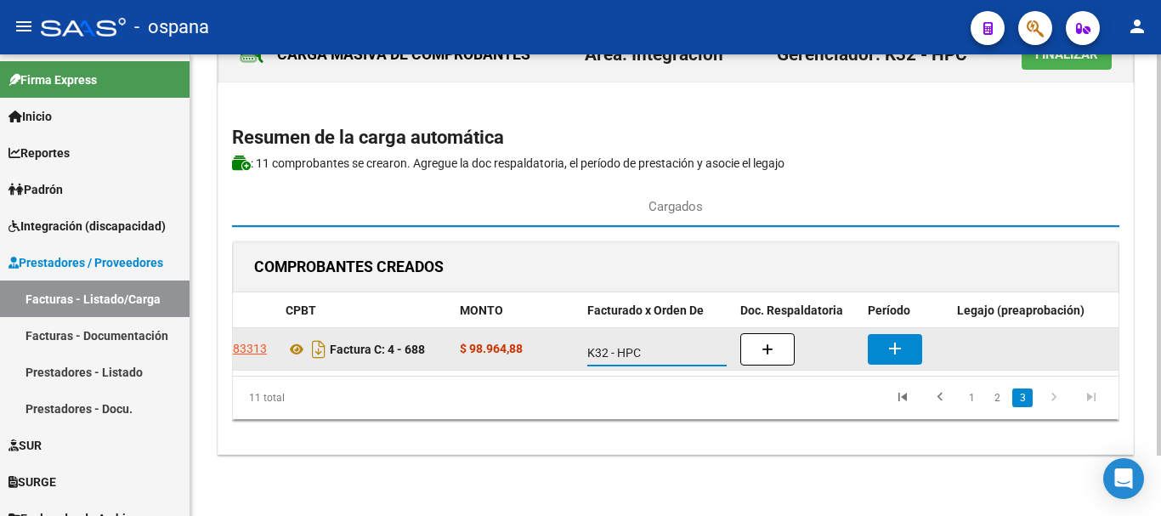
click at [905, 334] on button "add" at bounding box center [895, 349] width 54 height 31
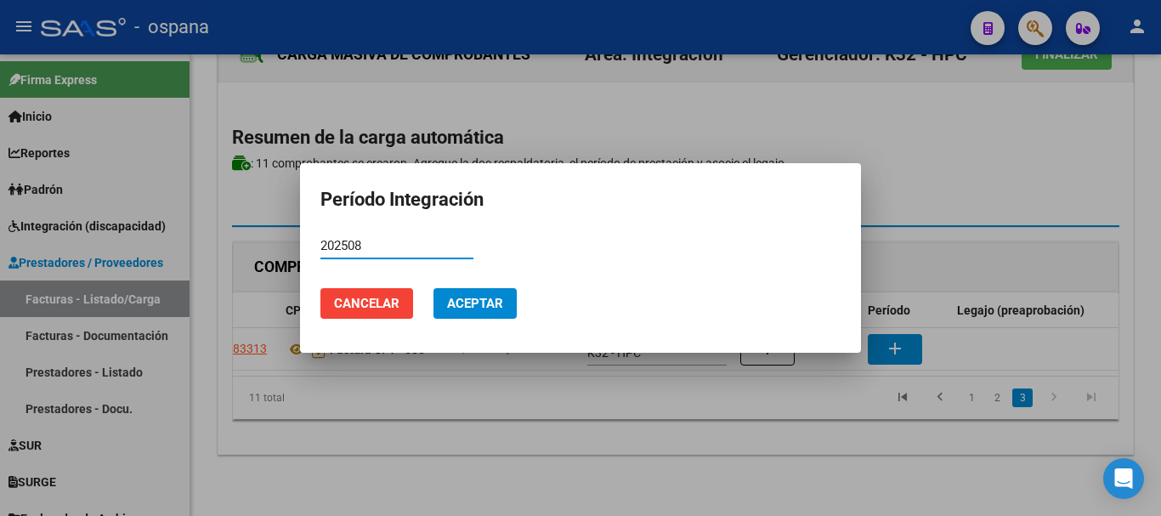
type input "202508"
click at [466, 300] on span "Aceptar" at bounding box center [475, 303] width 56 height 15
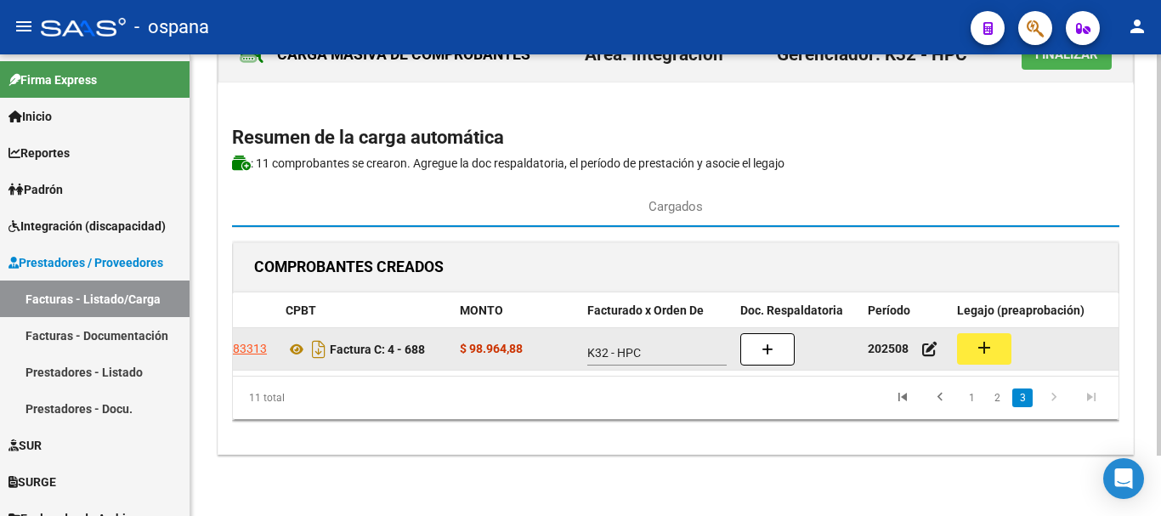
click at [995, 333] on button "add" at bounding box center [984, 348] width 54 height 31
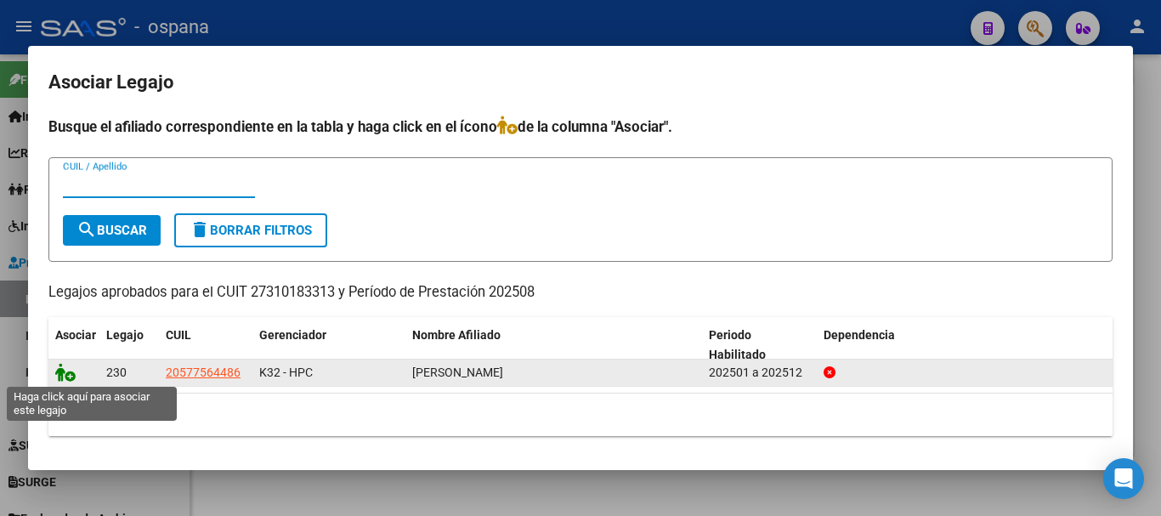
click at [71, 367] on icon at bounding box center [65, 372] width 20 height 19
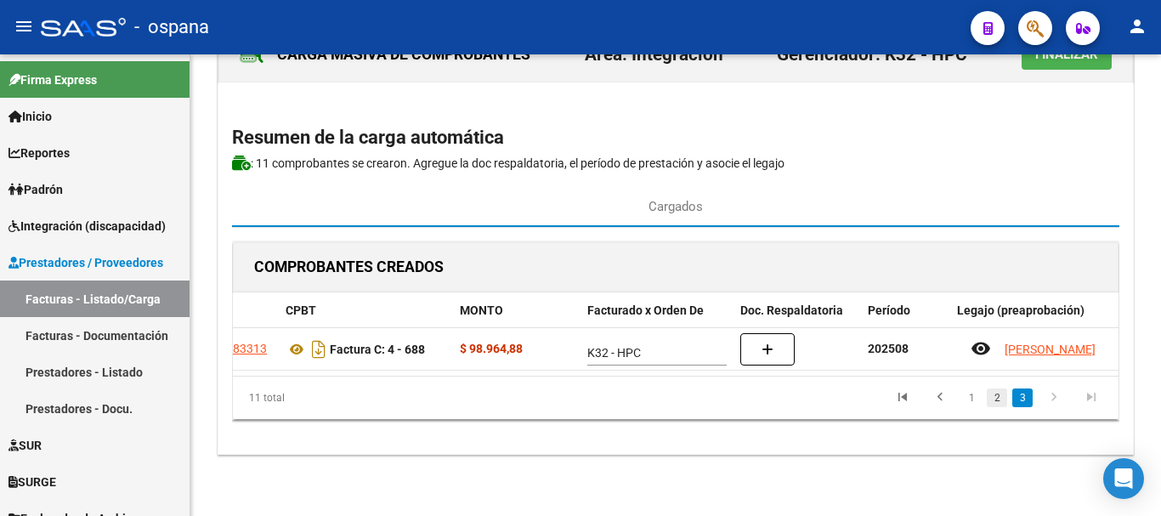
click at [998, 399] on link "2" at bounding box center [997, 397] width 20 height 19
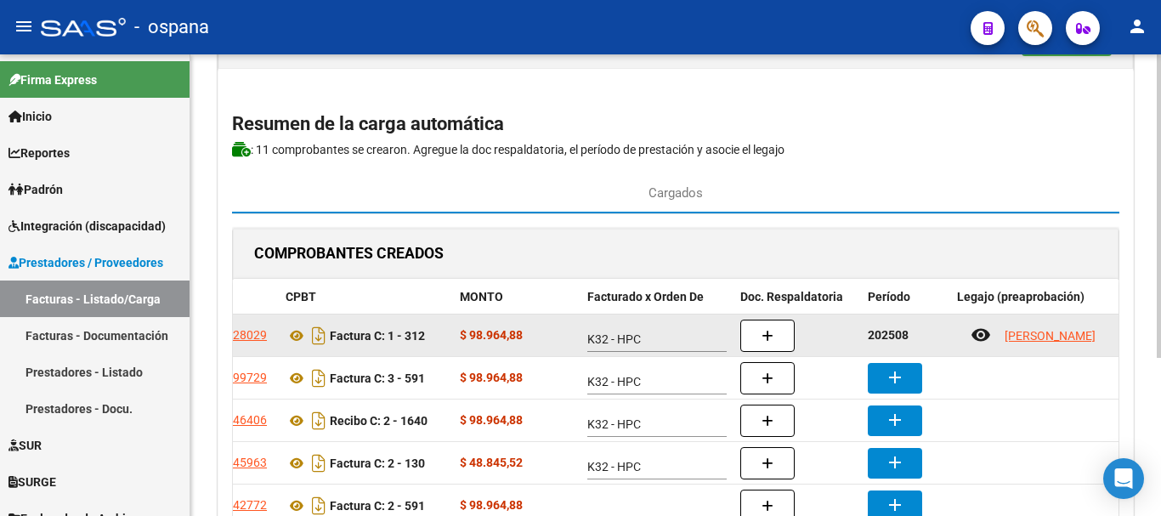
scroll to position [155, 0]
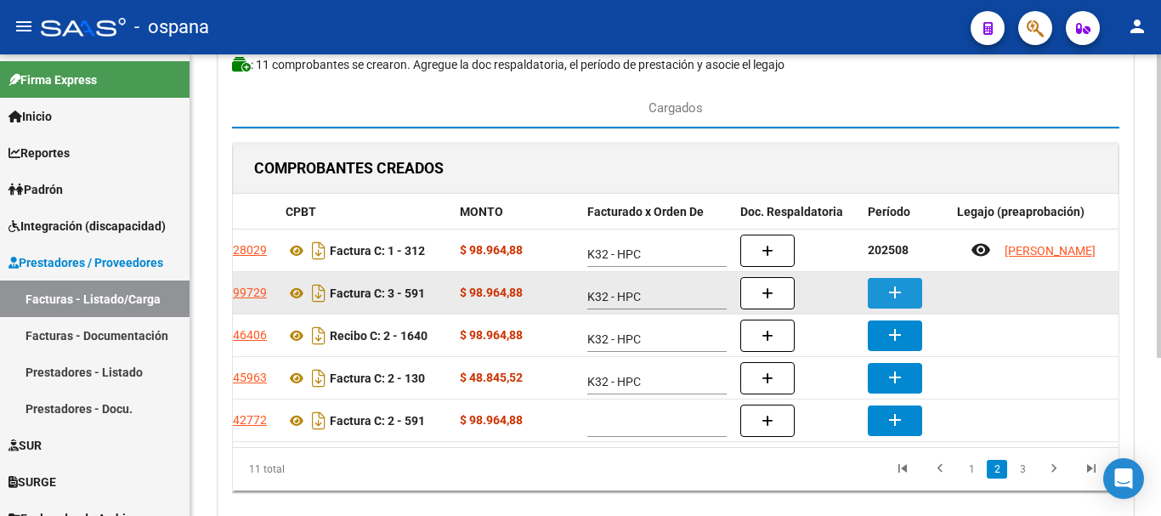
click at [894, 292] on mat-icon "add" at bounding box center [895, 292] width 20 height 20
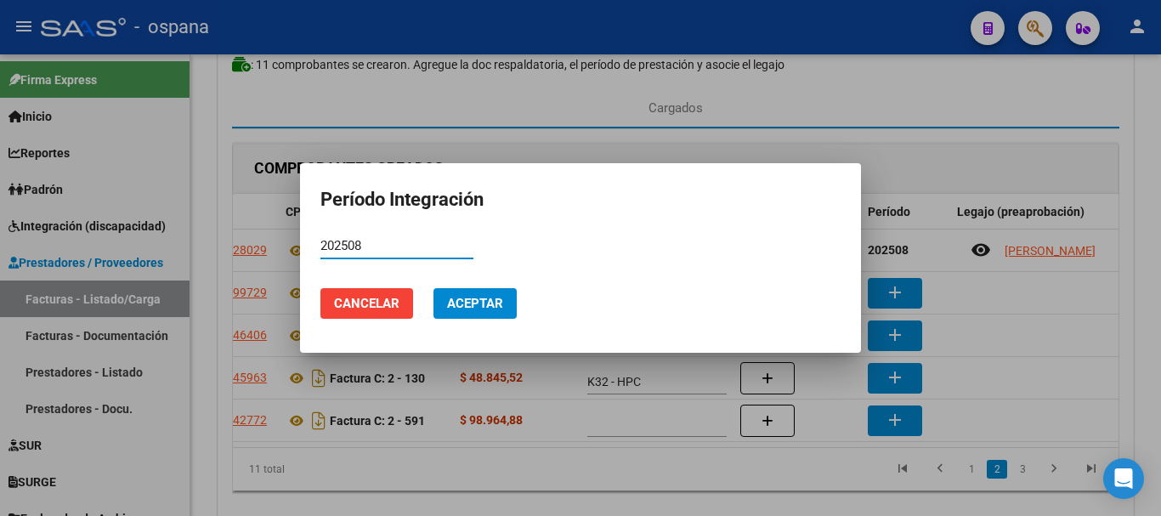
type input "202508"
click at [494, 296] on span "Aceptar" at bounding box center [475, 303] width 56 height 15
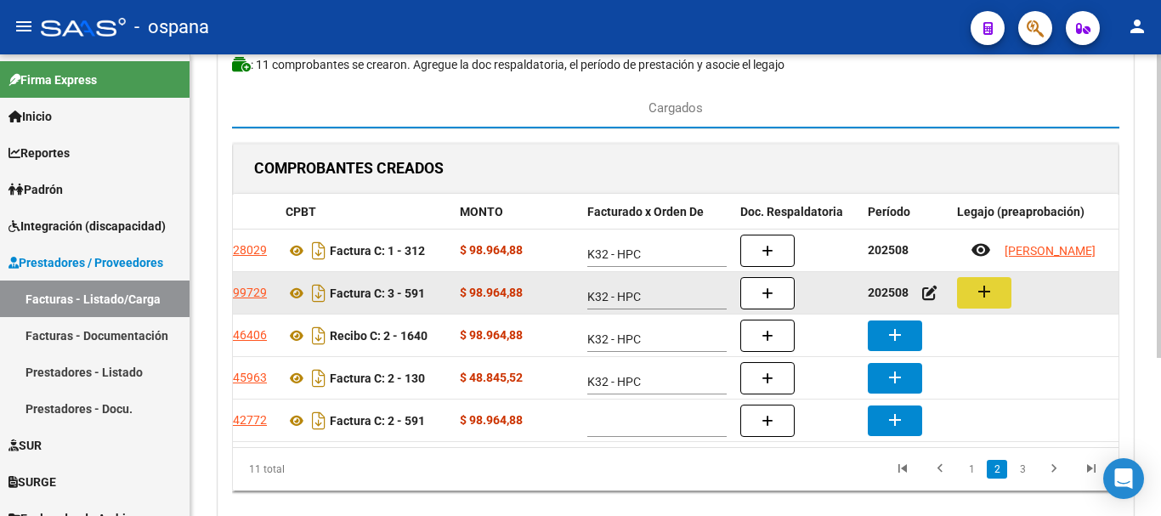
click at [993, 292] on mat-icon "add" at bounding box center [984, 291] width 20 height 20
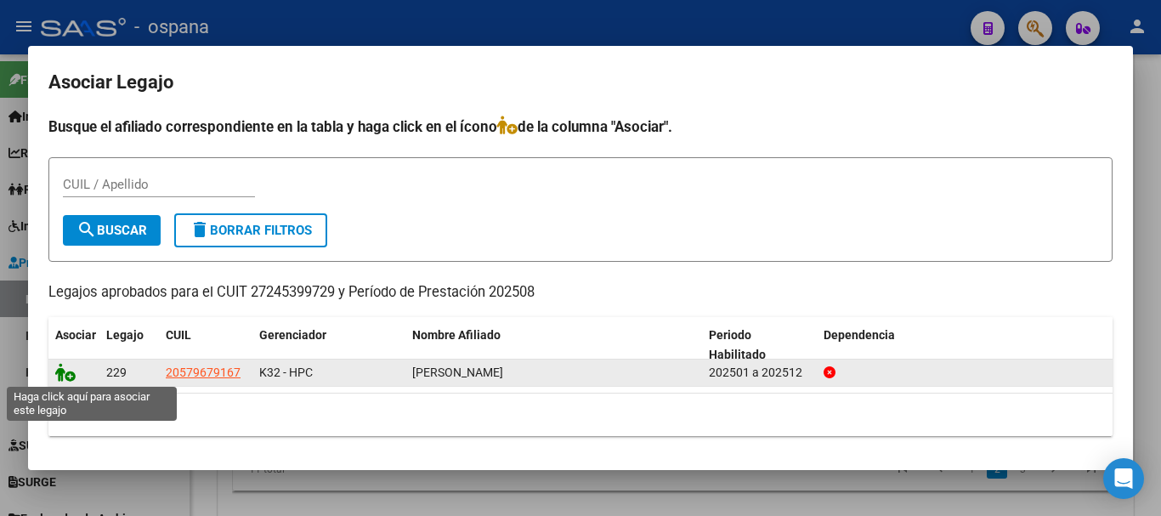
click at [58, 375] on icon at bounding box center [65, 372] width 20 height 19
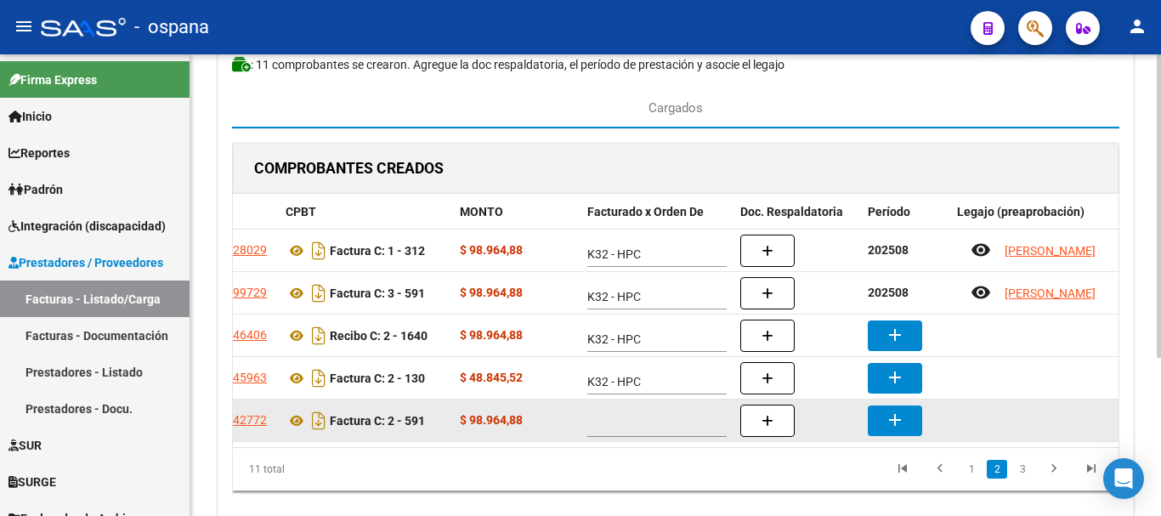
click at [670, 413] on div at bounding box center [663, 420] width 153 height 34
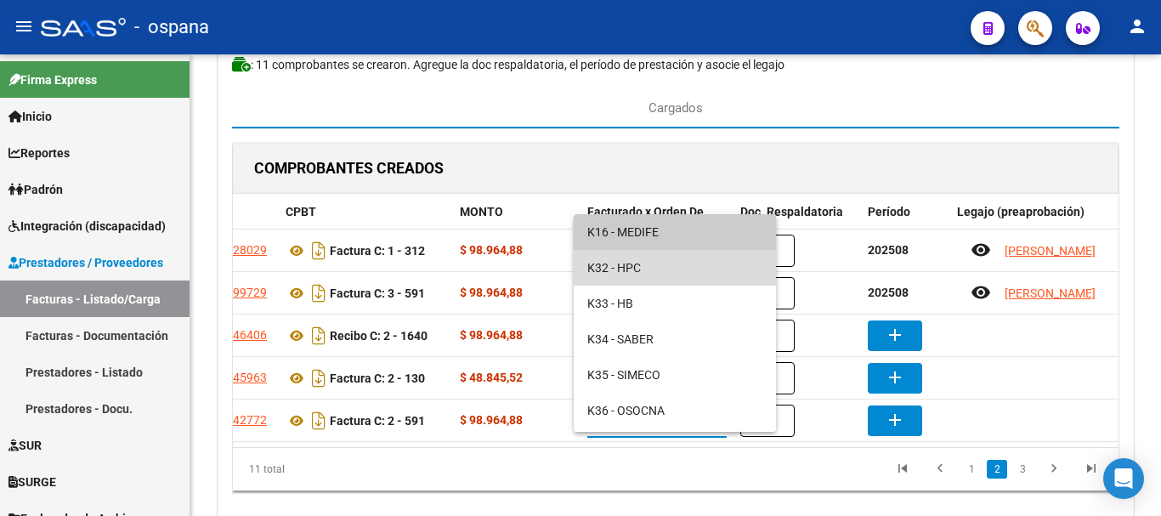
click at [637, 269] on span "K32 - HPC" at bounding box center [674, 268] width 175 height 36
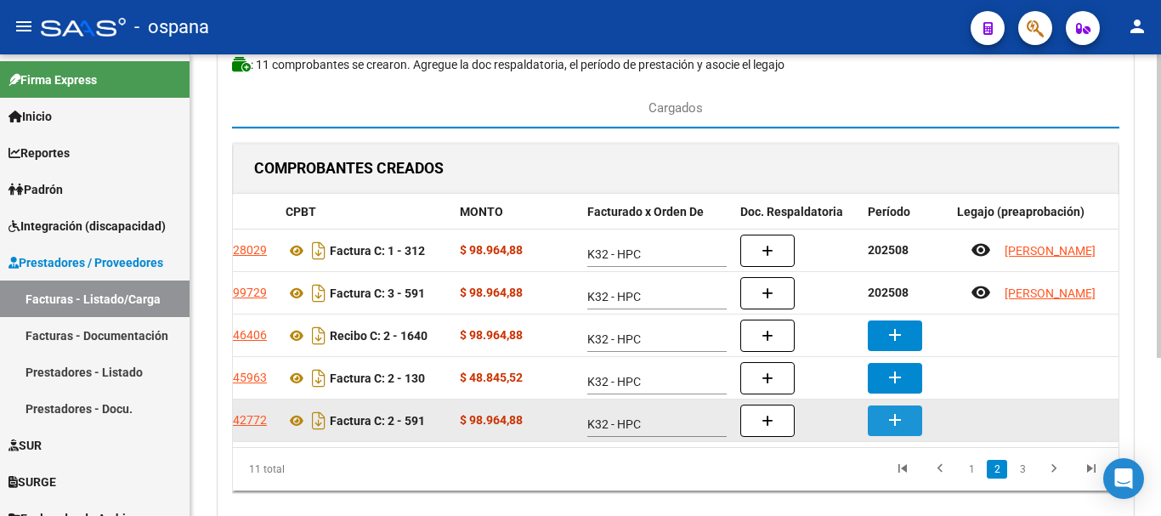
click at [881, 418] on button "add" at bounding box center [895, 420] width 54 height 31
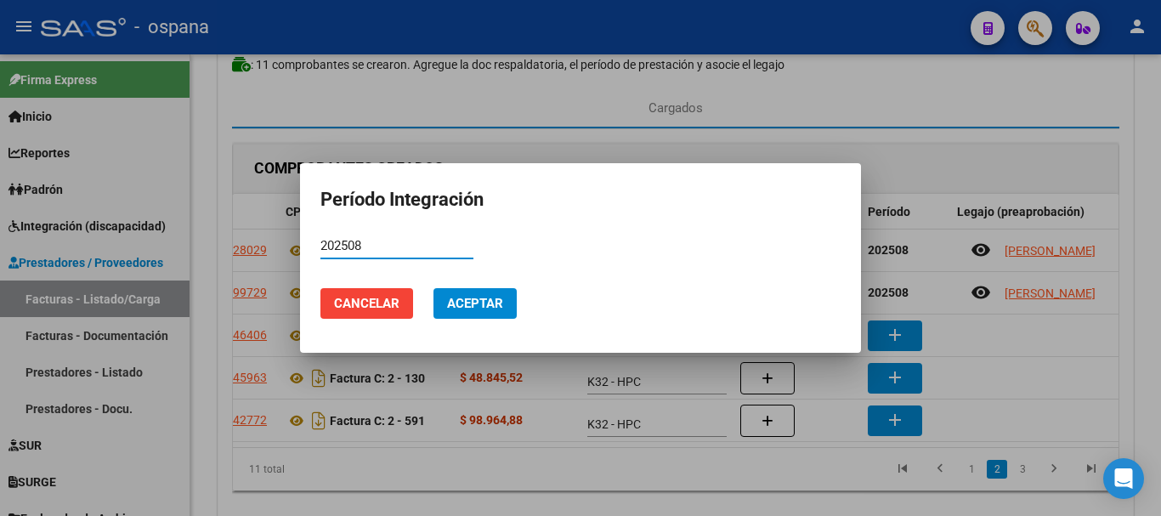
type input "202508"
click at [506, 299] on button "Aceptar" at bounding box center [474, 303] width 83 height 31
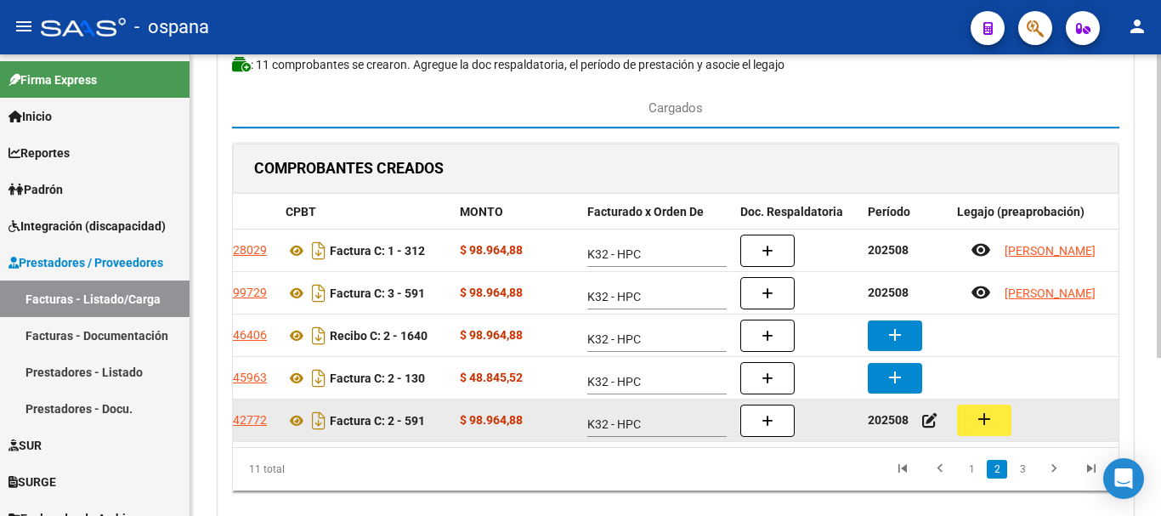
click at [974, 417] on button "add" at bounding box center [984, 420] width 54 height 31
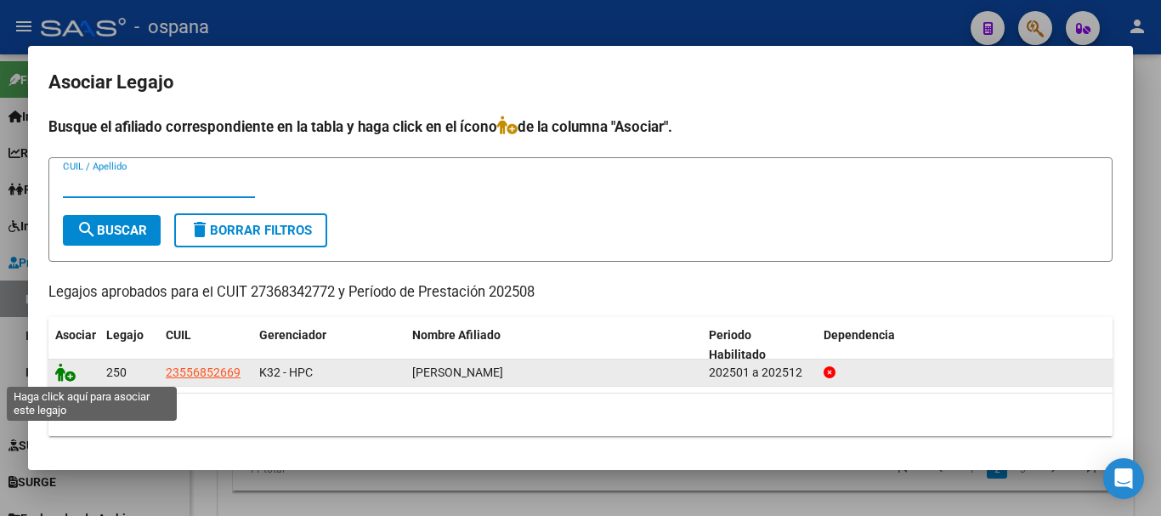
click at [56, 374] on icon at bounding box center [65, 372] width 20 height 19
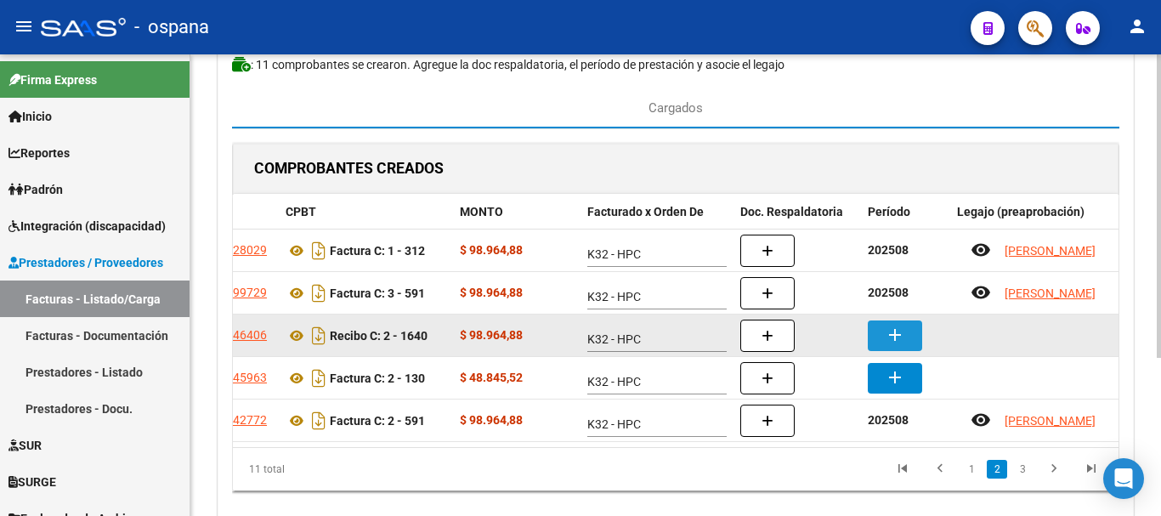
click at [897, 337] on mat-icon "add" at bounding box center [895, 335] width 20 height 20
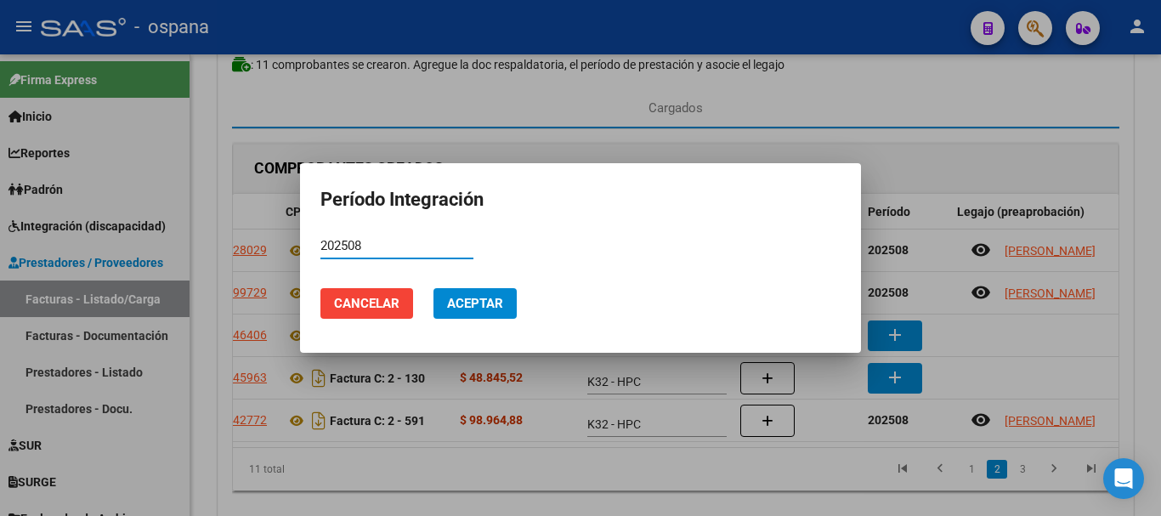
type input "202508"
click at [484, 301] on span "Aceptar" at bounding box center [475, 303] width 56 height 15
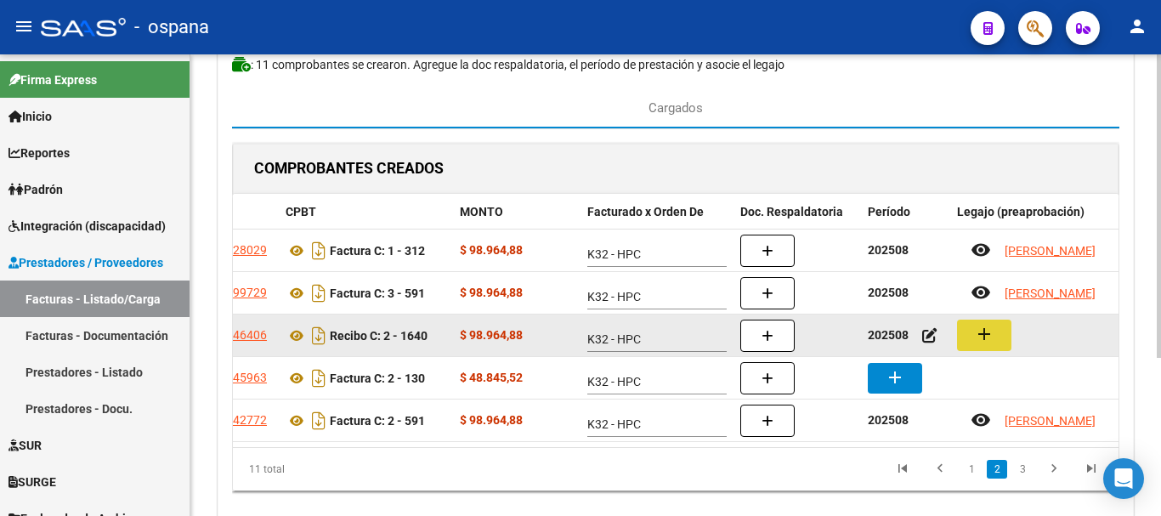
click at [1001, 334] on button "add" at bounding box center [984, 335] width 54 height 31
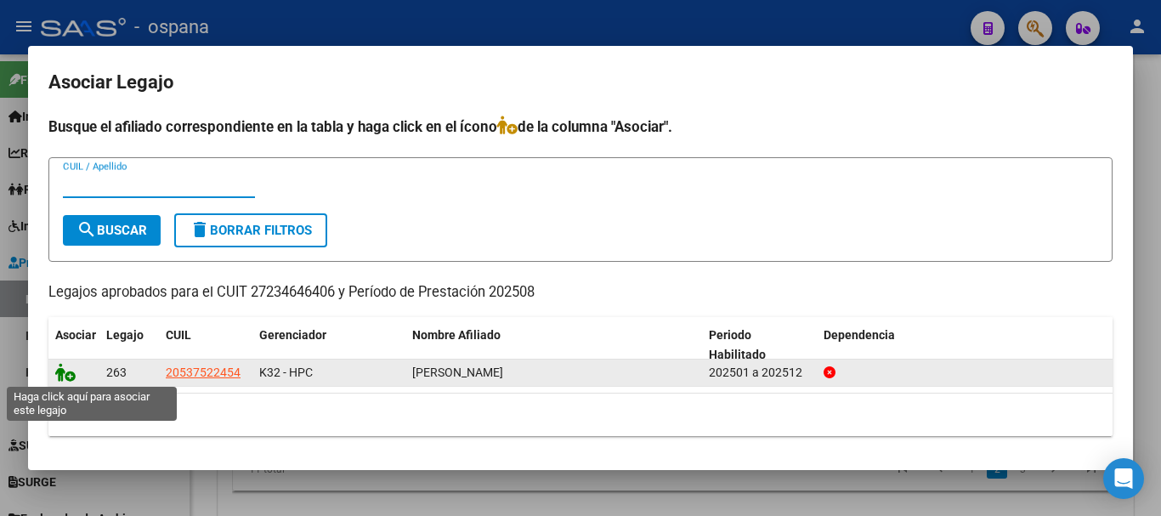
click at [63, 367] on icon at bounding box center [65, 372] width 20 height 19
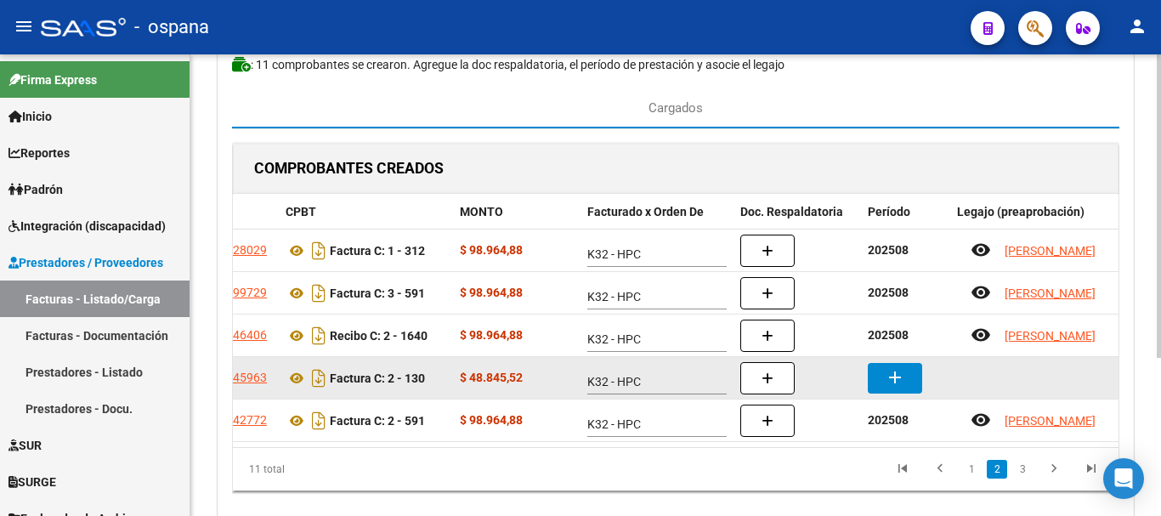
click at [903, 368] on mat-icon "add" at bounding box center [895, 377] width 20 height 20
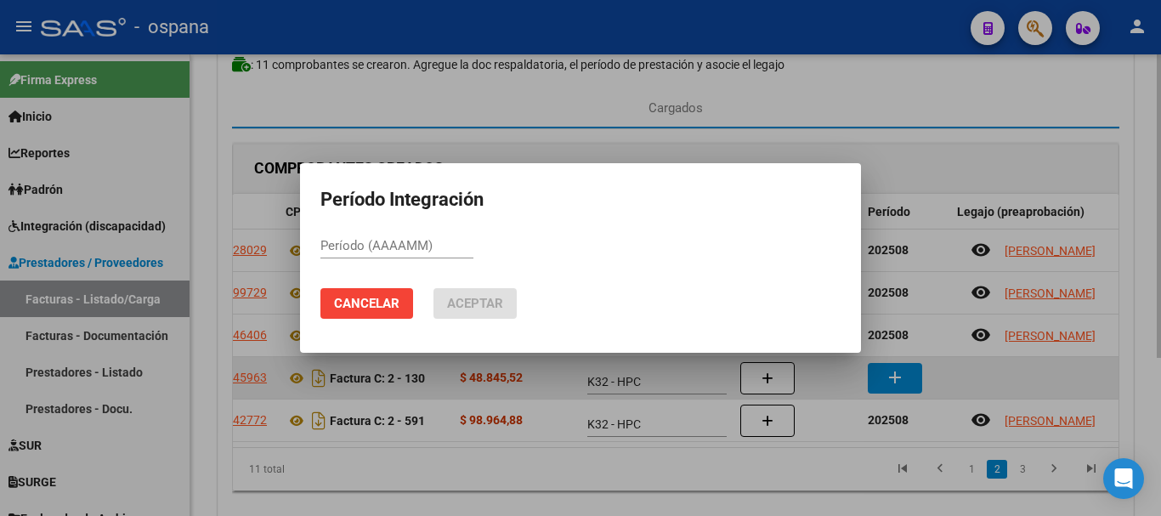
click at [895, 377] on div at bounding box center [580, 258] width 1161 height 516
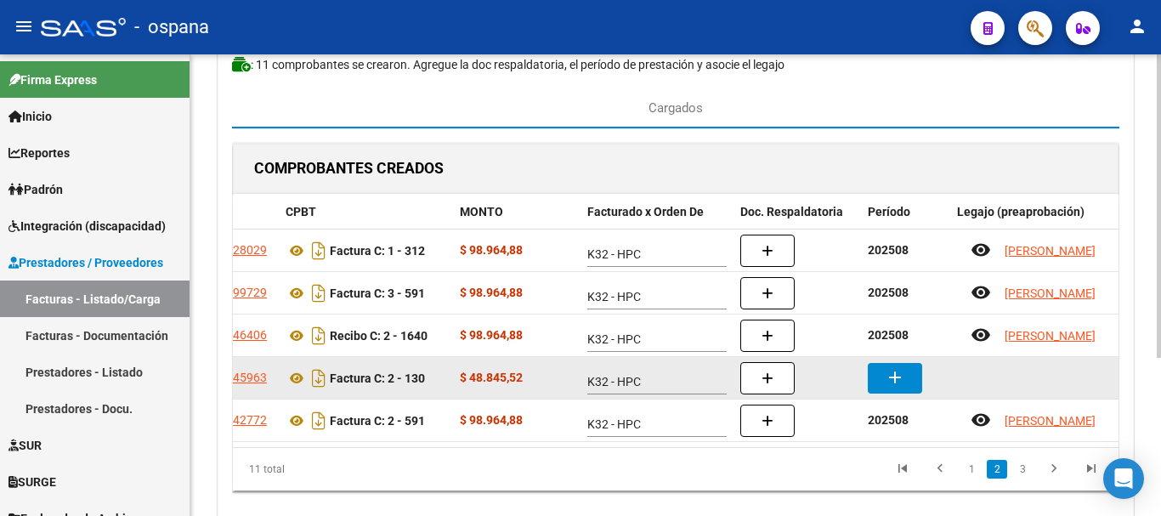
click at [892, 373] on mat-icon "add" at bounding box center [895, 377] width 20 height 20
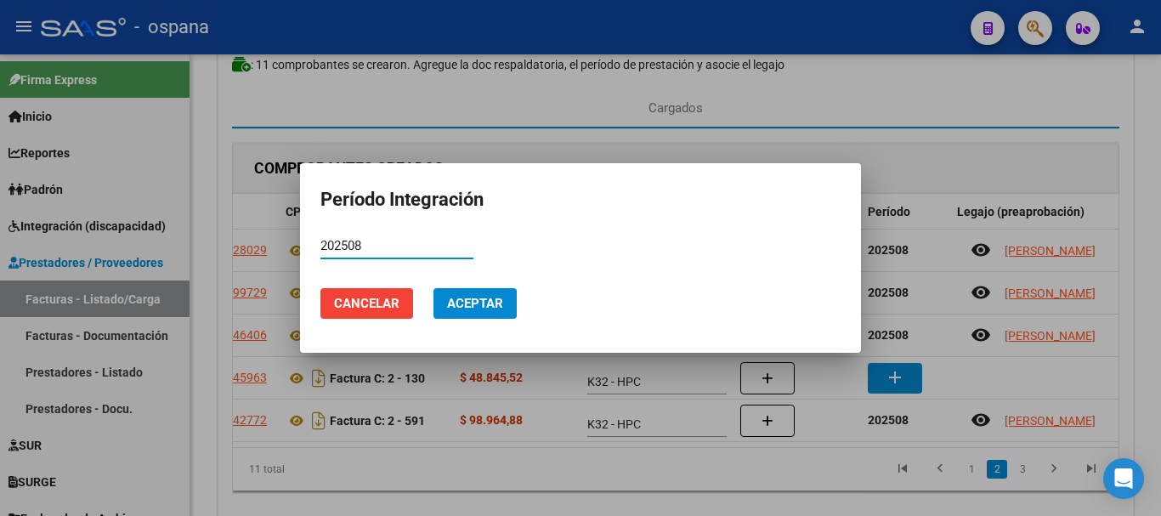
type input "202508"
click at [507, 307] on button "Aceptar" at bounding box center [474, 303] width 83 height 31
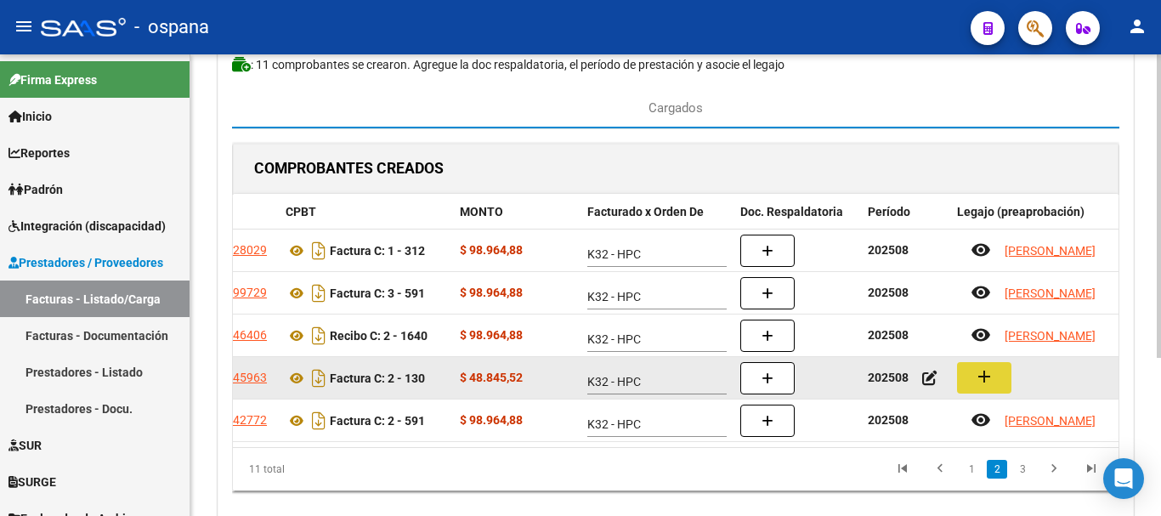
click at [990, 371] on mat-icon "add" at bounding box center [984, 376] width 20 height 20
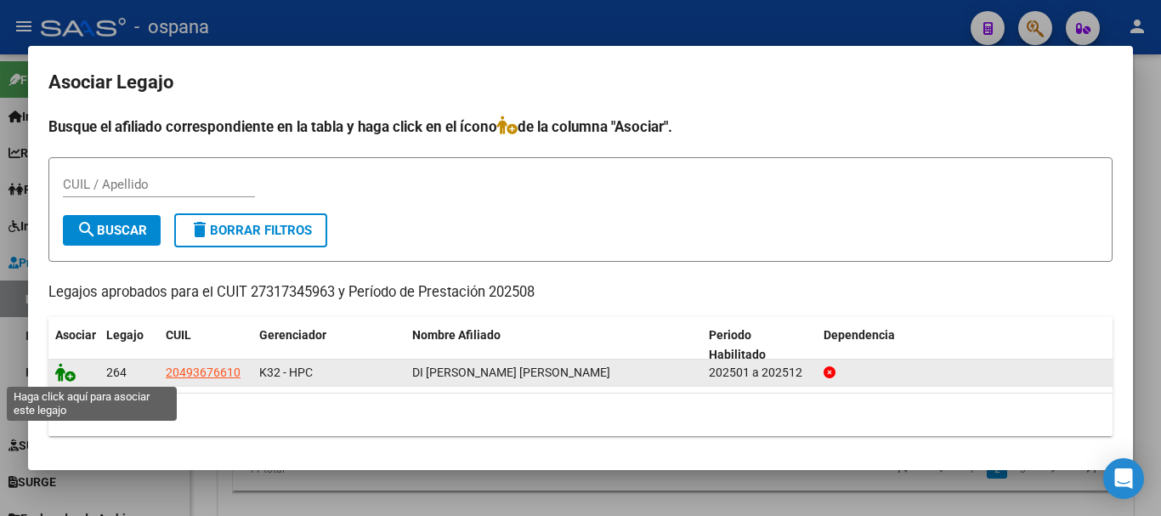
click at [63, 371] on icon at bounding box center [65, 372] width 20 height 19
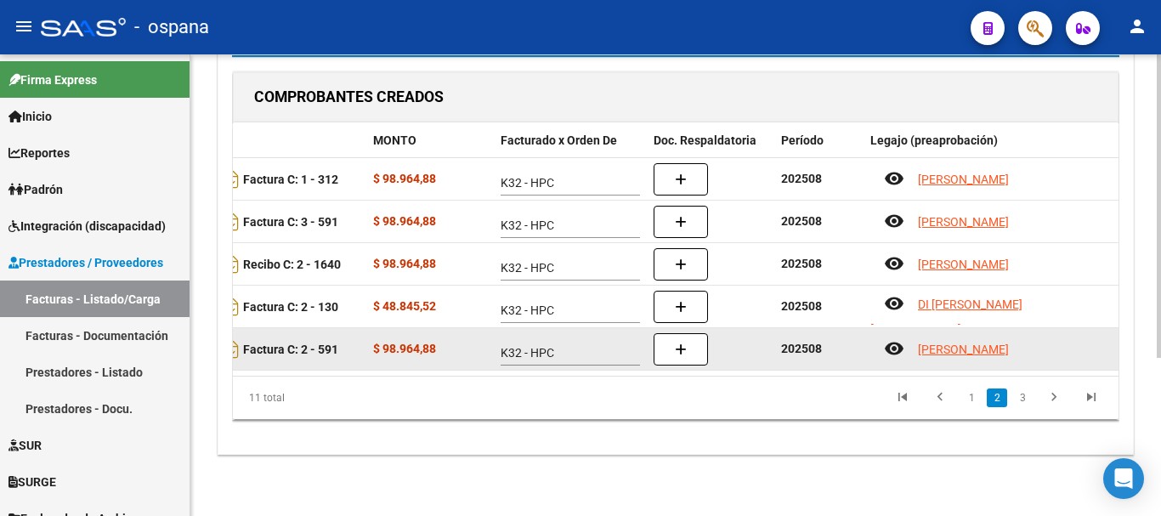
scroll to position [0, 0]
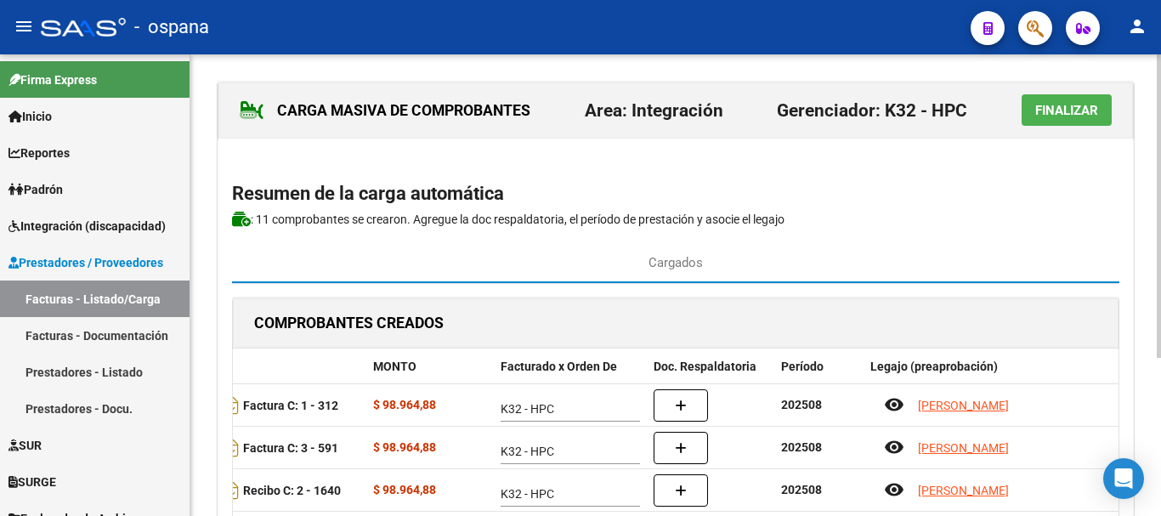
click at [1066, 115] on span "Finalizar" at bounding box center [1066, 110] width 63 height 15
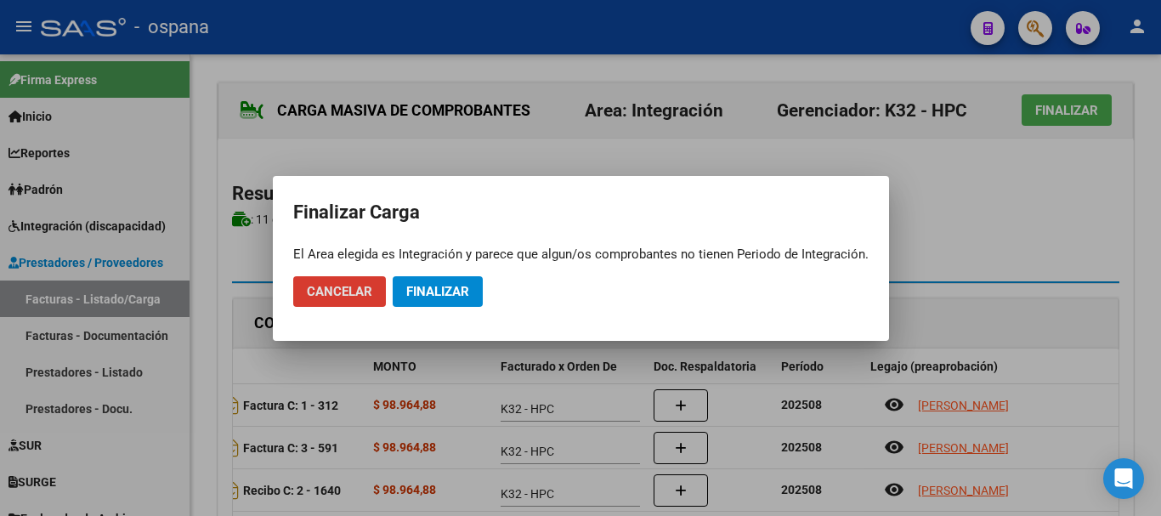
click at [1027, 178] on div at bounding box center [580, 258] width 1161 height 516
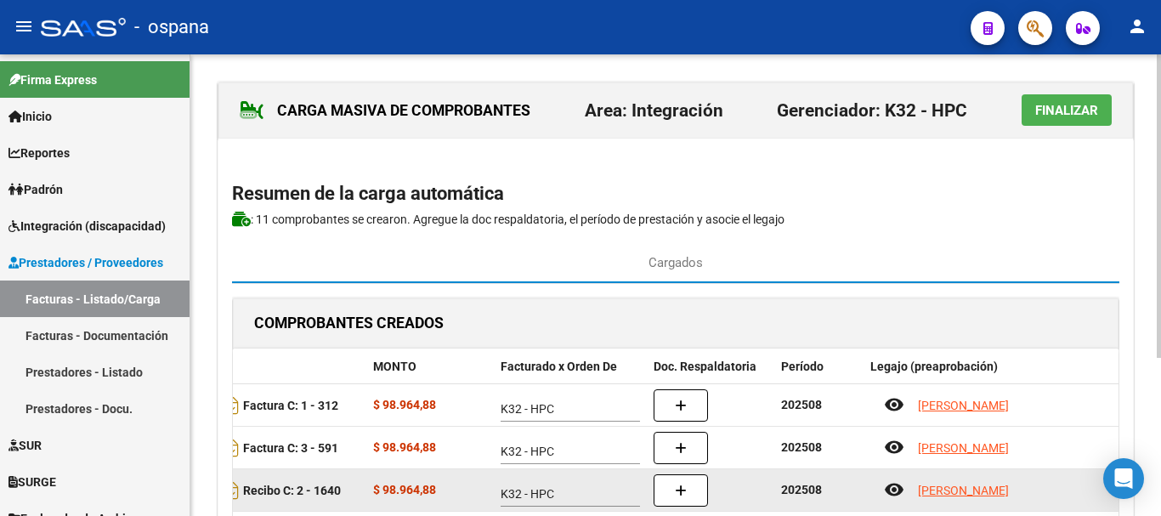
scroll to position [240, 0]
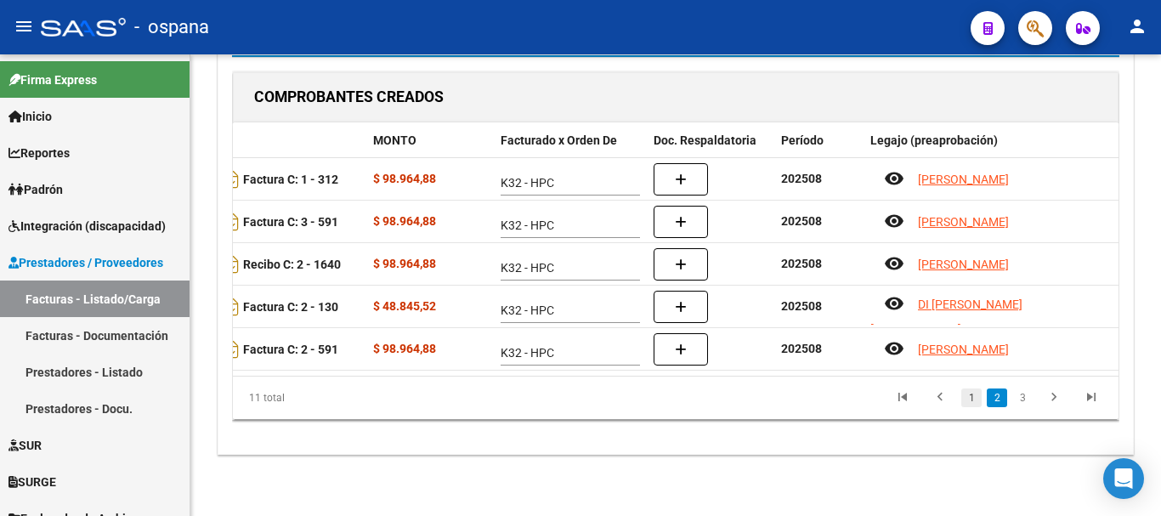
click at [968, 398] on link "1" at bounding box center [971, 397] width 20 height 19
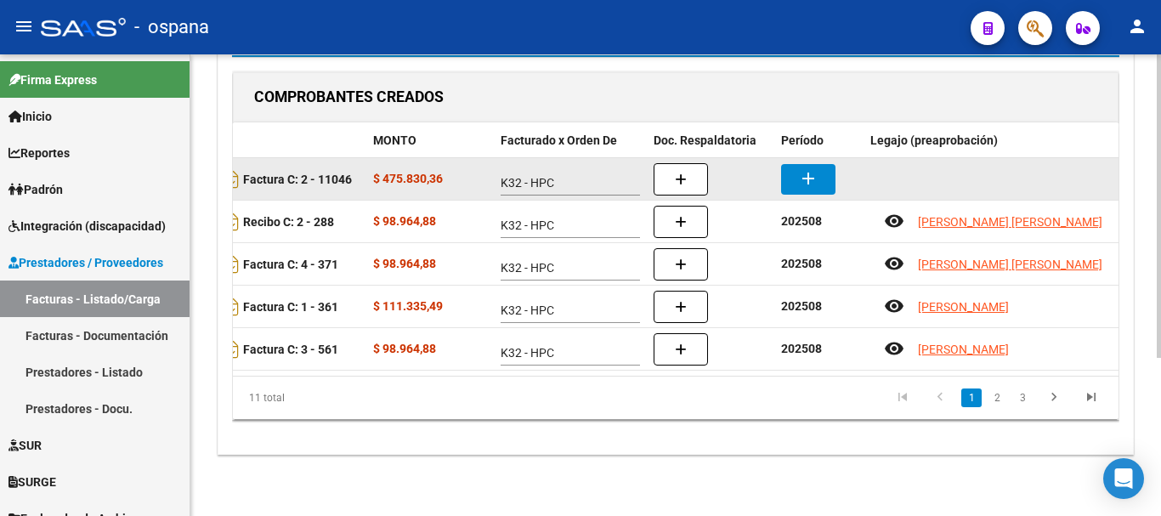
click at [815, 168] on mat-icon "add" at bounding box center [808, 178] width 20 height 20
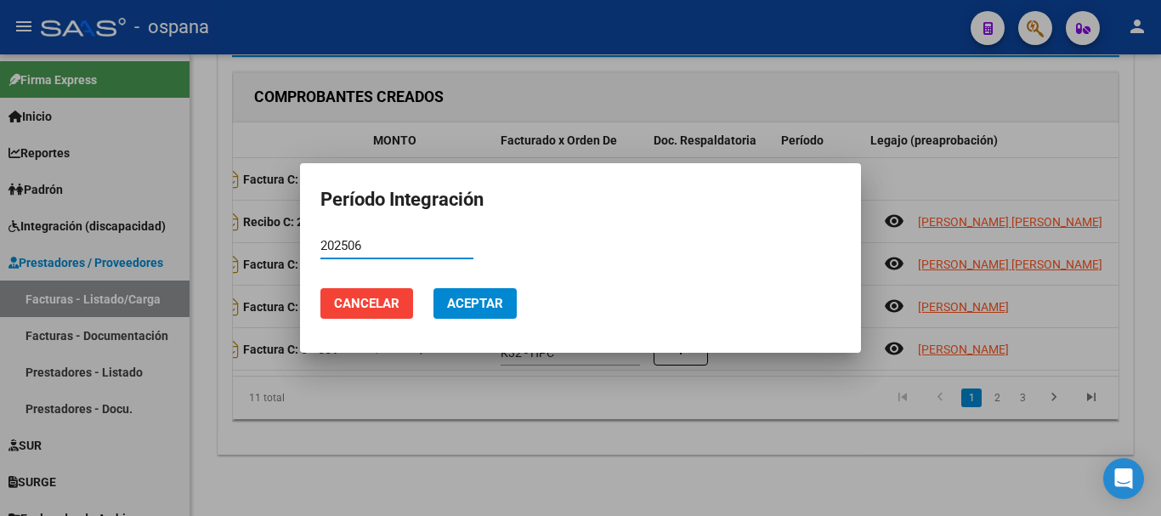
type input "202506"
click at [473, 303] on span "Aceptar" at bounding box center [475, 303] width 56 height 15
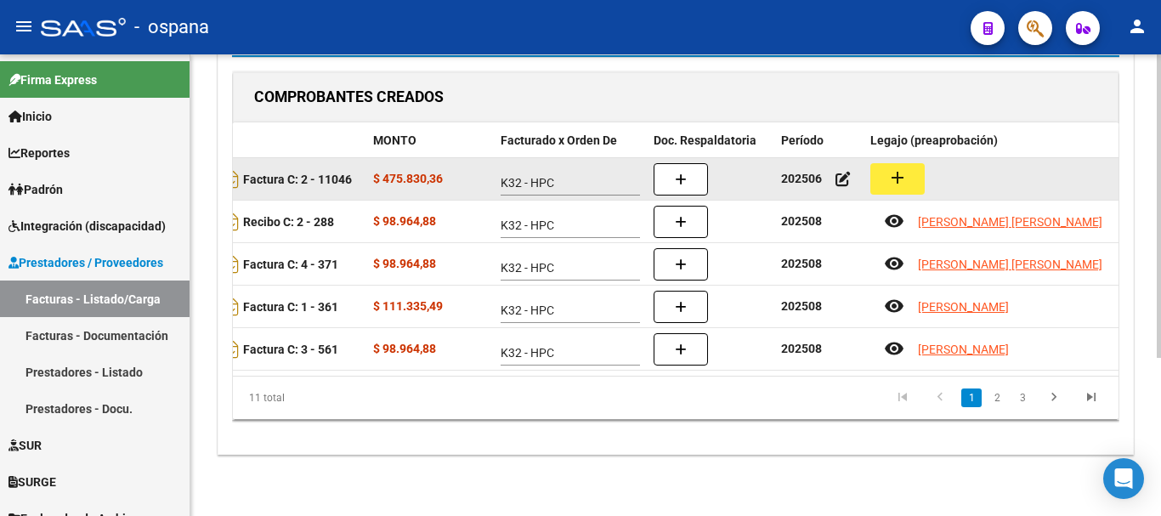
click at [910, 165] on button "add" at bounding box center [897, 178] width 54 height 31
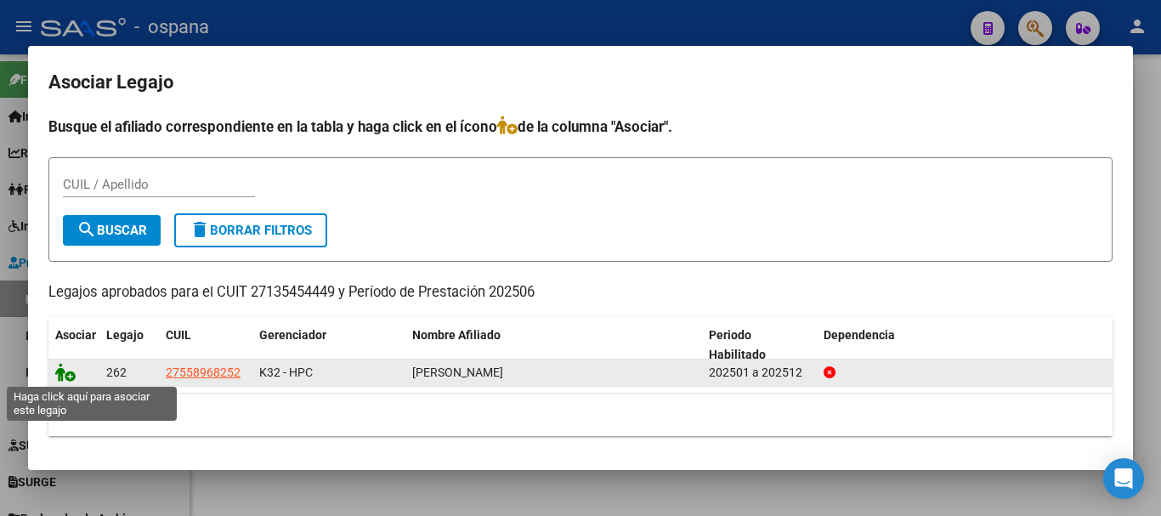
click at [63, 377] on icon at bounding box center [65, 372] width 20 height 19
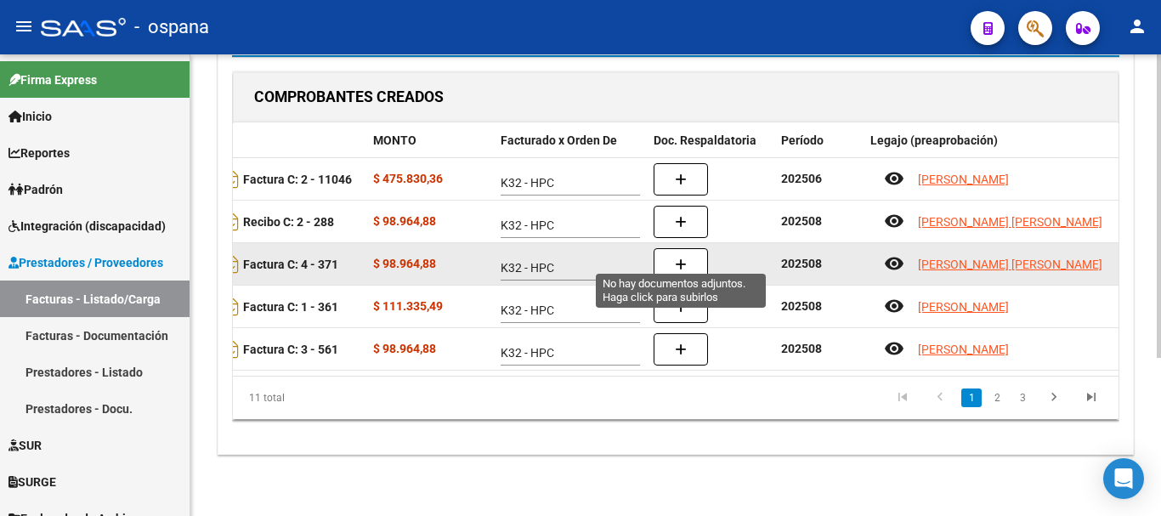
scroll to position [0, 0]
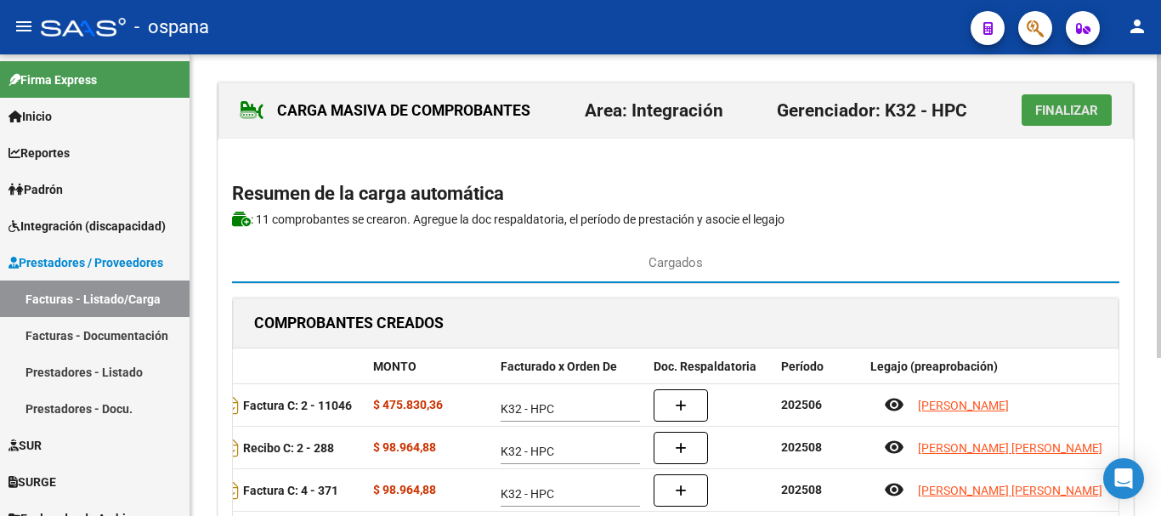
click at [1056, 103] on span "Finalizar" at bounding box center [1066, 110] width 63 height 15
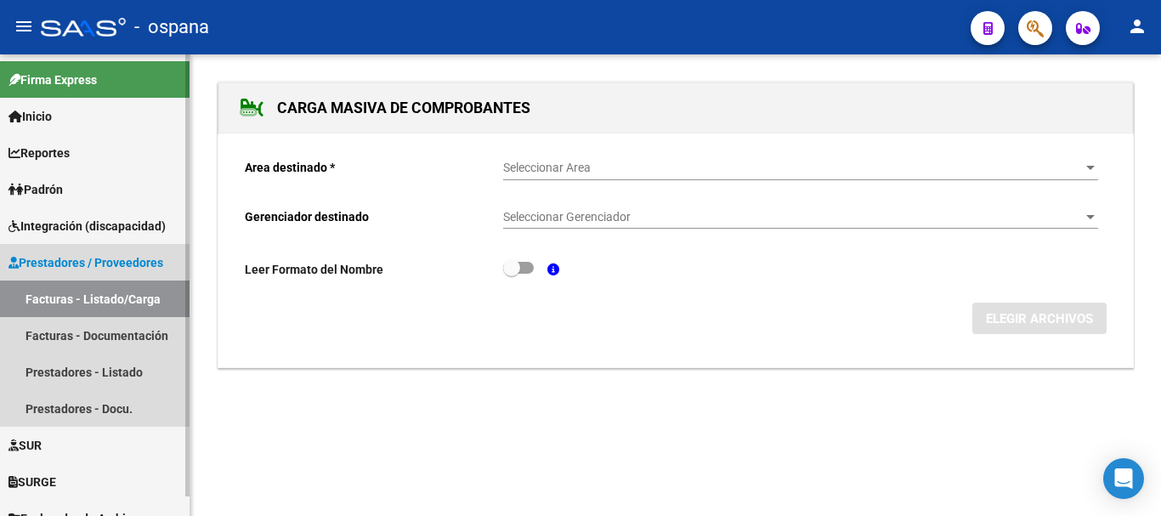
click at [114, 294] on link "Facturas - Listado/Carga" at bounding box center [95, 298] width 190 height 37
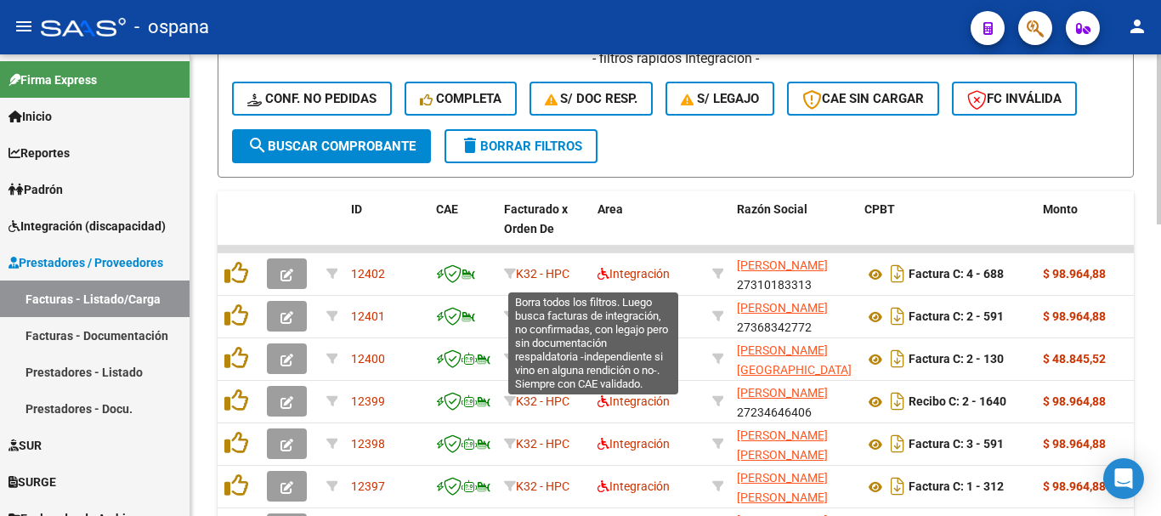
scroll to position [680, 0]
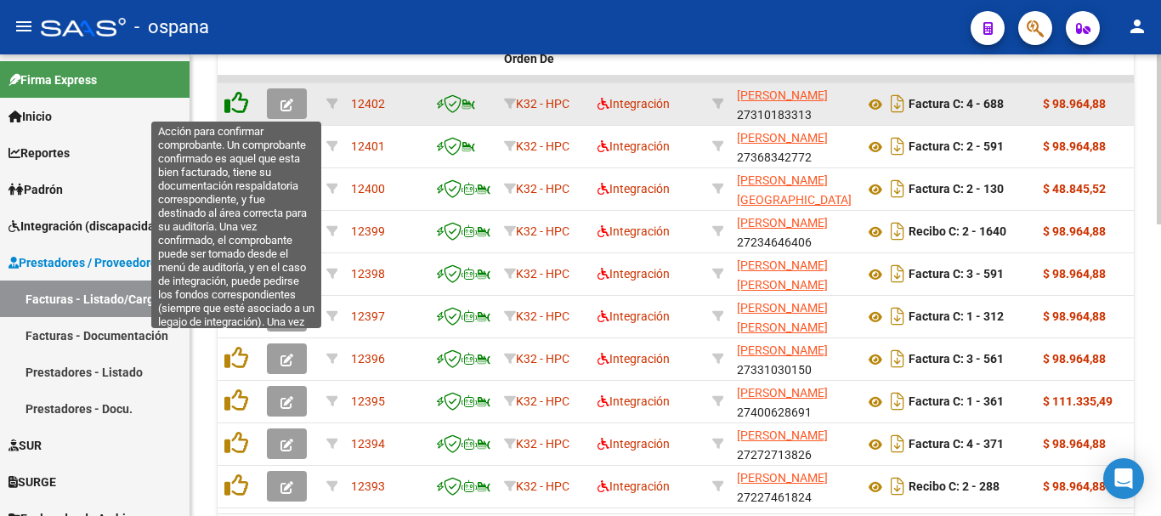
click at [237, 99] on icon at bounding box center [236, 103] width 24 height 24
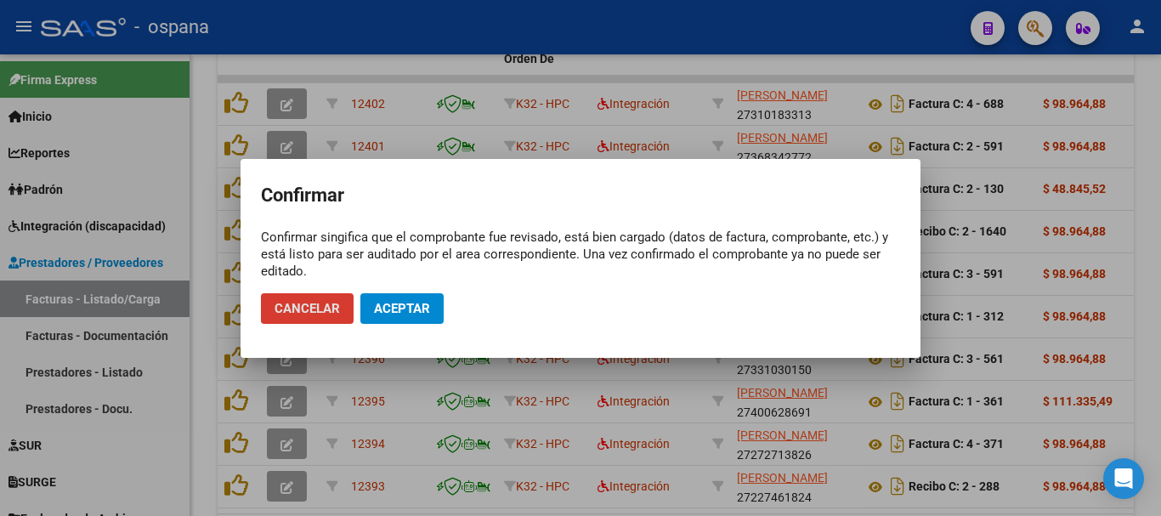
click at [395, 301] on span "Aceptar" at bounding box center [402, 308] width 56 height 15
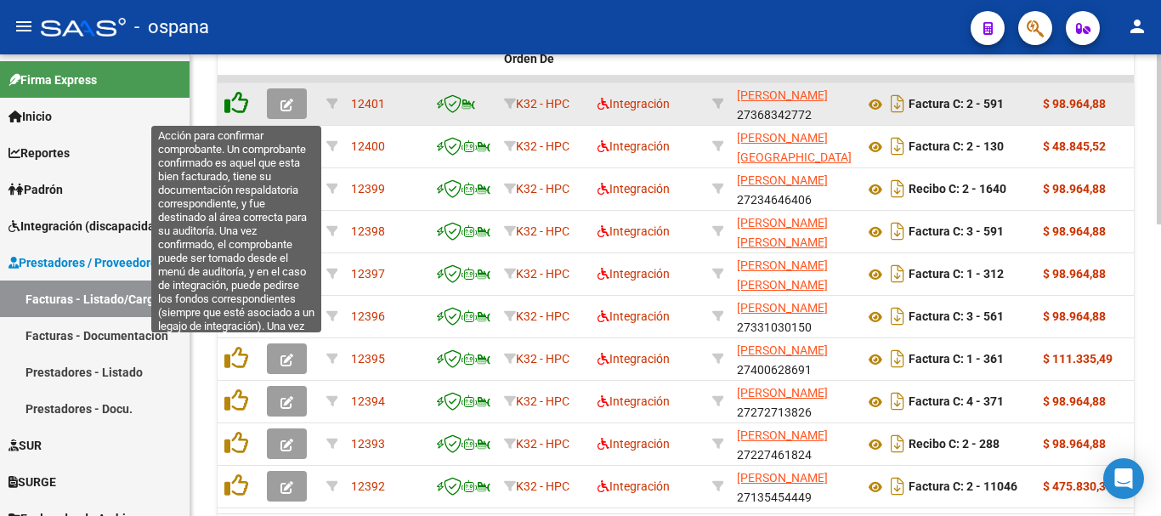
click at [234, 108] on icon at bounding box center [236, 103] width 24 height 24
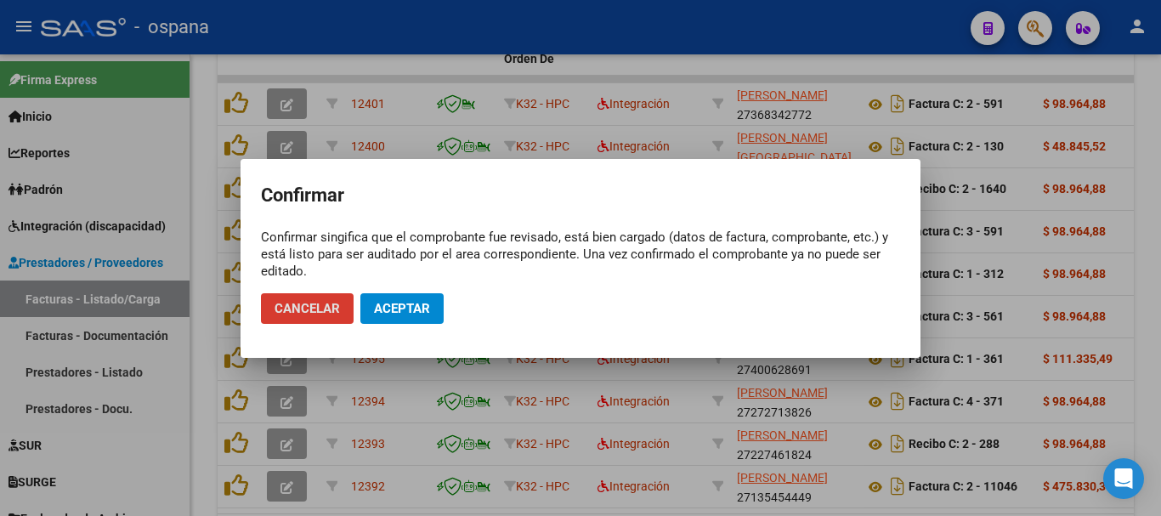
click at [406, 308] on span "Aceptar" at bounding box center [402, 308] width 56 height 15
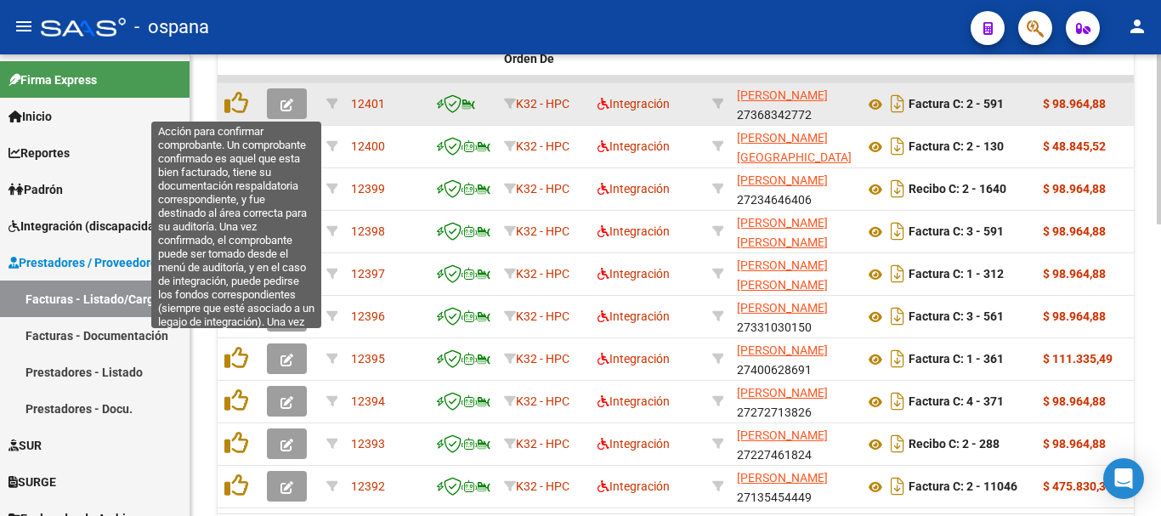
click at [239, 105] on icon at bounding box center [236, 103] width 24 height 24
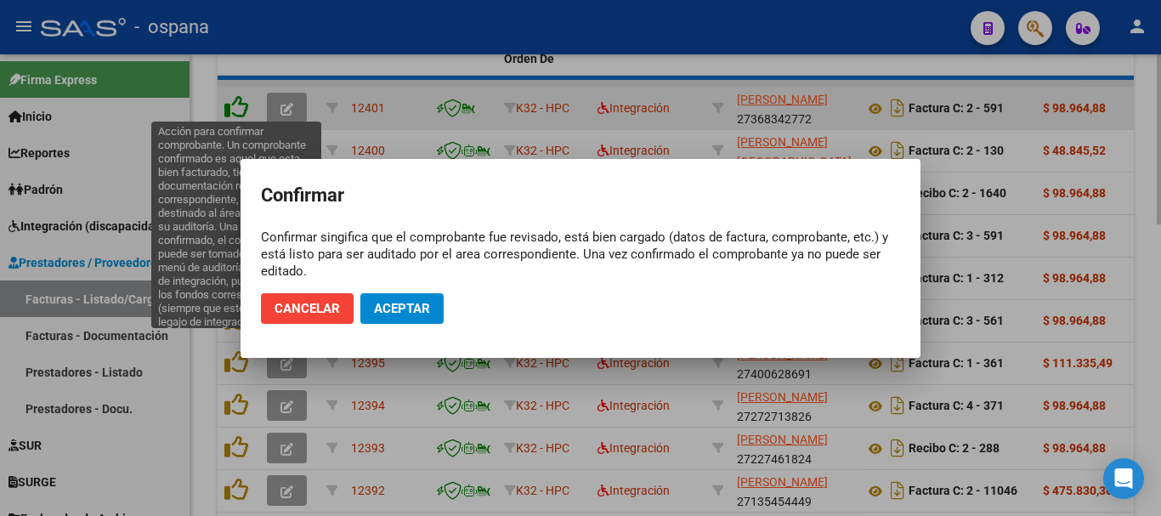
click at [245, 99] on icon at bounding box center [236, 107] width 24 height 24
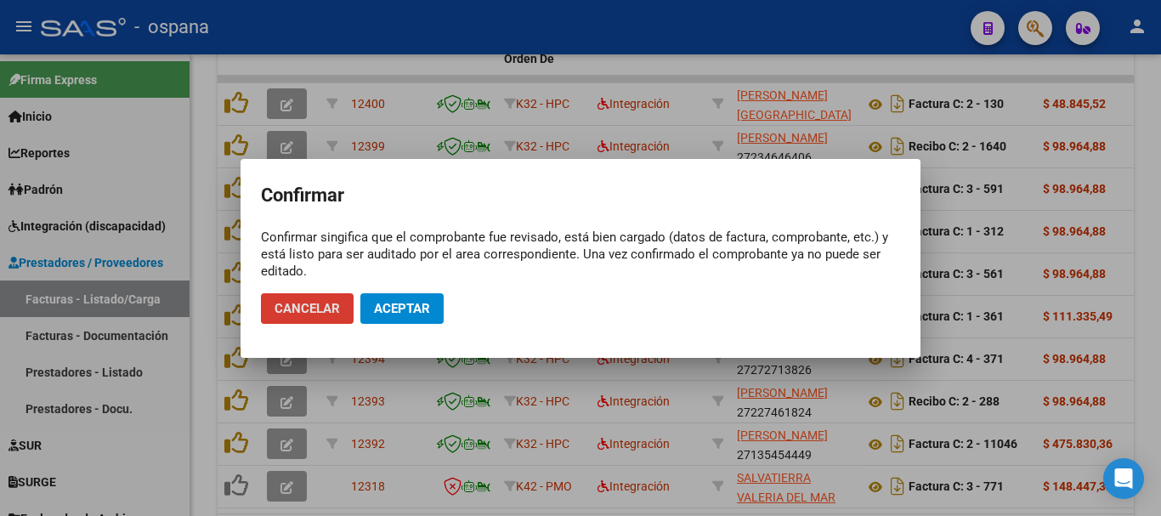
click at [408, 303] on span "Aceptar" at bounding box center [402, 308] width 56 height 15
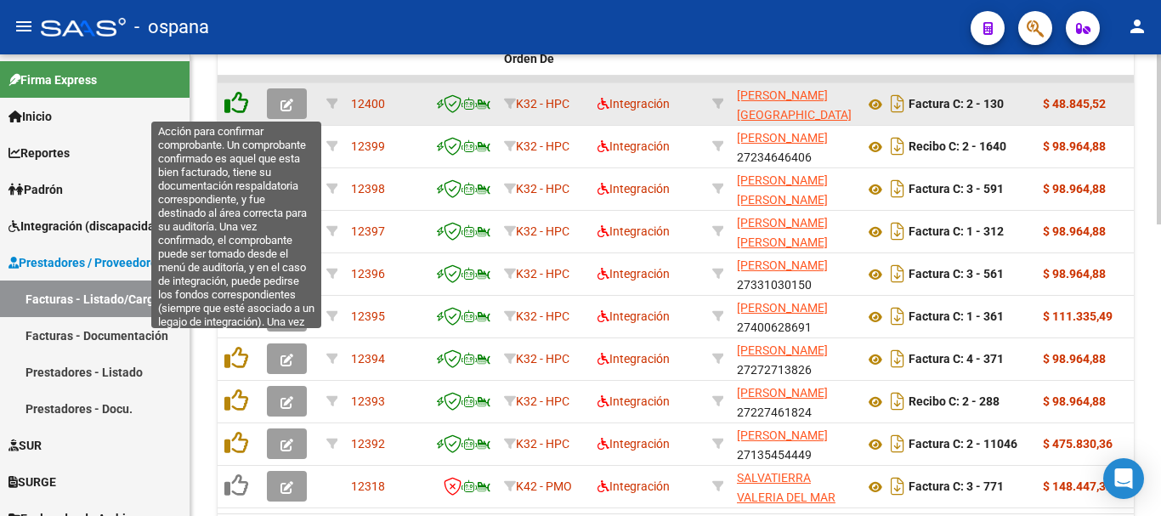
click at [231, 102] on icon at bounding box center [236, 103] width 24 height 24
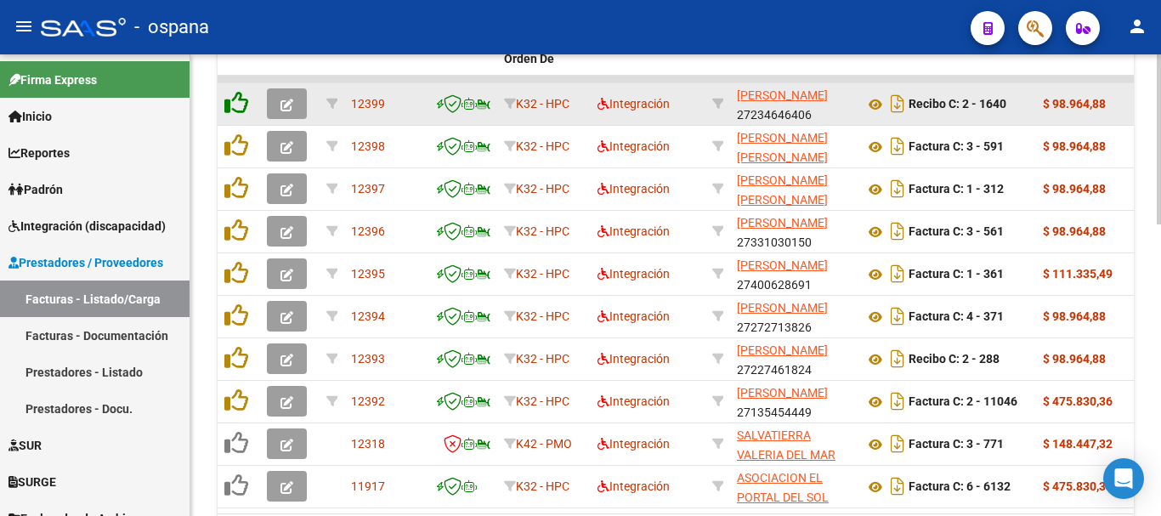
click at [231, 102] on icon at bounding box center [236, 103] width 24 height 24
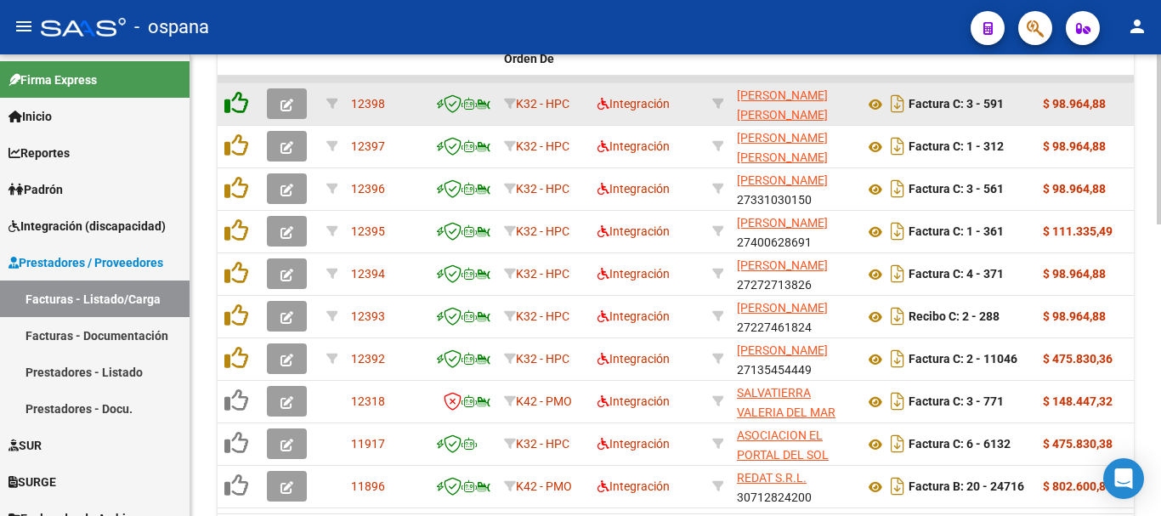
click at [231, 102] on icon at bounding box center [236, 103] width 24 height 24
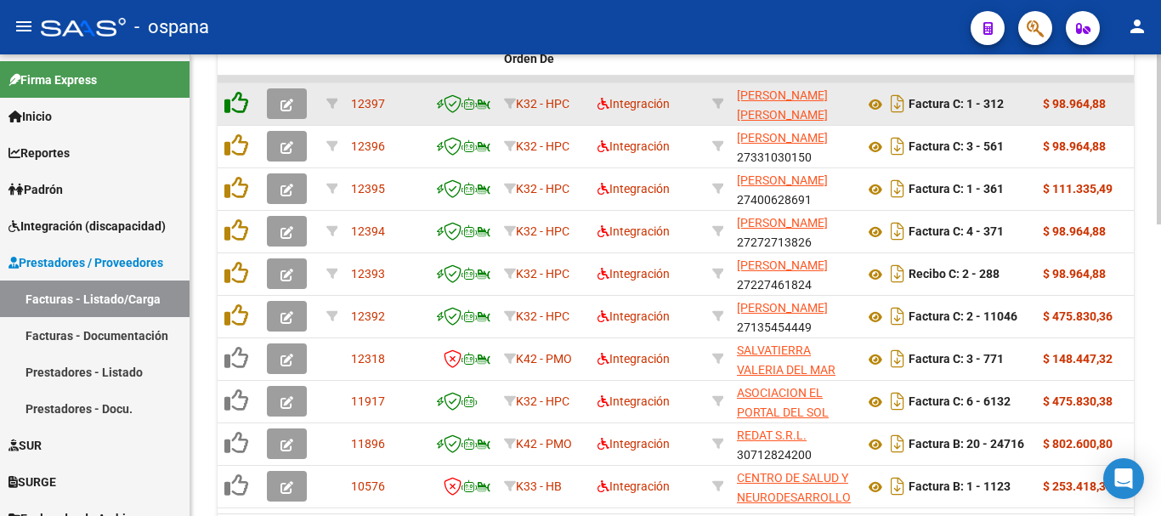
click at [231, 102] on icon at bounding box center [236, 103] width 24 height 24
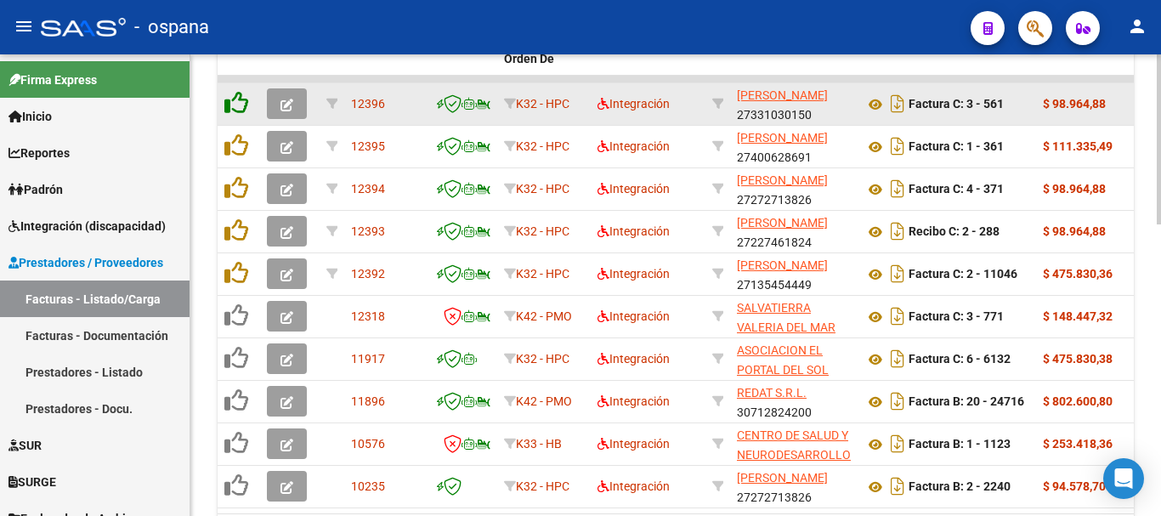
click at [231, 102] on icon at bounding box center [236, 103] width 24 height 24
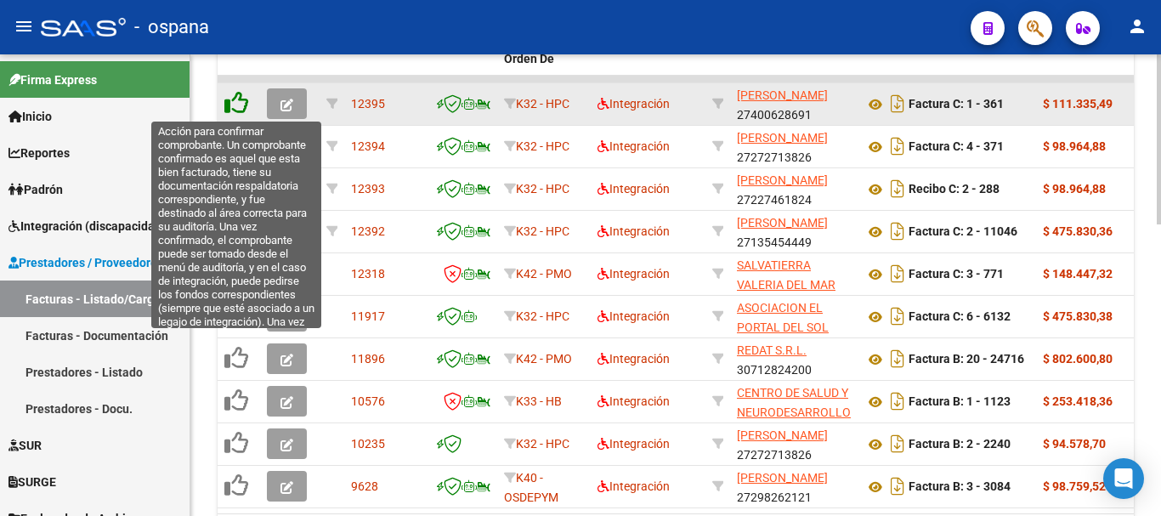
click at [237, 104] on icon at bounding box center [236, 103] width 24 height 24
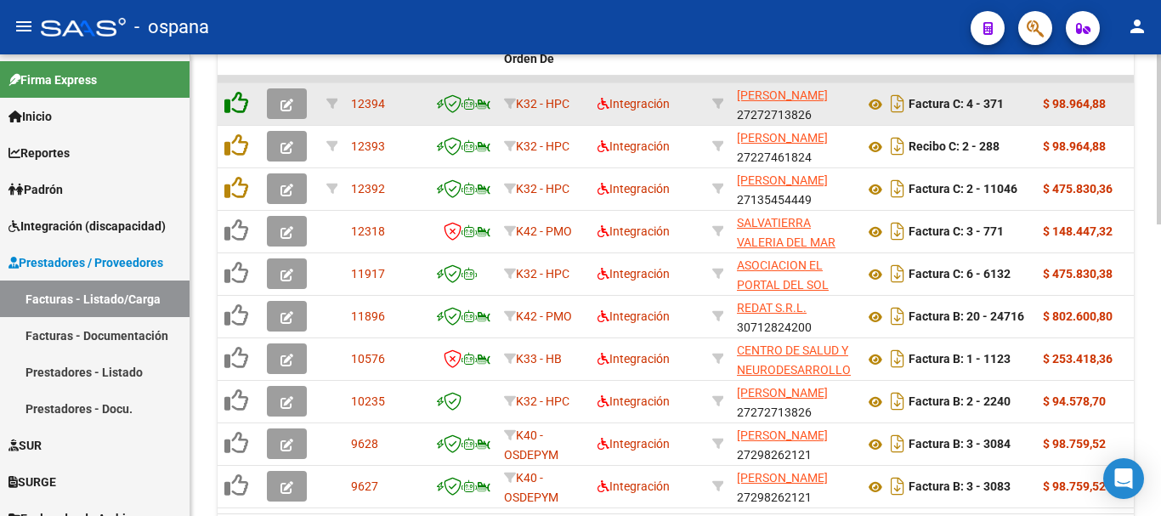
click at [237, 104] on icon at bounding box center [236, 103] width 24 height 24
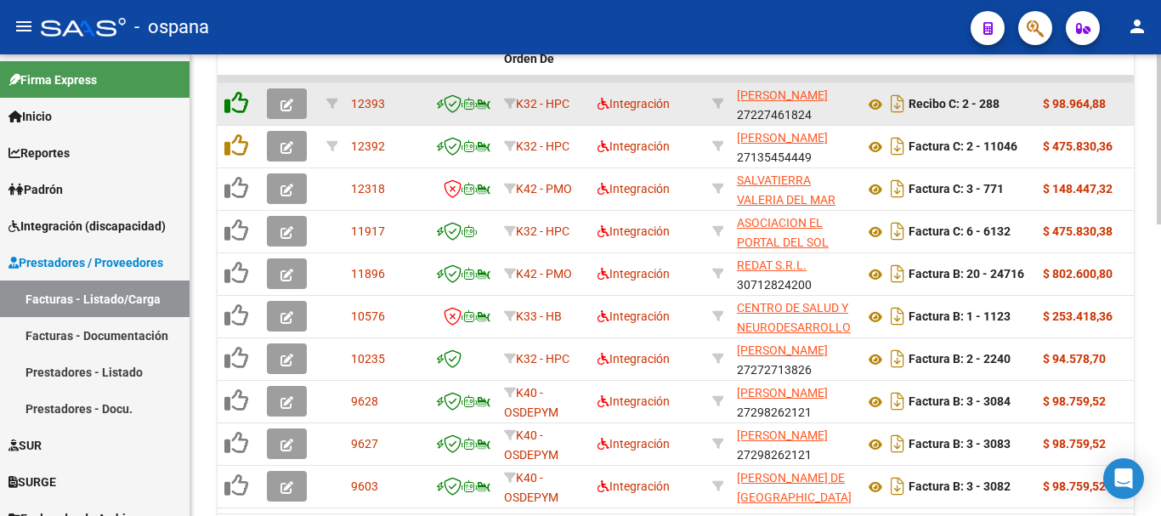
click at [237, 104] on icon at bounding box center [236, 103] width 24 height 24
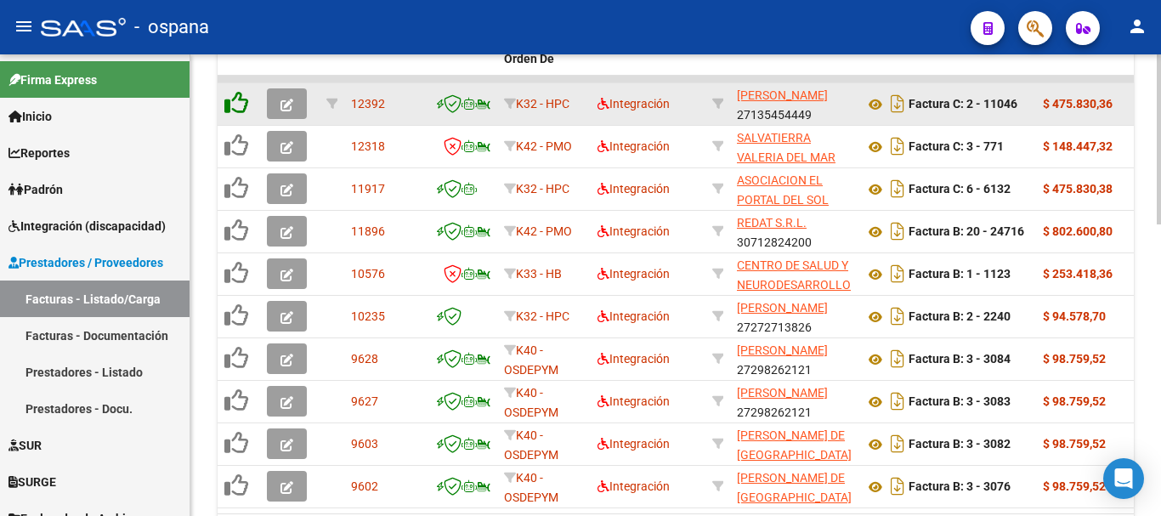
click at [237, 104] on icon at bounding box center [236, 103] width 24 height 24
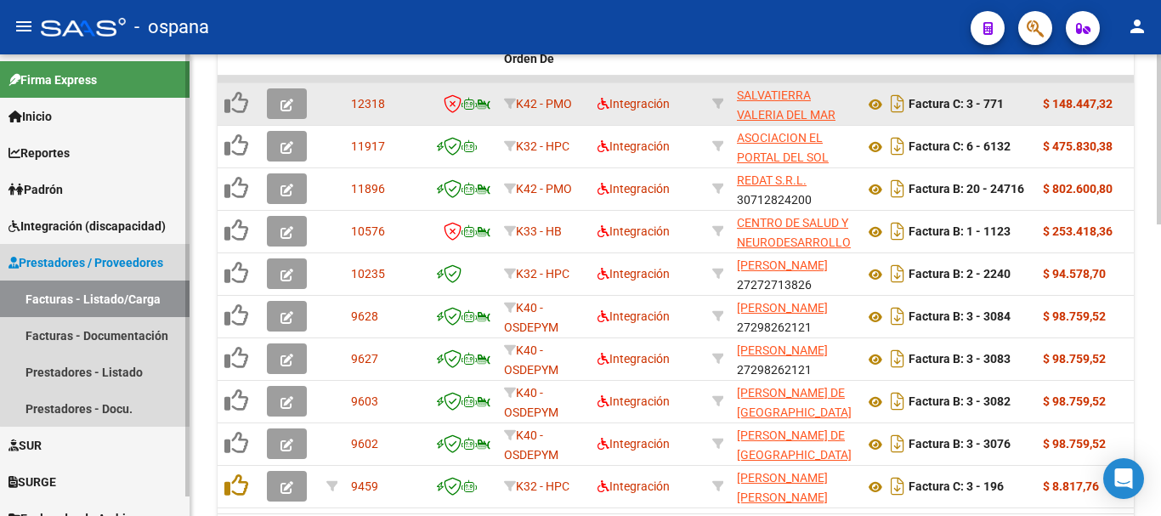
click at [127, 289] on link "Facturas - Listado/Carga" at bounding box center [95, 298] width 190 height 37
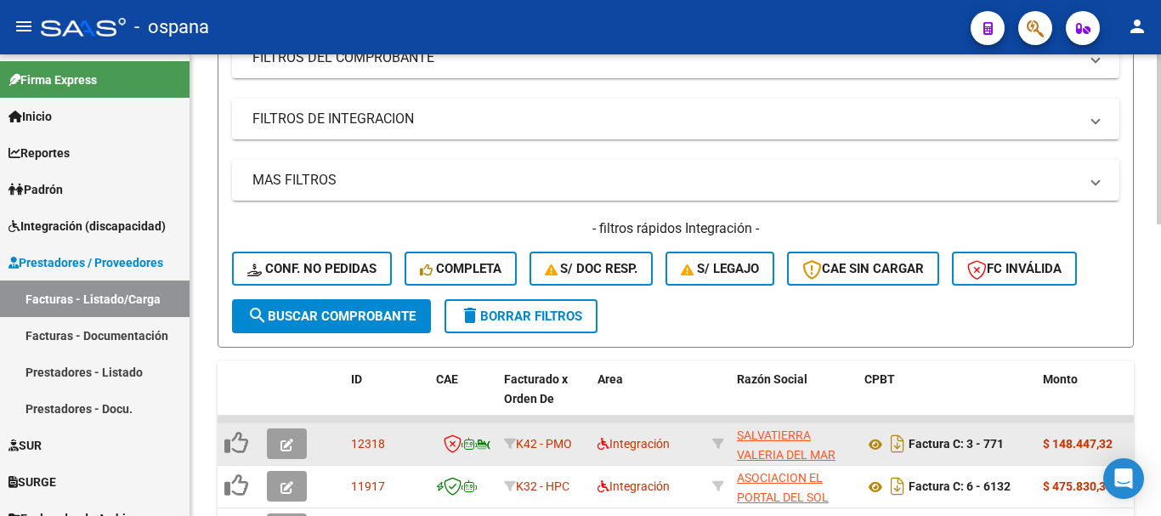
scroll to position [255, 0]
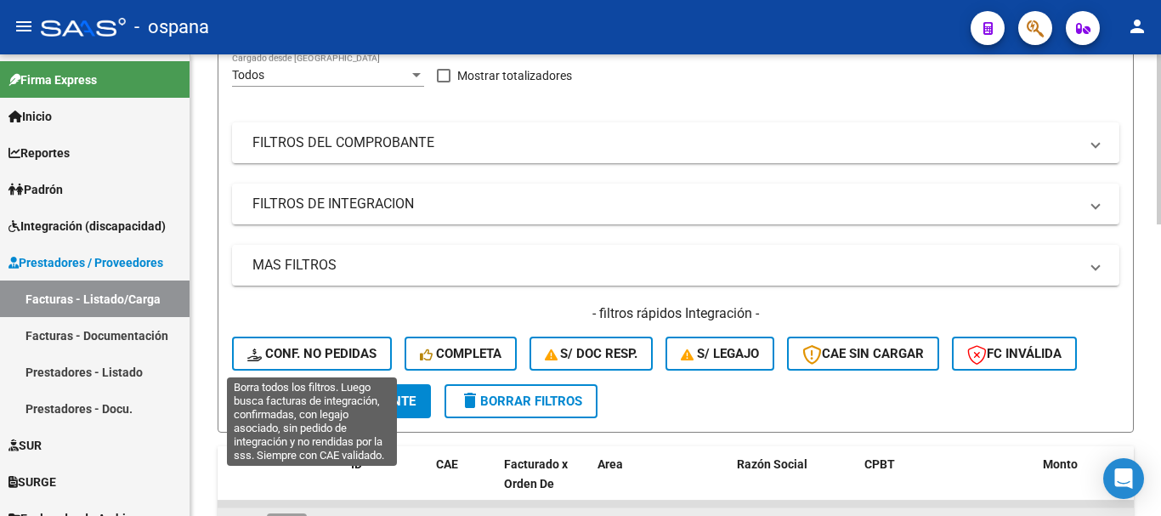
click at [332, 356] on span "Conf. no pedidas" at bounding box center [311, 353] width 129 height 15
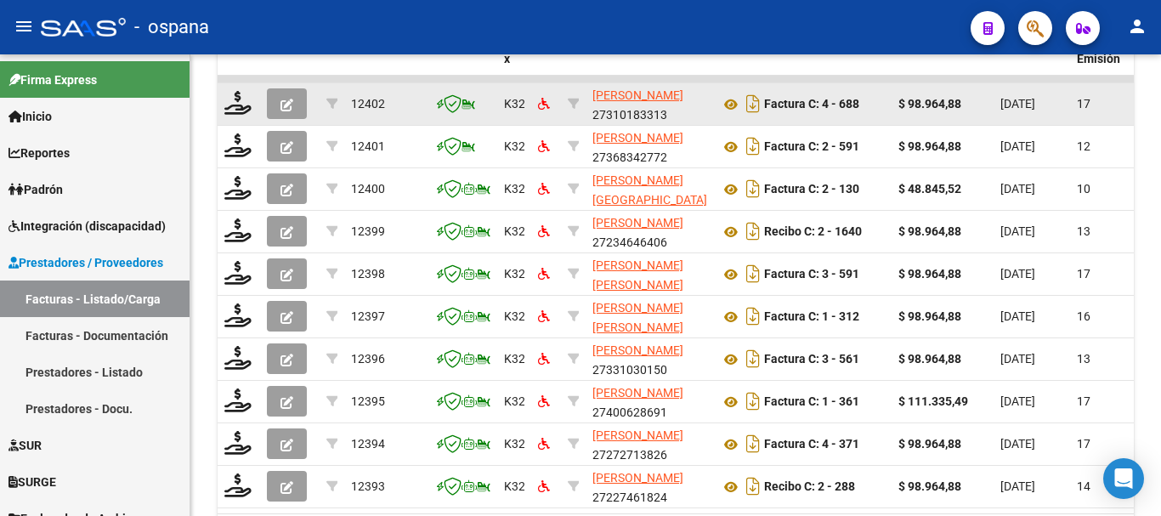
scroll to position [789, 0]
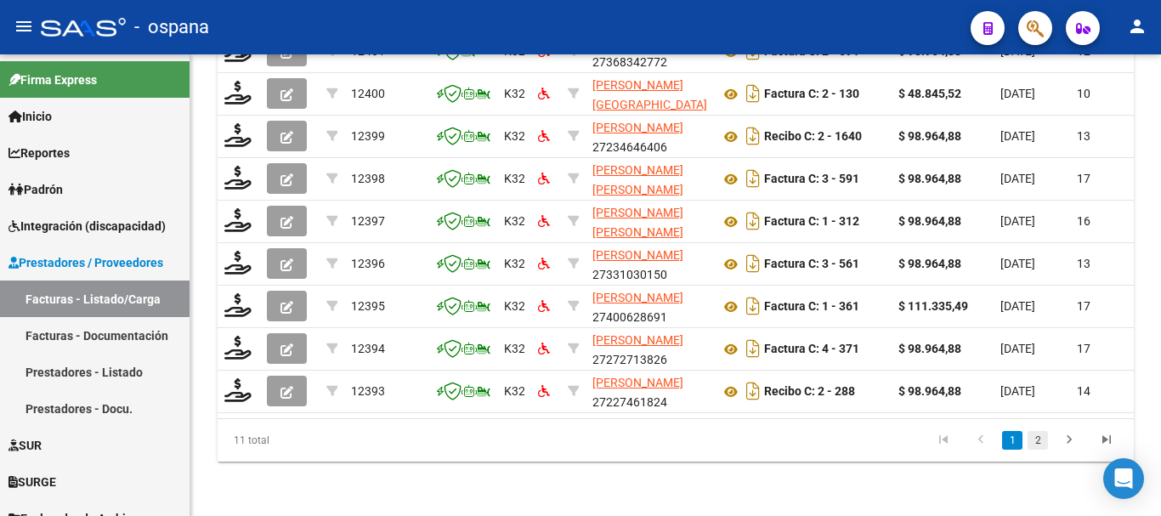
click at [1036, 440] on link "2" at bounding box center [1038, 440] width 20 height 19
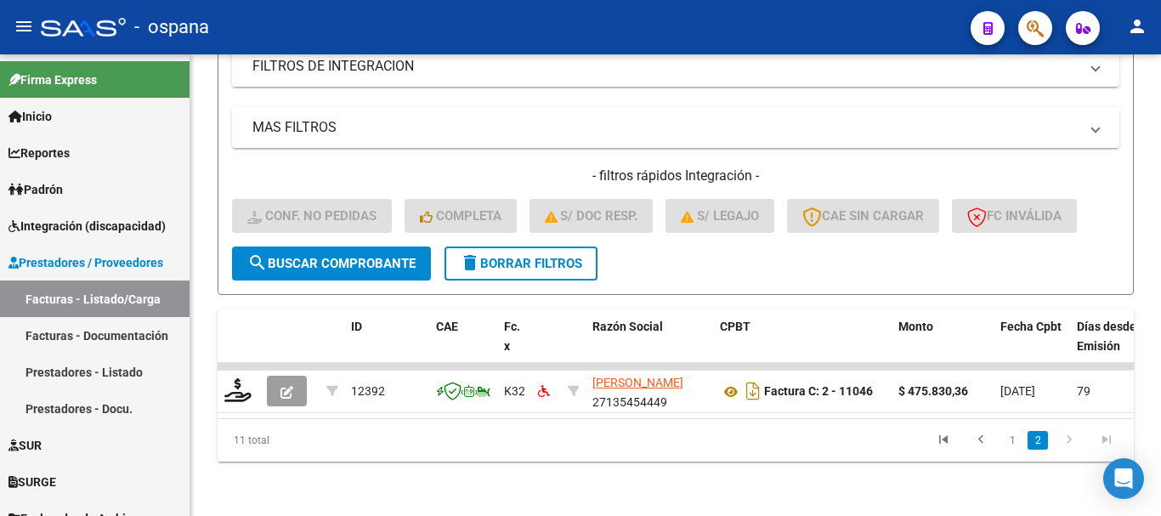
scroll to position [406, 0]
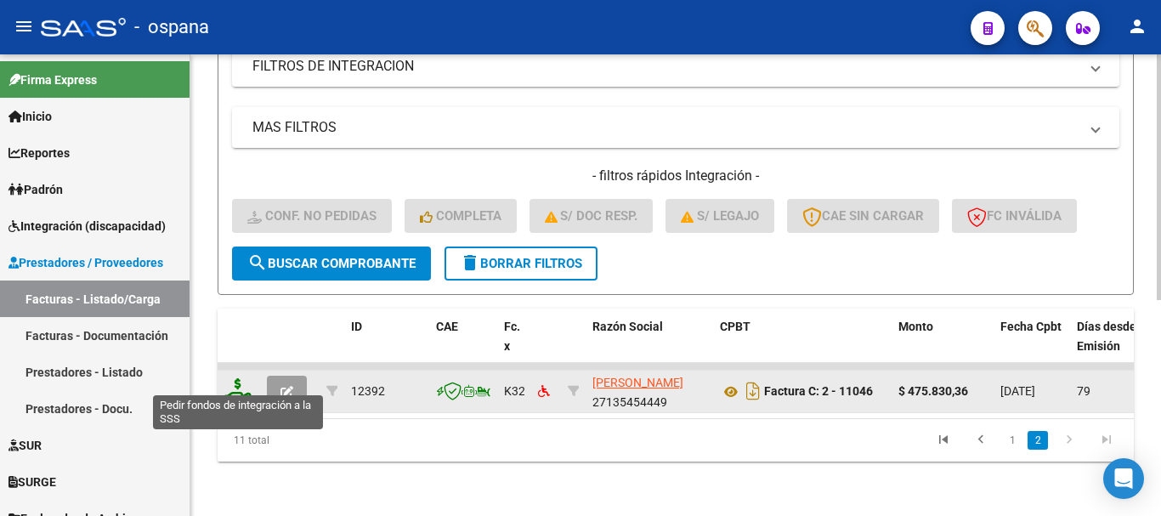
click at [233, 382] on icon at bounding box center [237, 390] width 27 height 24
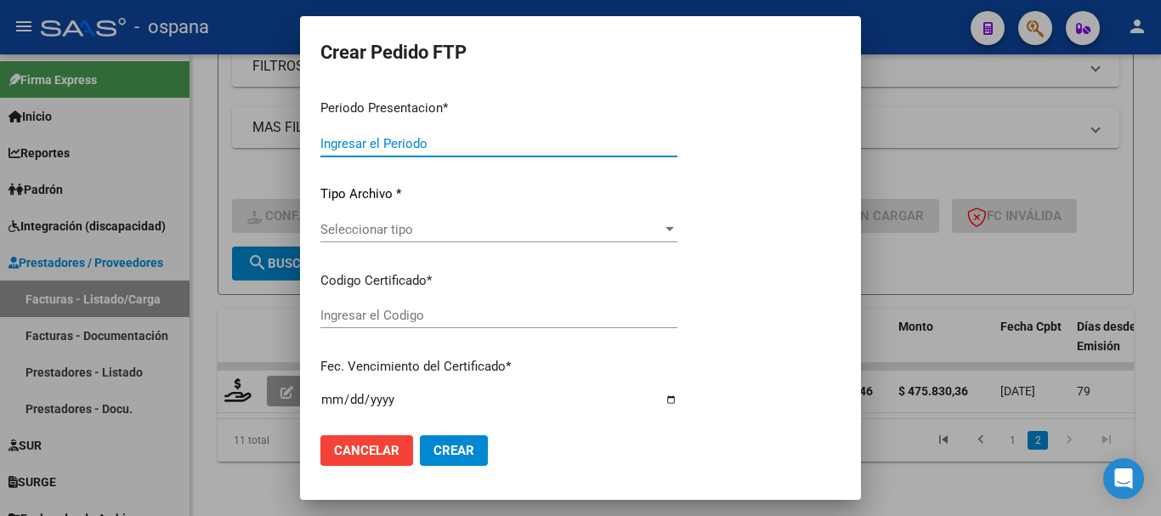
type input "202508"
type input "202506"
type input "$ 475.830,36"
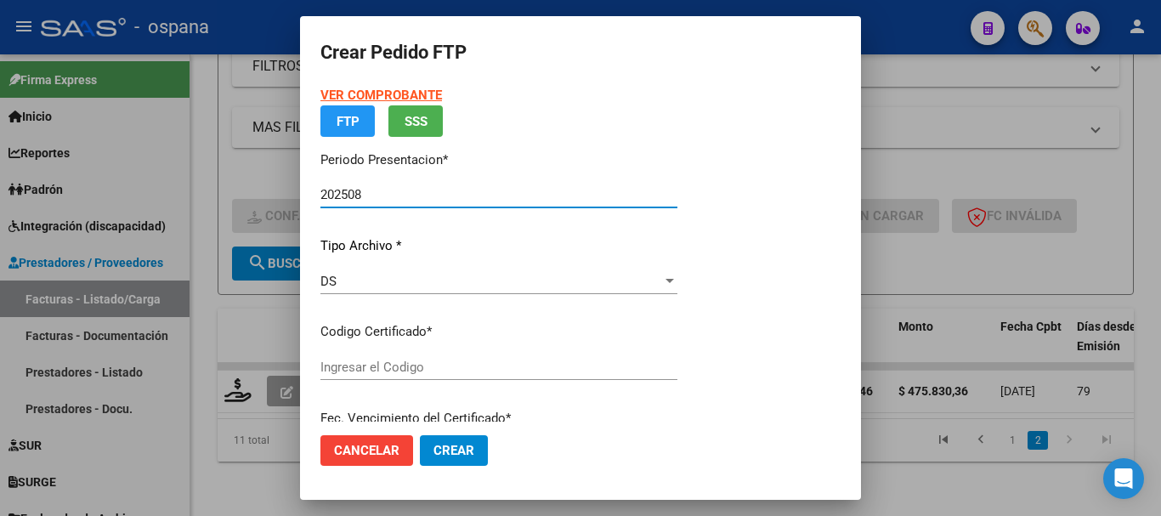
type input "ARG010005588968252021090620260906BS389"
type input "[DATE]"
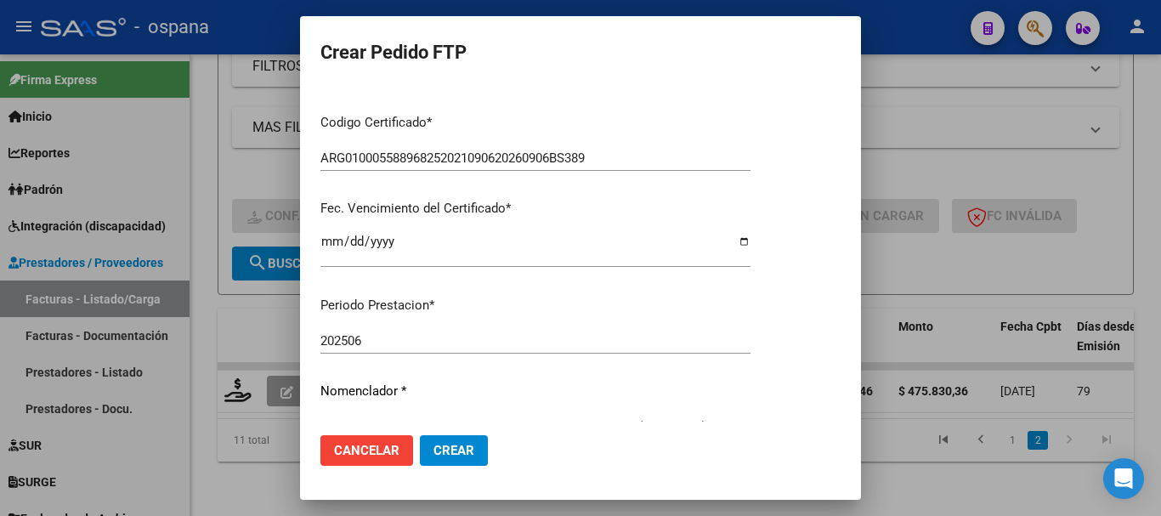
scroll to position [510, 0]
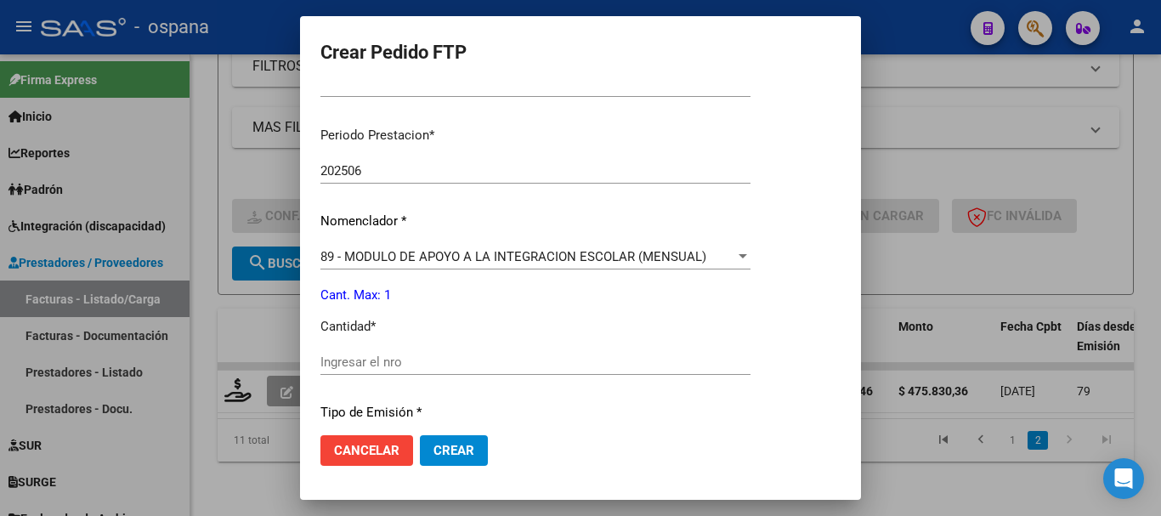
click at [383, 371] on div "Ingresar el nro" at bounding box center [535, 361] width 430 height 25
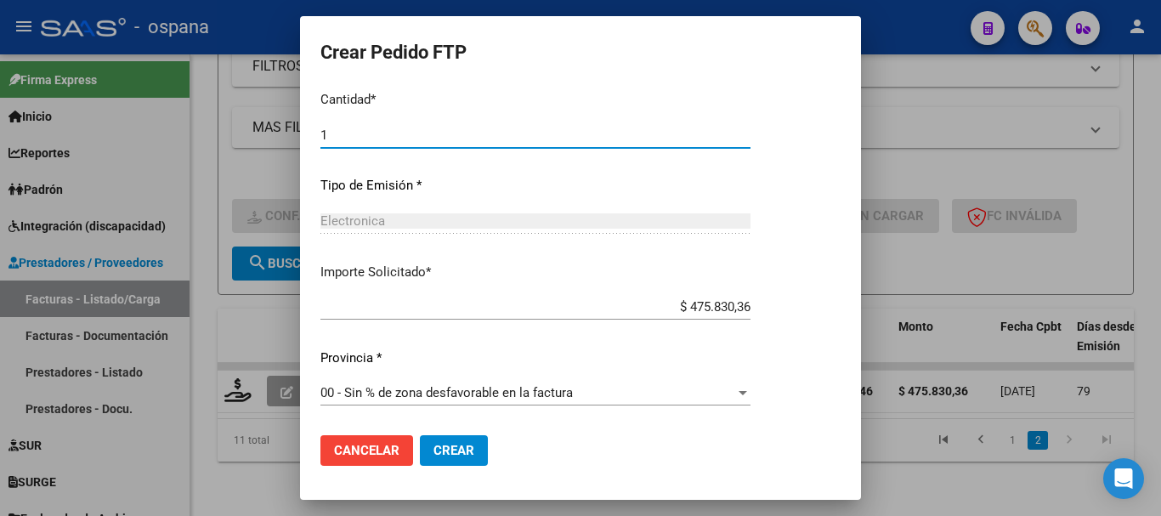
type input "1"
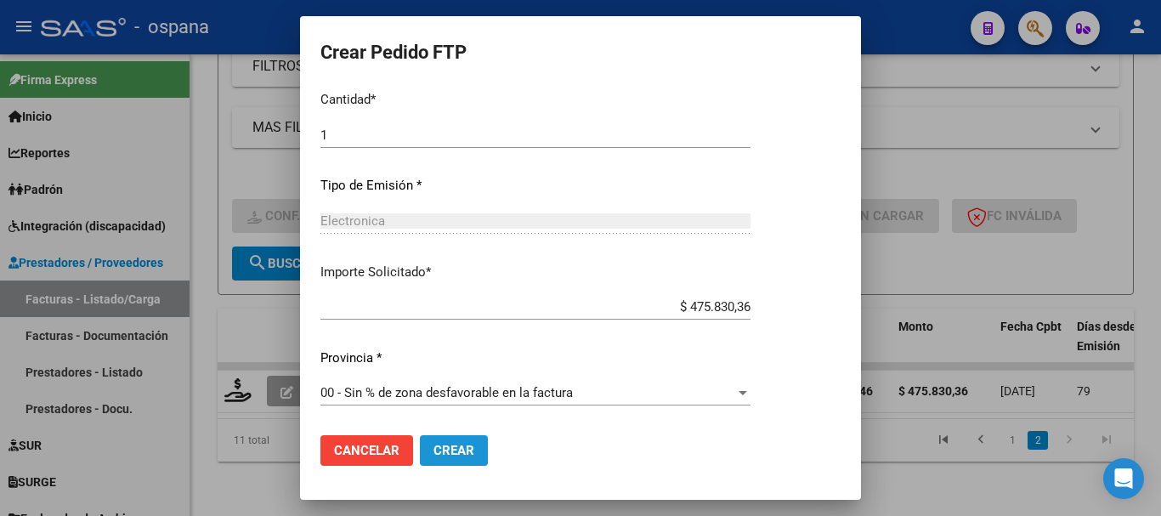
click at [464, 450] on span "Crear" at bounding box center [453, 450] width 41 height 15
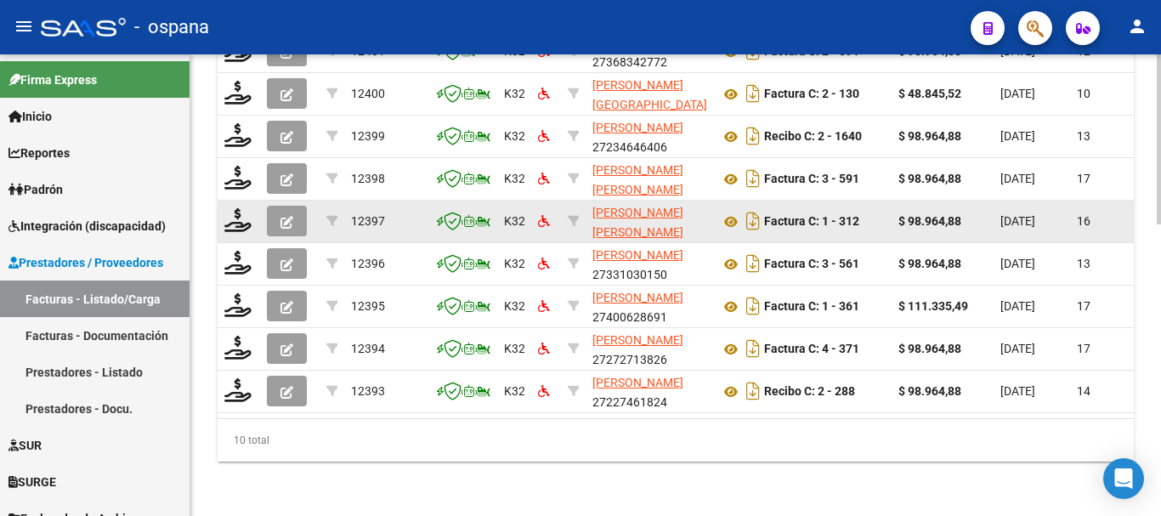
scroll to position [704, 0]
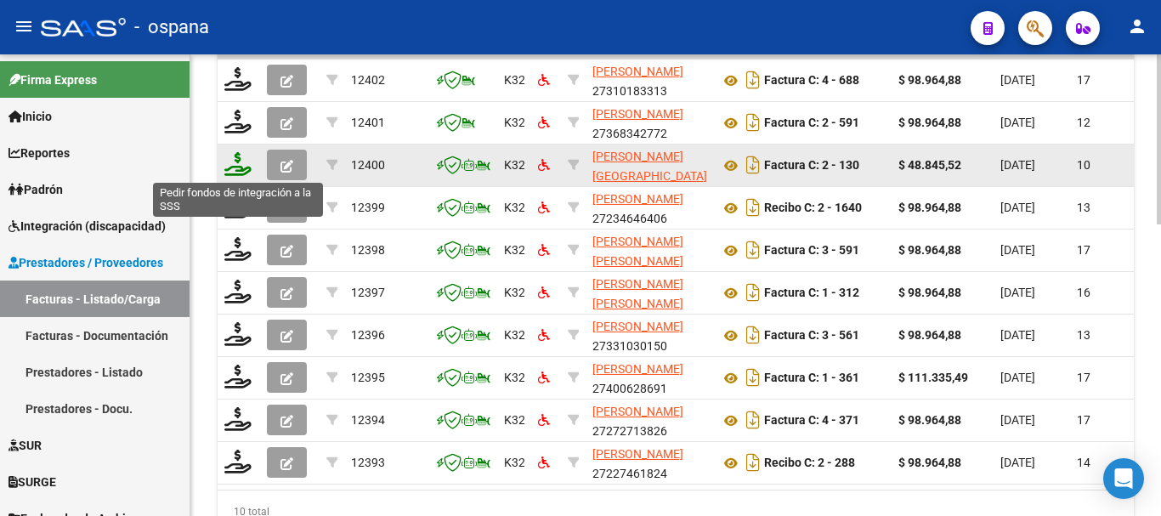
click at [241, 166] on icon at bounding box center [237, 164] width 27 height 24
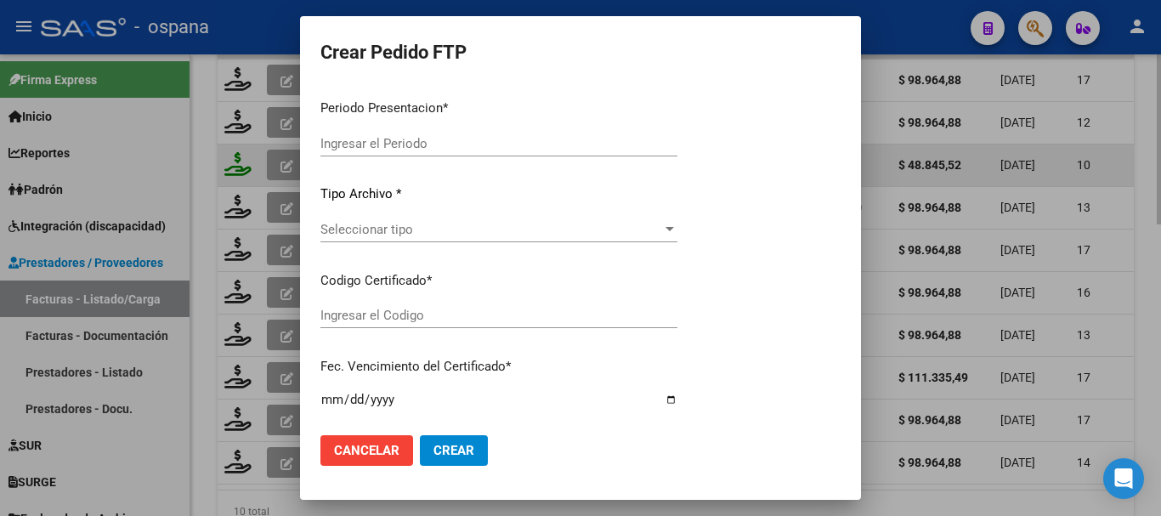
type input "202508"
type input "$ 48.845,52"
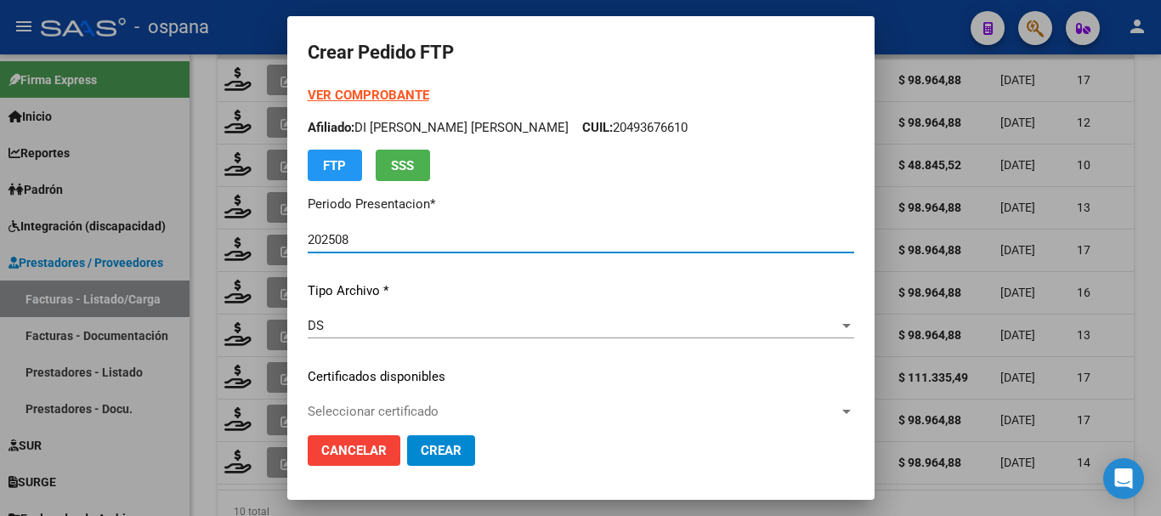
type input "ARG0200049367661202107142031077BS389"
type input "[DATE]"
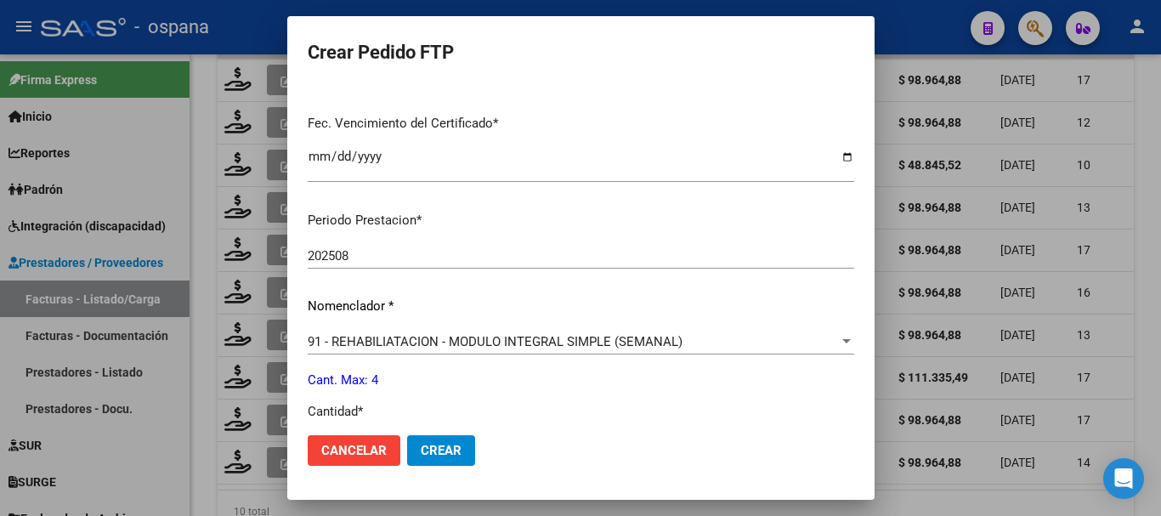
scroll to position [510, 0]
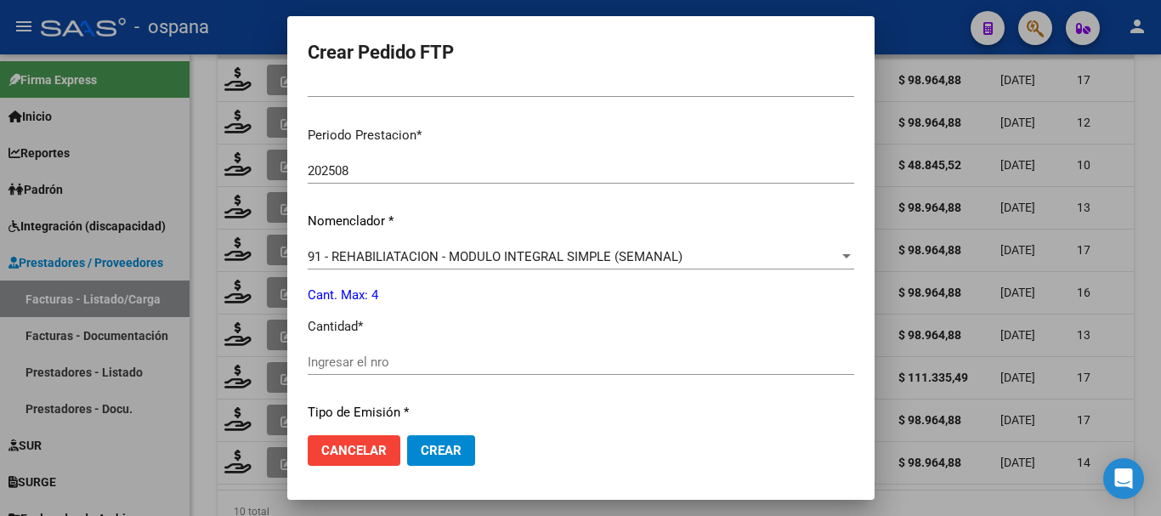
click at [348, 362] on input "Ingresar el nro" at bounding box center [581, 361] width 546 height 15
type input "4"
click at [461, 450] on span "Crear" at bounding box center [441, 450] width 41 height 15
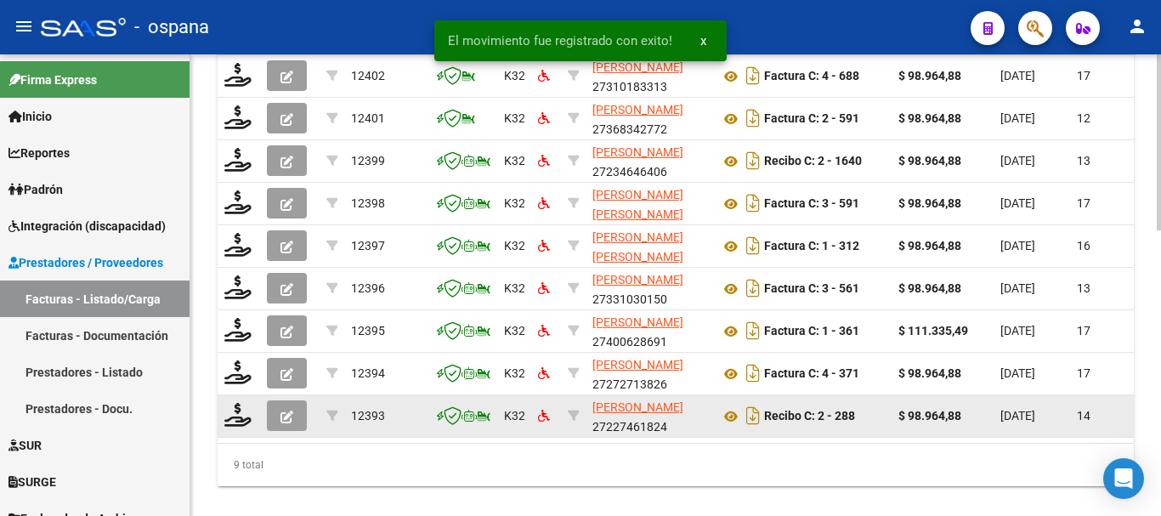
scroll to position [704, 0]
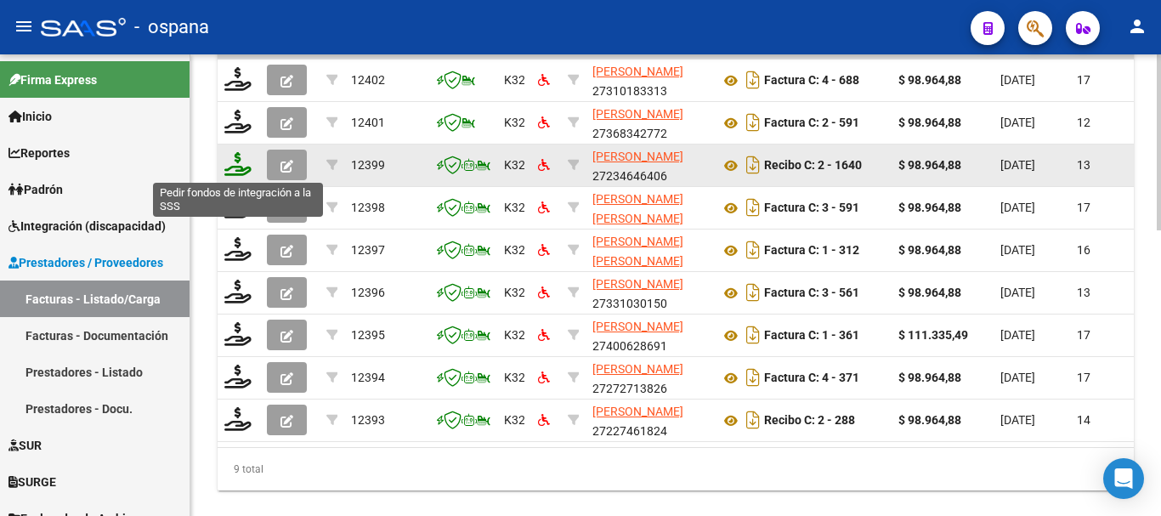
click at [238, 167] on icon at bounding box center [237, 164] width 27 height 24
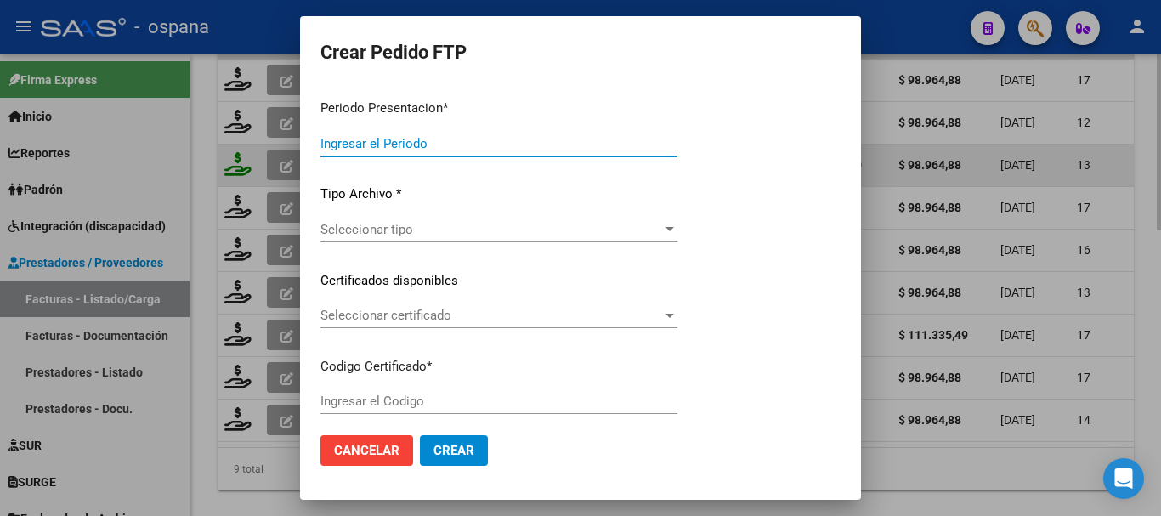
type input "202508"
type input "$ 98.964,88"
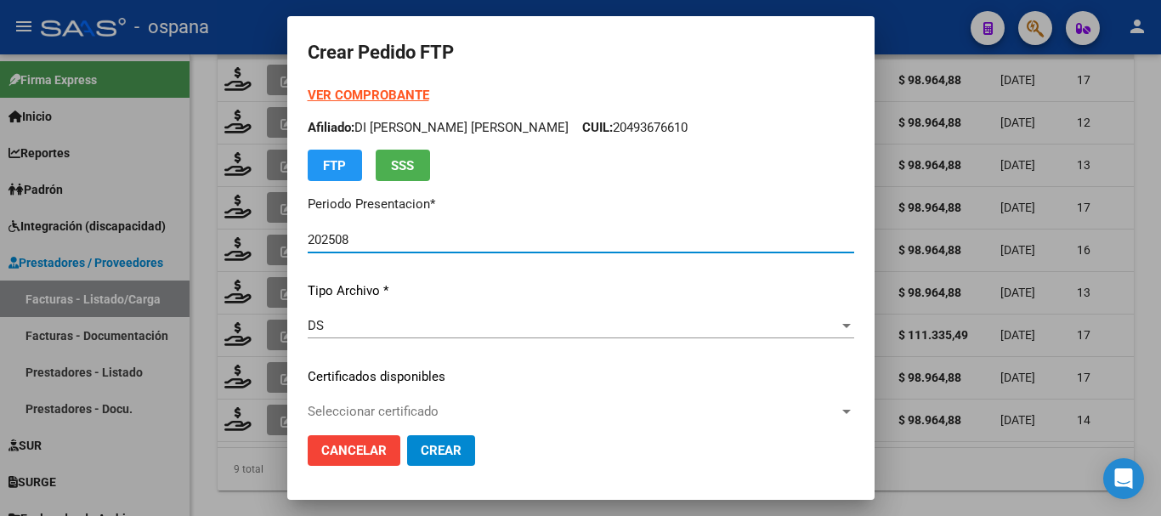
type input "ARG02000537522452019040320220403BS389"
type input "2022-04-03"
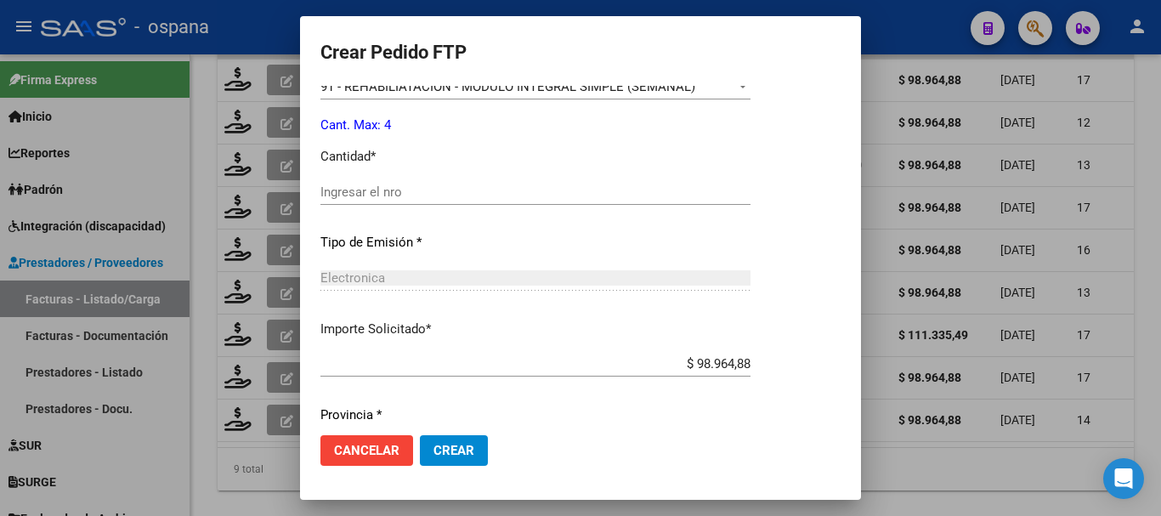
scroll to position [595, 0]
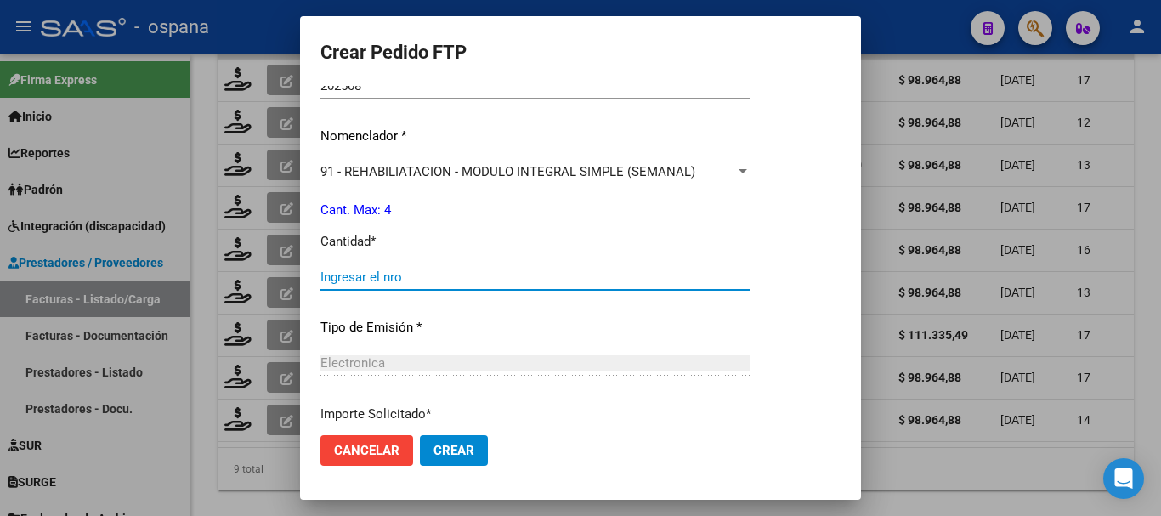
click at [387, 277] on input "Ingresar el nro" at bounding box center [535, 276] width 430 height 15
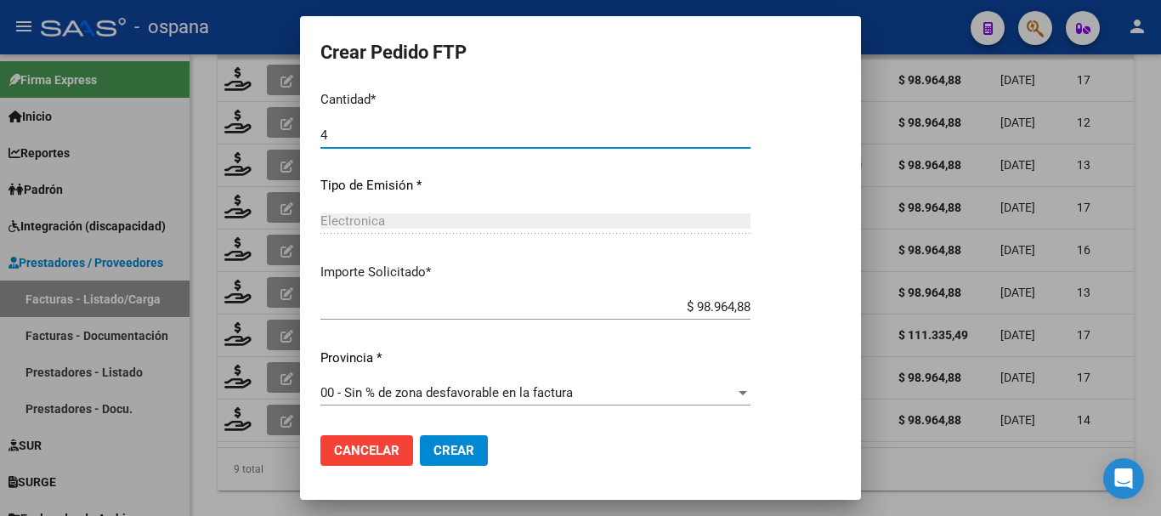
type input "4"
click at [464, 449] on span "Crear" at bounding box center [453, 450] width 41 height 15
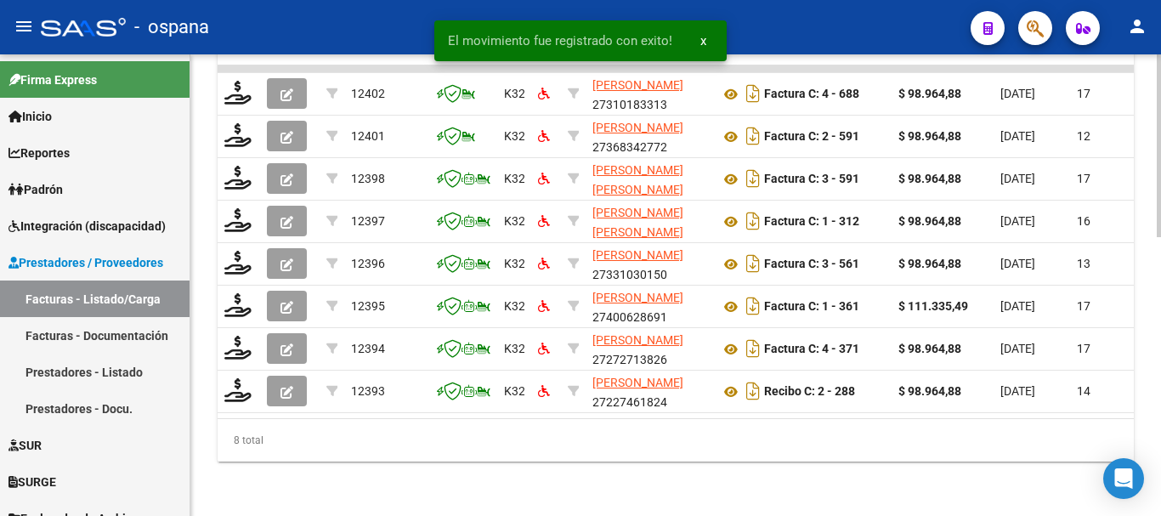
scroll to position [704, 0]
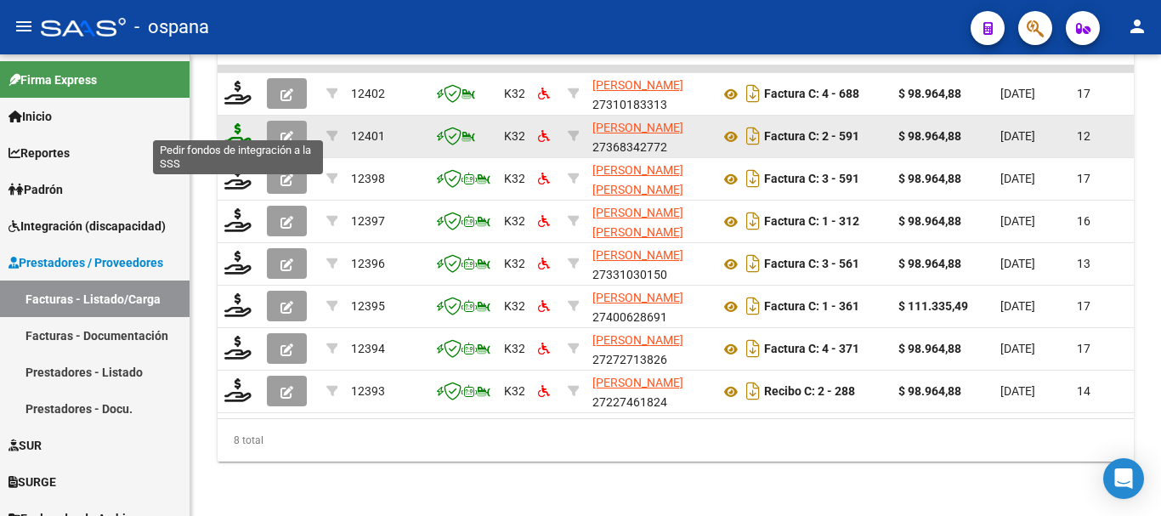
click at [235, 123] on icon at bounding box center [237, 135] width 27 height 24
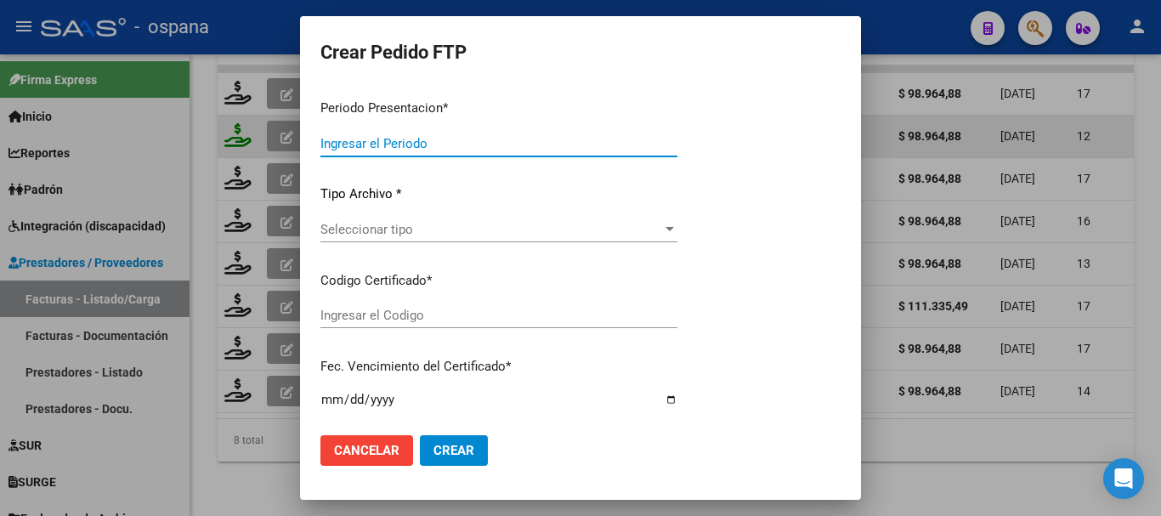
type input "202508"
type input "$ 98.964,88"
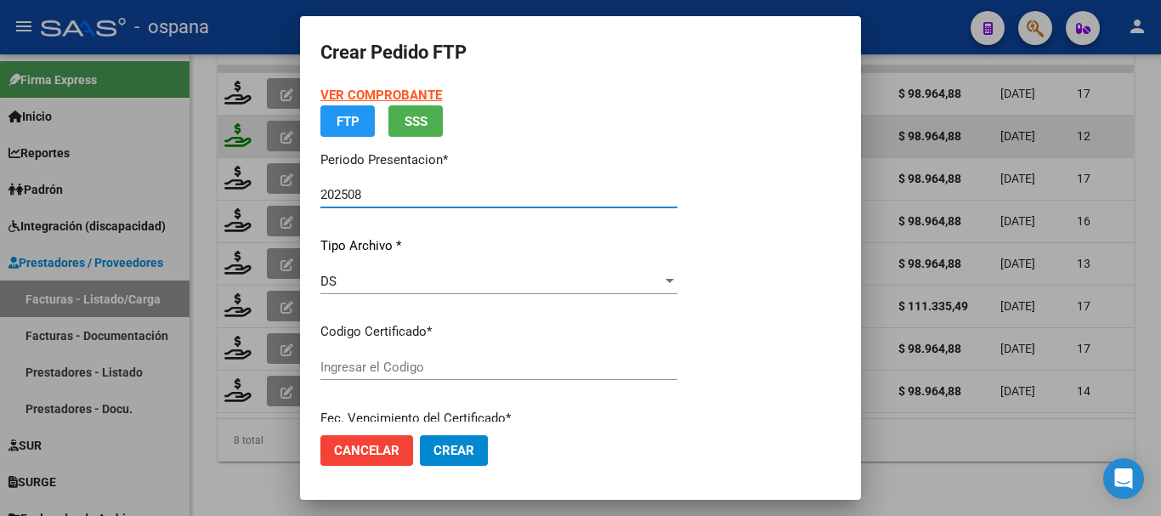
type input "ARG02000556852662025022120280221BUE389"
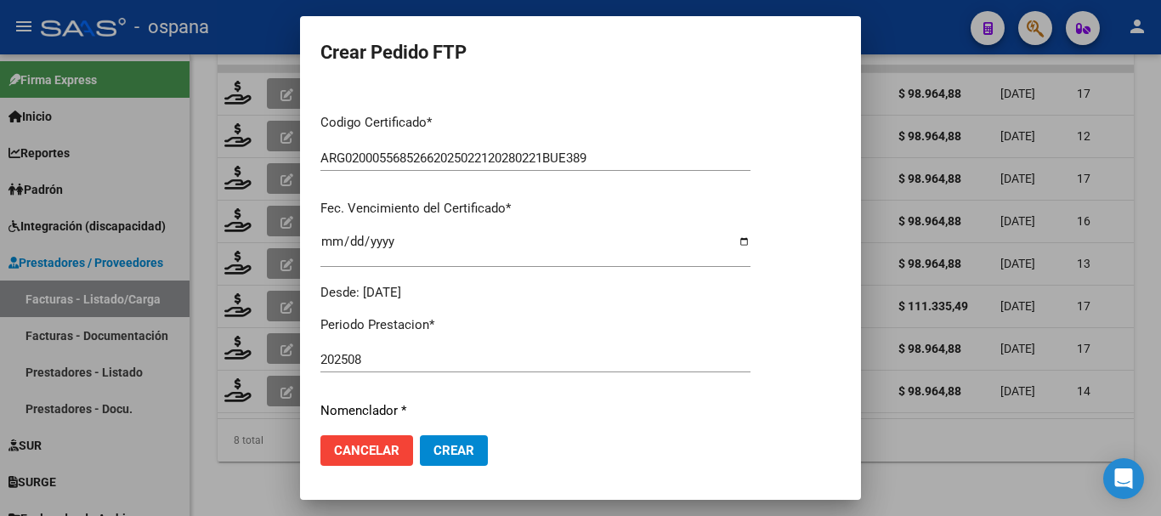
scroll to position [510, 0]
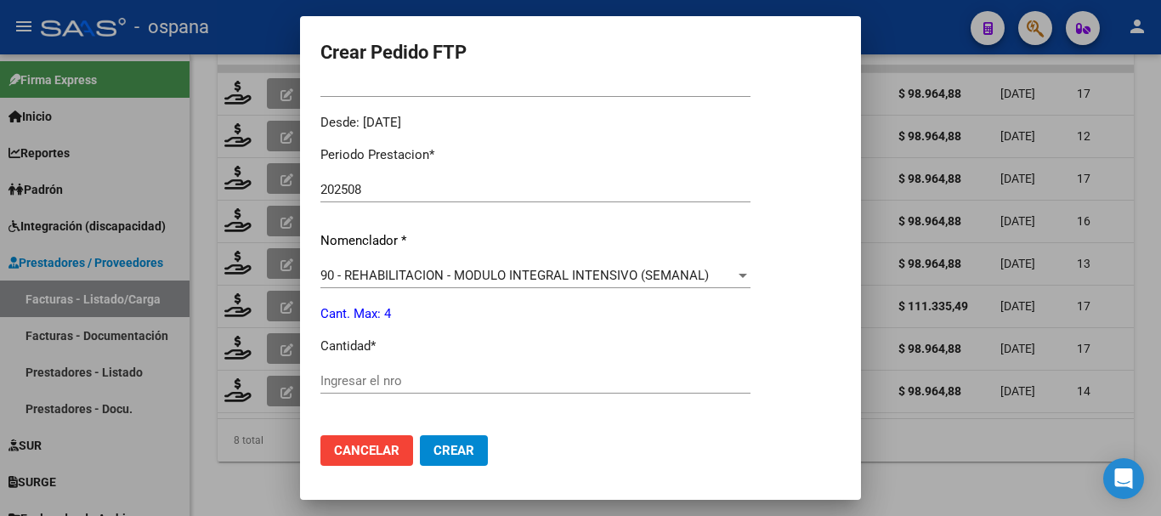
click at [409, 377] on input "Ingresar el nro" at bounding box center [535, 380] width 430 height 15
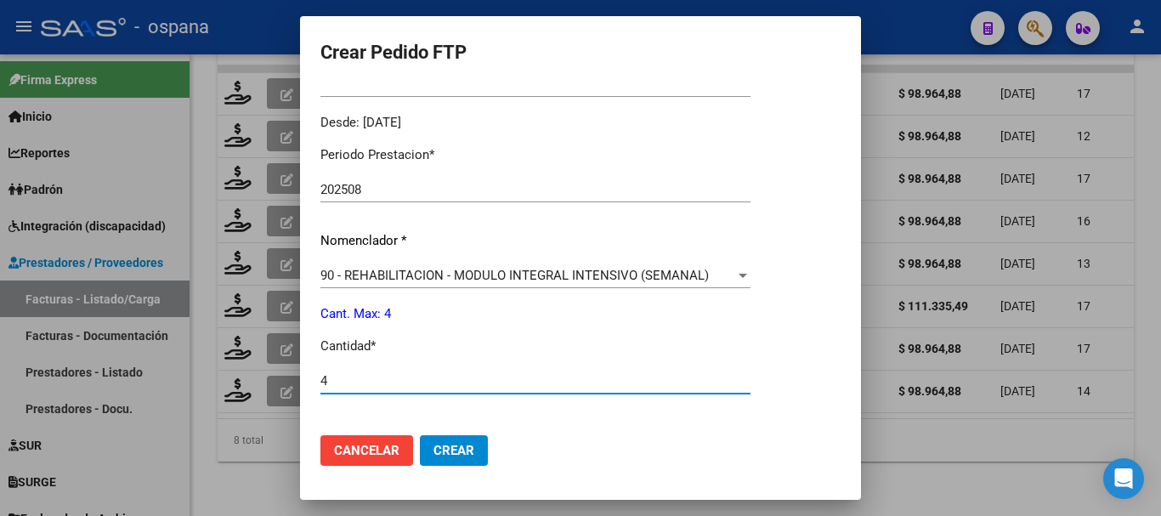
drag, startPoint x: 453, startPoint y: 454, endPoint x: 438, endPoint y: 448, distance: 16.4
click at [450, 454] on span "Crear" at bounding box center [453, 450] width 41 height 15
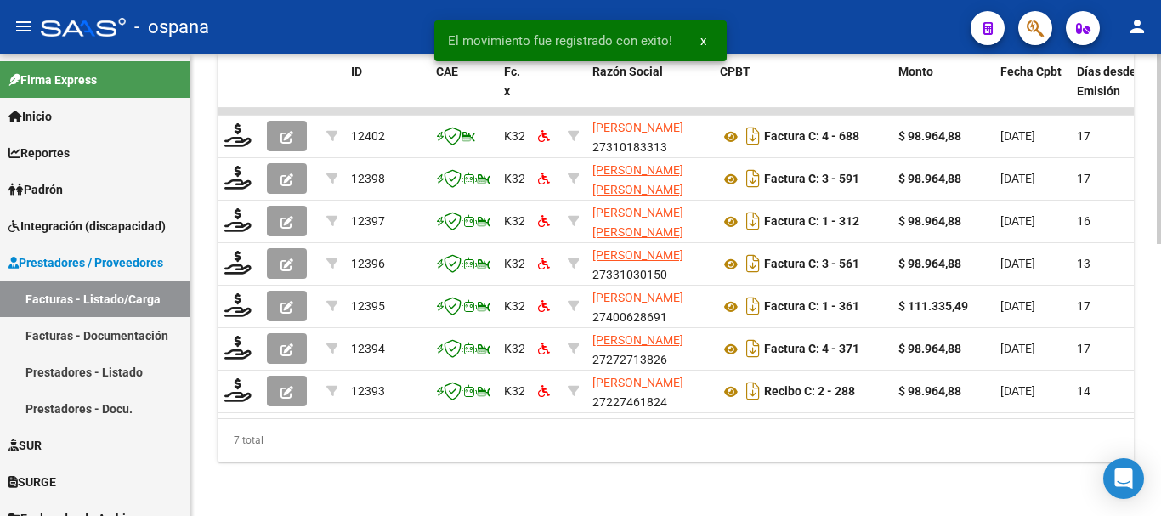
scroll to position [661, 0]
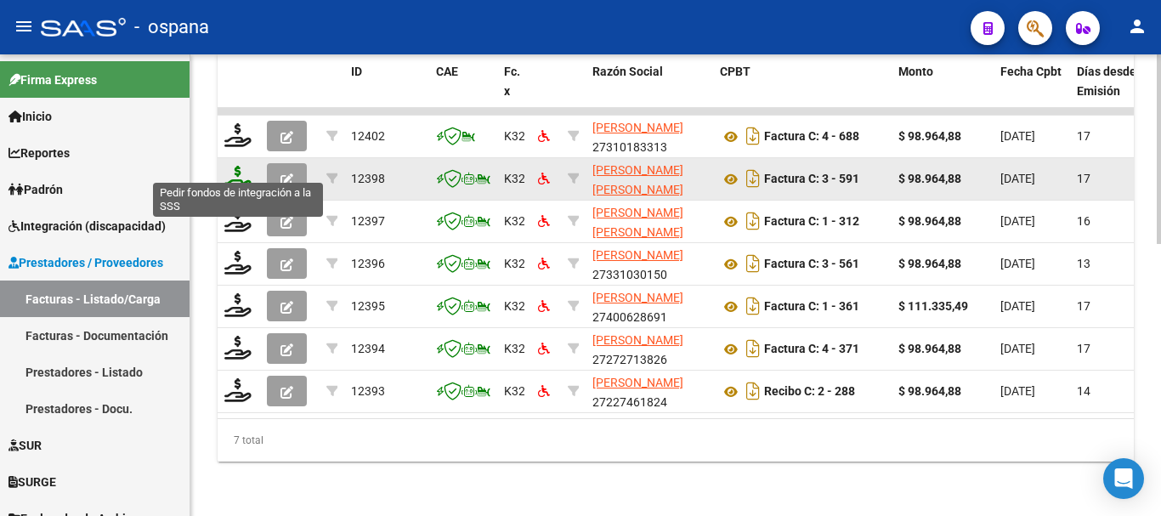
click at [235, 166] on icon at bounding box center [237, 178] width 27 height 24
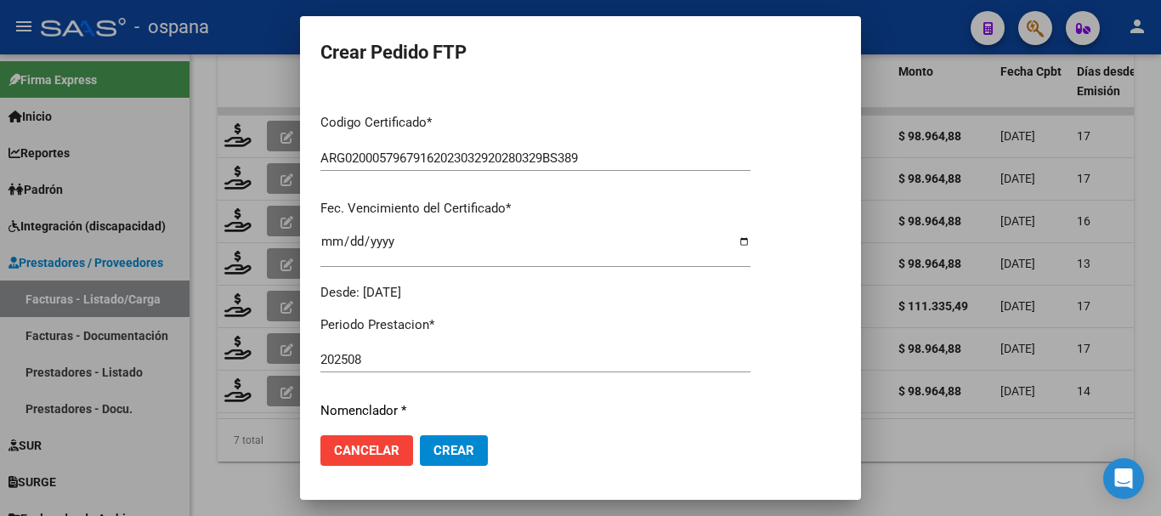
scroll to position [680, 0]
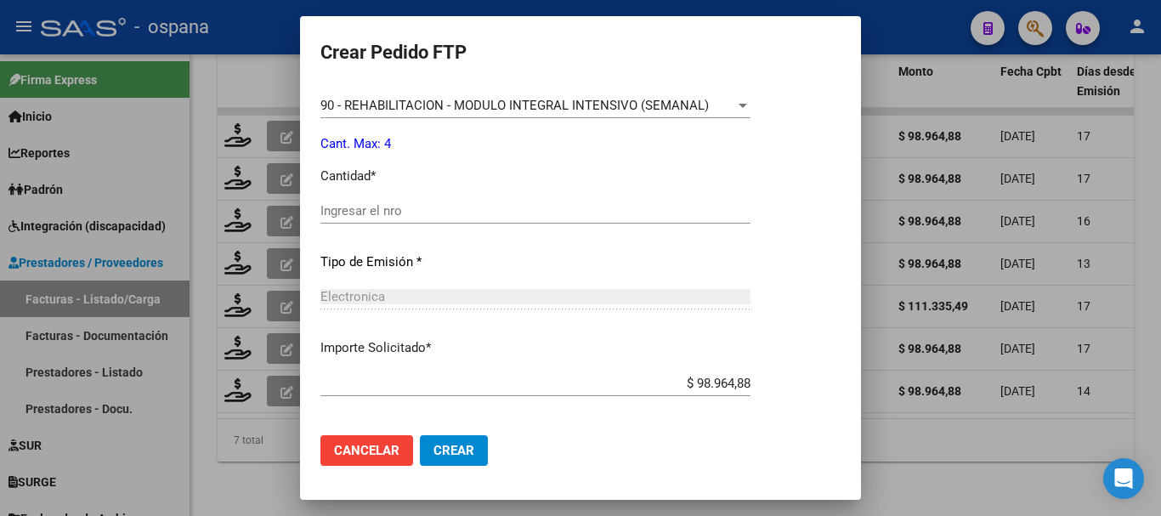
click at [403, 211] on input "Ingresar el nro" at bounding box center [535, 210] width 430 height 15
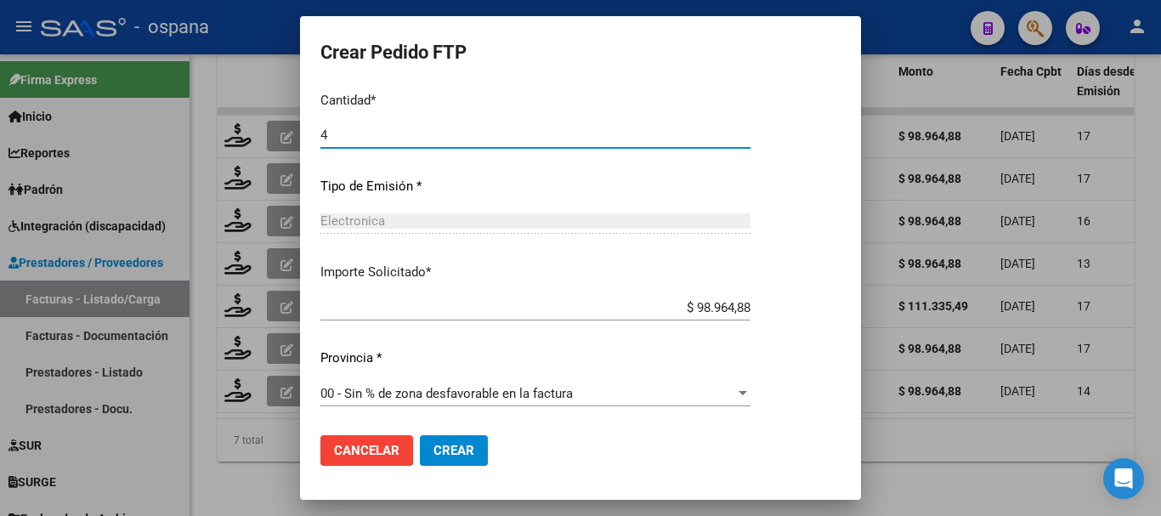
click at [462, 447] on span "Crear" at bounding box center [453, 450] width 41 height 15
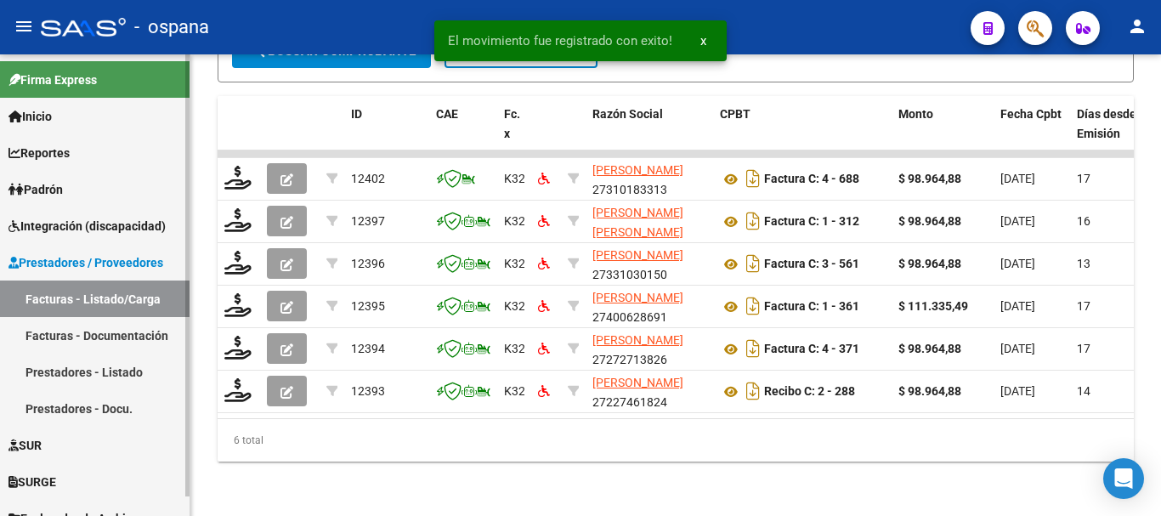
scroll to position [619, 0]
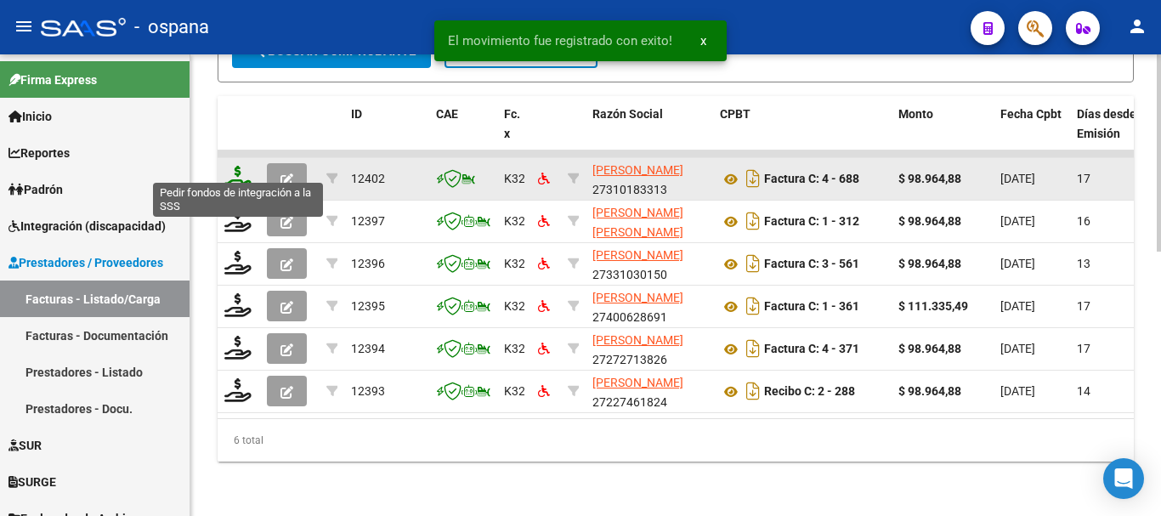
click at [237, 166] on icon at bounding box center [237, 178] width 27 height 24
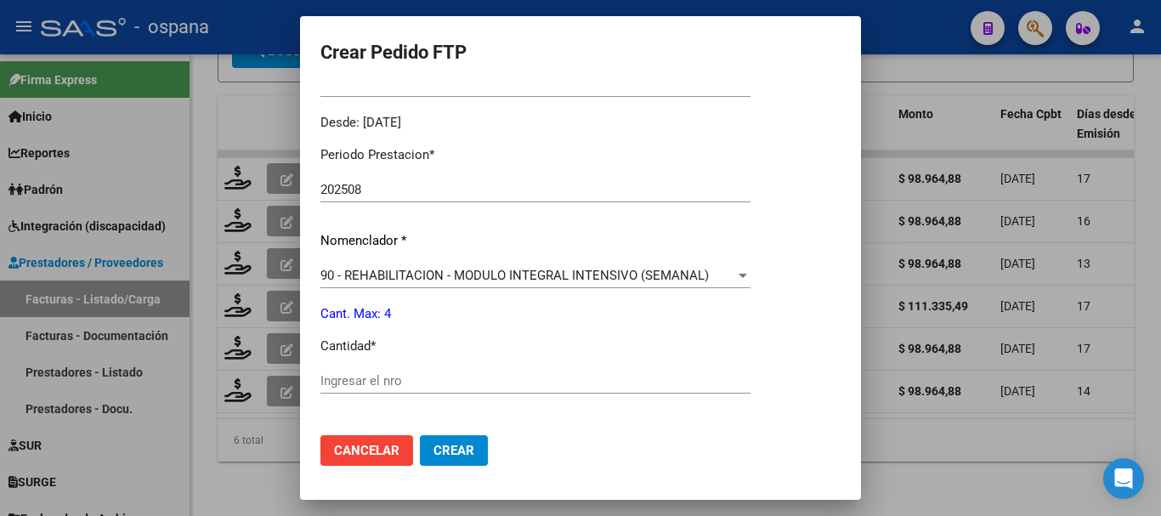
scroll to position [595, 0]
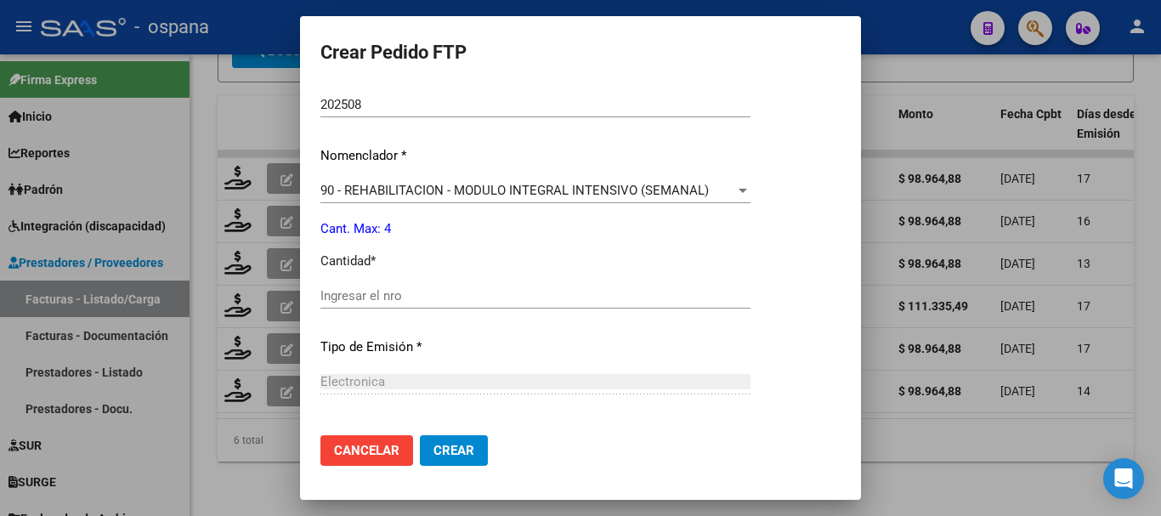
click at [401, 289] on div "Ingresar el nro" at bounding box center [535, 295] width 430 height 25
click at [433, 445] on button "Crear" at bounding box center [454, 450] width 68 height 31
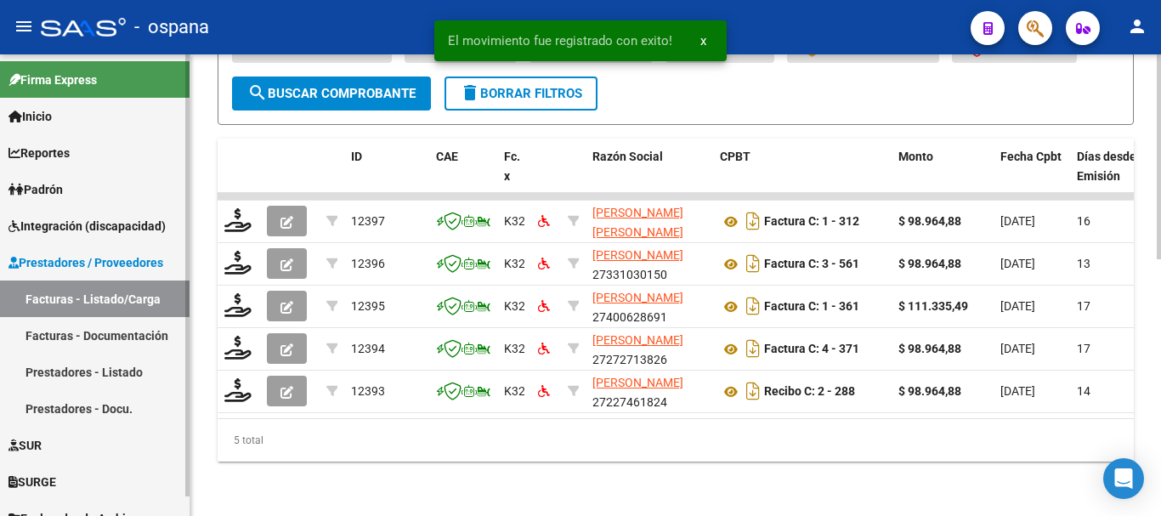
scroll to position [576, 0]
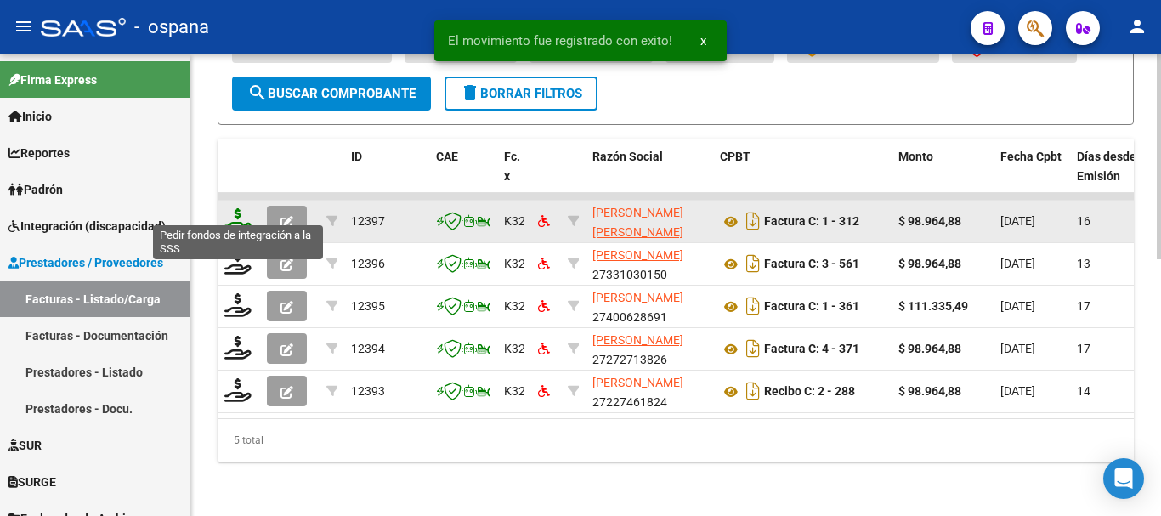
click at [235, 208] on icon at bounding box center [237, 220] width 27 height 24
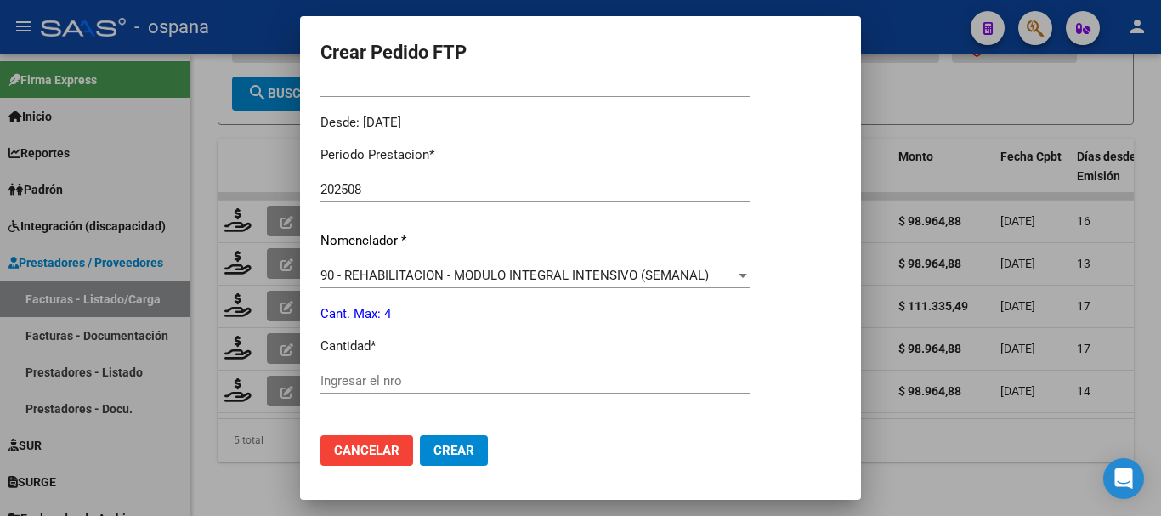
scroll to position [680, 0]
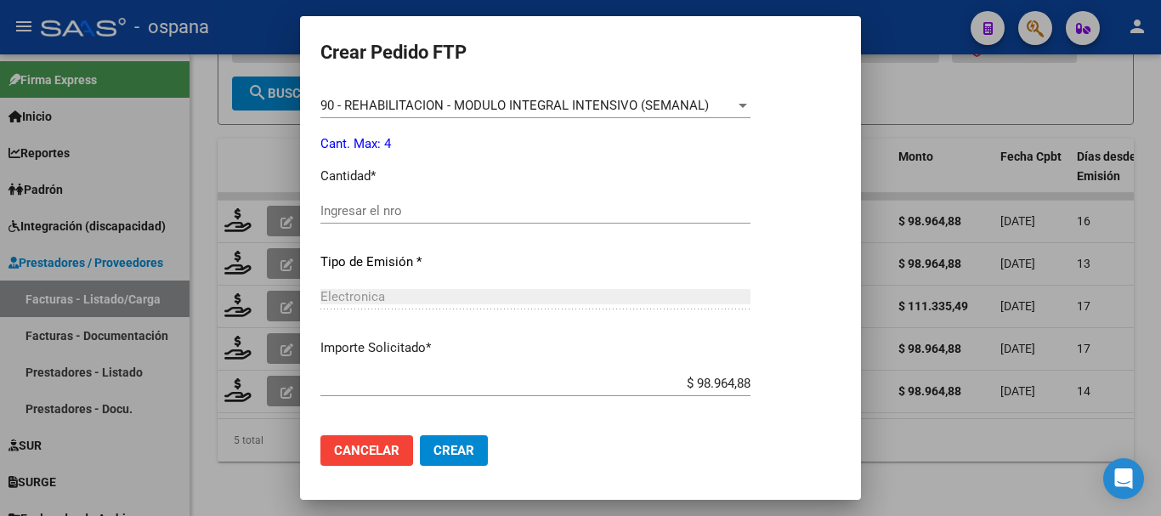
click at [469, 212] on input "Ingresar el nro" at bounding box center [535, 210] width 430 height 15
click at [452, 447] on span "Crear" at bounding box center [453, 450] width 41 height 15
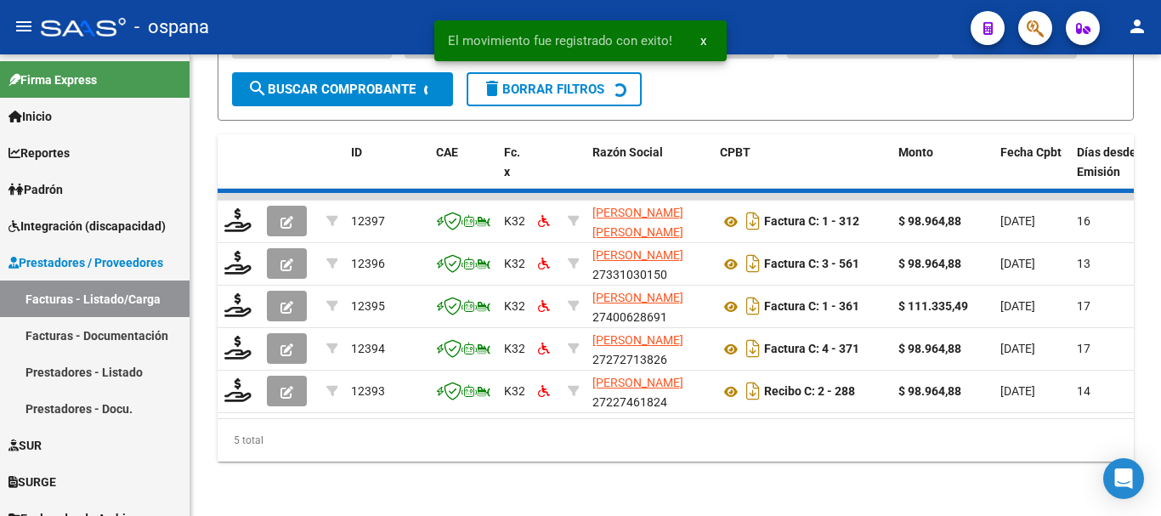
scroll to position [534, 0]
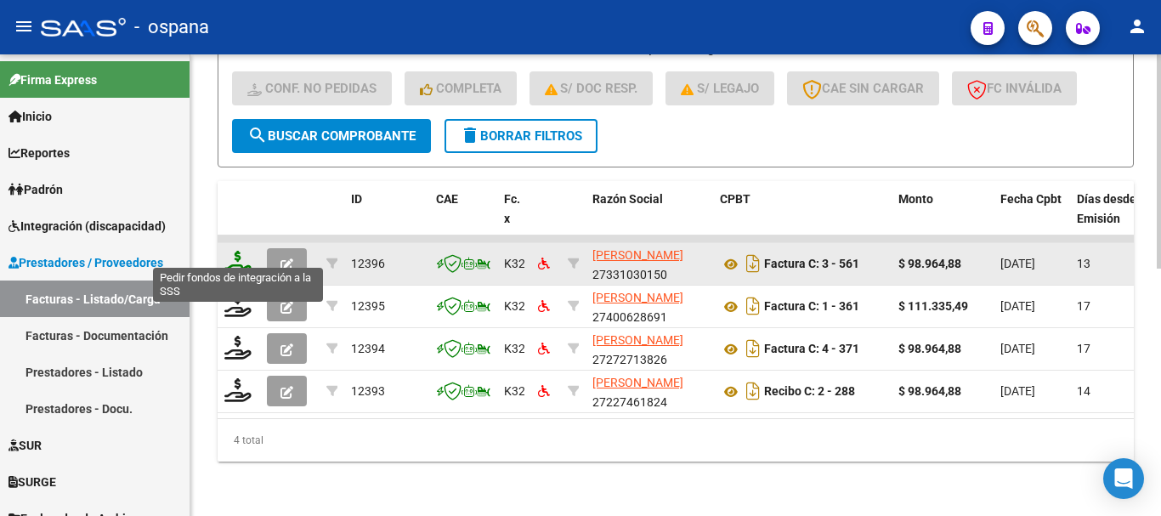
click at [240, 254] on icon at bounding box center [237, 263] width 27 height 24
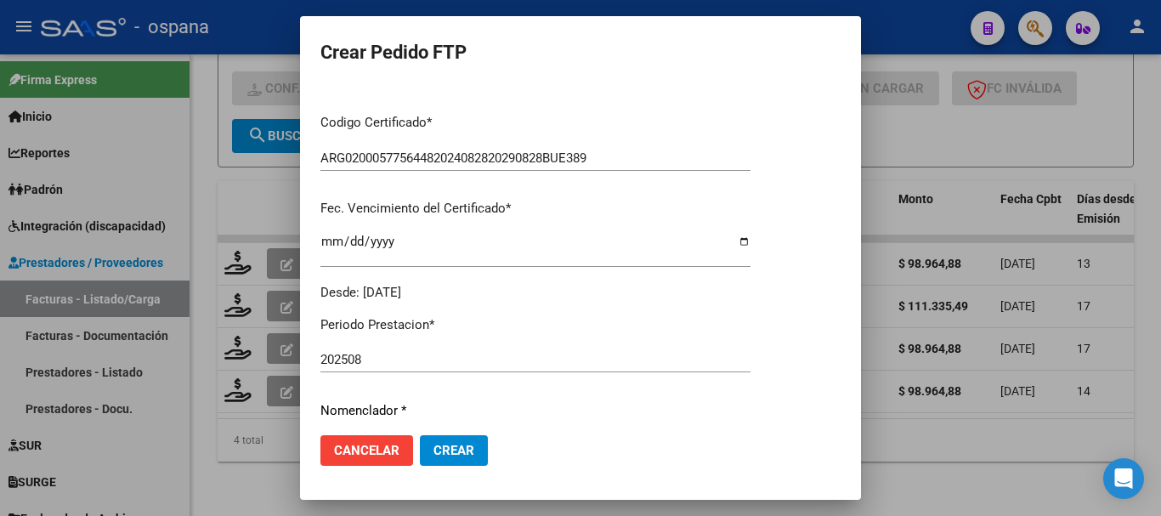
scroll to position [595, 0]
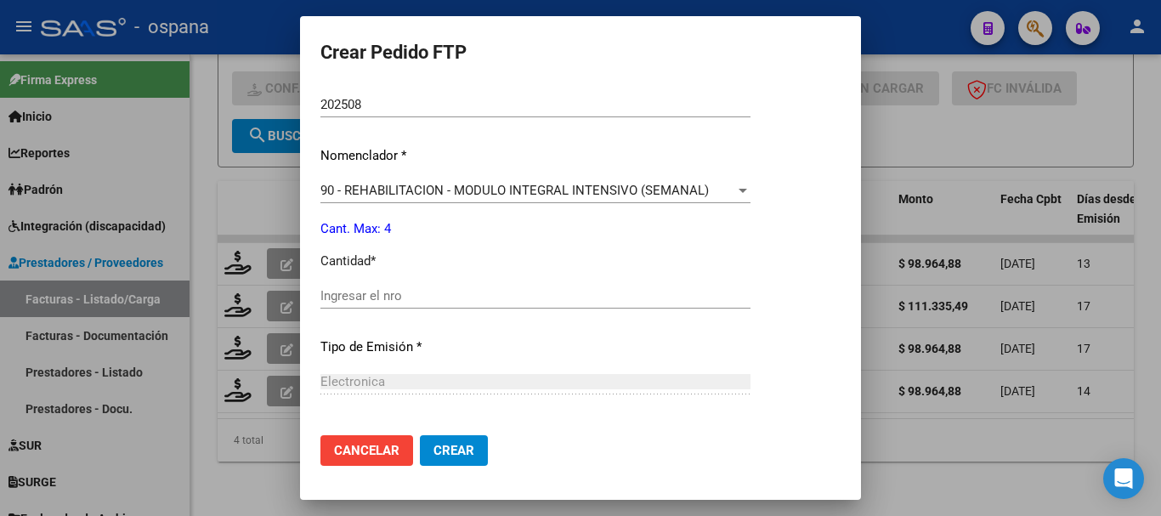
click at [393, 299] on input "Ingresar el nro" at bounding box center [535, 295] width 430 height 15
drag, startPoint x: 457, startPoint y: 448, endPoint x: 446, endPoint y: 442, distance: 12.5
click at [457, 449] on span "Crear" at bounding box center [453, 450] width 41 height 15
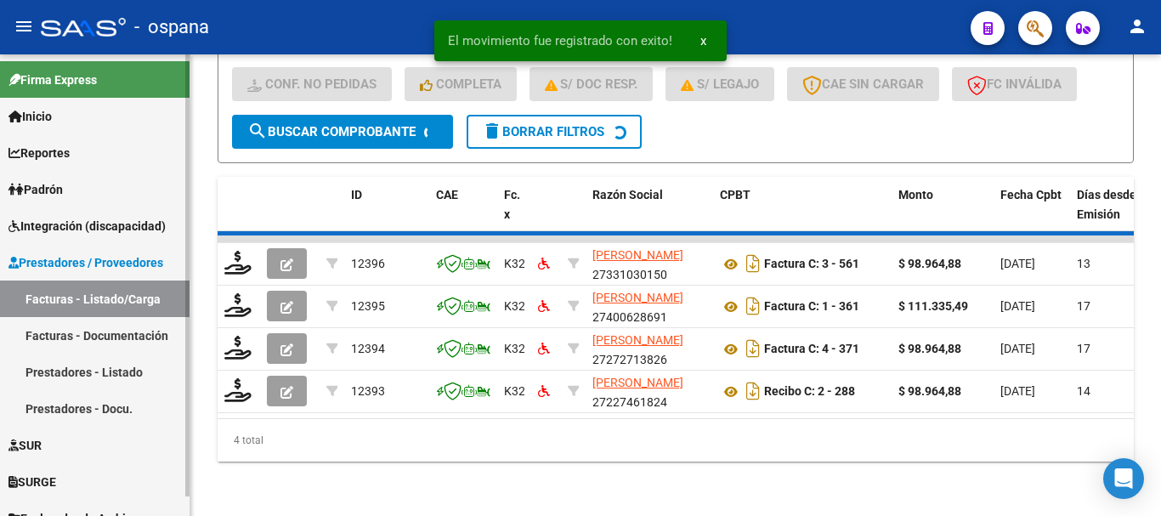
scroll to position [491, 0]
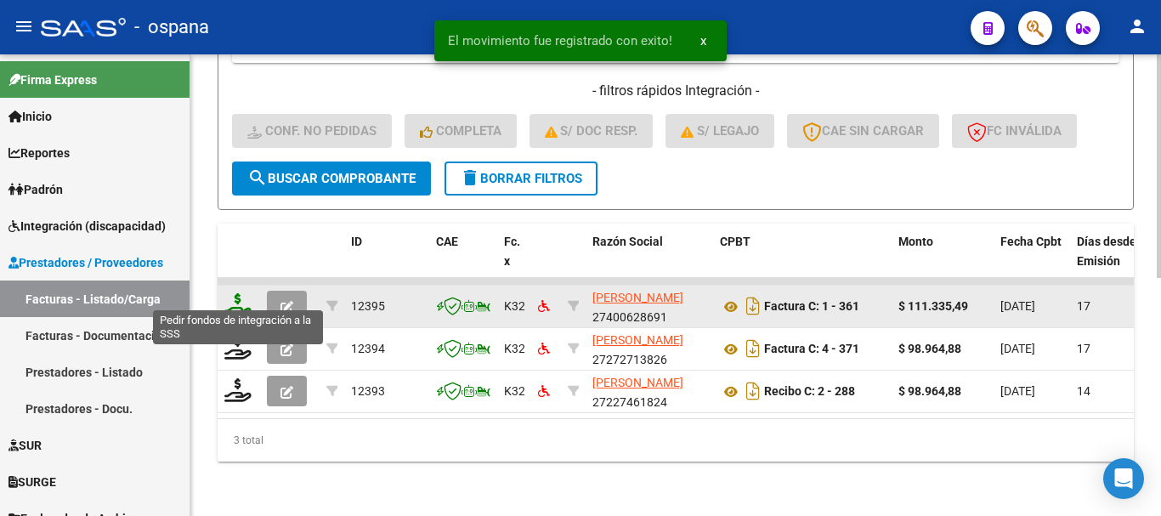
click at [237, 293] on icon at bounding box center [237, 305] width 27 height 24
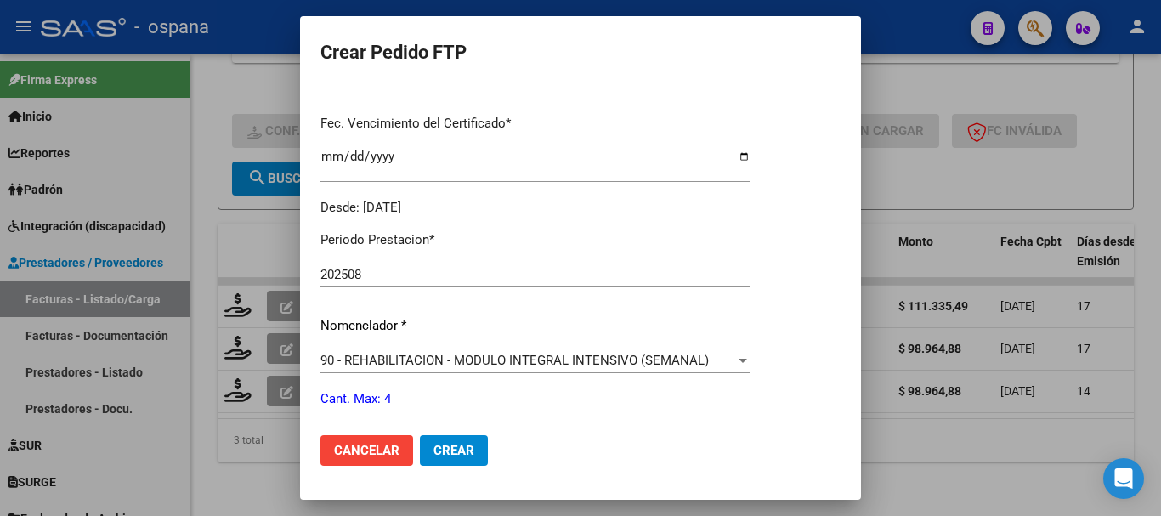
scroll to position [595, 0]
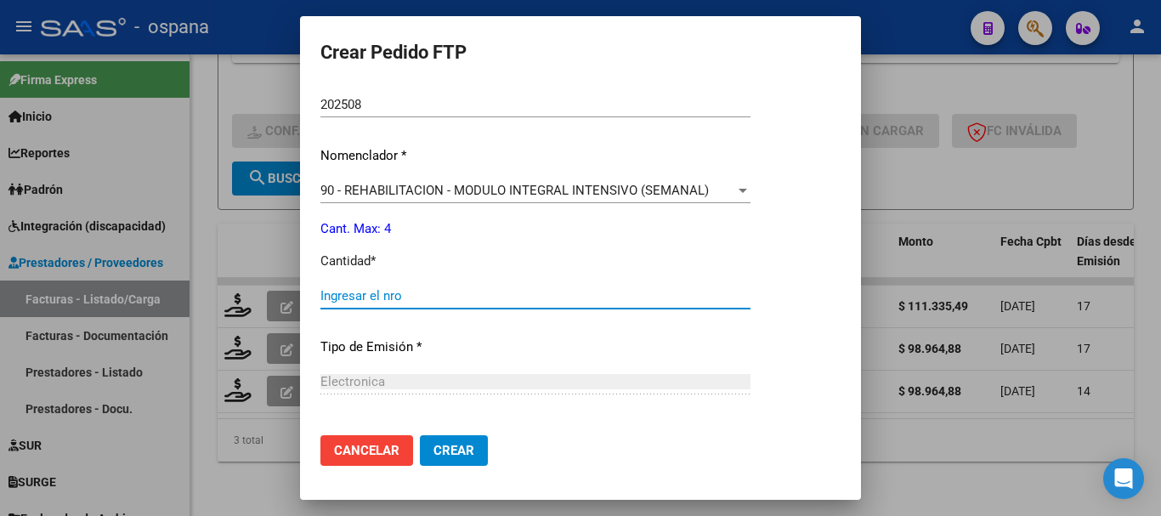
click at [484, 298] on input "Ingresar el nro" at bounding box center [535, 295] width 430 height 15
click at [460, 448] on span "Crear" at bounding box center [453, 450] width 41 height 15
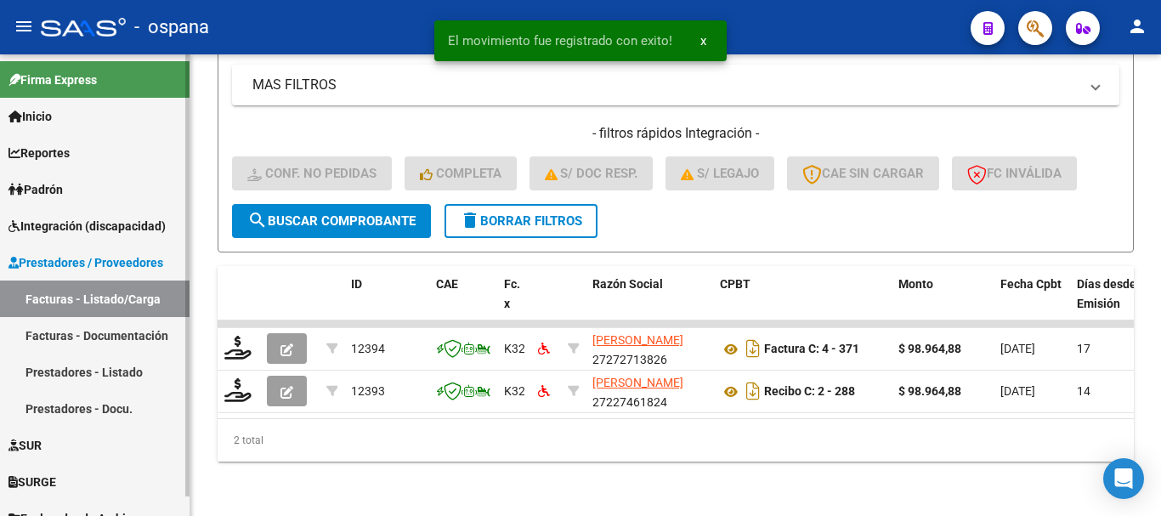
scroll to position [449, 0]
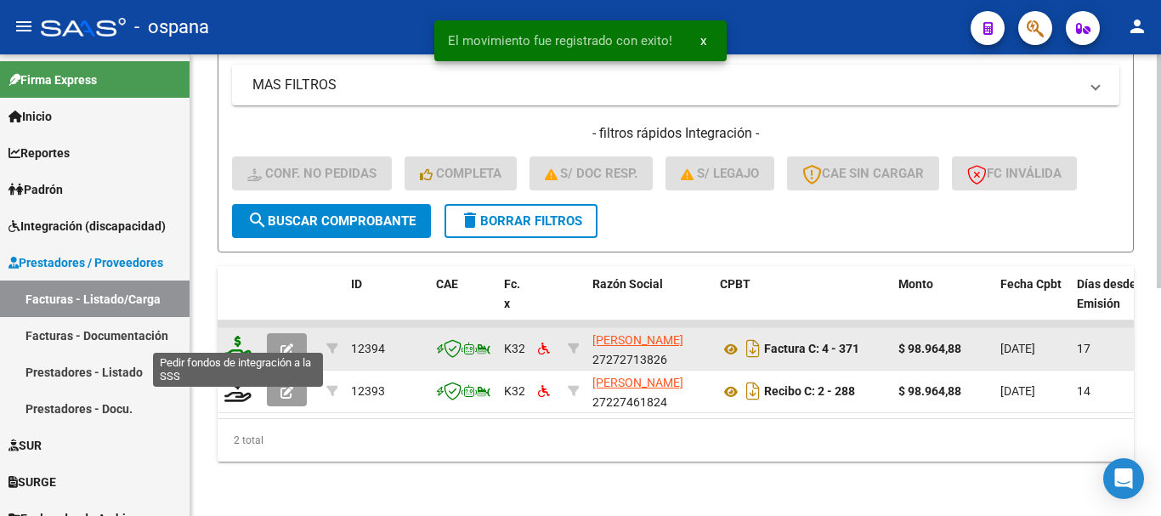
click at [235, 336] on icon at bounding box center [237, 348] width 27 height 24
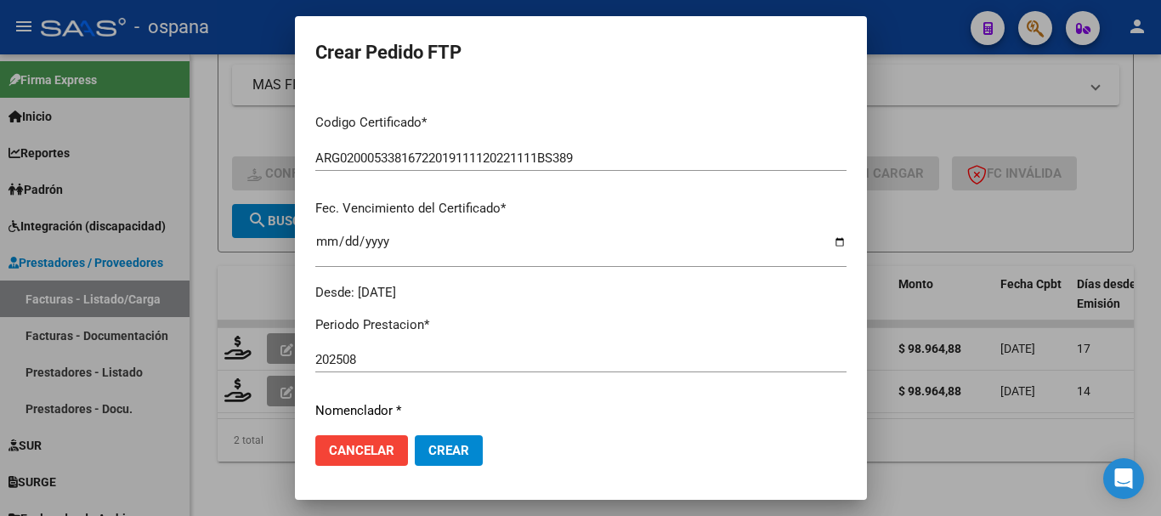
scroll to position [595, 0]
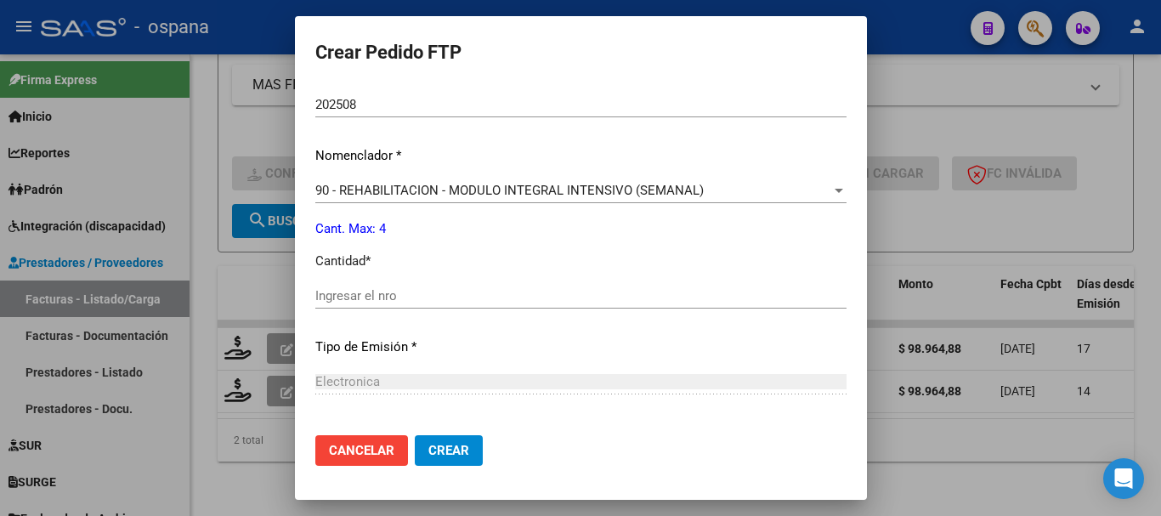
click at [441, 300] on input "Ingresar el nro" at bounding box center [580, 295] width 531 height 15
drag, startPoint x: 455, startPoint y: 465, endPoint x: 437, endPoint y: 461, distance: 18.3
click at [454, 465] on button "Crear" at bounding box center [449, 450] width 68 height 31
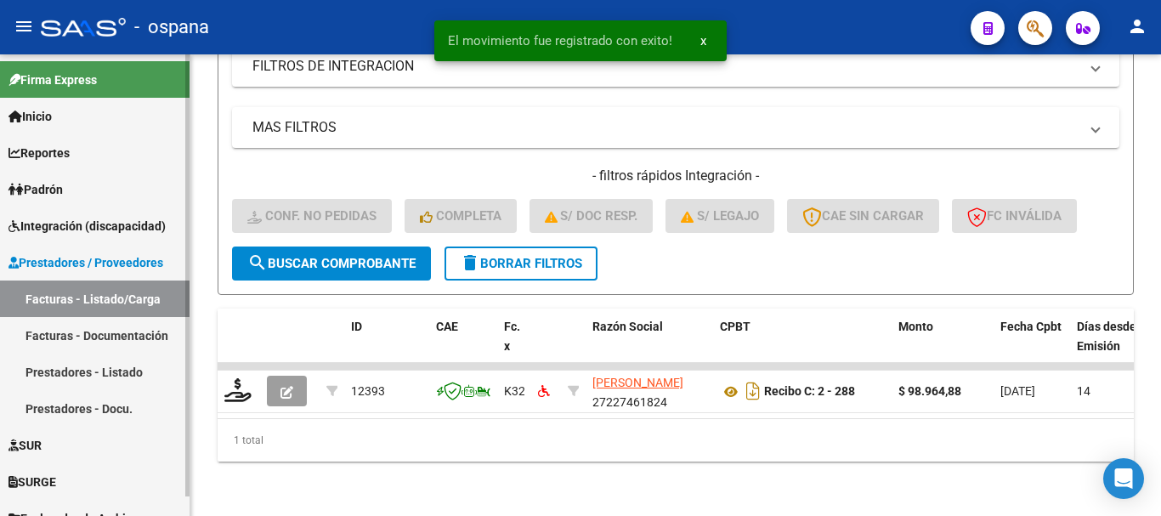
scroll to position [406, 0]
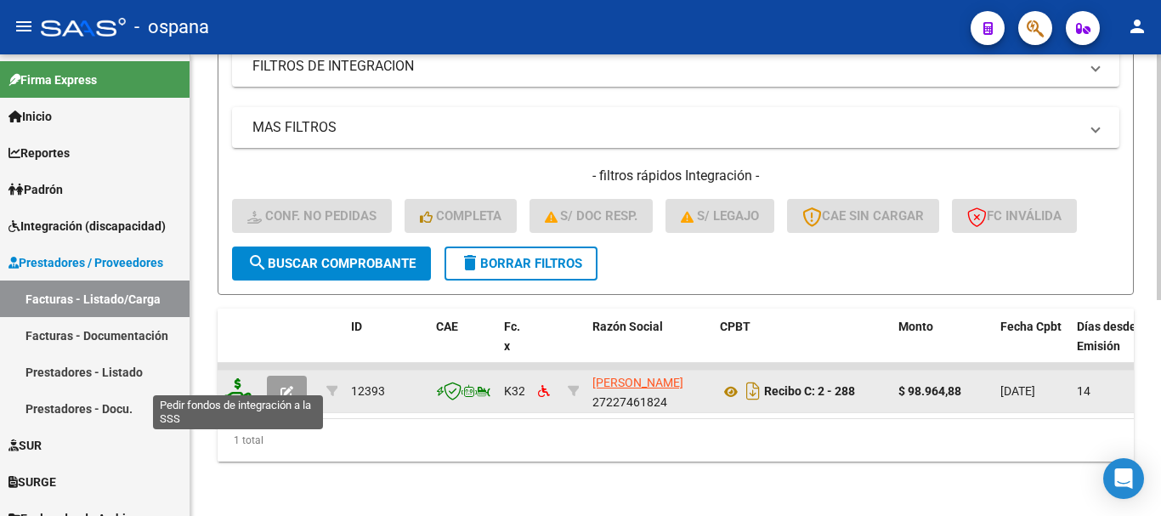
click at [238, 378] on icon at bounding box center [237, 390] width 27 height 24
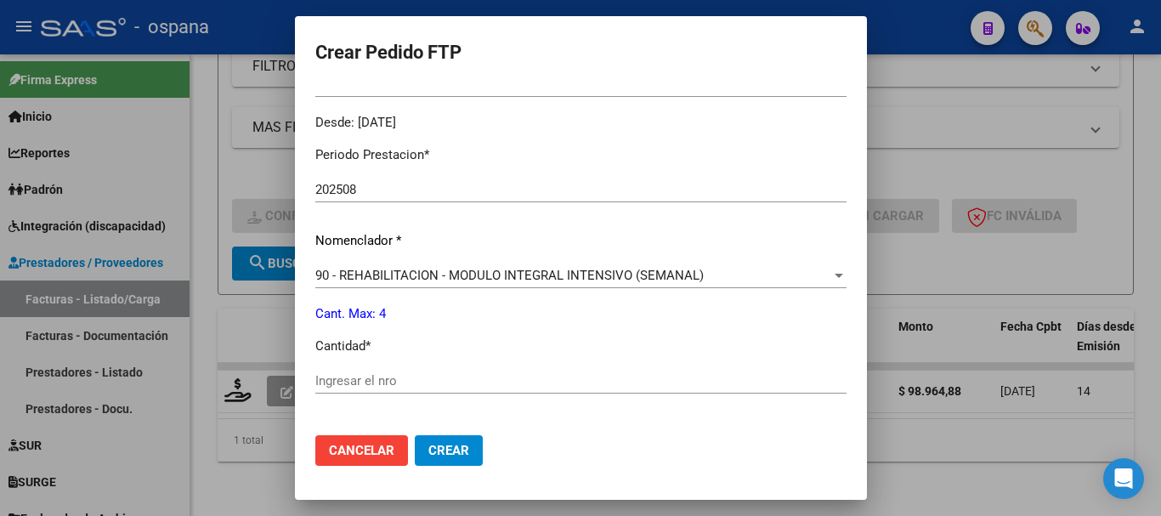
scroll to position [595, 0]
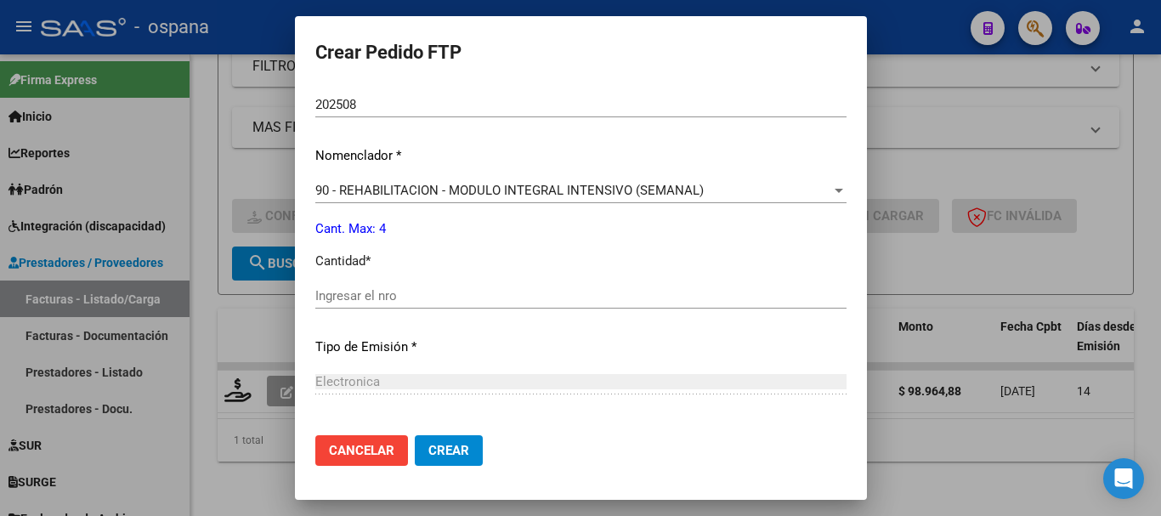
click at [408, 309] on div "Ingresar el nro" at bounding box center [580, 304] width 531 height 42
click at [413, 296] on input "Ingresar el nro" at bounding box center [580, 295] width 531 height 15
click at [443, 445] on span "Crear" at bounding box center [448, 450] width 41 height 15
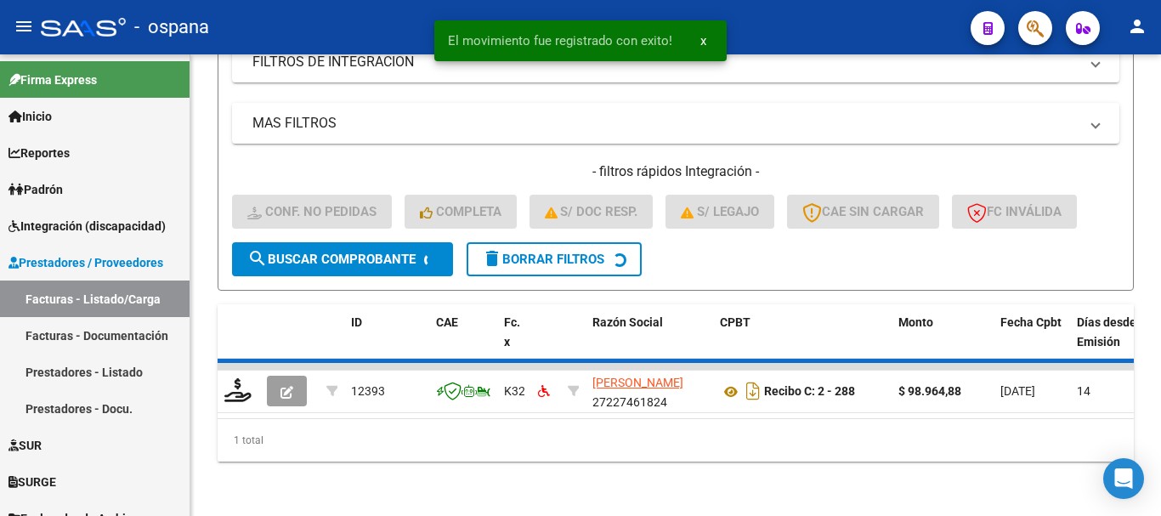
scroll to position [380, 0]
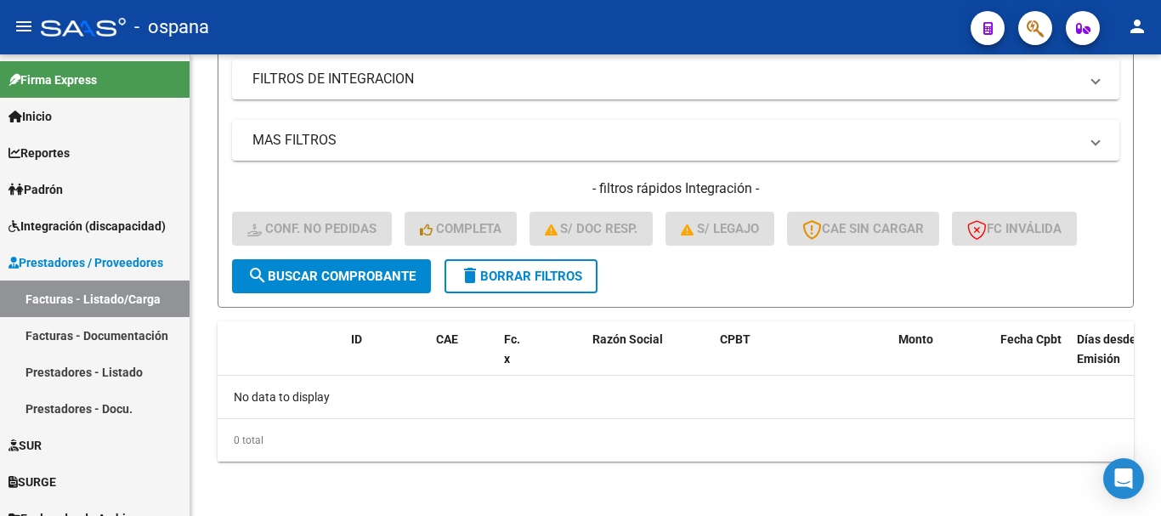
click at [415, 29] on div "- ospana" at bounding box center [499, 26] width 916 height 37
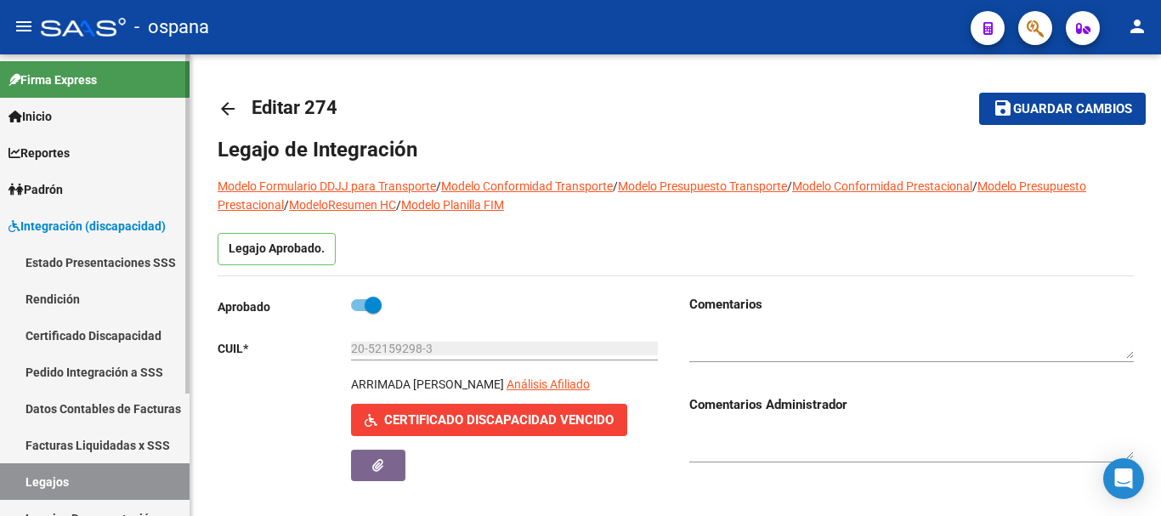
scroll to position [85, 0]
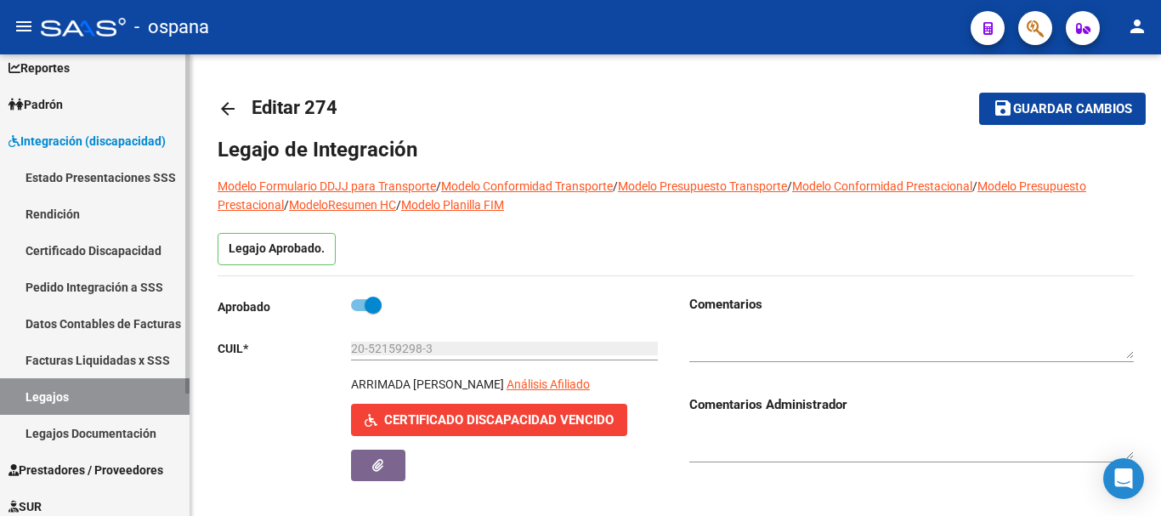
click at [71, 393] on link "Legajos" at bounding box center [95, 396] width 190 height 37
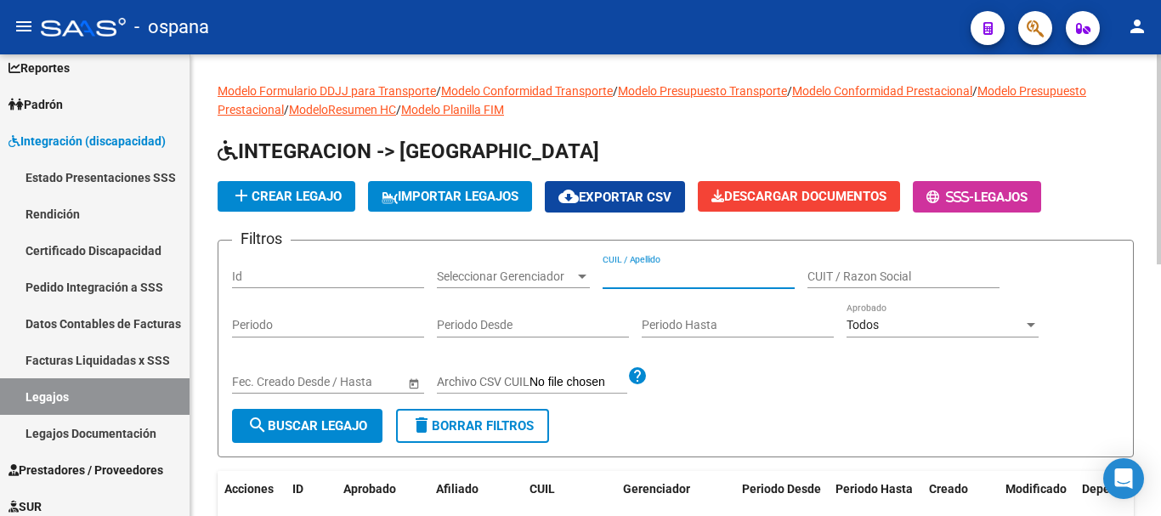
click at [654, 278] on input "CUIL / Apellido" at bounding box center [699, 276] width 192 height 14
type input "rossini"
click at [315, 424] on span "search Buscar Legajo" at bounding box center [307, 425] width 120 height 15
click at [289, 201] on span "add Crear Legajo" at bounding box center [286, 196] width 110 height 15
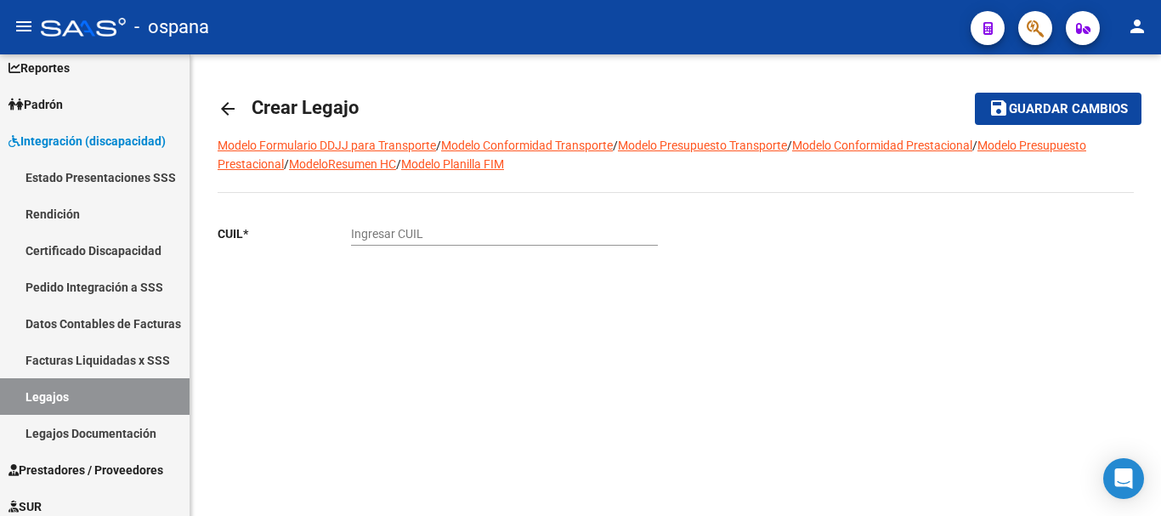
click at [393, 224] on div "Ingresar CUIL" at bounding box center [504, 229] width 307 height 34
type input "20-58317255-7"
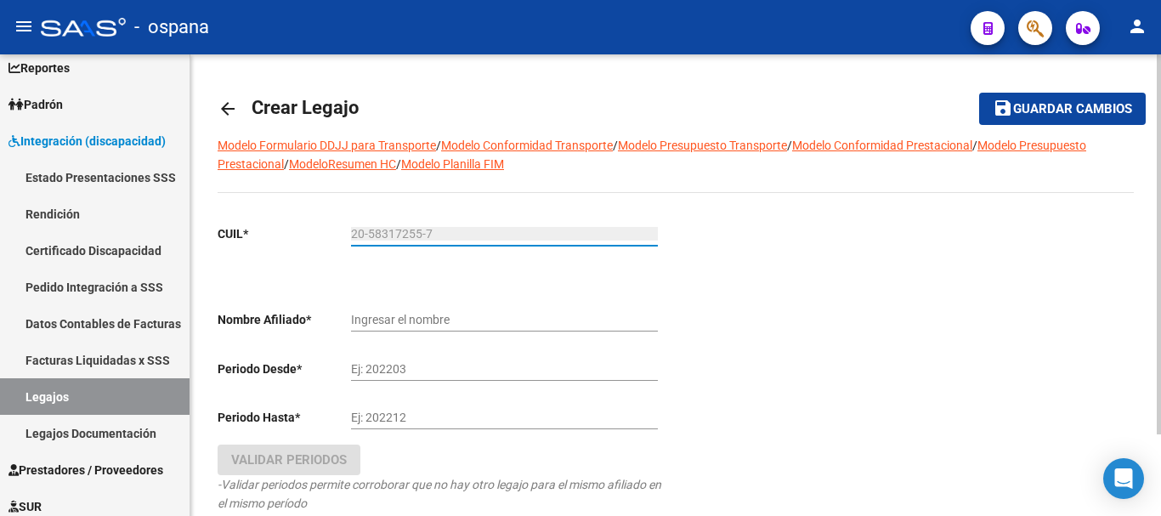
type input "ROSSINI VIDAL GIULIANO"
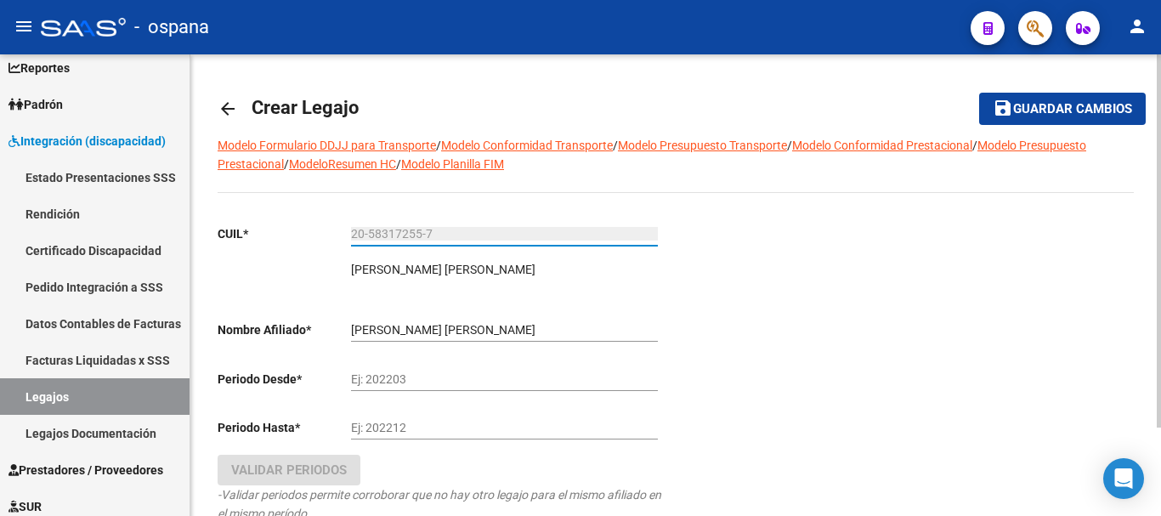
type input "20-58317255-7"
click at [413, 377] on input "Ej: 202203" at bounding box center [504, 379] width 307 height 14
type input "202508"
click at [408, 421] on input "Ej: 202212" at bounding box center [504, 428] width 307 height 14
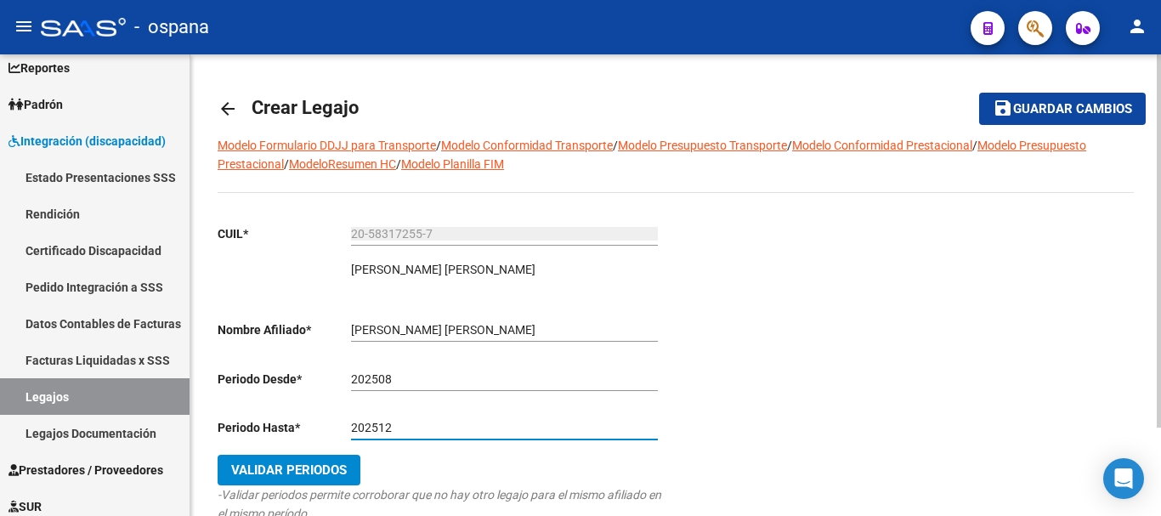
type input "202512"
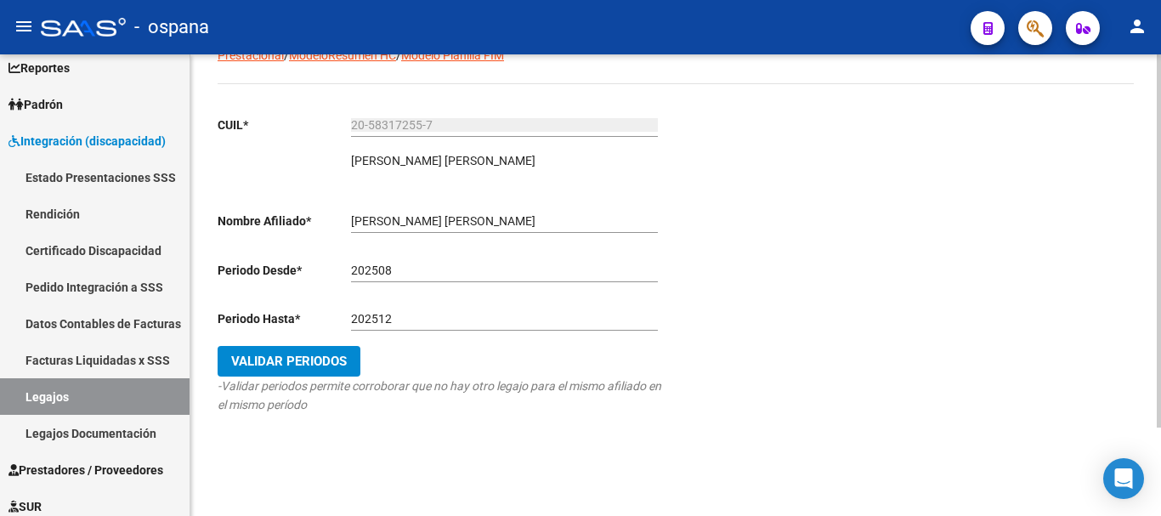
click at [330, 361] on span "Validar Periodos" at bounding box center [289, 361] width 116 height 15
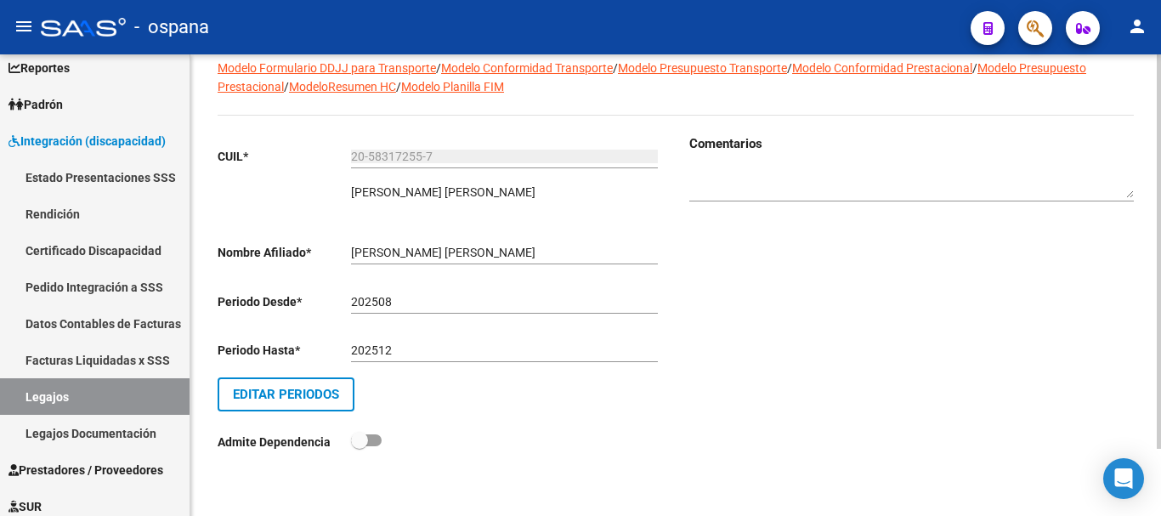
scroll to position [0, 0]
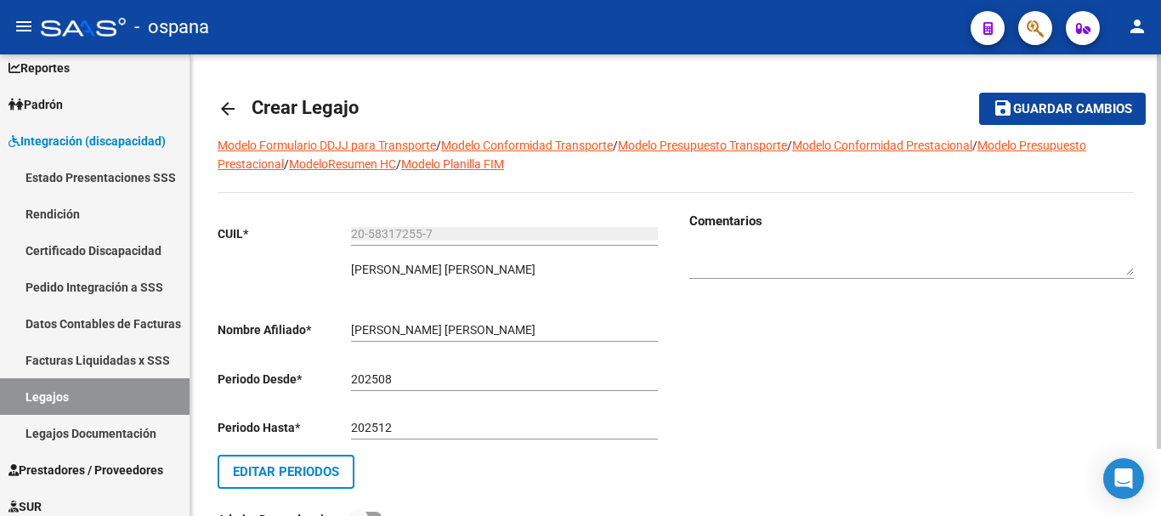
click at [1045, 114] on span "Guardar cambios" at bounding box center [1072, 109] width 119 height 15
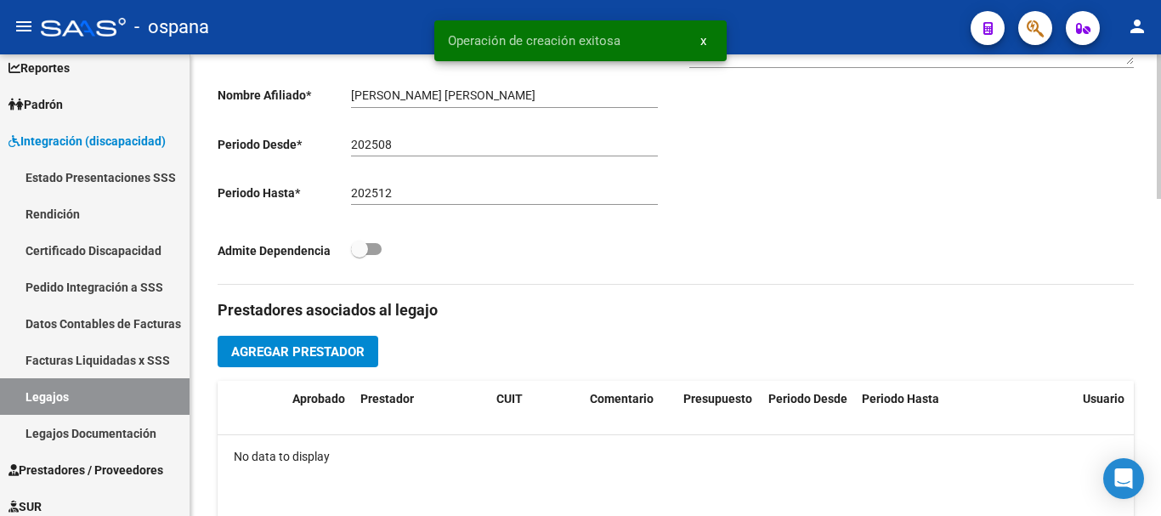
scroll to position [510, 0]
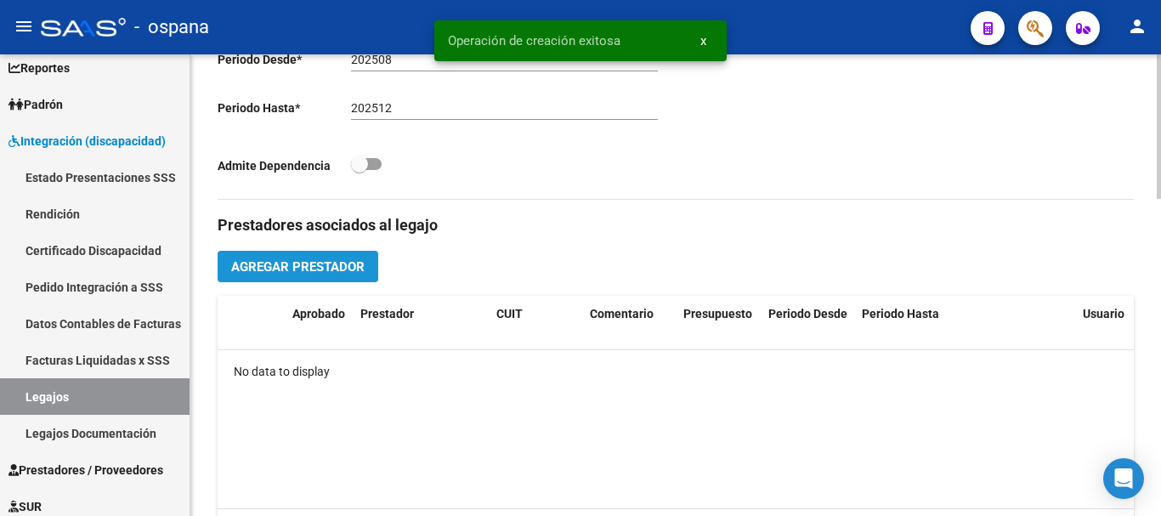
click at [326, 268] on span "Agregar Prestador" at bounding box center [297, 266] width 133 height 15
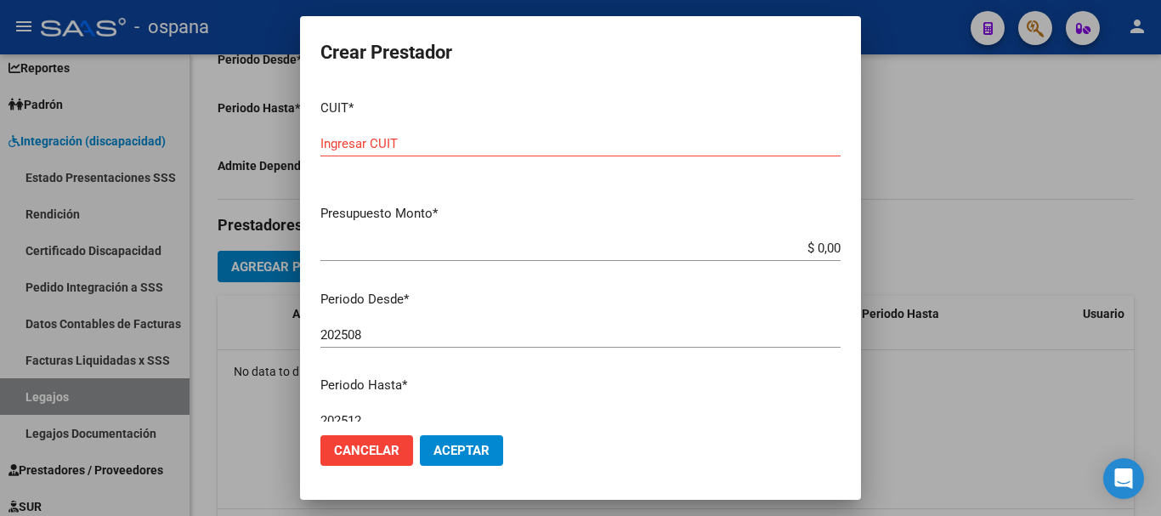
click at [402, 147] on input "Ingresar CUIT" at bounding box center [580, 143] width 520 height 15
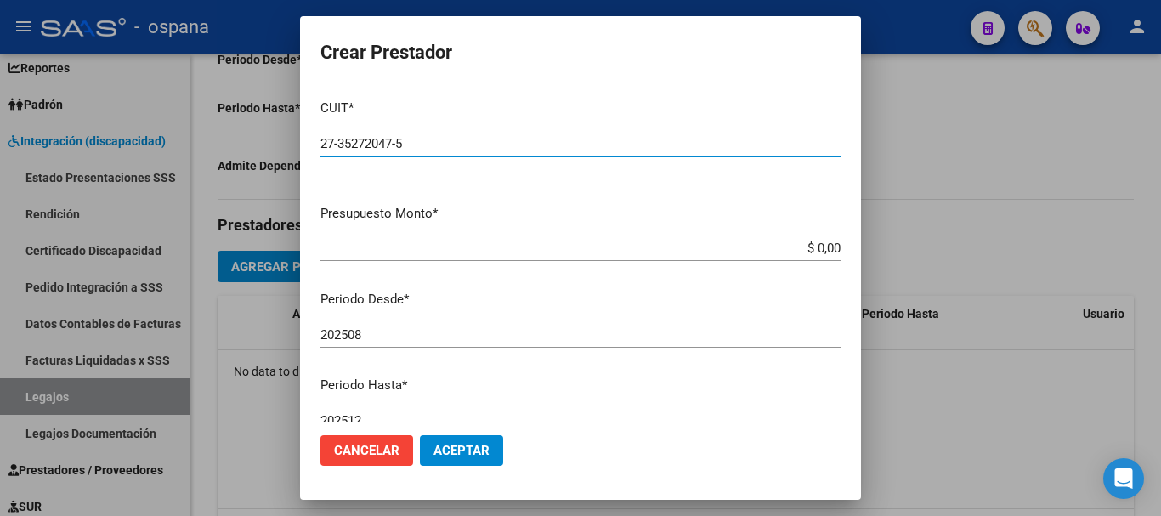
type input "27-35272047-5"
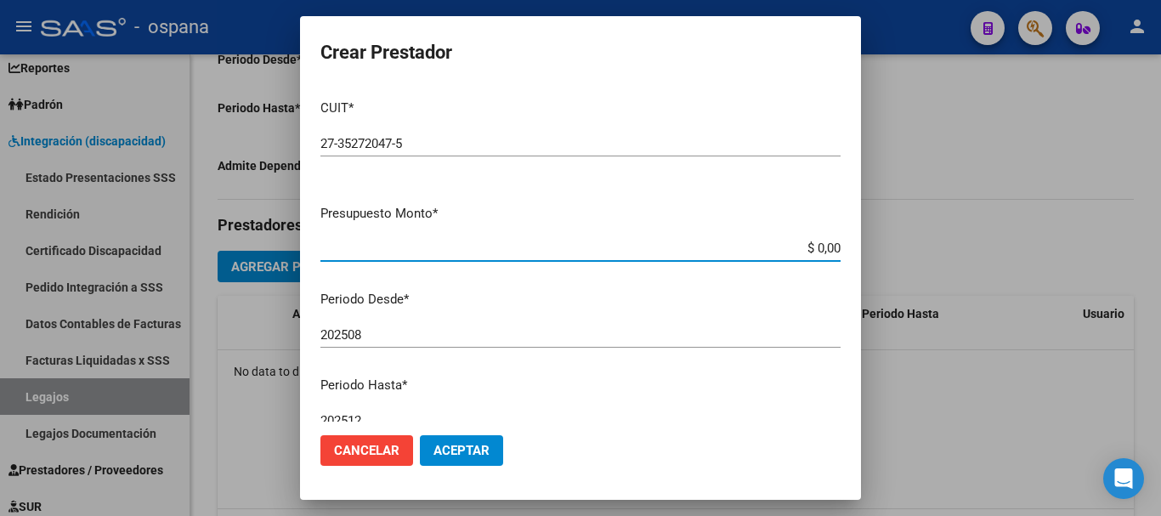
click at [806, 248] on input "$ 0,00" at bounding box center [580, 248] width 520 height 15
type input "$ 100.000,00"
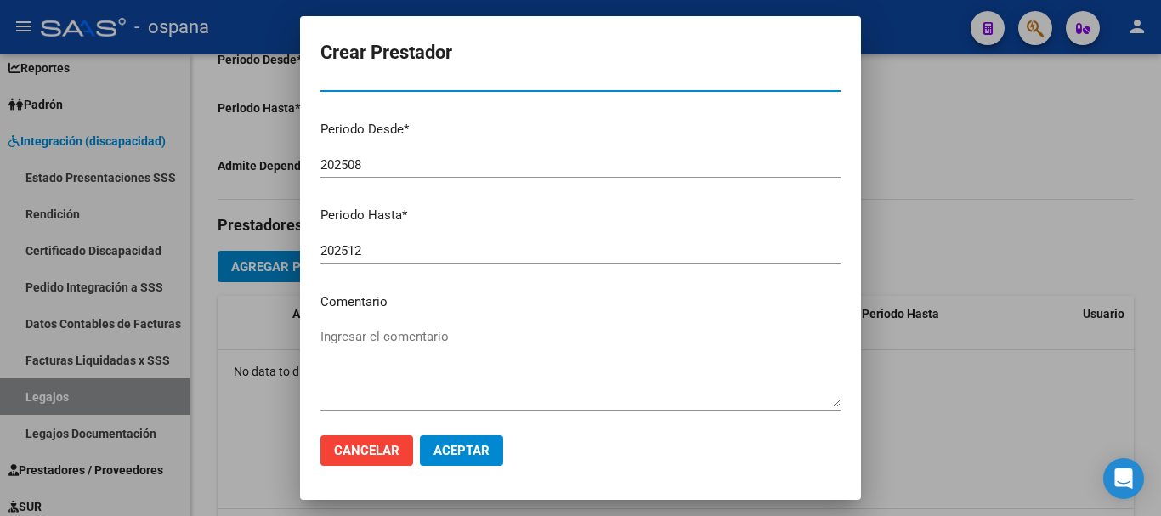
scroll to position [246, 0]
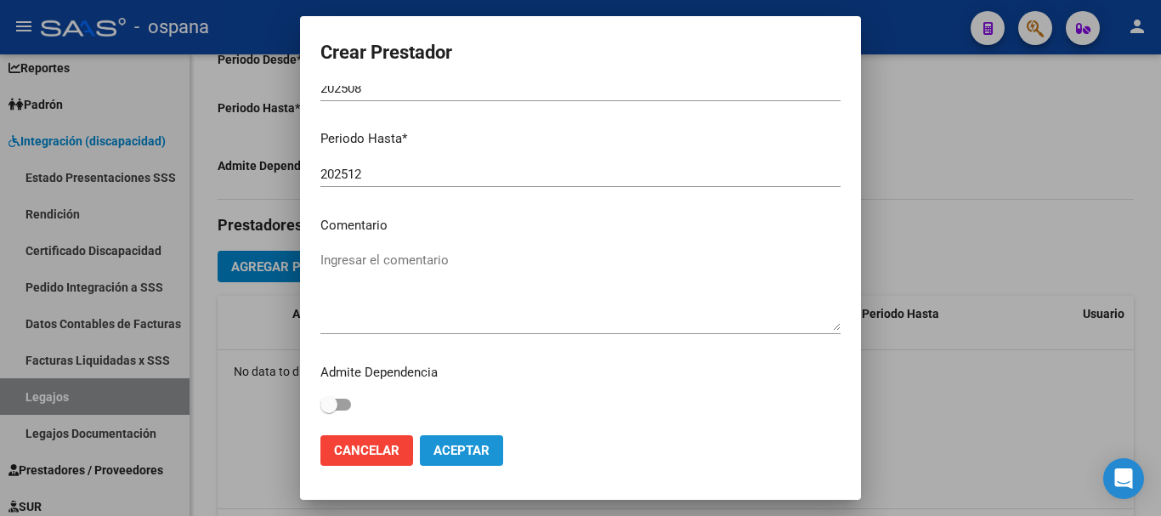
click at [460, 452] on span "Aceptar" at bounding box center [461, 450] width 56 height 15
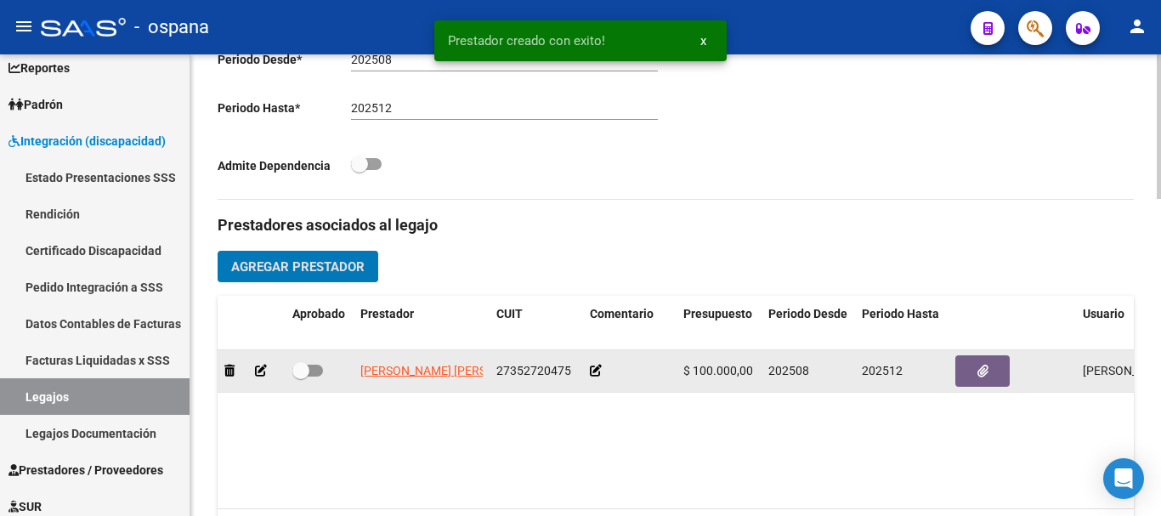
click at [320, 367] on span at bounding box center [307, 371] width 31 height 12
click at [301, 377] on input "checkbox" at bounding box center [300, 377] width 1 height 1
checkbox input "true"
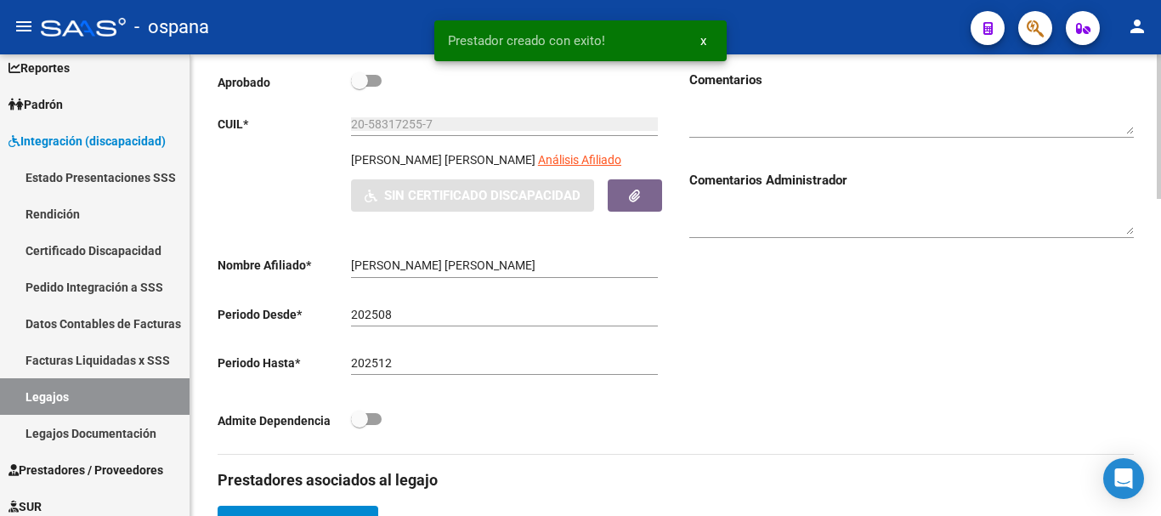
click at [374, 81] on span at bounding box center [366, 81] width 31 height 12
click at [360, 87] on input "checkbox" at bounding box center [359, 87] width 1 height 1
checkbox input "true"
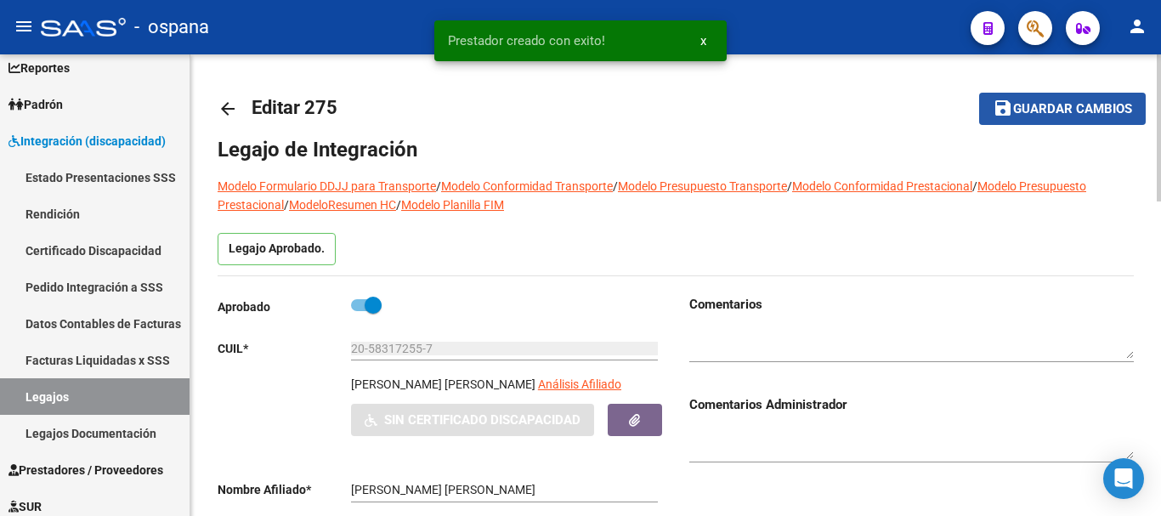
click at [1056, 105] on span "Guardar cambios" at bounding box center [1072, 109] width 119 height 15
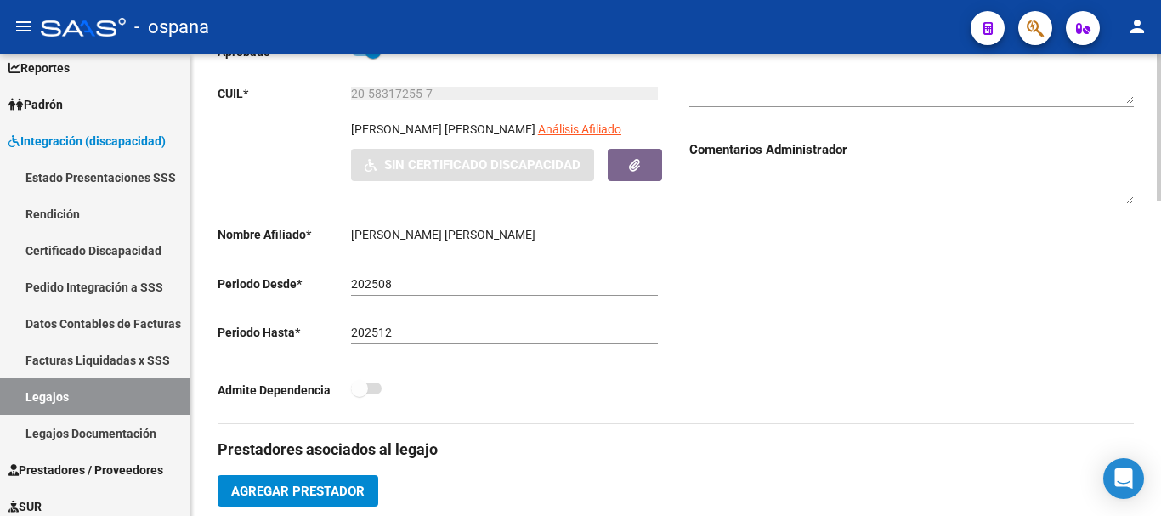
scroll to position [170, 0]
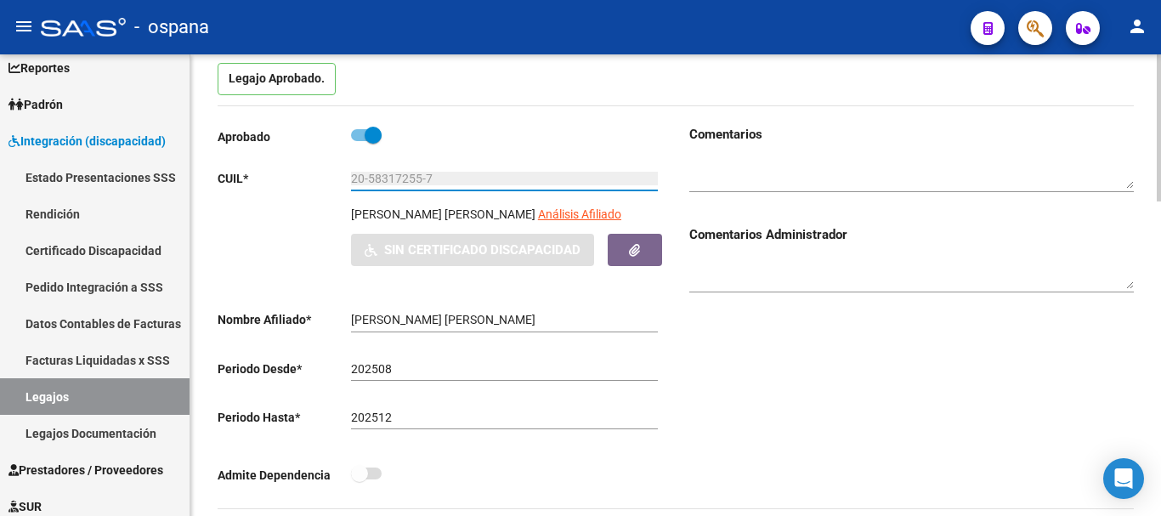
drag, startPoint x: 458, startPoint y: 180, endPoint x: 318, endPoint y: 180, distance: 140.2
click at [318, 180] on app-form-text-field "CUIL * 20-58317255-7 Ingresar CUIL" at bounding box center [438, 179] width 440 height 14
click at [92, 250] on link "Certificado Discapacidad" at bounding box center [95, 250] width 190 height 37
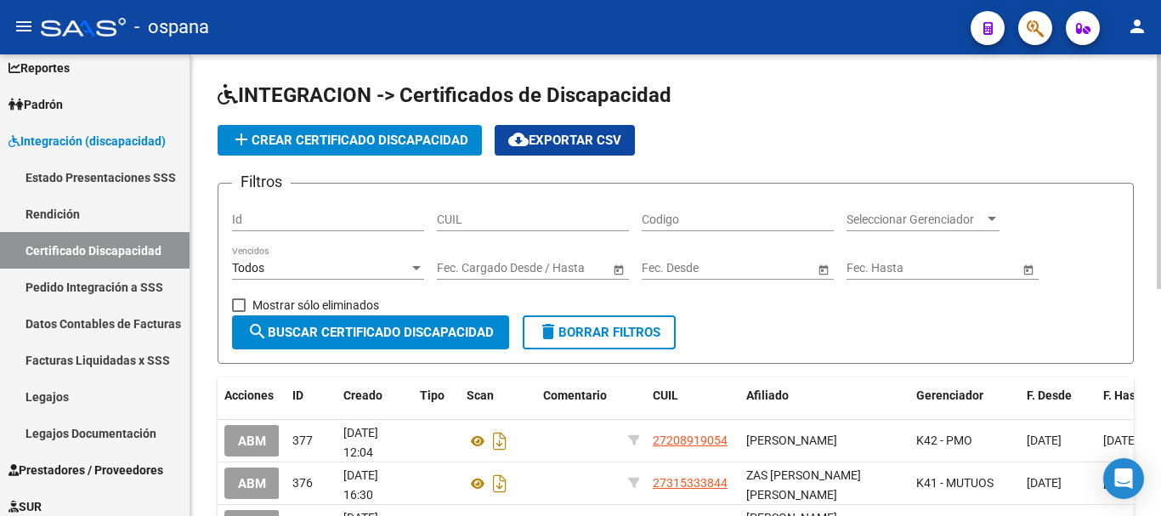
click at [416, 148] on button "add Crear Certificado Discapacidad" at bounding box center [350, 140] width 264 height 31
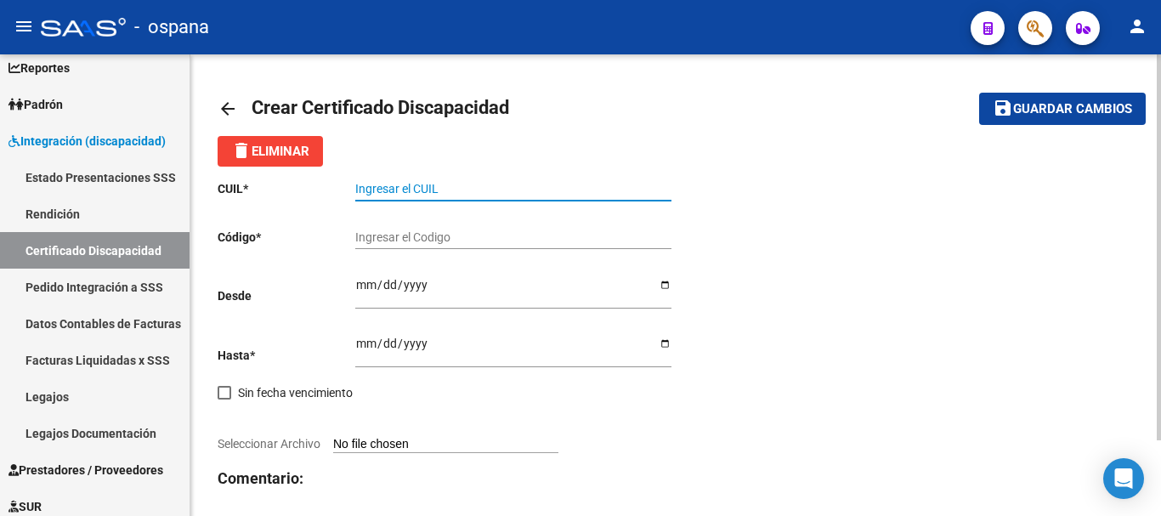
paste input "20-58317255-7"
type input "20-58317255-7"
click at [433, 233] on input "Ingresar el Codigo" at bounding box center [513, 237] width 316 height 14
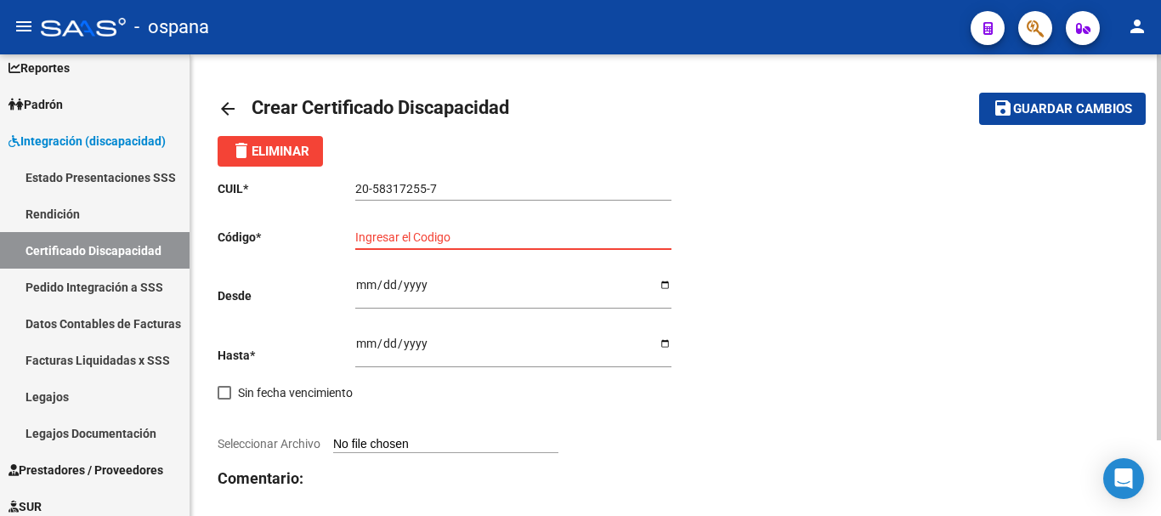
click at [422, 232] on input "Ingresar el Codigo" at bounding box center [513, 237] width 316 height 14
type input "ARG02000583172552025062620270626BUE389"
click at [358, 286] on input "Ingresar fec. Desde" at bounding box center [513, 290] width 316 height 25
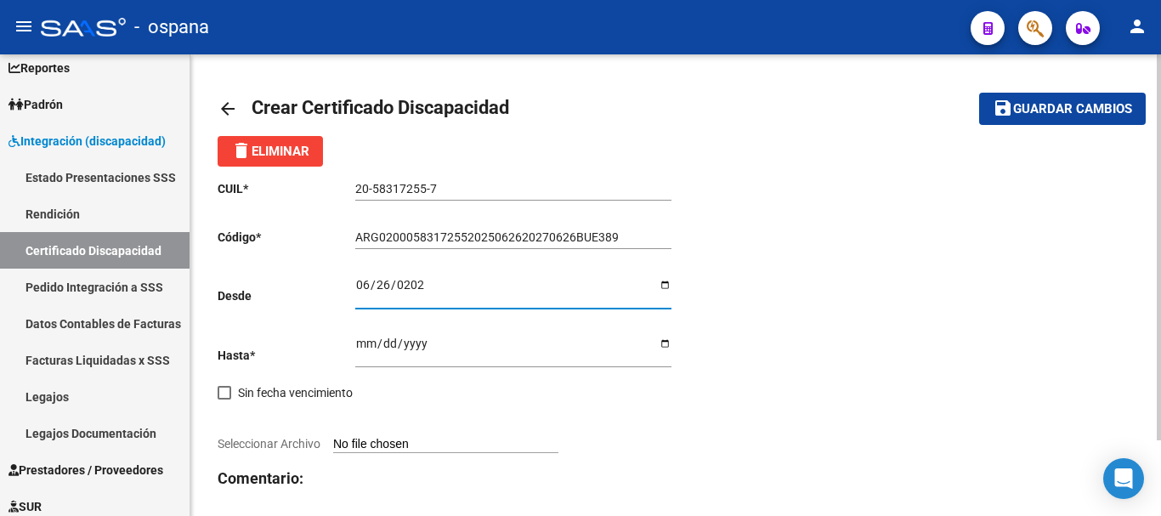
type input "2025-06-26"
click at [365, 342] on input "Ingresar fec. Hasta" at bounding box center [513, 349] width 316 height 25
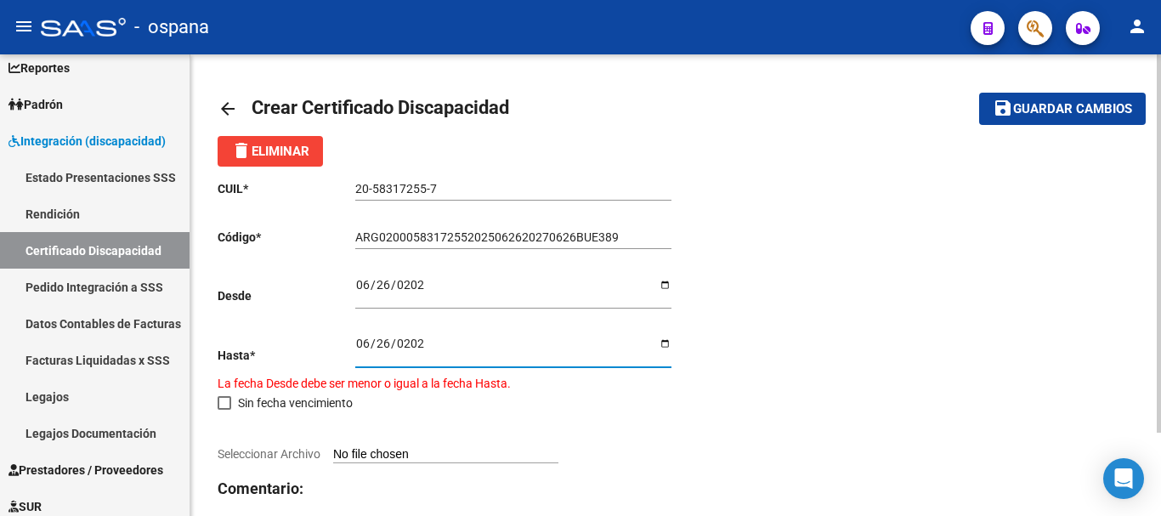
type input "2027-06-26"
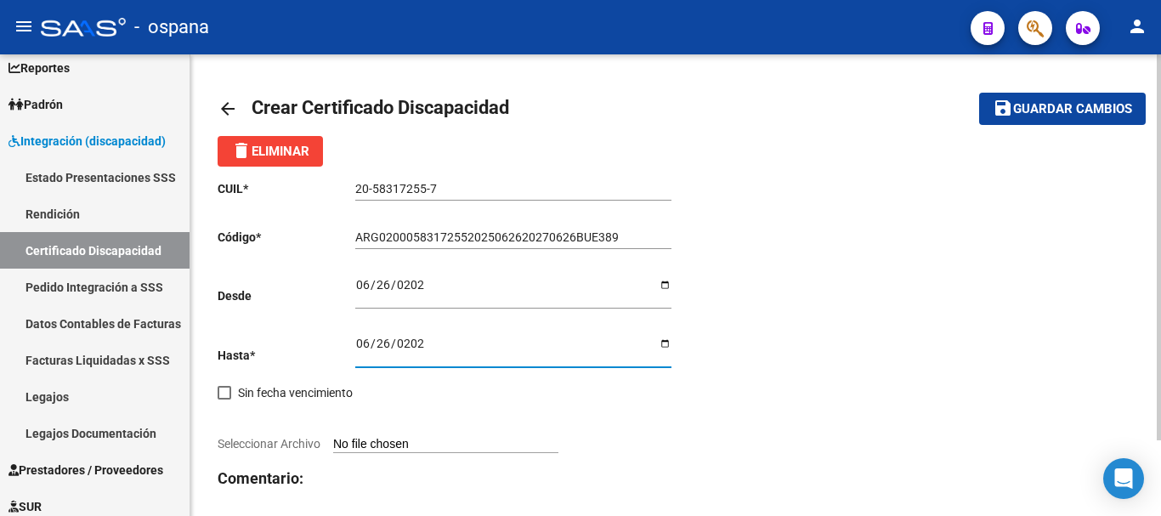
scroll to position [91, 0]
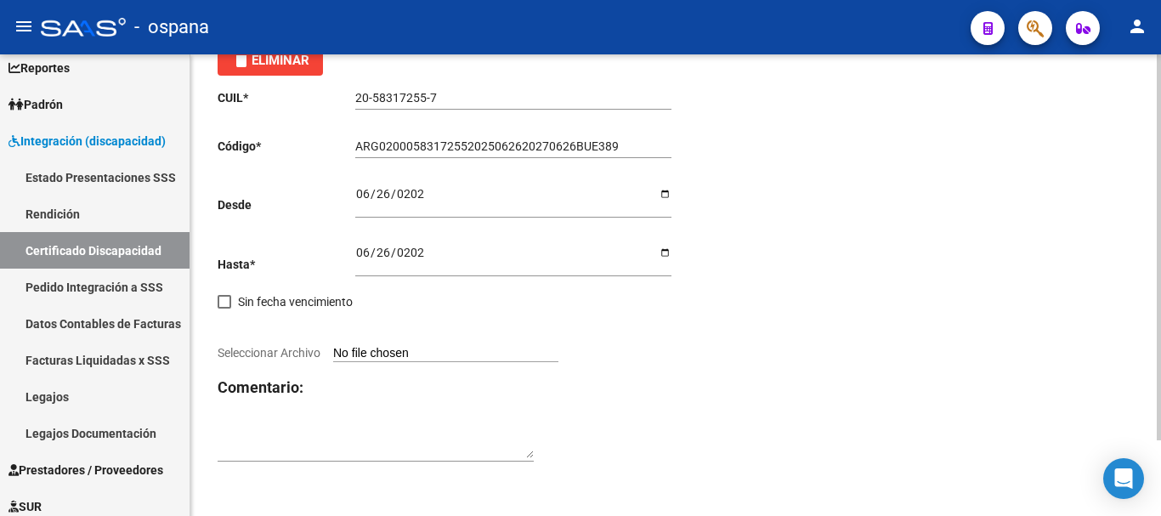
click at [444, 342] on div at bounding box center [447, 334] width 458 height 19
click at [434, 354] on input "Seleccionar Archivo" at bounding box center [445, 354] width 225 height 16
type input "C:\fakepath\Rossini 2025 legajo-2 (1).pdf"
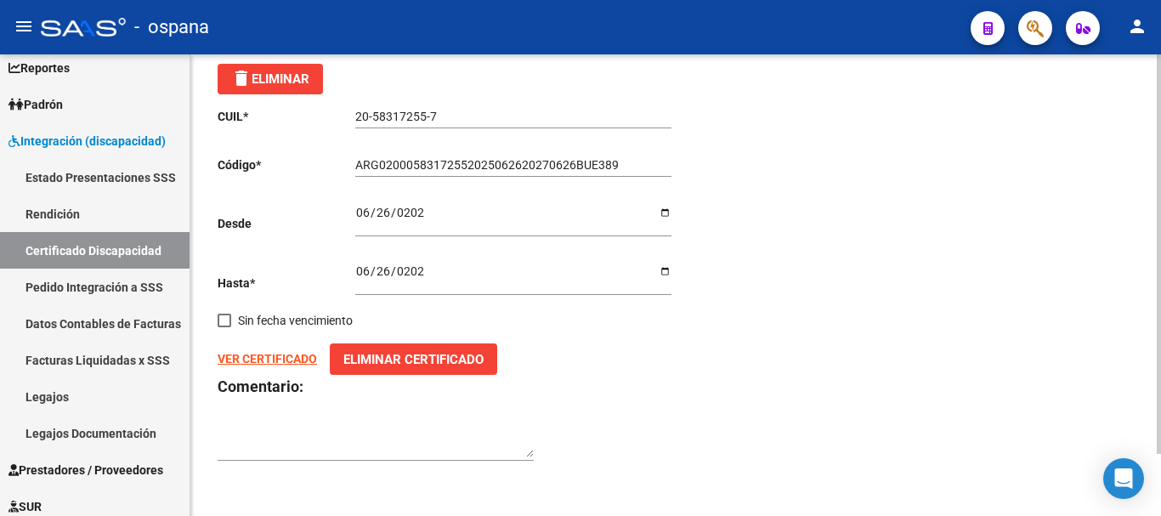
scroll to position [0, 0]
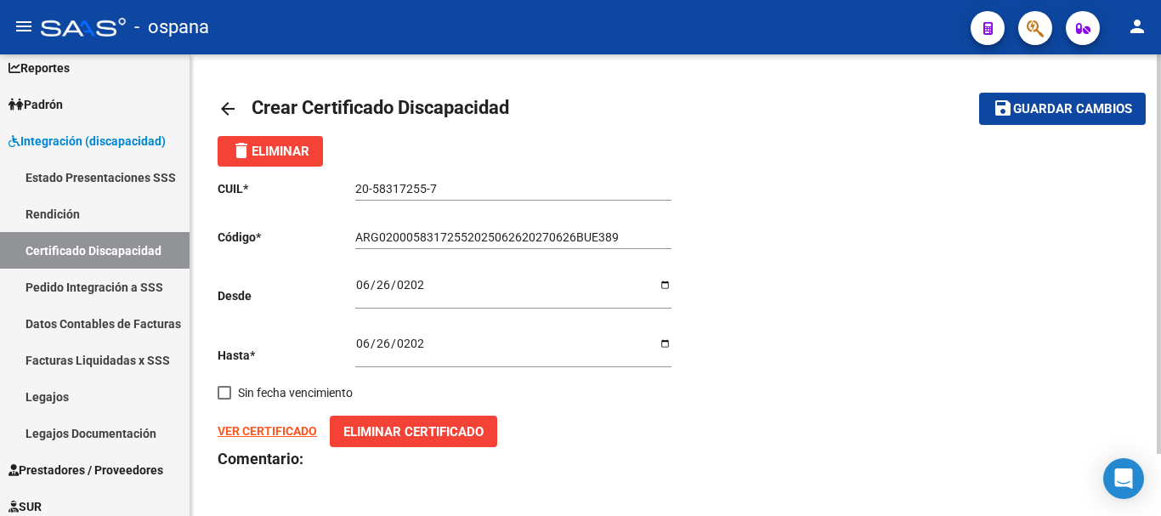
click at [1066, 109] on span "Guardar cambios" at bounding box center [1072, 109] width 119 height 15
